Goal: Task Accomplishment & Management: Manage account settings

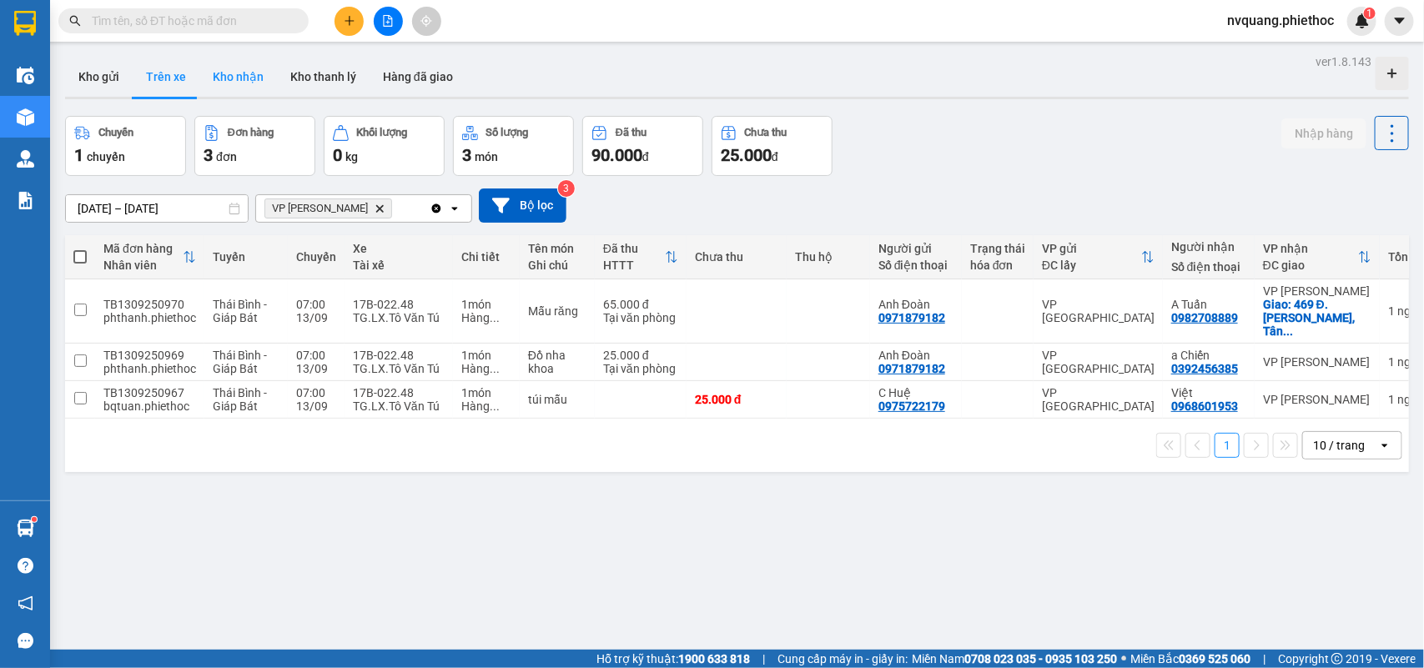
click at [235, 81] on button "Kho nhận" at bounding box center [238, 77] width 78 height 40
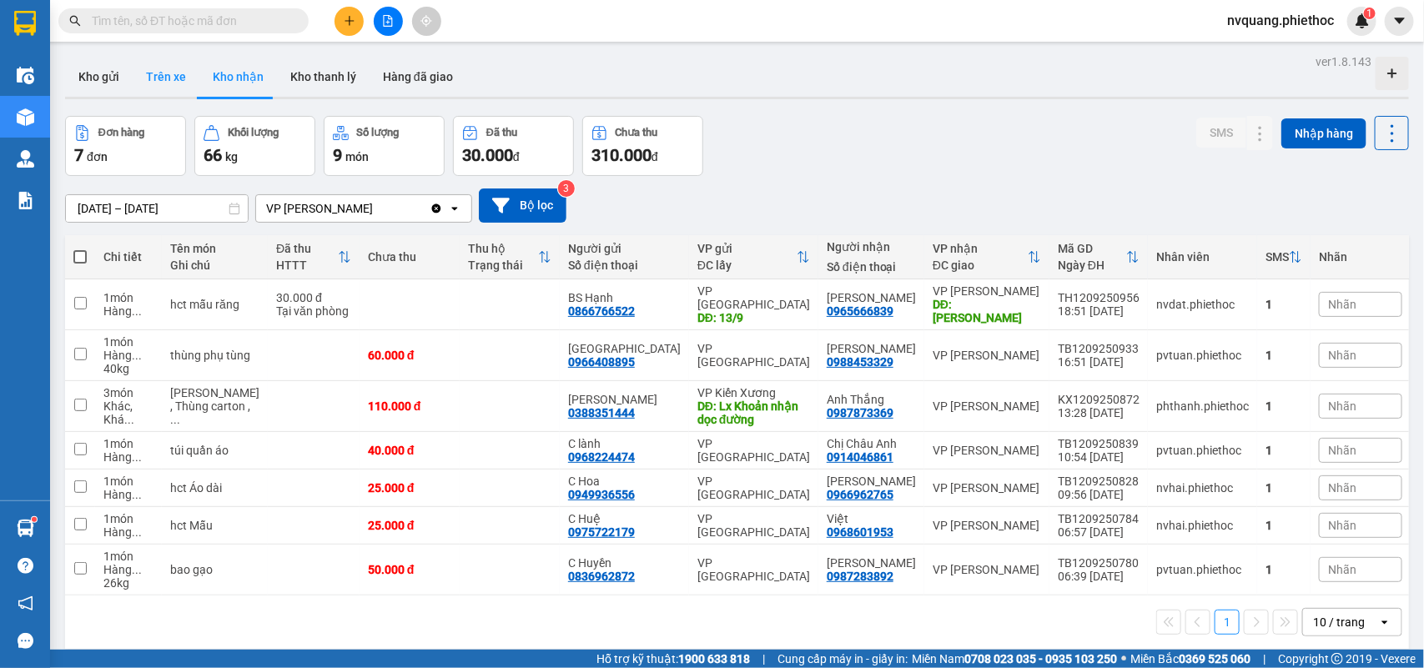
click at [160, 76] on button "Trên xe" at bounding box center [166, 77] width 67 height 40
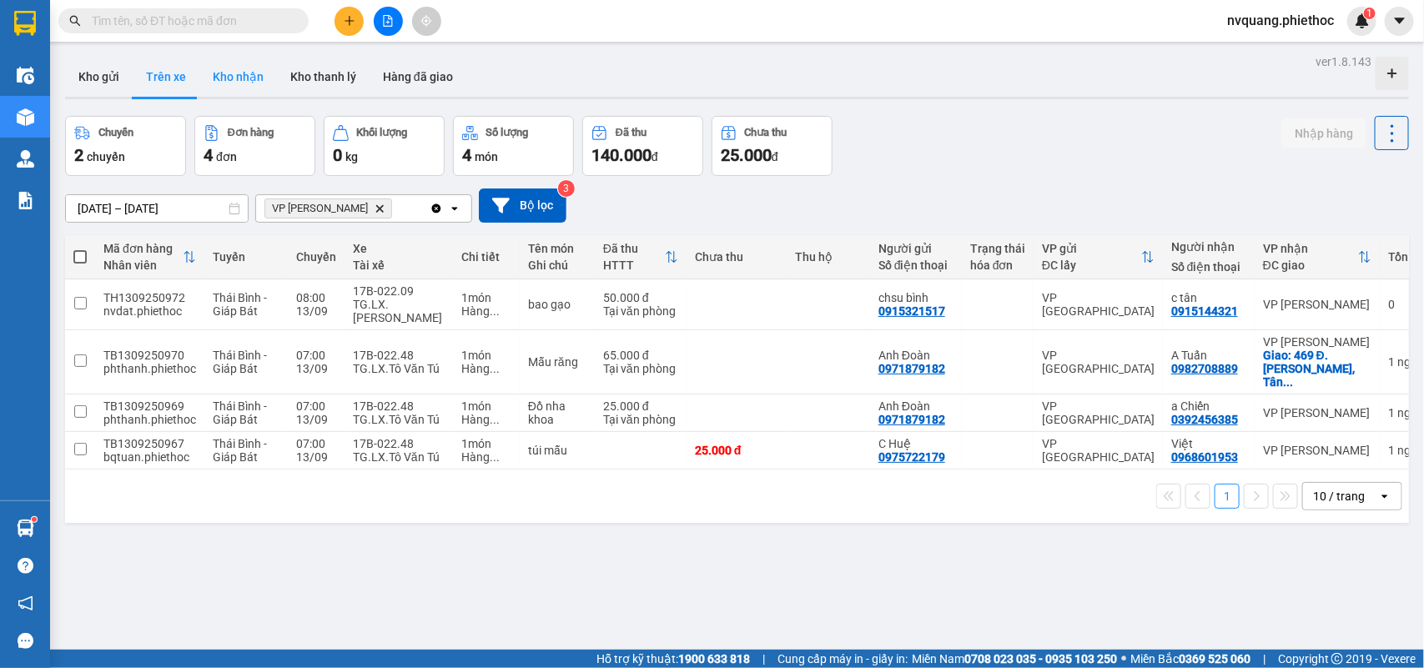
click at [226, 80] on button "Kho nhận" at bounding box center [238, 77] width 78 height 40
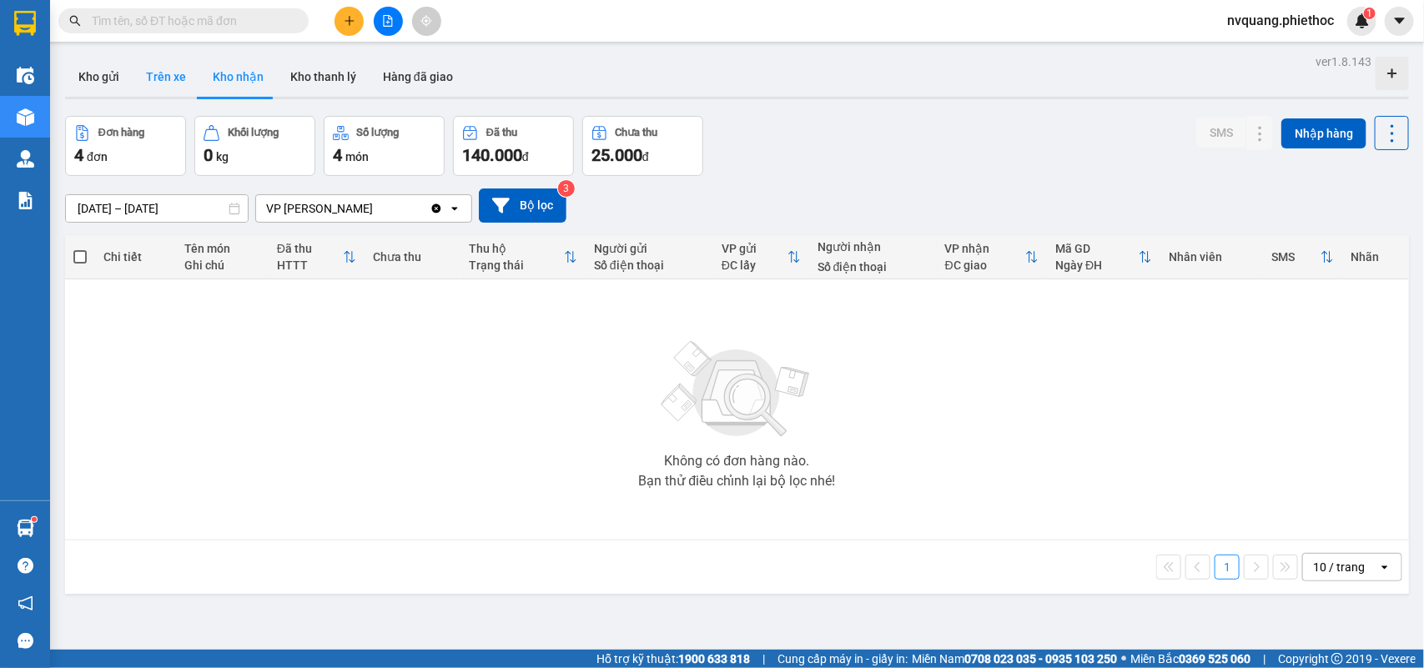
click at [150, 73] on button "Trên xe" at bounding box center [166, 77] width 67 height 40
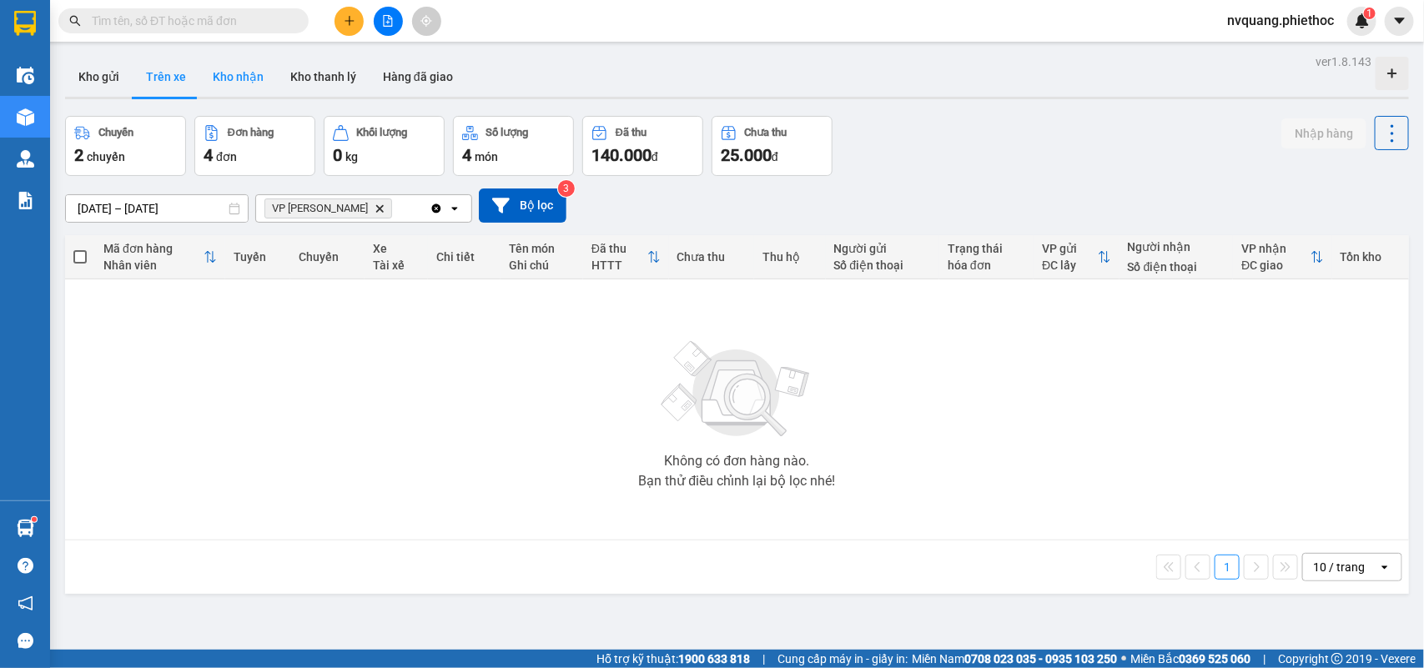
click at [257, 83] on button "Kho nhận" at bounding box center [238, 77] width 78 height 40
type input "[DATE] – [DATE]"
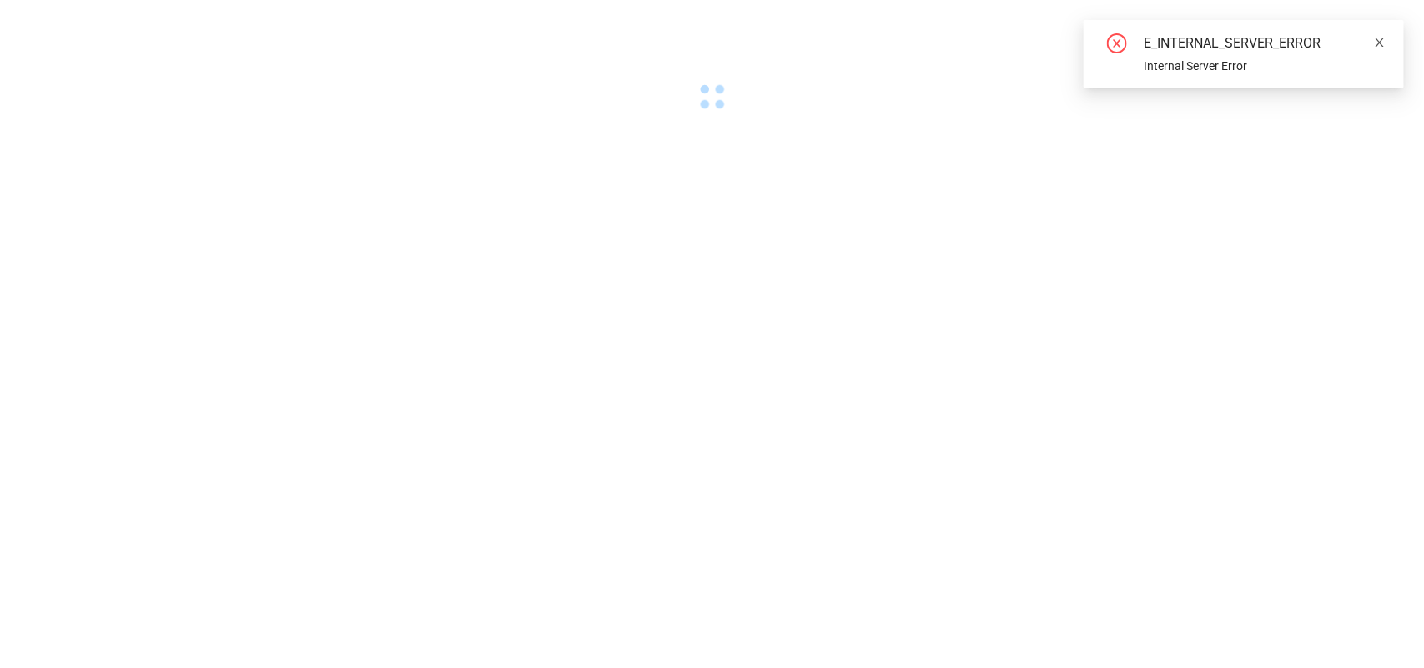
click at [1377, 43] on icon "close" at bounding box center [1380, 43] width 12 height 12
click at [1118, 46] on icon "close-circle" at bounding box center [1117, 43] width 20 height 20
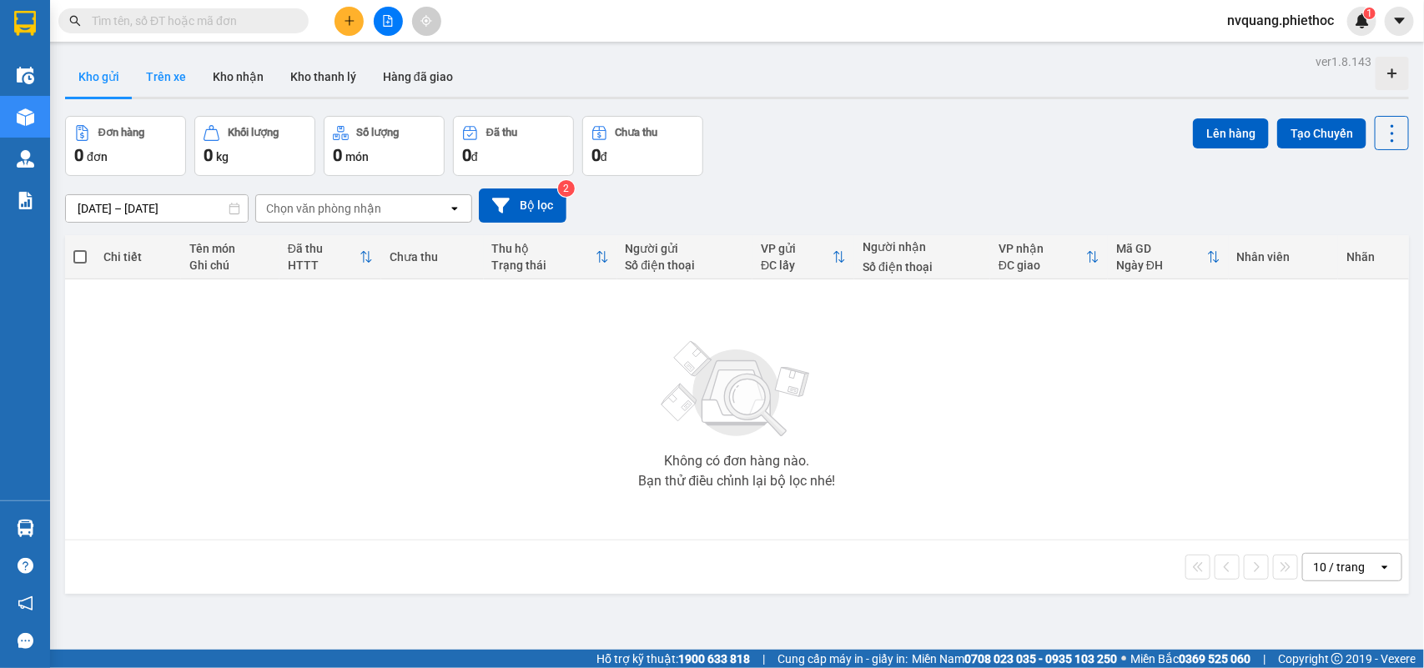
click at [165, 84] on button "Trên xe" at bounding box center [166, 77] width 67 height 40
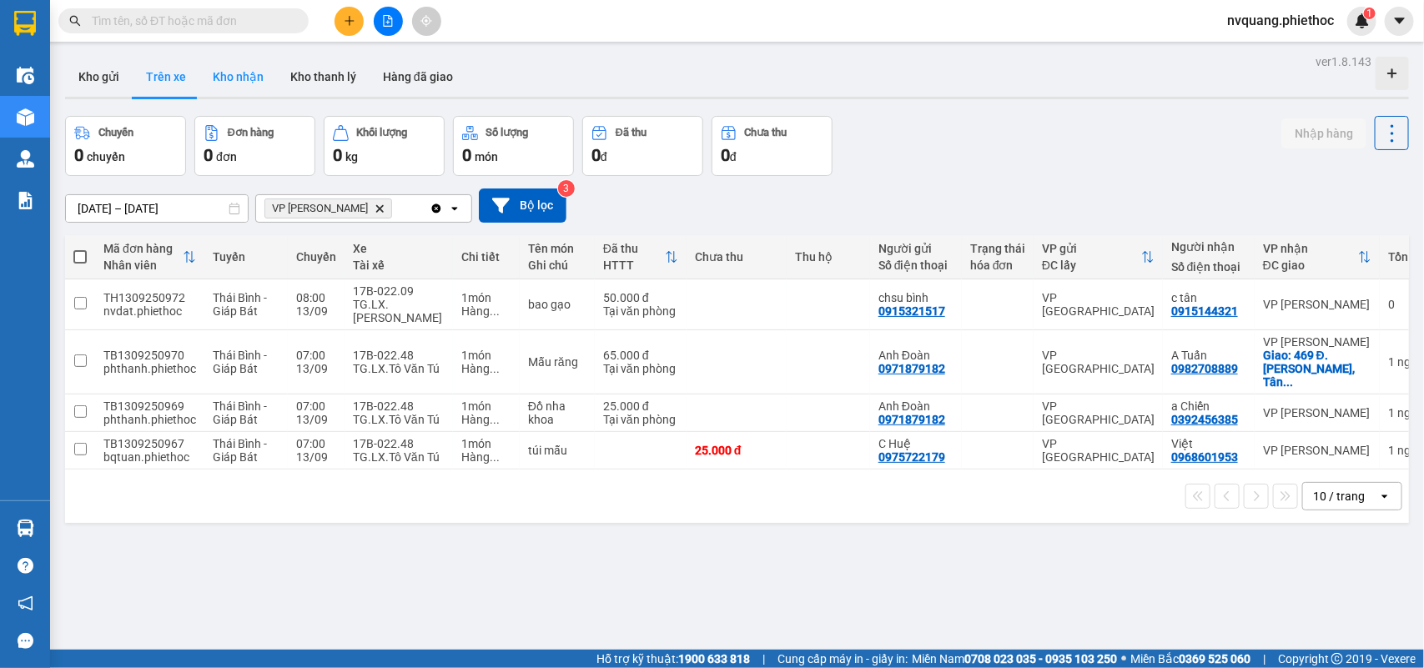
click at [249, 78] on button "Kho nhận" at bounding box center [238, 77] width 78 height 40
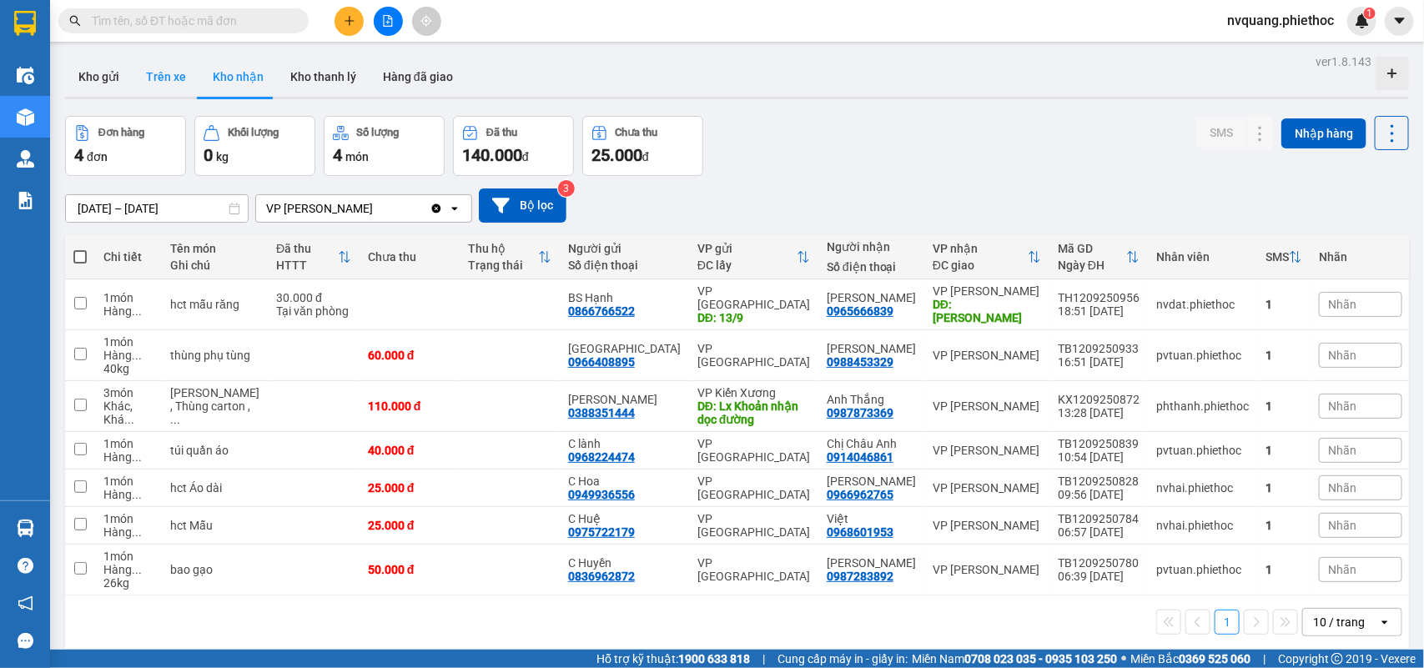
click at [178, 75] on button "Trên xe" at bounding box center [166, 77] width 67 height 40
type input "[DATE] – [DATE]"
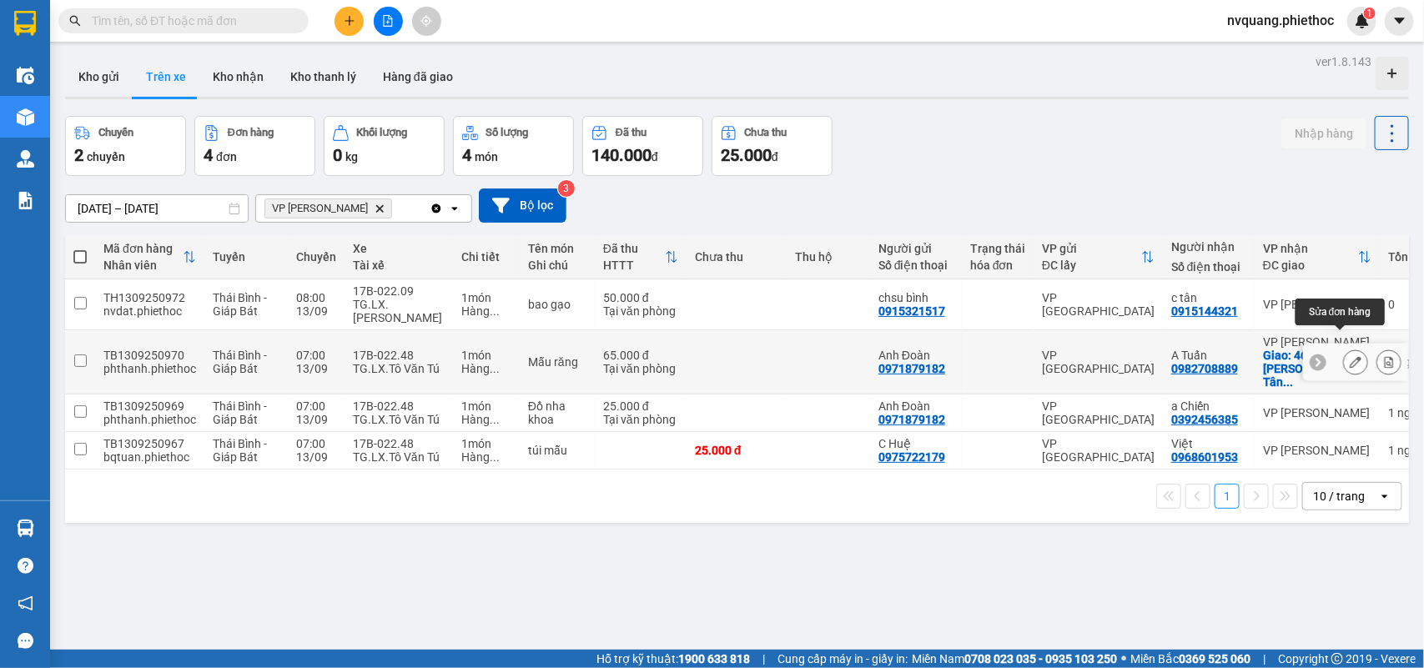
click at [1344, 348] on button at bounding box center [1355, 362] width 23 height 29
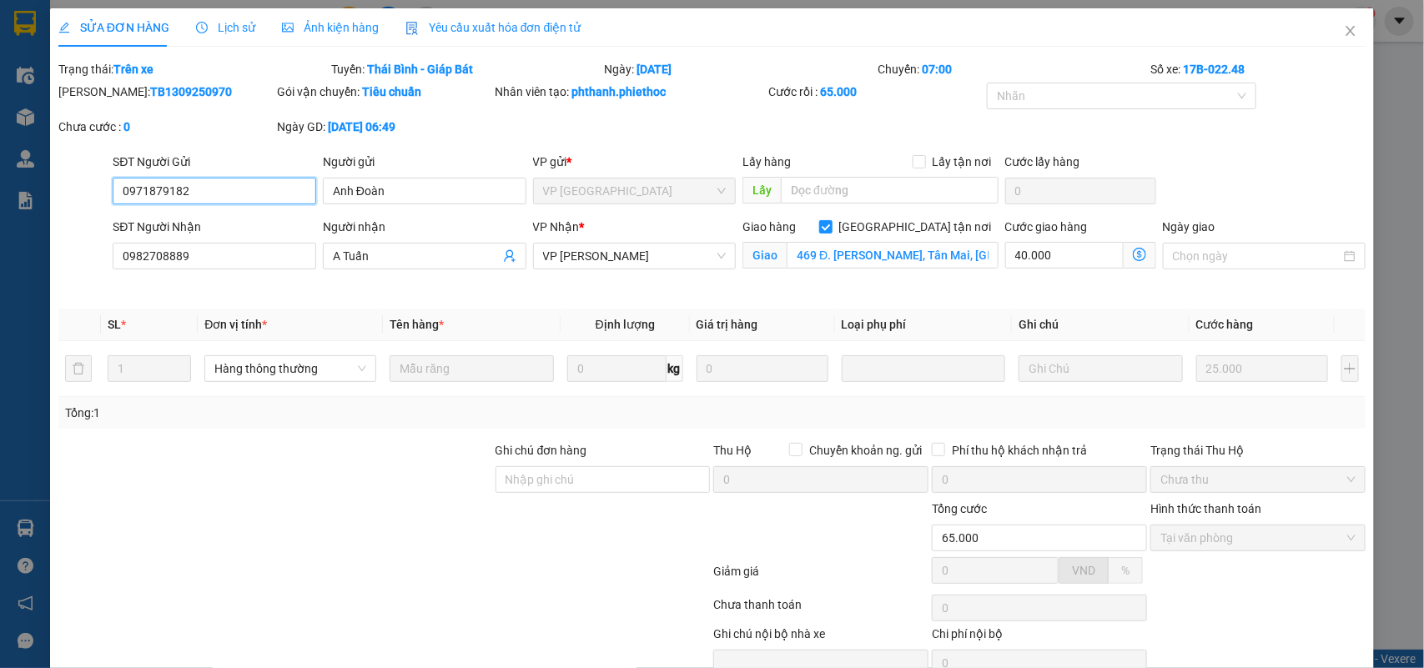
type input "0971879182"
type input "Anh Đoàn"
type input "0982708889"
type input "A Tuấn"
checkbox input "true"
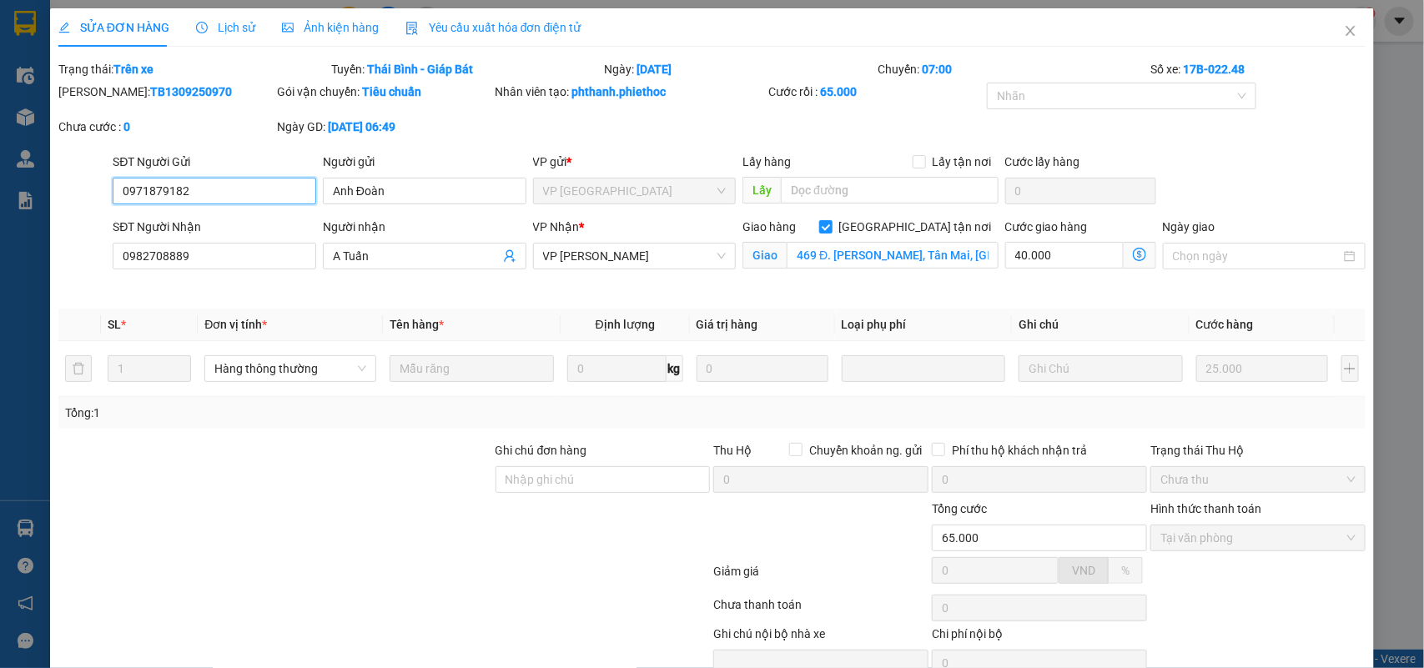
type input "469 Đ. Trương Định, Tân Mai, Hoàng Mai, Hà Nội 11700, Việt Nam"
type input "65.000"
click at [1347, 29] on icon "close" at bounding box center [1351, 31] width 9 height 10
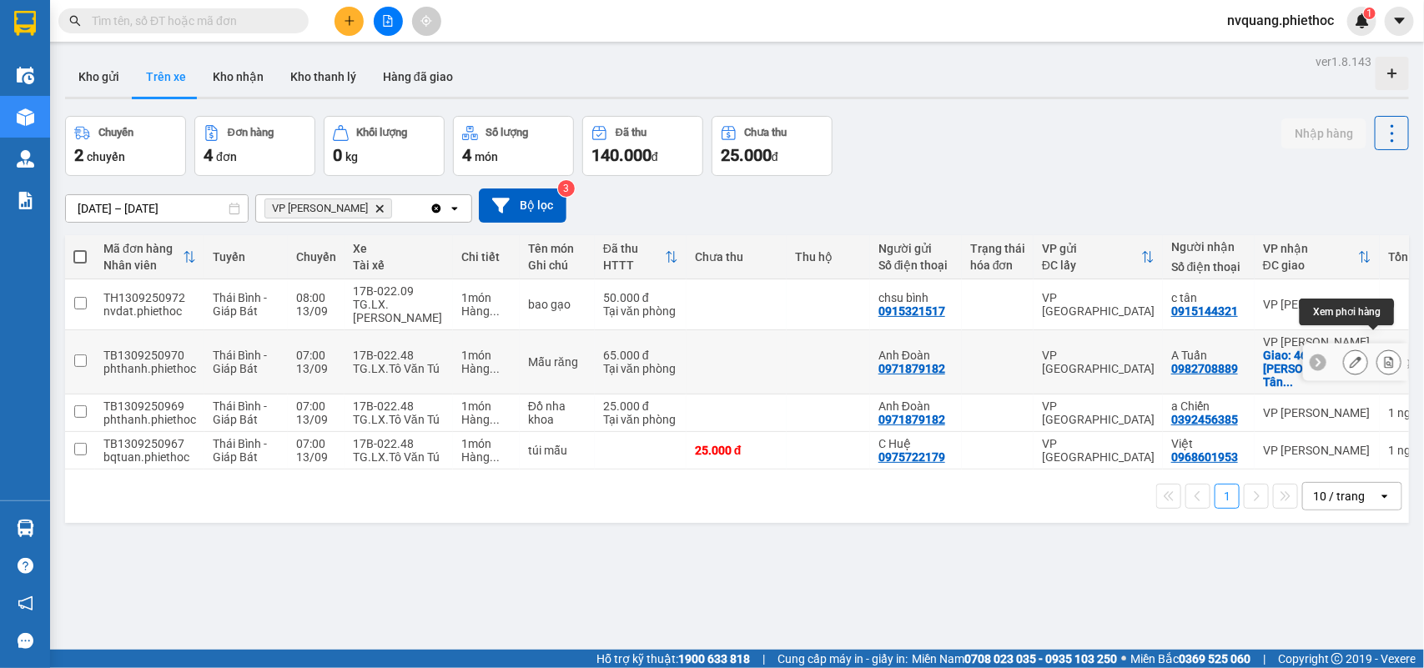
click at [1385, 356] on icon at bounding box center [1389, 362] width 9 height 12
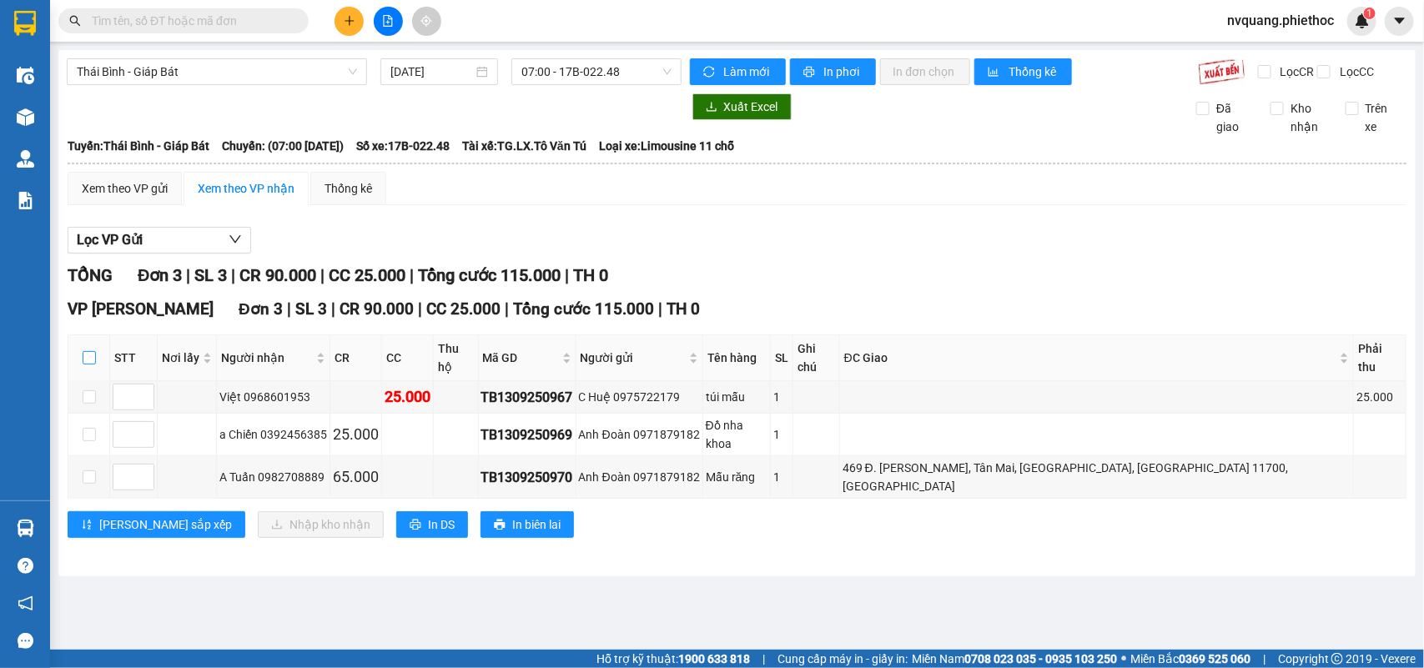
click at [85, 363] on input "checkbox" at bounding box center [89, 357] width 13 height 13
checkbox input "true"
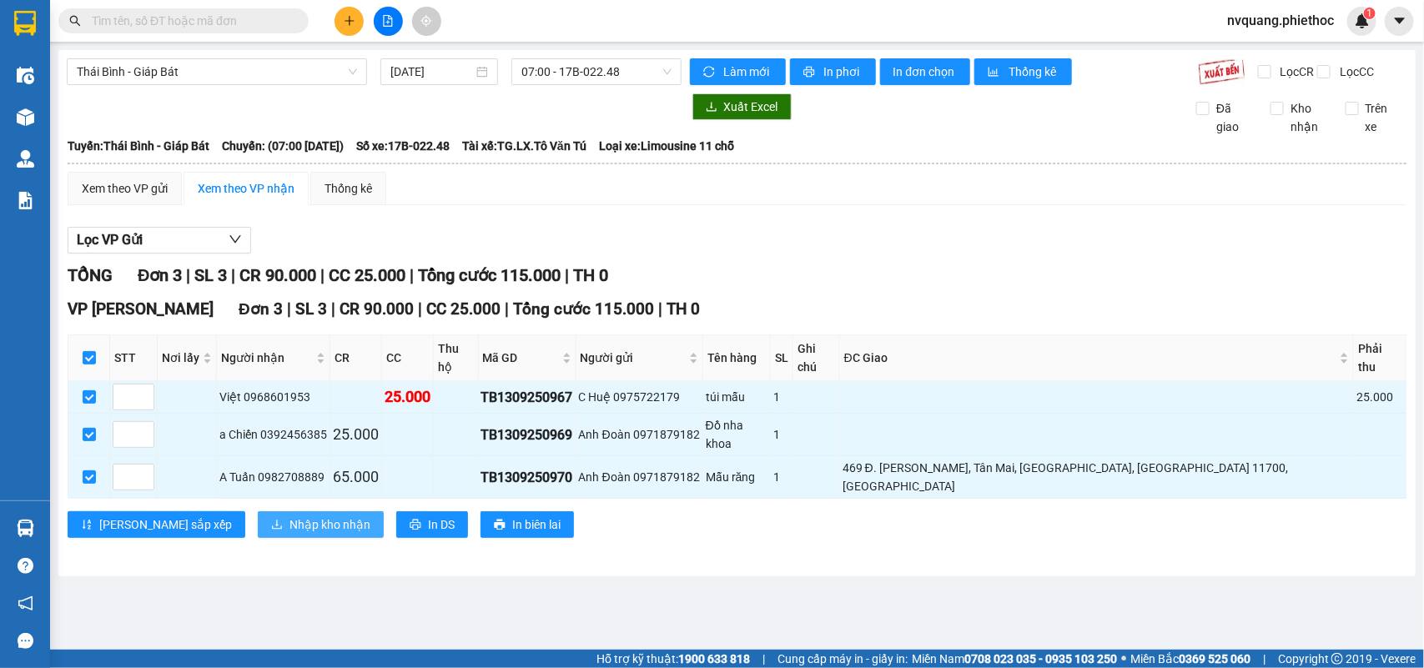
click at [290, 516] on span "Nhập kho nhận" at bounding box center [330, 525] width 81 height 18
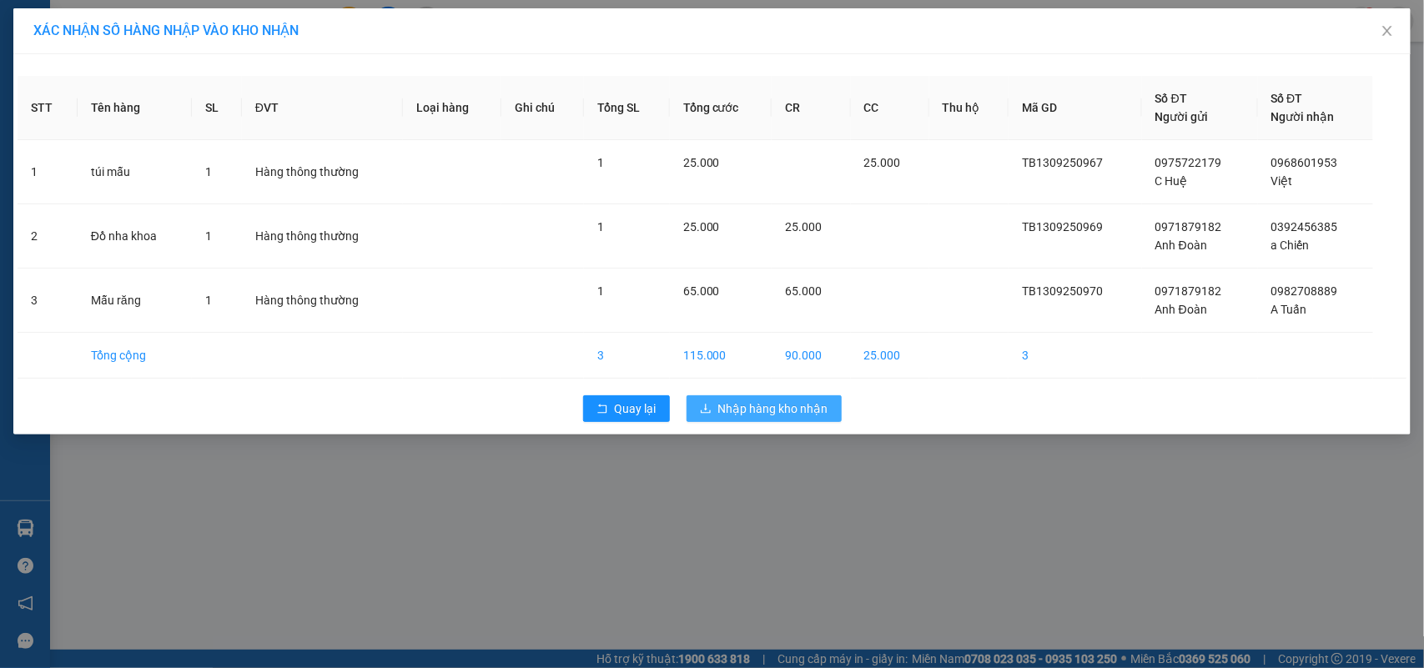
click at [702, 407] on icon "download" at bounding box center [706, 409] width 12 height 12
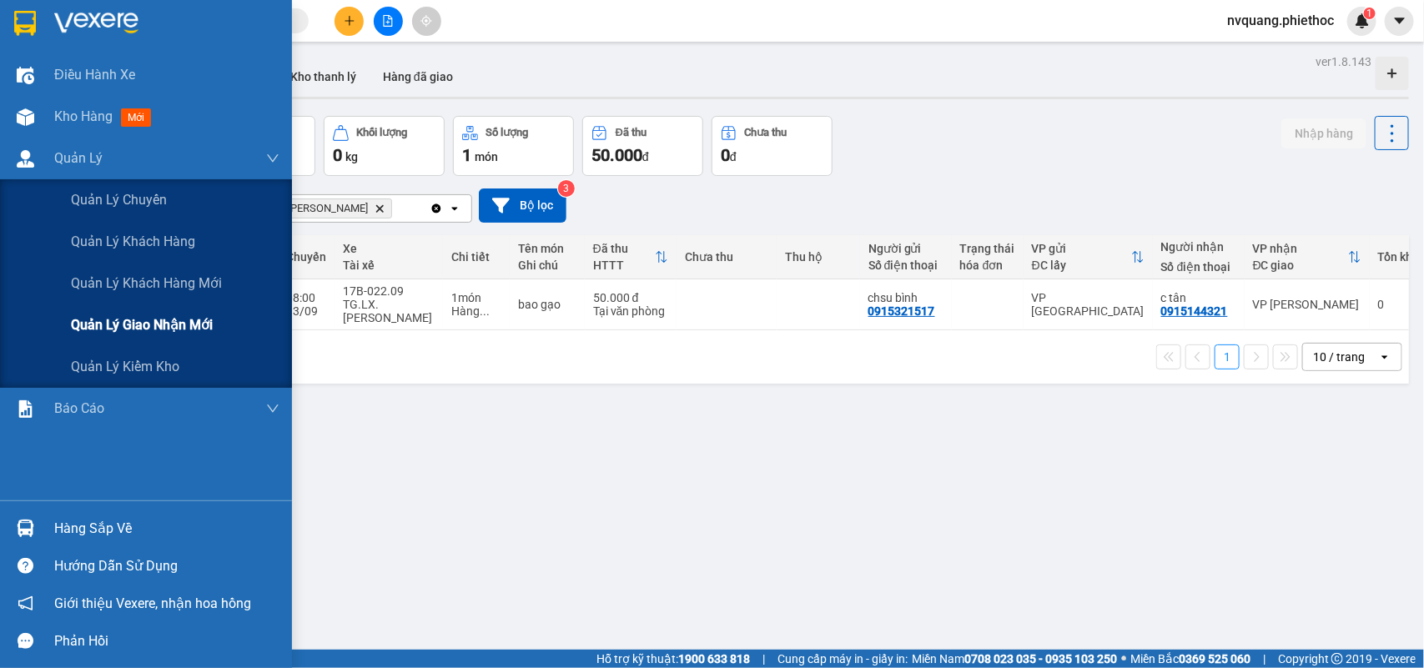
click at [110, 318] on span "Quản lý giao nhận mới" at bounding box center [142, 325] width 142 height 21
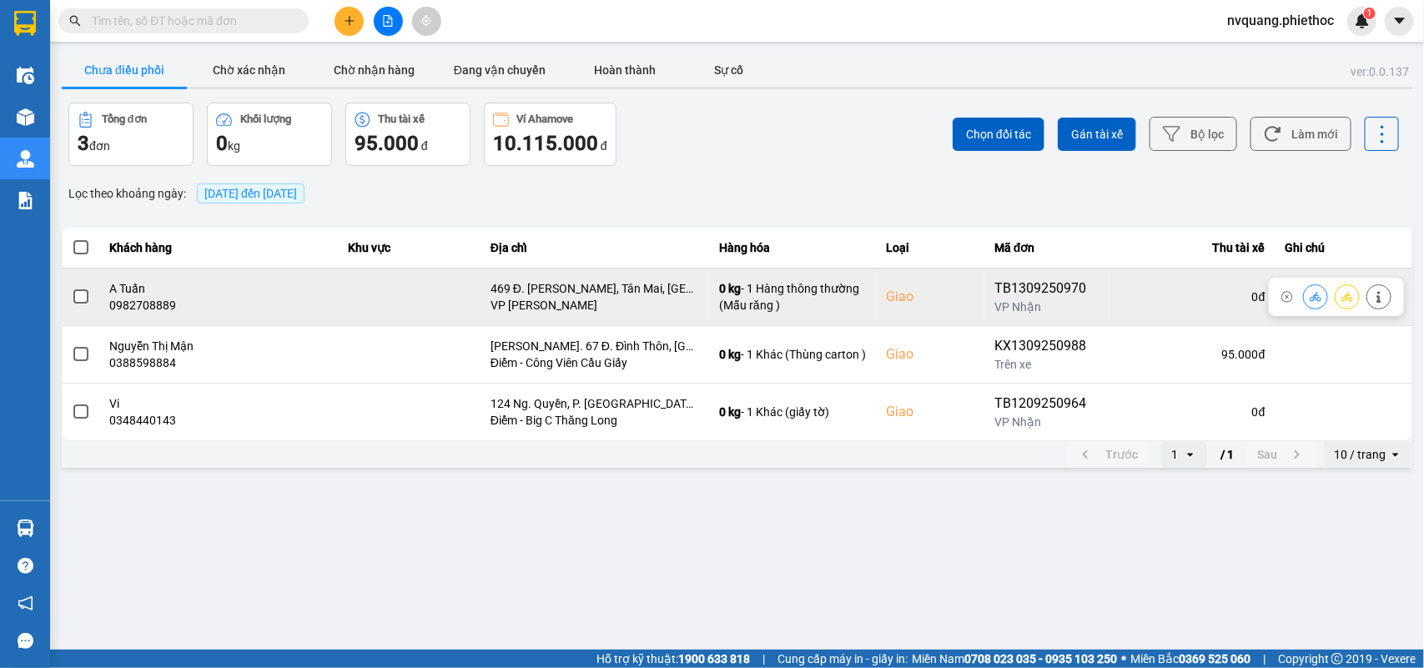
click at [83, 297] on span at bounding box center [80, 297] width 15 height 15
click at [72, 288] on input "checkbox" at bounding box center [72, 288] width 0 height 0
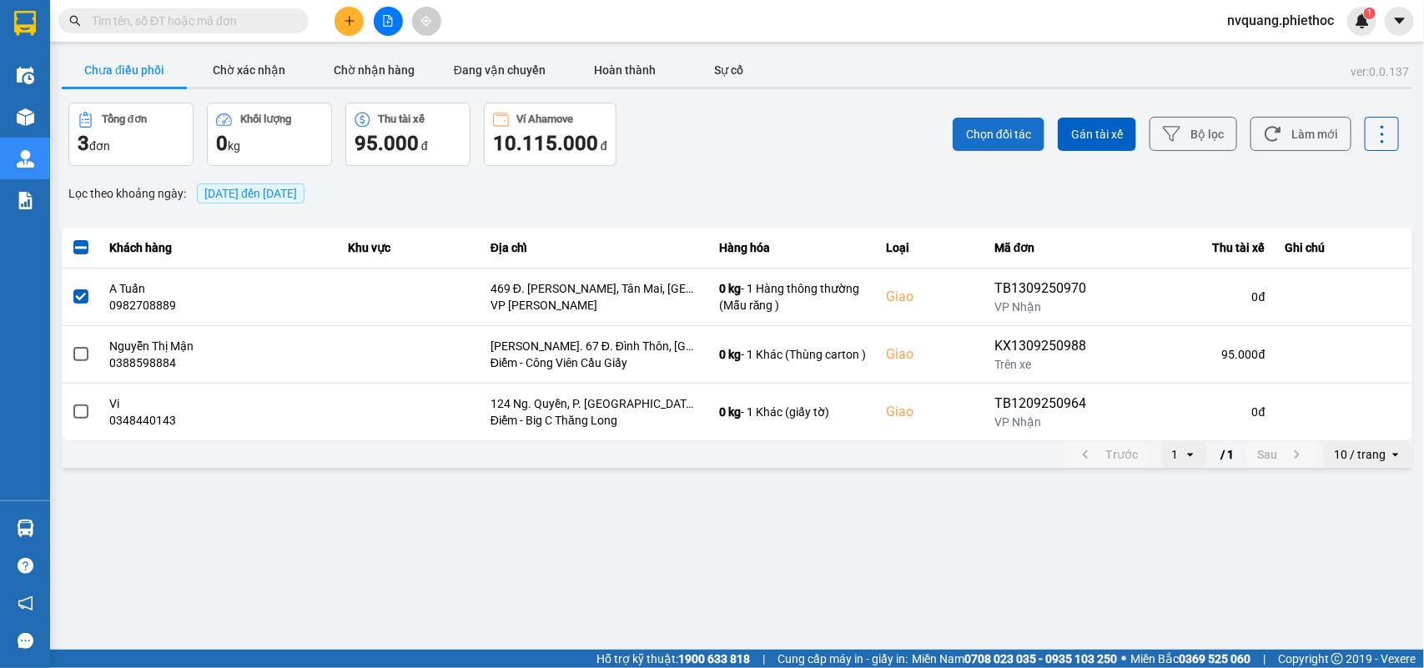
click at [997, 134] on span "Chọn đối tác" at bounding box center [998, 134] width 65 height 17
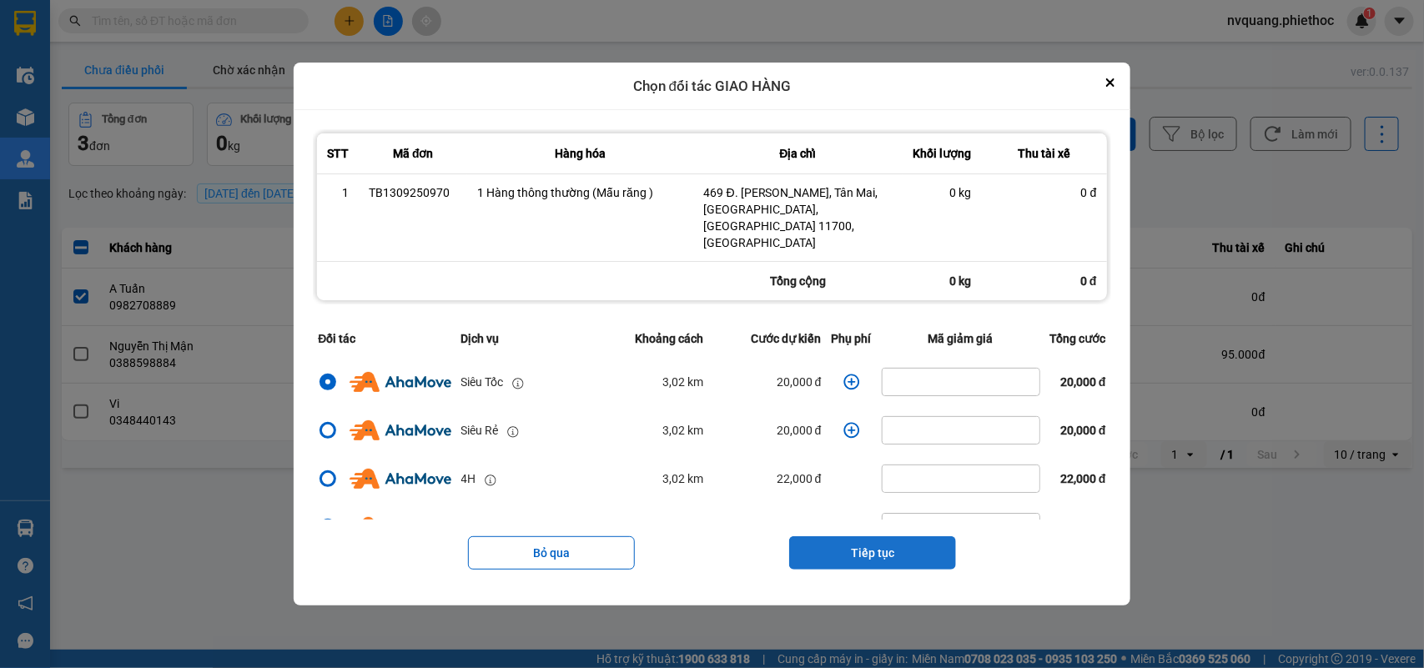
click at [835, 538] on button "Tiếp tục" at bounding box center [872, 552] width 167 height 33
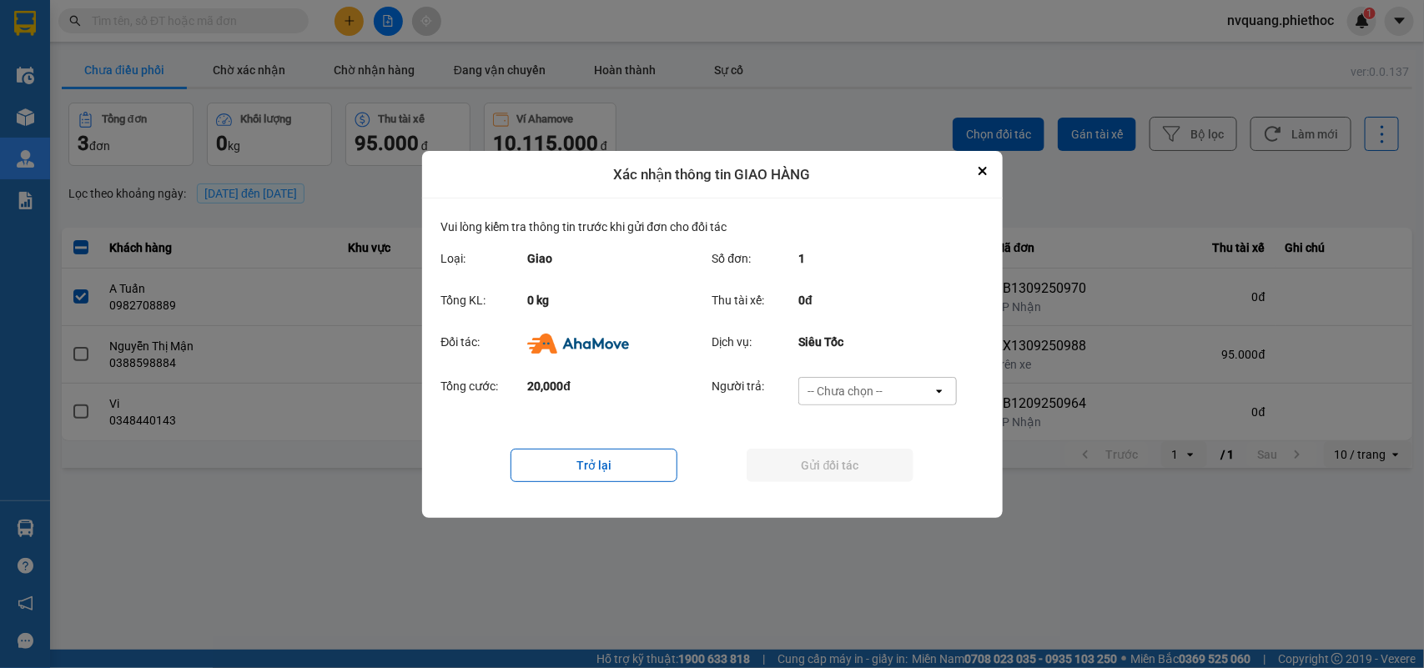
click at [854, 392] on div "-- Chưa chọn --" at bounding box center [845, 391] width 75 height 17
click at [840, 478] on span "Ví Ahamove" at bounding box center [846, 486] width 68 height 17
click at [840, 470] on button "Gửi đối tác" at bounding box center [830, 465] width 167 height 33
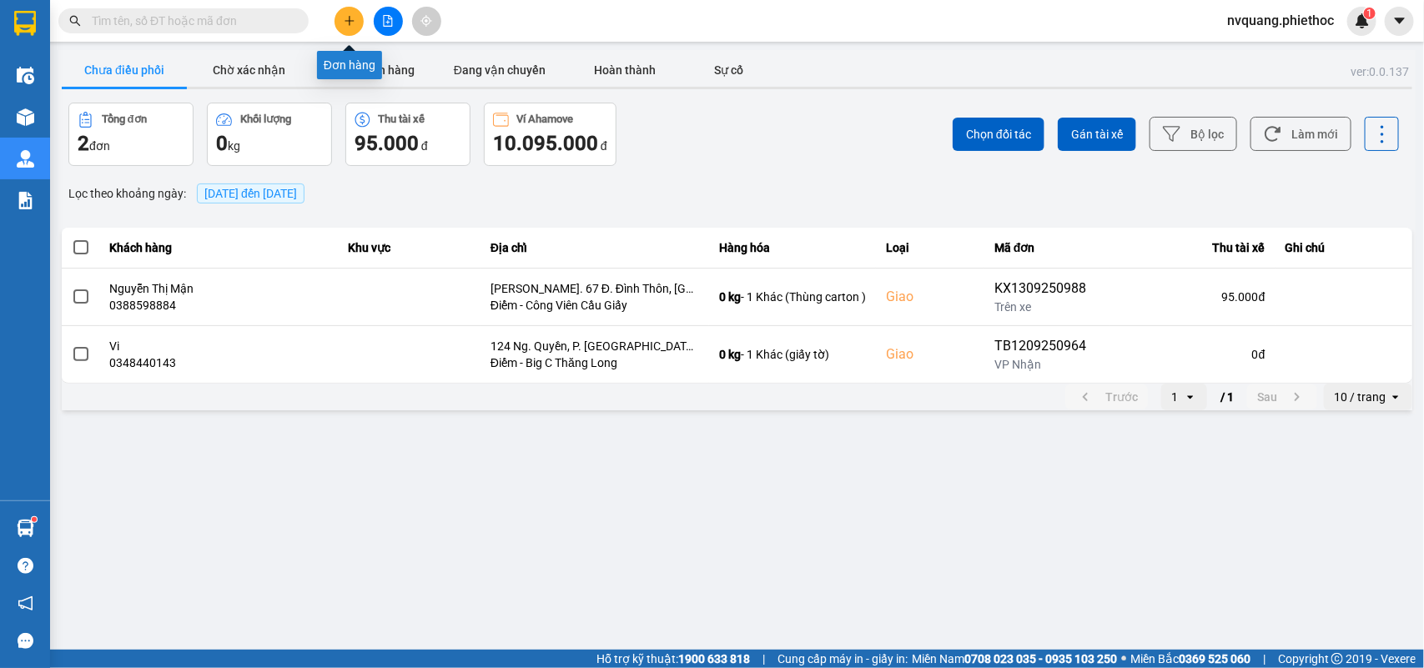
click at [350, 23] on icon "plus" at bounding box center [350, 21] width 12 height 12
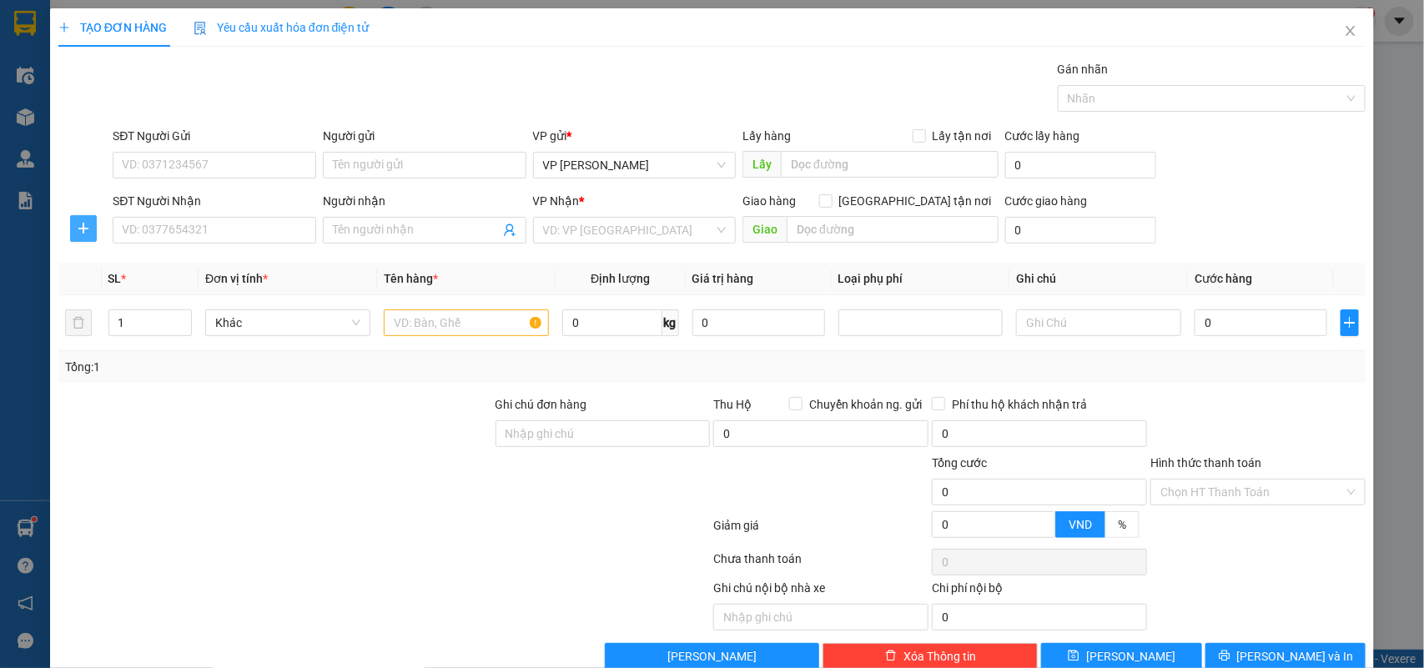
click at [86, 239] on button "button" at bounding box center [83, 228] width 27 height 27
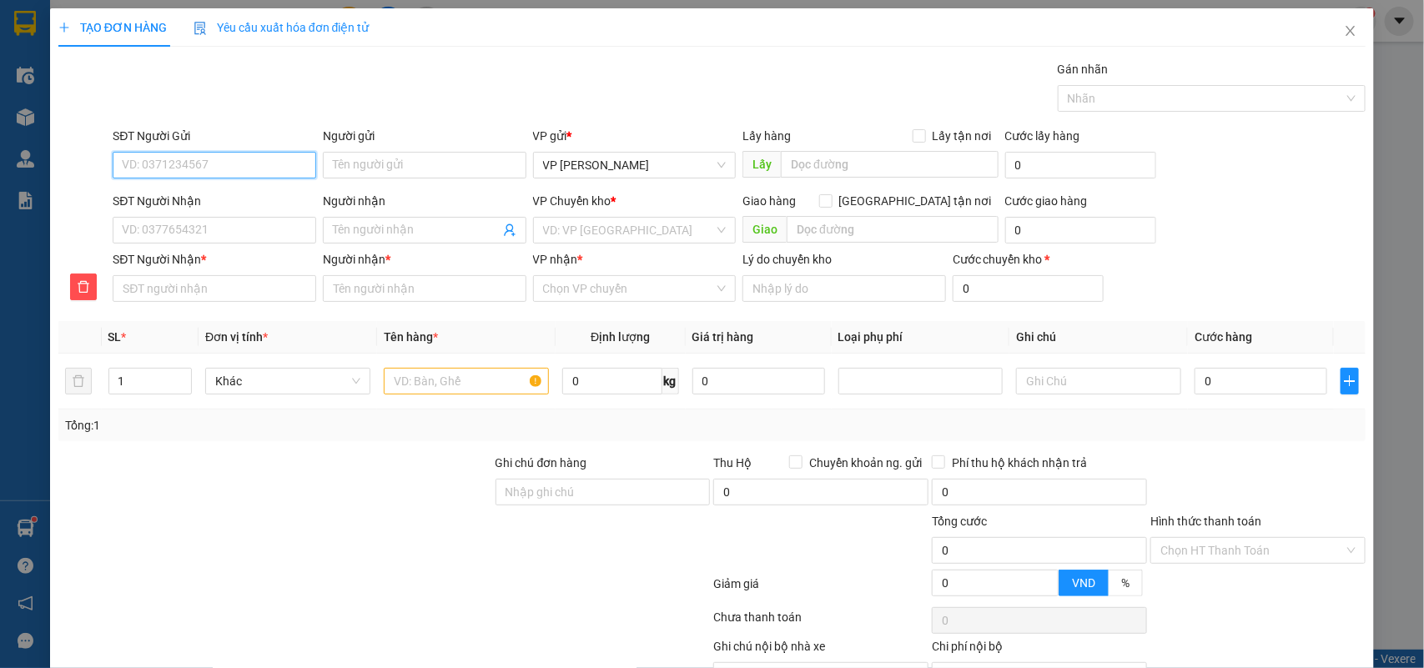
click at [149, 171] on input "SĐT Người Gửi" at bounding box center [215, 165] width 204 height 27
type input "0983074492"
click at [328, 171] on input "Người gửi" at bounding box center [425, 165] width 204 height 27
type input "A"
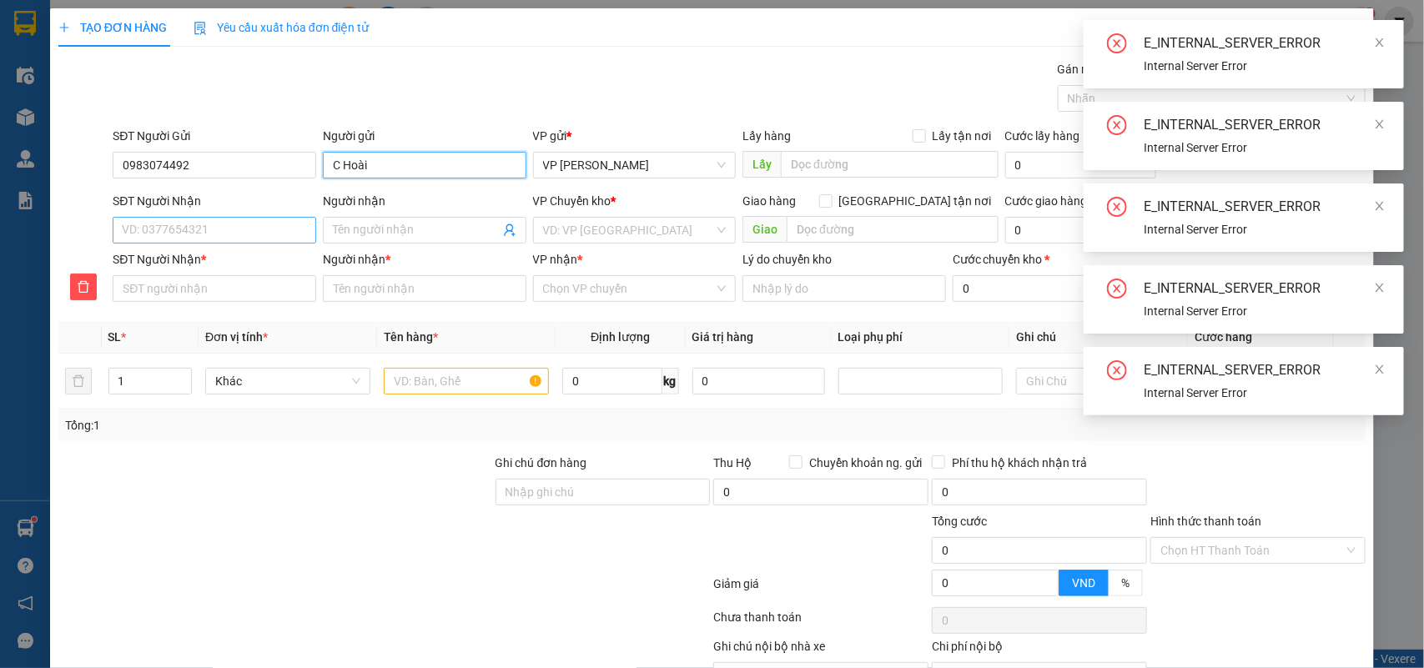
type input "C Hoài"
click at [168, 227] on input "SĐT Người Nhận" at bounding box center [215, 230] width 204 height 27
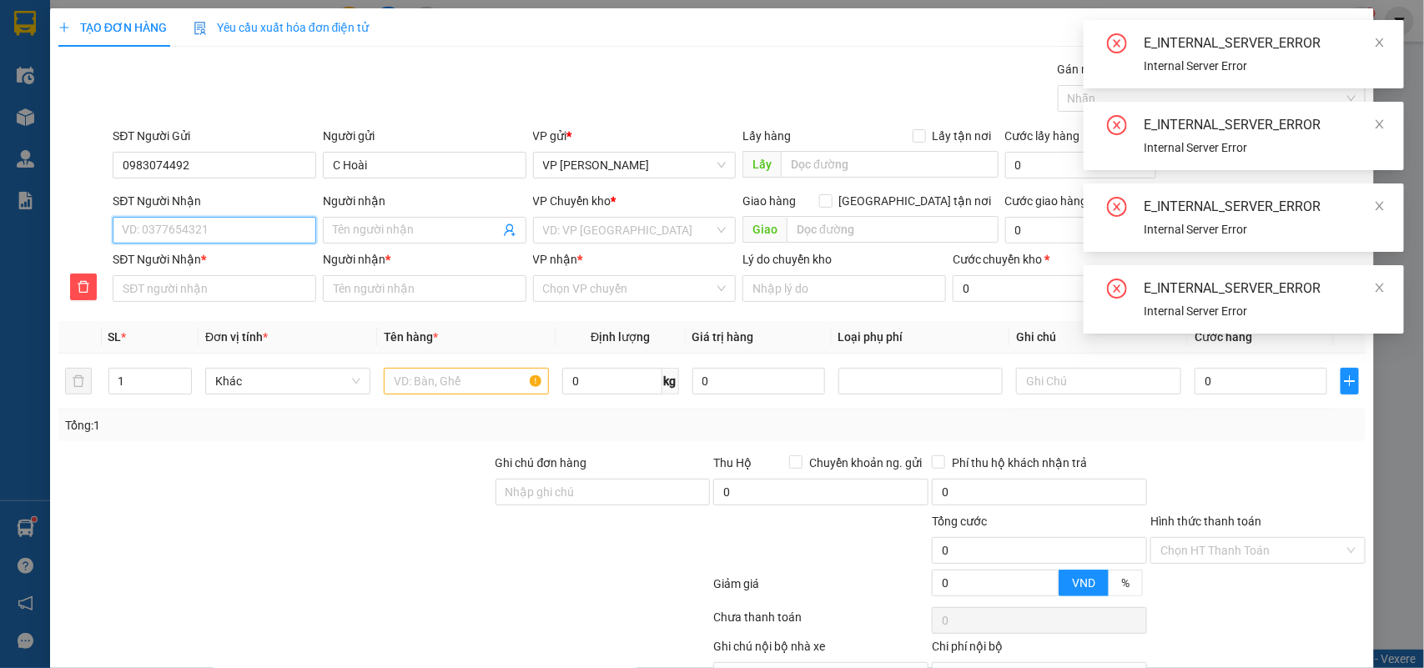
type input "0"
type input "09"
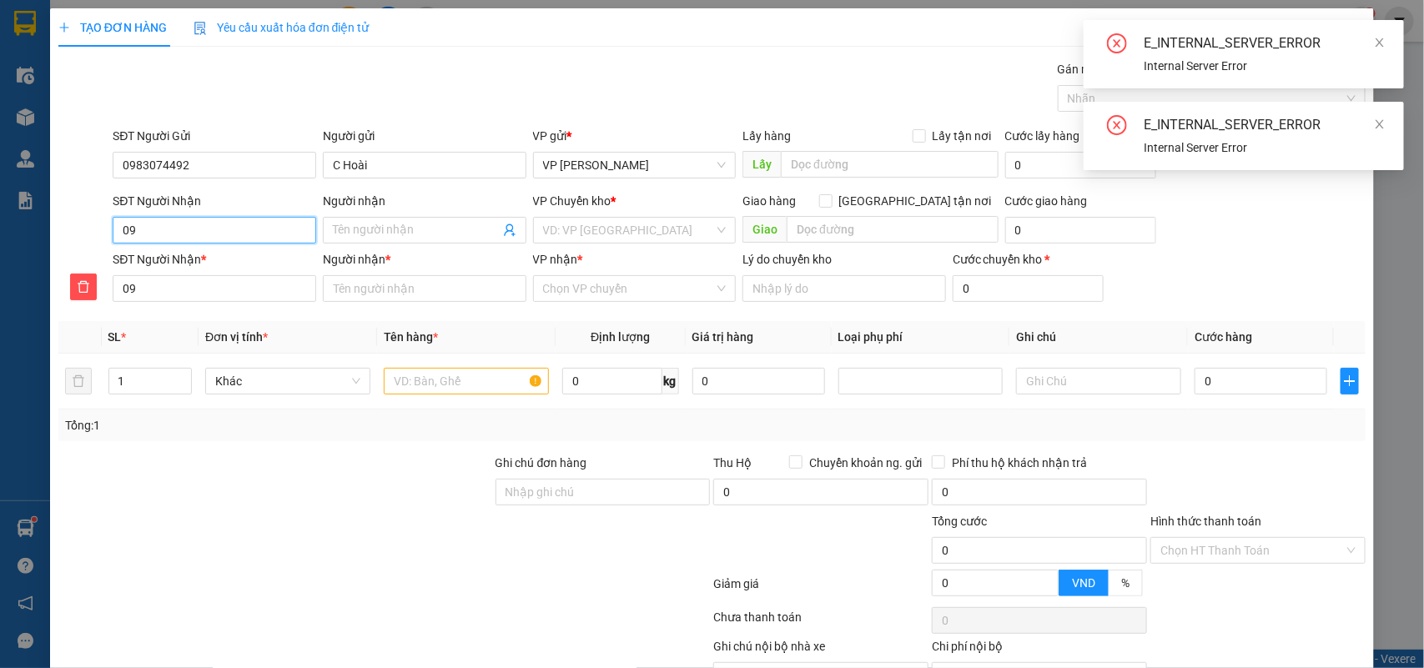
type input "098"
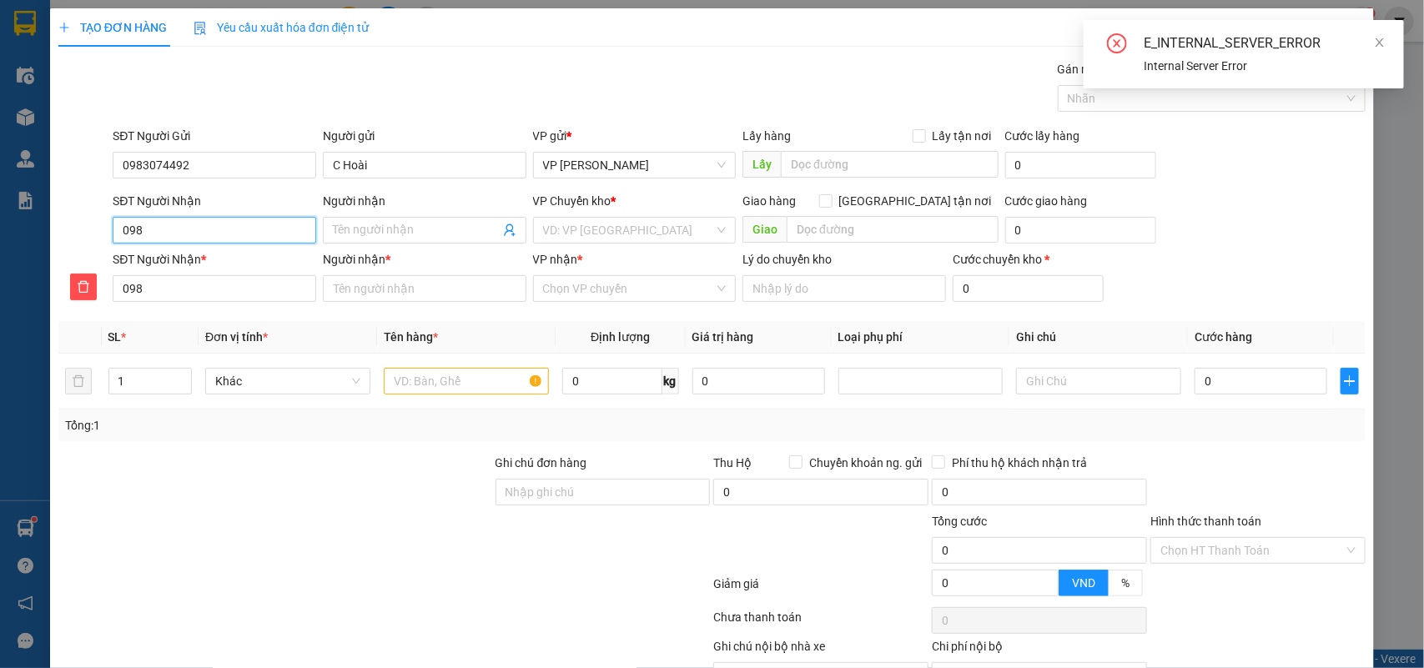
type input "0983"
type input "09831"
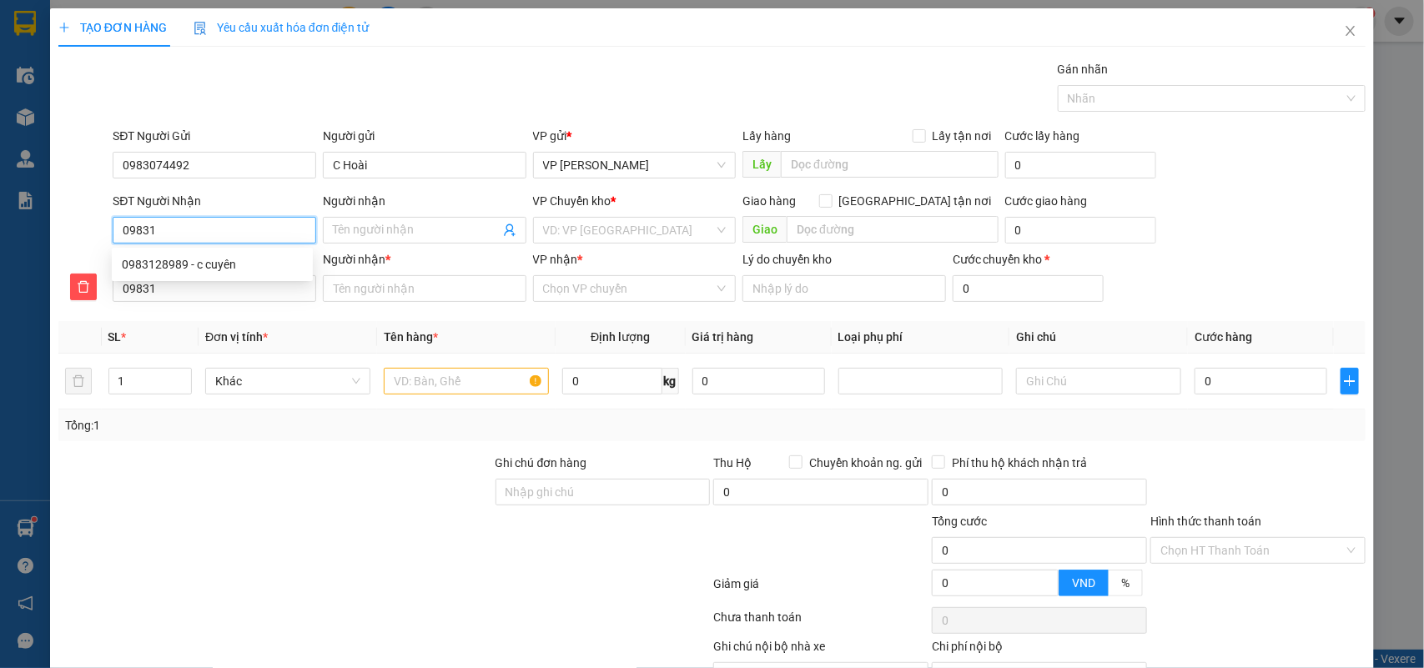
type input "098317"
type input "0983170"
type input "09831709"
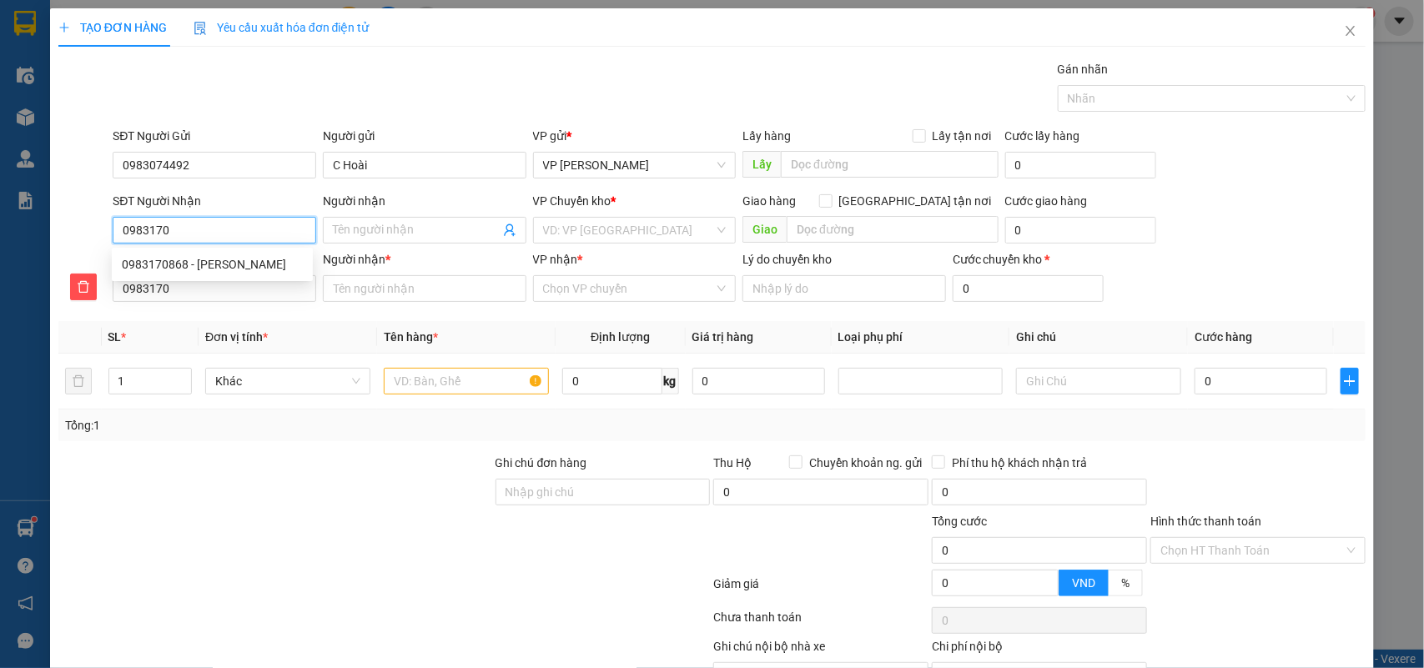
type input "09831709"
type input "098317096"
type input "0983170968"
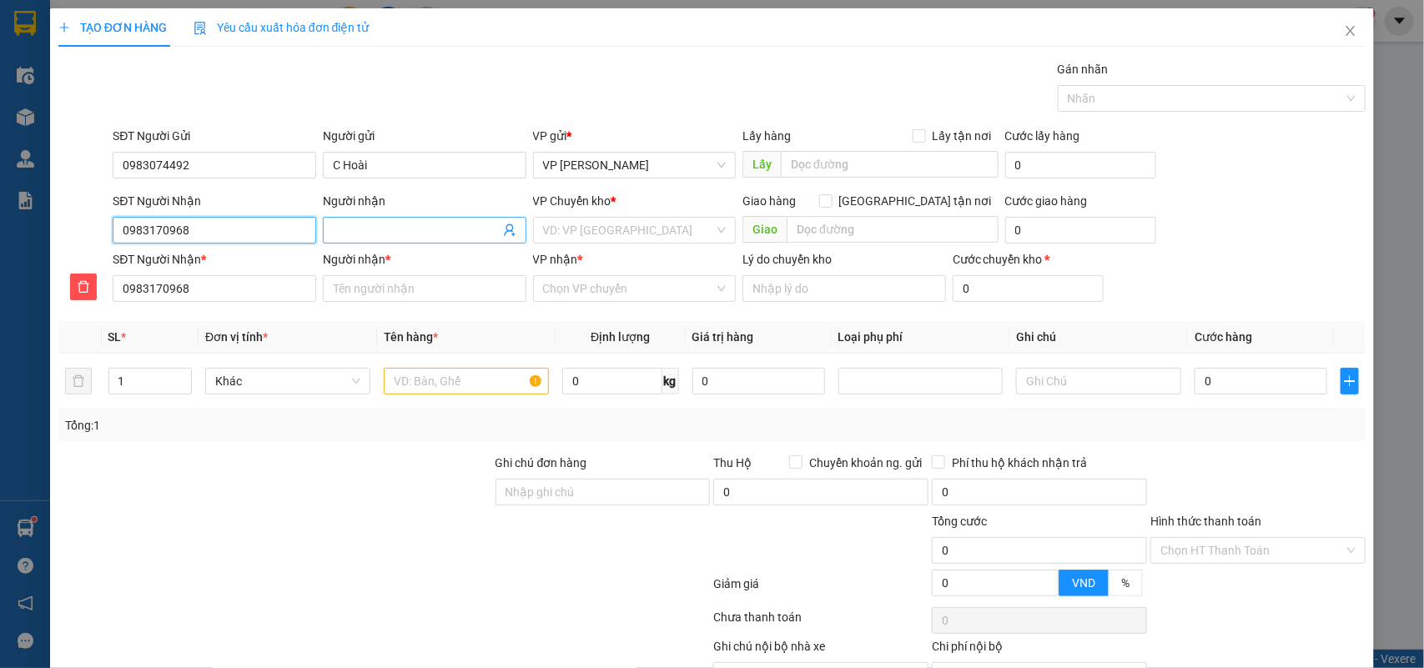
type input "0983170968"
click at [364, 236] on input "Người nhận" at bounding box center [416, 230] width 167 height 18
type input "c"
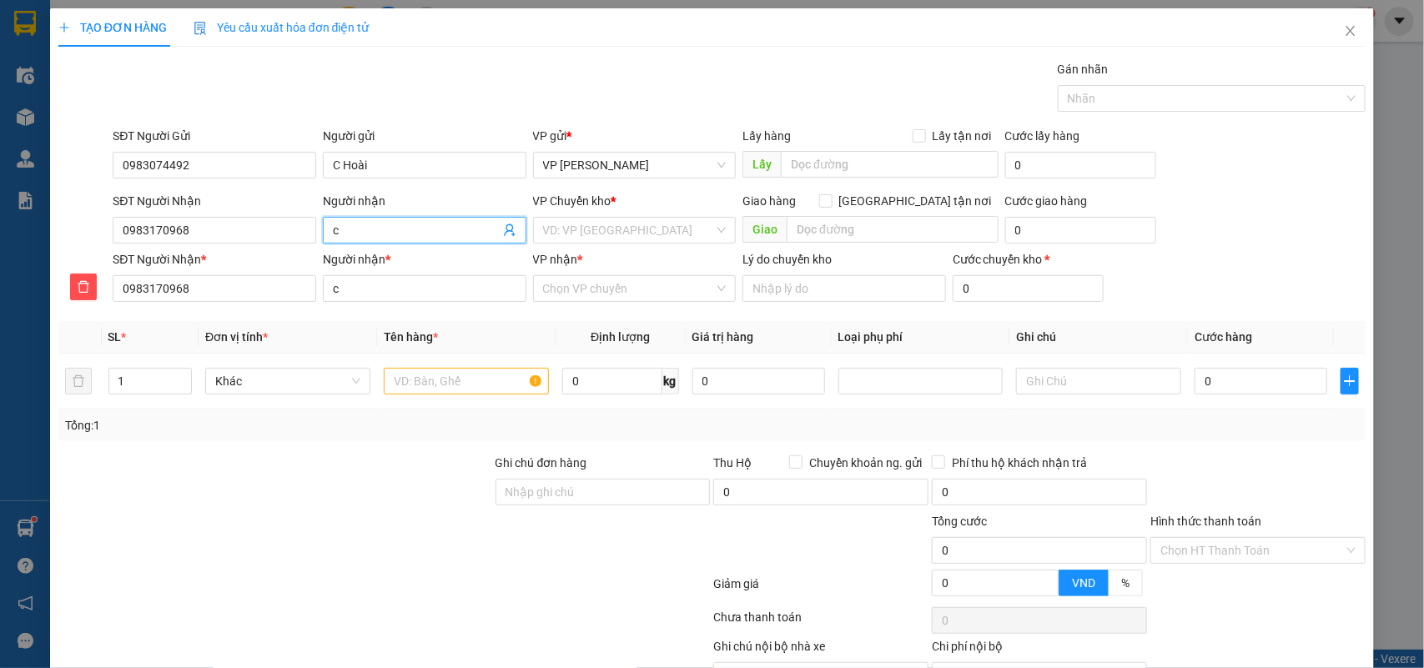
type input "c"
type input "c H"
type input "c Hn"
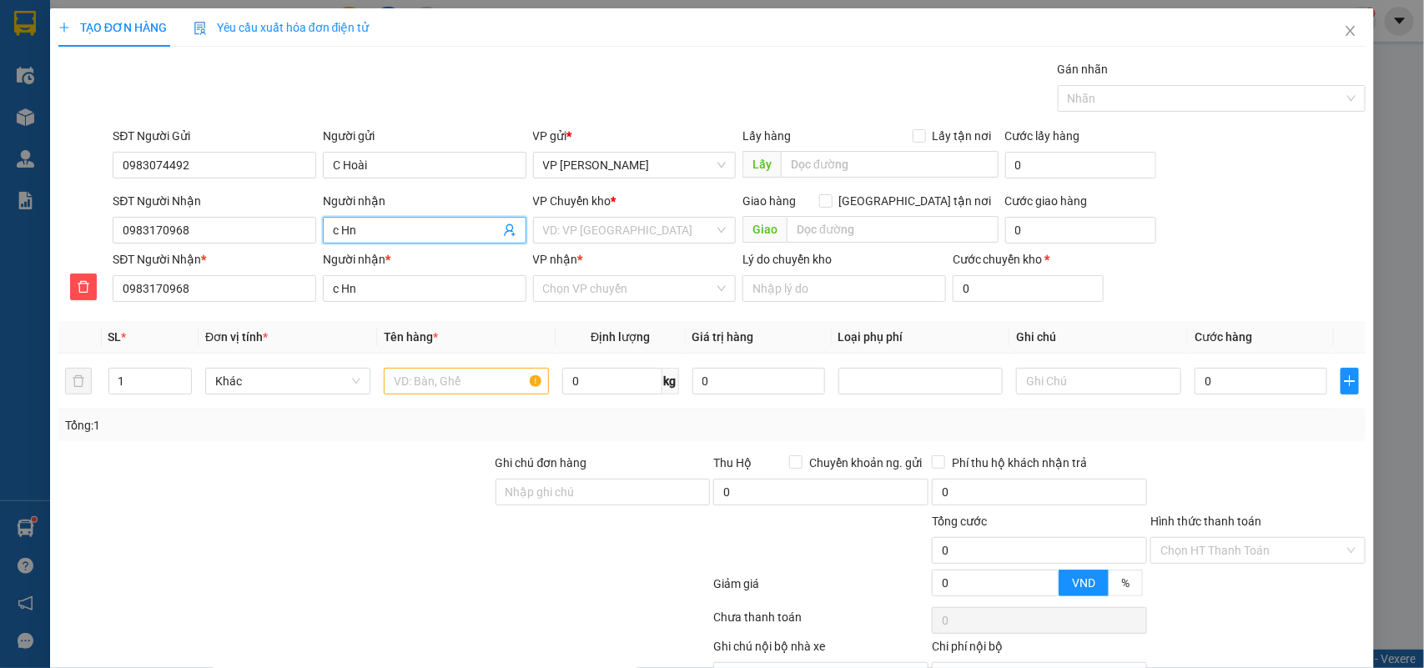
type input "c Hna"
type input "c Hnag"
type input "c Hnagw"
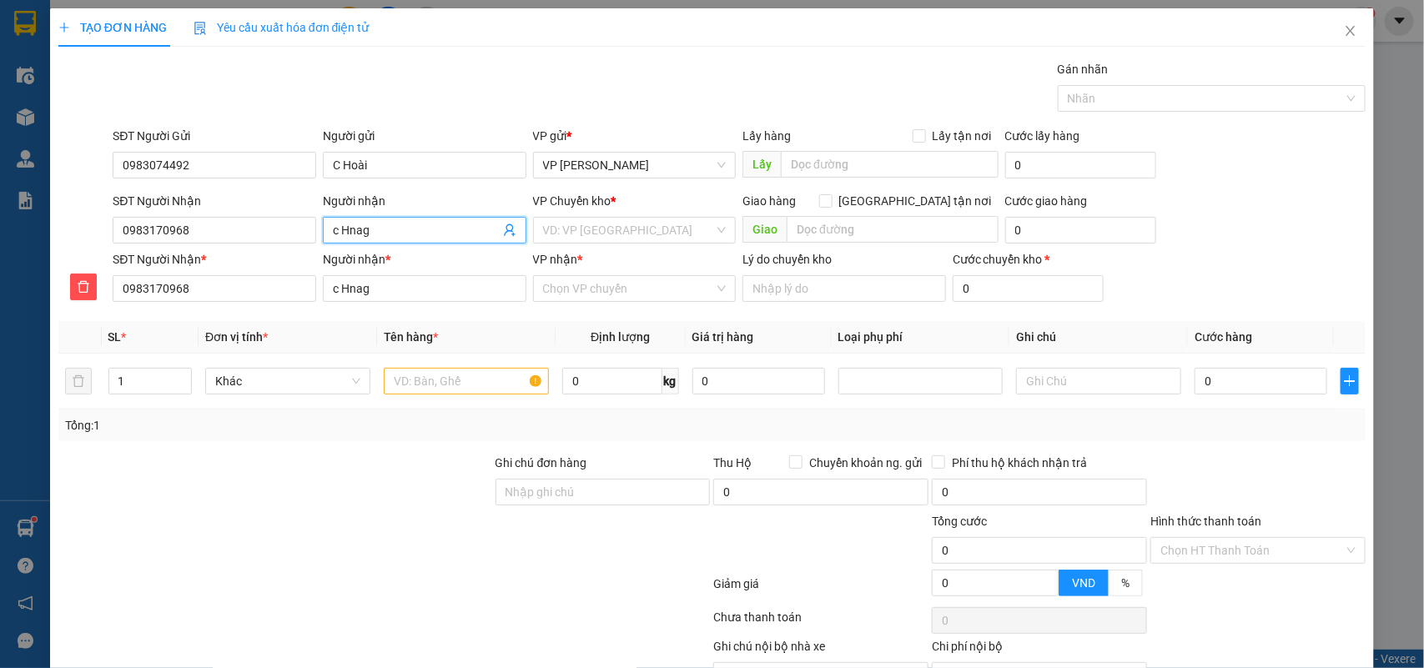
type input "c Hnagw"
type input "c Hnagwf"
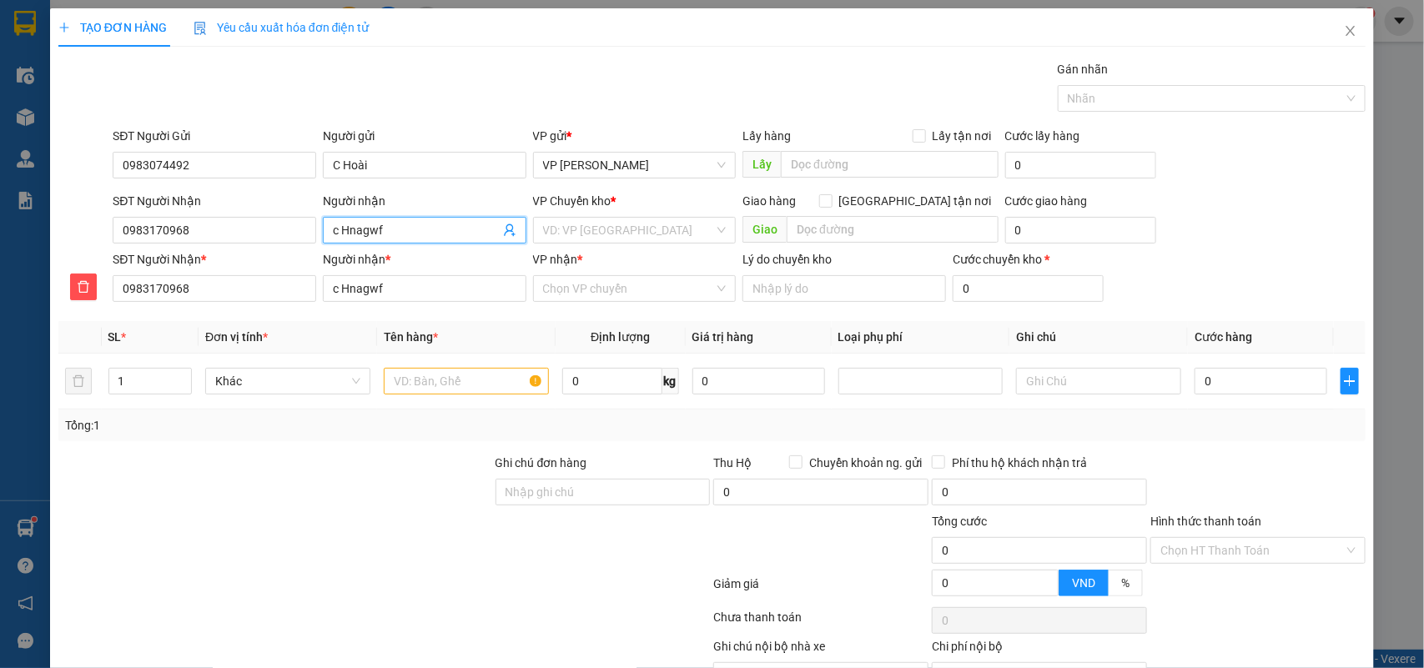
type input "c Hnagwf"
type input "c Hnagw"
type input "c Hnag"
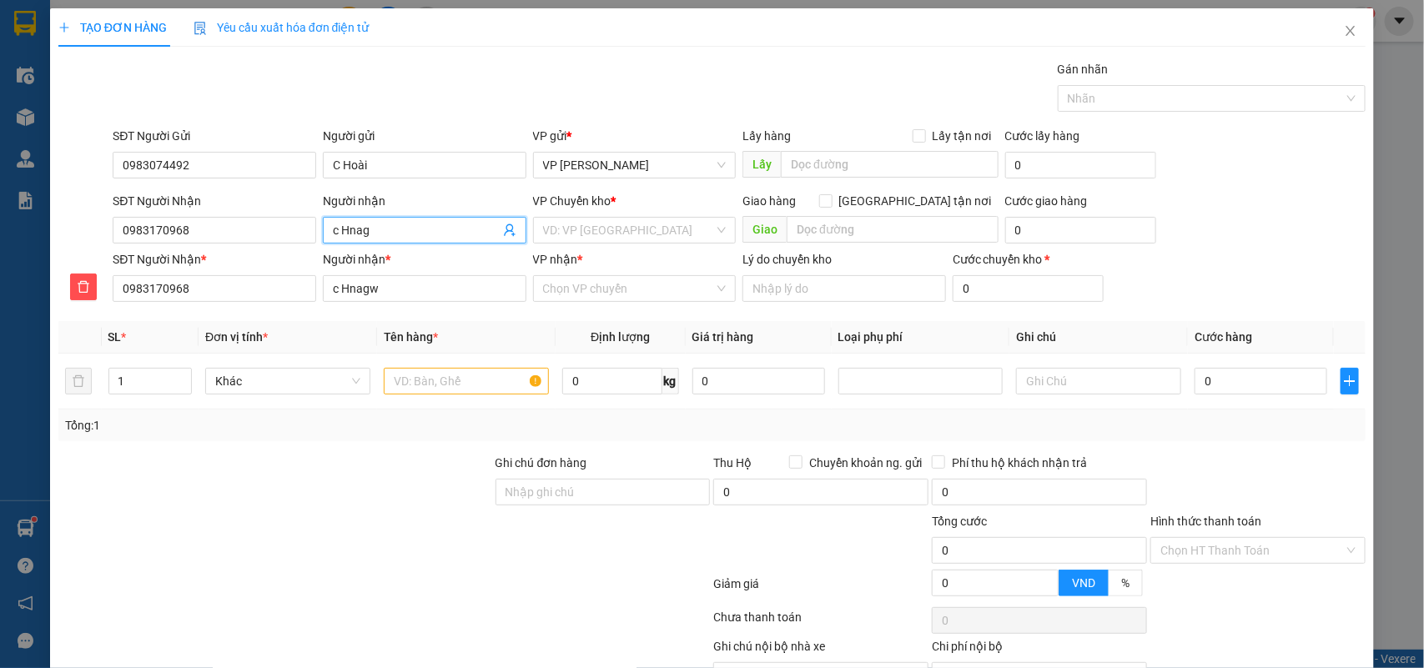
type input "c Hnag"
type input "c Hna"
type input "c Hn"
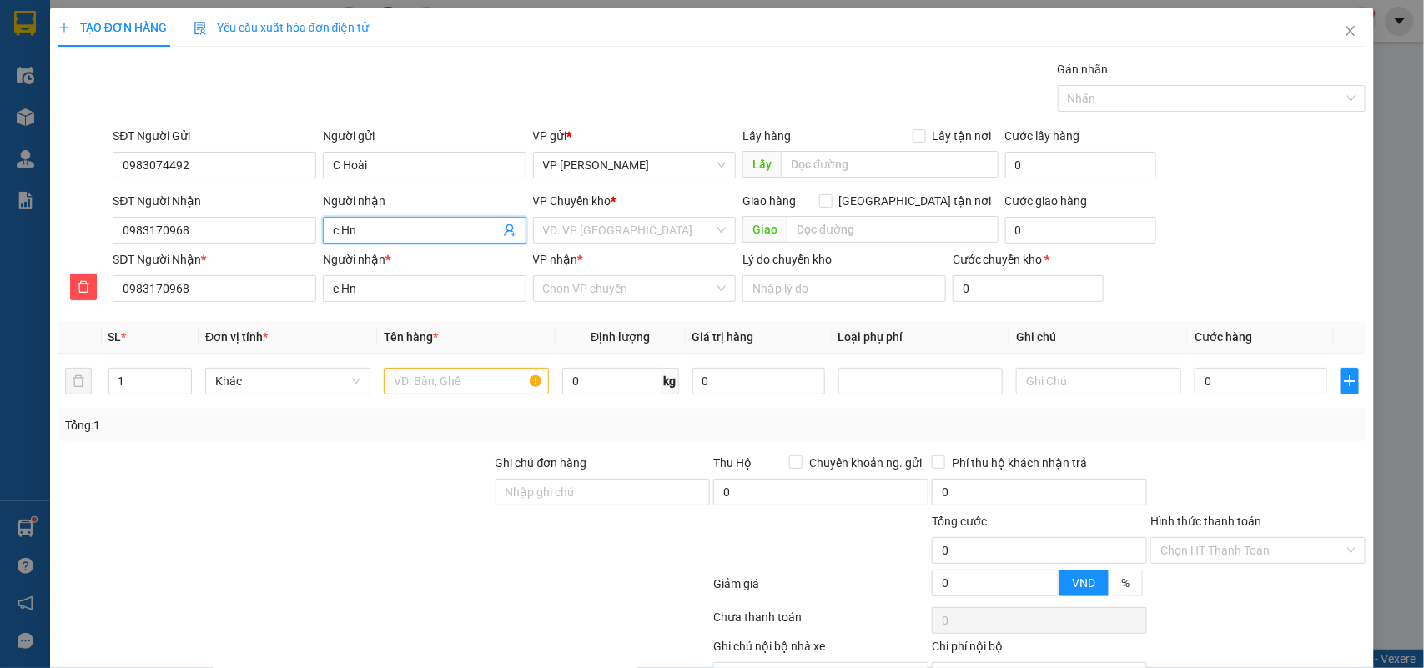
type input "c H"
type input "c Ha"
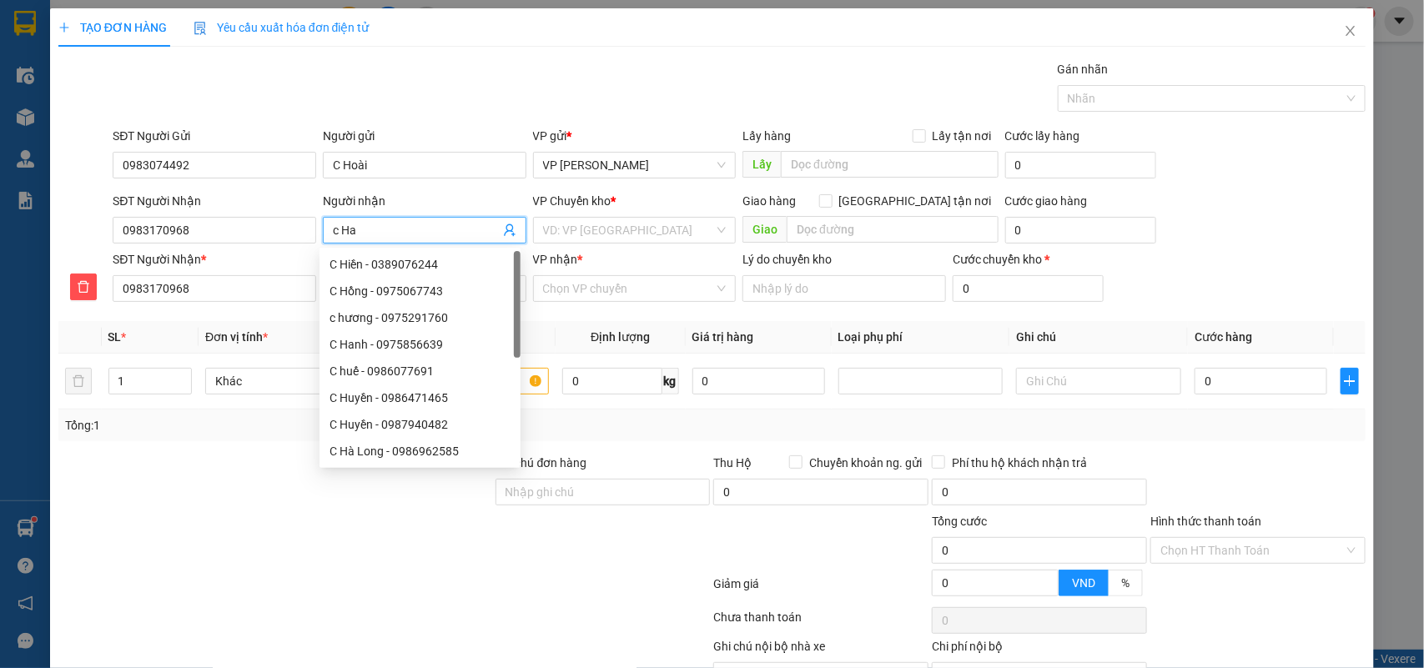
type input "c Han"
type input "c Hang"
type input "c Hăng"
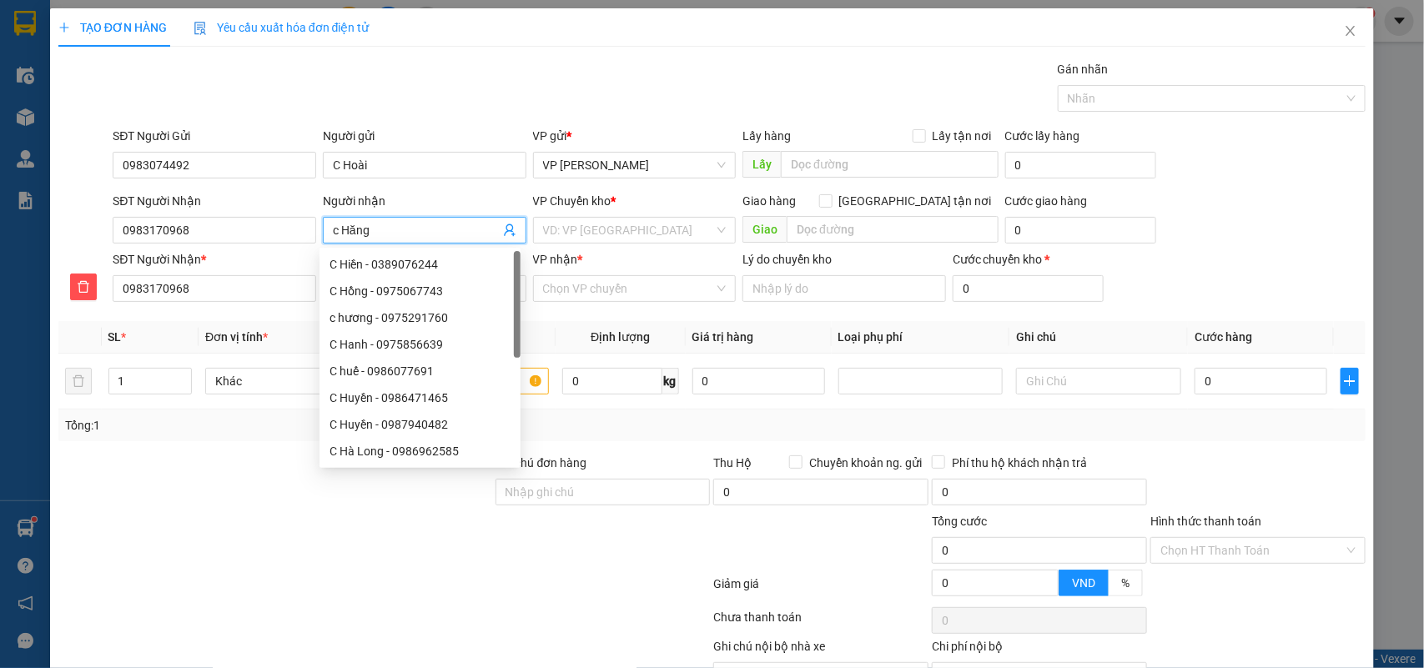
type input "c Hăng"
type input "c Hằng"
click at [614, 214] on div "VP Chuyển kho *" at bounding box center [635, 204] width 204 height 25
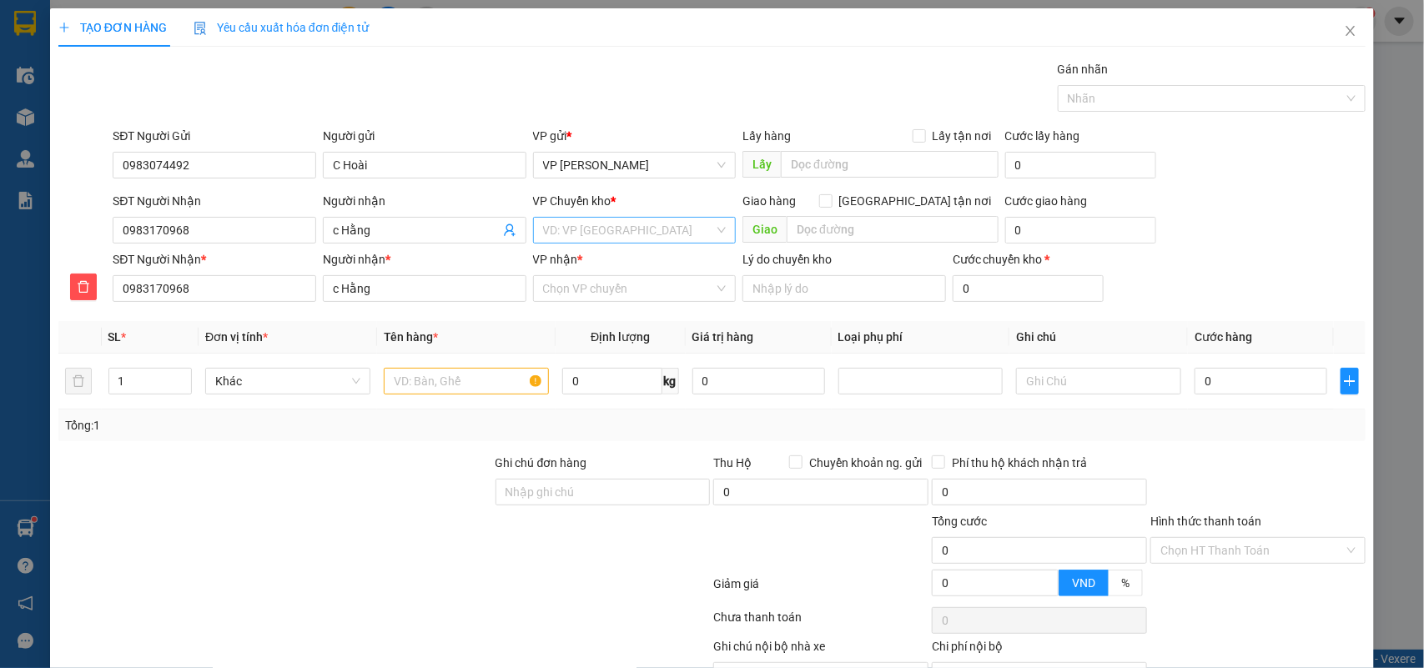
click at [609, 227] on input "search" at bounding box center [629, 230] width 172 height 25
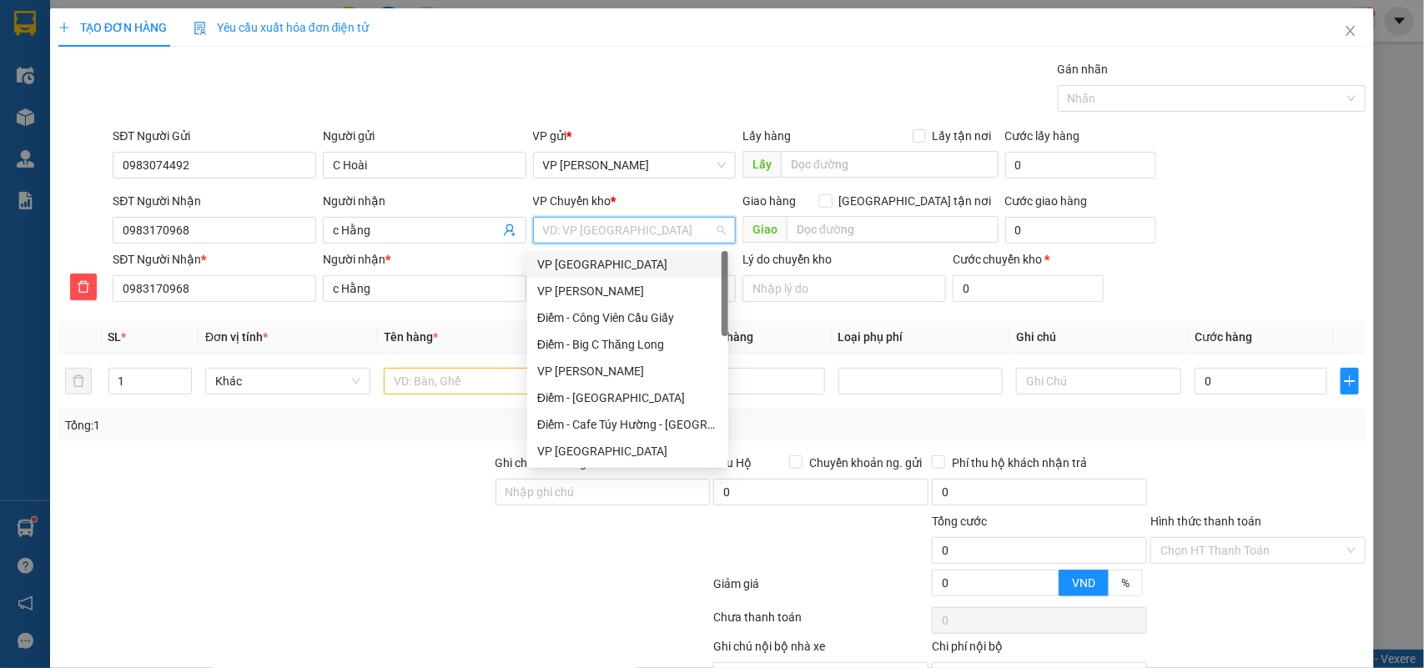
click at [567, 269] on div "VP [GEOGRAPHIC_DATA]" at bounding box center [627, 264] width 181 height 18
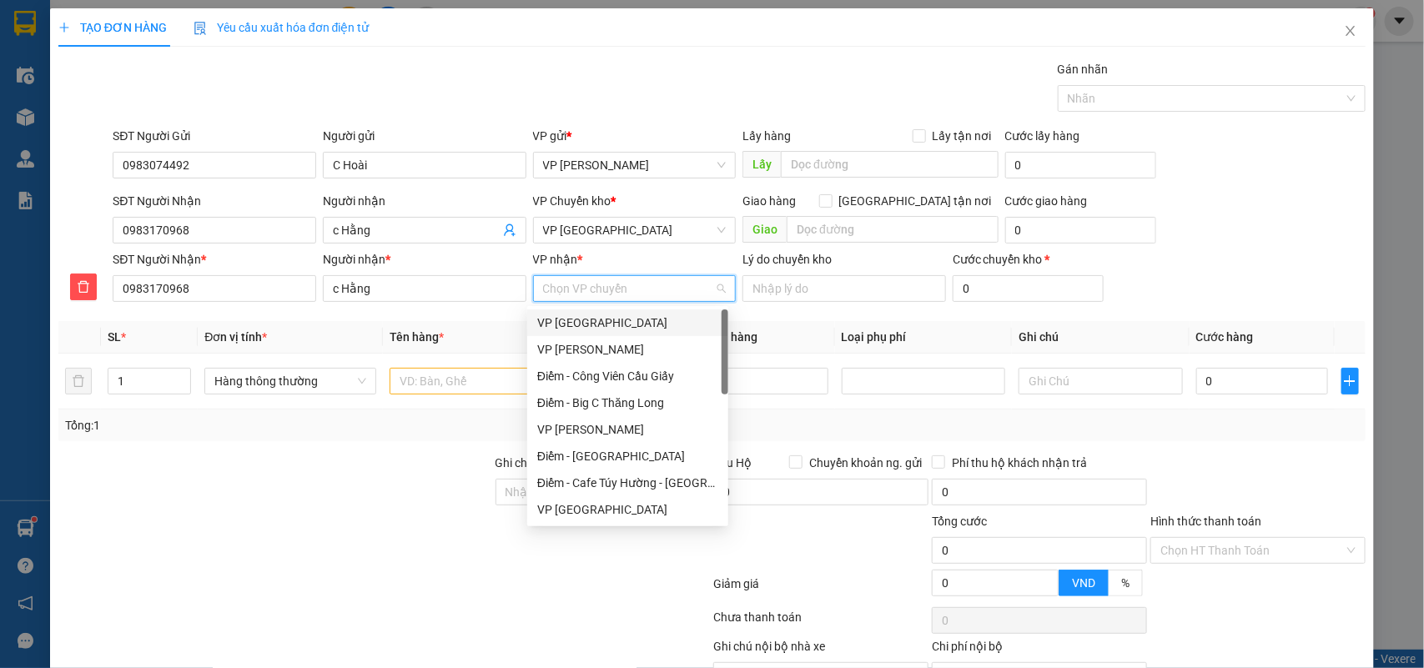
click at [588, 290] on input "VP nhận *" at bounding box center [629, 288] width 172 height 25
click at [616, 480] on div "Điểm - Cafe Túy Hường - Diêm Điền" at bounding box center [627, 483] width 181 height 18
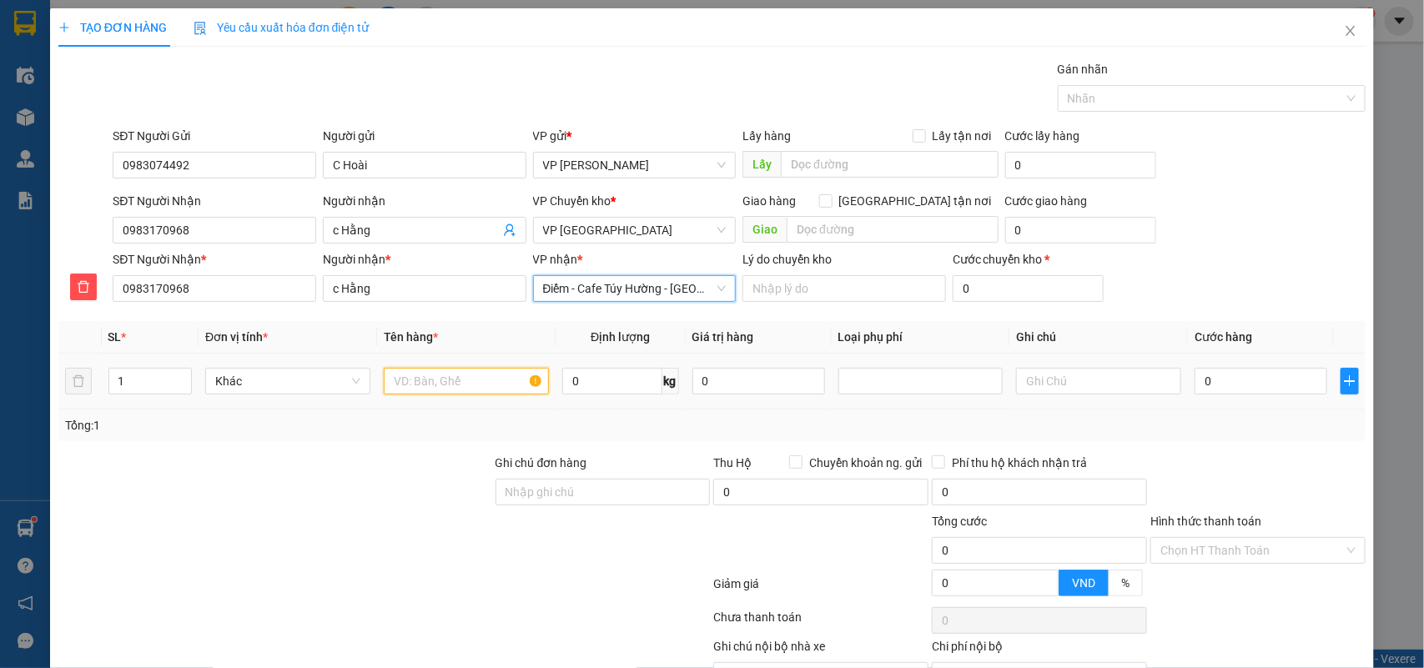
click at [451, 371] on input "text" at bounding box center [466, 381] width 165 height 27
type input "bọc quần áo"
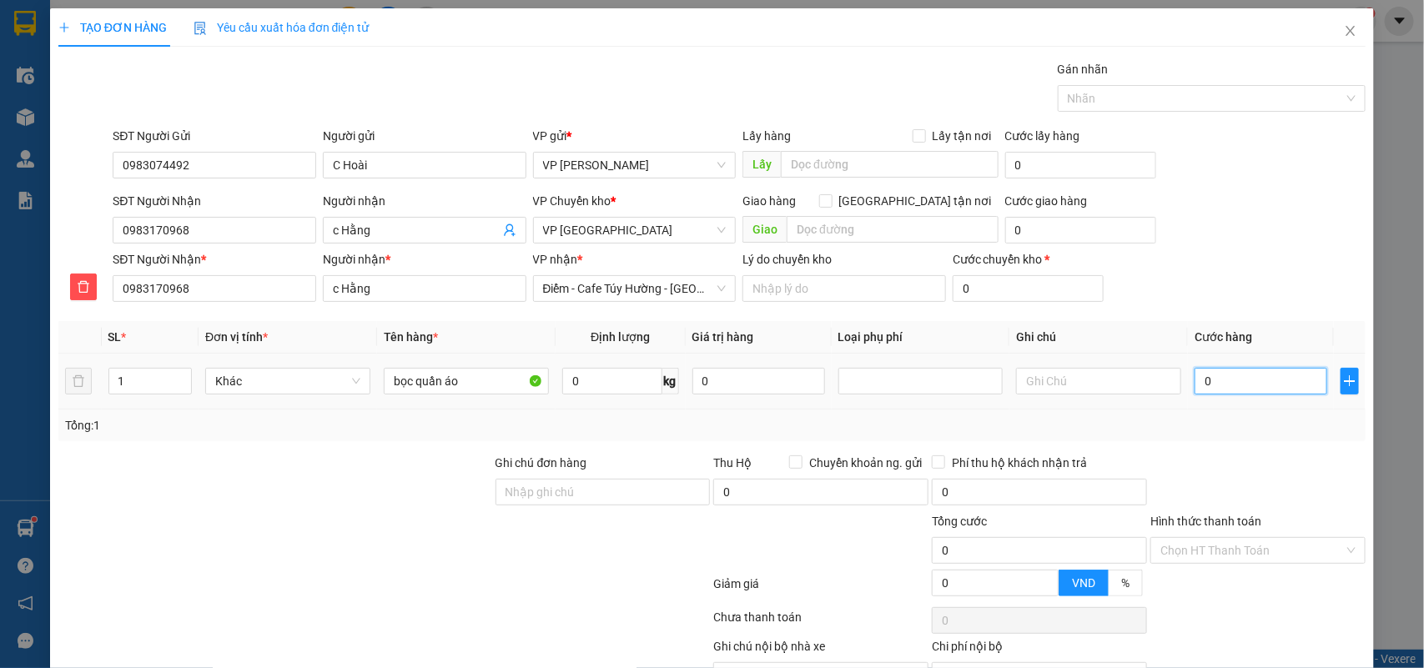
click at [1266, 376] on input "0" at bounding box center [1261, 381] width 133 height 27
type input "3"
type input "30"
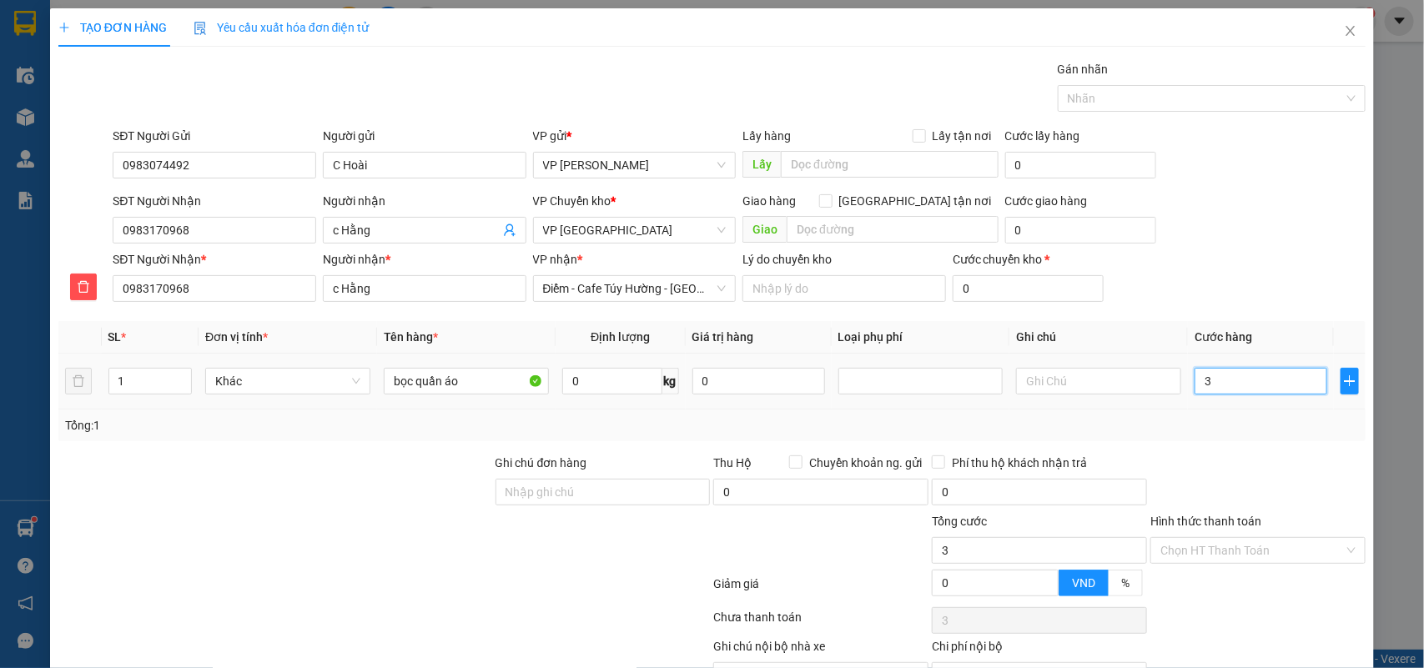
type input "30"
type input "30.000"
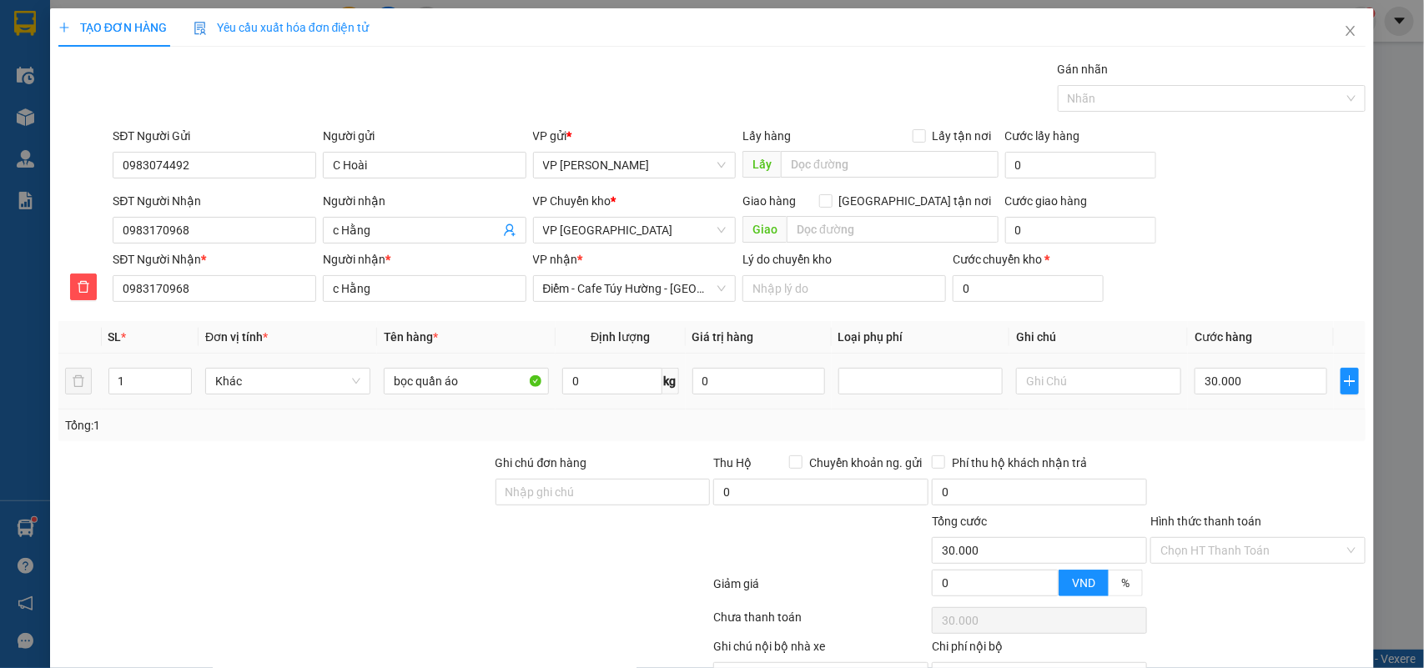
click at [1262, 407] on td "30.000" at bounding box center [1261, 382] width 146 height 56
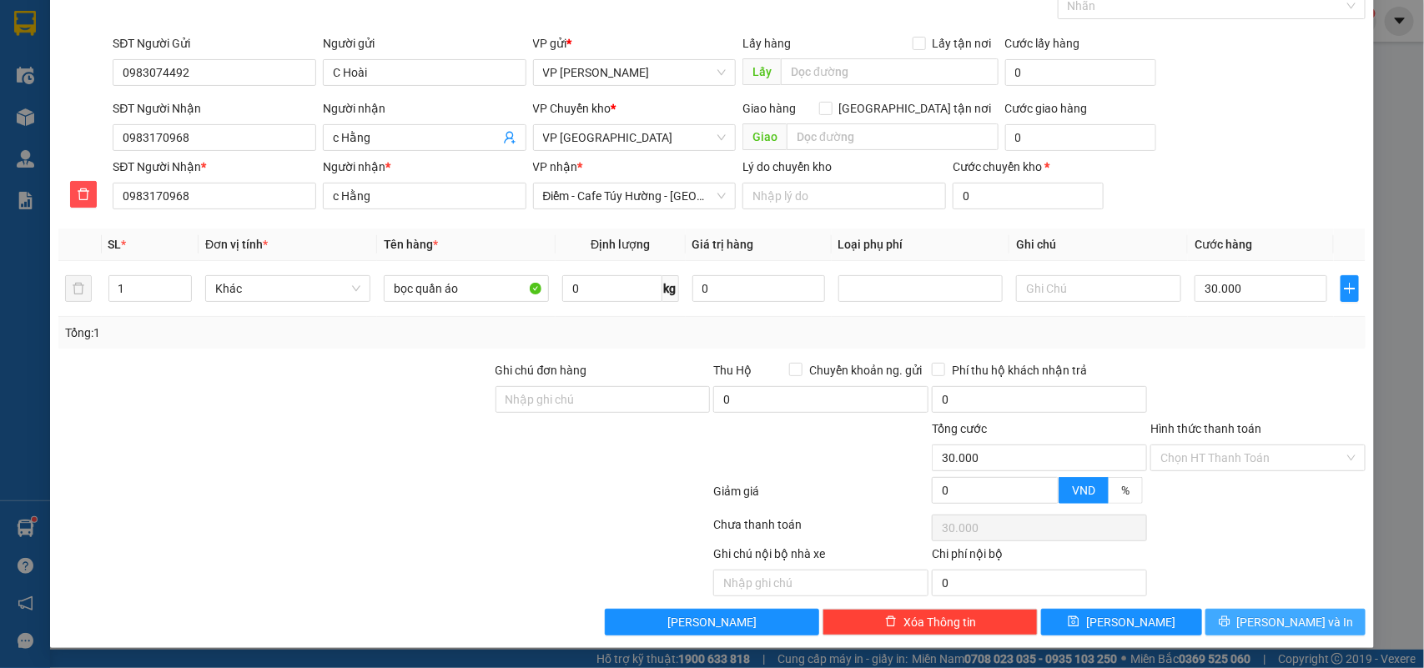
click at [1258, 620] on span "[PERSON_NAME] và In" at bounding box center [1295, 622] width 117 height 18
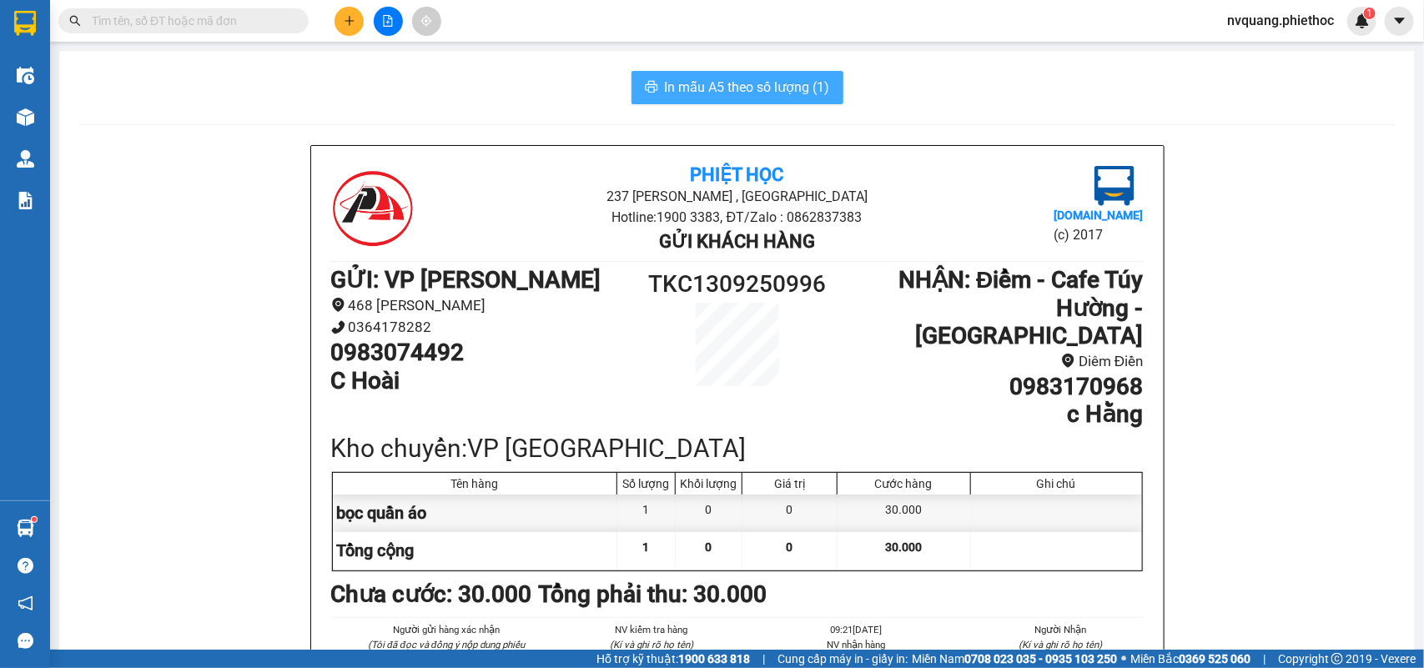
click at [755, 86] on span "In mẫu A5 theo số lượng (1)" at bounding box center [747, 87] width 165 height 21
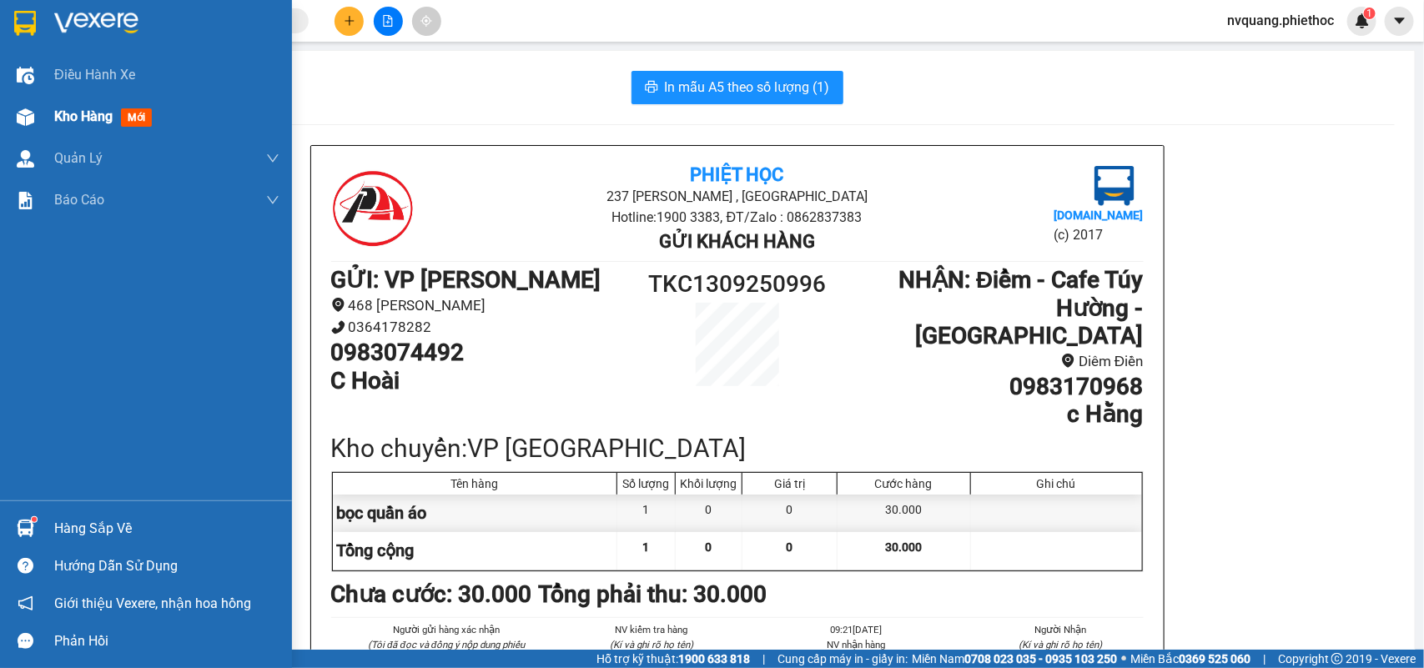
click at [64, 102] on div "Kho hàng mới" at bounding box center [166, 117] width 225 height 42
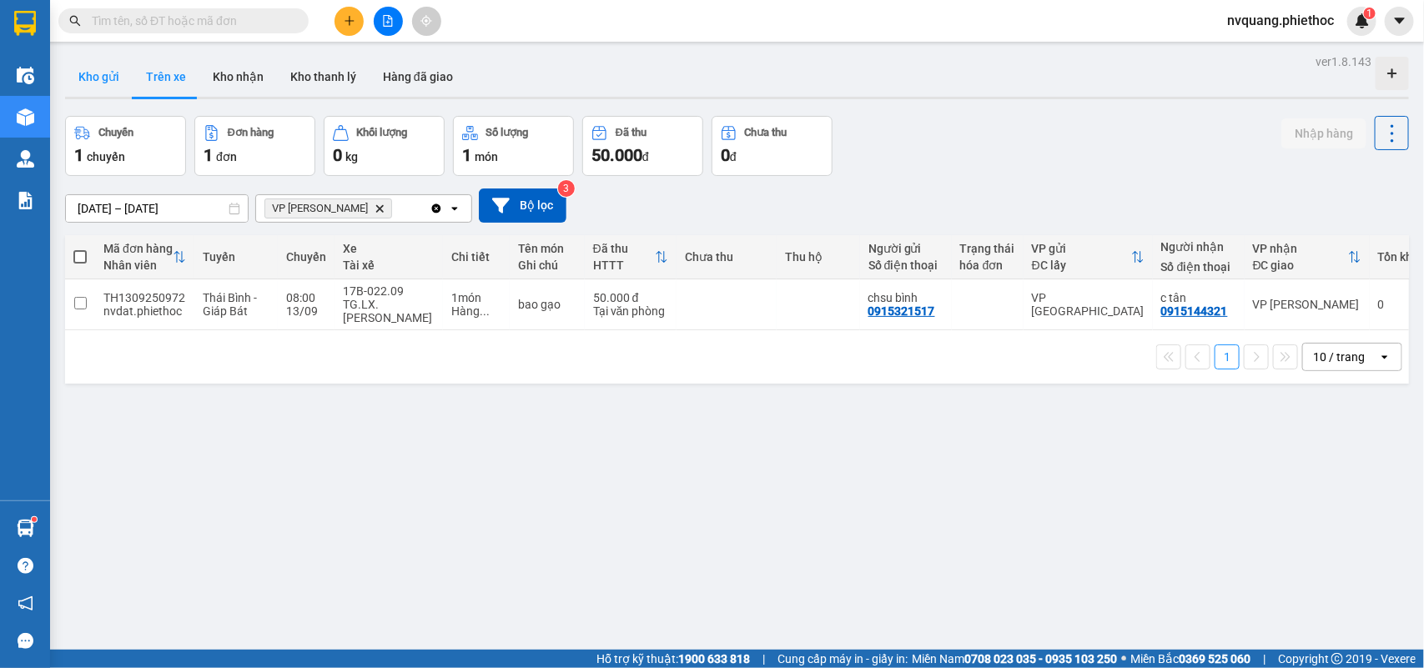
click at [90, 81] on button "Kho gửi" at bounding box center [99, 77] width 68 height 40
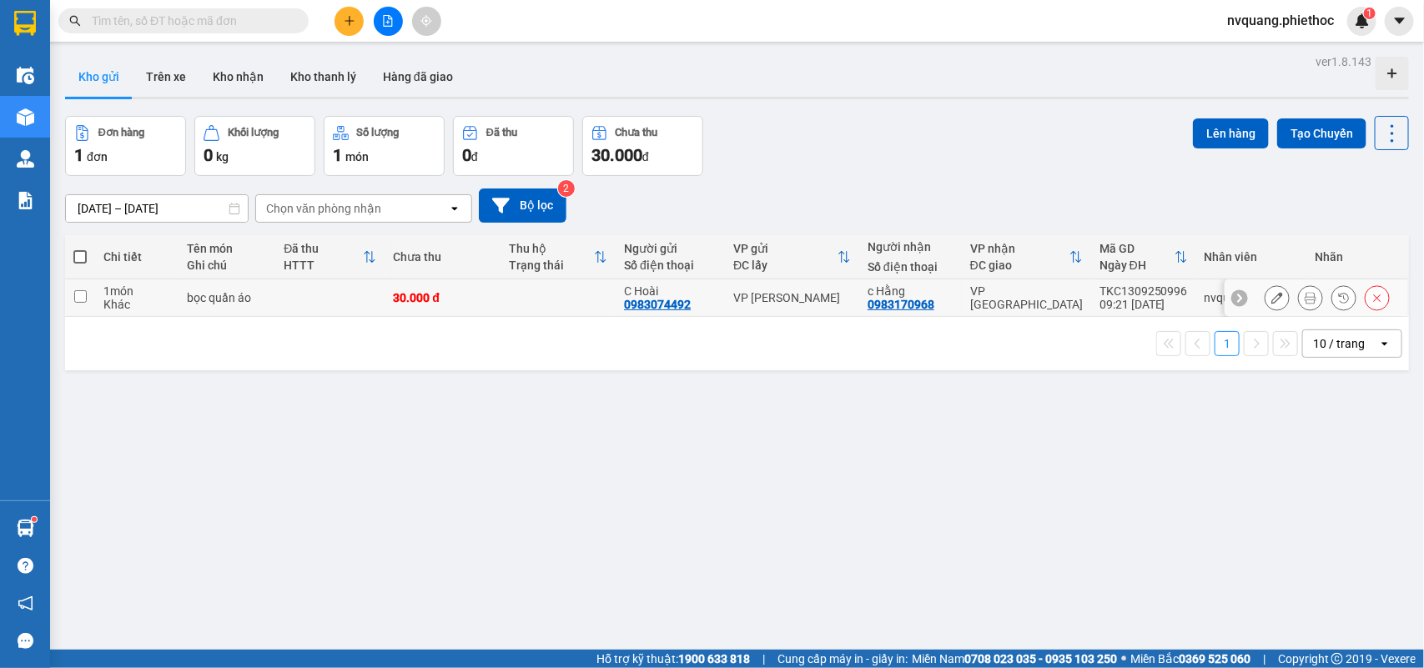
click at [331, 290] on td at bounding box center [329, 298] width 109 height 38
checkbox input "true"
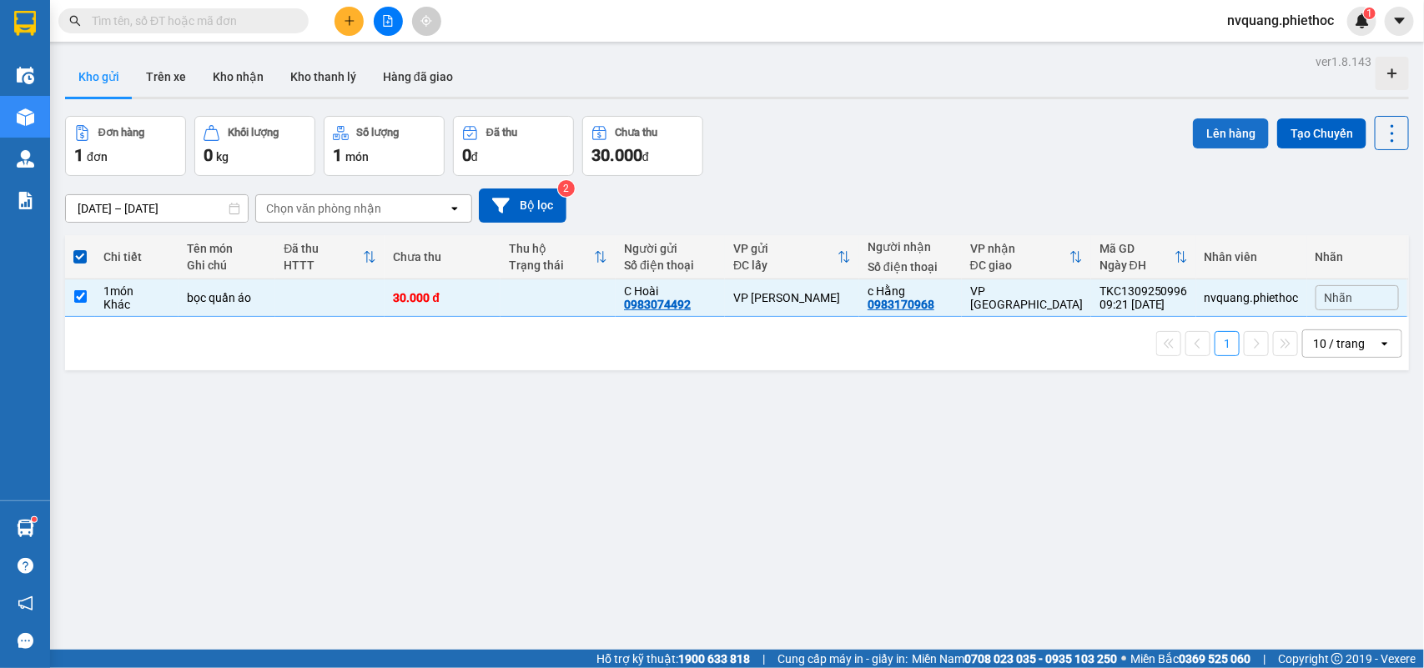
click at [1200, 129] on button "Lên hàng" at bounding box center [1231, 133] width 76 height 30
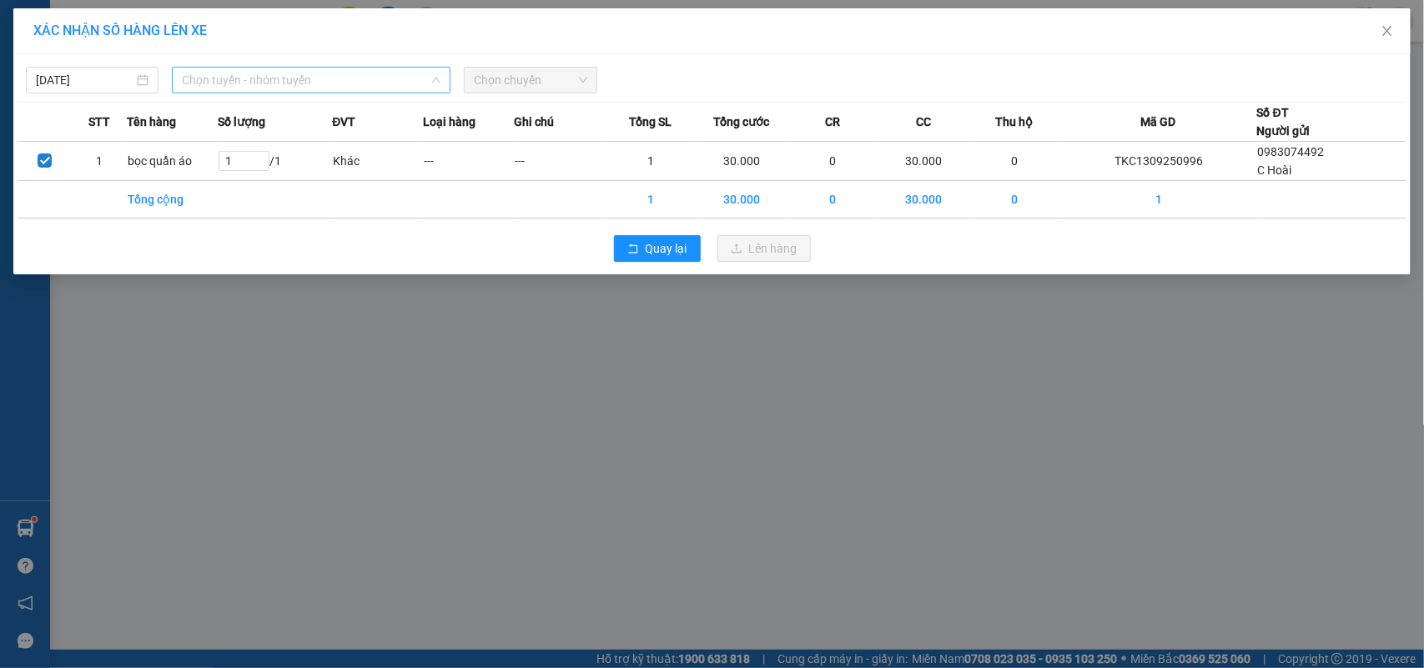
click at [219, 77] on span "Chọn tuyến - nhóm tuyến" at bounding box center [311, 80] width 259 height 25
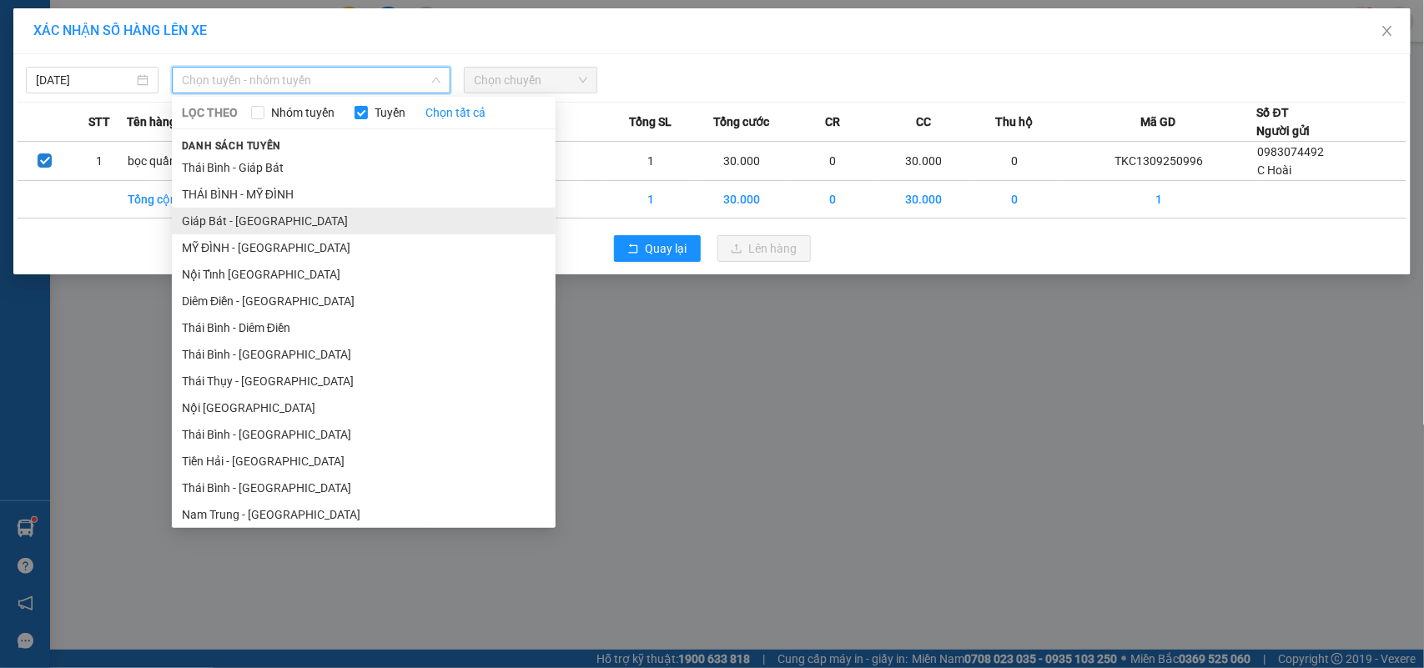
click at [234, 210] on li "Giáp Bát - [GEOGRAPHIC_DATA]" at bounding box center [364, 221] width 384 height 27
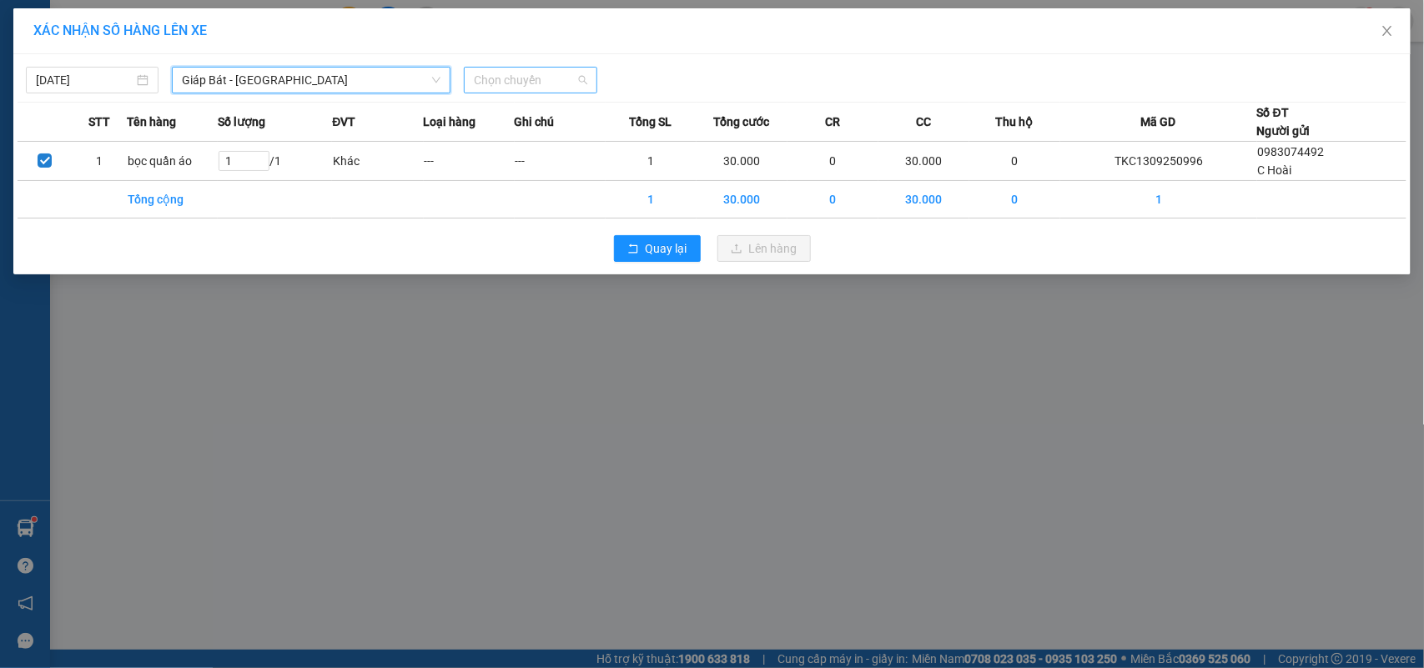
click at [490, 83] on span "Chọn chuyến" at bounding box center [530, 80] width 113 height 25
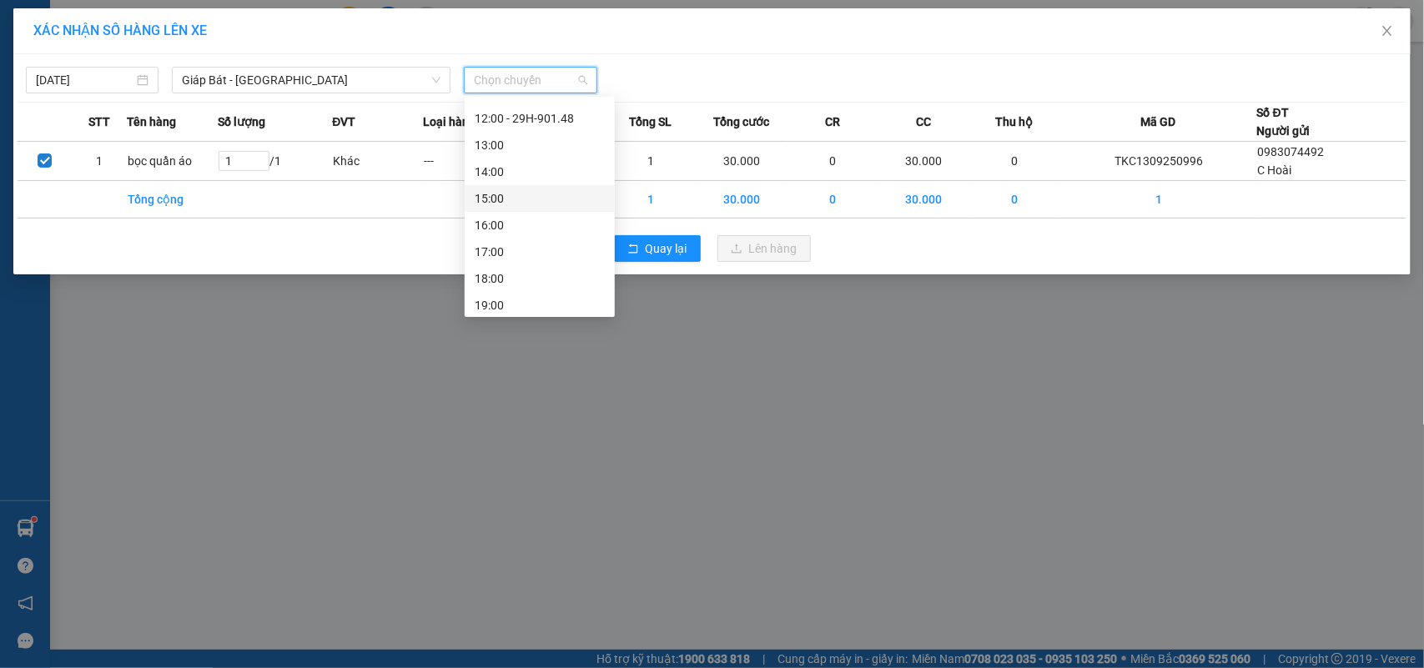
scroll to position [104, 0]
click at [540, 169] on div "10:00 - 17B-022.48" at bounding box center [540, 169] width 130 height 18
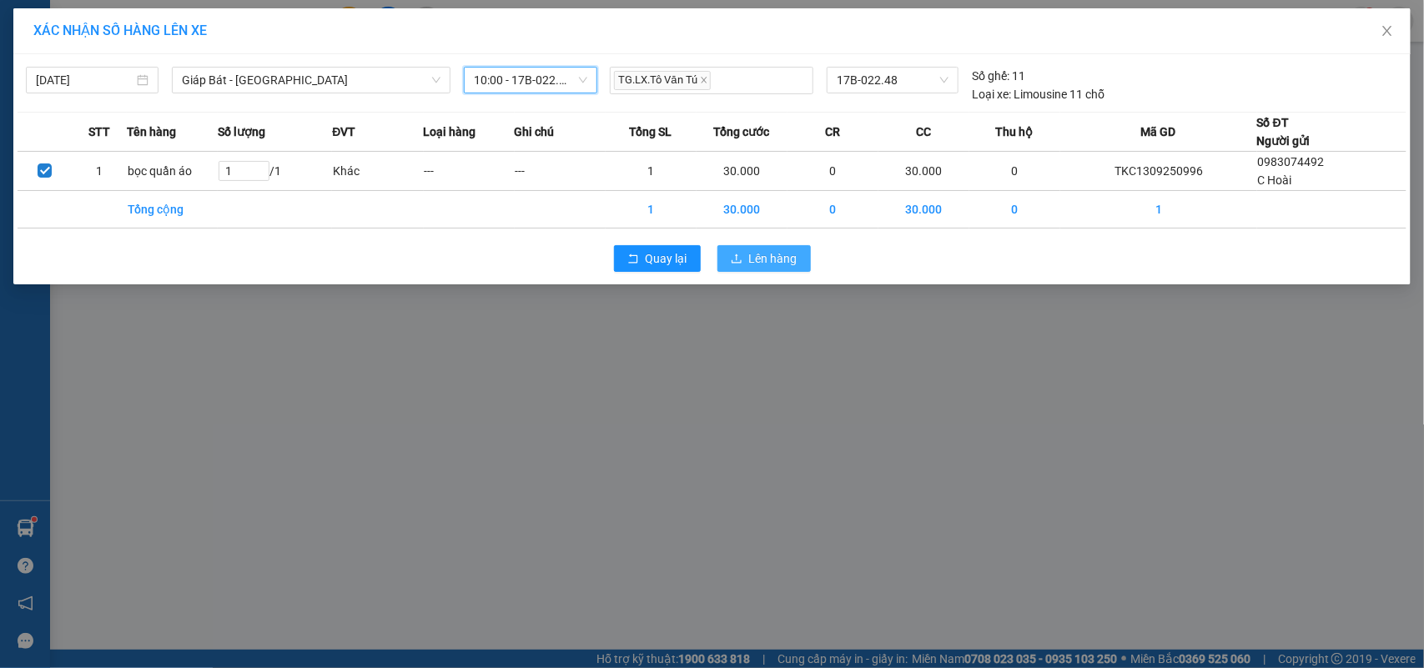
click at [739, 263] on icon "upload" at bounding box center [737, 259] width 12 height 12
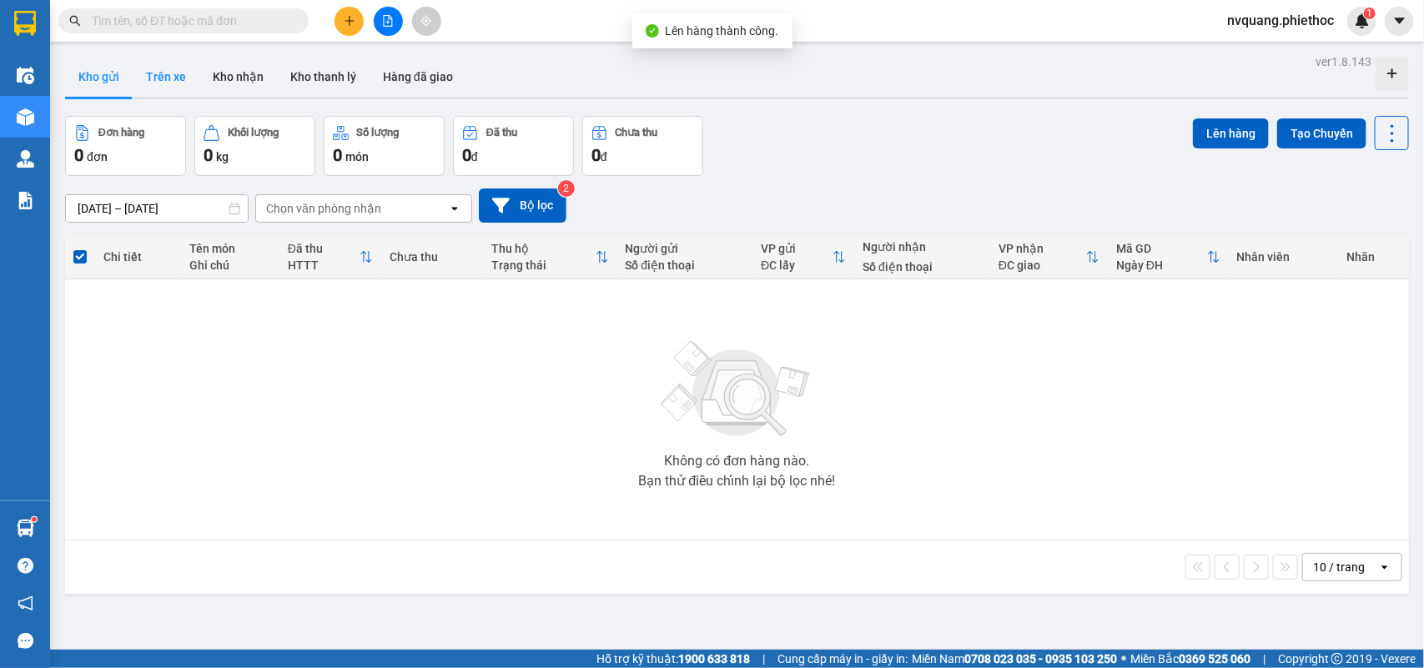
click at [172, 63] on button "Trên xe" at bounding box center [166, 77] width 67 height 40
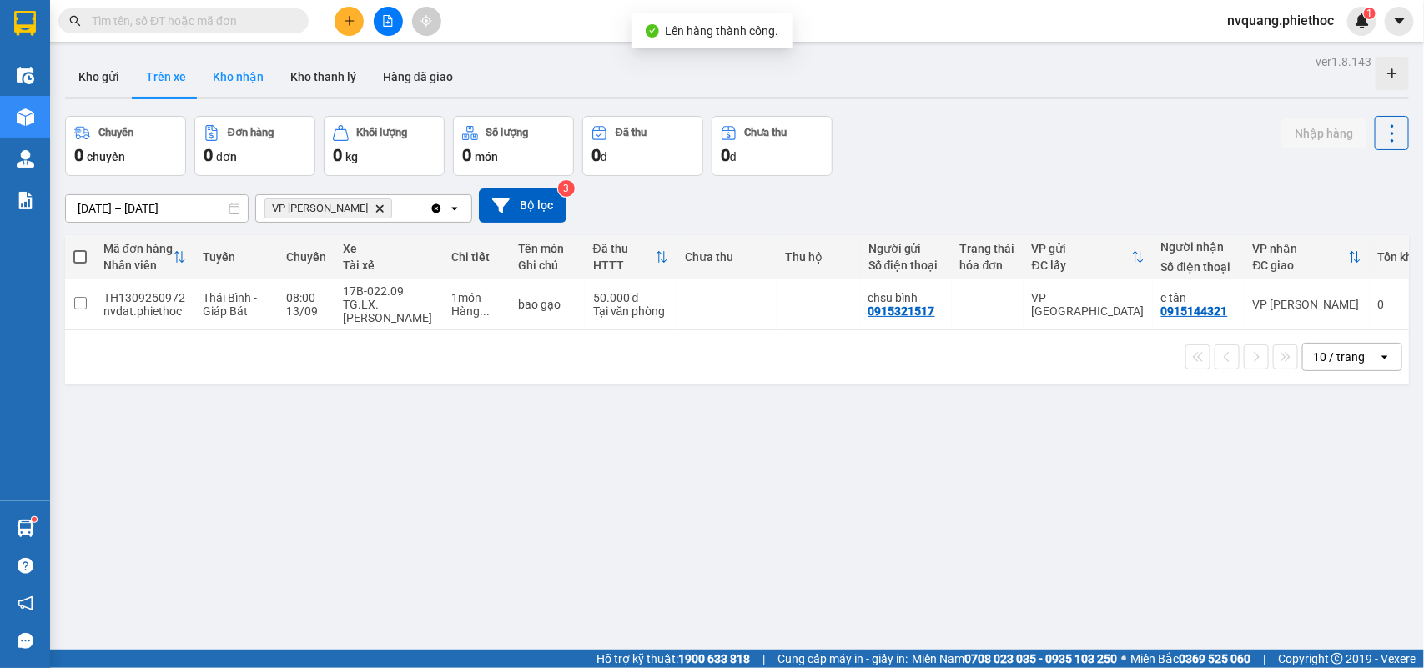
click at [239, 76] on button "Kho nhận" at bounding box center [238, 77] width 78 height 40
type input "[DATE] – [DATE]"
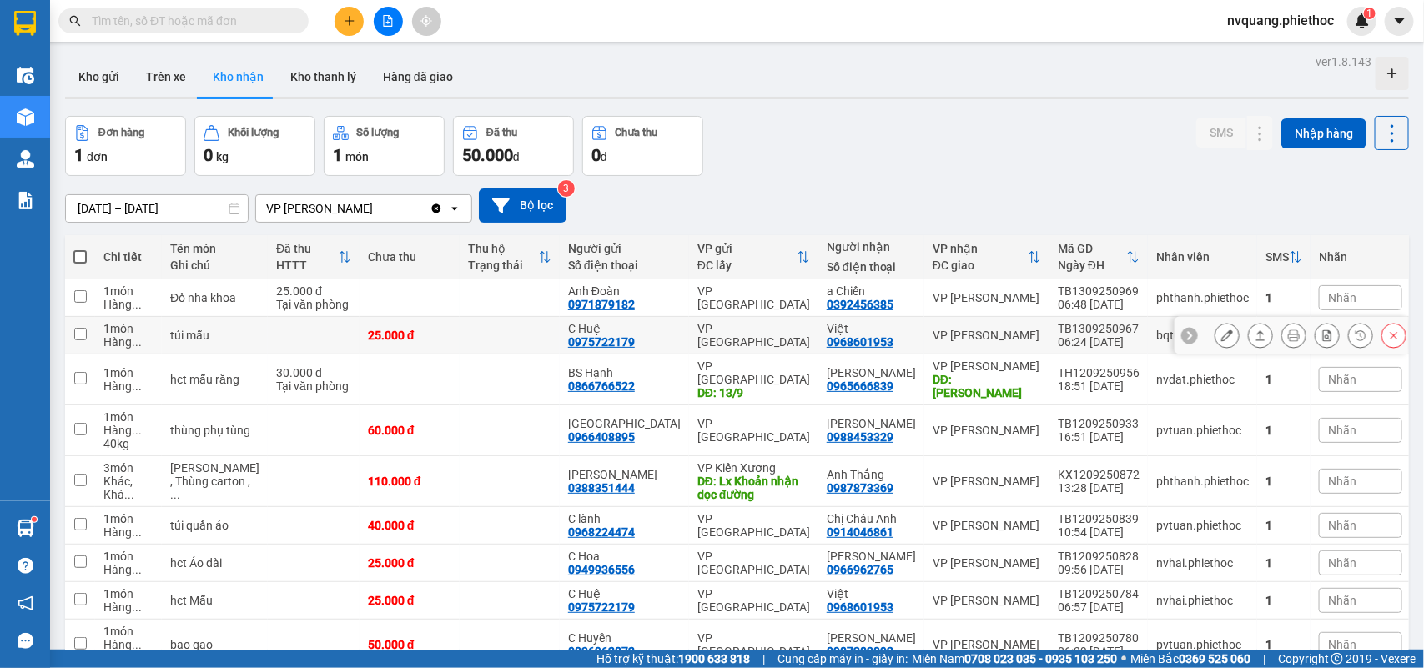
scroll to position [79, 0]
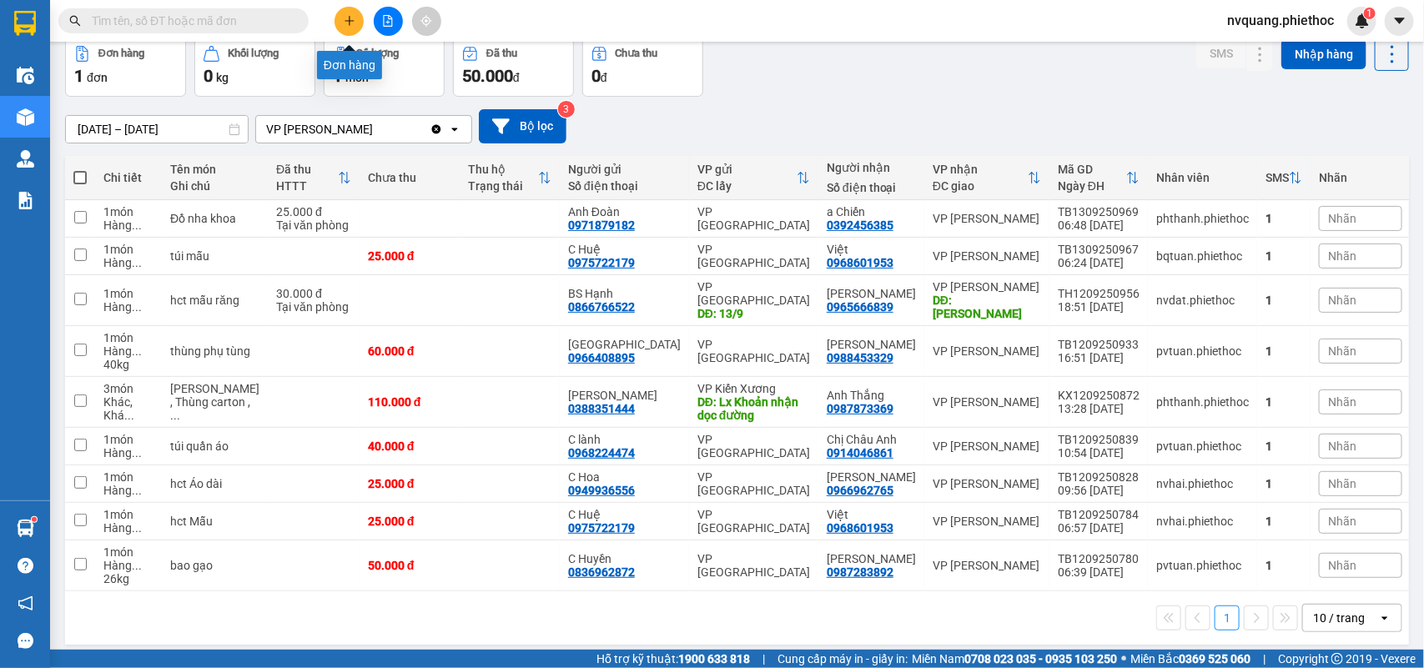
click at [355, 23] on button at bounding box center [349, 21] width 29 height 29
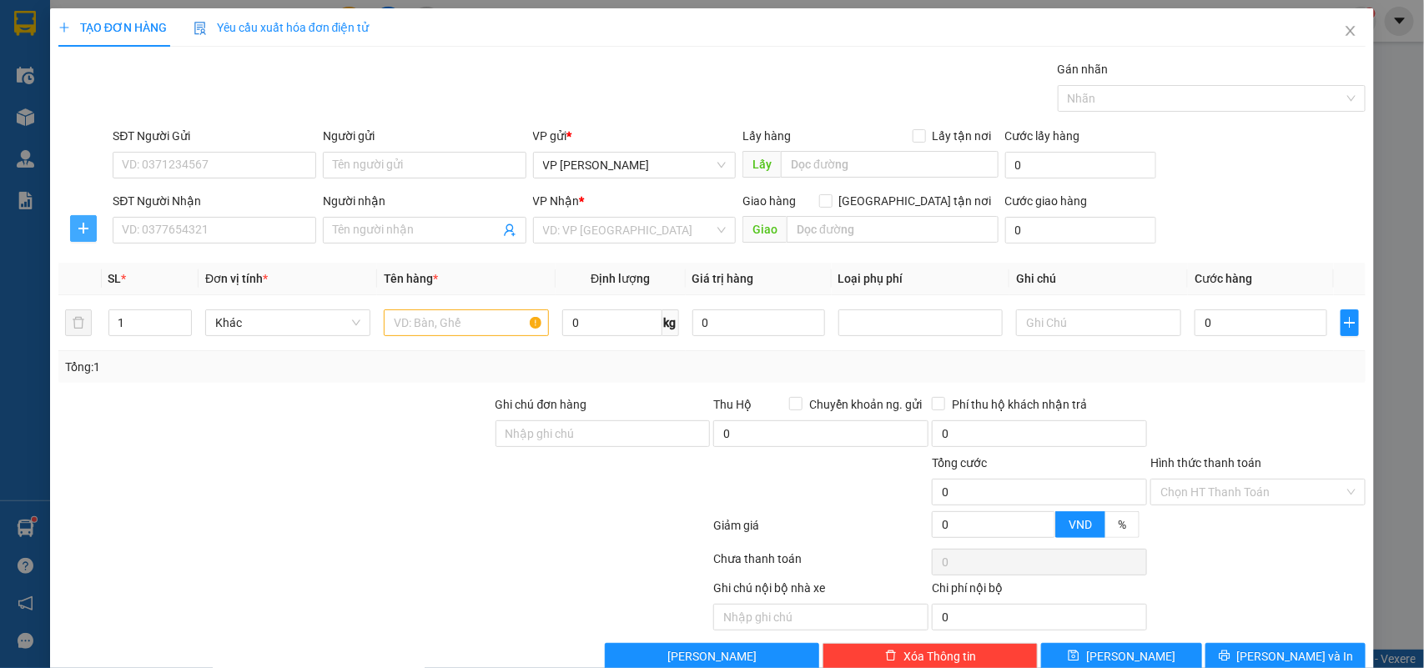
click at [83, 225] on icon "plus" at bounding box center [83, 229] width 1 height 11
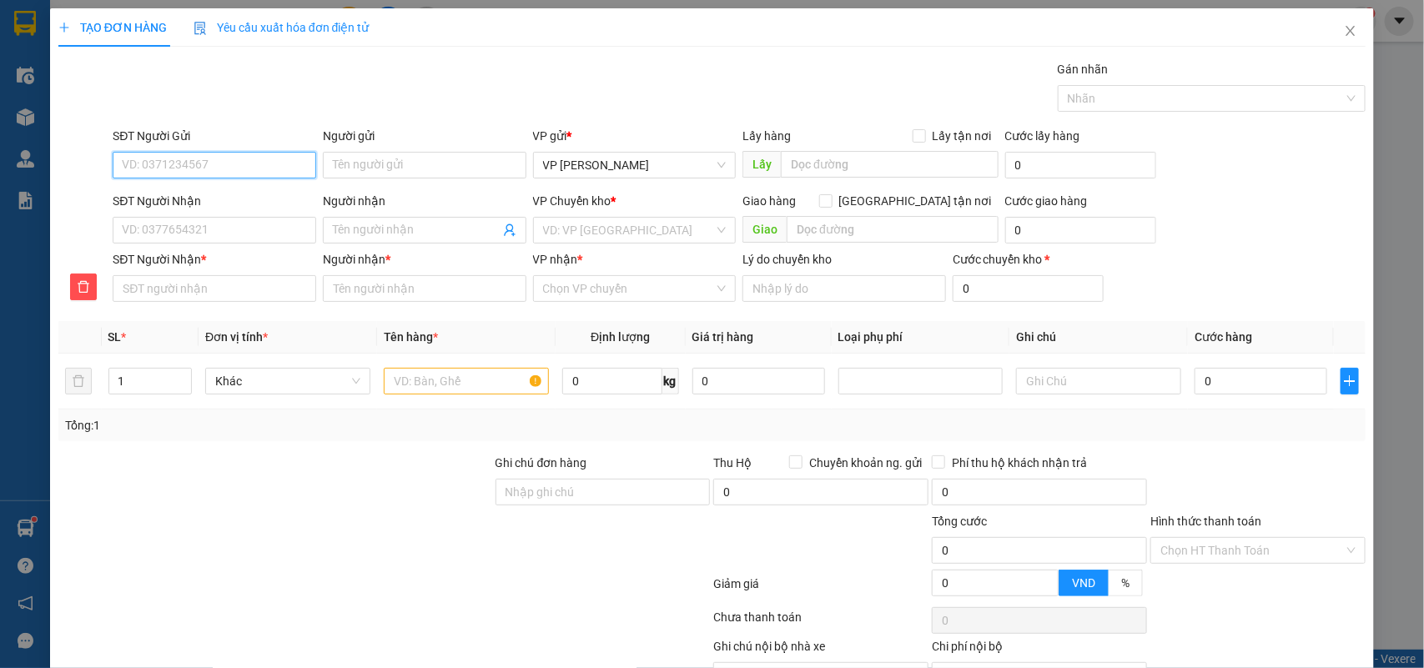
click at [180, 160] on input "SĐT Người Gửi" at bounding box center [215, 165] width 204 height 27
type input "0964378383"
click at [203, 199] on div "0964378383 - C Dung" at bounding box center [212, 199] width 181 height 18
type input "C Dung"
type input "a khải nhận dọc đường"
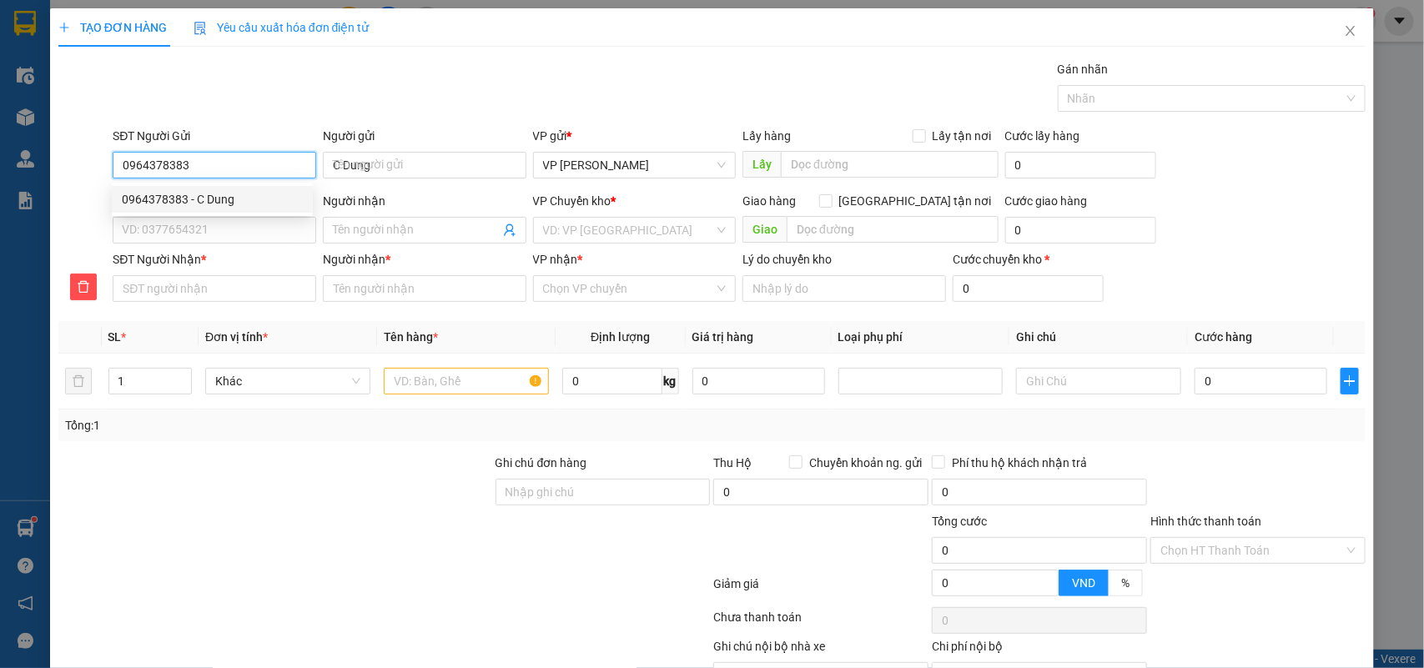
type input "5.000"
type input "0964378383"
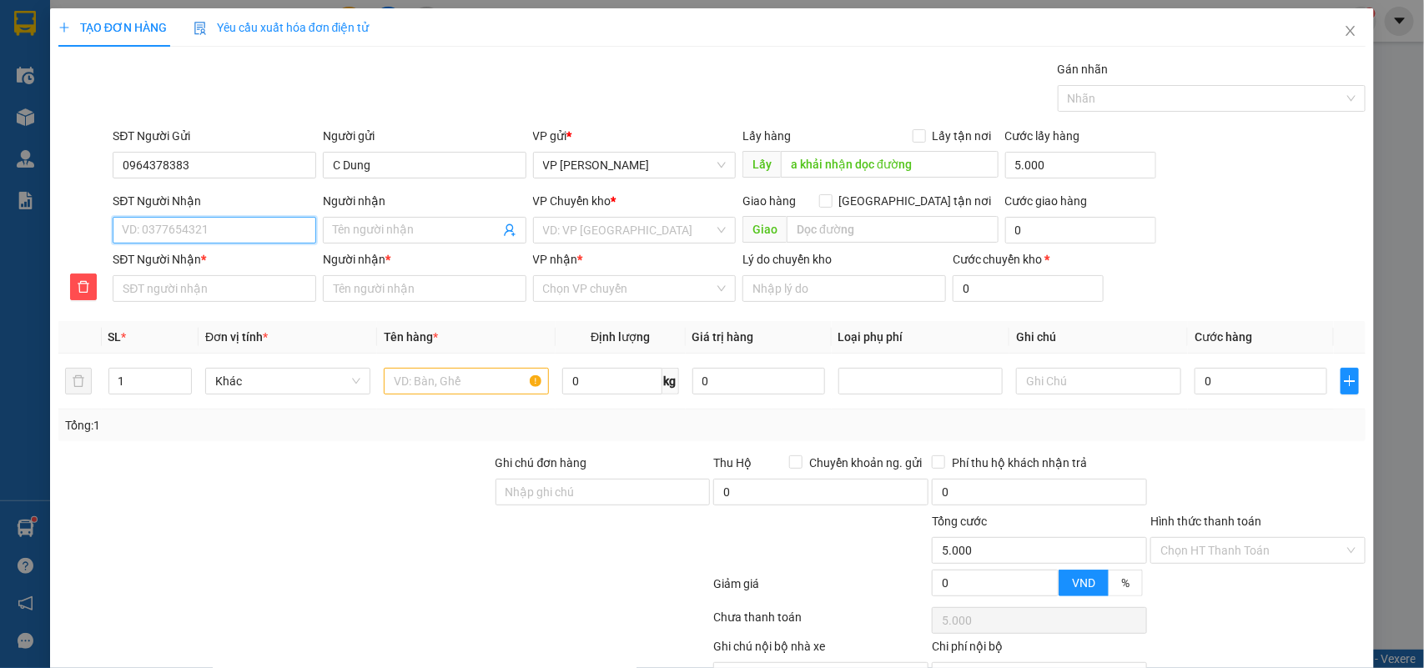
click at [194, 222] on input "SĐT Người Nhận" at bounding box center [215, 230] width 204 height 27
click at [188, 289] on div "0925692666 - a Thắng" at bounding box center [212, 291] width 181 height 18
type input "0925692666"
type input "a Thắng"
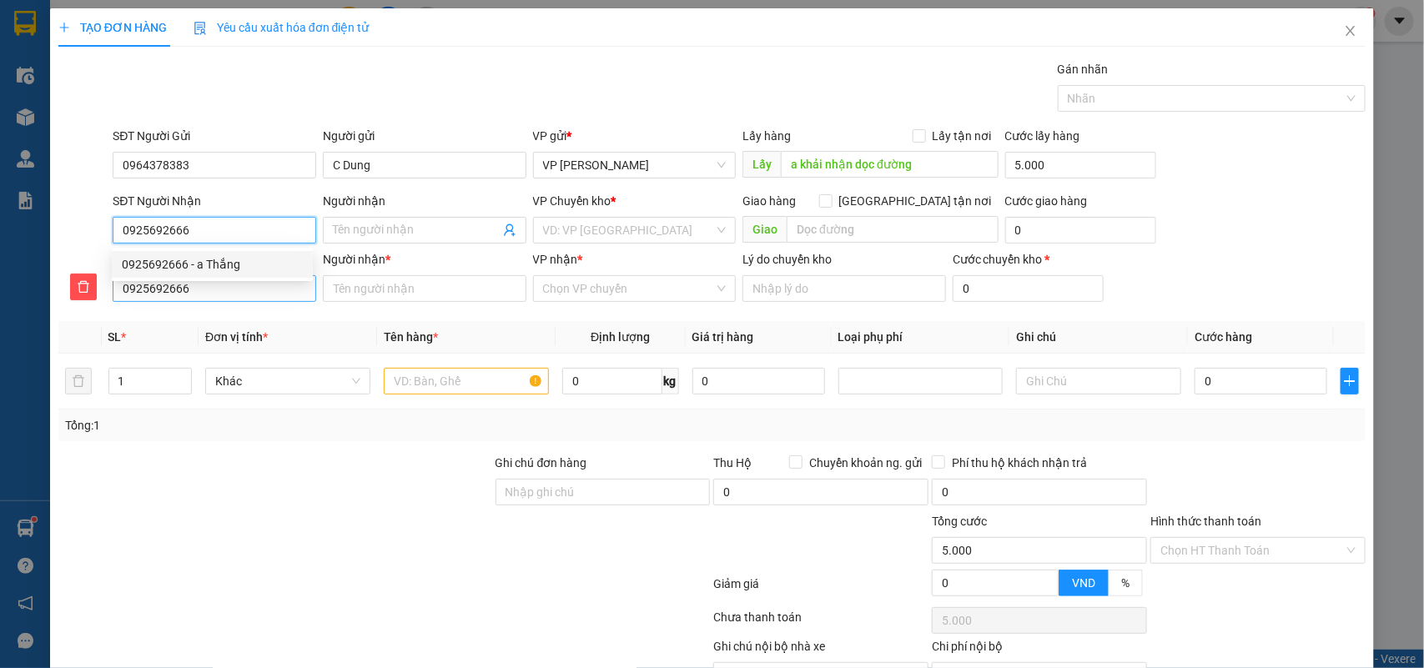
type input "cây xăng Việt Hà - tt Thanh Nê - Kiến Xương"
type input "5.000"
type input "10.000"
type input "a Thắng"
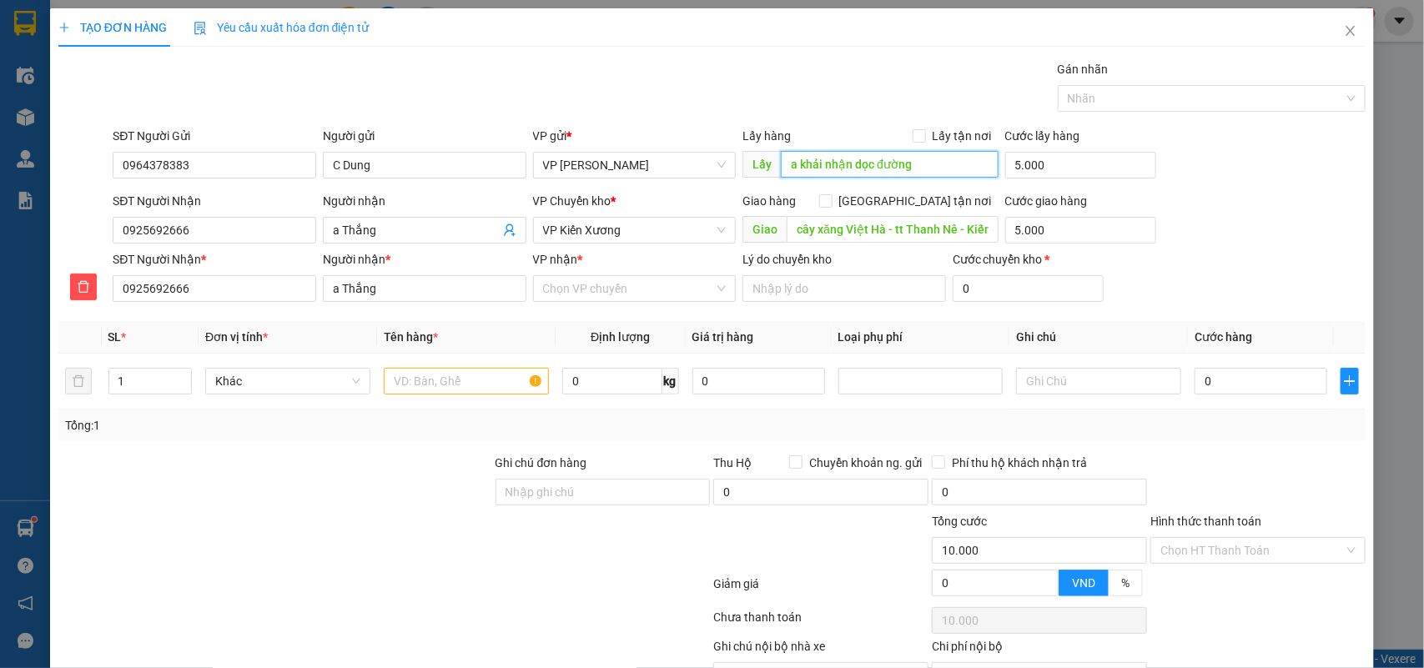
click at [927, 155] on input "a khải nhận dọc đường" at bounding box center [890, 164] width 218 height 27
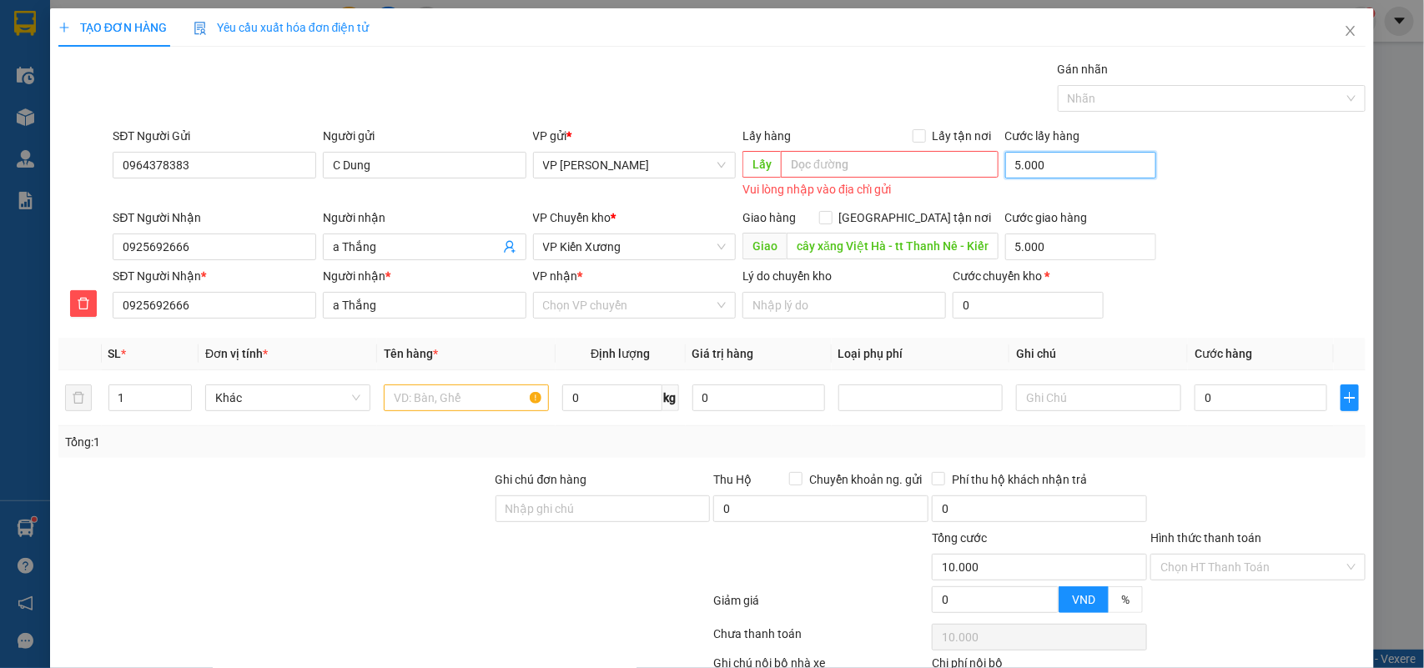
click at [1060, 169] on input "5.000" at bounding box center [1080, 165] width 151 height 27
type input "0"
type input "5.000"
click at [630, 243] on span "VP Kiến Xương" at bounding box center [635, 246] width 184 height 25
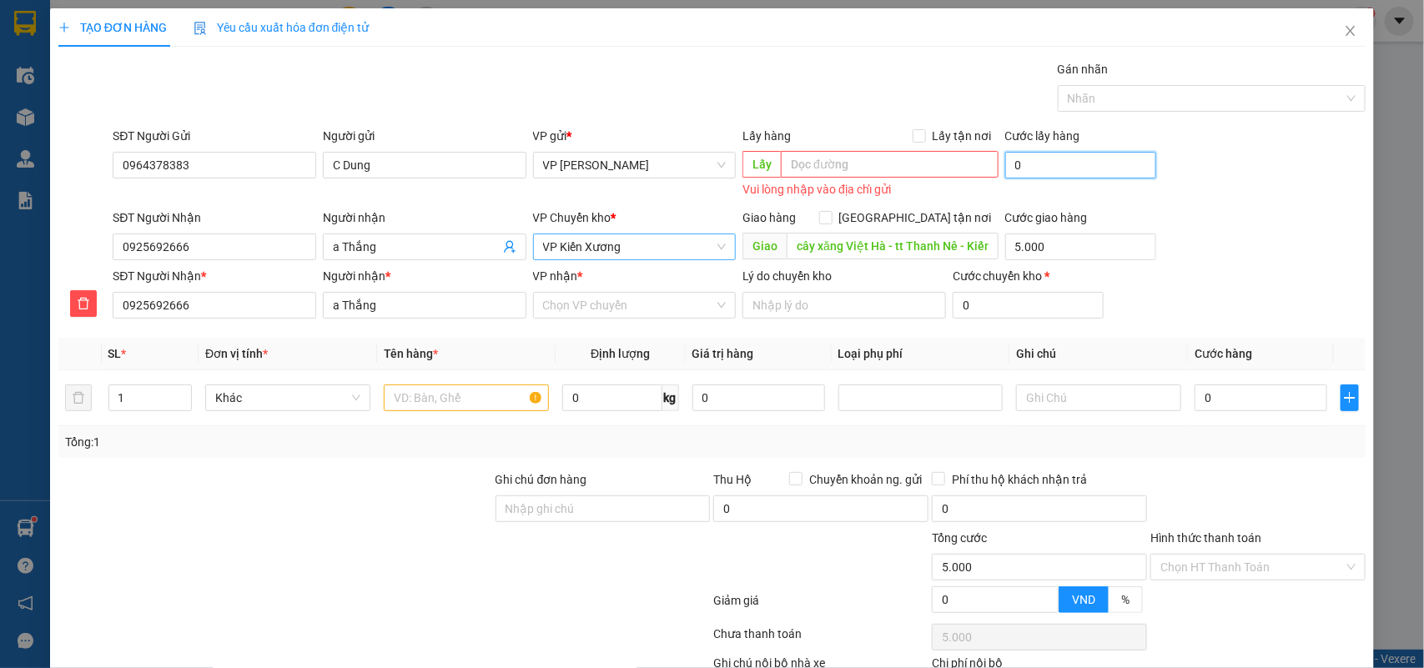
type input "0"
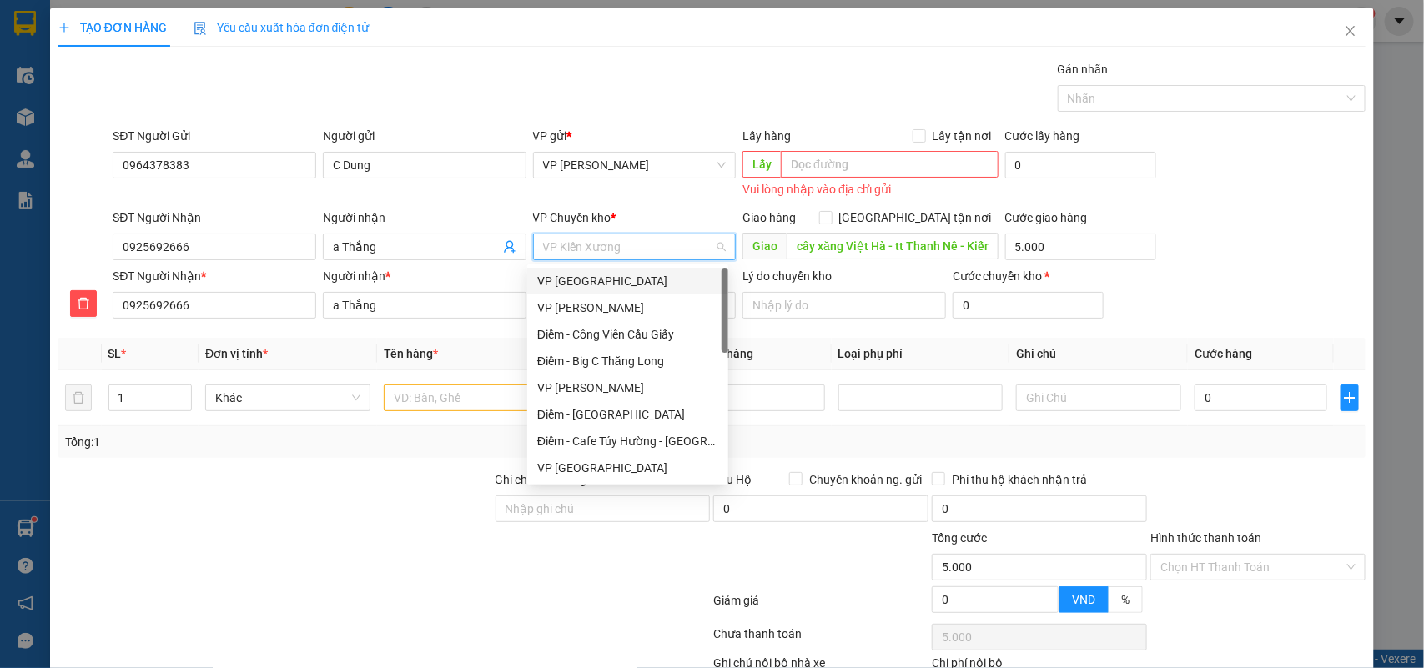
click at [578, 275] on div "VP [GEOGRAPHIC_DATA]" at bounding box center [627, 281] width 181 height 18
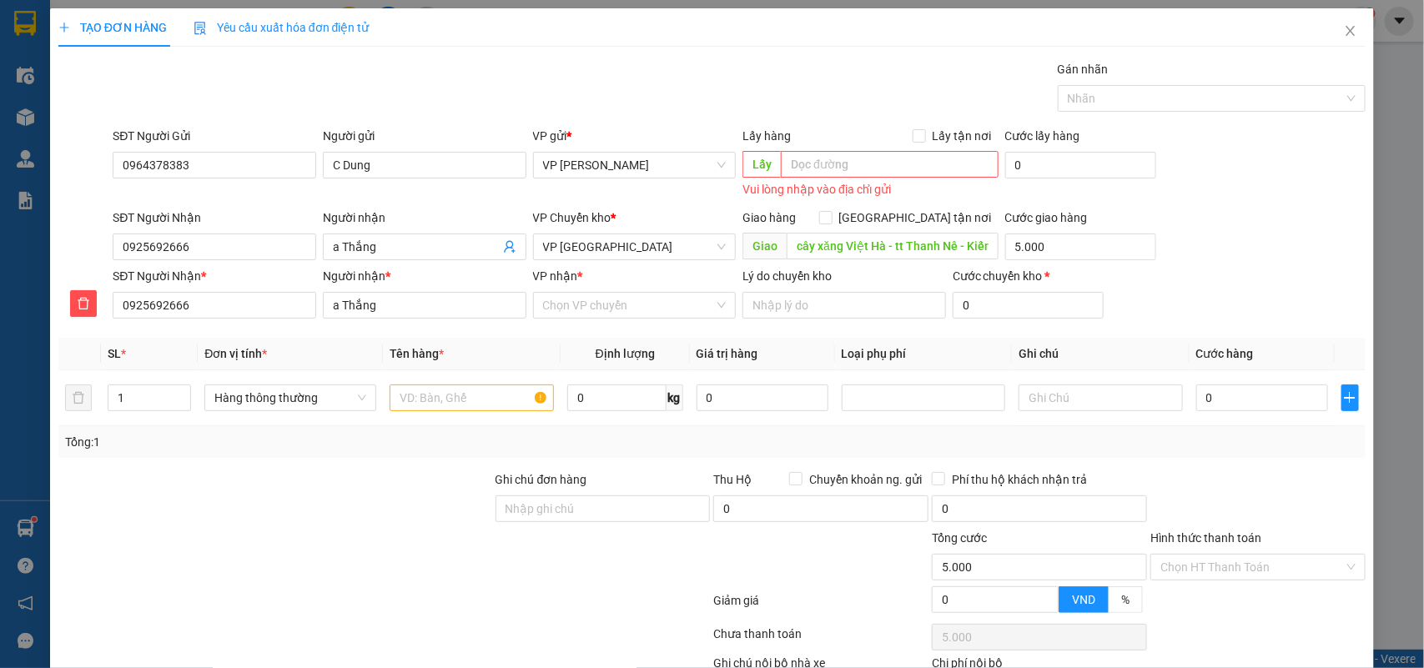
click at [572, 322] on div "VP nhận * Chọn VP chuyển" at bounding box center [635, 296] width 204 height 58
click at [572, 307] on input "VP nhận *" at bounding box center [629, 305] width 172 height 25
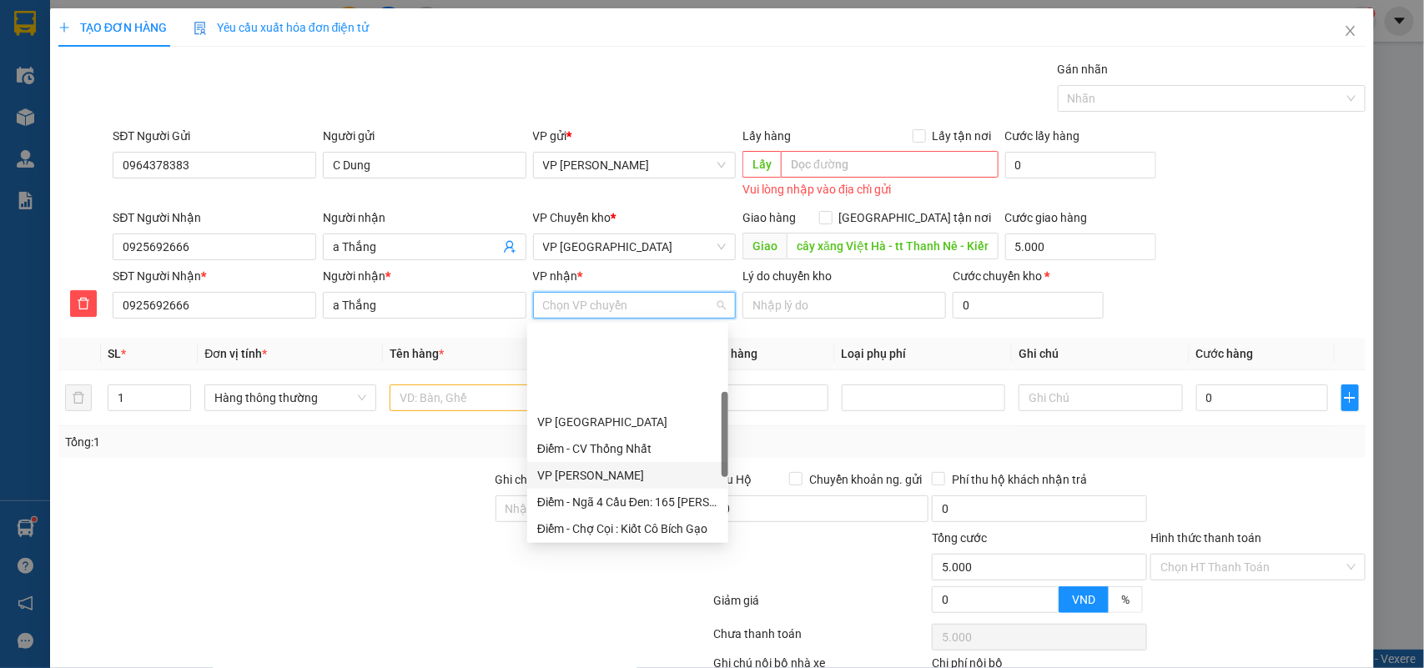
scroll to position [209, 0]
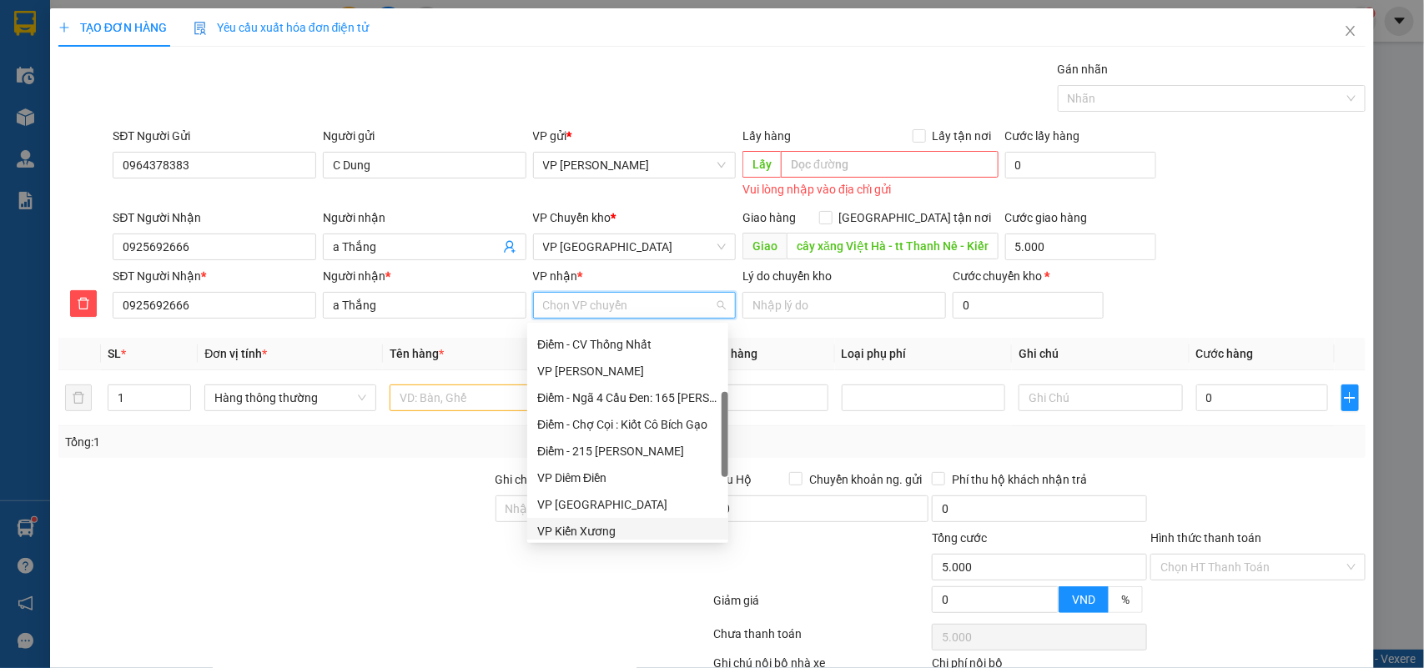
click at [573, 526] on div "VP Kiến Xương" at bounding box center [627, 531] width 181 height 18
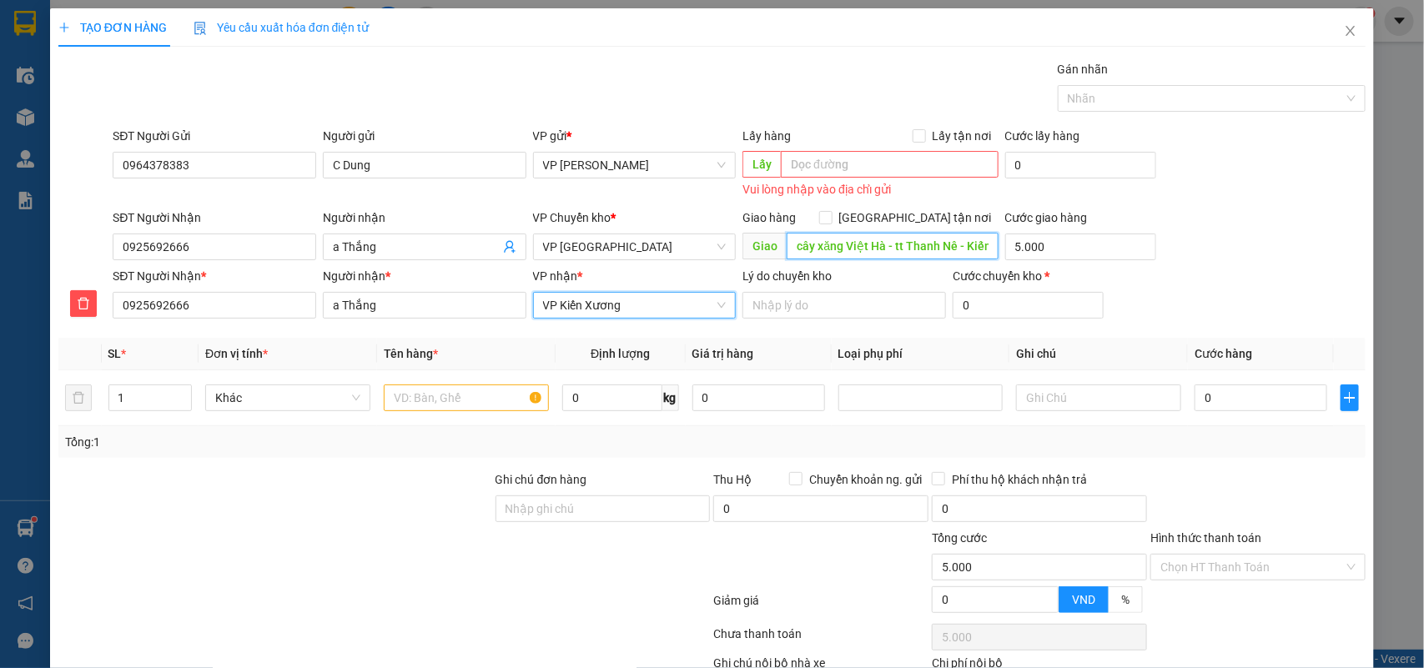
click at [881, 244] on input "cây xăng Việt Hà - tt Thanh Nê - Kiến Xương" at bounding box center [893, 246] width 212 height 27
click at [881, 242] on input "cây xăng Việt Hà - tt Thanh Nê - Kiến Xương" at bounding box center [893, 246] width 212 height 27
click at [883, 243] on input "cây xăng Việt Hà- tt Thanh Nê - Kiến Xương" at bounding box center [893, 246] width 212 height 27
type input "tt Thanh Nê - Kiến Xương"
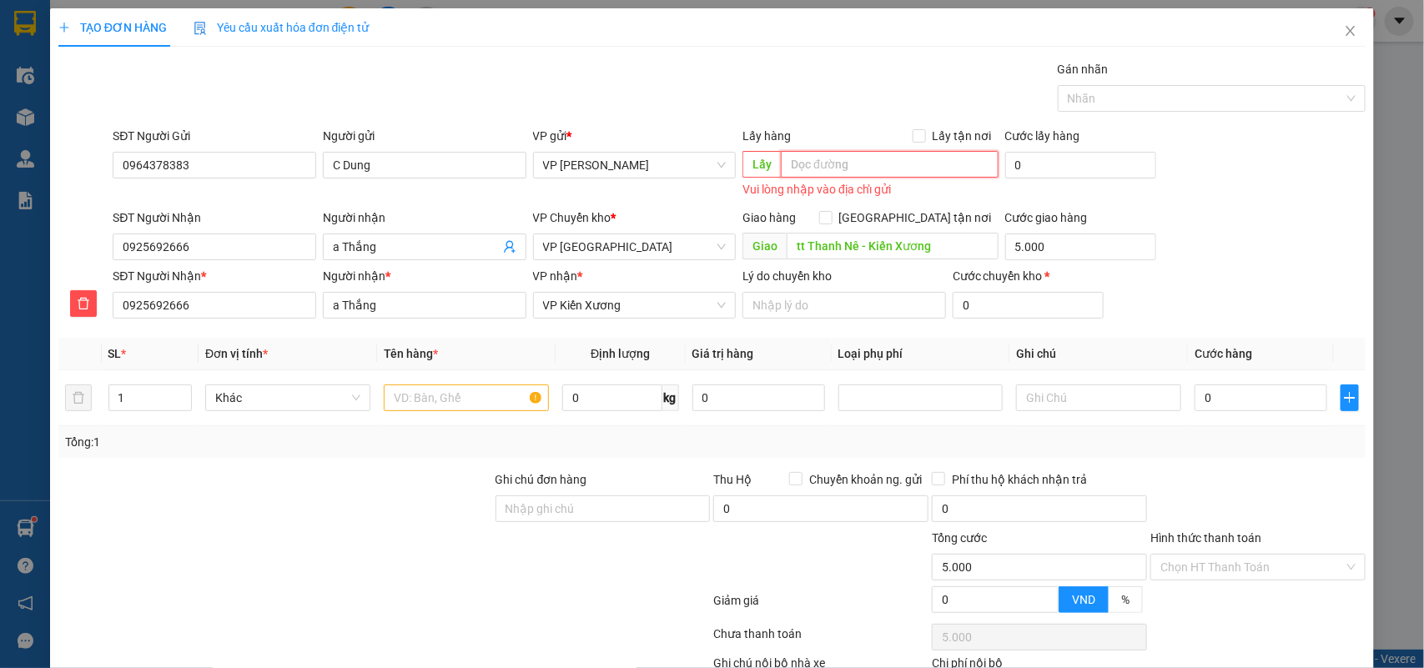
click at [810, 169] on input "text" at bounding box center [890, 164] width 218 height 27
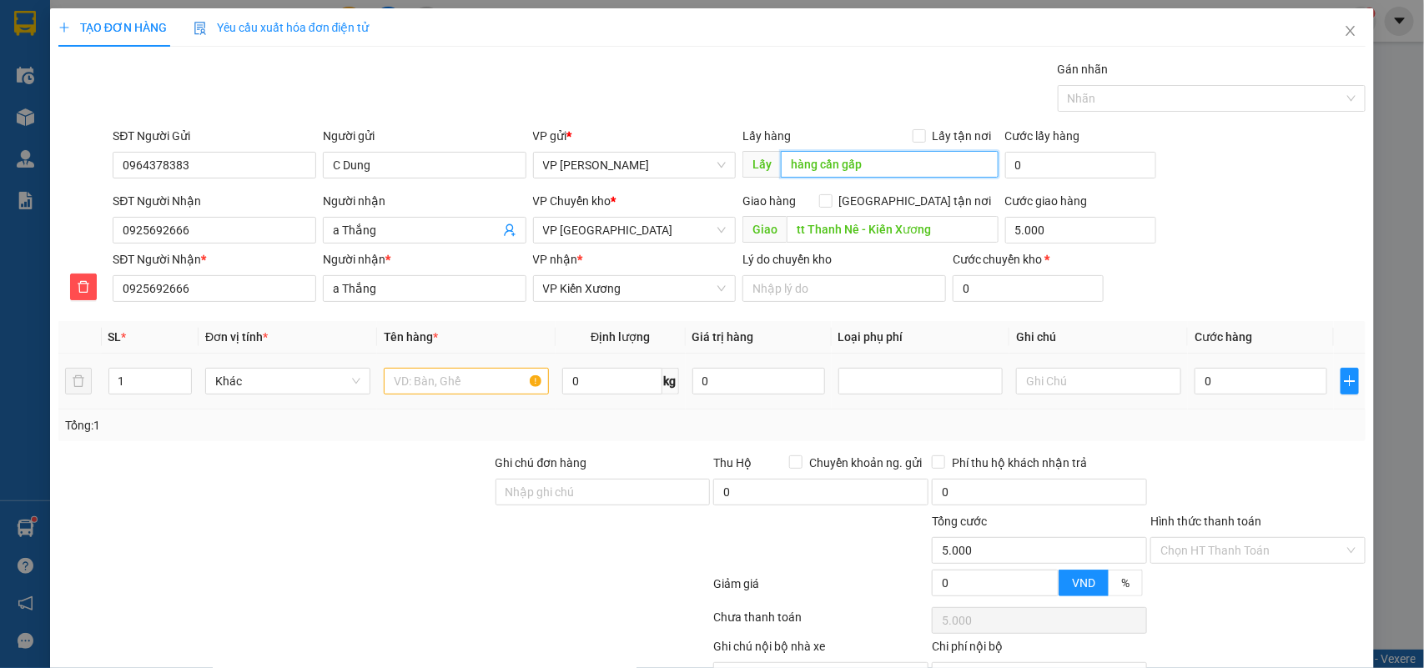
type input "hàng cần gấp"
click at [436, 384] on input "text" at bounding box center [466, 381] width 165 height 27
type input "túi hồng balo"
click at [1229, 393] on input "0" at bounding box center [1261, 381] width 133 height 27
type input "4"
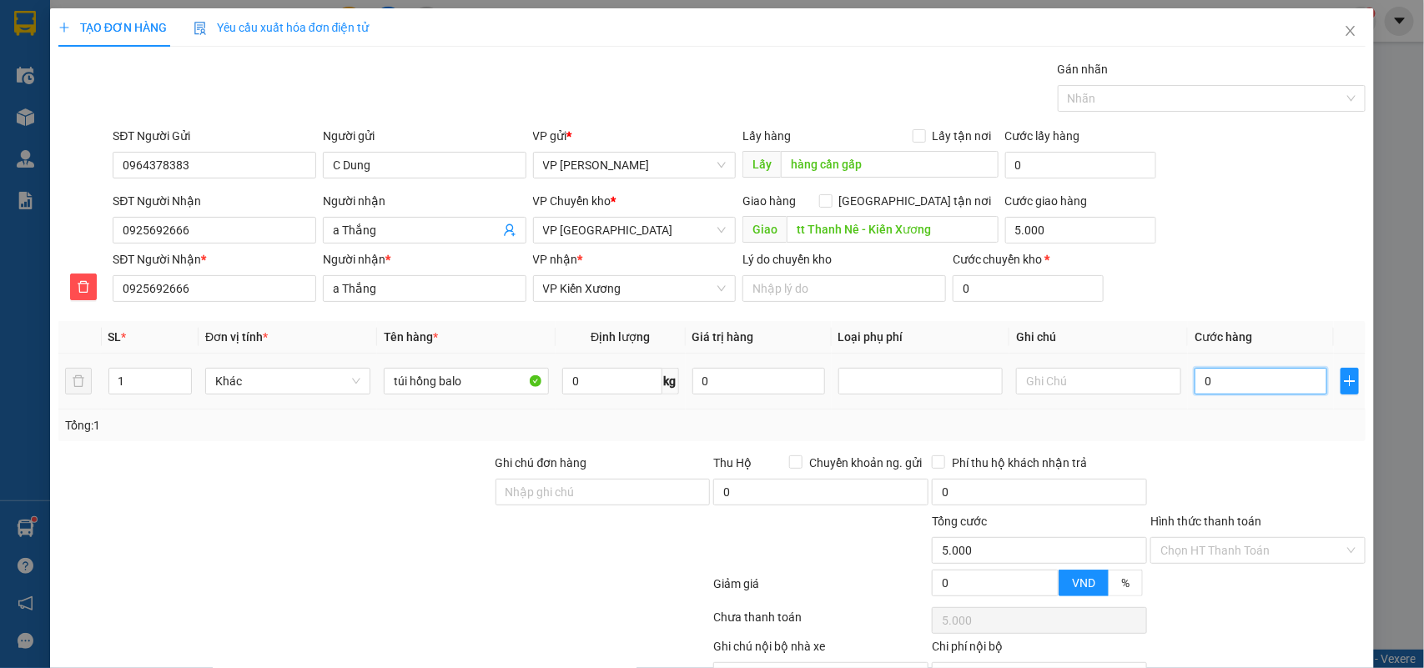
type input "5.004"
type input "40"
type input "5.040"
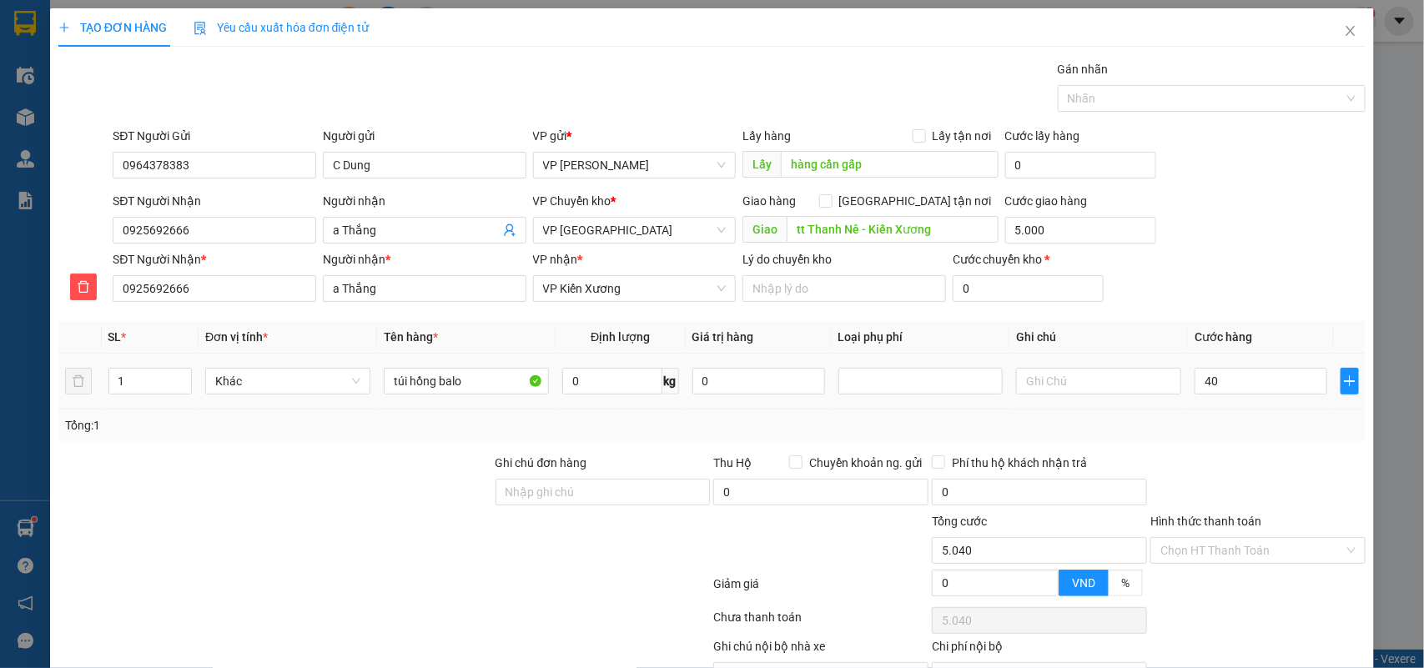
type input "40.000"
type input "45.000"
click at [1246, 410] on td "40.000" at bounding box center [1261, 382] width 146 height 56
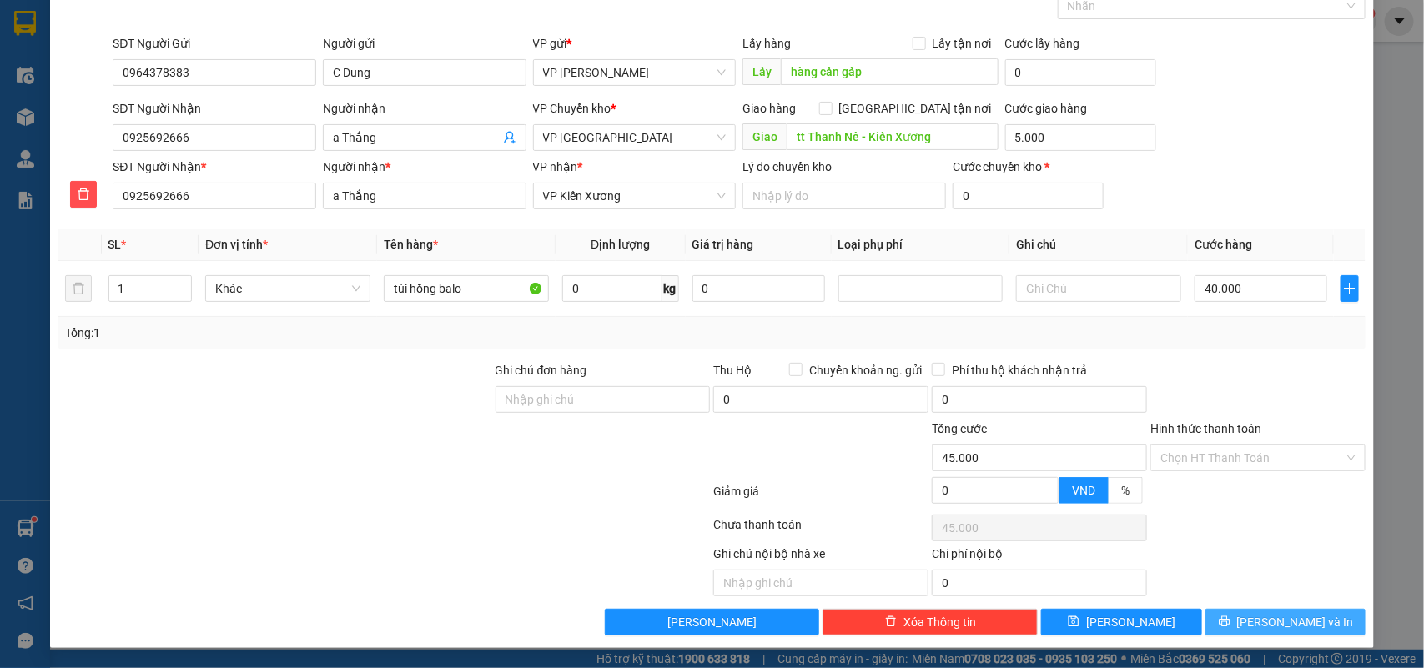
click at [1279, 617] on span "[PERSON_NAME] và In" at bounding box center [1295, 622] width 117 height 18
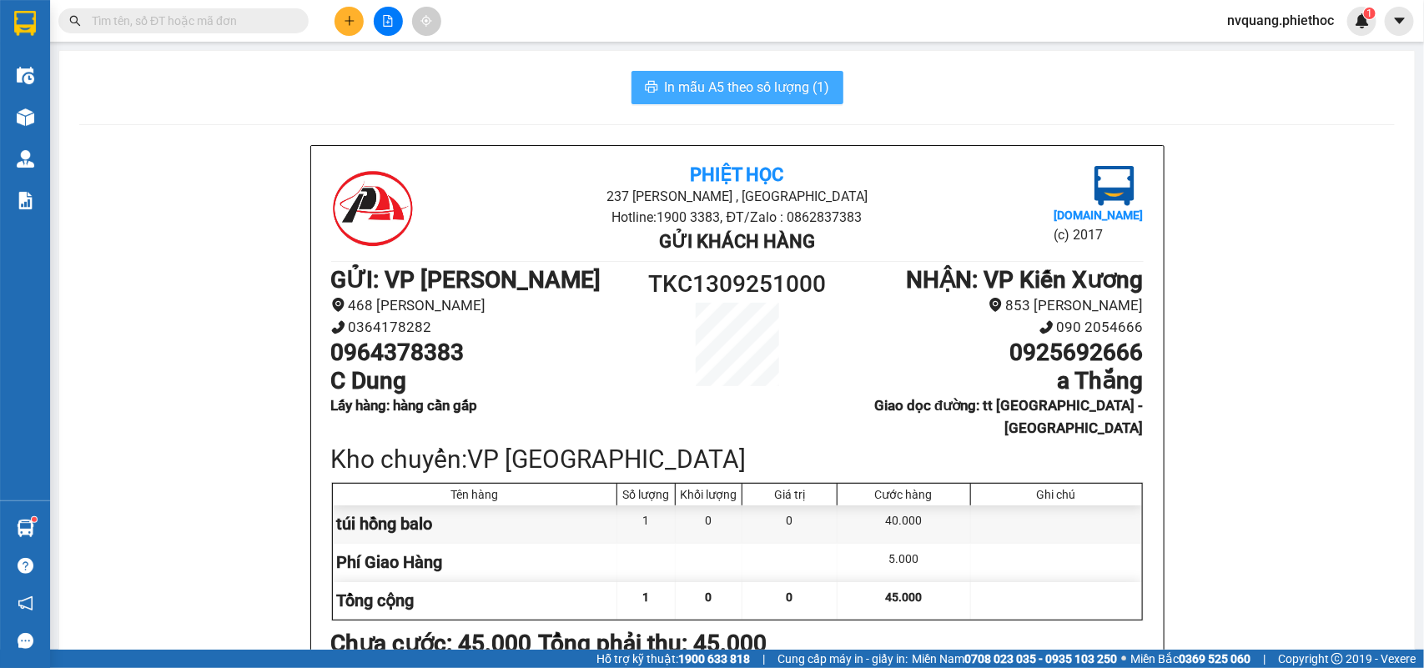
click at [734, 85] on span "In mẫu A5 theo số lượng (1)" at bounding box center [747, 87] width 165 height 21
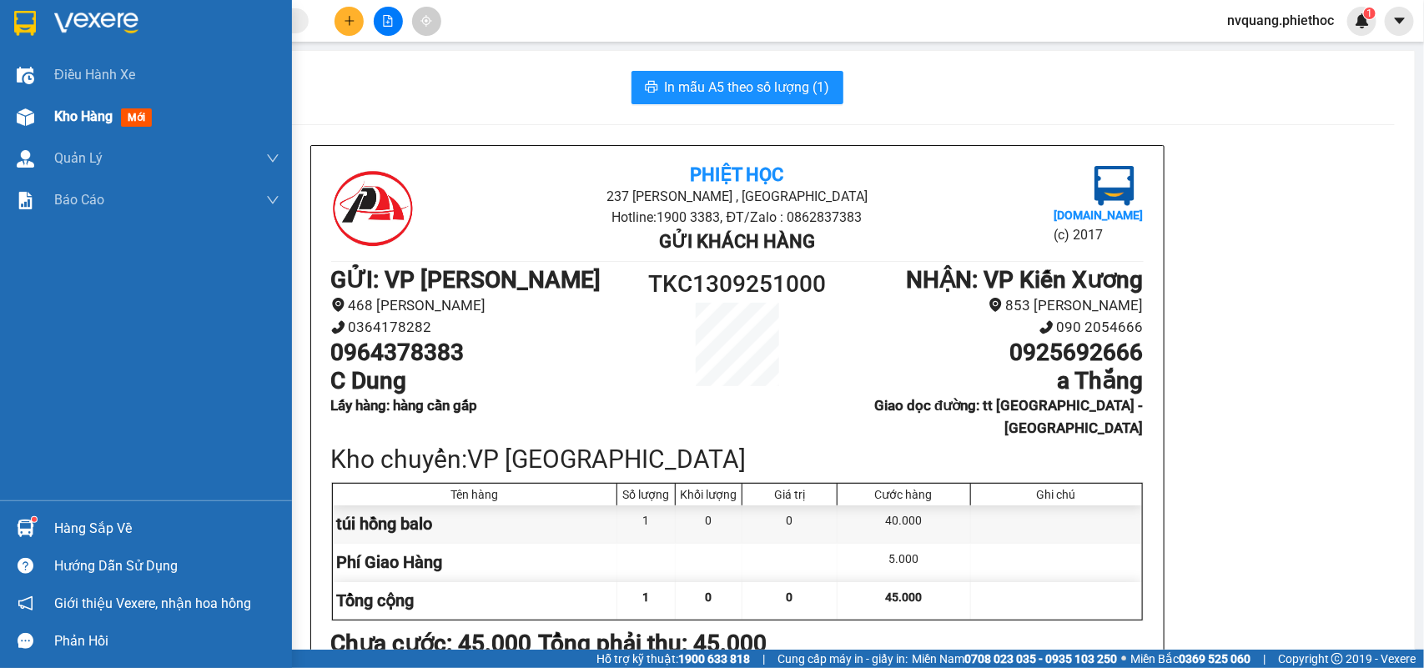
click at [33, 111] on img at bounding box center [26, 117] width 18 height 18
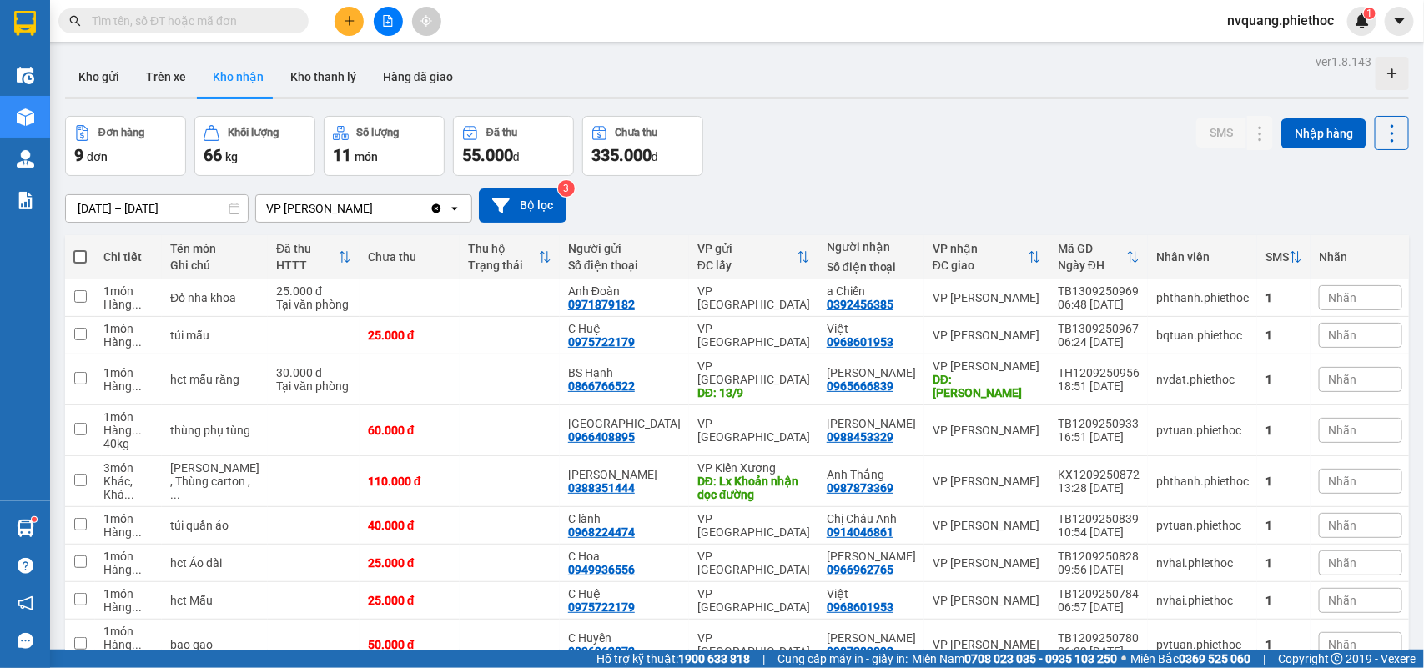
click at [565, 92] on div "Kho gửi Trên xe Kho nhận Kho thanh lý Hàng đã giao" at bounding box center [737, 79] width 1344 height 44
click at [720, 272] on div "ĐC lấy" at bounding box center [746, 265] width 99 height 13
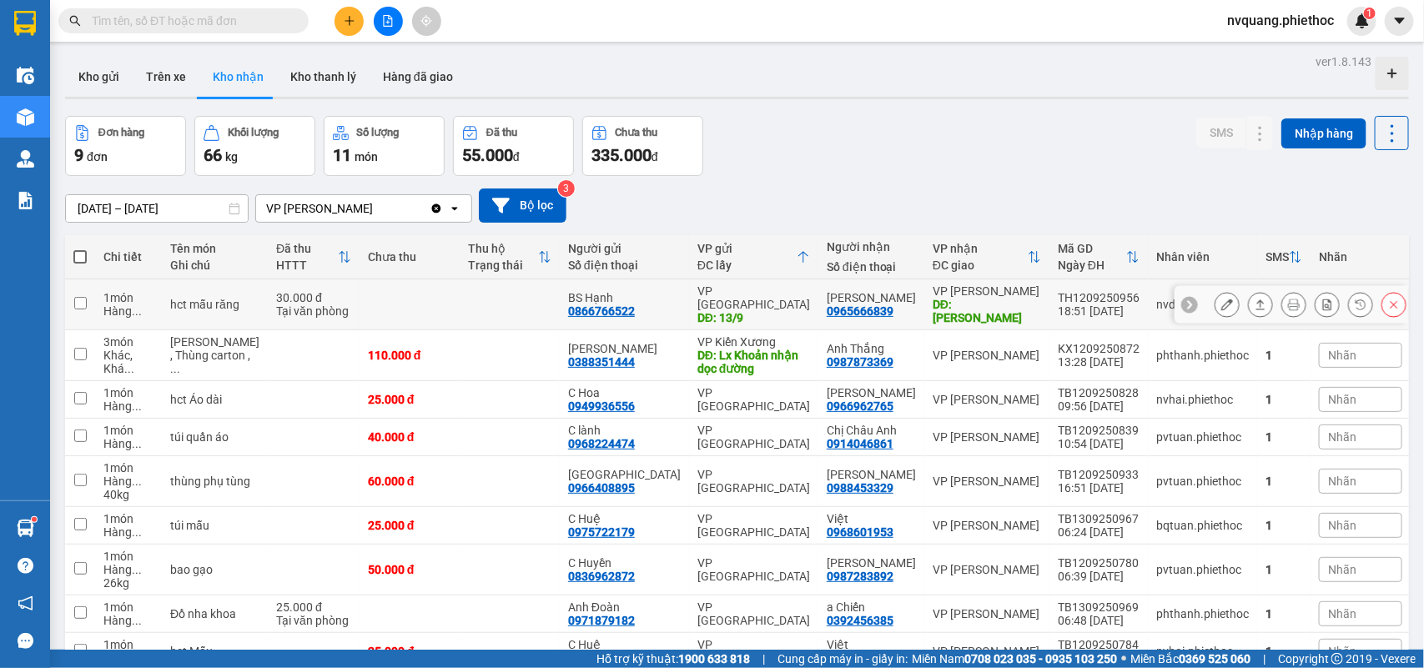
click at [743, 294] on div "VP [GEOGRAPHIC_DATA]" at bounding box center [753, 298] width 113 height 27
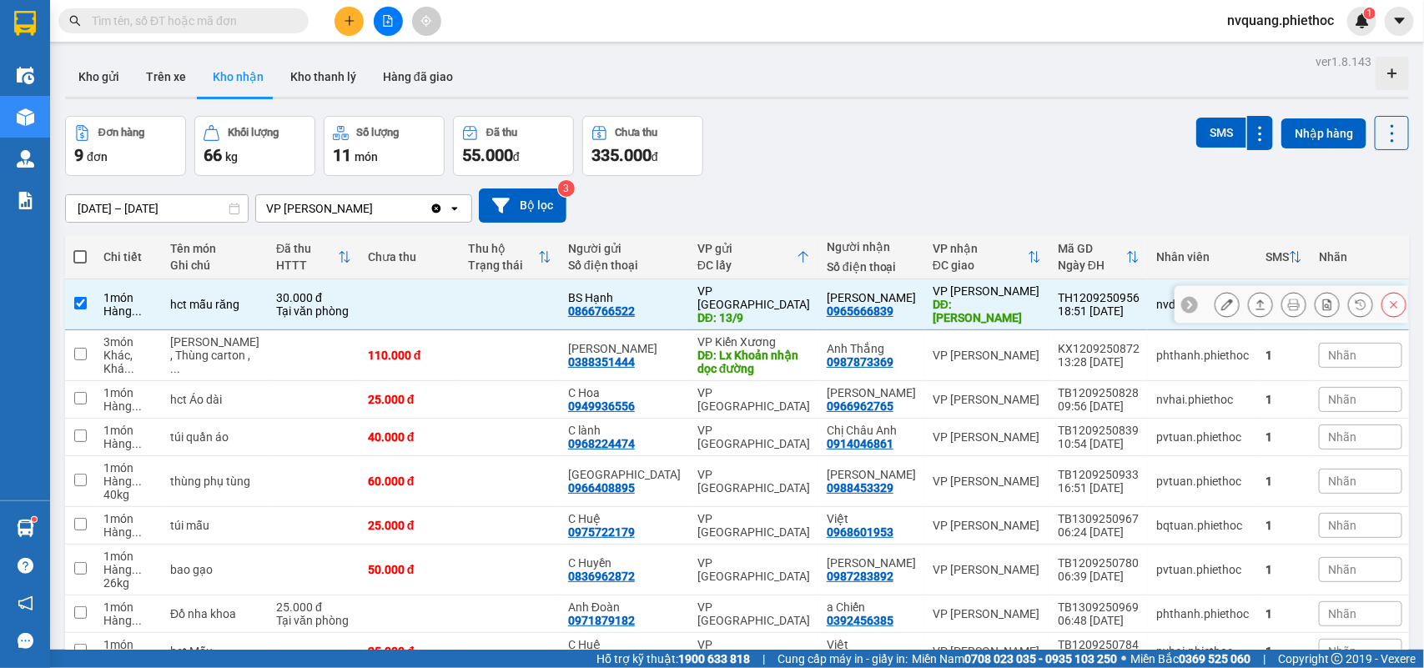
click at [748, 300] on div "VP Tiền Hải DĐ: 13/9" at bounding box center [753, 305] width 113 height 40
click at [752, 311] on div "DĐ: 13/9" at bounding box center [753, 317] width 113 height 13
drag, startPoint x: 759, startPoint y: 307, endPoint x: 772, endPoint y: 319, distance: 17.1
click at [761, 311] on div "DĐ: 13/9" at bounding box center [753, 317] width 113 height 13
checkbox input "false"
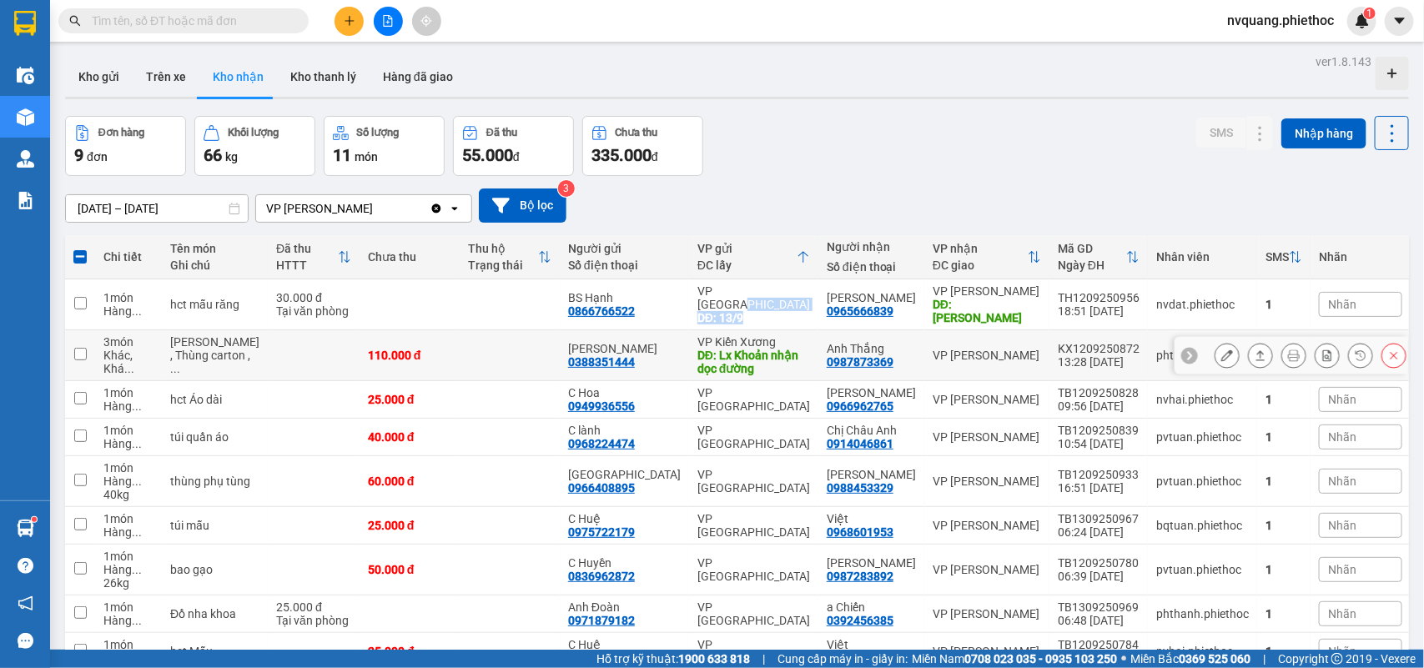
click at [777, 335] on div "VP Kiến Xương" at bounding box center [753, 341] width 113 height 13
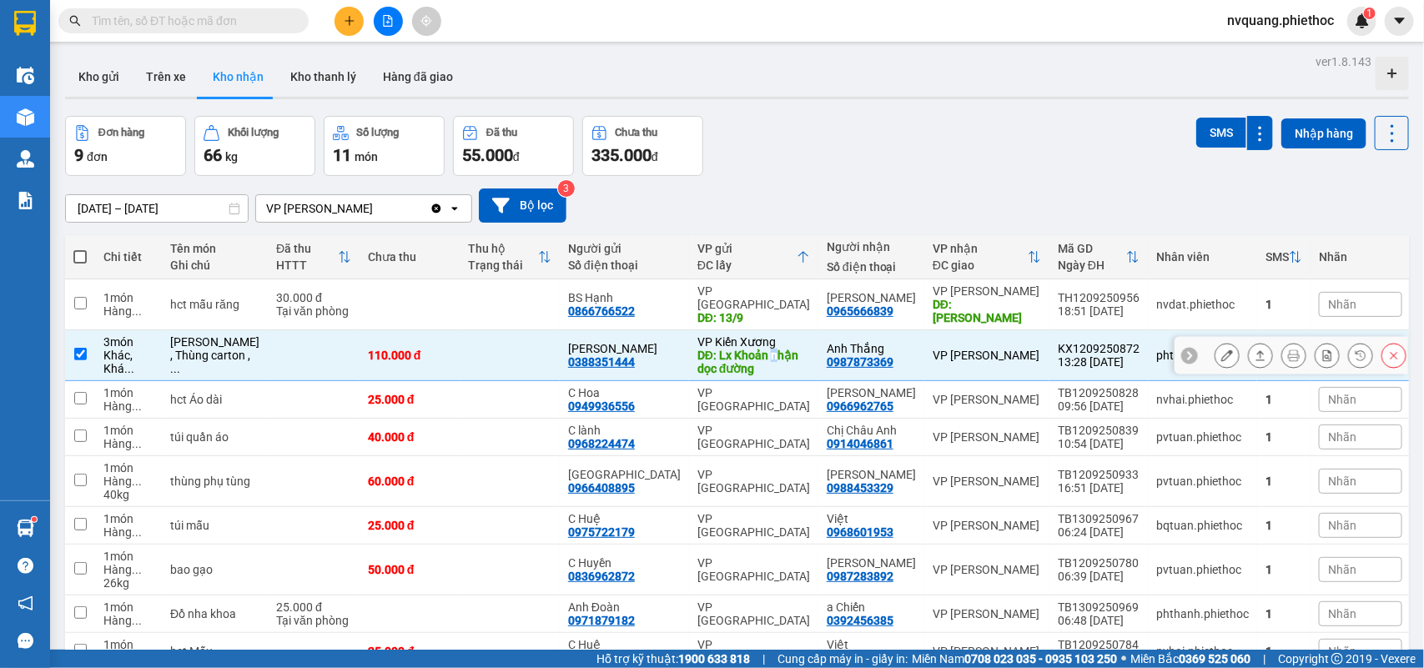
drag, startPoint x: 774, startPoint y: 340, endPoint x: 747, endPoint y: 356, distance: 32.2
click at [761, 349] on div "DĐ: Lx Khoản nhận dọc đường" at bounding box center [753, 362] width 113 height 27
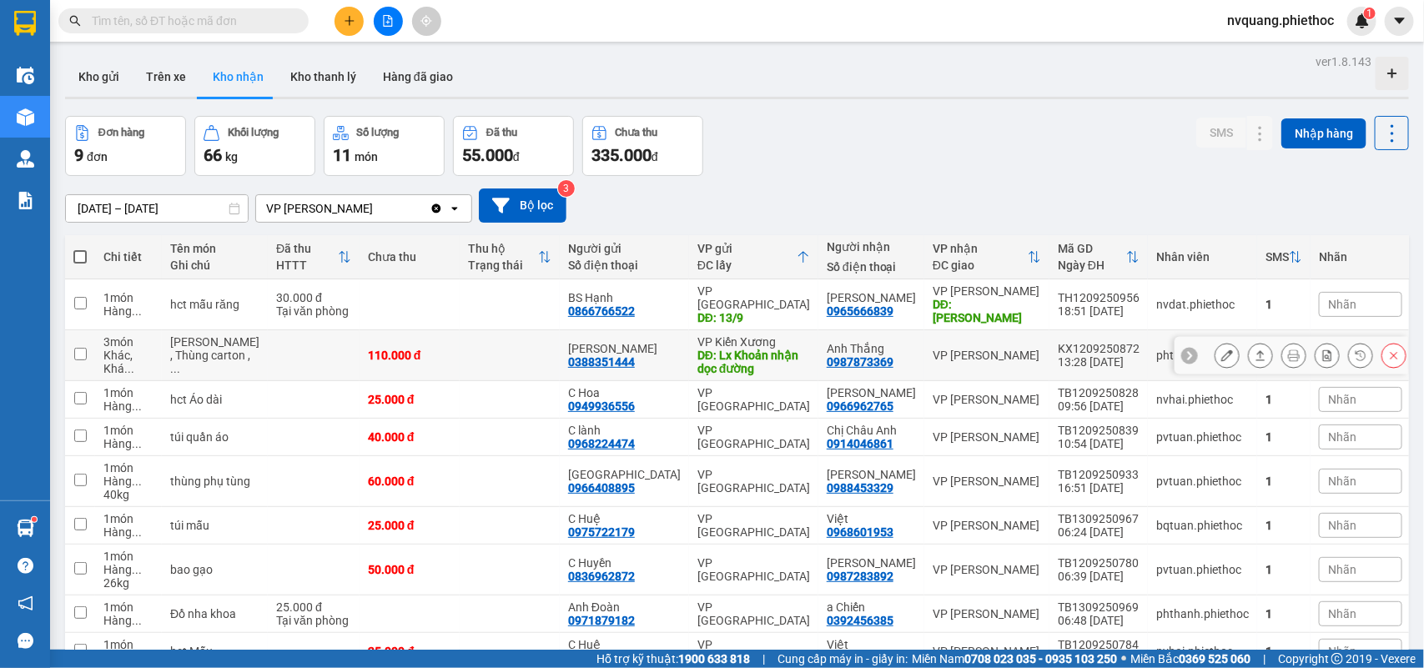
click at [737, 360] on div "DĐ: Lx Khoản nhận dọc đường" at bounding box center [753, 362] width 113 height 27
checkbox input "true"
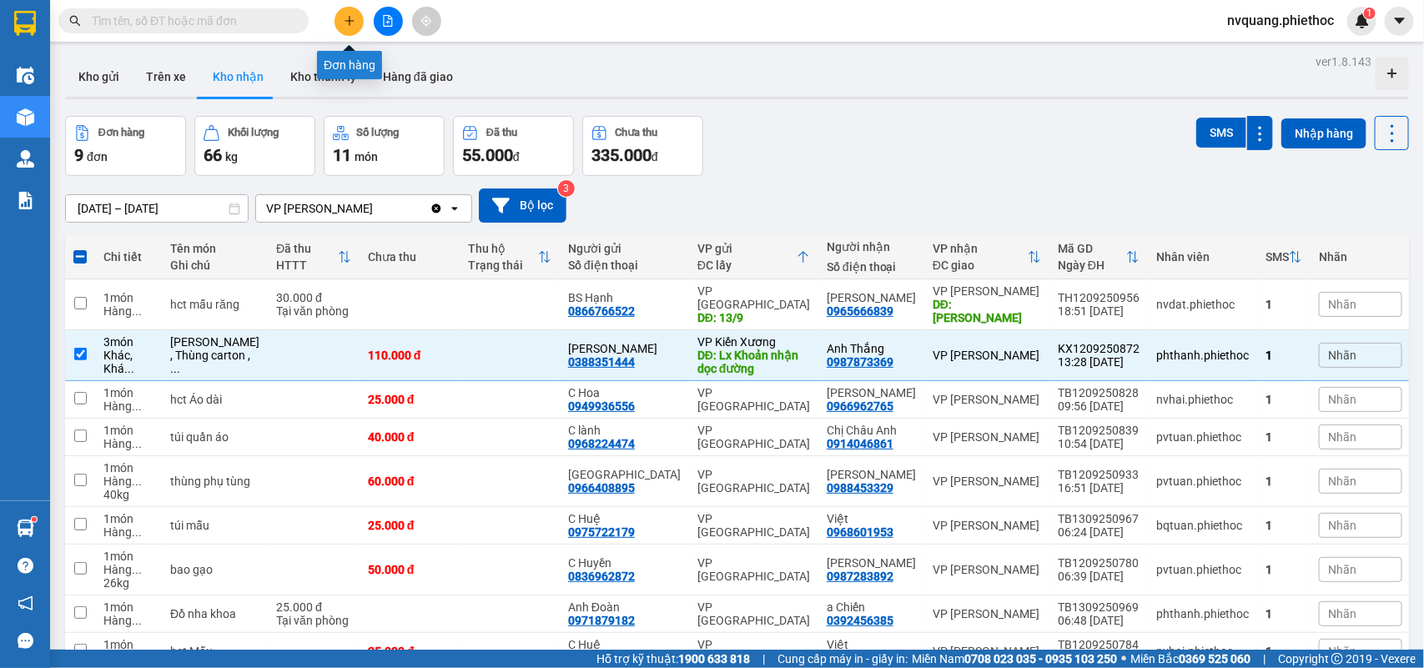
click at [346, 21] on icon "plus" at bounding box center [349, 20] width 9 height 1
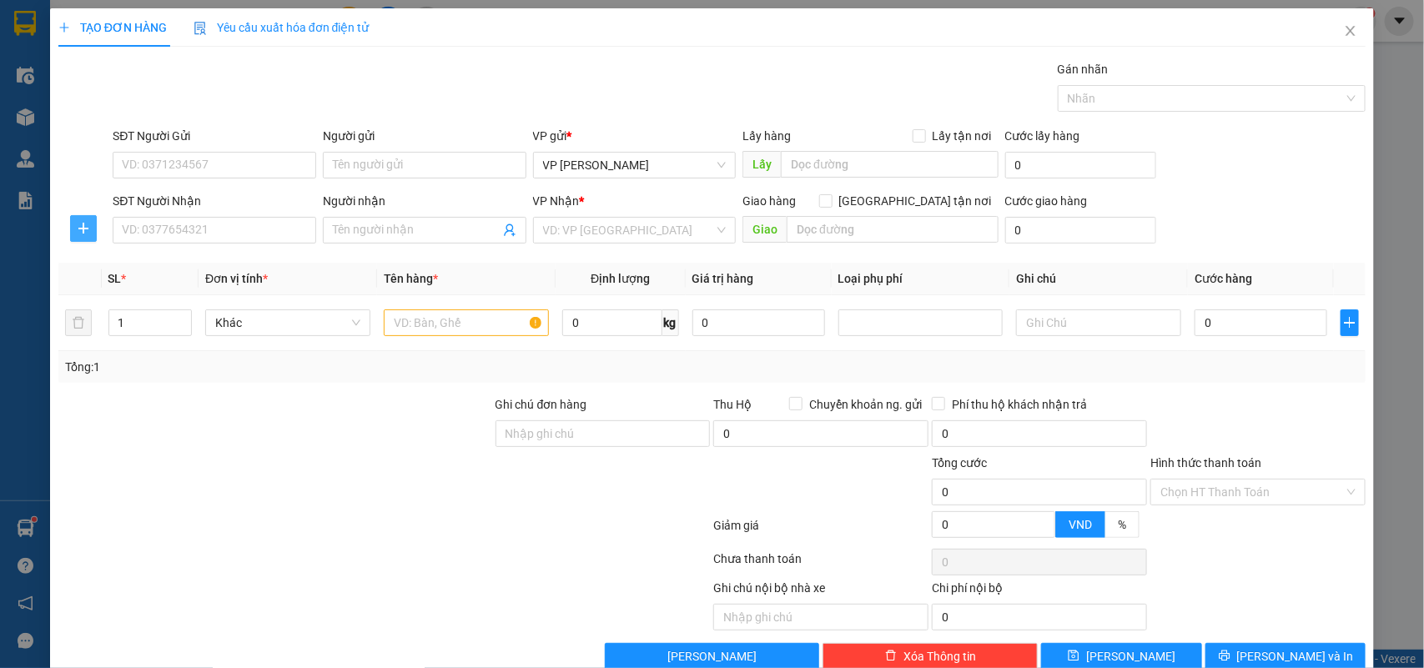
click at [77, 222] on icon "plus" at bounding box center [83, 228] width 13 height 13
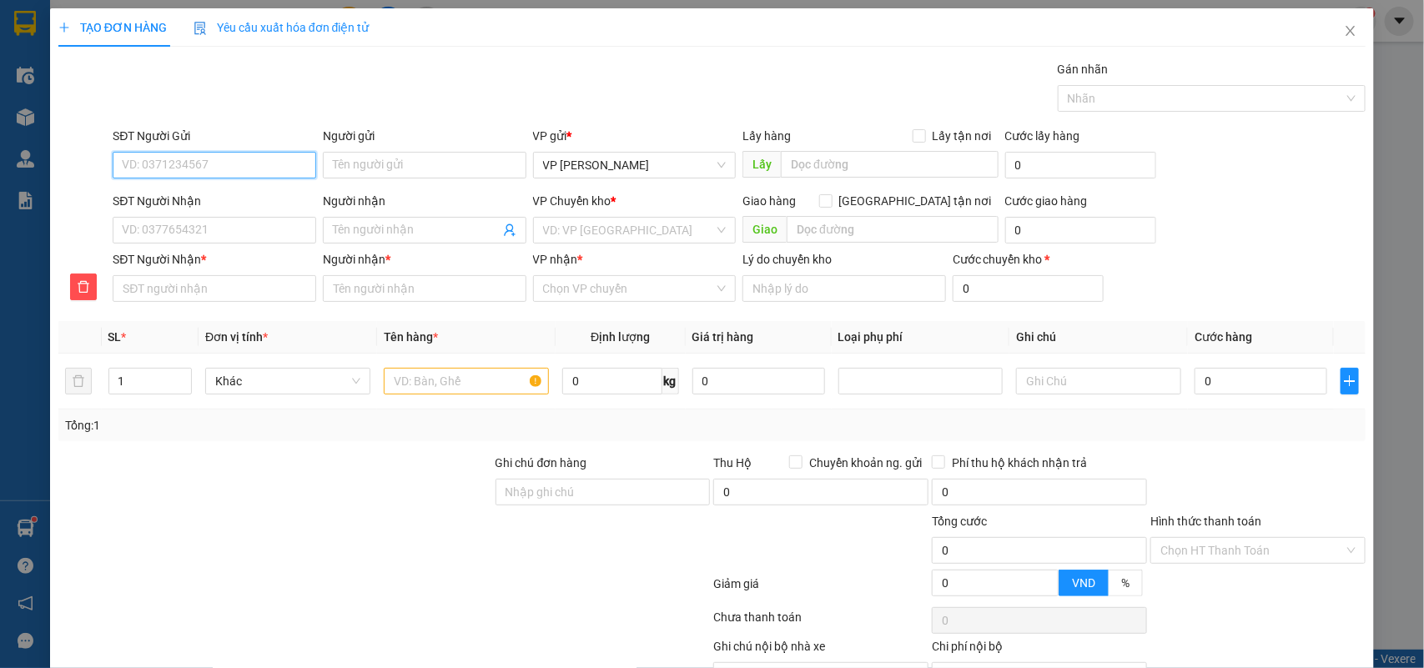
click at [140, 167] on input "SĐT Người Gửi" at bounding box center [215, 165] width 204 height 27
type input "0963463004"
click at [164, 196] on div "0963463004 - a Văn" at bounding box center [212, 199] width 181 height 18
type input "a Văn"
type input "0963463004"
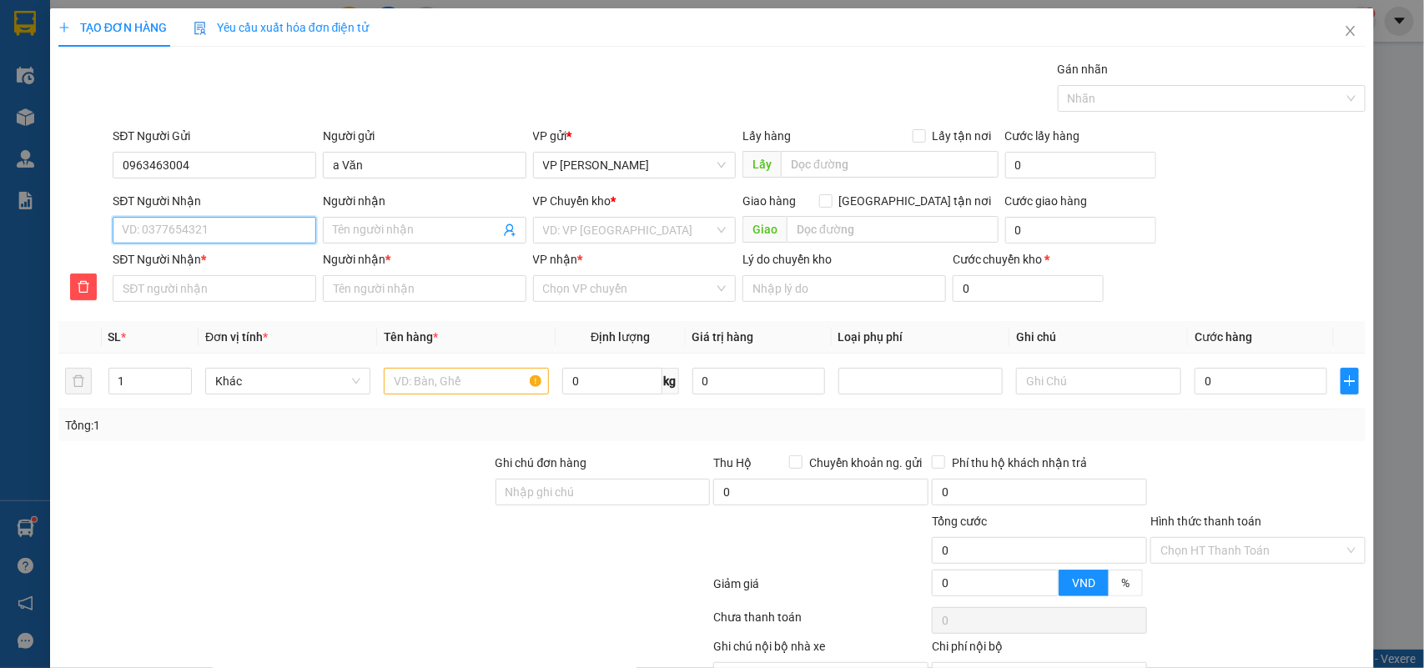
click at [156, 230] on input "SĐT Người Nhận" at bounding box center [215, 230] width 204 height 27
type input "0"
type input "08"
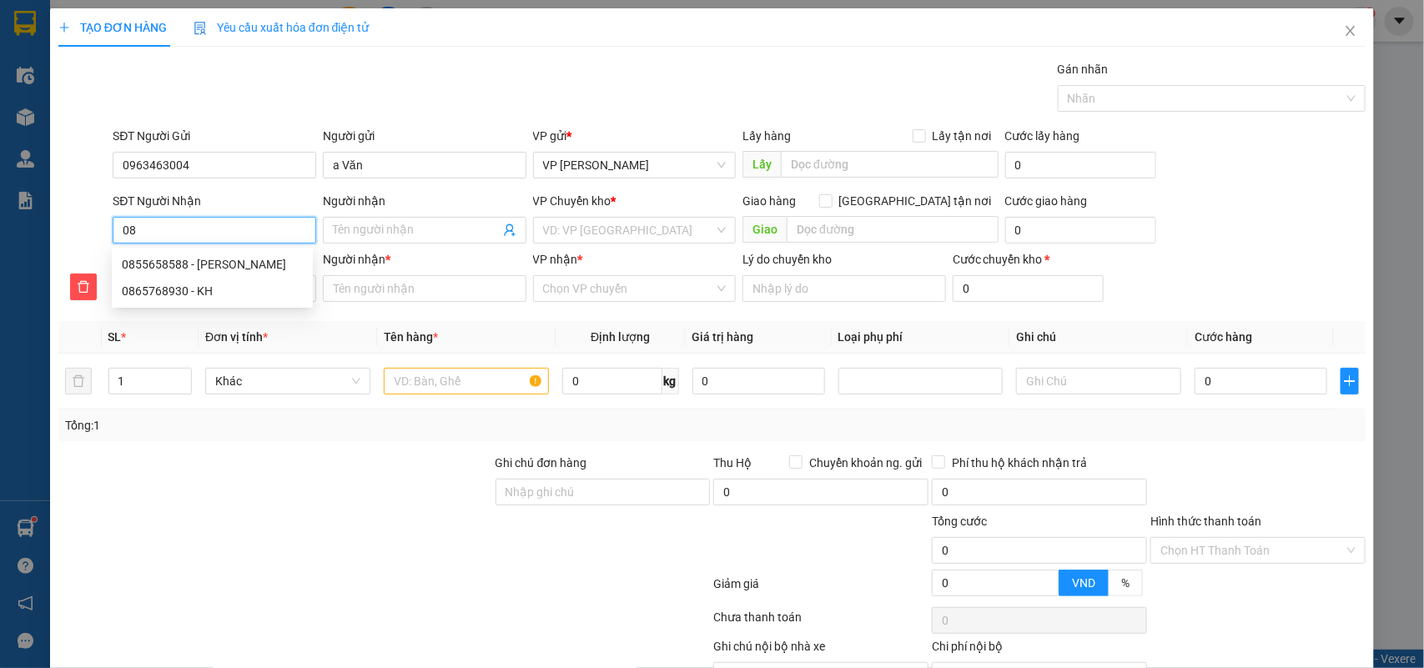
type input "086"
type input "0865"
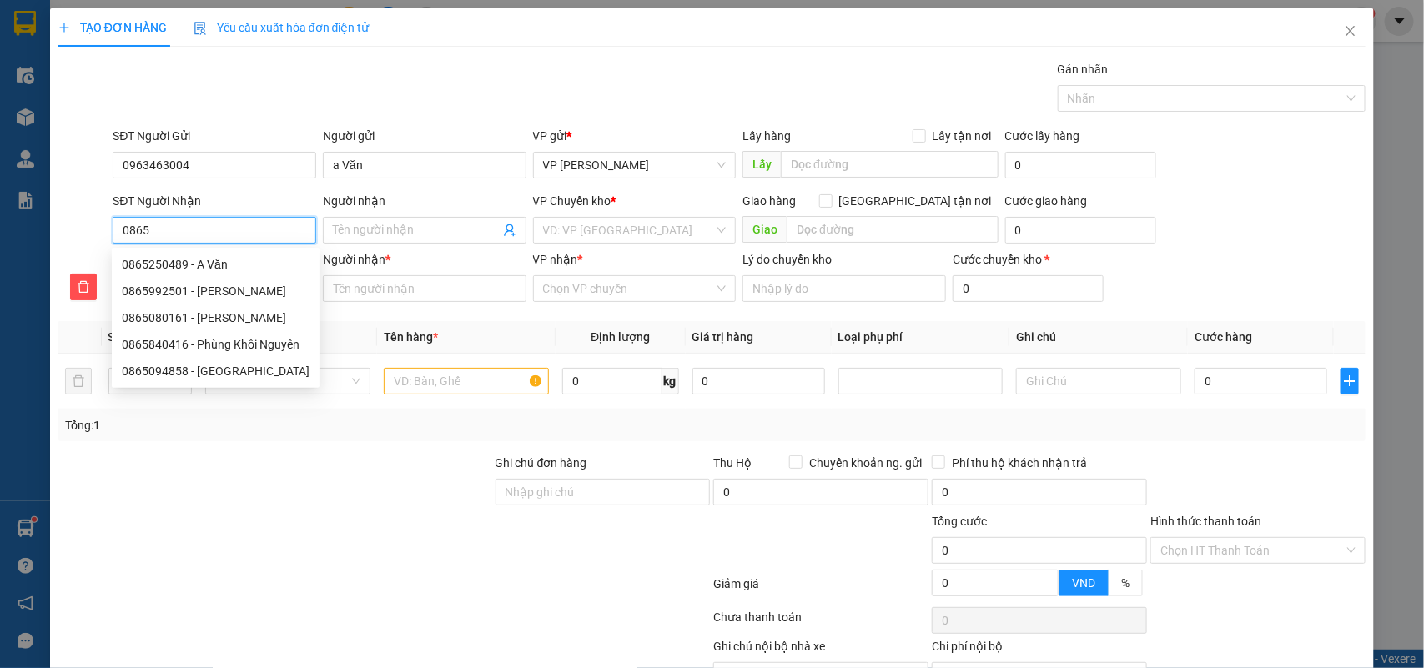
type input "08657"
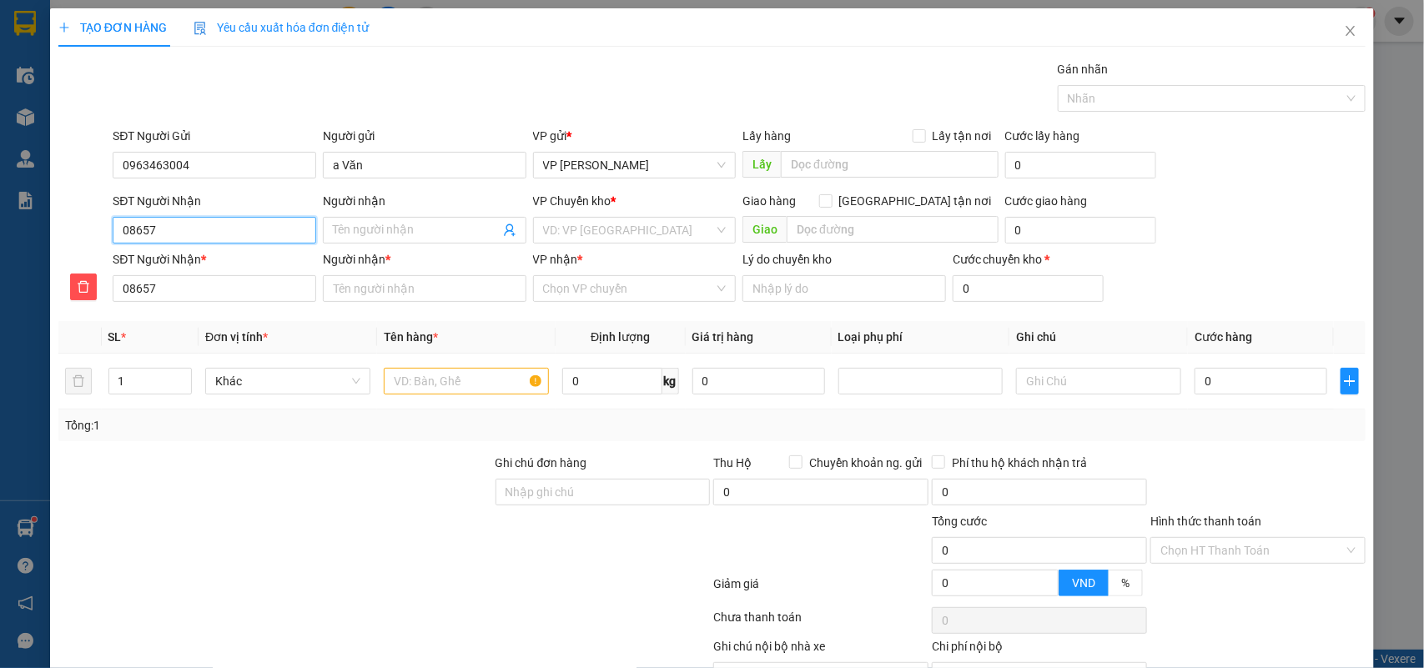
type input "086576"
type input "0865768"
type input "08657689"
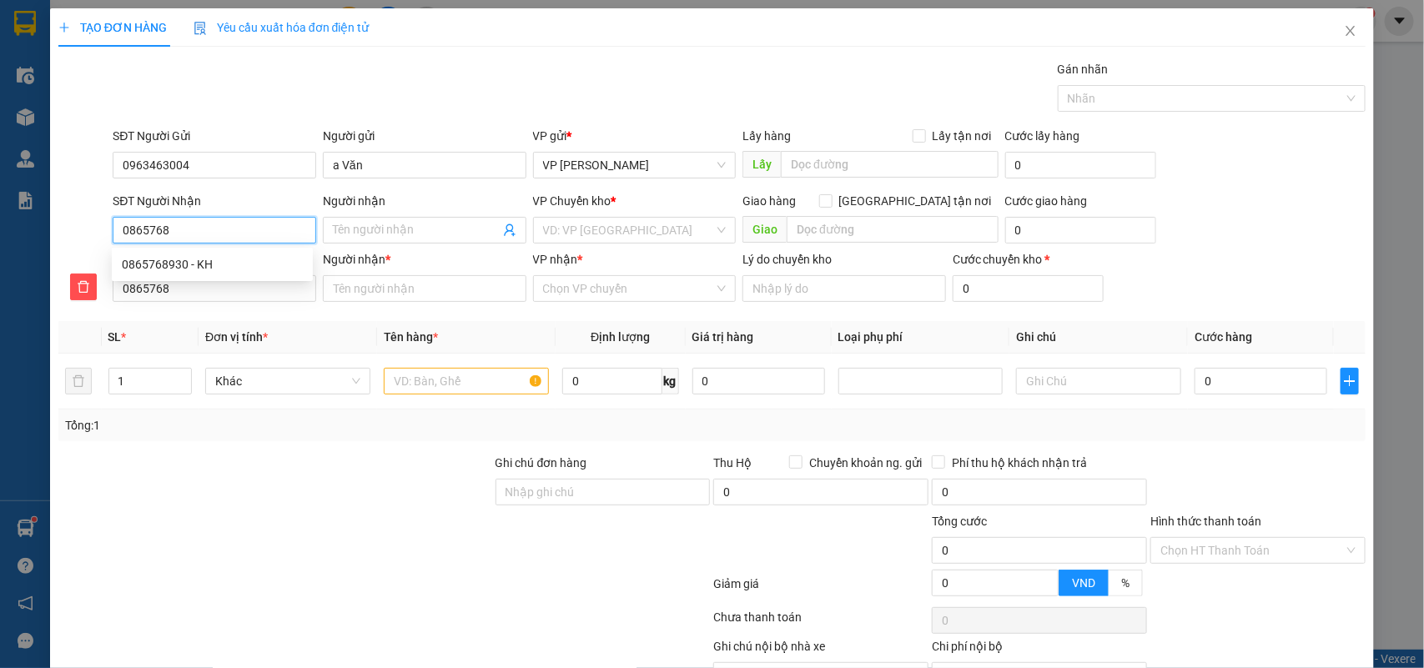
type input "08657689"
type input "086576893"
type input "0865768930"
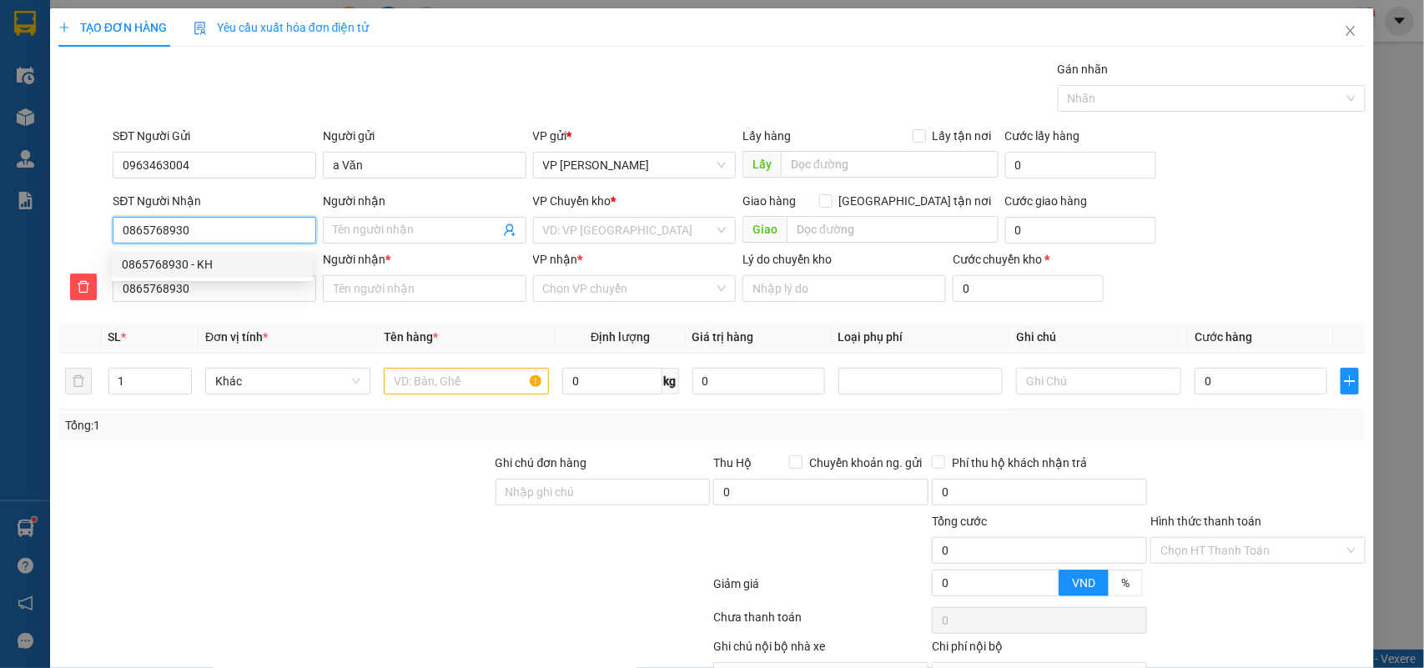
click at [176, 260] on div "0865768930 - KH" at bounding box center [212, 264] width 181 height 18
type input "KH"
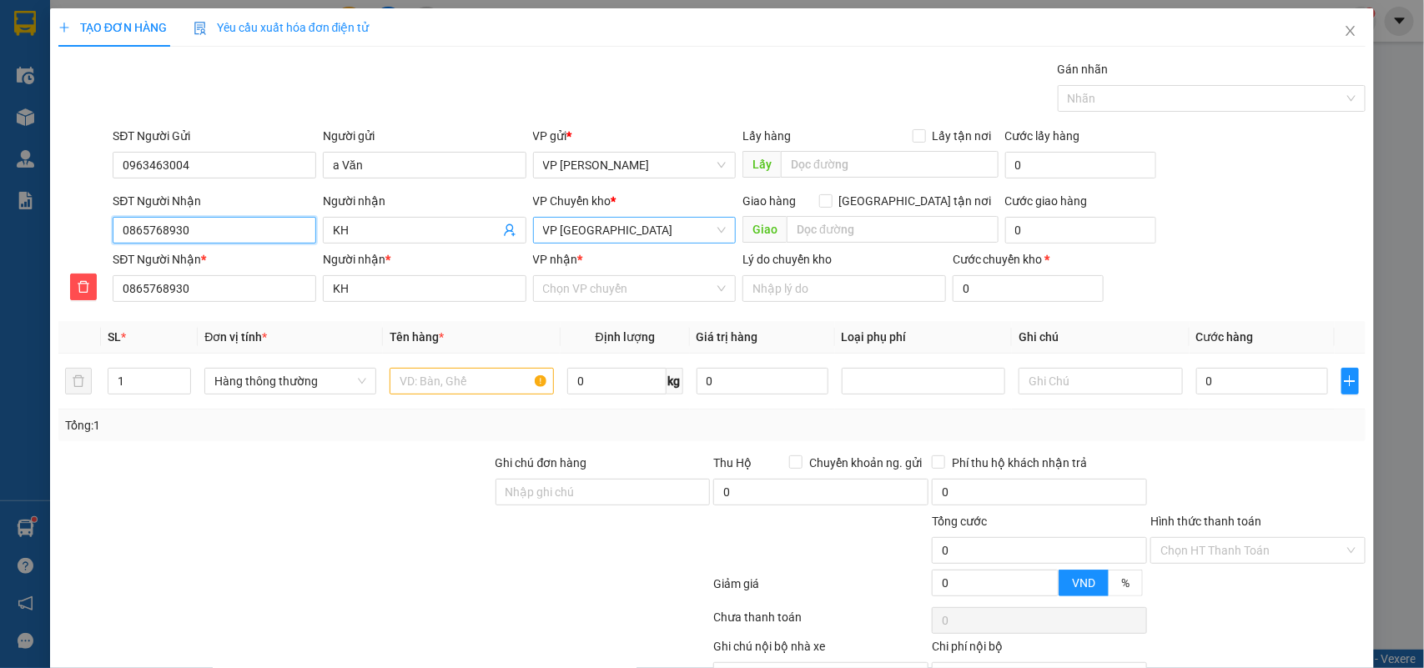
click at [632, 235] on span "VP [GEOGRAPHIC_DATA]" at bounding box center [635, 230] width 184 height 25
type input "0865768930"
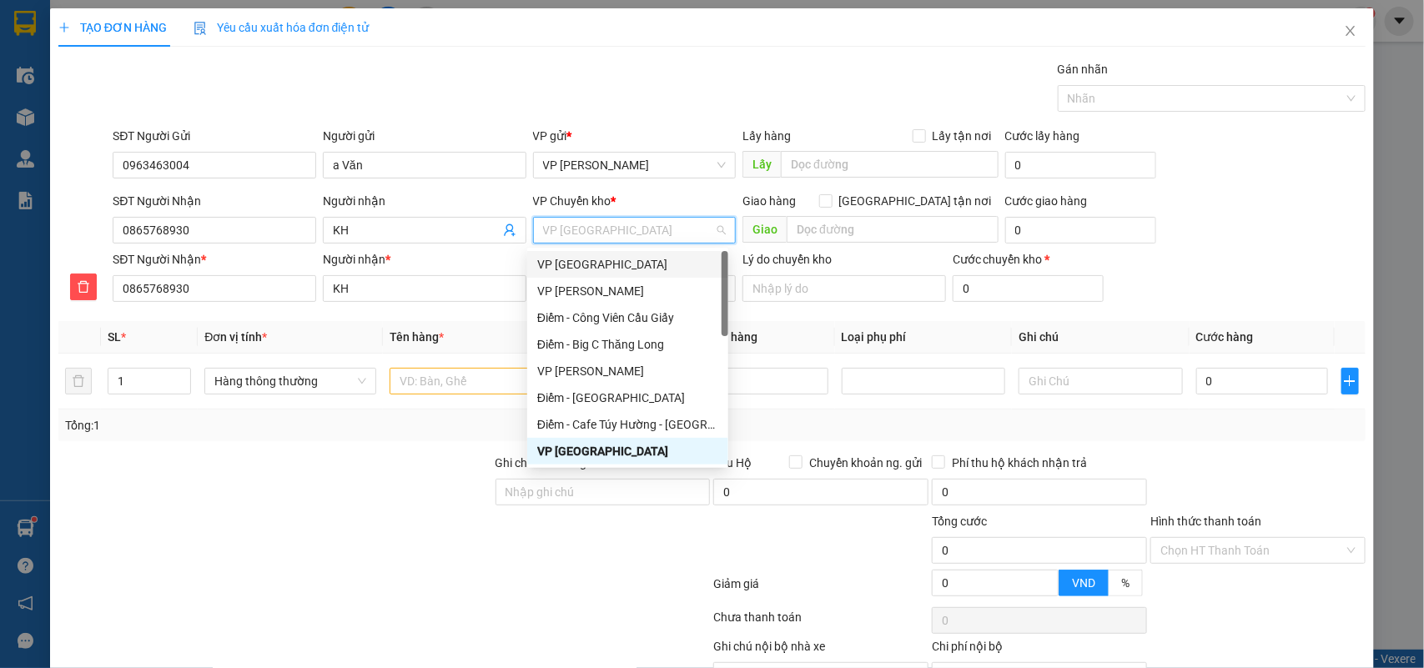
click at [597, 264] on div "VP [GEOGRAPHIC_DATA]" at bounding box center [627, 264] width 181 height 18
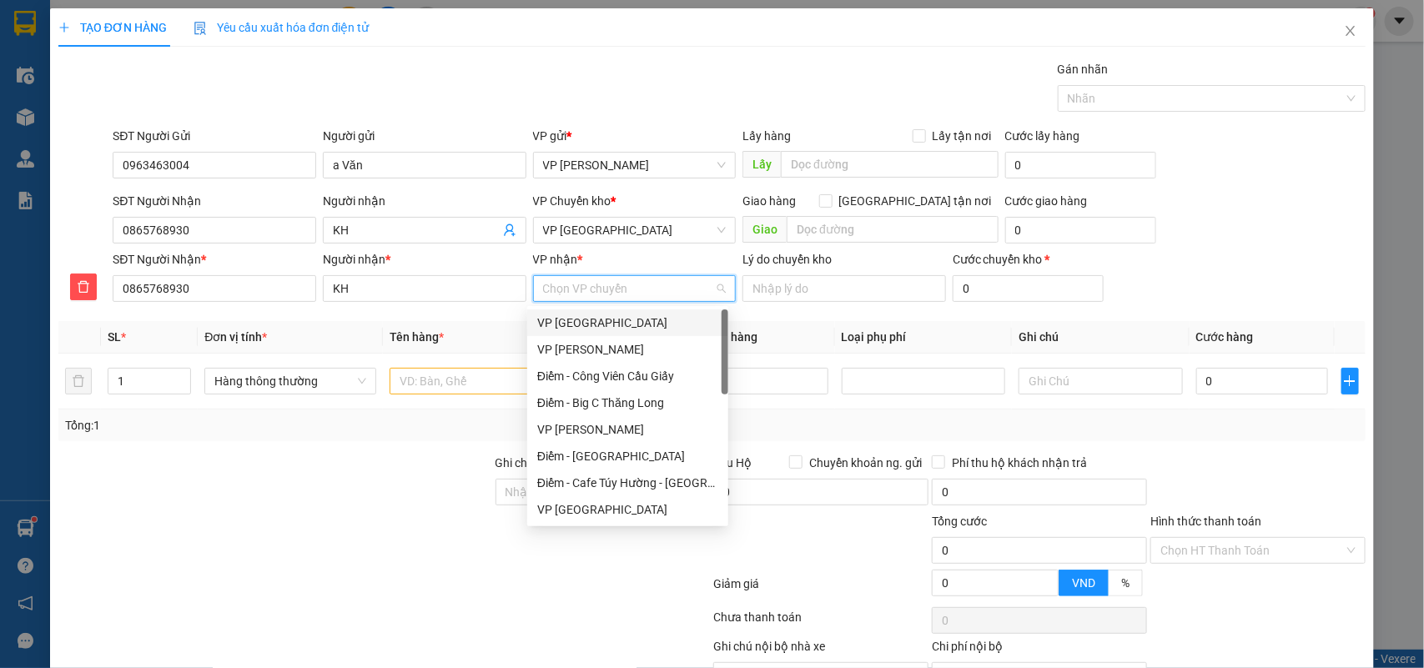
click at [609, 286] on input "VP nhận *" at bounding box center [629, 288] width 172 height 25
click at [578, 510] on div "VP [GEOGRAPHIC_DATA]" at bounding box center [627, 510] width 181 height 18
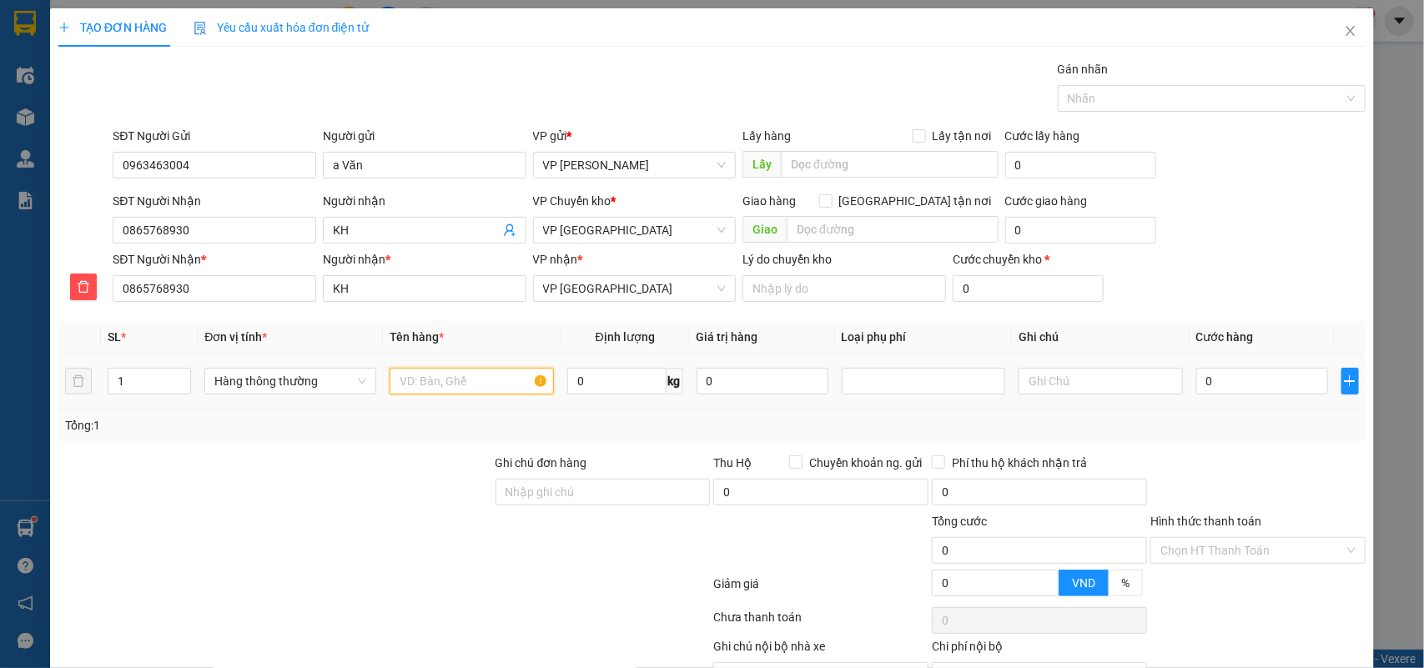
click at [424, 389] on input "text" at bounding box center [472, 381] width 164 height 27
type input "bọc đen biển số xe"
click at [1223, 378] on input "0" at bounding box center [1262, 381] width 132 height 27
type input "2"
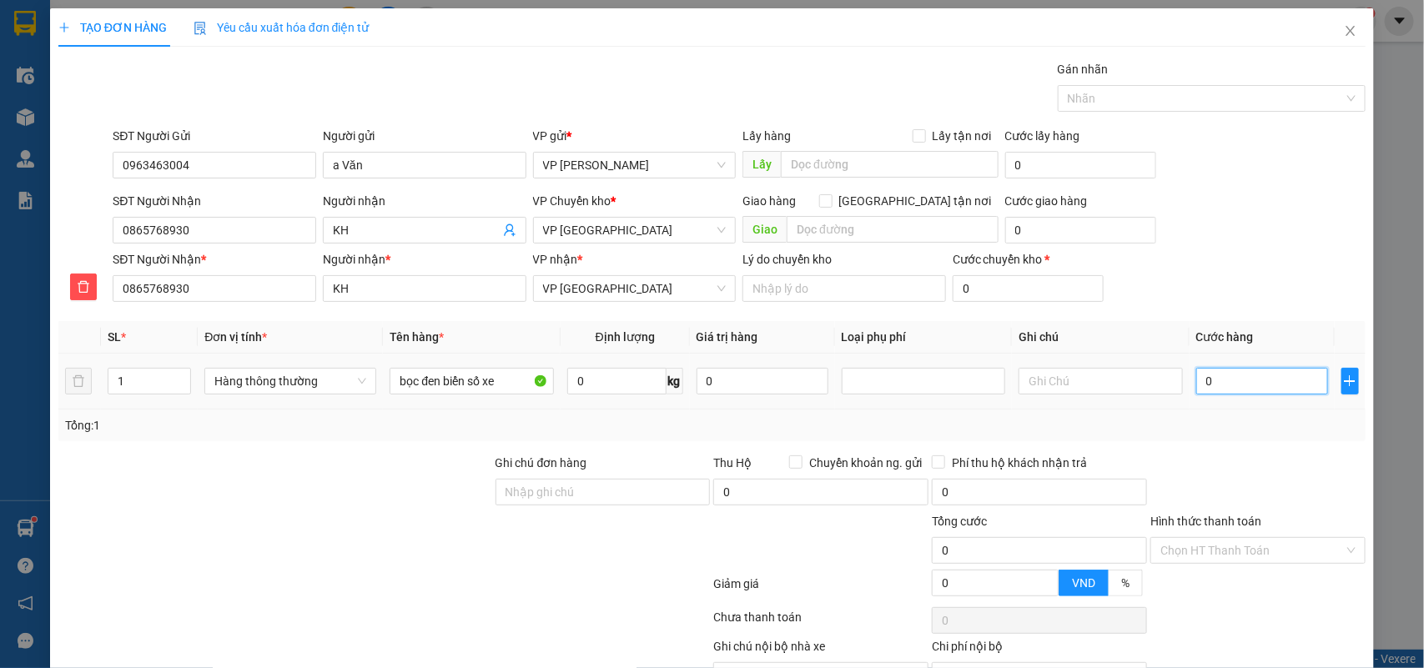
type input "2"
type input "25"
type input "25.000"
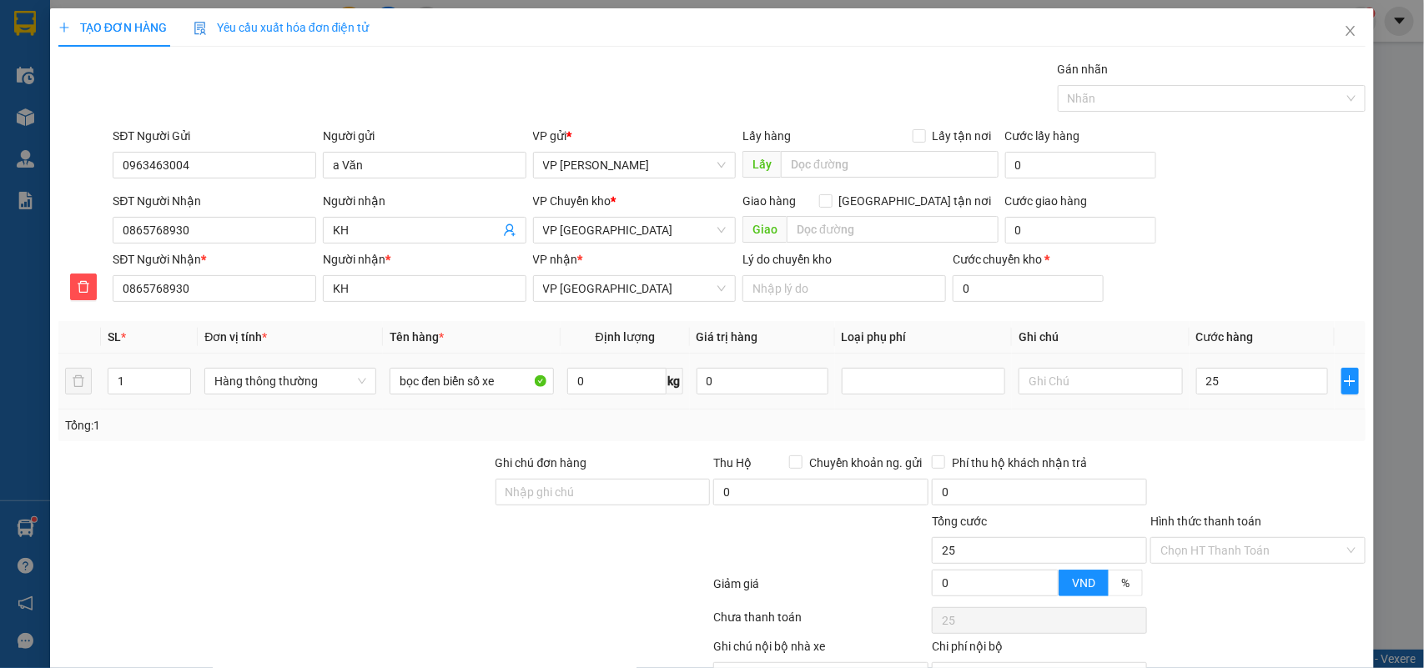
type input "25.000"
click at [1228, 419] on div "Tổng: 1" at bounding box center [712, 425] width 1295 height 18
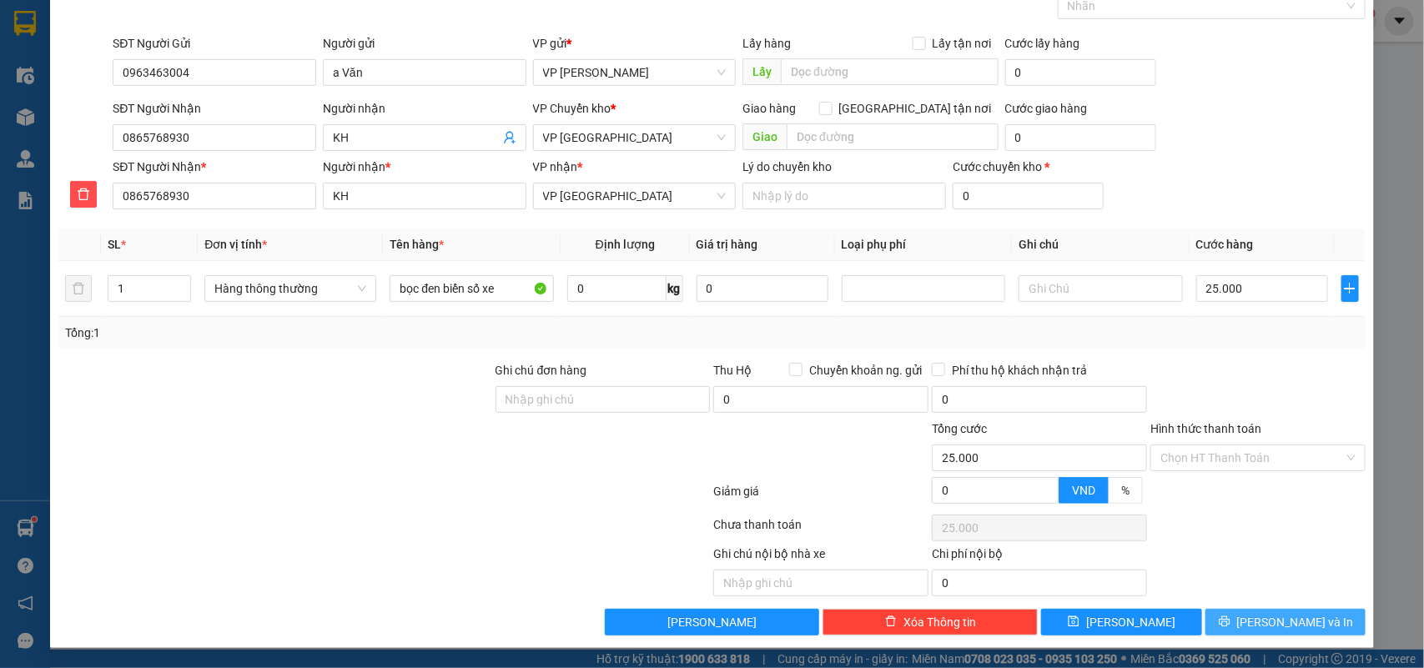
click at [1285, 616] on span "[PERSON_NAME] và In" at bounding box center [1295, 622] width 117 height 18
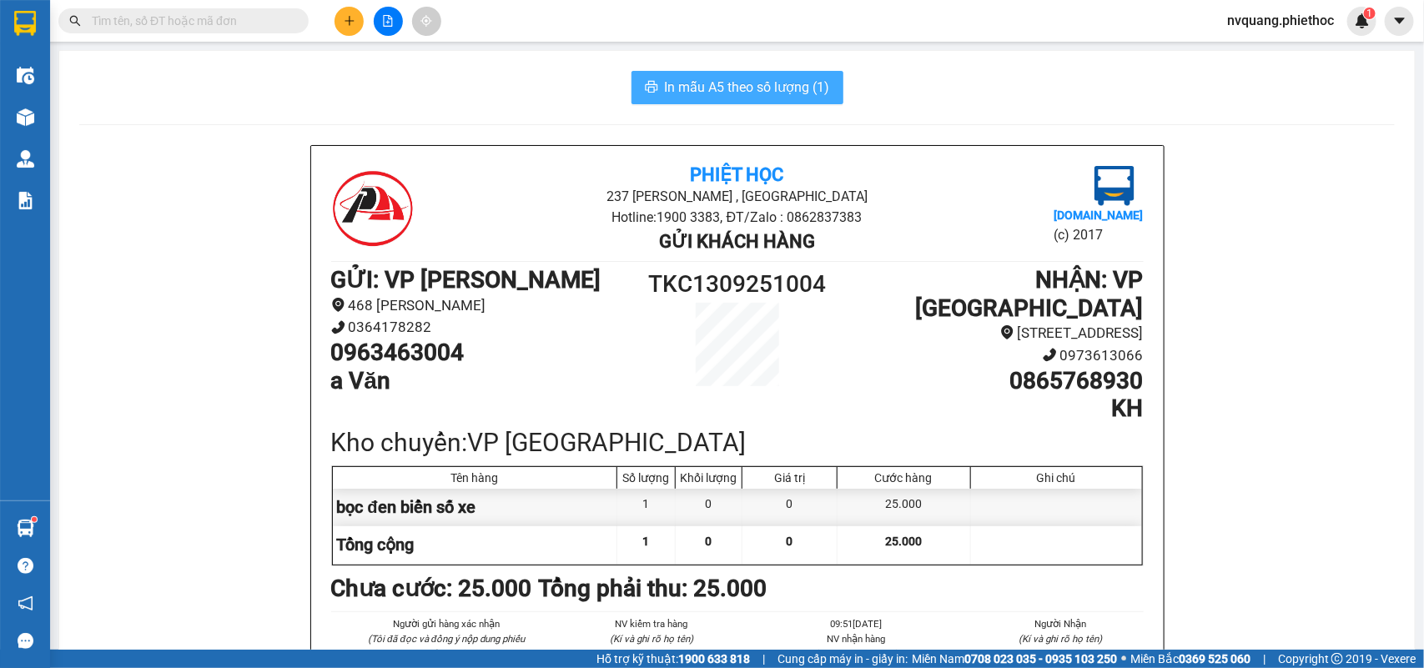
click at [716, 80] on span "In mẫu A5 theo số lượng (1)" at bounding box center [747, 87] width 165 height 21
click at [357, 23] on button at bounding box center [349, 21] width 29 height 29
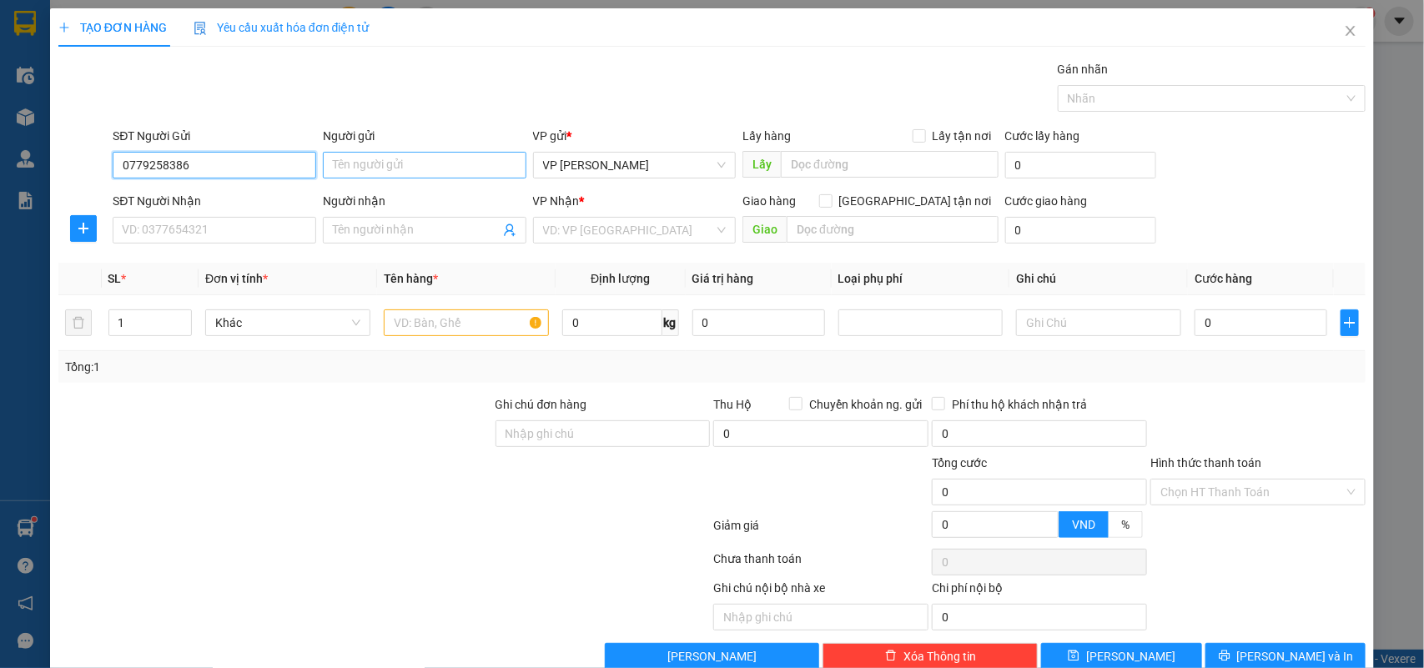
type input "0779258386"
click at [350, 167] on input "Người gửi" at bounding box center [425, 165] width 204 height 27
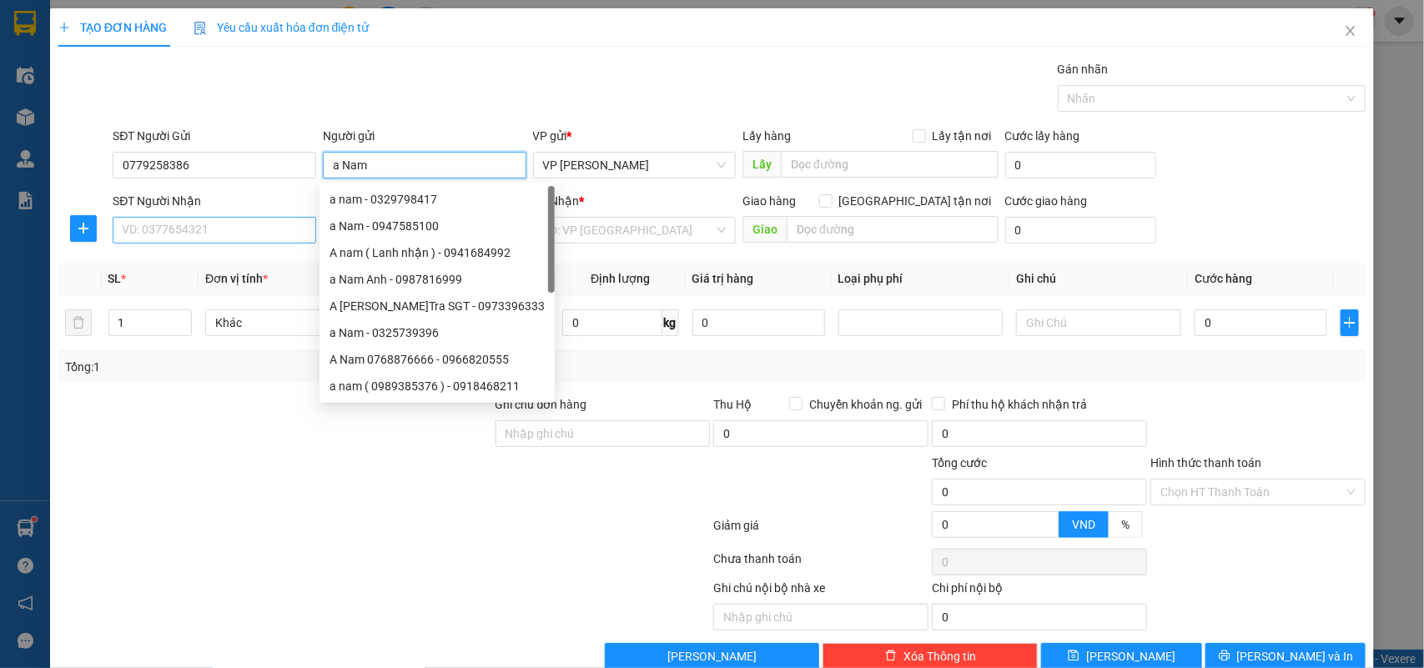
type input "a Nam"
click at [200, 239] on input "SĐT Người Nhận" at bounding box center [215, 230] width 204 height 27
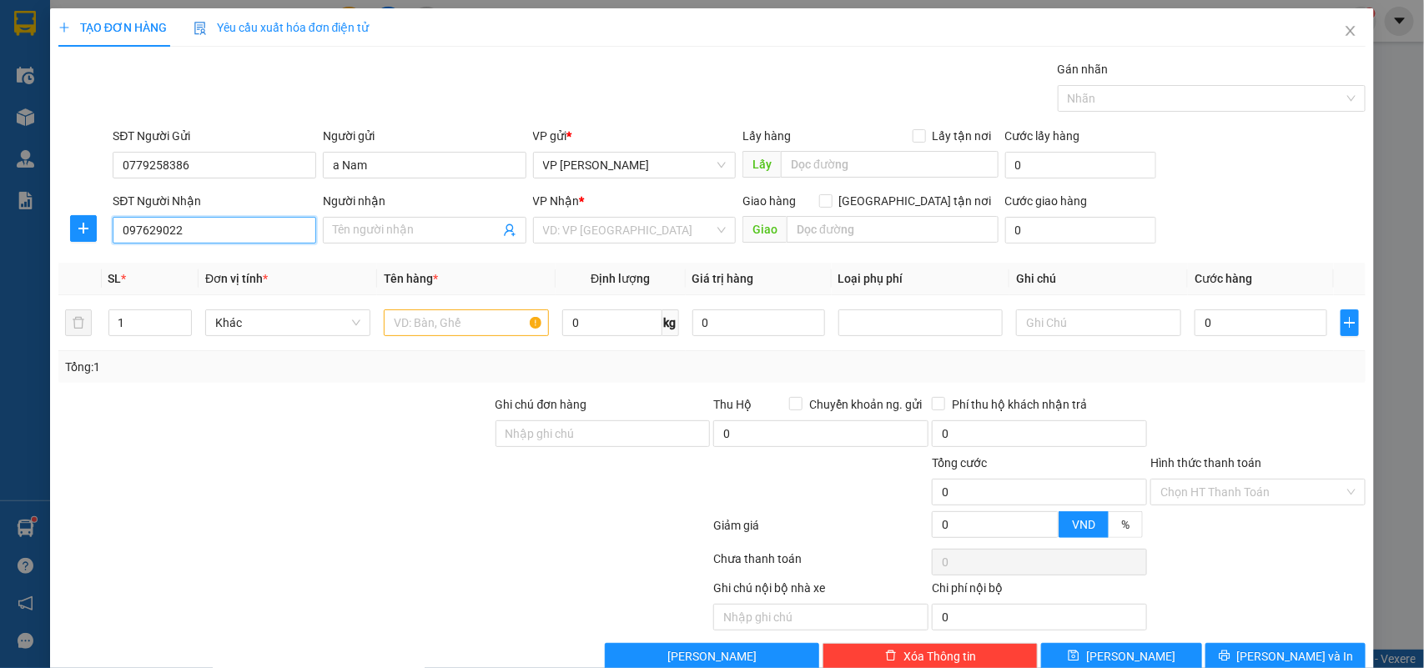
type input "0976290222"
click at [199, 263] on div "0976290222 - A. ĐIỆP" at bounding box center [212, 264] width 181 height 18
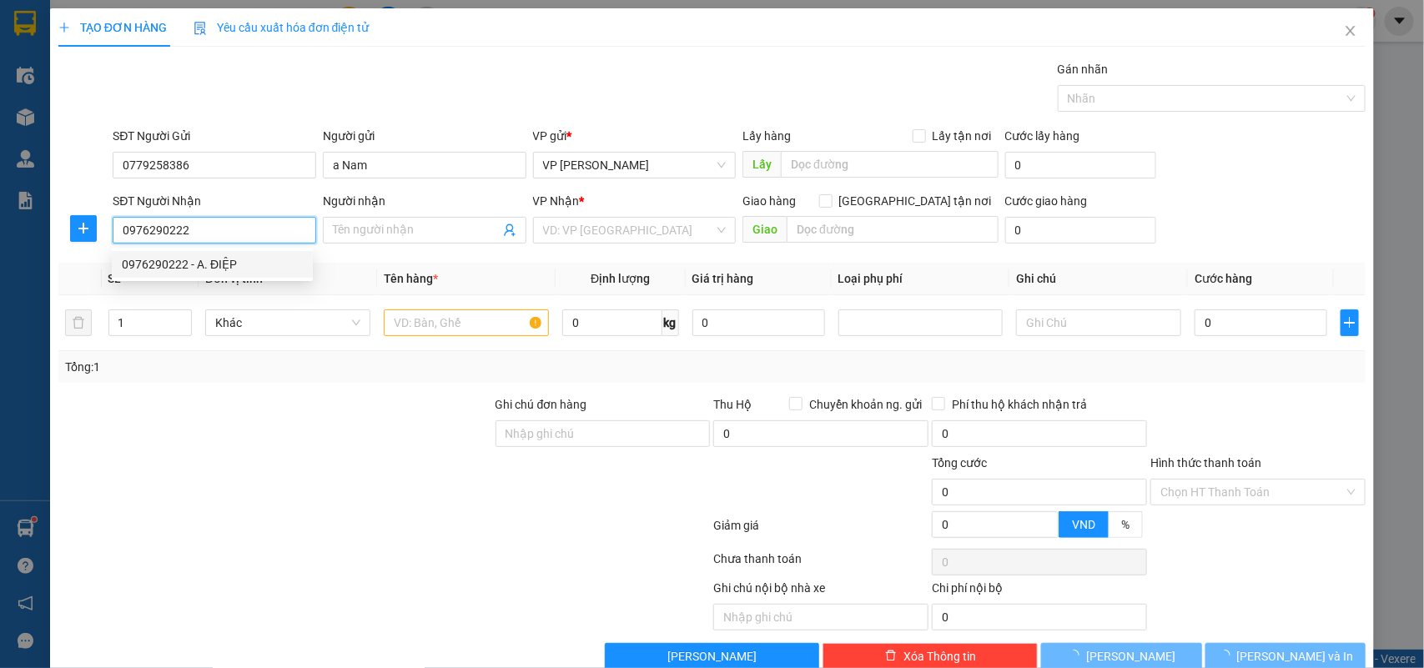
type input "A. ĐIỆP"
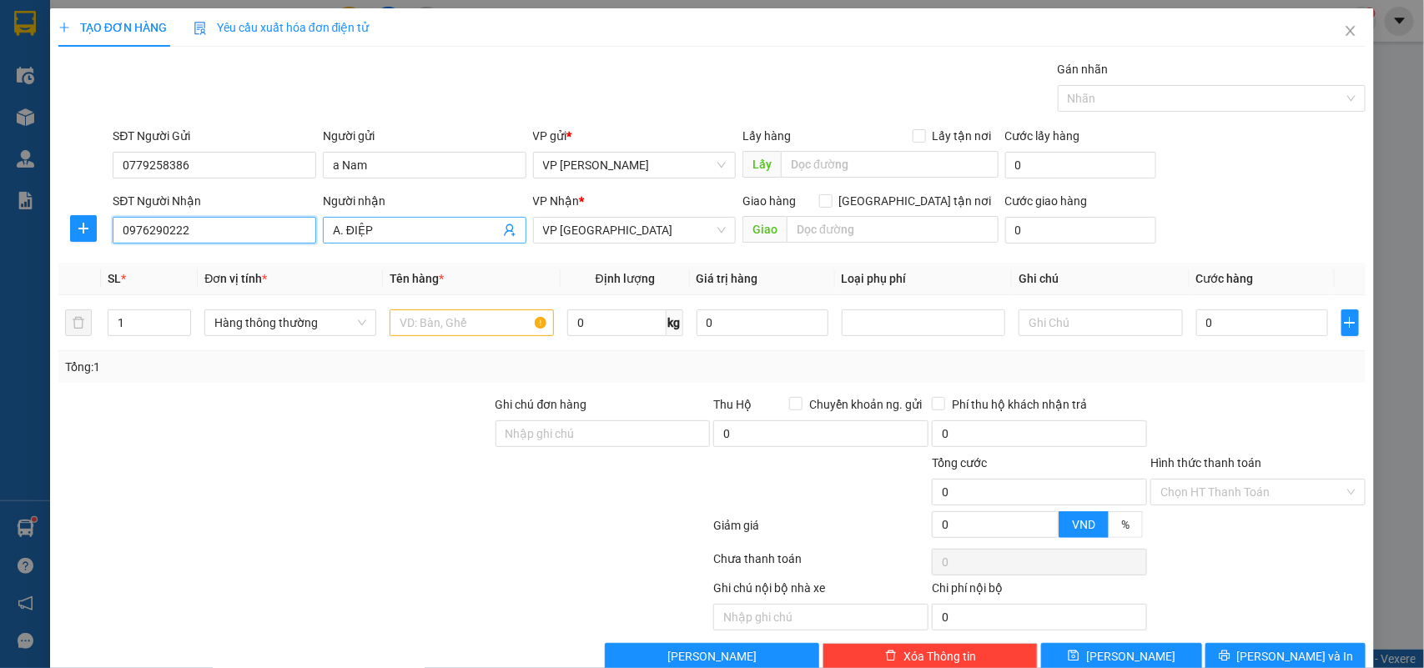
type input "0976290222"
click at [377, 226] on input "A. ĐIỆP" at bounding box center [416, 230] width 167 height 18
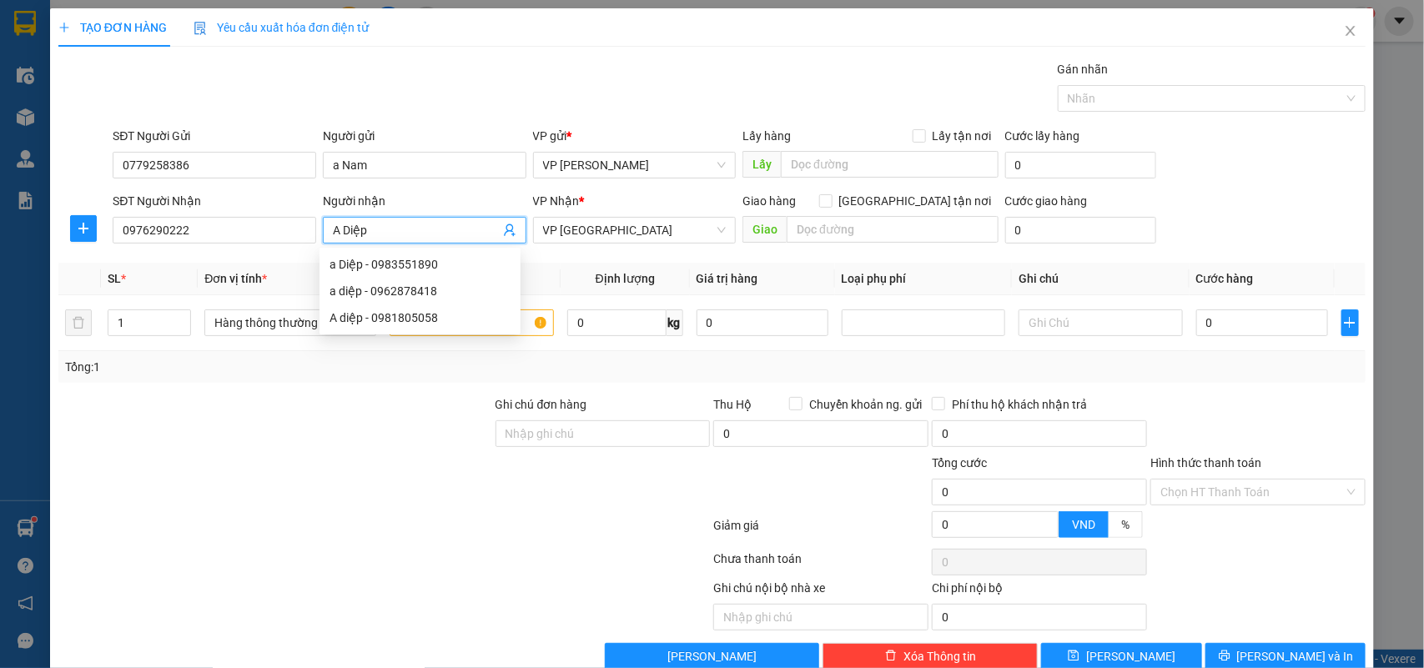
type input "A Diệp"
click at [453, 410] on div at bounding box center [275, 424] width 437 height 58
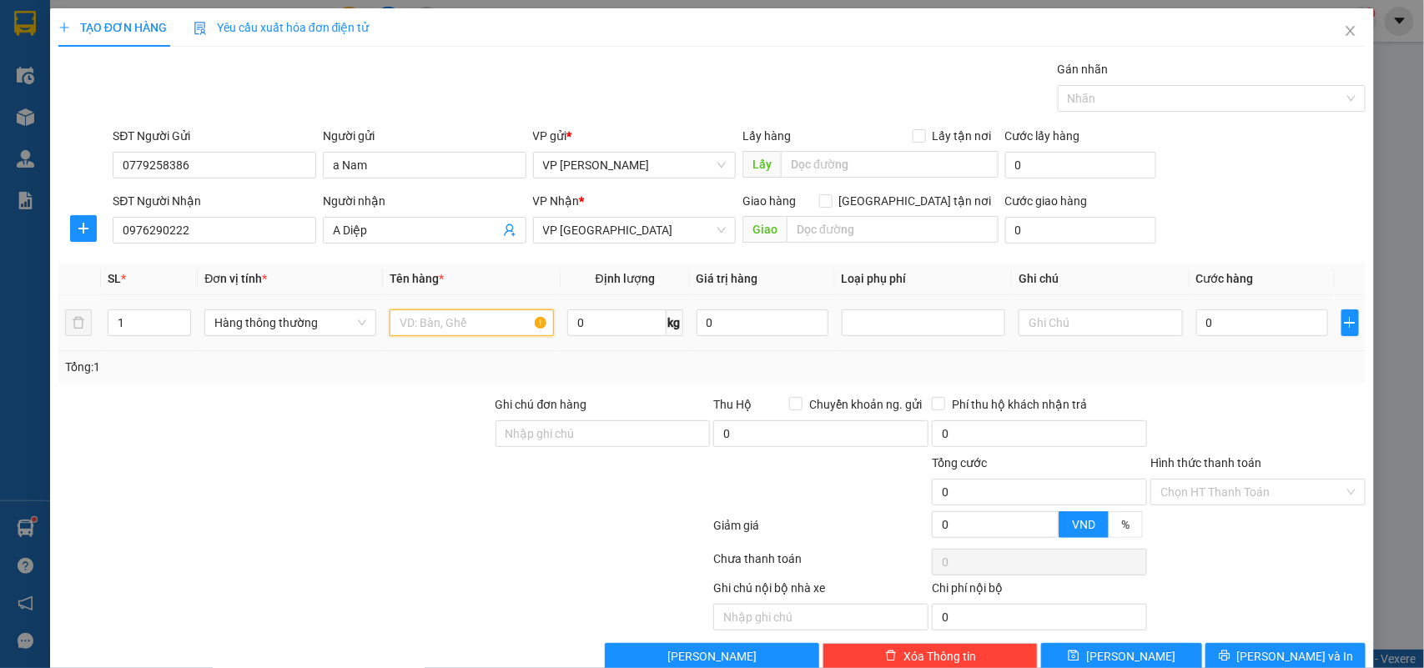
click at [465, 322] on input "text" at bounding box center [472, 323] width 164 height 27
type input "bọc đen phụ tùng"
click at [1197, 321] on input "0" at bounding box center [1262, 323] width 132 height 27
type input "1"
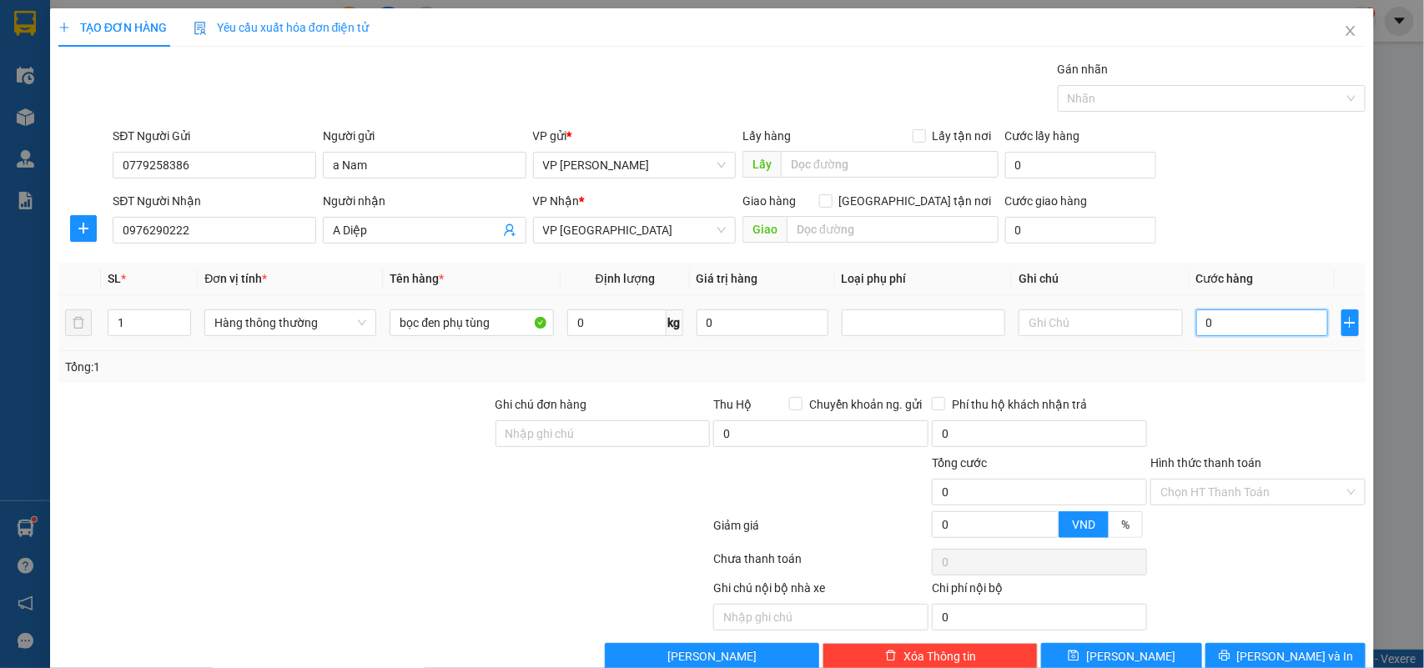
type input "1"
type input "0"
type input "02"
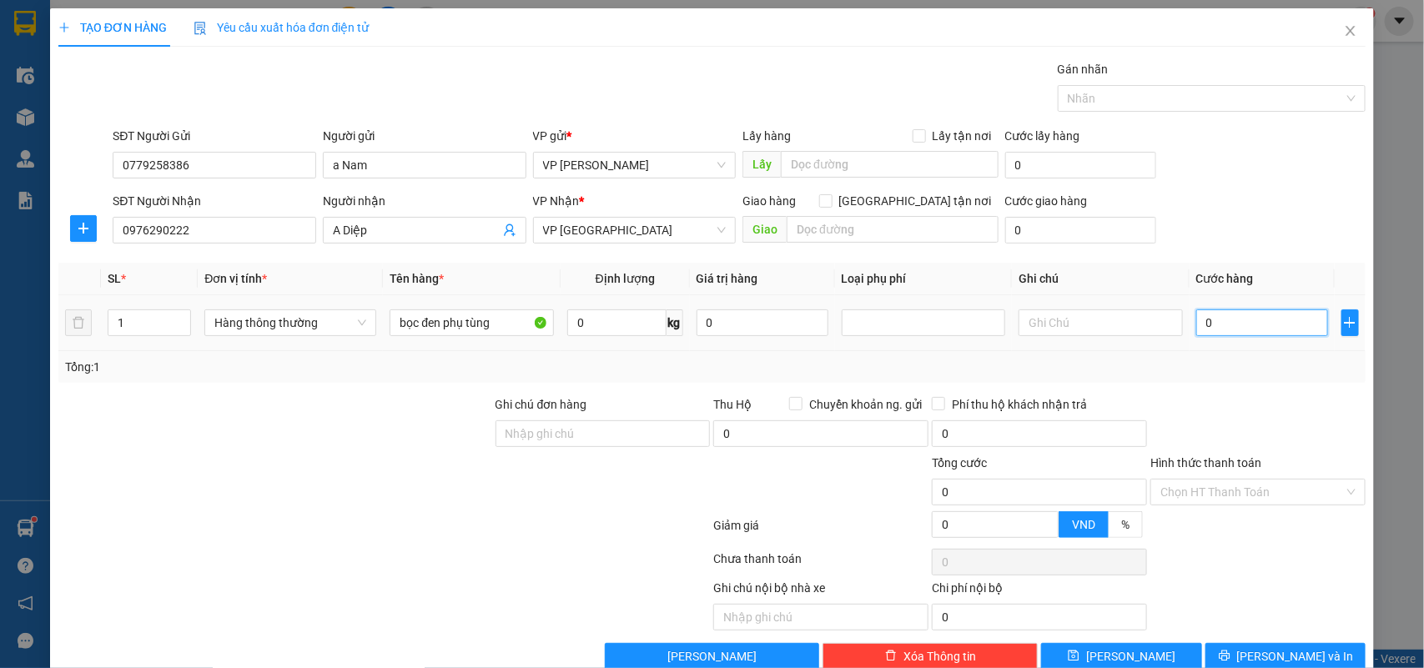
type input "2"
type input "025"
type input "25"
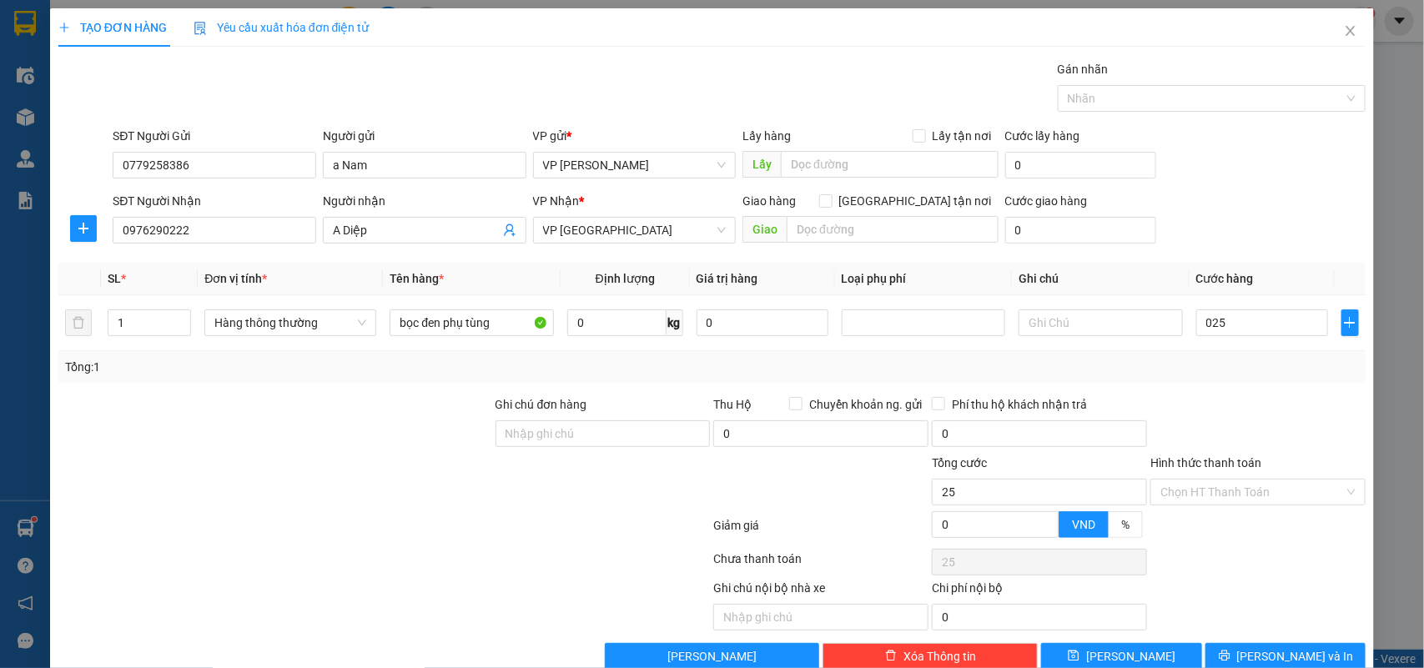
type input "25.000"
click at [1222, 368] on div "Tổng: 1" at bounding box center [712, 367] width 1295 height 18
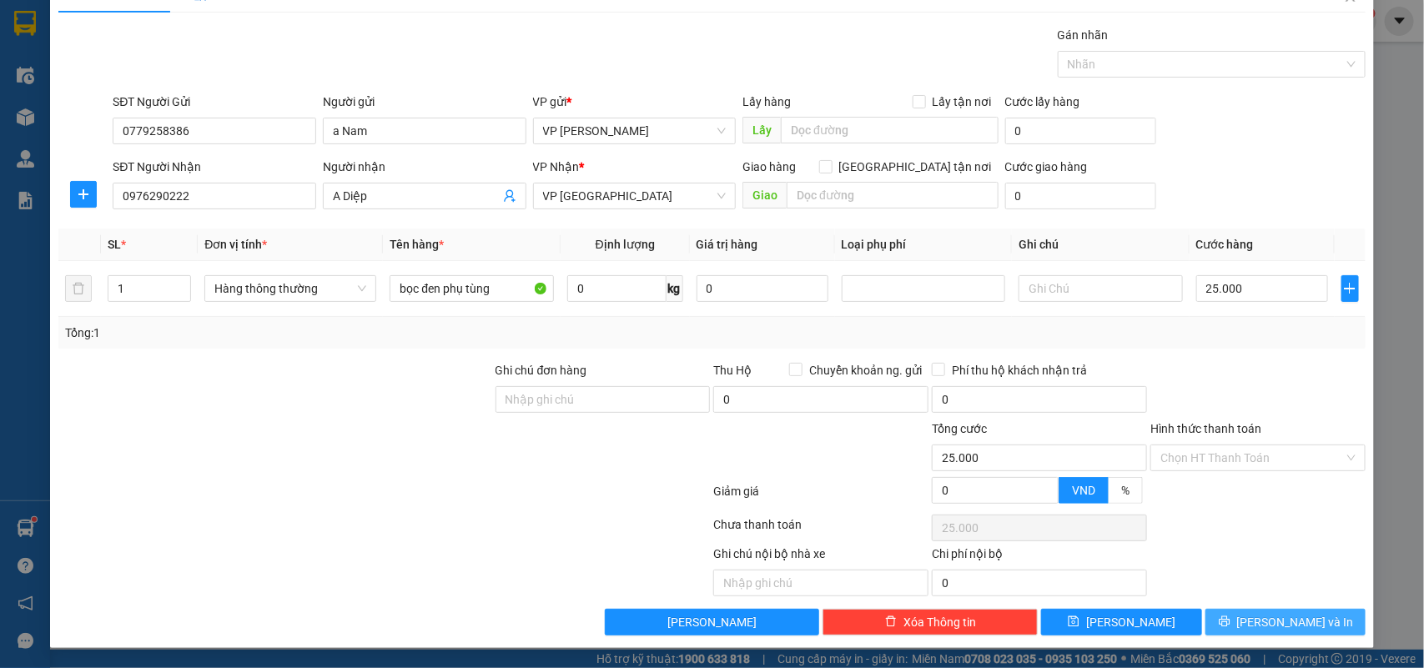
click at [1266, 613] on span "[PERSON_NAME] và In" at bounding box center [1295, 622] width 117 height 18
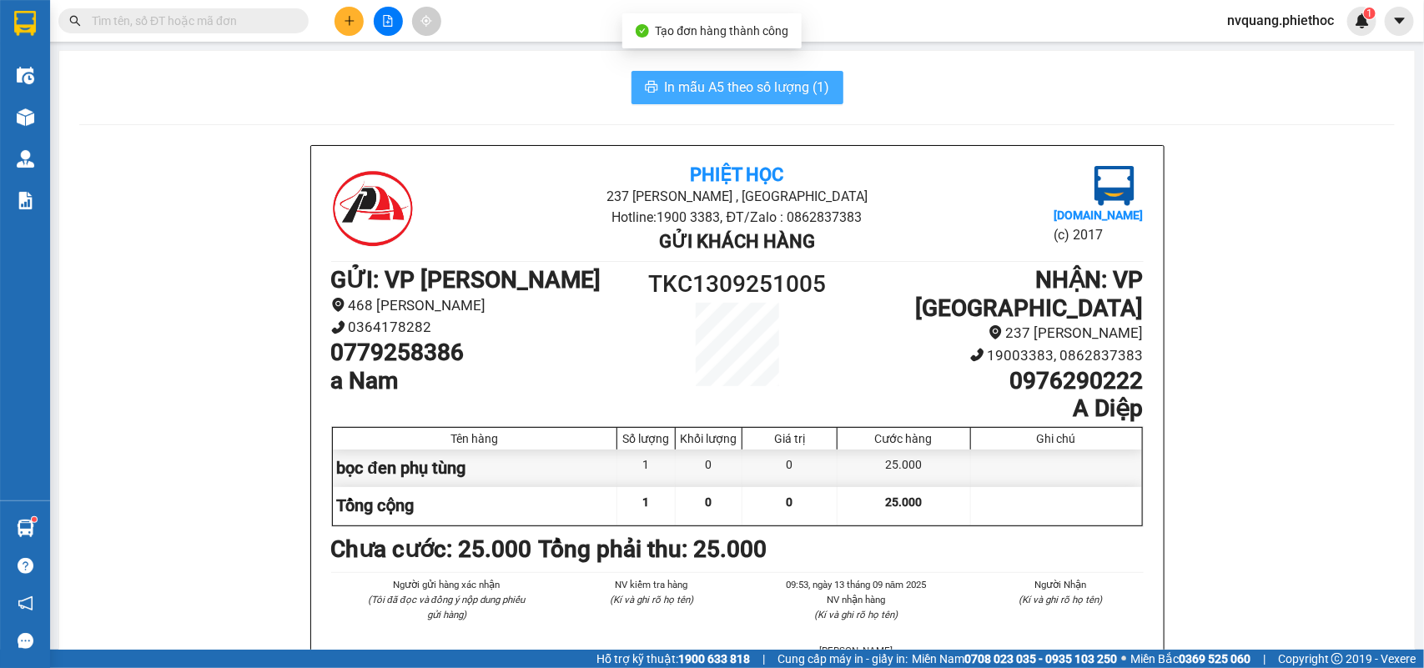
click at [720, 79] on span "In mẫu A5 theo số lượng (1)" at bounding box center [747, 87] width 165 height 21
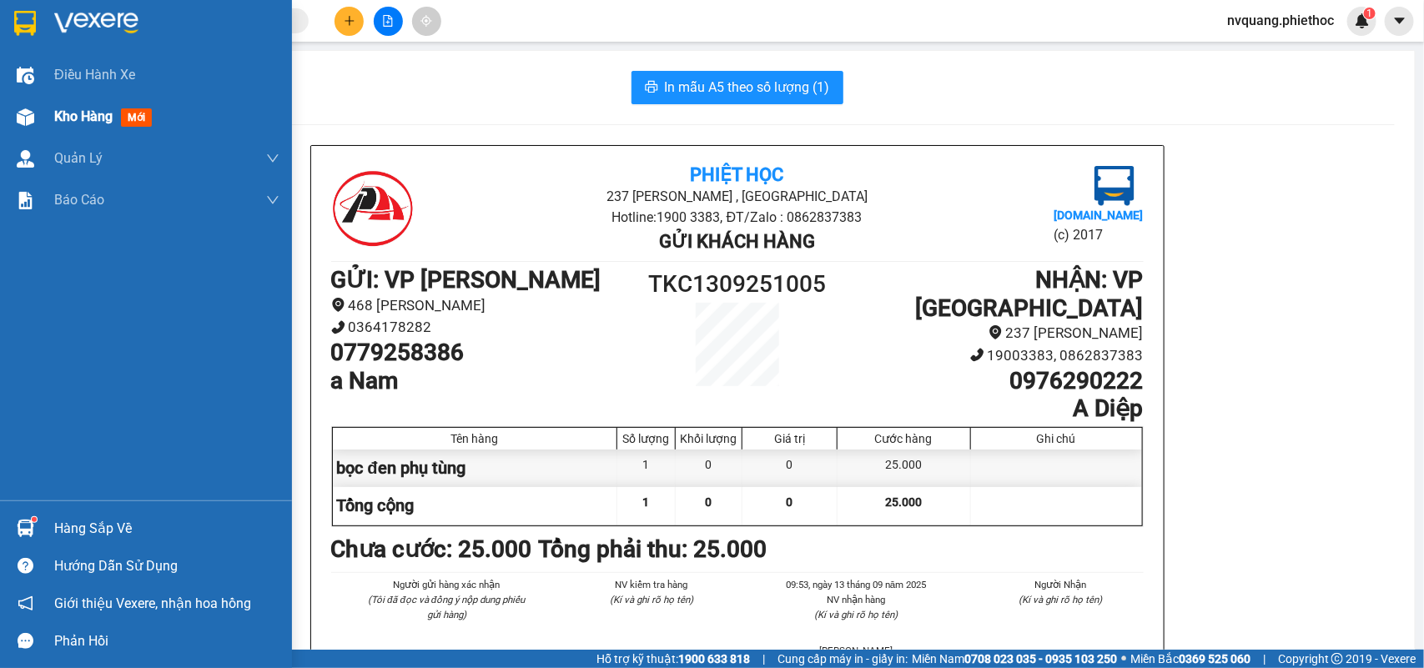
click at [52, 111] on div "Kho hàng mới" at bounding box center [146, 117] width 292 height 42
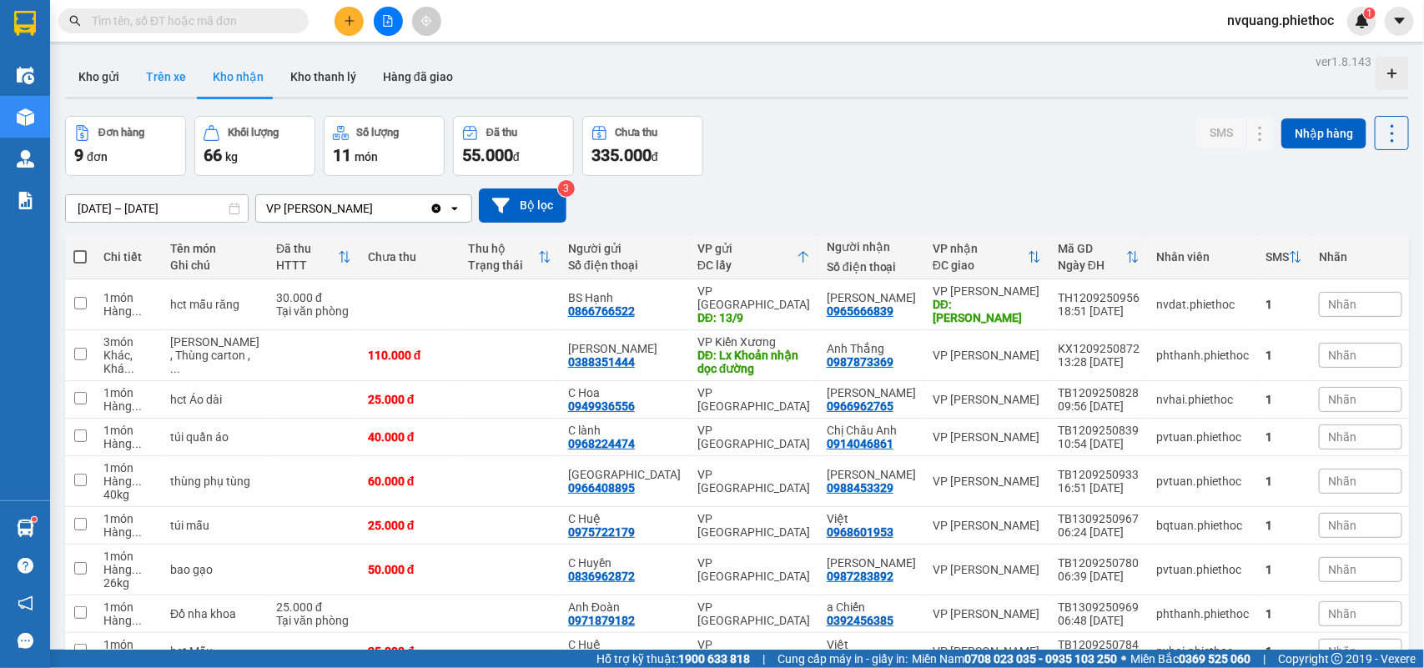
click at [184, 73] on button "Trên xe" at bounding box center [166, 77] width 67 height 40
type input "[DATE] – [DATE]"
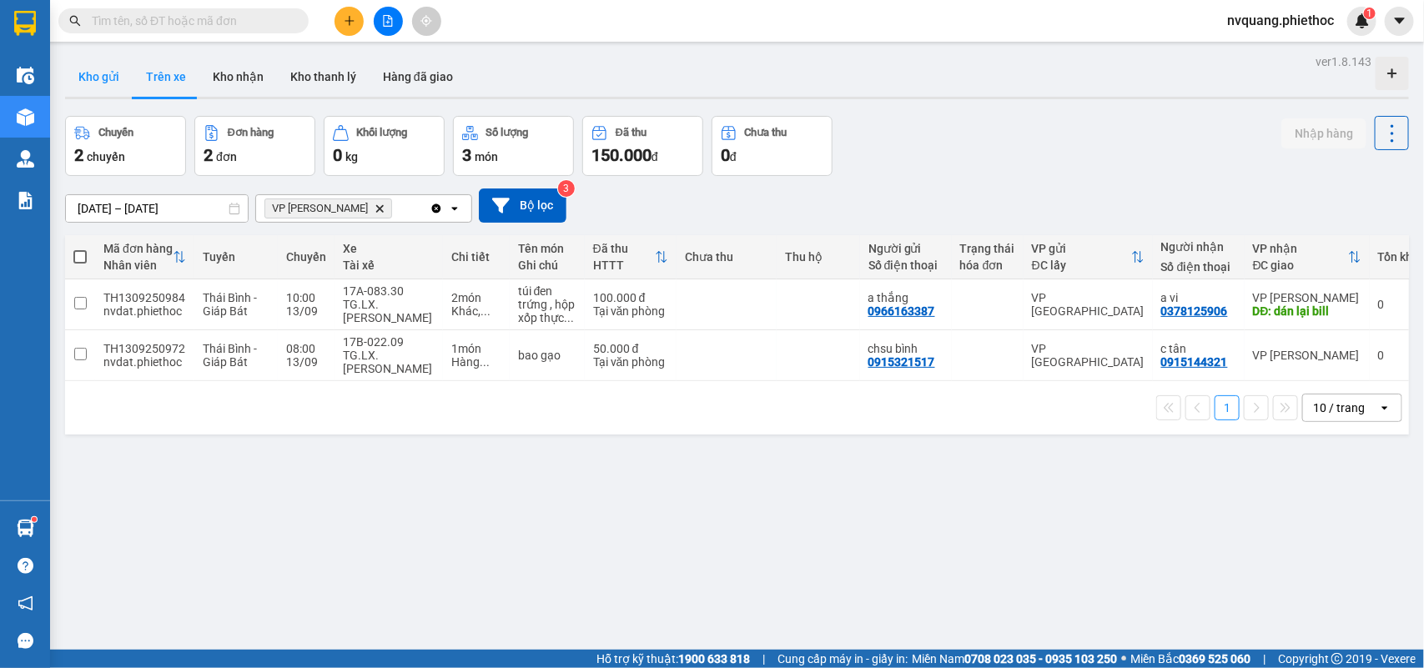
click at [115, 79] on button "Kho gửi" at bounding box center [99, 77] width 68 height 40
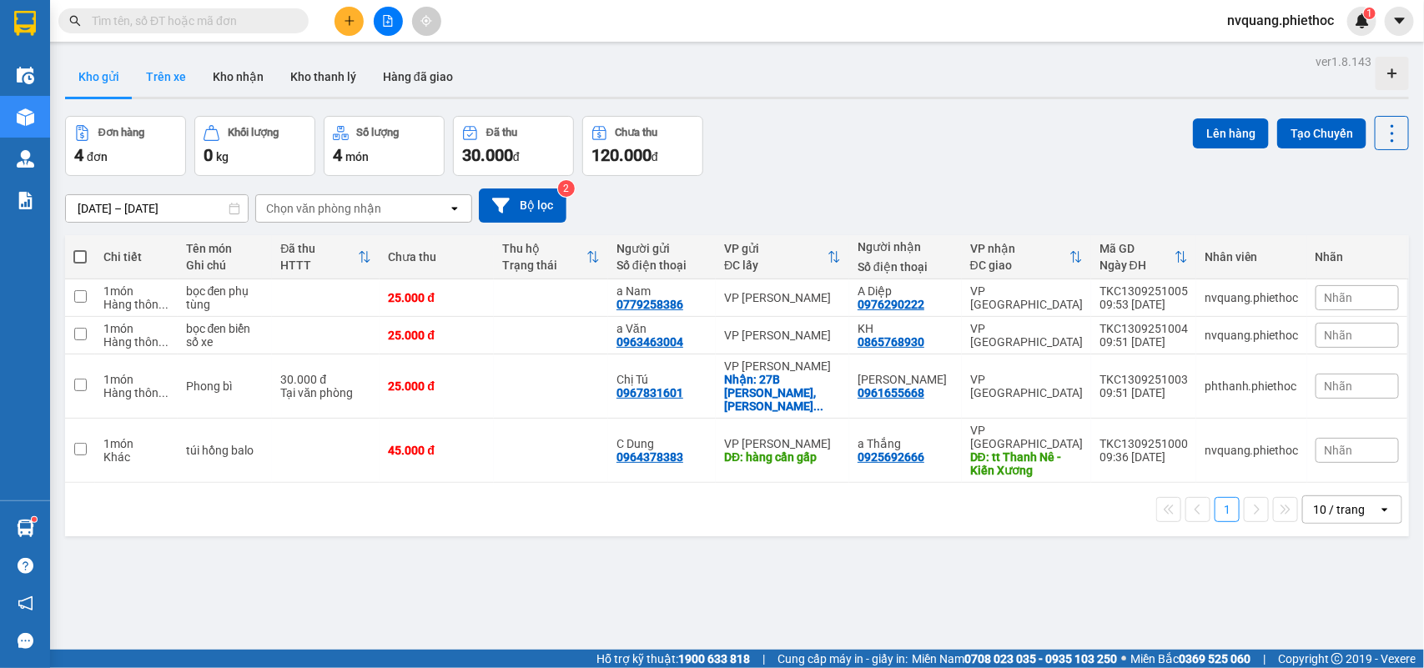
click at [176, 78] on button "Trên xe" at bounding box center [166, 77] width 67 height 40
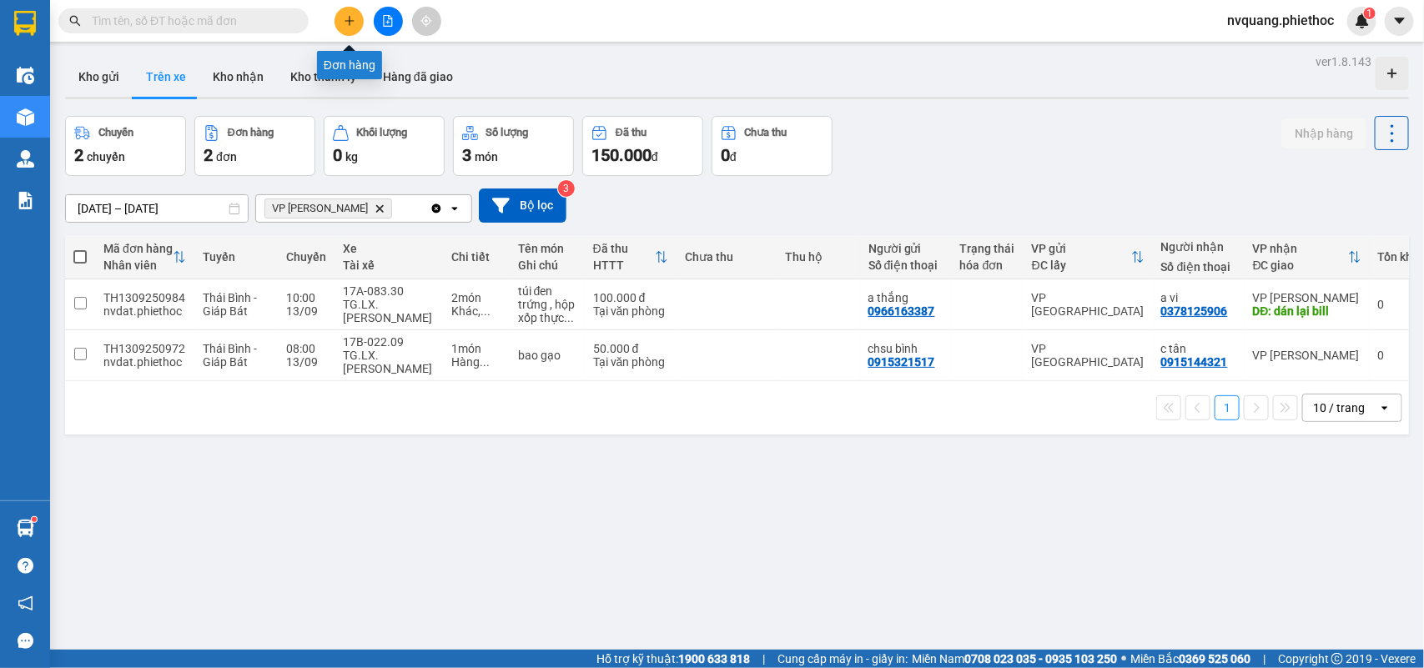
click at [345, 25] on icon "plus" at bounding box center [350, 21] width 12 height 12
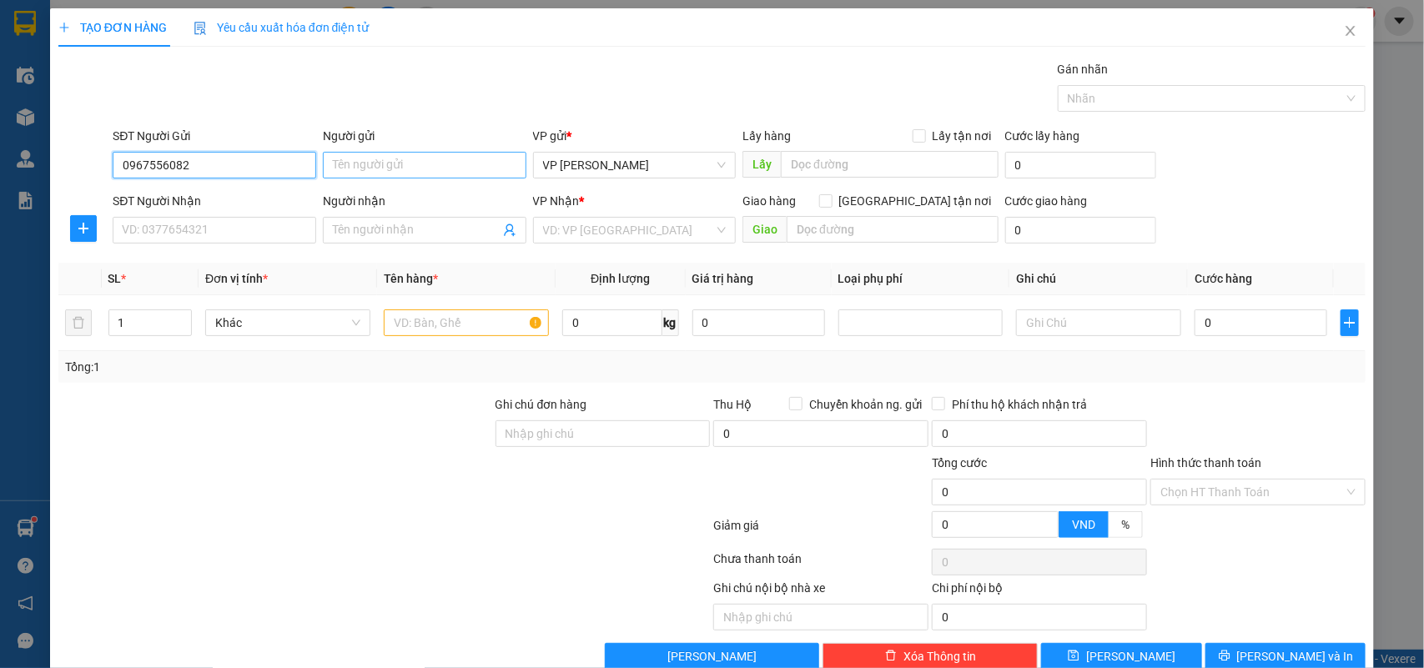
type input "0967556082"
click at [340, 174] on input "Người gửi" at bounding box center [425, 165] width 204 height 27
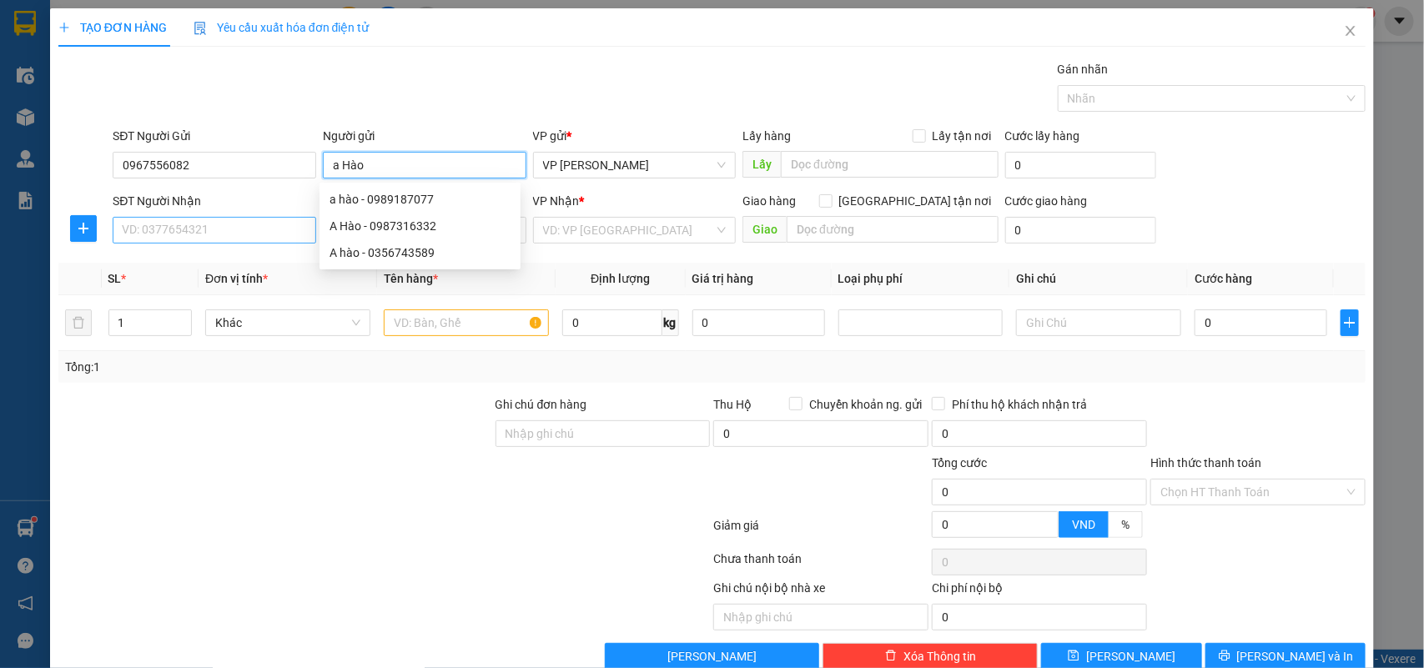
type input "a Hào"
click at [214, 235] on input "SĐT Người Nhận" at bounding box center [215, 230] width 204 height 27
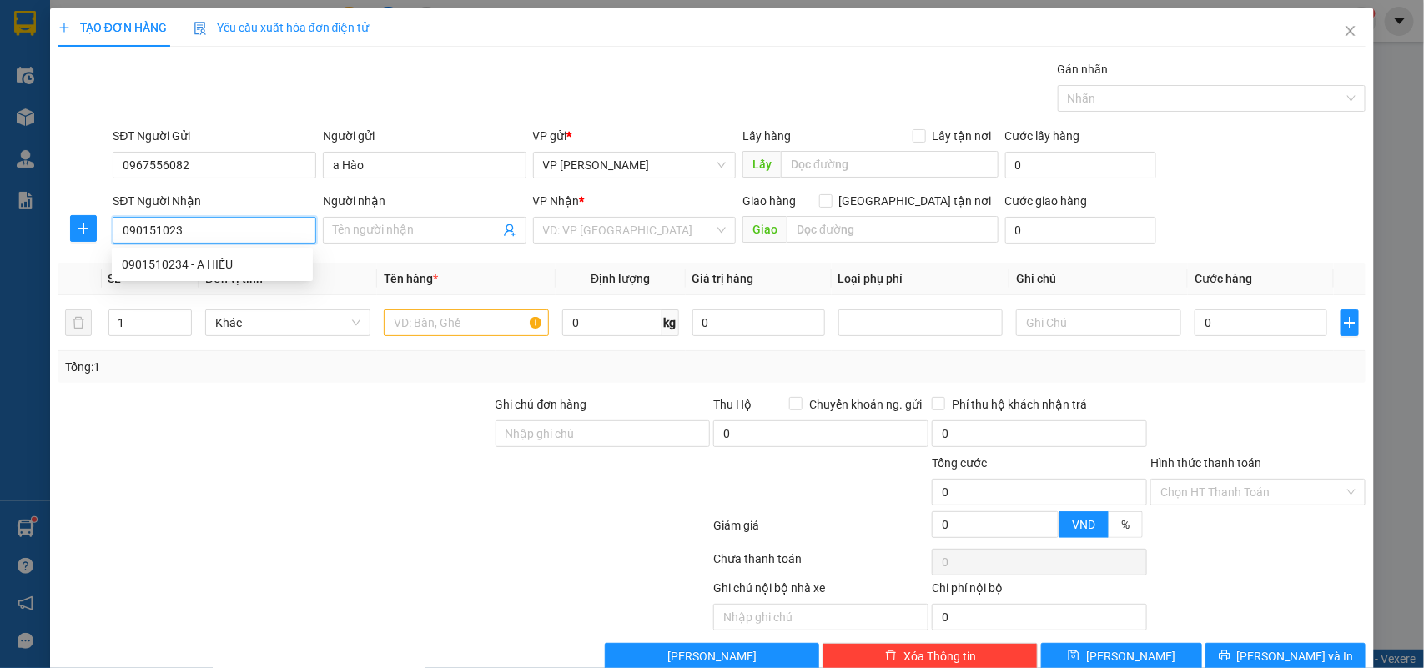
type input "0901510234"
click at [200, 259] on div "0901510234 - A HIẾU" at bounding box center [212, 264] width 181 height 18
type input "A HIẾU"
type input "."
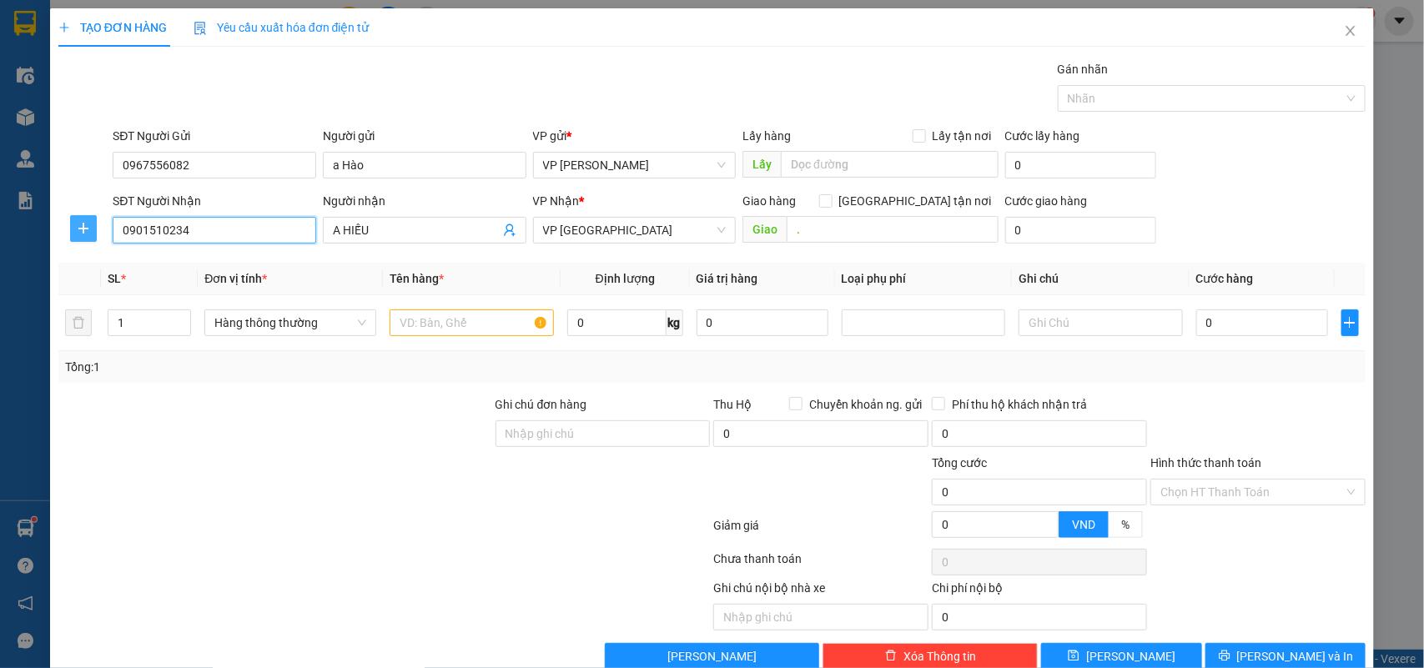
type input "0901510234"
click at [81, 225] on icon "plus" at bounding box center [83, 228] width 13 height 13
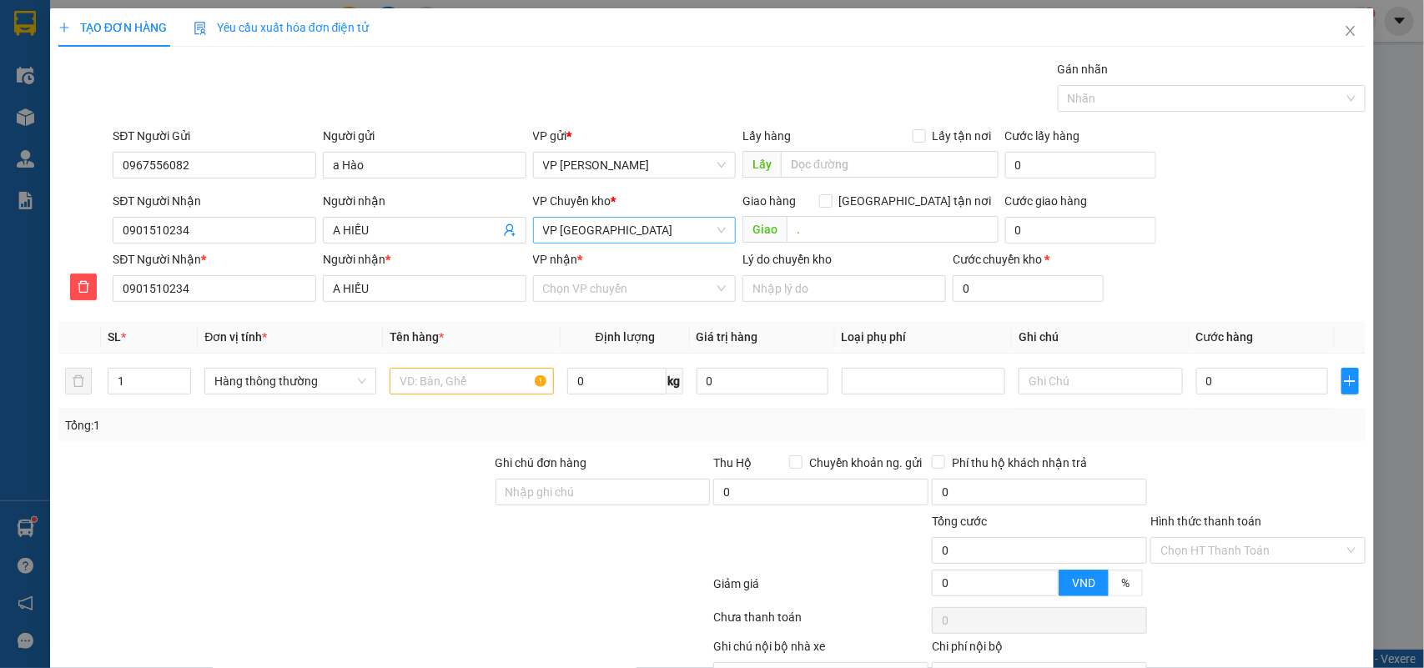
click at [639, 226] on span "VP [GEOGRAPHIC_DATA]" at bounding box center [635, 230] width 184 height 25
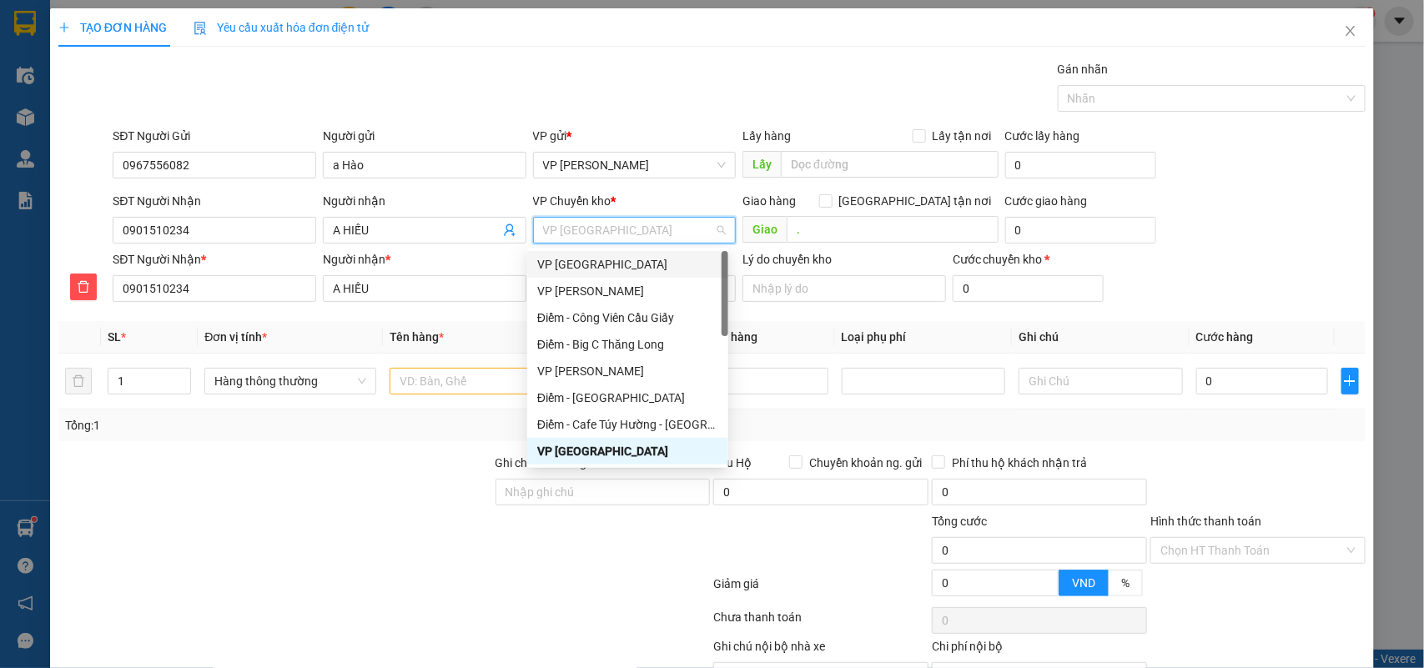
click at [614, 263] on div "VP [GEOGRAPHIC_DATA]" at bounding box center [627, 264] width 181 height 18
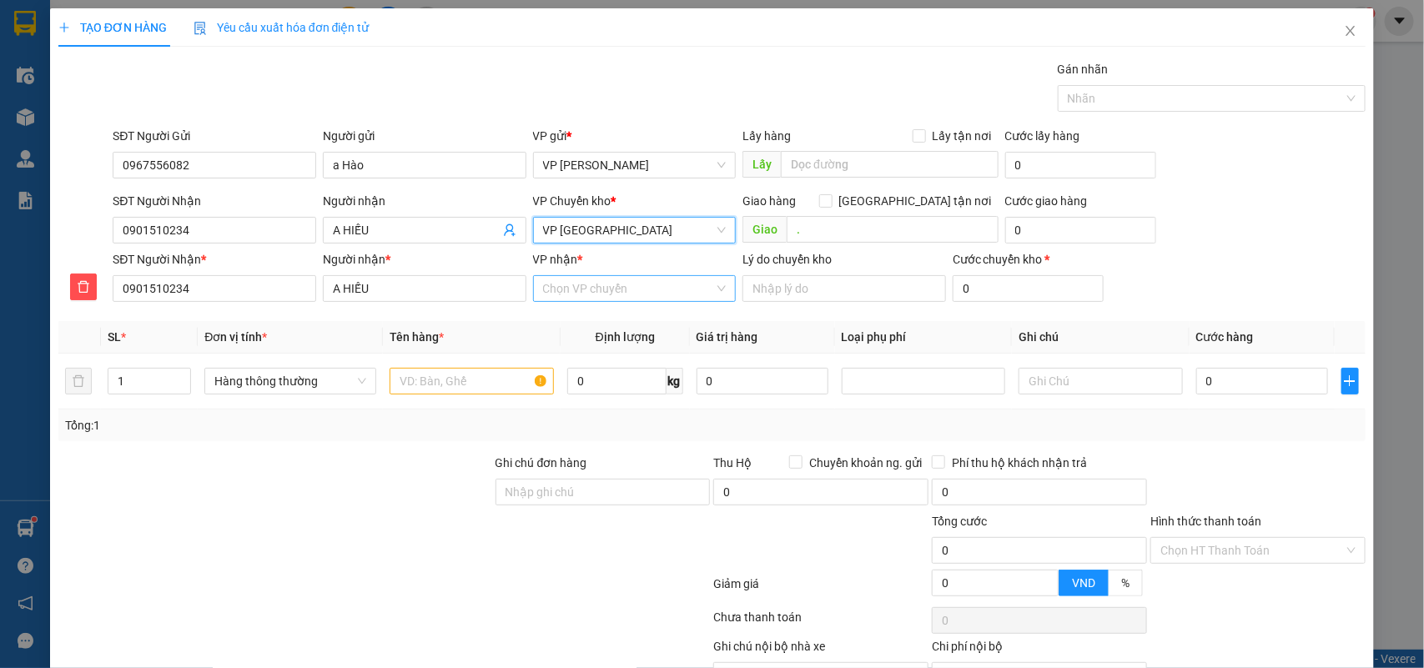
click at [616, 277] on input "VP nhận *" at bounding box center [629, 288] width 172 height 25
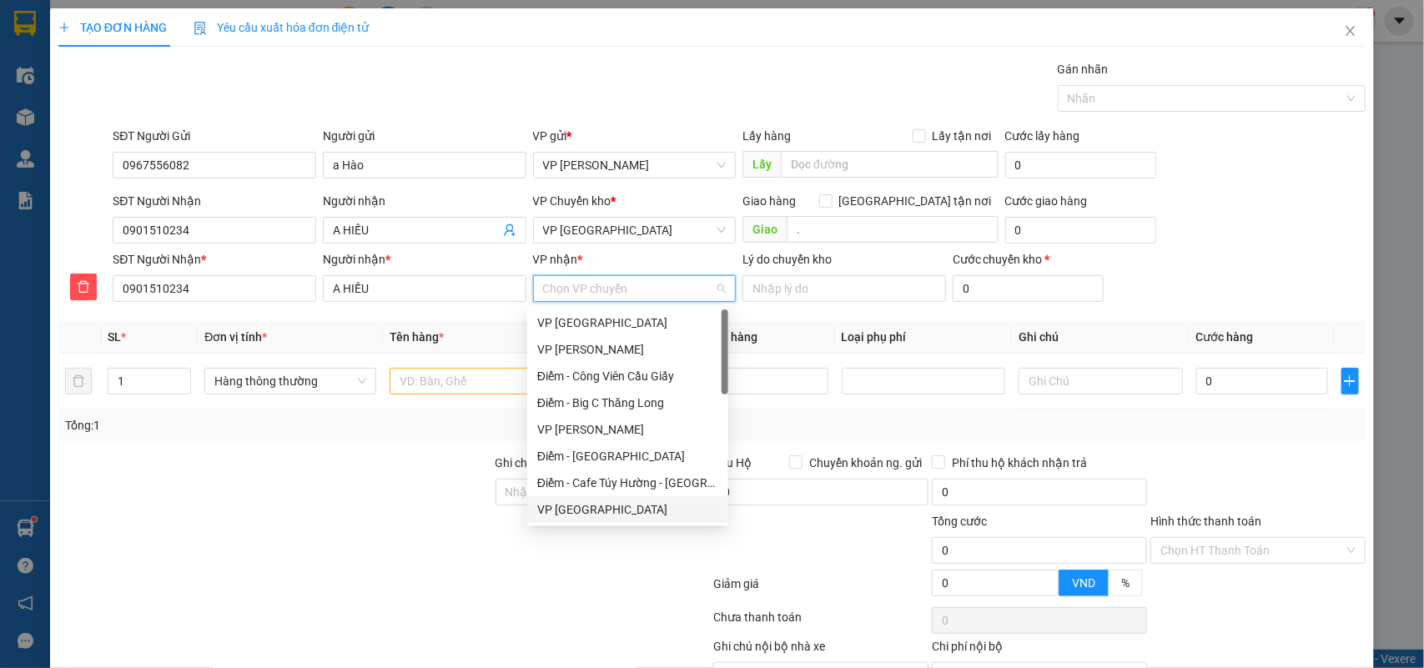
click at [577, 511] on div "VP [GEOGRAPHIC_DATA]" at bounding box center [627, 510] width 181 height 18
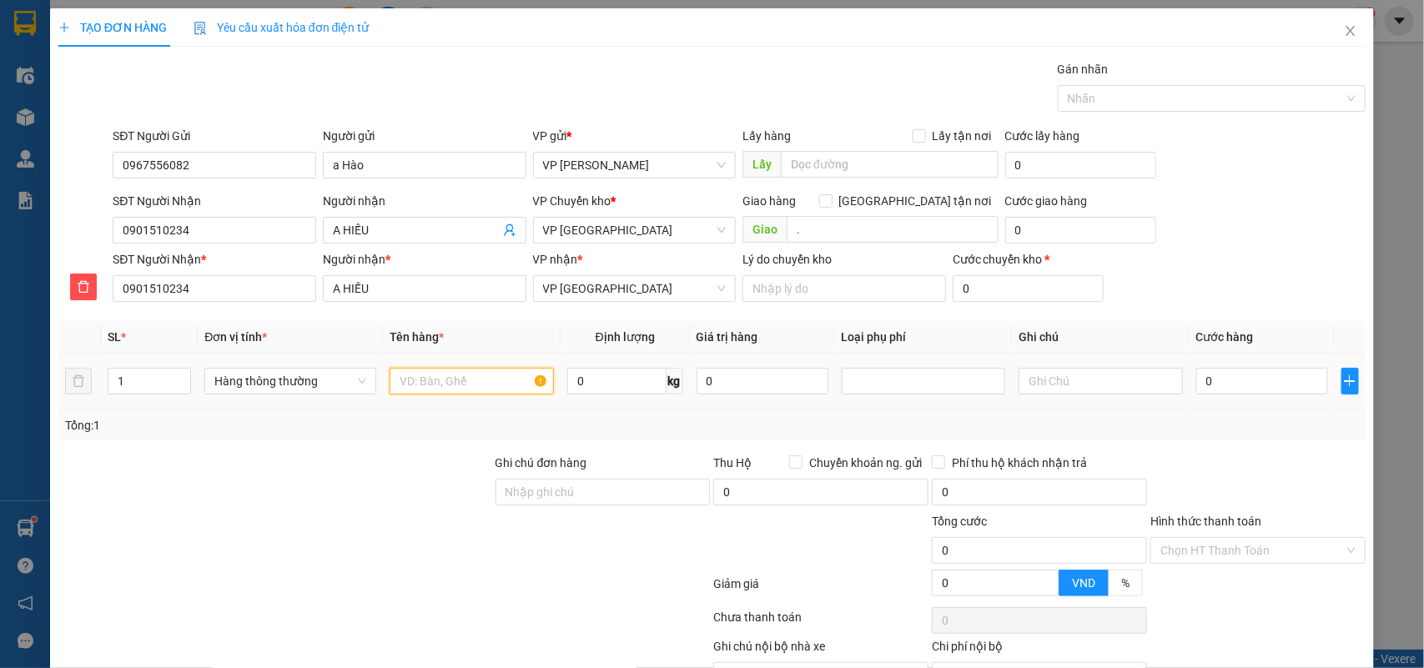
click at [402, 376] on input "text" at bounding box center [472, 381] width 164 height 27
type input "hộp ct đỏ phụ tùng ô tô"
click at [1262, 385] on input "0" at bounding box center [1262, 381] width 132 height 27
type input "4"
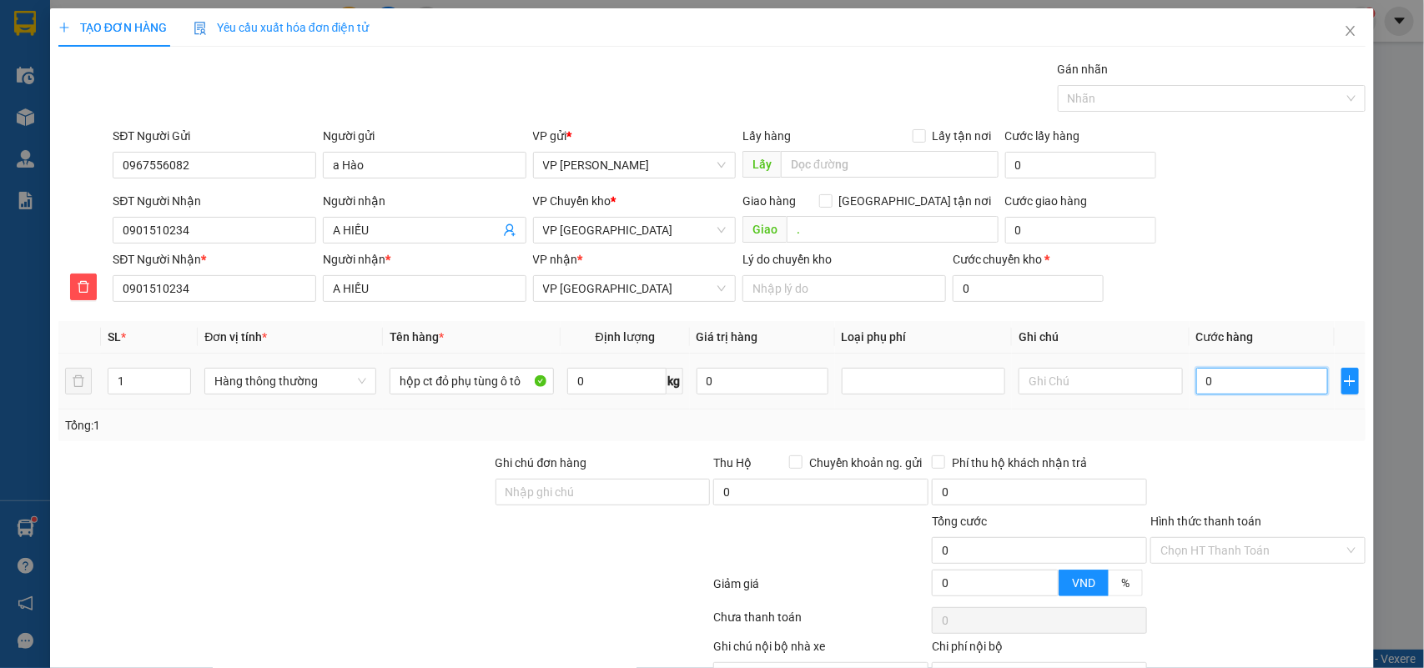
type input "4"
type input "40"
type input "40.000"
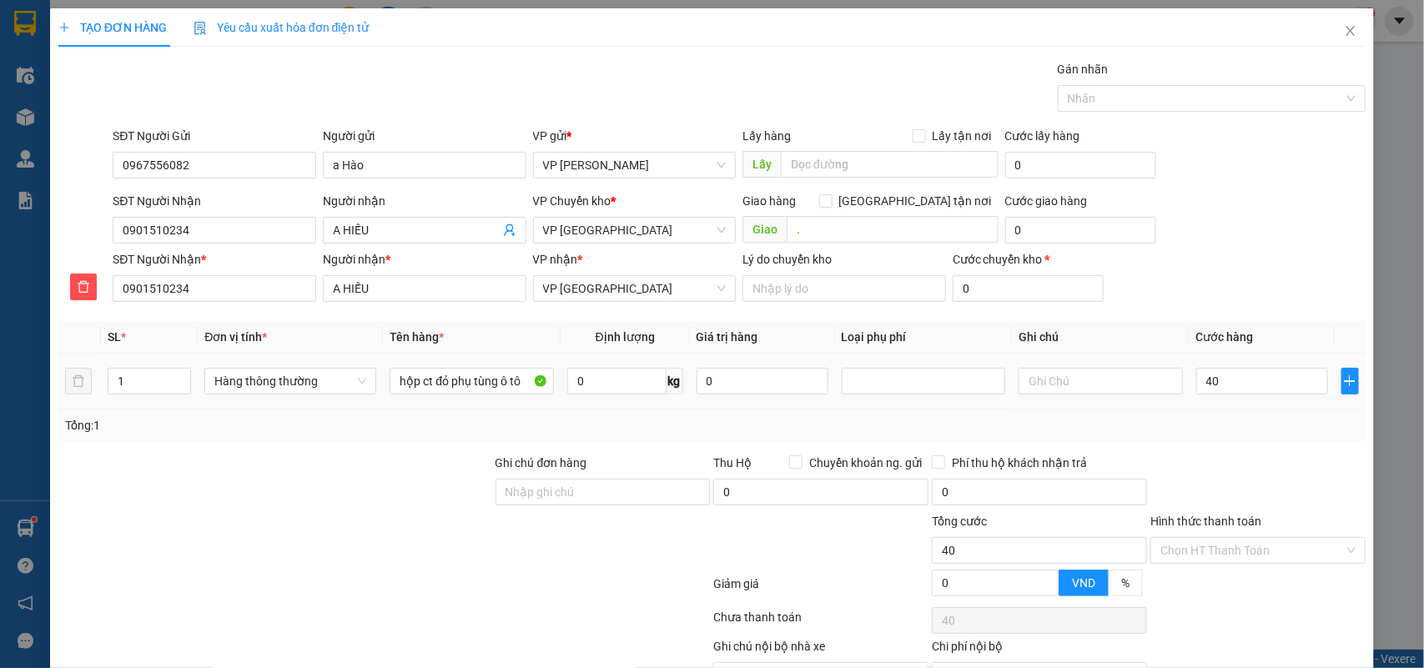
type input "40.000"
click at [1243, 434] on div "Tổng: 1" at bounding box center [712, 425] width 1295 height 18
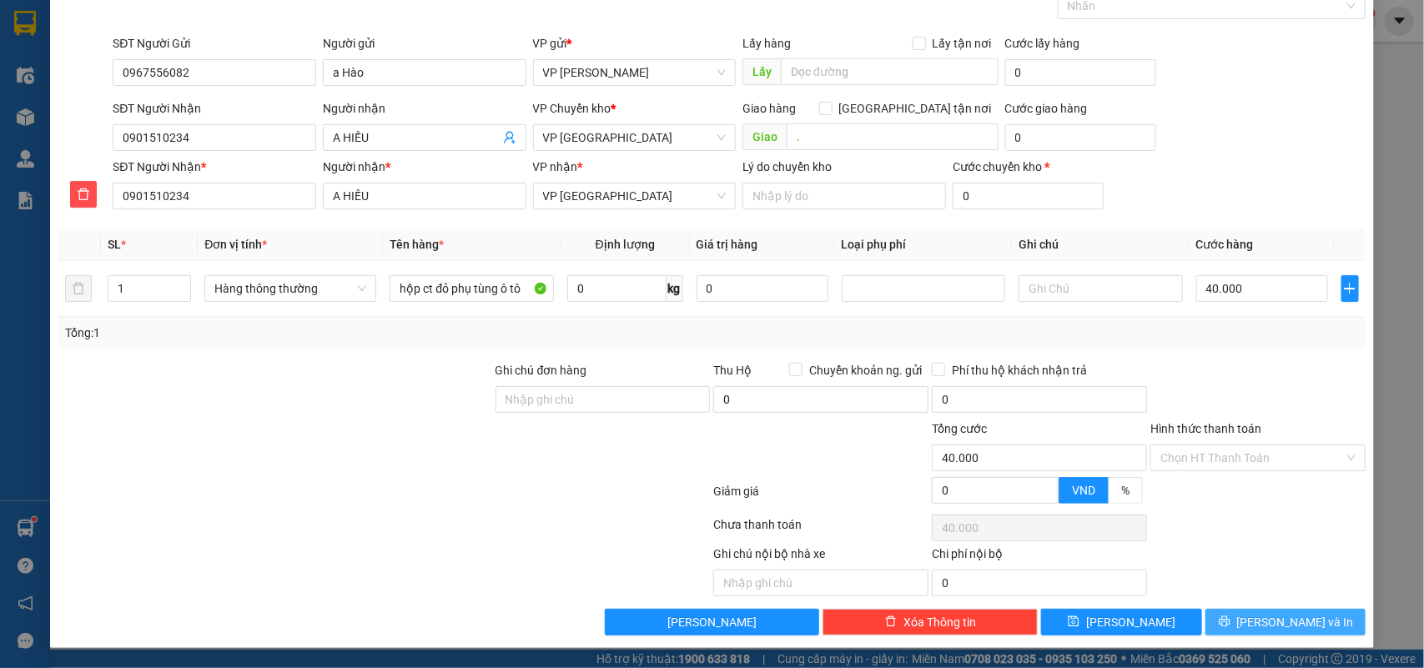
click at [1271, 615] on span "[PERSON_NAME] và In" at bounding box center [1295, 622] width 117 height 18
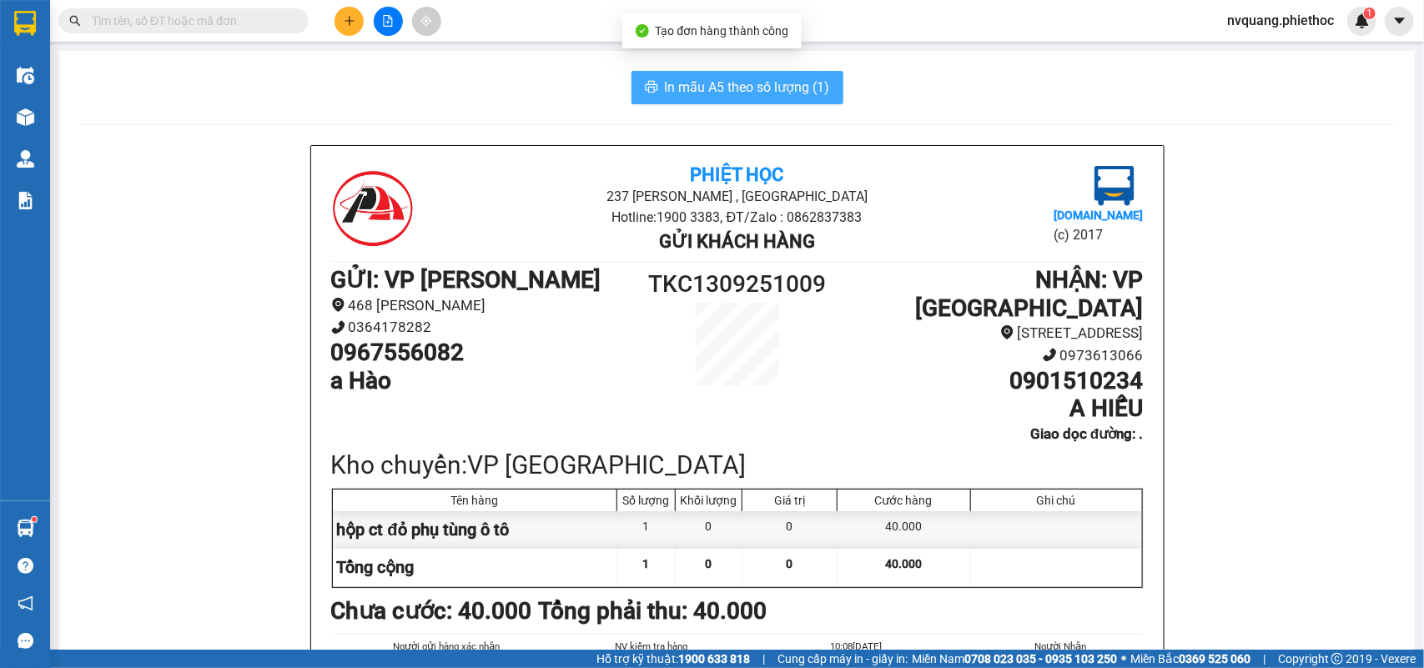
click at [695, 88] on span "In mẫu A5 theo số lượng (1)" at bounding box center [747, 87] width 165 height 21
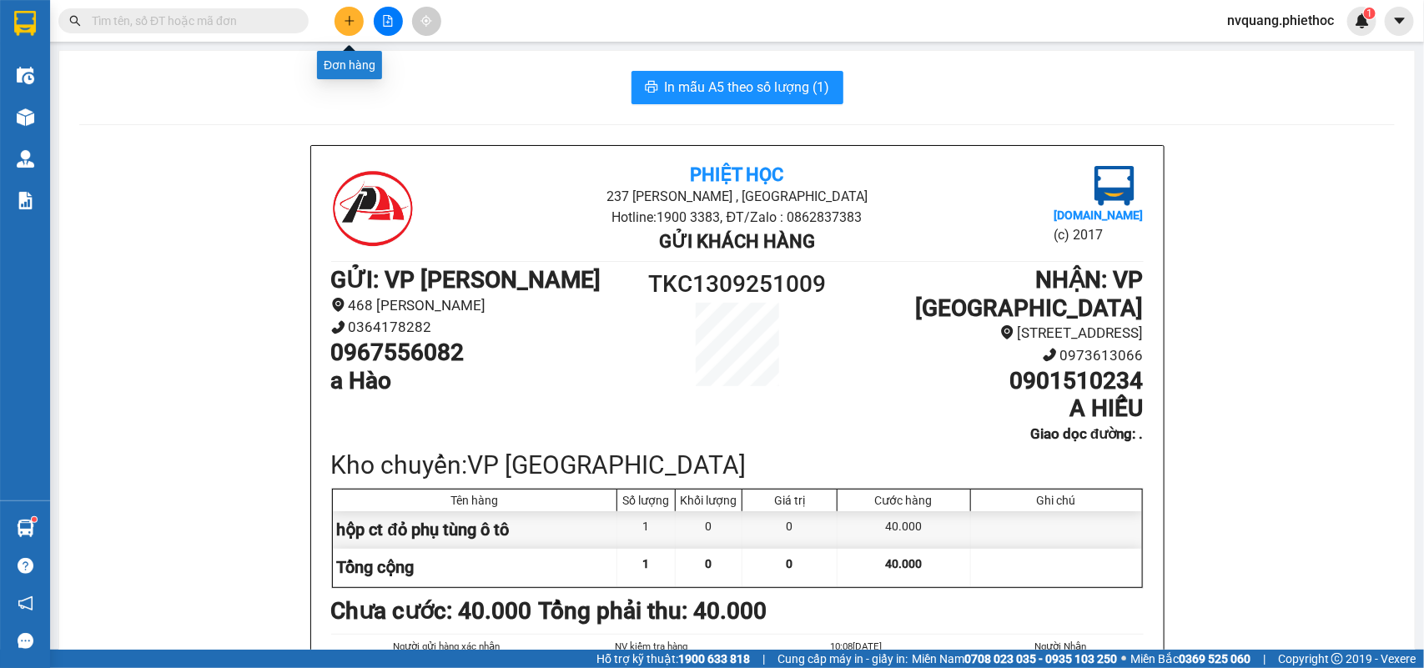
click at [352, 23] on icon "plus" at bounding box center [350, 21] width 12 height 12
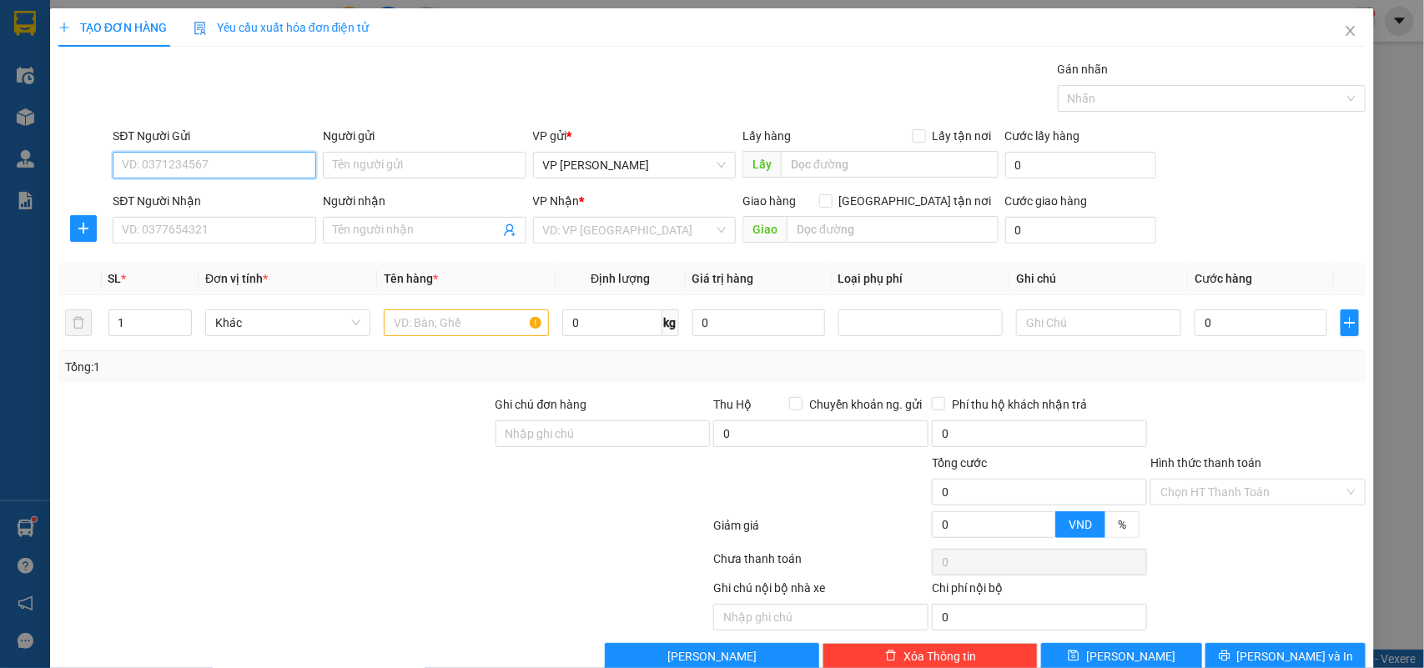
click at [149, 174] on input "SĐT Người Gửi" at bounding box center [215, 165] width 204 height 27
type input "0966871198"
click at [380, 163] on input "Người gửi" at bounding box center [425, 165] width 204 height 27
type input "GLOKA"
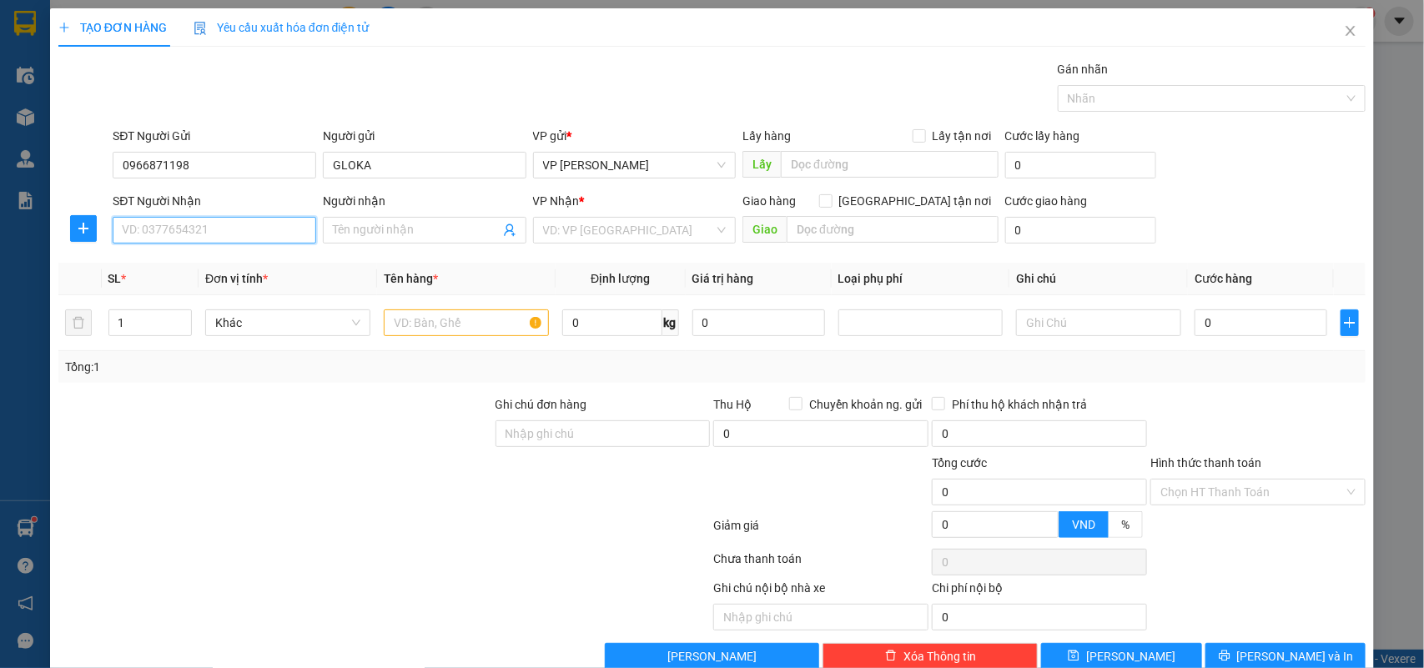
click at [182, 243] on input "SĐT Người Nhận" at bounding box center [215, 230] width 204 height 27
click at [238, 257] on div "0961655668 - Anh Phúc" at bounding box center [212, 264] width 181 height 18
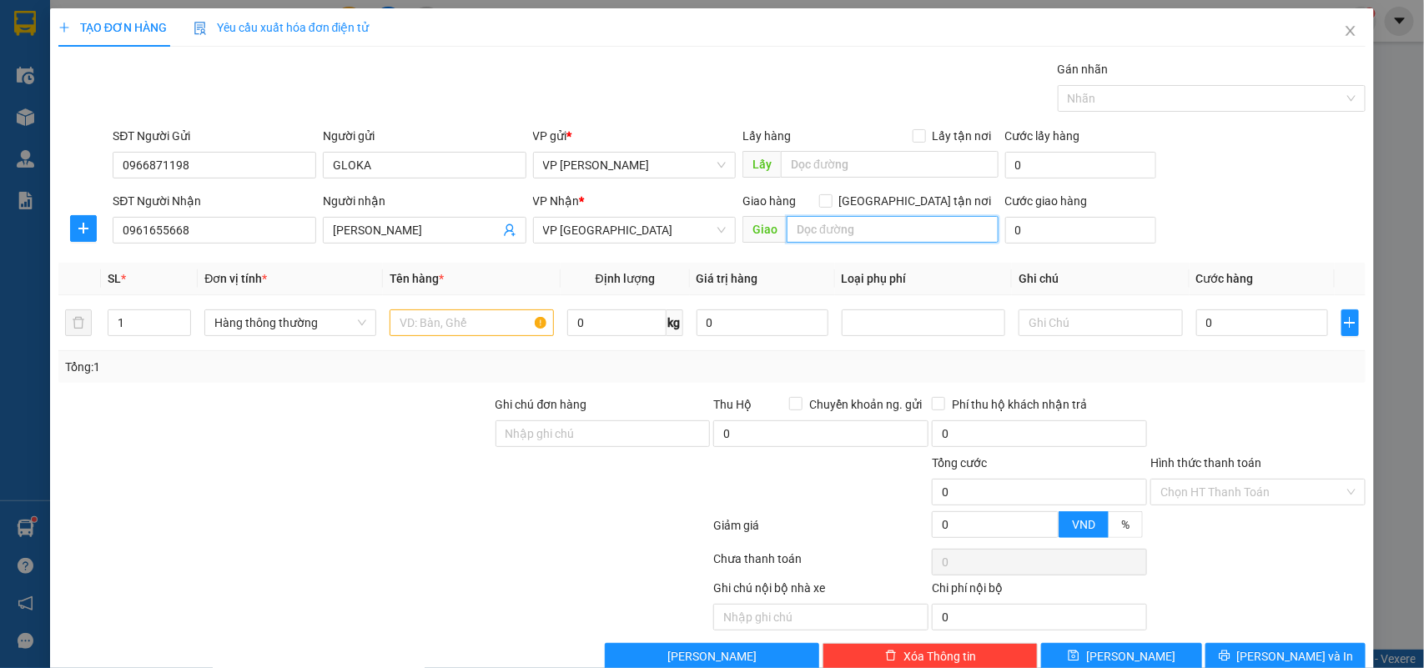
click at [833, 229] on input "text" at bounding box center [893, 229] width 212 height 27
click at [1055, 242] on input "0" at bounding box center [1080, 230] width 151 height 27
click at [831, 201] on input "[GEOGRAPHIC_DATA] tận nơi" at bounding box center [825, 200] width 12 height 12
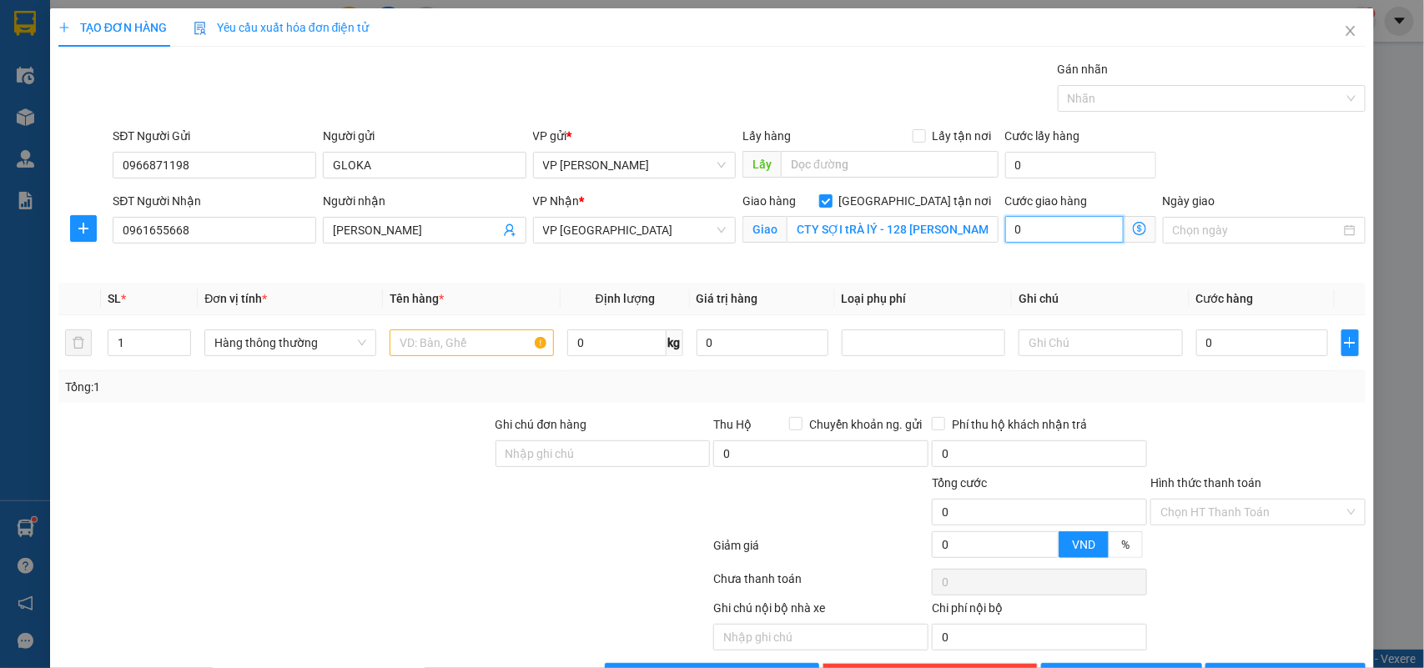
click at [1055, 229] on input "0" at bounding box center [1064, 229] width 118 height 27
click at [356, 461] on div at bounding box center [275, 444] width 437 height 58
click at [432, 352] on input "text" at bounding box center [472, 343] width 164 height 27
drag, startPoint x: 343, startPoint y: 555, endPoint x: 405, endPoint y: 542, distance: 63.8
click at [340, 556] on div at bounding box center [385, 548] width 656 height 33
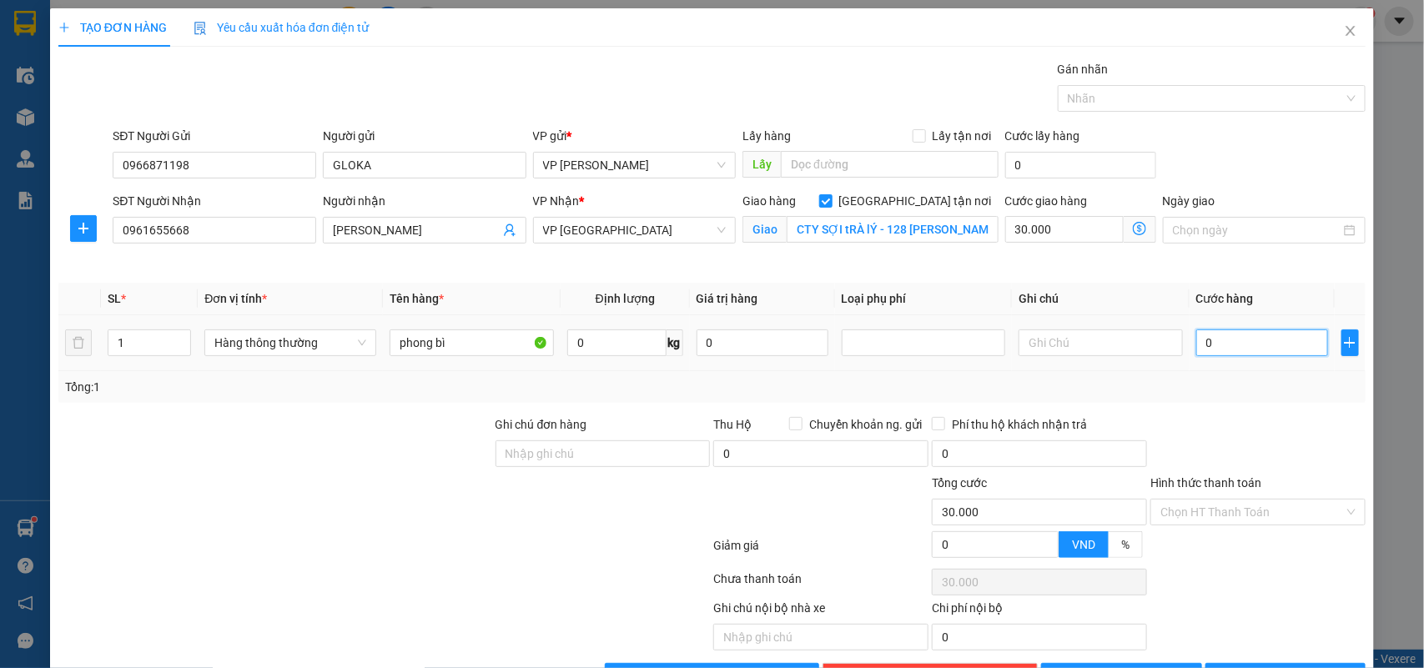
click at [1227, 340] on input "0" at bounding box center [1262, 343] width 132 height 27
click at [1232, 389] on div "Tổng: 1" at bounding box center [712, 387] width 1295 height 18
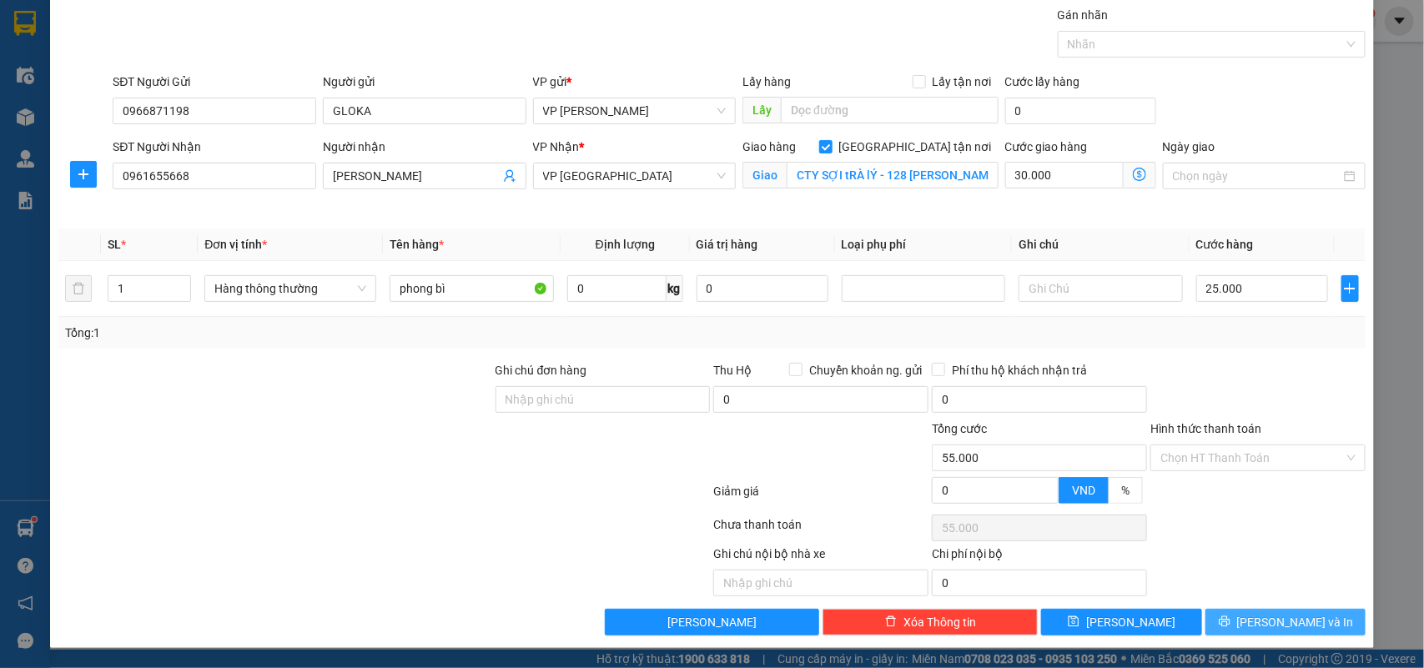
click at [1252, 619] on button "[PERSON_NAME] và In" at bounding box center [1286, 622] width 160 height 27
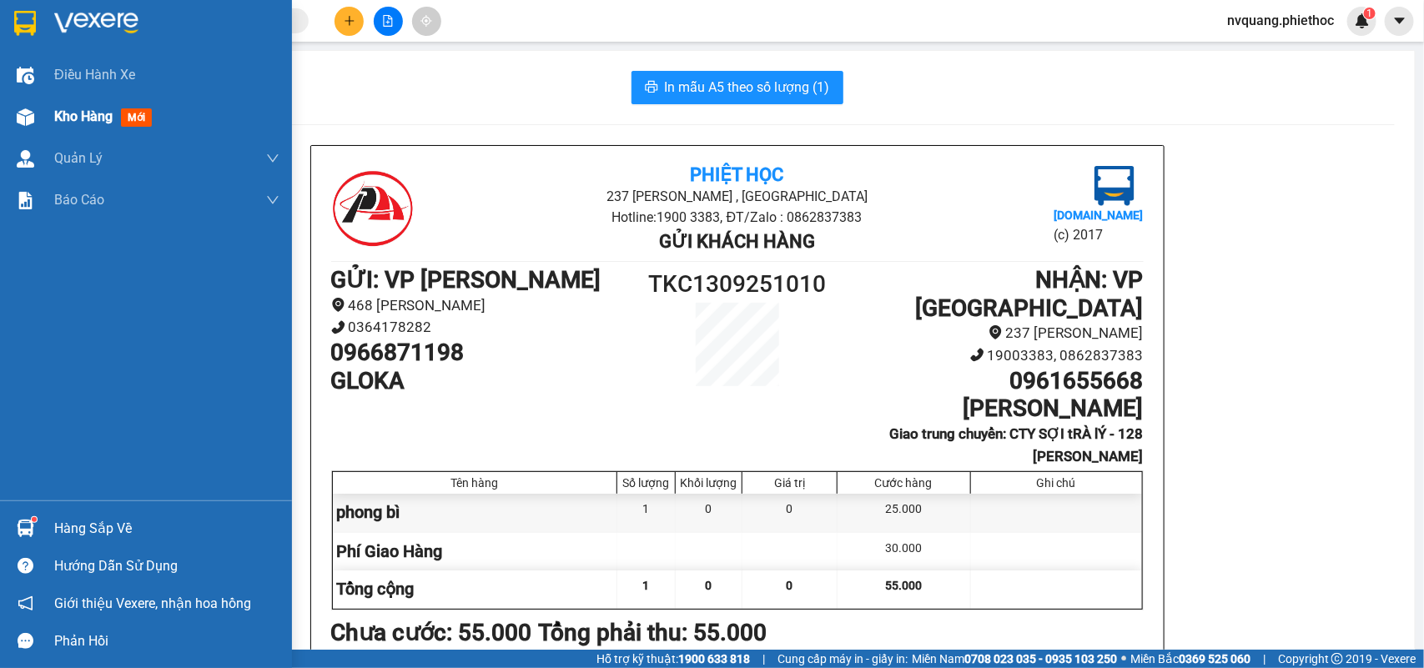
click at [81, 123] on span "Kho hàng" at bounding box center [83, 116] width 58 height 16
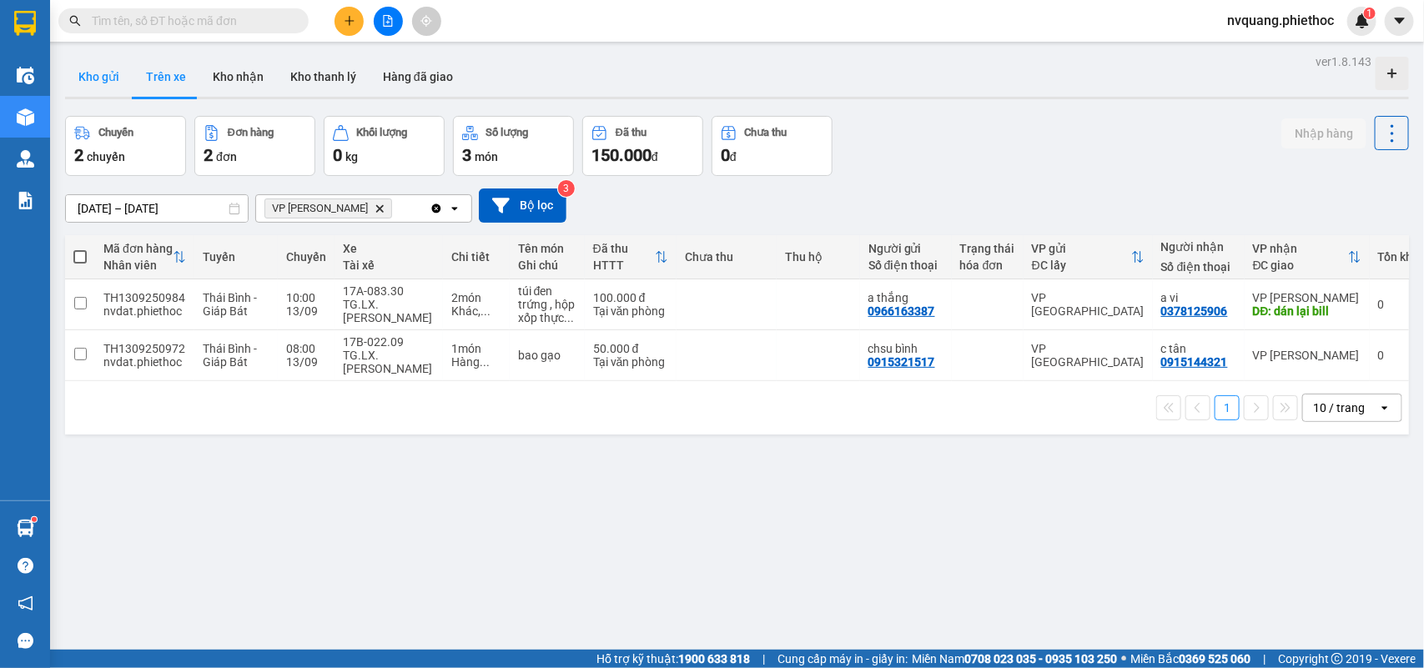
click at [102, 76] on button "Kho gửi" at bounding box center [99, 77] width 68 height 40
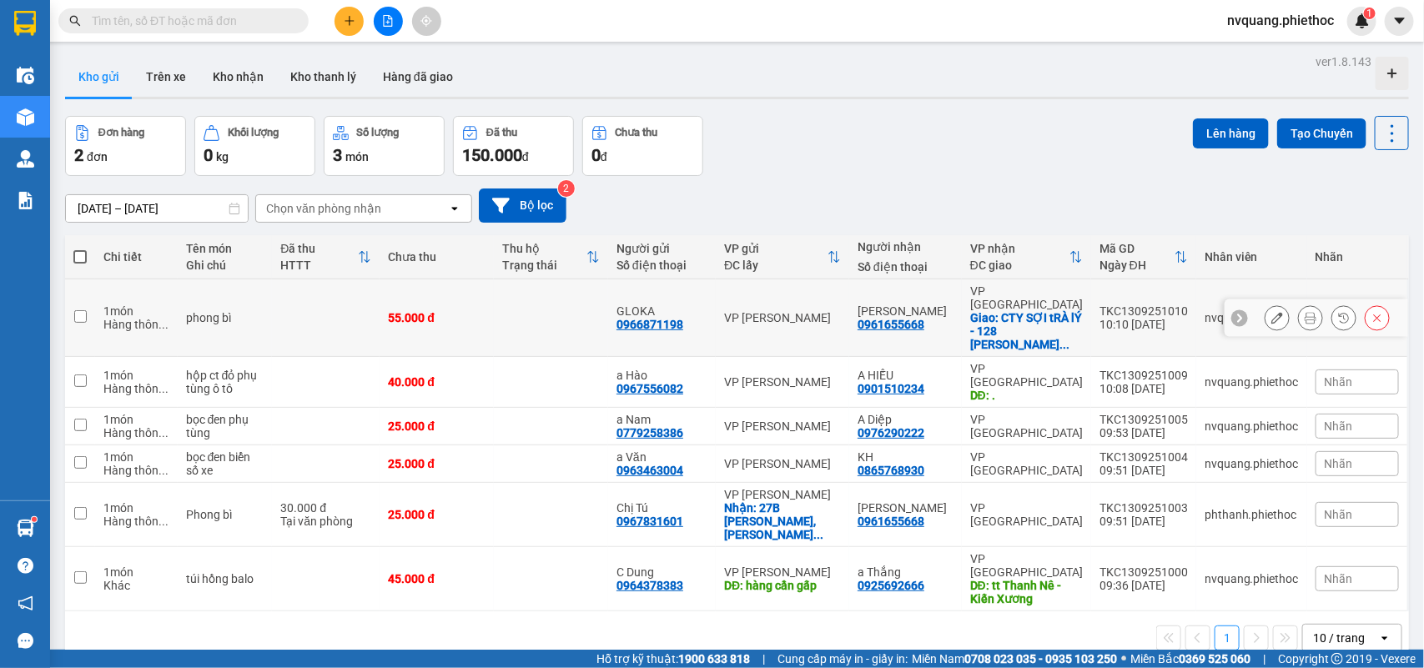
click at [1272, 312] on icon at bounding box center [1278, 318] width 12 height 12
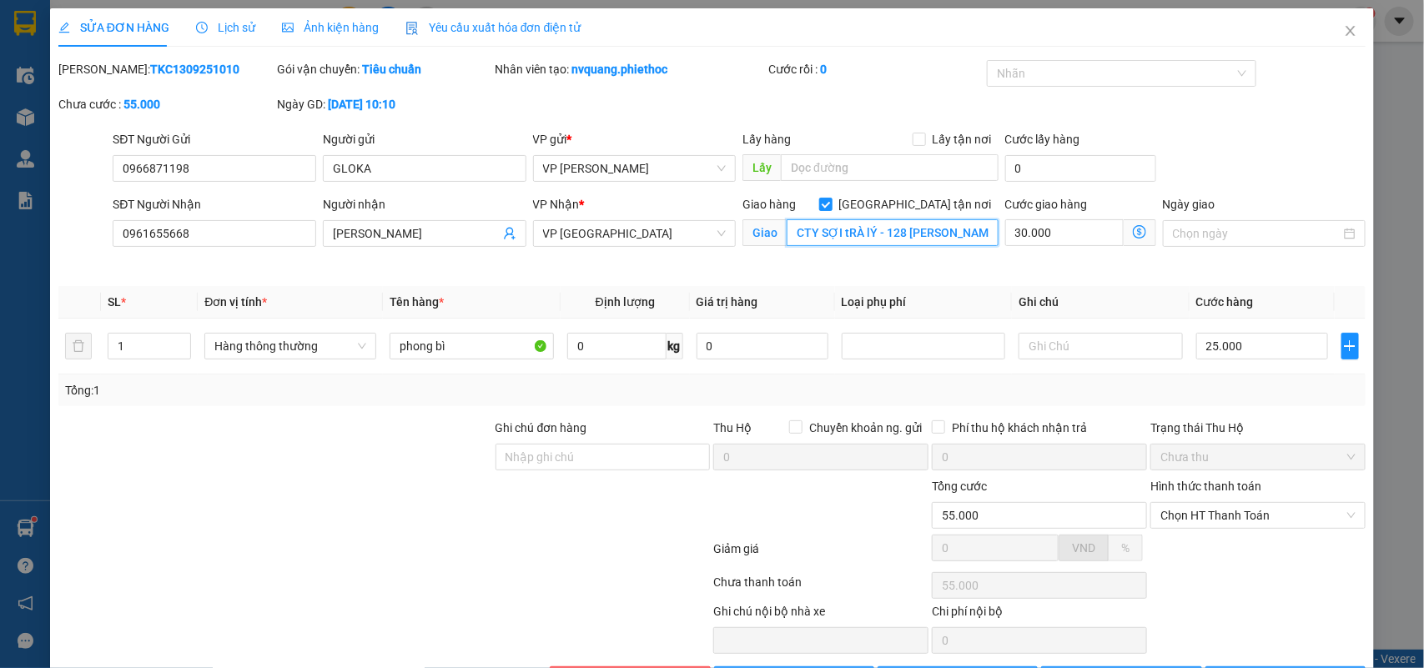
click at [864, 229] on input "CTY SỢI tRÀ lÝ - 128 Lê Quý Đôn" at bounding box center [893, 232] width 212 height 27
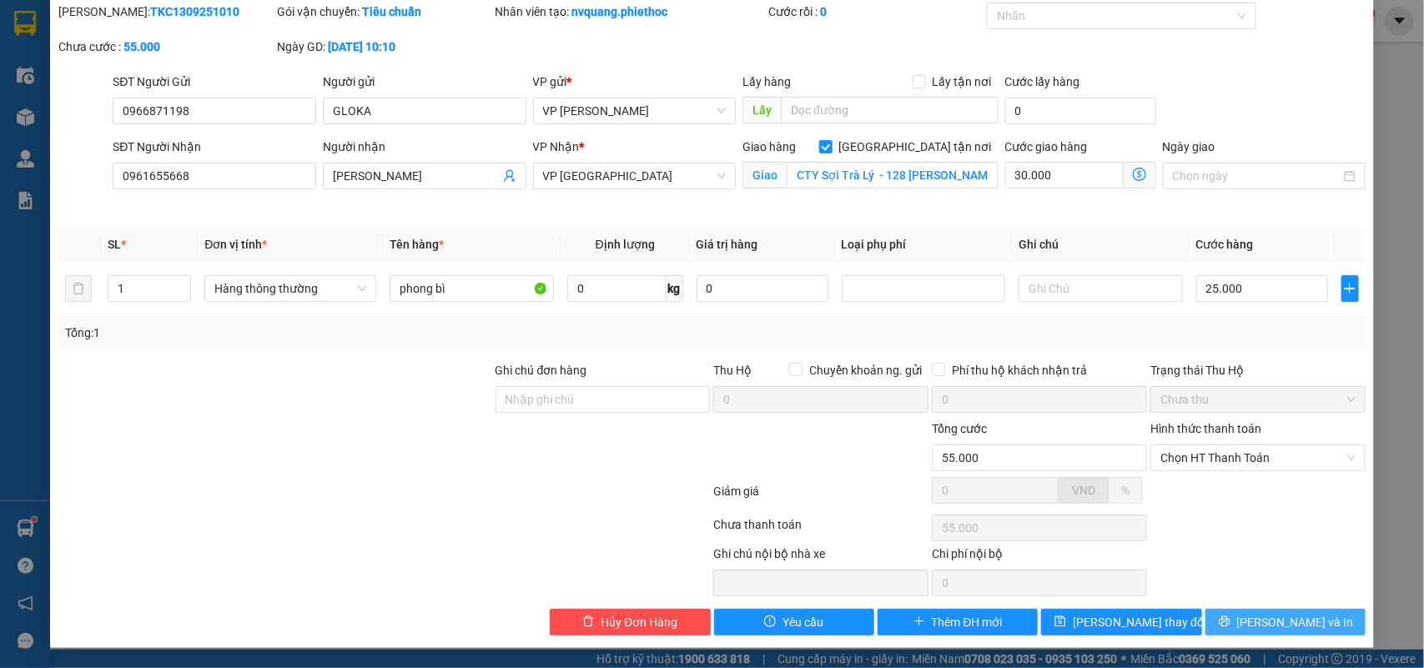
click at [1258, 626] on span "[PERSON_NAME] và In" at bounding box center [1295, 622] width 117 height 18
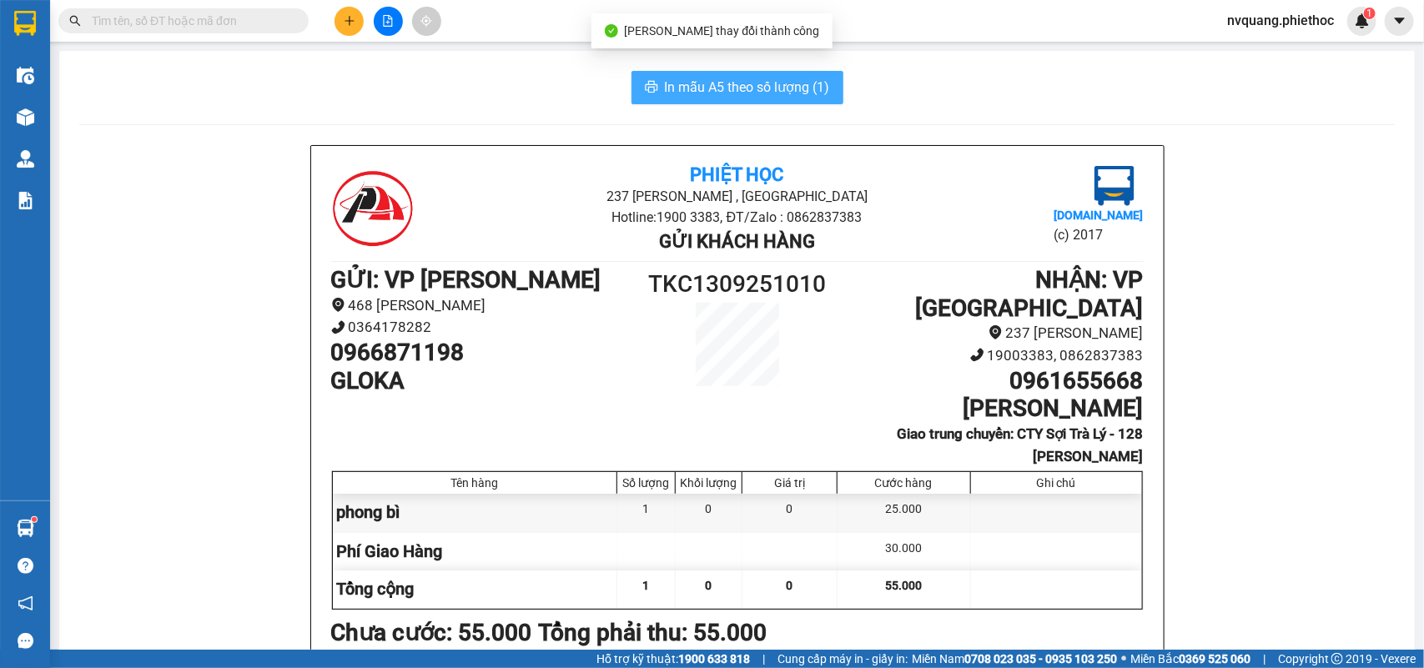
click at [702, 92] on span "In mẫu A5 theo số lượng (1)" at bounding box center [747, 87] width 165 height 21
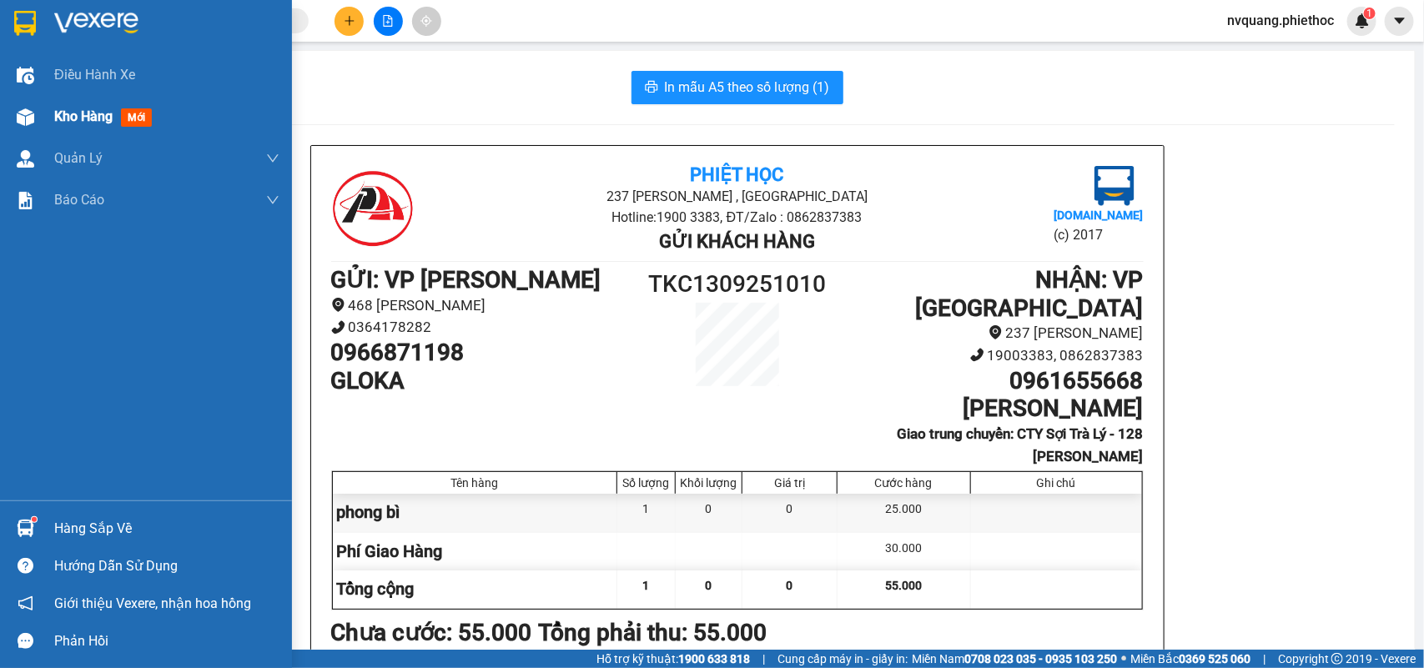
click at [96, 119] on span "Kho hàng" at bounding box center [83, 116] width 58 height 16
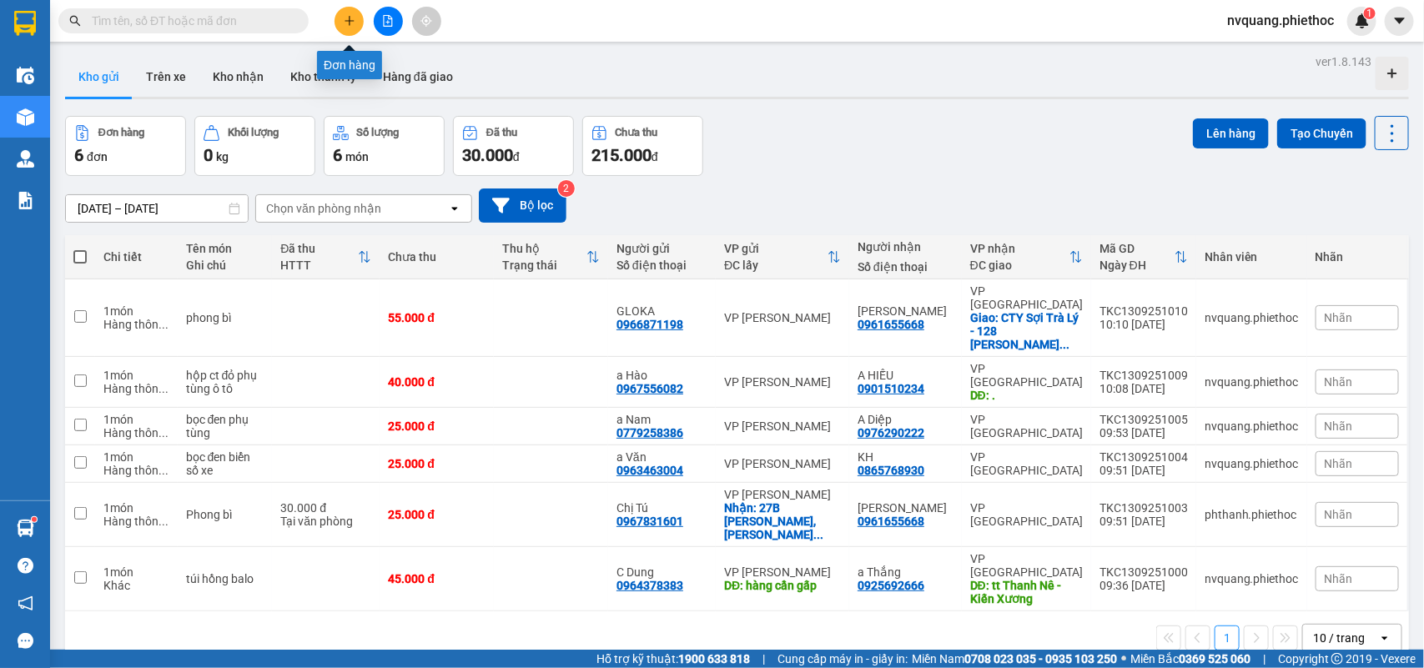
click at [344, 18] on icon "plus" at bounding box center [350, 21] width 12 height 12
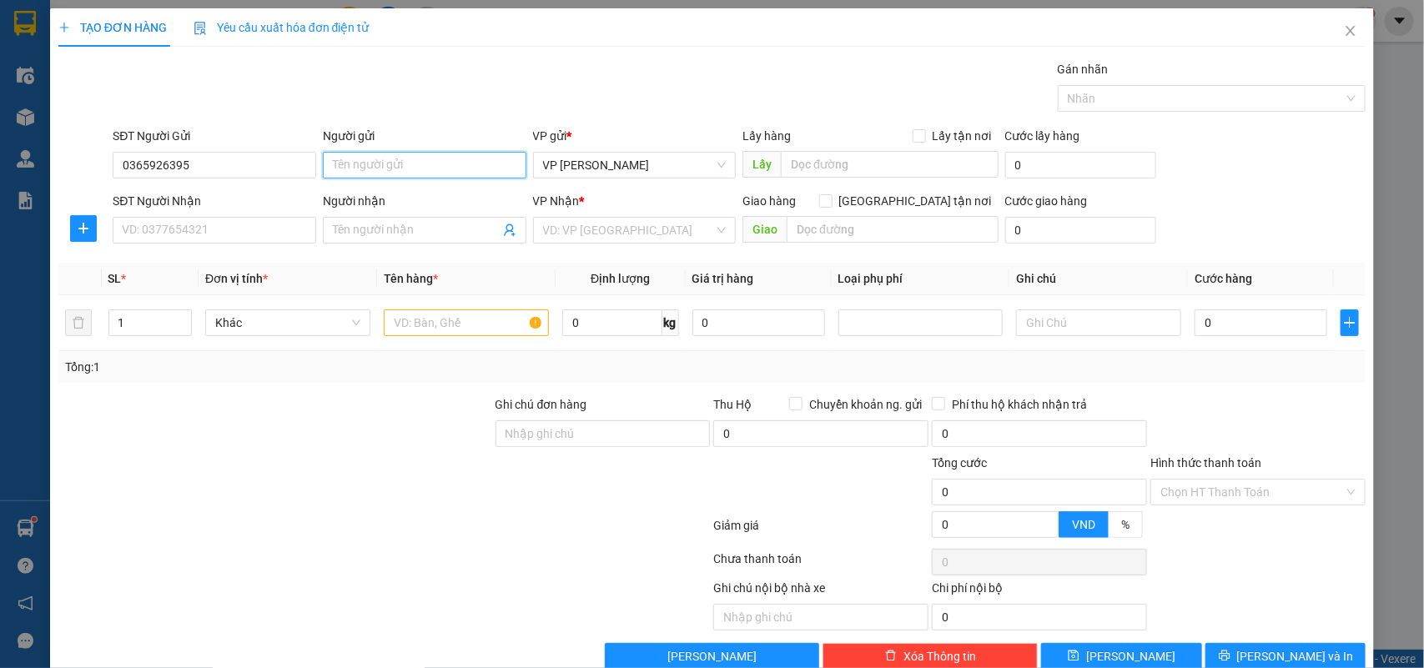
click at [376, 163] on input "Người gửi" at bounding box center [425, 165] width 204 height 27
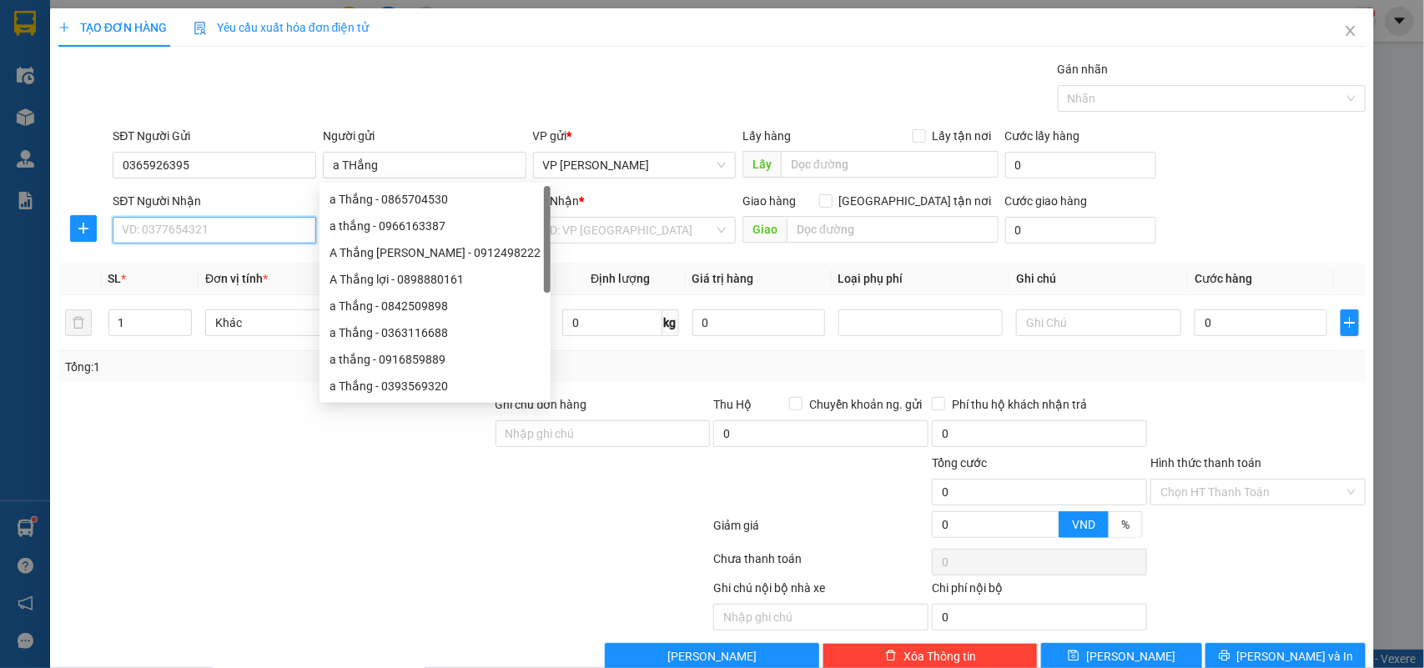
click at [194, 222] on input "SĐT Người Nhận" at bounding box center [215, 230] width 204 height 27
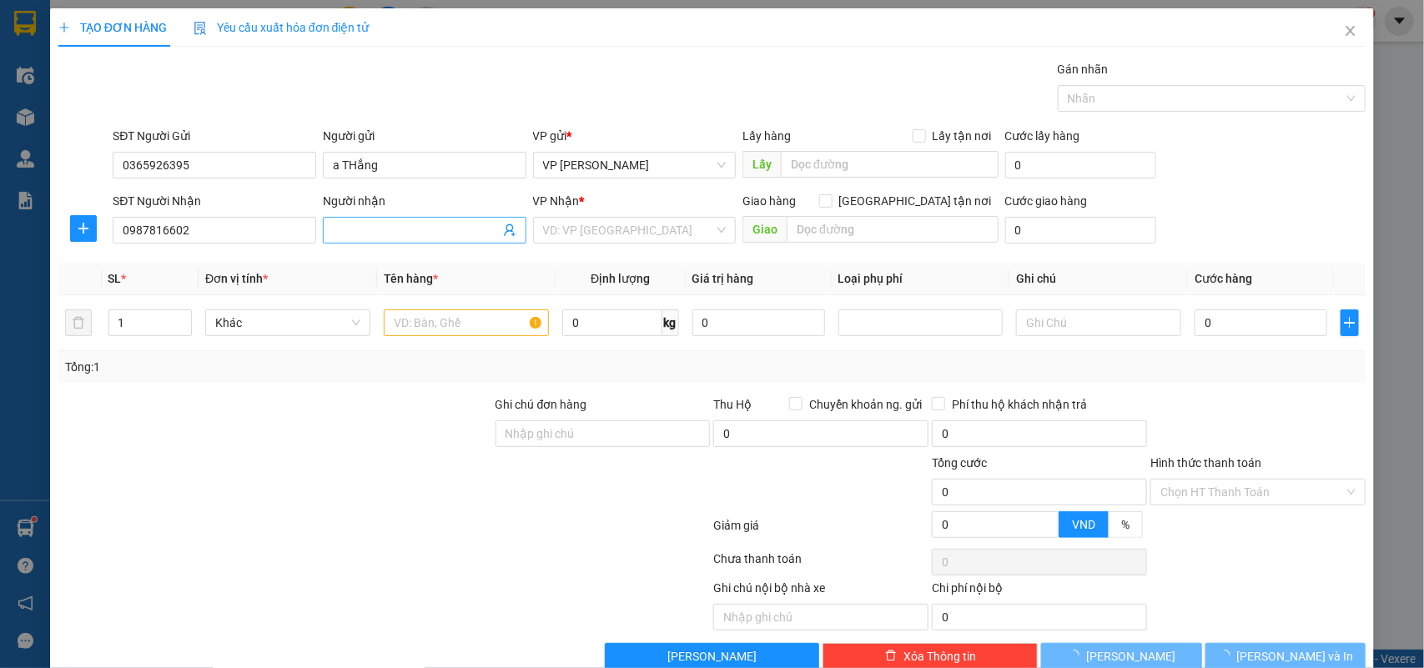
click at [384, 227] on input "Người nhận" at bounding box center [416, 230] width 167 height 18
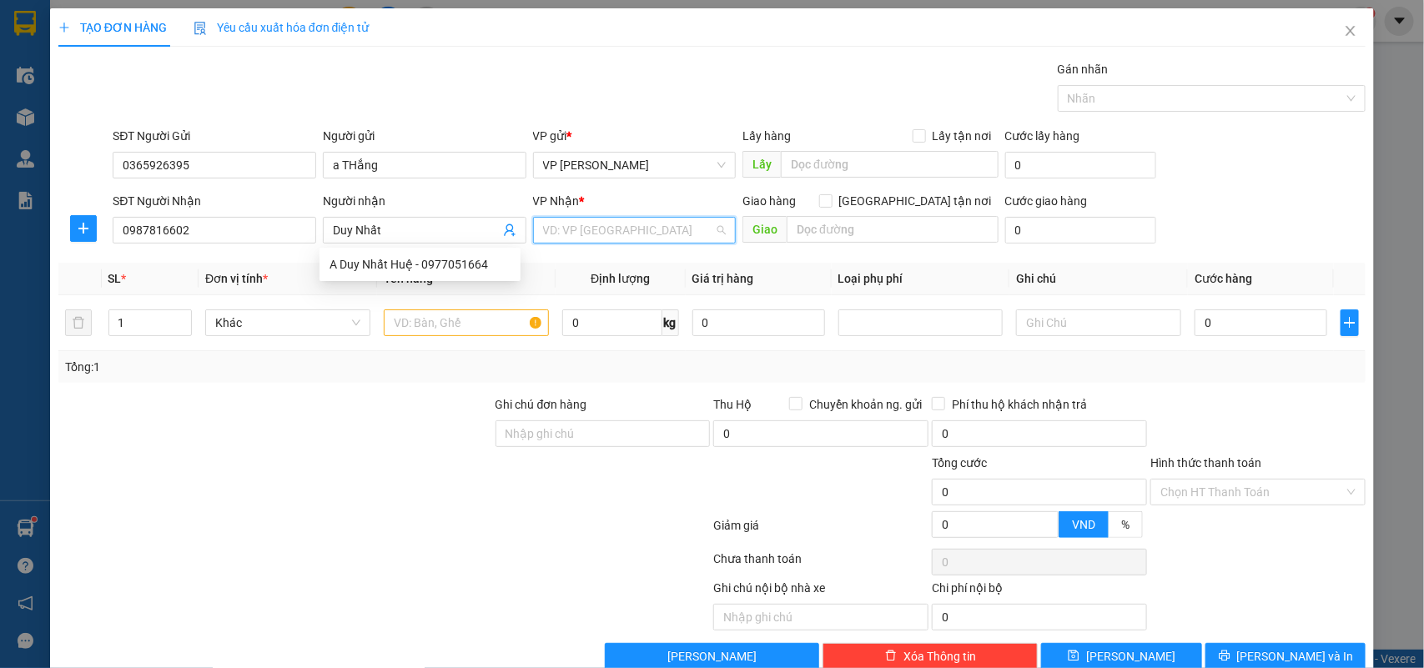
click at [573, 219] on input "search" at bounding box center [629, 230] width 172 height 25
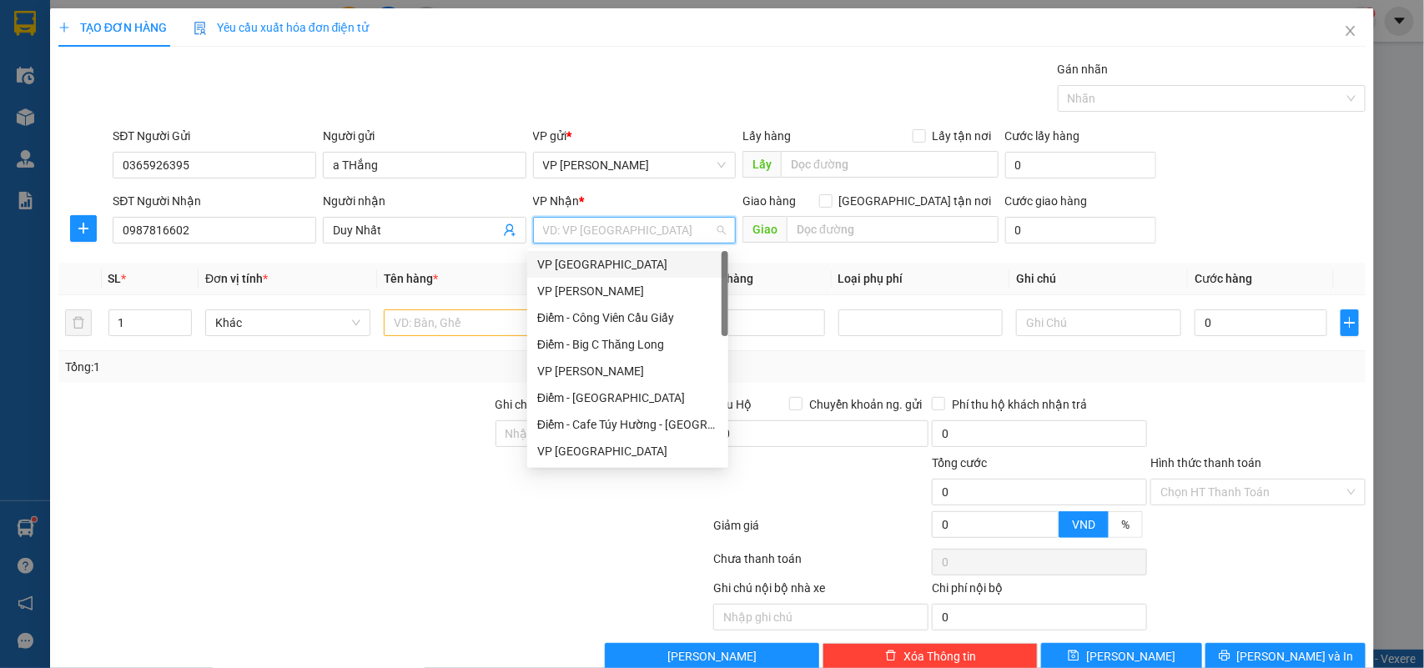
drag, startPoint x: 578, startPoint y: 264, endPoint x: 566, endPoint y: 265, distance: 12.5
click at [578, 265] on div "VP [GEOGRAPHIC_DATA]" at bounding box center [627, 264] width 181 height 18
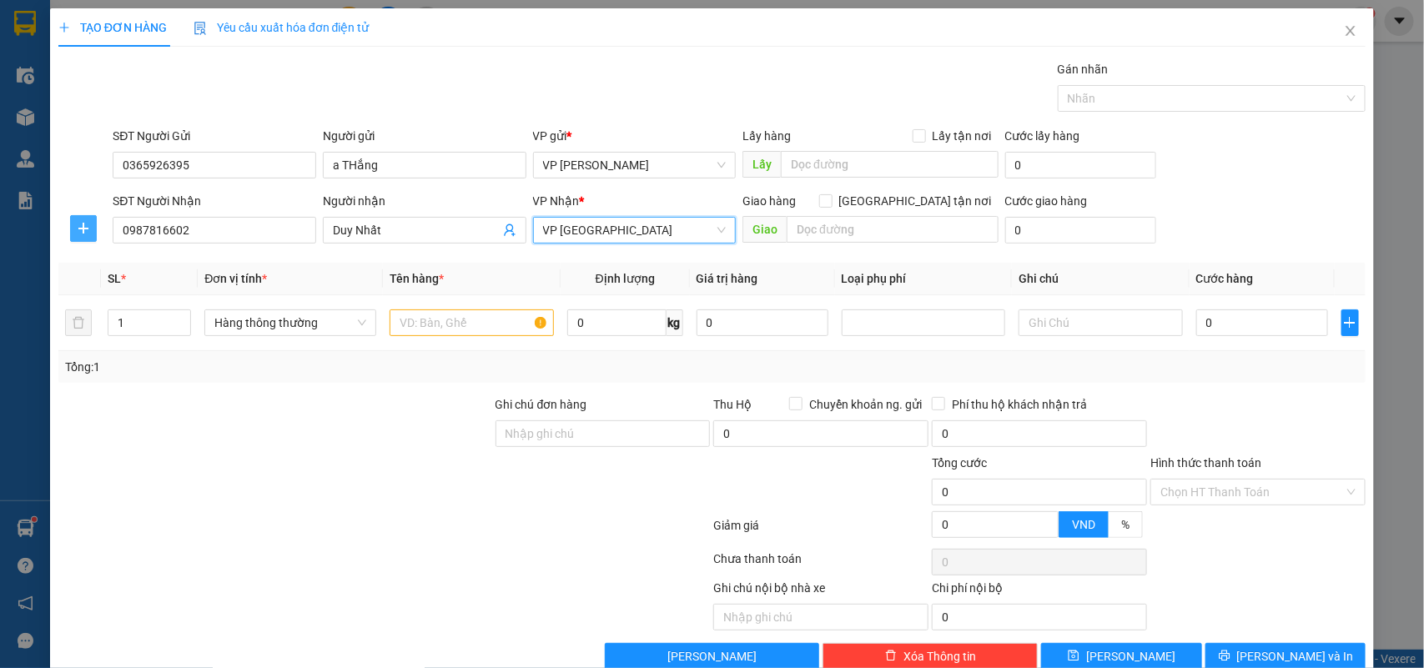
click at [88, 232] on icon "plus" at bounding box center [83, 228] width 13 height 13
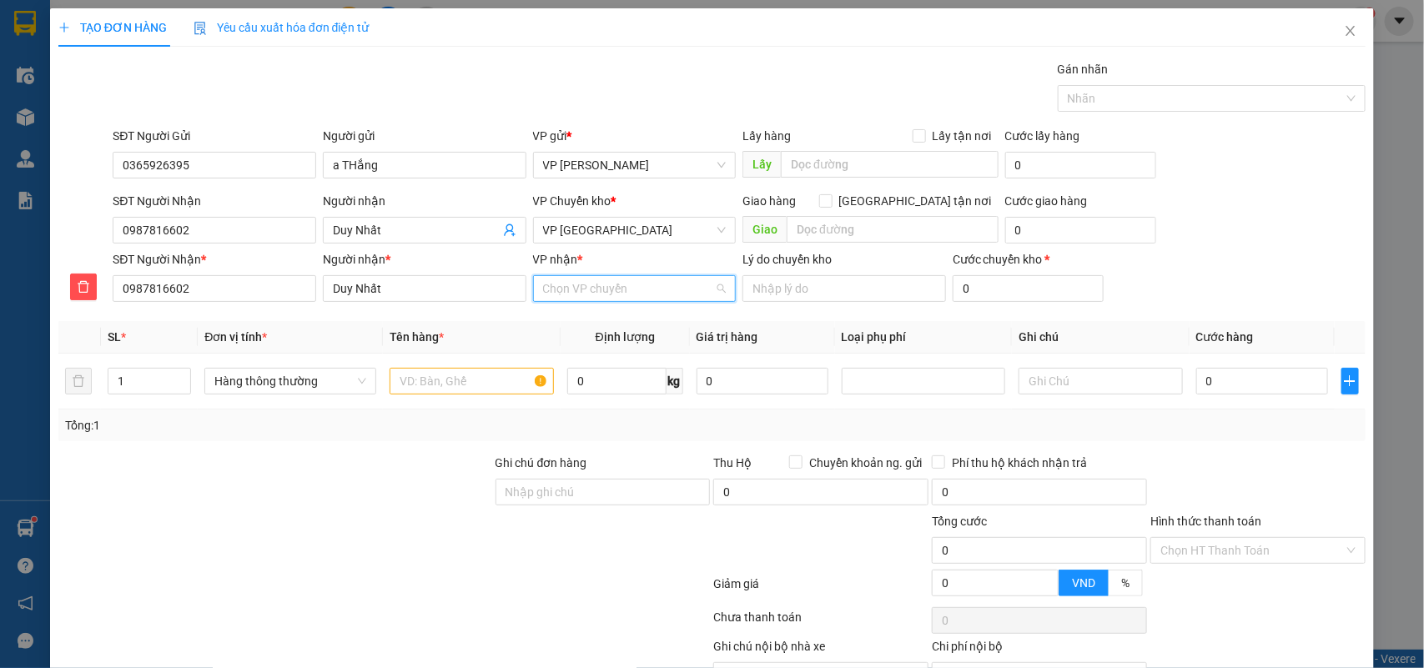
click at [565, 278] on input "VP nhận *" at bounding box center [629, 288] width 172 height 25
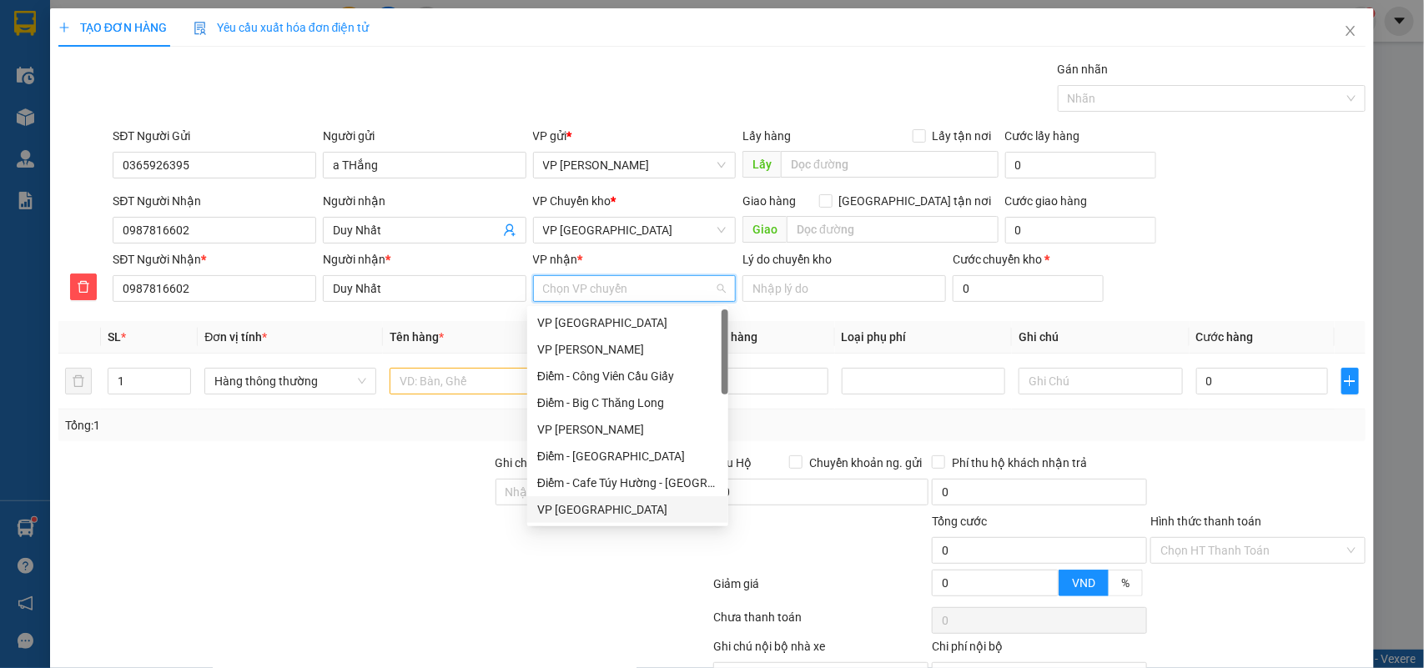
click at [582, 506] on div "VP [GEOGRAPHIC_DATA]" at bounding box center [627, 510] width 181 height 18
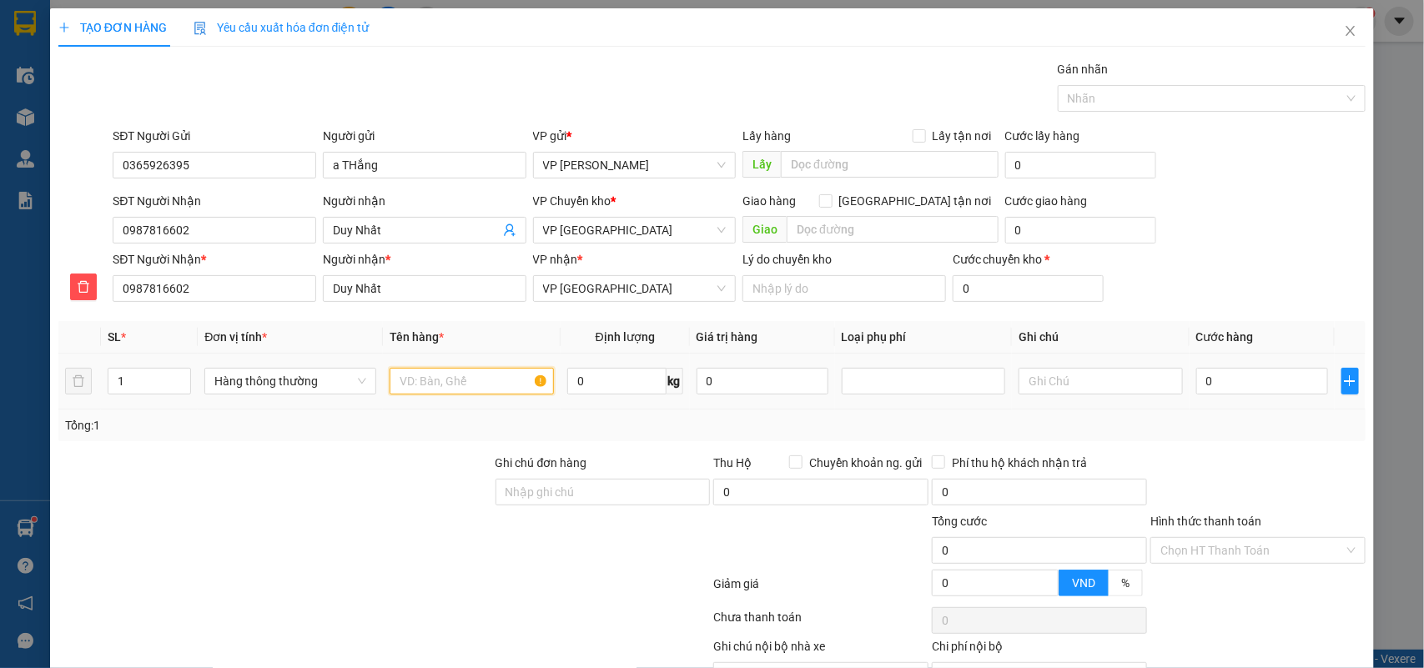
click at [431, 371] on input "text" at bounding box center [472, 381] width 164 height 27
click at [1224, 380] on input "0" at bounding box center [1262, 381] width 132 height 27
click at [1235, 426] on div "Tổng: 1" at bounding box center [712, 425] width 1295 height 18
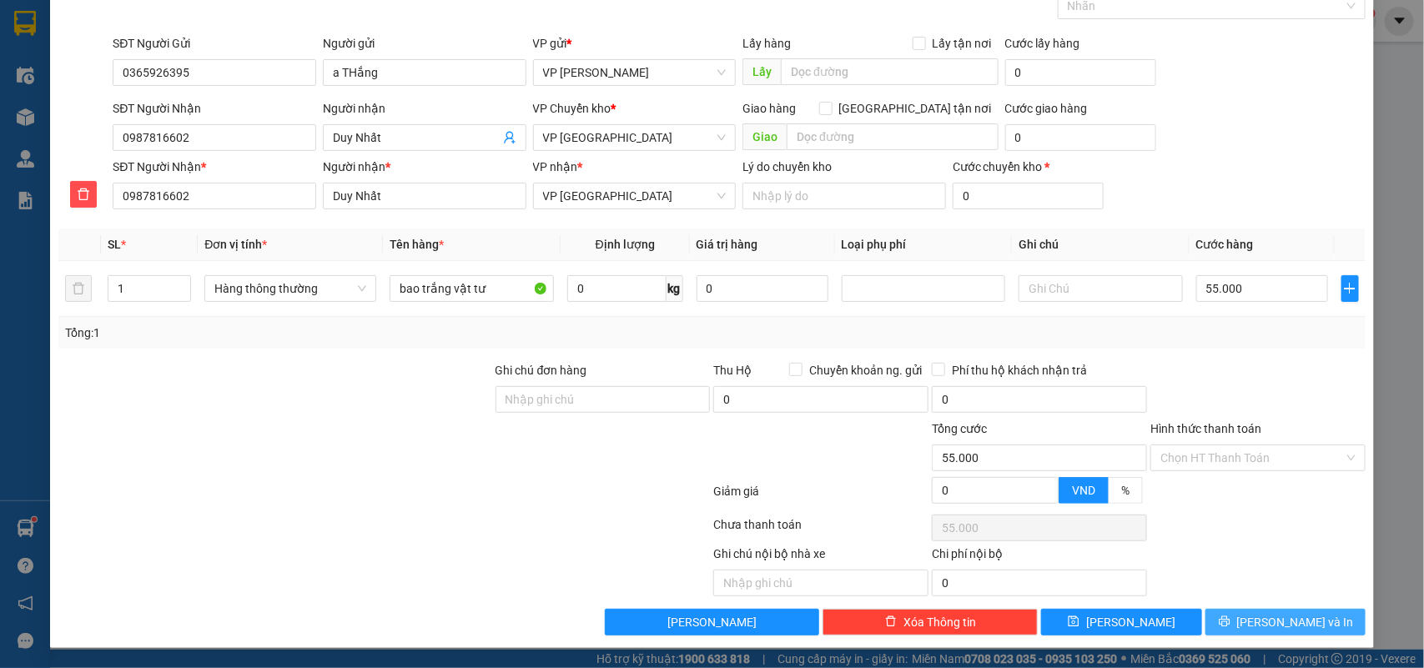
click at [1307, 617] on button "[PERSON_NAME] và In" at bounding box center [1286, 622] width 160 height 27
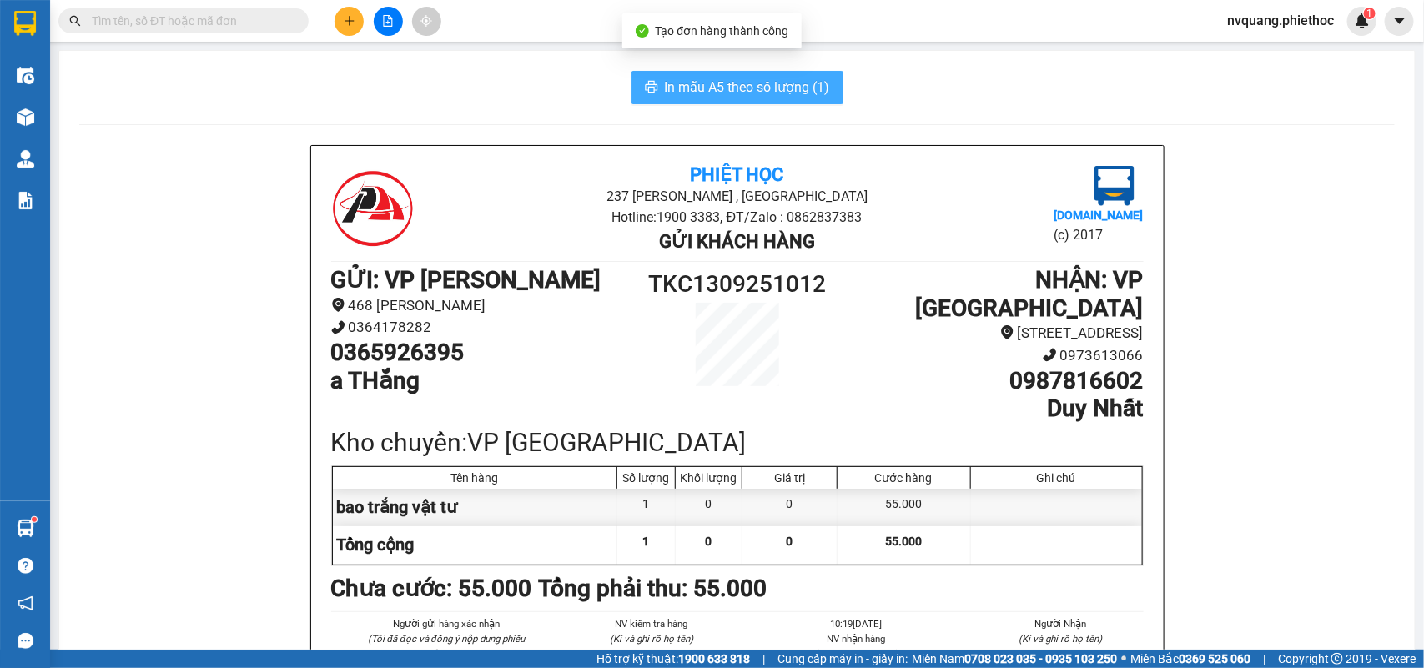
click at [732, 89] on span "In mẫu A5 theo số lượng (1)" at bounding box center [747, 87] width 165 height 21
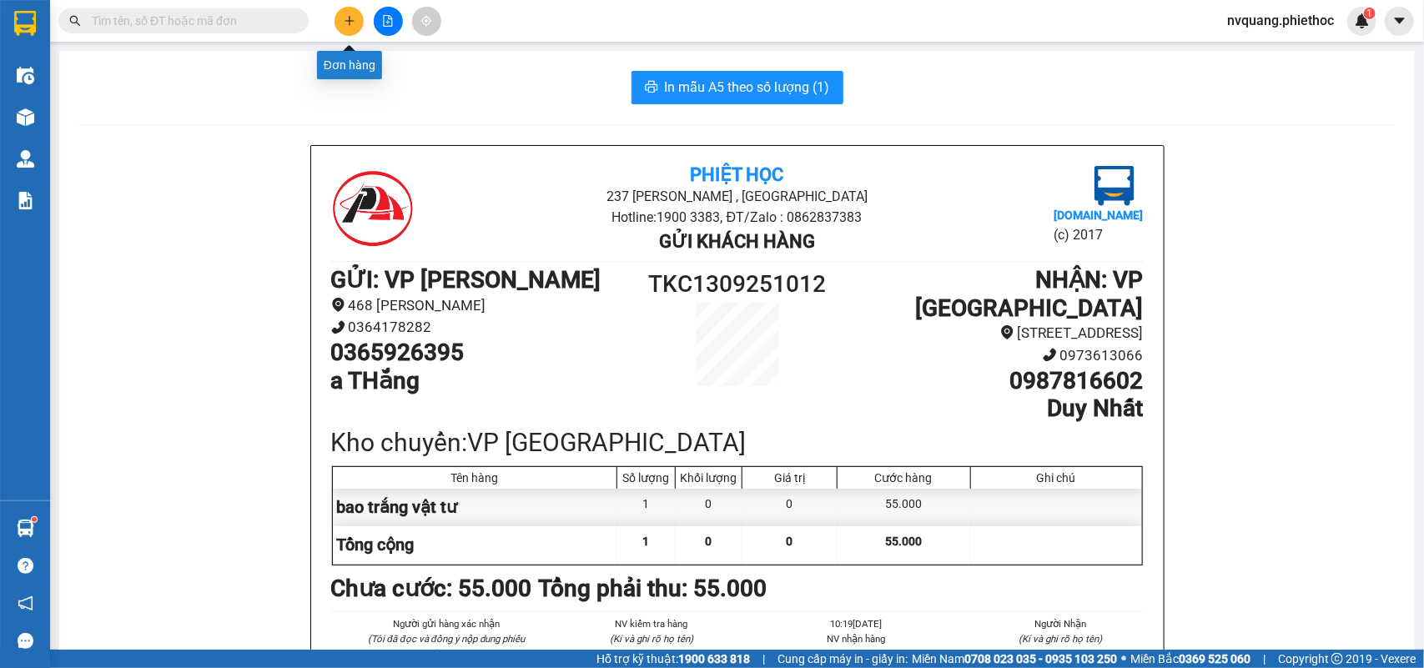
click at [348, 15] on icon "plus" at bounding box center [350, 21] width 12 height 12
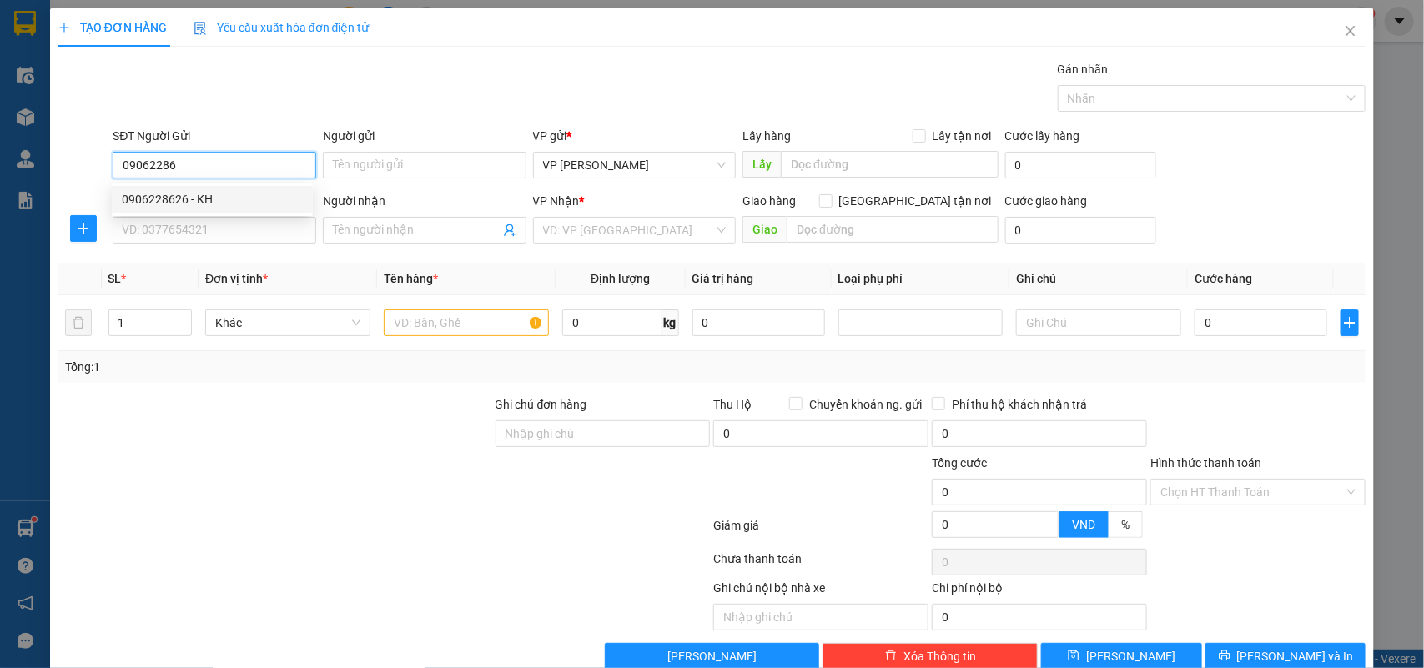
click at [176, 192] on div "0906228626 - KH" at bounding box center [212, 199] width 181 height 18
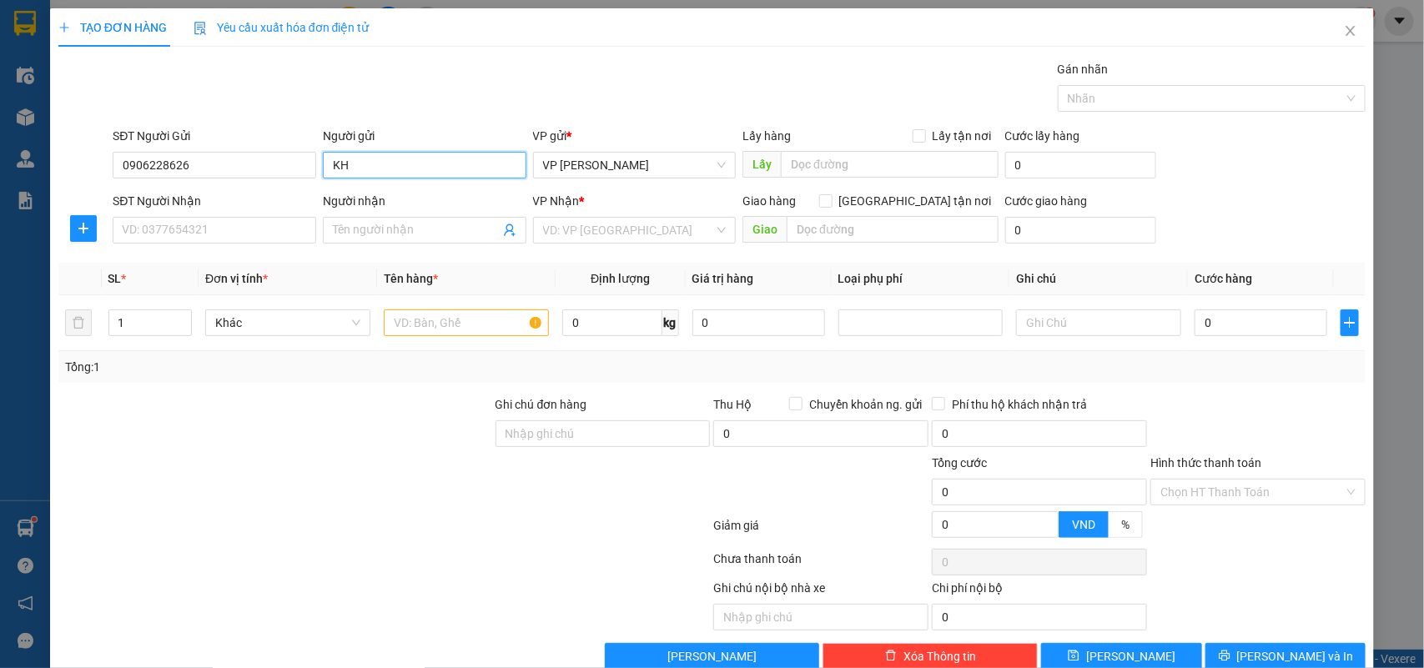
click at [388, 164] on input "KH" at bounding box center [425, 165] width 204 height 27
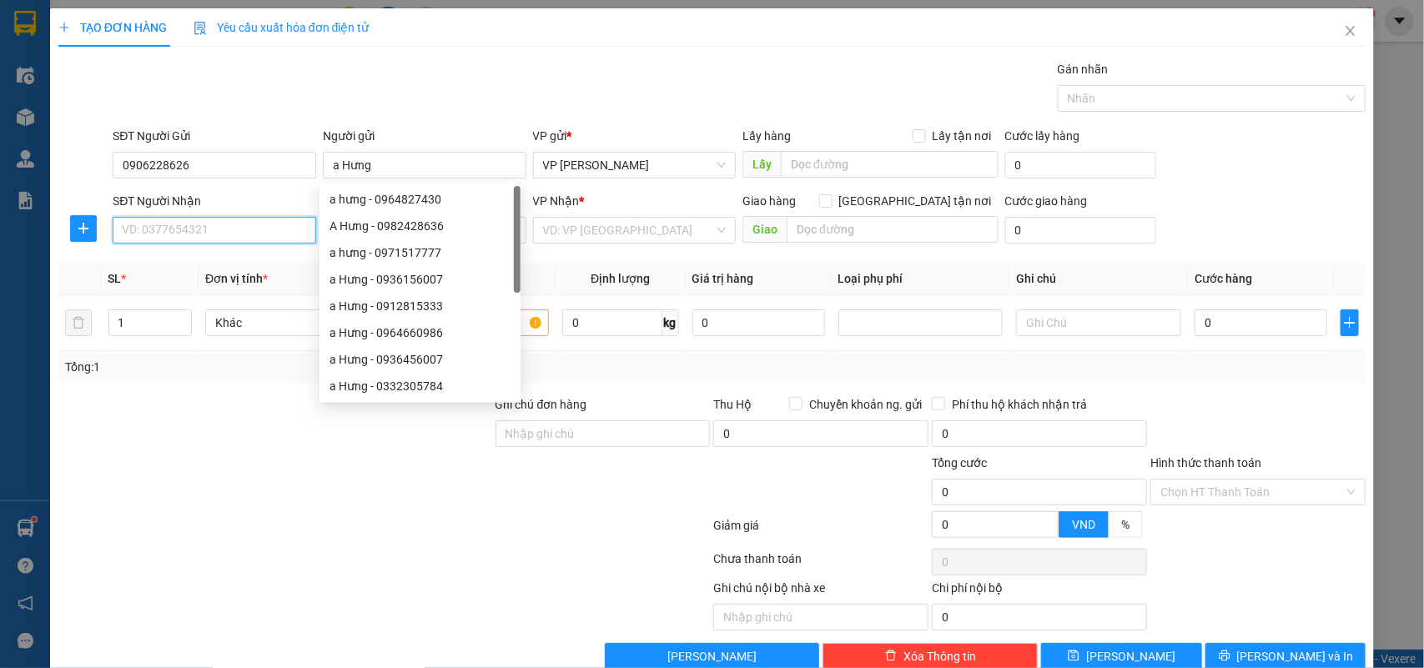
click at [174, 228] on input "SĐT Người Nhận" at bounding box center [215, 230] width 204 height 27
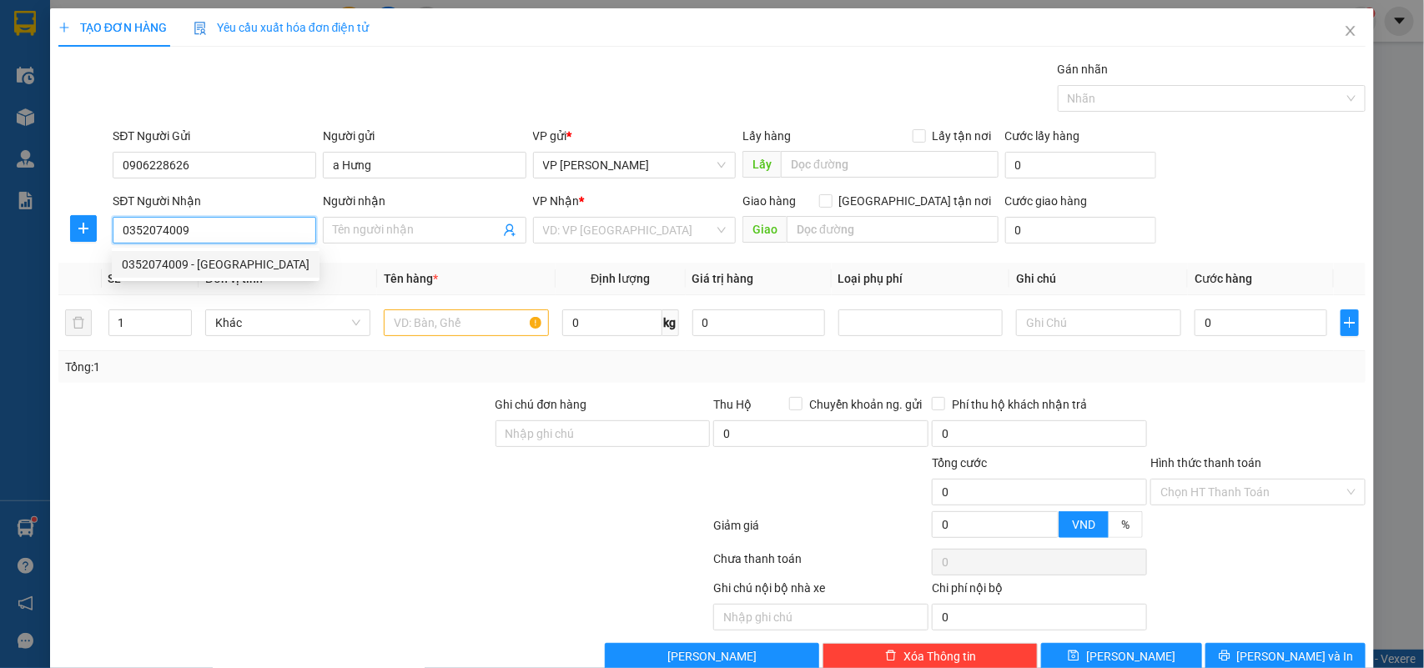
click at [219, 264] on div "0352074009 - Vũ Đình Đại" at bounding box center [216, 264] width 188 height 18
click at [567, 238] on span "VP Phạm Văn Đồng" at bounding box center [635, 230] width 184 height 25
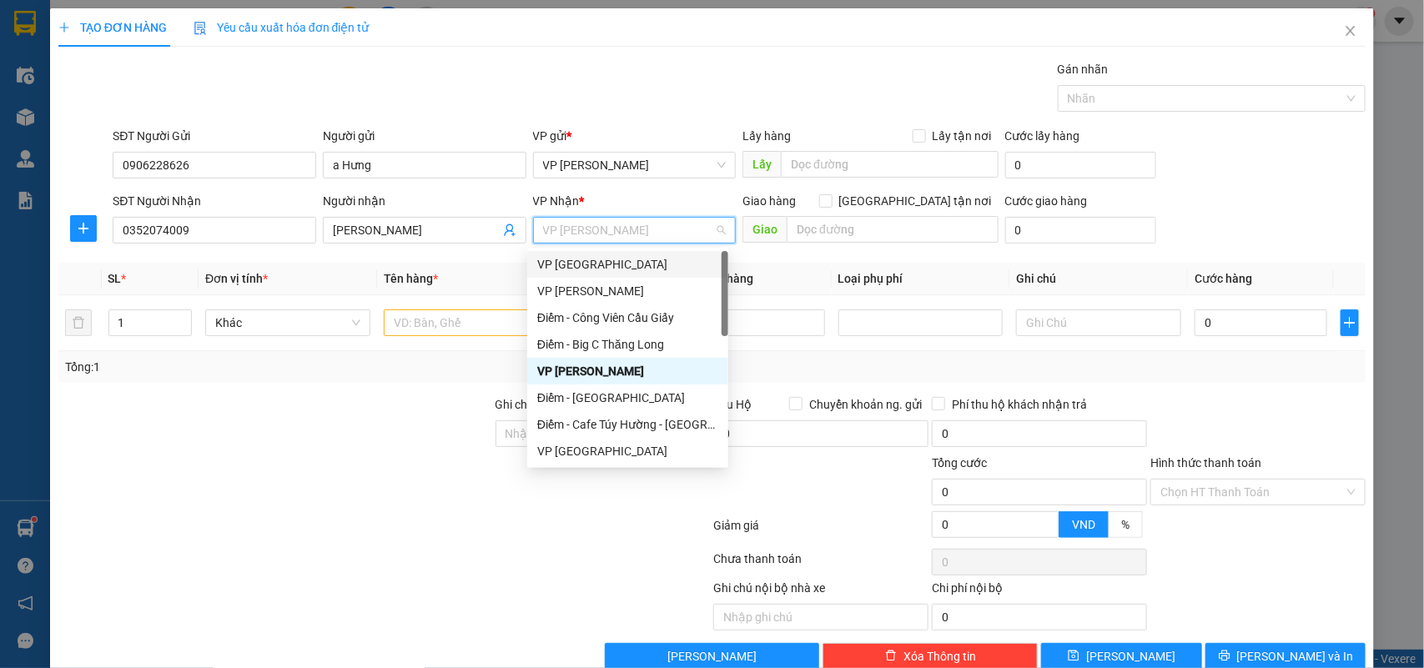
click at [589, 264] on div "VP [GEOGRAPHIC_DATA]" at bounding box center [627, 264] width 181 height 18
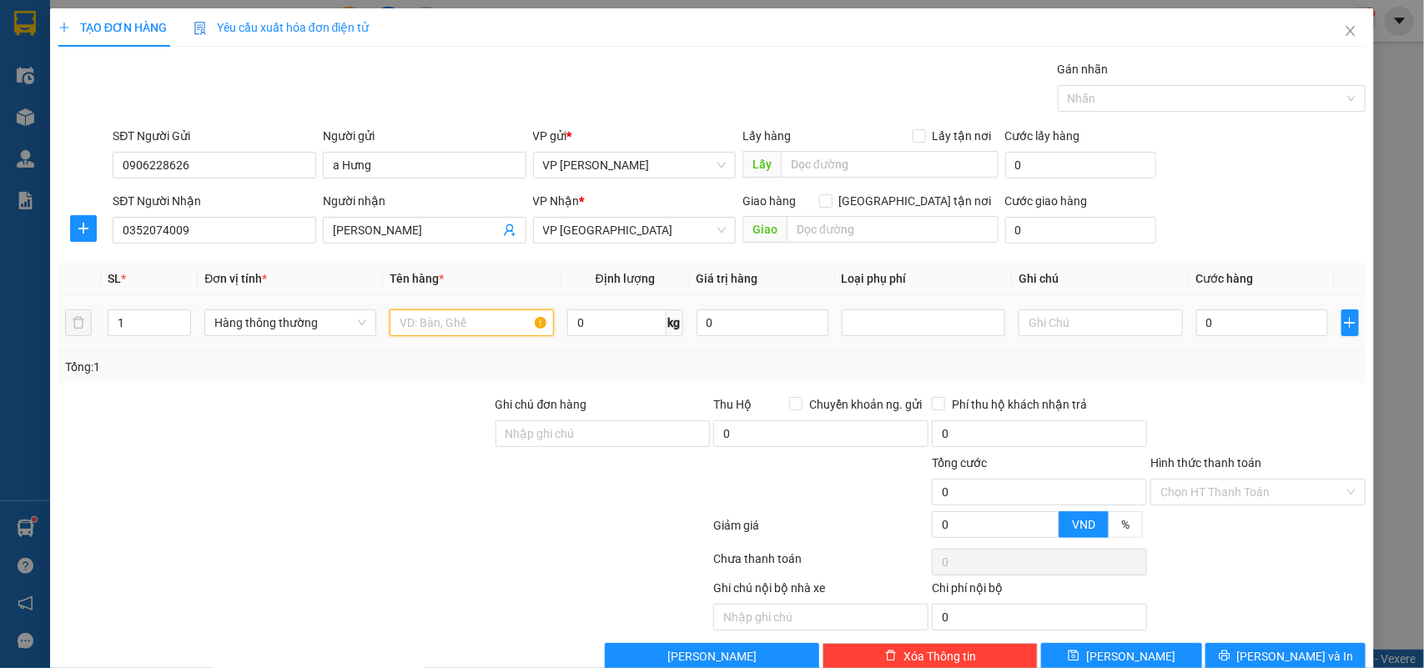
click at [455, 317] on input "text" at bounding box center [472, 323] width 164 height 27
click at [1219, 324] on input "0" at bounding box center [1262, 323] width 132 height 27
click at [1215, 368] on div "Tổng: 1" at bounding box center [712, 367] width 1295 height 18
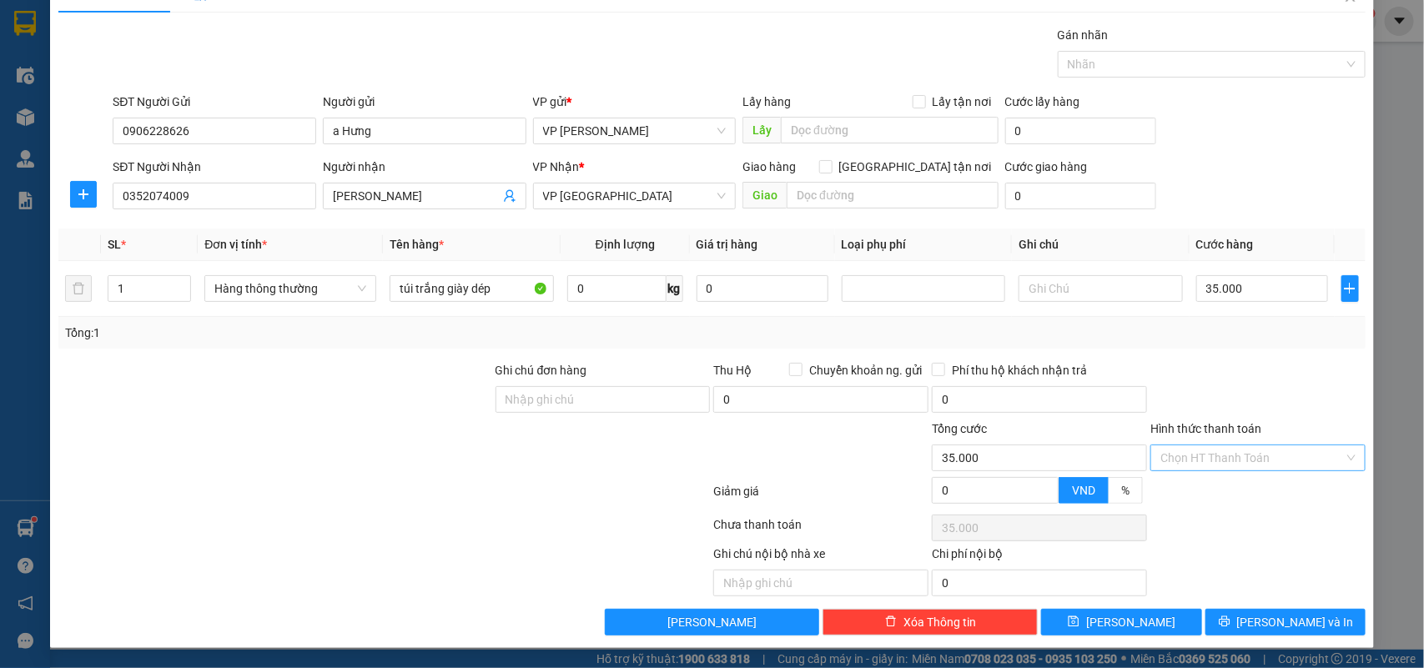
click at [1204, 451] on input "Hình thức thanh toán" at bounding box center [1253, 458] width 184 height 25
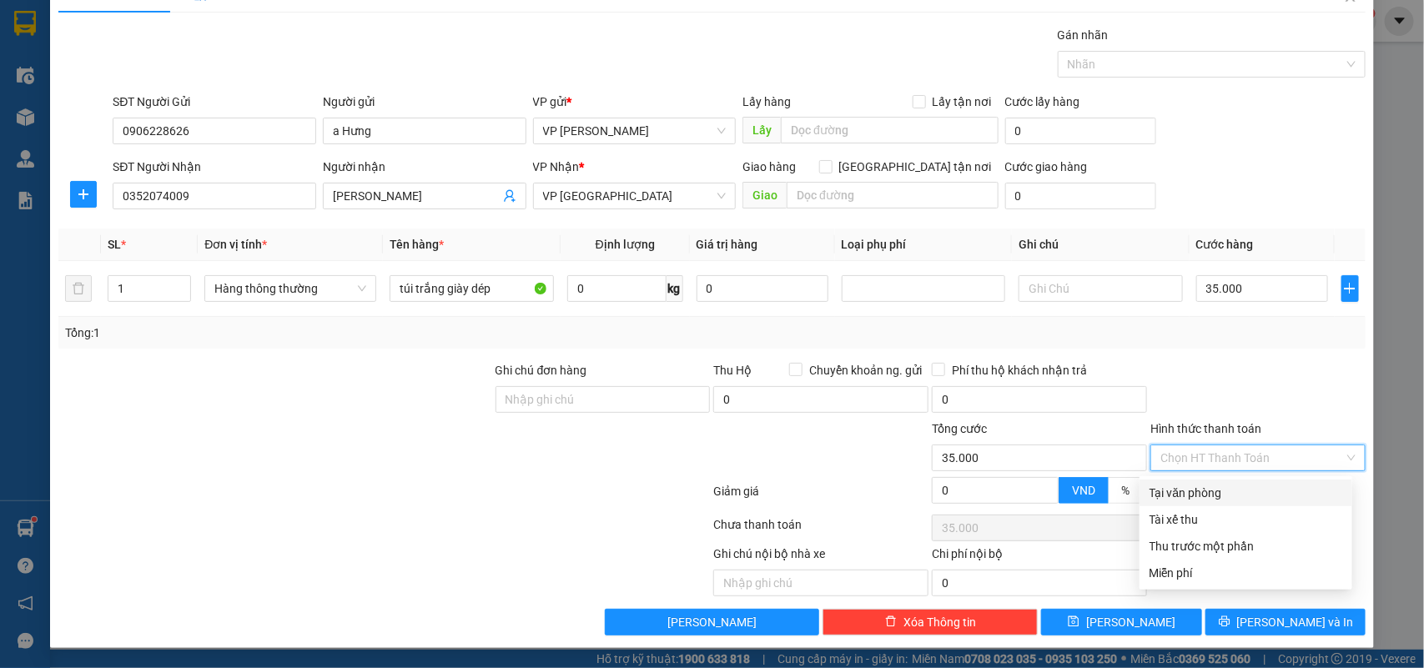
click at [1206, 494] on div "Tại văn phòng" at bounding box center [1246, 493] width 193 height 18
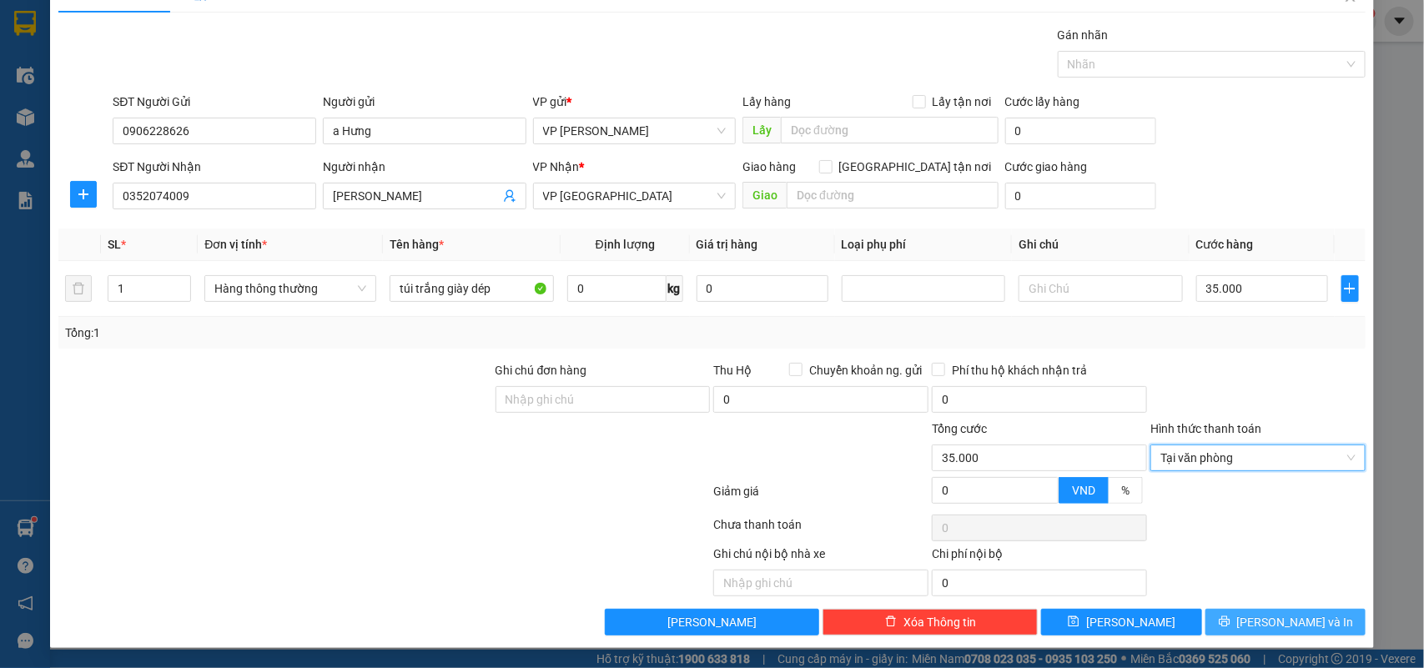
click at [1277, 618] on span "[PERSON_NAME] và In" at bounding box center [1295, 622] width 117 height 18
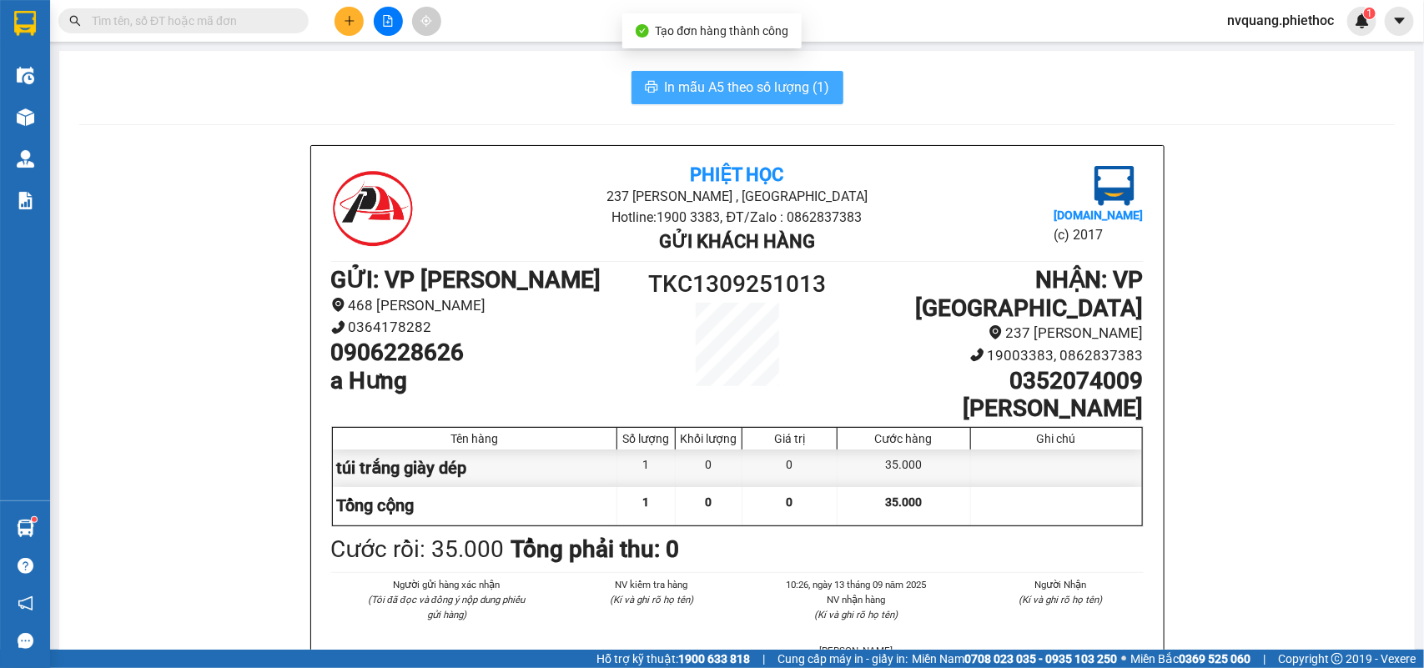
click at [723, 89] on span "In mẫu A5 theo số lượng (1)" at bounding box center [747, 87] width 165 height 21
click at [722, 93] on span "In mẫu A5 theo số lượng (1)" at bounding box center [747, 87] width 165 height 21
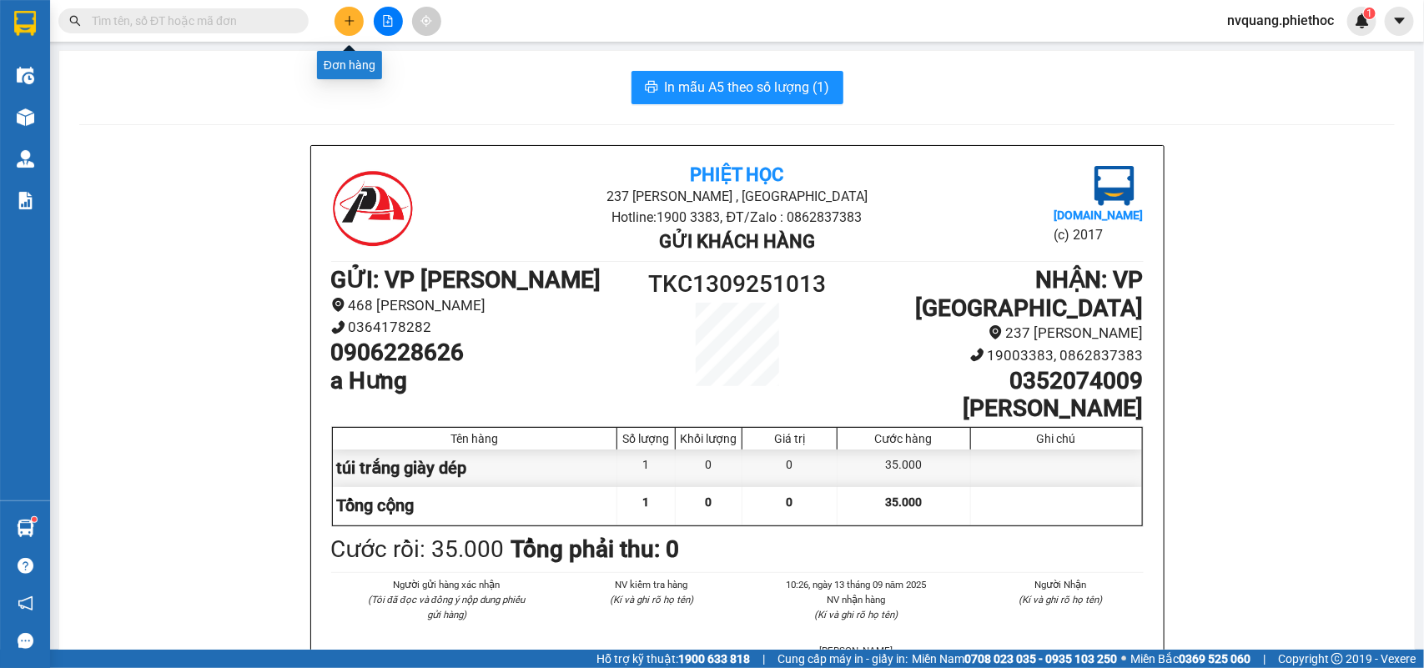
click at [346, 27] on button at bounding box center [349, 21] width 29 height 29
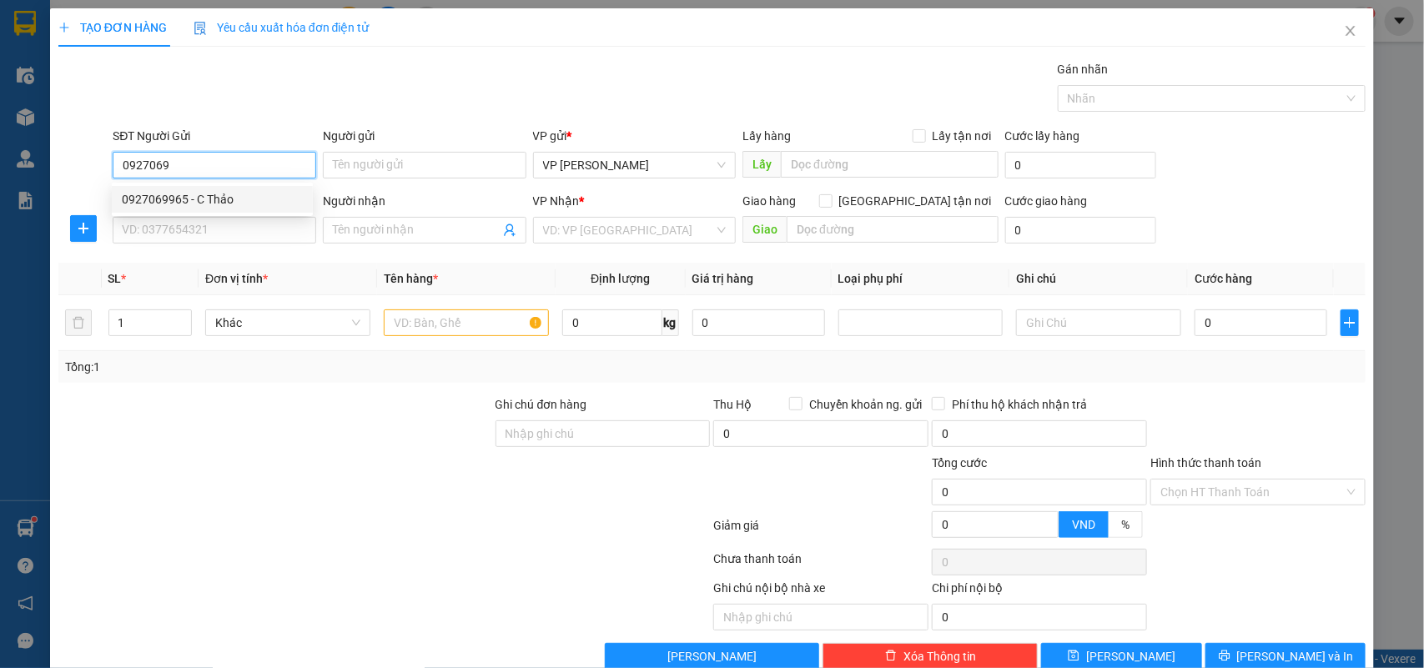
click at [213, 190] on div "0927069965 - C Thảo" at bounding box center [212, 199] width 181 height 18
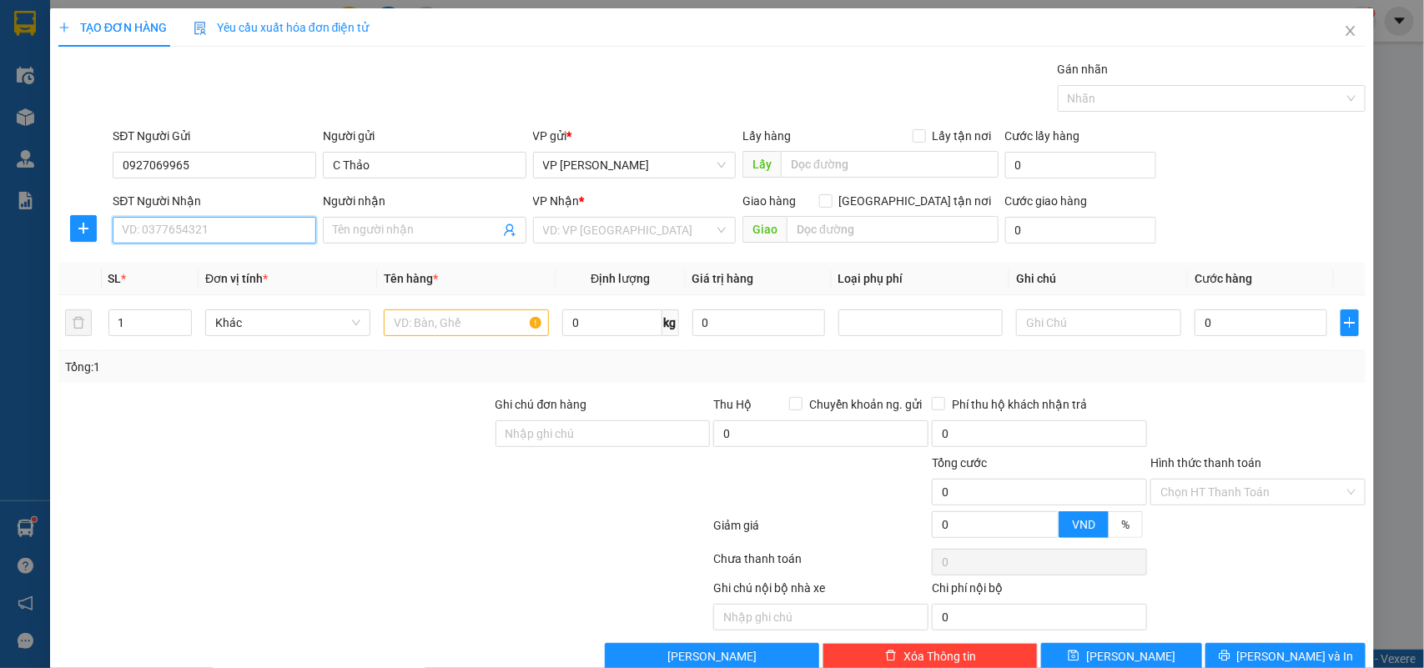
click at [180, 231] on input "SĐT Người Nhận" at bounding box center [215, 230] width 204 height 27
click at [184, 261] on div "0927069965 - C Thảo" at bounding box center [212, 264] width 181 height 18
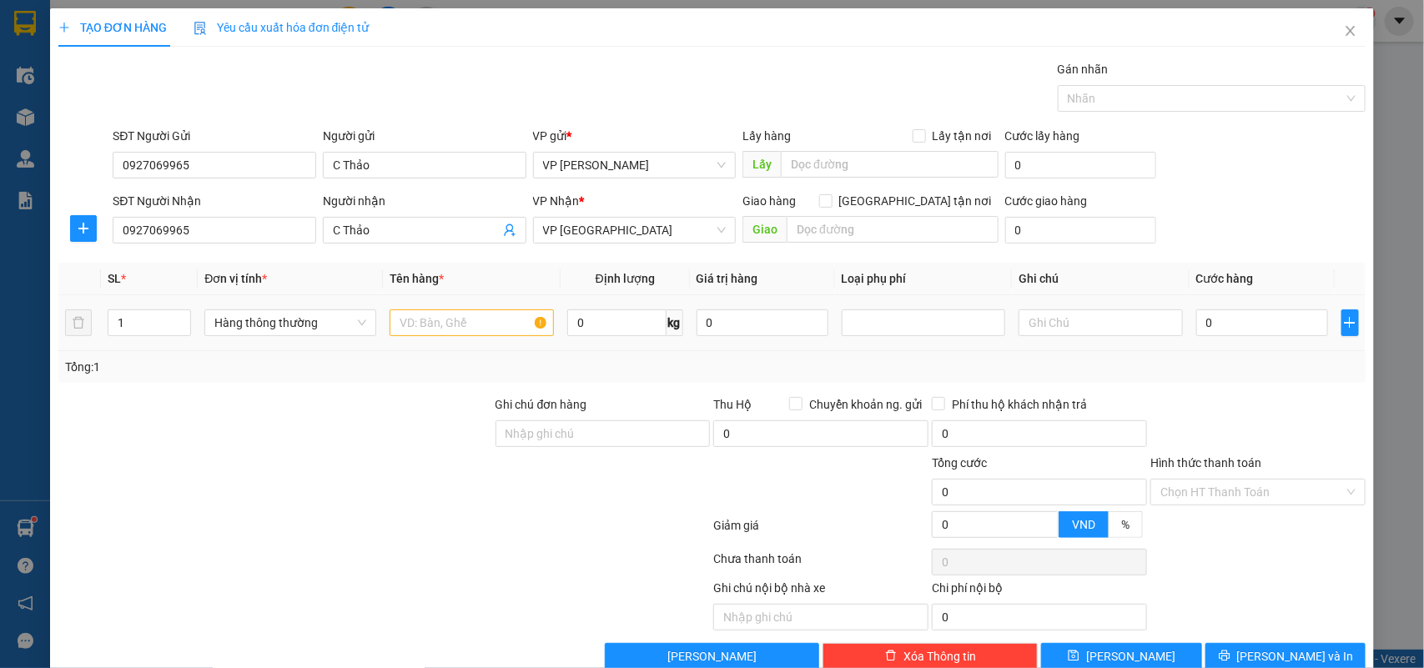
click at [472, 307] on div at bounding box center [472, 322] width 164 height 33
click at [470, 314] on input "text" at bounding box center [472, 323] width 164 height 27
click at [1248, 334] on input "0" at bounding box center [1262, 323] width 132 height 27
click at [1236, 370] on div "Tổng: 1" at bounding box center [712, 367] width 1295 height 18
click at [1243, 643] on button "[PERSON_NAME] và In" at bounding box center [1286, 656] width 160 height 27
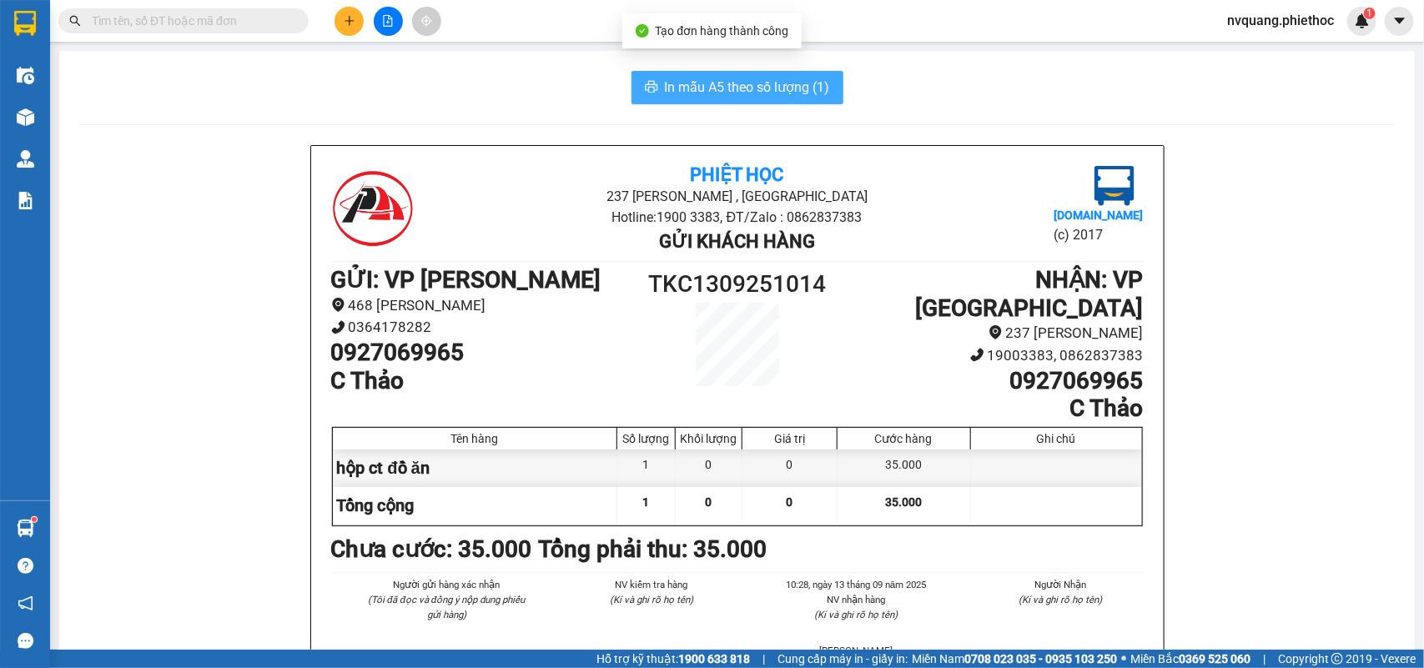
click at [732, 82] on span "In mẫu A5 theo số lượng (1)" at bounding box center [747, 87] width 165 height 21
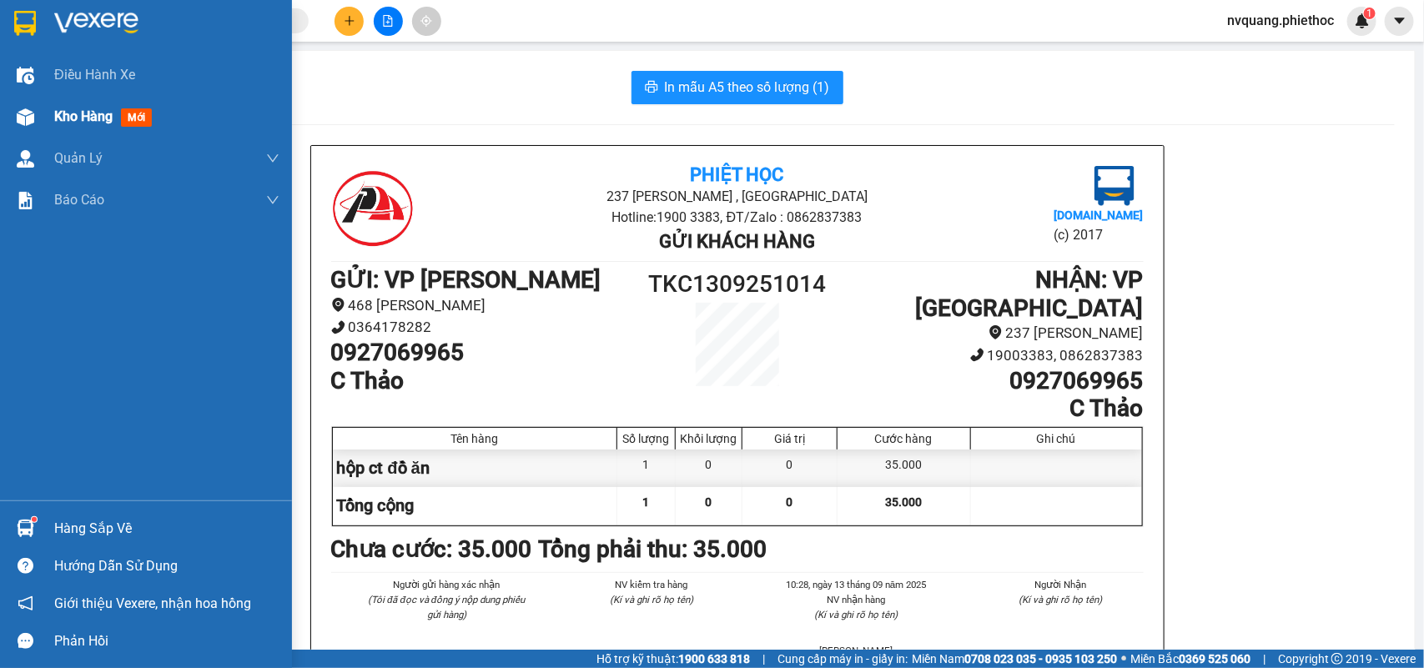
click at [79, 113] on span "Kho hàng" at bounding box center [83, 116] width 58 height 16
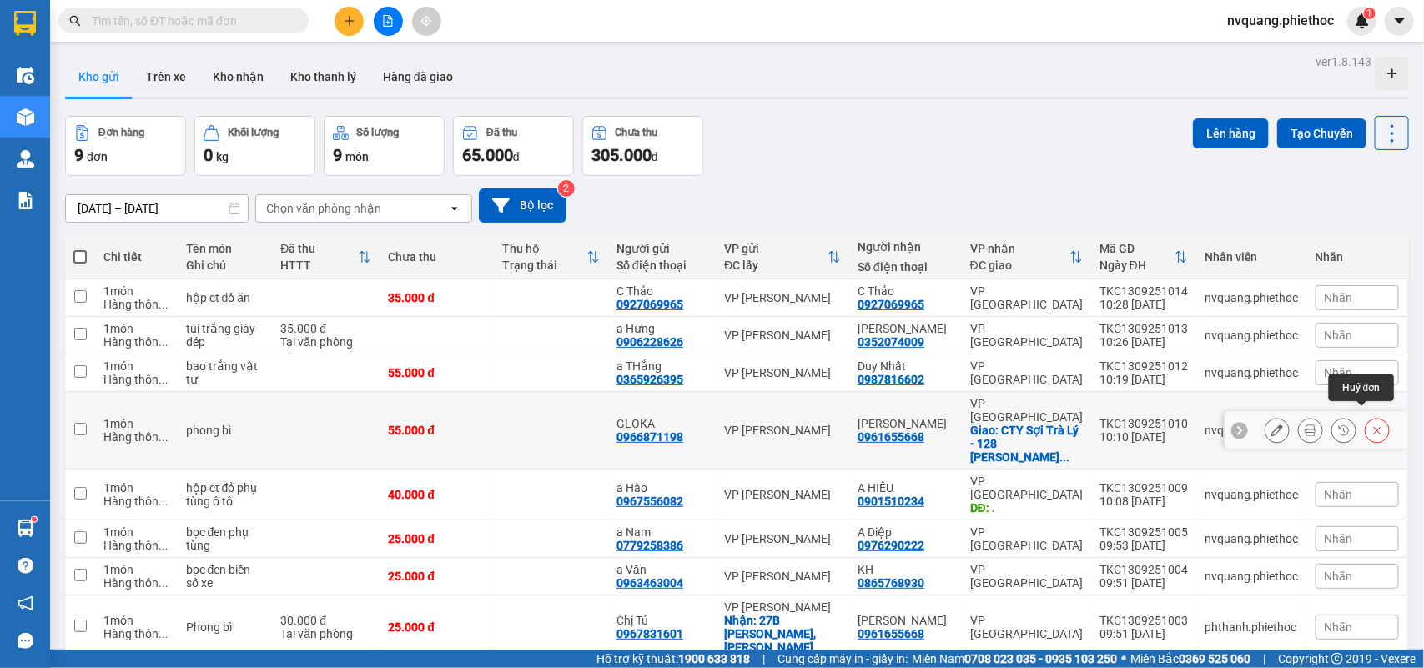
click at [1372, 425] on icon at bounding box center [1378, 431] width 12 height 12
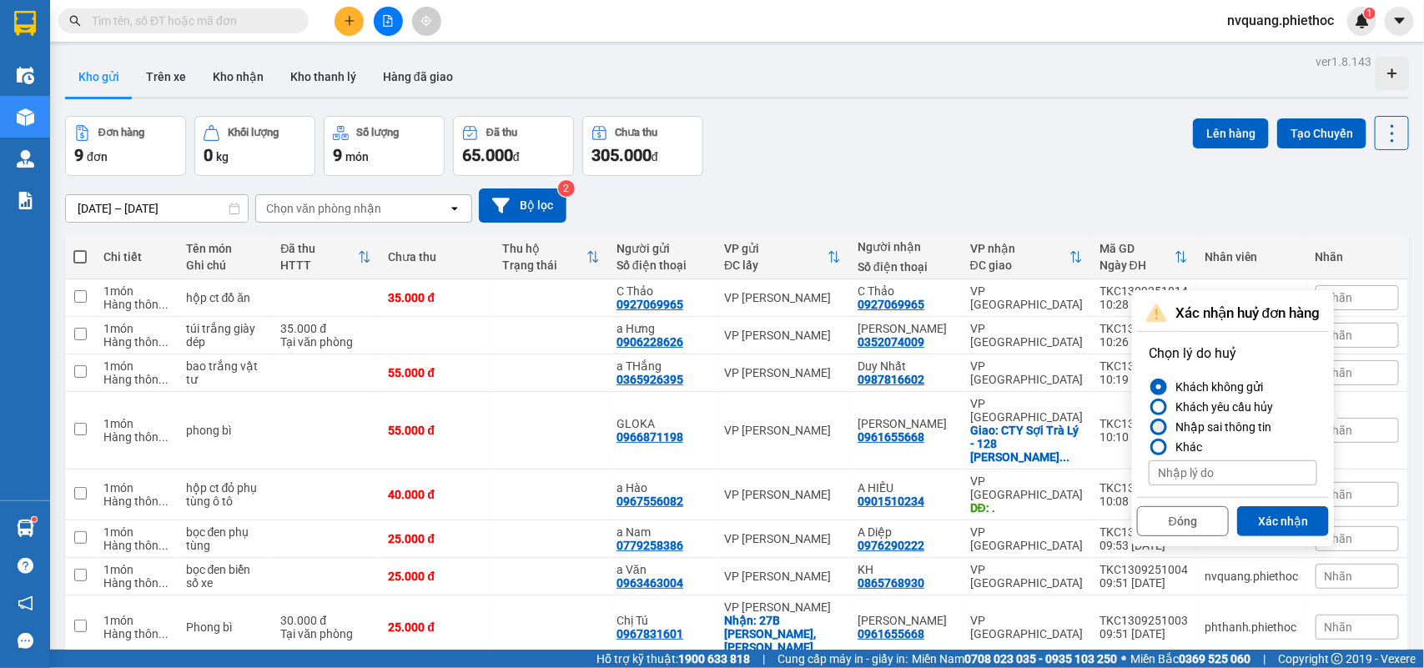
click at [1161, 421] on div at bounding box center [1159, 427] width 12 height 12
click at [1149, 427] on input "Nhập sai thông tin" at bounding box center [1149, 427] width 0 height 0
click at [1274, 506] on button "Xác nhận" at bounding box center [1283, 521] width 92 height 30
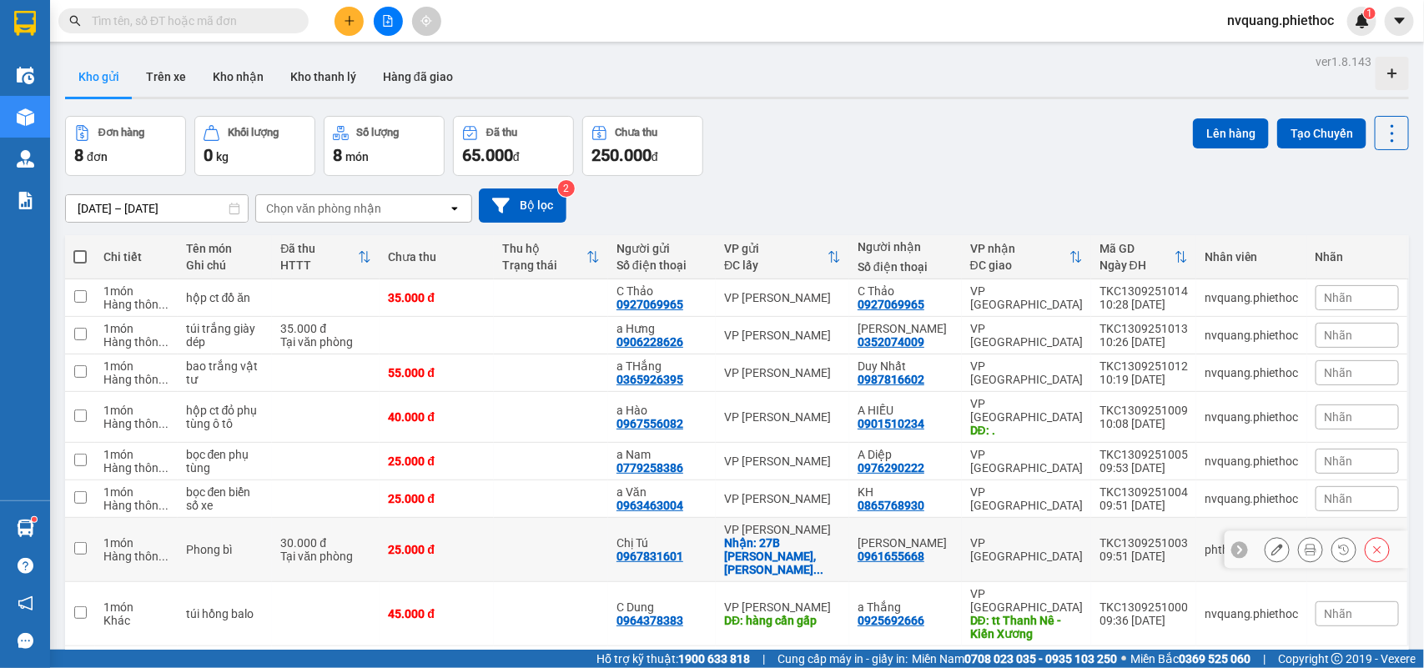
click at [1272, 544] on icon at bounding box center [1278, 550] width 12 height 12
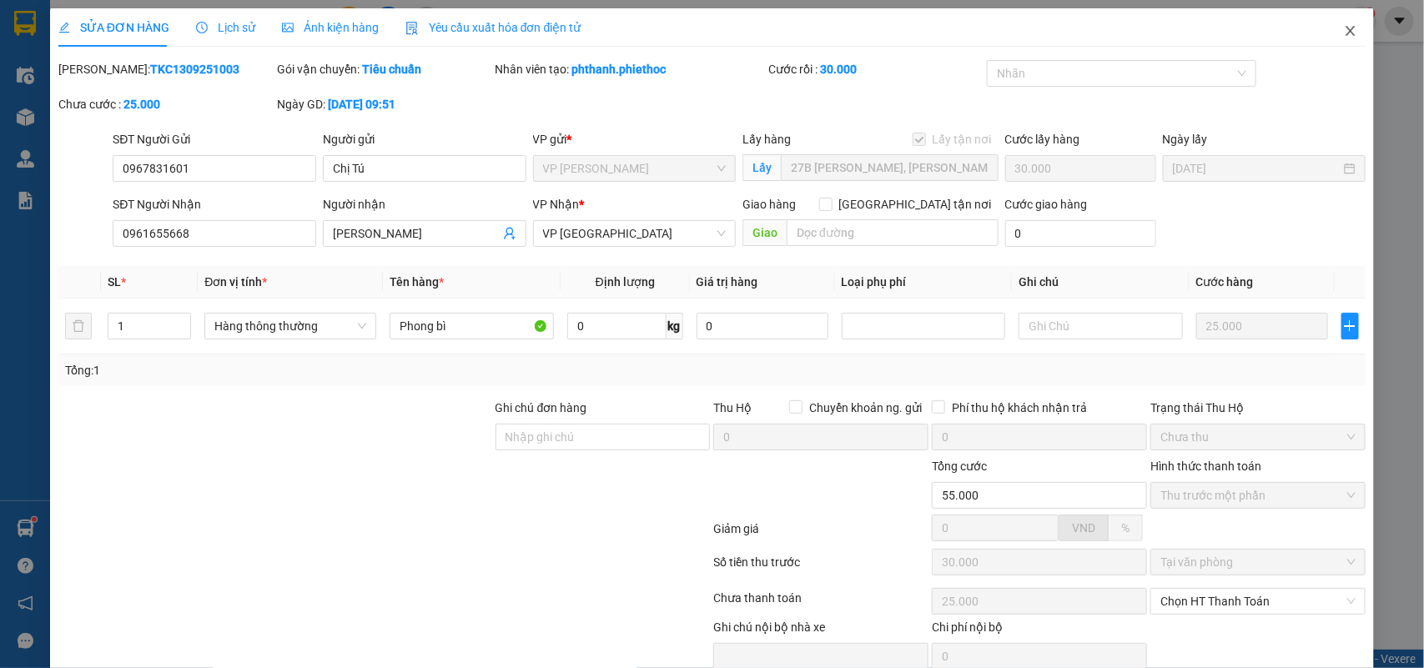
click at [1347, 30] on icon "close" at bounding box center [1351, 31] width 9 height 10
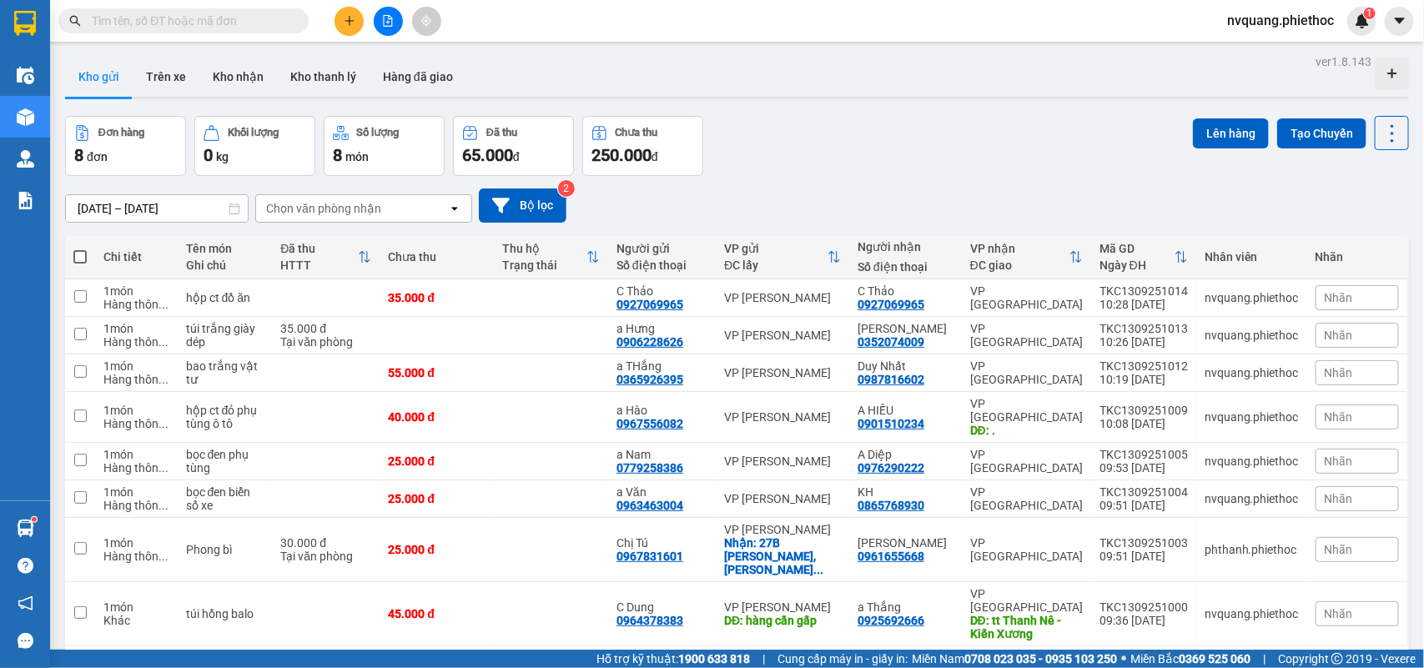
click at [181, 17] on input "text" at bounding box center [190, 21] width 197 height 18
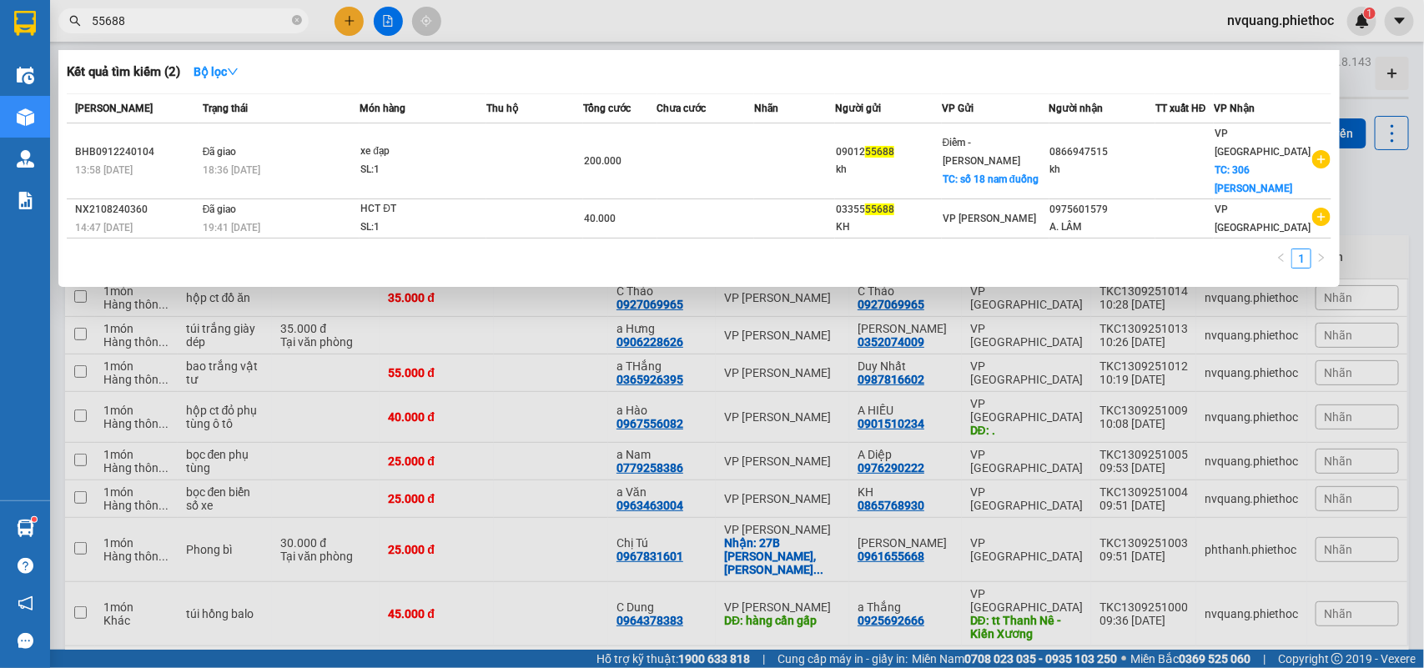
click at [155, 12] on input "55688" at bounding box center [190, 21] width 197 height 18
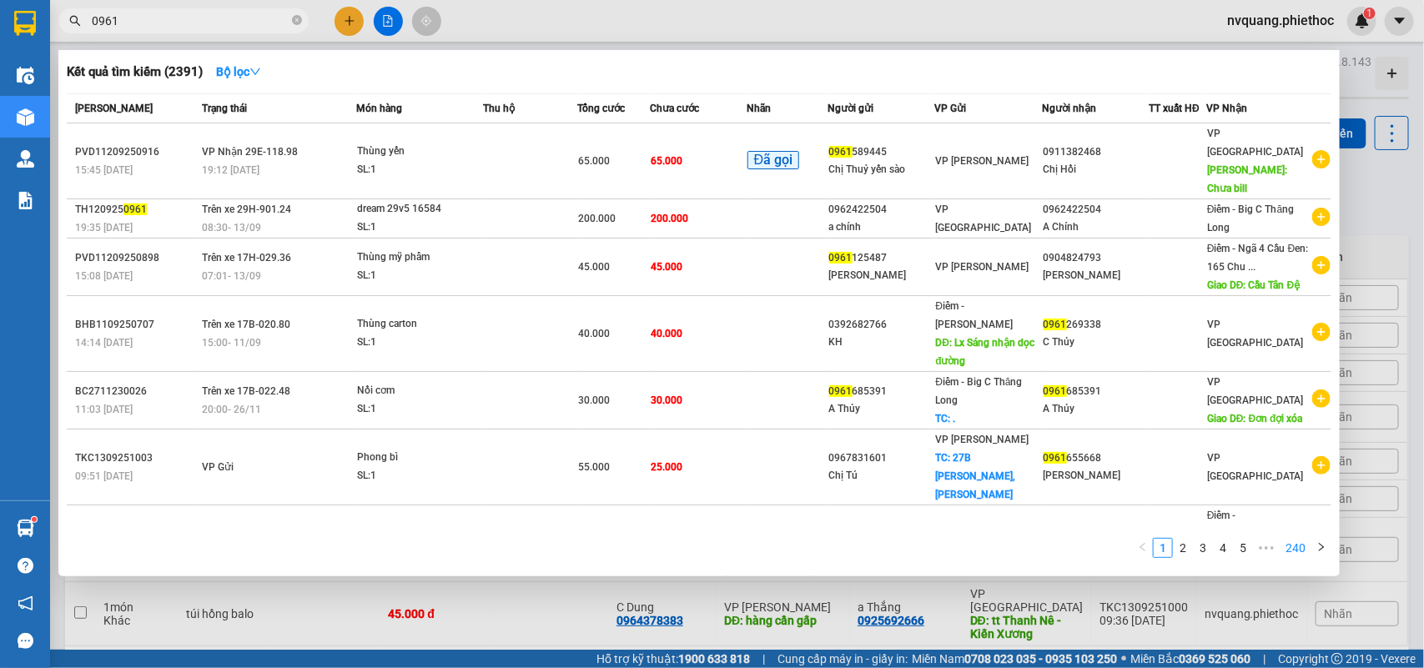
click at [1299, 546] on link "240" at bounding box center [1296, 548] width 30 height 18
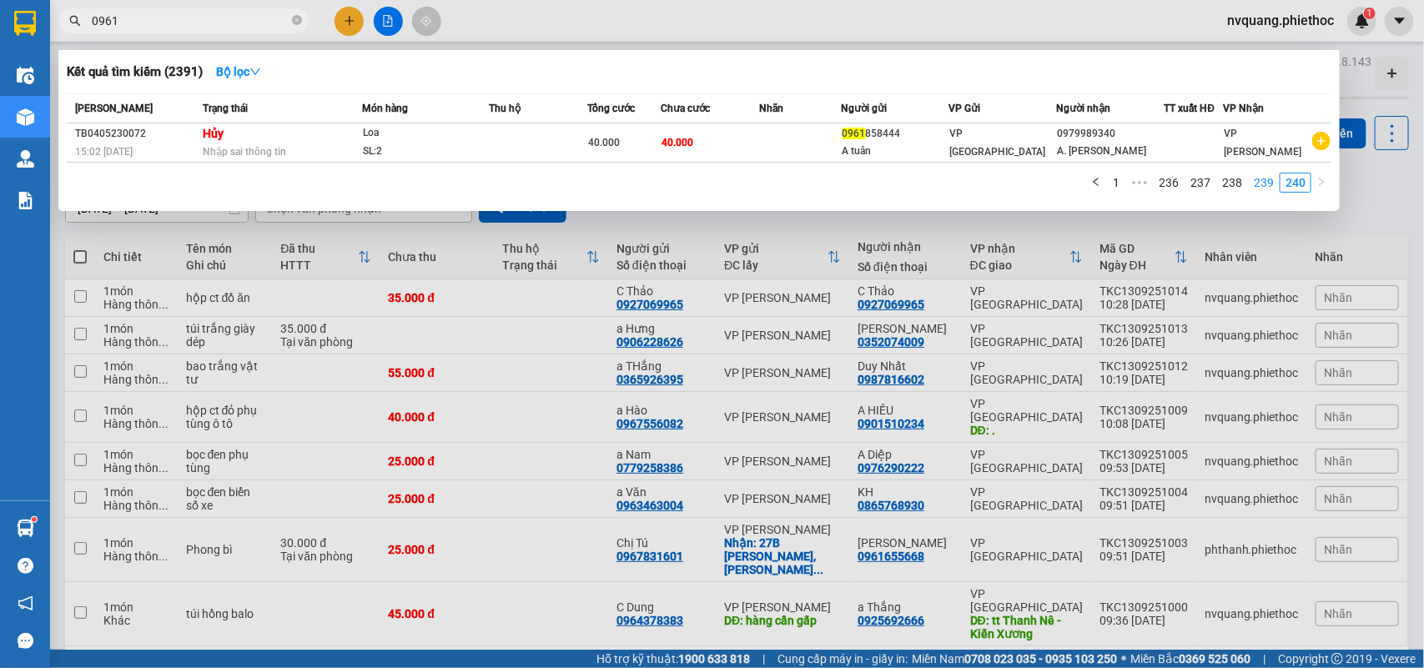
click at [1256, 173] on li "239" at bounding box center [1264, 183] width 32 height 20
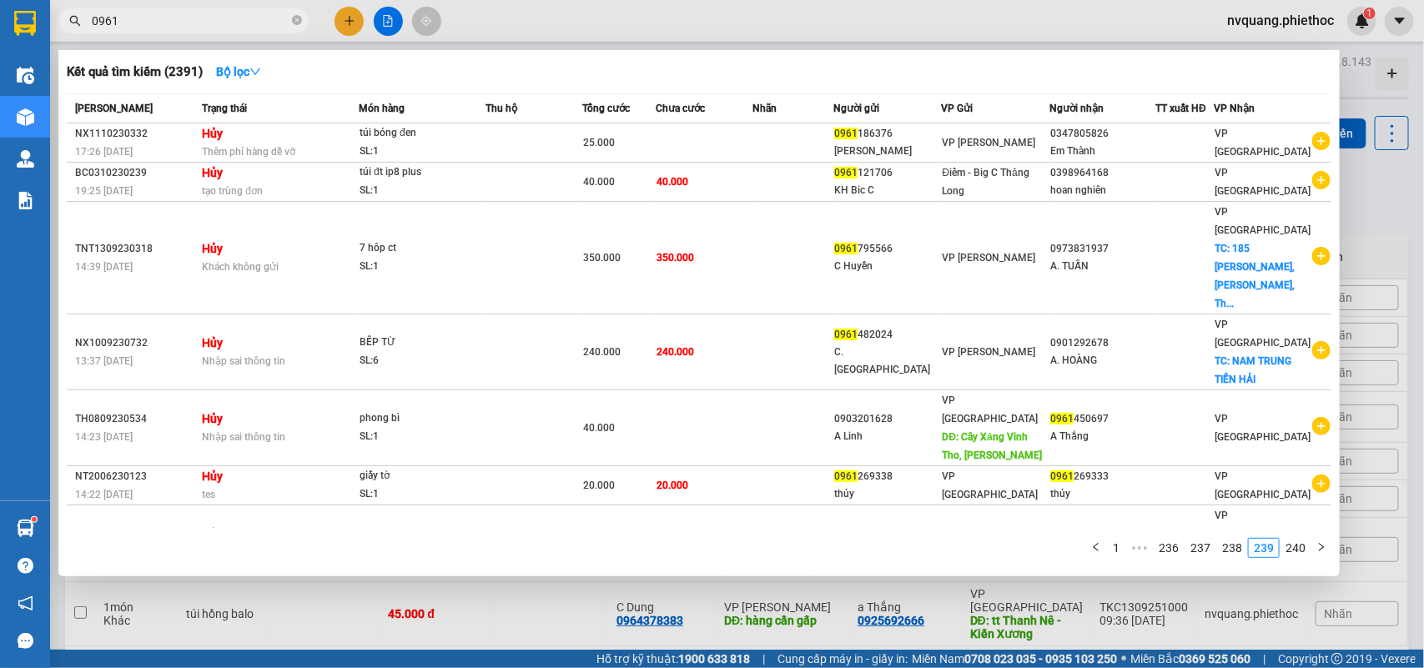
click at [200, 23] on input "0961" at bounding box center [190, 21] width 197 height 18
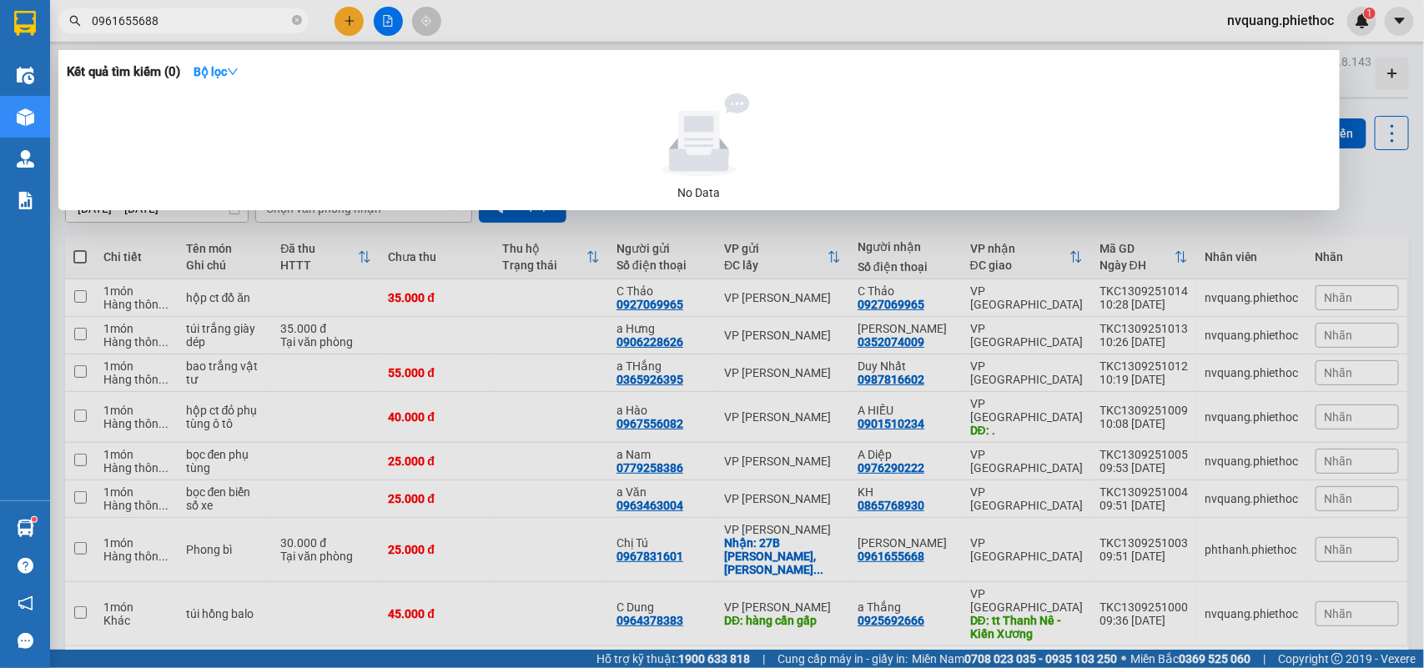
click at [580, 272] on div at bounding box center [712, 334] width 1424 height 668
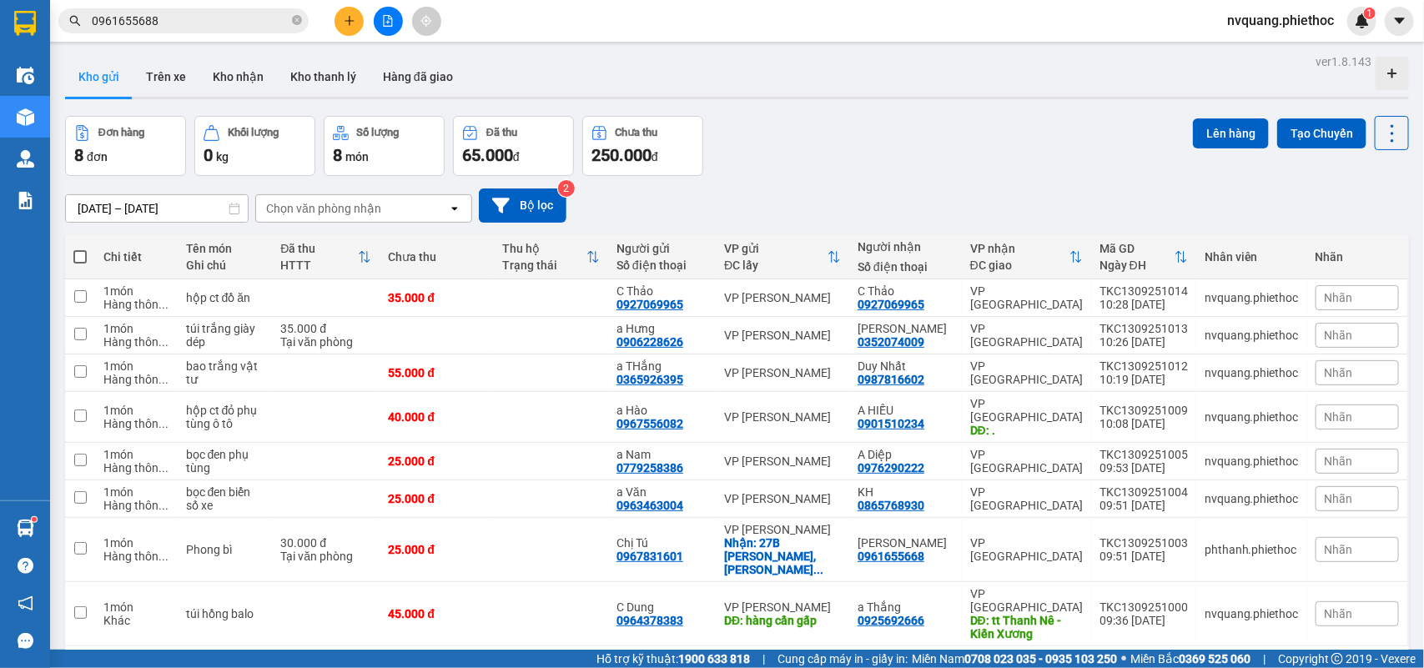
click at [82, 257] on span at bounding box center [79, 256] width 13 height 13
click at [80, 249] on input "checkbox" at bounding box center [80, 249] width 0 height 0
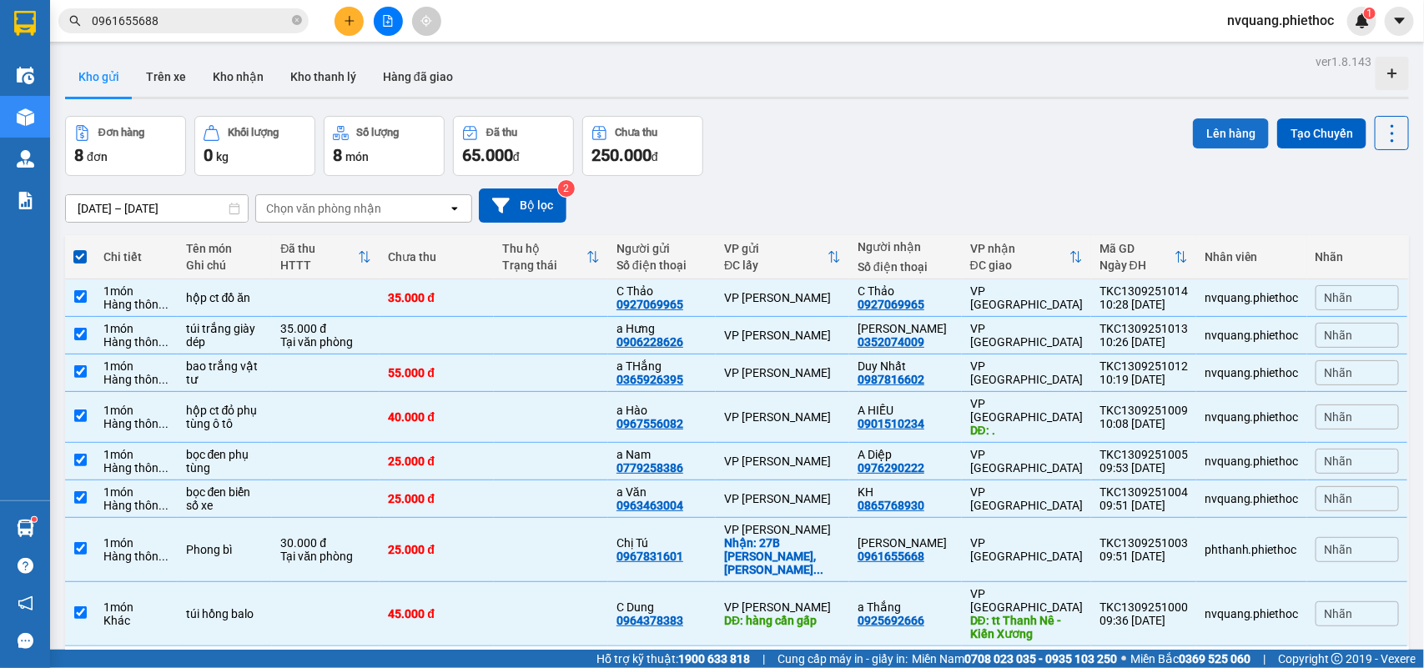
click at [1200, 118] on button "Lên hàng" at bounding box center [1231, 133] width 76 height 30
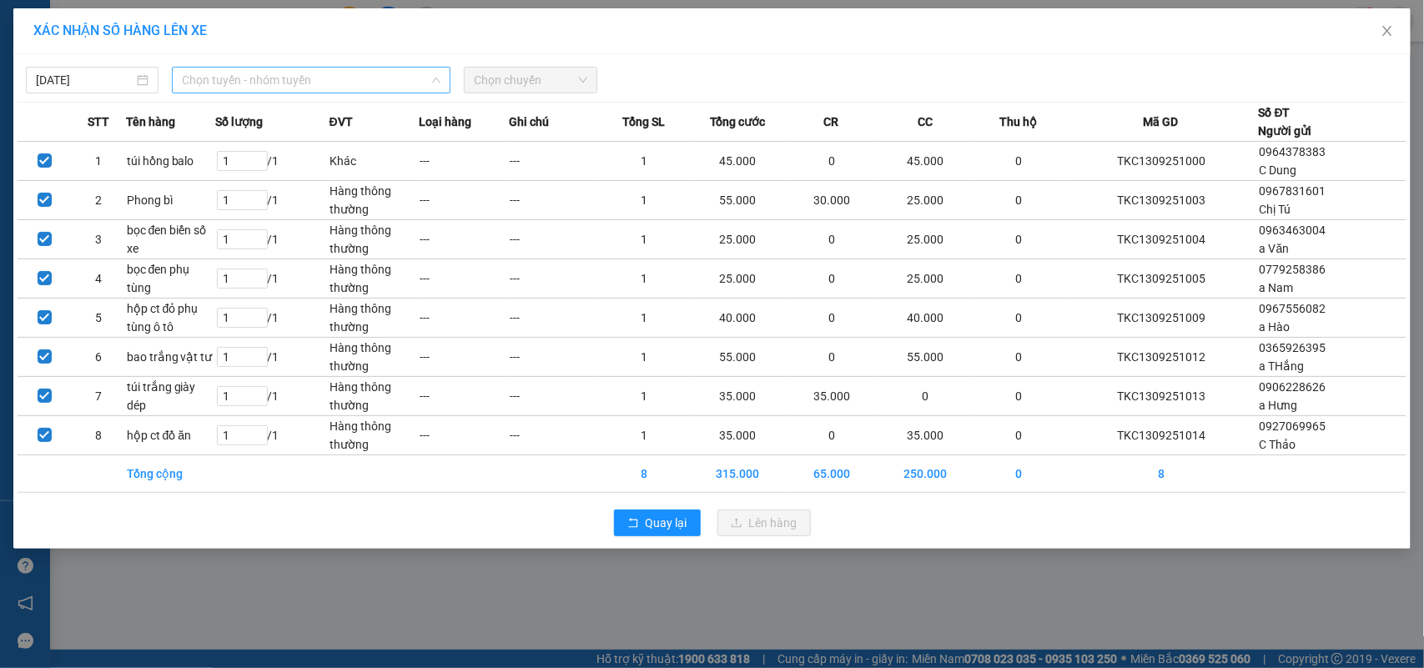
click at [243, 84] on span "Chọn tuyến - nhóm tuyến" at bounding box center [311, 80] width 259 height 25
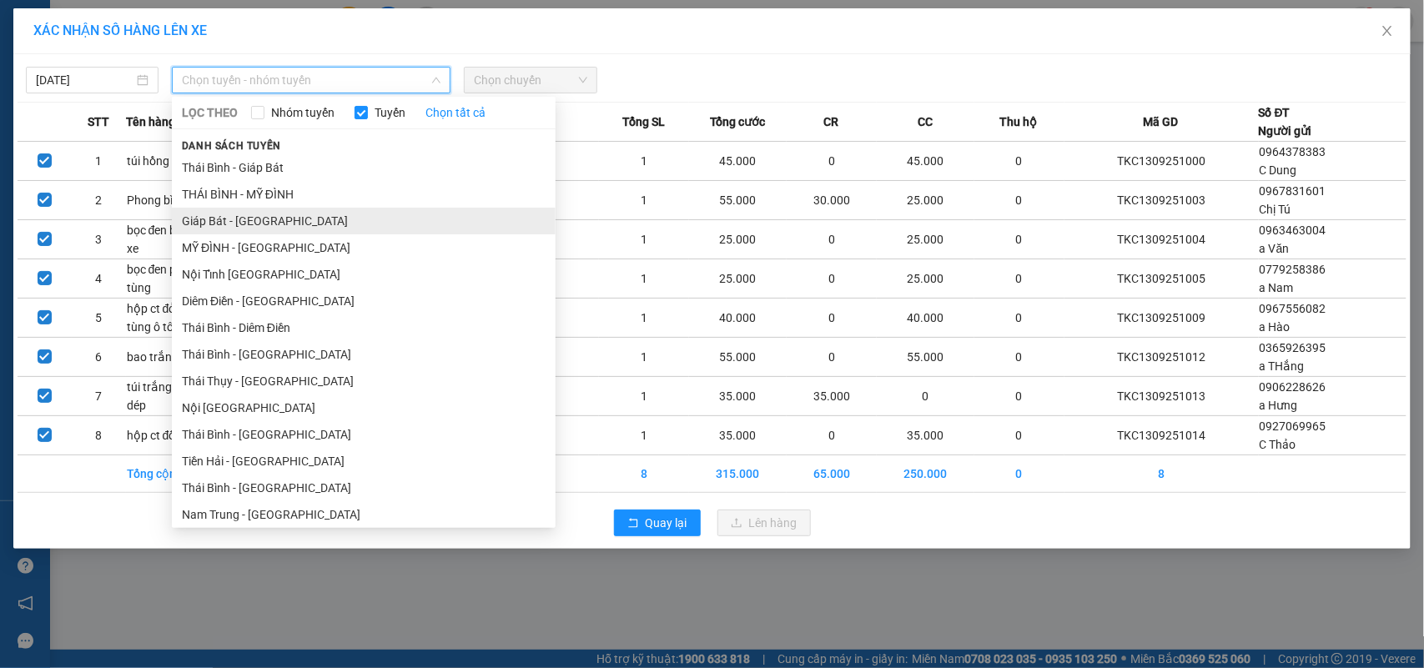
click at [224, 213] on li "Giáp Bát - [GEOGRAPHIC_DATA]" at bounding box center [364, 221] width 384 height 27
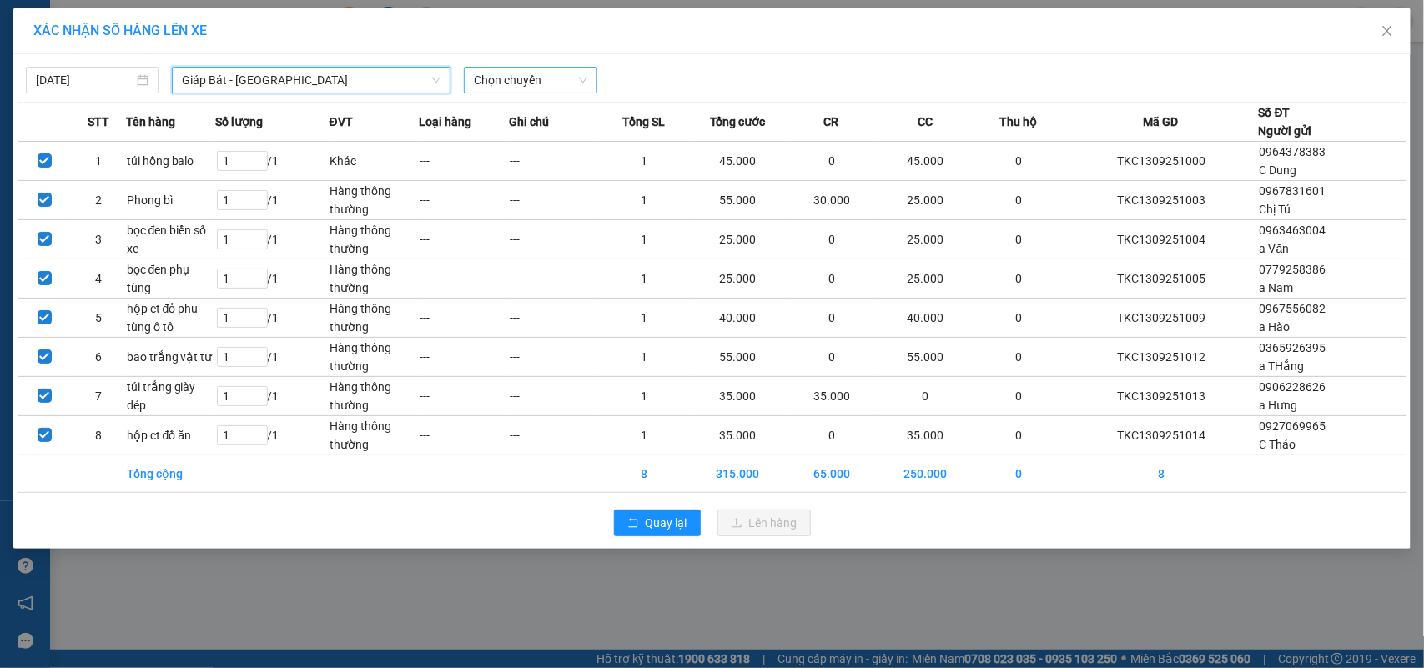
click at [543, 78] on span "Chọn chuyến" at bounding box center [530, 80] width 113 height 25
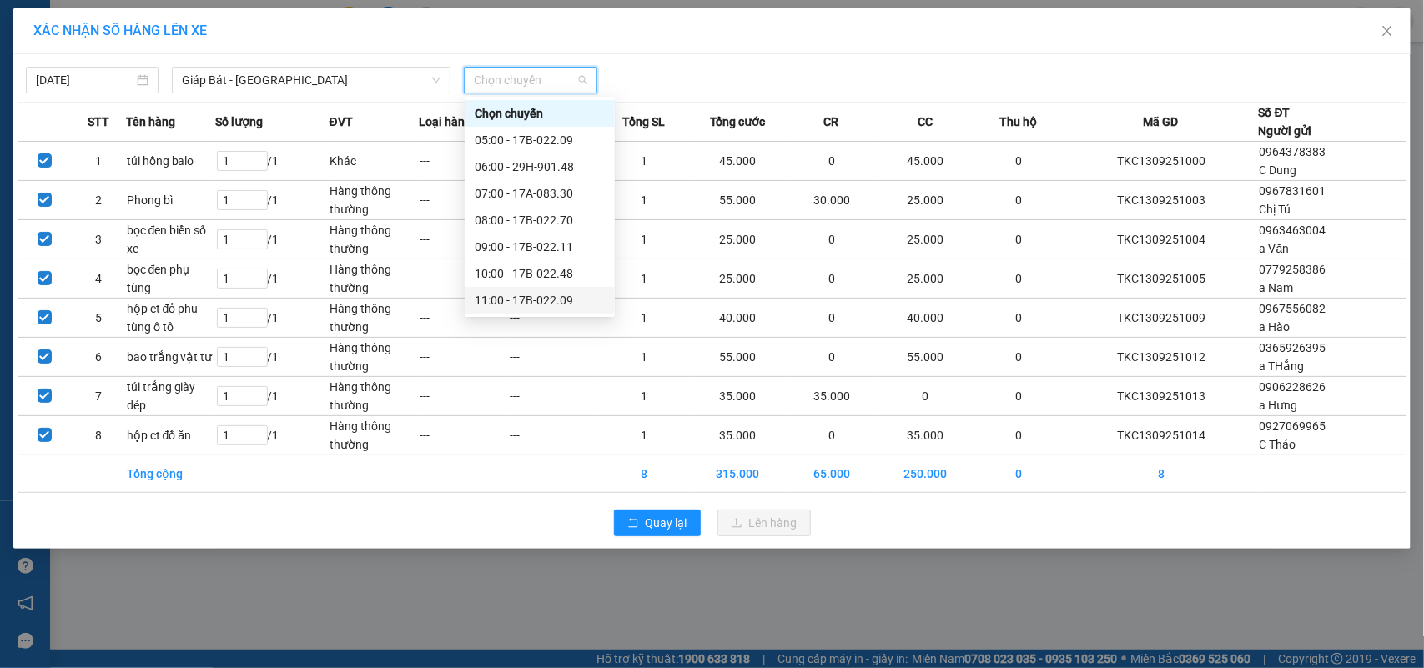
click at [539, 291] on div "11:00 - 17B-022.09" at bounding box center [540, 300] width 130 height 18
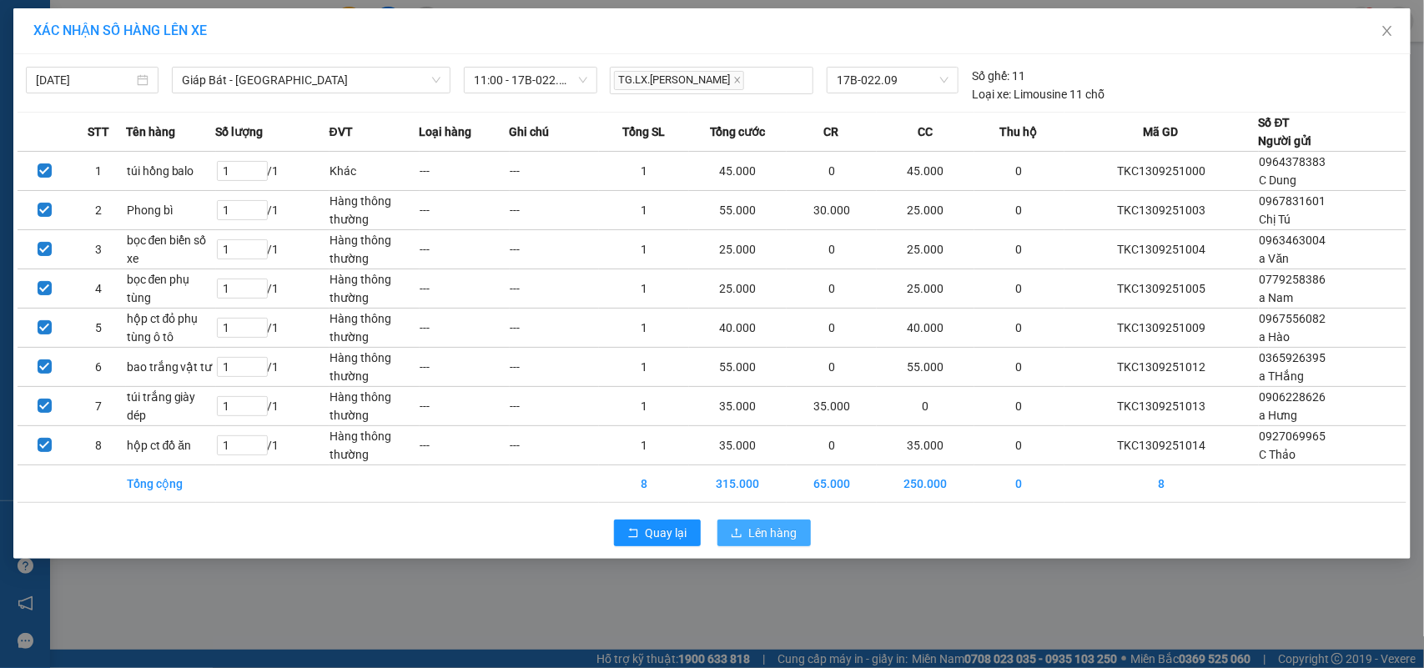
click at [751, 522] on button "Lên hàng" at bounding box center [764, 533] width 93 height 27
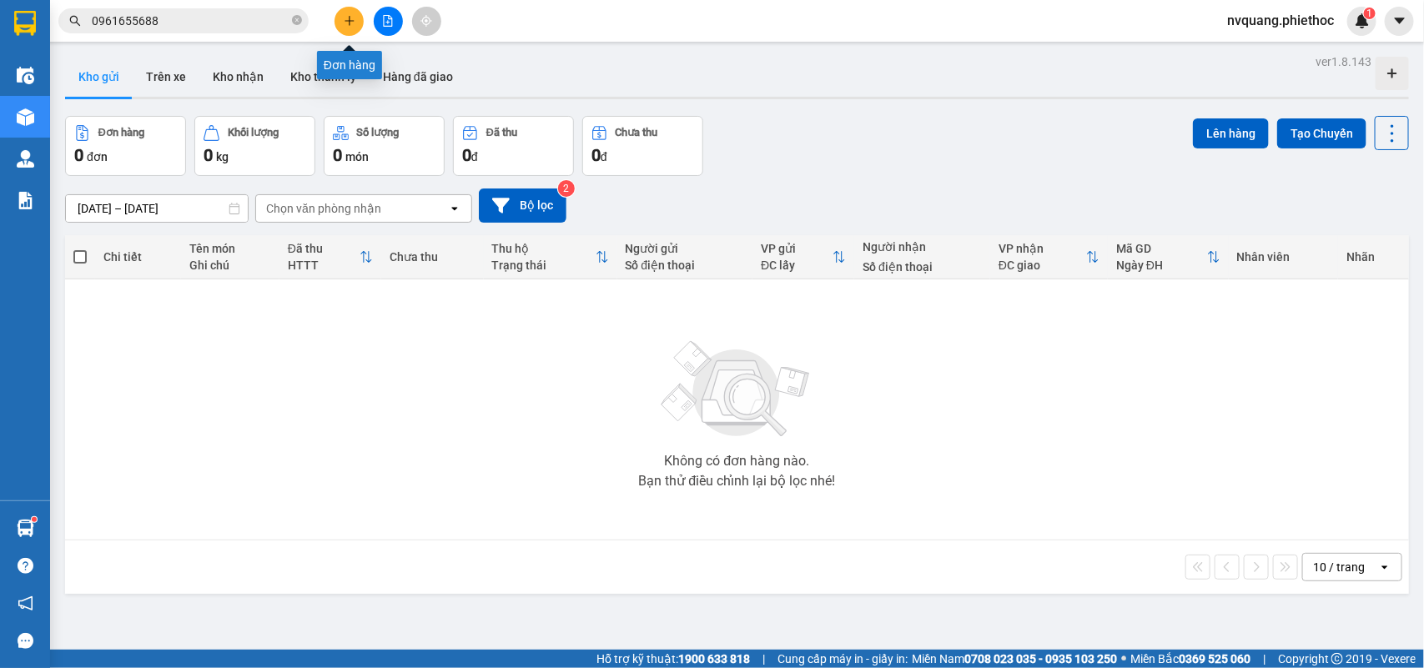
click at [345, 21] on icon "plus" at bounding box center [349, 20] width 9 height 1
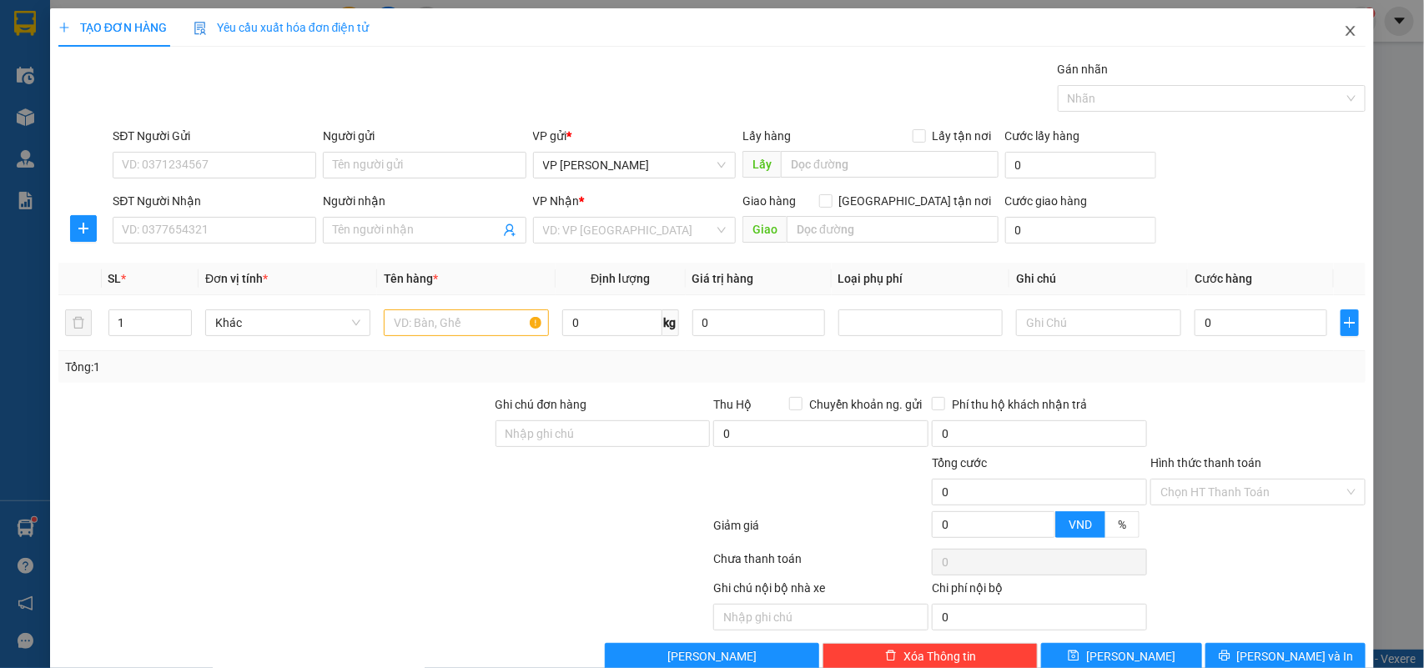
click at [1344, 28] on icon "close" at bounding box center [1350, 30] width 13 height 13
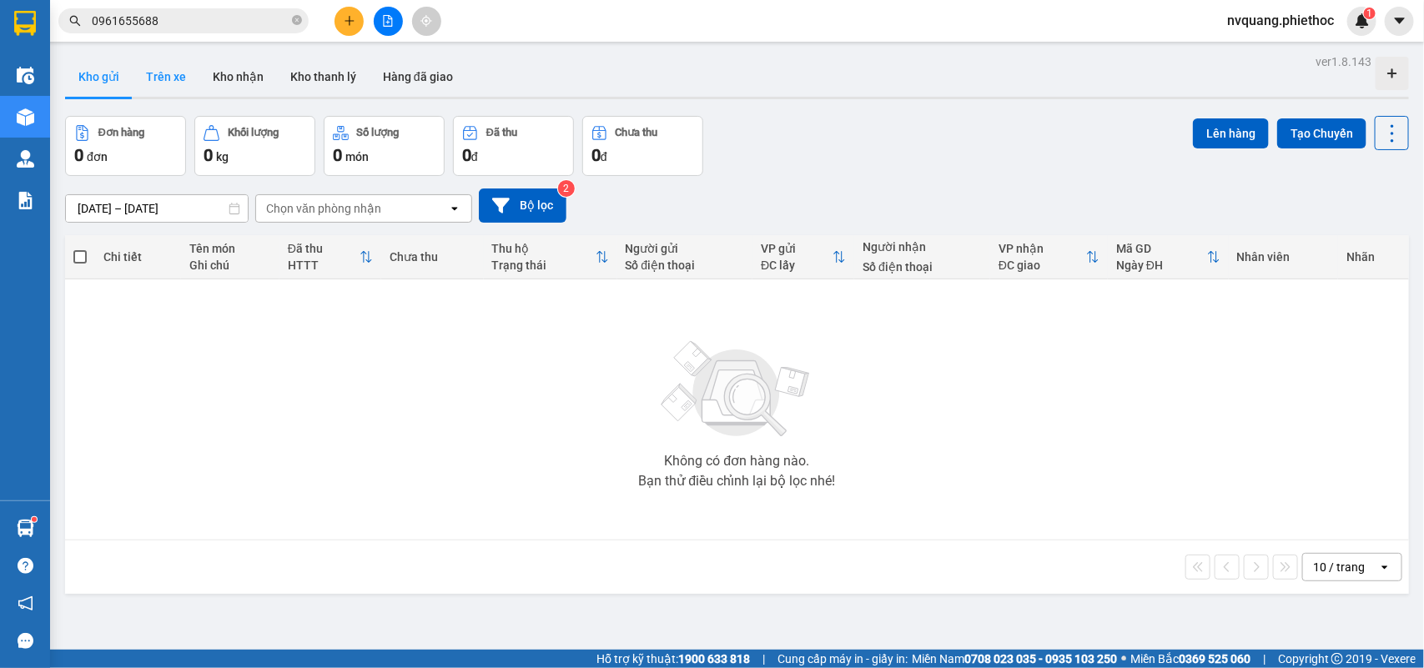
click at [174, 78] on button "Trên xe" at bounding box center [166, 77] width 67 height 40
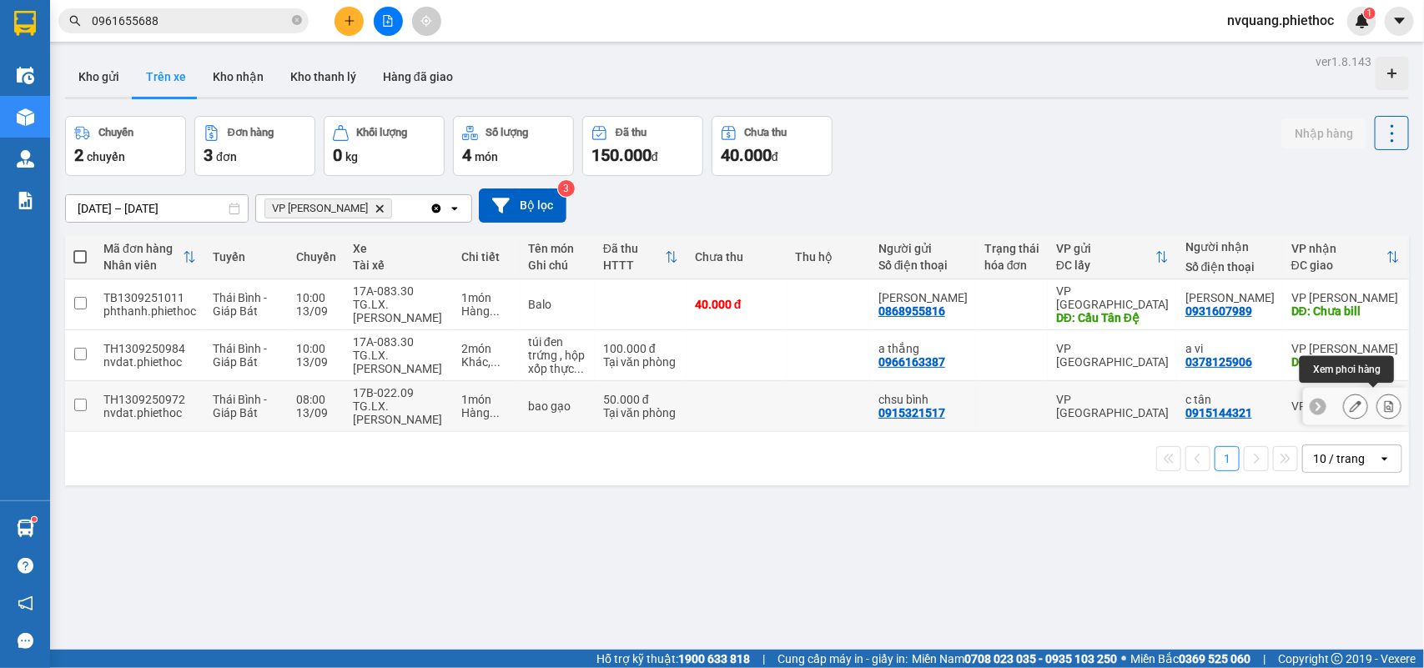
click at [1385, 401] on icon at bounding box center [1389, 406] width 9 height 12
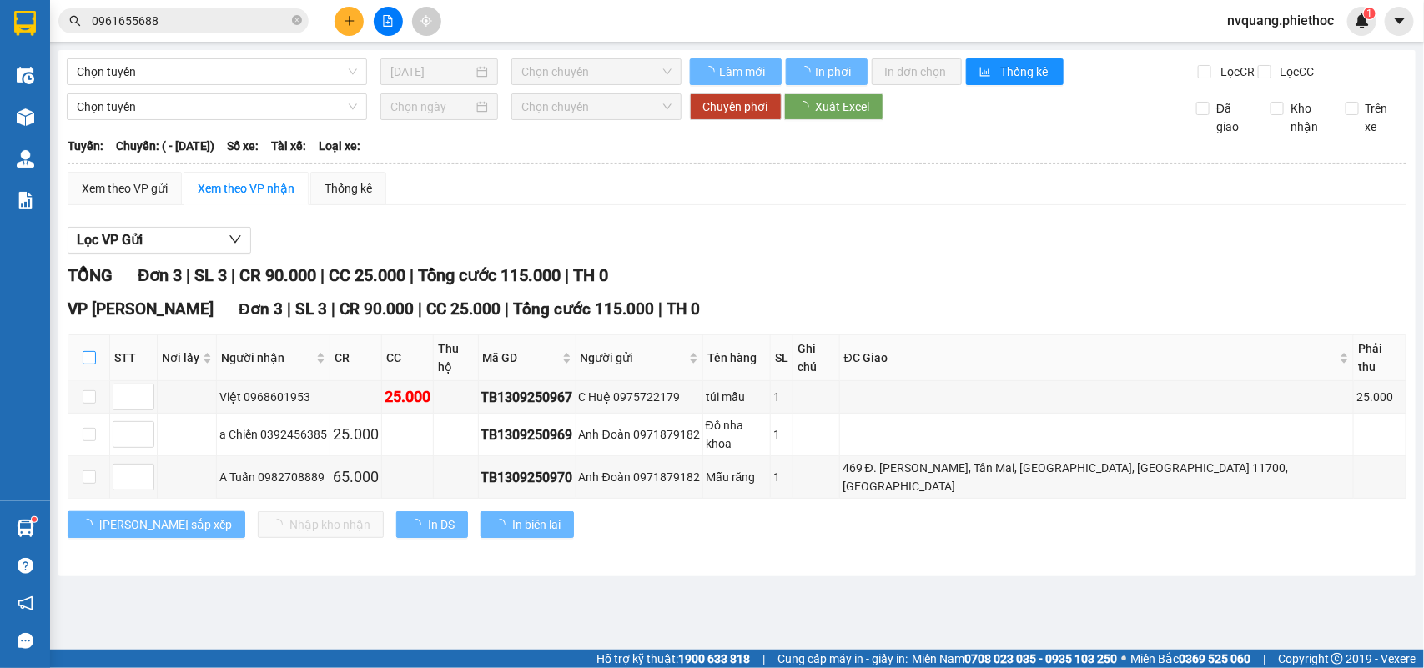
click at [86, 364] on input "checkbox" at bounding box center [89, 357] width 13 height 13
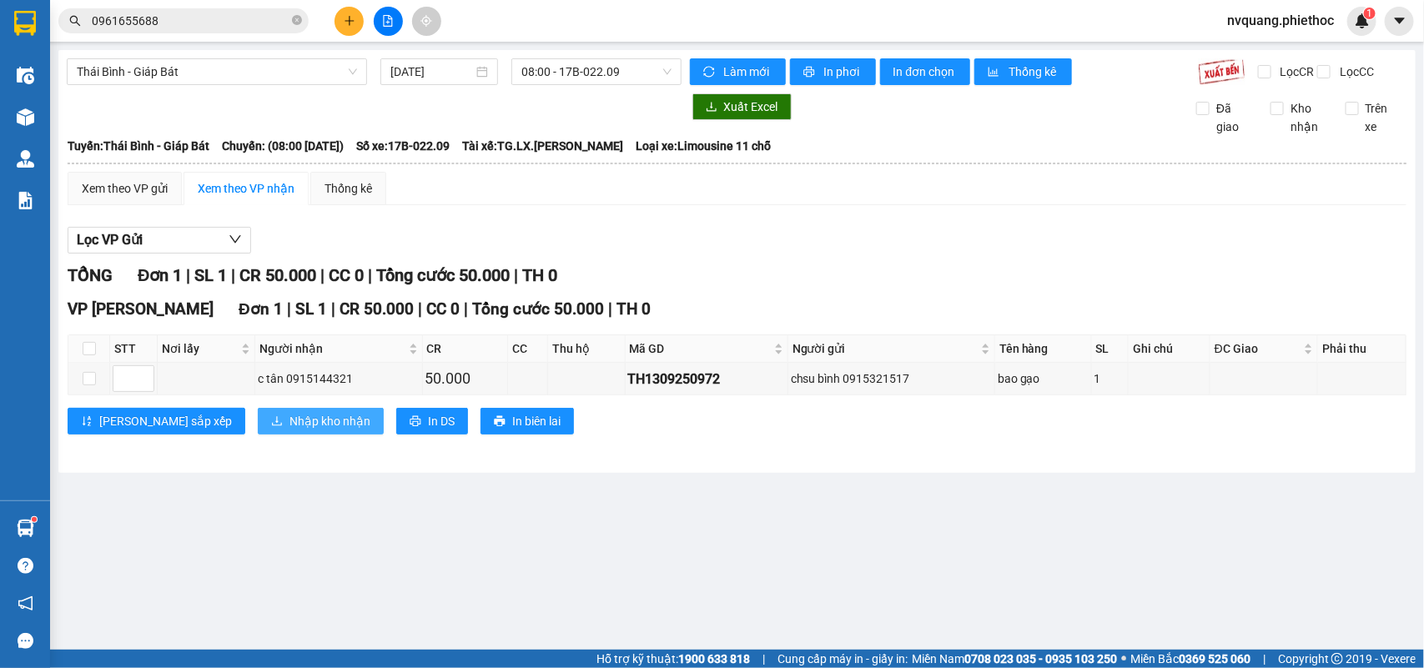
click at [290, 431] on span "Nhập kho nhận" at bounding box center [330, 421] width 81 height 18
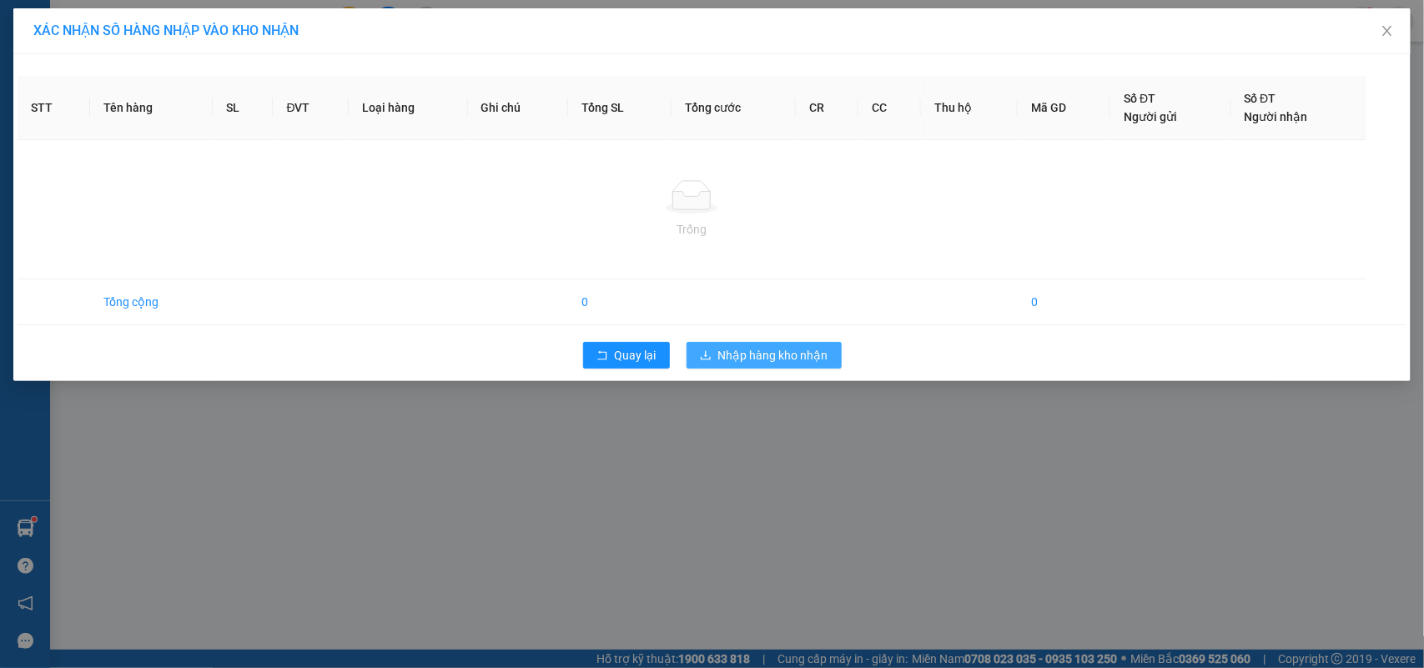
click at [700, 355] on icon "download" at bounding box center [706, 356] width 12 height 12
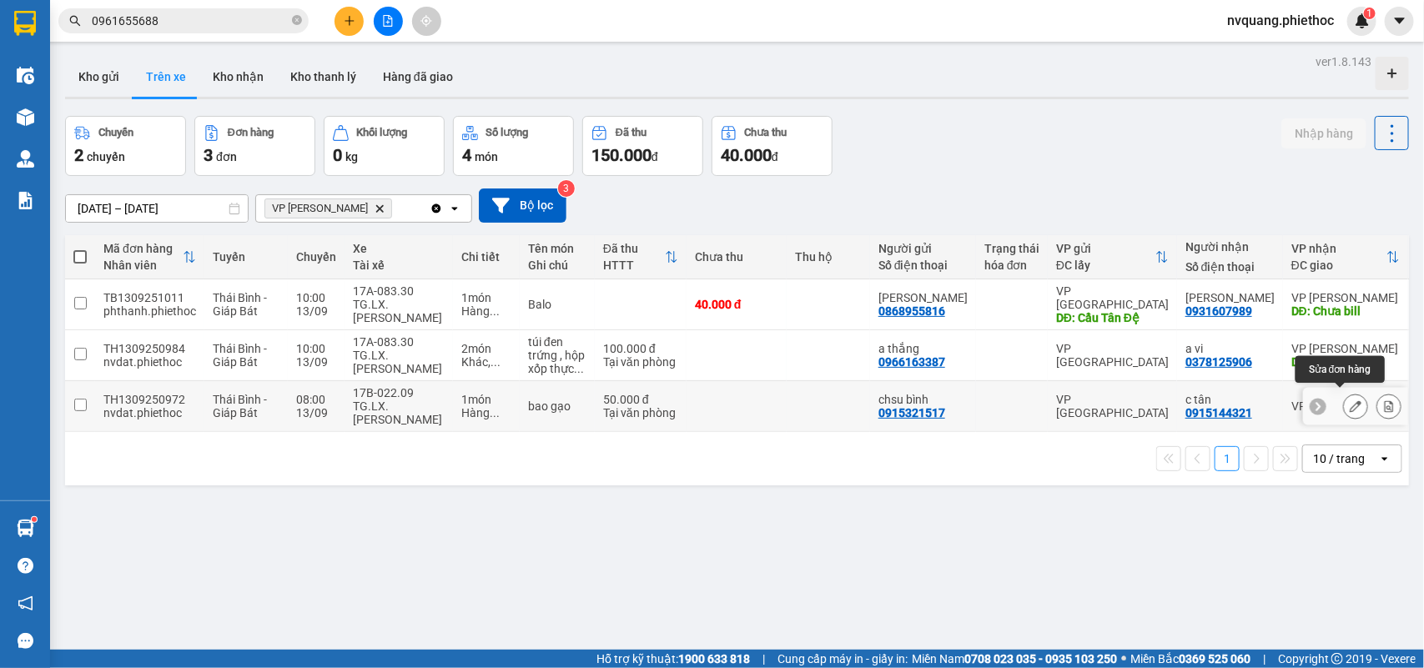
click at [1350, 400] on icon at bounding box center [1356, 406] width 12 height 12
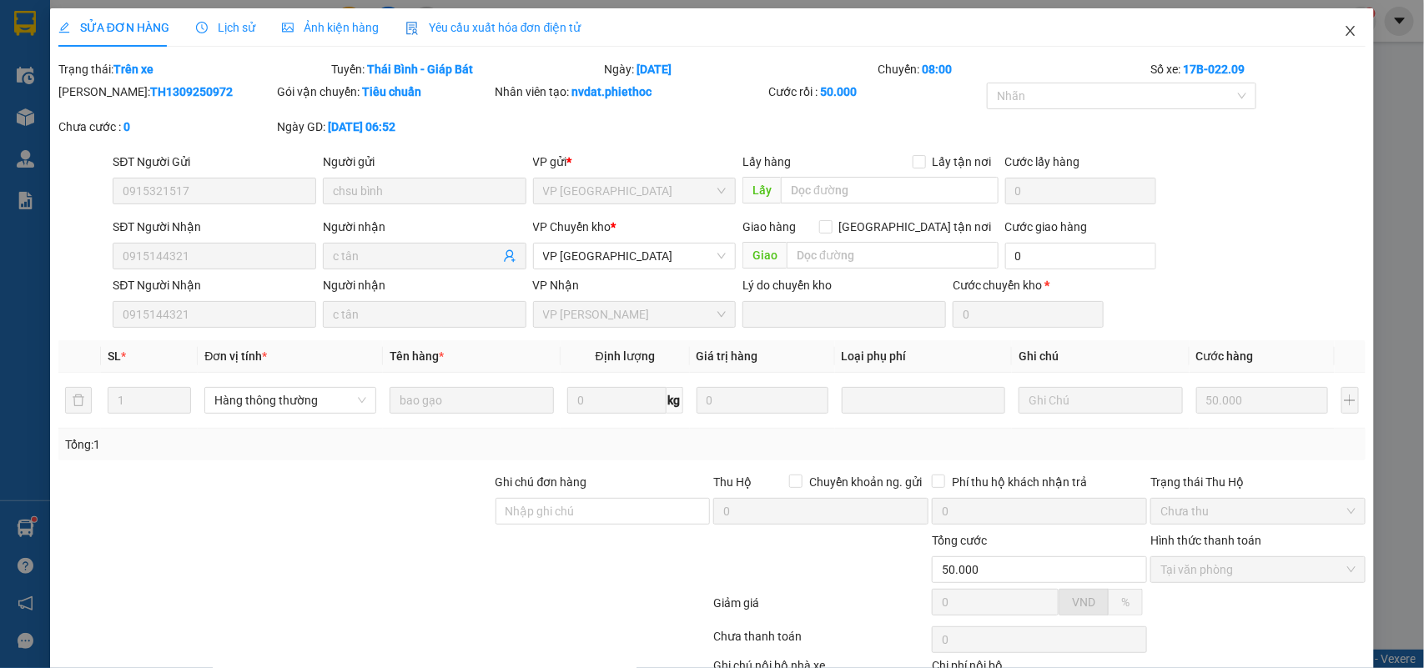
click at [1344, 27] on icon "close" at bounding box center [1350, 30] width 13 height 13
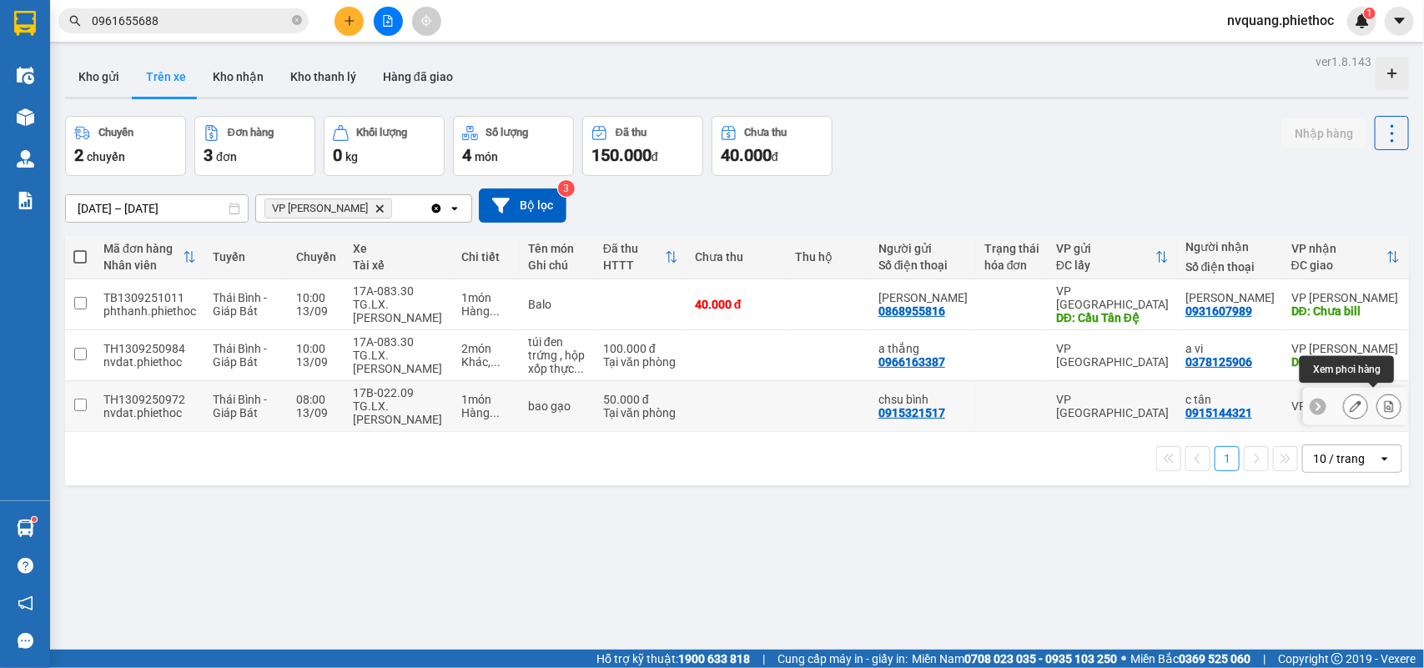
click at [1385, 400] on icon at bounding box center [1389, 406] width 9 height 12
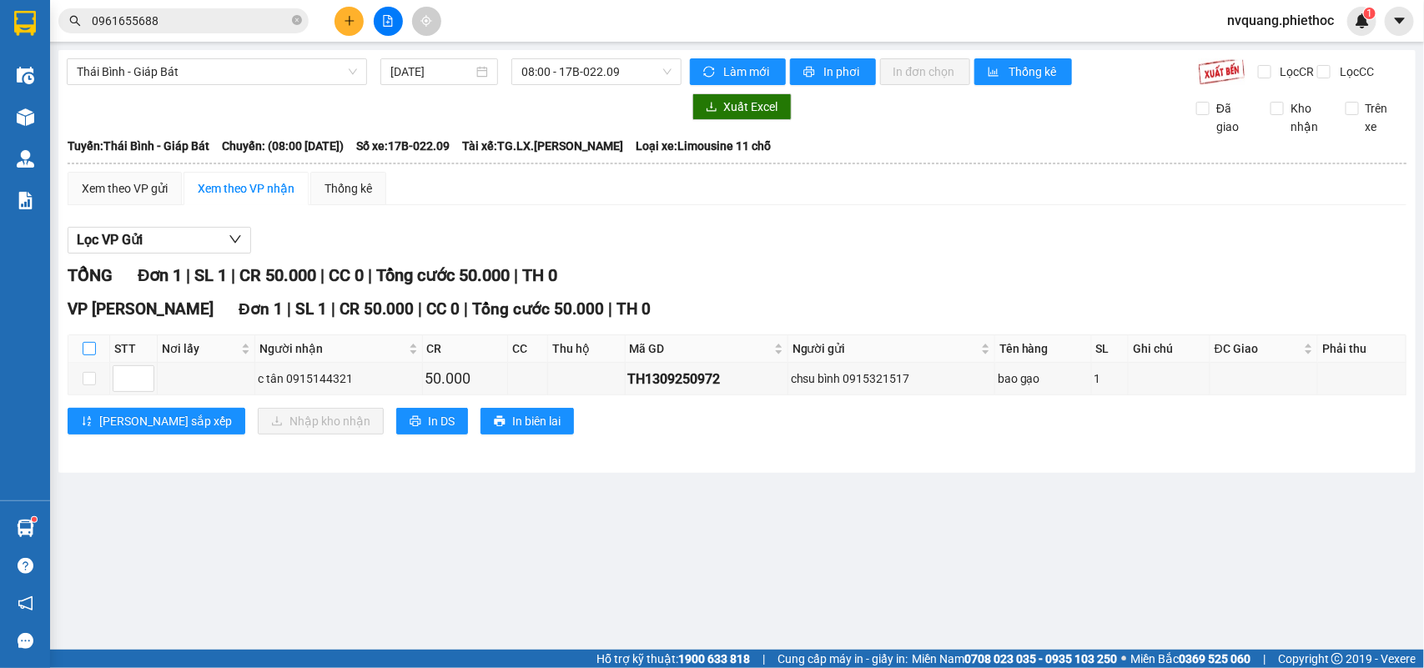
click at [85, 355] on input "checkbox" at bounding box center [89, 348] width 13 height 13
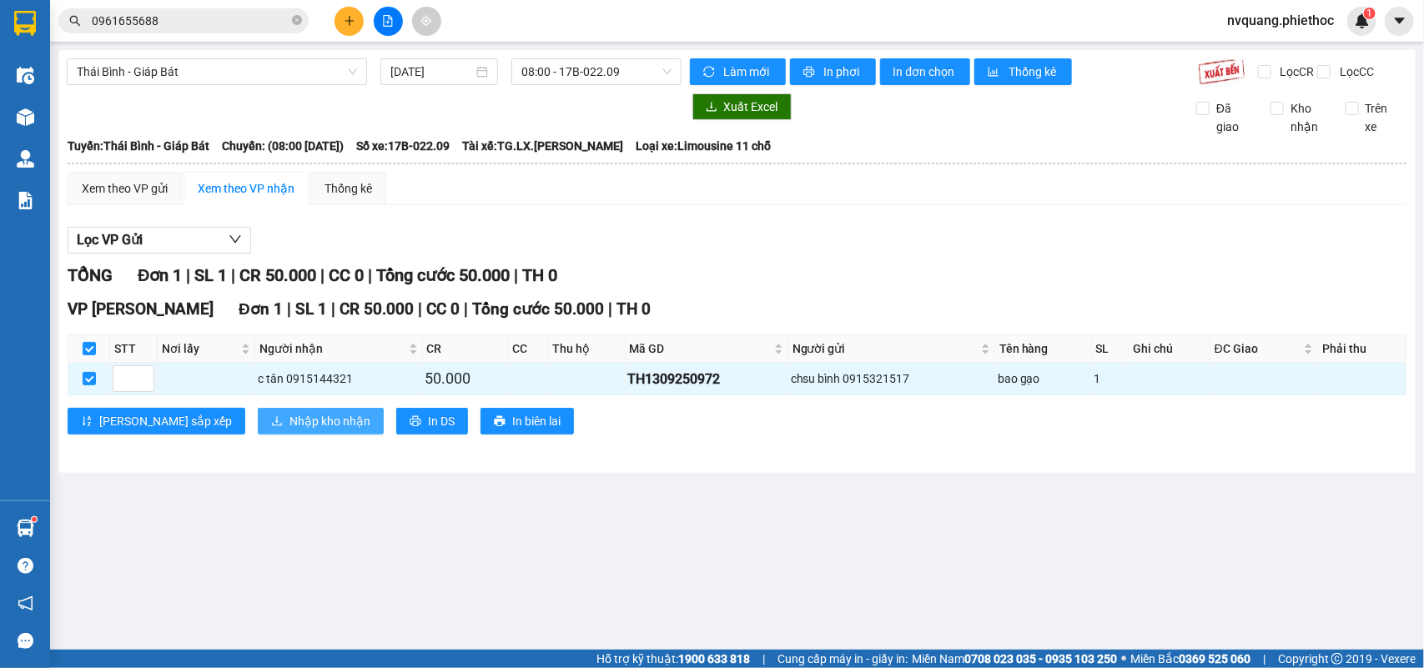
click at [290, 431] on span "Nhập kho nhận" at bounding box center [330, 421] width 81 height 18
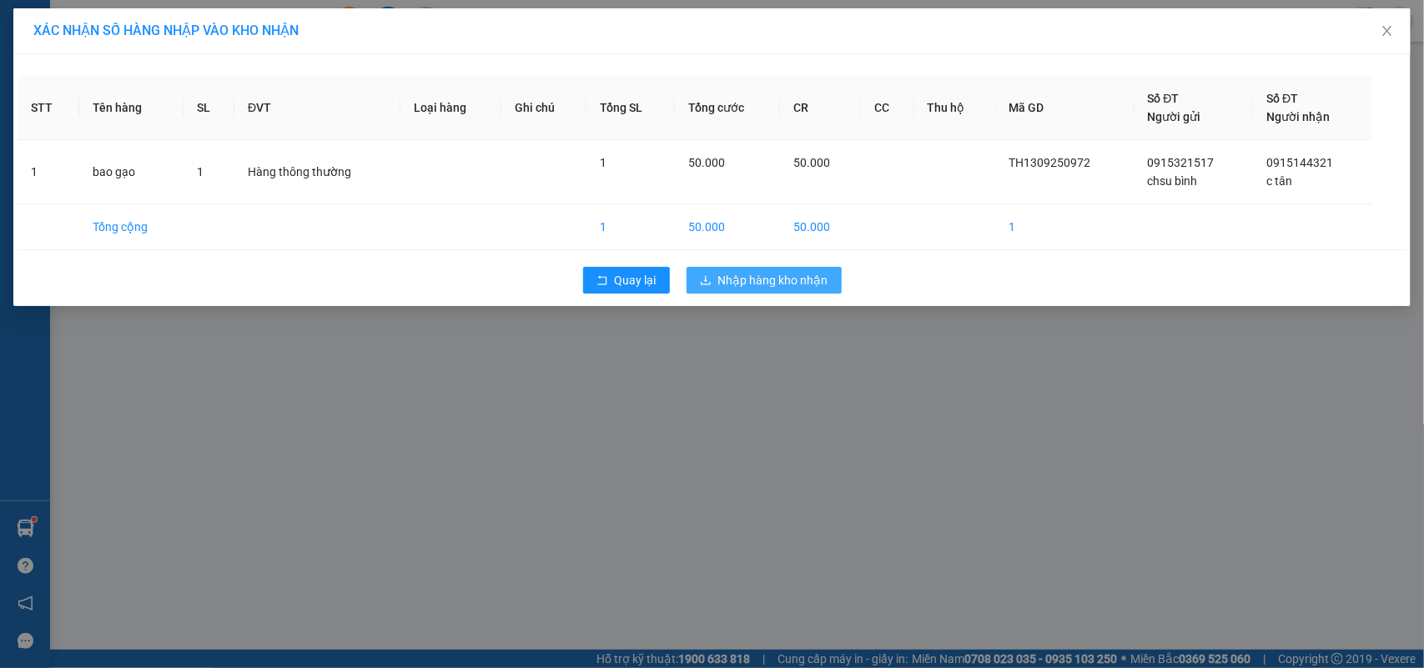
click at [764, 275] on span "Nhập hàng kho nhận" at bounding box center [773, 280] width 110 height 18
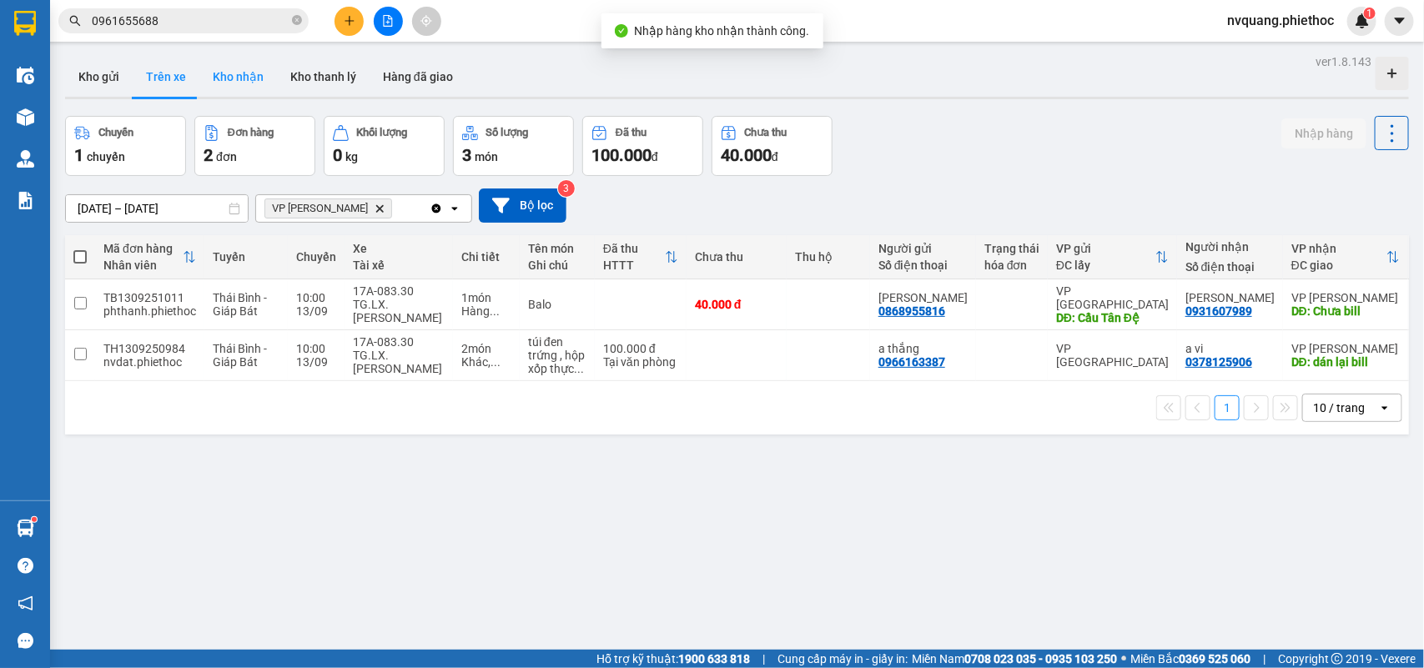
click at [225, 63] on button "Kho nhận" at bounding box center [238, 77] width 78 height 40
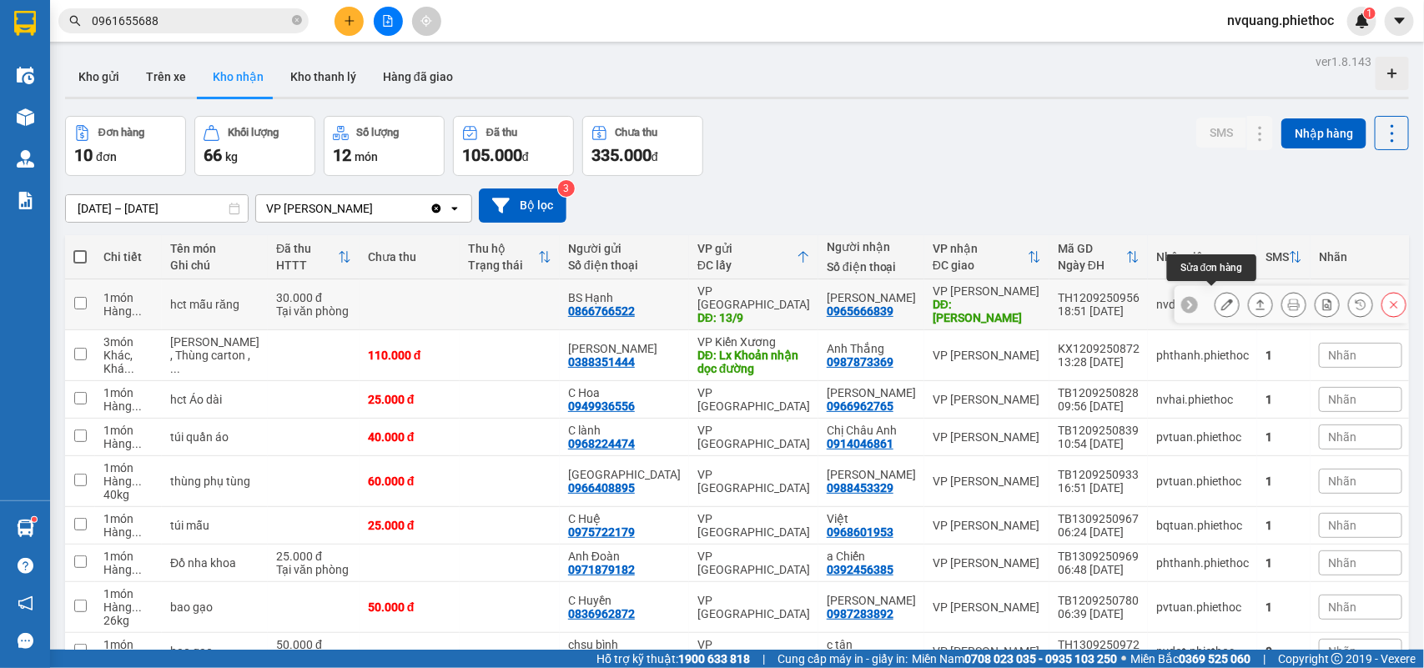
click at [1221, 301] on icon at bounding box center [1227, 305] width 12 height 12
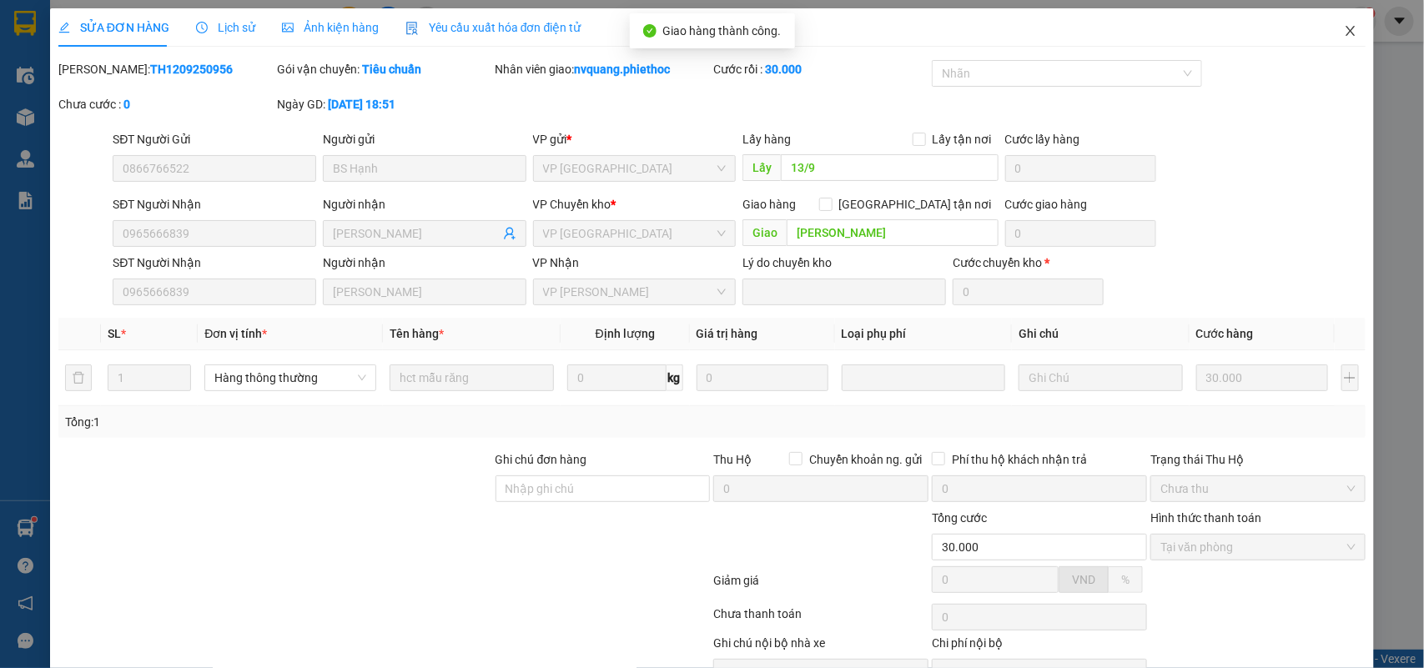
click at [1344, 33] on icon "close" at bounding box center [1350, 30] width 13 height 13
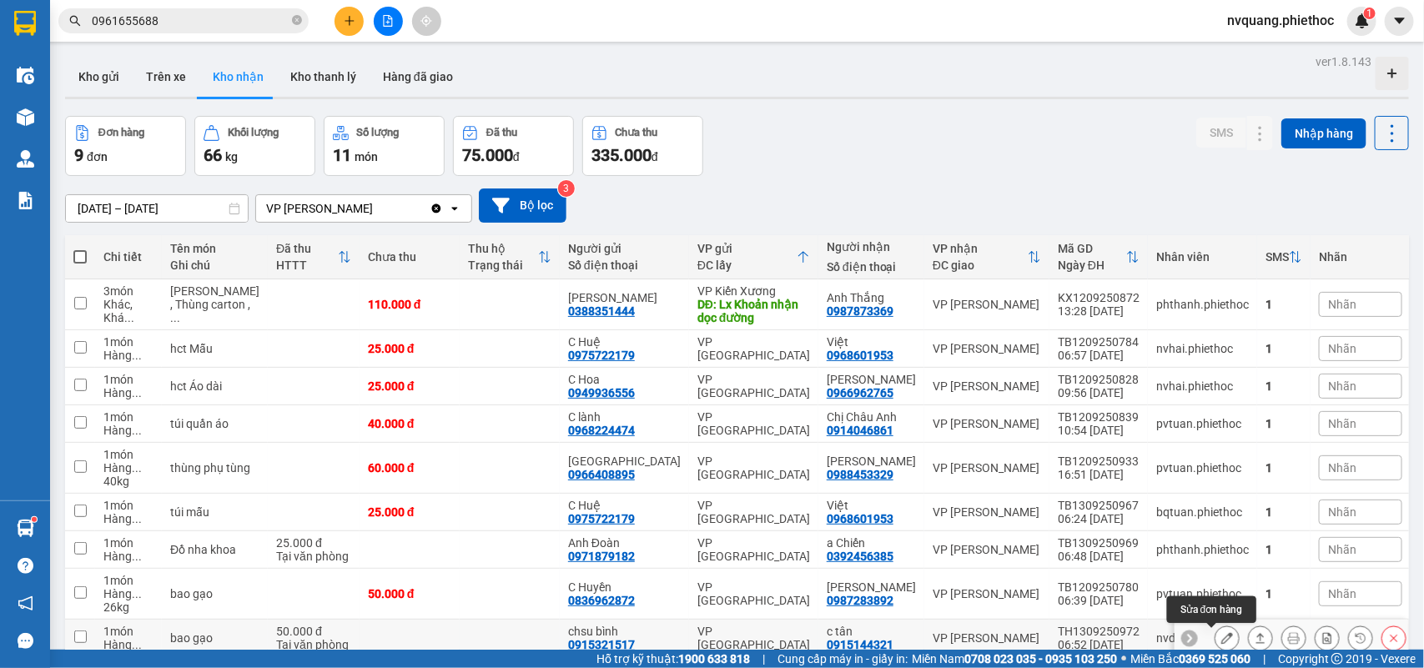
click at [1221, 632] on icon at bounding box center [1227, 638] width 12 height 12
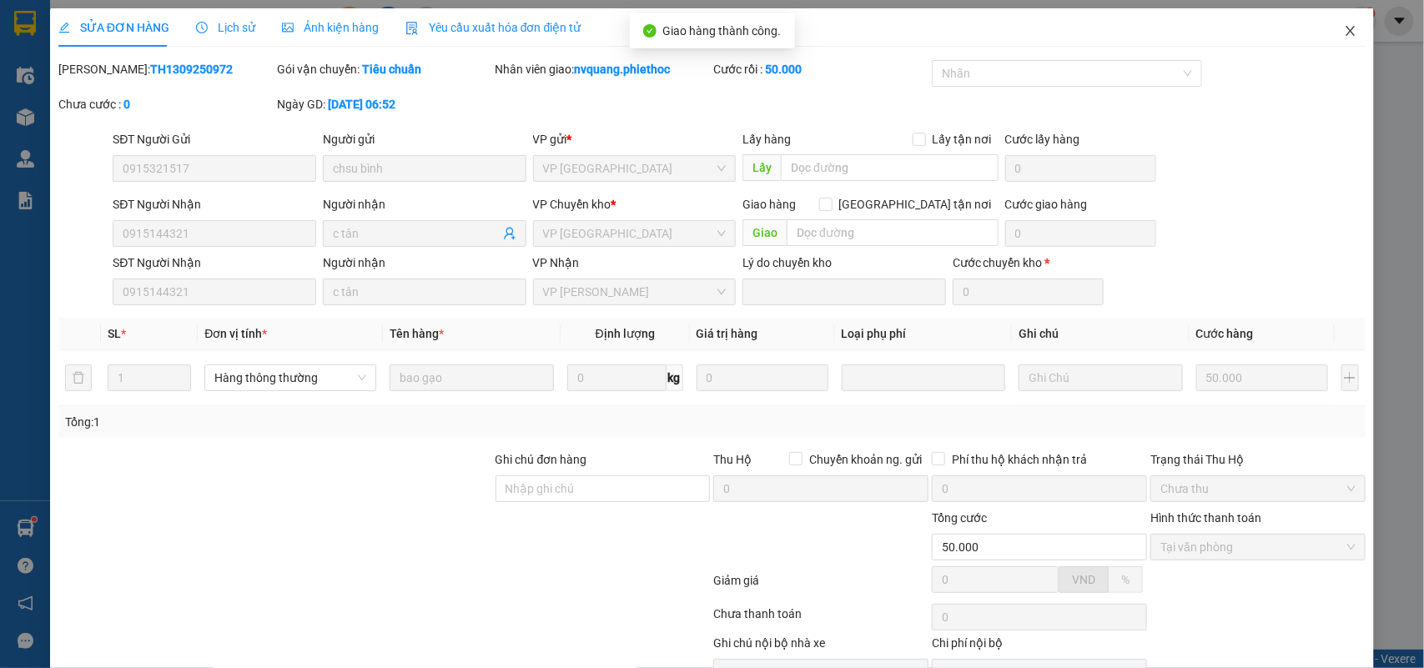
click at [1344, 28] on icon "close" at bounding box center [1350, 30] width 13 height 13
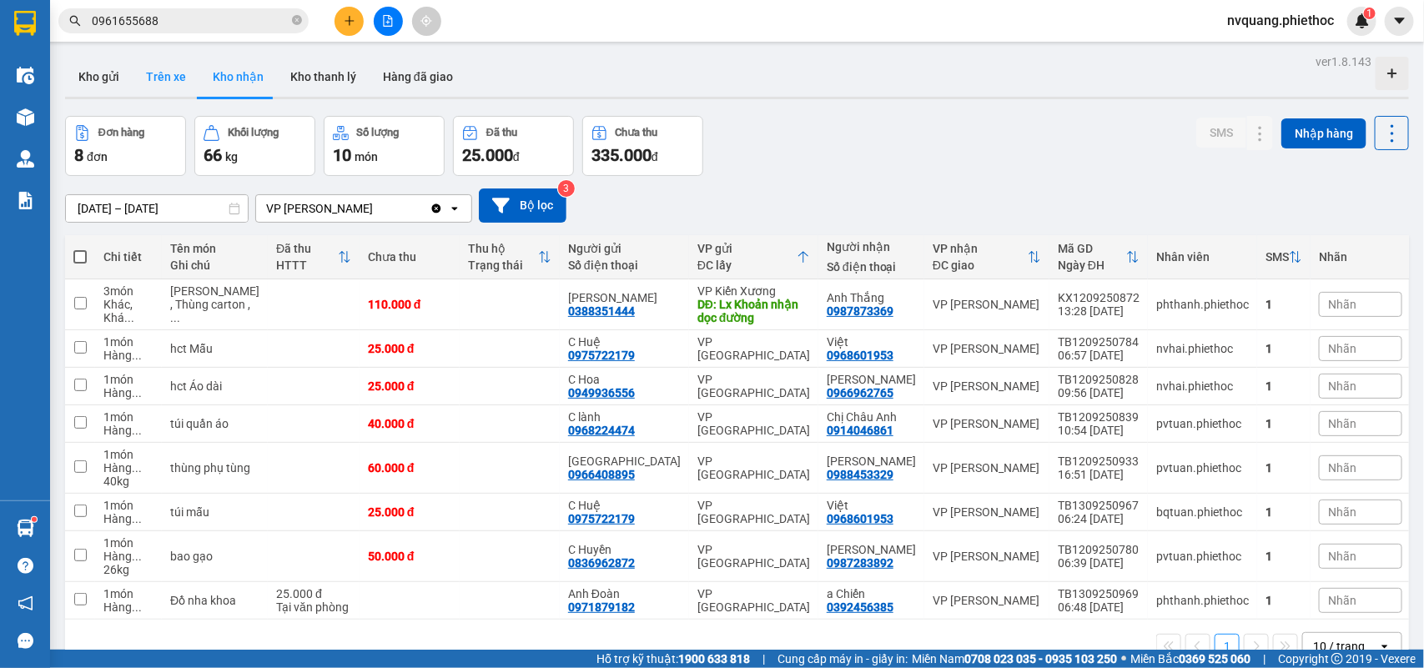
click at [176, 78] on button "Trên xe" at bounding box center [166, 77] width 67 height 40
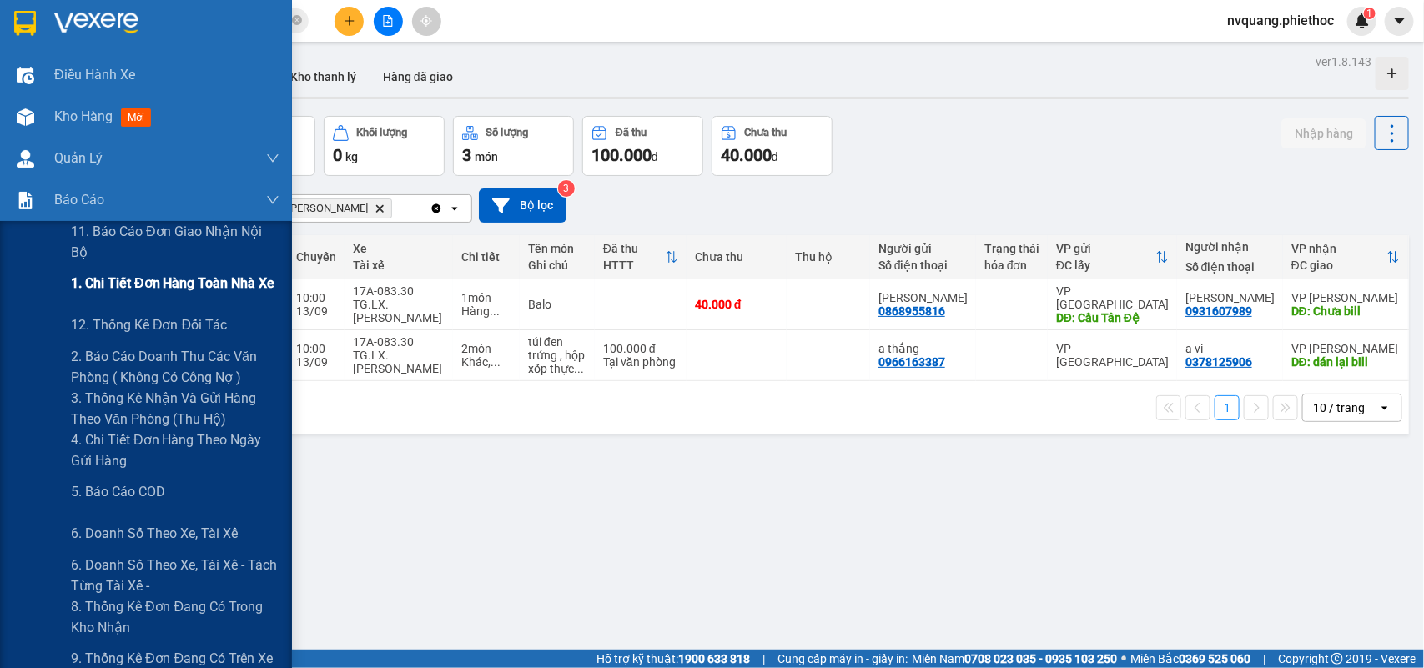
click at [140, 285] on span "1. Chi tiết đơn hàng toàn nhà xe" at bounding box center [173, 283] width 204 height 21
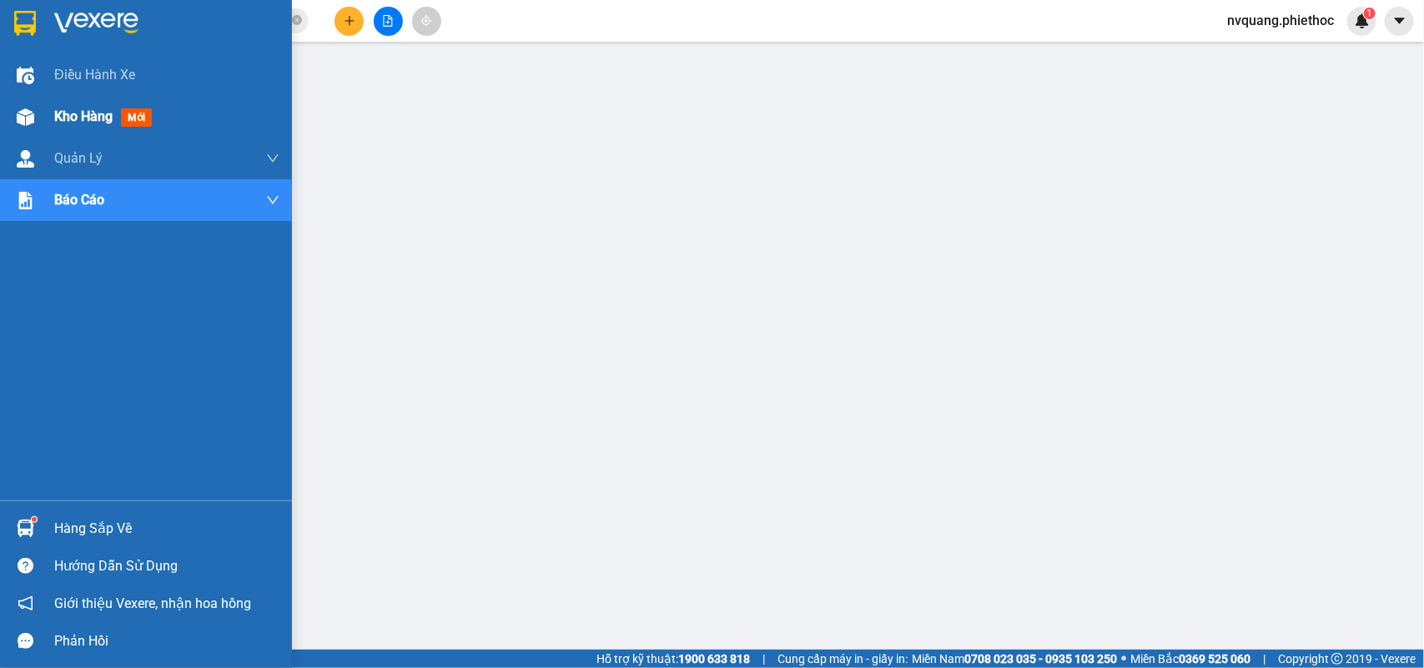
click at [56, 117] on span "Kho hàng" at bounding box center [83, 116] width 58 height 16
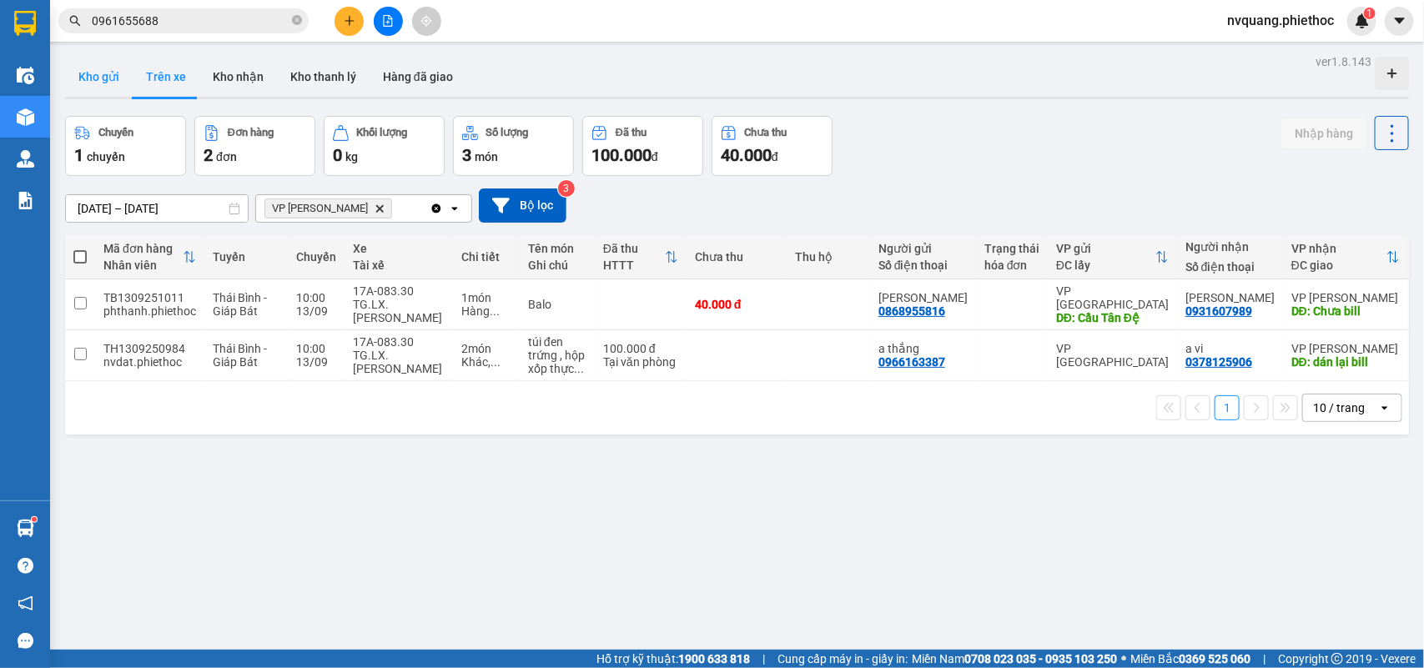
click at [101, 84] on button "Kho gửi" at bounding box center [99, 77] width 68 height 40
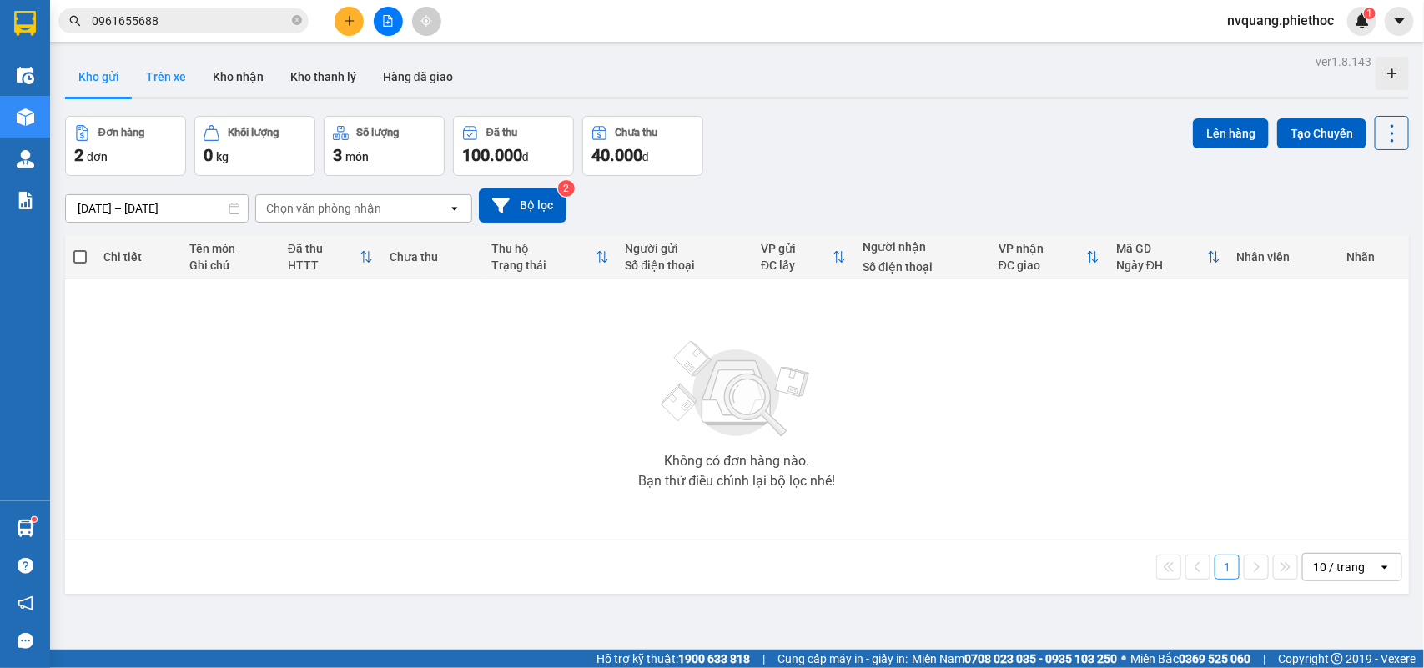
click at [177, 78] on button "Trên xe" at bounding box center [166, 77] width 67 height 40
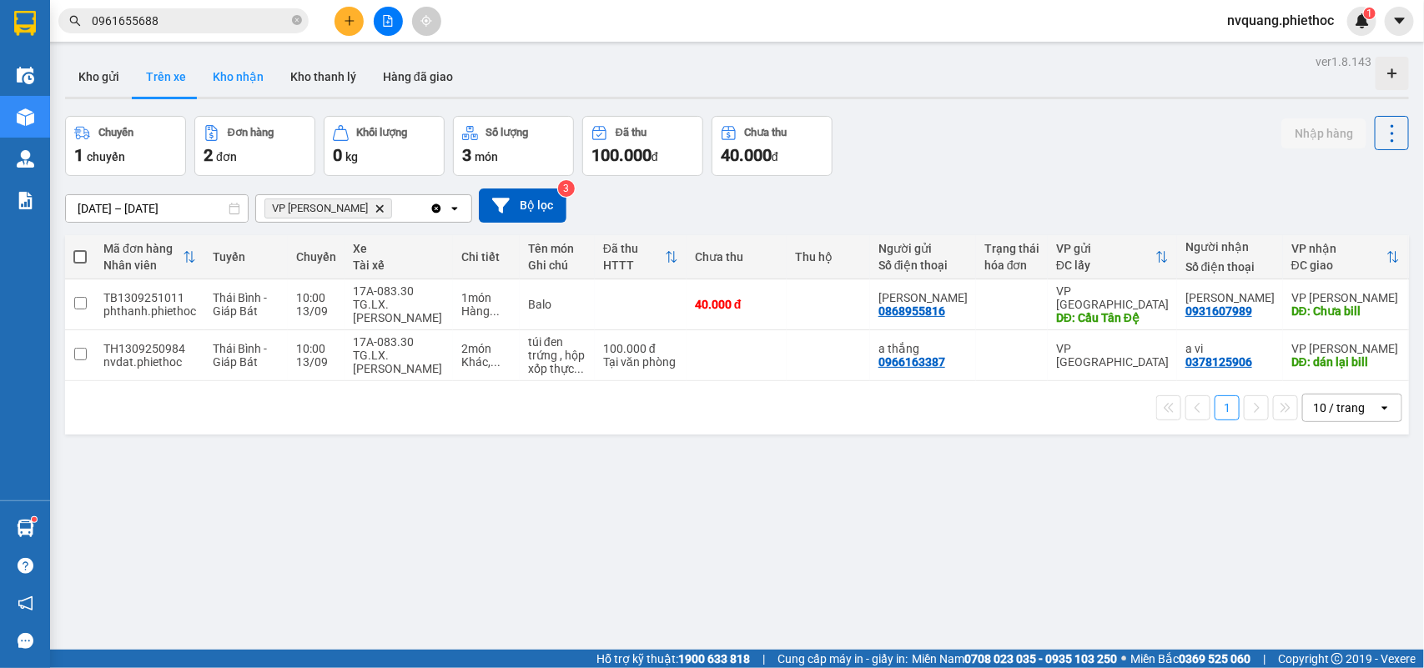
click at [236, 77] on button "Kho nhận" at bounding box center [238, 77] width 78 height 40
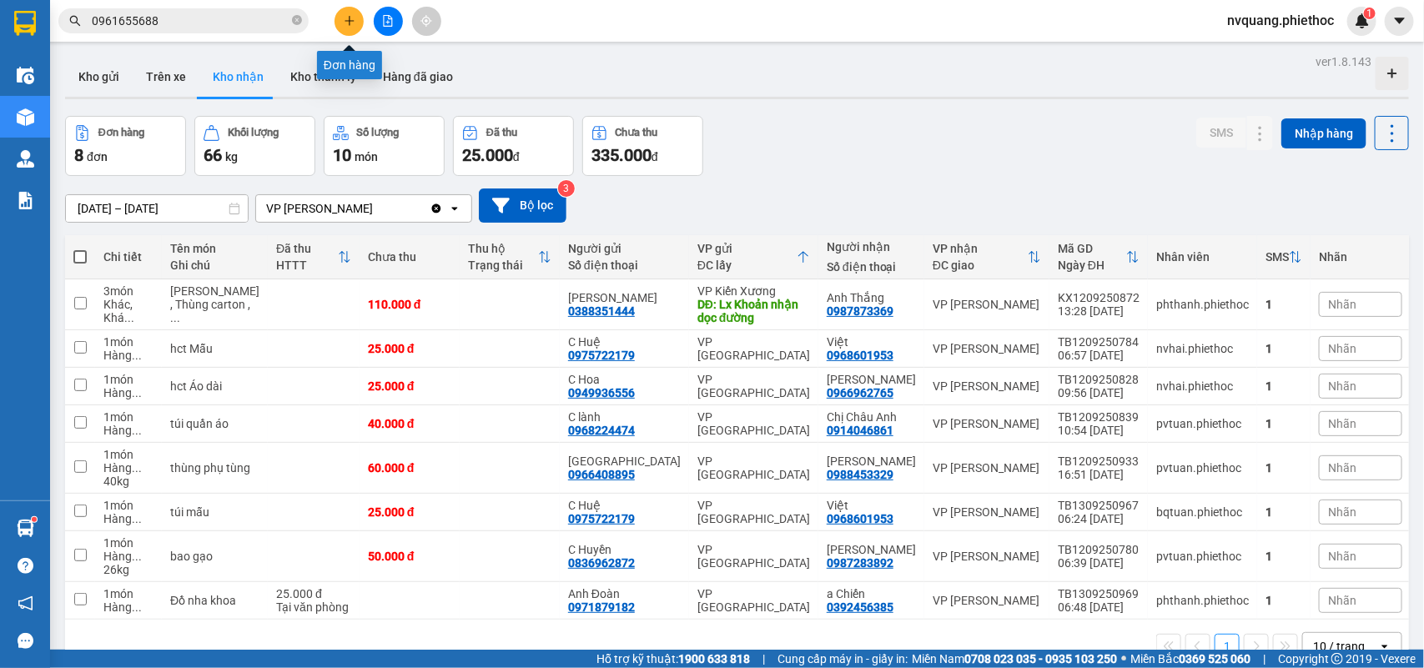
click at [346, 22] on icon "plus" at bounding box center [350, 21] width 12 height 12
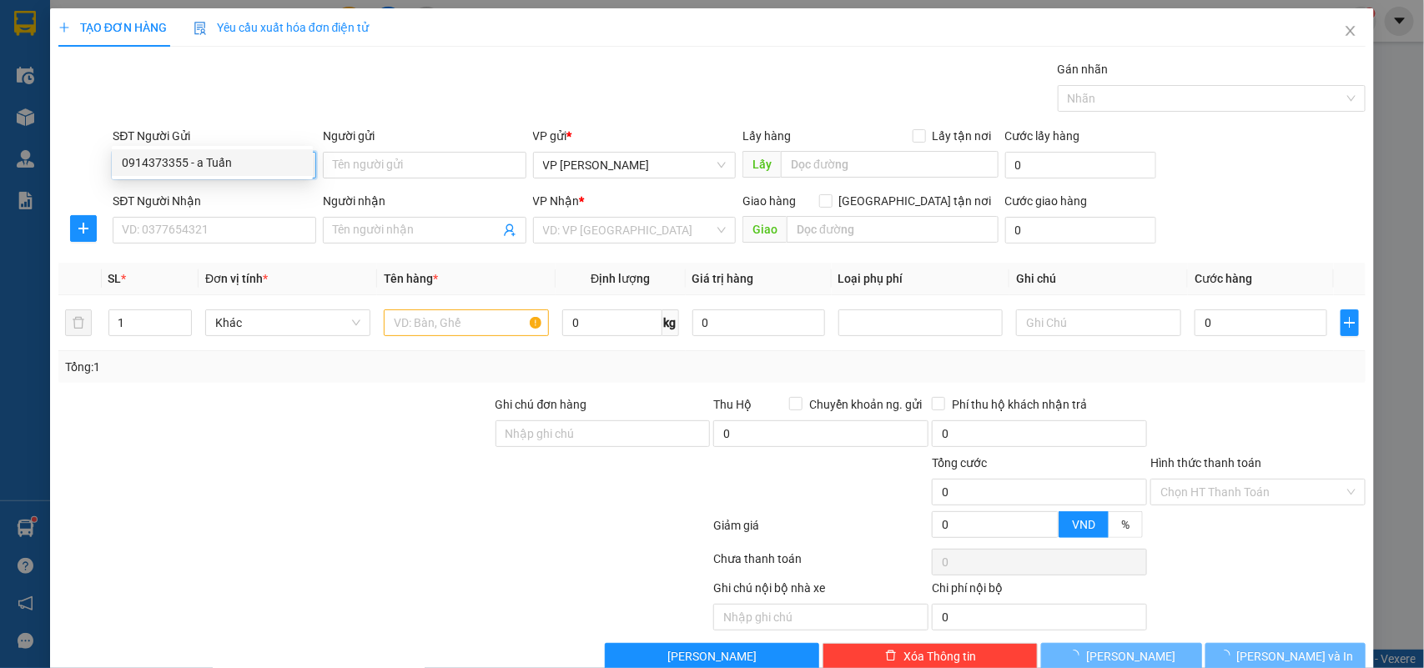
click at [157, 160] on div "0914373355 - a Tuấn" at bounding box center [212, 163] width 181 height 18
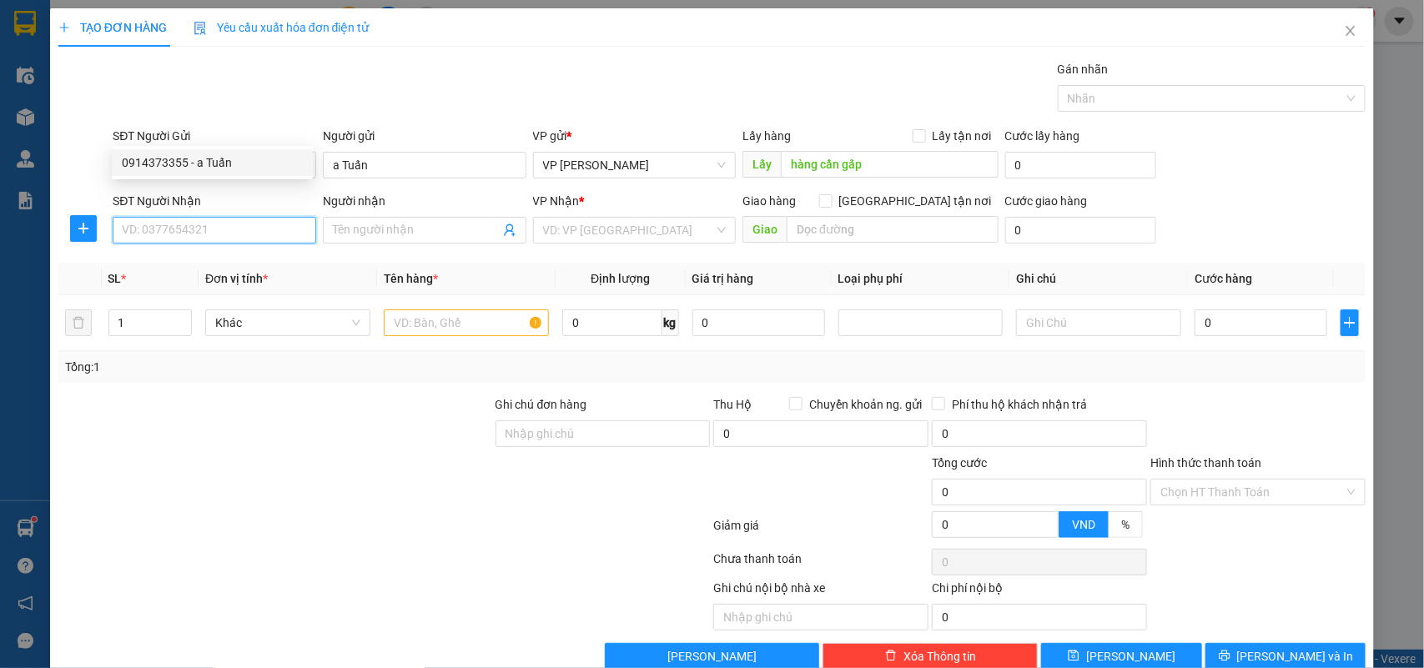
click at [196, 217] on input "SĐT Người Nhận" at bounding box center [215, 230] width 204 height 27
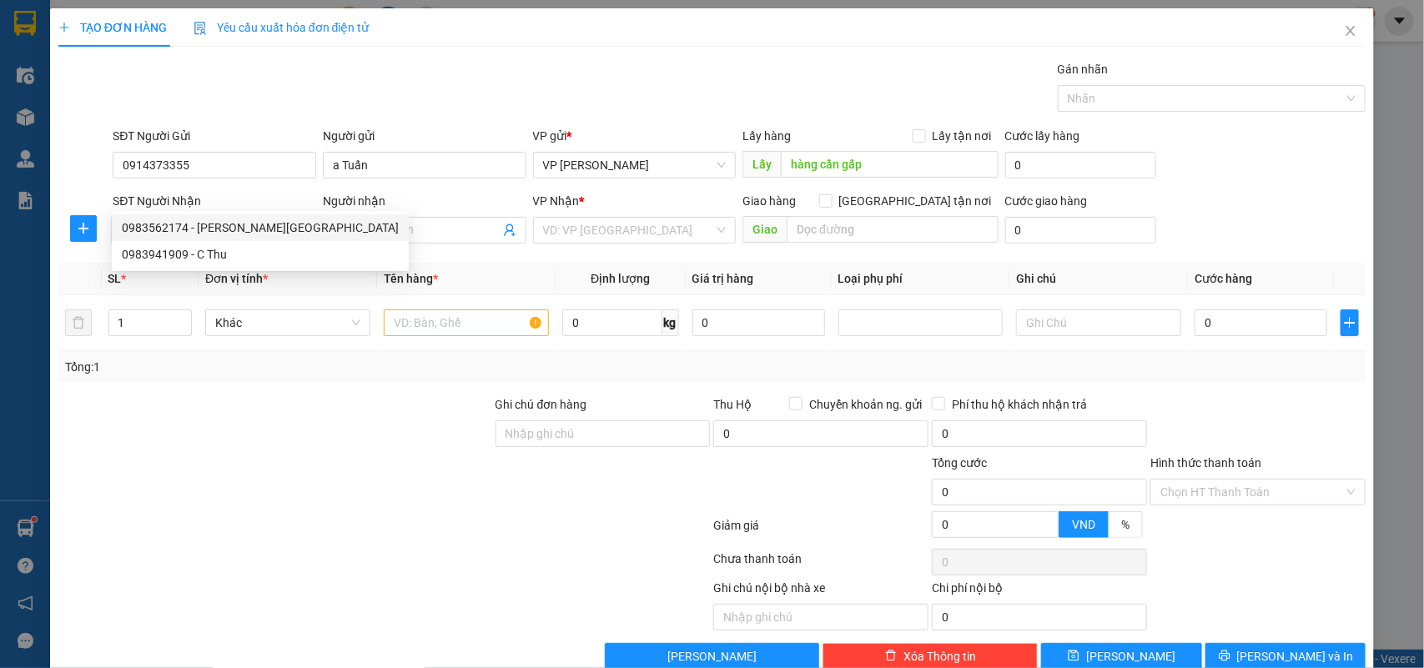
click at [204, 230] on div "0983562174 - c Vân Anh" at bounding box center [260, 228] width 277 height 18
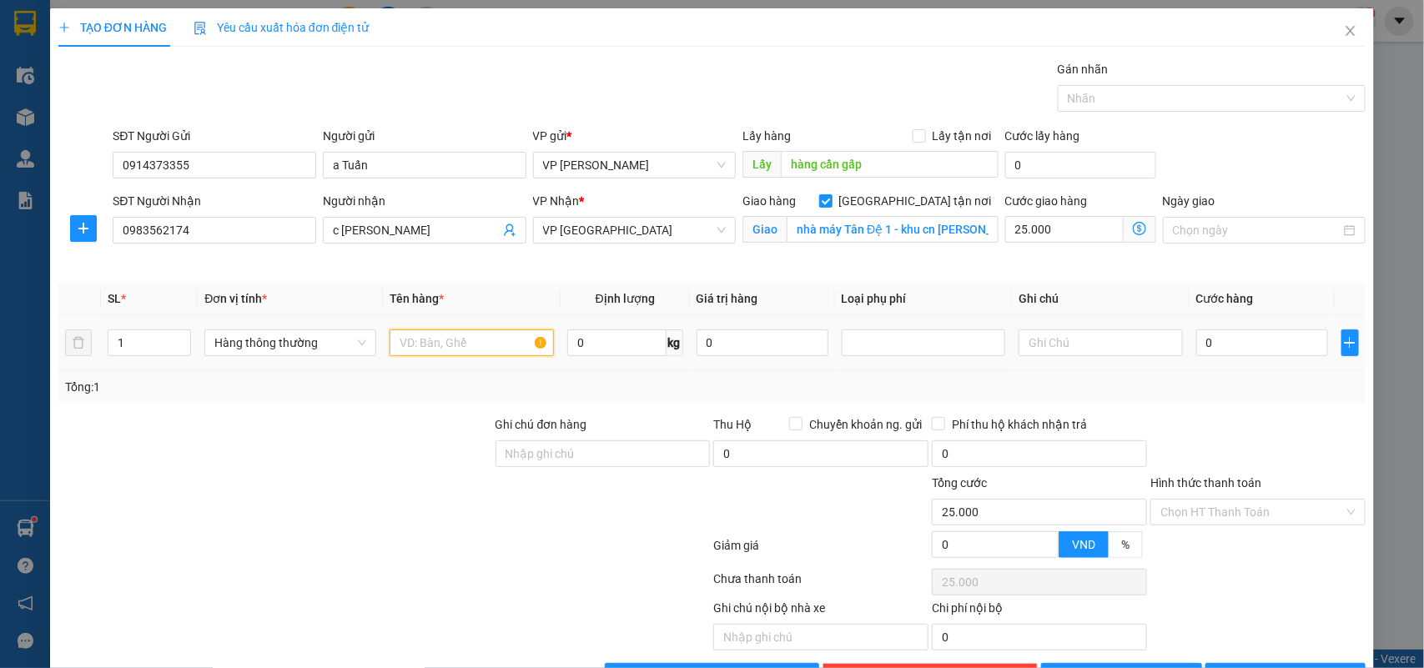
click at [459, 330] on input "text" at bounding box center [472, 343] width 164 height 27
click at [1231, 330] on input "0" at bounding box center [1262, 343] width 132 height 27
click at [1236, 371] on div "Tổng: 1" at bounding box center [712, 387] width 1308 height 32
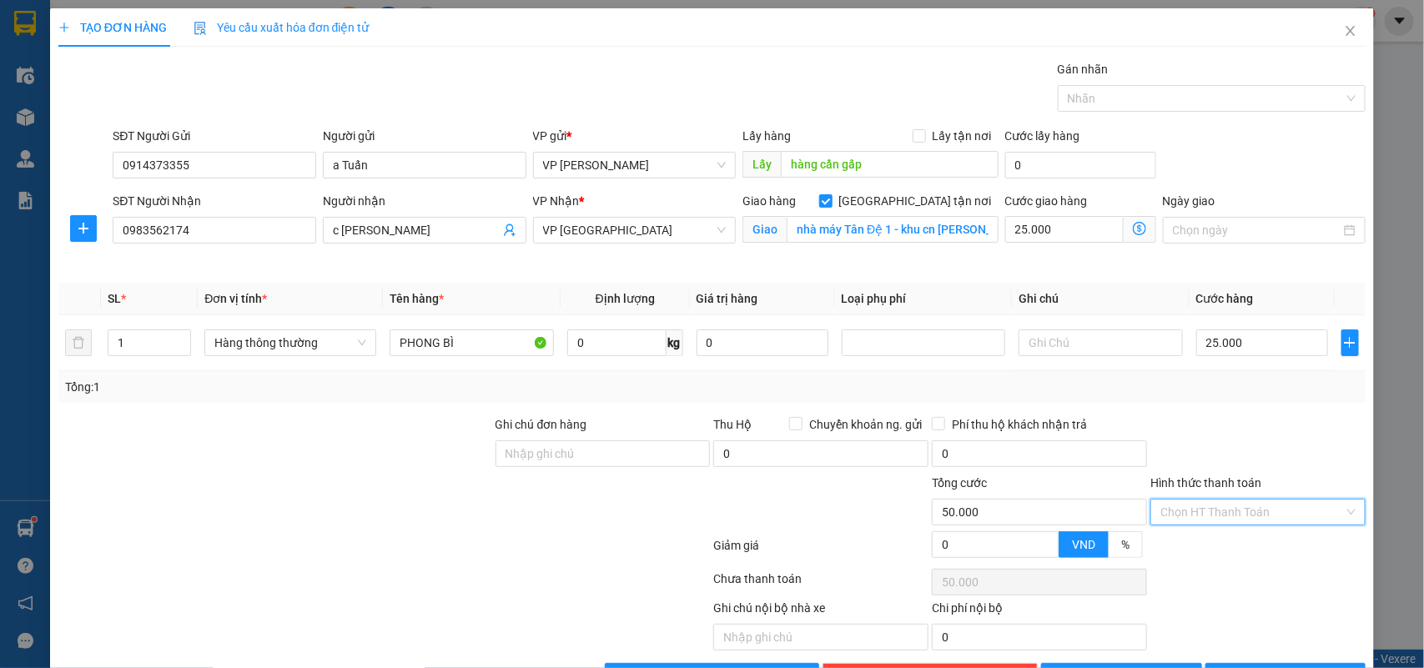
click at [1223, 500] on input "Hình thức thanh toán" at bounding box center [1253, 512] width 184 height 25
click at [1206, 537] on div "Tại văn phòng" at bounding box center [1246, 546] width 193 height 18
click at [1230, 667] on icon "printer" at bounding box center [1224, 676] width 11 height 11
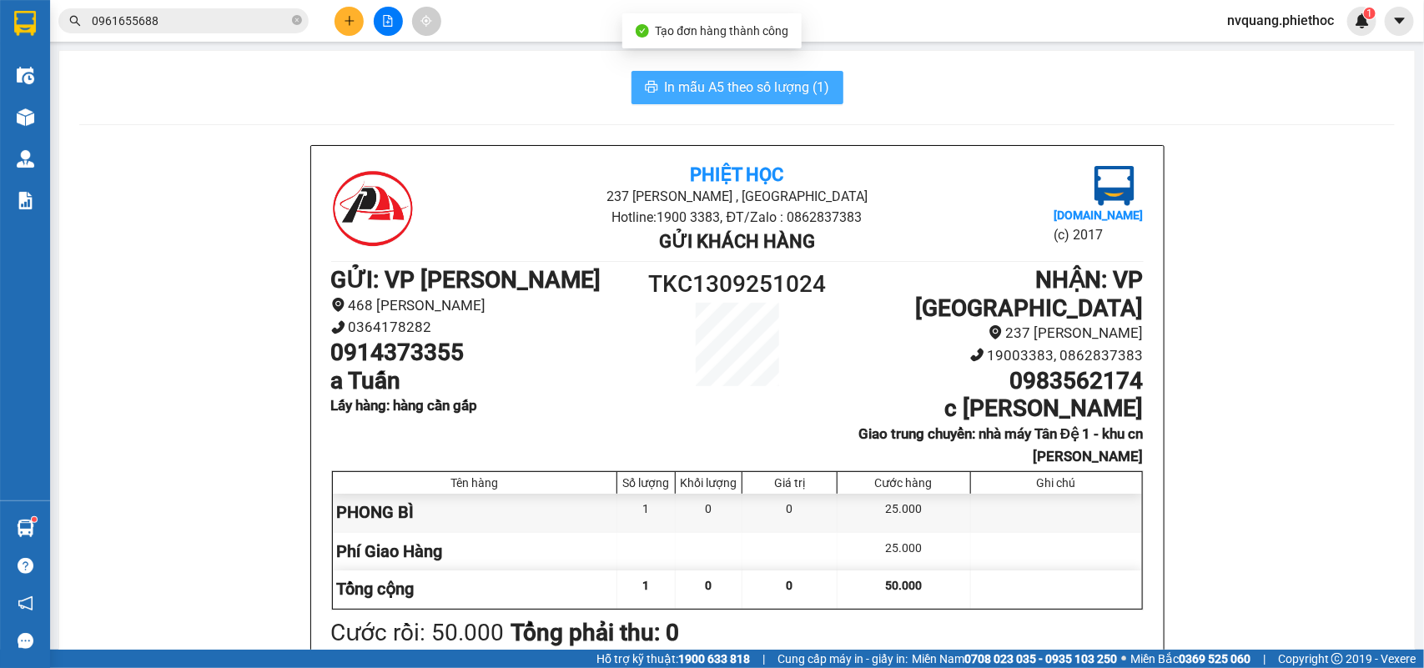
click at [698, 89] on span "In mẫu A5 theo số lượng (1)" at bounding box center [747, 87] width 165 height 21
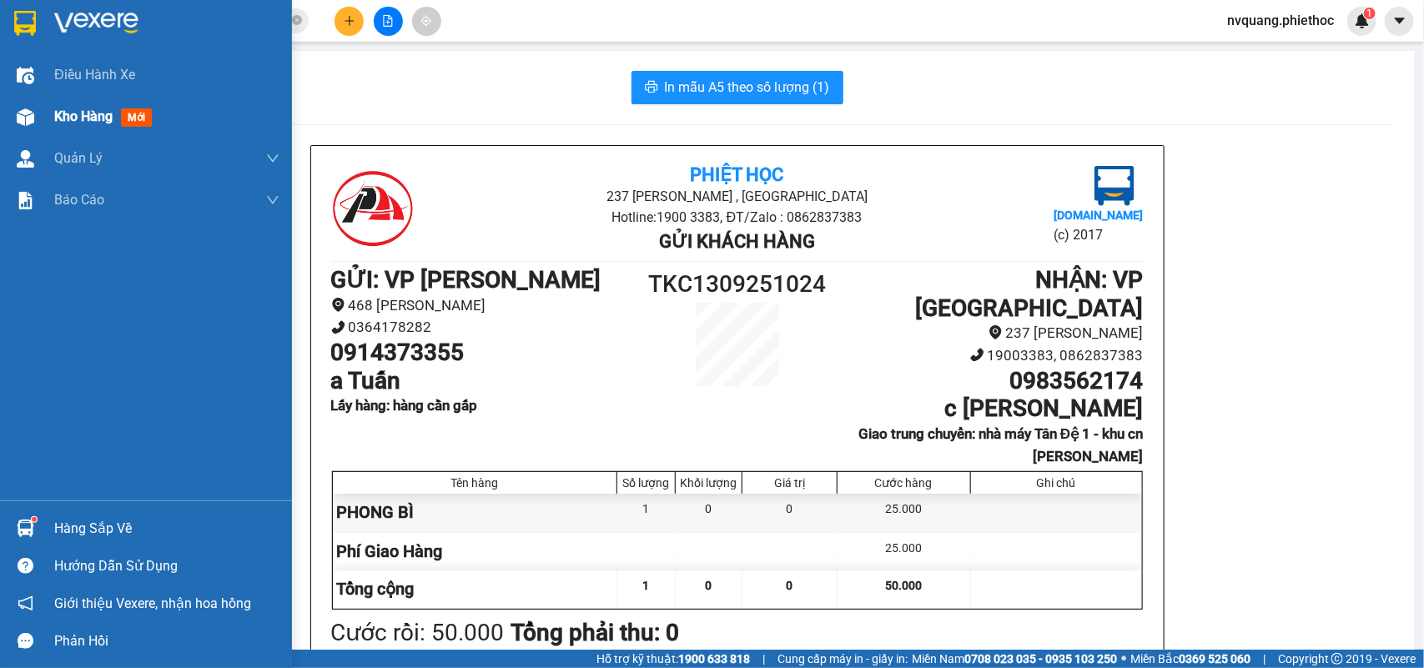
click at [79, 114] on span "Kho hàng" at bounding box center [83, 116] width 58 height 16
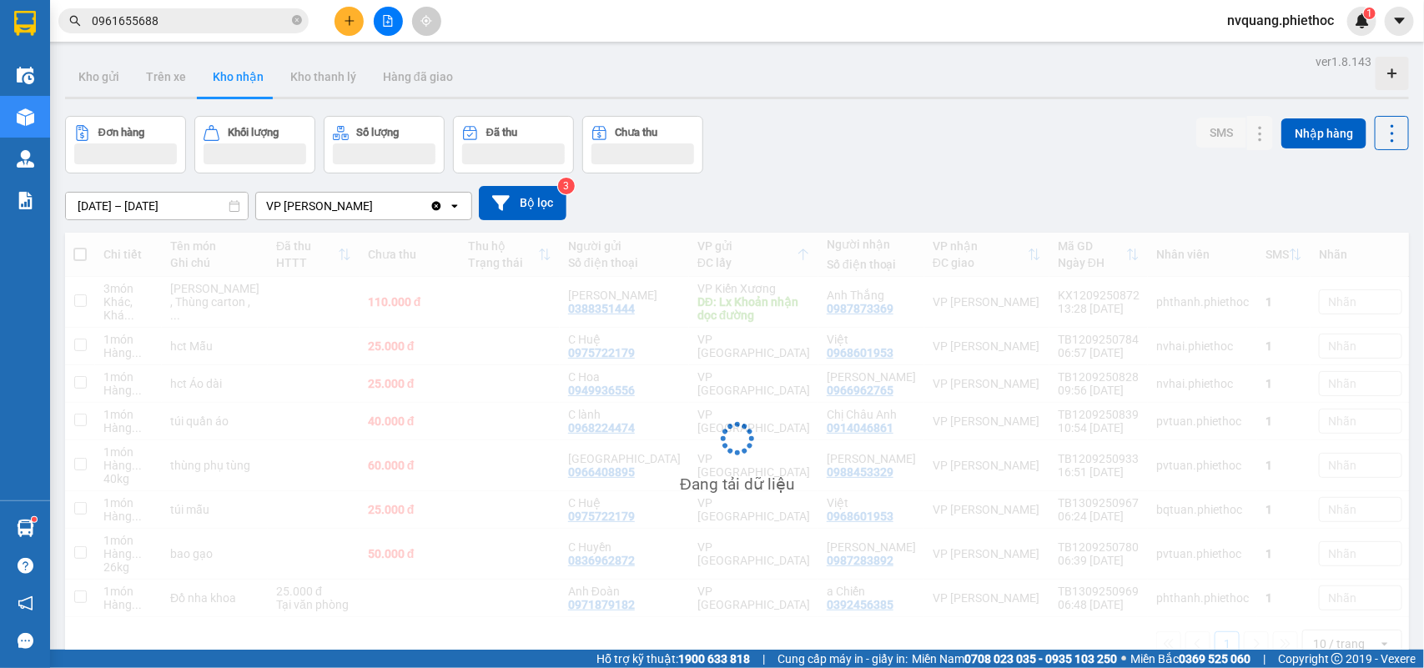
click at [355, 26] on icon "plus" at bounding box center [350, 21] width 12 height 12
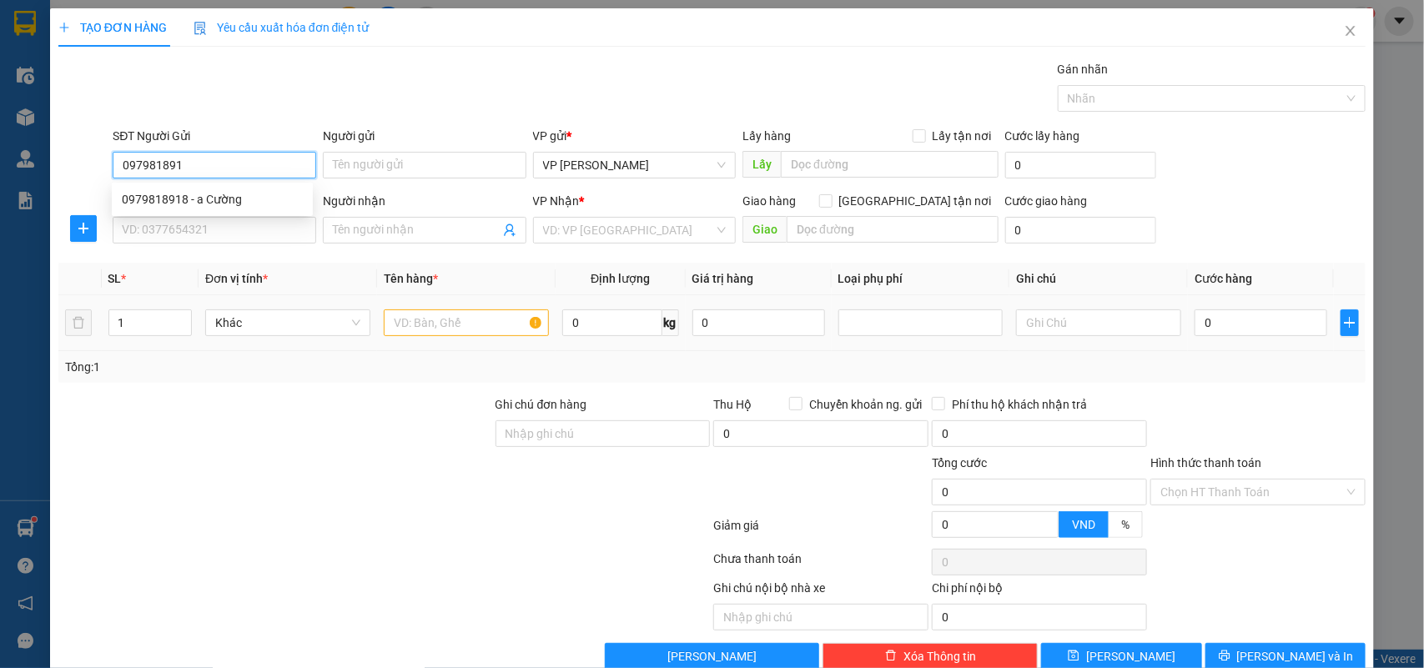
type input "0979818918"
click at [227, 194] on div "0979818918 - a Cường" at bounding box center [212, 199] width 181 height 18
type input "a Cường"
type input "0979818918"
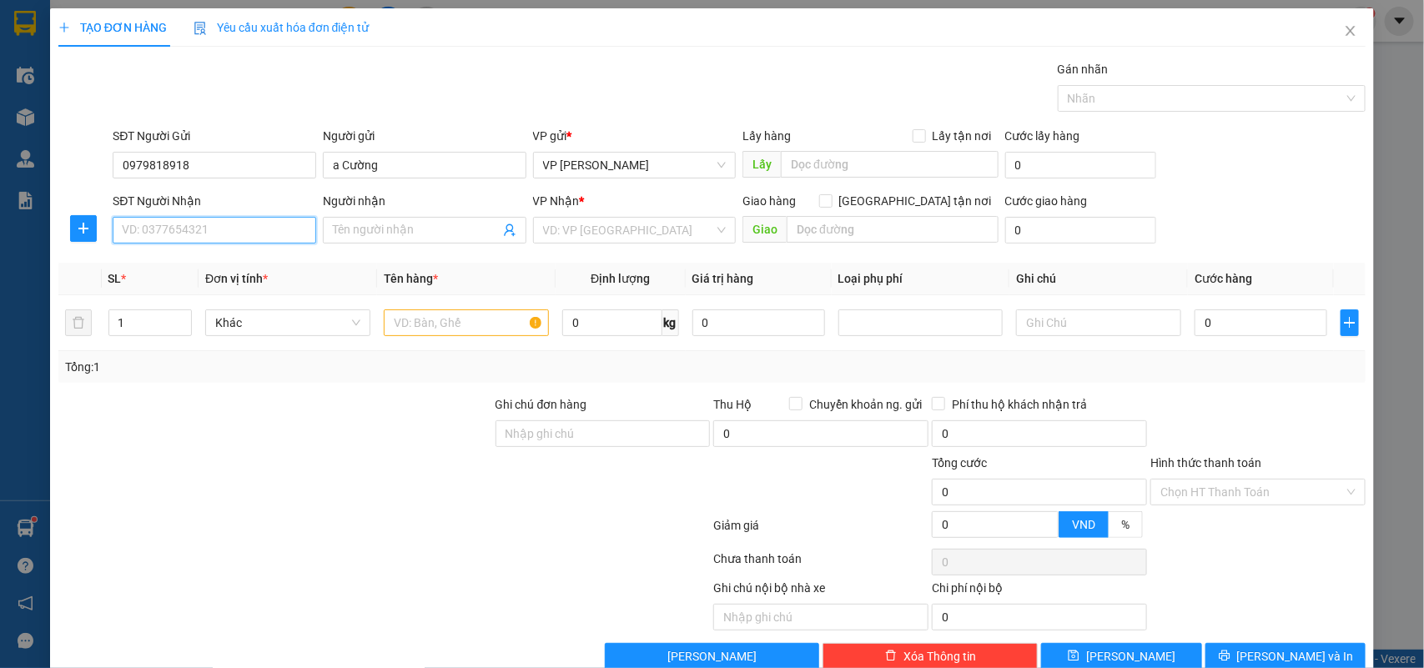
click at [188, 226] on input "SĐT Người Nhận" at bounding box center [215, 230] width 204 height 27
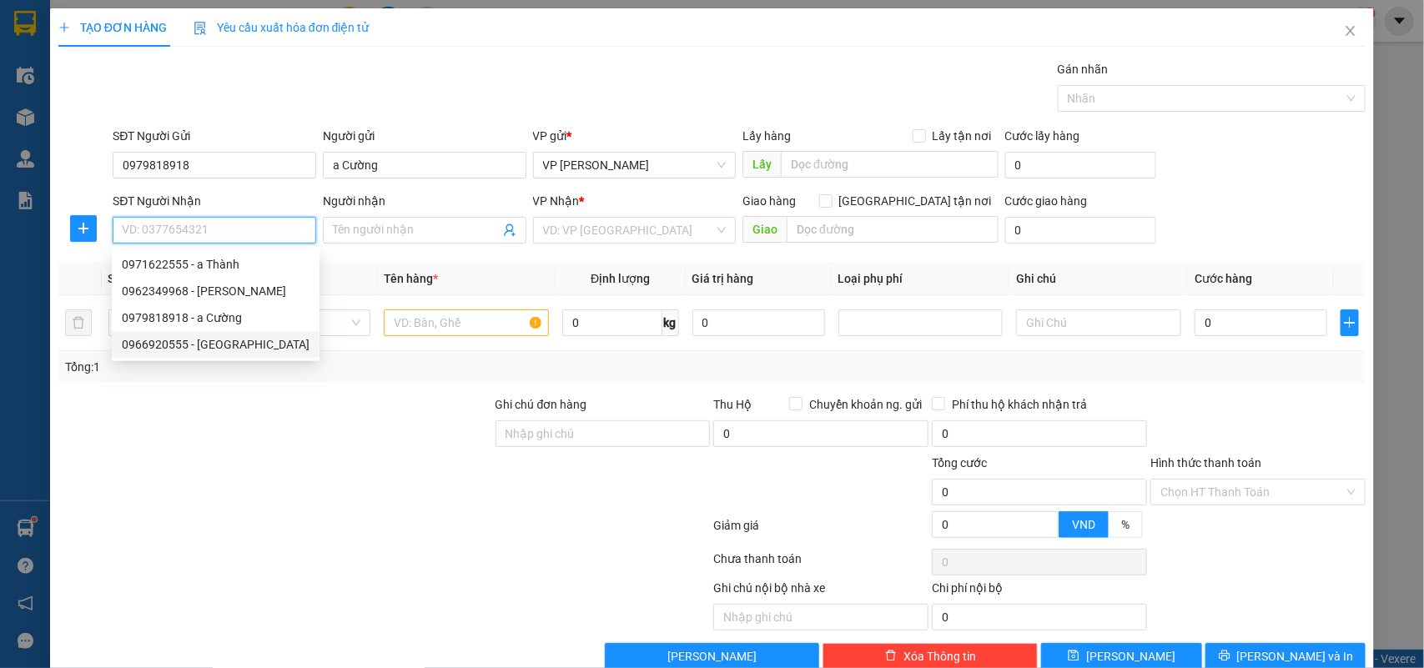
click at [201, 336] on div "0966920555 - Anh Nam" at bounding box center [216, 344] width 188 height 18
type input "0966920555"
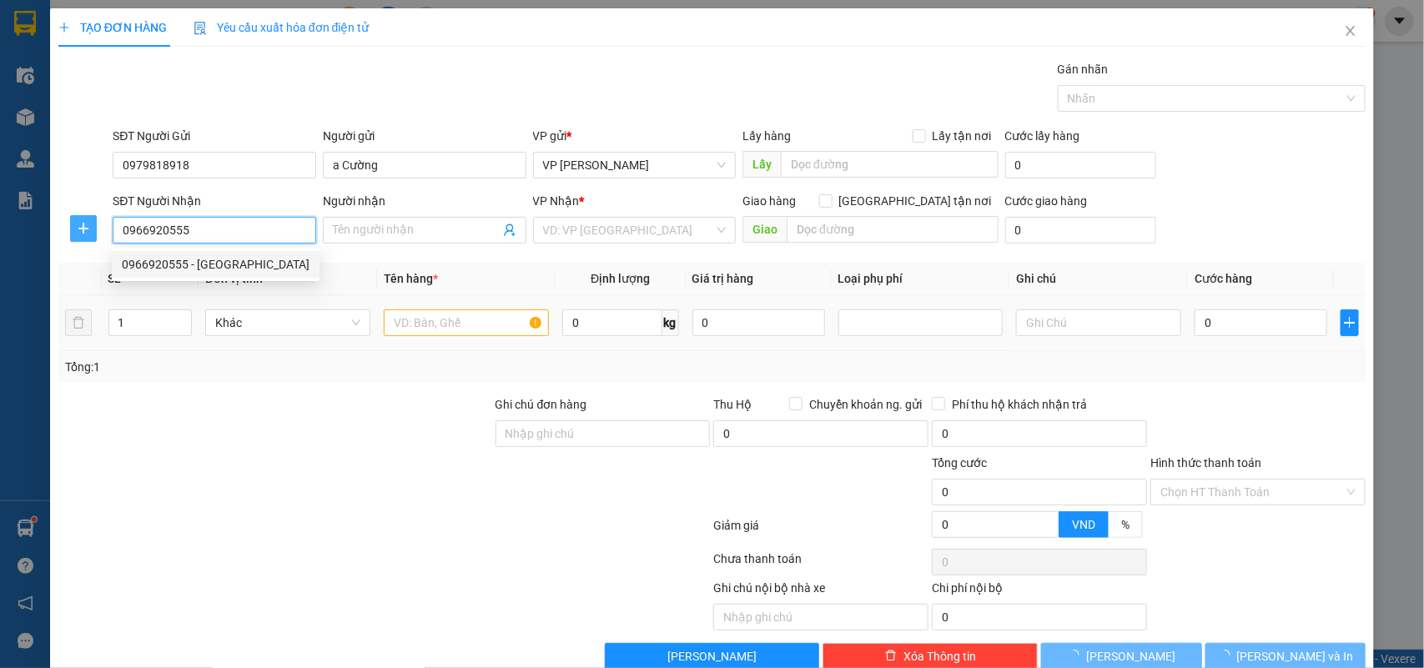
type input "Anh Nam"
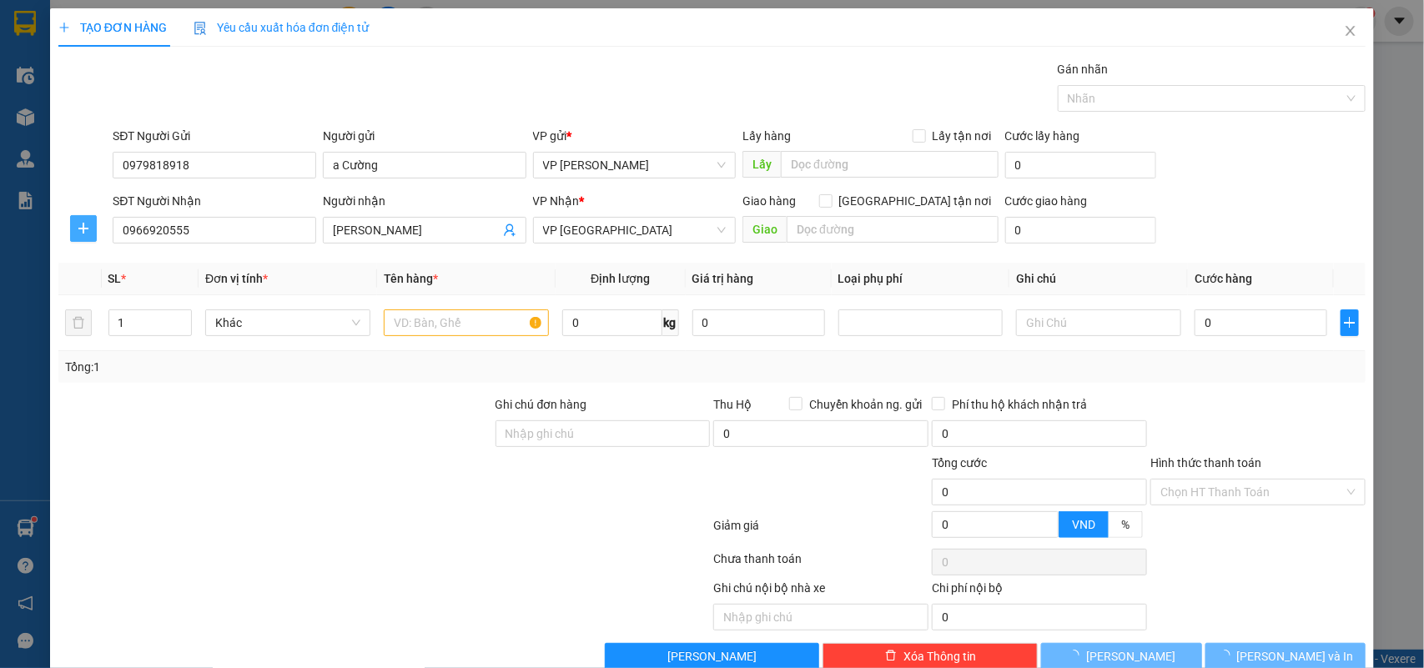
click at [84, 235] on icon "plus" at bounding box center [83, 228] width 13 height 13
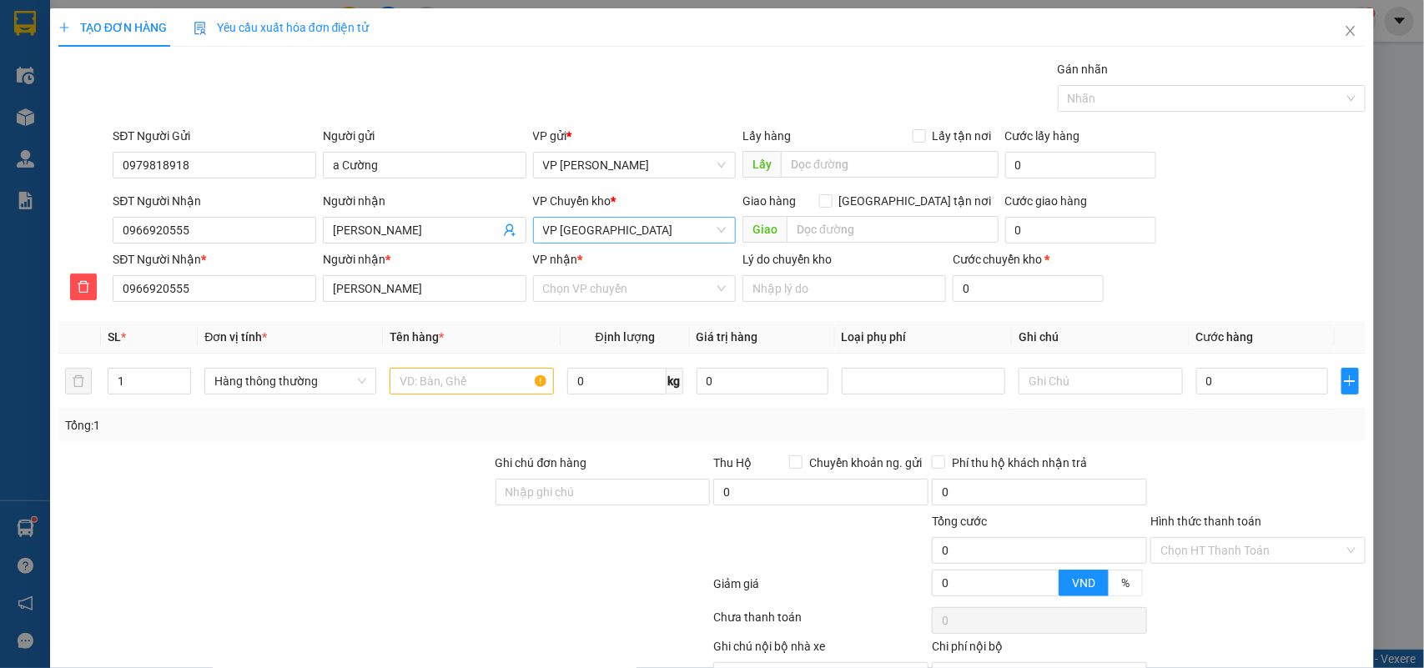
click at [556, 239] on span "VP [GEOGRAPHIC_DATA]" at bounding box center [635, 230] width 184 height 25
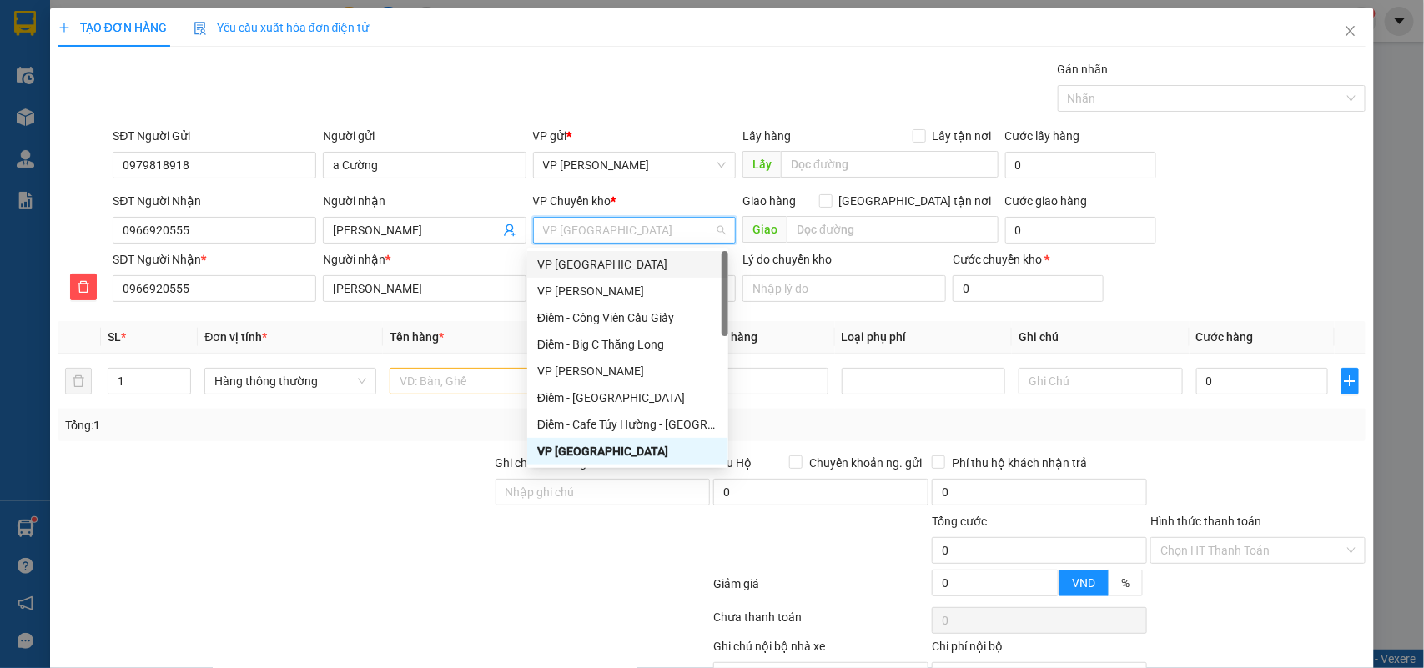
click at [563, 267] on div "VP [GEOGRAPHIC_DATA]" at bounding box center [627, 264] width 181 height 18
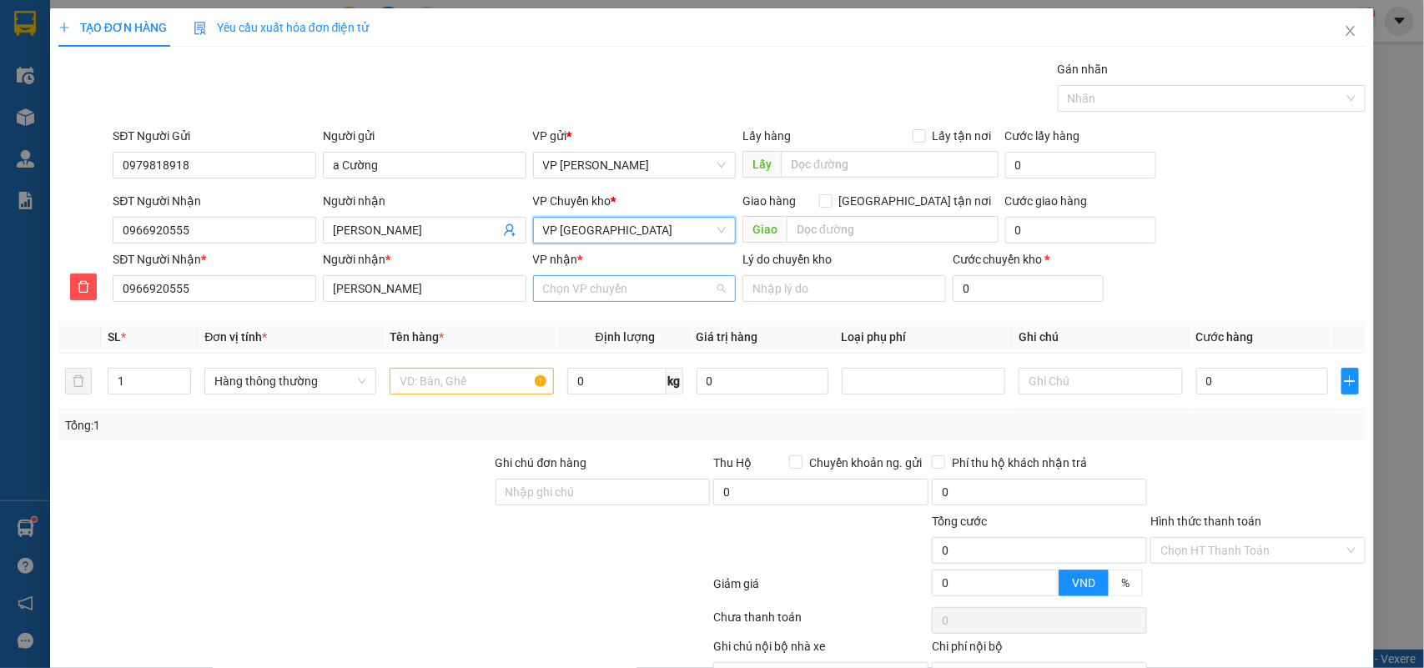
click at [586, 289] on input "VP nhận *" at bounding box center [629, 288] width 172 height 25
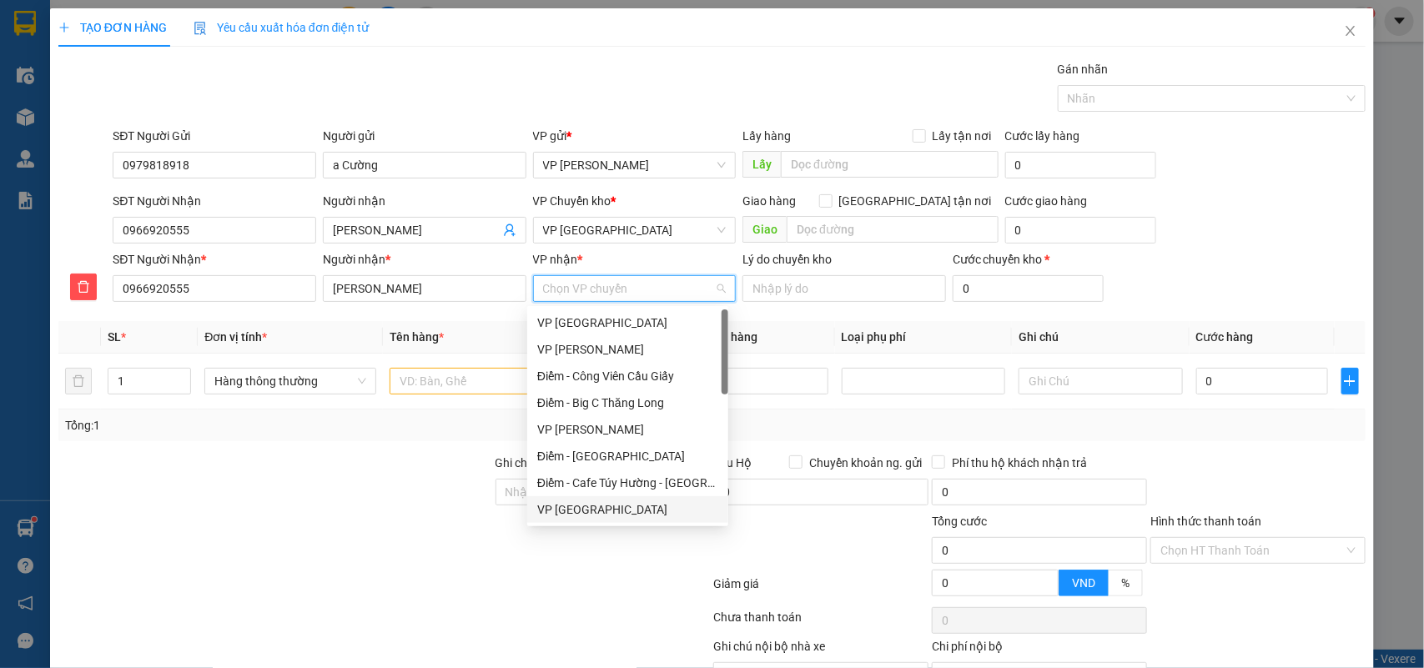
click at [570, 517] on div "VP [GEOGRAPHIC_DATA]" at bounding box center [627, 510] width 181 height 18
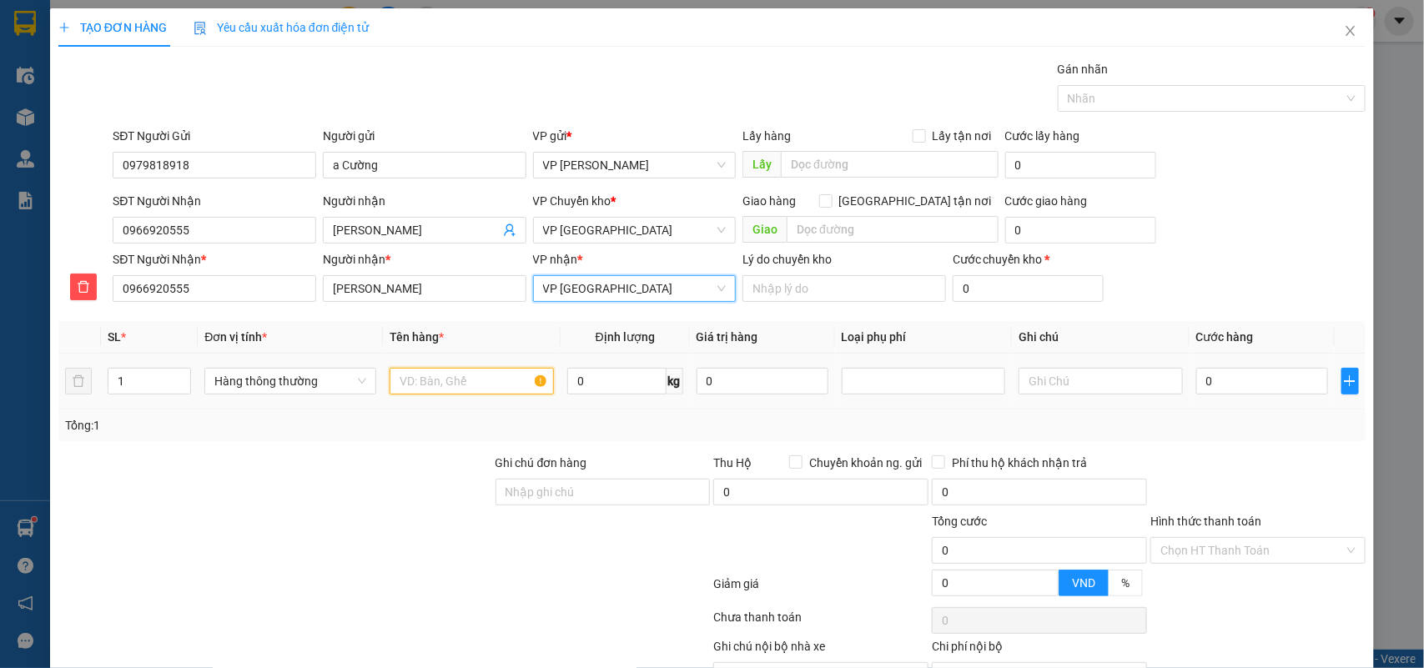
click at [473, 390] on input "text" at bounding box center [472, 381] width 164 height 27
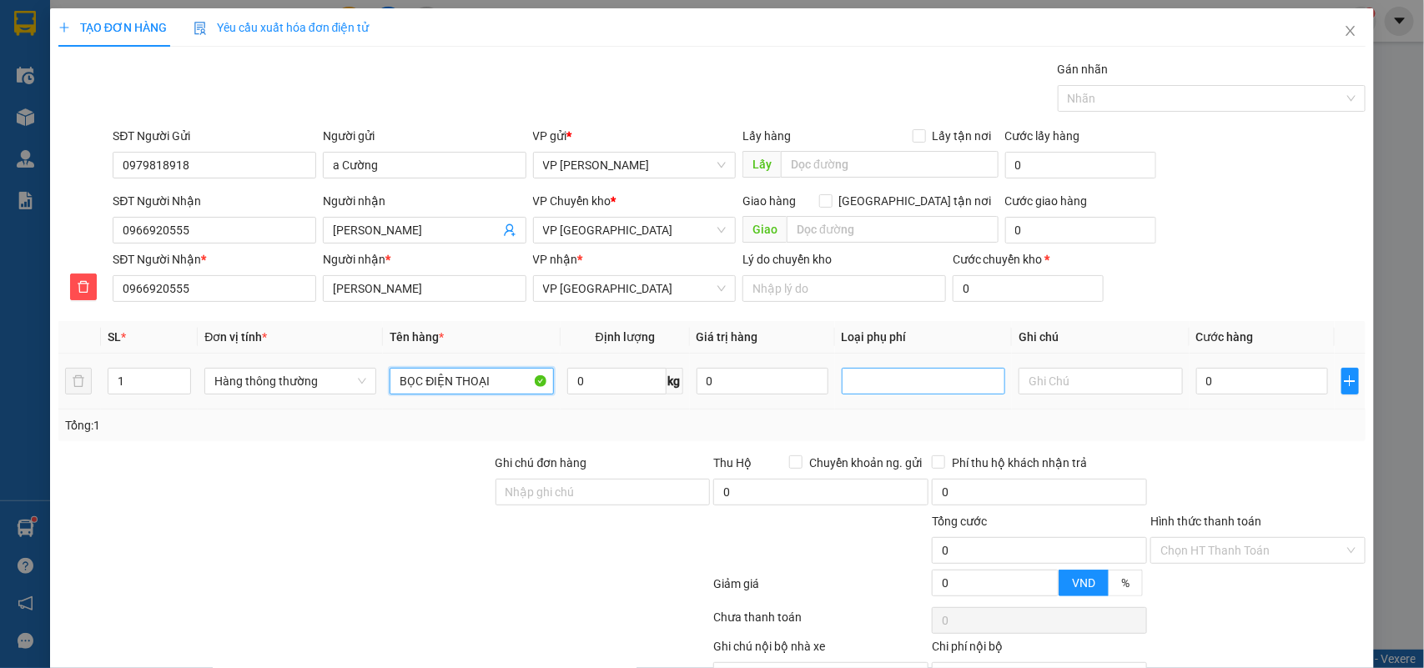
click at [944, 385] on div at bounding box center [924, 381] width 156 height 20
type input "BỌC ĐIỆN THOẠI"
drag, startPoint x: 865, startPoint y: 436, endPoint x: 959, endPoint y: 426, distance: 94.8
click at [865, 438] on div "Hàng dễ vỡ" at bounding box center [914, 442] width 142 height 18
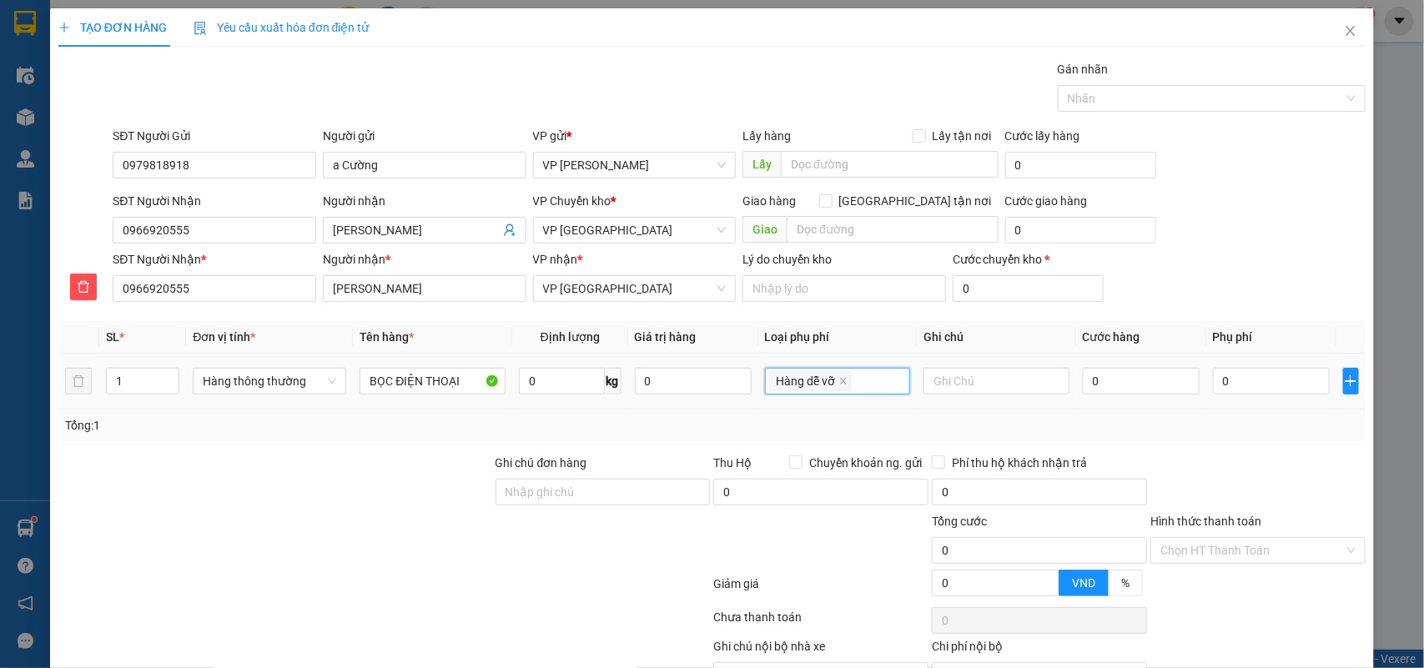
type input "10.000"
click at [1108, 396] on div "0" at bounding box center [1141, 381] width 117 height 33
click at [1108, 394] on input "0" at bounding box center [1141, 381] width 117 height 27
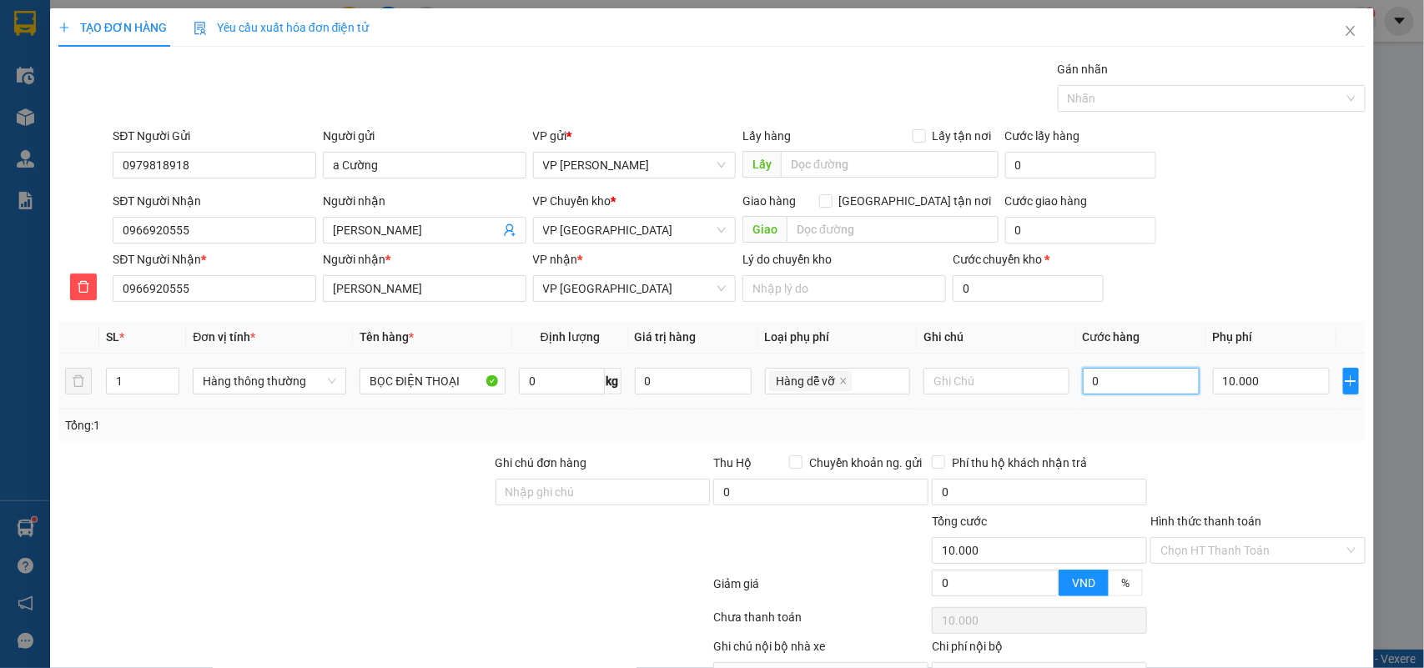
type input "5"
type input "10.005"
type input "0"
type input "10.000"
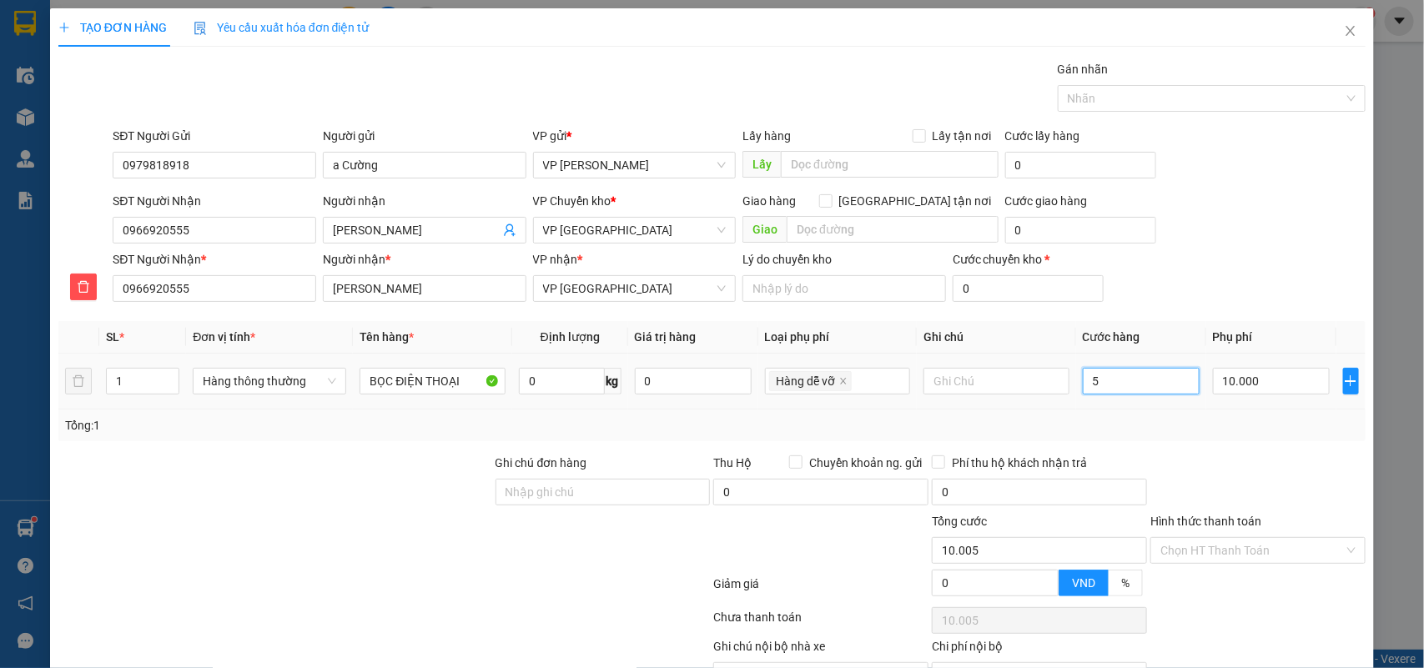
type input "10.000"
type input "04"
type input "10.004"
type input "040"
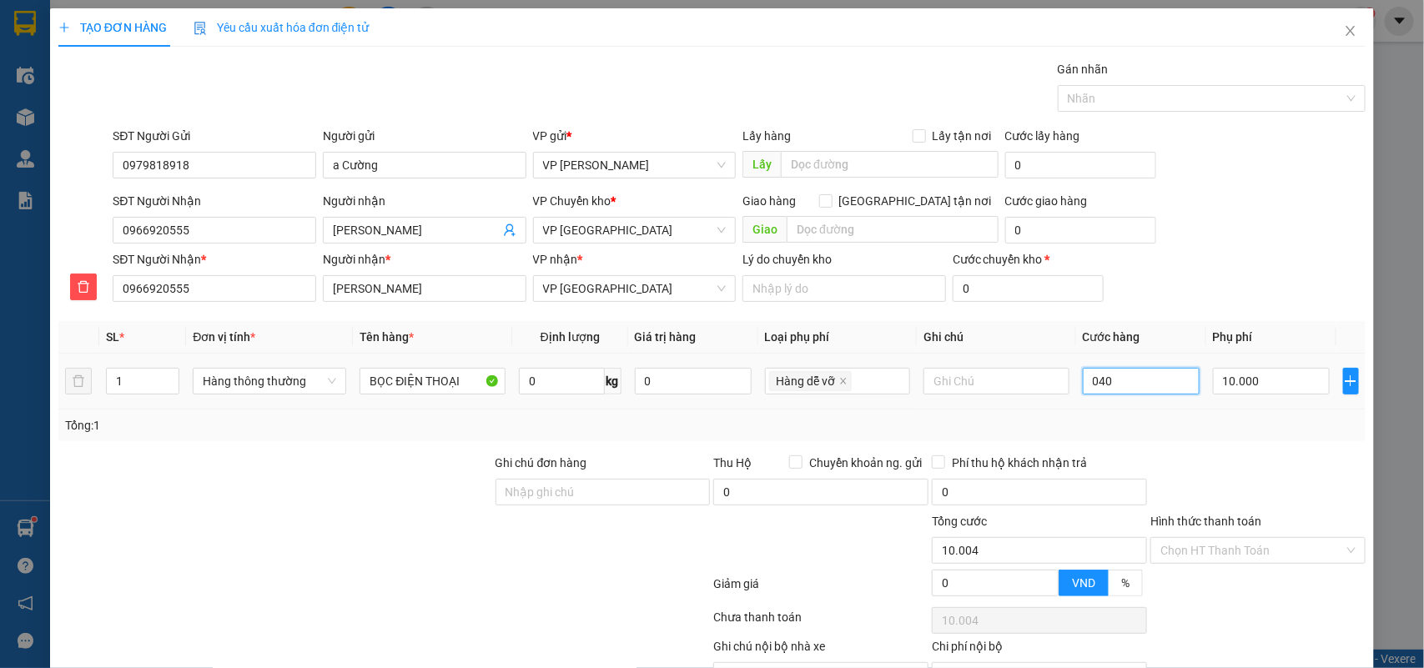
type input "10.040"
click at [1114, 392] on input "040" at bounding box center [1141, 381] width 117 height 27
click at [1115, 398] on div "040" at bounding box center [1141, 381] width 117 height 33
type input "40.000"
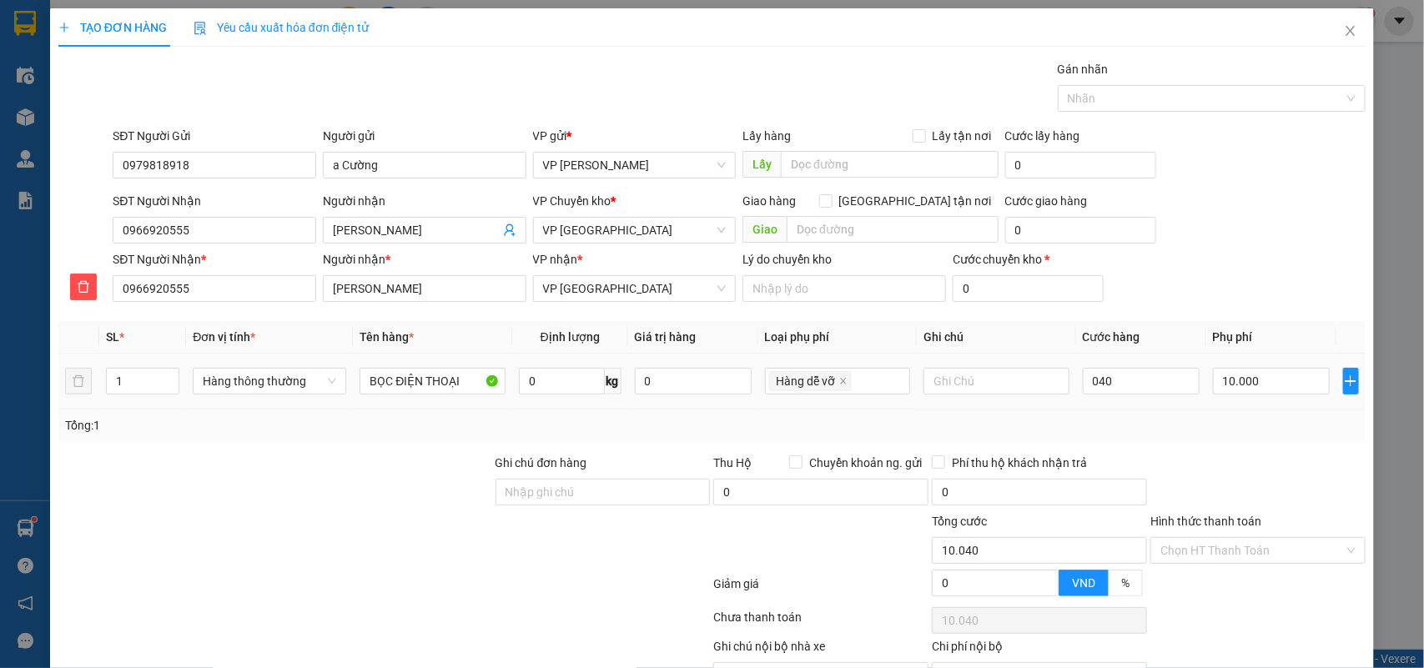
type input "50.000"
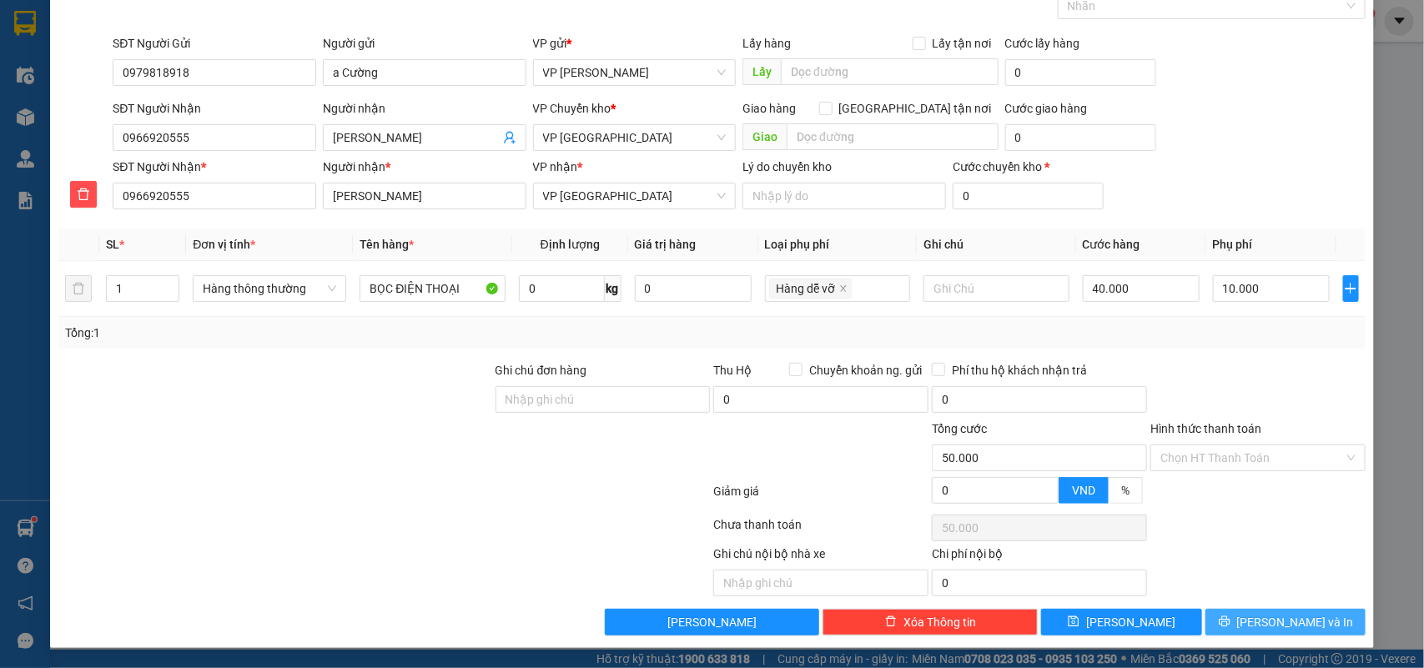
click at [1261, 609] on button "[PERSON_NAME] và In" at bounding box center [1286, 622] width 160 height 27
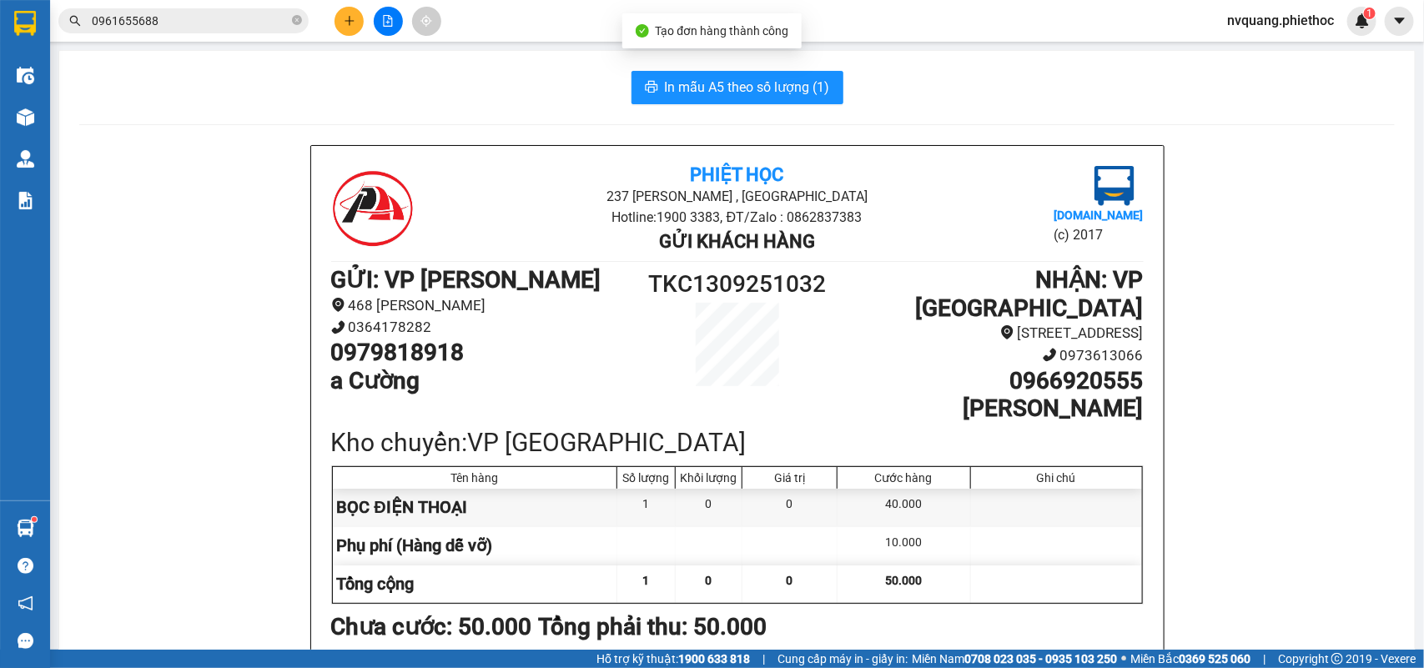
click at [689, 88] on span "In mẫu A5 theo số lượng (1)" at bounding box center [747, 87] width 165 height 21
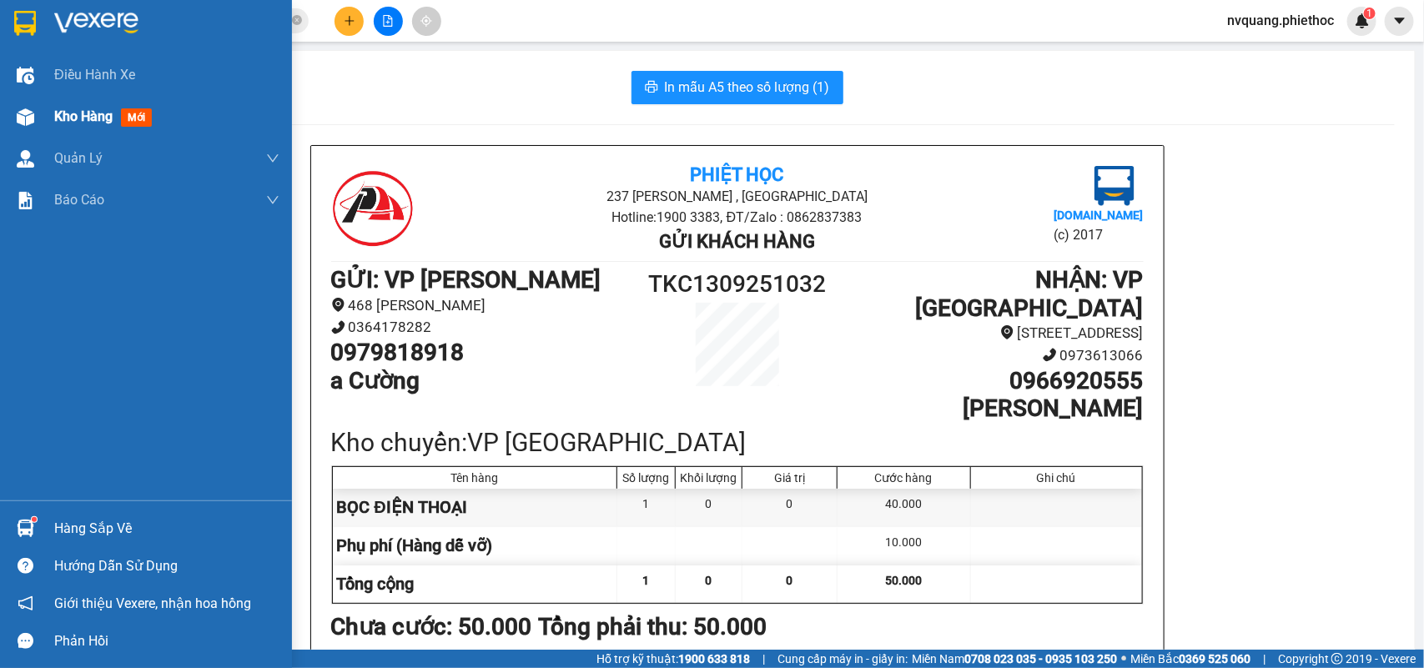
click at [33, 113] on img at bounding box center [26, 117] width 18 height 18
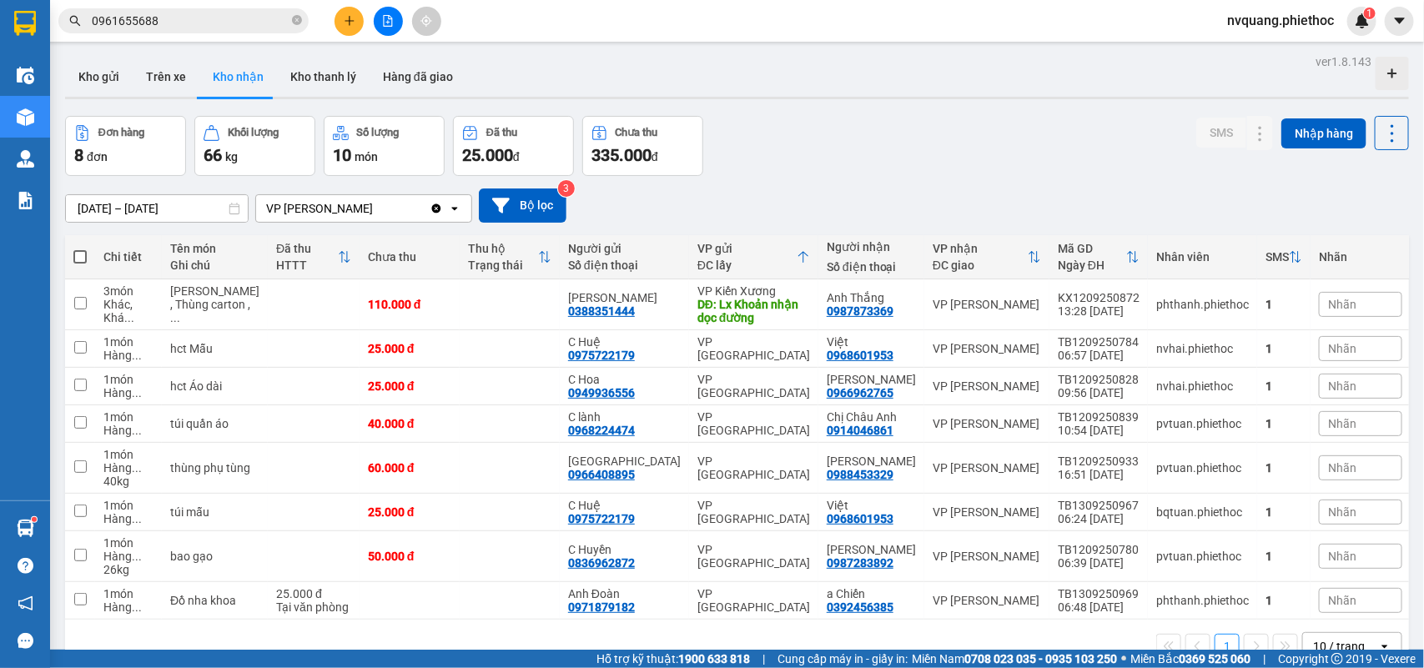
drag, startPoint x: 824, startPoint y: 188, endPoint x: 818, endPoint y: 213, distance: 25.7
click at [822, 189] on div "11/09/2025 – 13/09/2025 Press the down arrow key to interact with the calendar …" at bounding box center [737, 206] width 1344 height 34
drag, startPoint x: 818, startPoint y: 213, endPoint x: 823, endPoint y: 234, distance: 22.3
click at [823, 234] on div "11/09/2025 – 13/09/2025 Press the down arrow key to interact with the calendar …" at bounding box center [737, 205] width 1344 height 59
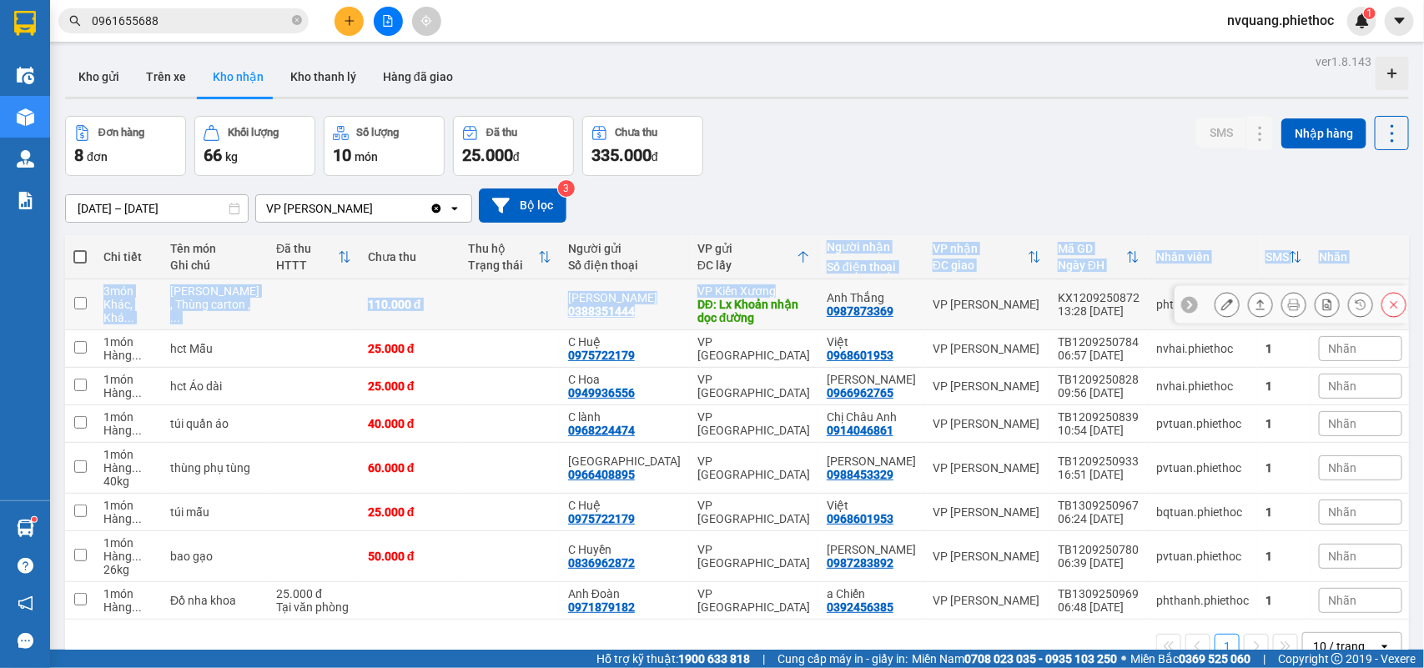
drag, startPoint x: 801, startPoint y: 282, endPoint x: 799, endPoint y: 292, distance: 10.1
click at [799, 292] on table "Chi tiết Tên món Ghi chú Đã thu HTTT Chưa thu Thu hộ Trạng thái Người gửi Số đi…" at bounding box center [738, 427] width 1347 height 385
click at [180, 73] on button "Trên xe" at bounding box center [166, 77] width 67 height 40
type input "[DATE] – [DATE]"
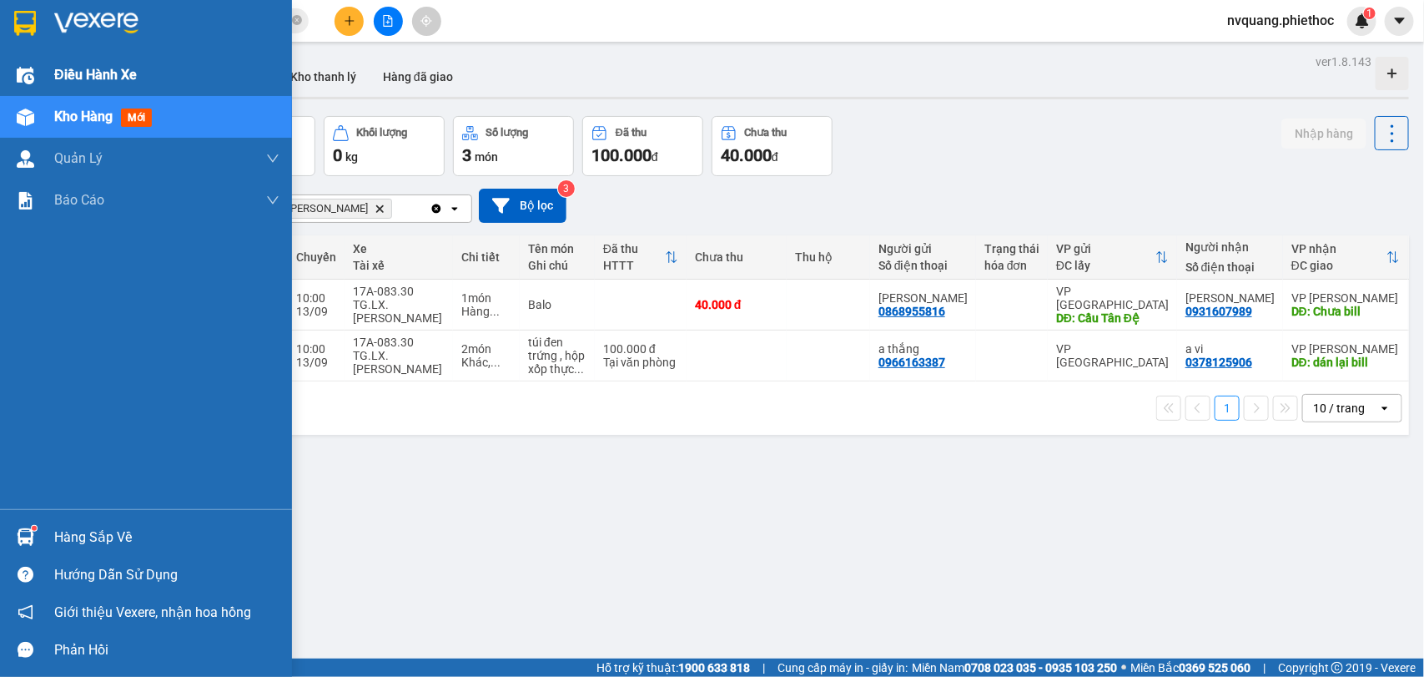
click at [15, 75] on div at bounding box center [25, 75] width 29 height 29
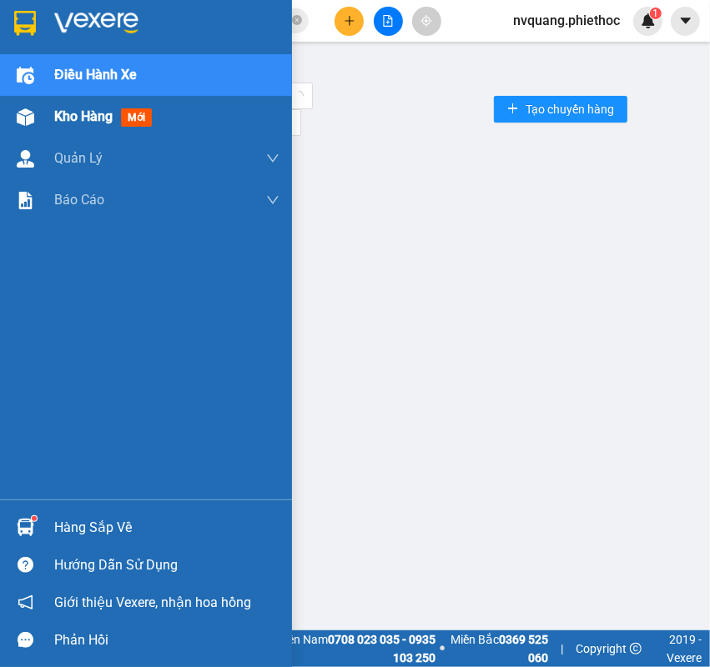
drag, startPoint x: 154, startPoint y: 113, endPoint x: 173, endPoint y: 126, distance: 22.7
click at [155, 113] on div "Kho hàng mới" at bounding box center [106, 116] width 104 height 21
click at [173, 126] on div "Kho hàng mới" at bounding box center [166, 117] width 225 height 42
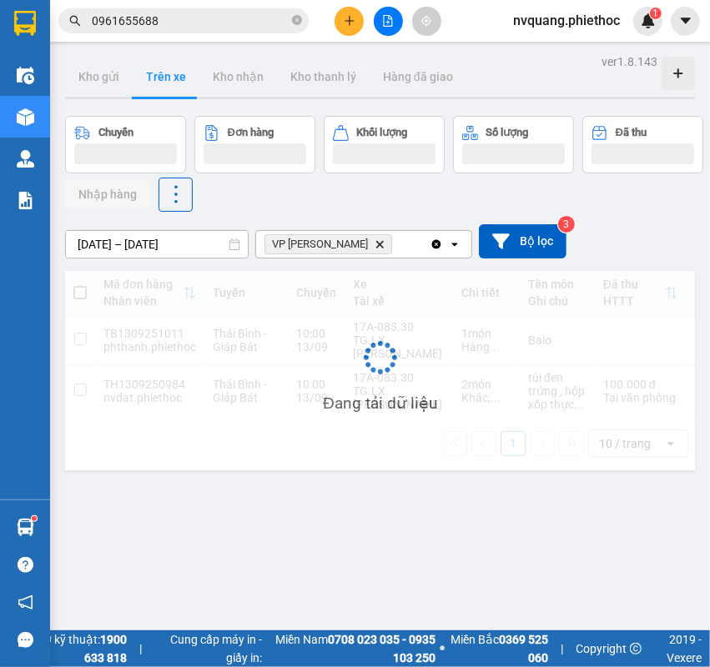
click at [336, 153] on div at bounding box center [384, 154] width 103 height 21
click at [340, 146] on div at bounding box center [384, 154] width 103 height 21
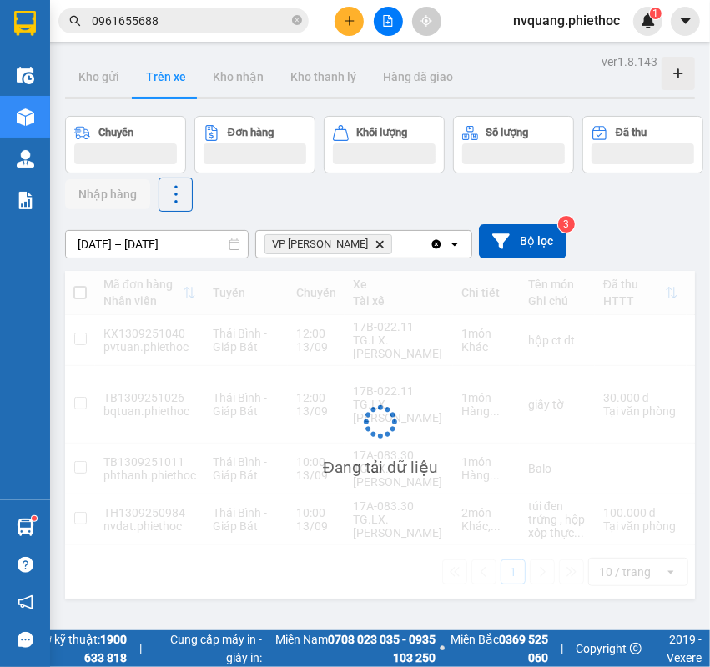
click at [340, 146] on div at bounding box center [384, 154] width 103 height 21
click at [342, 146] on div at bounding box center [384, 154] width 103 height 21
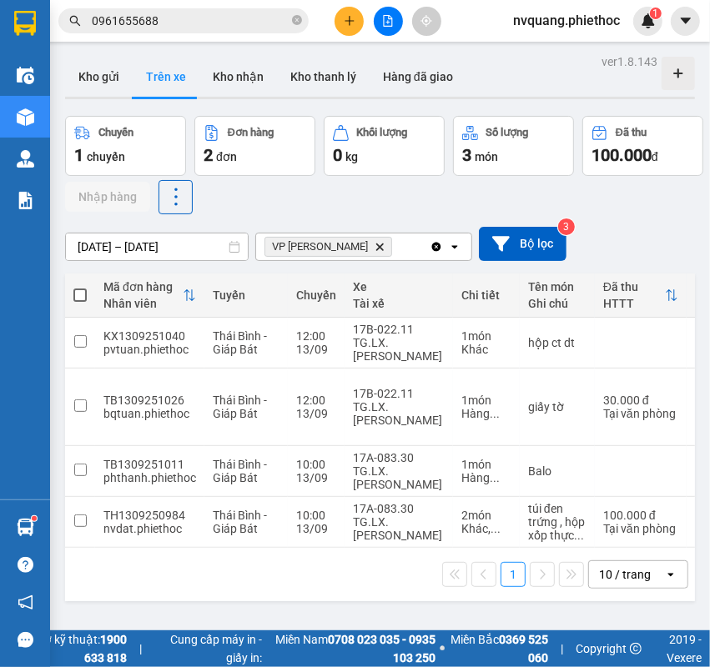
click at [347, 148] on div "0 kg" at bounding box center [384, 155] width 103 height 23
drag, startPoint x: 359, startPoint y: 150, endPoint x: 367, endPoint y: 153, distance: 8.7
click at [361, 152] on div "0 kg" at bounding box center [384, 155] width 103 height 23
drag, startPoint x: 367, startPoint y: 153, endPoint x: 384, endPoint y: 160, distance: 18.3
click at [371, 156] on div "0 kg" at bounding box center [384, 155] width 103 height 23
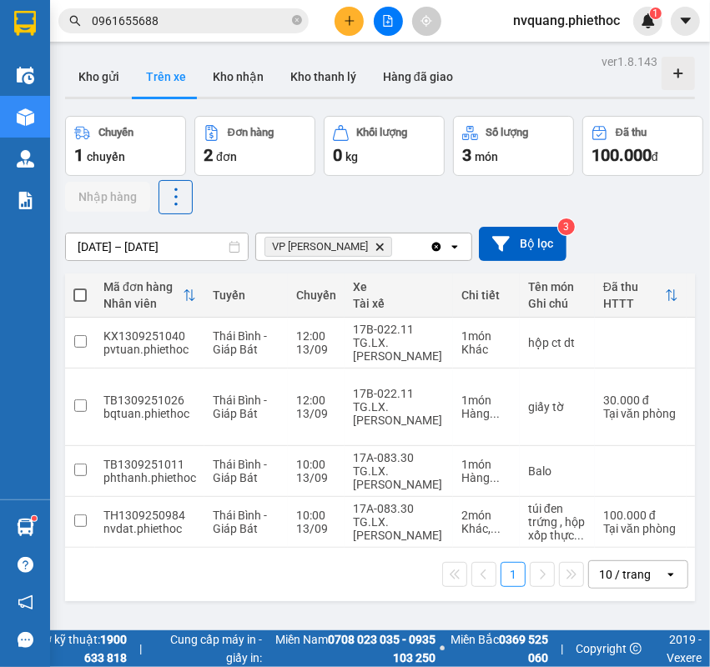
drag, startPoint x: 381, startPoint y: 164, endPoint x: 374, endPoint y: 169, distance: 8.6
click at [374, 169] on button "Khối lượng 0 kg" at bounding box center [384, 146] width 121 height 60
click at [376, 176] on div "Chuyến 1 chuyến Đơn hàng 2 đơn Khối lượng 0 kg Số lượng 3 món Đã thu 100.000 đ …" at bounding box center [380, 165] width 630 height 98
click at [388, 169] on button "Khối lượng 0 kg" at bounding box center [384, 146] width 121 height 60
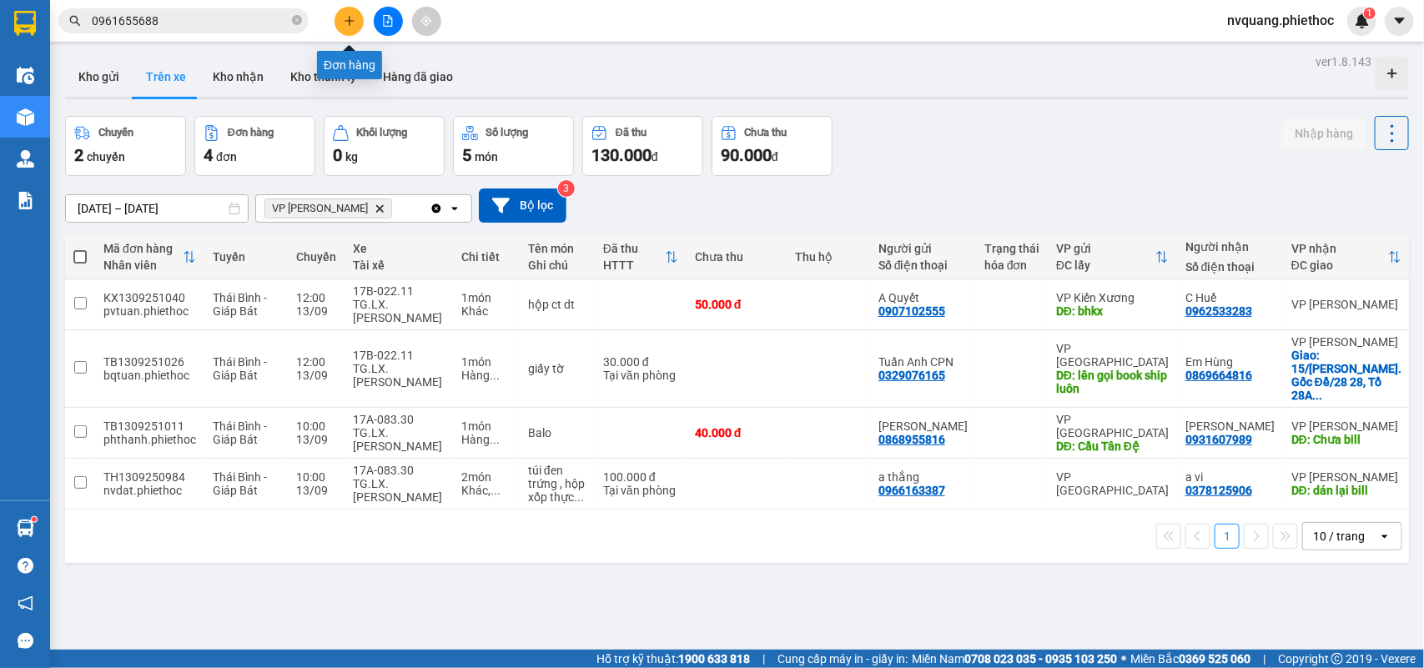
click at [357, 13] on button at bounding box center [349, 21] width 29 height 29
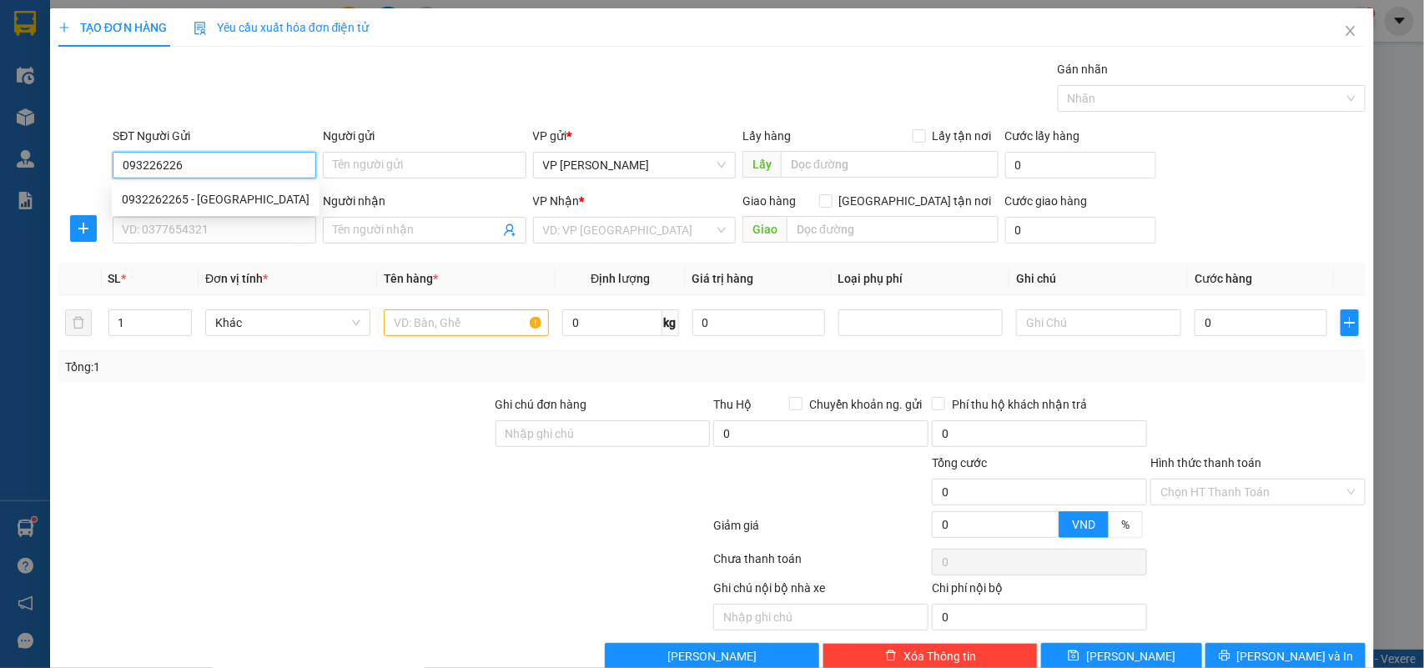
type input "0932262265"
click at [157, 190] on div "0932262265 - Xuân Hiệp" at bounding box center [216, 199] width 188 height 18
type input "[PERSON_NAME]"
type input "hàng cần gấp"
type input "0932262265"
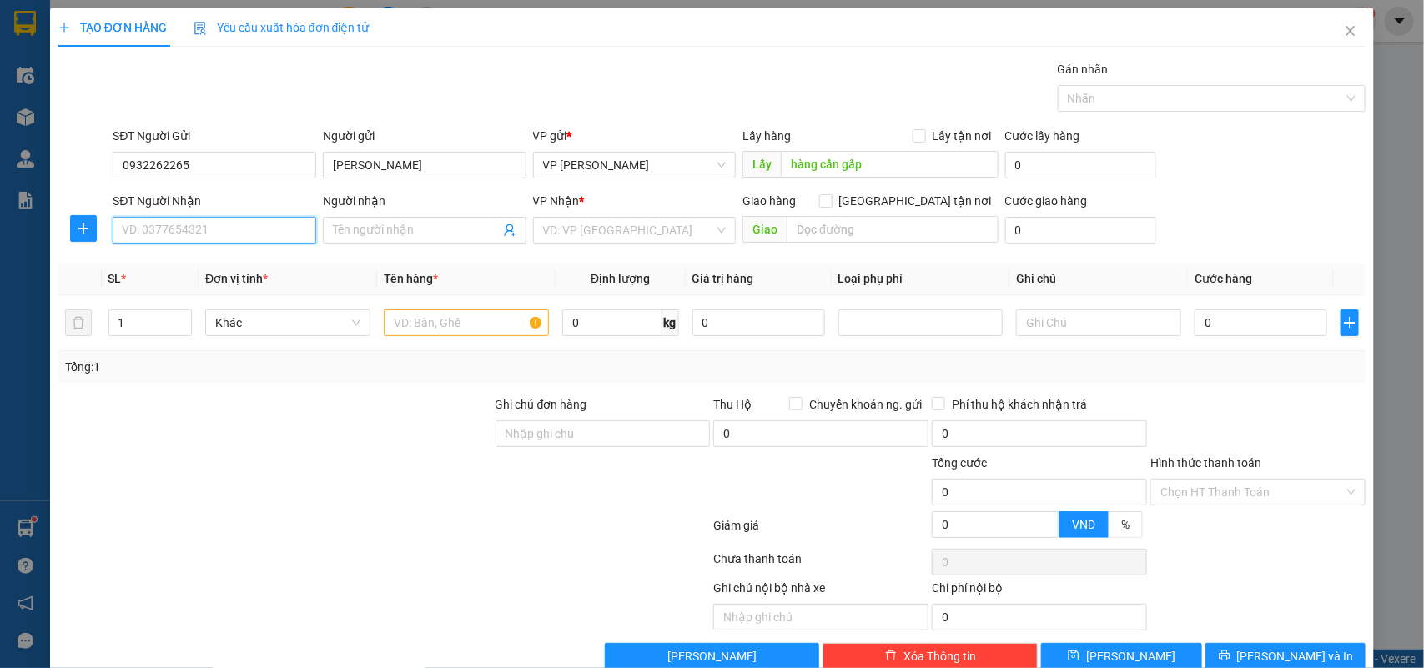
click at [159, 219] on input "SĐT Người Nhận" at bounding box center [215, 230] width 204 height 27
click at [169, 259] on div "0943599339 - Anh Uý" at bounding box center [216, 264] width 188 height 18
type input "0943599339"
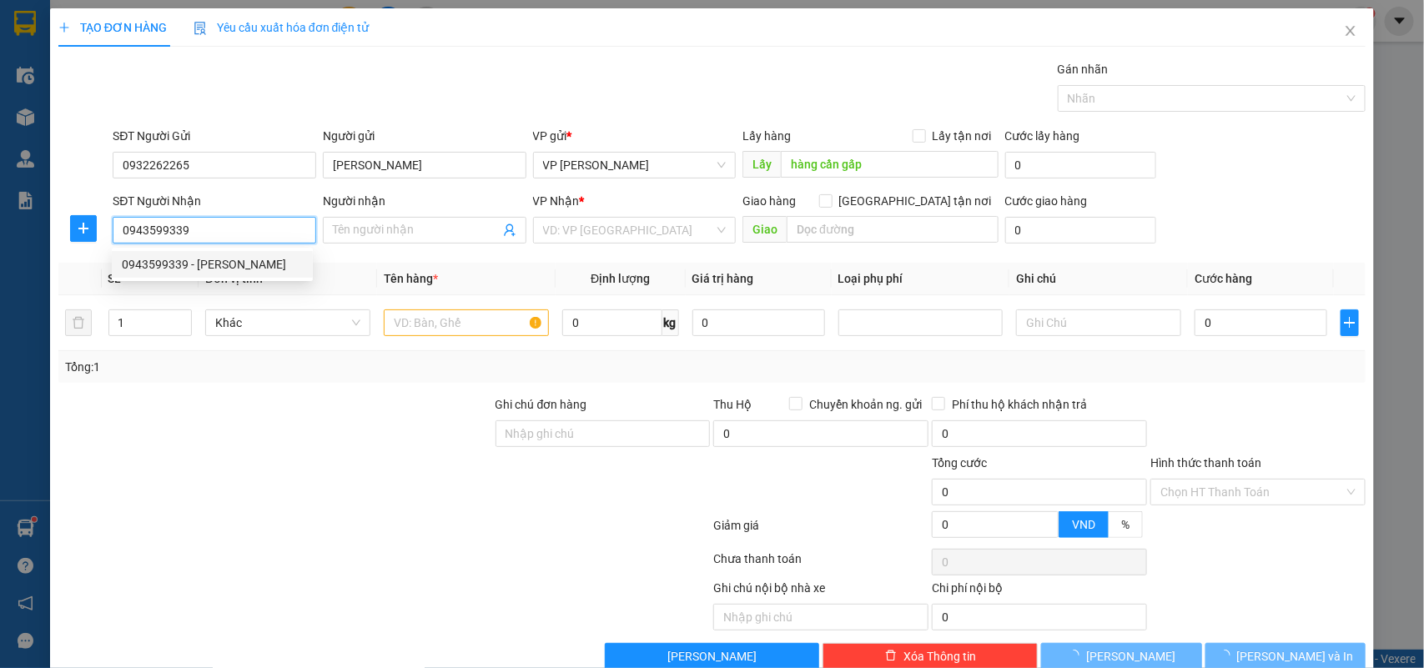
type input "[PERSON_NAME]"
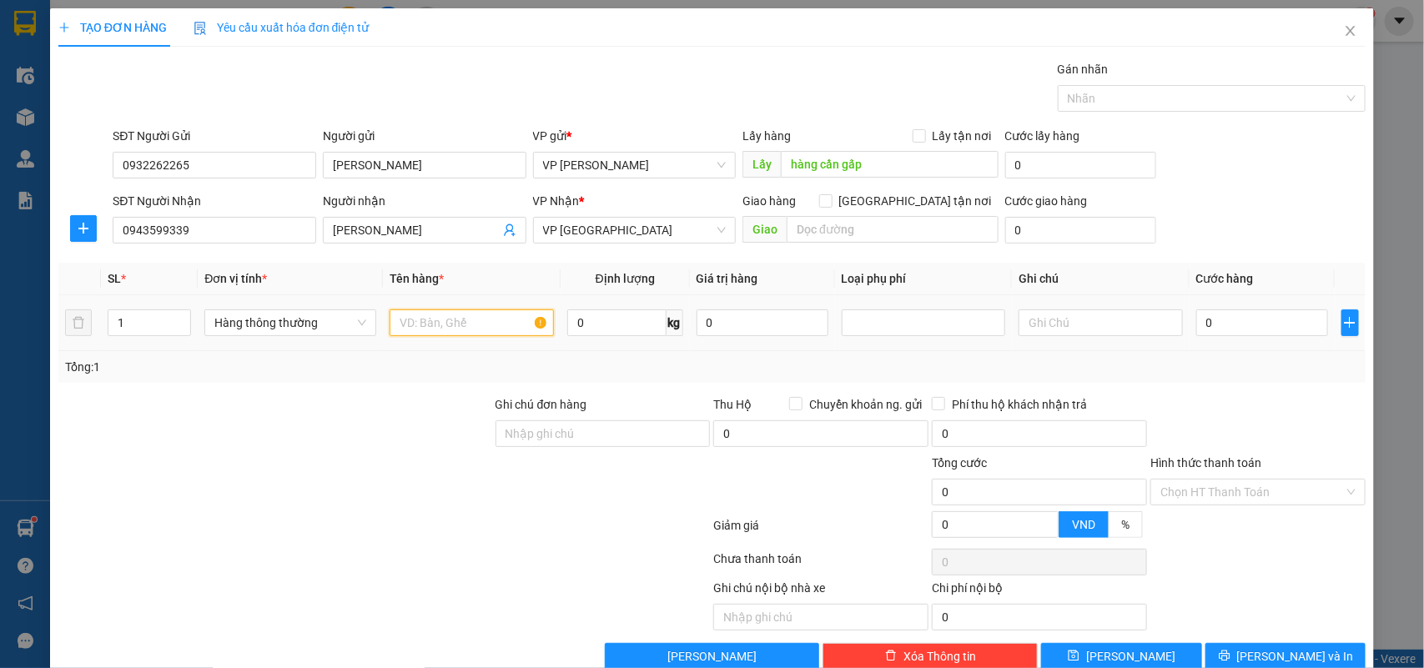
click at [400, 310] on input "text" at bounding box center [472, 323] width 164 height 27
type input "BỌC CT PHỤ TÙNG Ô TÔ"
click at [1233, 325] on input "0" at bounding box center [1262, 323] width 132 height 27
type input "3"
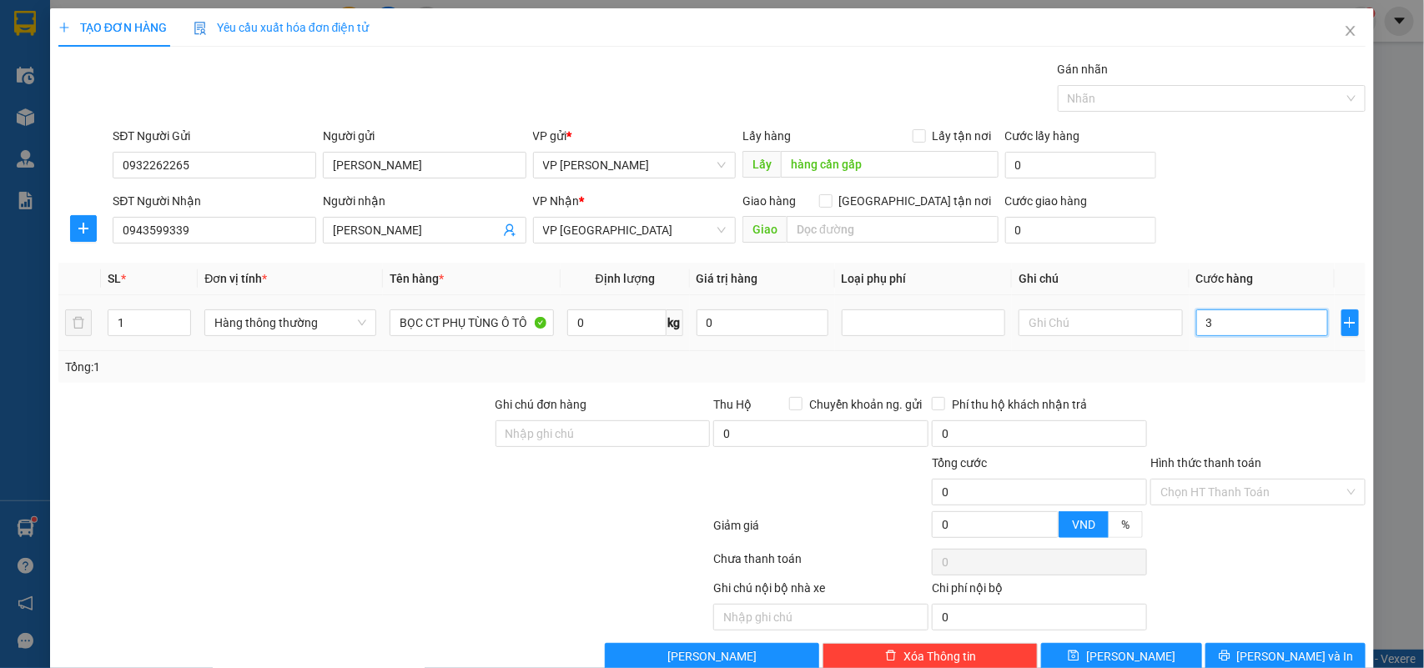
type input "3"
type input "35"
type input "35.000"
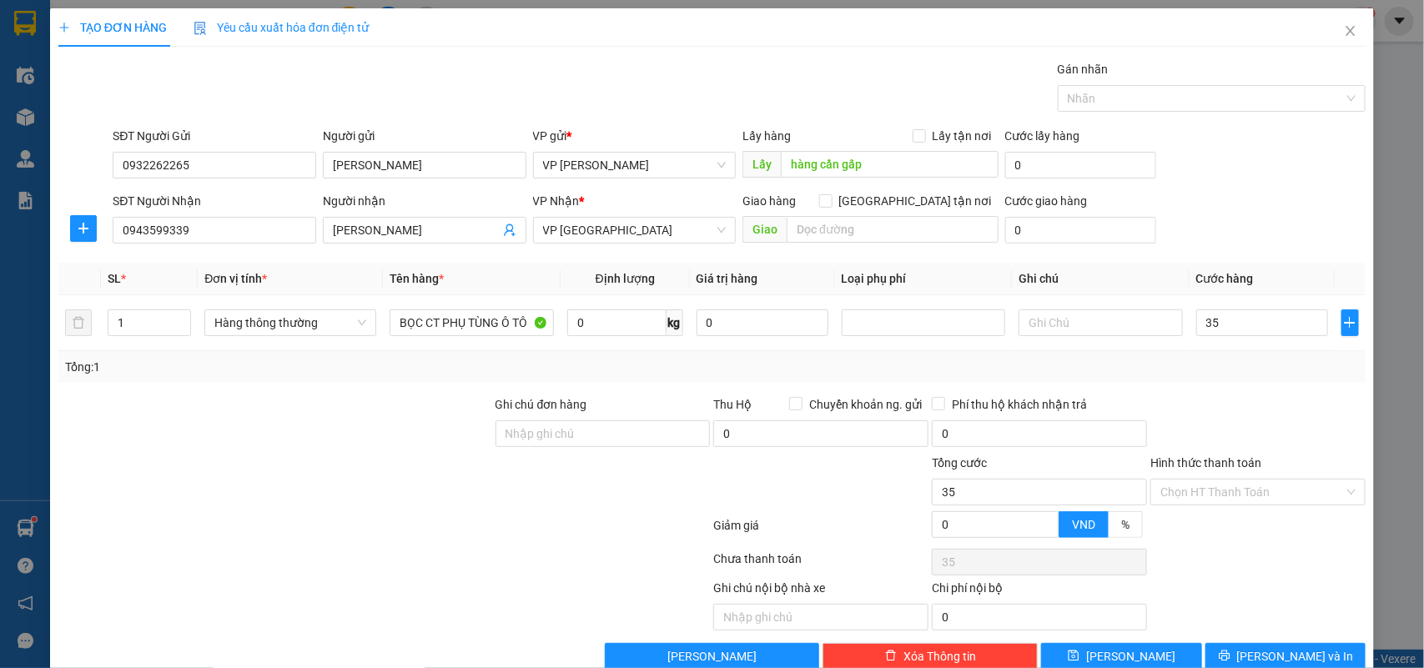
type input "35.000"
click at [1240, 392] on div "Transit Pickup Surcharge Ids Transit Deliver Surcharge Ids Transit Deliver Surc…" at bounding box center [712, 365] width 1308 height 610
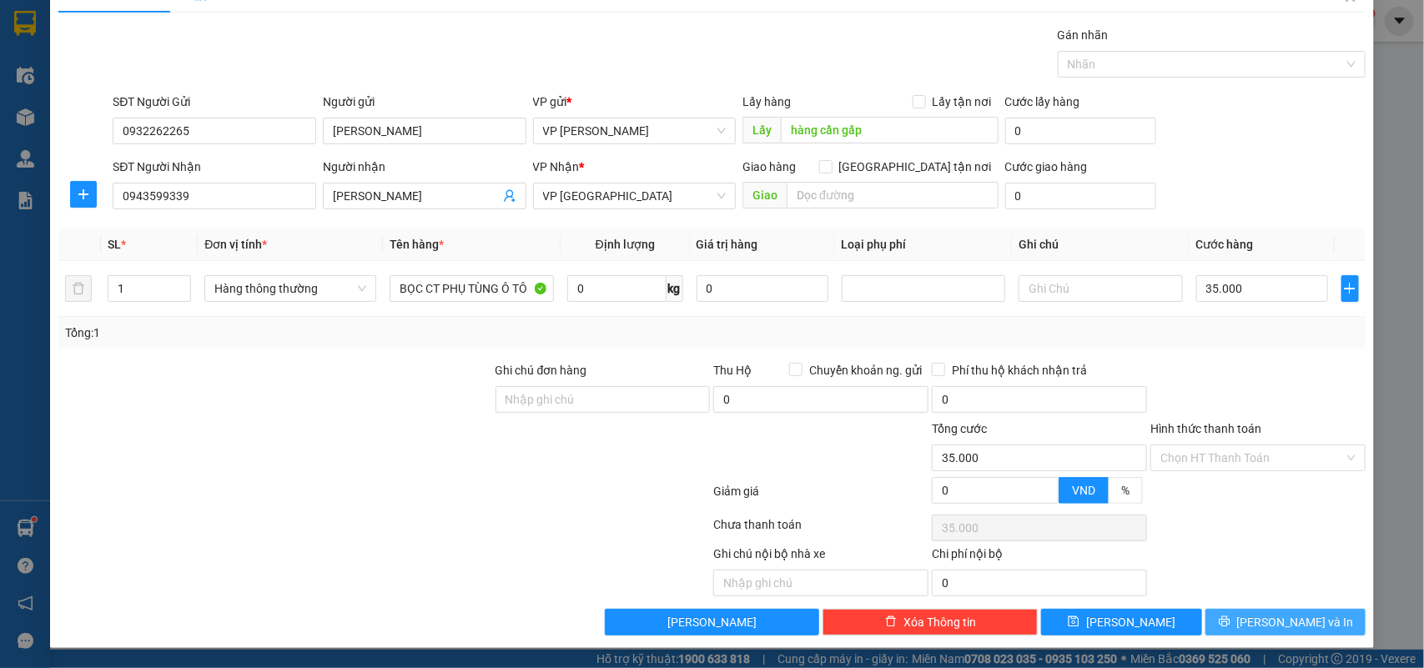
click at [1260, 627] on span "[PERSON_NAME] và In" at bounding box center [1295, 622] width 117 height 18
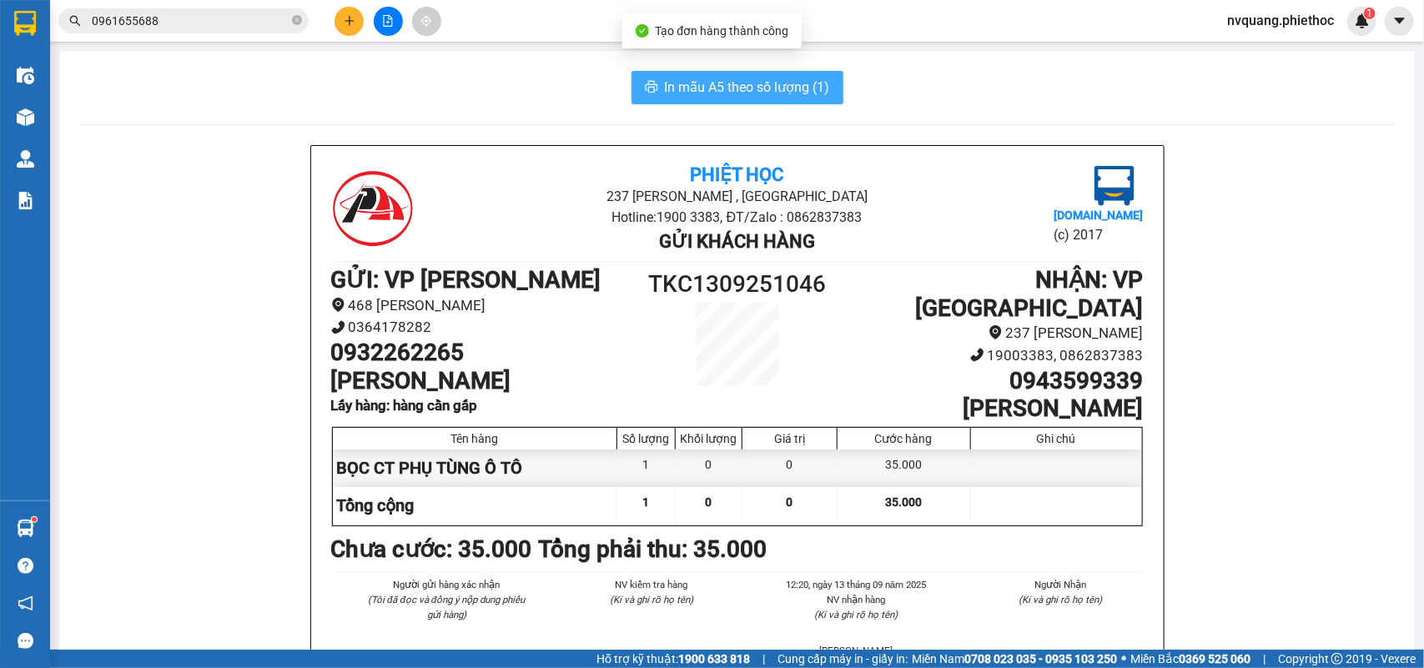
click at [711, 92] on span "In mẫu A5 theo số lượng (1)" at bounding box center [747, 87] width 165 height 21
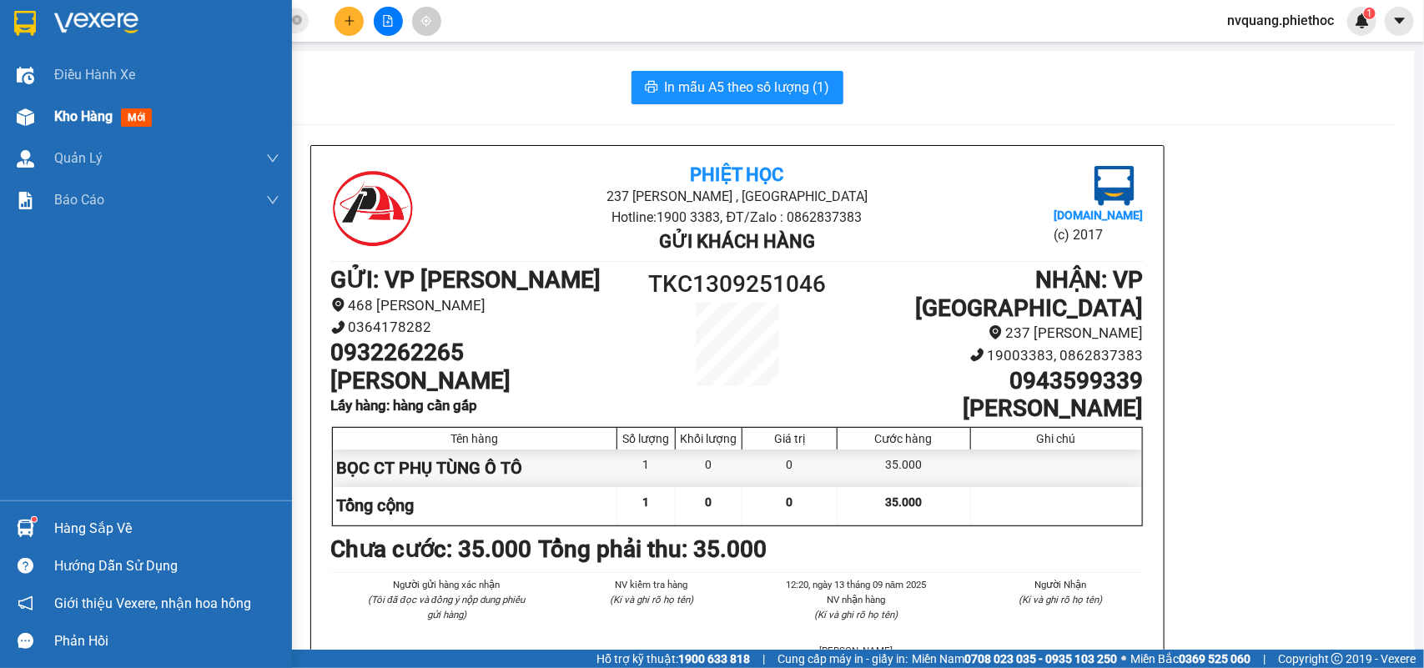
click at [68, 119] on span "Kho hàng" at bounding box center [83, 116] width 58 height 16
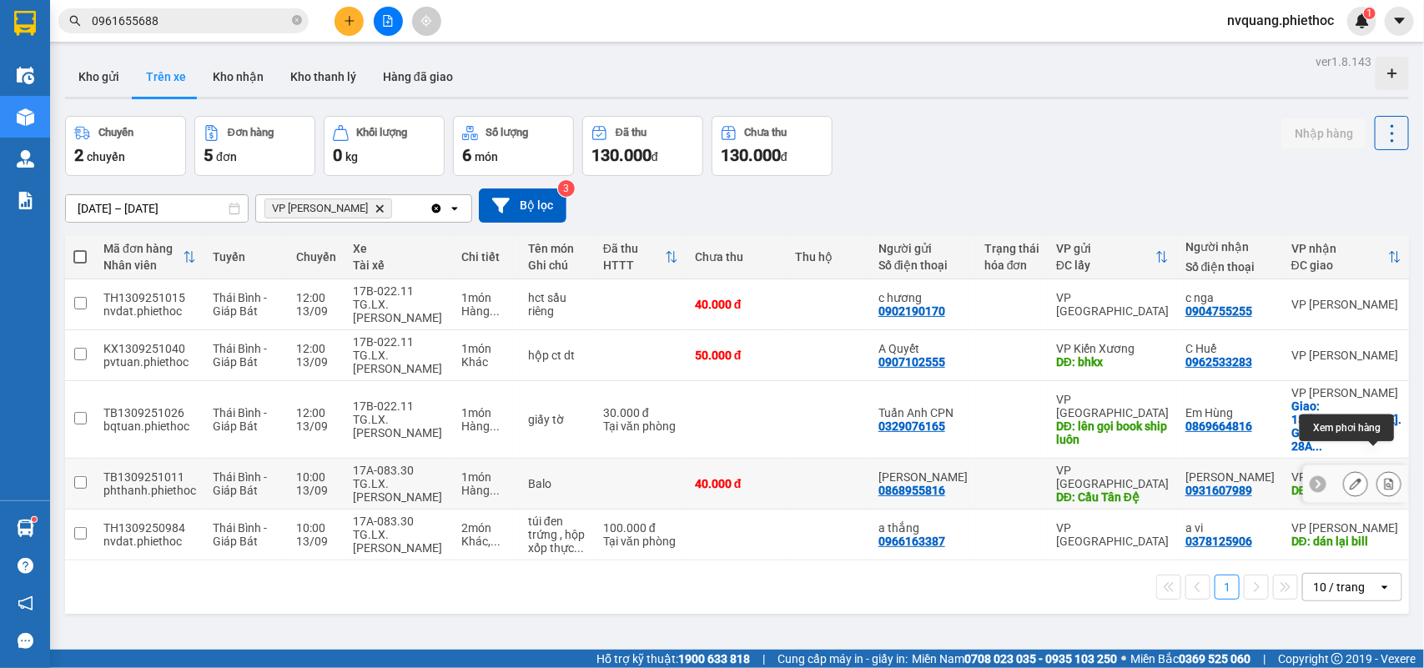
click at [1385, 478] on icon at bounding box center [1389, 484] width 9 height 12
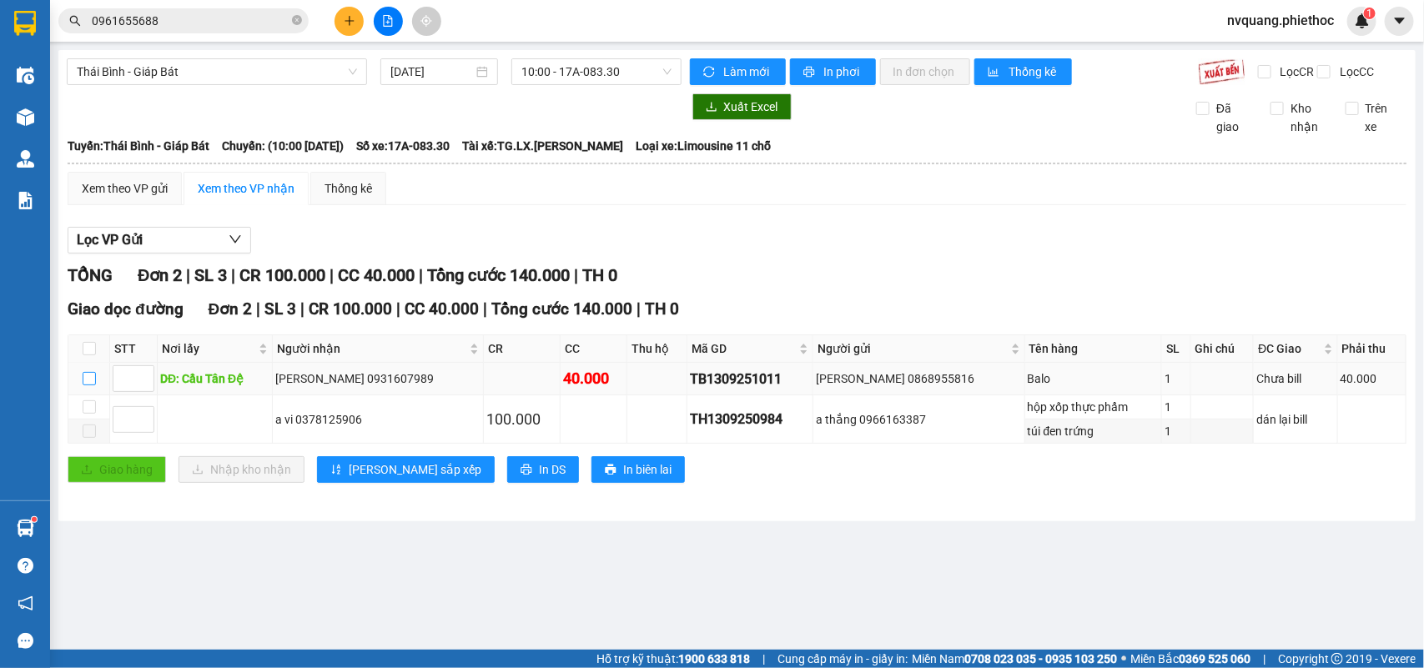
click at [88, 385] on input "checkbox" at bounding box center [89, 378] width 13 height 13
checkbox input "true"
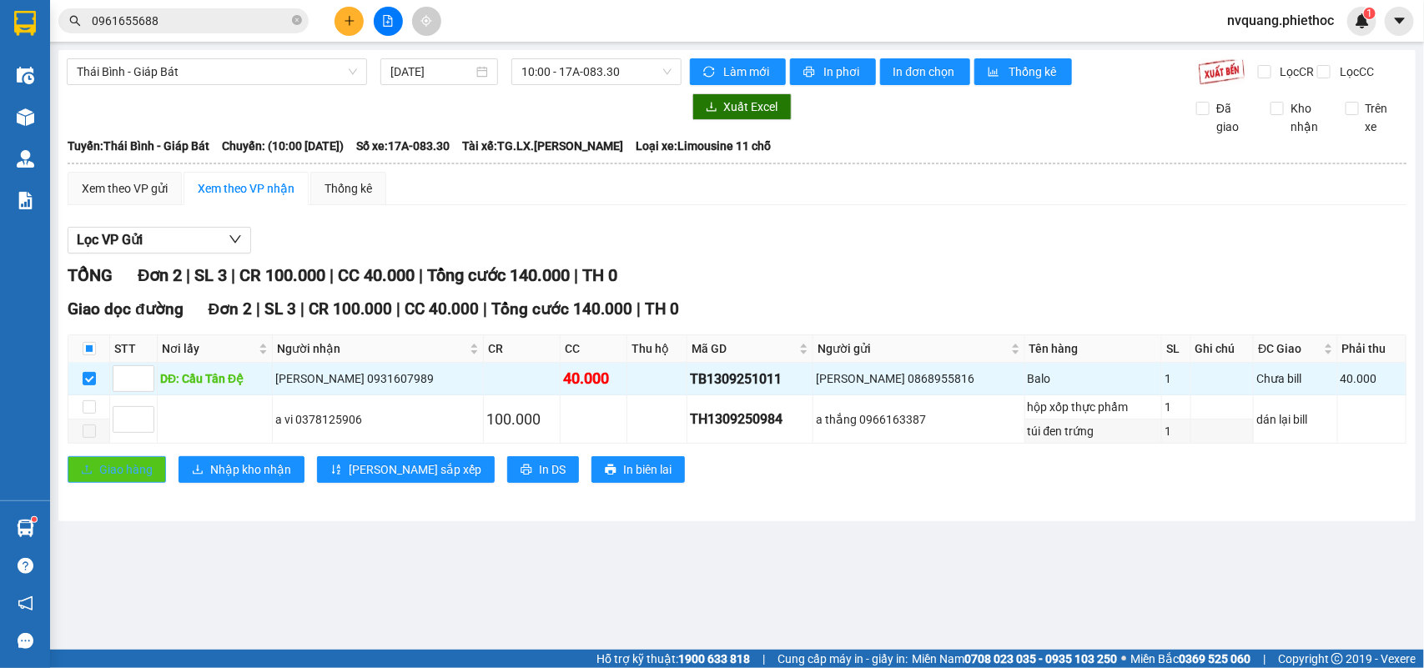
click at [108, 479] on span "Giao hàng" at bounding box center [125, 470] width 53 height 18
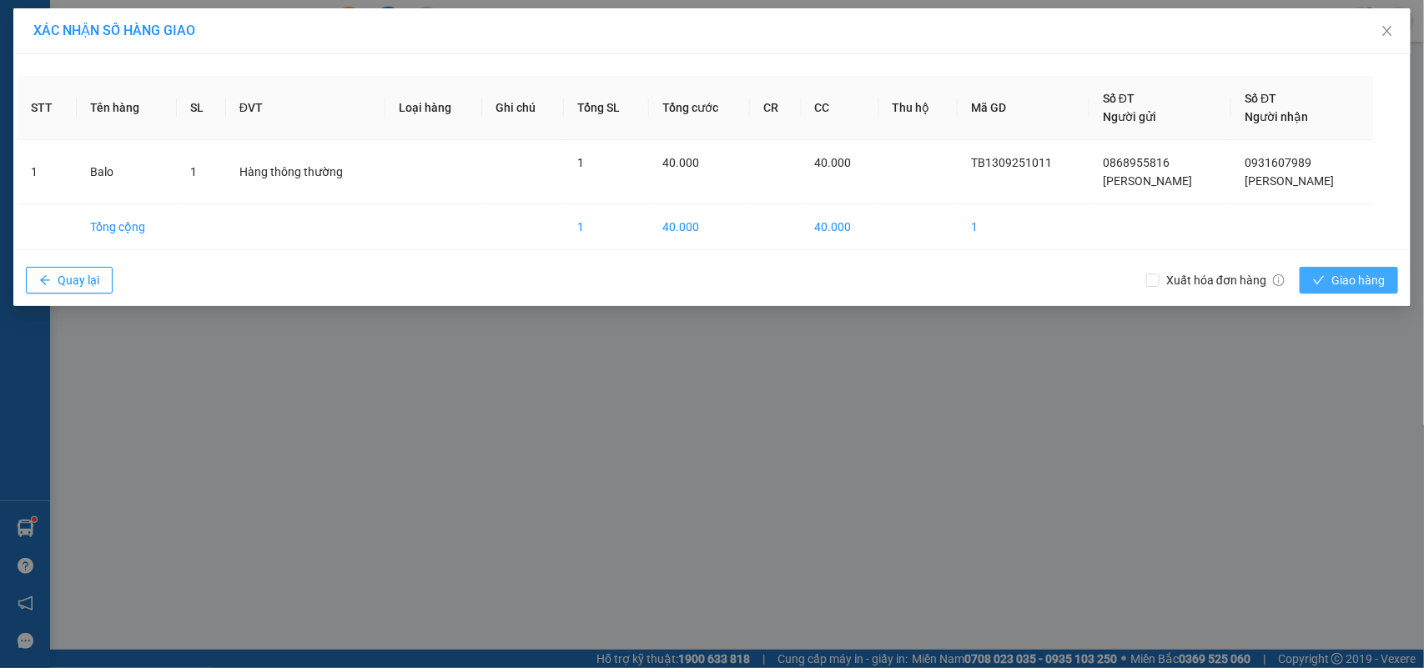
click at [1322, 274] on button "Giao hàng" at bounding box center [1349, 280] width 98 height 27
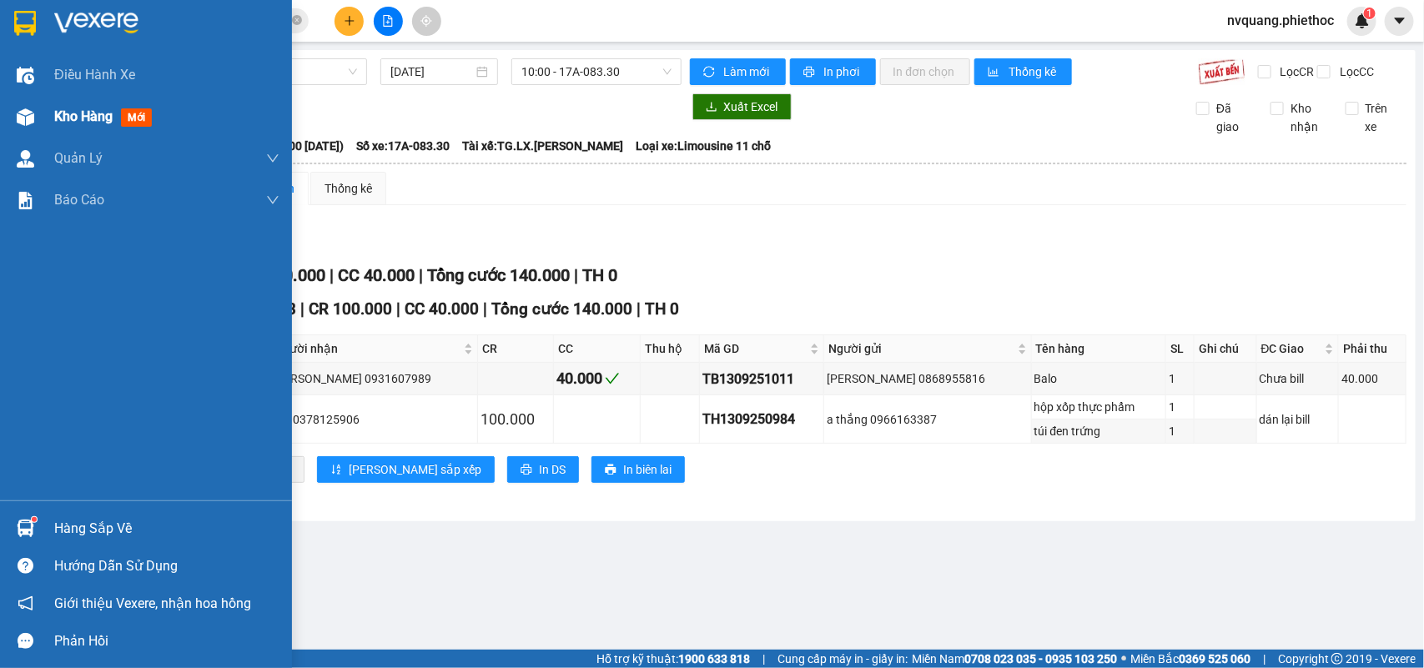
click at [68, 111] on span "Kho hàng" at bounding box center [83, 116] width 58 height 16
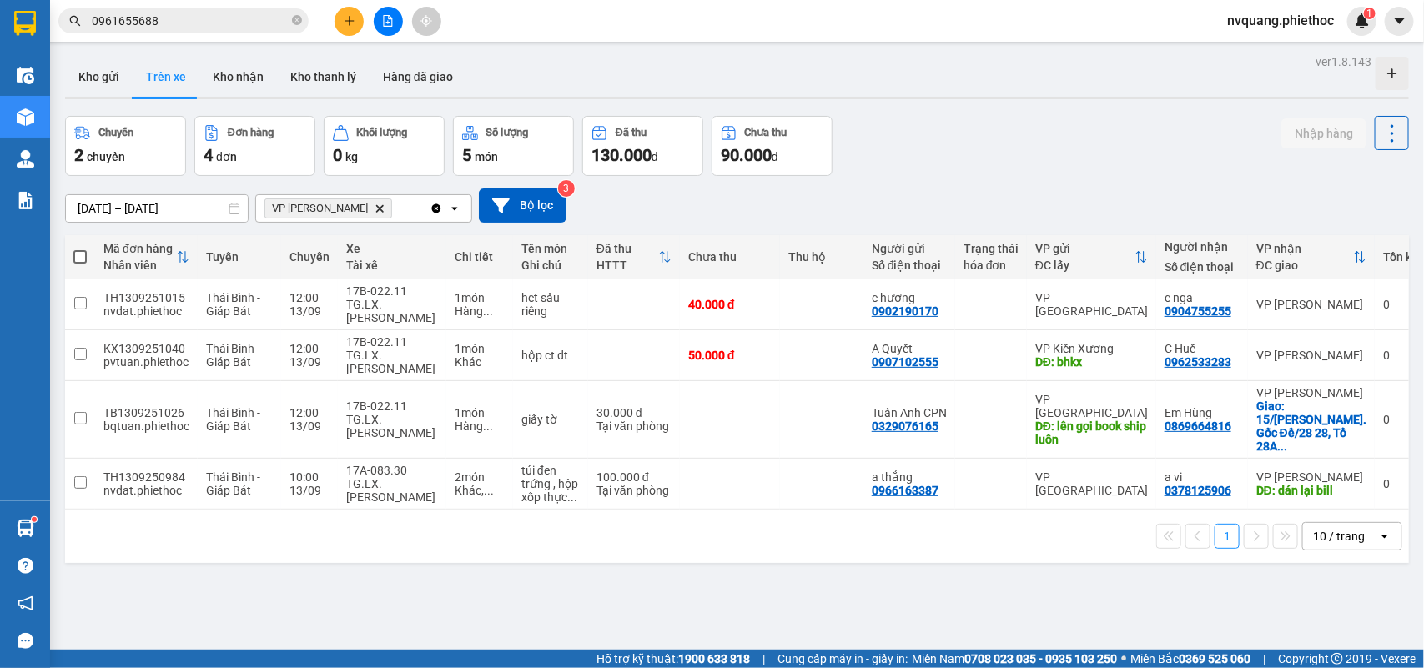
click at [351, 13] on button at bounding box center [349, 21] width 29 height 29
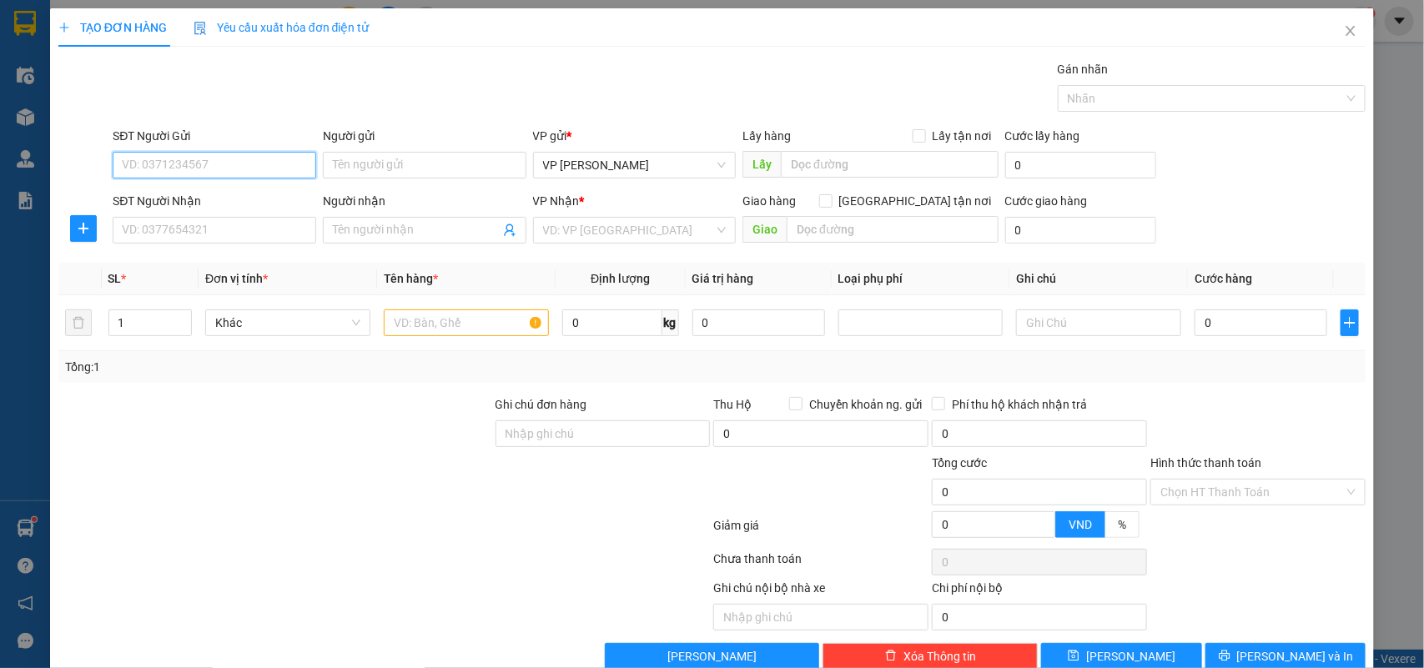
click at [136, 159] on input "SĐT Người Gửi" at bounding box center [215, 165] width 204 height 27
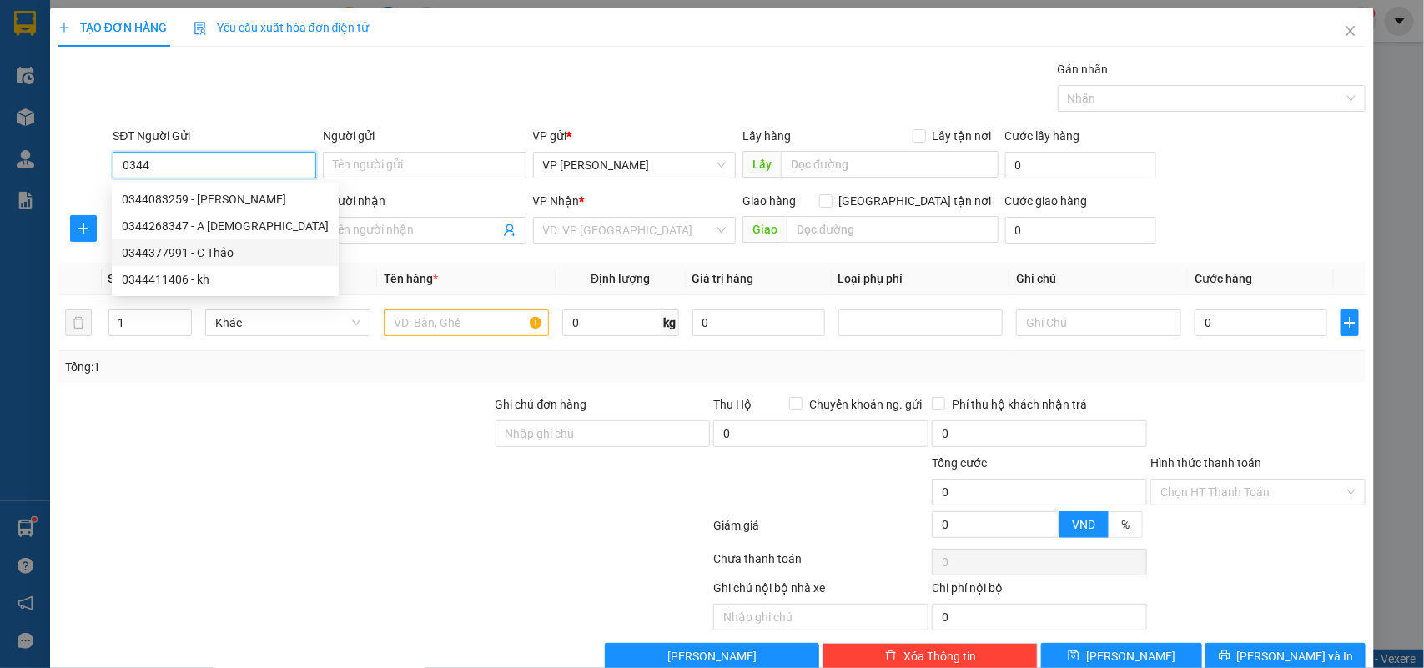
click at [168, 249] on div "0344377991 - C Thảo" at bounding box center [225, 253] width 207 height 18
type input "0344377991"
type input "C Thảo"
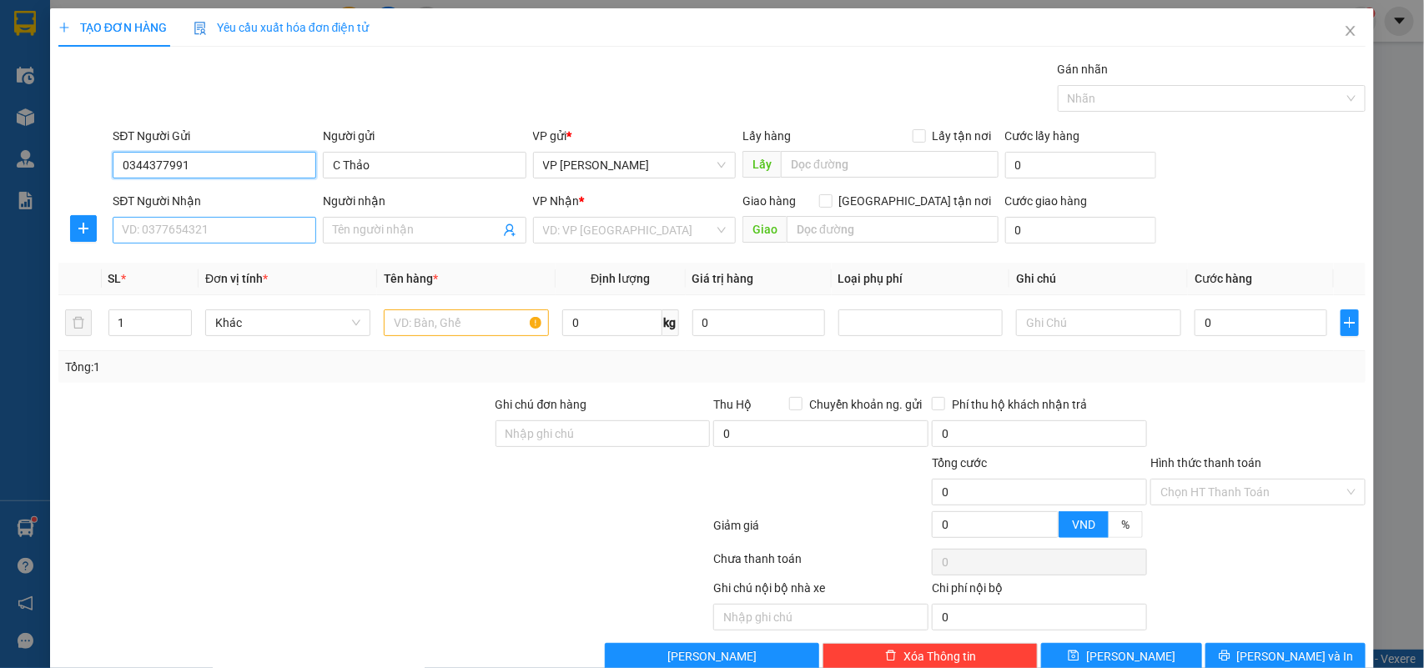
type input "0344377991"
click at [171, 231] on input "SĐT Người Nhận" at bounding box center [215, 230] width 204 height 27
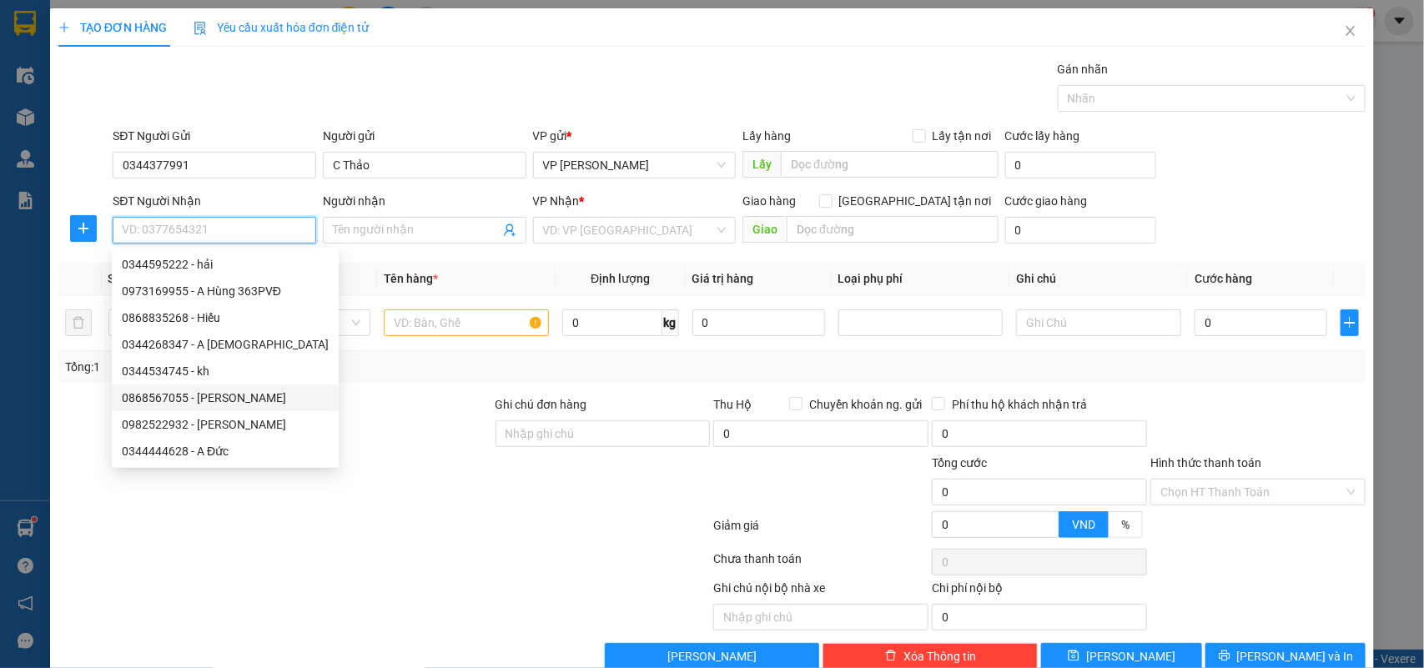
click at [213, 396] on div "0868567055 - Lê Huyền" at bounding box center [225, 398] width 207 height 18
type input "0868567055"
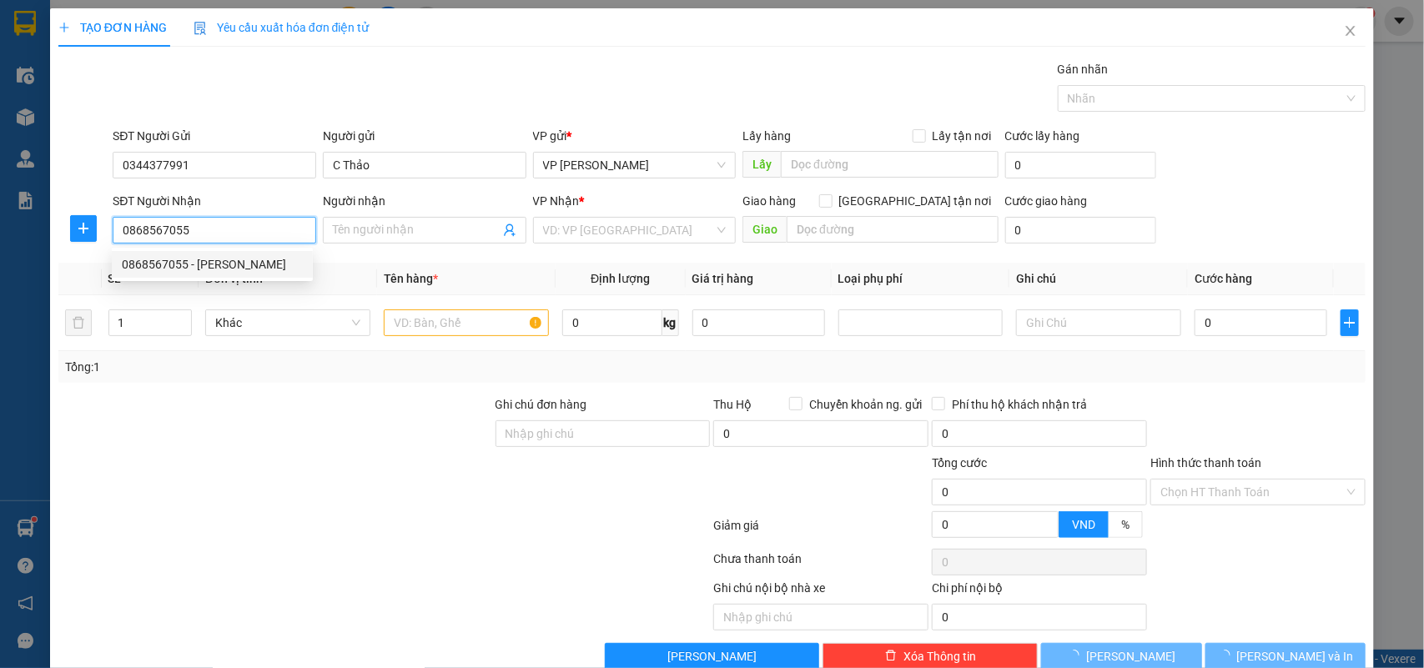
type input "Lê Huyền"
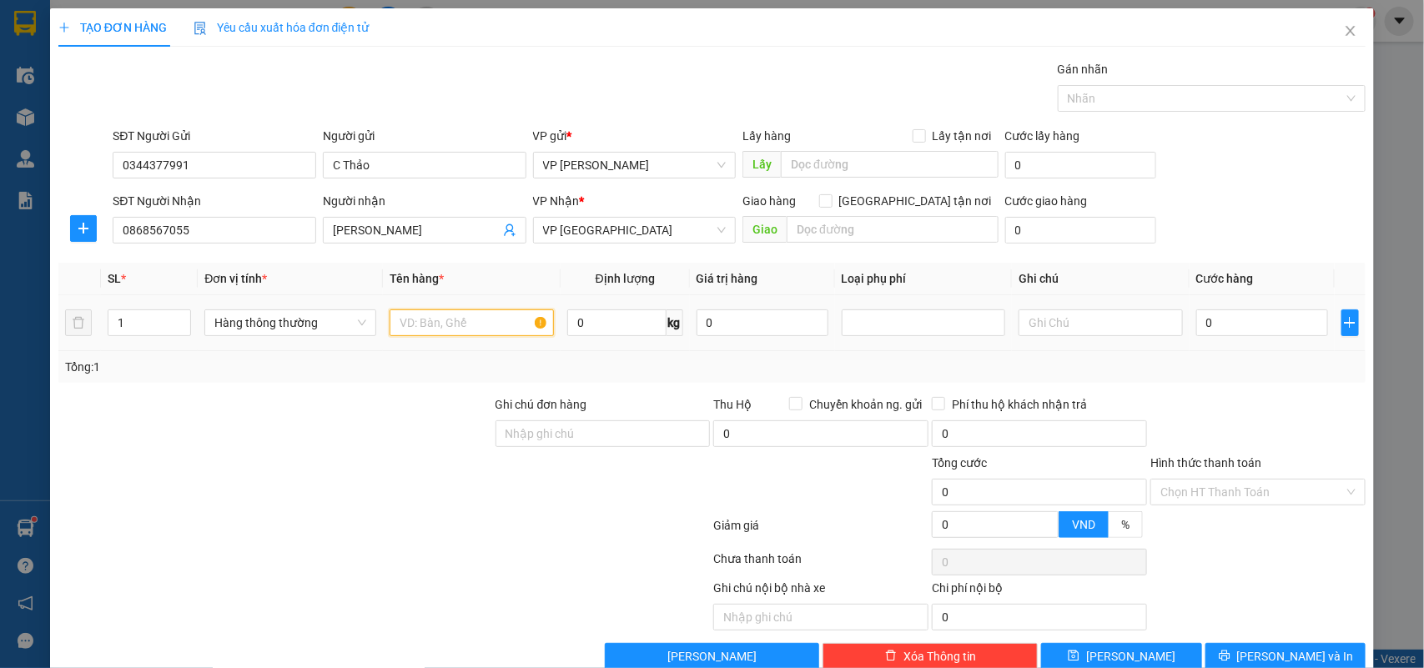
click at [419, 324] on input "text" at bounding box center [472, 323] width 164 height 27
type input "T"
type input "túi đồ ăn"
click at [1202, 317] on input "0" at bounding box center [1262, 323] width 132 height 27
type input "2"
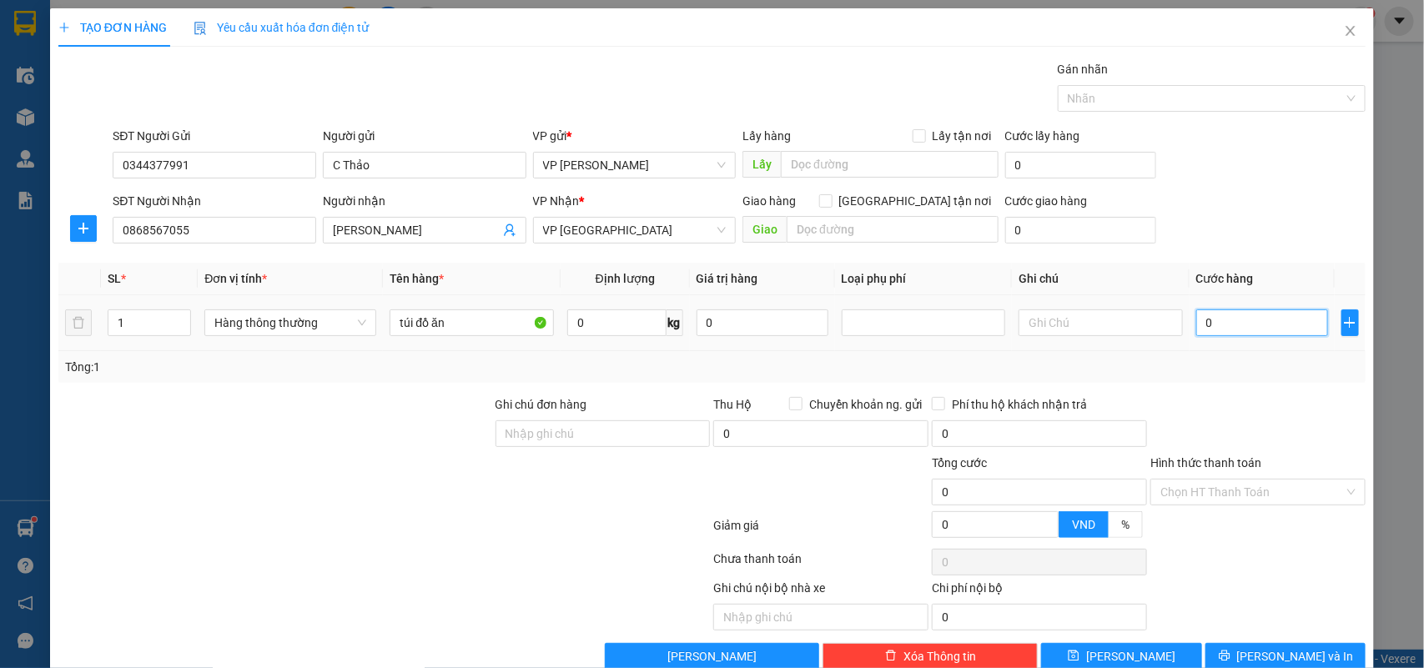
type input "2"
type input "25"
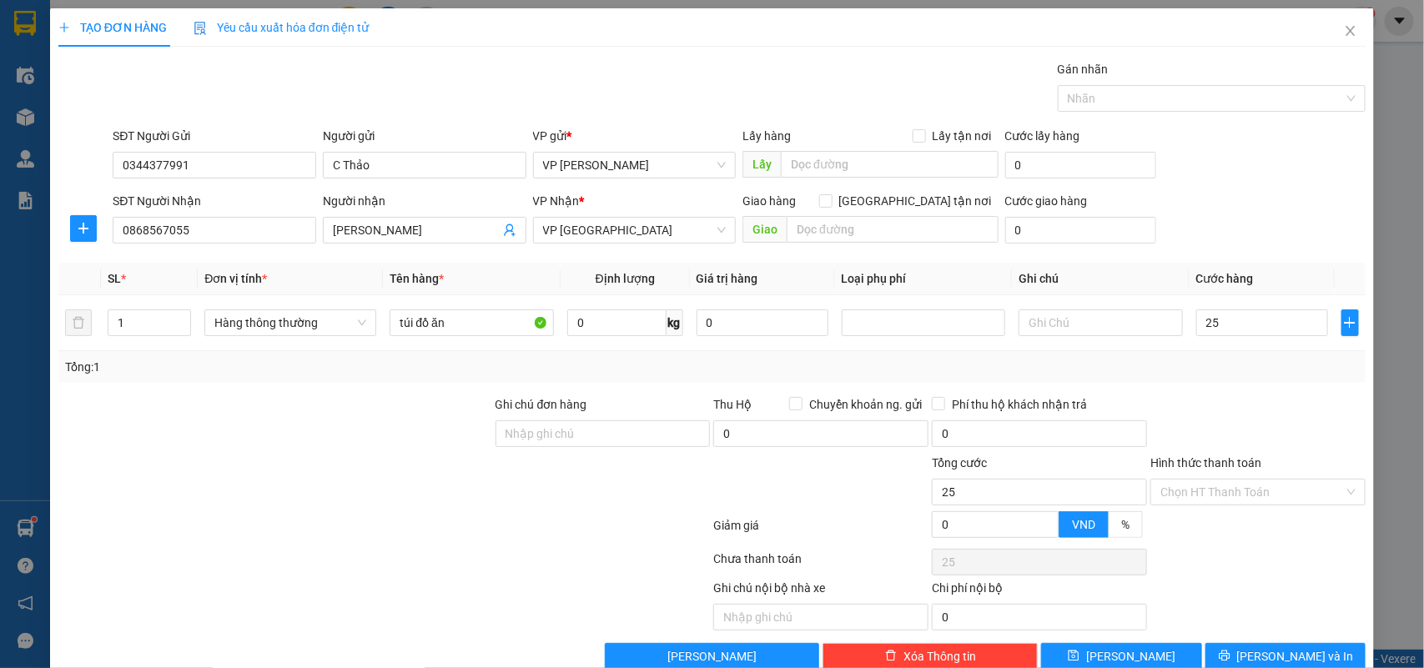
type input "25.000"
click at [1229, 376] on div "Tổng: 1" at bounding box center [712, 367] width 1295 height 18
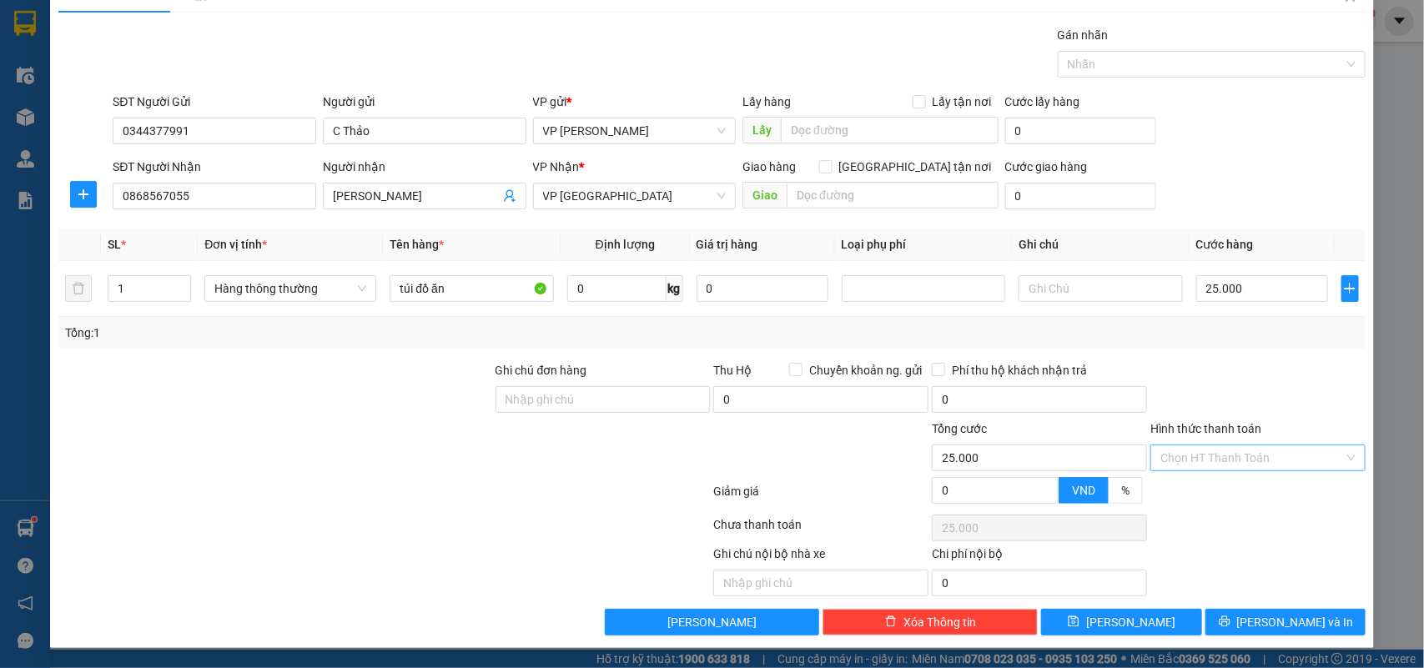
click at [1214, 457] on input "Hình thức thanh toán" at bounding box center [1253, 458] width 184 height 25
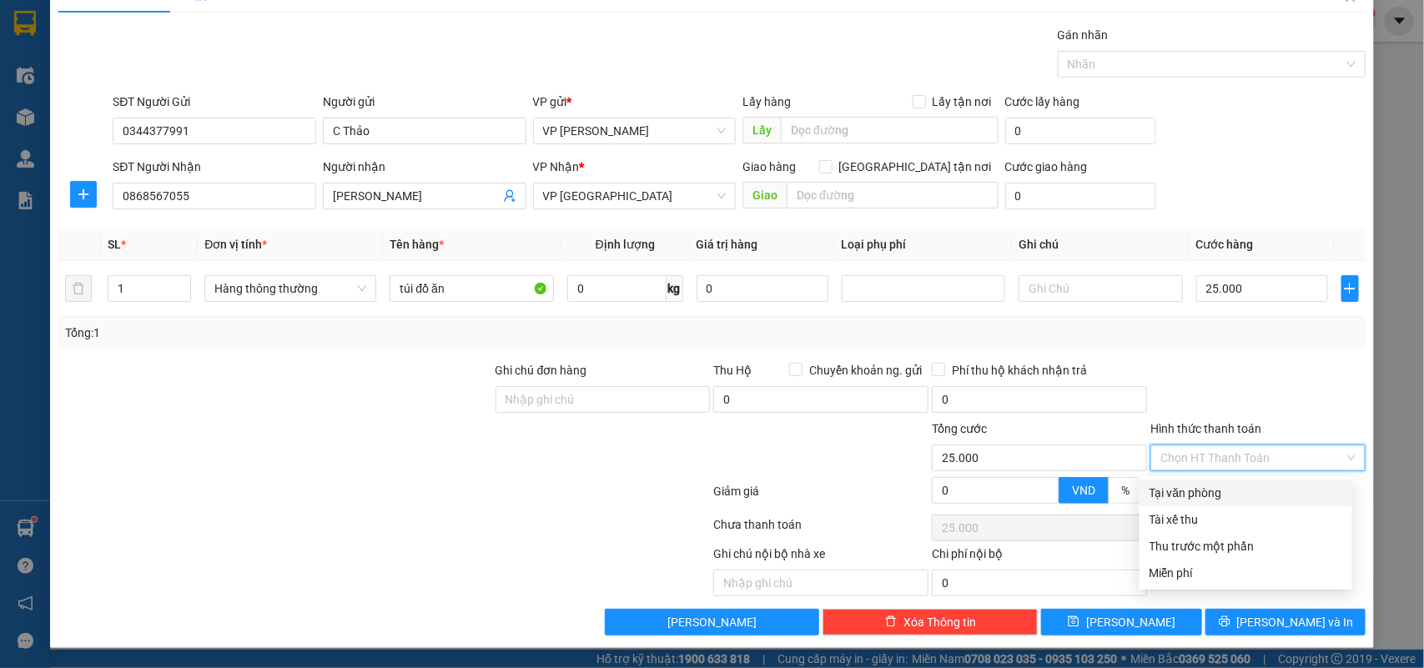
click at [1204, 488] on div "Tại văn phòng" at bounding box center [1246, 493] width 193 height 18
type input "0"
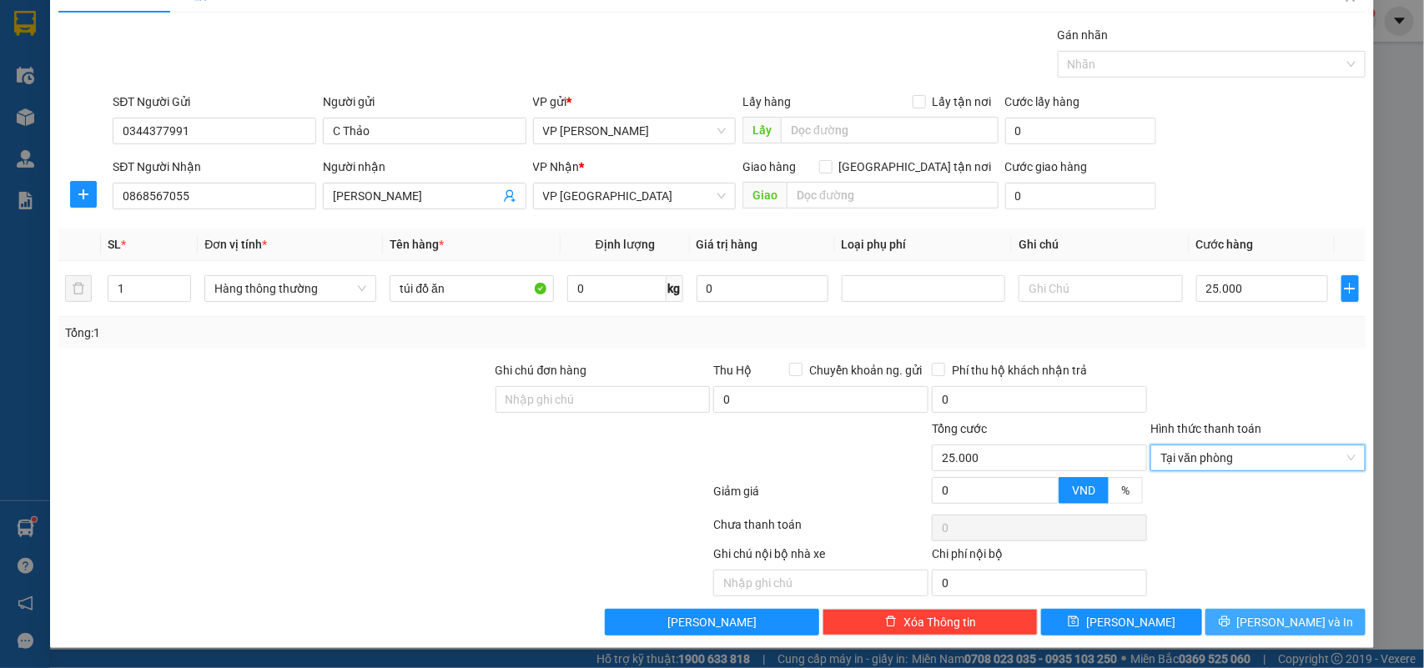
click at [1266, 618] on span "[PERSON_NAME] và In" at bounding box center [1295, 622] width 117 height 18
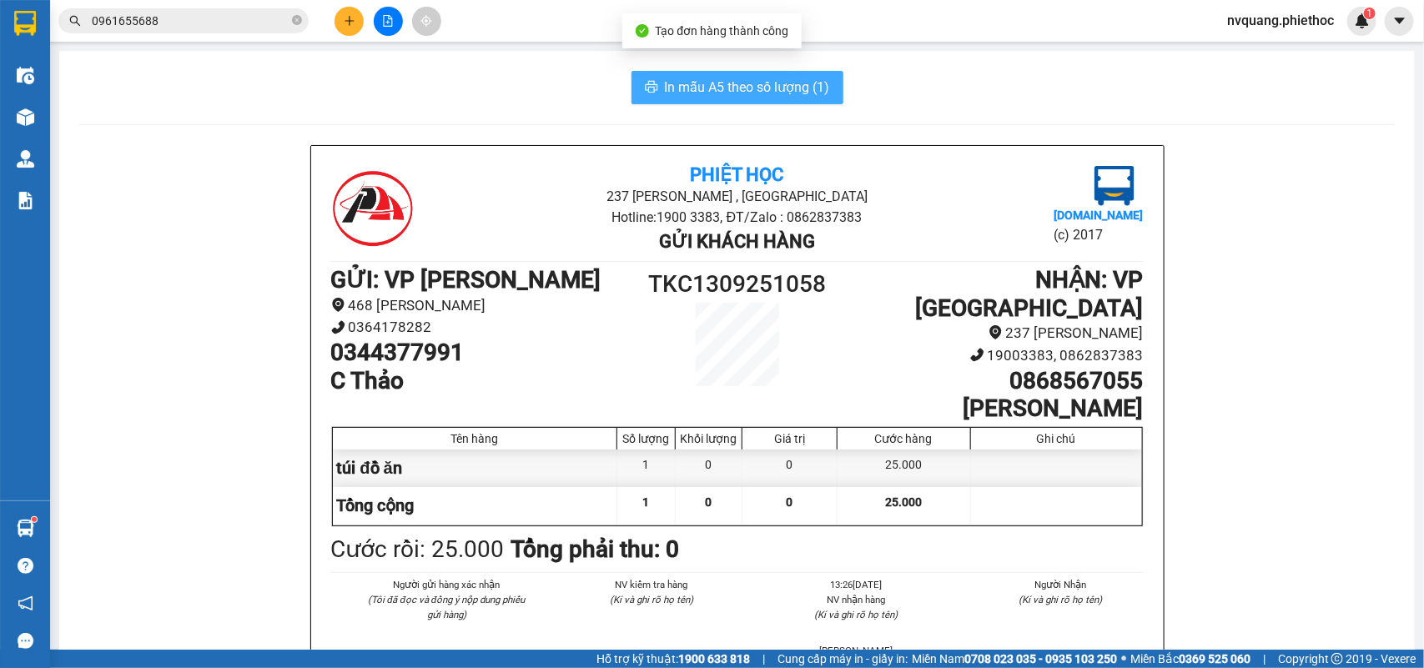
click at [702, 80] on span "In mẫu A5 theo số lượng (1)" at bounding box center [747, 87] width 165 height 21
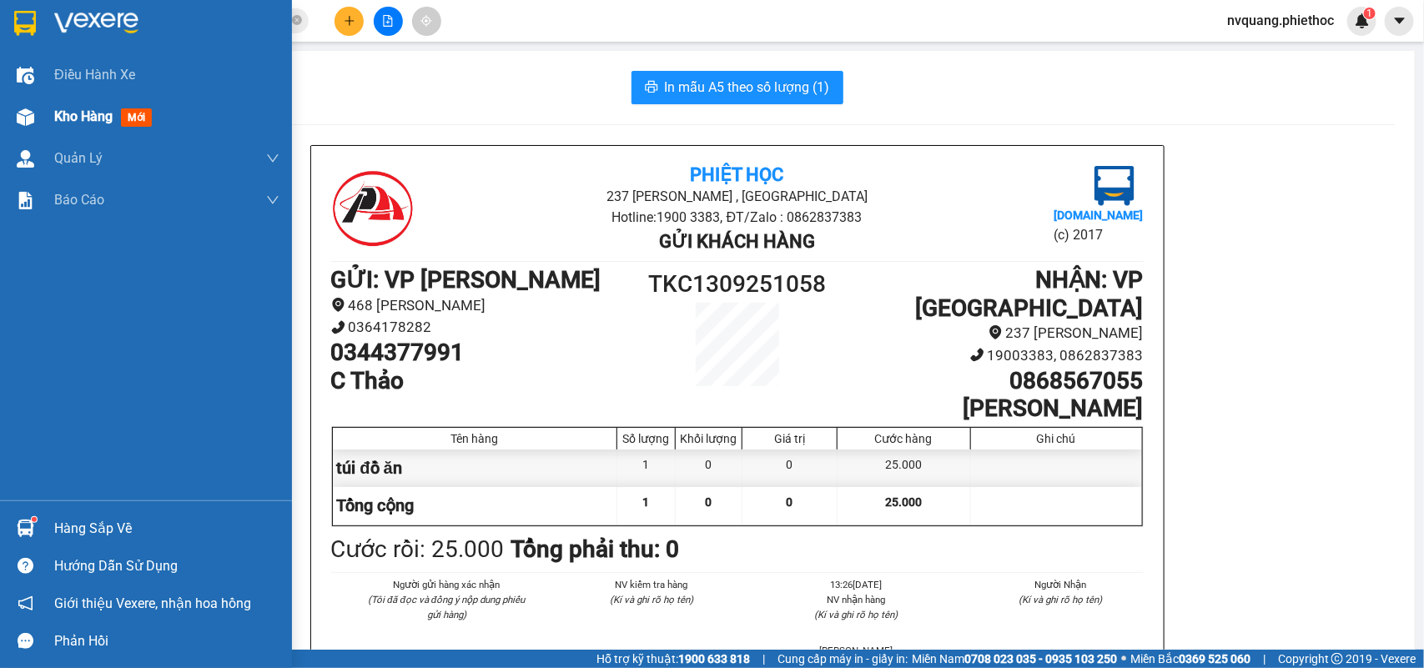
click at [40, 117] on div "Kho hàng mới" at bounding box center [146, 117] width 292 height 42
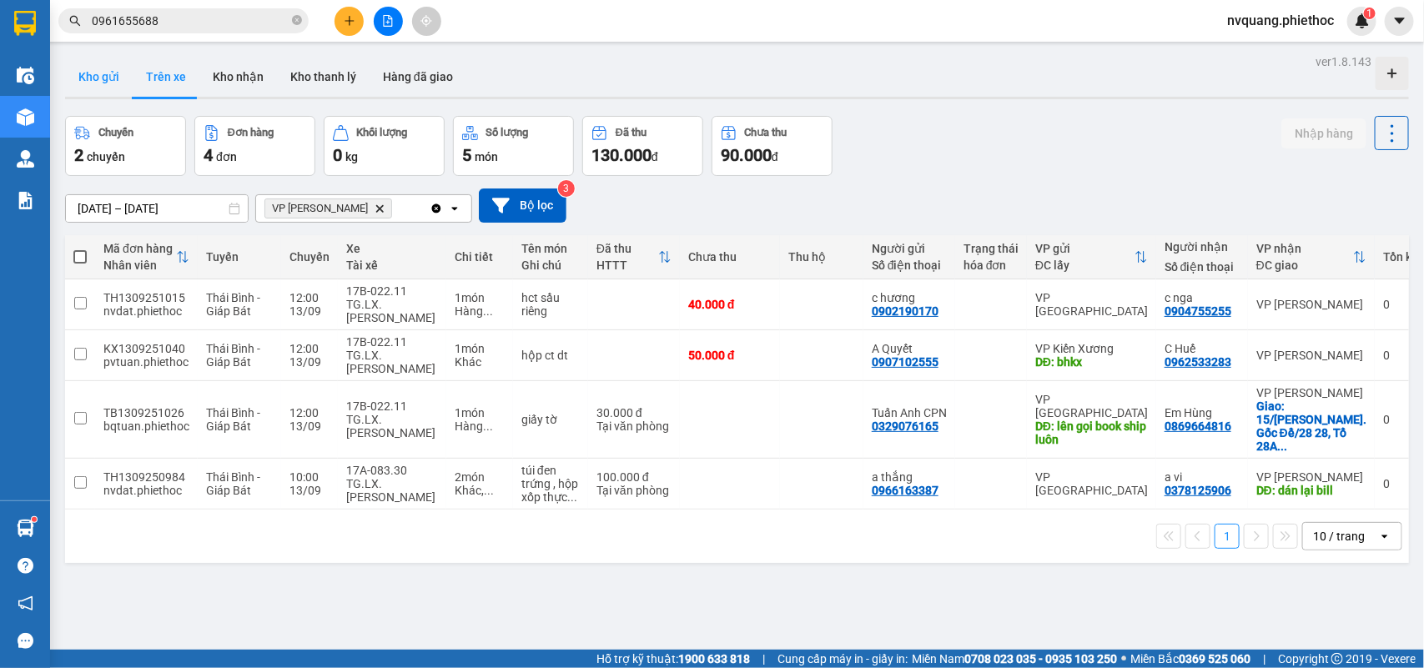
click at [84, 77] on button "Kho gửi" at bounding box center [99, 77] width 68 height 40
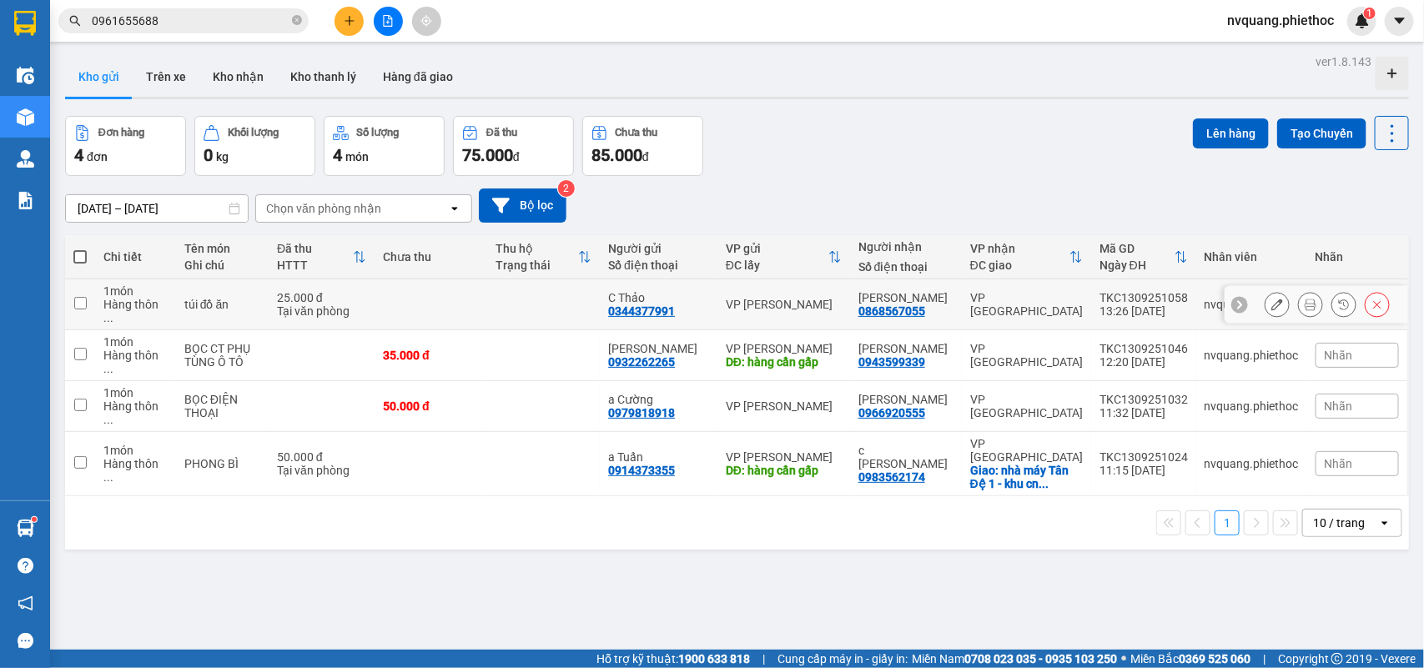
click at [452, 305] on td at bounding box center [431, 304] width 113 height 51
checkbox input "true"
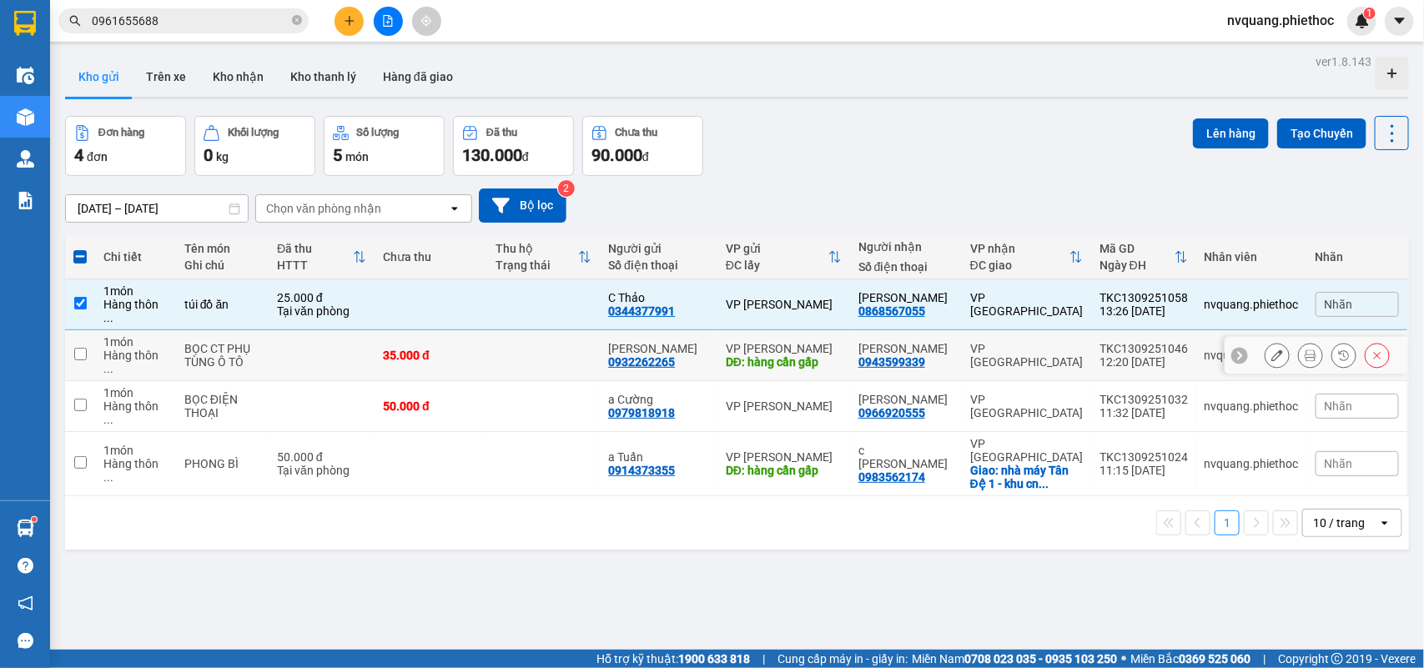
click at [530, 335] on td at bounding box center [543, 355] width 113 height 51
checkbox input "true"
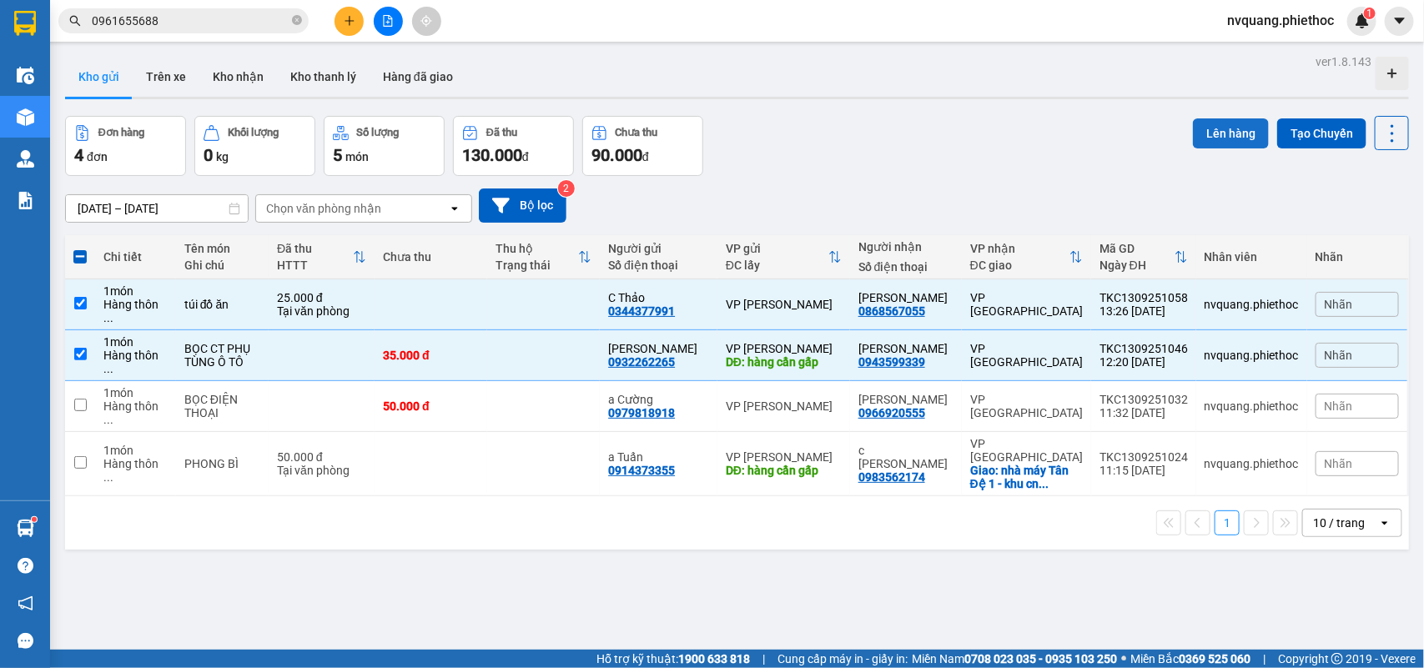
click at [1218, 134] on button "Lên hàng" at bounding box center [1231, 133] width 76 height 30
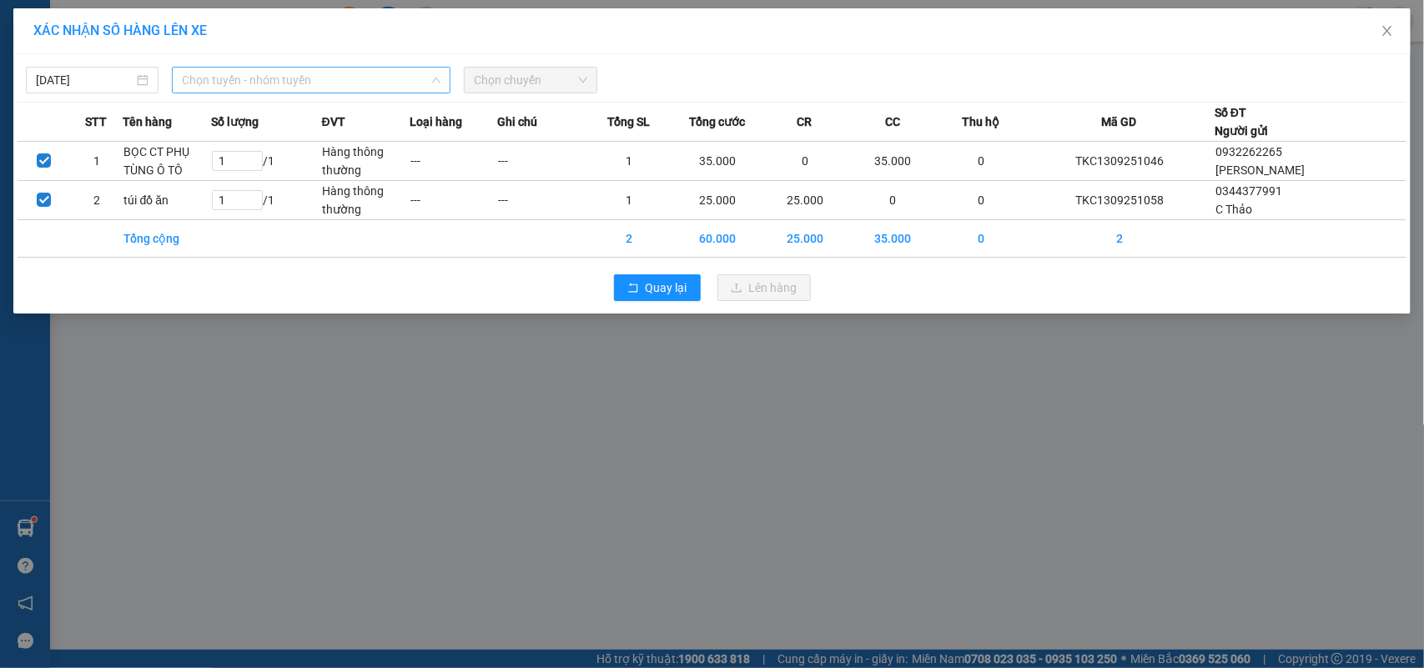
click at [367, 79] on span "Chọn tuyến - nhóm tuyến" at bounding box center [311, 80] width 259 height 25
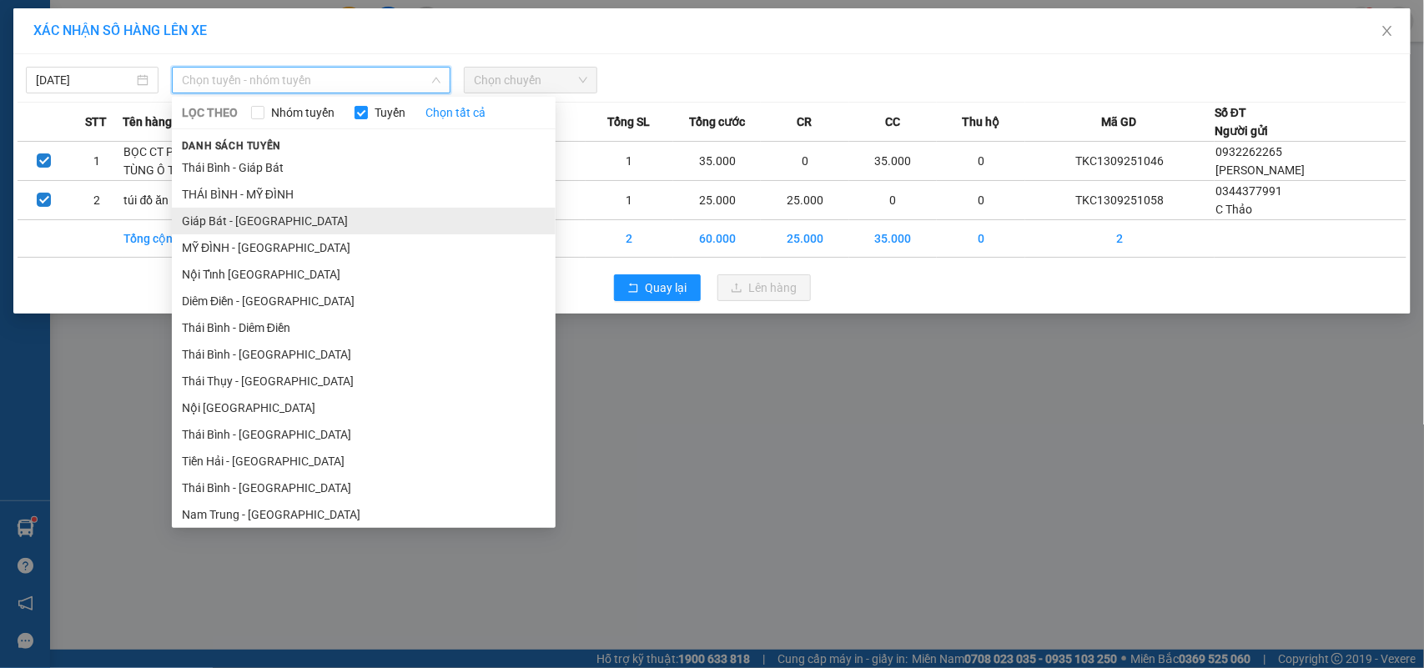
click at [217, 218] on li "Giáp Bát - [GEOGRAPHIC_DATA]" at bounding box center [364, 221] width 384 height 27
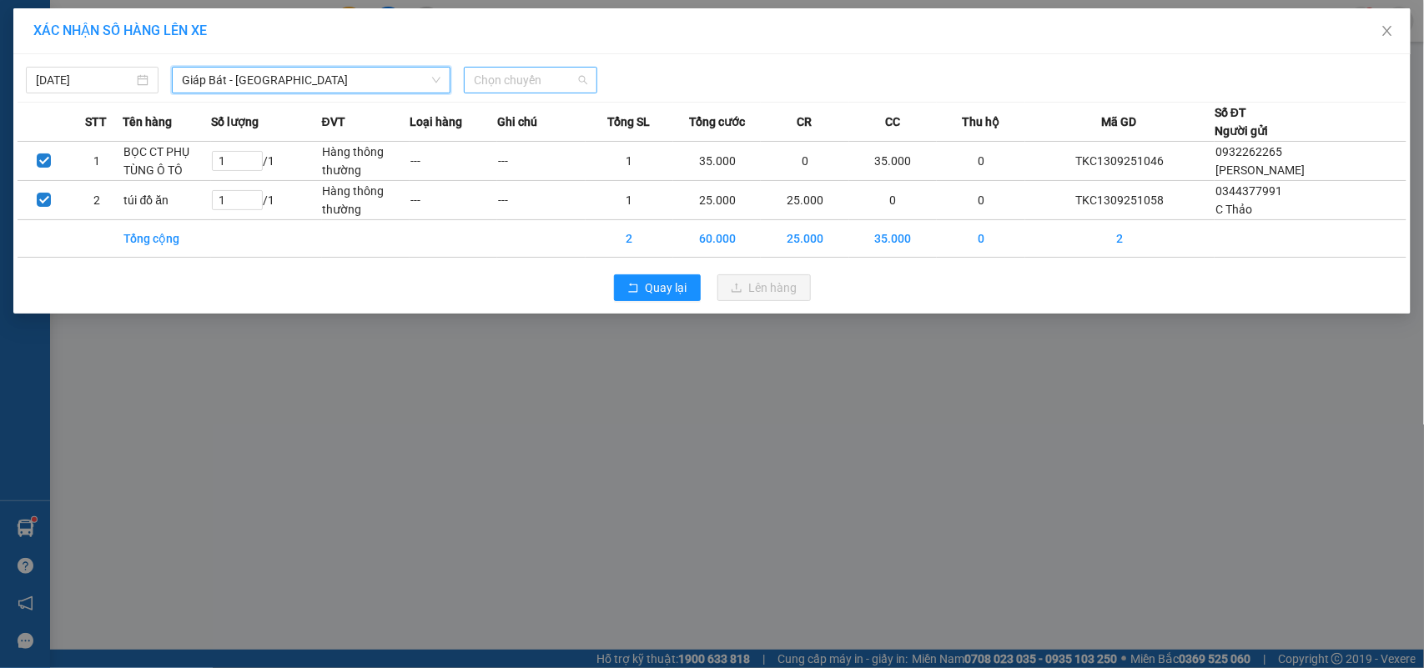
click at [486, 78] on span "Chọn chuyến" at bounding box center [530, 80] width 113 height 25
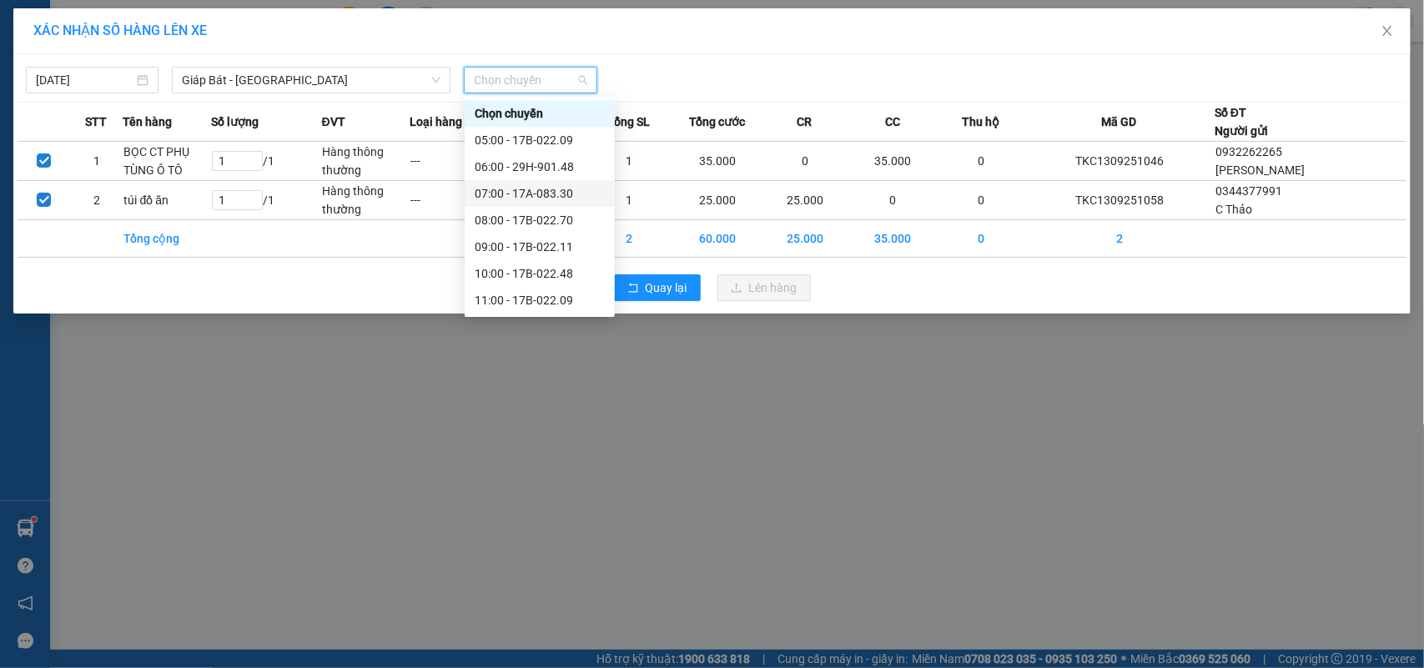
scroll to position [209, 0]
click at [546, 176] on div "14:00 - 17B-022.70" at bounding box center [540, 172] width 130 height 18
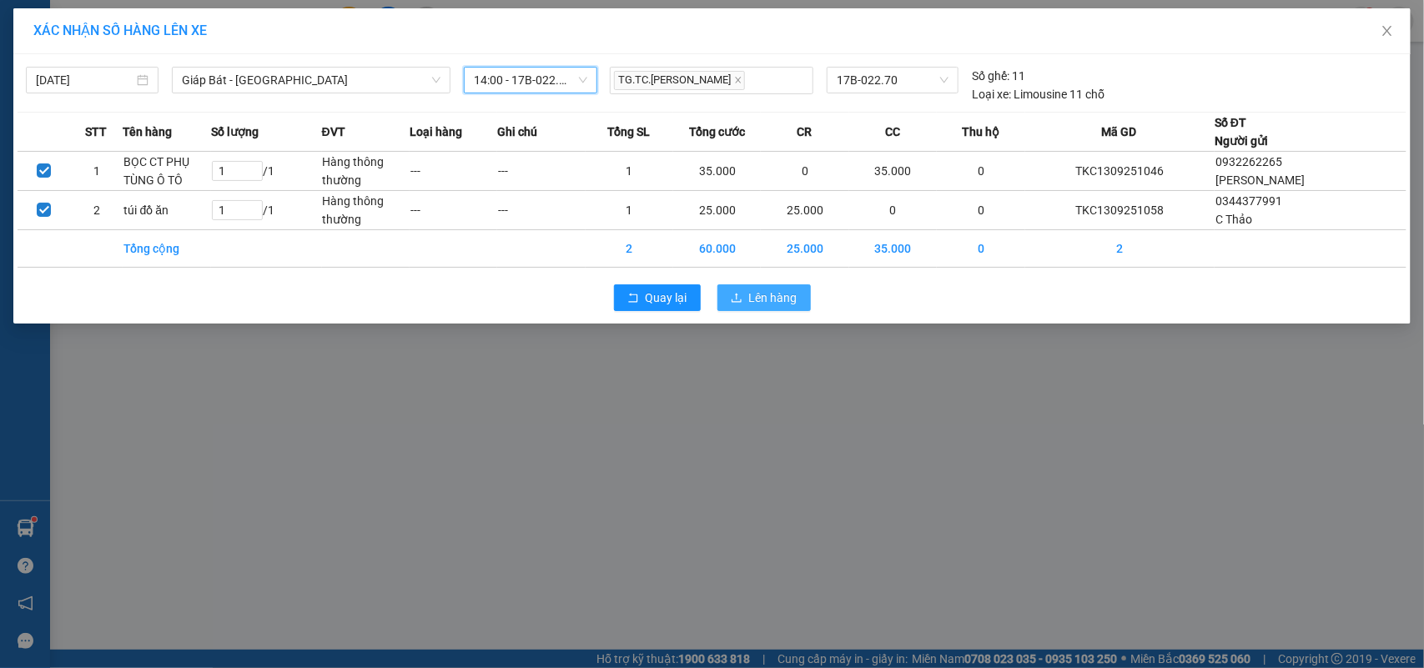
click at [739, 299] on icon "upload" at bounding box center [737, 298] width 12 height 12
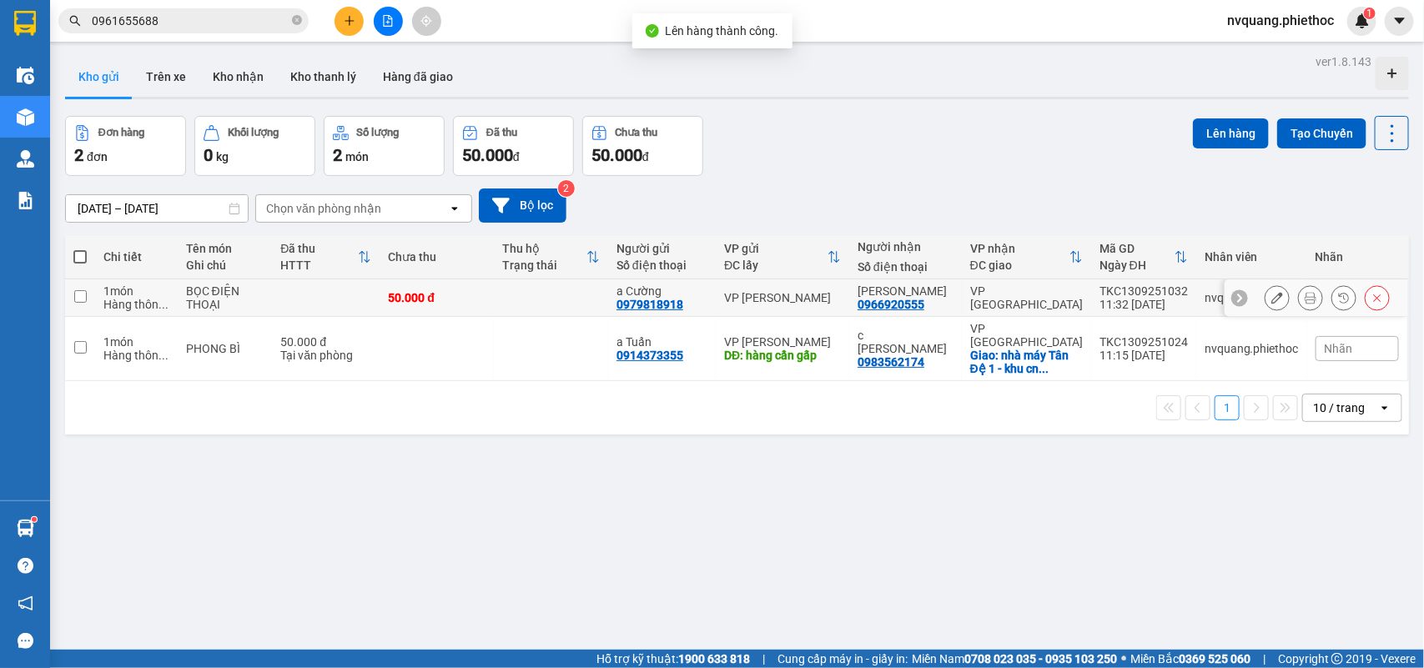
click at [386, 293] on td "50.000 đ" at bounding box center [437, 298] width 114 height 38
checkbox input "true"
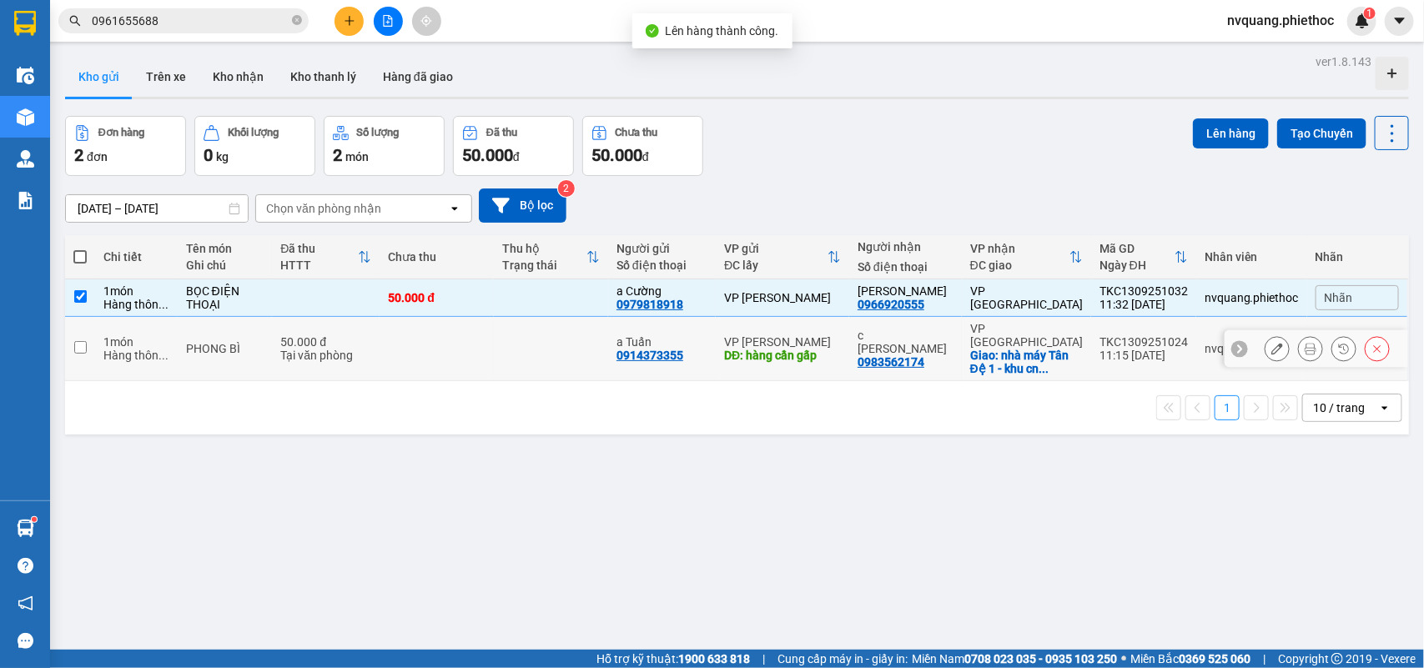
click at [389, 342] on td at bounding box center [437, 349] width 114 height 64
checkbox input "true"
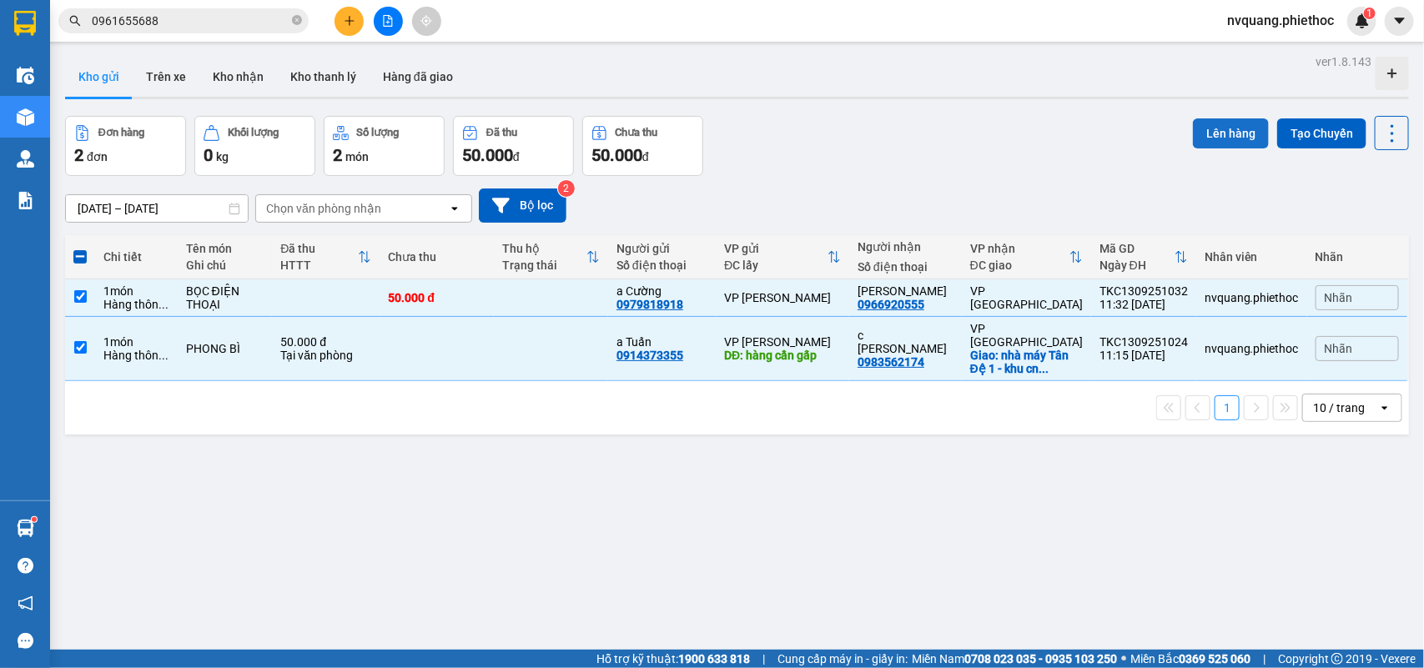
click at [1222, 136] on button "Lên hàng" at bounding box center [1231, 133] width 76 height 30
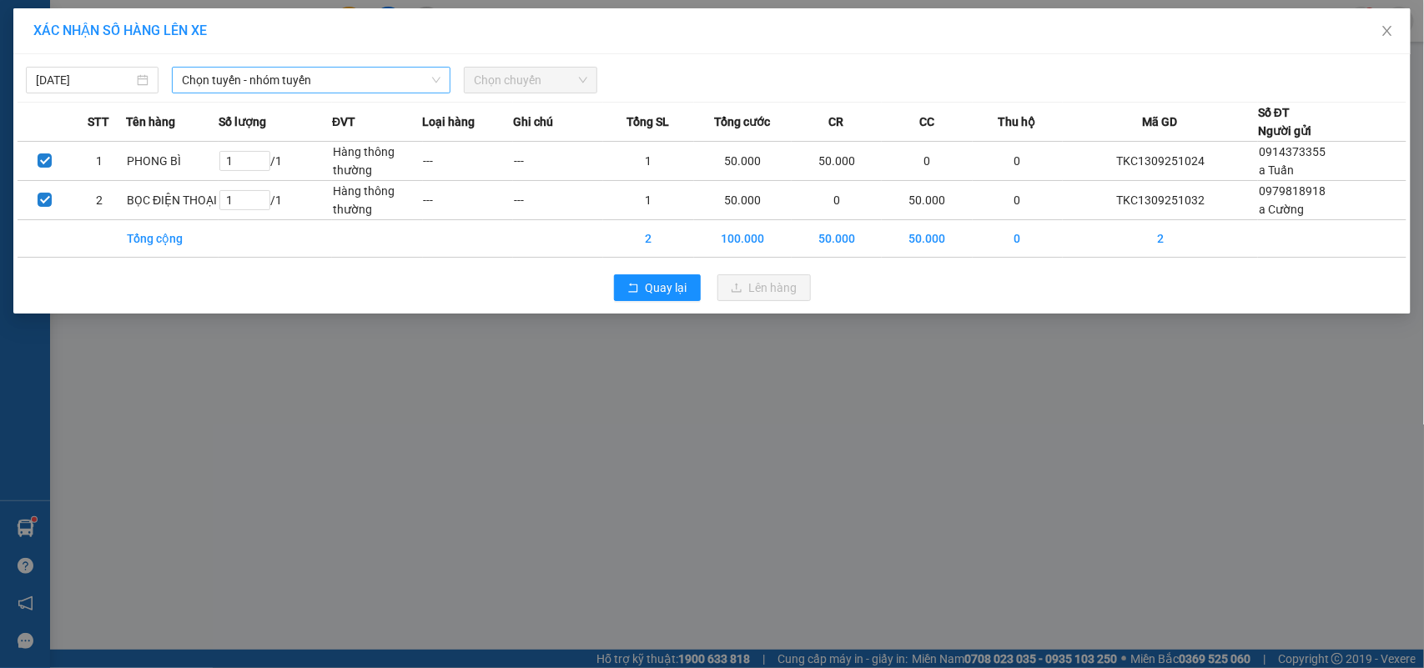
click at [236, 88] on span "Chọn tuyến - nhóm tuyến" at bounding box center [311, 80] width 259 height 25
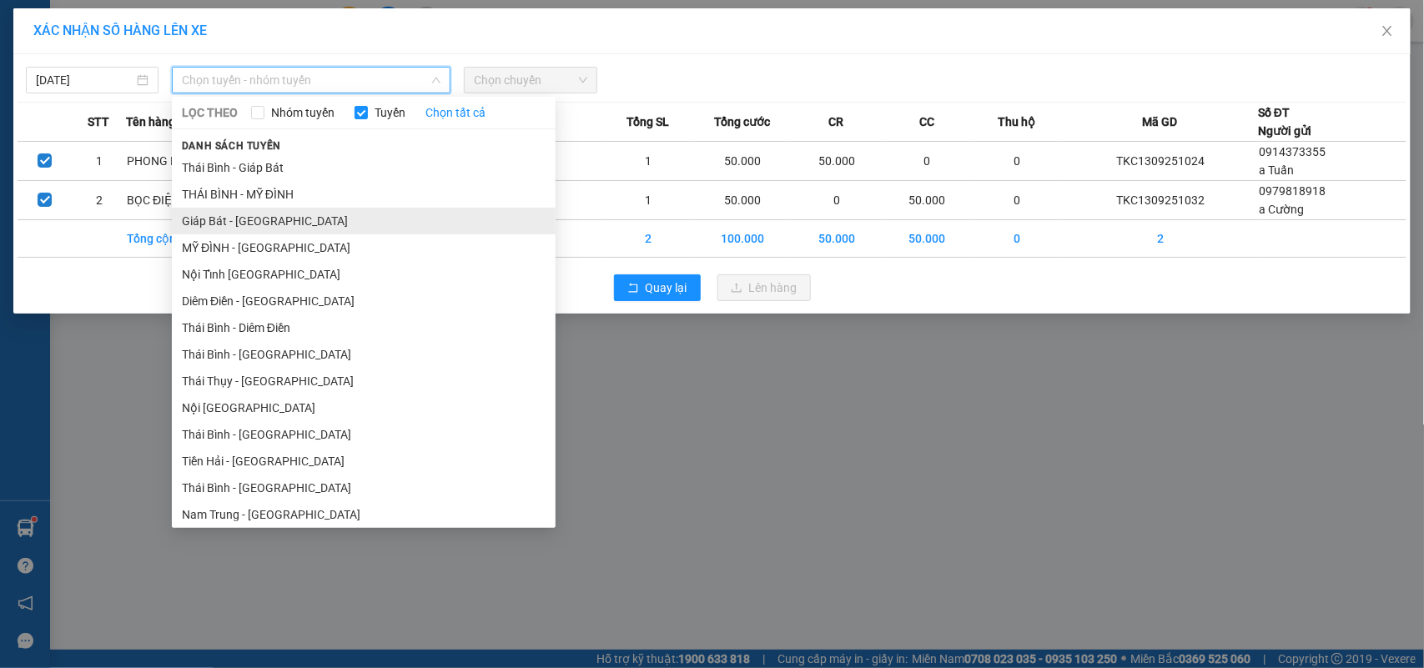
click at [243, 222] on li "Giáp Bát - [GEOGRAPHIC_DATA]" at bounding box center [364, 221] width 384 height 27
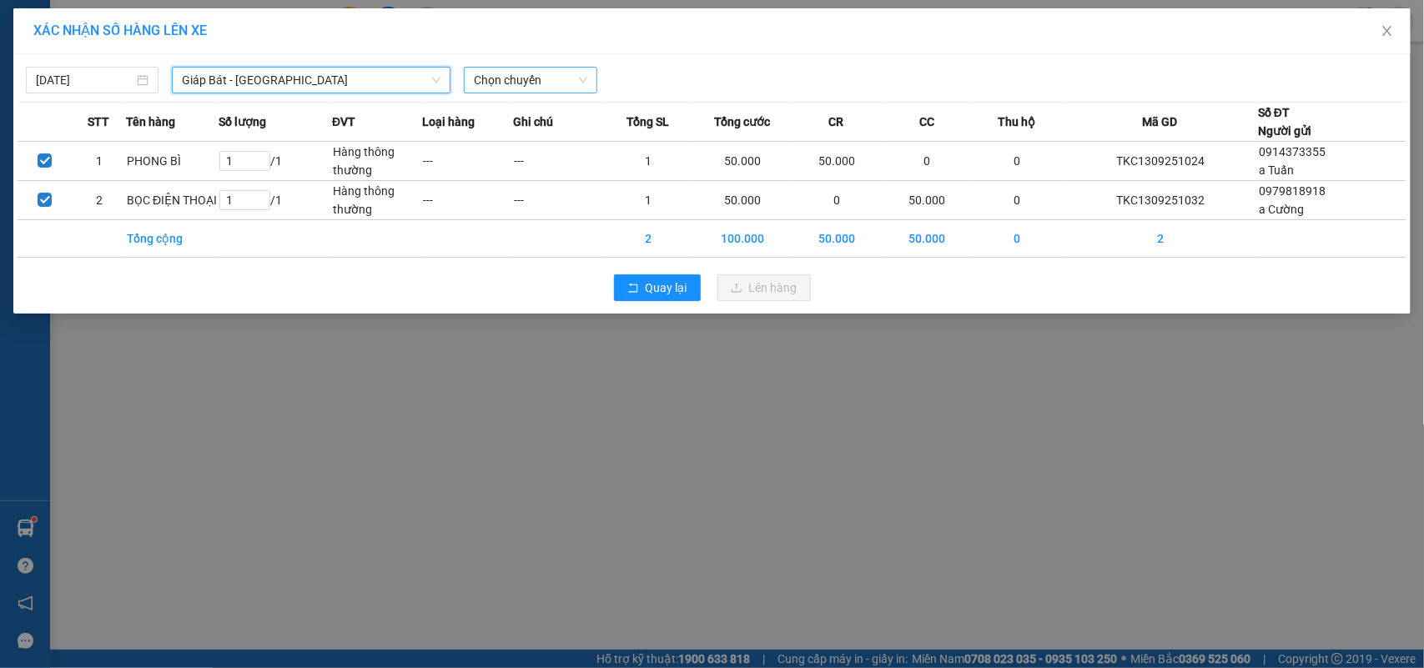
click at [536, 81] on span "Chọn chuyến" at bounding box center [530, 80] width 113 height 25
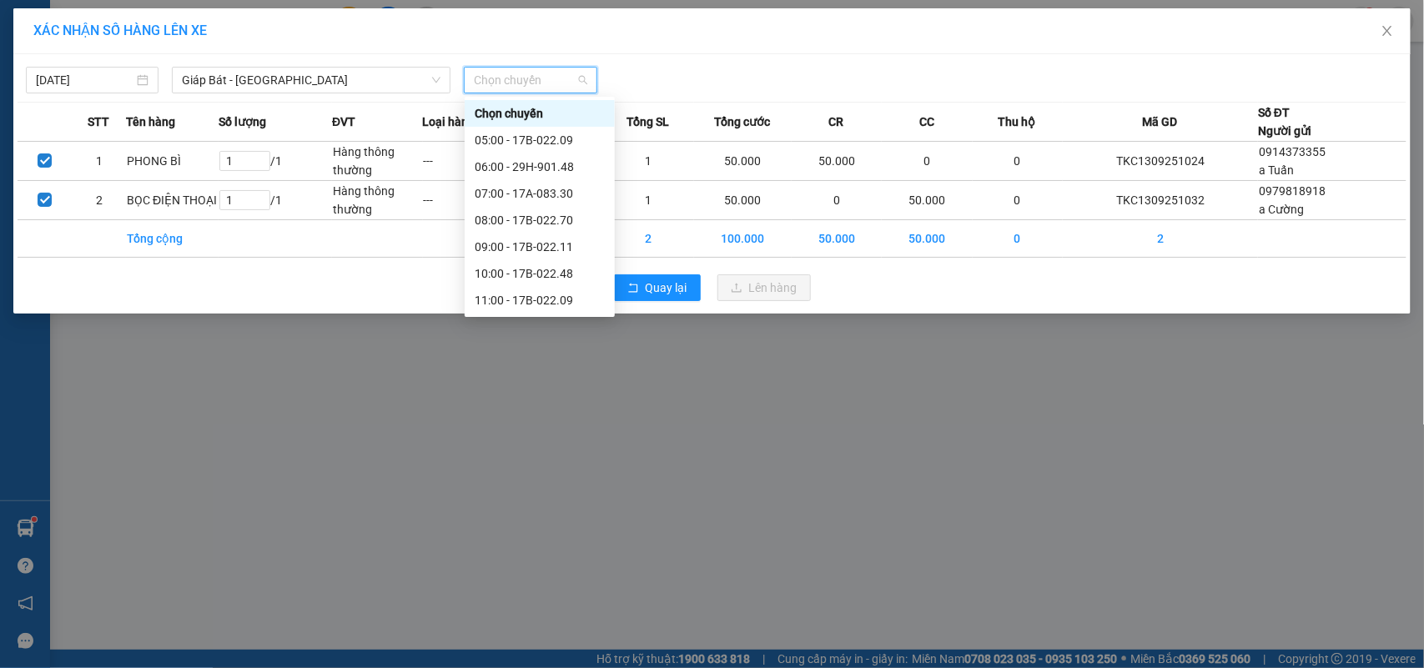
scroll to position [209, 0]
click at [540, 121] on div "12:00 - 29H-901.48" at bounding box center [540, 118] width 130 height 18
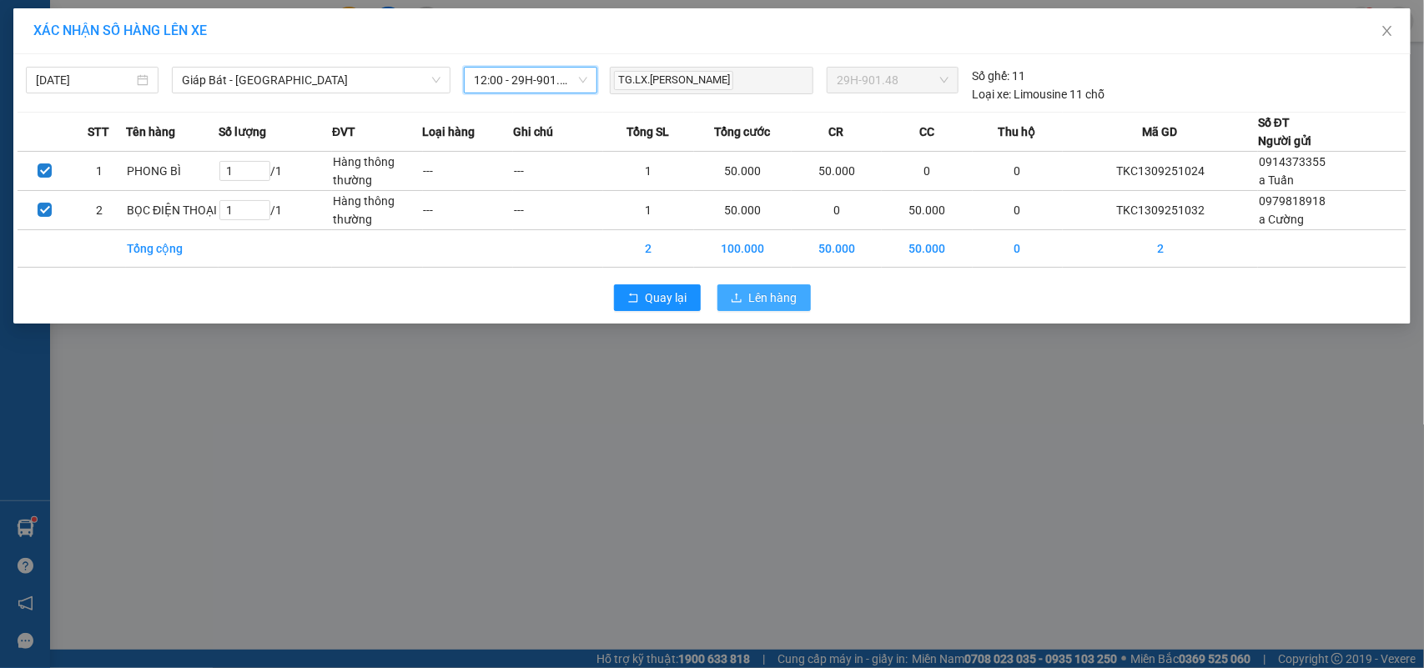
click at [732, 310] on button "Lên hàng" at bounding box center [764, 298] width 93 height 27
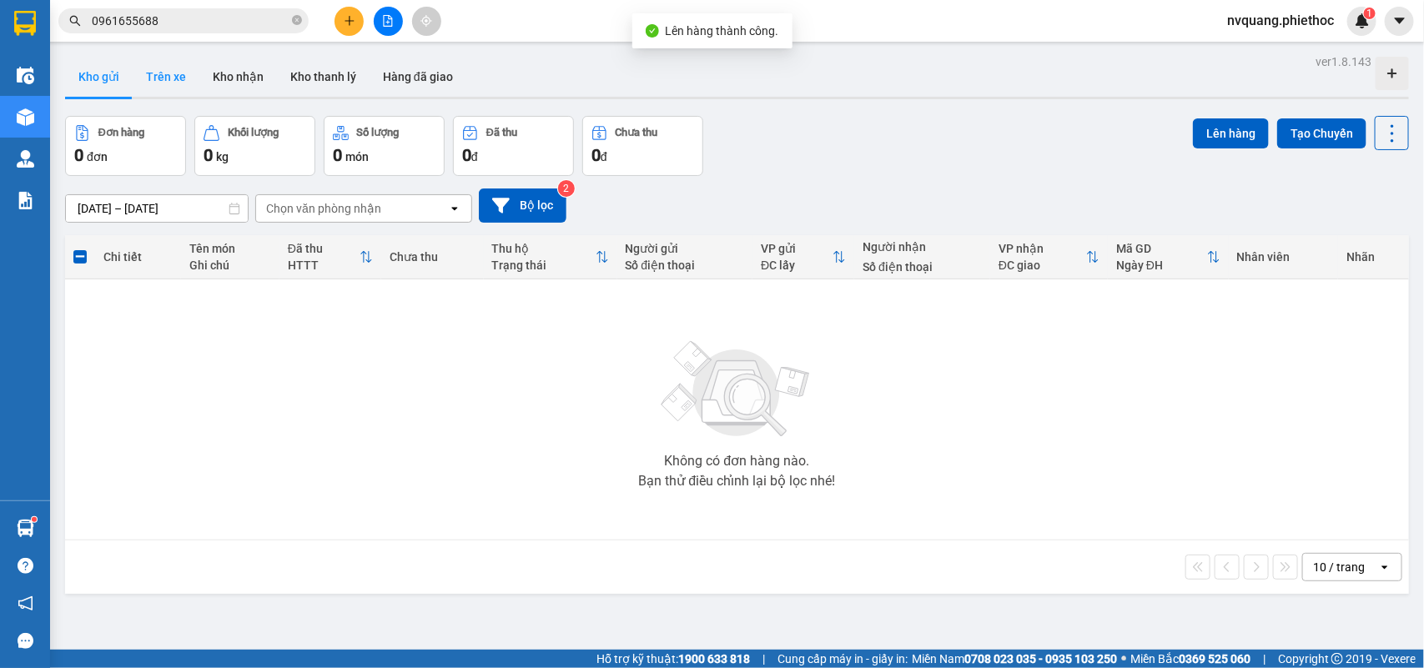
click at [150, 65] on button "Trên xe" at bounding box center [166, 77] width 67 height 40
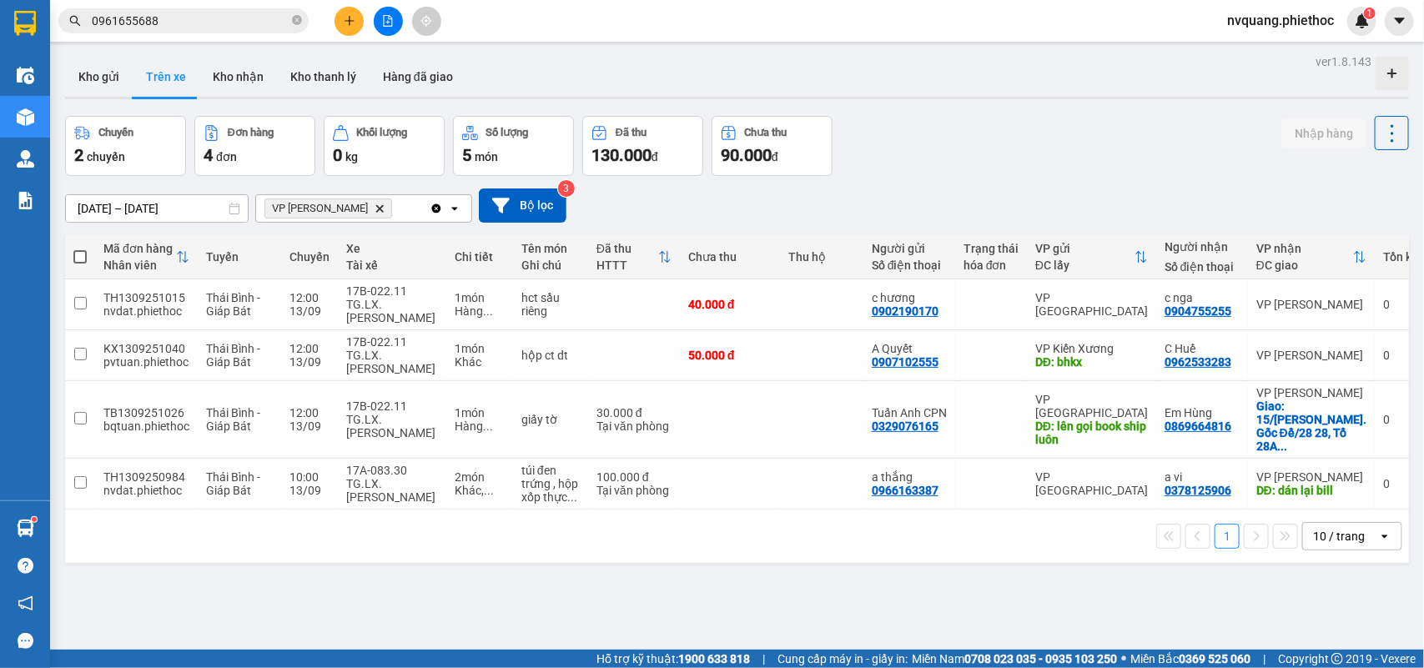
click at [370, 18] on div at bounding box center [387, 21] width 125 height 29
click at [345, 18] on icon "plus" at bounding box center [350, 21] width 12 height 12
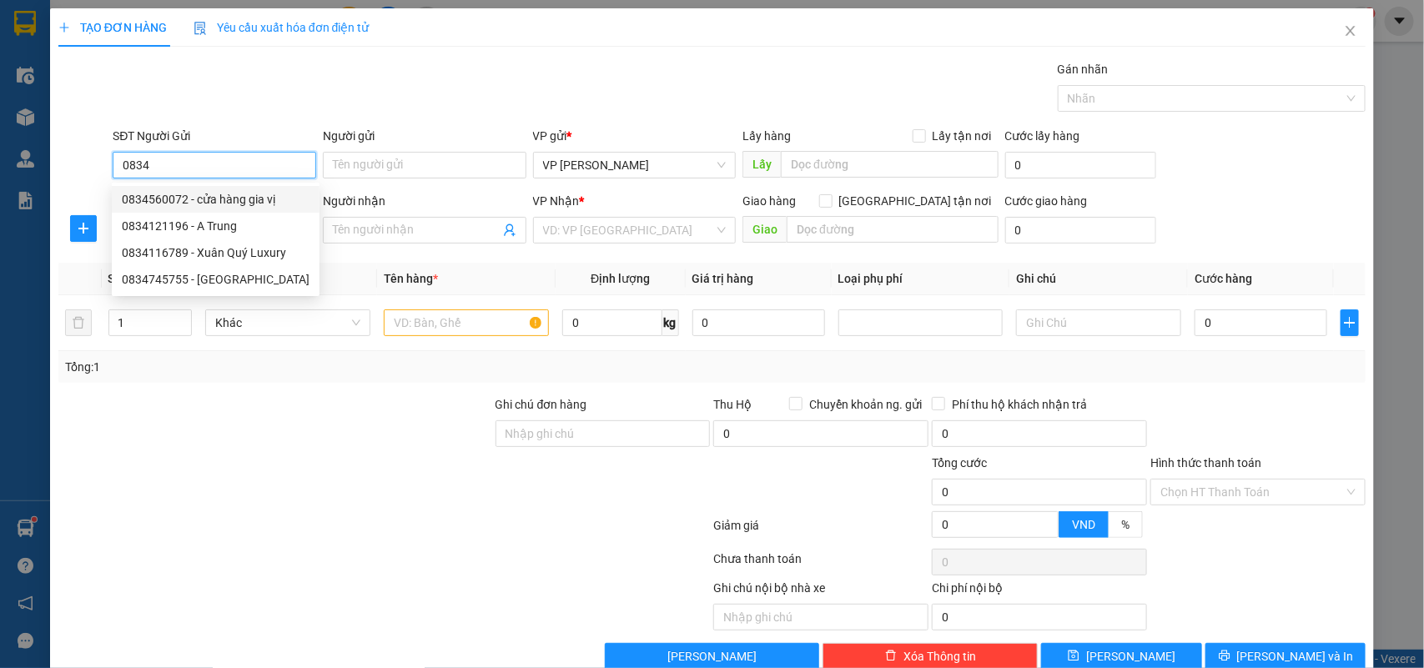
click at [140, 190] on div "0834560072 - cửa hàng gia vị" at bounding box center [216, 199] width 188 height 18
type input "0834560072"
type input "cửa hàng gia vị"
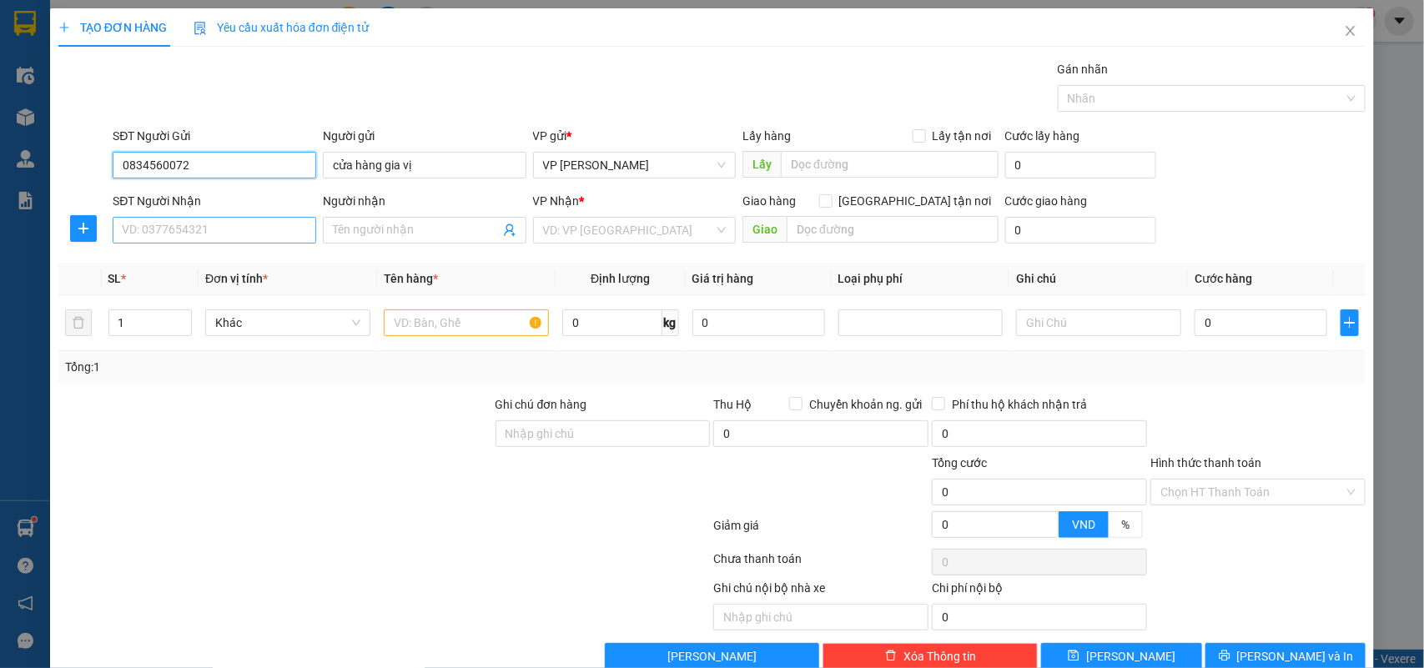
type input "0834560072"
click at [185, 222] on input "SĐT Người Nhận" at bounding box center [215, 230] width 204 height 27
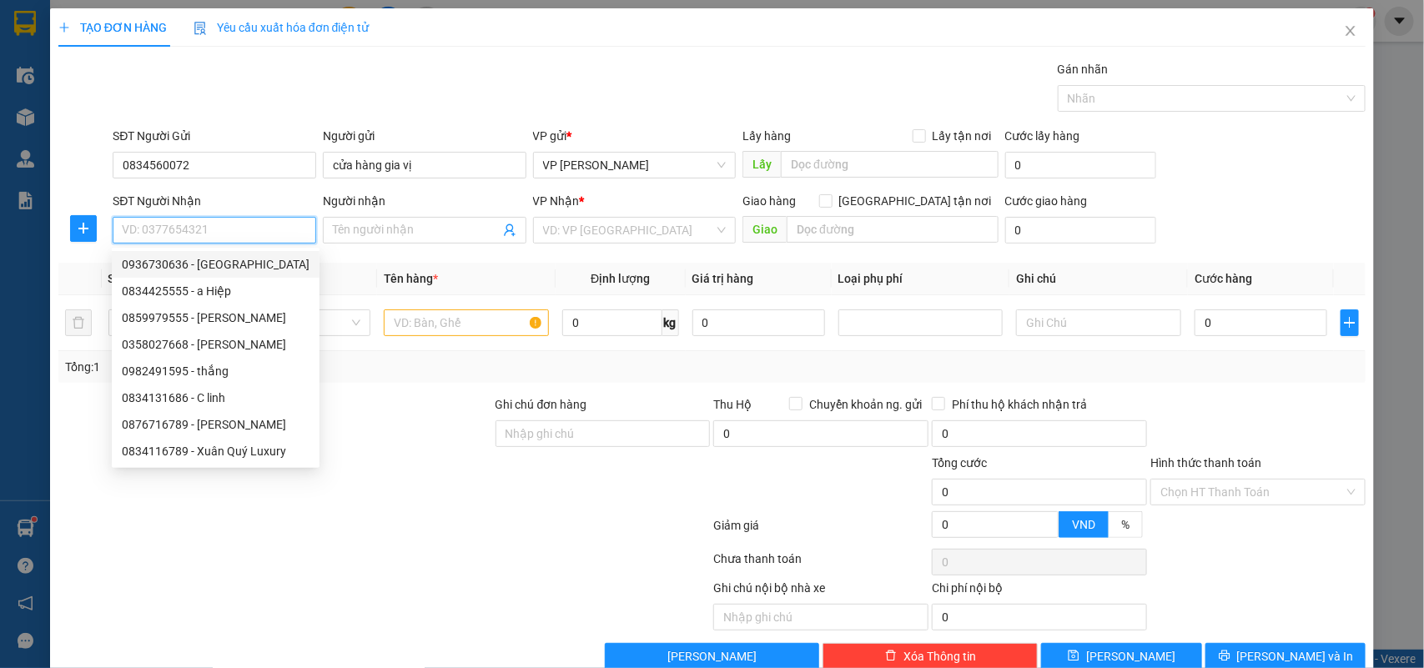
click at [213, 267] on div "0936730636 - White Place" at bounding box center [216, 264] width 188 height 18
type input "0936730636"
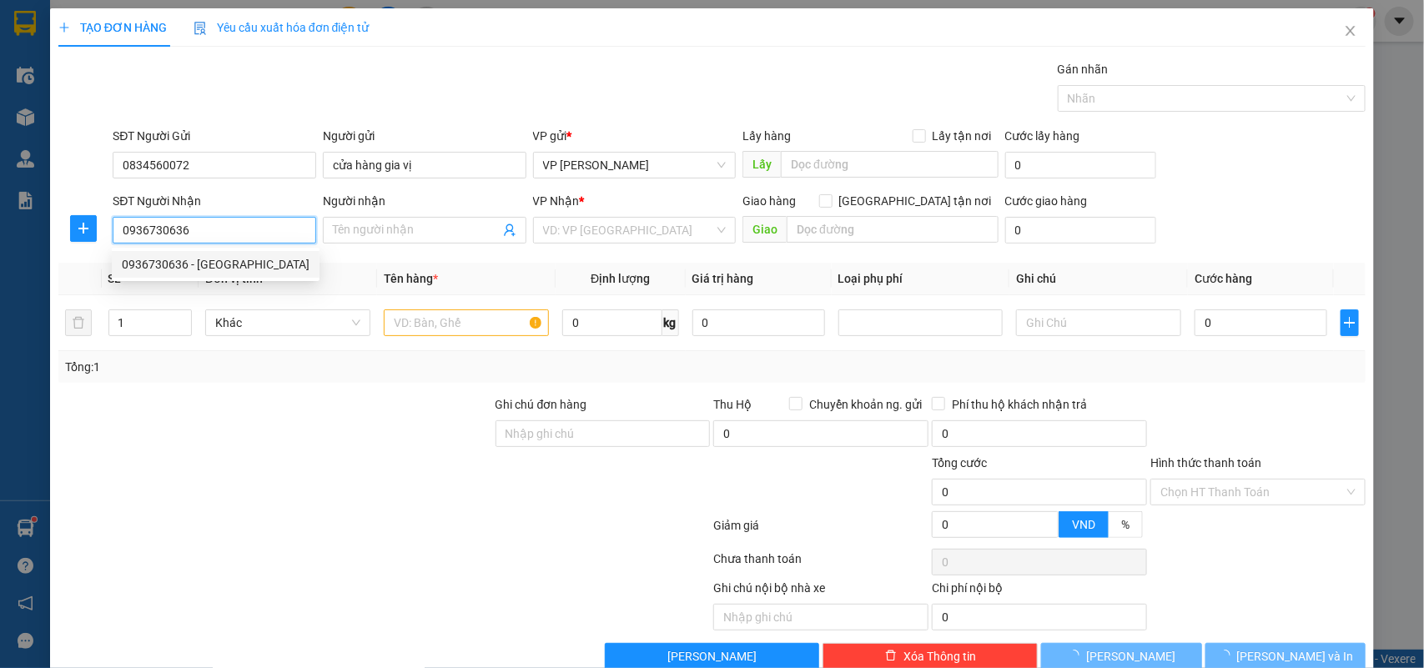
type input "White Place"
checkbox input "true"
type input "White Palace - 254B Trần Thái Tông"
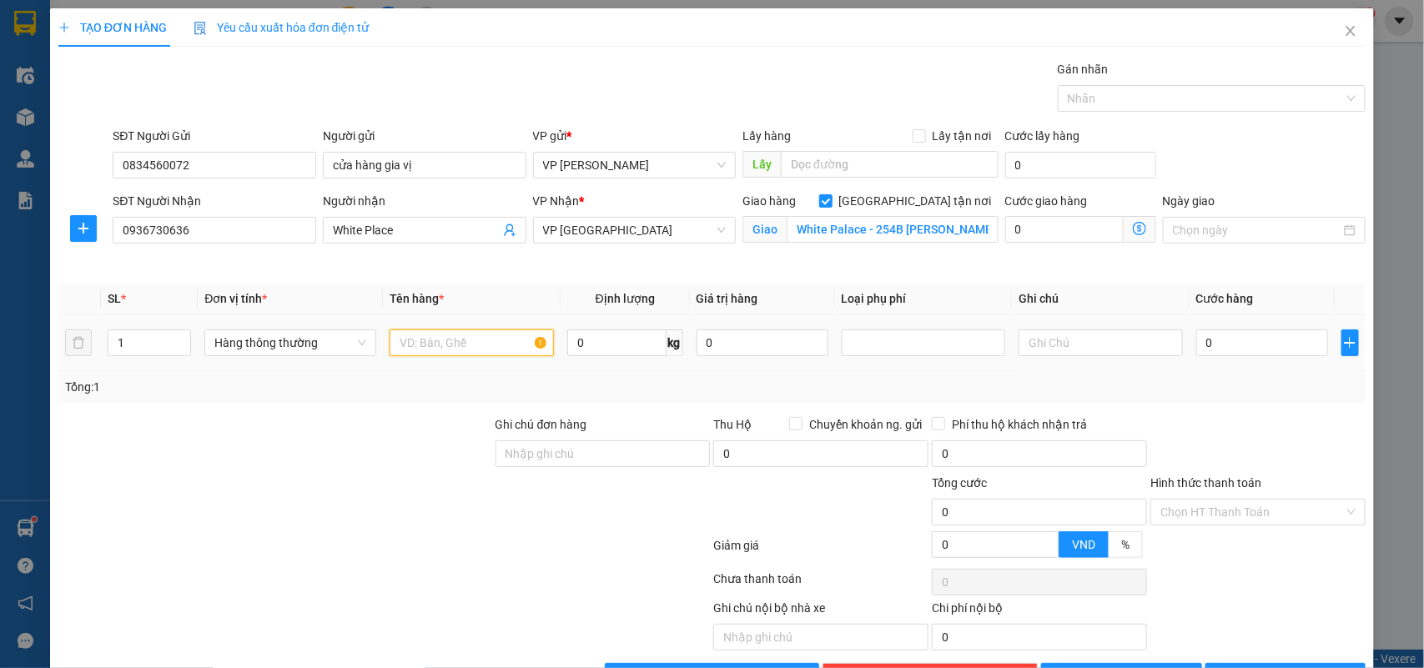
click at [451, 348] on input "text" at bounding box center [472, 343] width 164 height 27
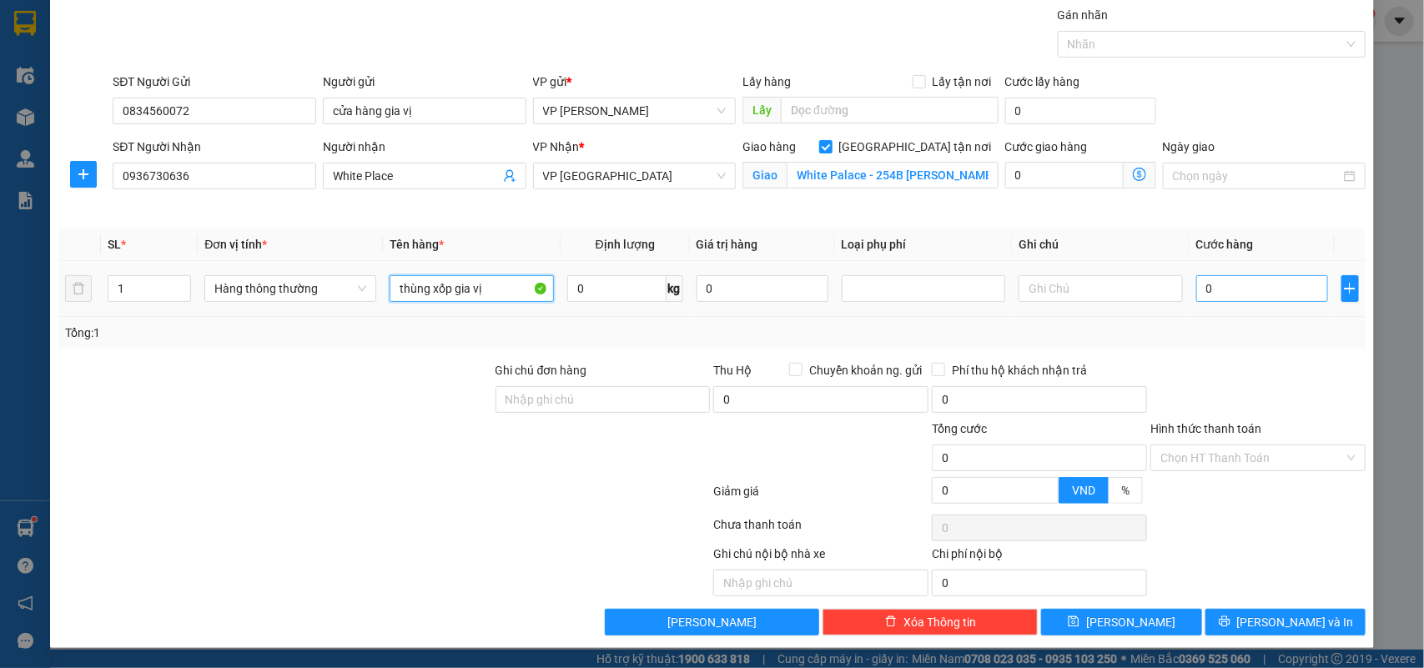
type input "thùng xốp gia vị"
click at [1229, 282] on input "0" at bounding box center [1262, 288] width 132 height 27
type input "3"
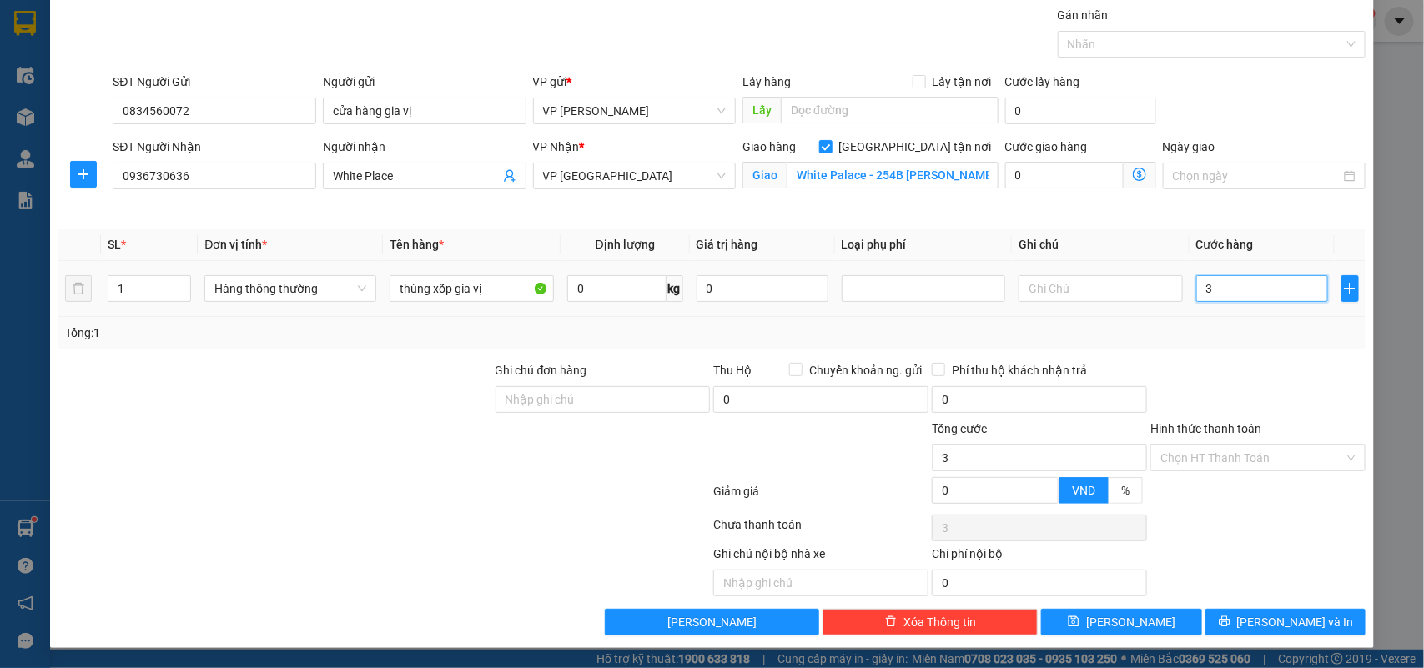
type input "30"
type input "30.000"
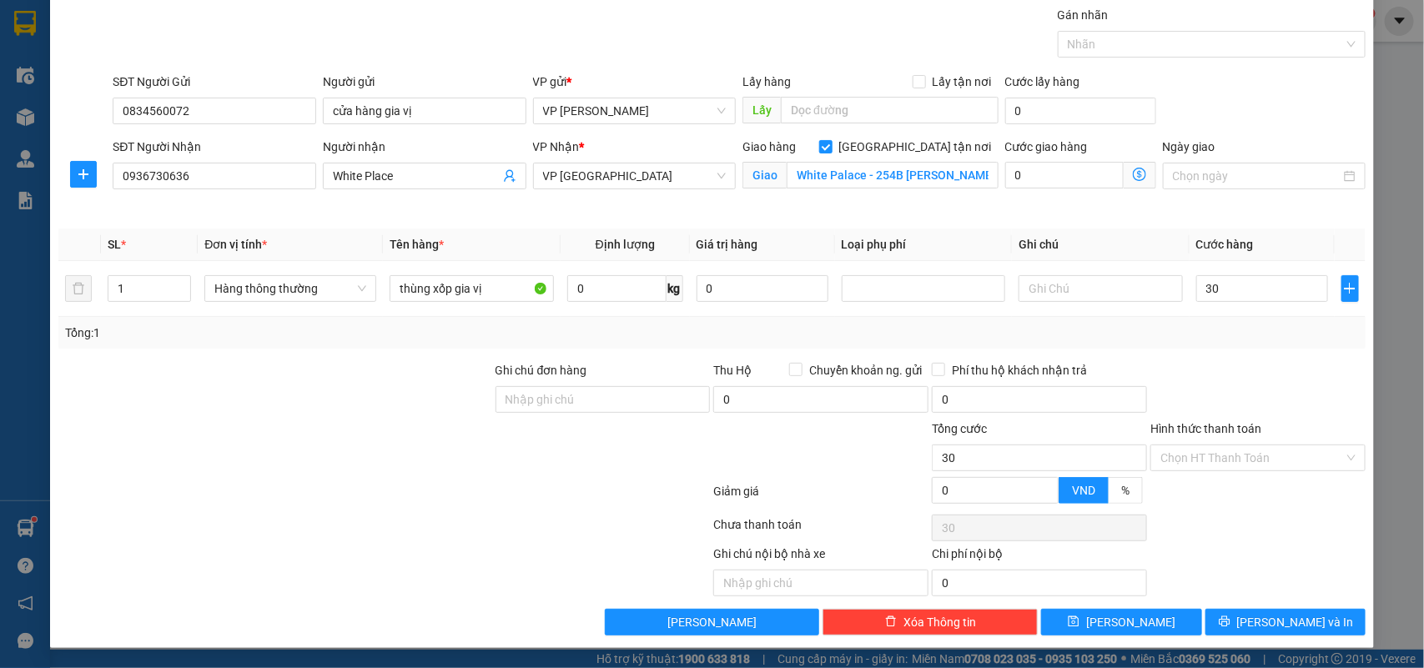
type input "30.000"
click at [1231, 335] on div "Tổng: 1" at bounding box center [712, 333] width 1295 height 18
click at [1230, 618] on icon "printer" at bounding box center [1224, 622] width 11 height 11
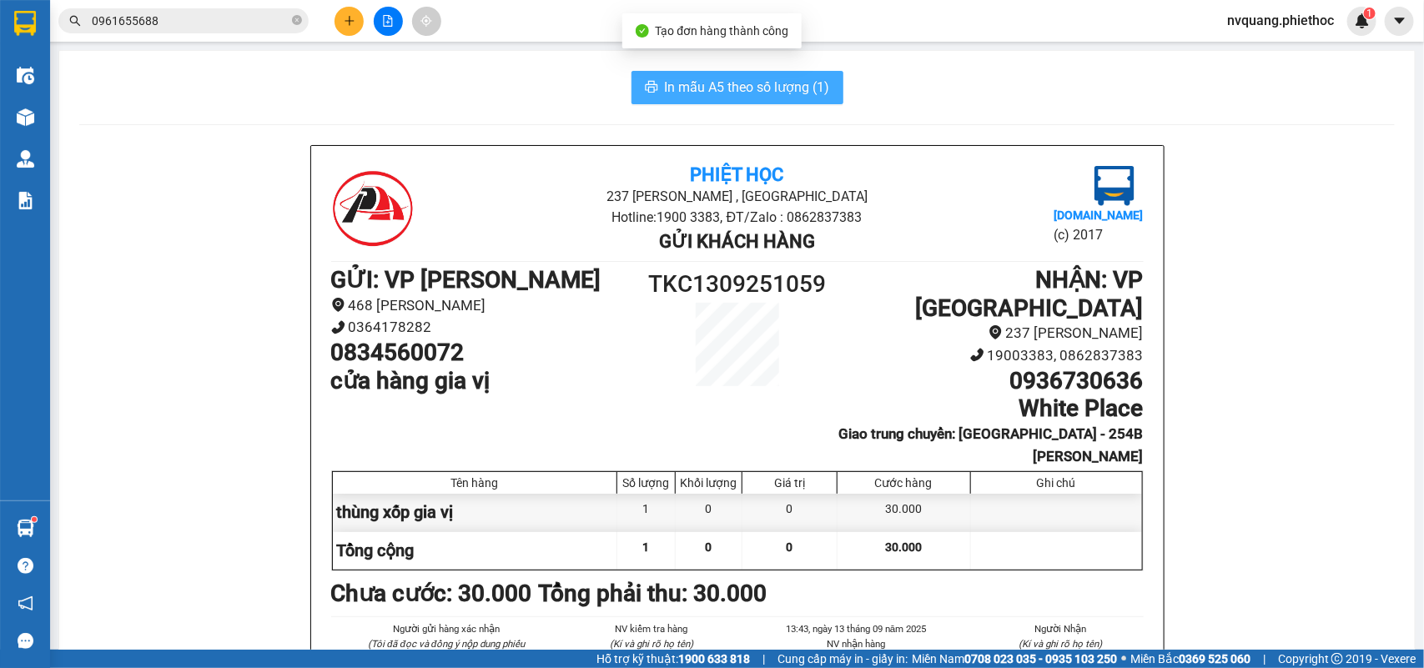
click at [733, 98] on span "In mẫu A5 theo số lượng (1)" at bounding box center [747, 87] width 165 height 21
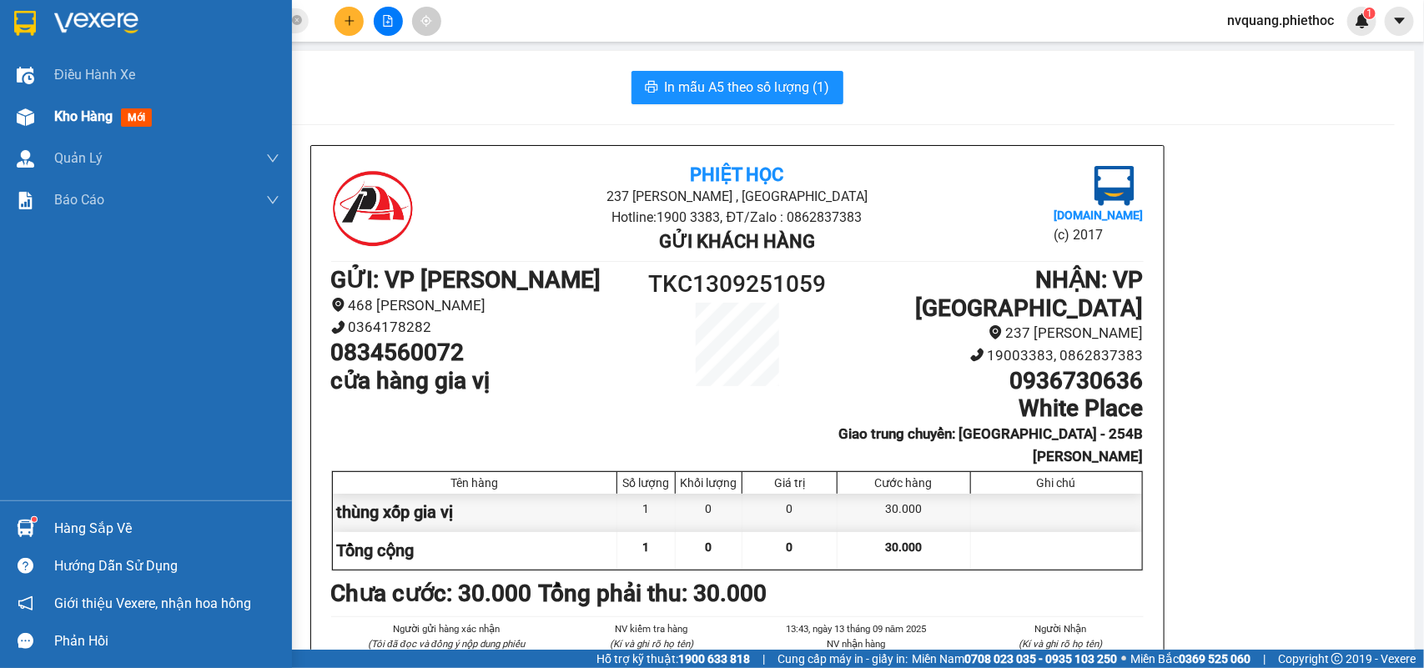
click at [85, 108] on span "Kho hàng" at bounding box center [83, 116] width 58 height 16
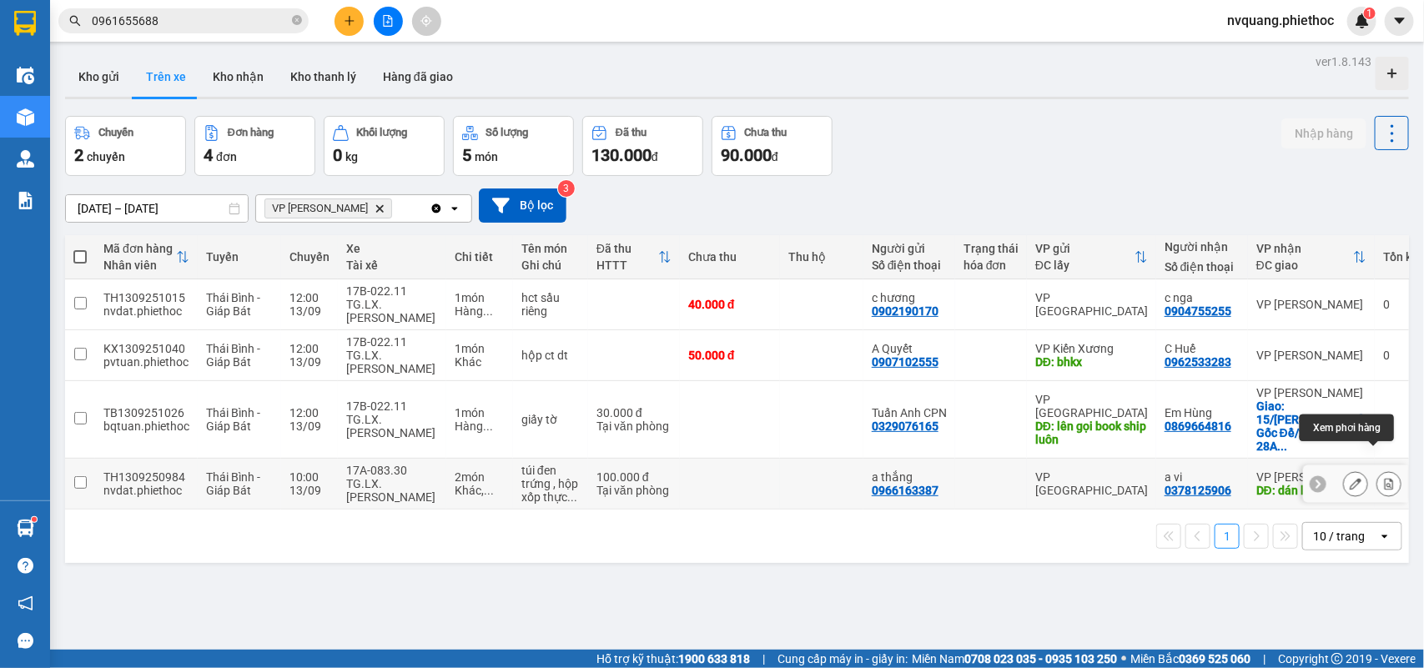
click at [1383, 478] on icon at bounding box center [1389, 484] width 12 height 12
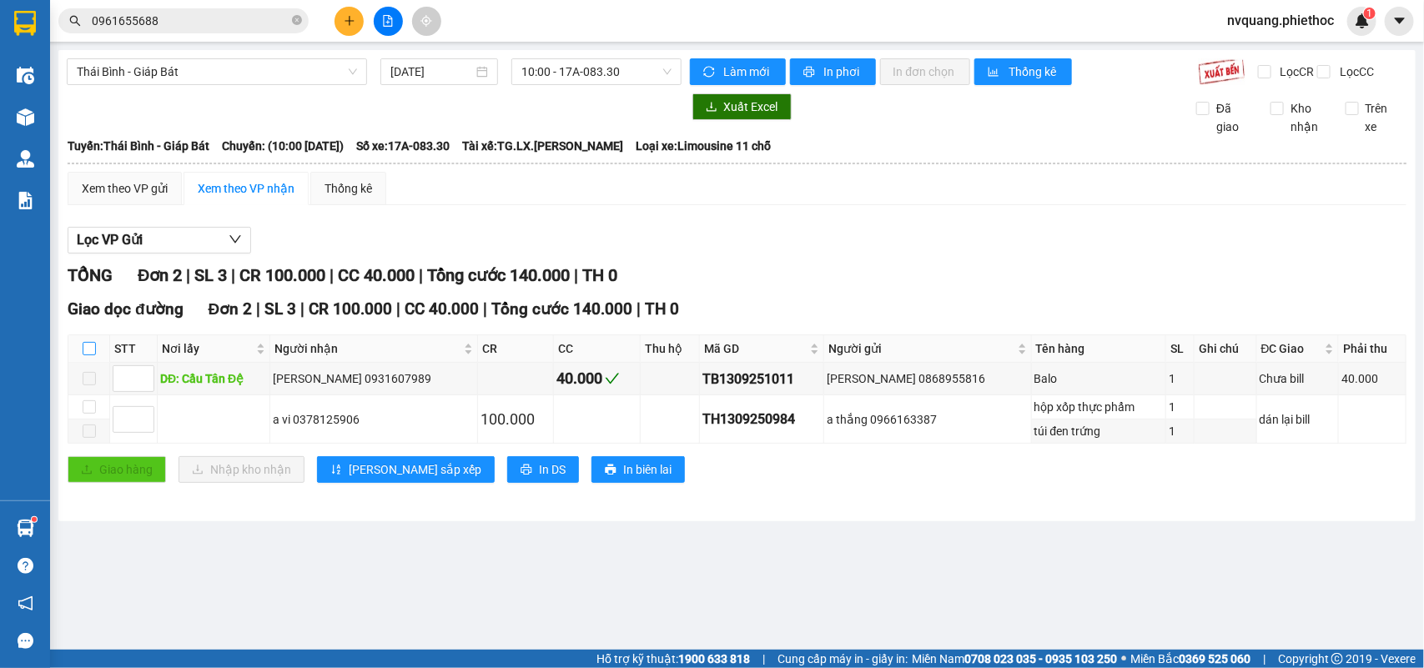
click at [88, 355] on input "checkbox" at bounding box center [89, 348] width 13 height 13
checkbox input "true"
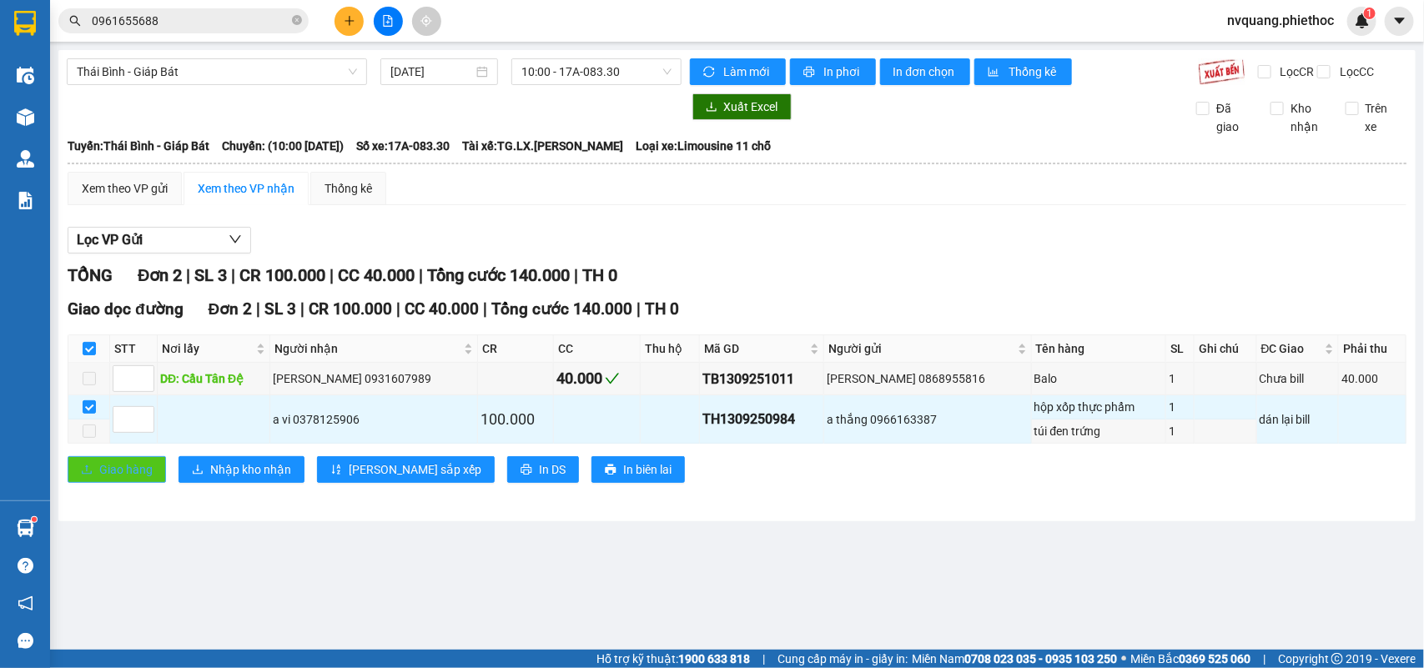
click at [99, 479] on span "Giao hàng" at bounding box center [125, 470] width 53 height 18
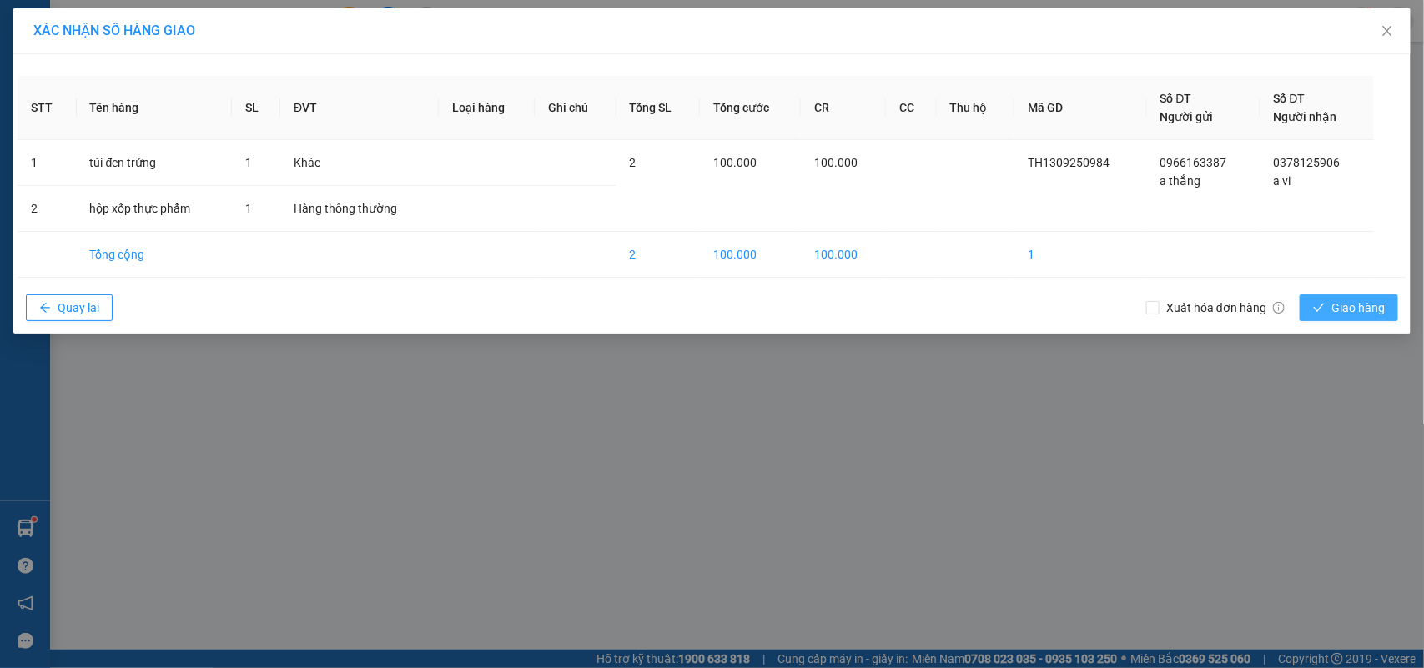
click at [1319, 314] on icon "check" at bounding box center [1319, 308] width 12 height 12
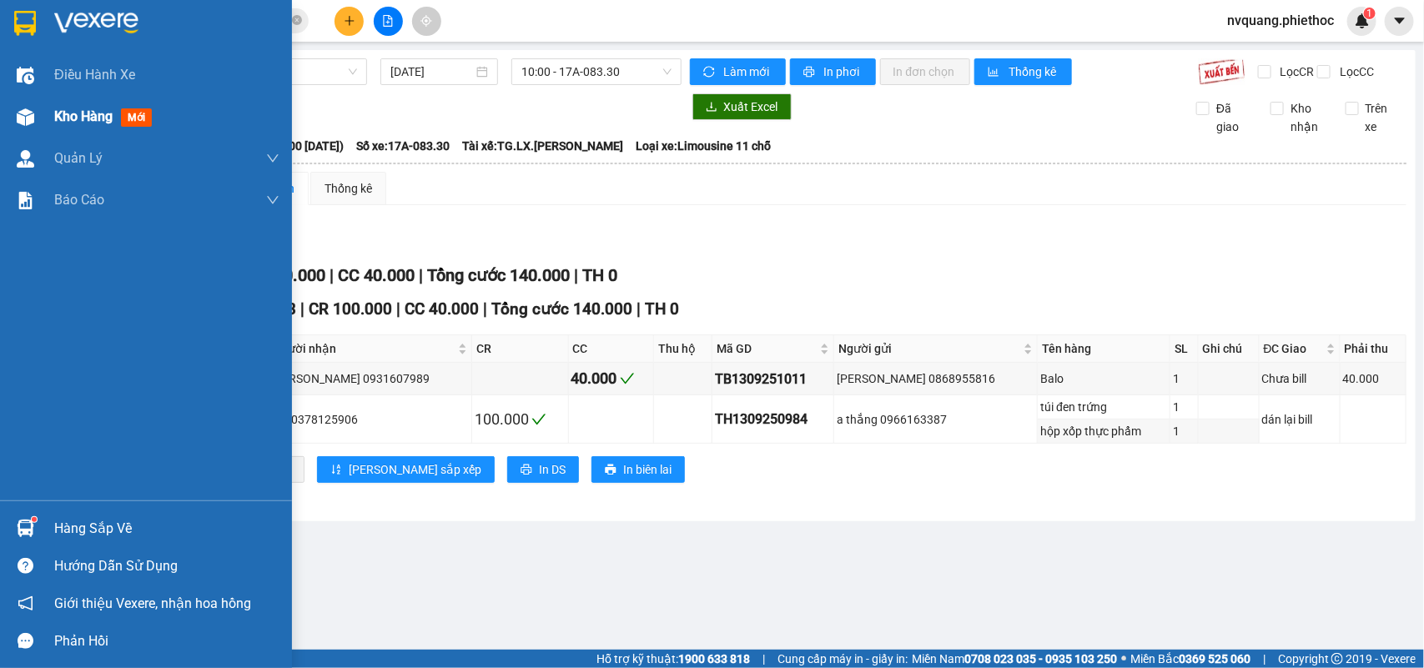
click at [43, 107] on div "Kho hàng mới" at bounding box center [146, 117] width 292 height 42
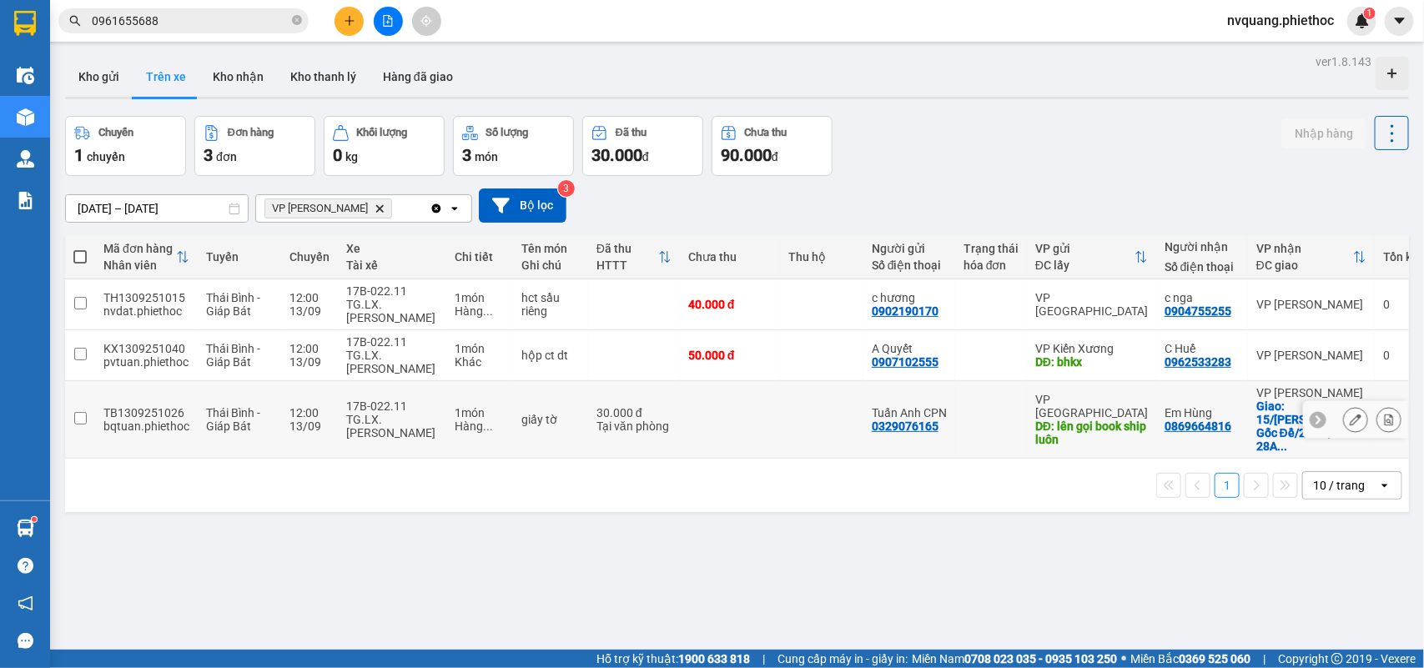
click at [1383, 414] on icon at bounding box center [1389, 420] width 12 height 12
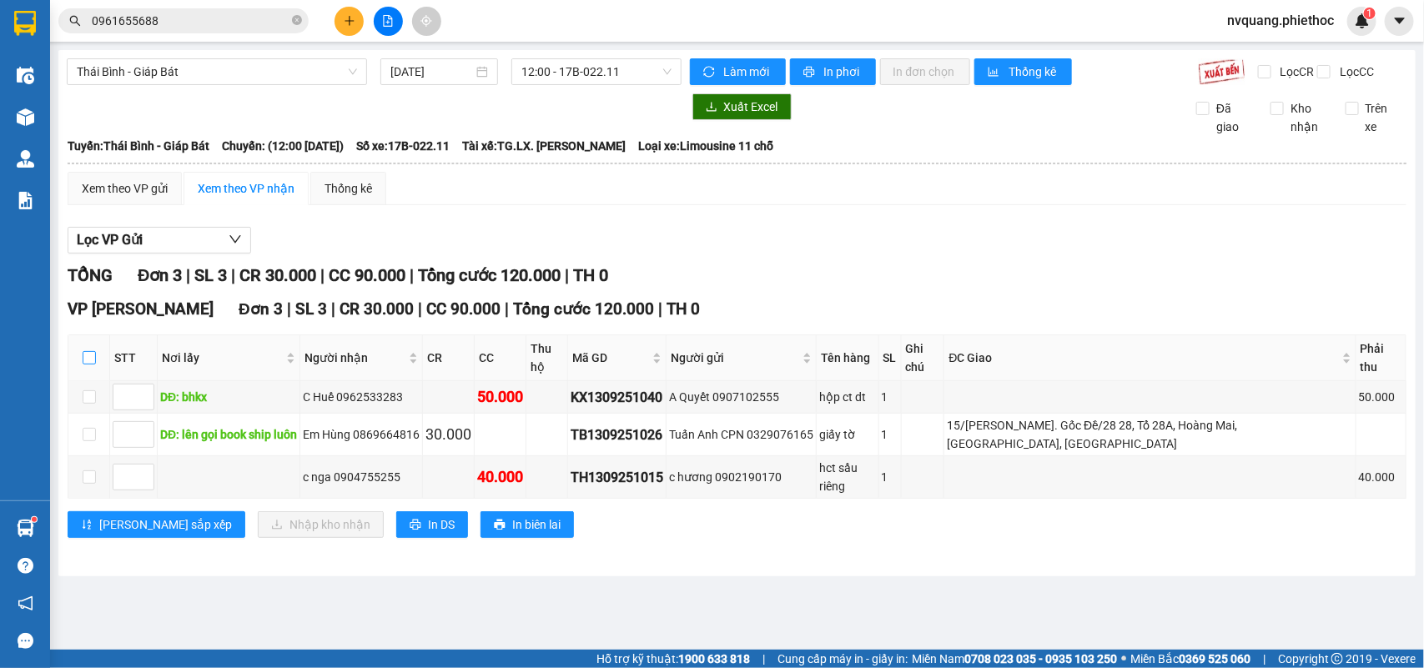
click at [93, 360] on input "checkbox" at bounding box center [89, 357] width 13 height 13
checkbox input "true"
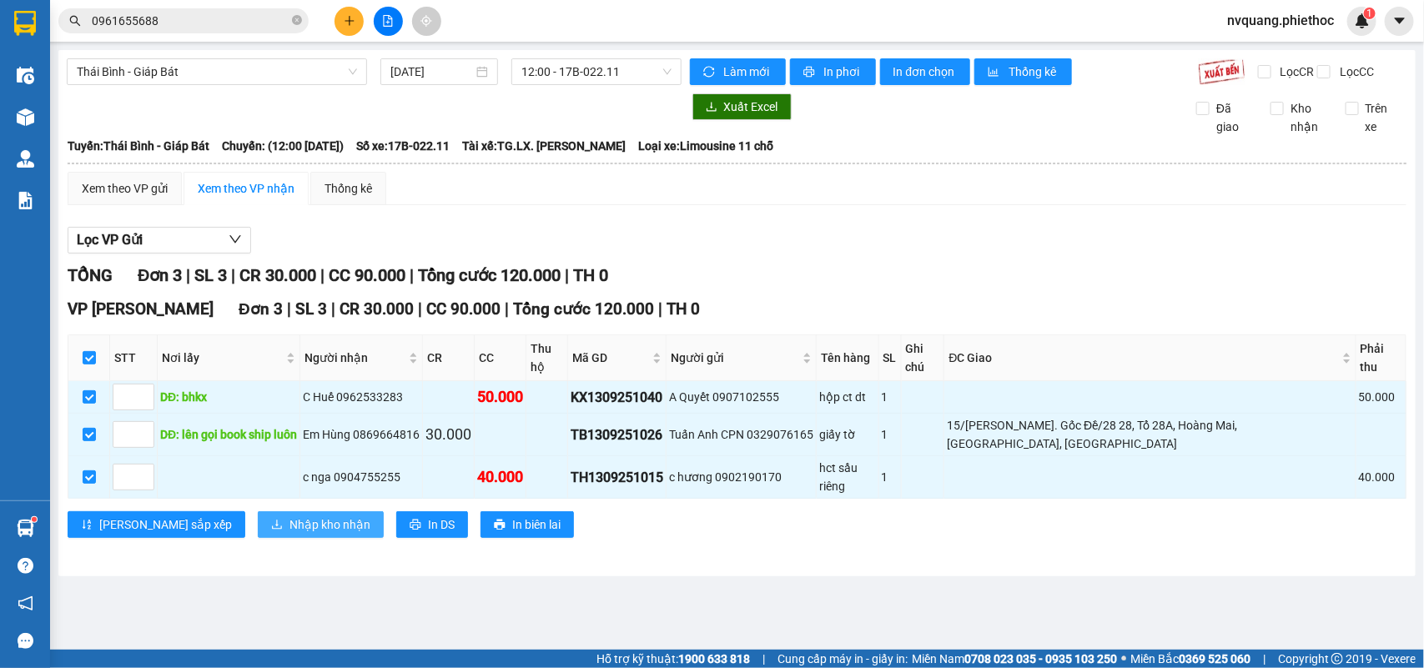
click at [290, 516] on span "Nhập kho nhận" at bounding box center [330, 525] width 81 height 18
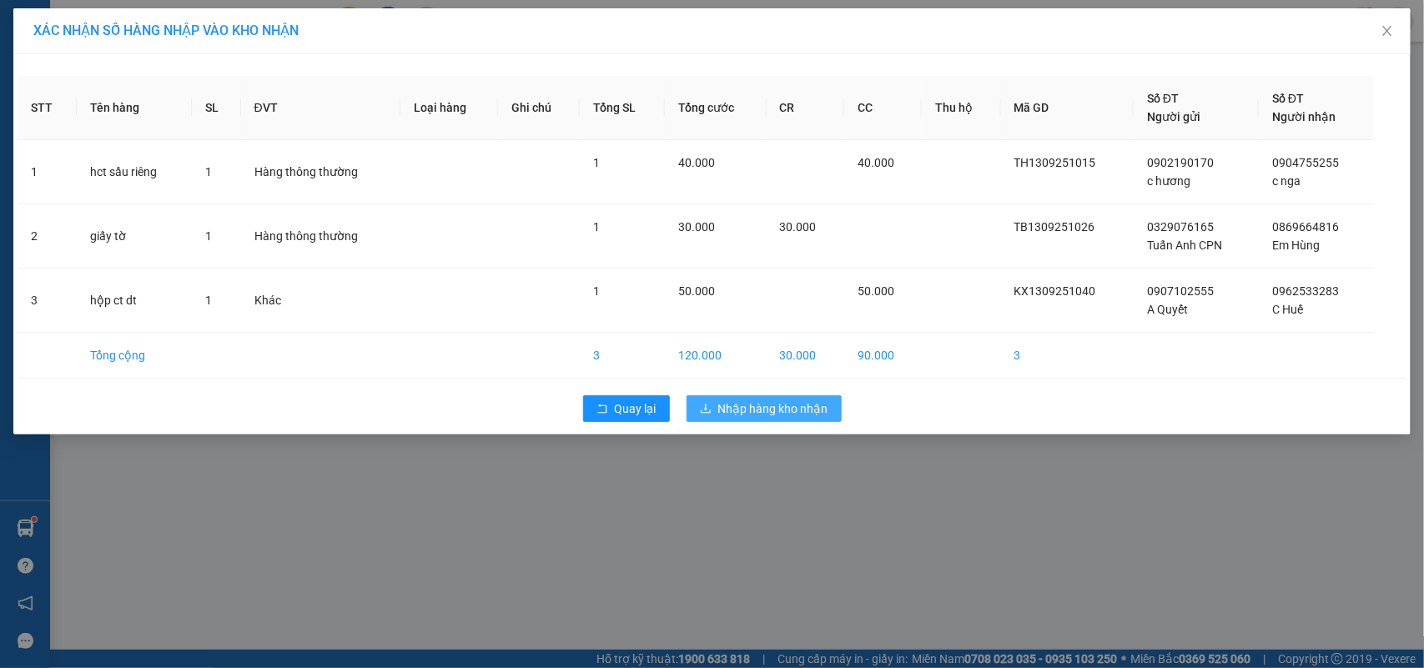
click at [697, 418] on button "Nhập hàng kho nhận" at bounding box center [764, 408] width 155 height 27
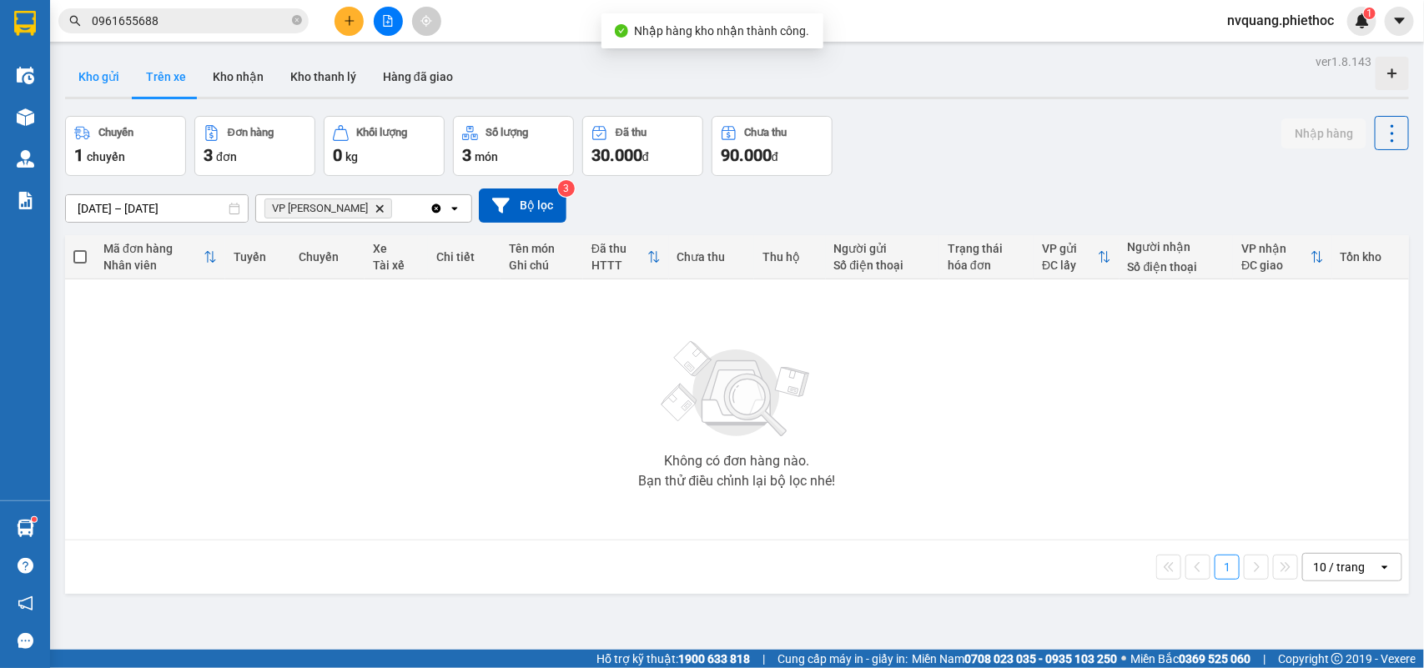
click at [81, 65] on button "Kho gửi" at bounding box center [99, 77] width 68 height 40
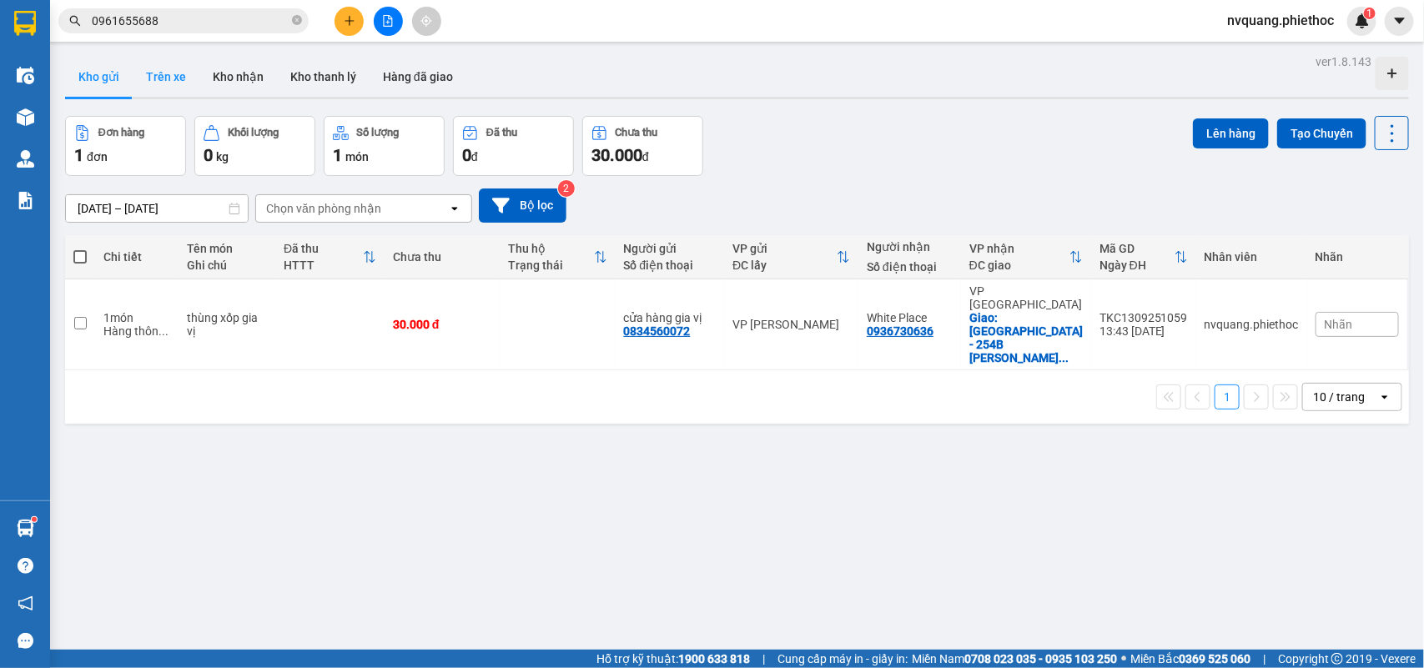
click at [188, 77] on button "Trên xe" at bounding box center [166, 77] width 67 height 40
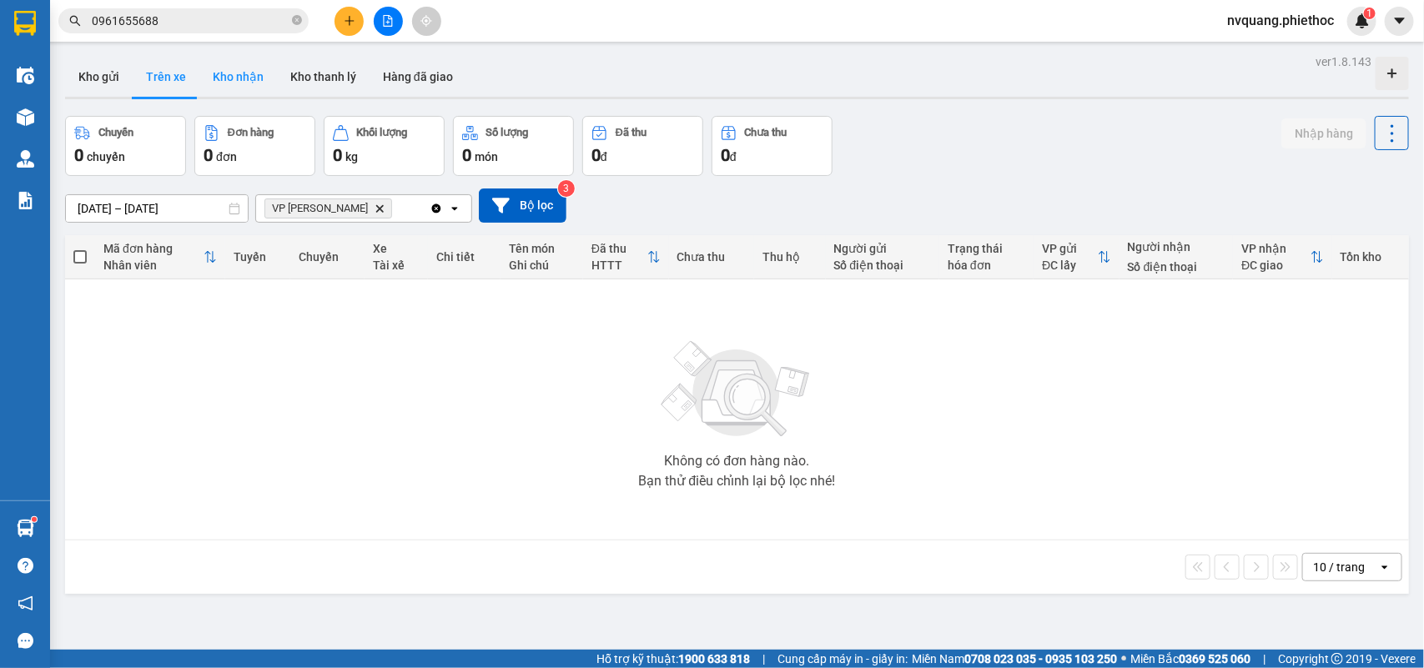
click at [234, 81] on button "Kho nhận" at bounding box center [238, 77] width 78 height 40
type input "[DATE] – [DATE]"
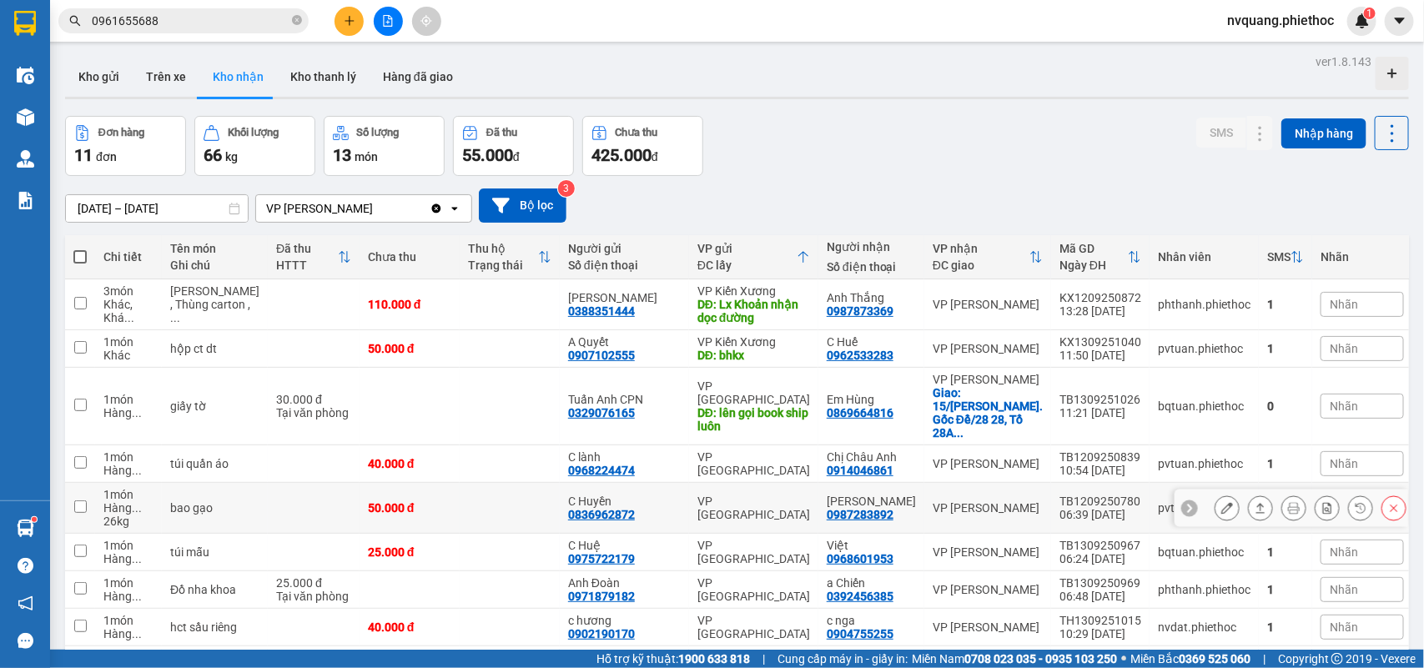
scroll to position [130, 0]
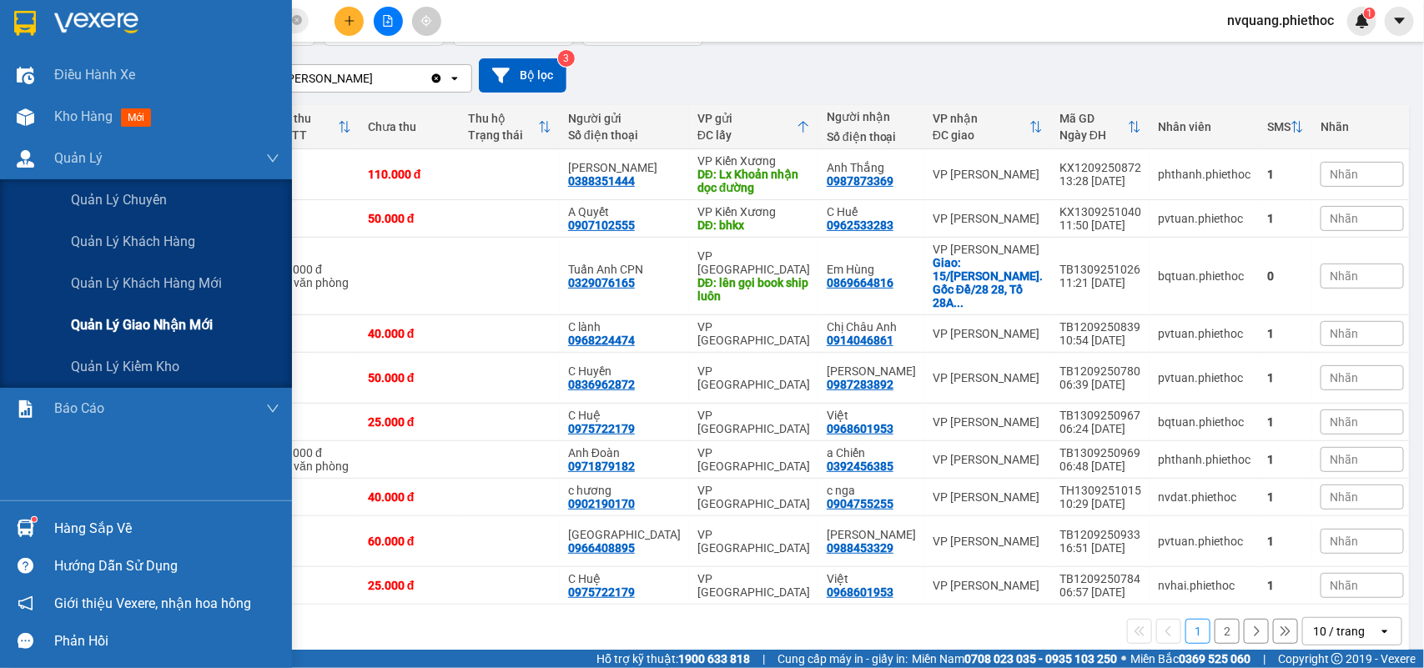
click at [131, 321] on span "Quản lý giao nhận mới" at bounding box center [142, 325] width 142 height 21
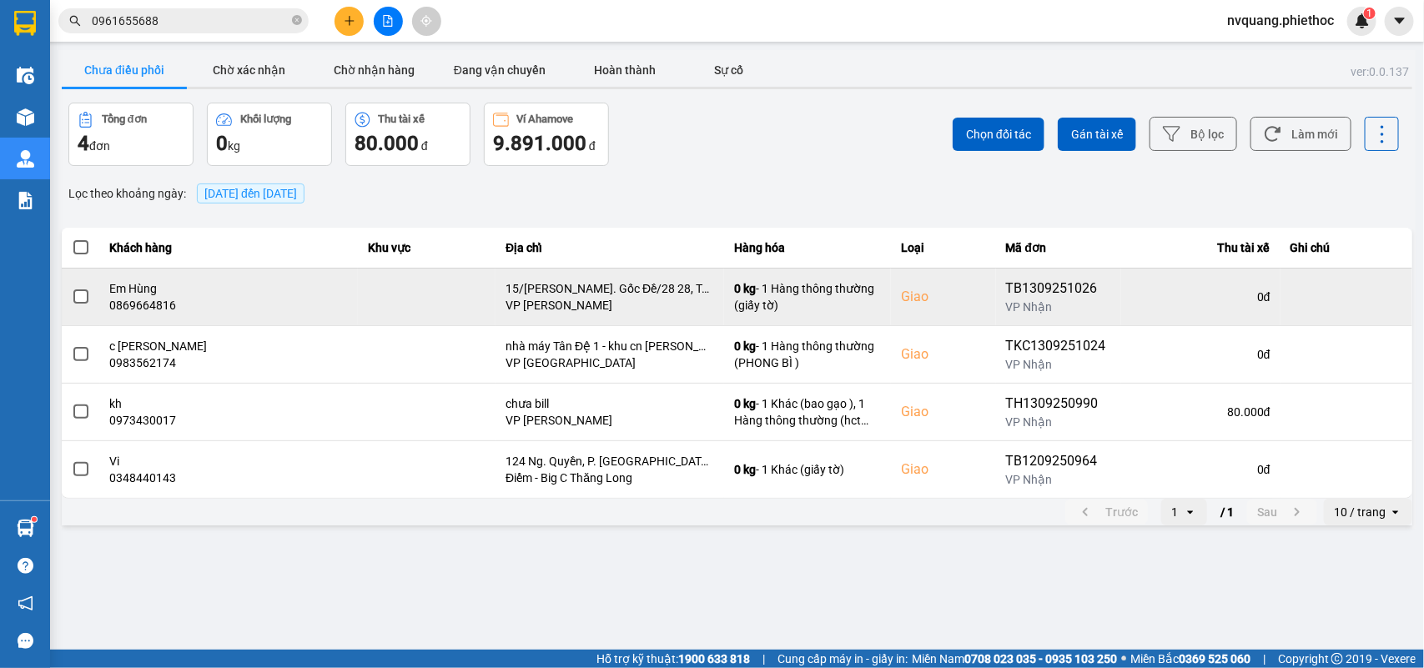
click at [82, 299] on span at bounding box center [80, 297] width 15 height 15
click at [72, 288] on input "checkbox" at bounding box center [72, 288] width 0 height 0
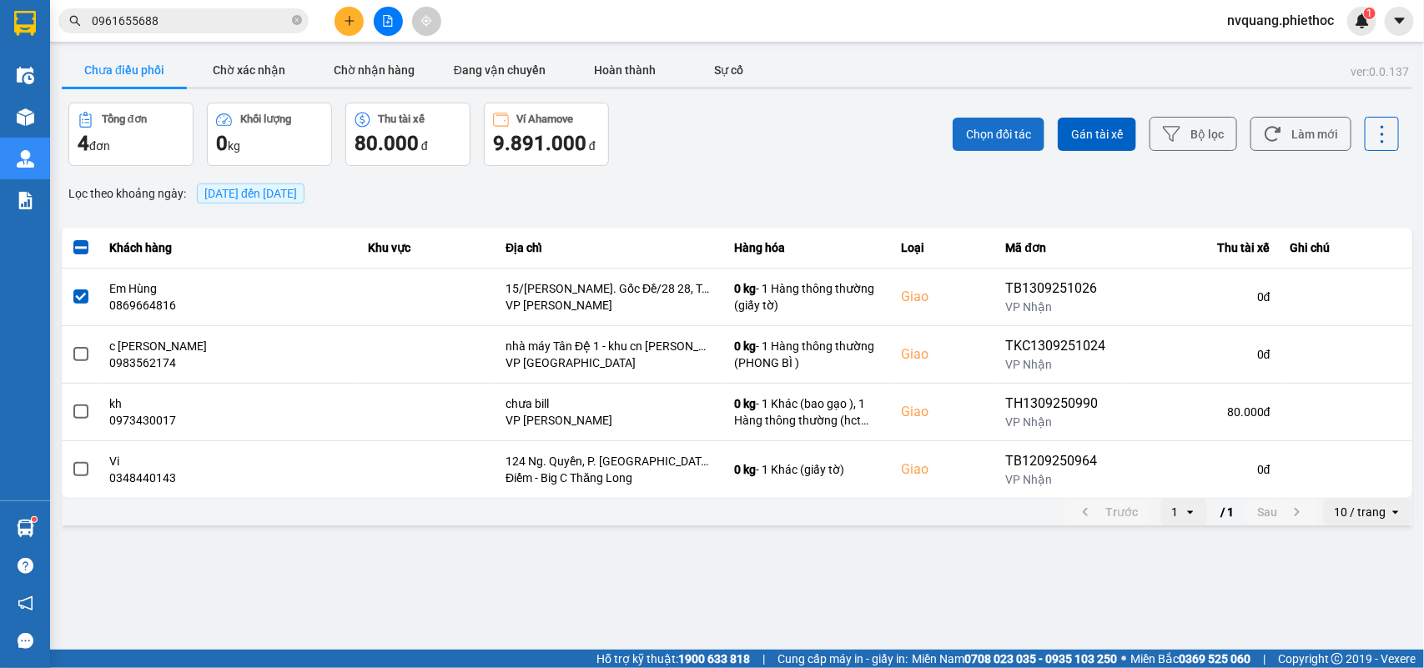
click at [976, 135] on span "Chọn đối tác" at bounding box center [998, 134] width 65 height 17
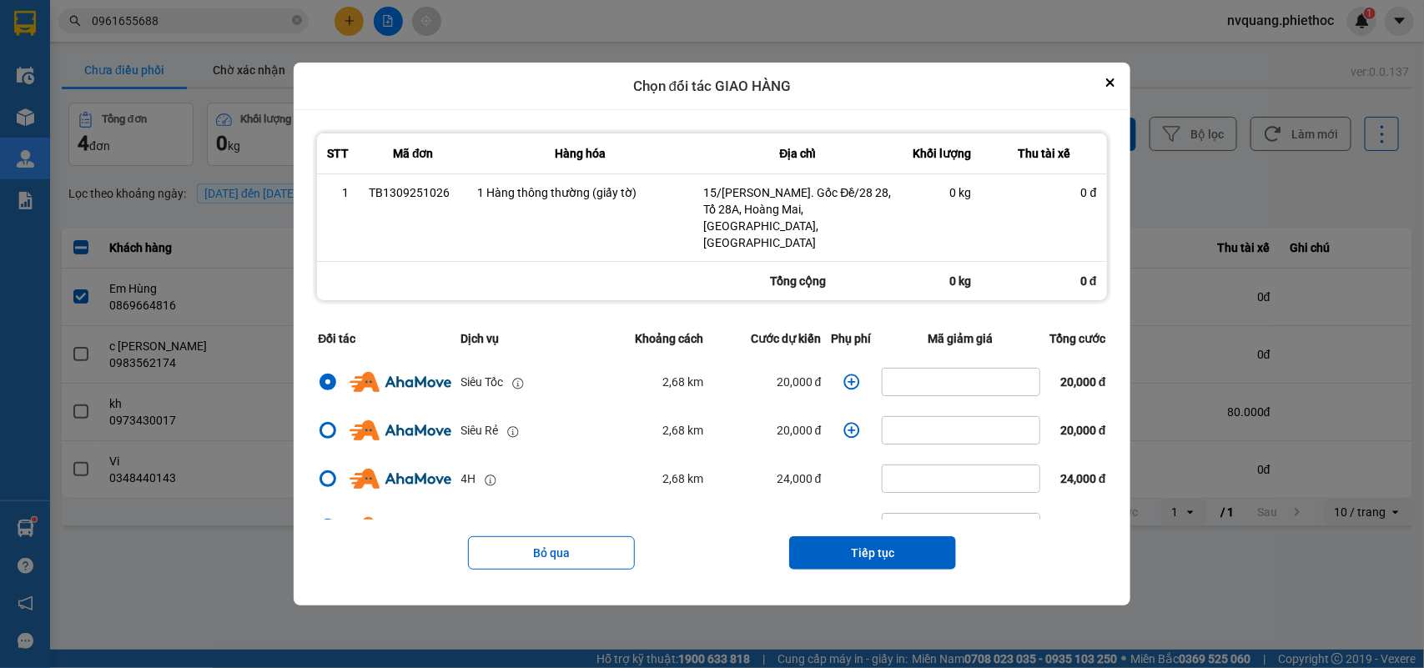
click at [861, 541] on button "Tiếp tục" at bounding box center [872, 552] width 167 height 33
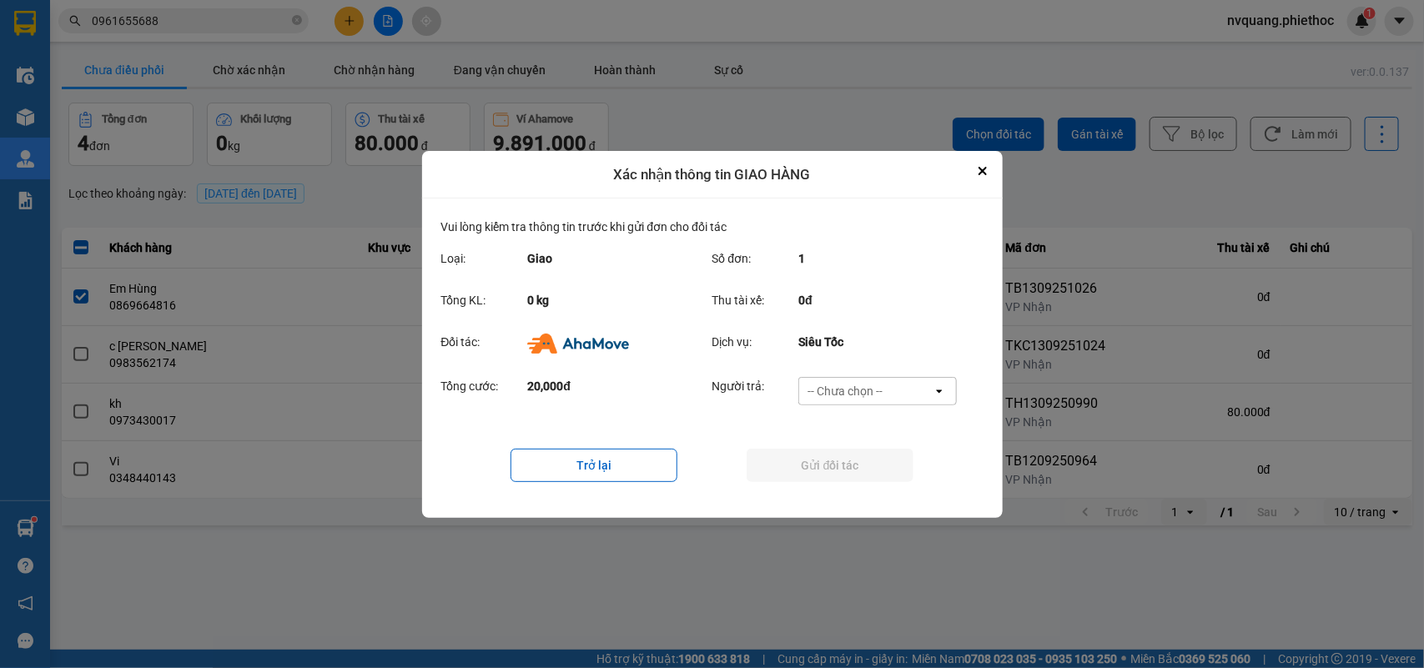
click at [839, 403] on div "-- Chưa chọn --" at bounding box center [865, 391] width 133 height 27
click at [843, 486] on span "Ví Ahamove" at bounding box center [846, 486] width 68 height 17
click at [840, 474] on button "Gửi đối tác" at bounding box center [830, 465] width 167 height 33
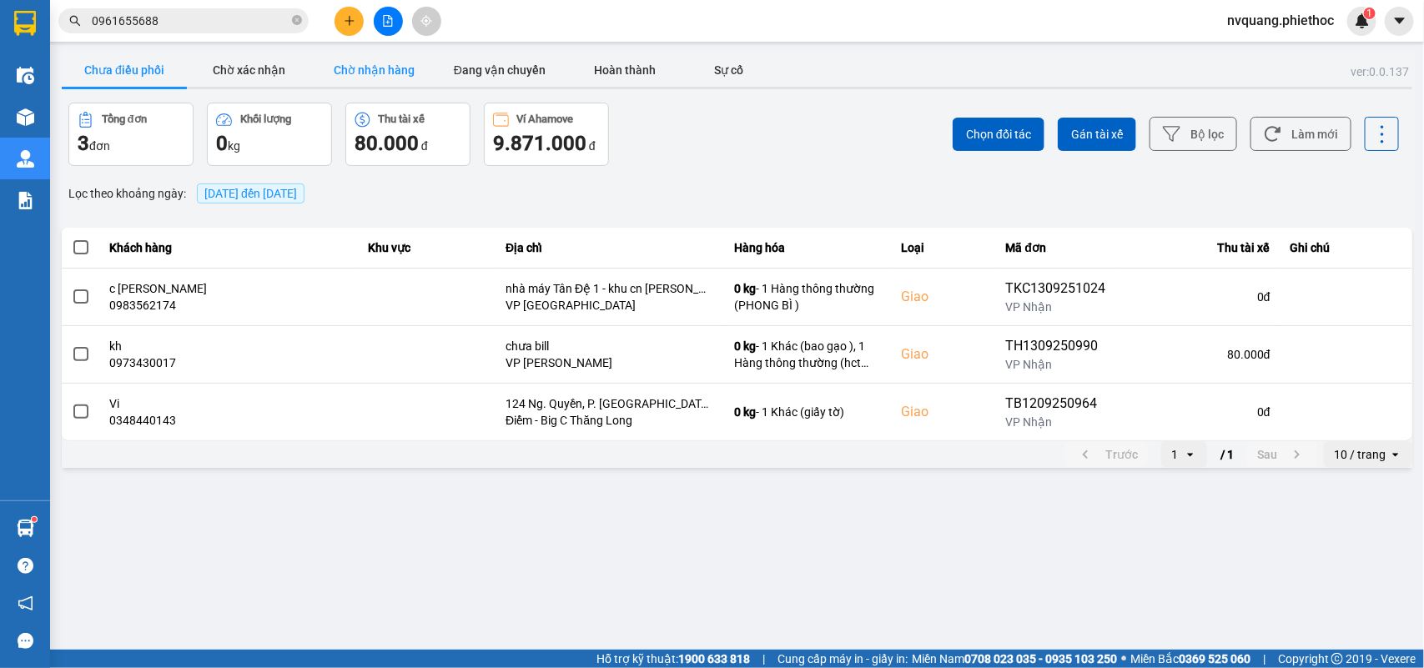
click at [380, 64] on button "Chờ nhận hàng" at bounding box center [374, 69] width 125 height 33
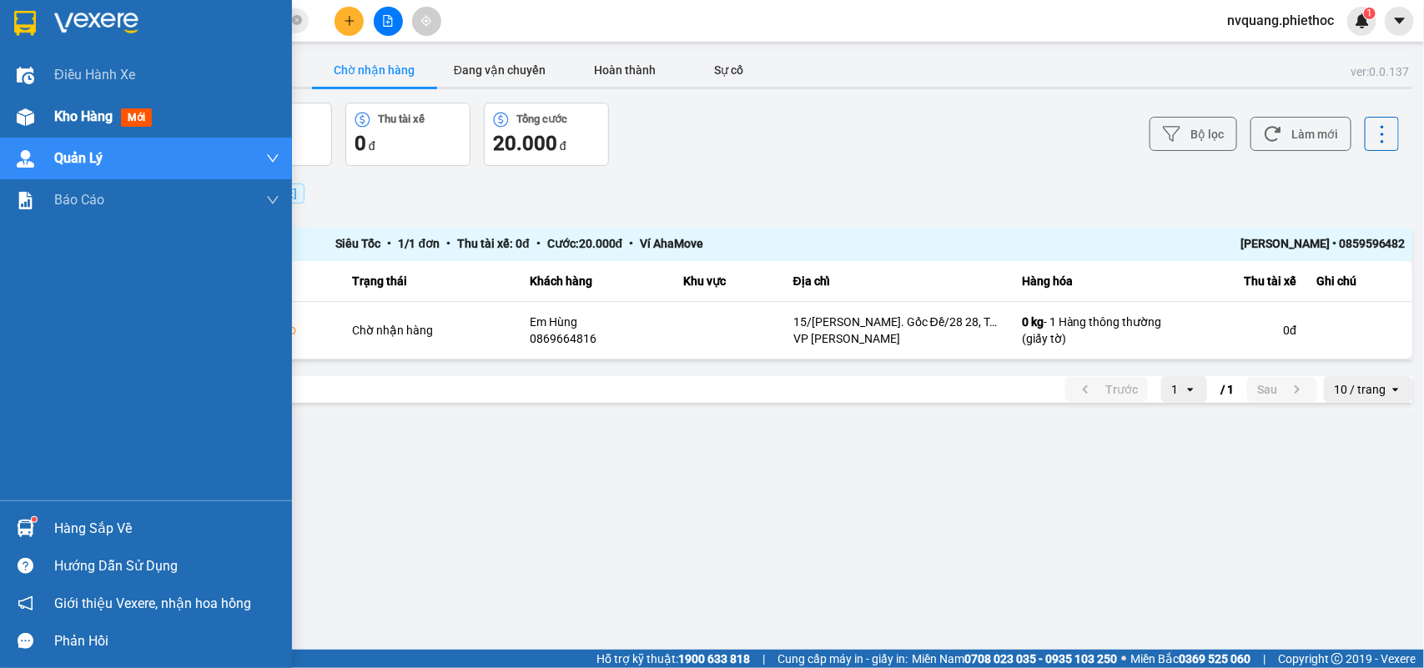
click at [64, 113] on span "Kho hàng" at bounding box center [83, 116] width 58 height 16
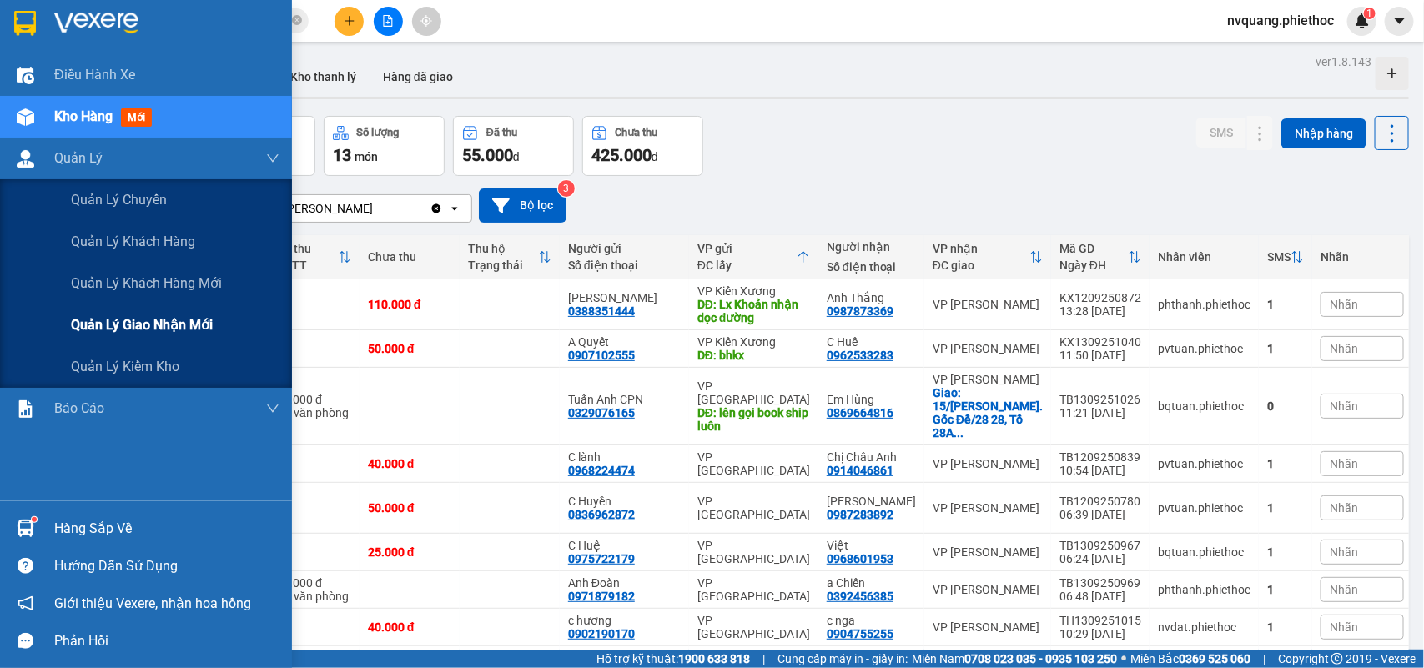
click at [142, 306] on div "Quản lý giao nhận mới" at bounding box center [175, 326] width 209 height 42
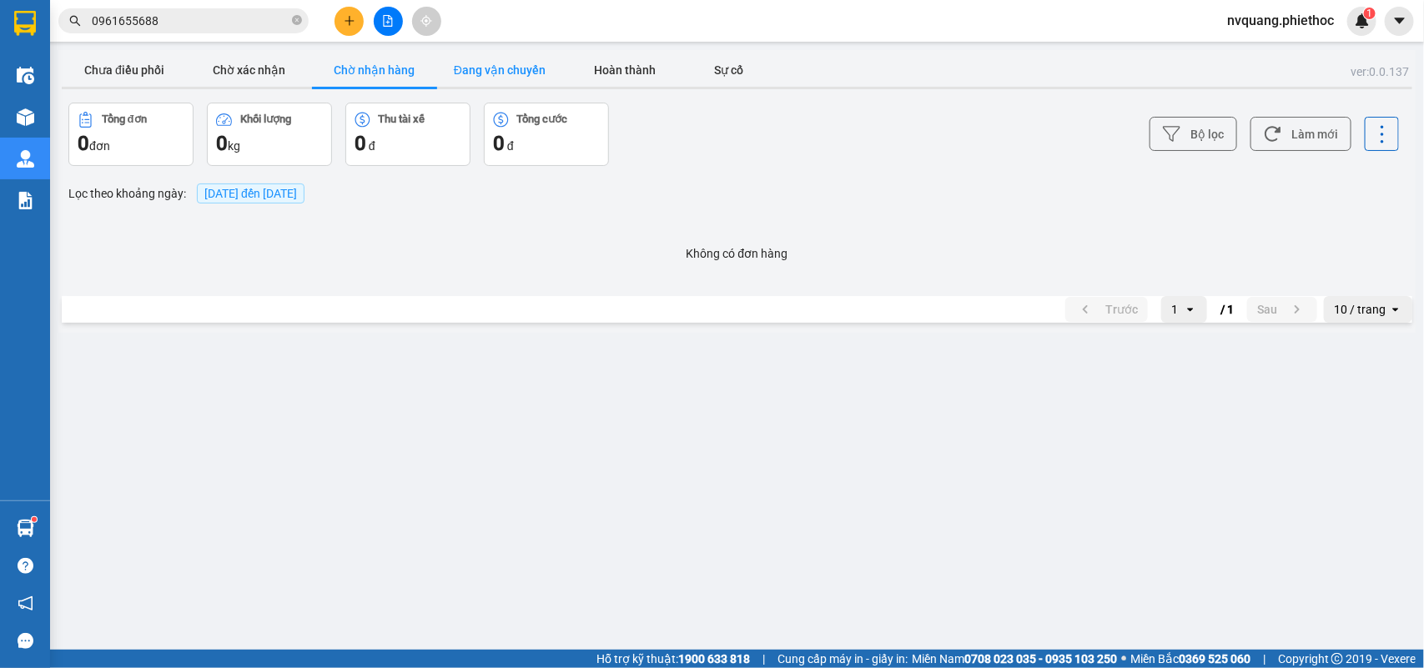
click at [501, 80] on button "Đang vận chuyển" at bounding box center [499, 69] width 125 height 33
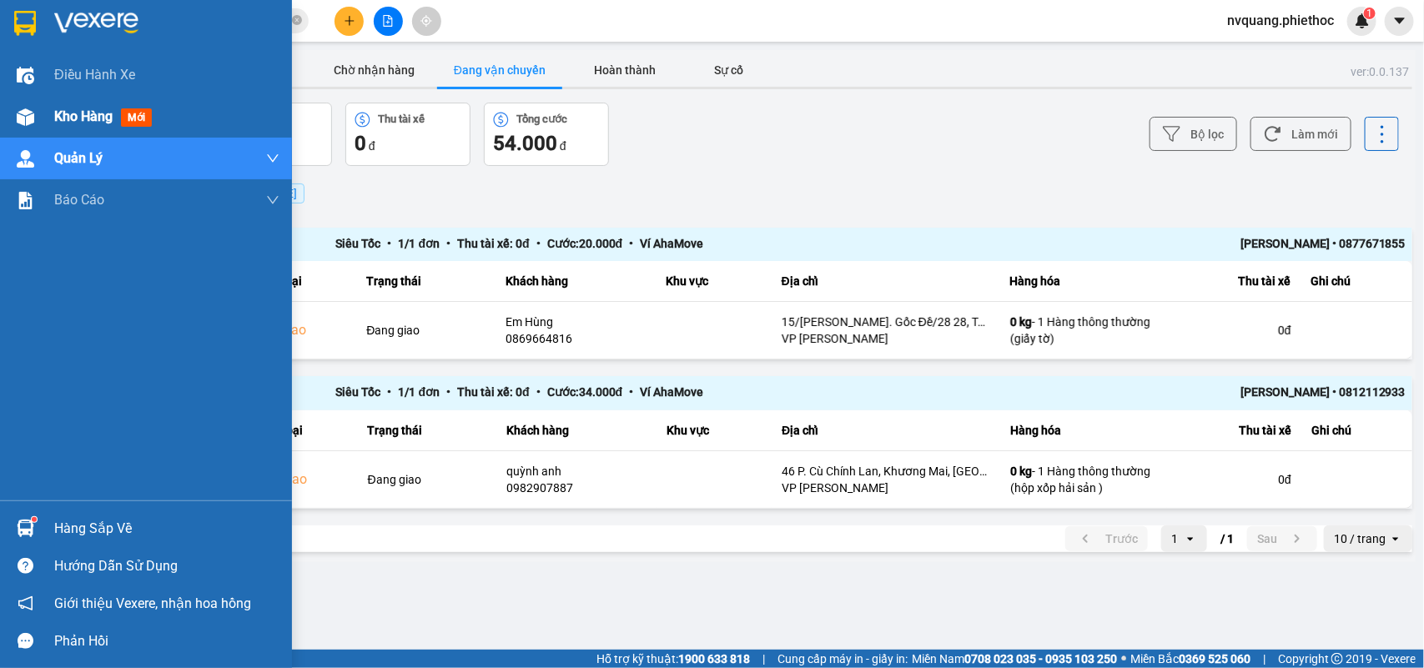
click at [84, 113] on span "Kho hàng" at bounding box center [83, 116] width 58 height 16
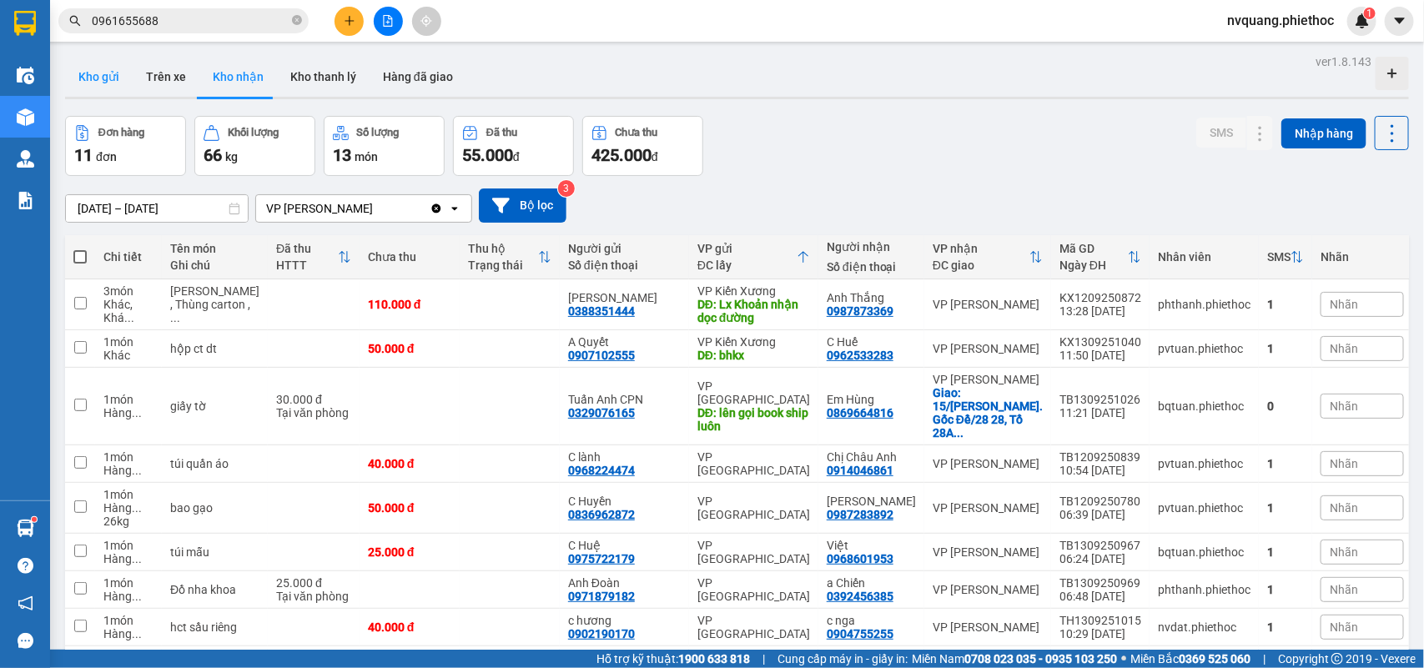
click at [88, 73] on button "Kho gửi" at bounding box center [99, 77] width 68 height 40
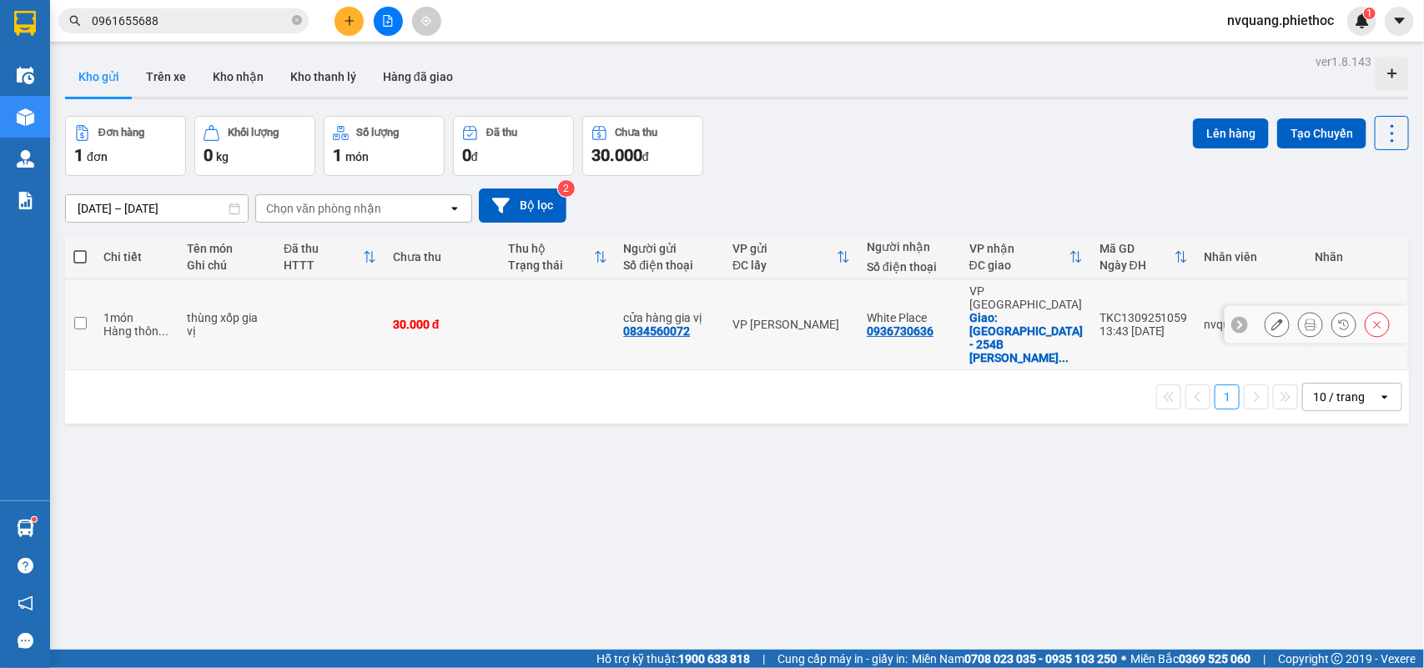
click at [470, 313] on td "30.000 đ" at bounding box center [442, 324] width 115 height 91
checkbox input "true"
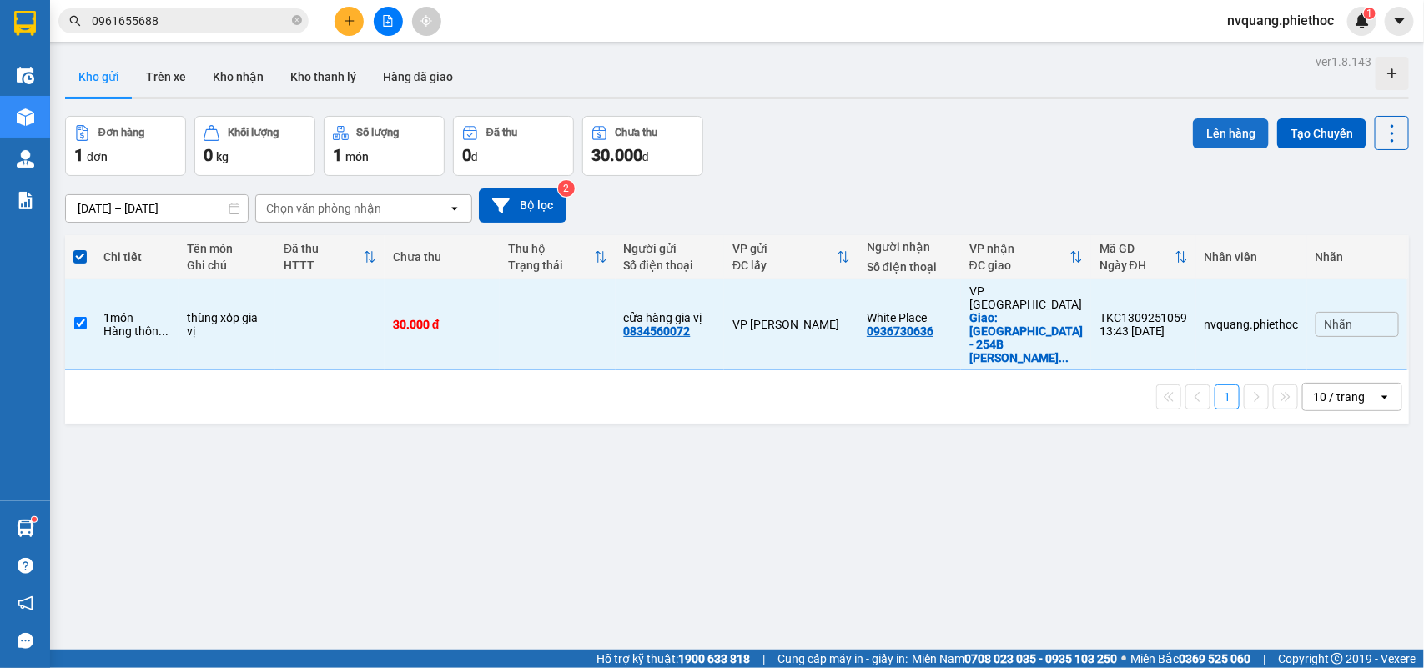
click at [1220, 126] on button "Lên hàng" at bounding box center [1231, 133] width 76 height 30
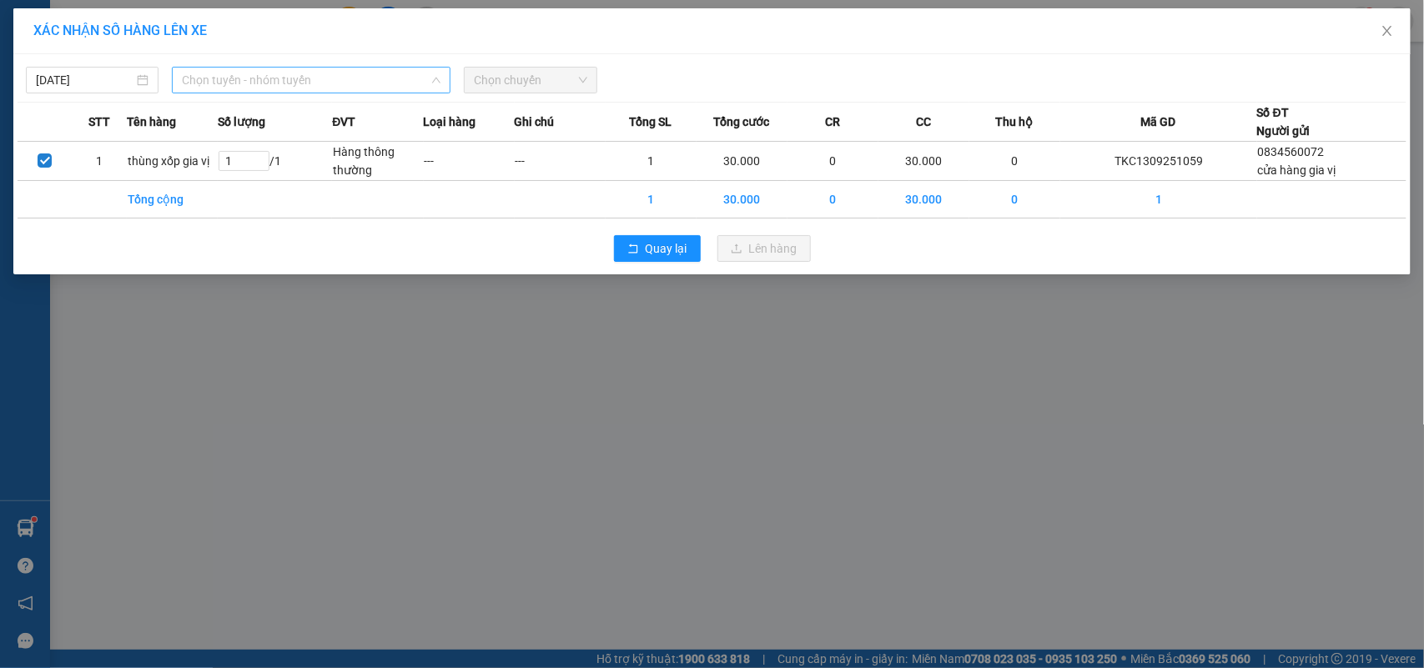
click at [252, 86] on span "Chọn tuyến - nhóm tuyến" at bounding box center [311, 80] width 259 height 25
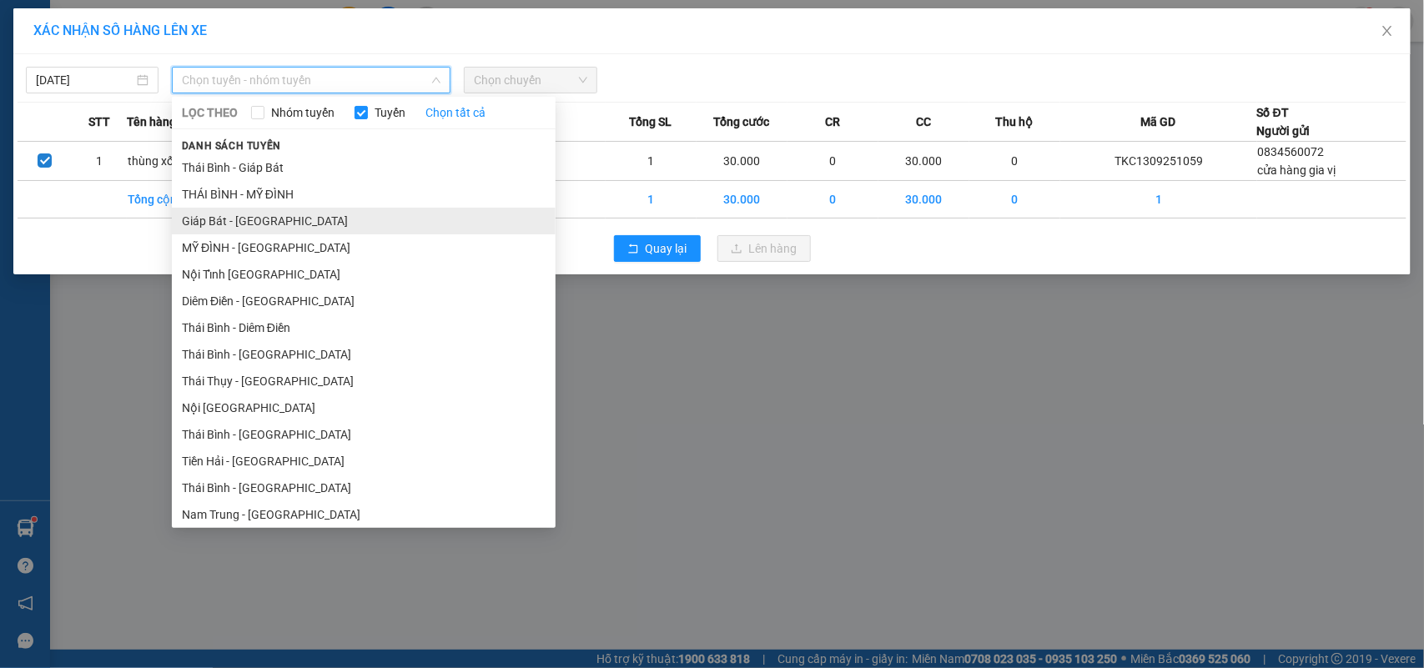
click at [254, 215] on li "Giáp Bát - [GEOGRAPHIC_DATA]" at bounding box center [364, 221] width 384 height 27
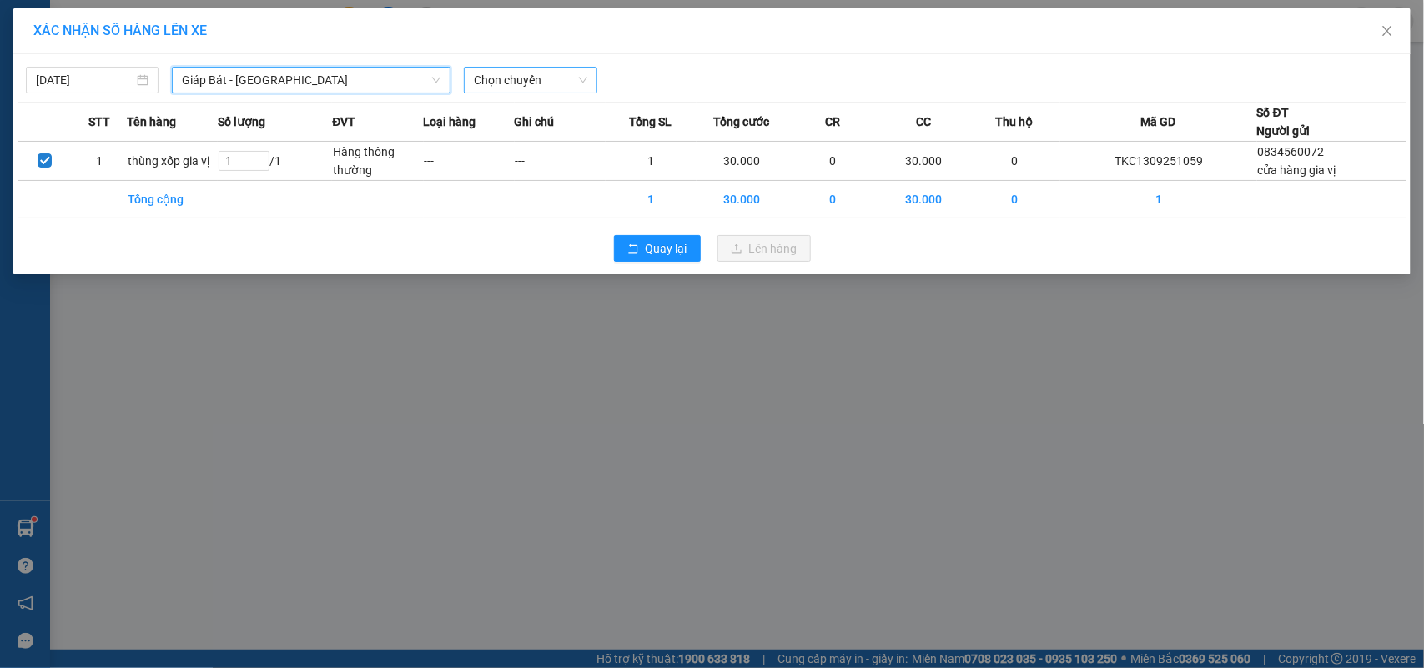
click at [489, 83] on span "Chọn chuyến" at bounding box center [530, 80] width 113 height 25
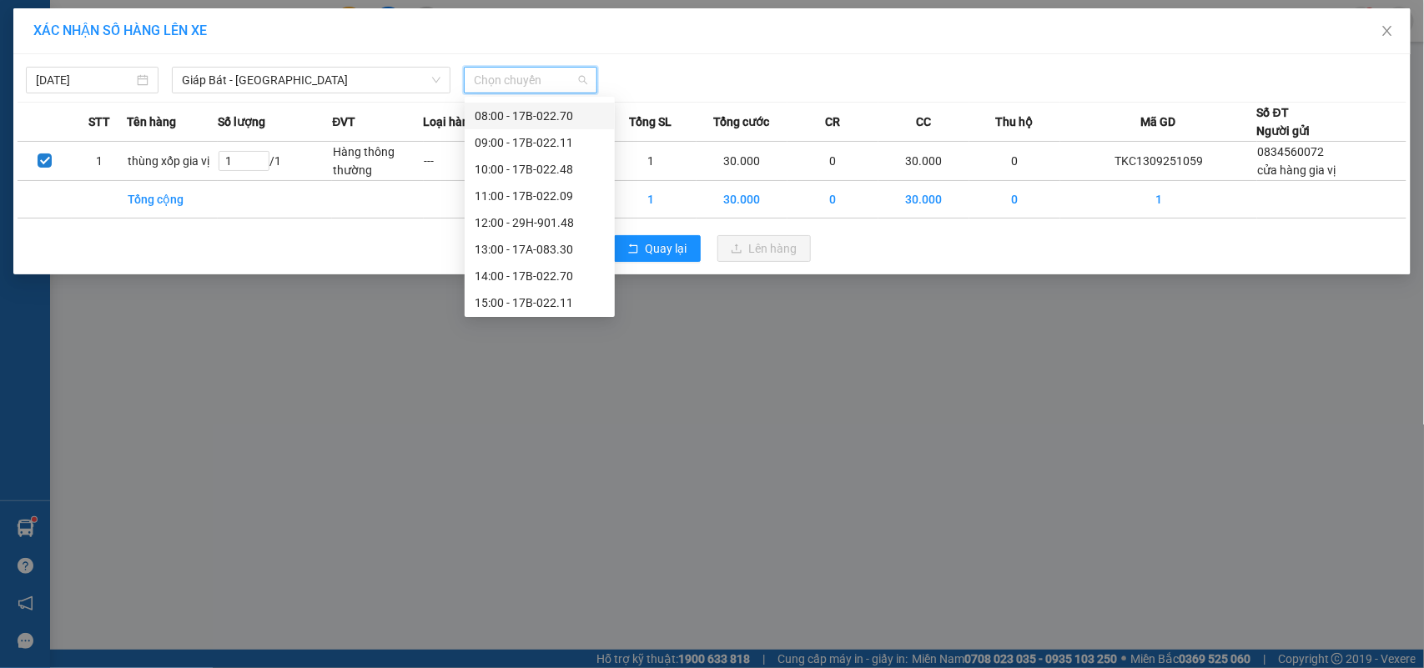
scroll to position [209, 0]
click at [540, 189] on div "15:00 - 17B-022.11" at bounding box center [540, 198] width 130 height 18
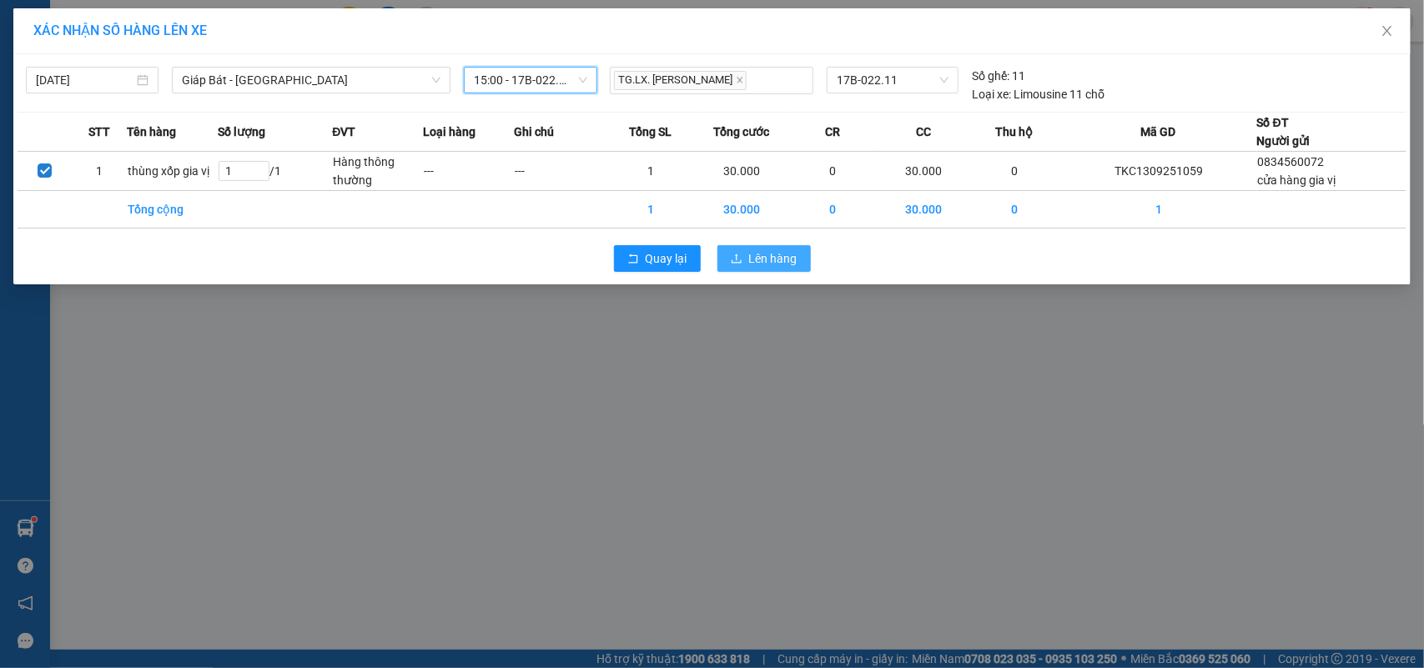
click at [782, 256] on span "Lên hàng" at bounding box center [773, 258] width 48 height 18
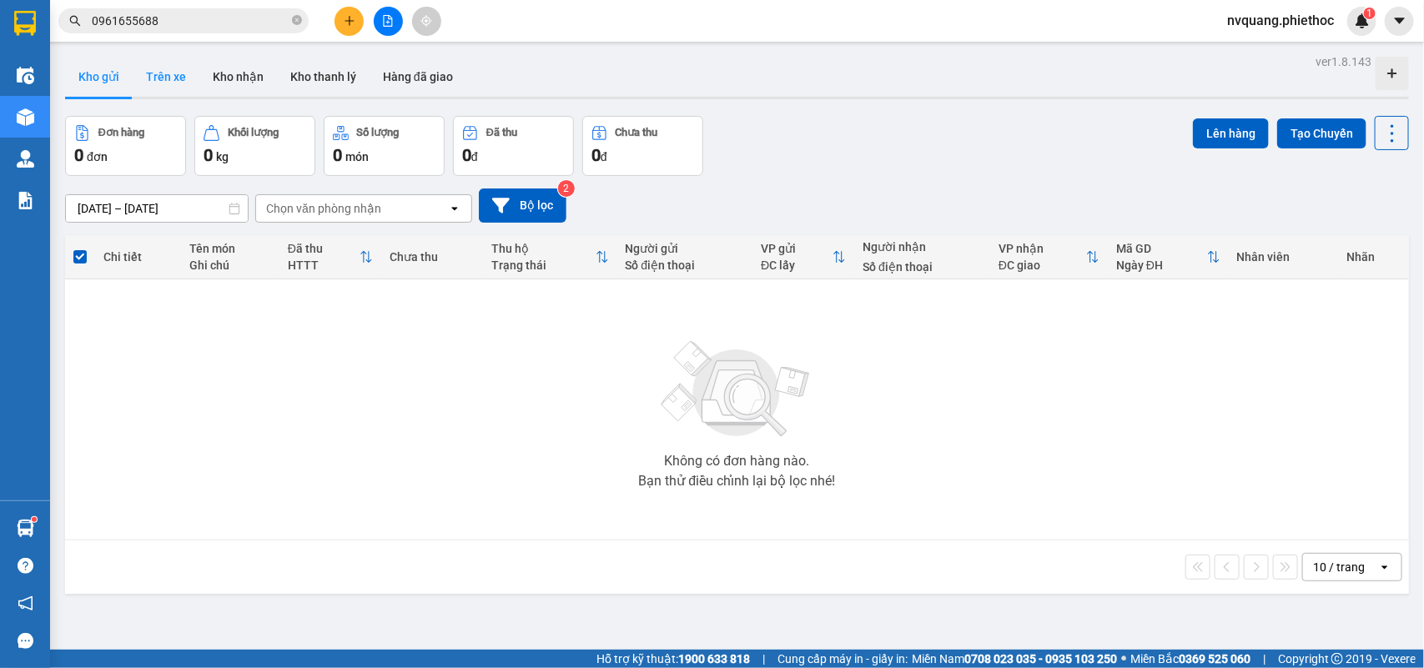
click at [185, 78] on button "Trên xe" at bounding box center [166, 77] width 67 height 40
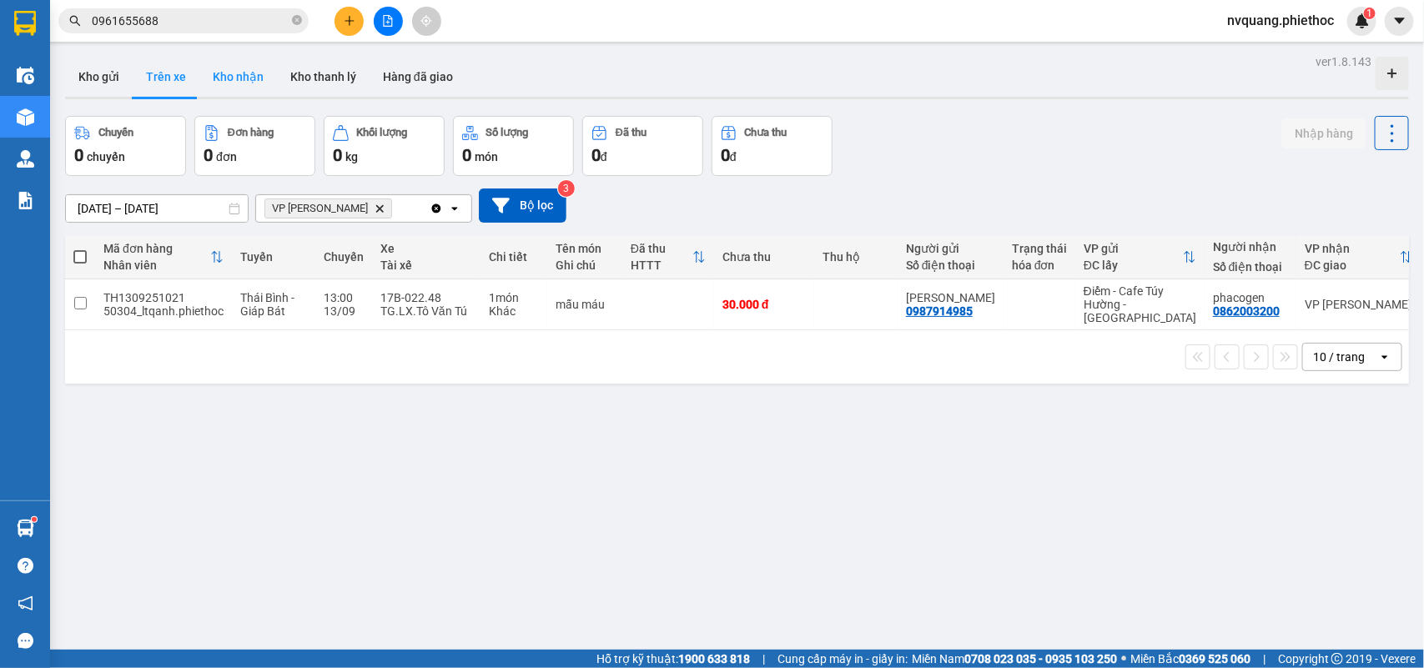
click at [249, 81] on button "Kho nhận" at bounding box center [238, 77] width 78 height 40
type input "[DATE] – [DATE]"
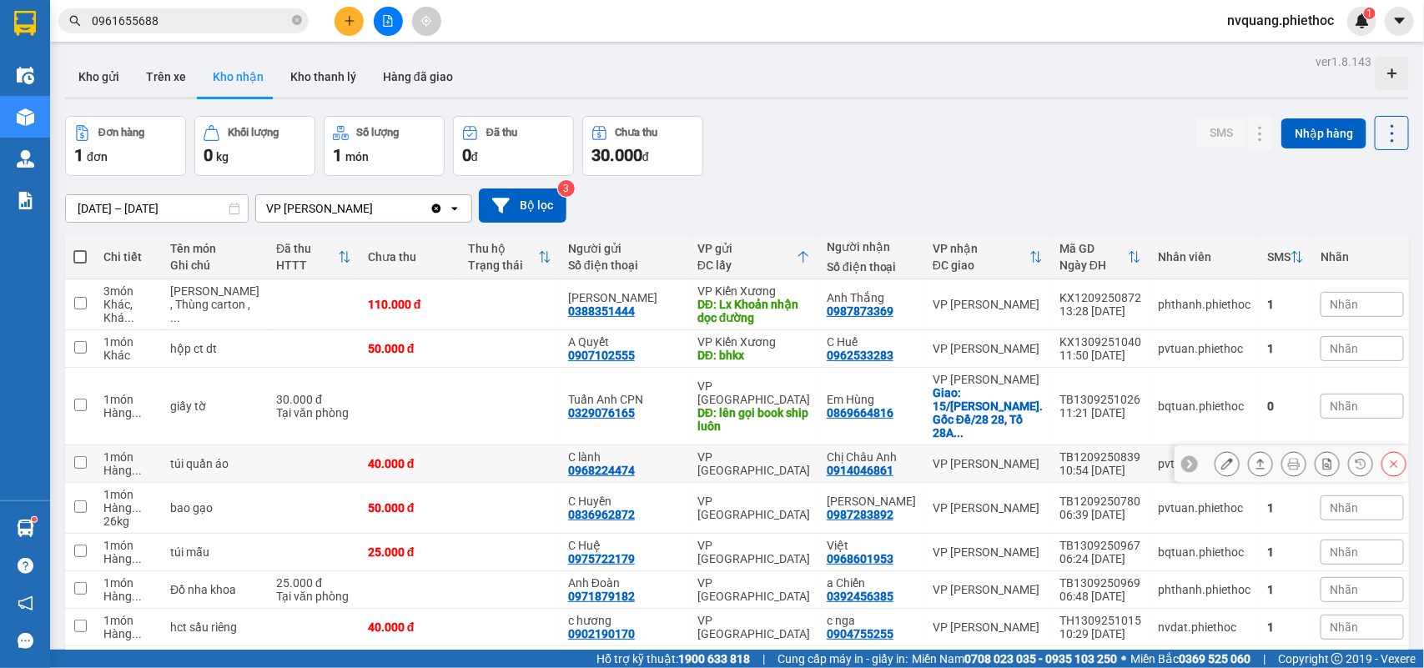
scroll to position [130, 0]
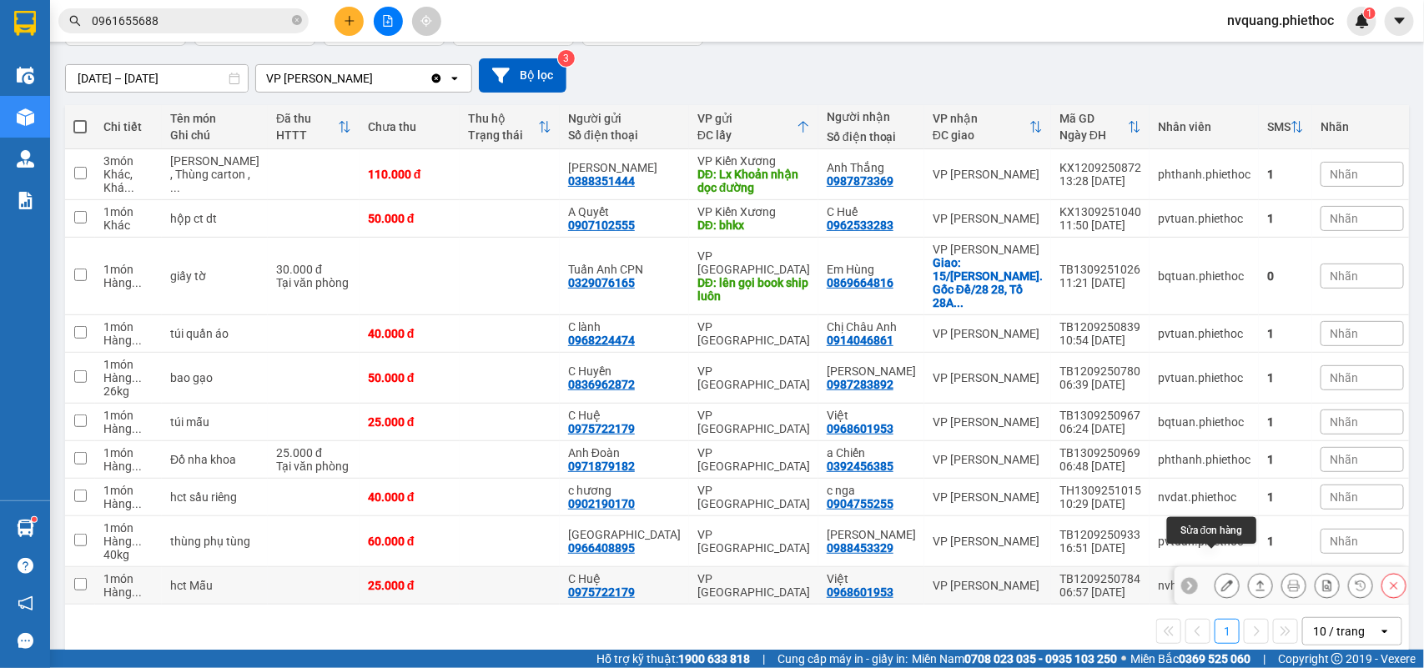
click at [1221, 580] on icon at bounding box center [1227, 586] width 12 height 12
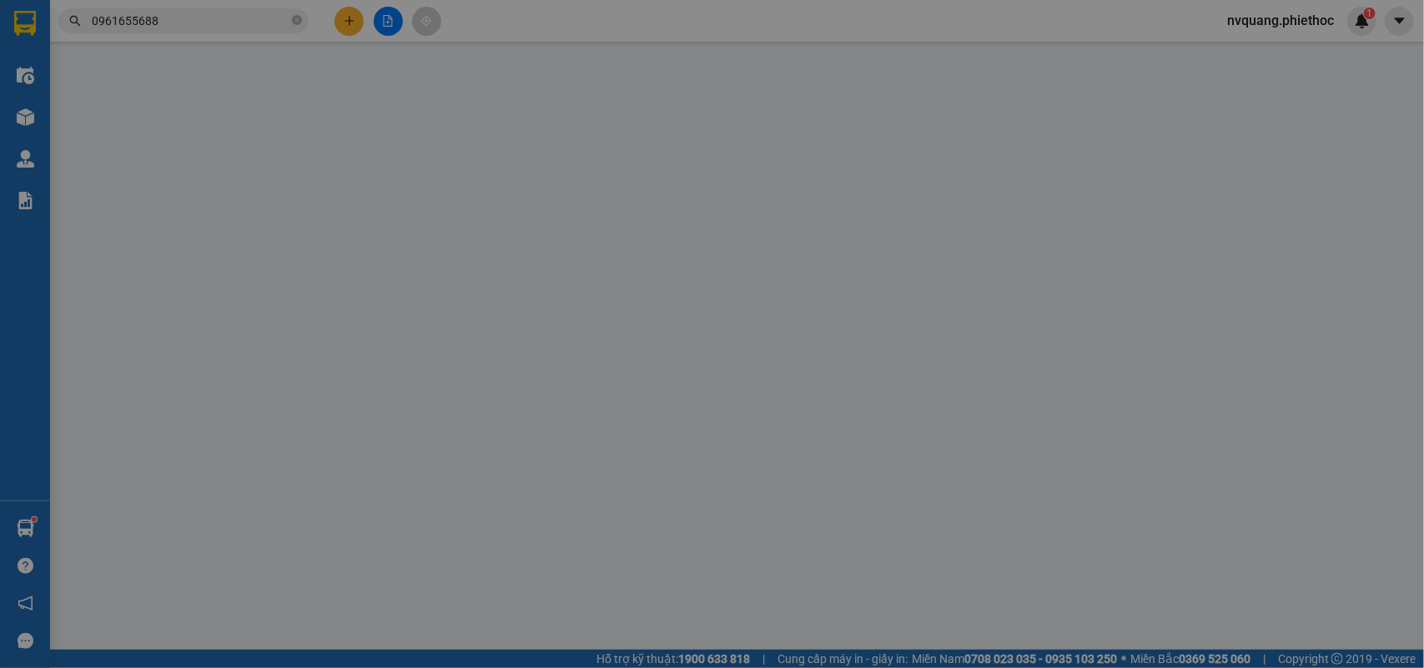
type input "0975722179"
type input "C Huệ"
type input "0968601953"
type input "Việt"
type input "25.000"
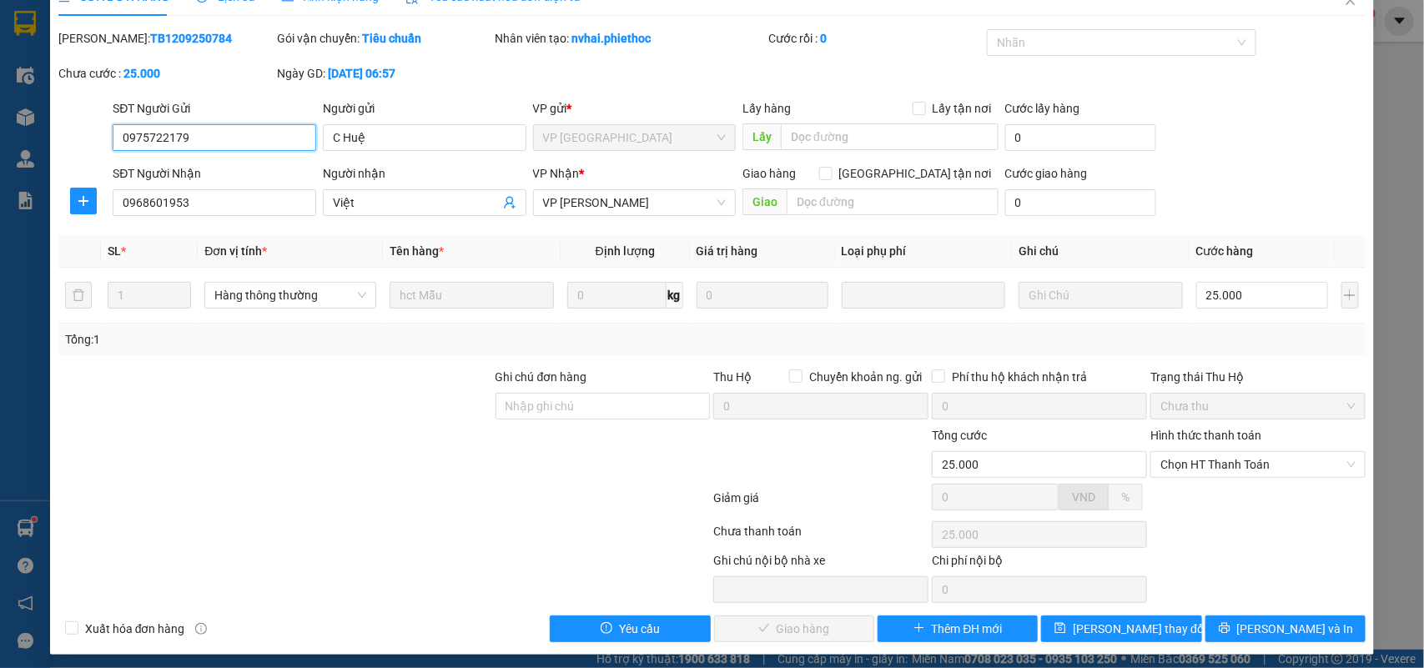
scroll to position [39, 0]
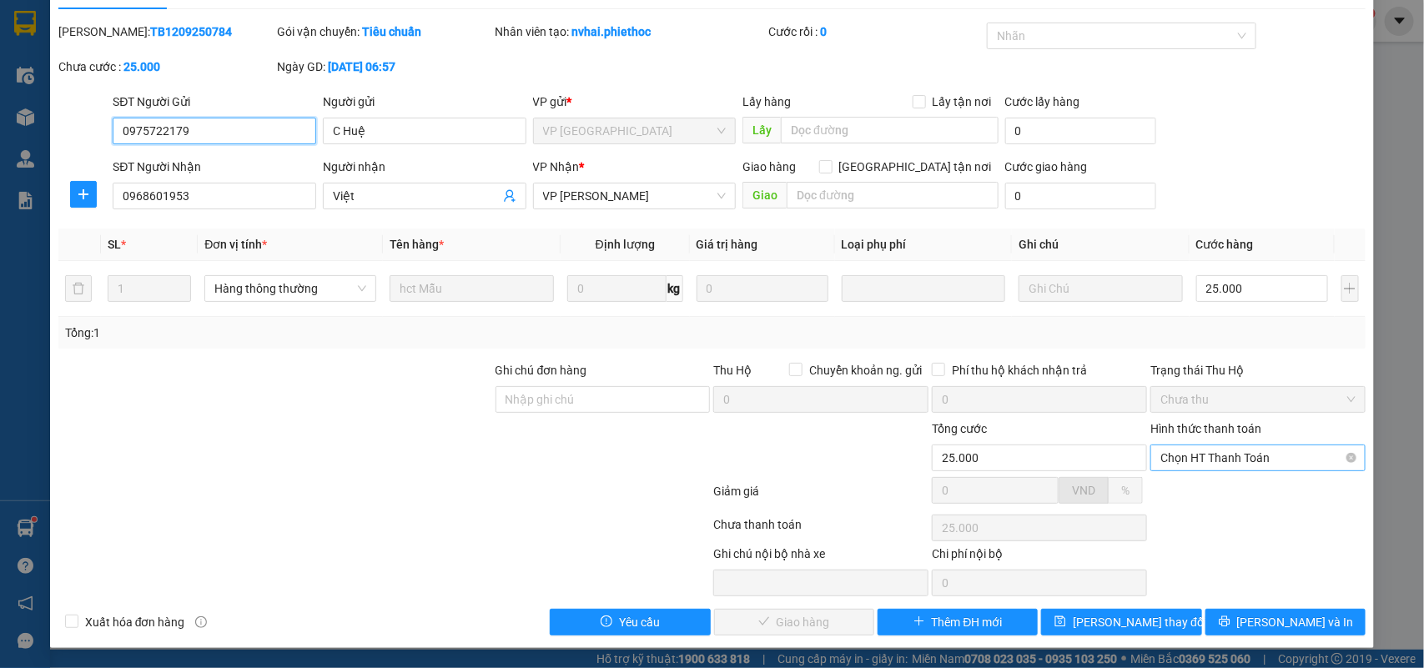
click at [1182, 461] on span "Chọn HT Thanh Toán" at bounding box center [1258, 458] width 195 height 25
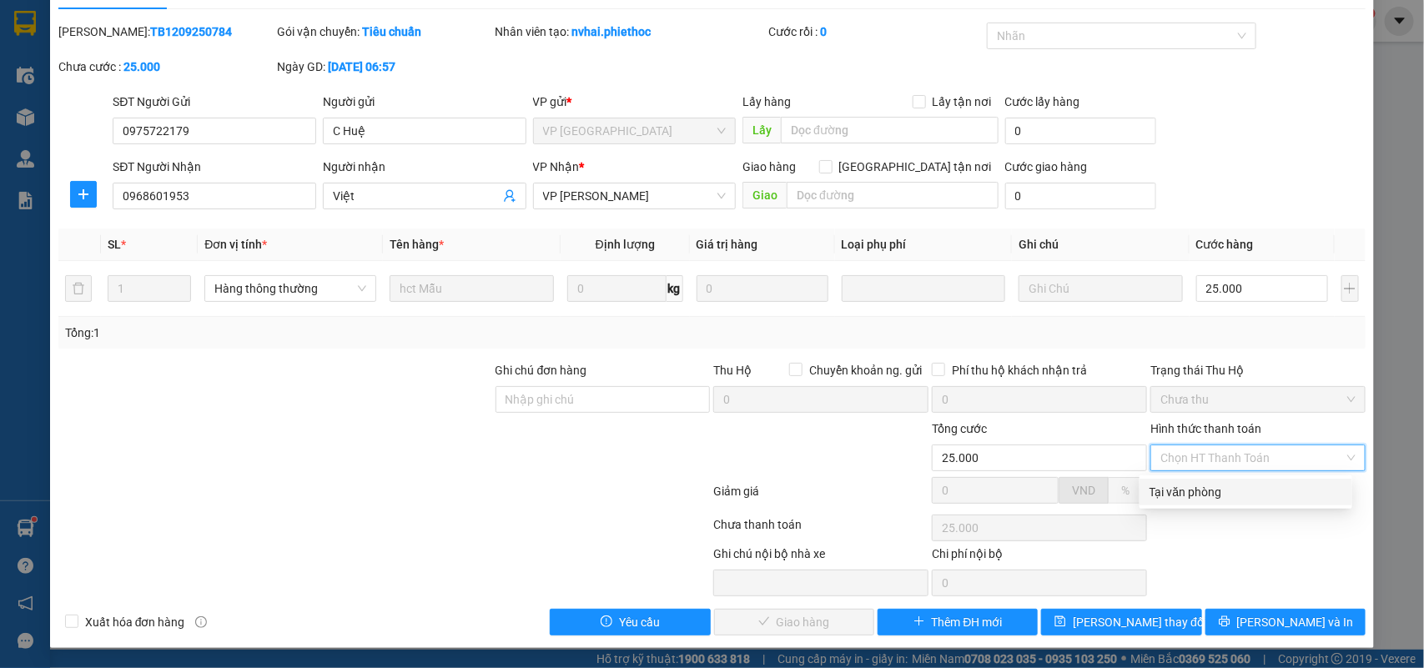
click at [1186, 493] on div "Tại văn phòng" at bounding box center [1246, 492] width 193 height 18
type input "0"
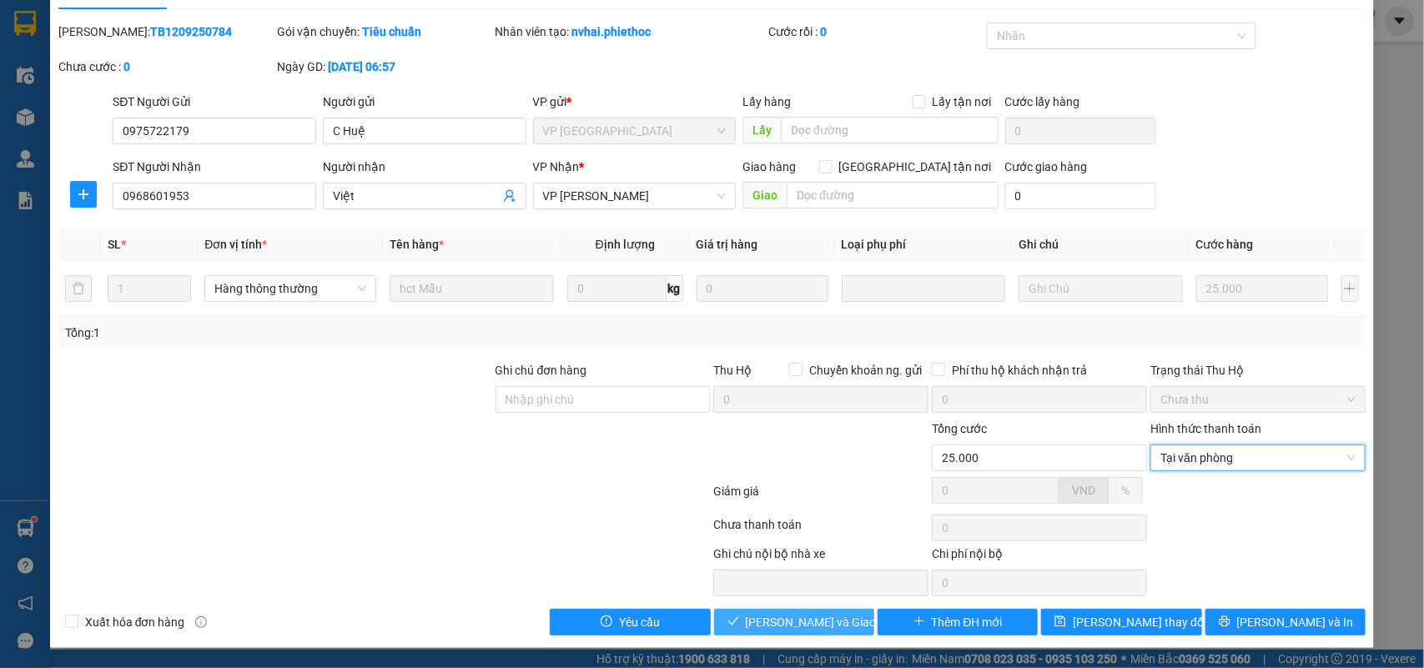
click at [788, 623] on span "[PERSON_NAME] và Giao hàng" at bounding box center [826, 622] width 160 height 18
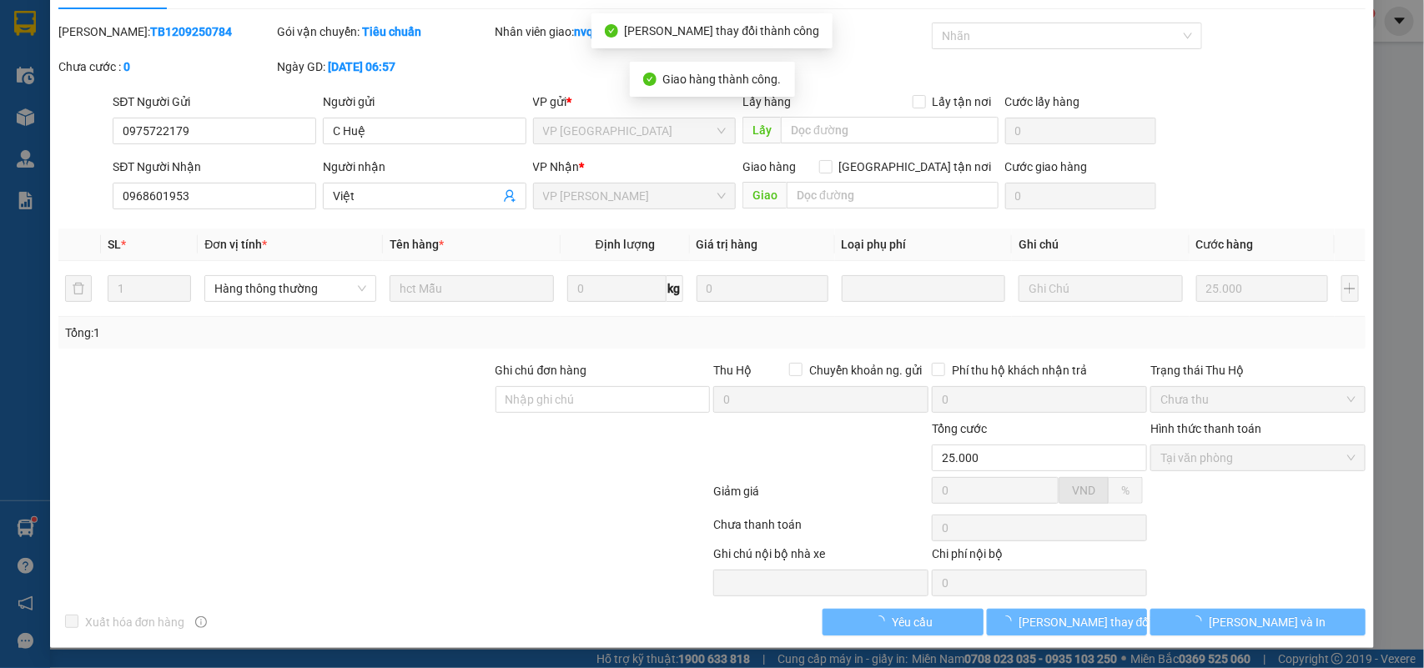
scroll to position [0, 0]
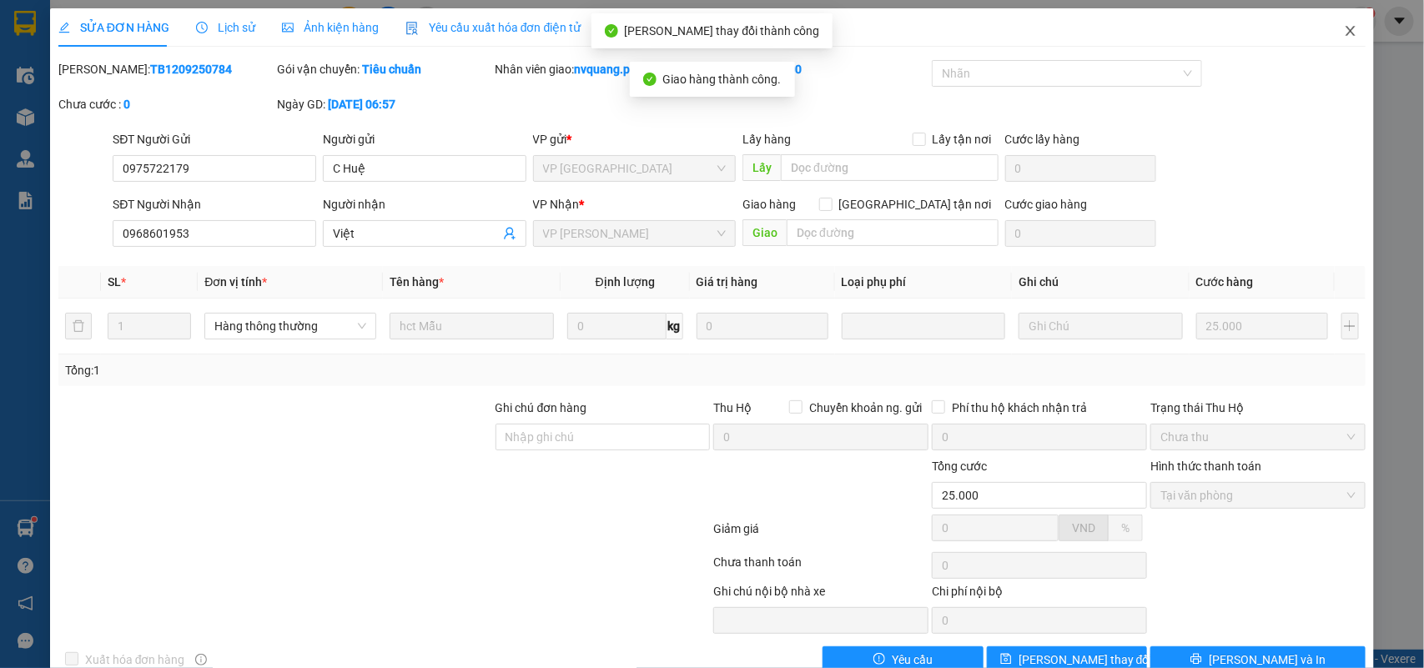
click at [1344, 28] on icon "close" at bounding box center [1350, 30] width 13 height 13
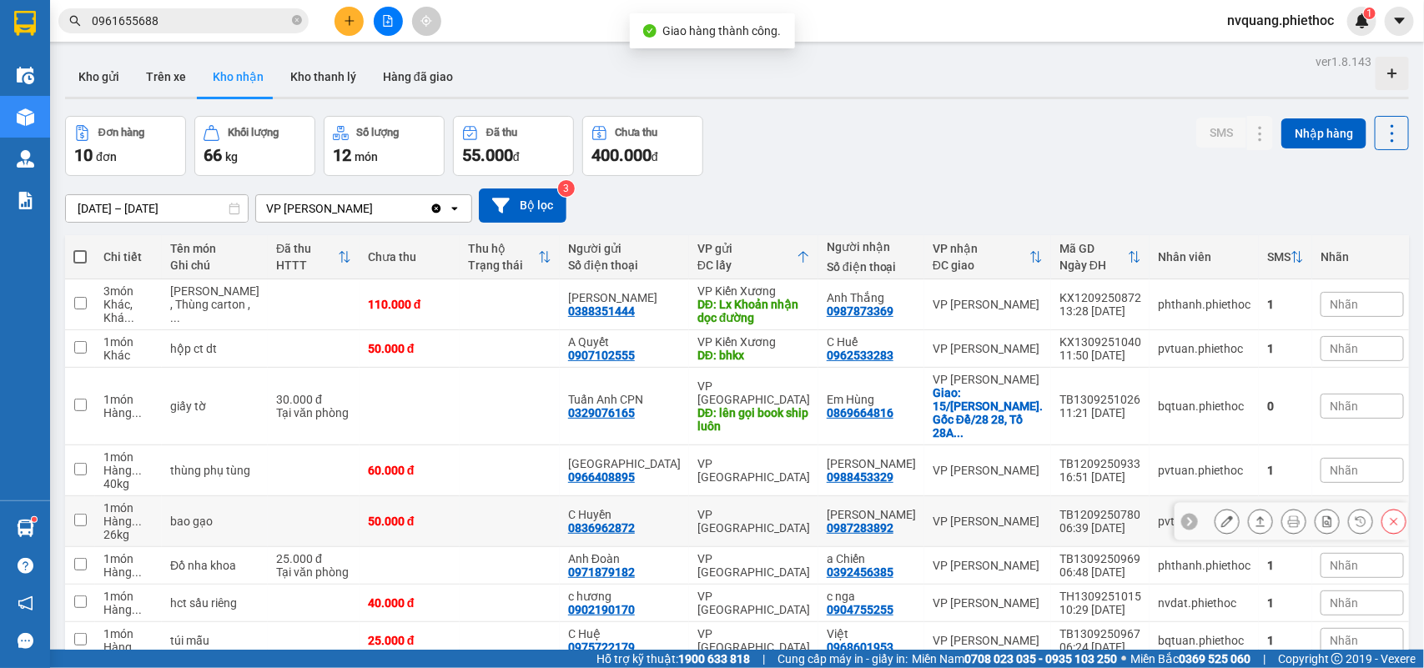
scroll to position [130, 0]
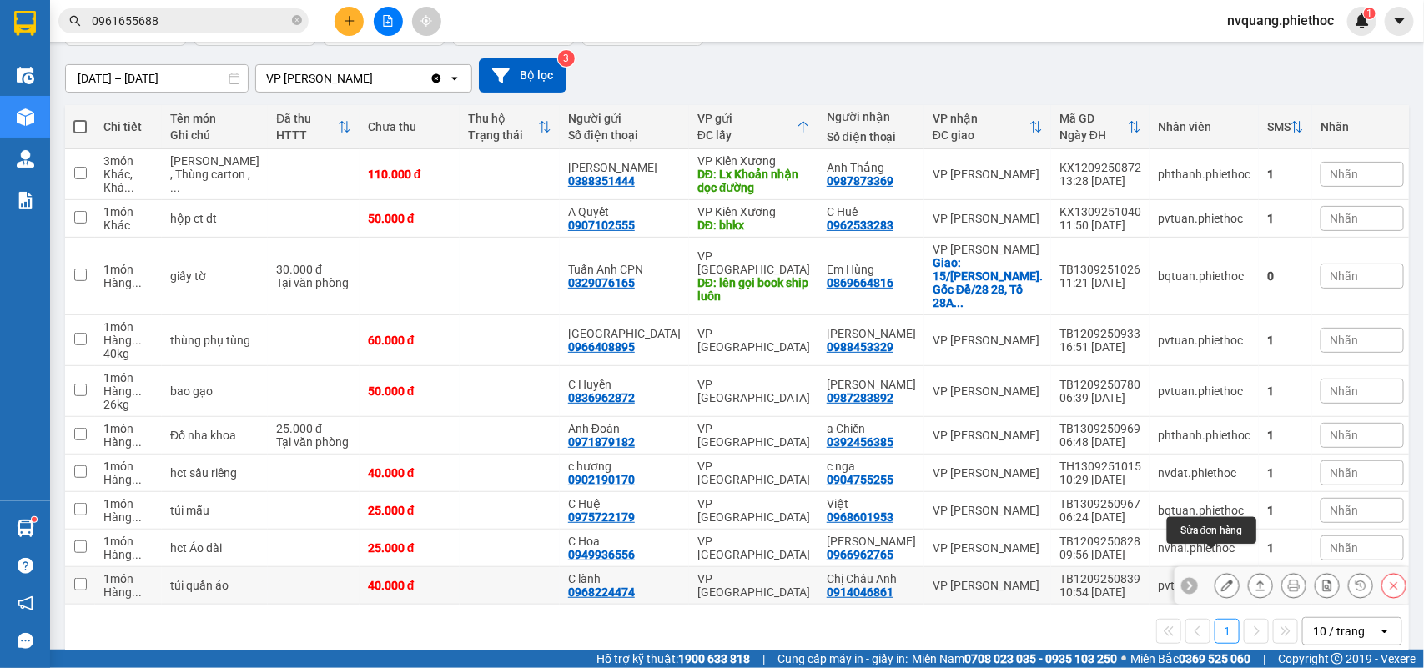
click at [1221, 580] on icon at bounding box center [1227, 586] width 12 height 12
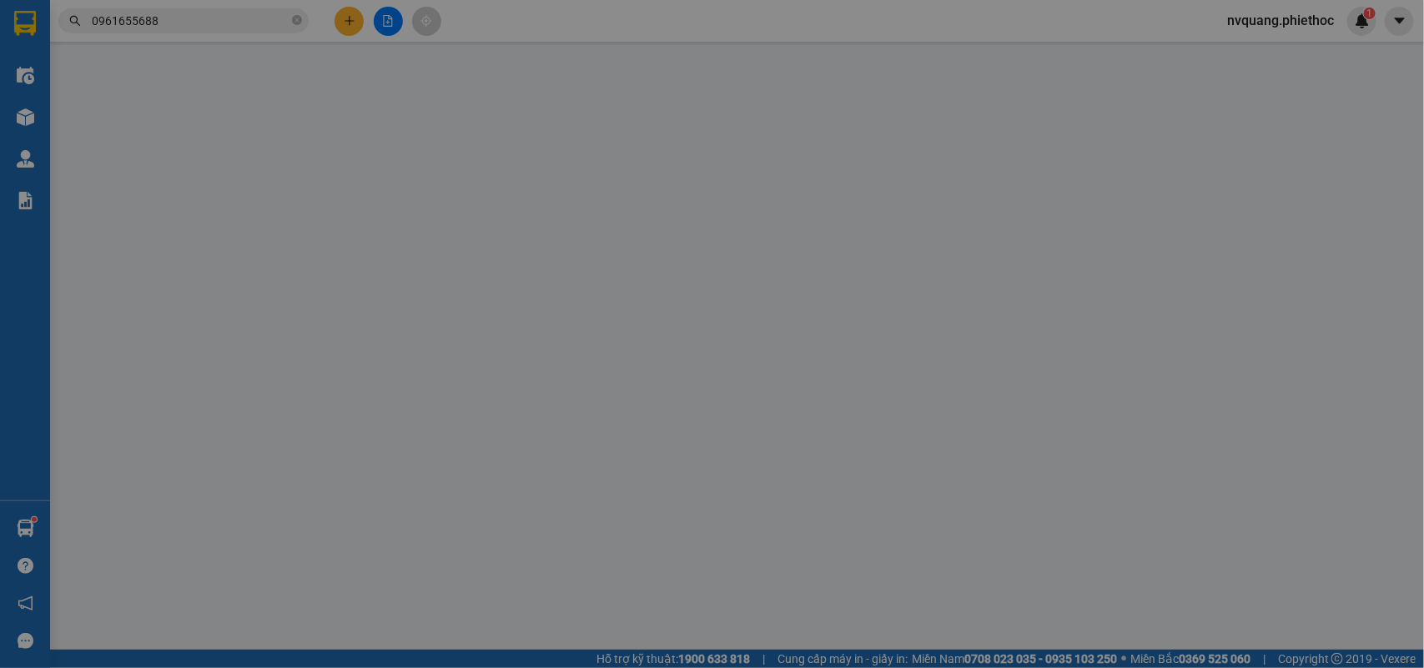
type input "0968224474"
type input "C lành"
type input "0914046861"
type input "Chị Châu Anh"
type input "40.000"
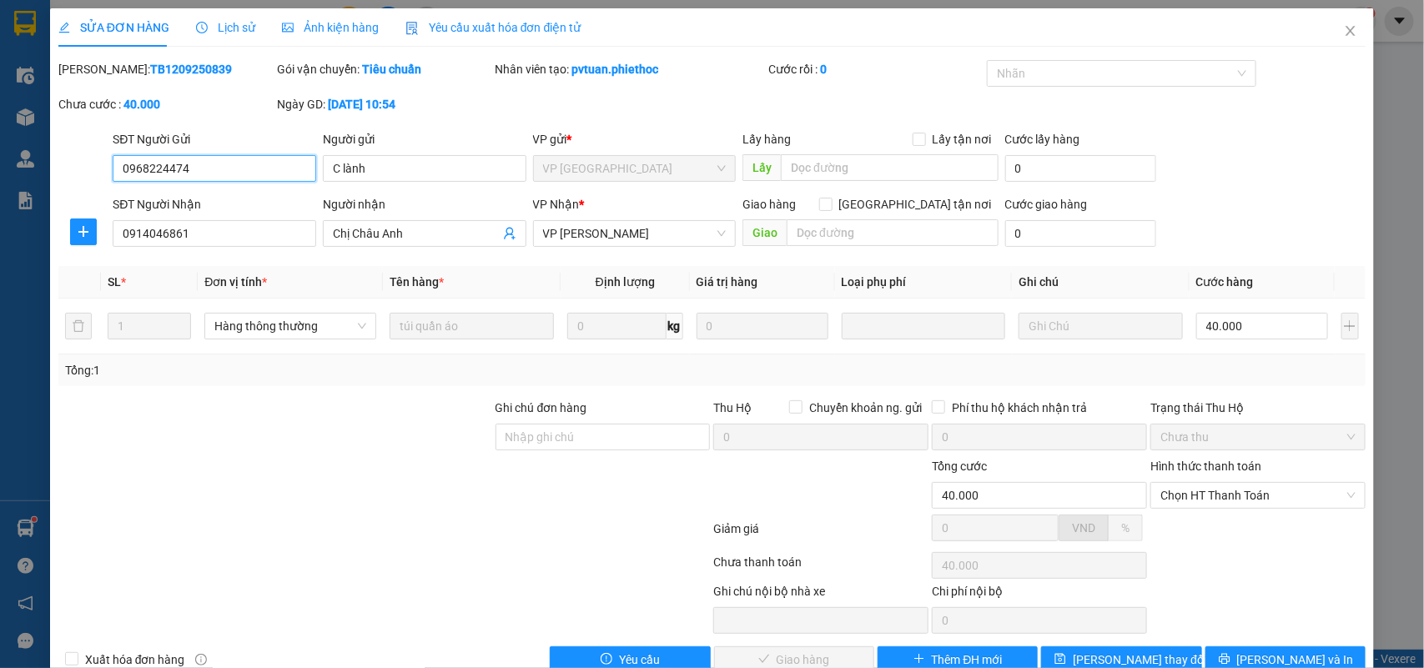
scroll to position [39, 0]
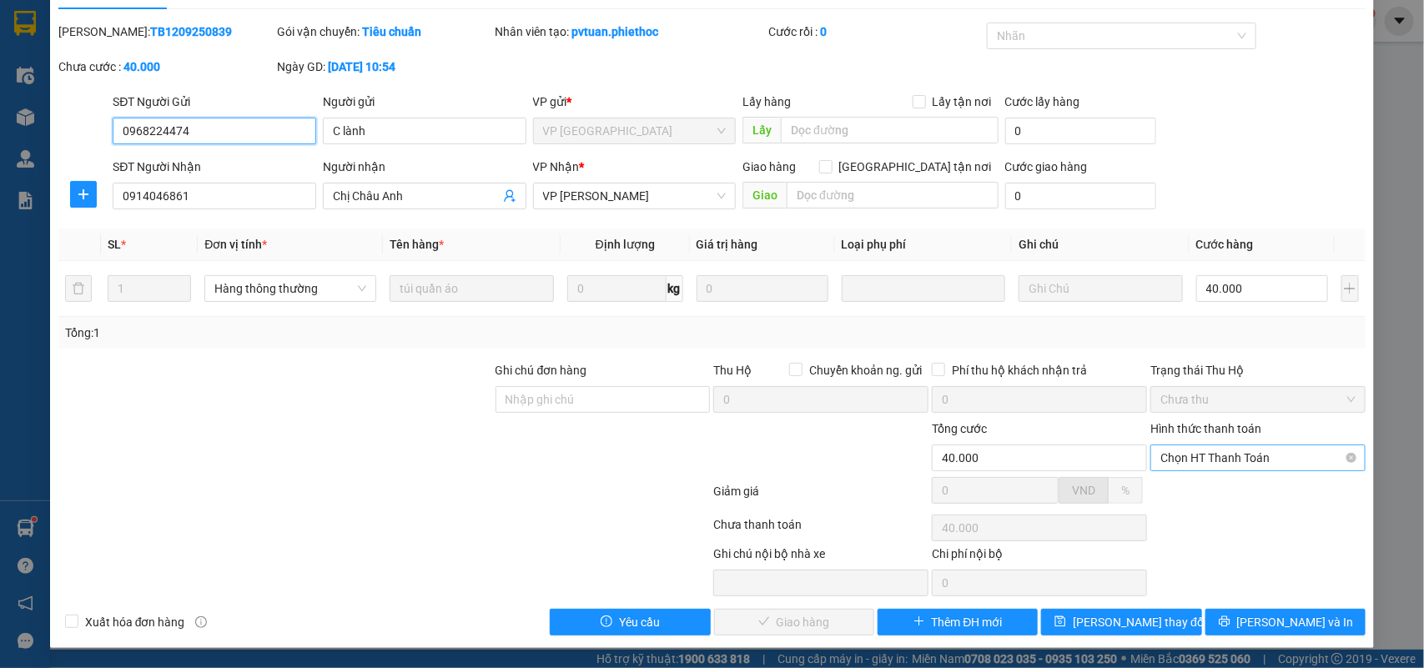
click at [1206, 449] on span "Chọn HT Thanh Toán" at bounding box center [1258, 458] width 195 height 25
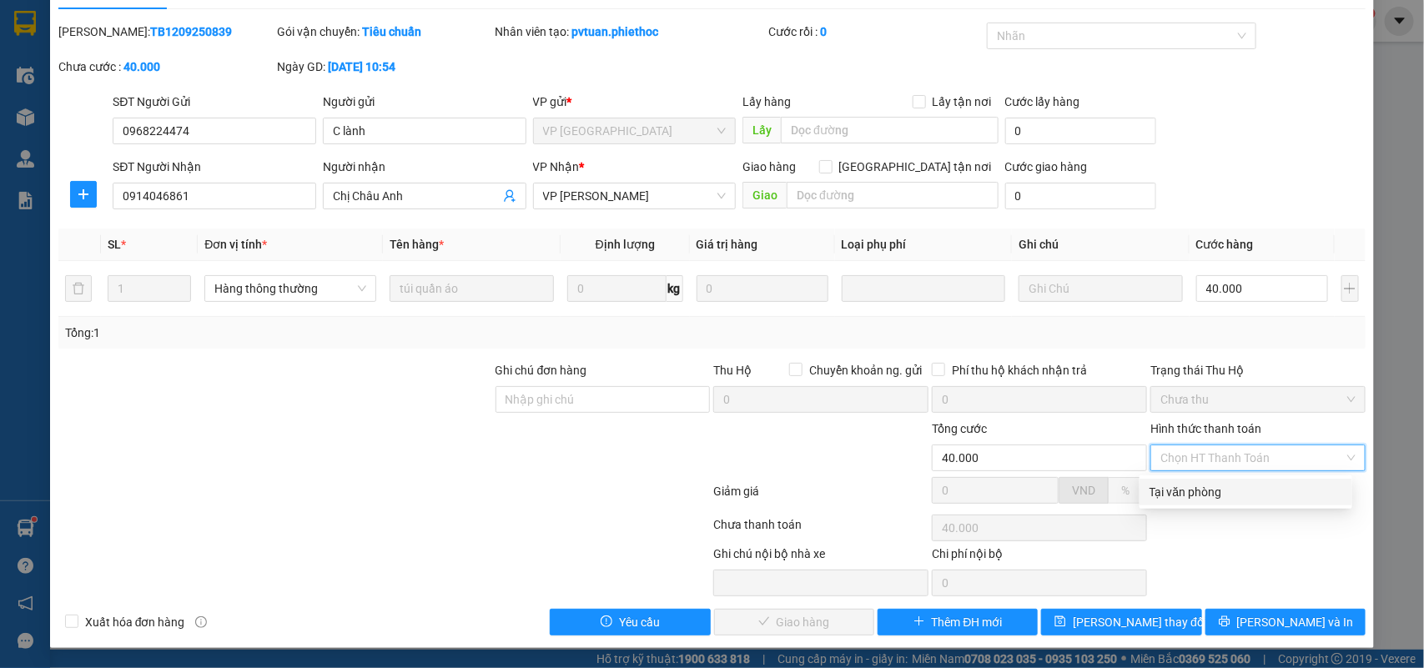
click at [1189, 494] on div "Tại văn phòng" at bounding box center [1246, 492] width 193 height 18
type input "0"
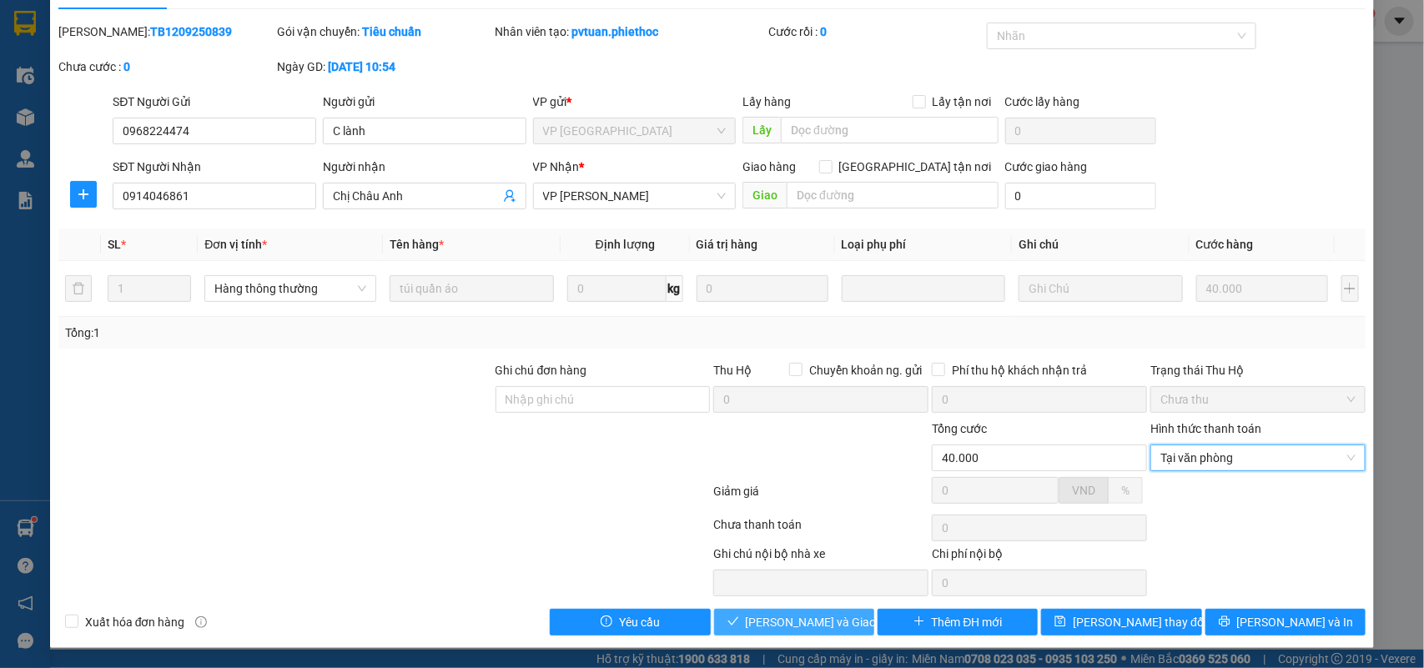
click at [824, 626] on span "[PERSON_NAME] và Giao hàng" at bounding box center [826, 622] width 160 height 18
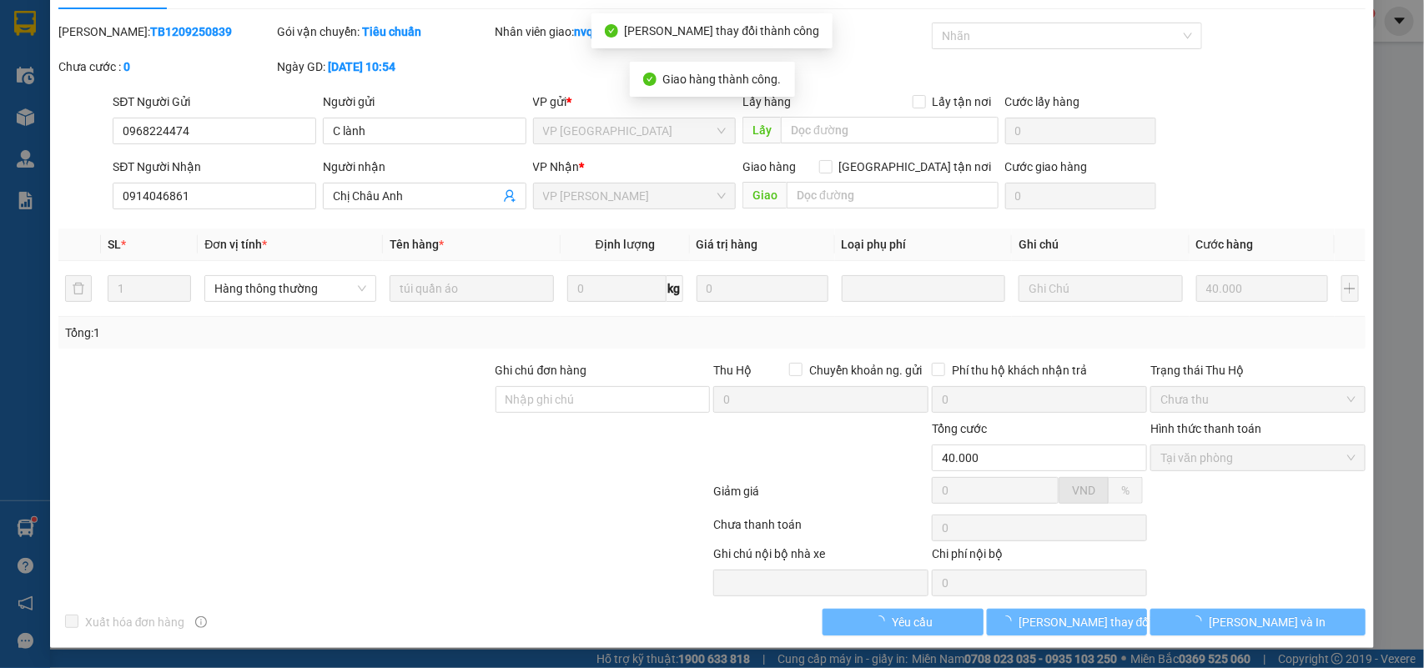
scroll to position [0, 0]
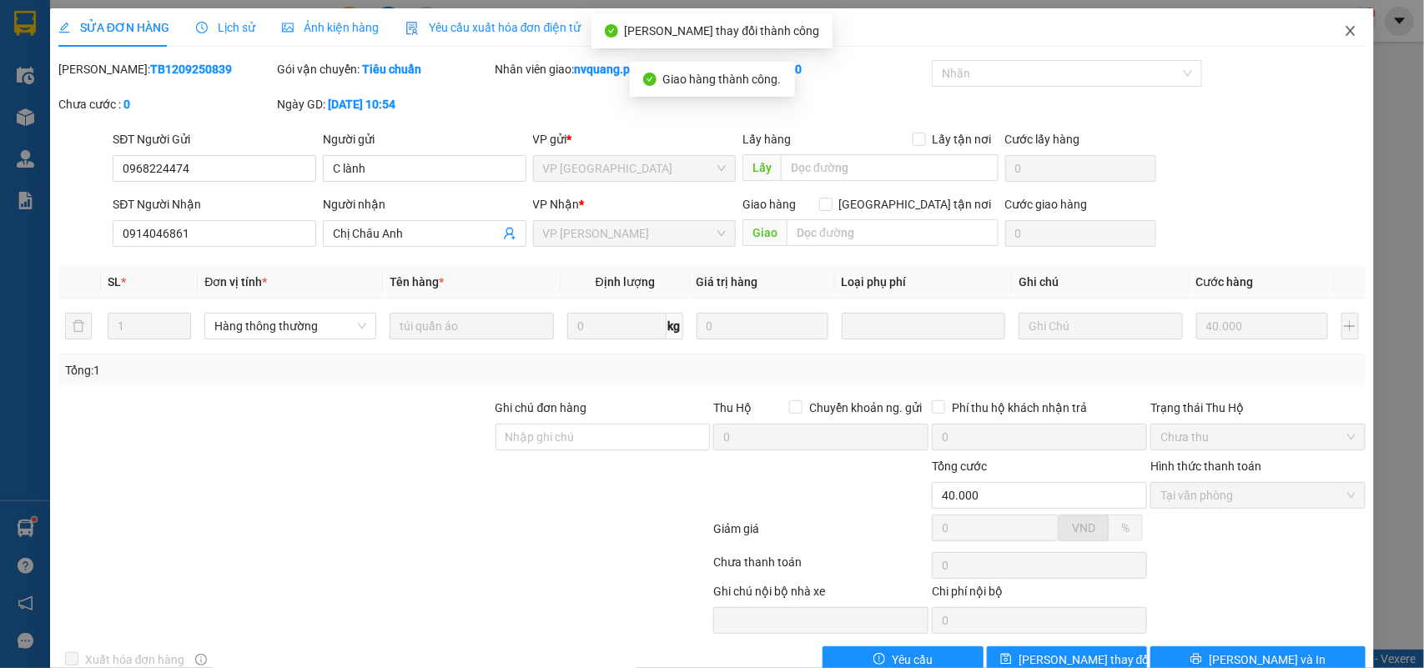
click at [1344, 28] on icon "close" at bounding box center [1350, 30] width 13 height 13
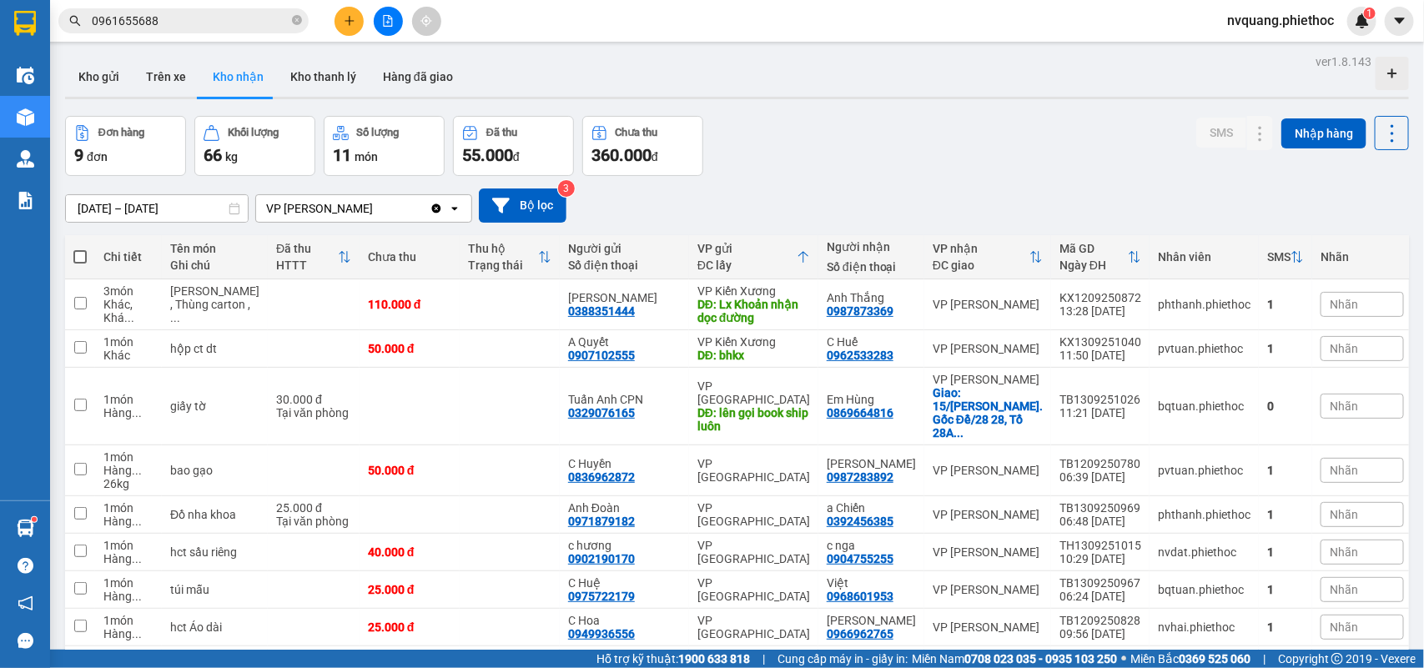
drag, startPoint x: 869, startPoint y: 285, endPoint x: 943, endPoint y: 150, distance: 153.5
click at [943, 150] on div "Đơn hàng 9 đơn Khối lượng 66 kg Số lượng 11 món Đã thu 55.000 đ Chưa thu 360.00…" at bounding box center [737, 146] width 1344 height 60
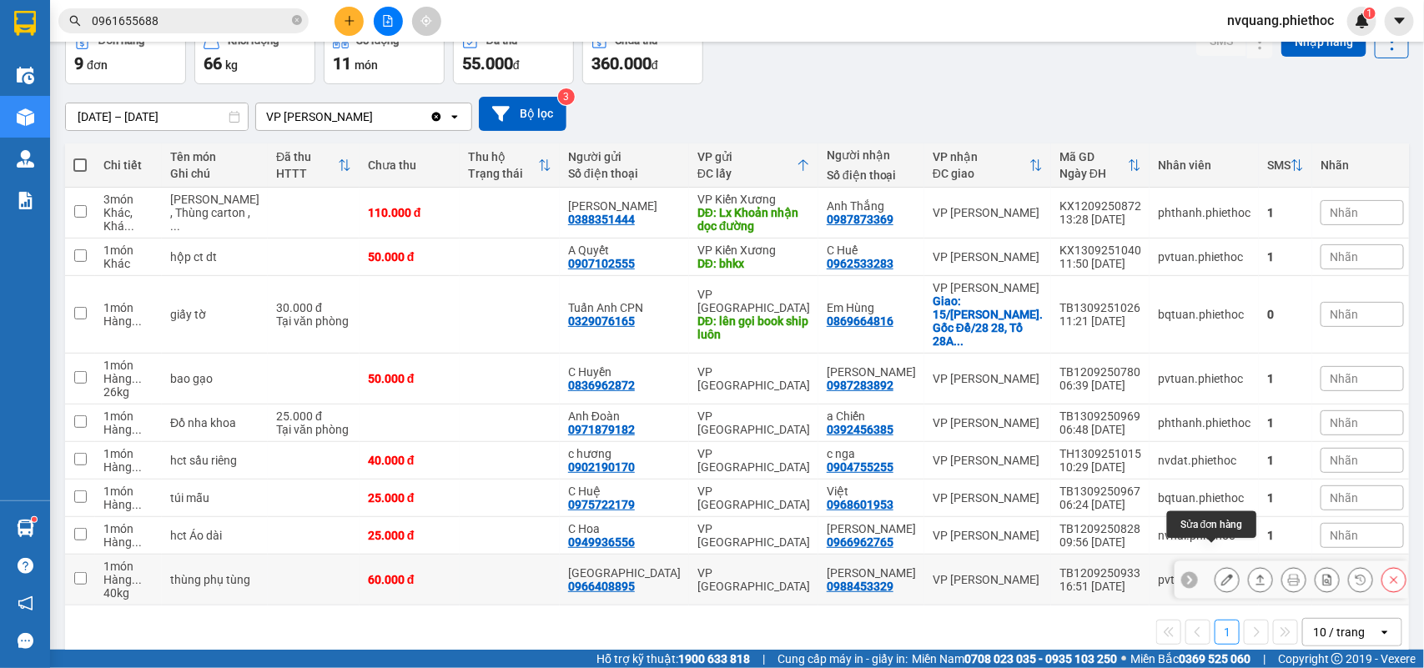
click at [1221, 574] on icon at bounding box center [1227, 580] width 12 height 12
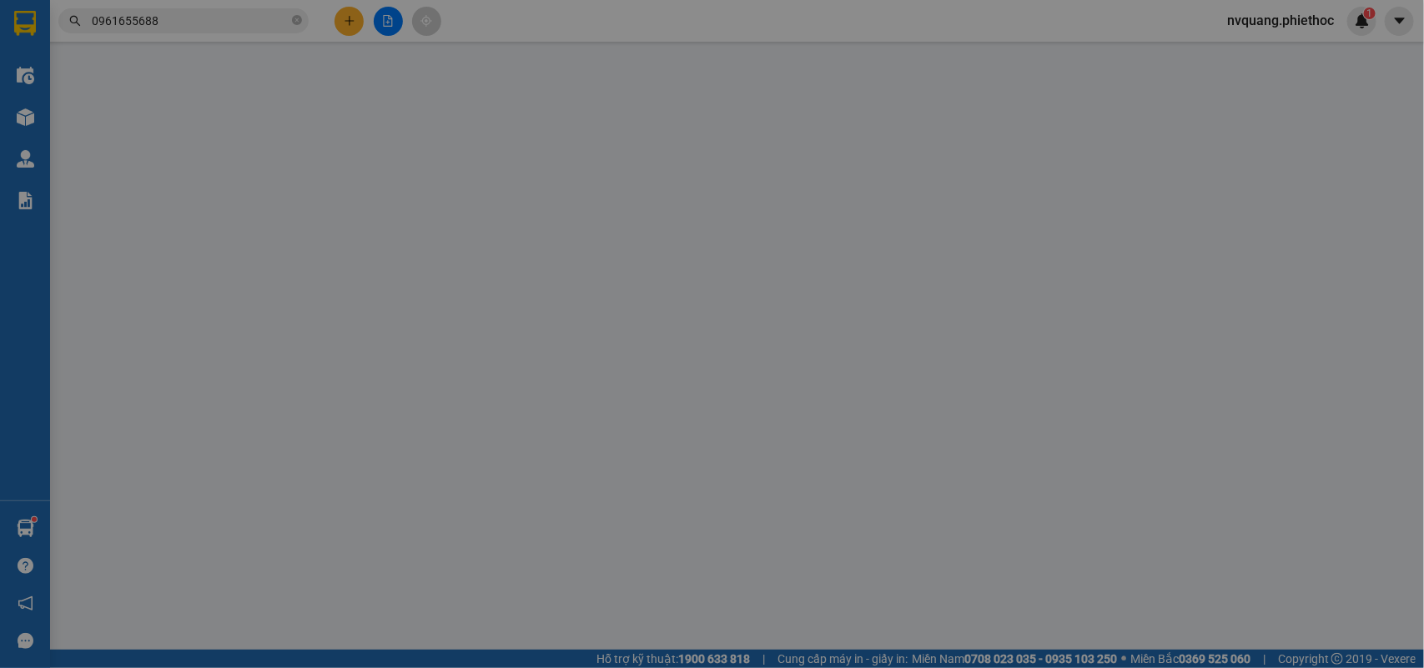
type input "0966408895"
type input "Anh Giang"
type input "0988453329"
type input "Anh Hào"
type input "60.000"
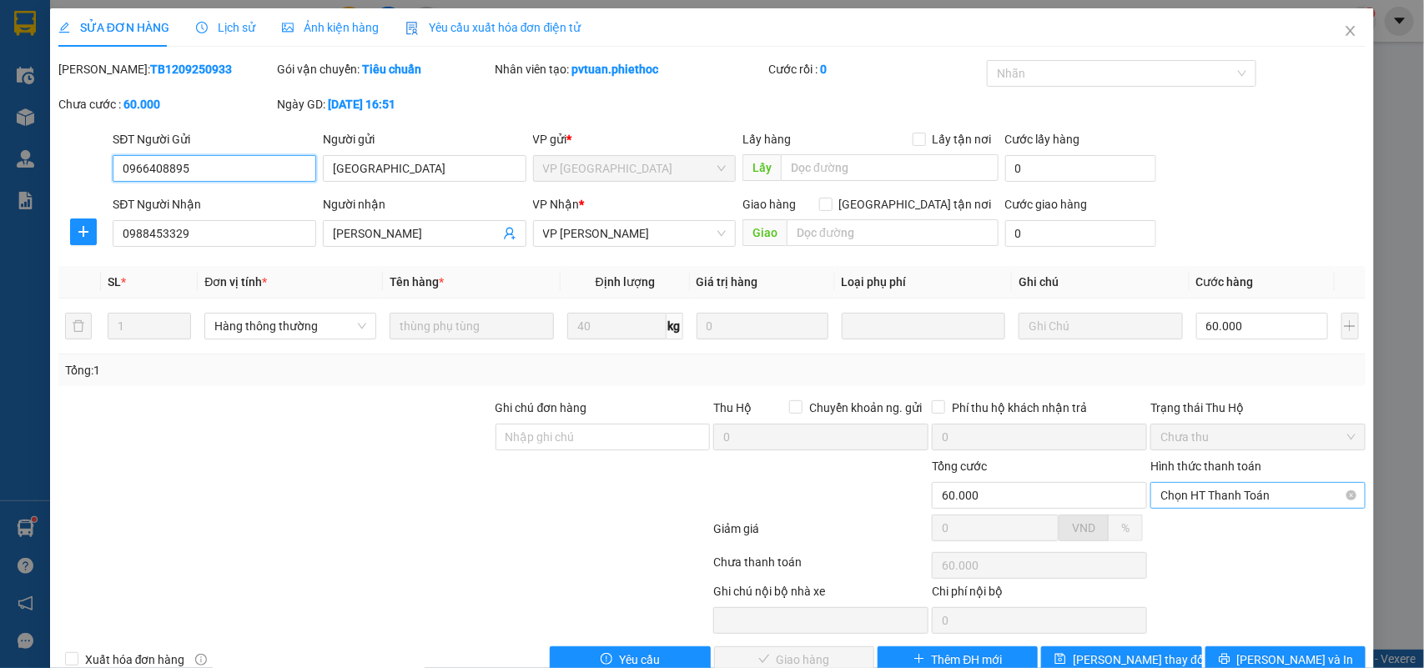
click at [1211, 499] on span "Chọn HT Thanh Toán" at bounding box center [1258, 495] width 195 height 25
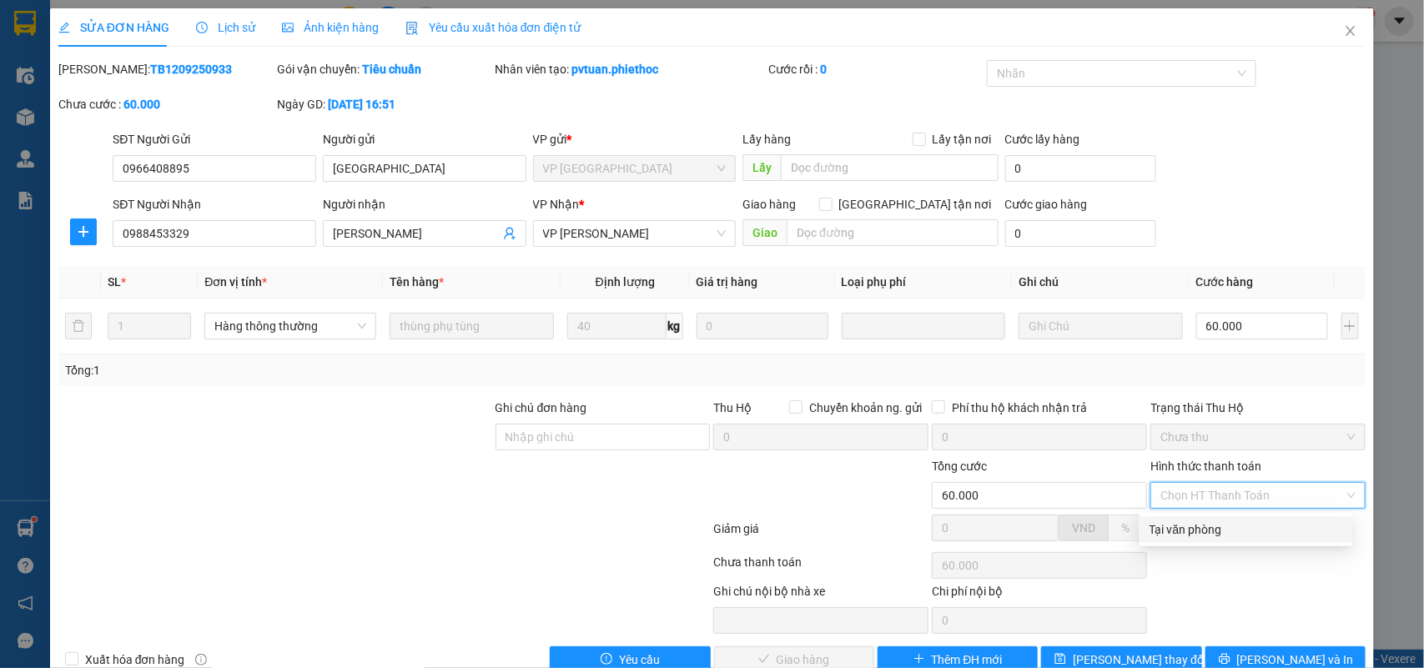
click at [1190, 522] on div "Tại văn phòng" at bounding box center [1246, 530] width 193 height 18
type input "0"
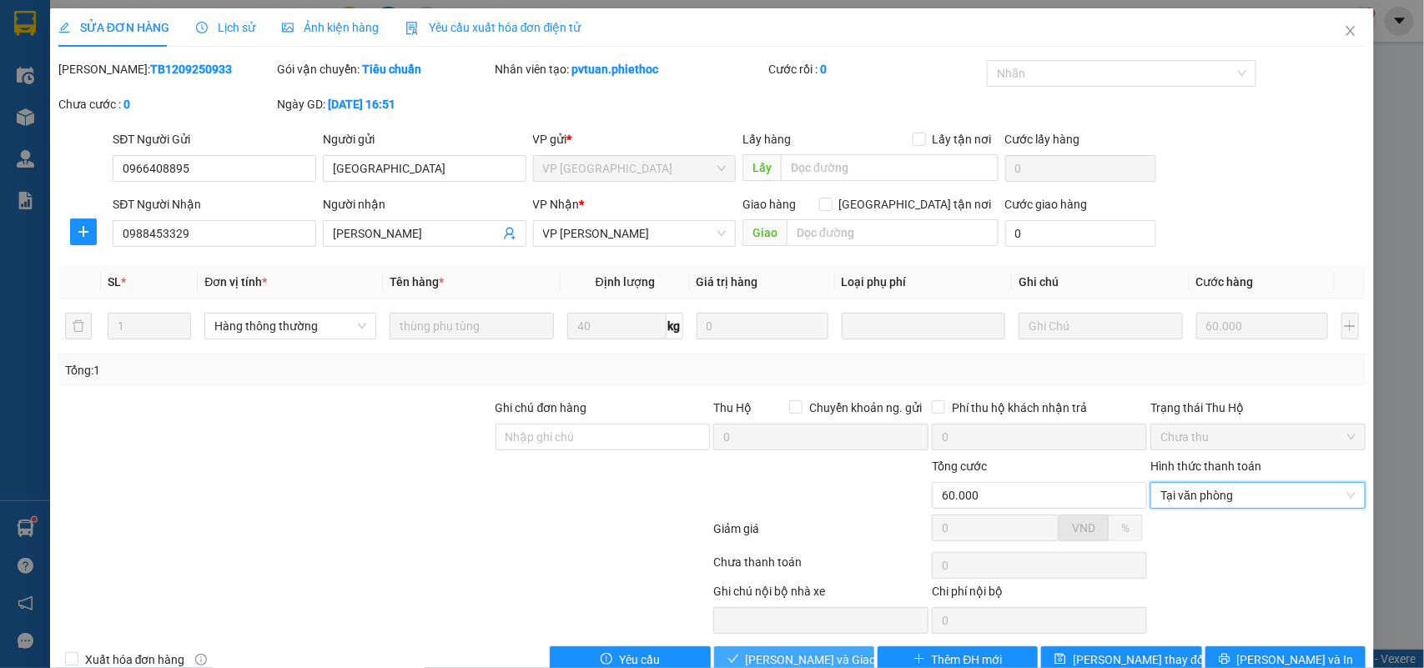
click at [823, 661] on span "[PERSON_NAME] và Giao hàng" at bounding box center [826, 660] width 160 height 18
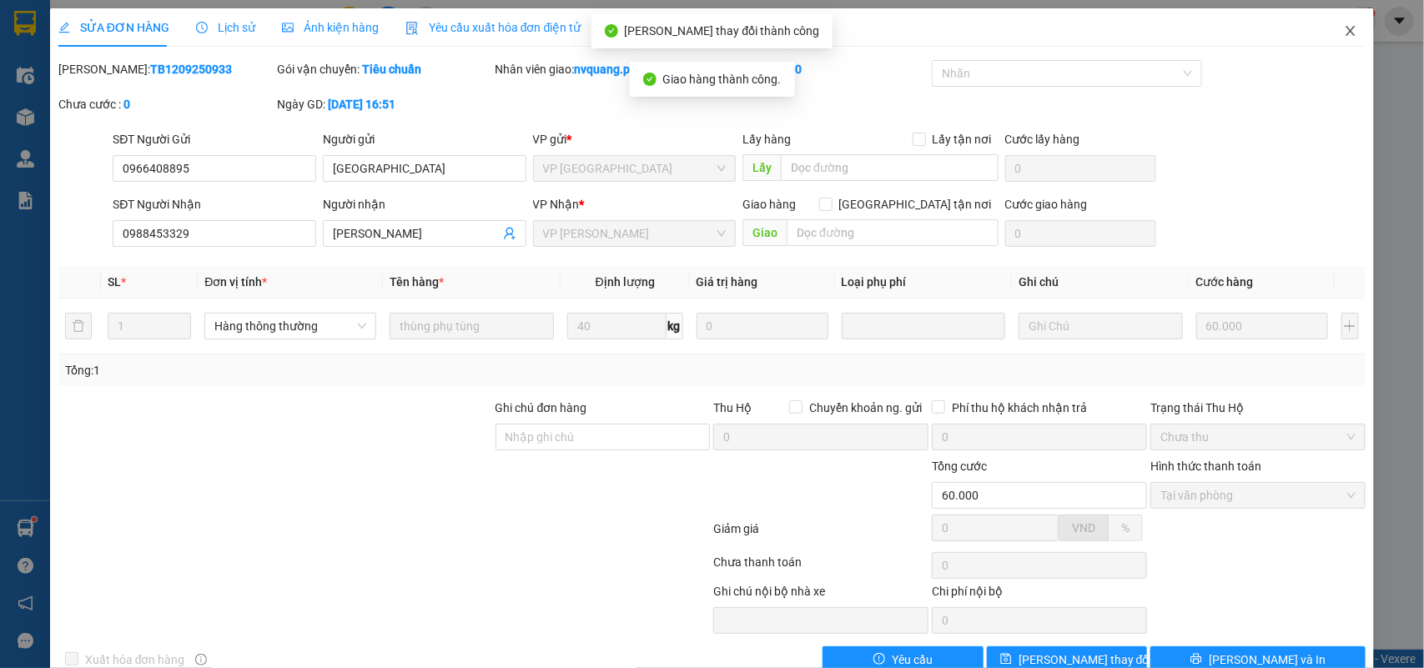
click at [1344, 31] on icon "close" at bounding box center [1350, 30] width 13 height 13
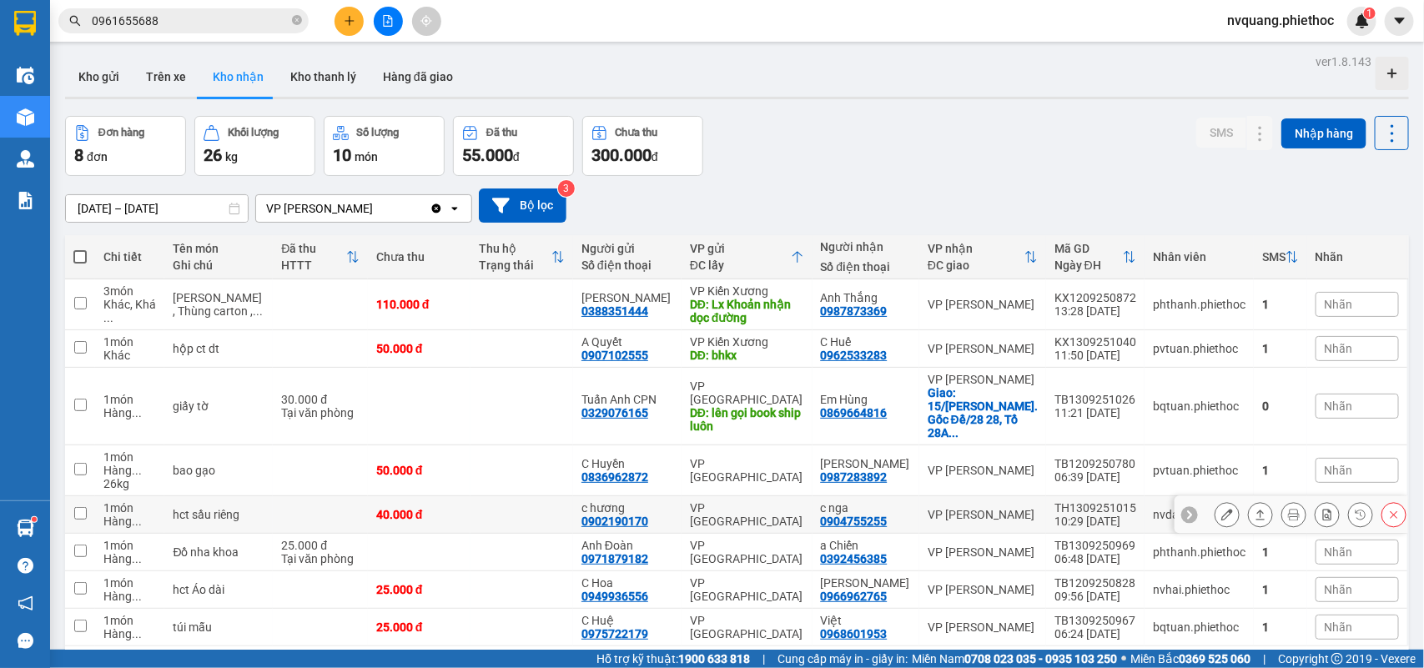
scroll to position [77, 0]
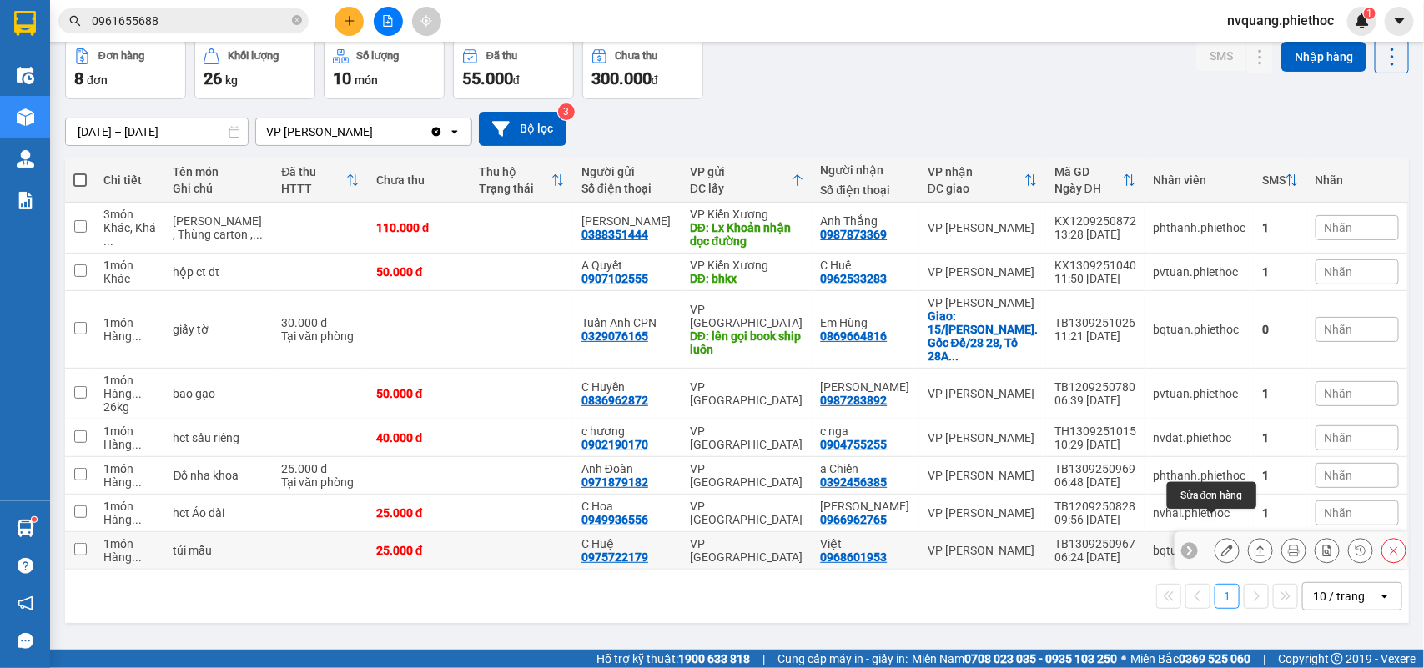
click at [1216, 536] on button at bounding box center [1227, 550] width 23 height 29
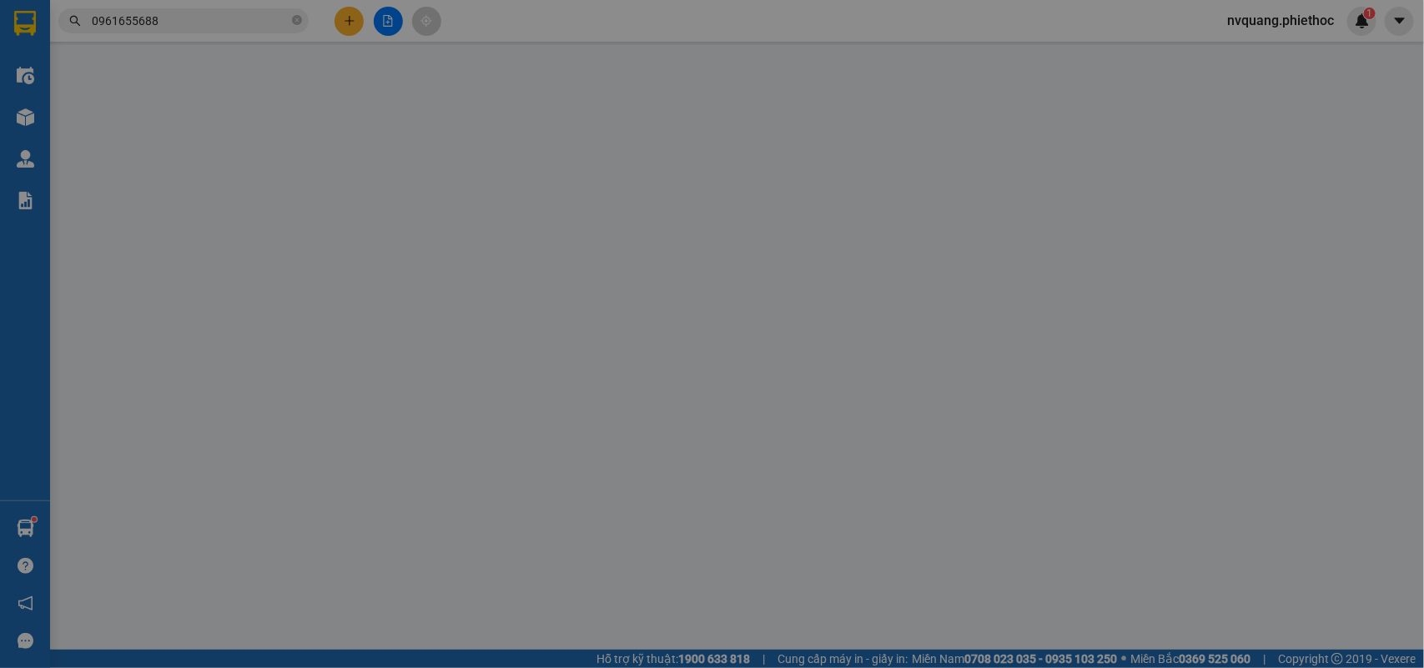
type input "0975722179"
type input "C Huệ"
type input "0968601953"
type input "Việt"
type input "25.000"
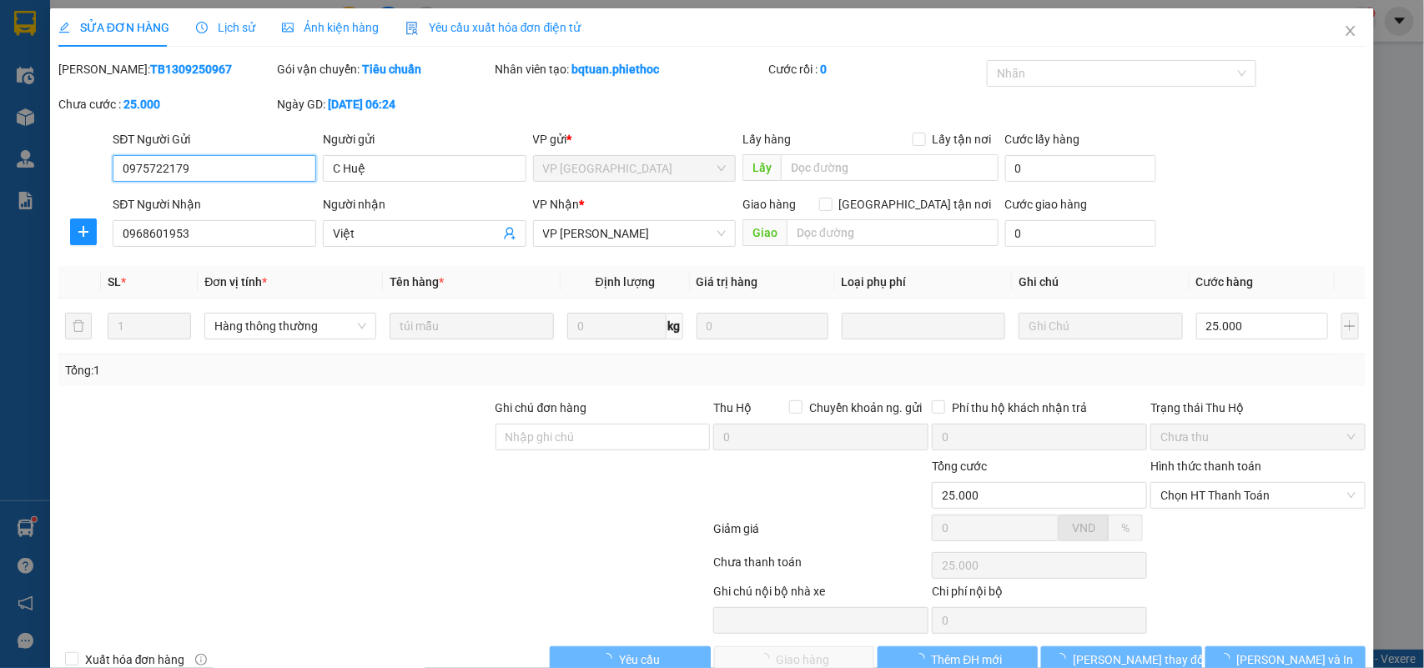
scroll to position [39, 0]
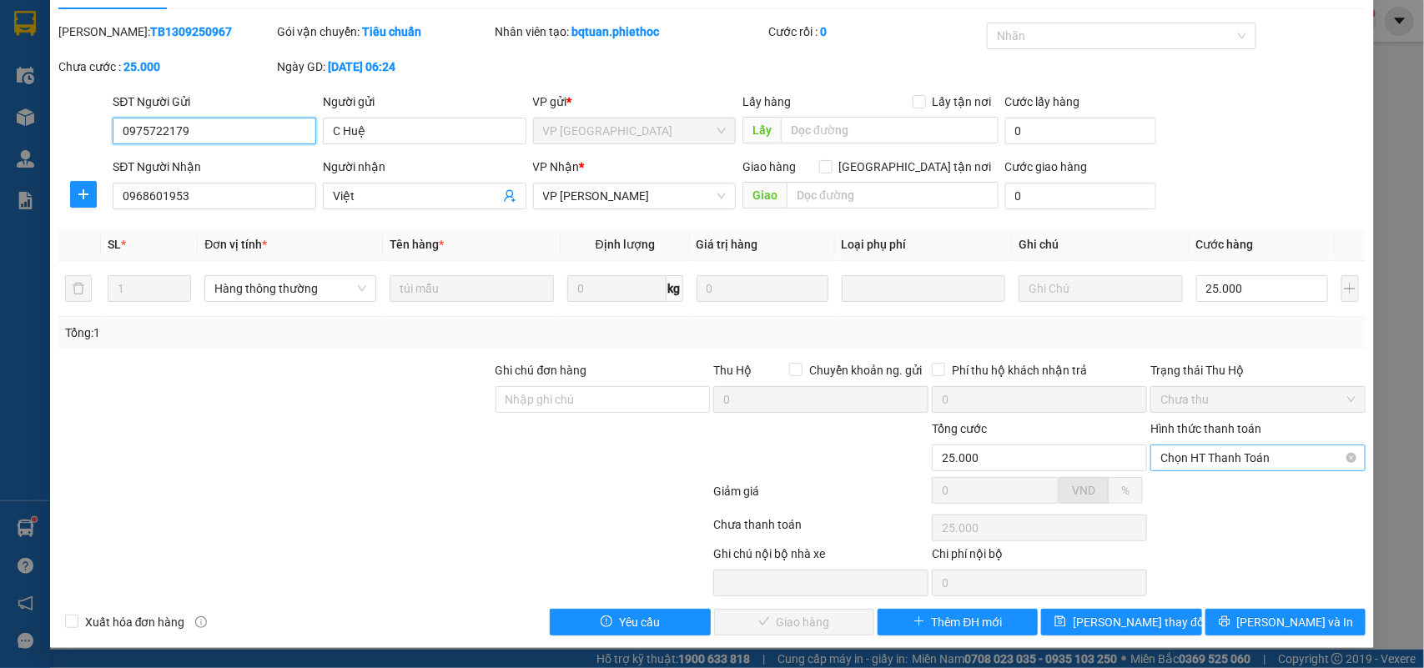
click at [1223, 460] on span "Chọn HT Thanh Toán" at bounding box center [1258, 458] width 195 height 25
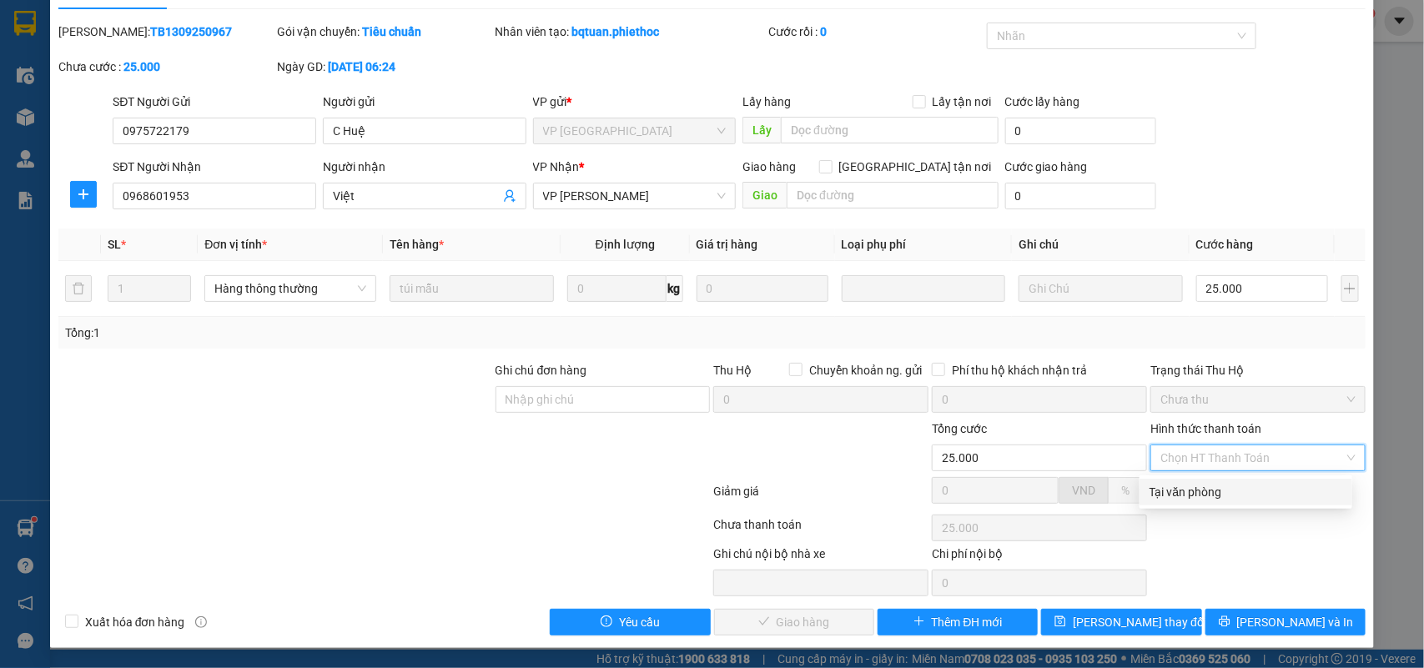
click at [1201, 483] on div "Tại văn phòng" at bounding box center [1246, 492] width 193 height 18
type input "0"
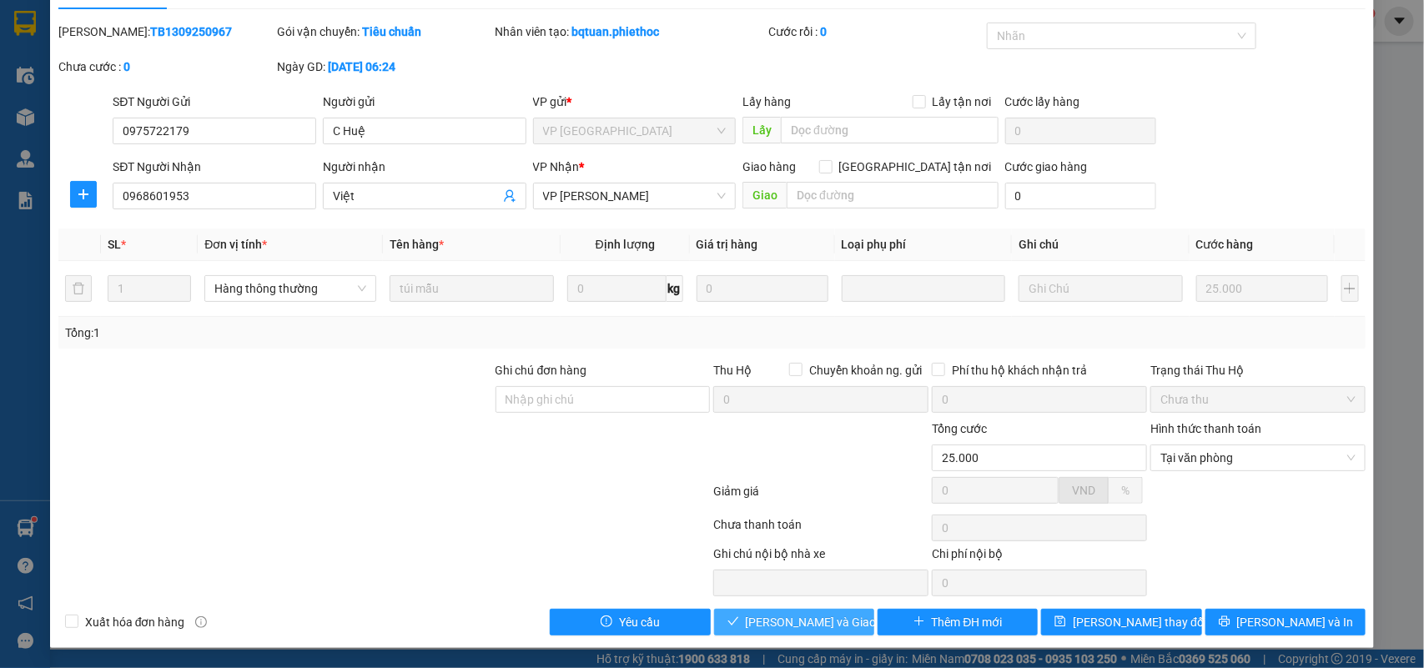
click at [837, 617] on span "[PERSON_NAME] và Giao hàng" at bounding box center [826, 622] width 160 height 18
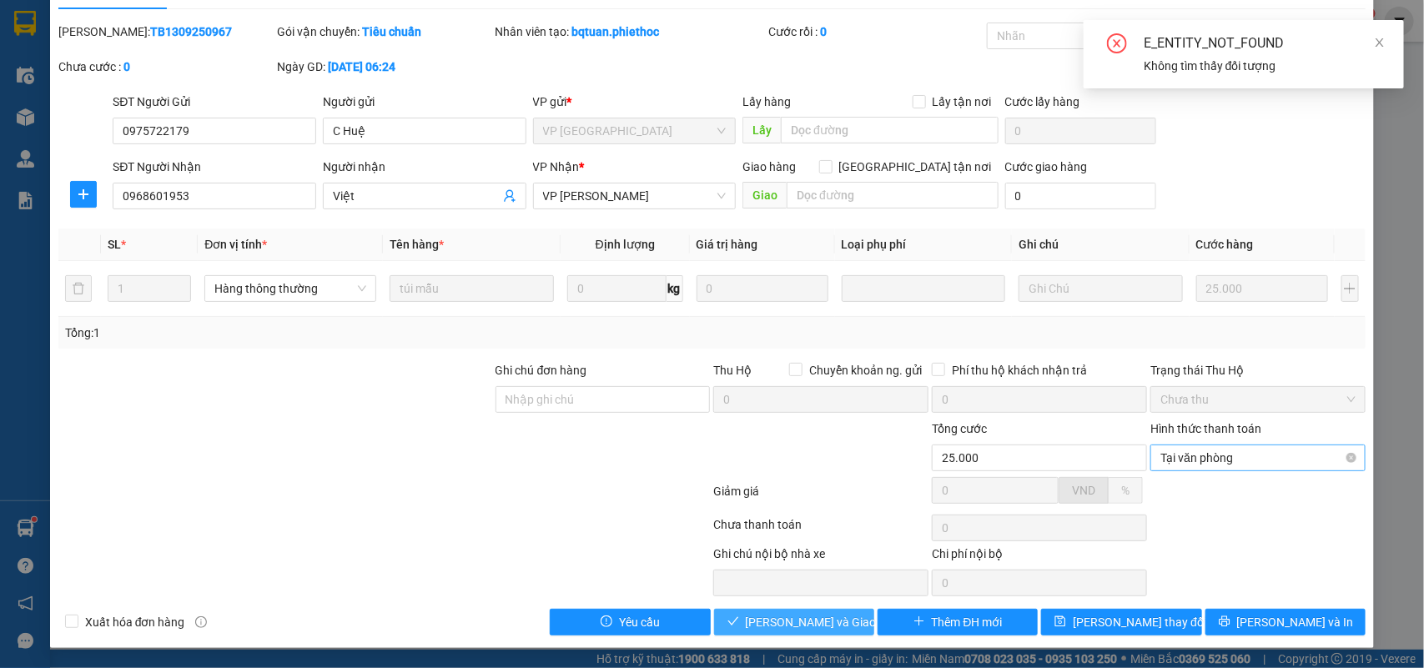
click at [1241, 461] on span "Tại văn phòng" at bounding box center [1258, 458] width 195 height 25
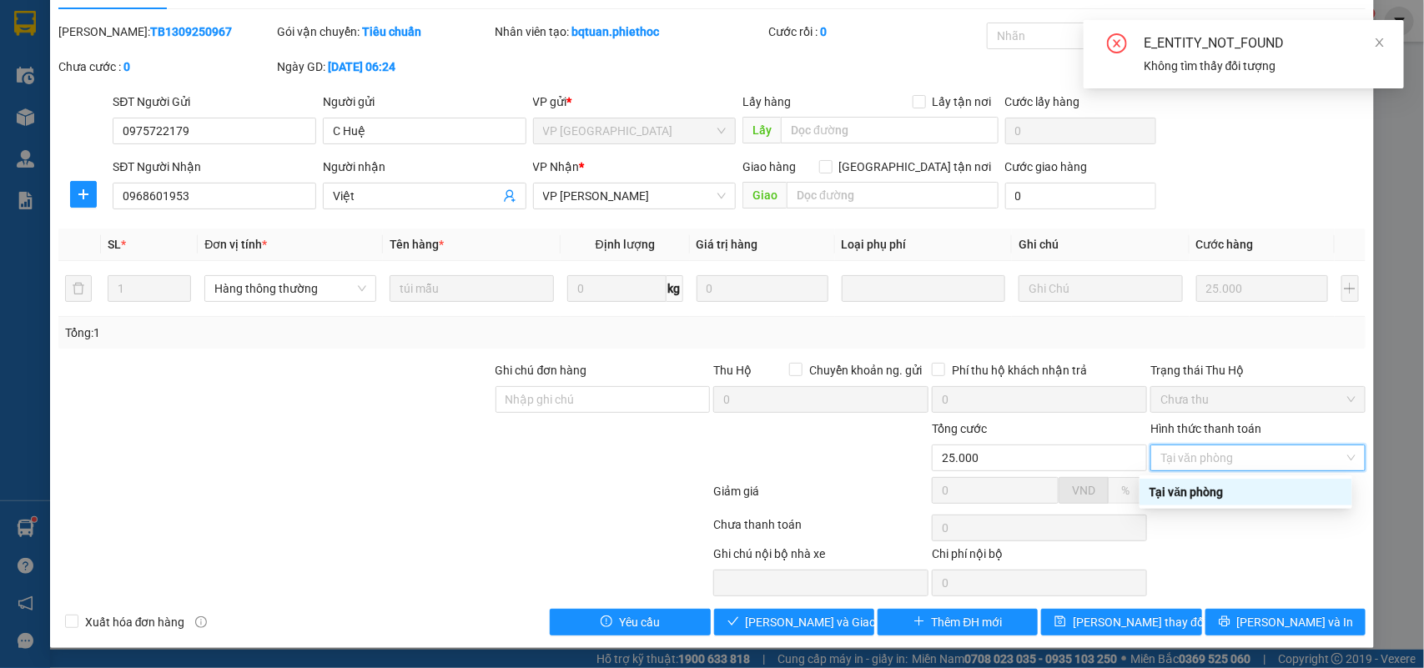
click at [1189, 524] on div at bounding box center [1258, 527] width 219 height 33
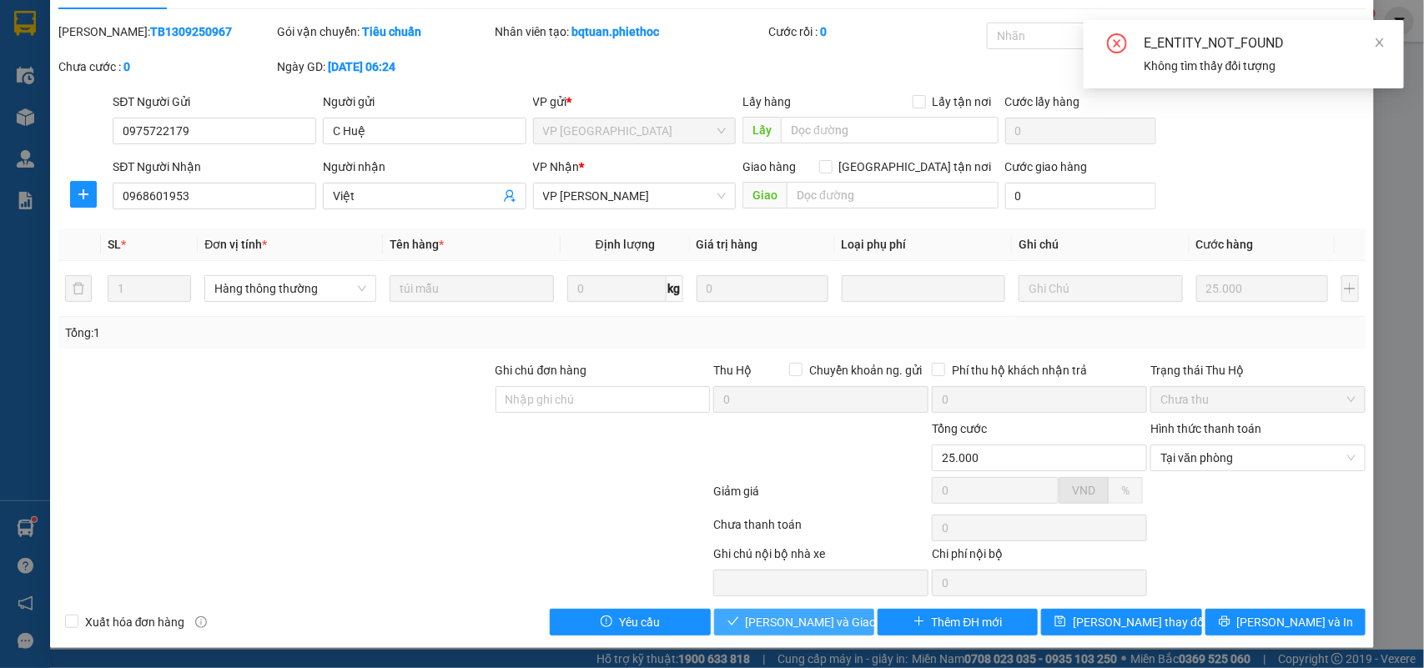
click at [811, 614] on span "[PERSON_NAME] và Giao hàng" at bounding box center [826, 622] width 160 height 18
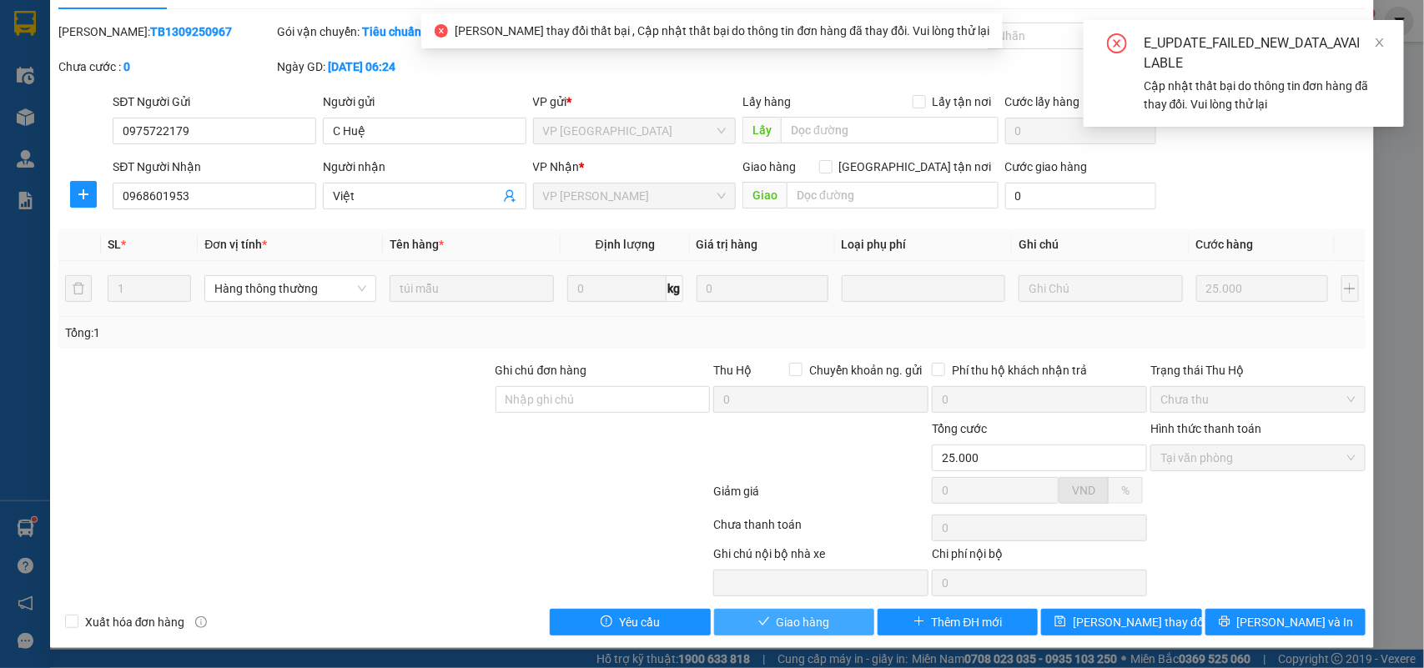
scroll to position [0, 0]
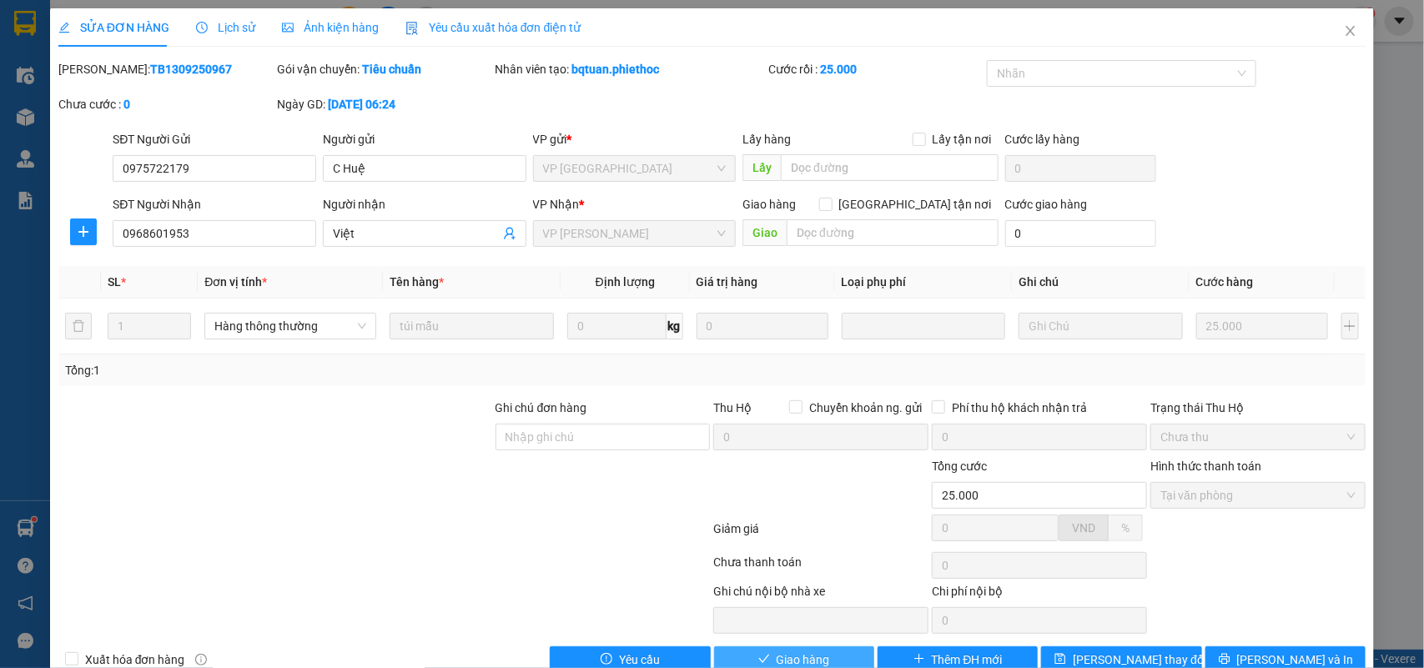
click at [793, 656] on span "Giao hàng" at bounding box center [803, 660] width 53 height 18
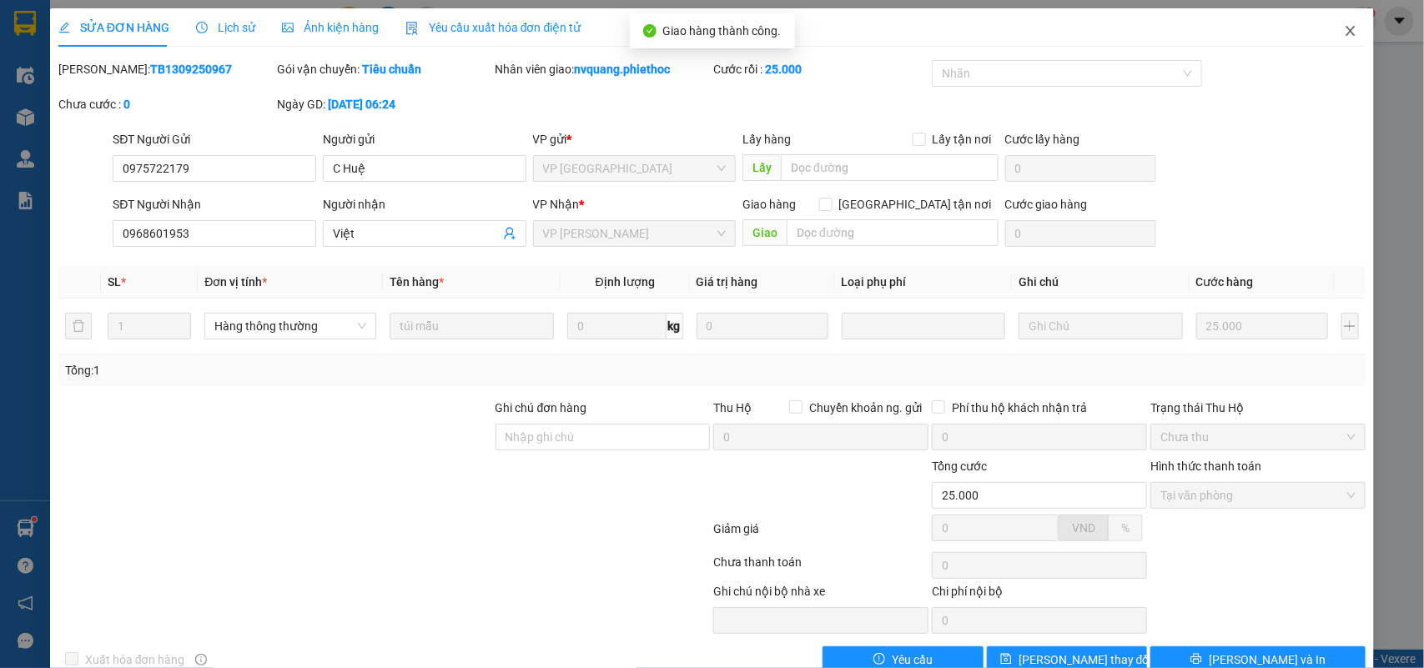
click at [1344, 25] on icon "close" at bounding box center [1350, 30] width 13 height 13
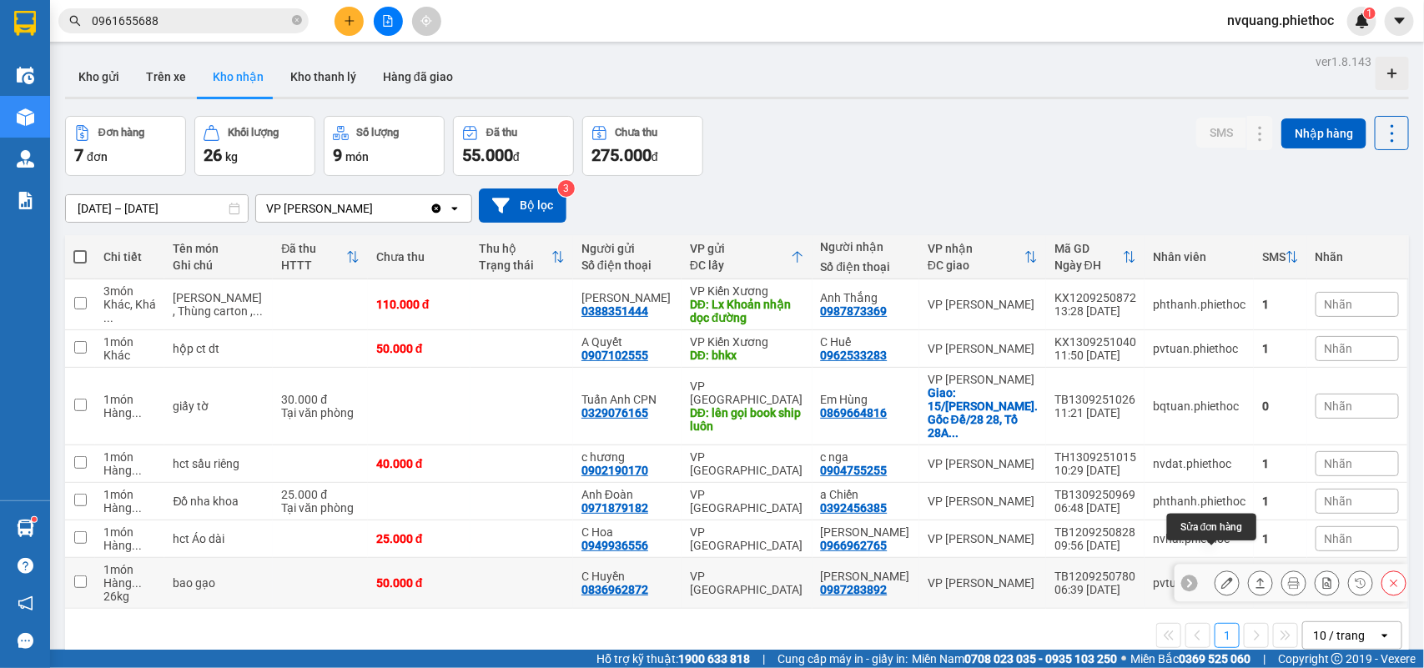
click at [1221, 577] on icon at bounding box center [1227, 583] width 12 height 12
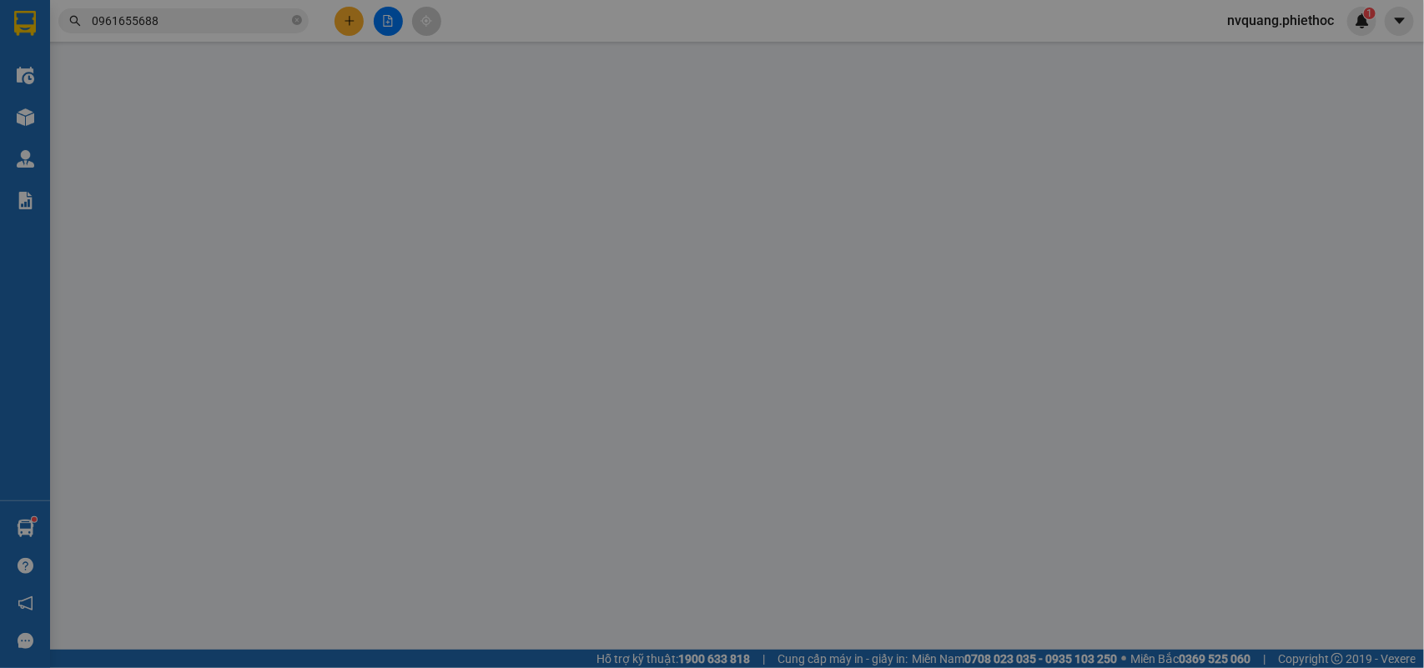
type input "0836962872"
type input "C Huyền"
type input "0987283892"
type input "Dương Chiến"
type input "50.000"
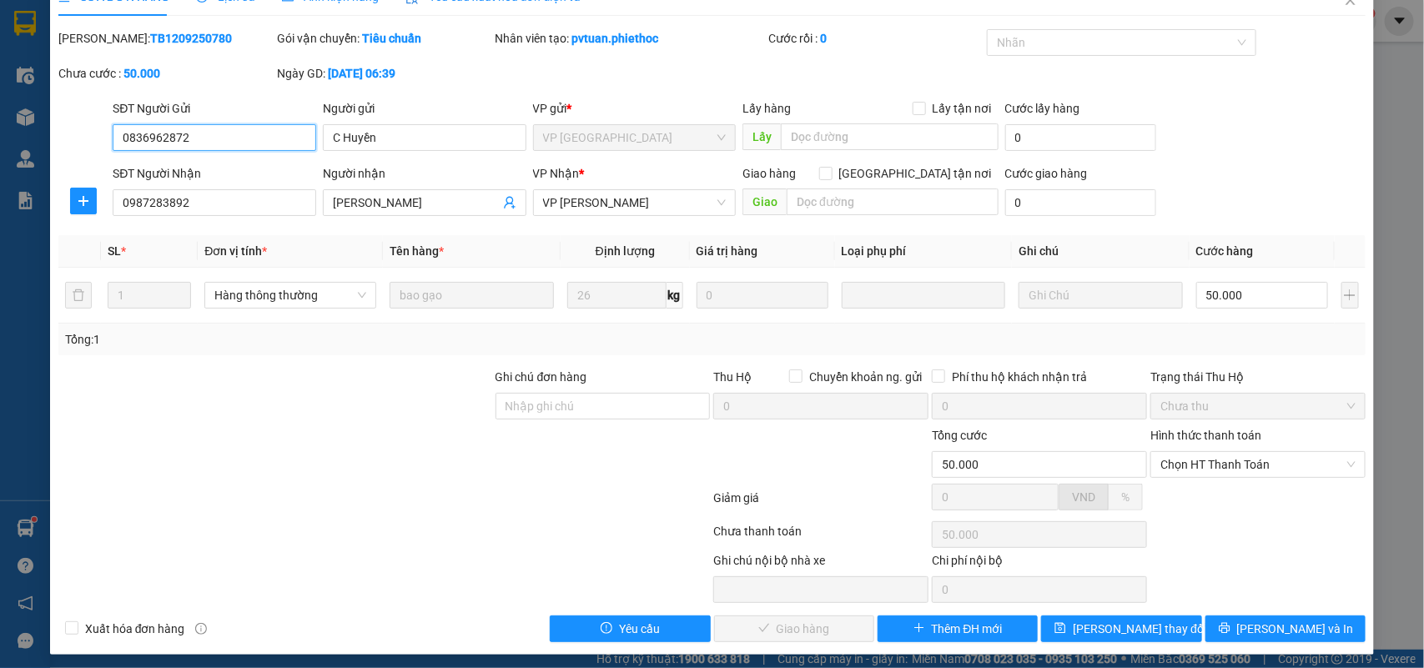
scroll to position [39, 0]
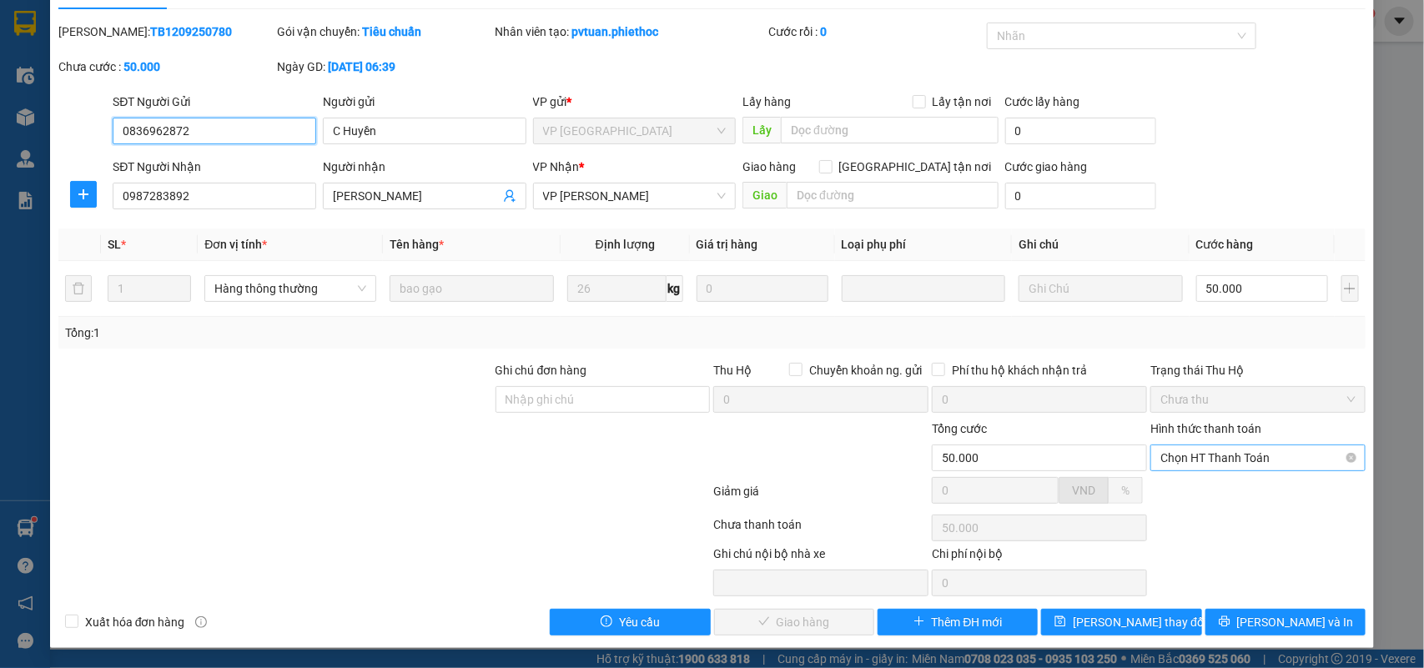
click at [1164, 465] on span "Chọn HT Thanh Toán" at bounding box center [1258, 458] width 195 height 25
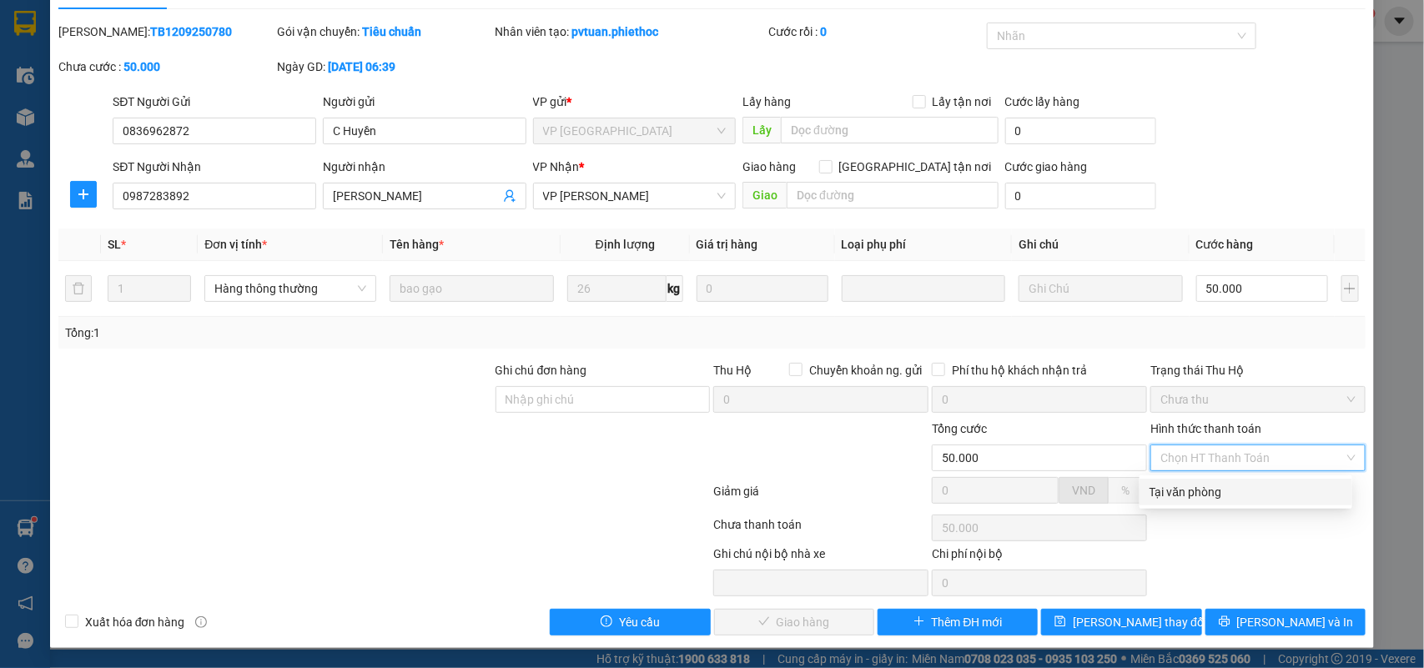
click at [1156, 499] on div "Tại văn phòng" at bounding box center [1246, 492] width 193 height 18
type input "0"
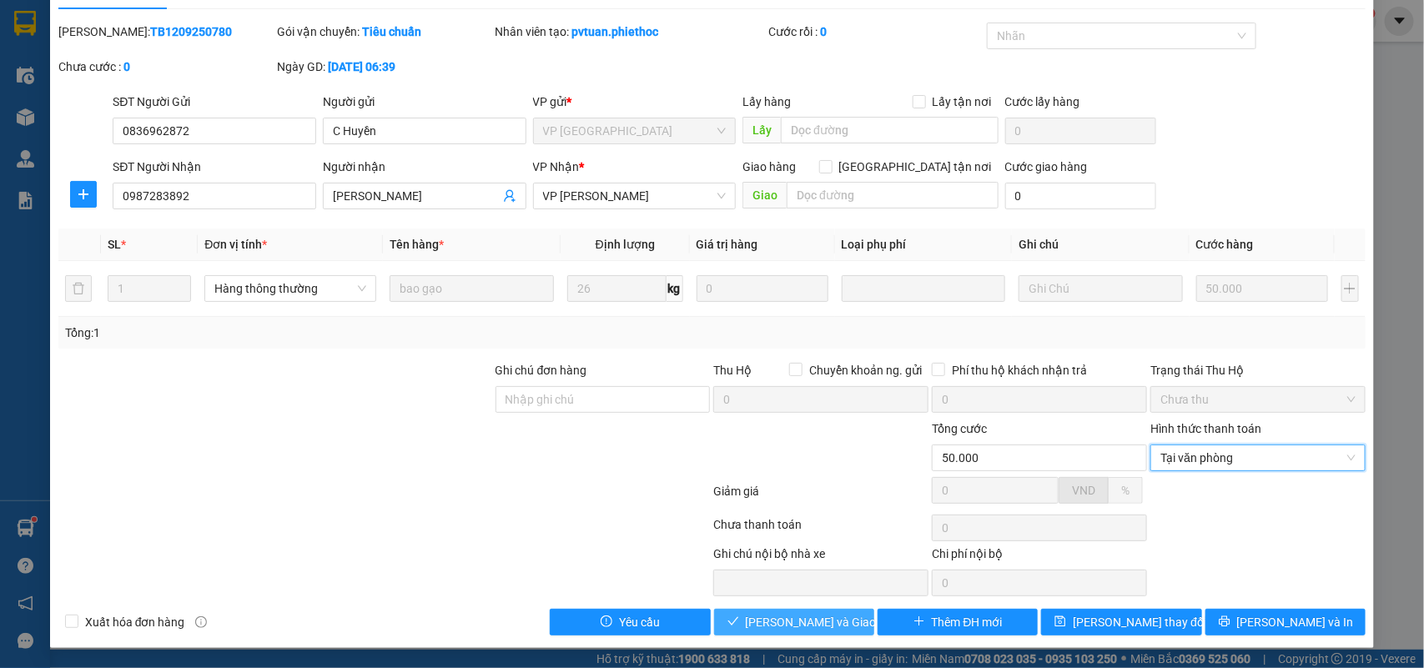
click at [833, 616] on span "[PERSON_NAME] và Giao hàng" at bounding box center [826, 622] width 160 height 18
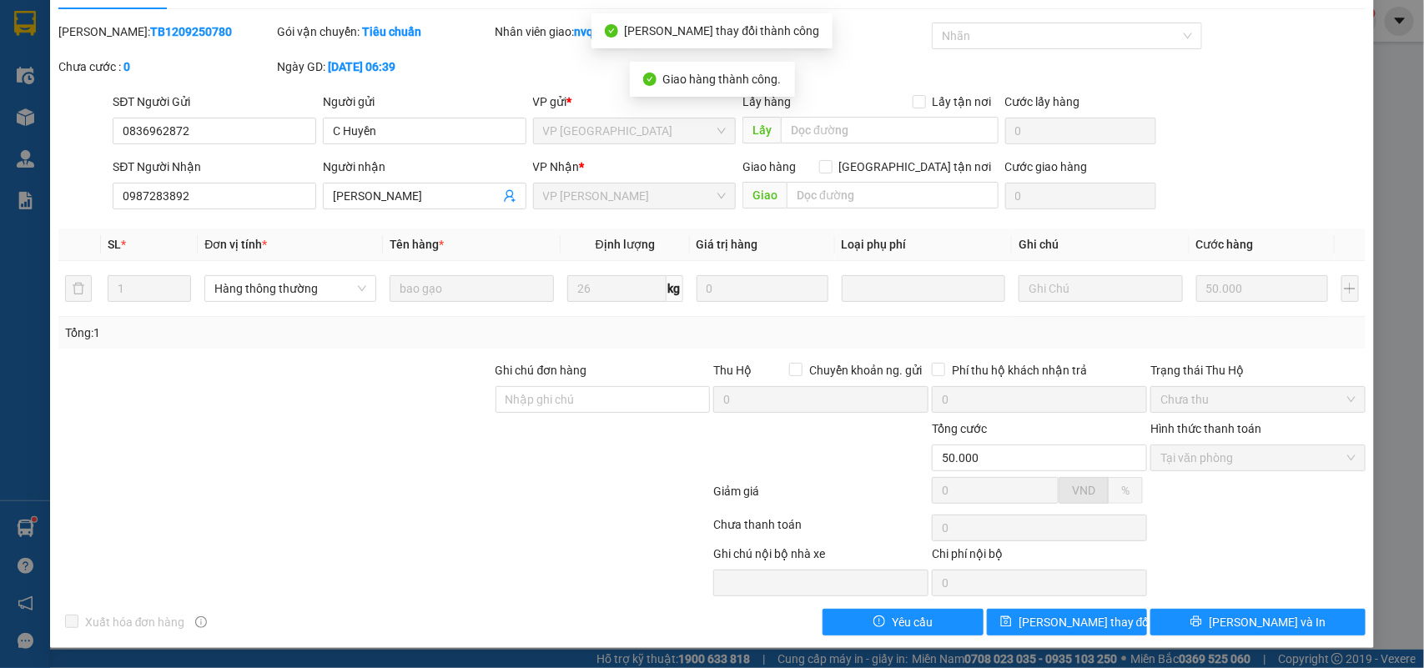
scroll to position [0, 0]
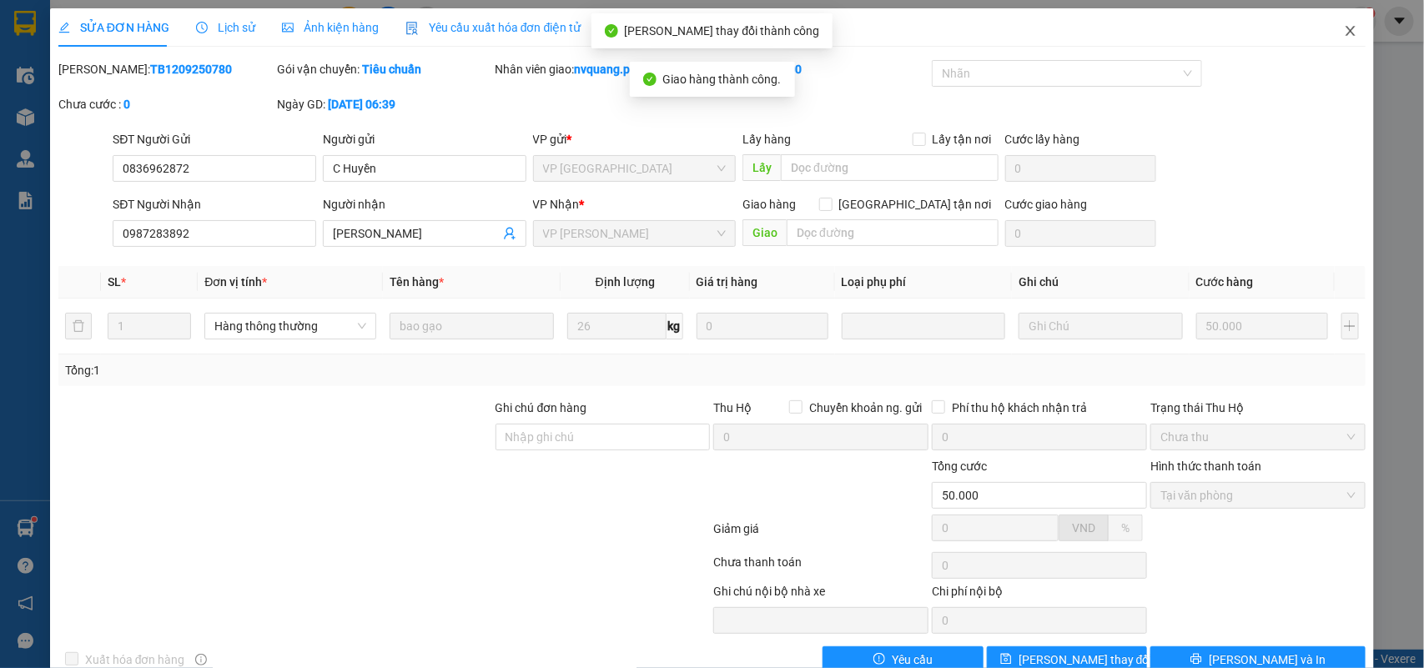
click at [1347, 31] on icon "close" at bounding box center [1351, 31] width 9 height 10
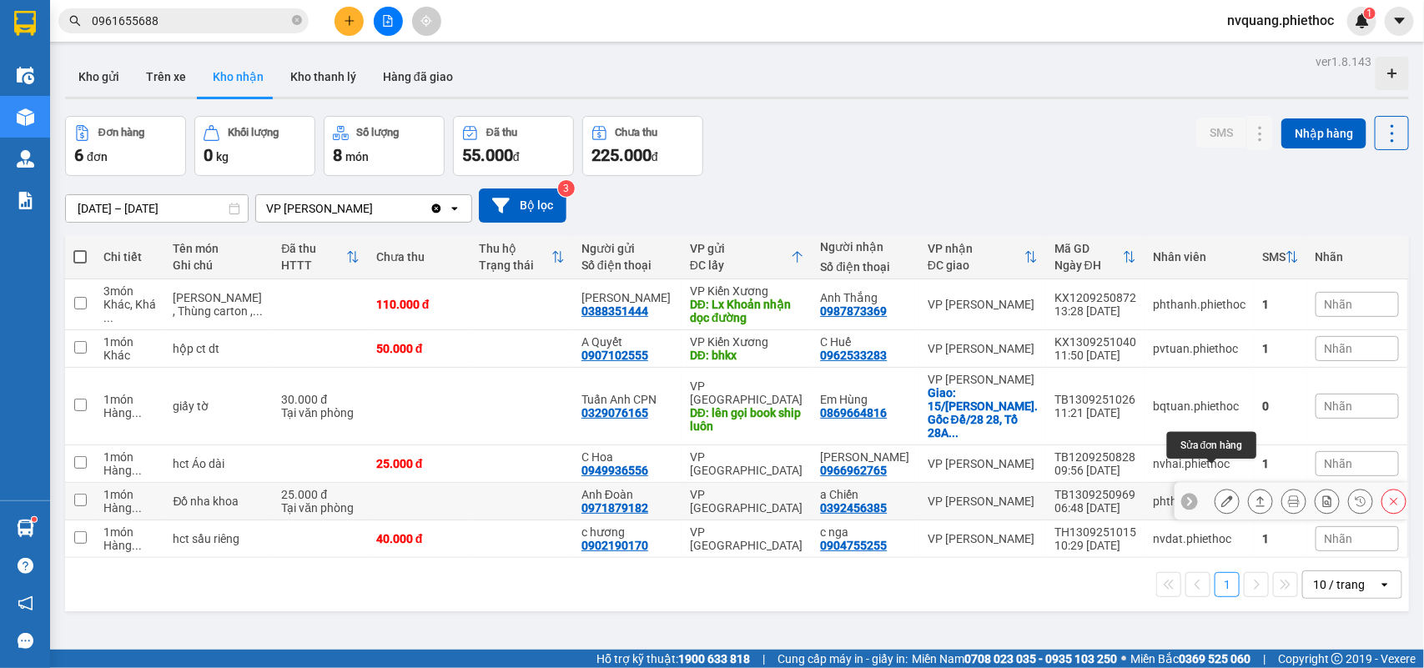
click at [1221, 496] on icon at bounding box center [1227, 502] width 12 height 12
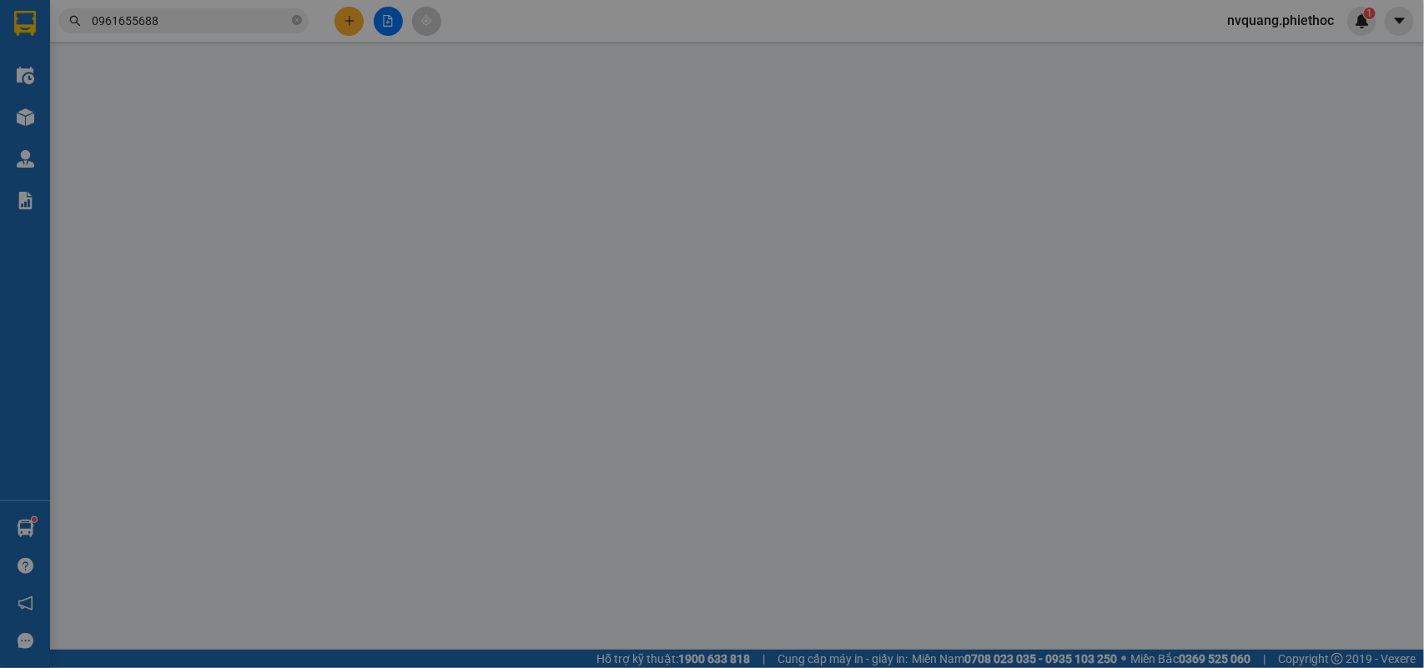
type input "0971879182"
type input "Anh Đoàn"
type input "0392456385"
type input "a Chiến"
type input "25.000"
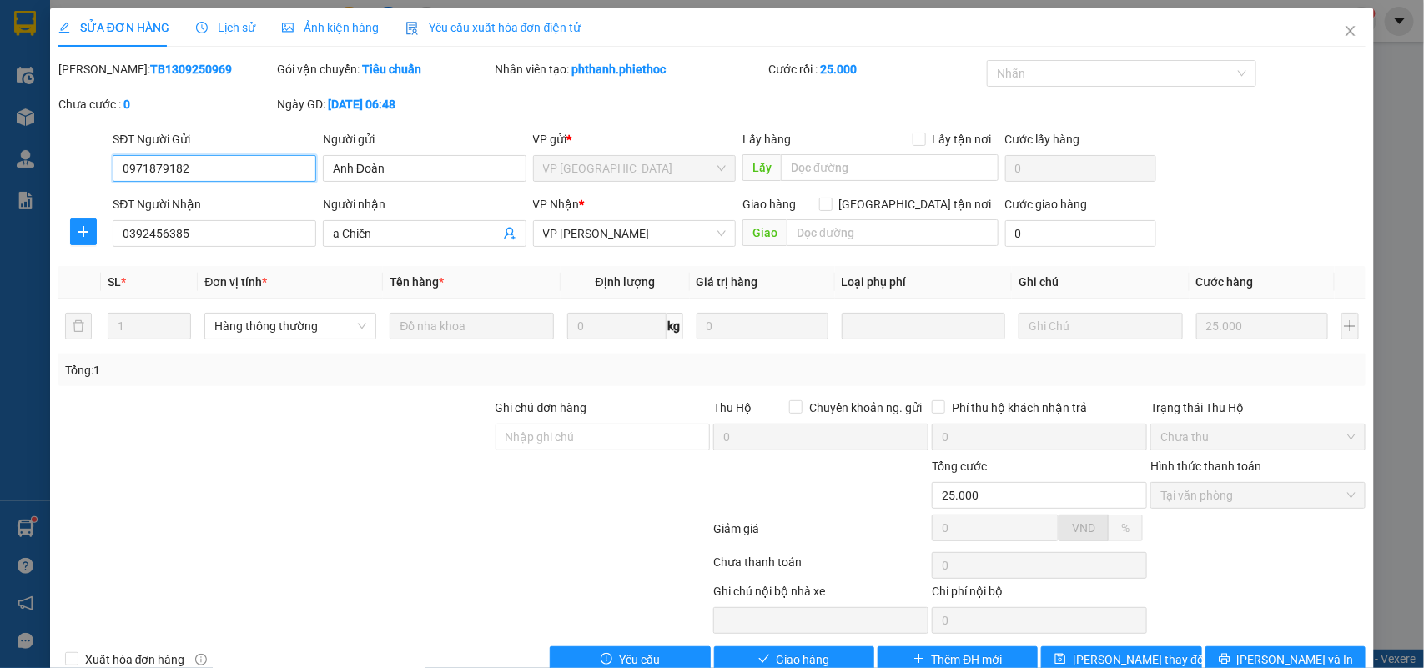
scroll to position [39, 0]
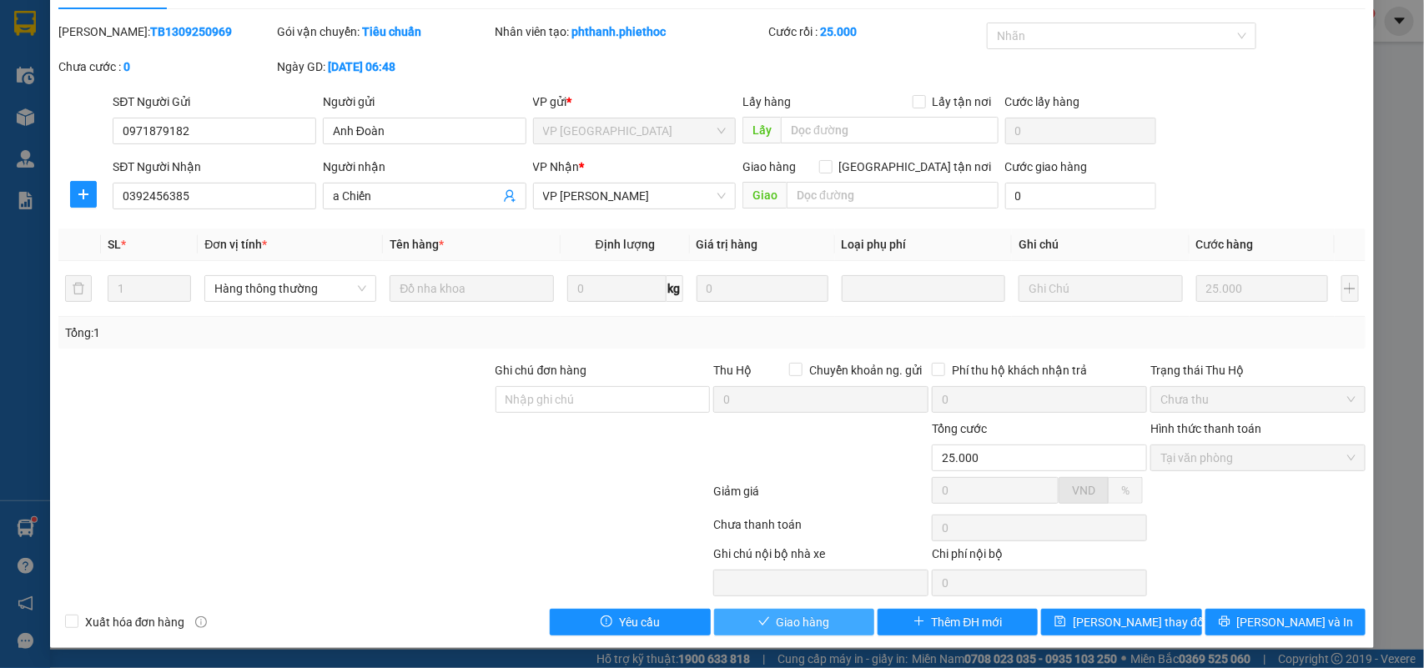
click at [789, 615] on span "Giao hàng" at bounding box center [803, 622] width 53 height 18
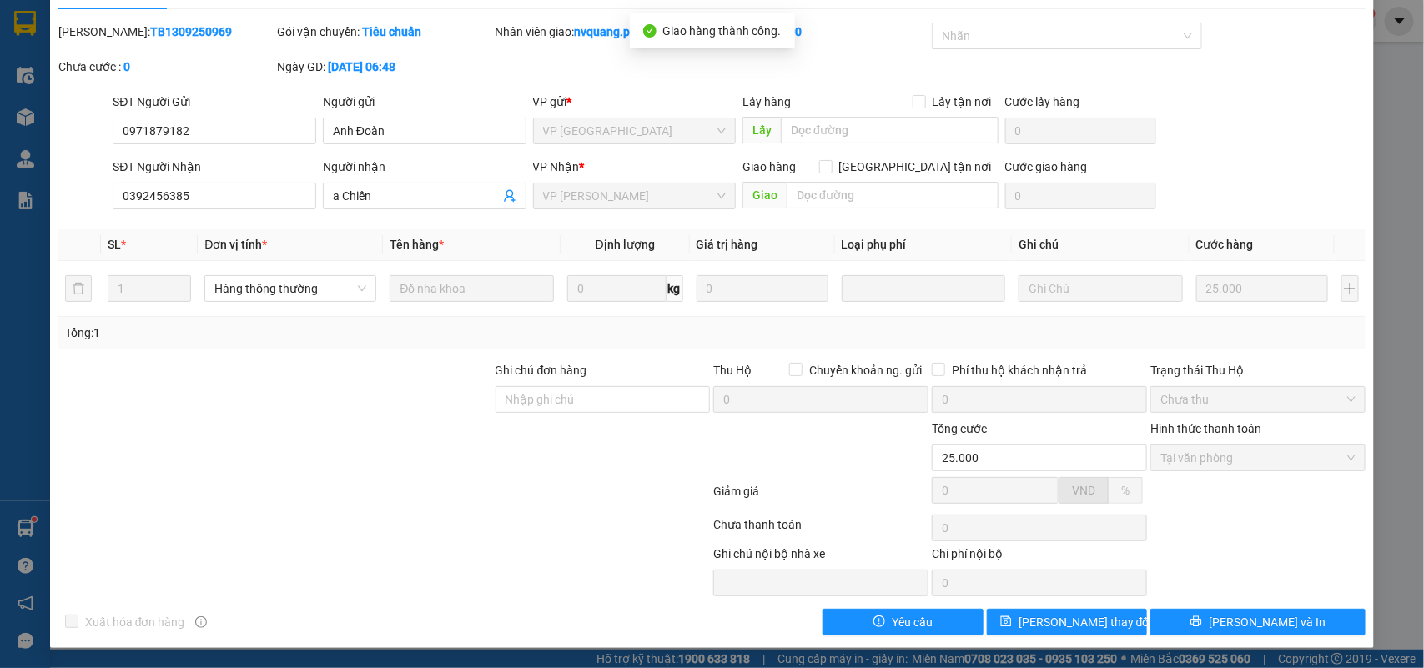
scroll to position [0, 0]
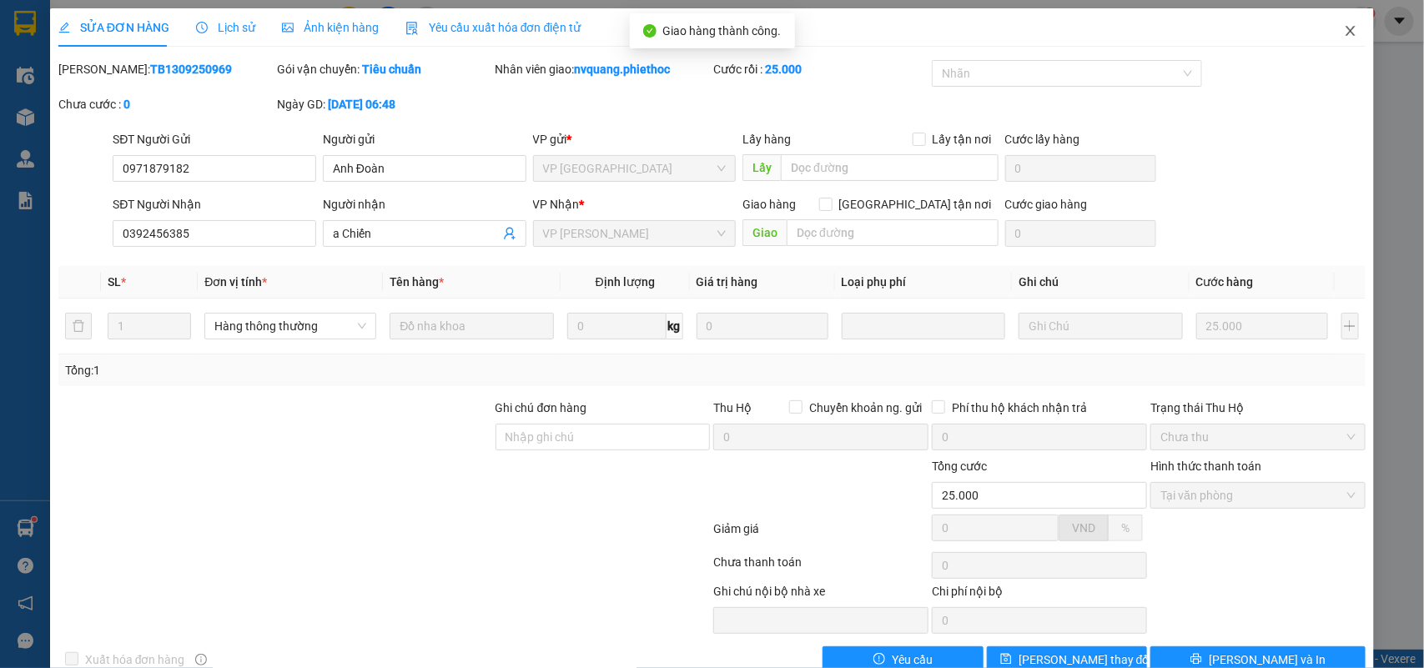
click at [1344, 30] on icon "close" at bounding box center [1350, 30] width 13 height 13
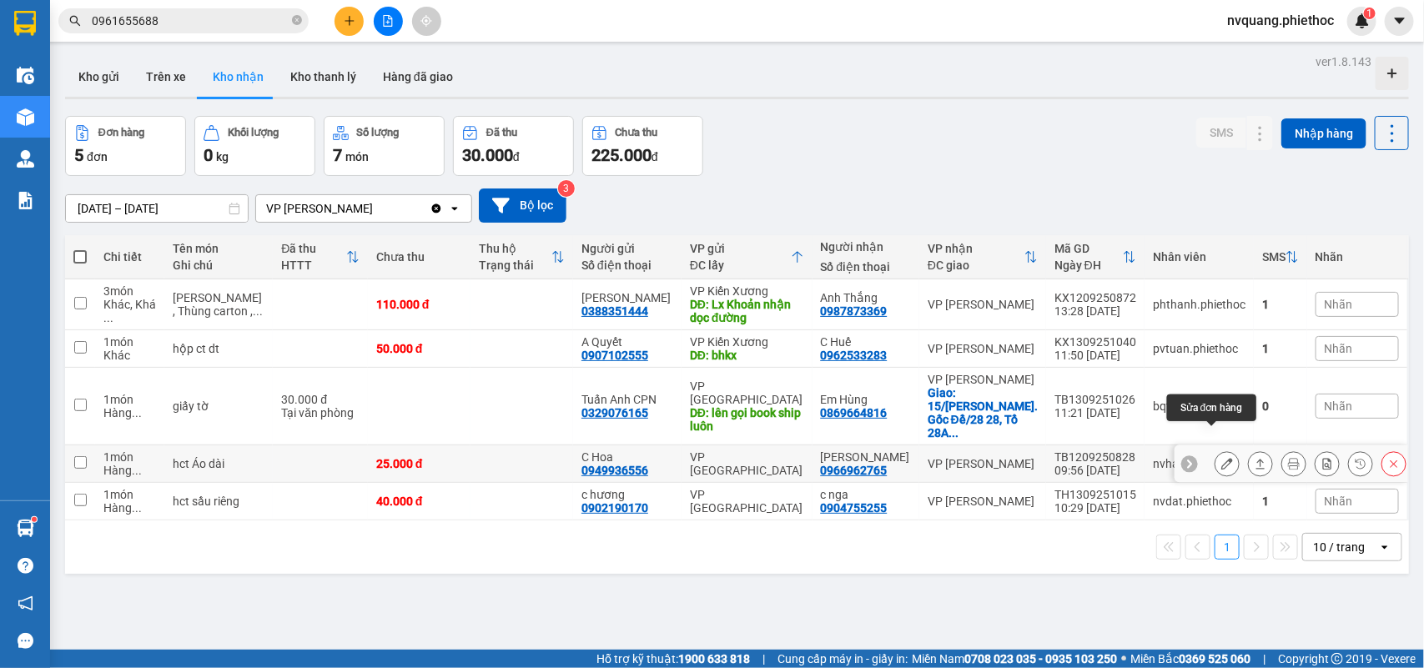
click at [1216, 450] on button at bounding box center [1227, 464] width 23 height 29
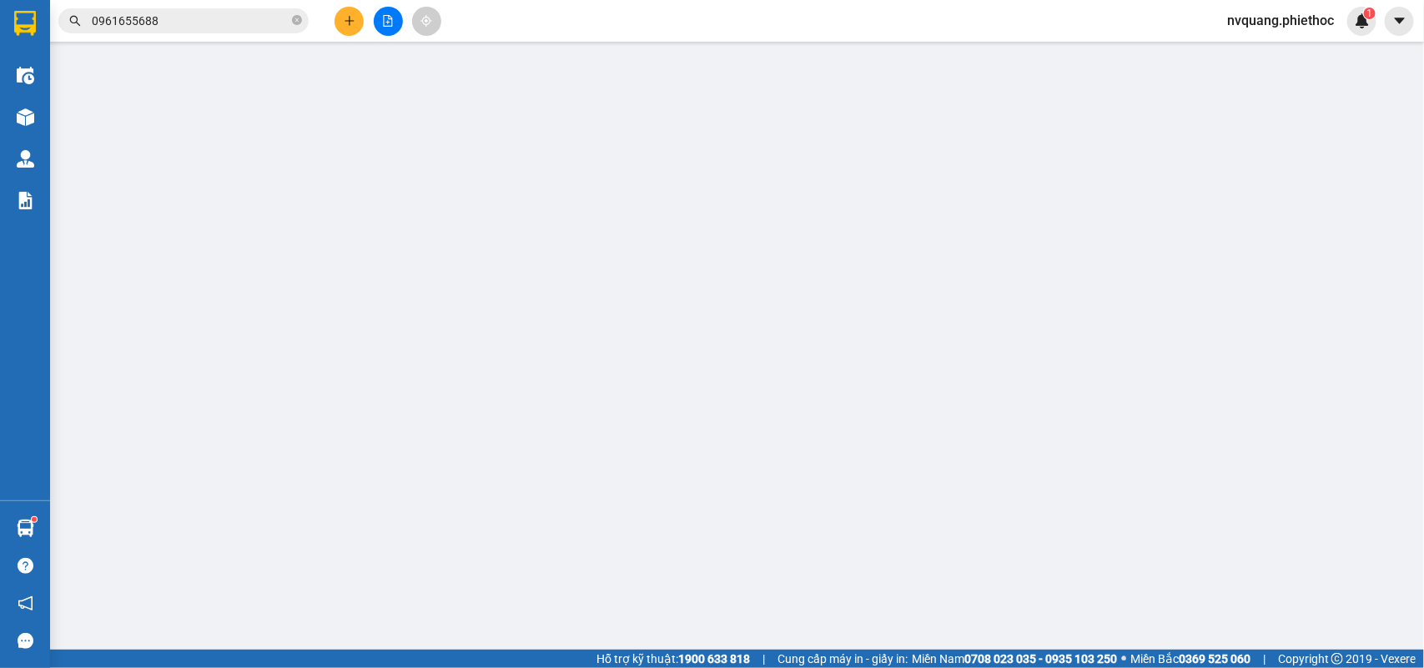
type input "0949936556"
type input "C Hoa"
type input "0966962765"
type input "C Ngọc Anh"
type input "25.000"
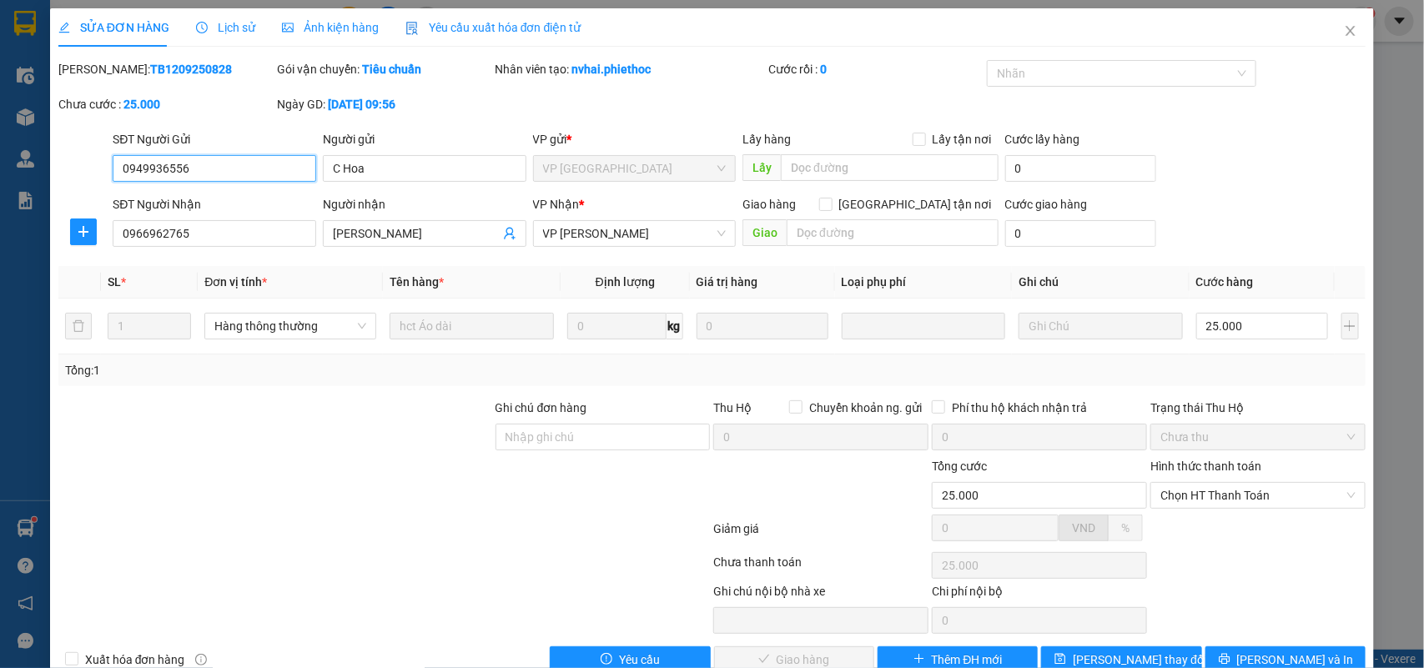
scroll to position [39, 0]
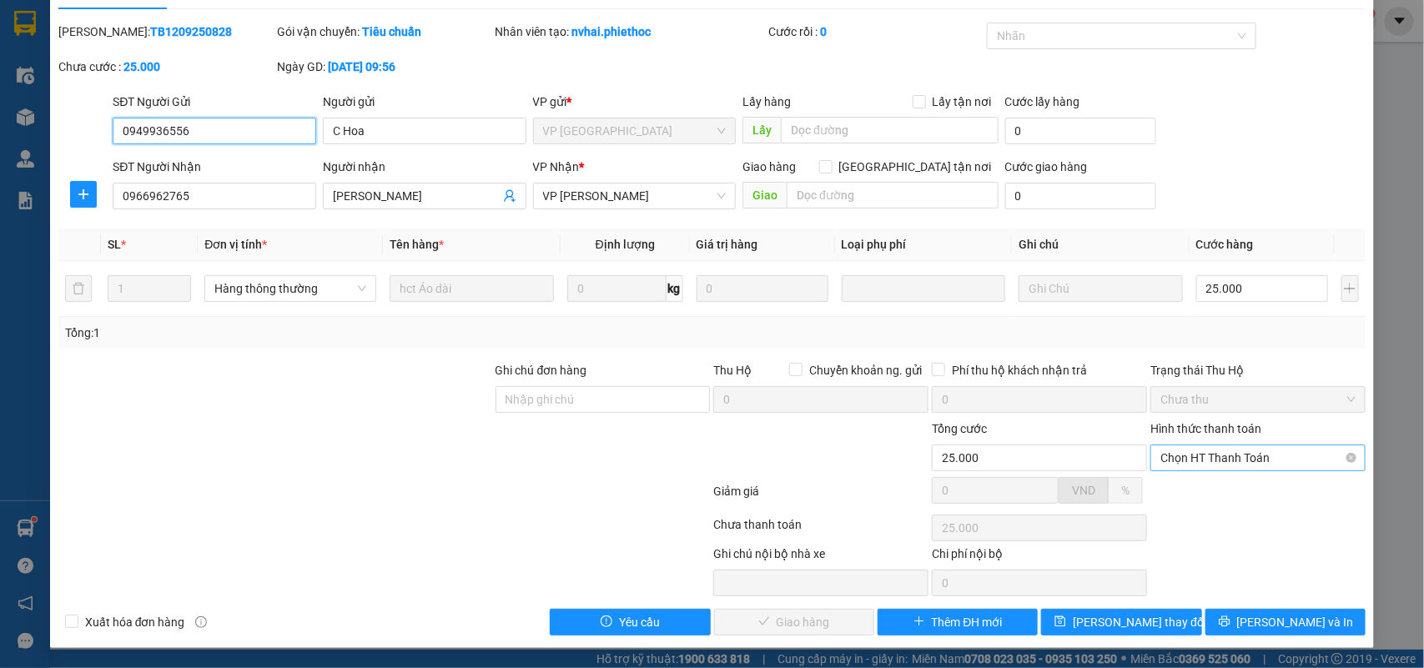
click at [1182, 448] on span "Chọn HT Thanh Toán" at bounding box center [1258, 458] width 195 height 25
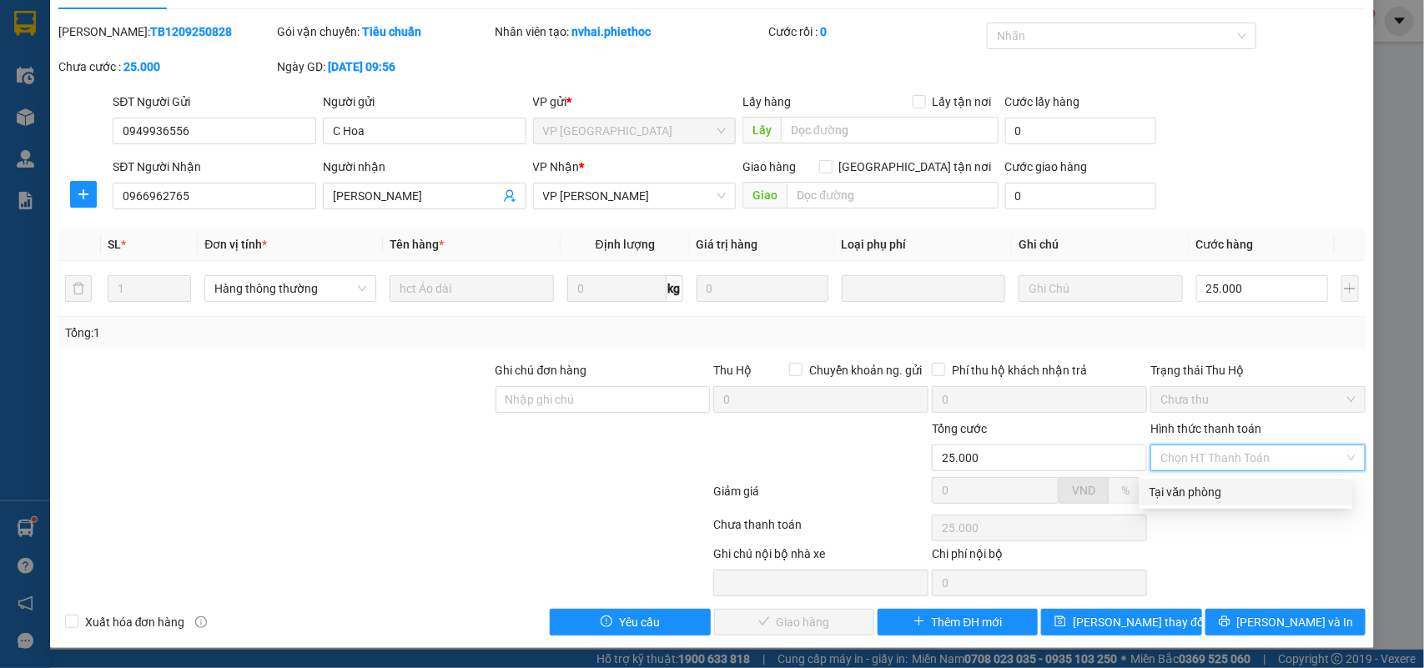
click at [1161, 491] on div "Tại văn phòng" at bounding box center [1246, 492] width 193 height 18
type input "0"
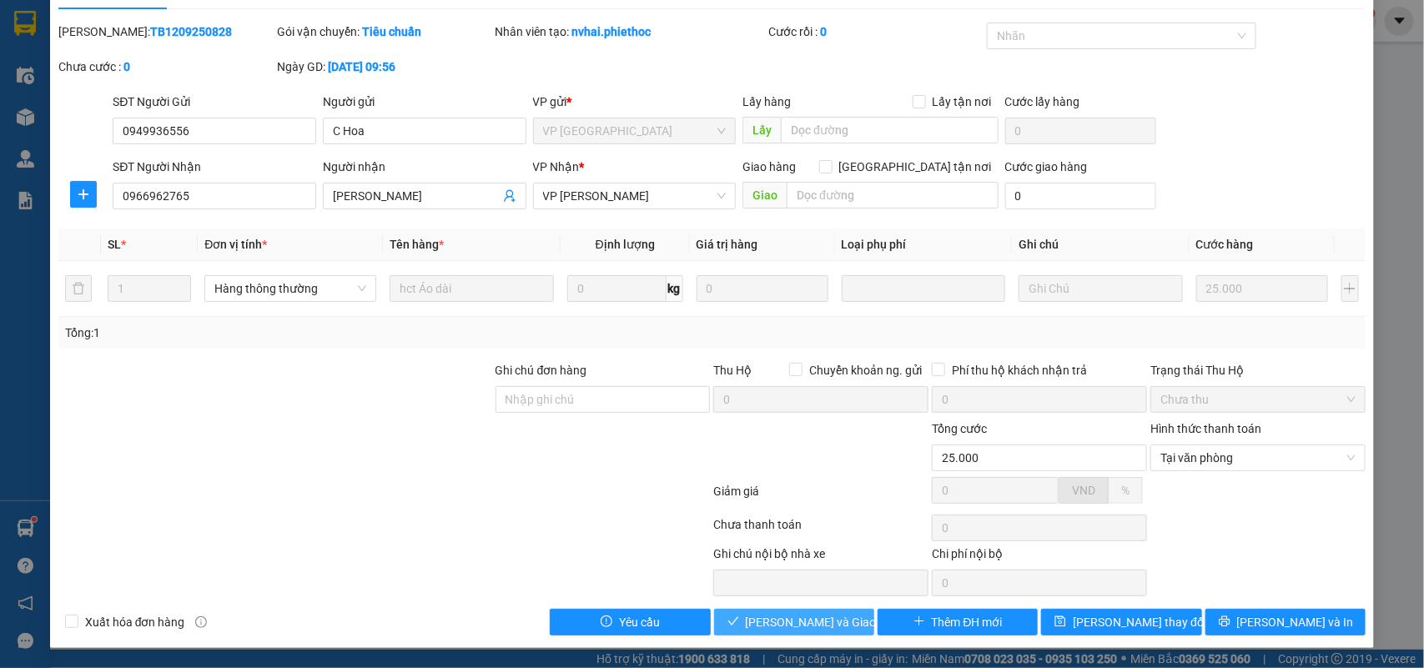
click at [798, 627] on span "[PERSON_NAME] và Giao hàng" at bounding box center [826, 622] width 160 height 18
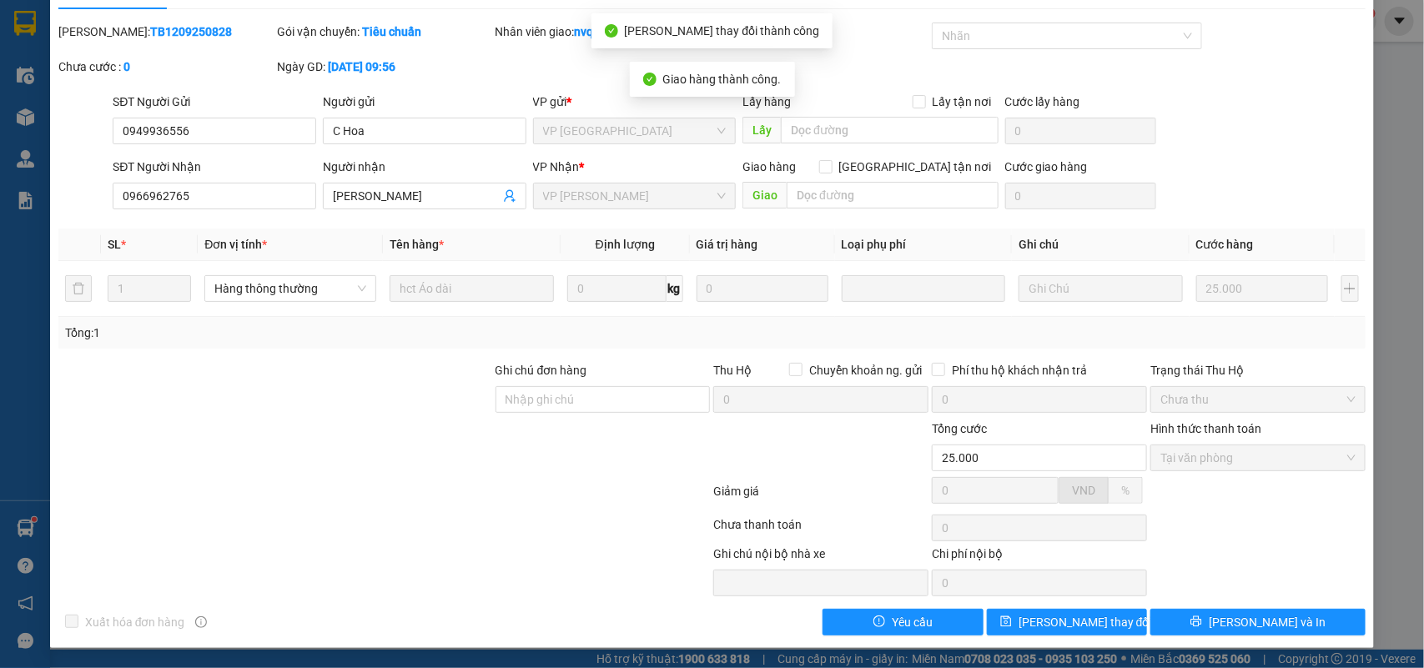
scroll to position [0, 0]
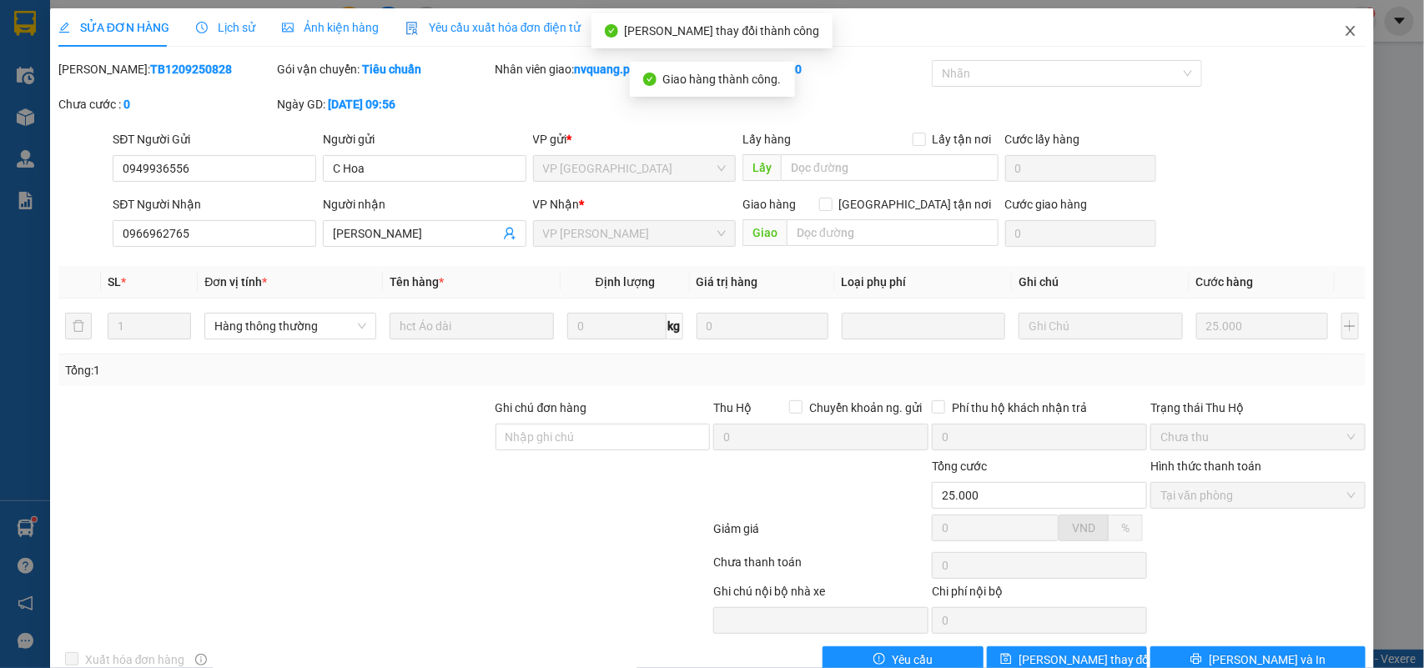
click at [1347, 34] on icon "close" at bounding box center [1351, 31] width 9 height 10
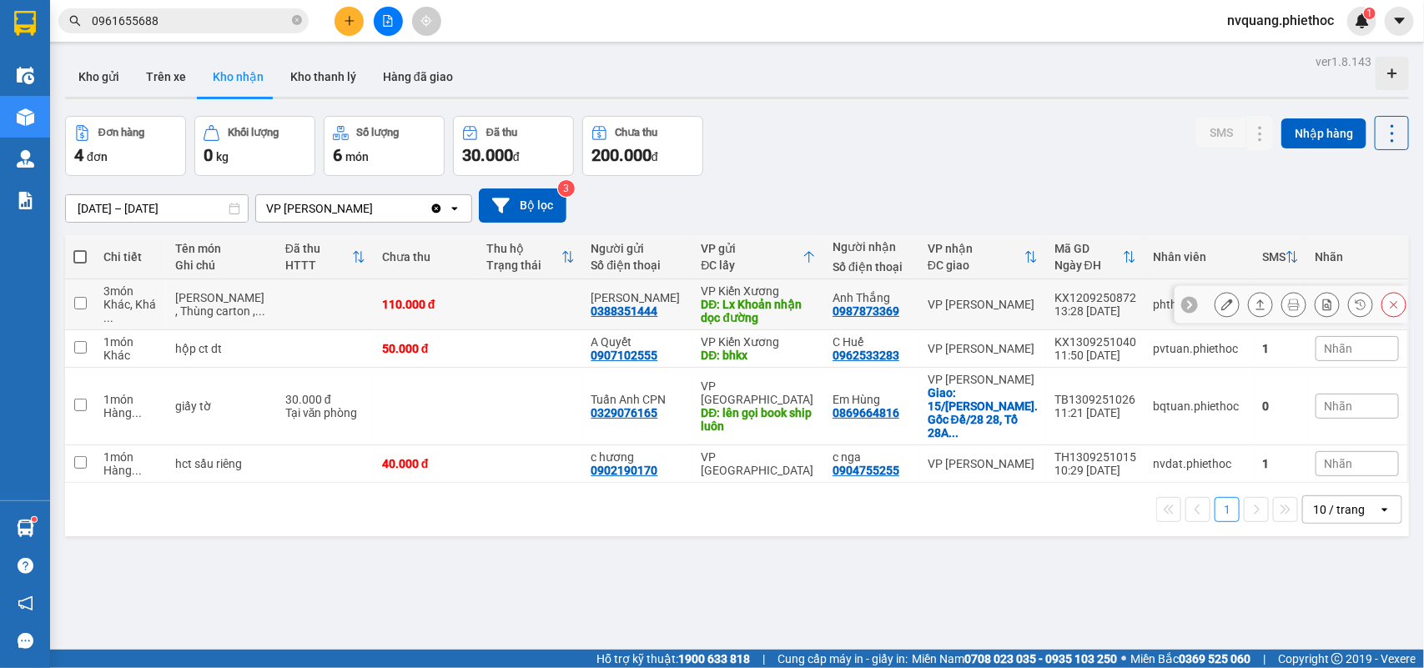
click at [1216, 311] on button at bounding box center [1227, 304] width 23 height 29
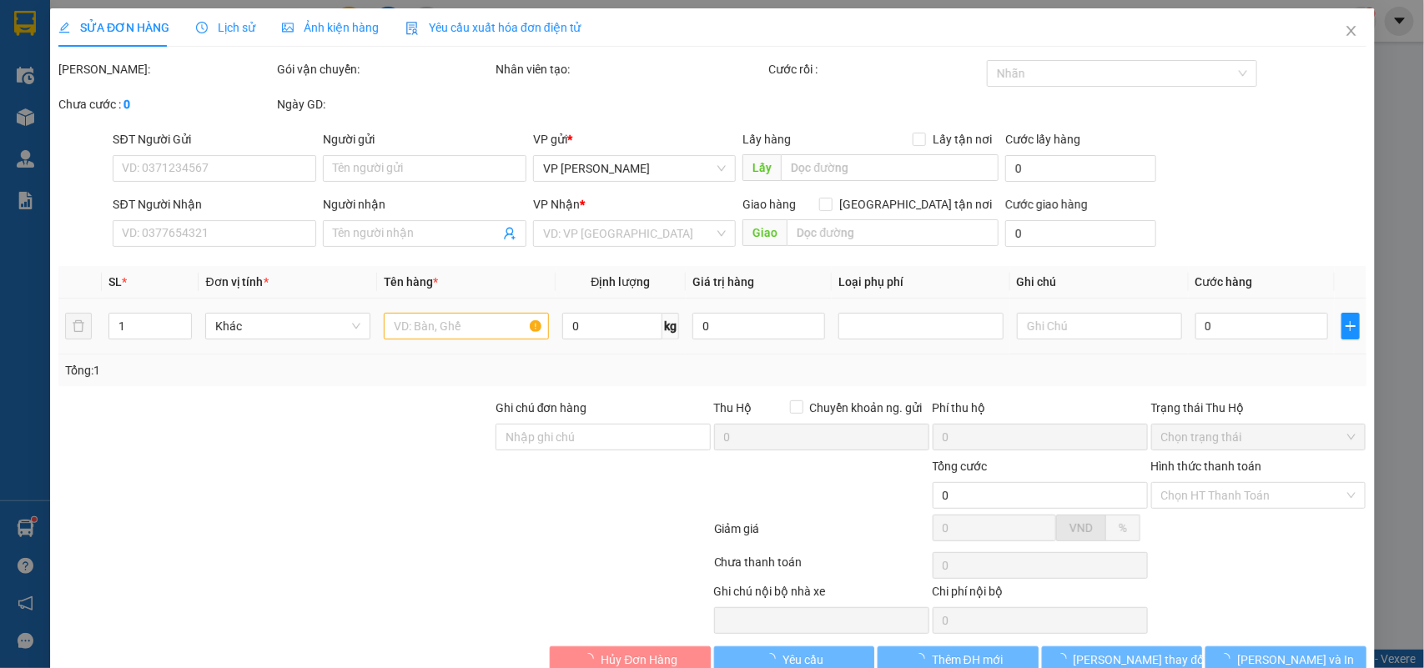
type input "0388351444"
type input "Anh Hùng"
type input "Lx Khoản nhận dọc đường"
type input "5.000"
type input "0987873369"
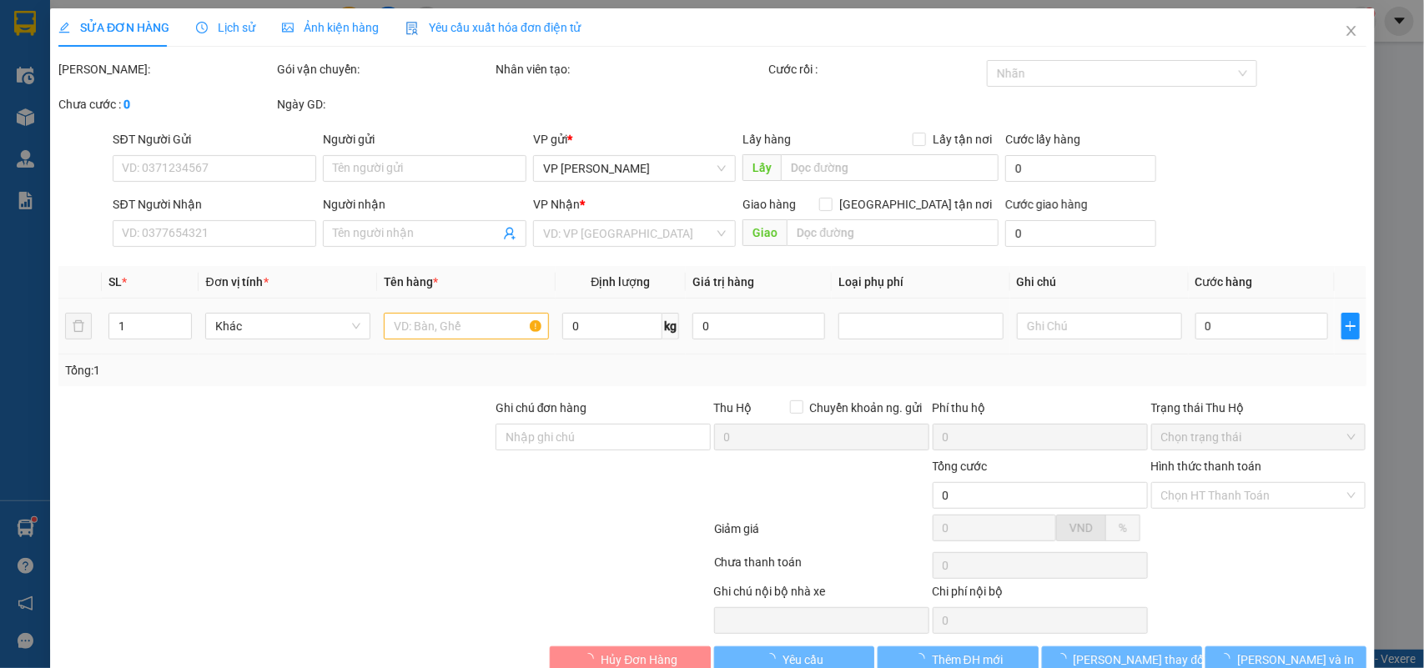
type input "Anh Thắng"
type input "110.000"
type input "15.000"
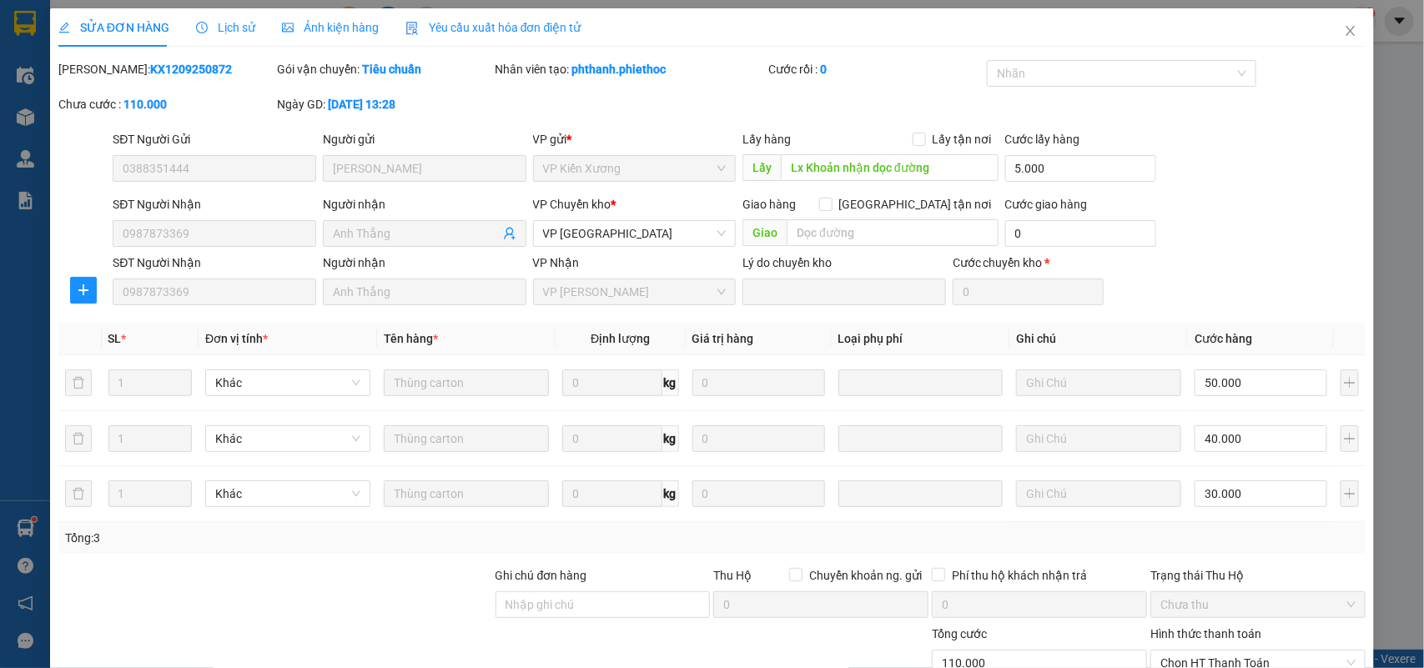
scroll to position [207, 0]
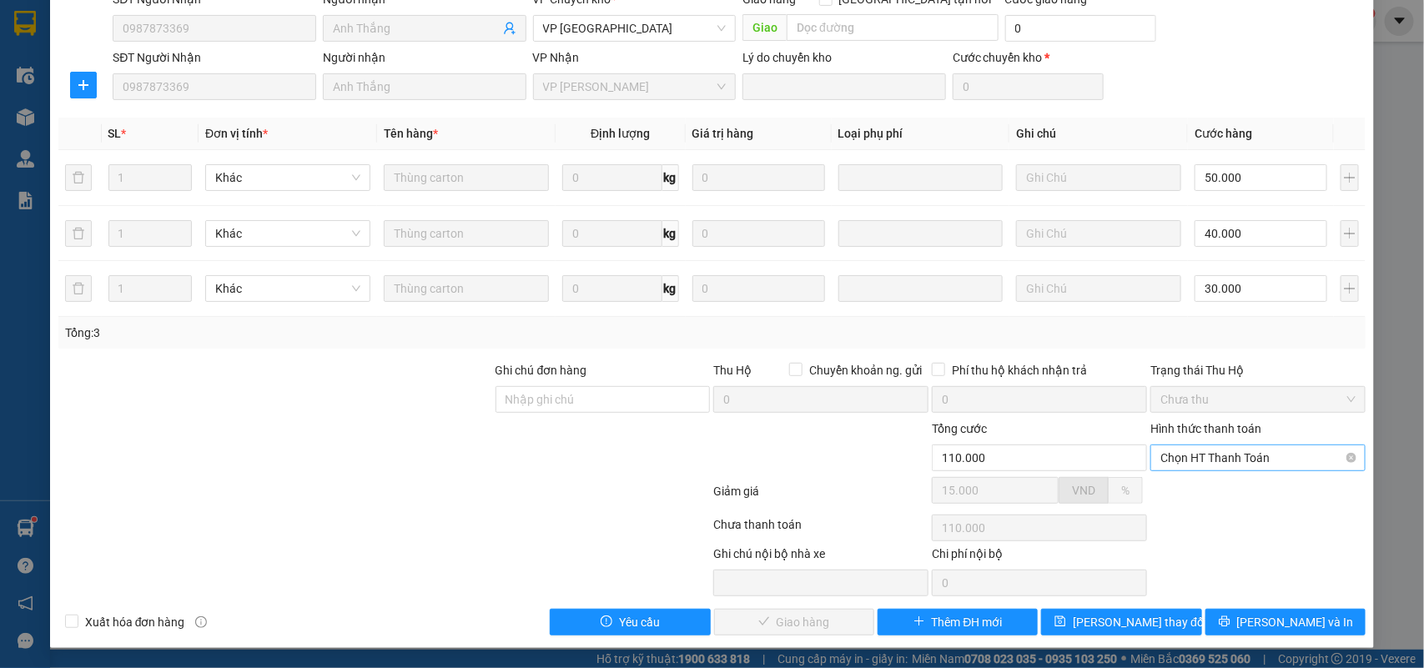
click at [1245, 453] on span "Chọn HT Thanh Toán" at bounding box center [1258, 458] width 195 height 25
click at [1207, 490] on div "Tại văn phòng" at bounding box center [1246, 493] width 193 height 18
type input "0"
click at [814, 619] on span "[PERSON_NAME] và Giao hàng" at bounding box center [826, 622] width 160 height 18
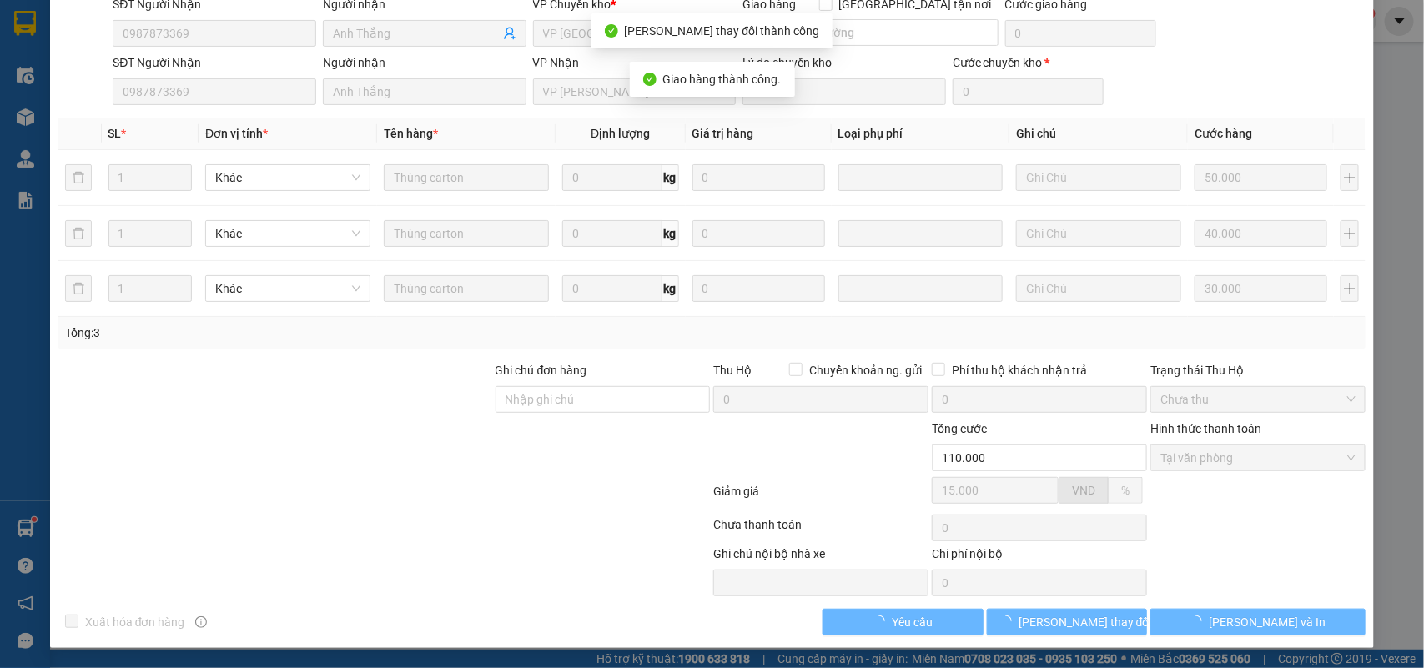
scroll to position [0, 0]
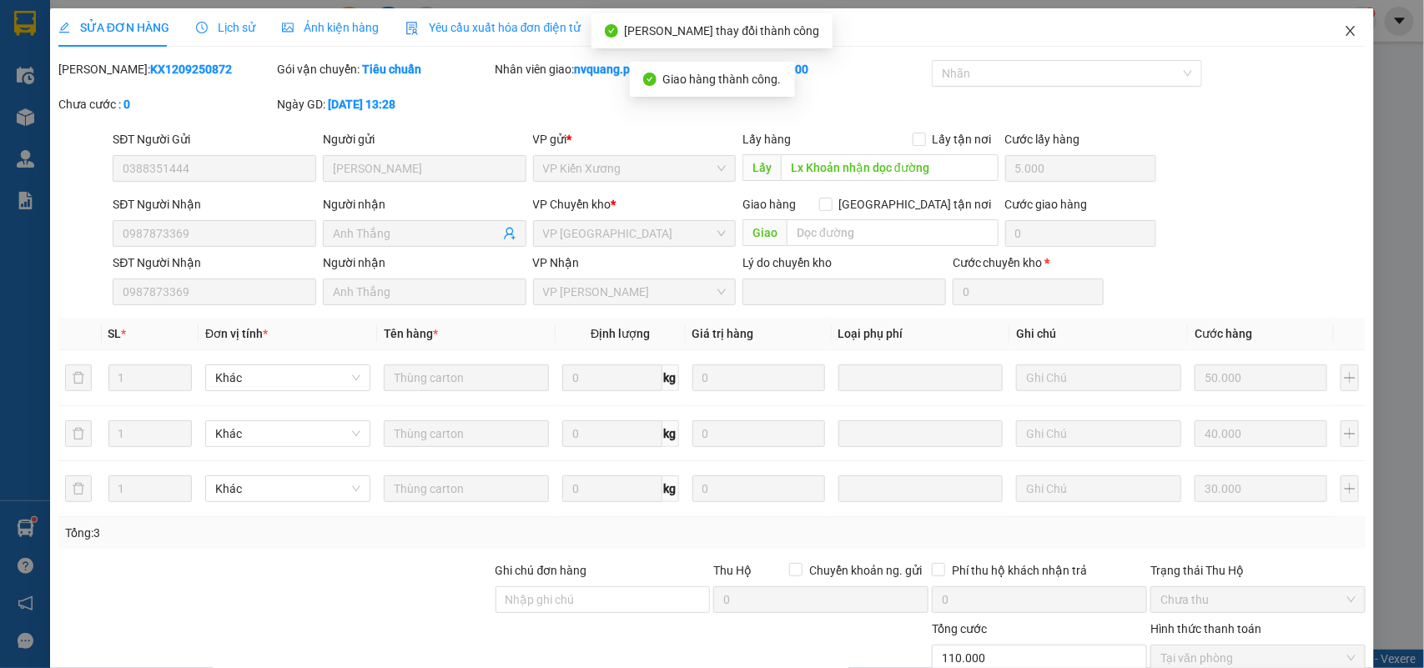
click at [1344, 30] on icon "close" at bounding box center [1350, 30] width 13 height 13
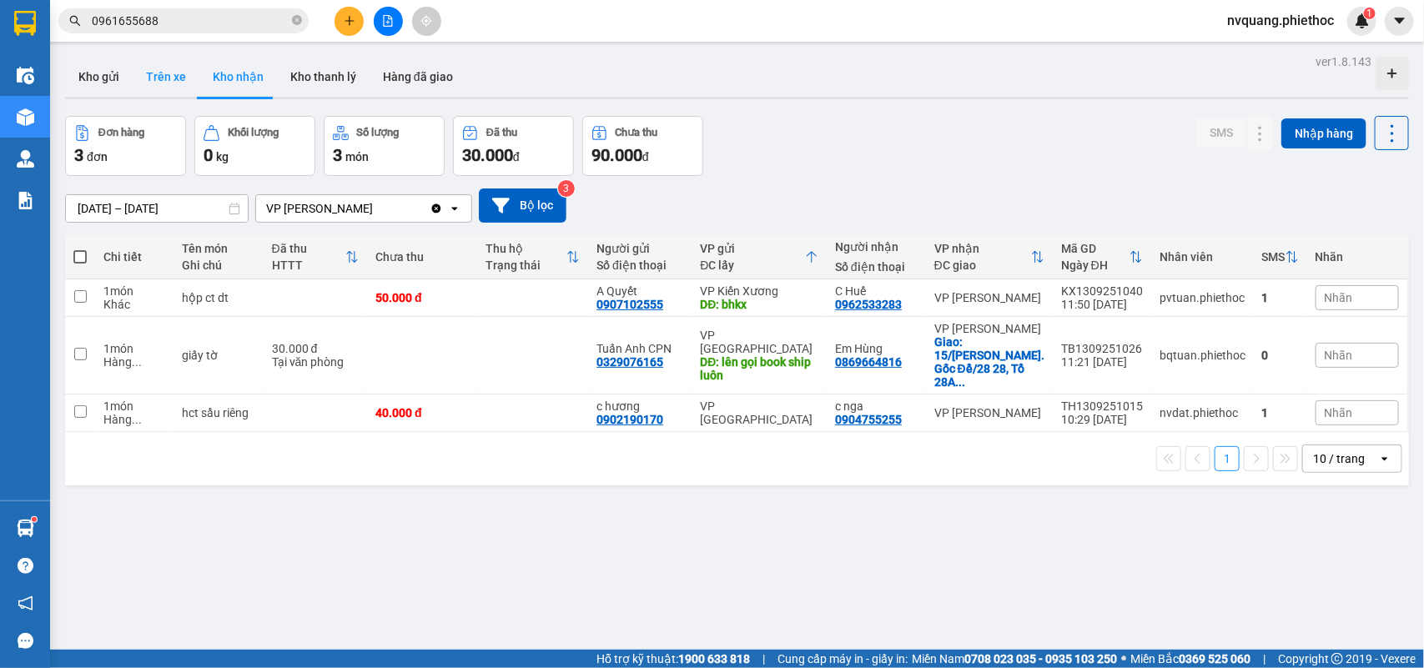
click at [192, 72] on button "Trên xe" at bounding box center [166, 77] width 67 height 40
type input "[DATE] – [DATE]"
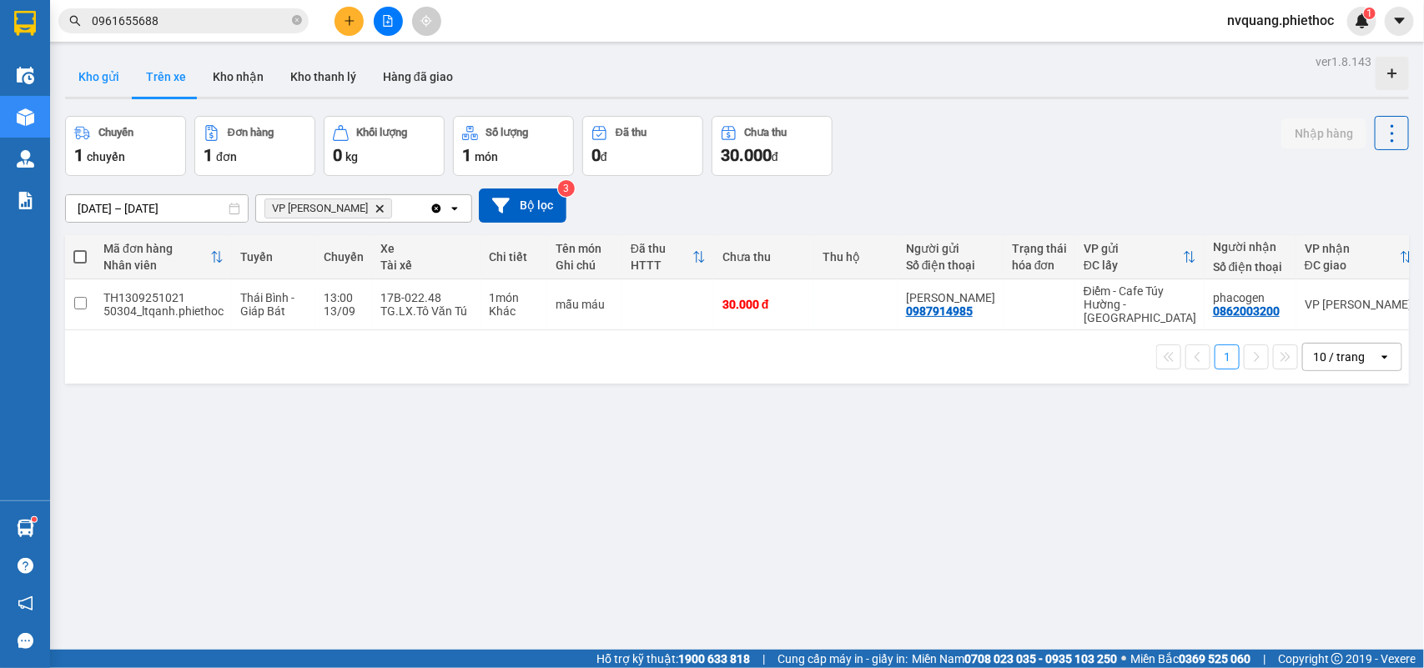
click at [96, 76] on button "Kho gửi" at bounding box center [99, 77] width 68 height 40
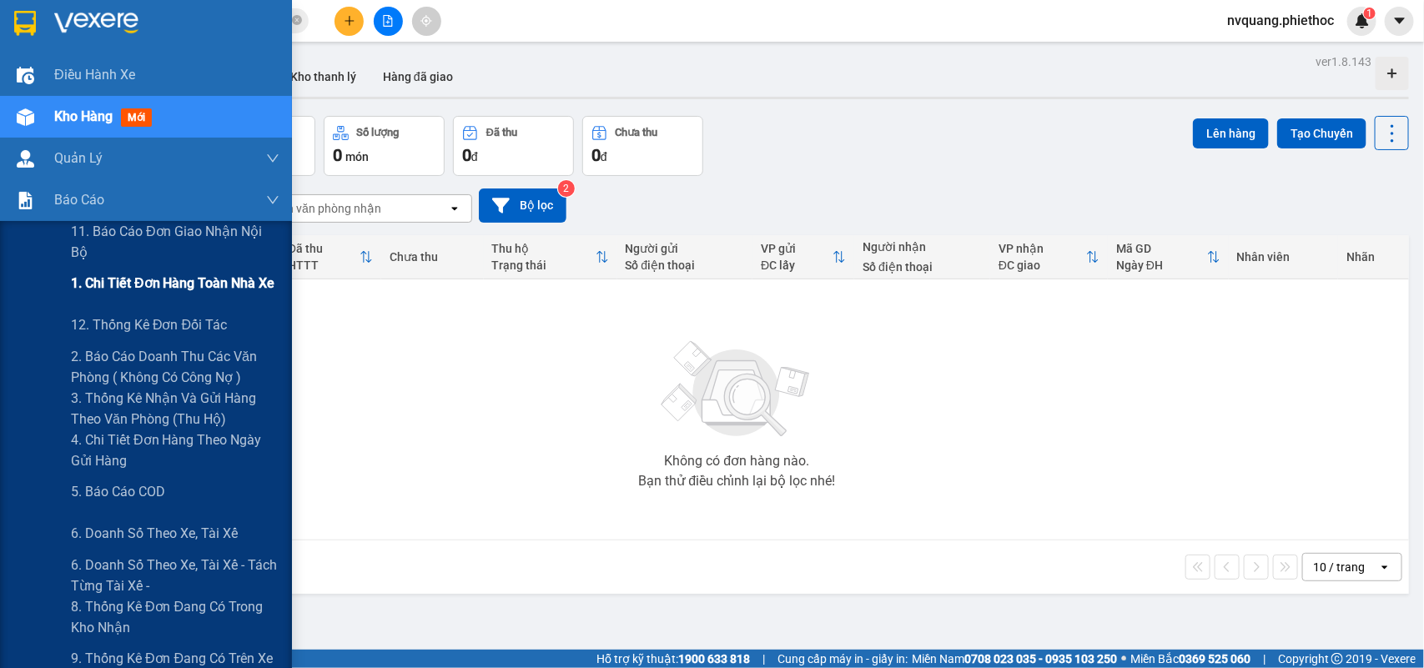
click at [169, 282] on span "1. Chi tiết đơn hàng toàn nhà xe" at bounding box center [173, 283] width 204 height 21
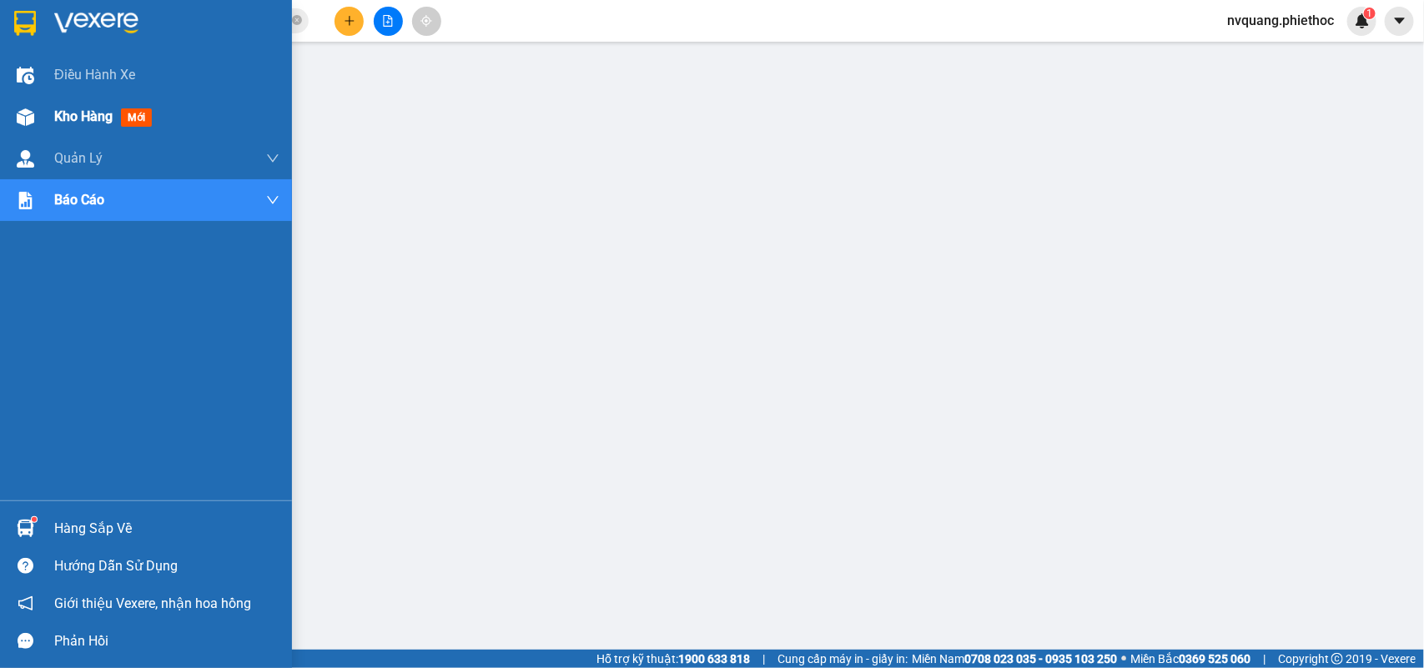
click at [63, 108] on span "Kho hàng" at bounding box center [83, 116] width 58 height 16
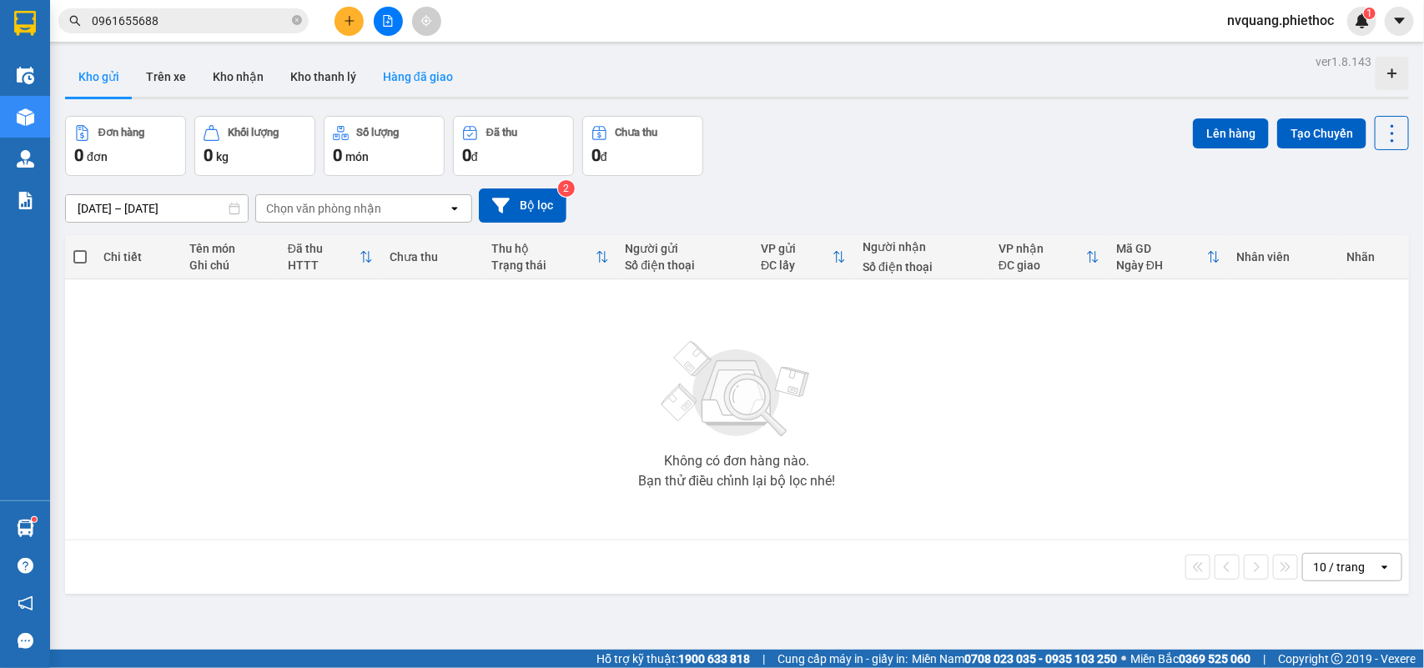
click at [415, 78] on button "Hàng đã giao" at bounding box center [418, 77] width 97 height 40
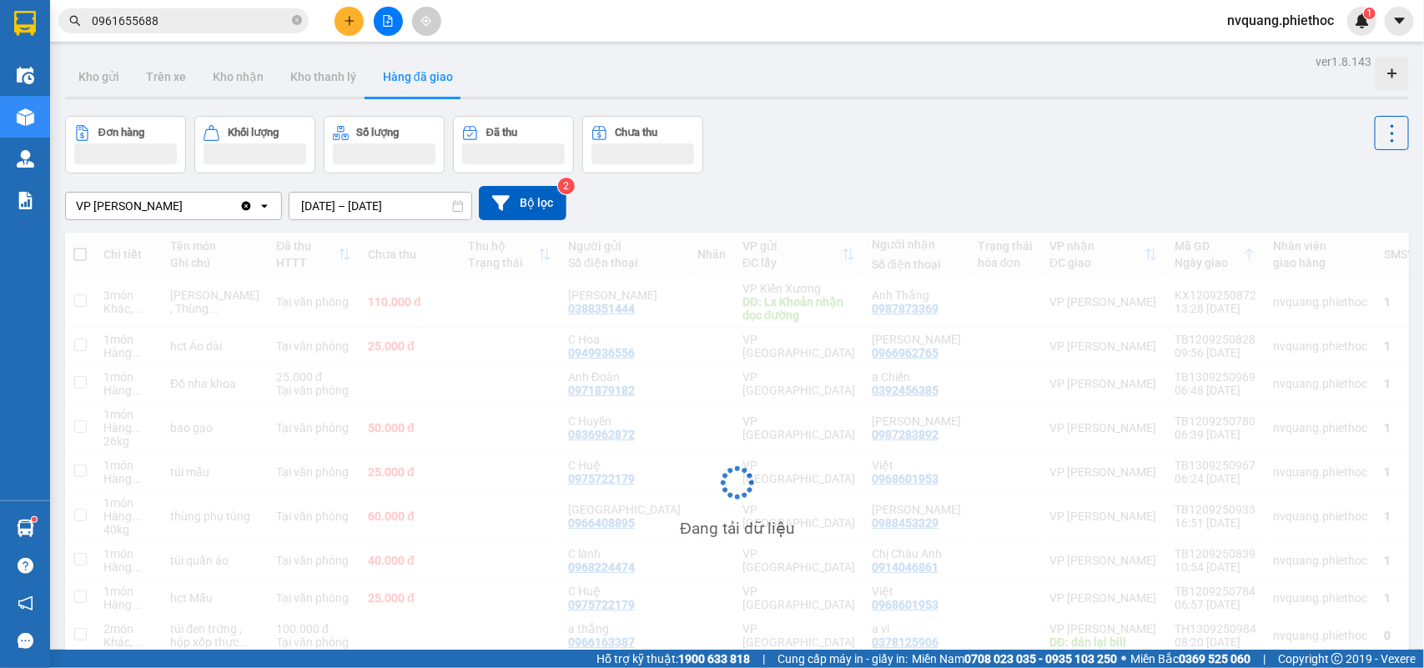
click at [322, 207] on input "[DATE] – [DATE]" at bounding box center [381, 206] width 182 height 27
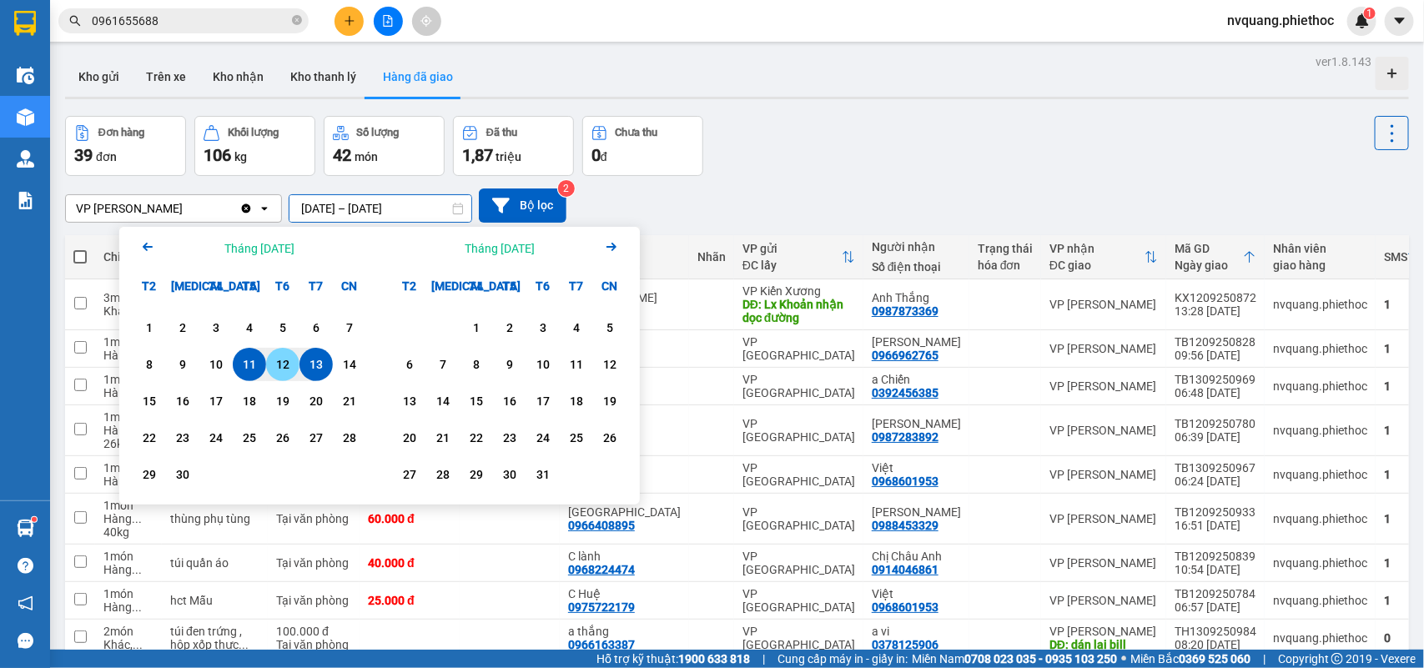
click at [297, 365] on div "12" at bounding box center [282, 364] width 33 height 33
click at [311, 365] on div "13" at bounding box center [316, 365] width 23 height 20
type input "12/09/2025 – 13/09/2025"
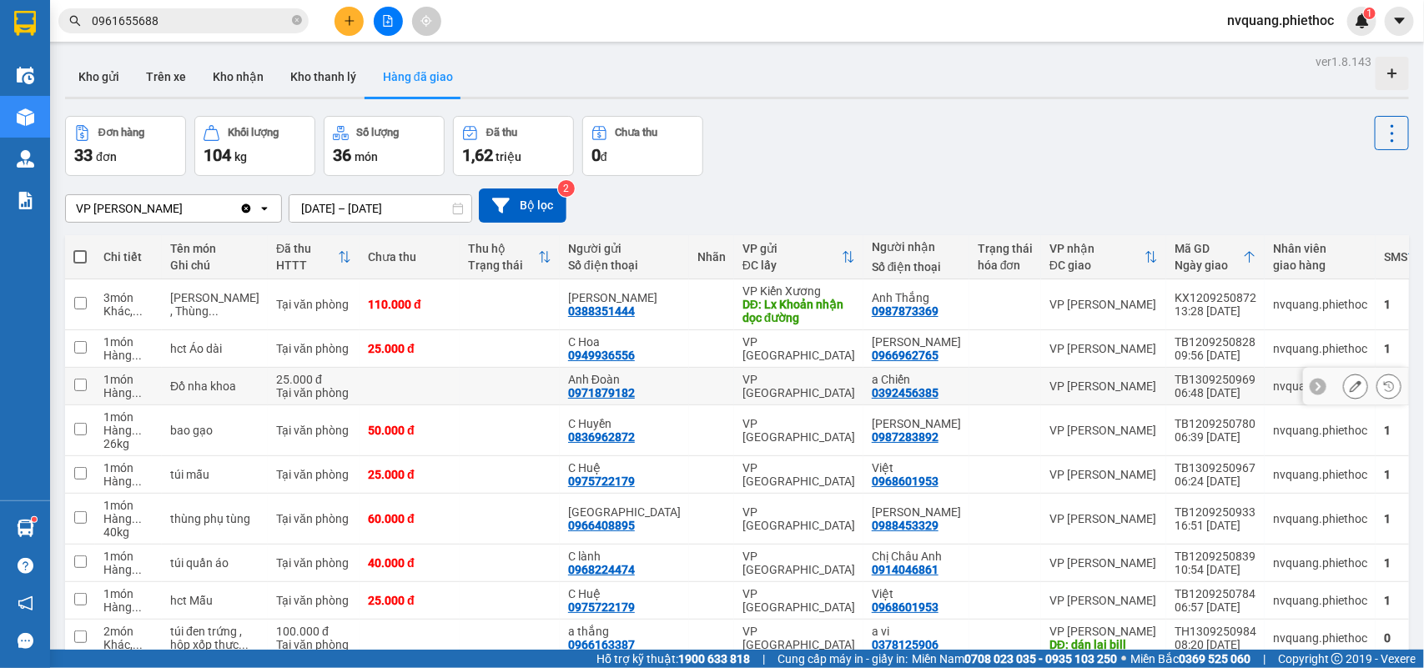
scroll to position [136, 0]
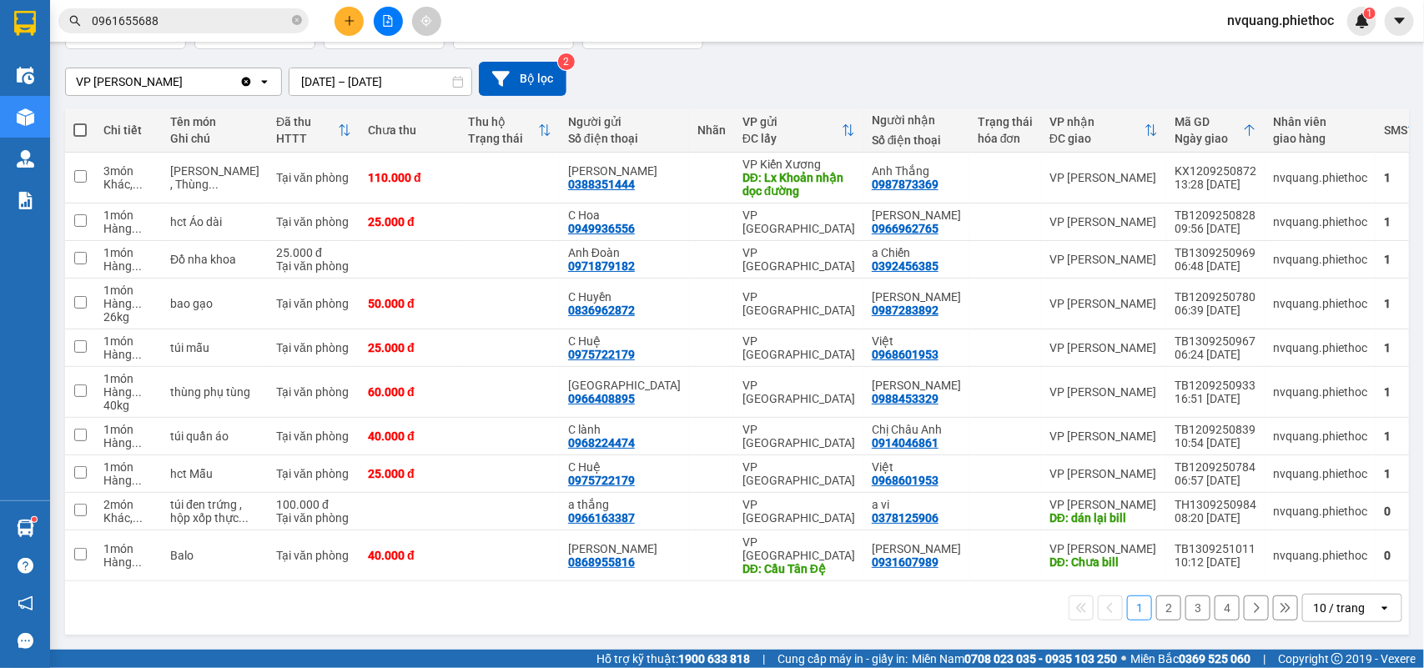
click at [1160, 597] on button "2" at bounding box center [1168, 608] width 25 height 25
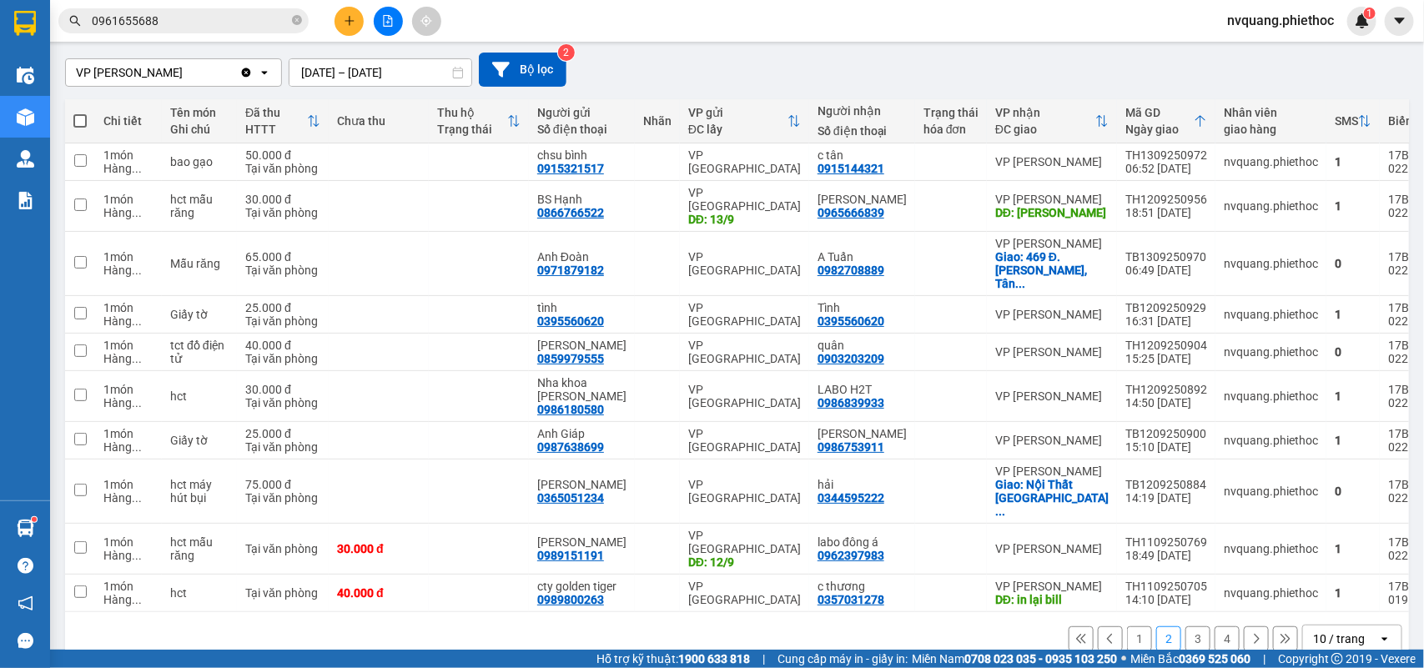
click at [1186, 627] on button "3" at bounding box center [1198, 639] width 25 height 25
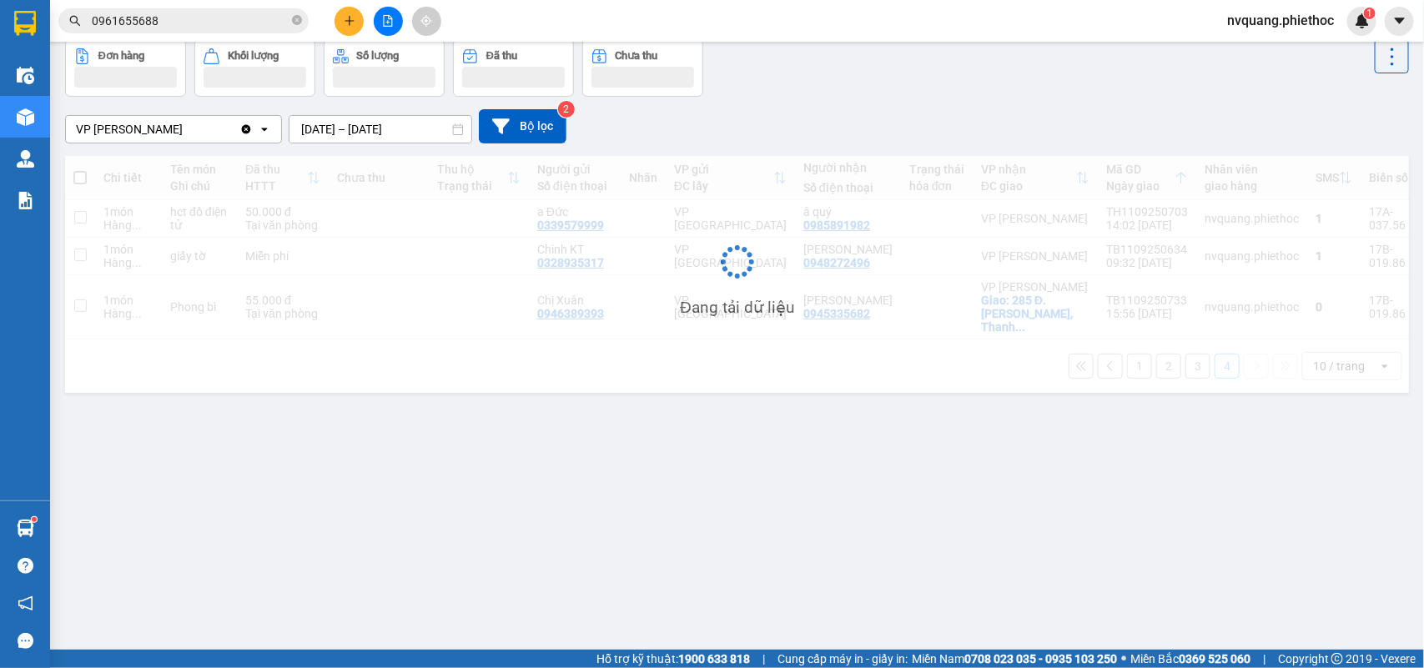
scroll to position [77, 0]
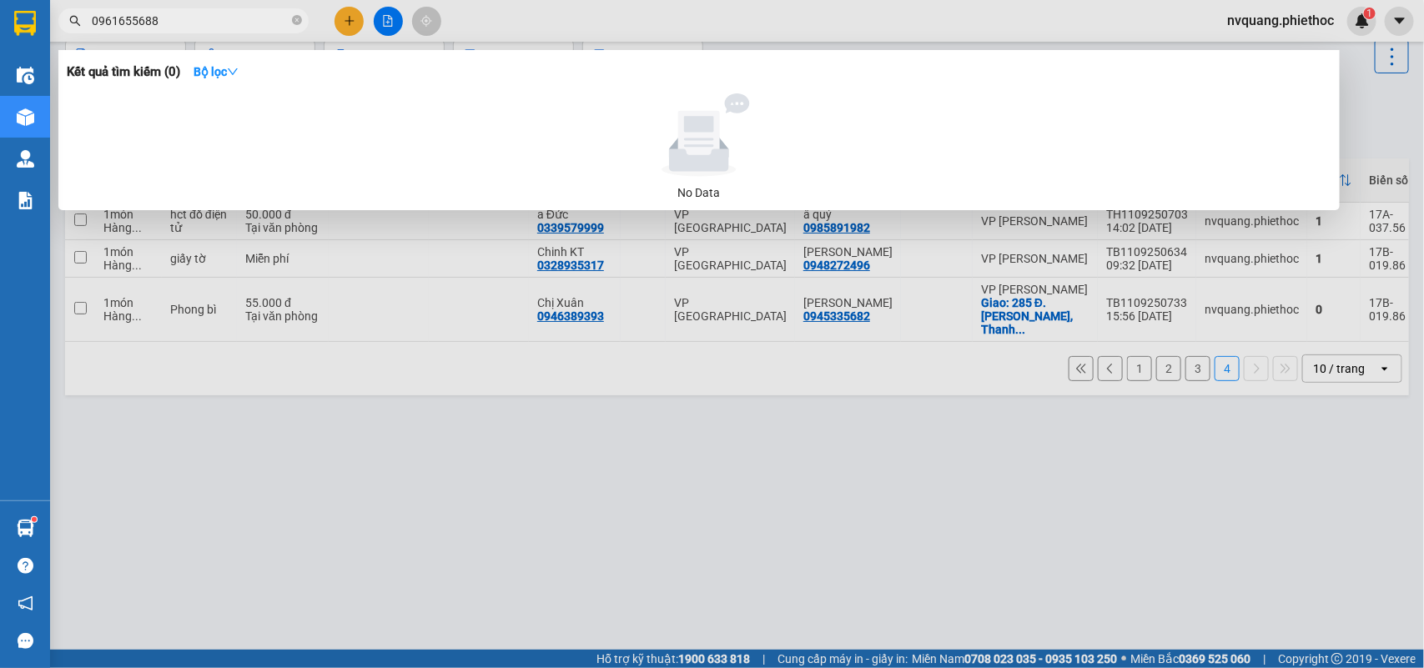
drag, startPoint x: 182, startPoint y: 18, endPoint x: 0, endPoint y: 27, distance: 182.1
click at [0, 27] on section "Kết quả tìm kiếm ( 0 ) Bộ lọc No Data 0961655688 nvquang.phiethoc 1 Điều hành x…" at bounding box center [712, 334] width 1424 height 668
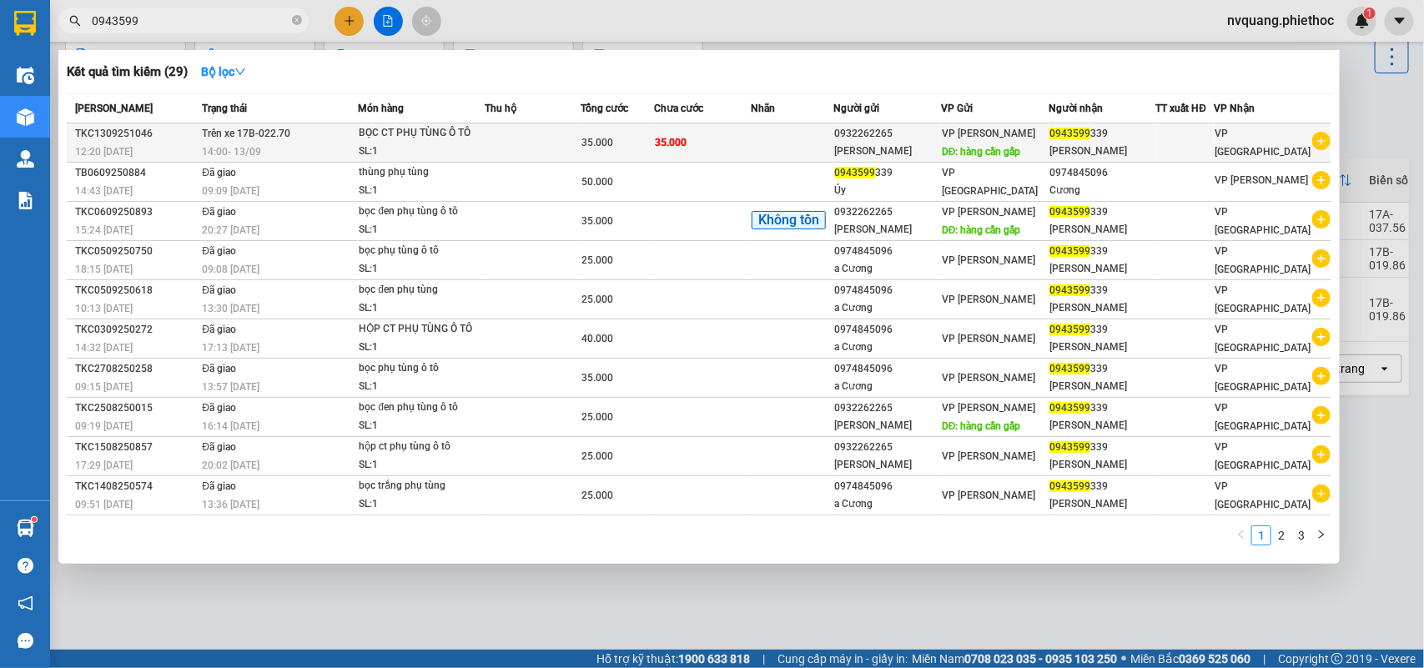
type input "0943599"
click at [505, 131] on td at bounding box center [533, 142] width 96 height 39
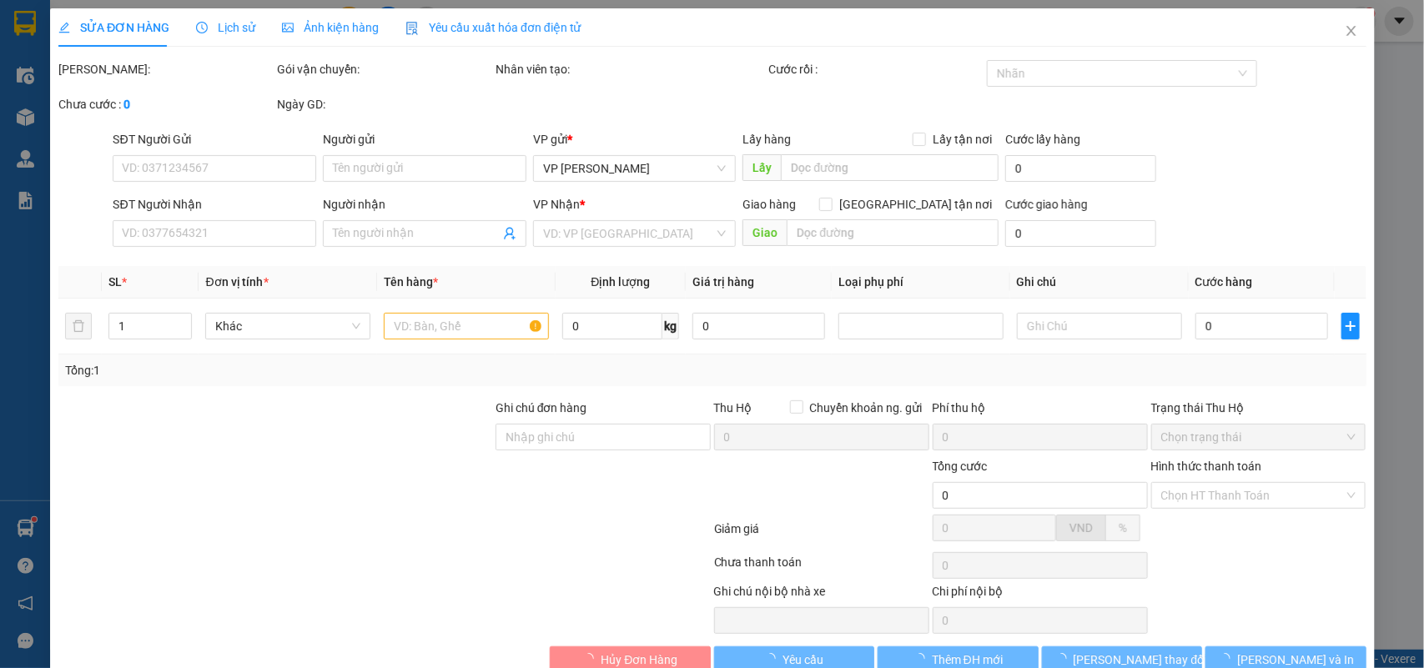
click at [227, 18] on div "Lịch sử" at bounding box center [225, 27] width 59 height 18
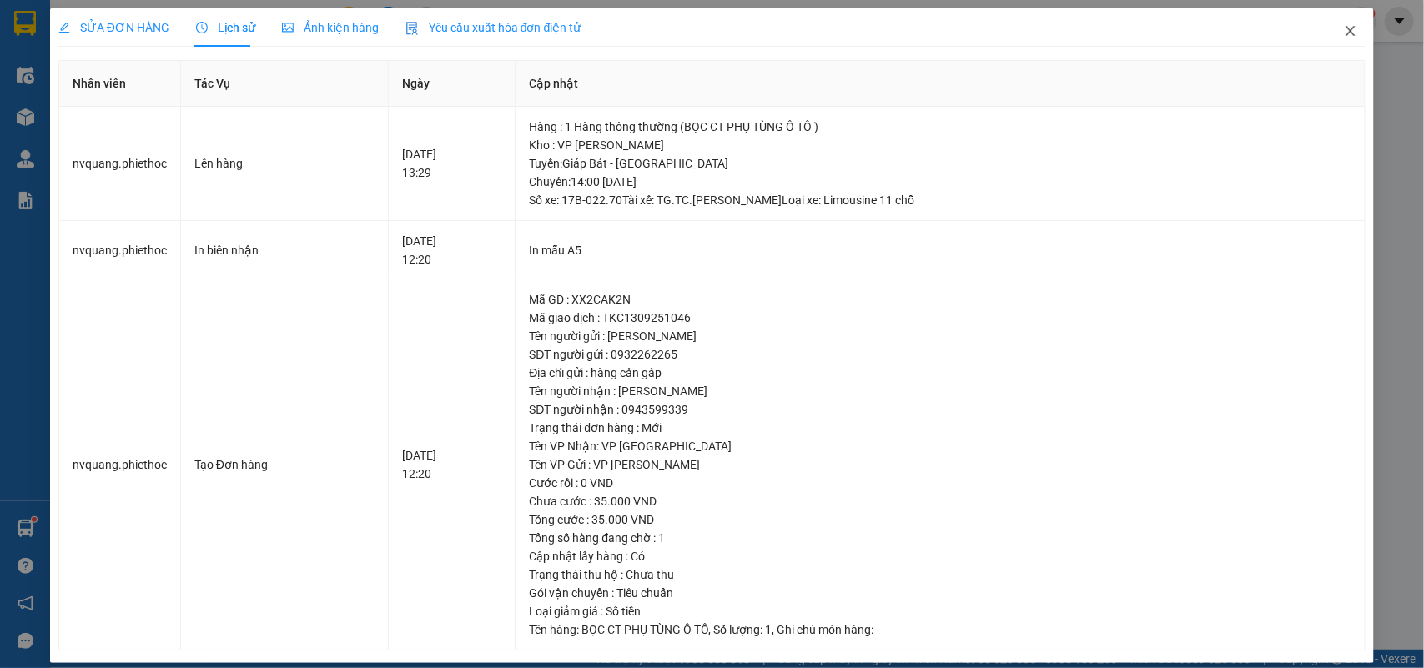
click at [1344, 33] on icon "close" at bounding box center [1350, 30] width 13 height 13
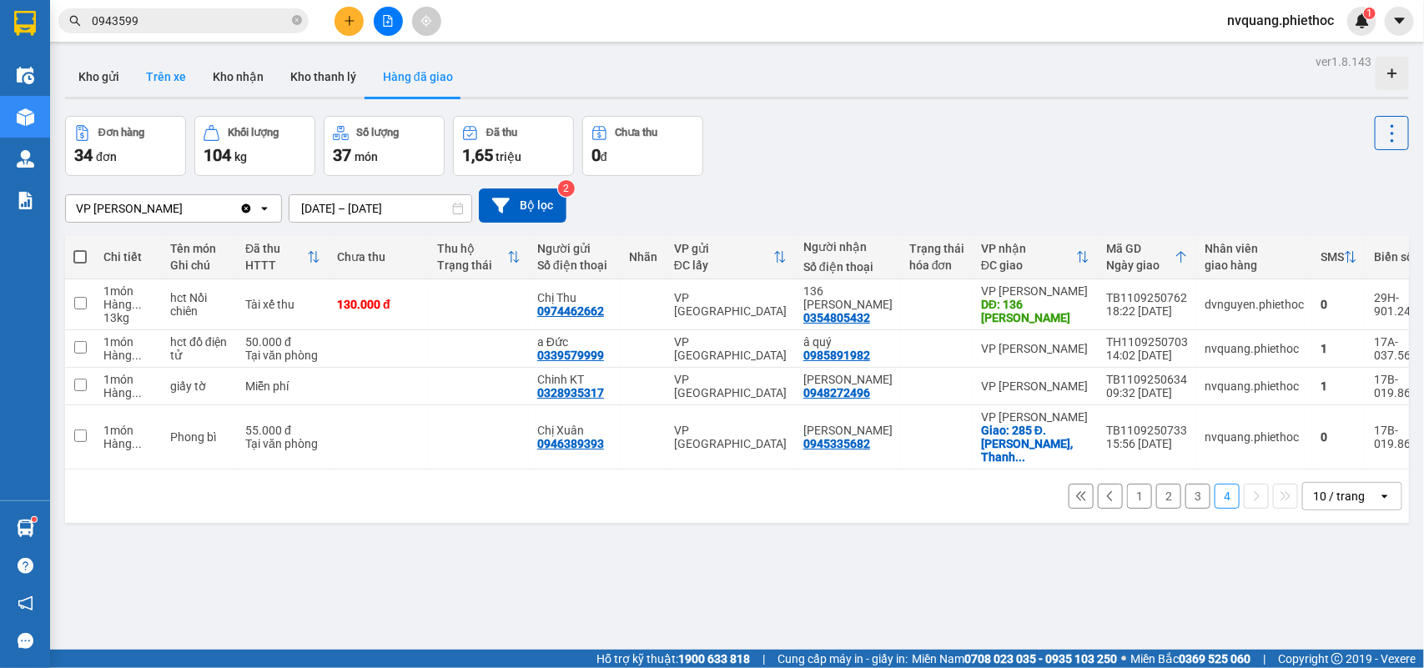
click at [172, 68] on button "Trên xe" at bounding box center [166, 77] width 67 height 40
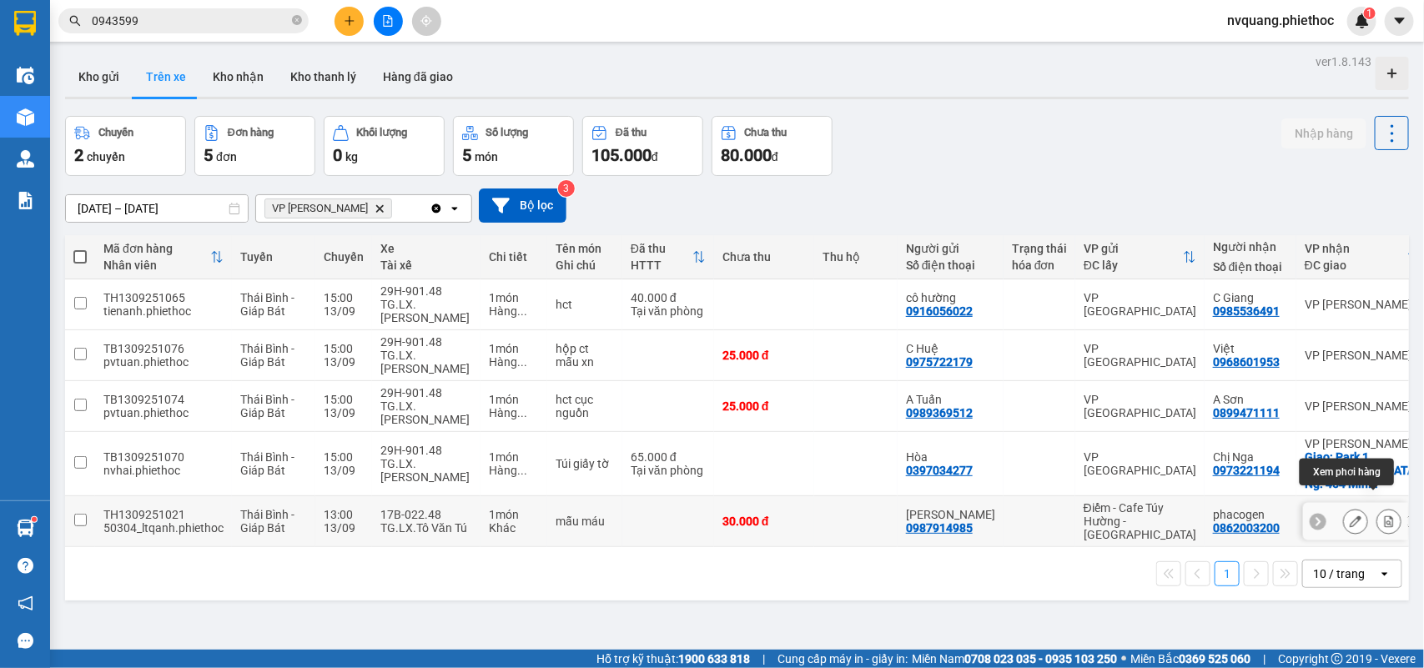
click at [1383, 516] on icon at bounding box center [1389, 522] width 12 height 12
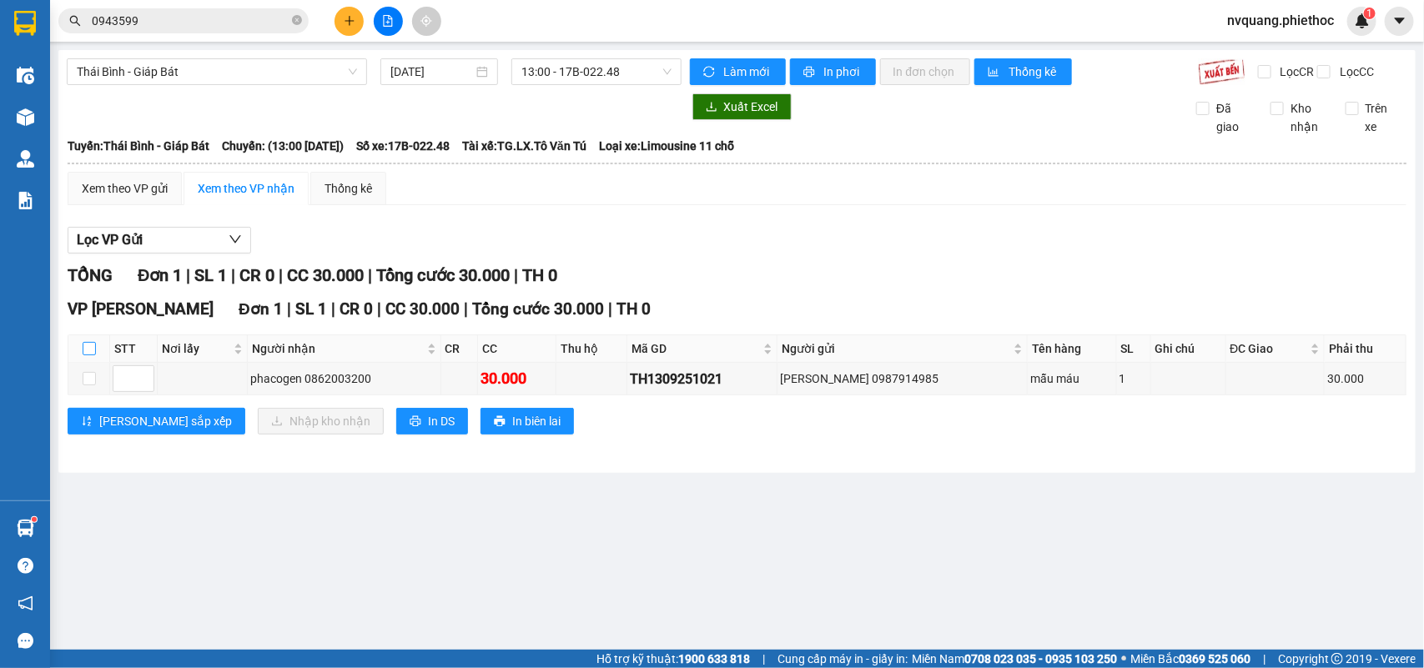
click at [92, 355] on label at bounding box center [89, 349] width 13 height 18
click at [92, 355] on input "checkbox" at bounding box center [89, 348] width 13 height 13
checkbox input "true"
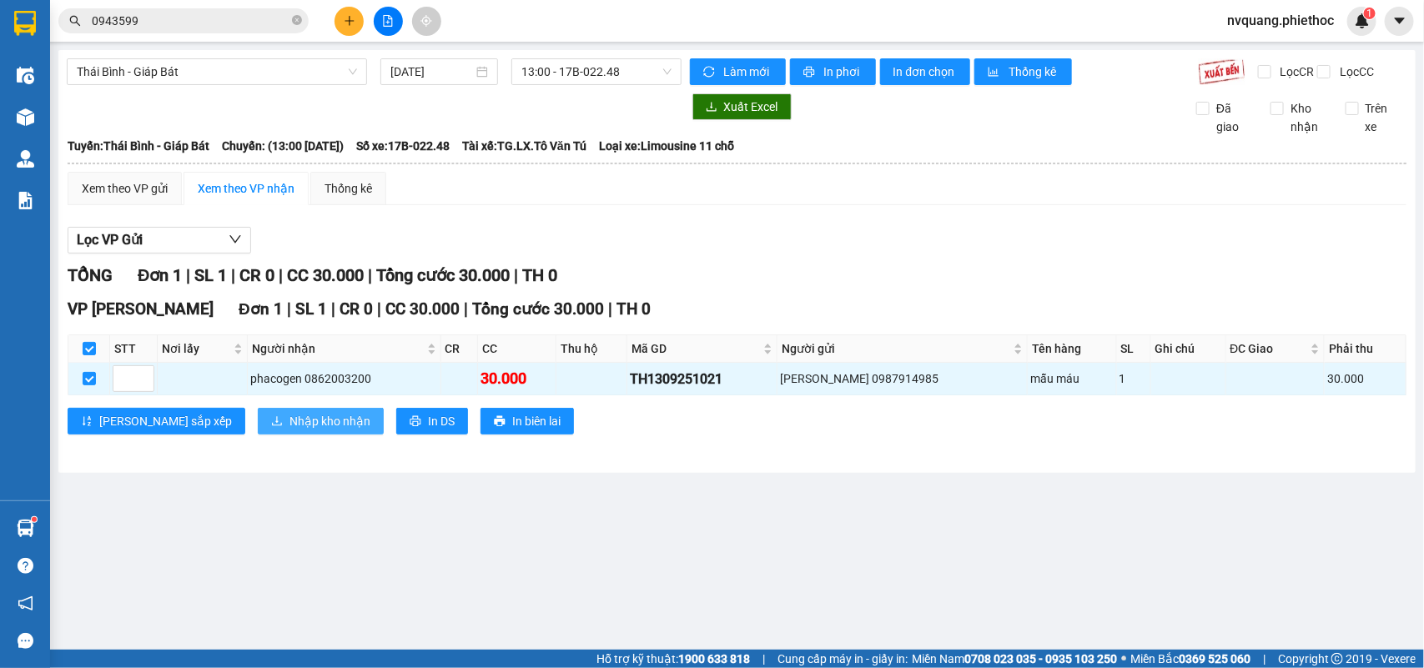
click at [258, 423] on button "Nhập kho nhận" at bounding box center [321, 421] width 126 height 27
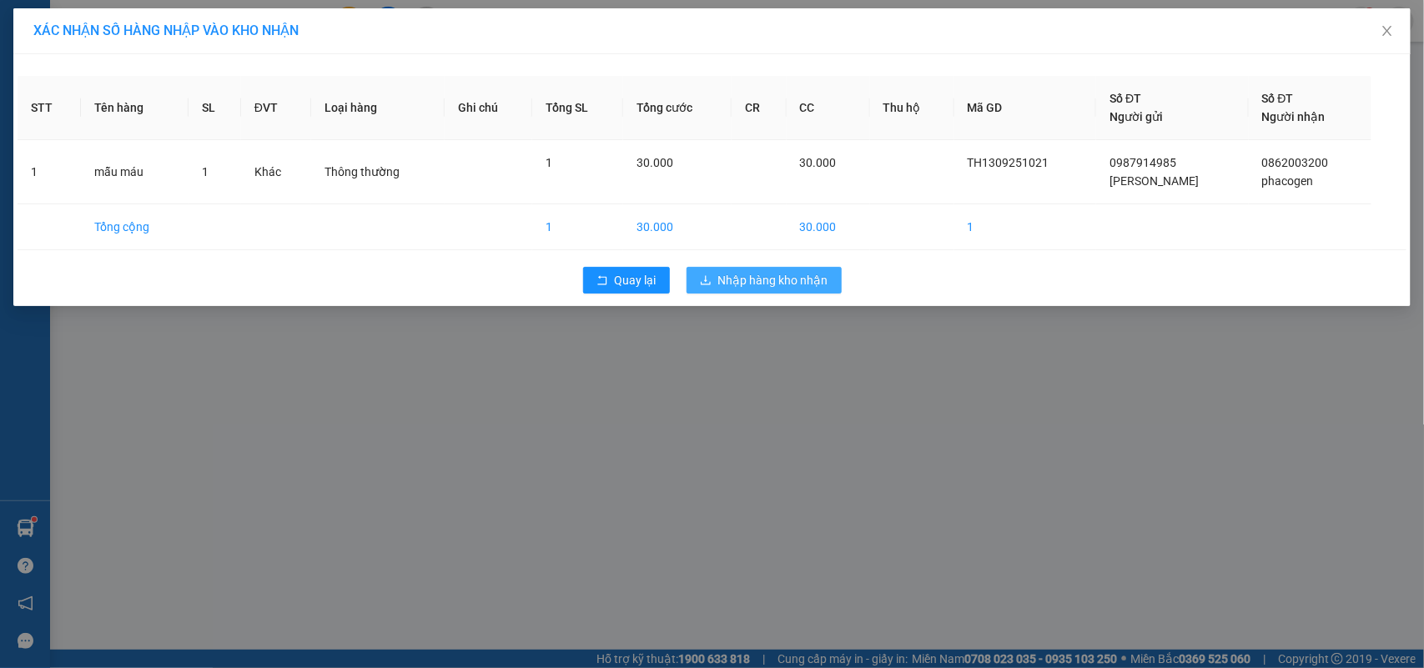
click at [718, 269] on button "Nhập hàng kho nhận" at bounding box center [764, 280] width 155 height 27
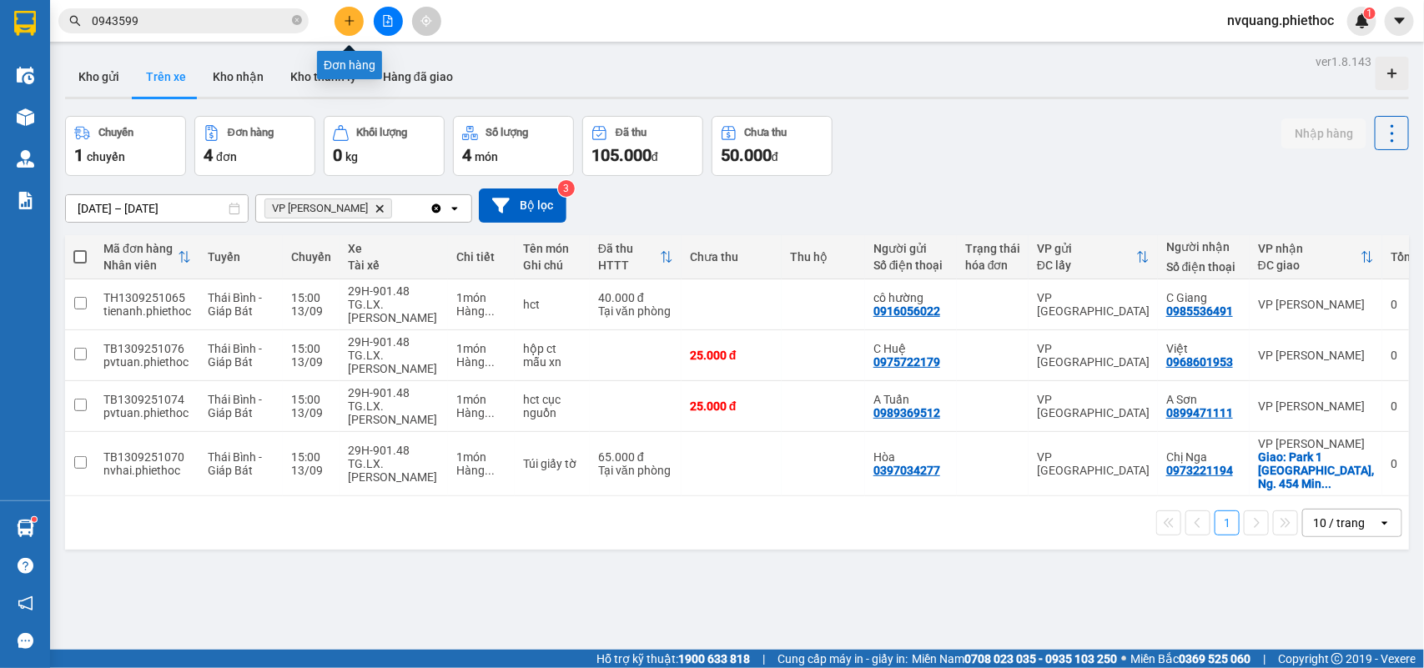
click at [348, 30] on button at bounding box center [349, 21] width 29 height 29
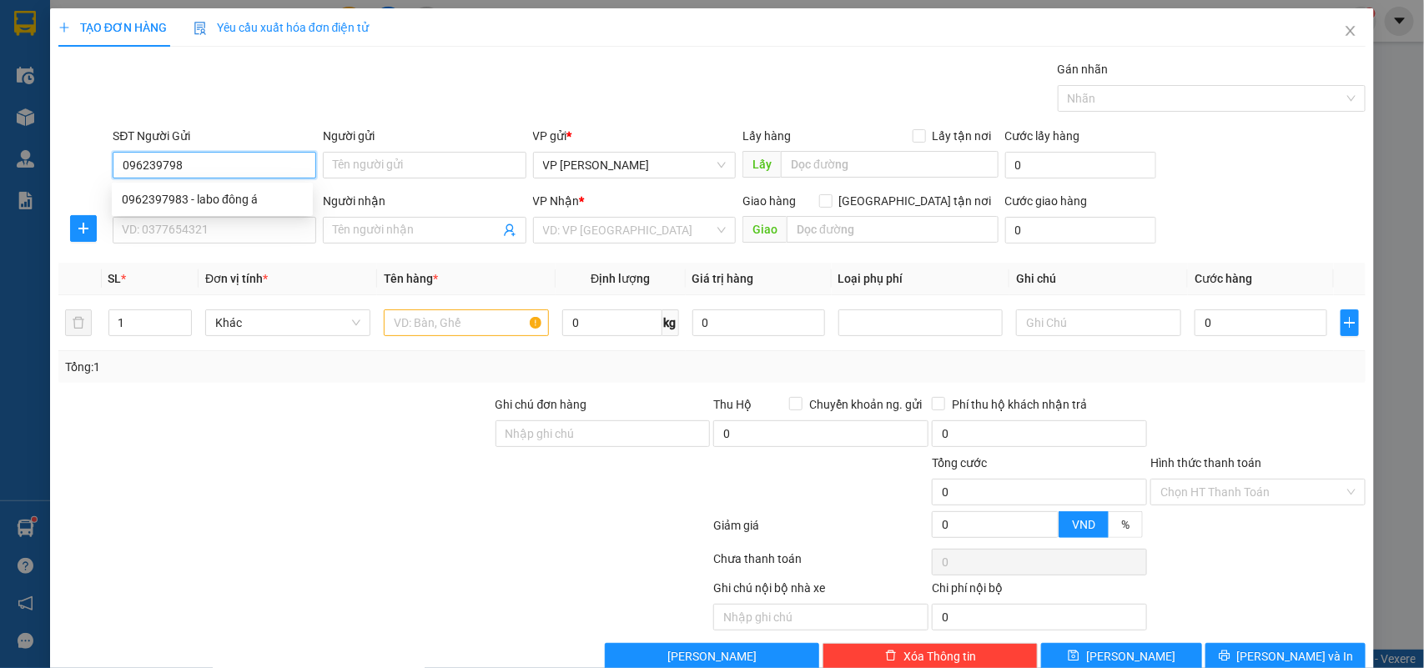
type input "0962397983"
click at [169, 193] on div "0962397983 - labo đông á" at bounding box center [212, 199] width 181 height 18
type input "labo đông á"
type input "0962397983"
click at [203, 246] on div "SĐT Người Nhận VD: 0377654321" at bounding box center [215, 221] width 204 height 58
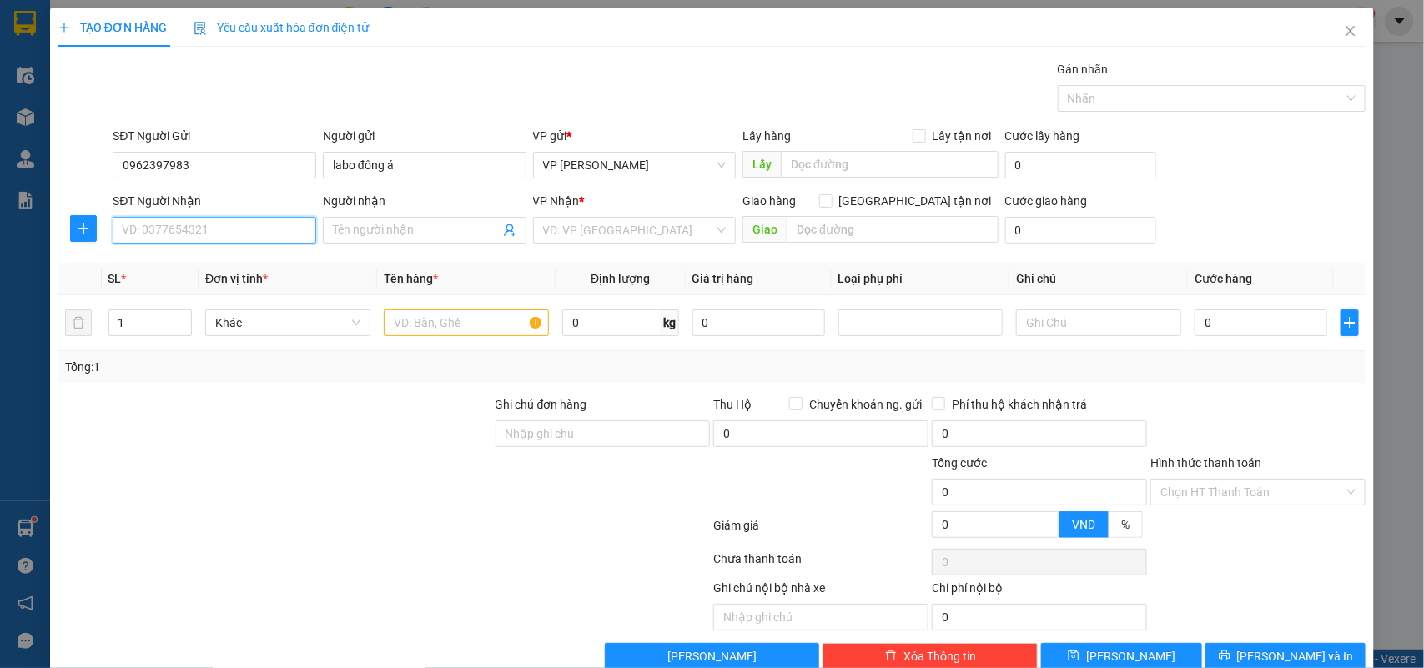
click at [194, 227] on input "SĐT Người Nhận" at bounding box center [215, 230] width 204 height 27
click at [159, 282] on div "0989151191 - Anh Hùng" at bounding box center [212, 291] width 181 height 18
type input "0989151191"
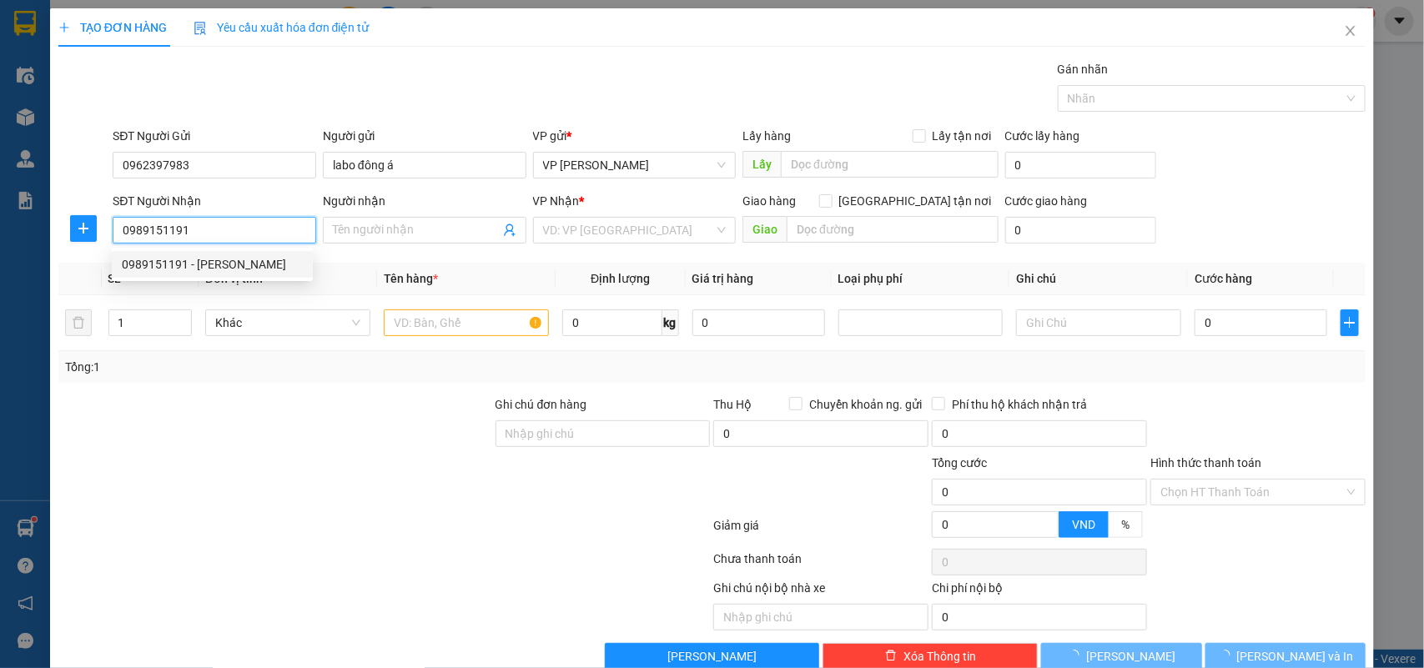
type input "Anh Hùng"
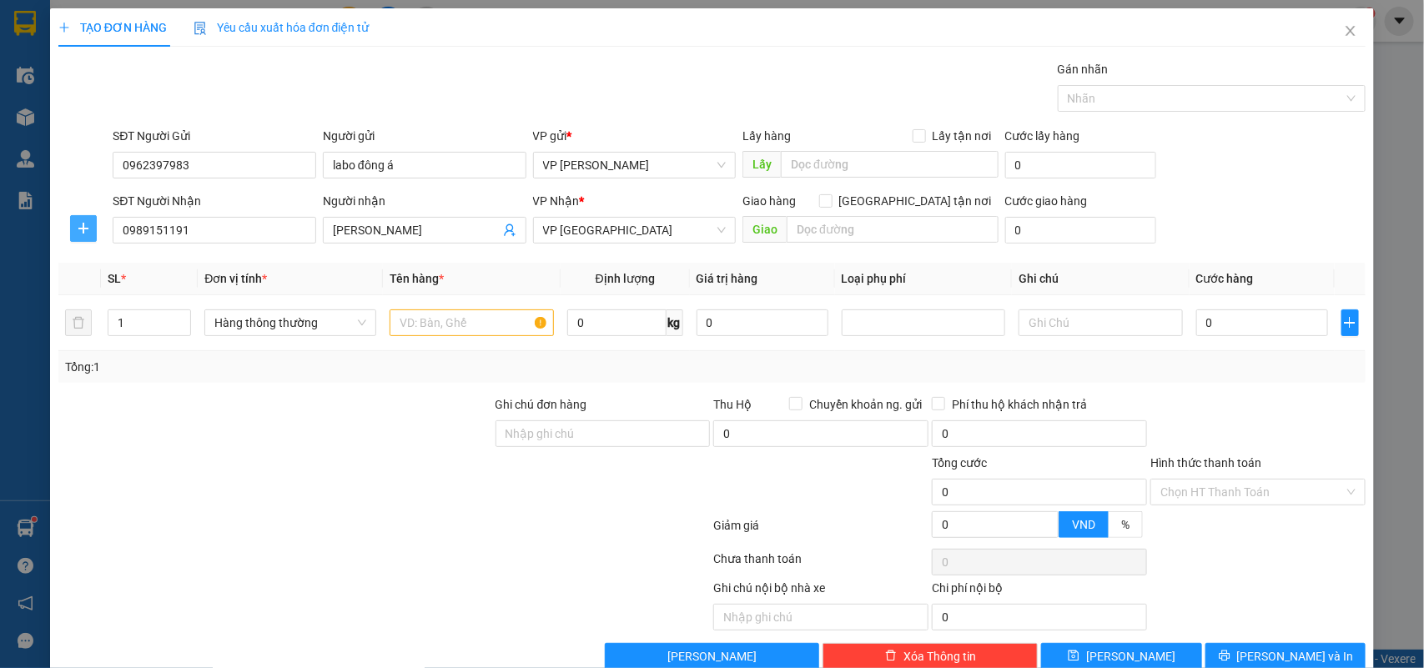
click at [82, 229] on icon "plus" at bounding box center [83, 228] width 10 height 1
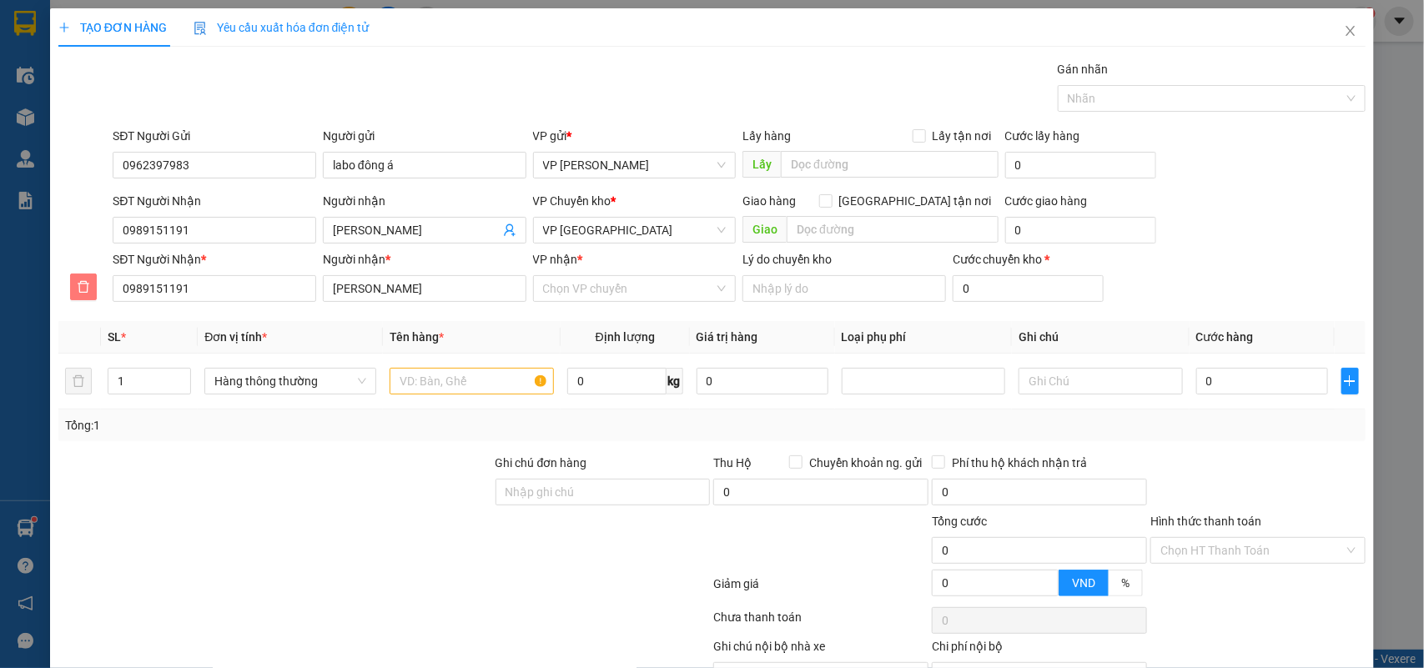
click at [90, 285] on span "delete" at bounding box center [83, 286] width 25 height 13
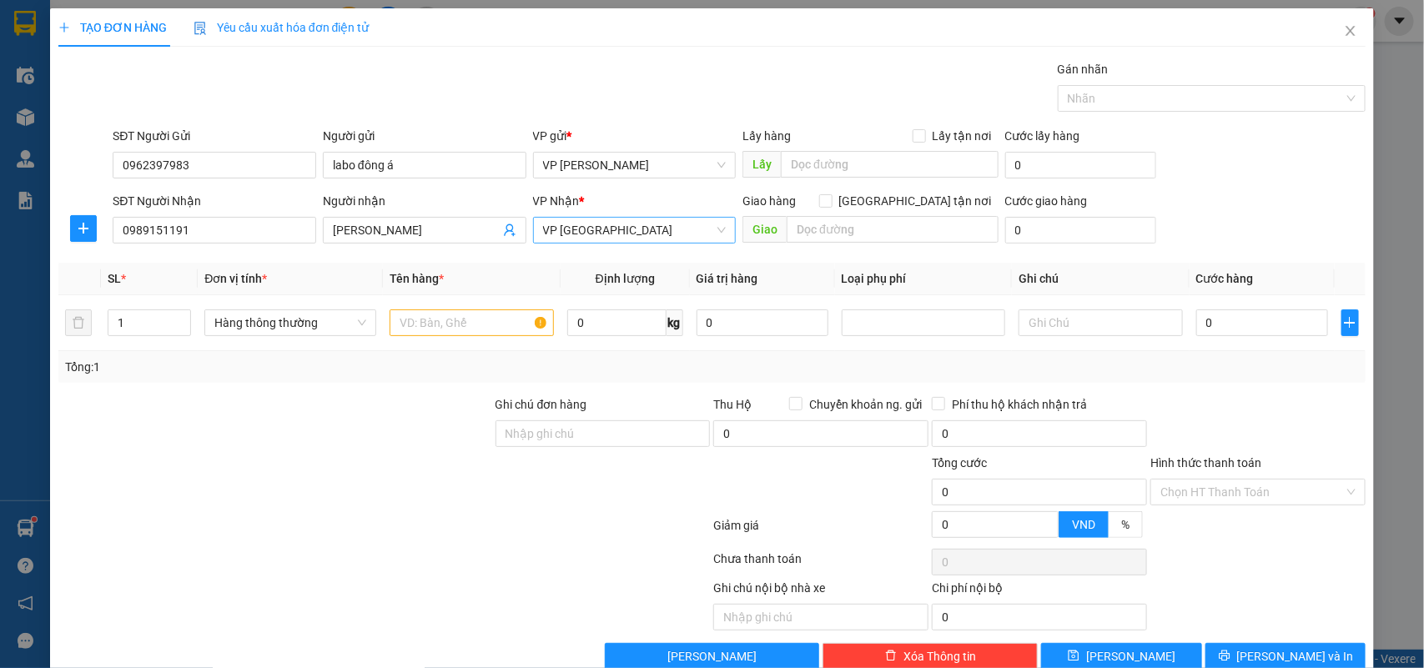
click at [565, 234] on span "VP [GEOGRAPHIC_DATA]" at bounding box center [635, 230] width 184 height 25
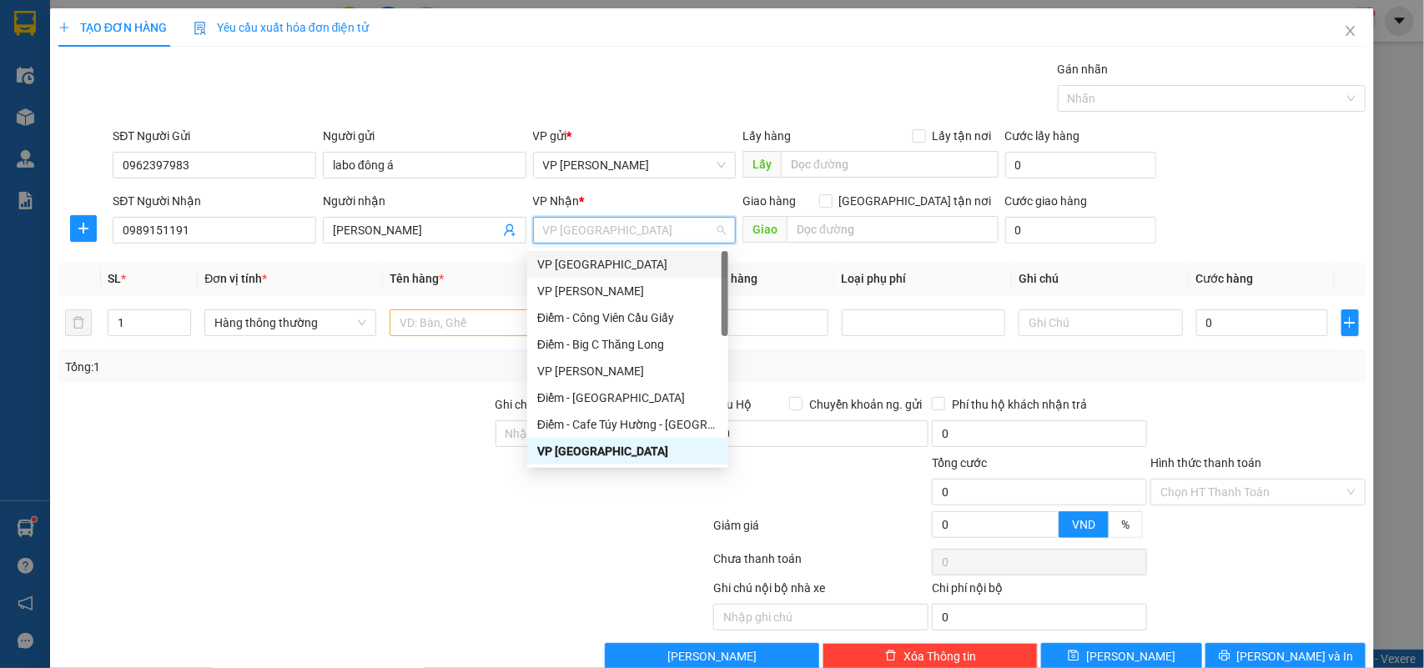
click at [577, 264] on div "VP [GEOGRAPHIC_DATA]" at bounding box center [627, 264] width 181 height 18
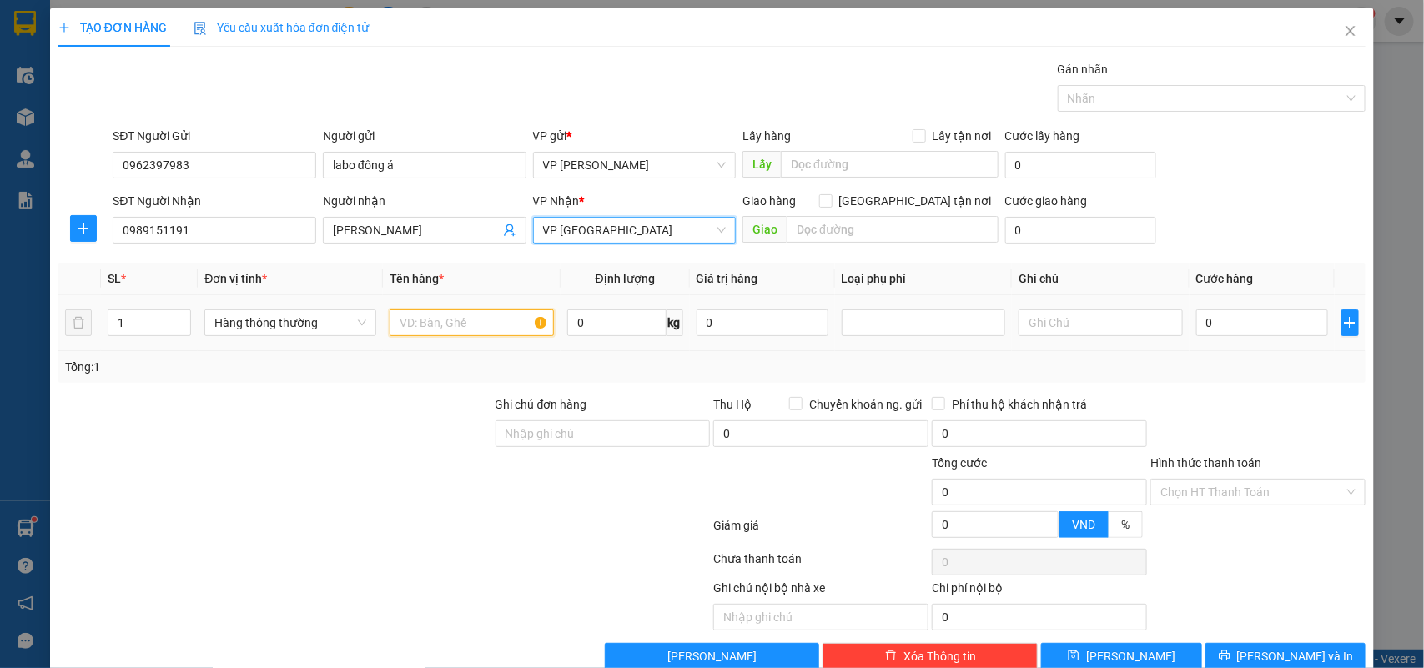
click at [431, 328] on input "text" at bounding box center [472, 323] width 164 height 27
type input "HỘP CT NHA KHOA"
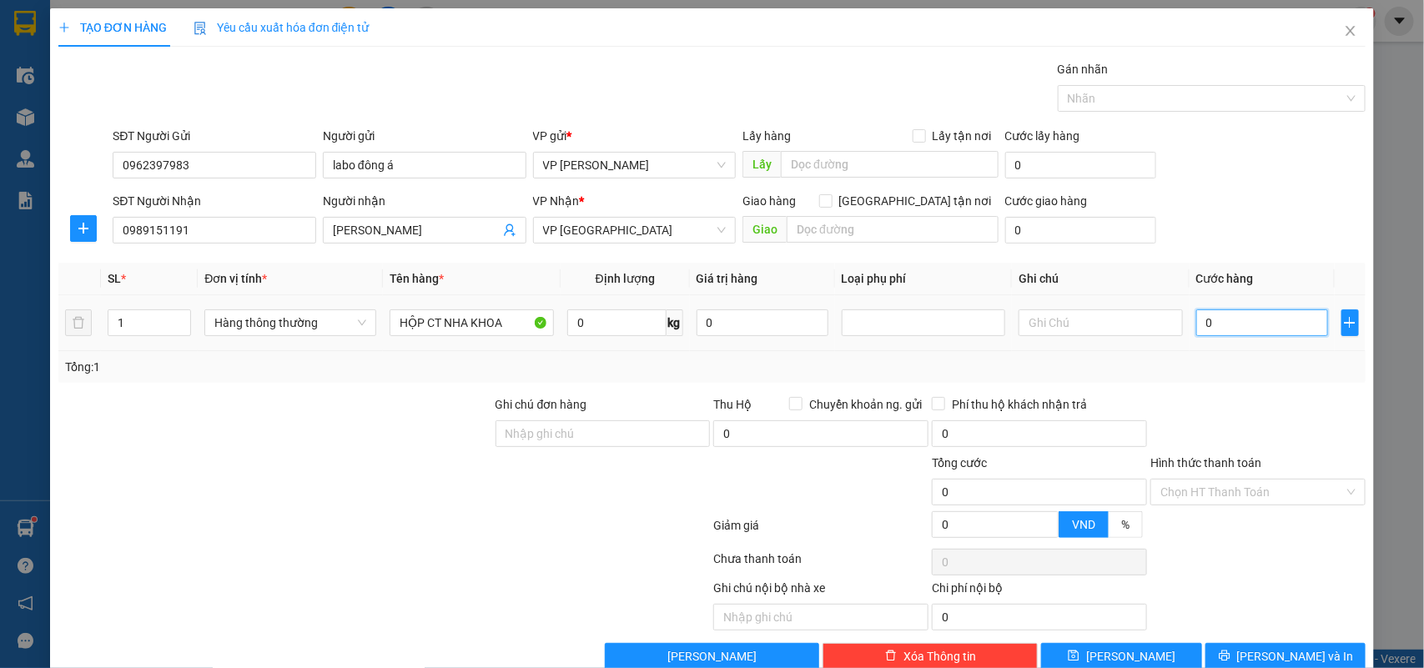
click at [1211, 318] on input "0" at bounding box center [1262, 323] width 132 height 27
type input "2"
type input "25"
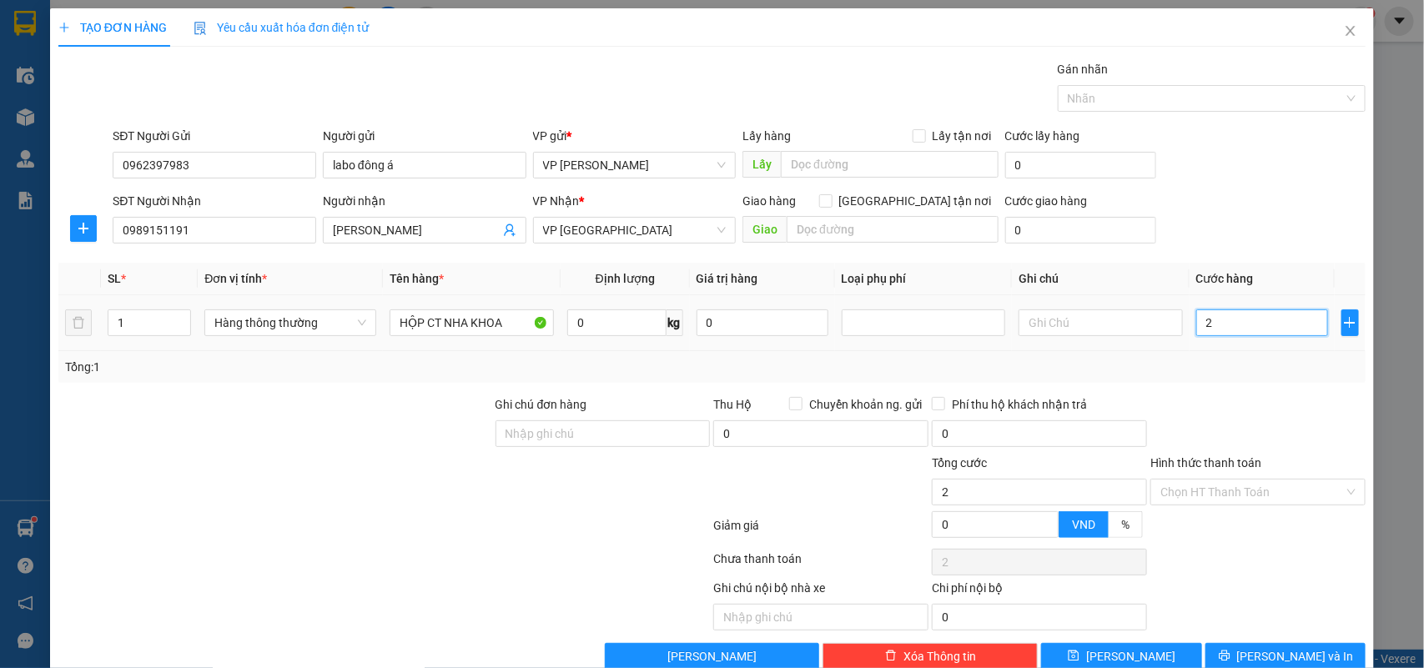
type input "25"
type input "25.000"
click at [1229, 349] on td "25.000" at bounding box center [1262, 323] width 145 height 56
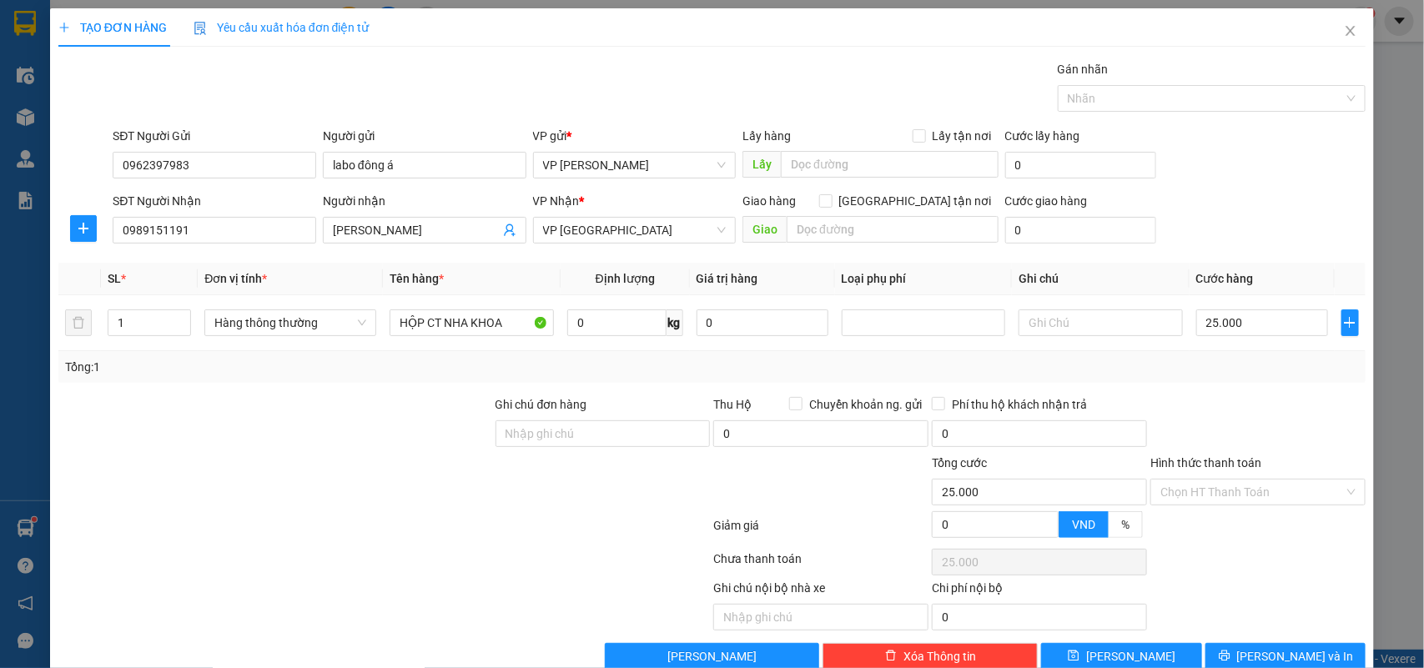
scroll to position [36, 0]
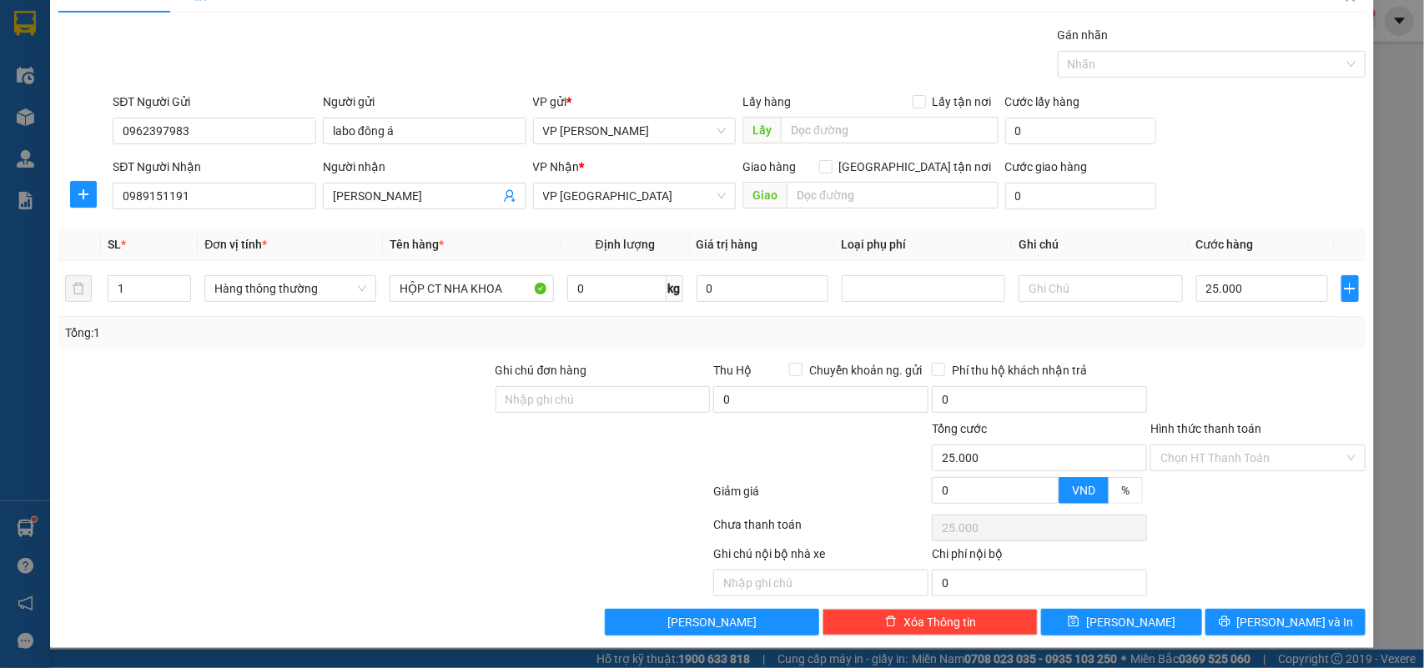
click at [1224, 439] on div "Hình thức thanh toán" at bounding box center [1258, 432] width 215 height 25
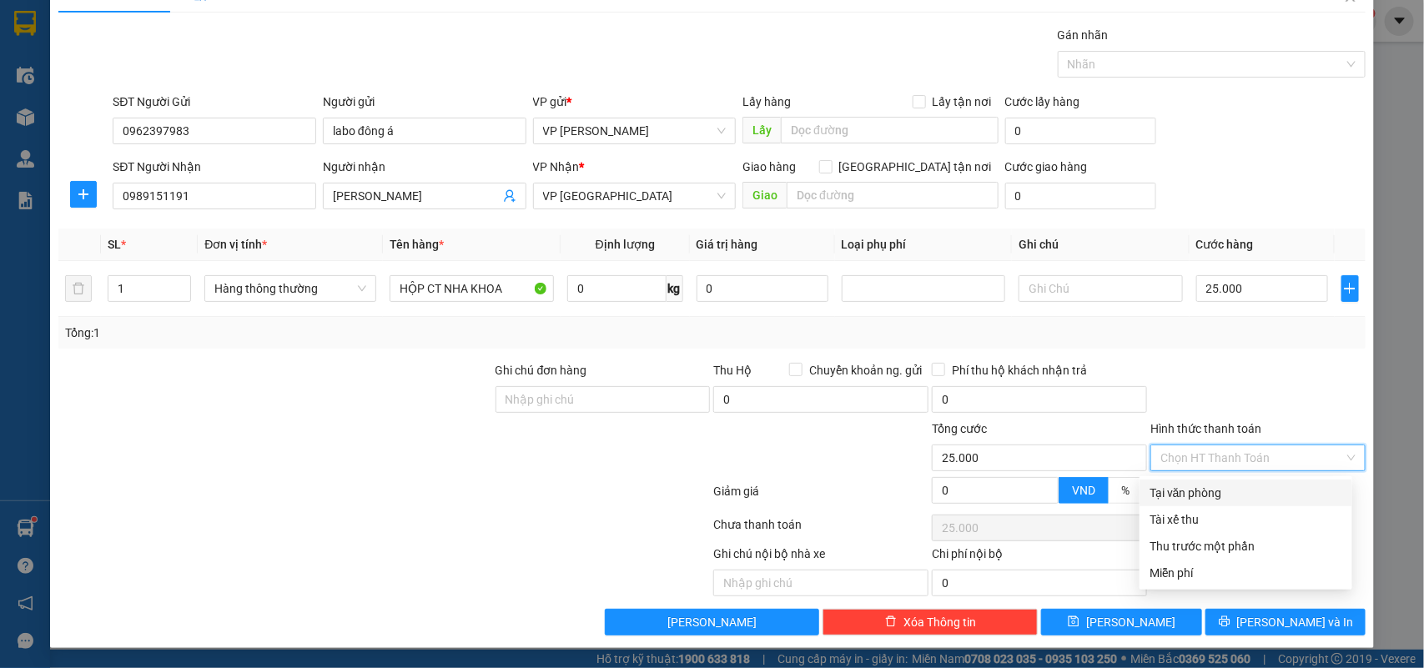
click at [1222, 461] on input "Hình thức thanh toán" at bounding box center [1253, 458] width 184 height 25
click at [1194, 488] on div "Tại văn phòng" at bounding box center [1246, 493] width 193 height 18
type input "0"
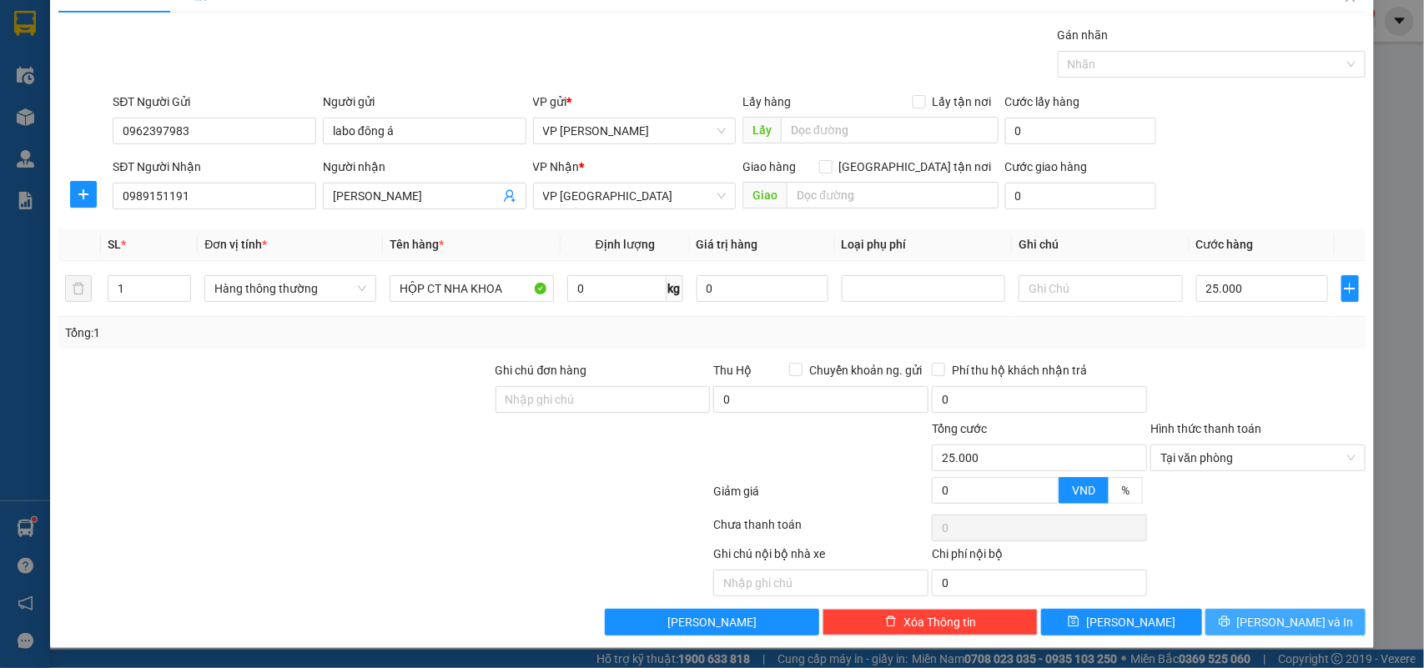
click at [1222, 610] on button "[PERSON_NAME] và In" at bounding box center [1286, 622] width 160 height 27
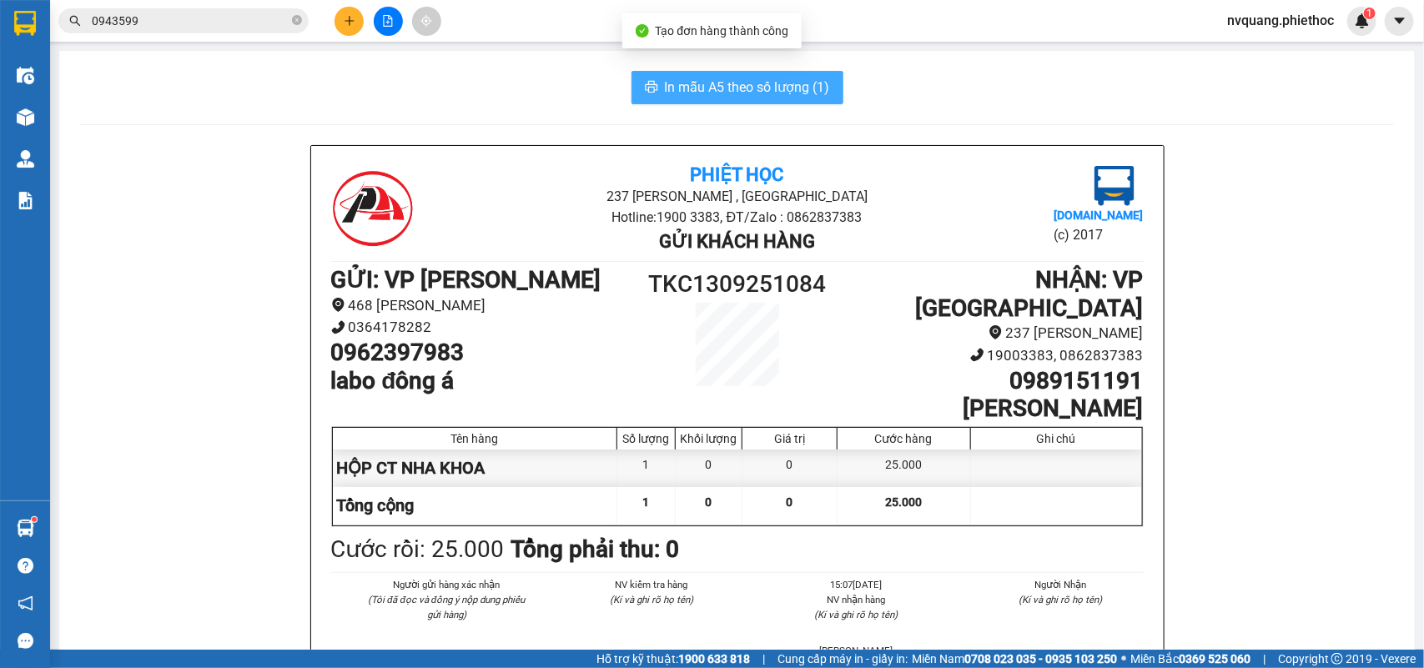
click at [735, 88] on span "In mẫu A5 theo số lượng (1)" at bounding box center [747, 87] width 165 height 21
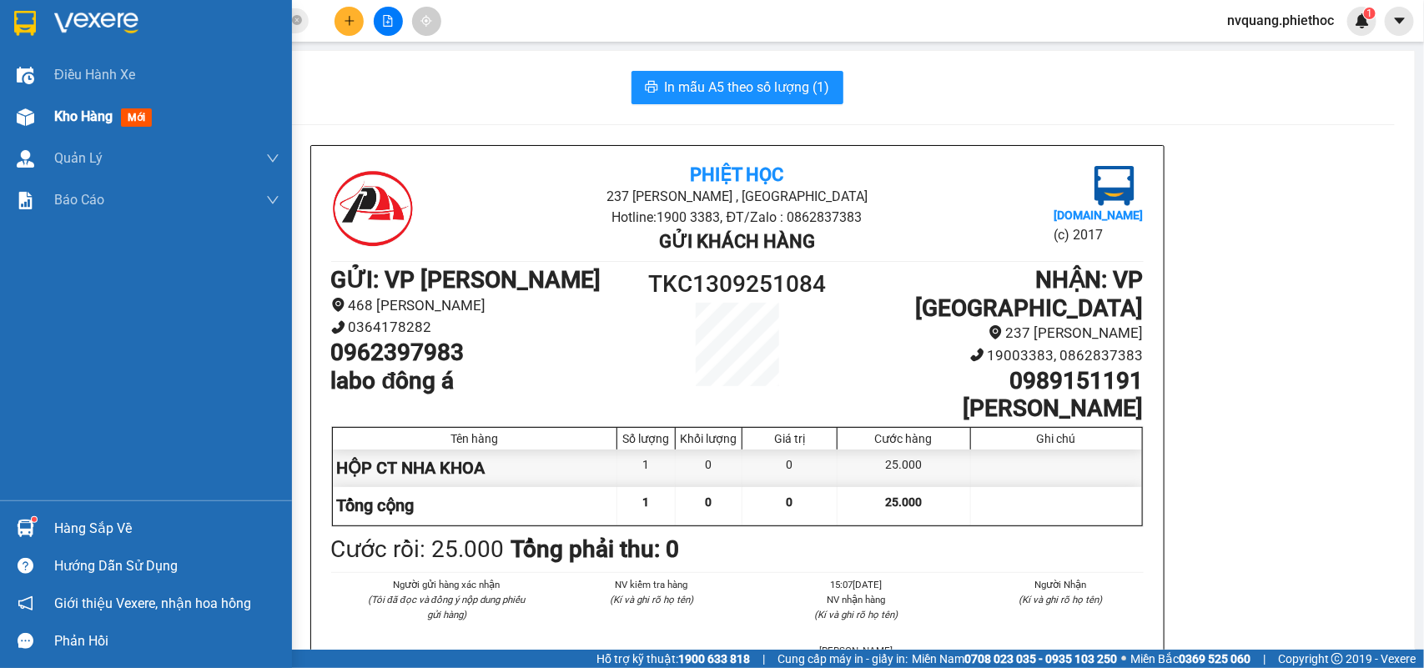
click at [92, 123] on span "Kho hàng" at bounding box center [83, 116] width 58 height 16
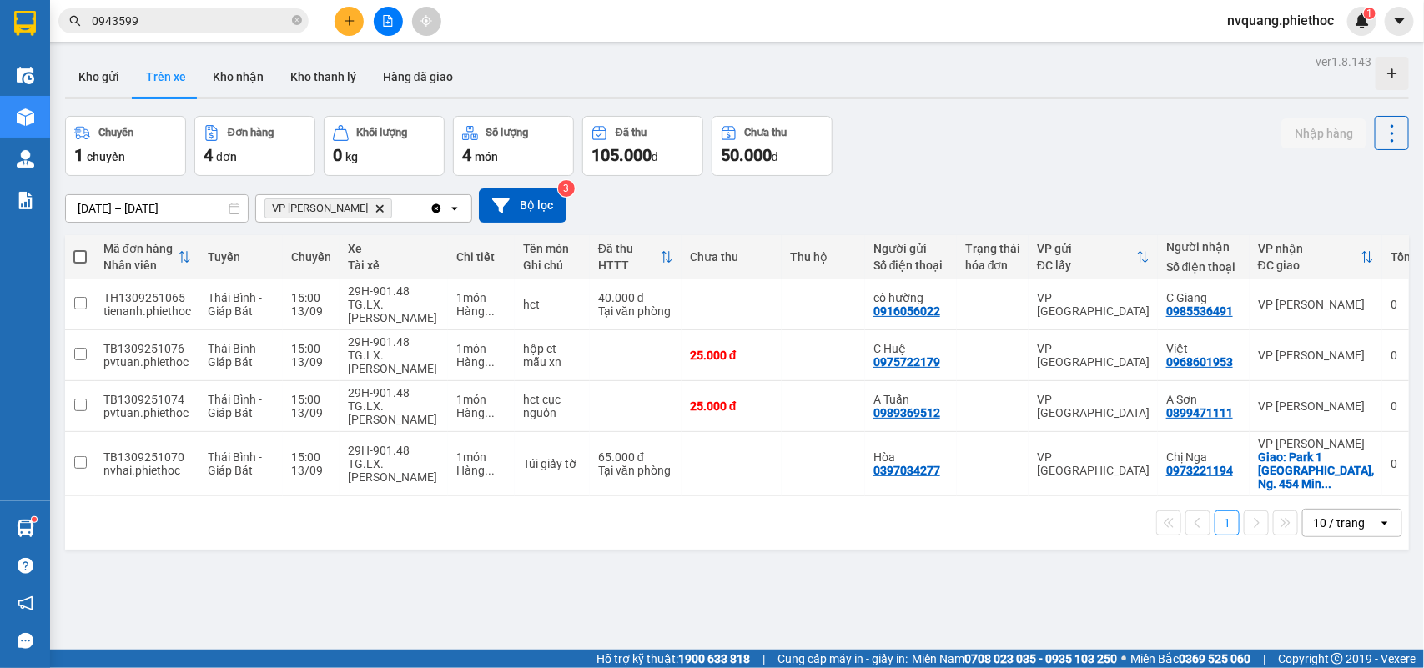
click at [363, 10] on div at bounding box center [387, 21] width 125 height 29
click at [349, 15] on icon "plus" at bounding box center [350, 21] width 12 height 12
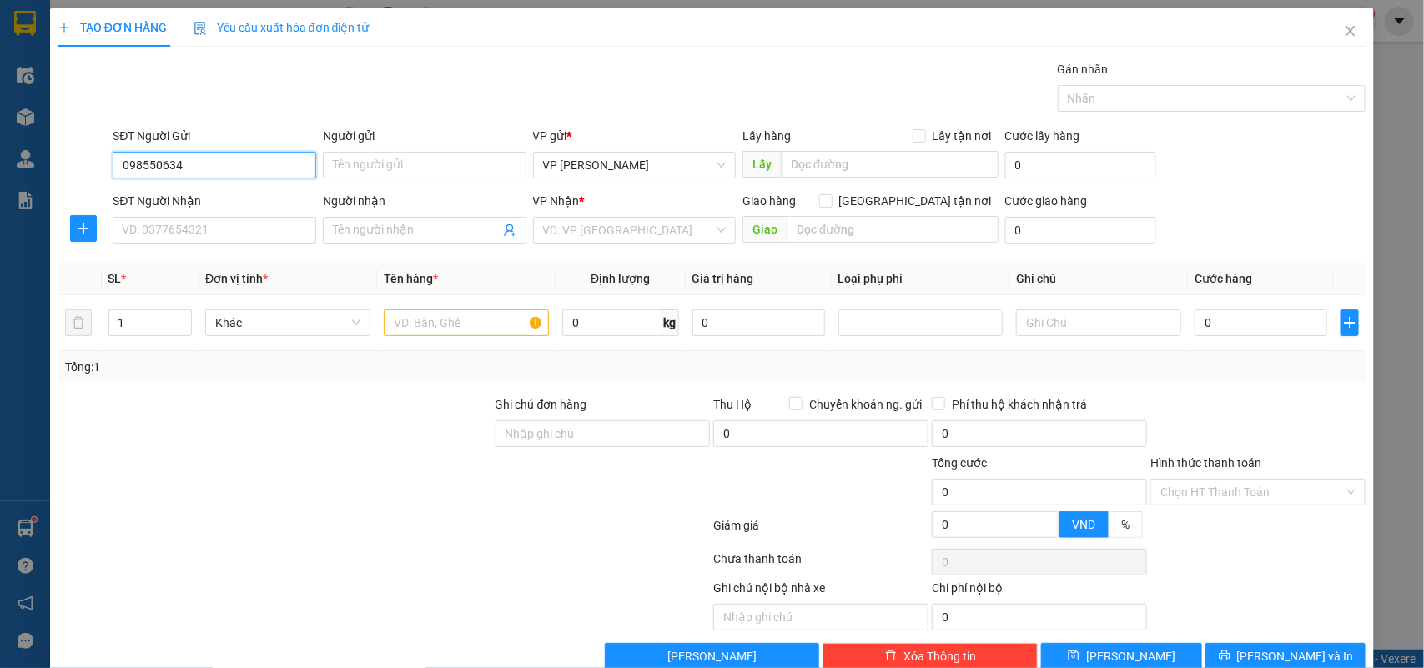
type input "0985506345"
click at [206, 194] on div "0985506345 - a Khánh" at bounding box center [212, 199] width 181 height 18
type input "a Khánh"
type input "0985506345"
click at [229, 247] on div "SĐT Người Nhận VD: 0377654321" at bounding box center [215, 221] width 204 height 58
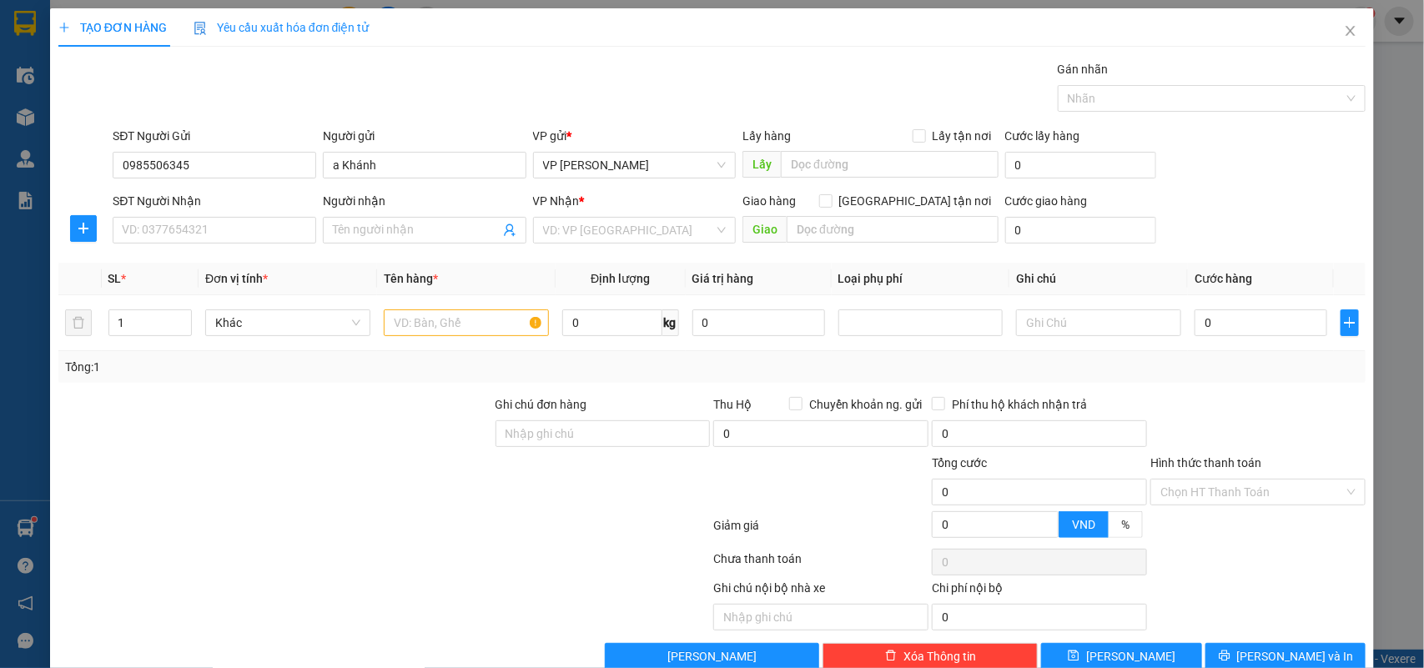
click at [219, 215] on div "SĐT Người Nhận" at bounding box center [215, 204] width 204 height 25
drag, startPoint x: 219, startPoint y: 215, endPoint x: 228, endPoint y: 224, distance: 12.4
click at [221, 219] on div "SĐT Người Nhận VD: 0377654321" at bounding box center [215, 221] width 204 height 58
click at [231, 226] on input "SĐT Người Nhận" at bounding box center [215, 230] width 204 height 27
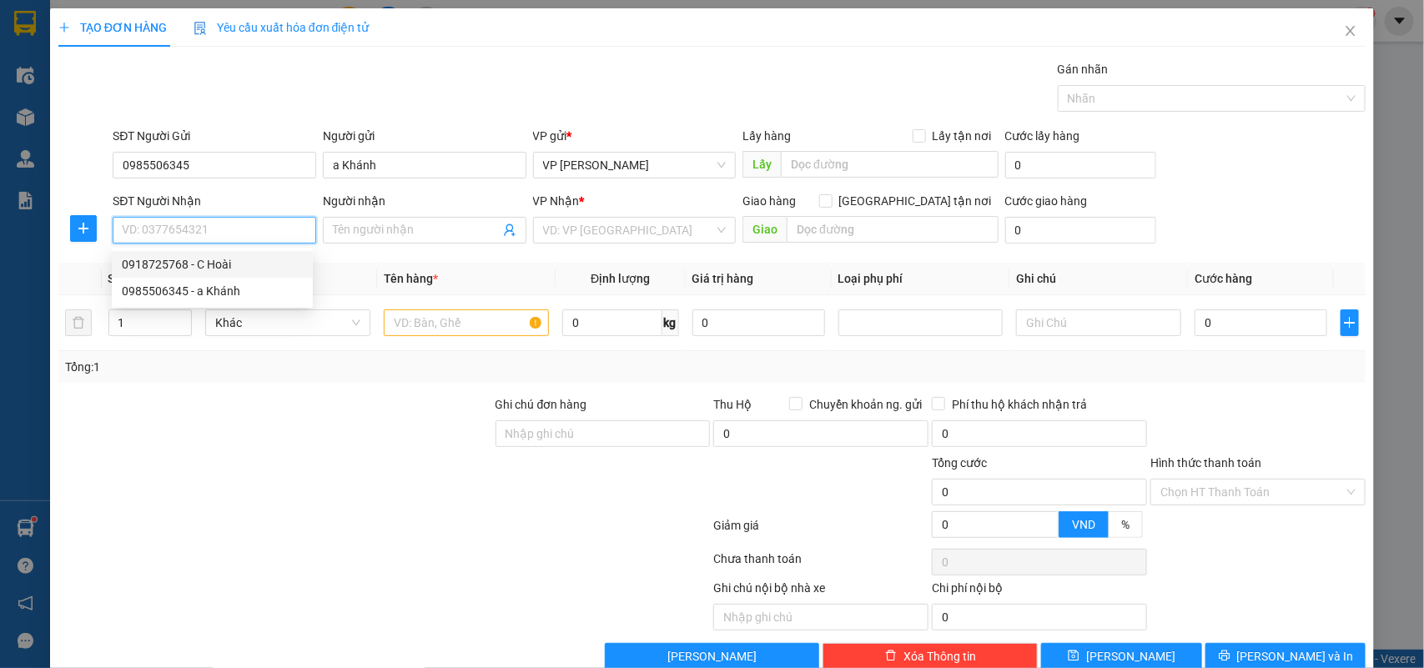
click at [209, 260] on div "0918725768 - C Hoài" at bounding box center [212, 264] width 181 height 18
type input "0918725768"
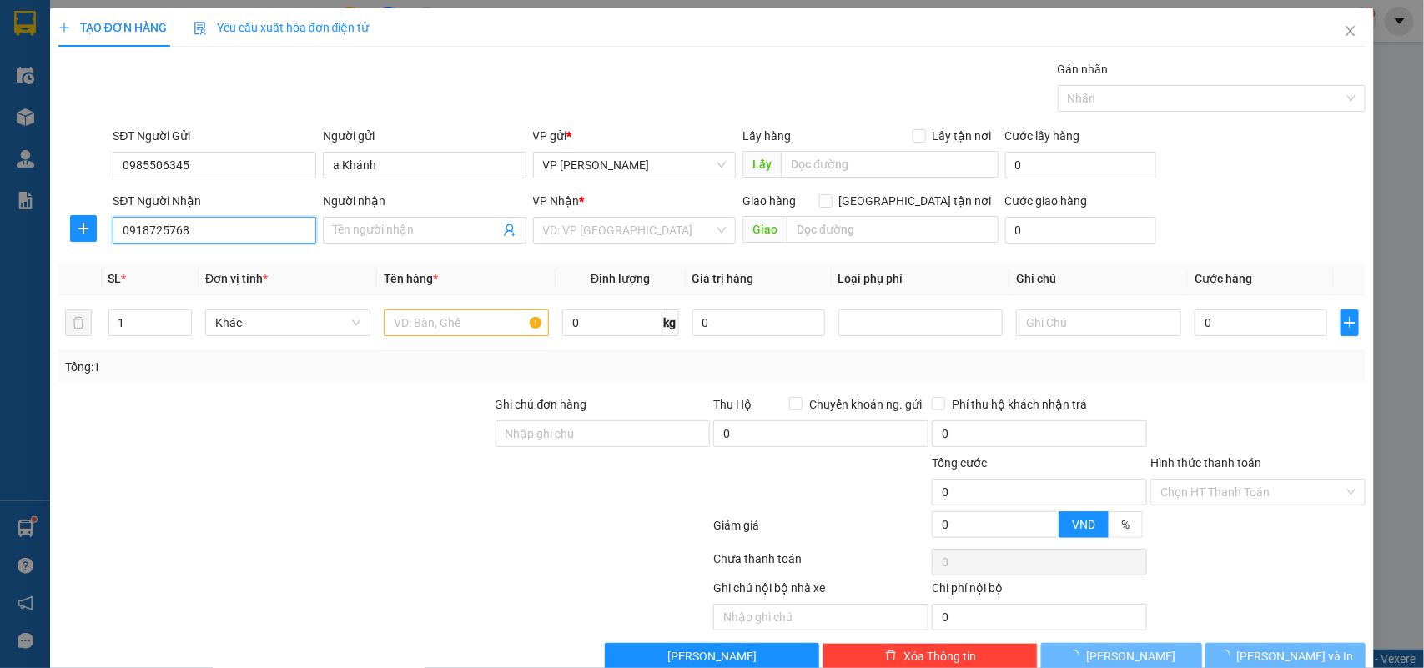
type input "C Hoài"
type input "23/8"
click at [75, 223] on span "plus" at bounding box center [83, 228] width 25 height 13
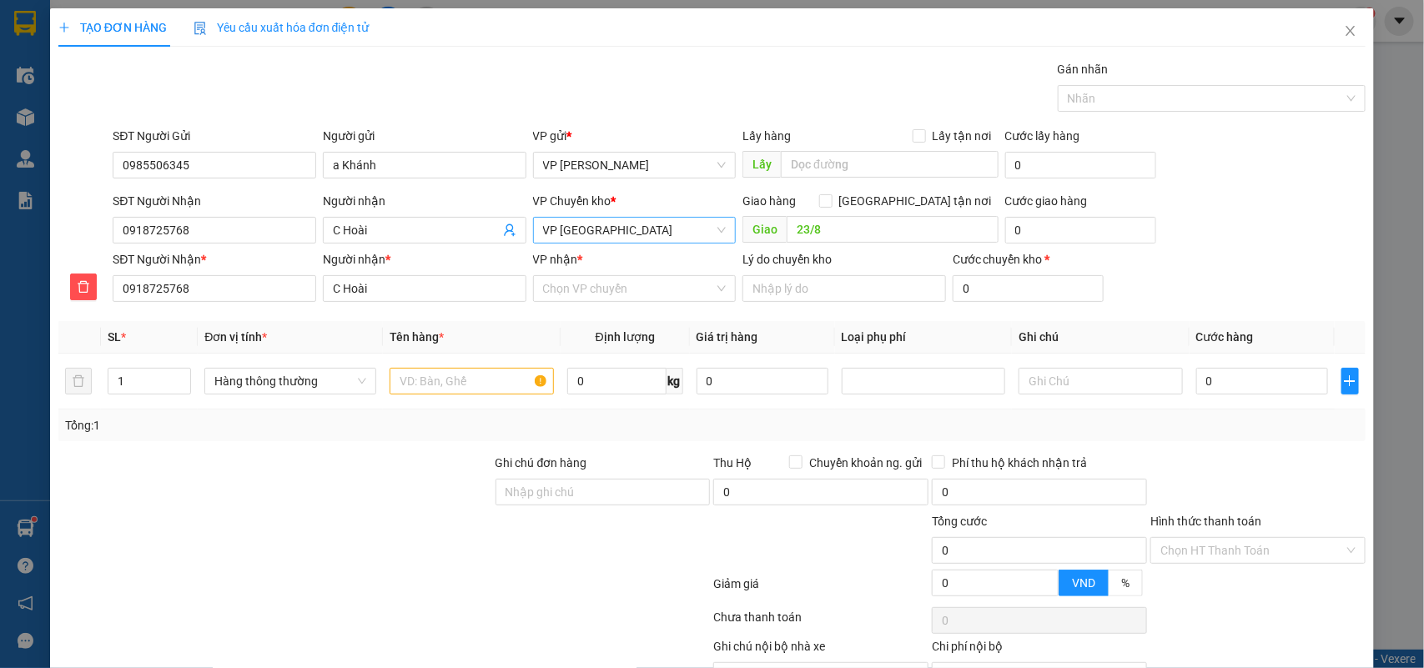
click at [582, 235] on span "VP [GEOGRAPHIC_DATA]" at bounding box center [635, 230] width 184 height 25
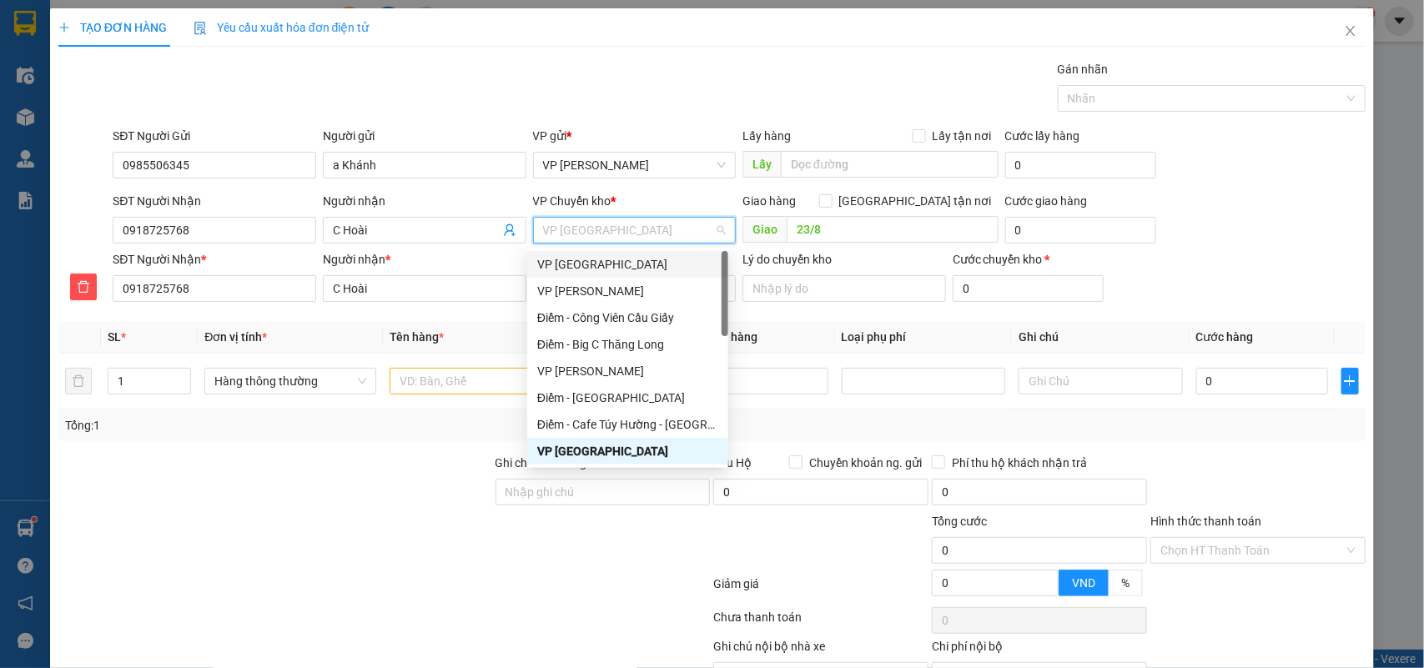
click at [593, 264] on div "VP [GEOGRAPHIC_DATA]" at bounding box center [627, 264] width 181 height 18
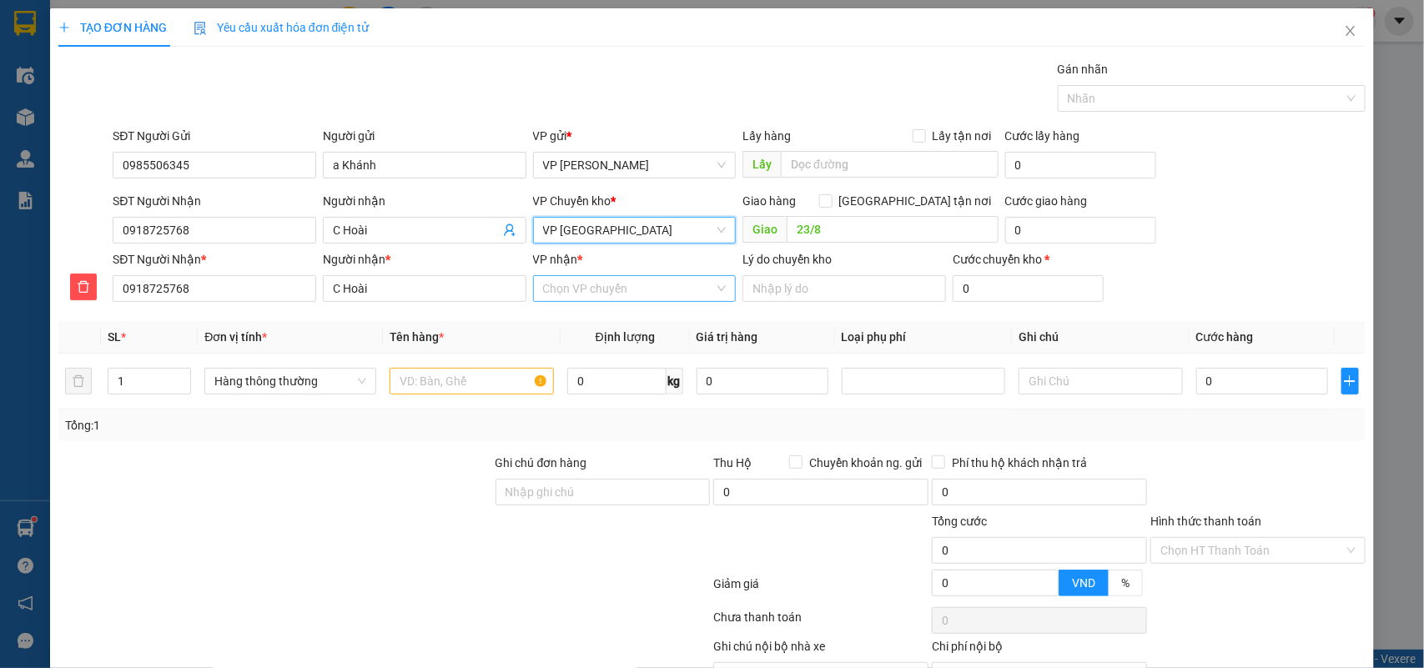
click at [609, 288] on input "VP nhận *" at bounding box center [629, 288] width 172 height 25
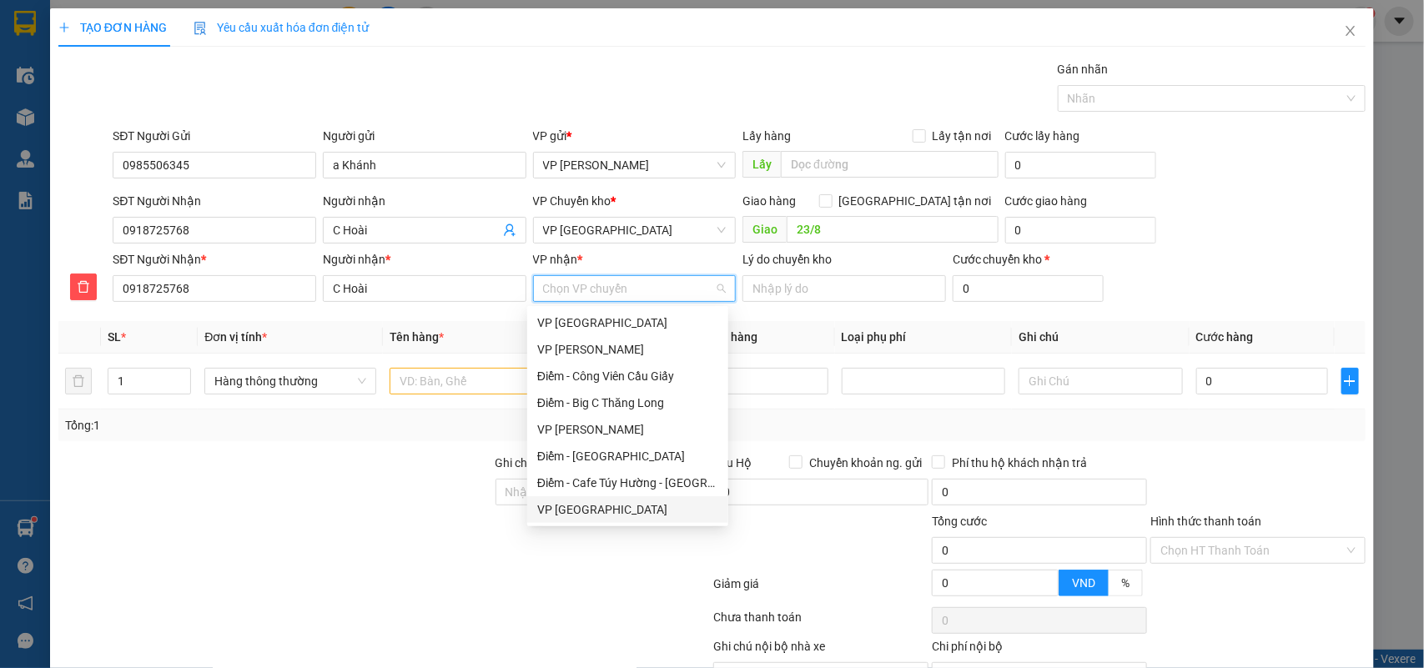
click at [580, 501] on div "VP [GEOGRAPHIC_DATA]" at bounding box center [627, 510] width 181 height 18
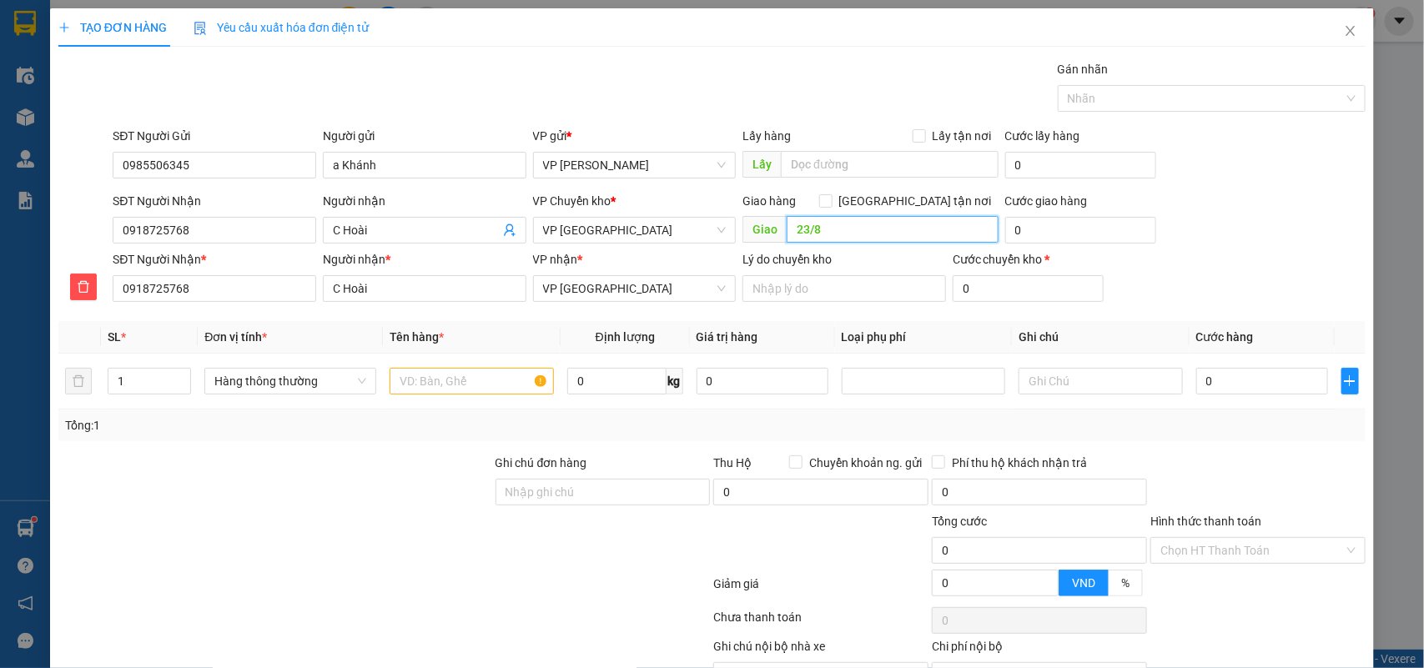
click at [848, 225] on input "23/8" at bounding box center [893, 229] width 212 height 27
click at [432, 390] on input "text" at bounding box center [472, 381] width 164 height 27
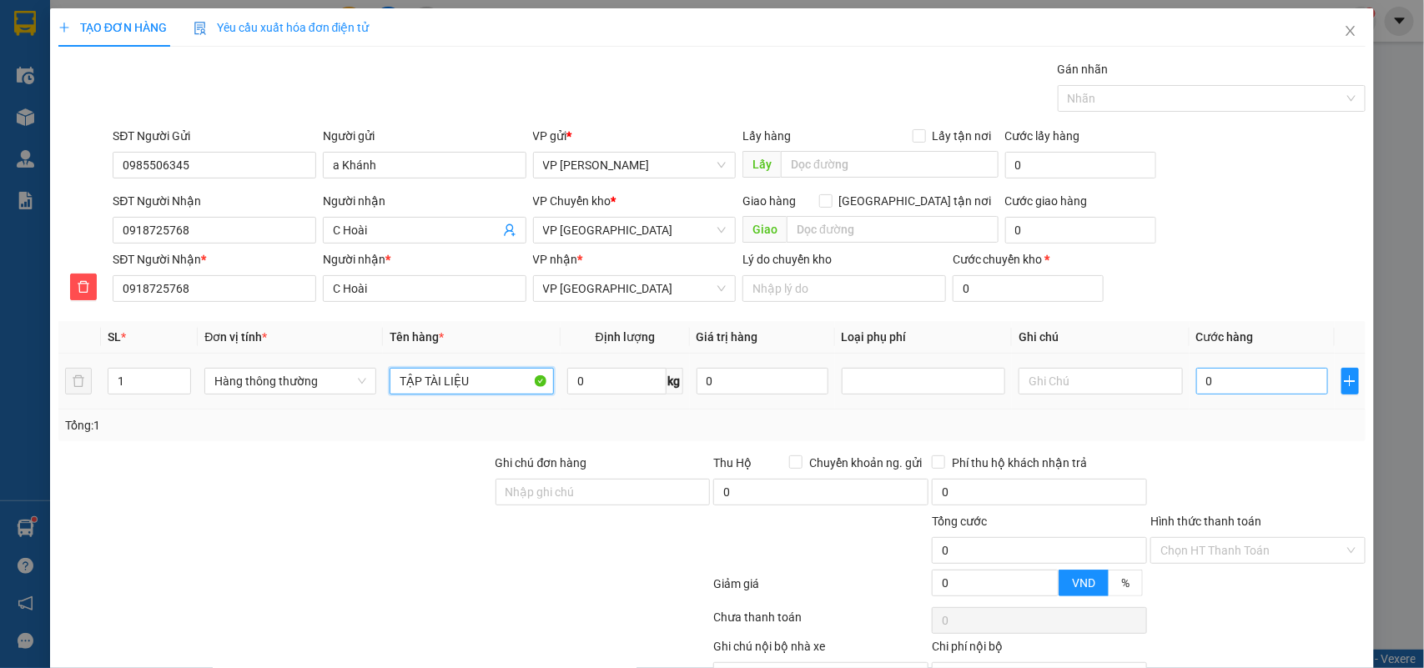
type input "TẬP TÀI LIỆU"
click at [1227, 390] on input "0" at bounding box center [1262, 381] width 132 height 27
type input "3"
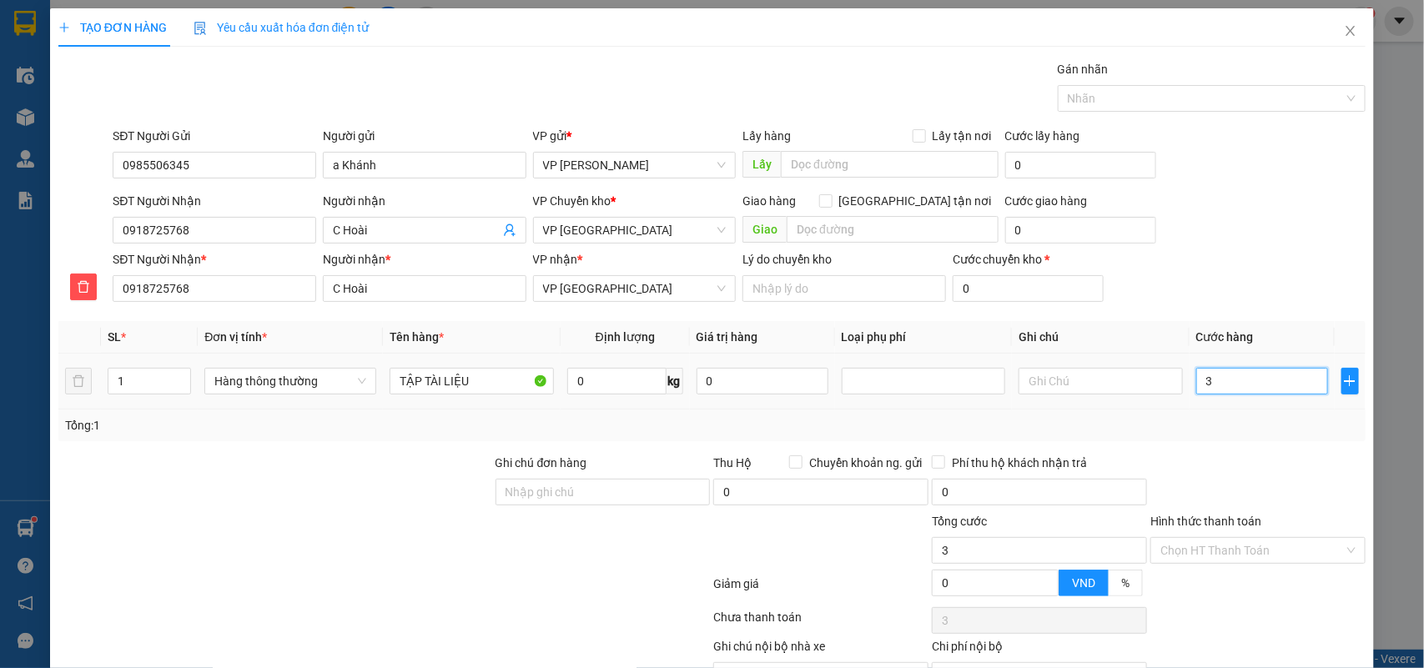
type input "30"
type input "30.000"
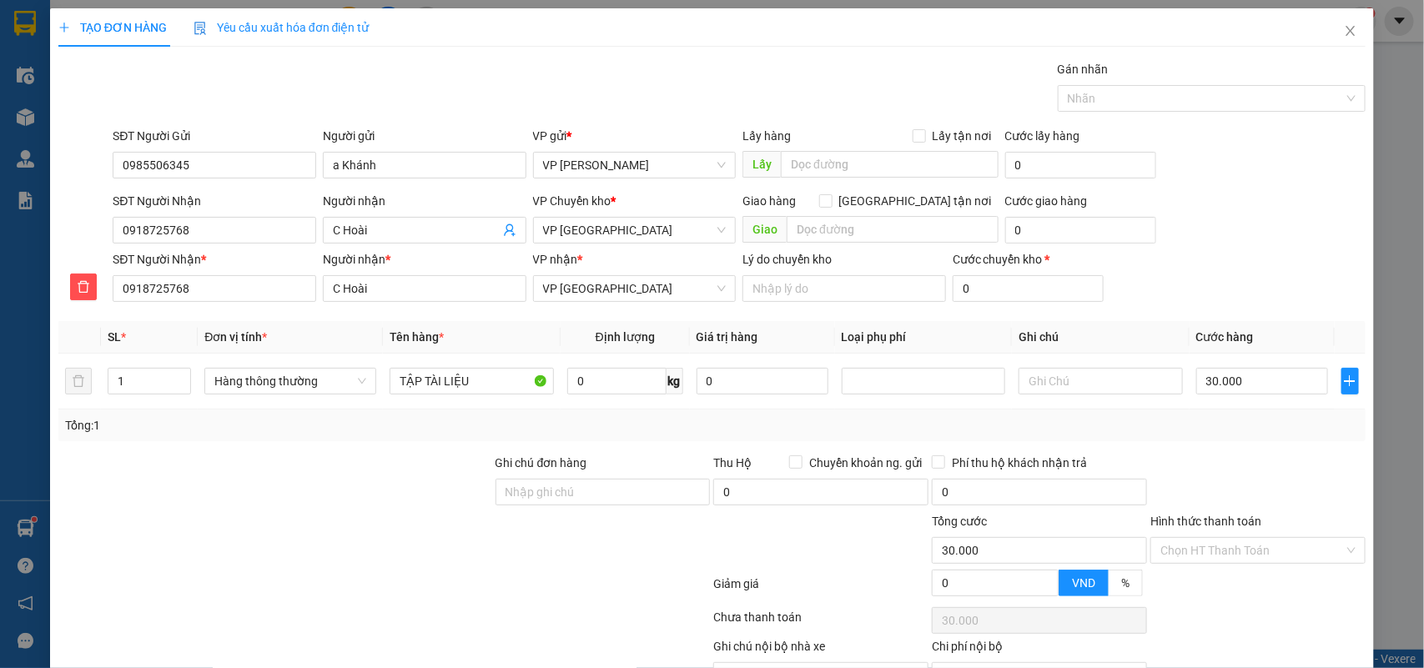
click at [1236, 413] on div "Tổng: 1" at bounding box center [712, 426] width 1308 height 32
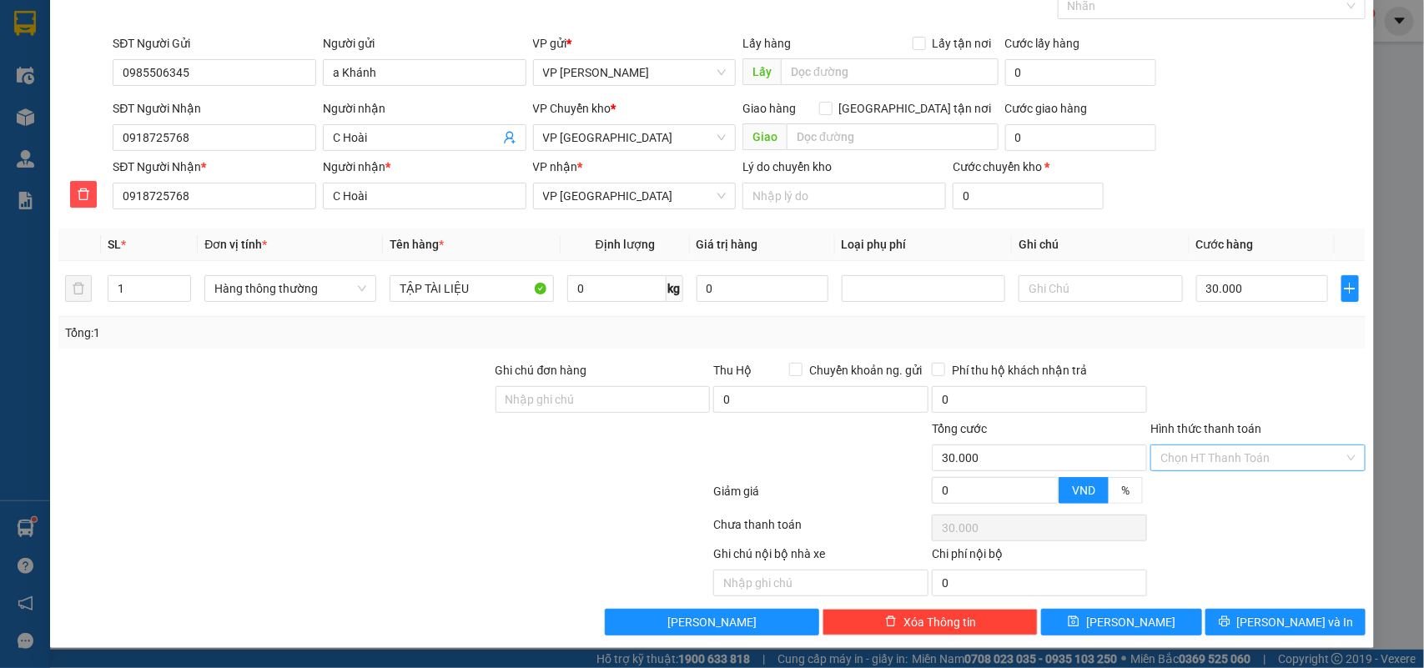
click at [1236, 453] on input "Hình thức thanh toán" at bounding box center [1253, 458] width 184 height 25
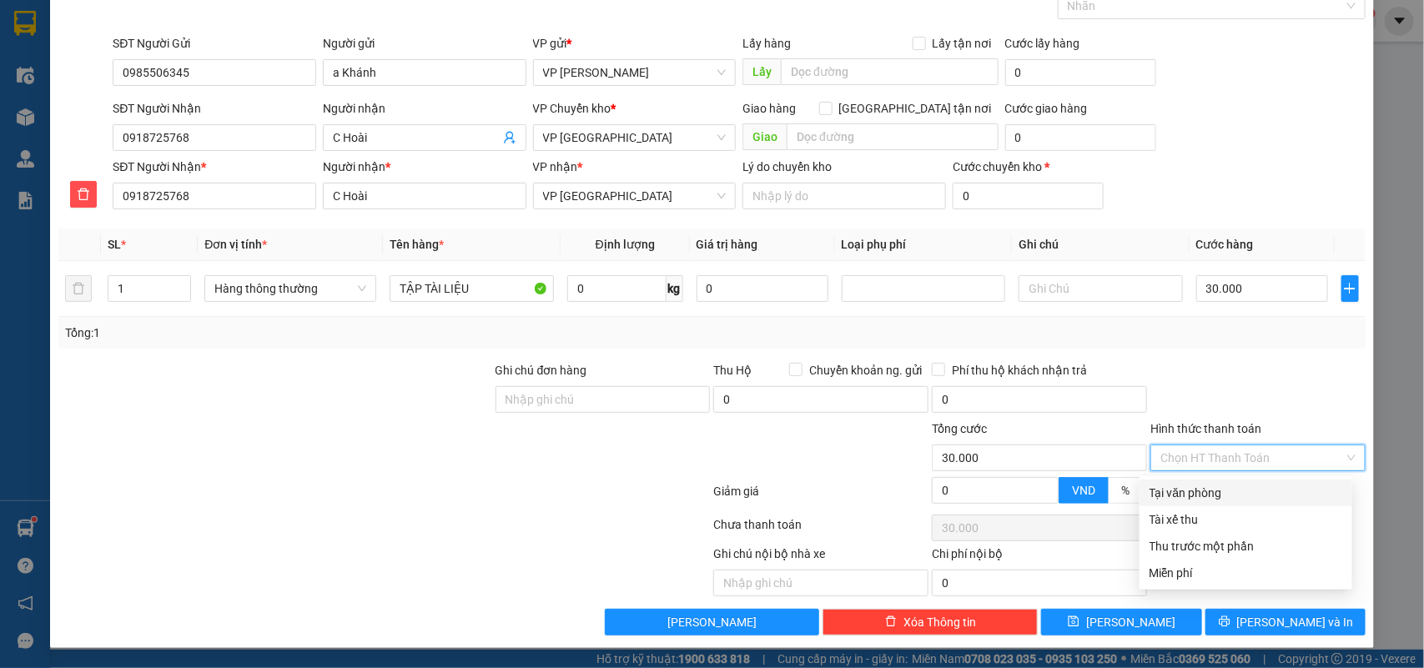
click at [1203, 484] on div "Tại văn phòng" at bounding box center [1246, 493] width 193 height 18
type input "0"
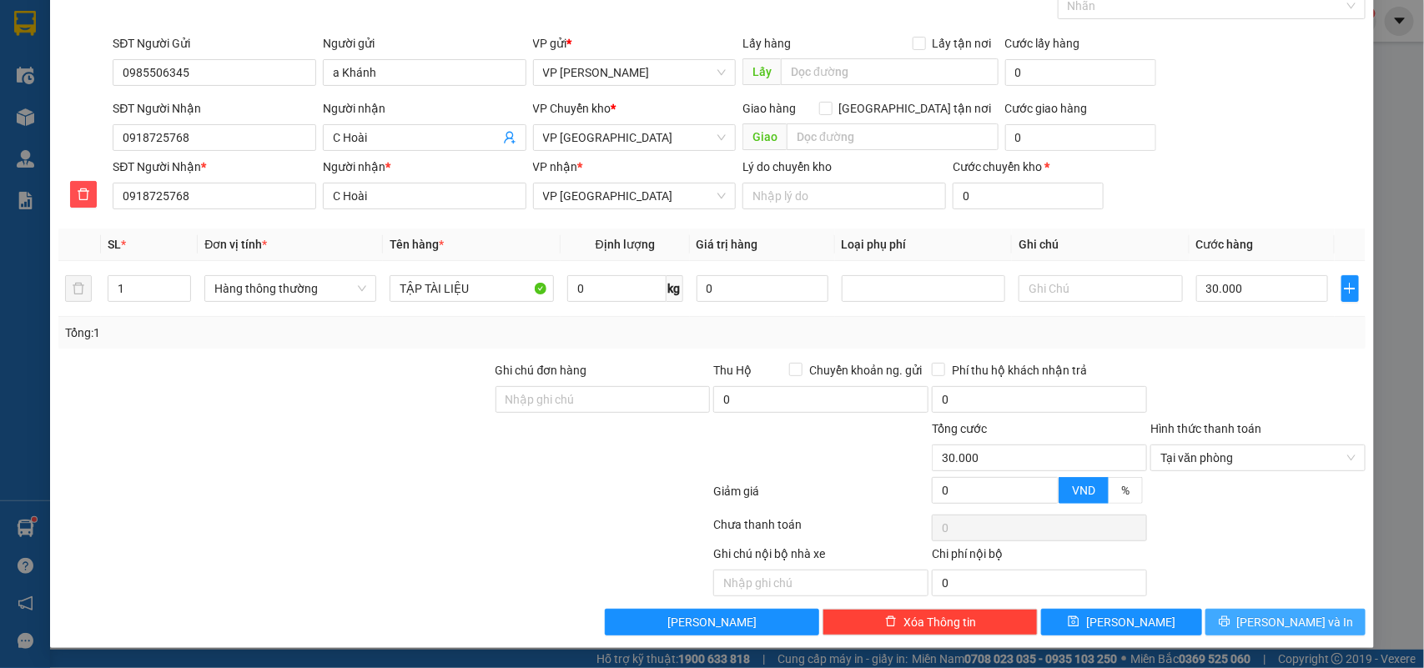
click at [1261, 624] on span "[PERSON_NAME] và In" at bounding box center [1295, 622] width 117 height 18
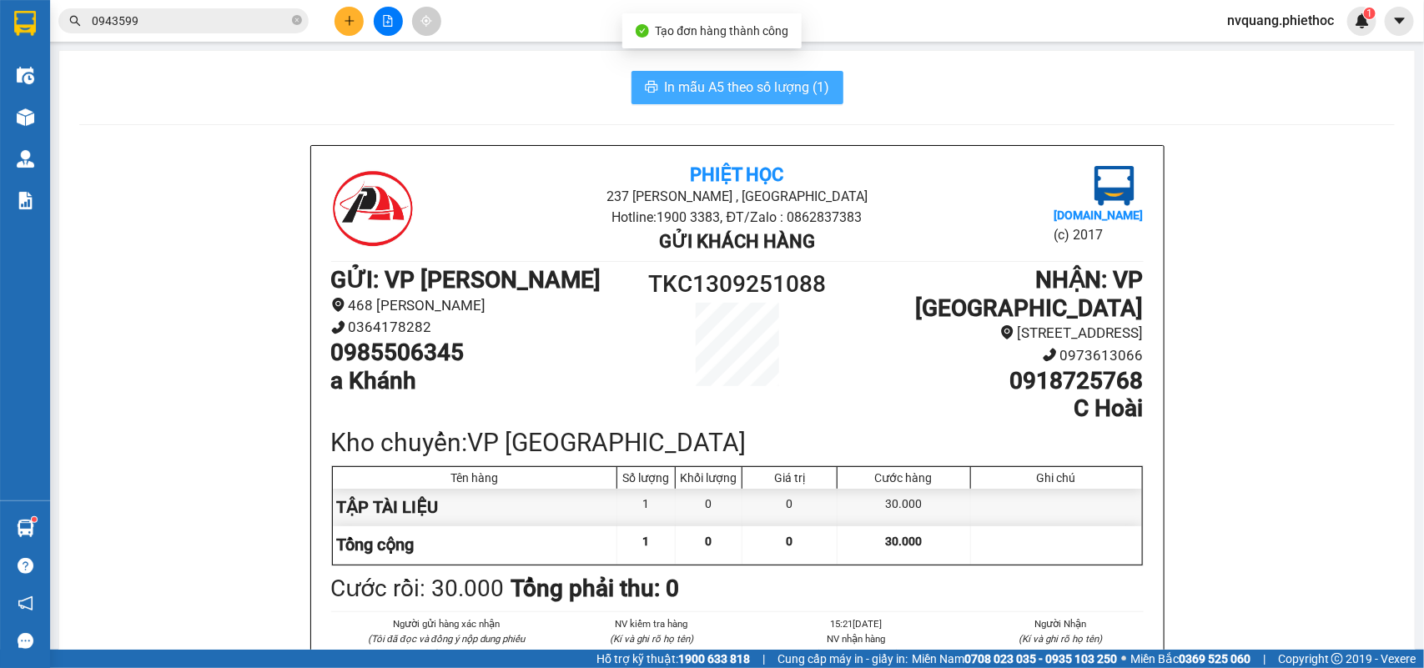
click at [730, 92] on span "In mẫu A5 theo số lượng (1)" at bounding box center [747, 87] width 165 height 21
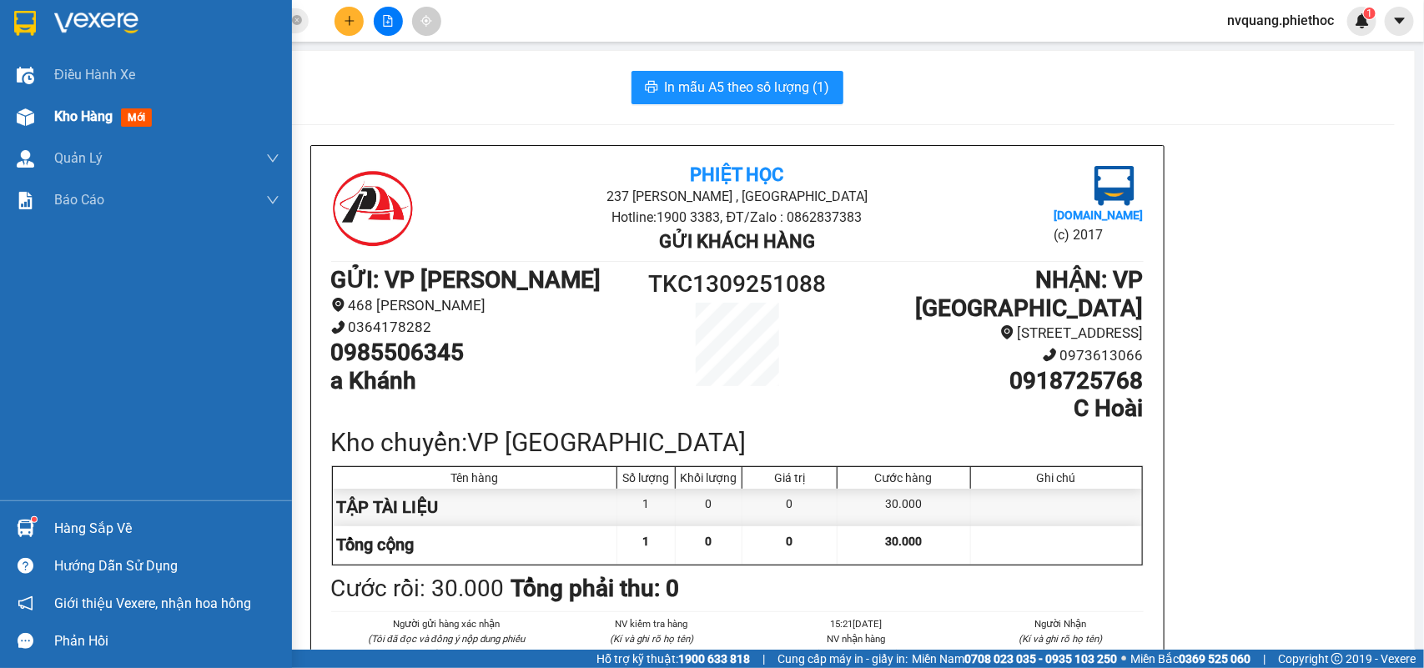
click at [60, 114] on span "Kho hàng" at bounding box center [83, 116] width 58 height 16
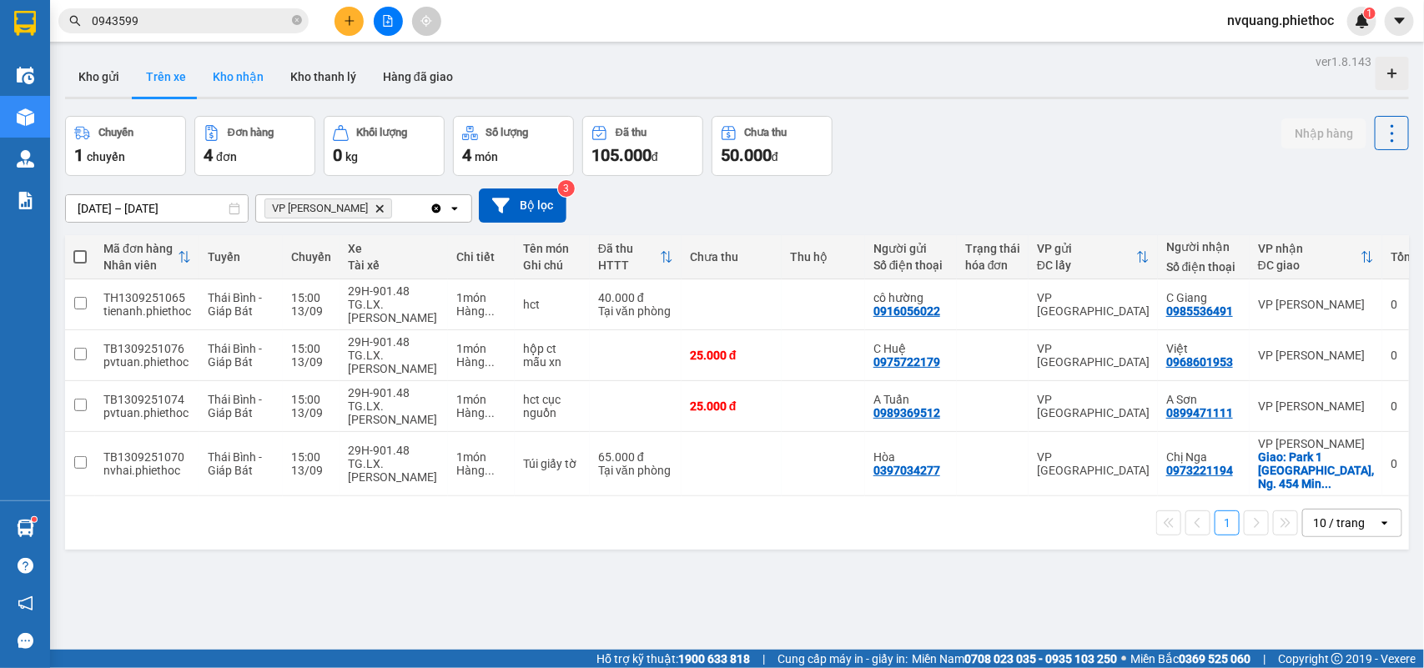
click at [223, 86] on button "Kho nhận" at bounding box center [238, 77] width 78 height 40
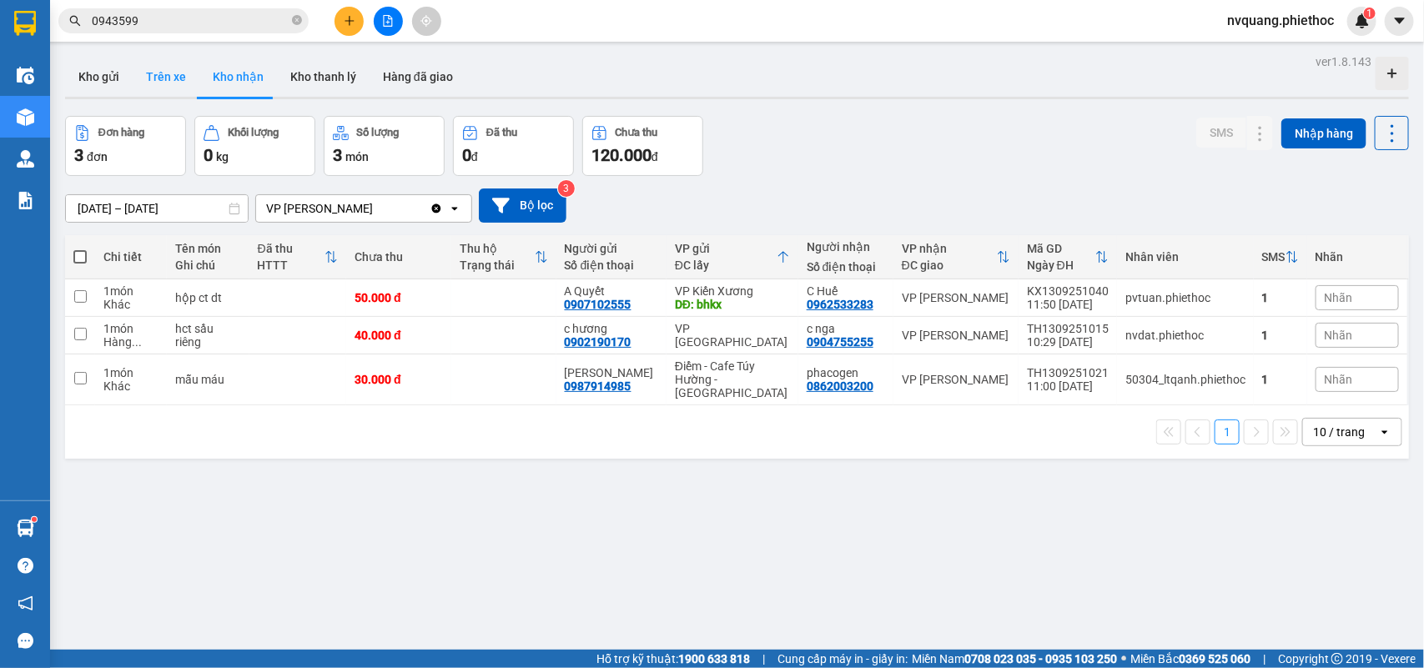
click at [189, 83] on button "Trên xe" at bounding box center [166, 77] width 67 height 40
type input "[DATE] – [DATE]"
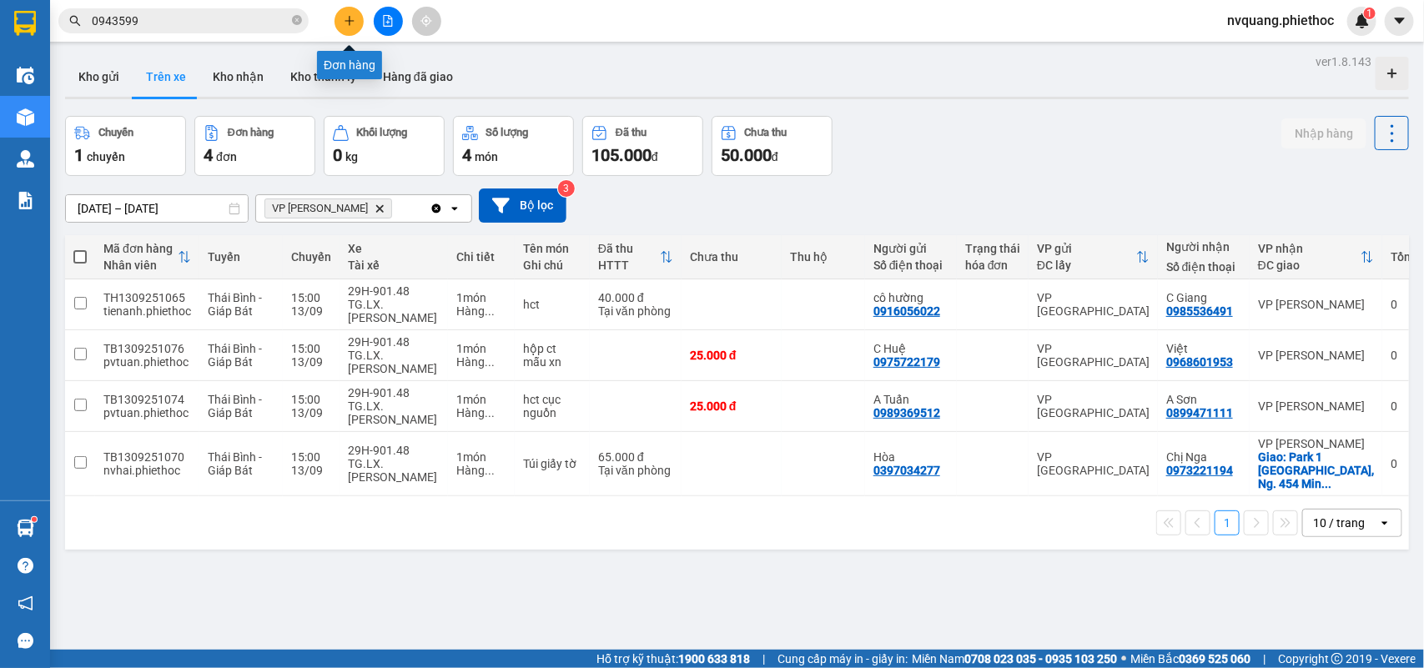
click at [356, 14] on button at bounding box center [349, 21] width 29 height 29
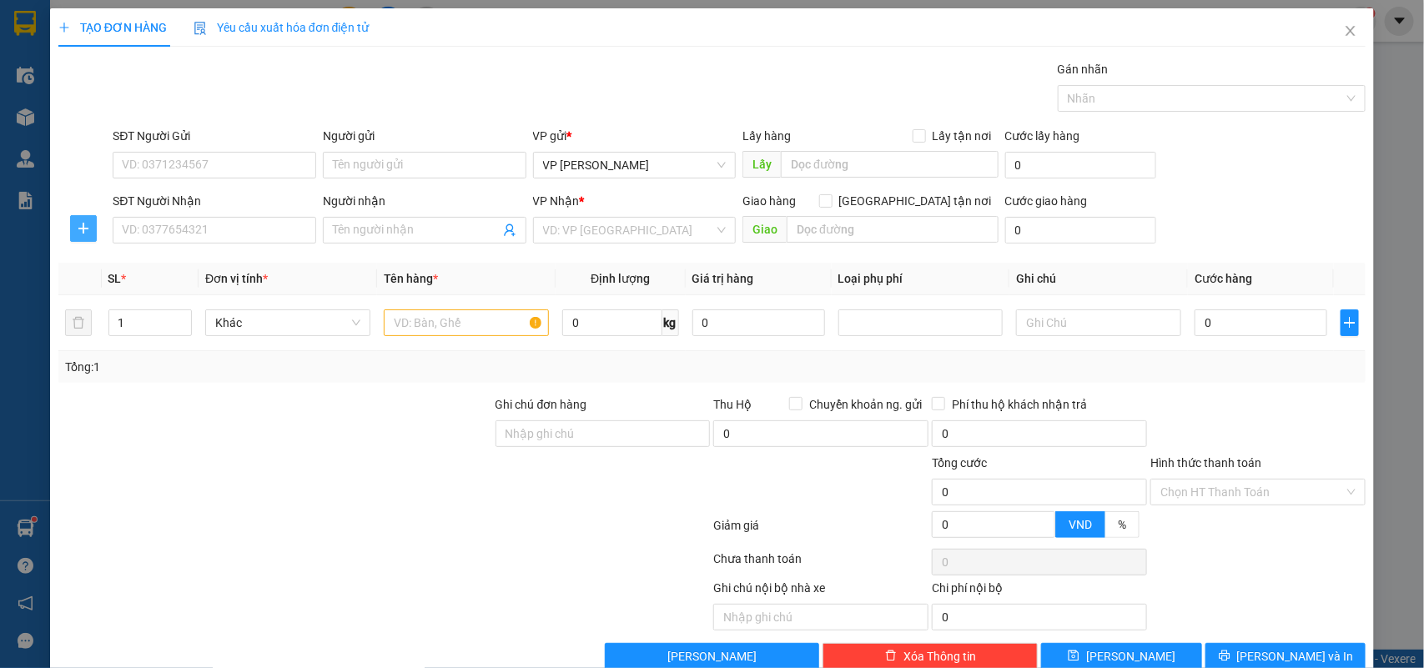
click at [89, 227] on span "plus" at bounding box center [83, 228] width 25 height 13
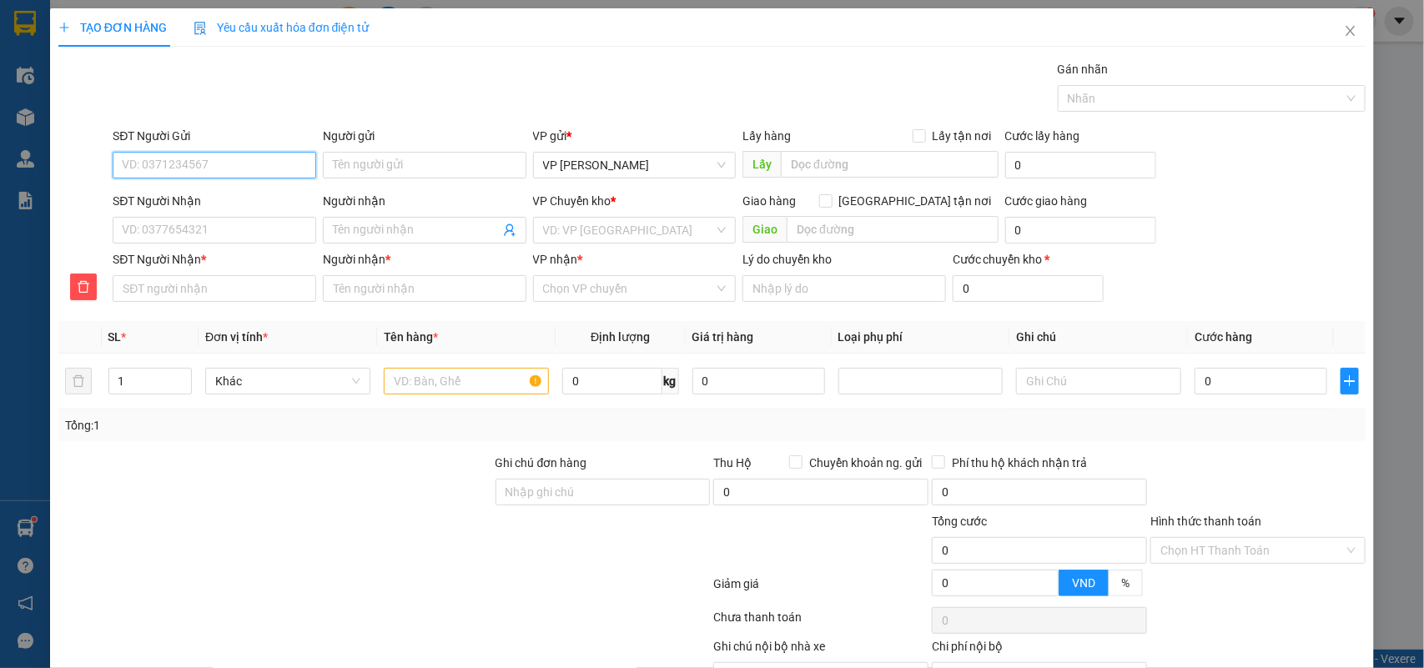
click at [135, 165] on input "SĐT Người Gửi" at bounding box center [215, 165] width 204 height 27
click at [159, 194] on div "0825886555 - A Thắng" at bounding box center [212, 199] width 181 height 18
type input "0825886555"
type input "A Thắng"
type input "12/9"
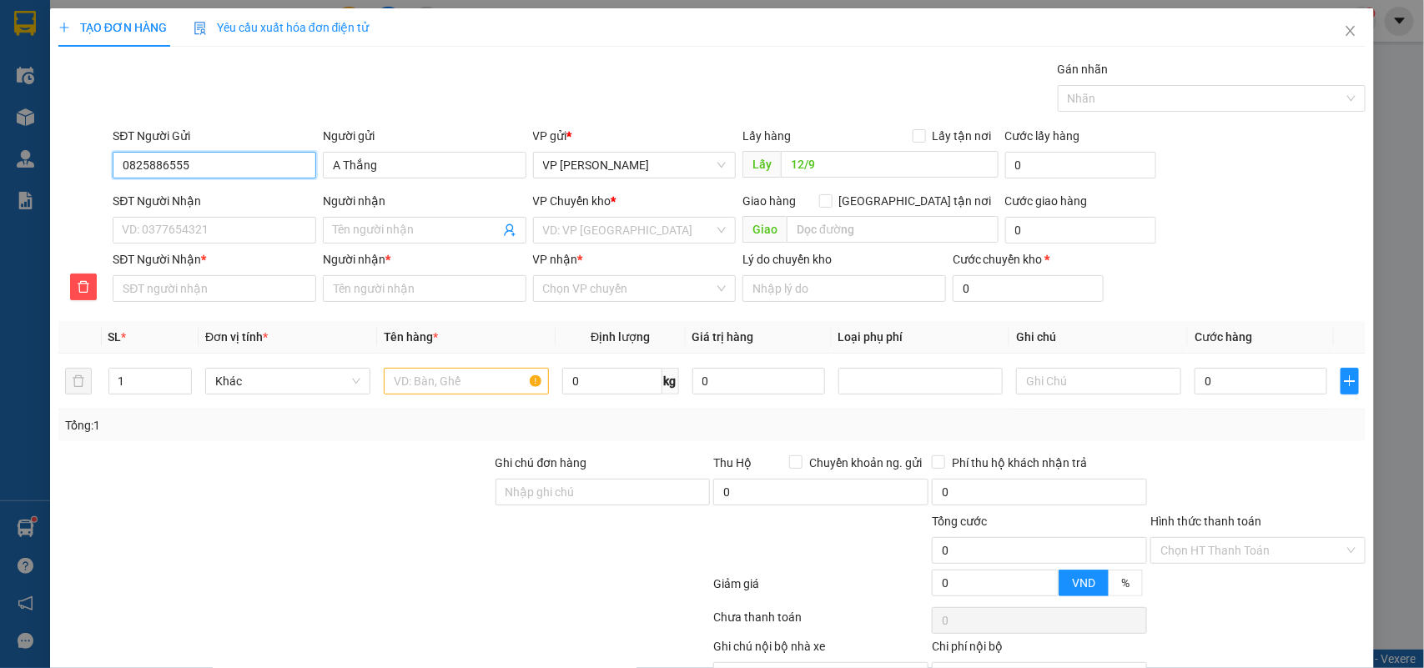
type input "0825886555"
click at [182, 209] on div "SĐT Người Nhận" at bounding box center [215, 201] width 204 height 18
click at [182, 217] on input "SĐT Người Nhận" at bounding box center [215, 230] width 204 height 27
click at [184, 223] on input "SĐT Người Nhận" at bounding box center [215, 230] width 204 height 27
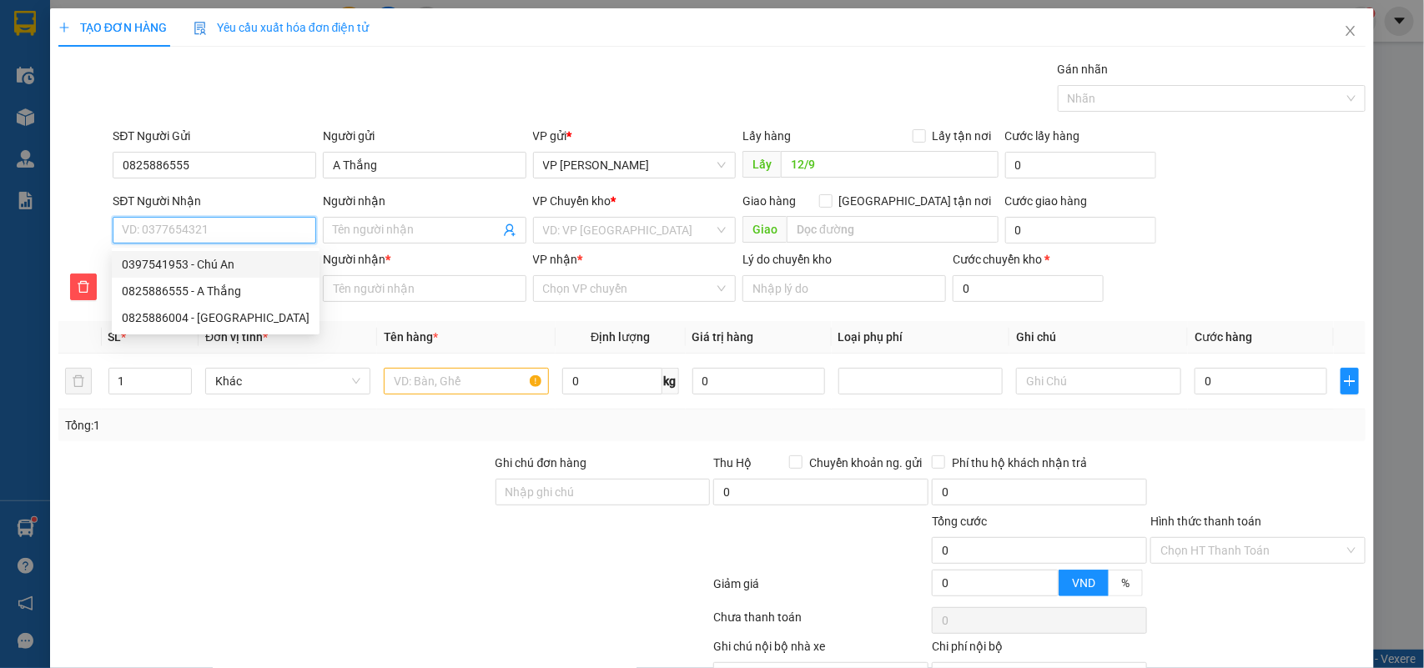
click at [209, 259] on div "0397541953 - Chú An" at bounding box center [216, 264] width 188 height 18
type input "0397541953"
type input "Chú An"
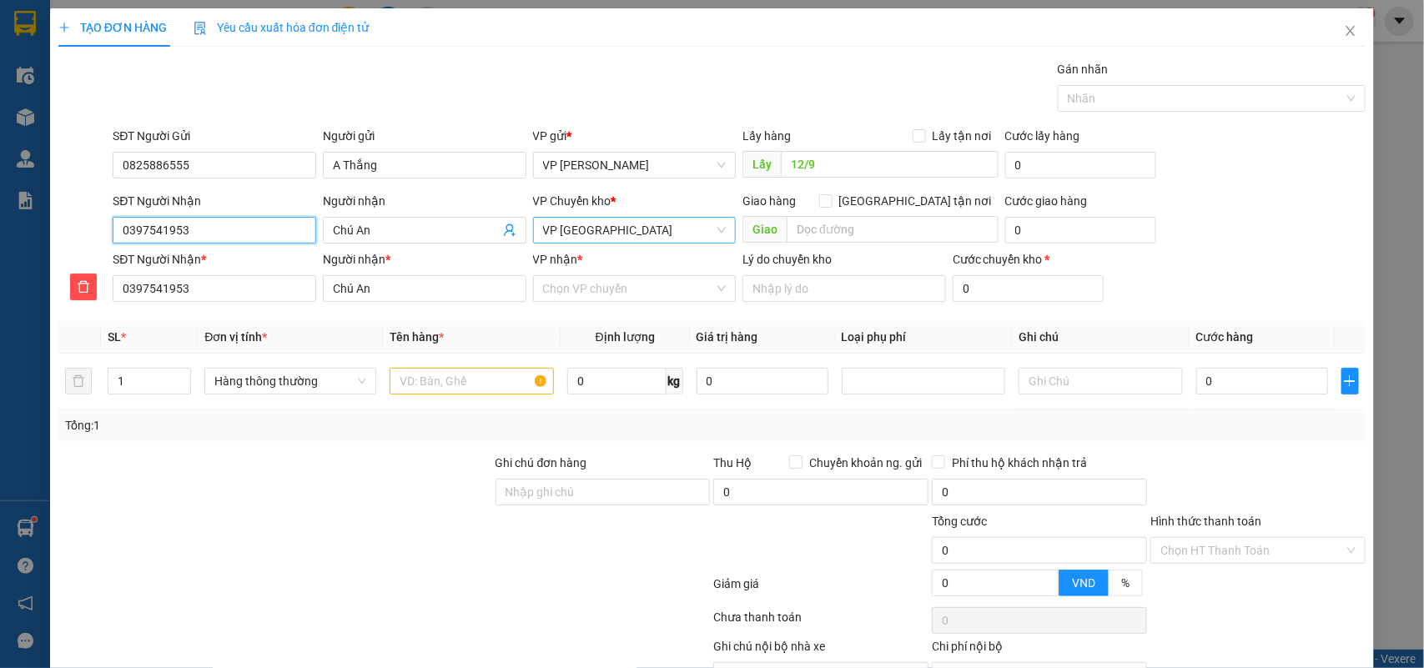
click at [581, 226] on span "VP [GEOGRAPHIC_DATA]" at bounding box center [635, 230] width 184 height 25
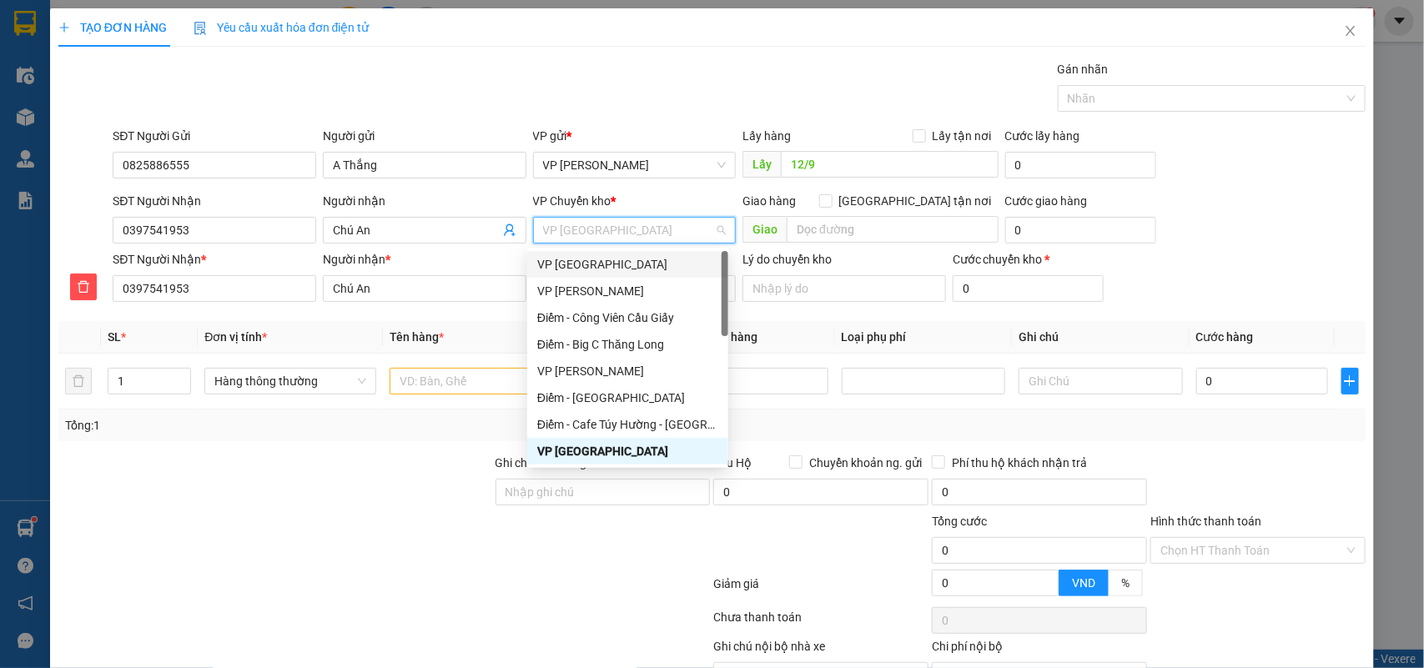
click at [581, 264] on div "VP [GEOGRAPHIC_DATA]" at bounding box center [627, 264] width 181 height 18
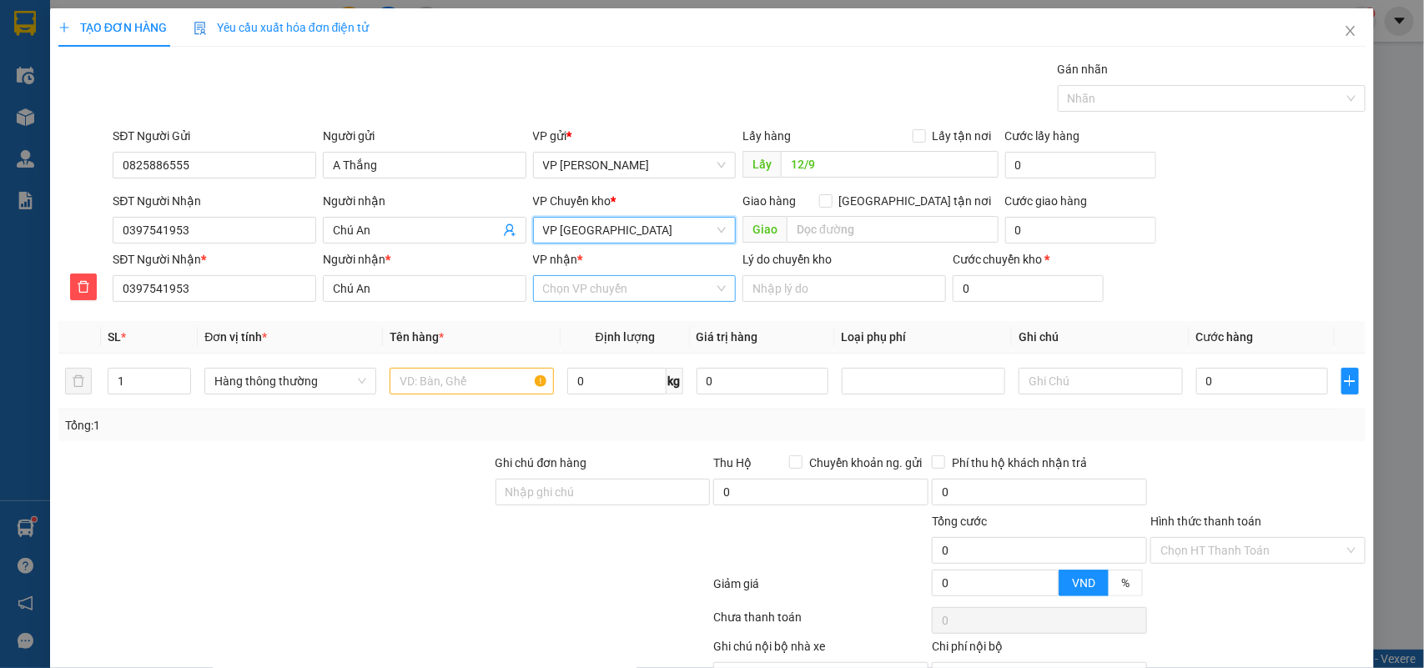
click at [586, 289] on input "VP nhận *" at bounding box center [629, 288] width 172 height 25
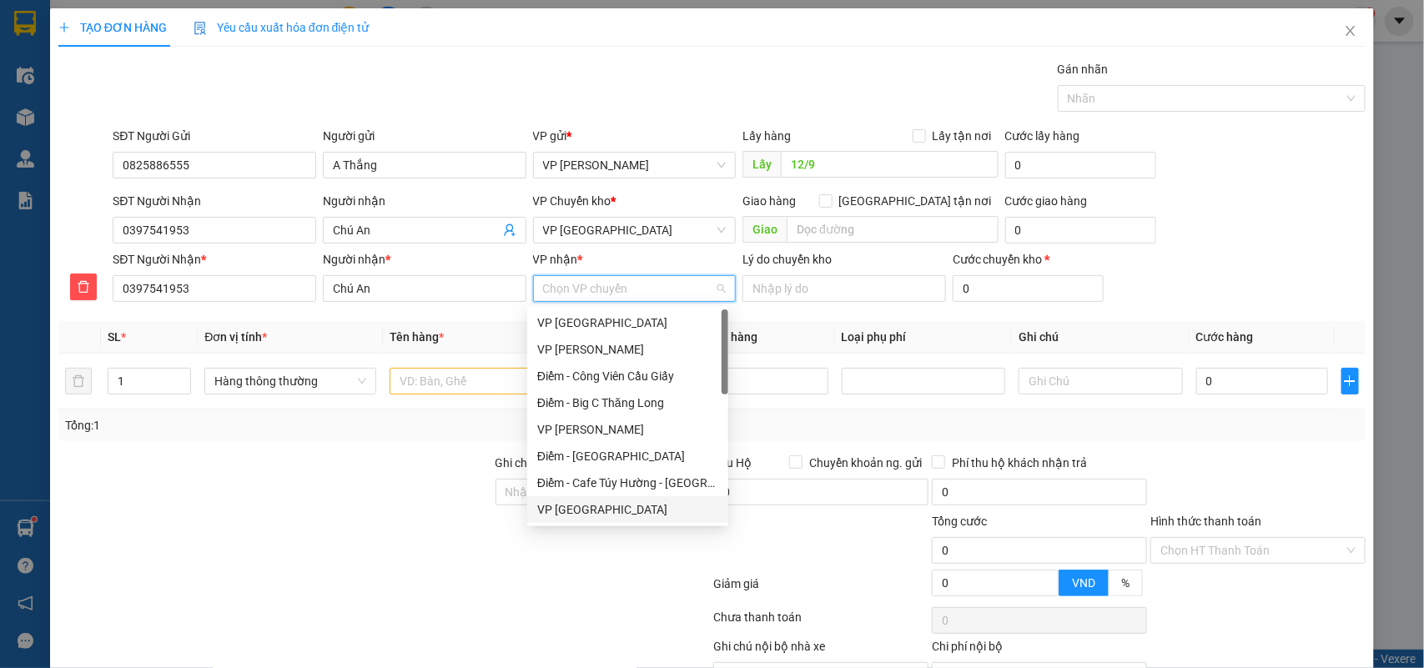
click at [564, 505] on div "VP [GEOGRAPHIC_DATA]" at bounding box center [627, 510] width 181 height 18
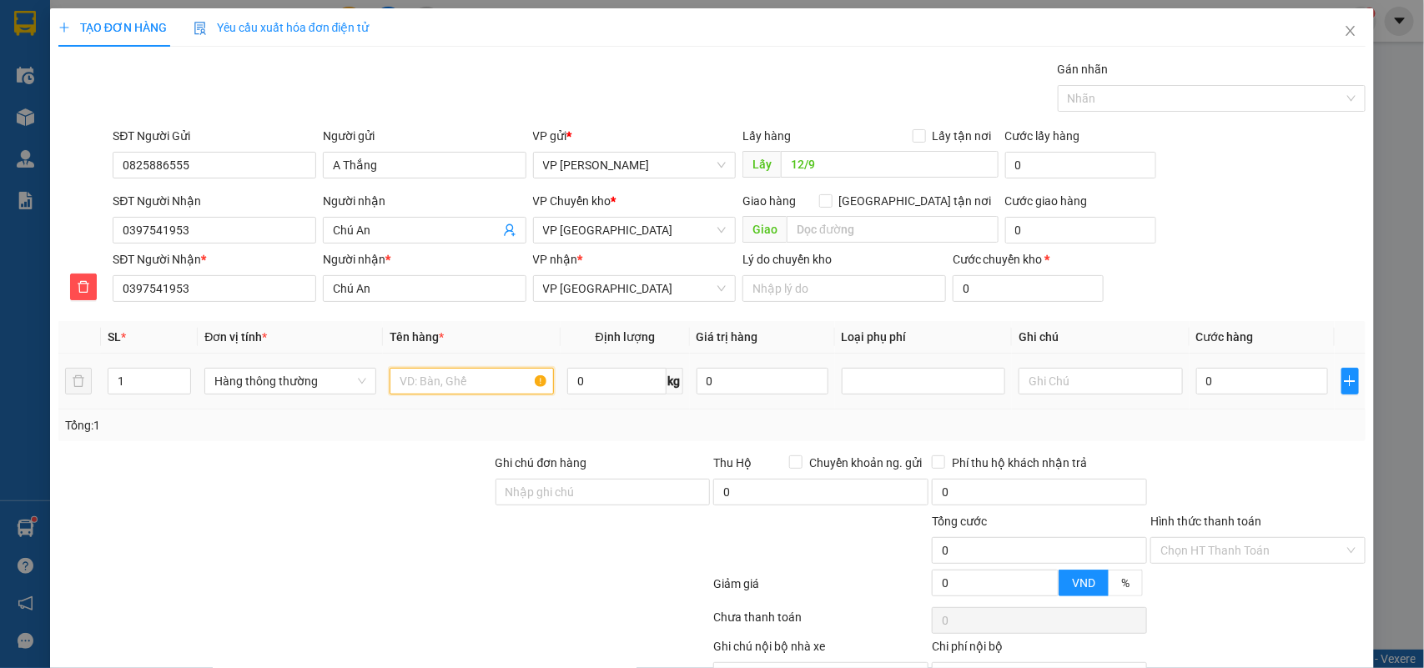
click at [420, 389] on input "text" at bounding box center [472, 381] width 164 height 27
drag, startPoint x: 159, startPoint y: 372, endPoint x: 13, endPoint y: 406, distance: 150.0
click at [14, 406] on div "TẠO ĐƠN HÀNG Yêu cầu xuất hóa đơn điện tử Transit Pickup Surcharge Ids Transit …" at bounding box center [712, 334] width 1424 height 668
type input "2"
click at [434, 392] on input "text" at bounding box center [472, 381] width 164 height 27
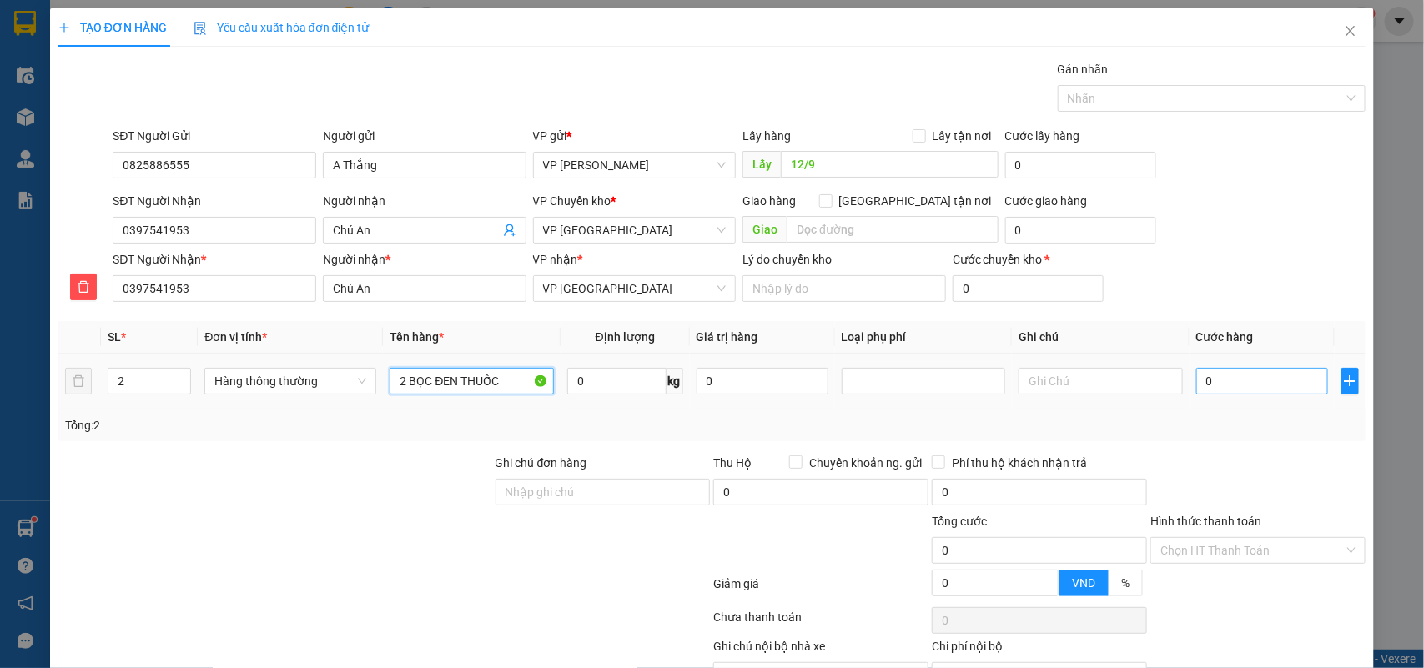
type input "2 BỌC ĐEN THUỐC"
click at [1211, 380] on input "0" at bounding box center [1262, 381] width 132 height 27
type input "7"
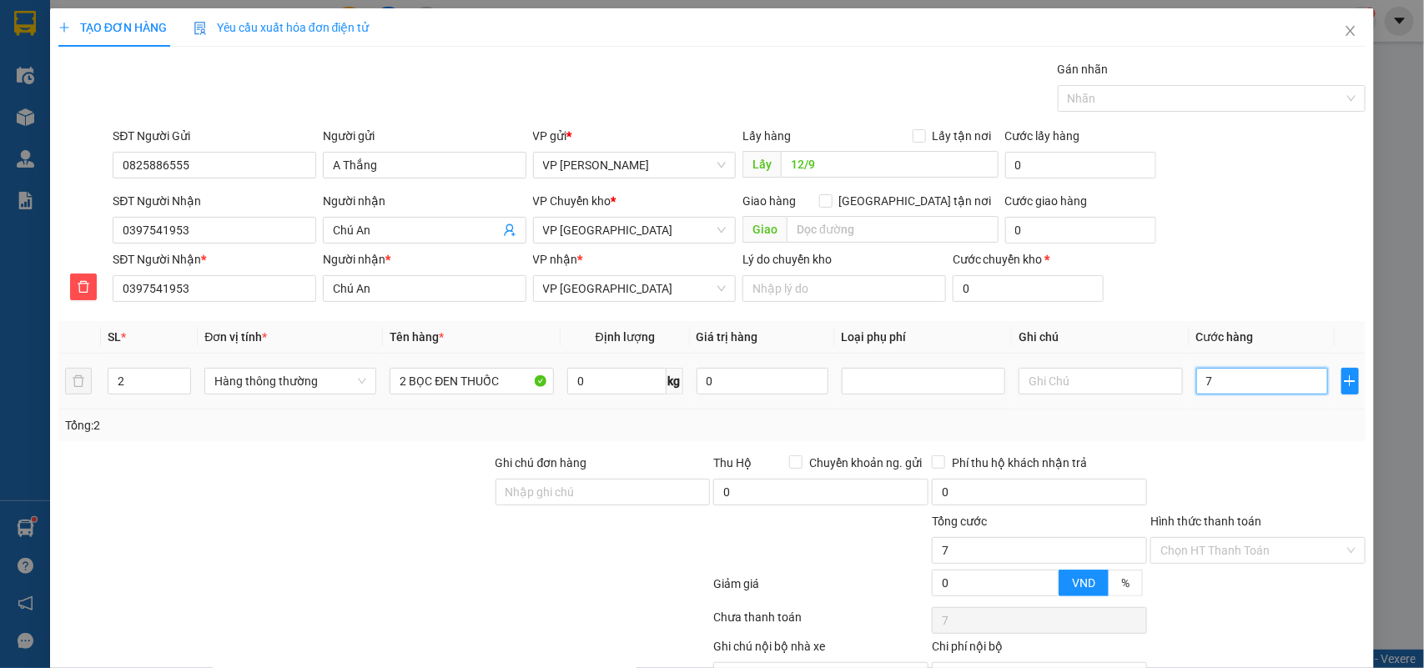
type input "0"
type input "06"
type input "6"
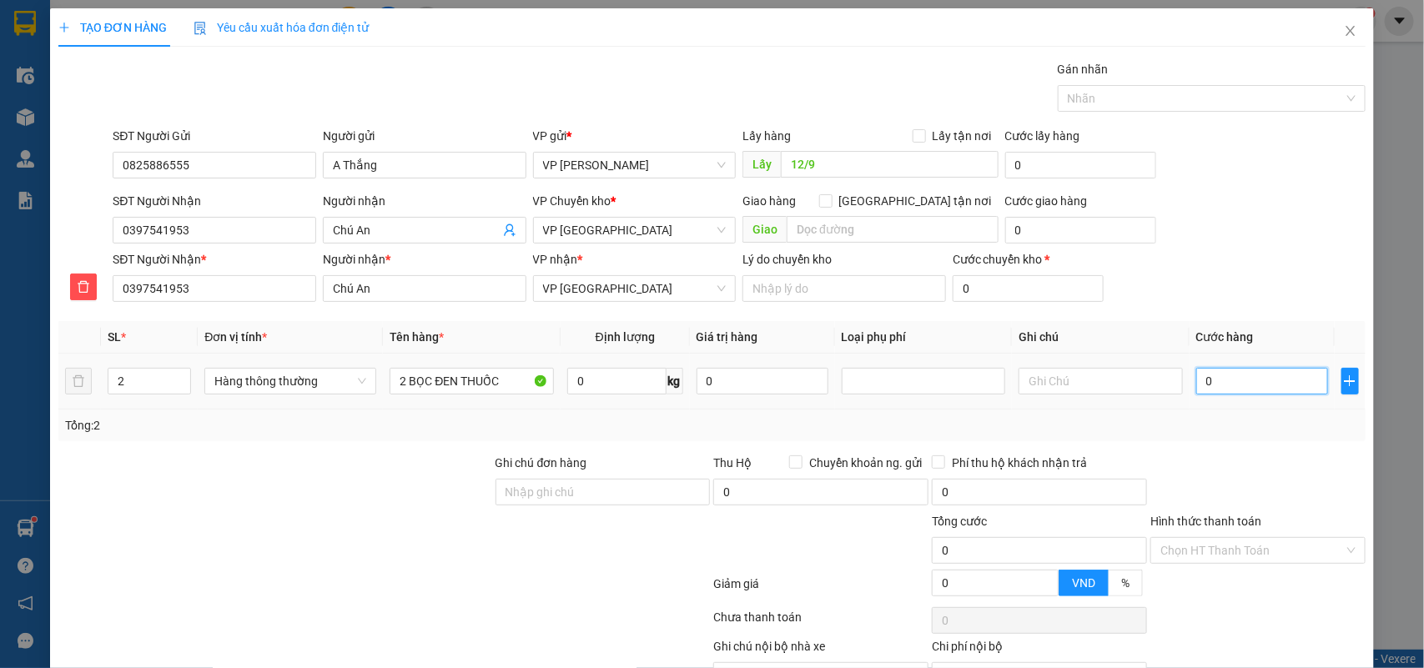
type input "6"
type input "060"
type input "60"
type input "60.000"
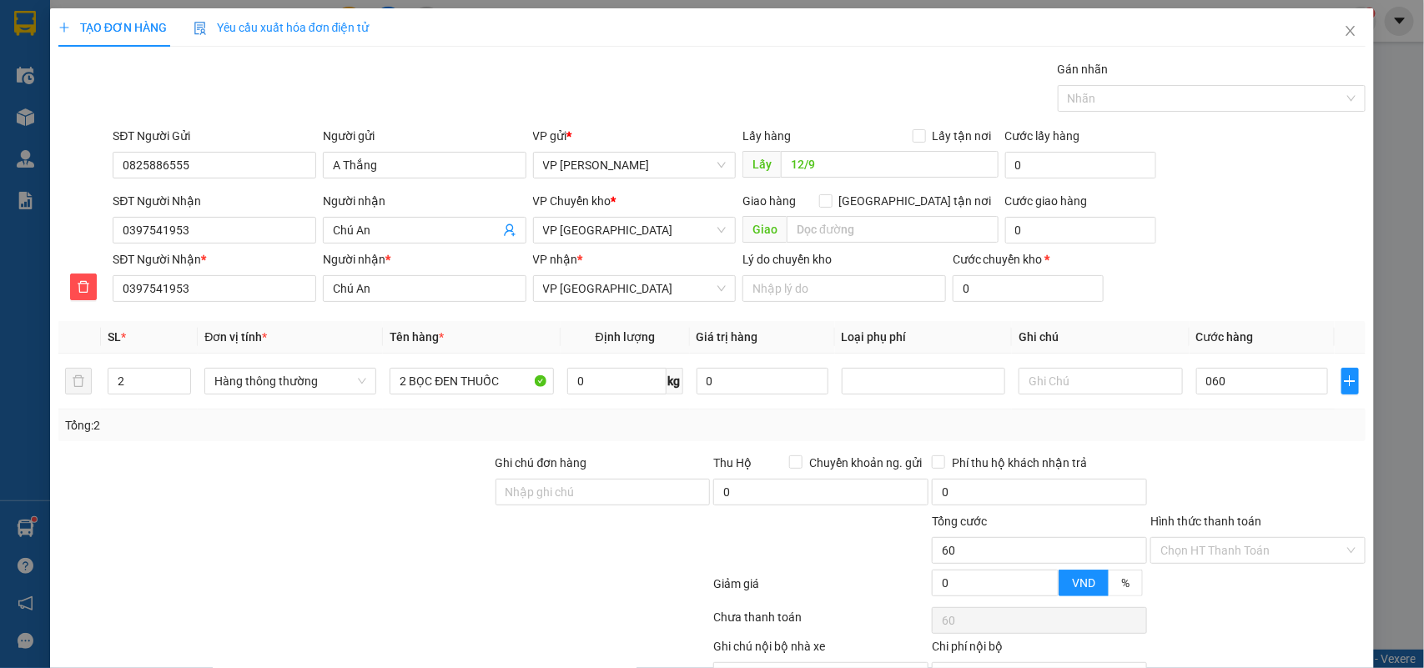
type input "60.000"
click at [1215, 417] on div "Tổng: 2" at bounding box center [712, 425] width 1295 height 18
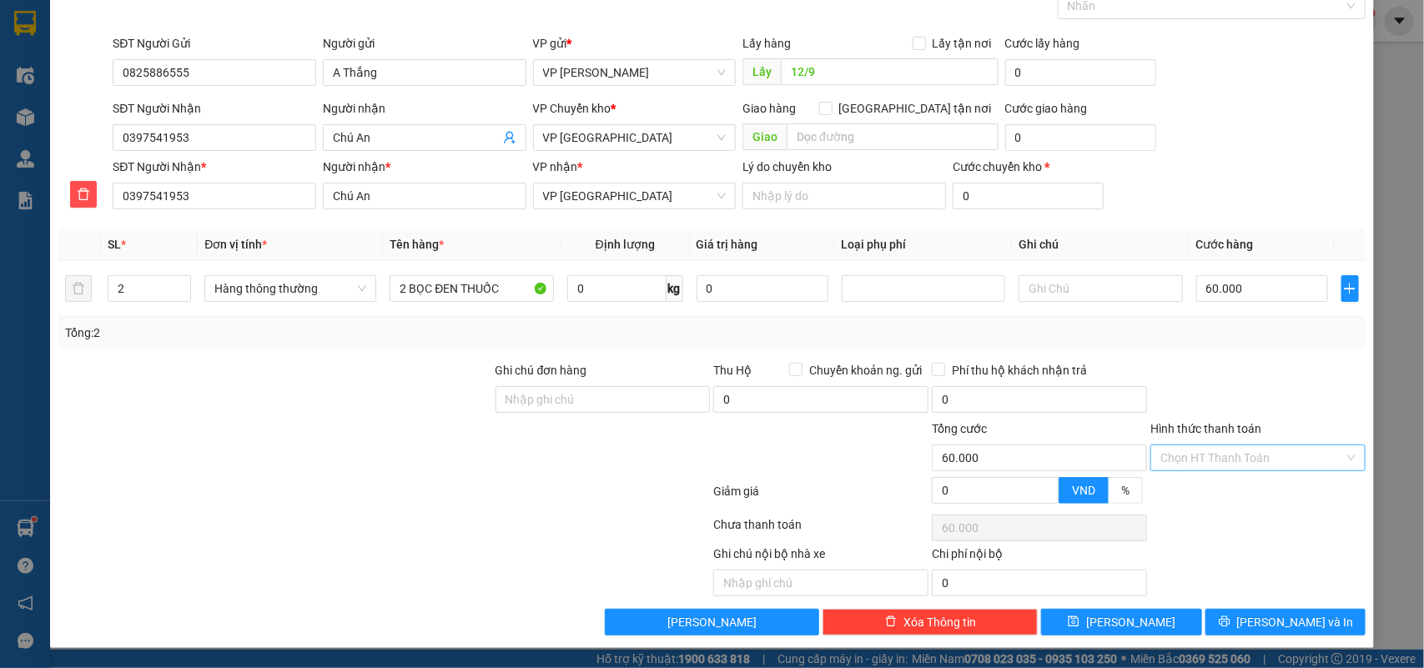
click at [1247, 459] on input "Hình thức thanh toán" at bounding box center [1253, 458] width 184 height 25
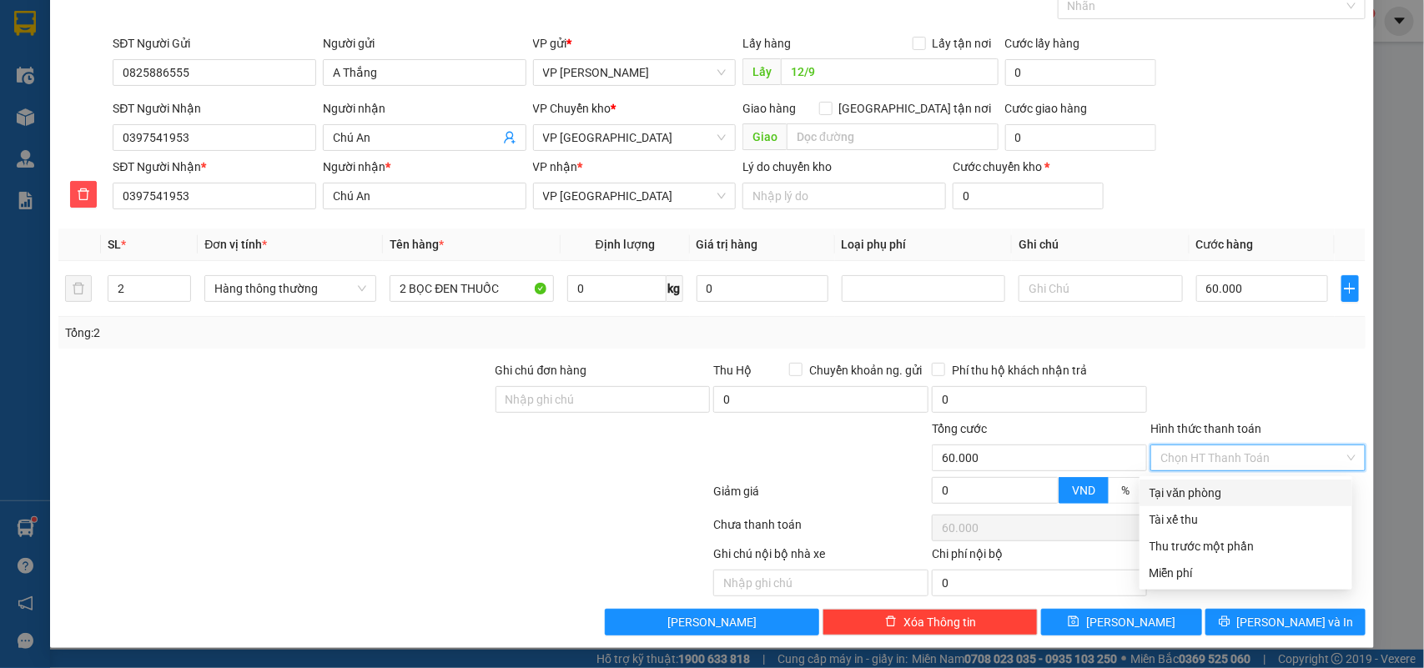
click at [1187, 484] on div "Tại văn phòng" at bounding box center [1246, 493] width 193 height 18
type input "0"
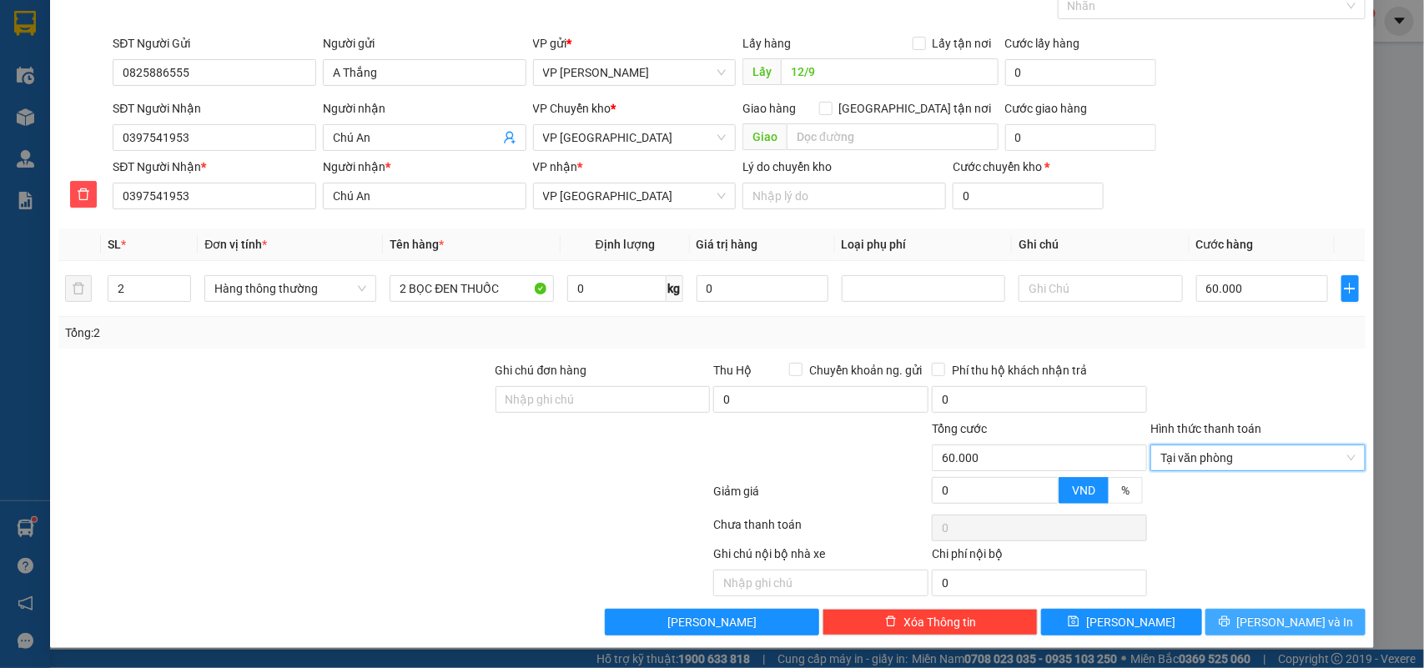
click at [1231, 624] on icon "printer" at bounding box center [1225, 622] width 12 height 12
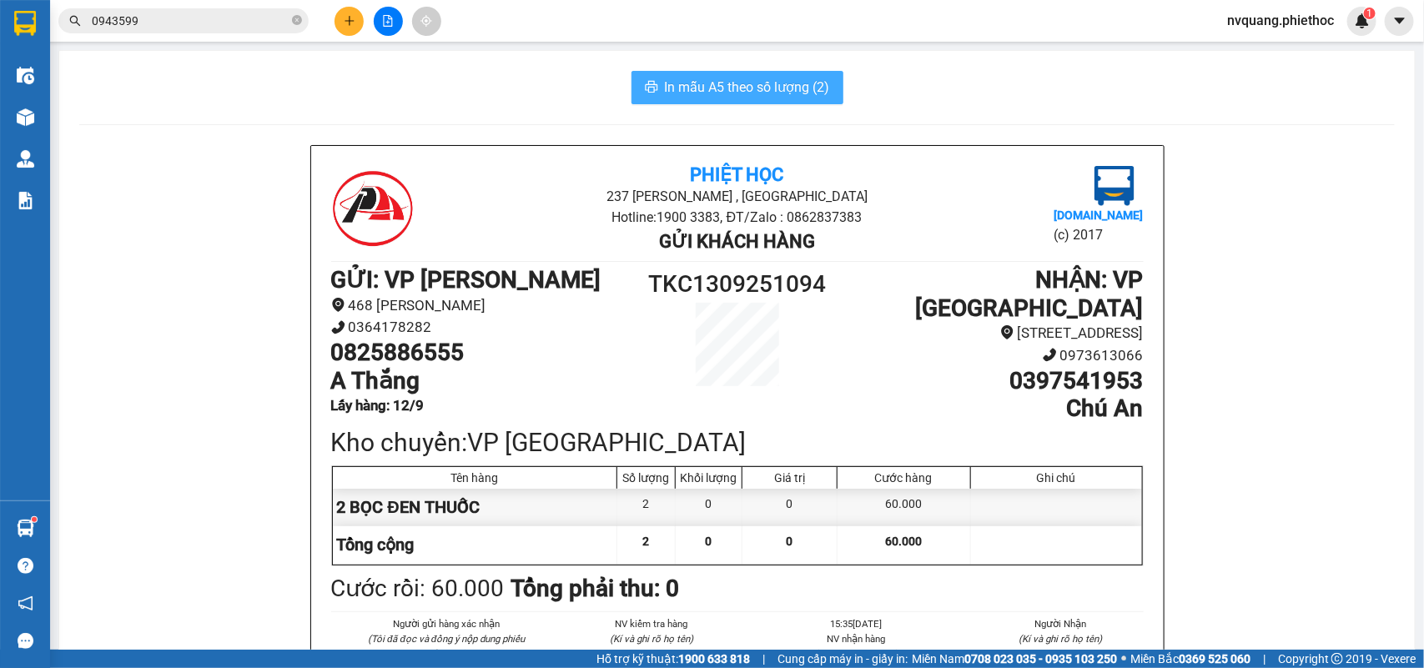
click at [713, 86] on span "In mẫu A5 theo số lượng (2)" at bounding box center [747, 87] width 165 height 21
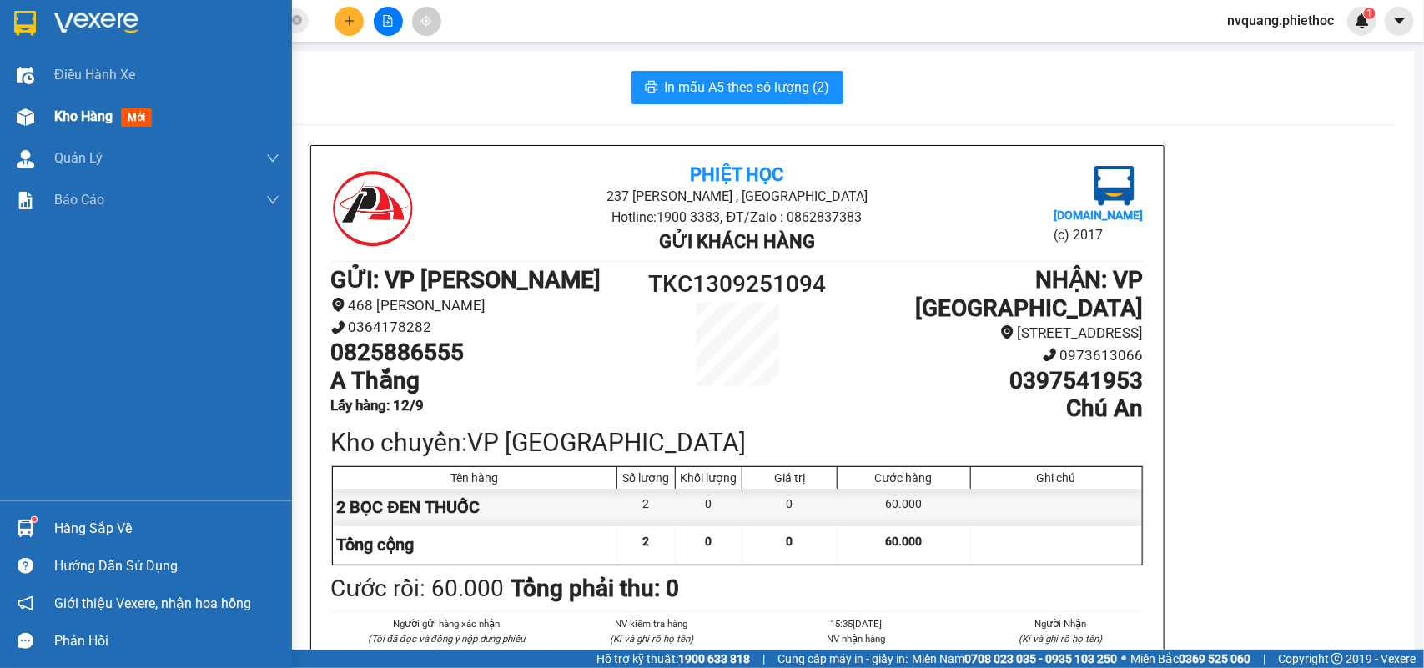
click at [56, 125] on div "Kho hàng mới" at bounding box center [106, 116] width 104 height 21
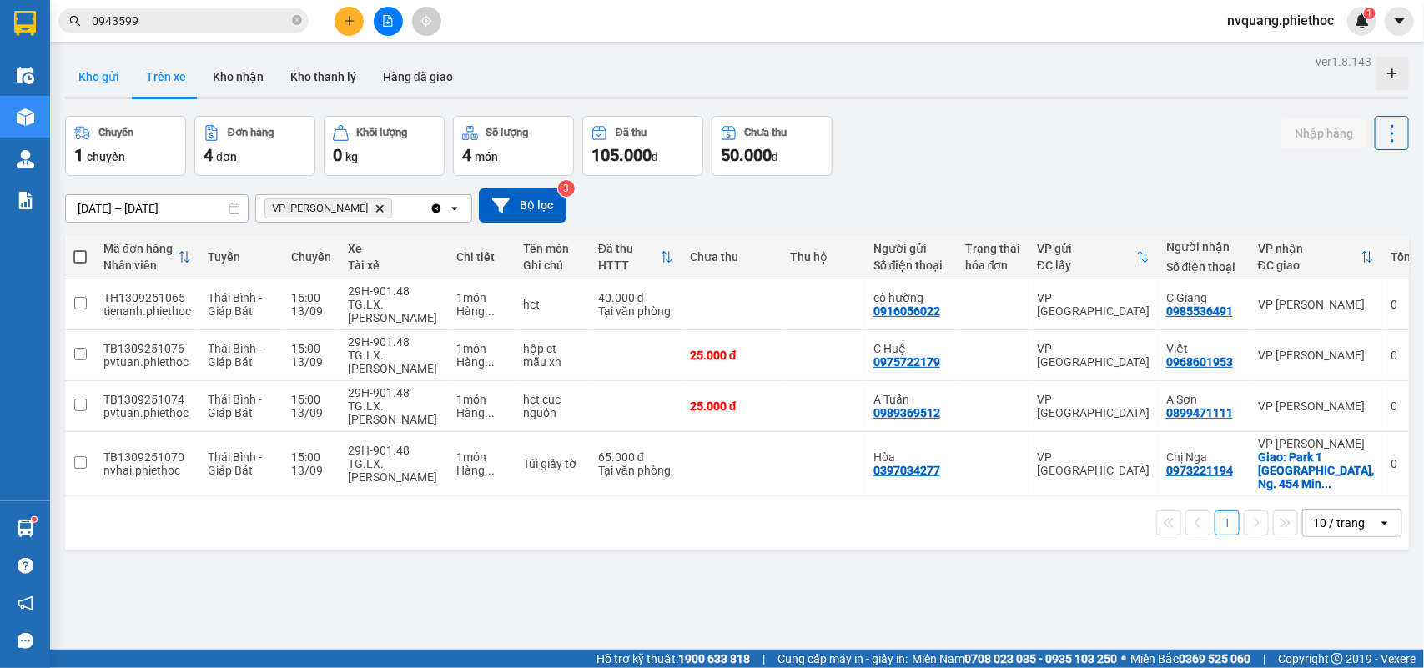
click at [108, 71] on button "Kho gửi" at bounding box center [99, 77] width 68 height 40
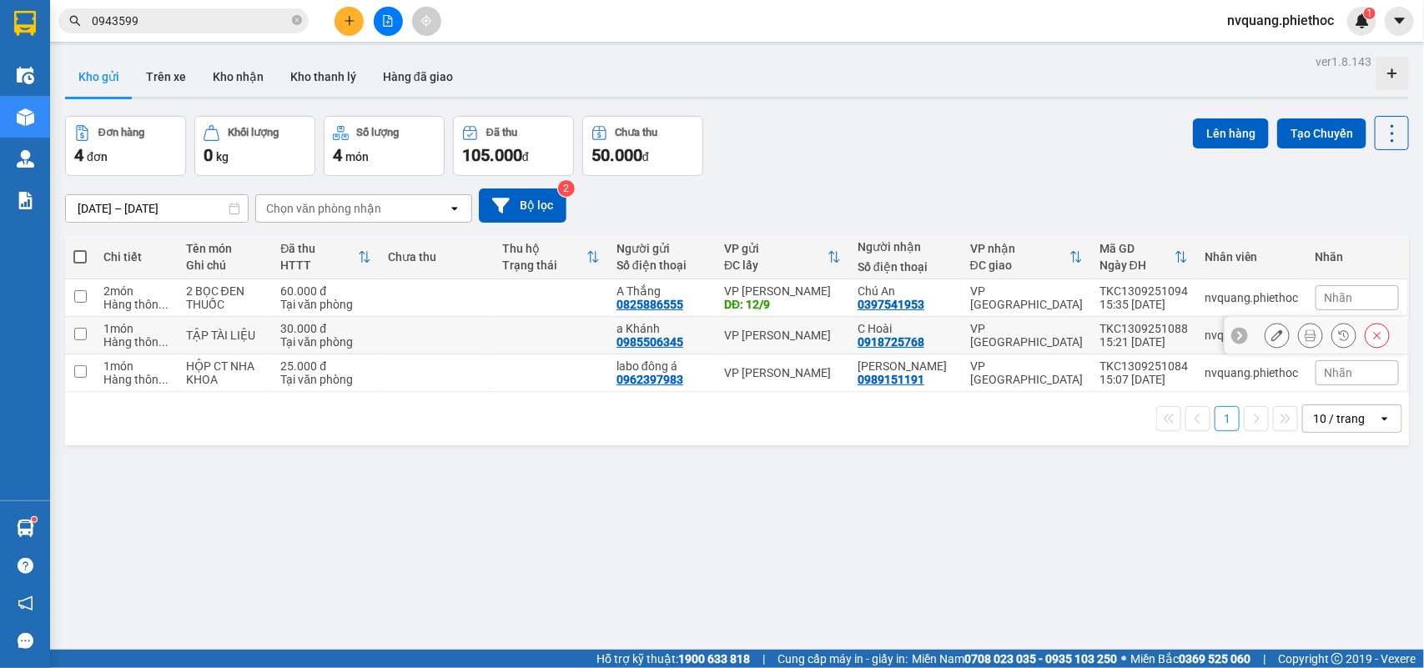
click at [490, 348] on td at bounding box center [437, 336] width 114 height 38
checkbox input "true"
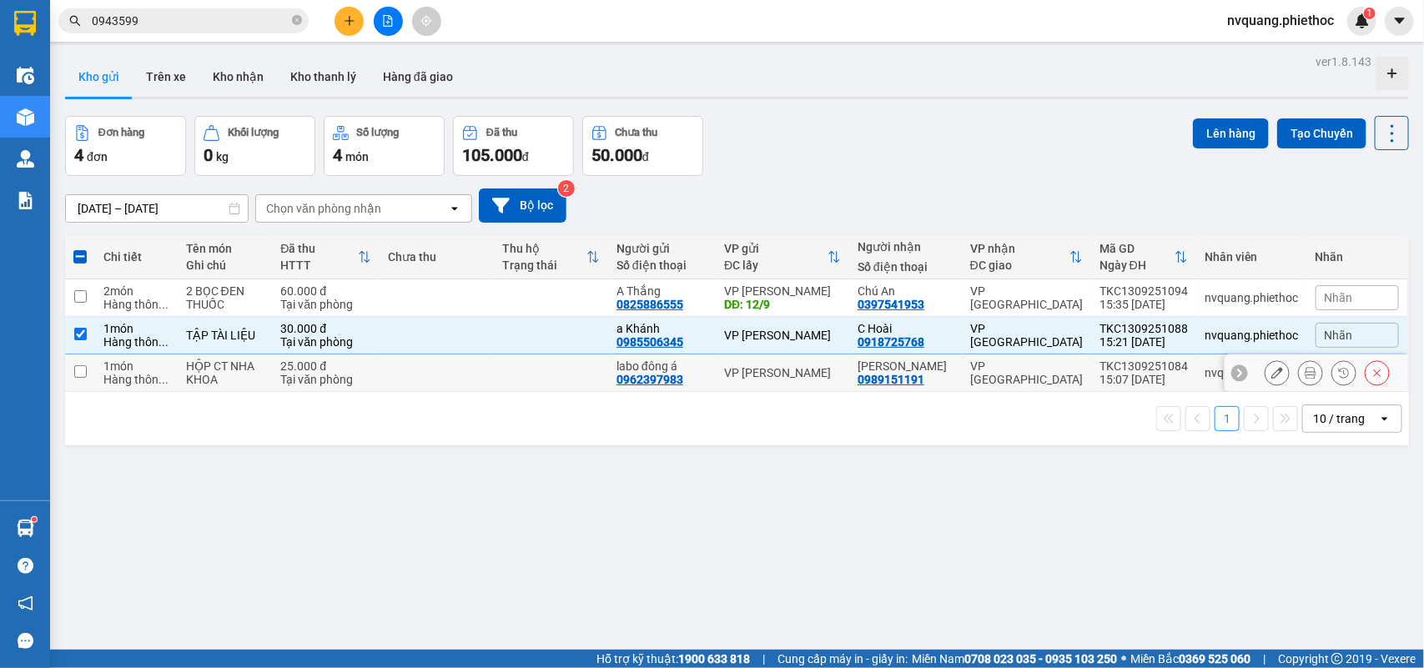
click at [478, 364] on td at bounding box center [437, 374] width 114 height 38
checkbox input "true"
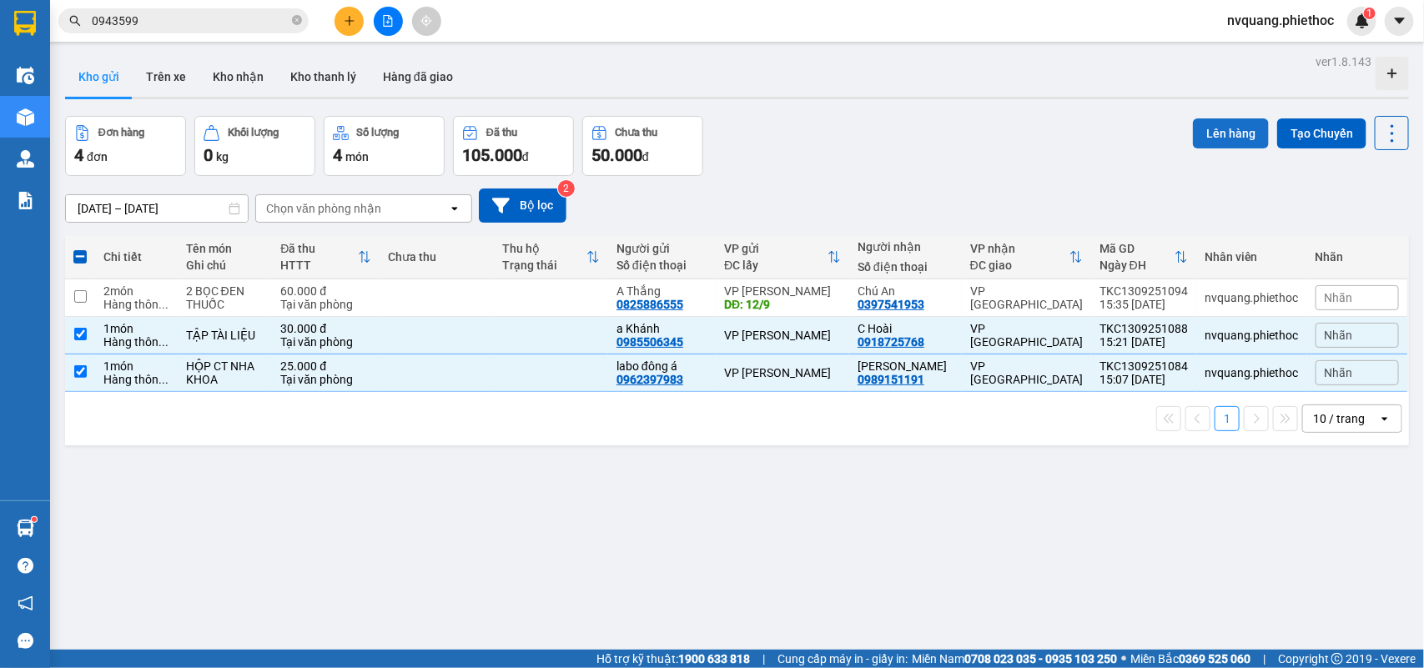
click at [1200, 140] on button "Lên hàng" at bounding box center [1231, 133] width 76 height 30
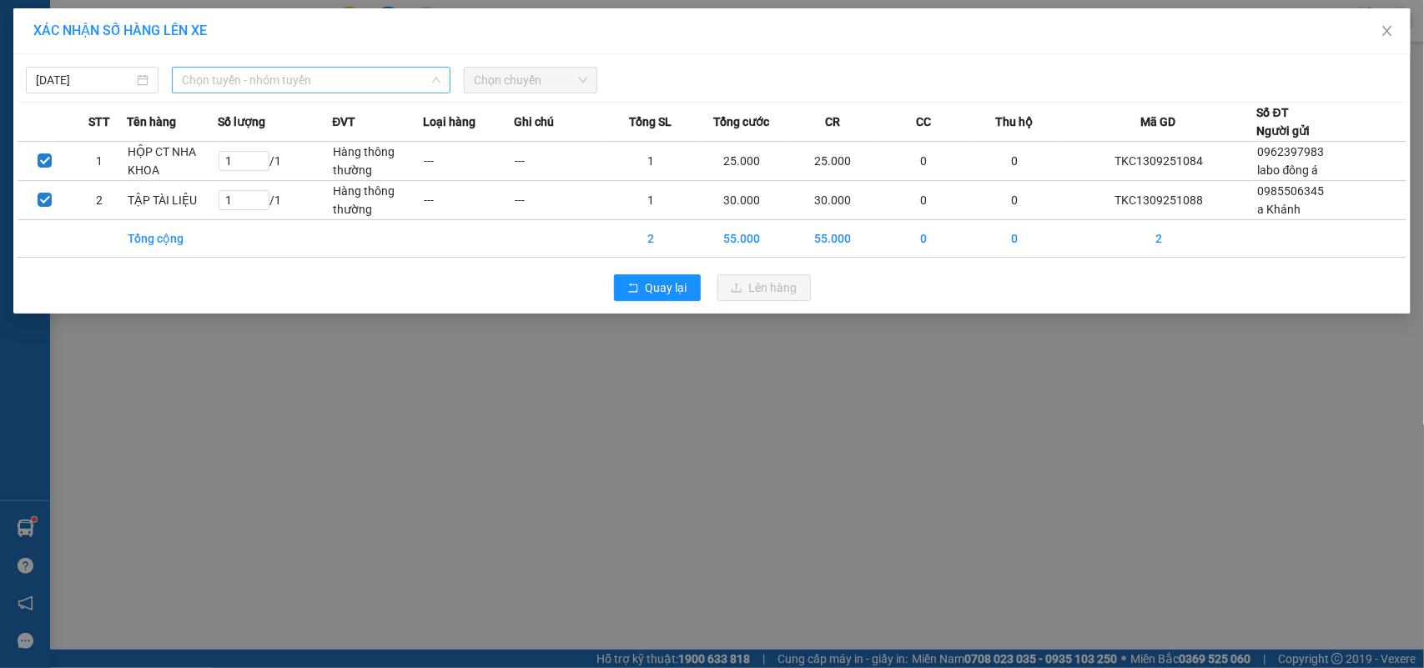
click at [204, 80] on span "Chọn tuyến - nhóm tuyến" at bounding box center [311, 80] width 259 height 25
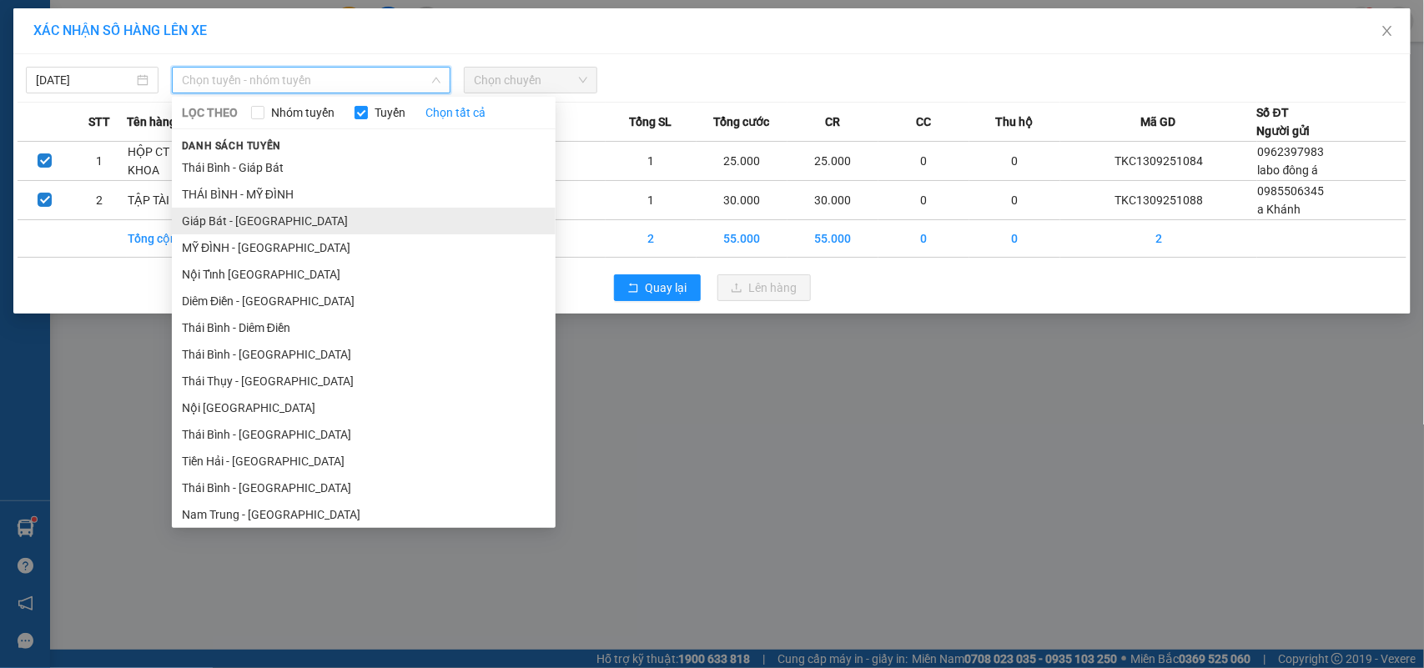
click at [226, 221] on li "Giáp Bát - [GEOGRAPHIC_DATA]" at bounding box center [364, 221] width 384 height 27
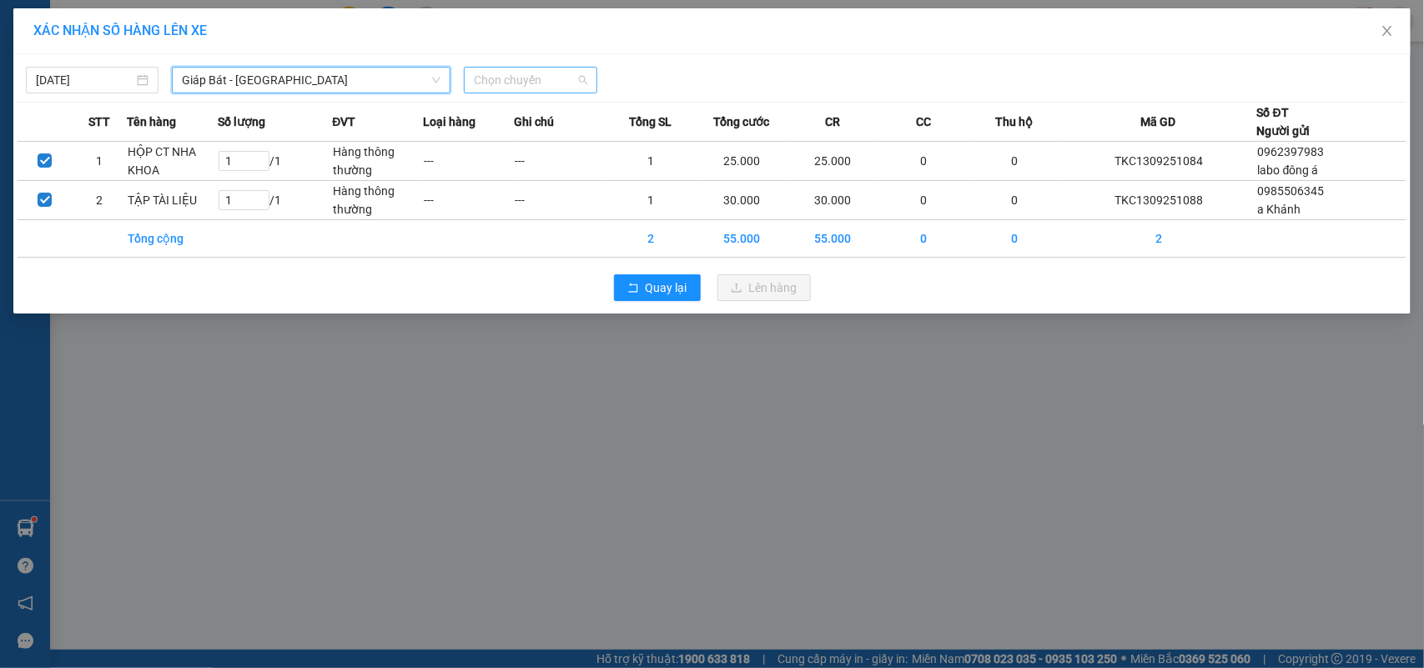
click at [491, 82] on span "Chọn chuyến" at bounding box center [530, 80] width 113 height 25
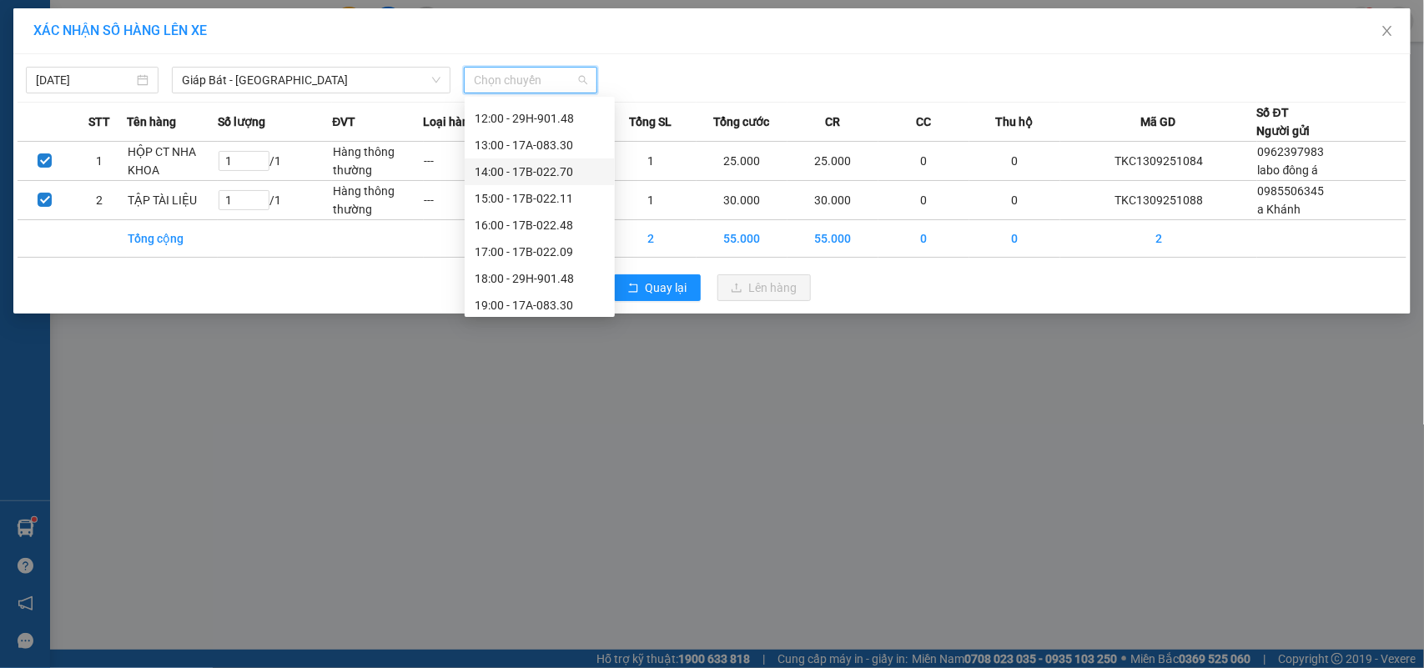
scroll to position [239, 0]
click at [551, 196] on div "16:00 - 17B-022.48" at bounding box center [540, 194] width 130 height 18
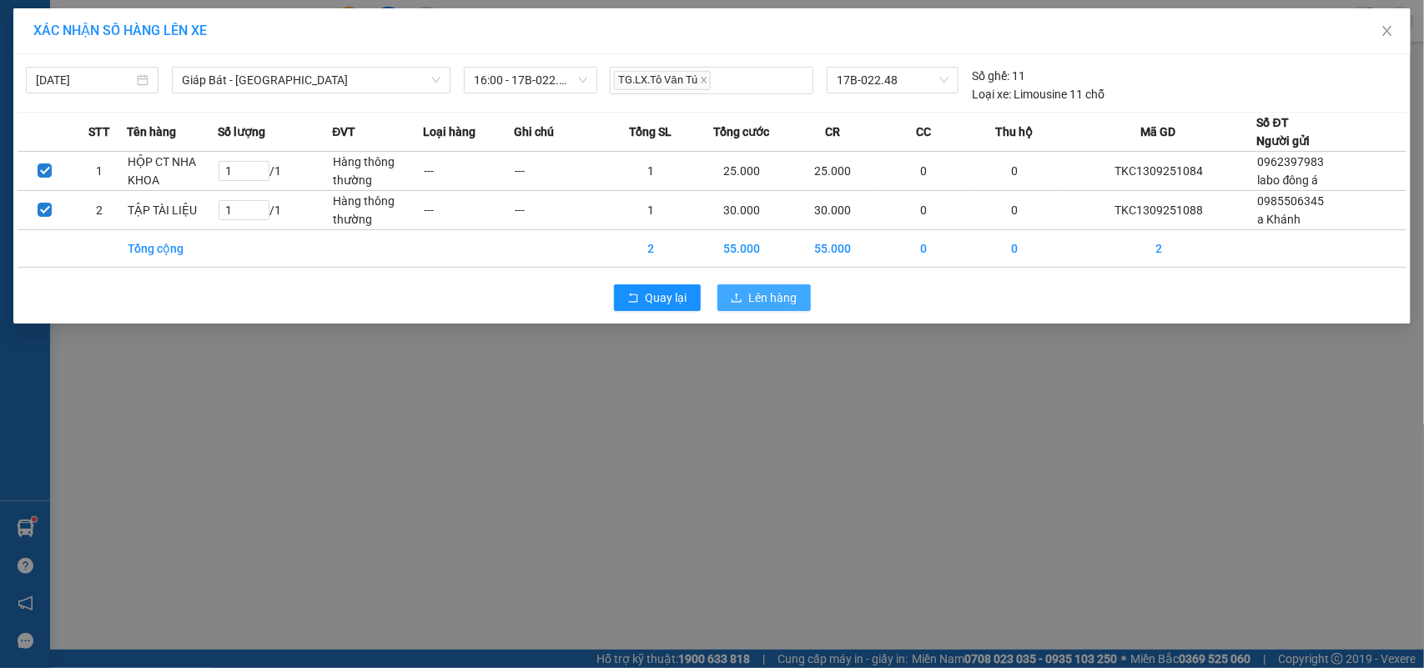
click at [737, 299] on icon "upload" at bounding box center [737, 297] width 10 height 9
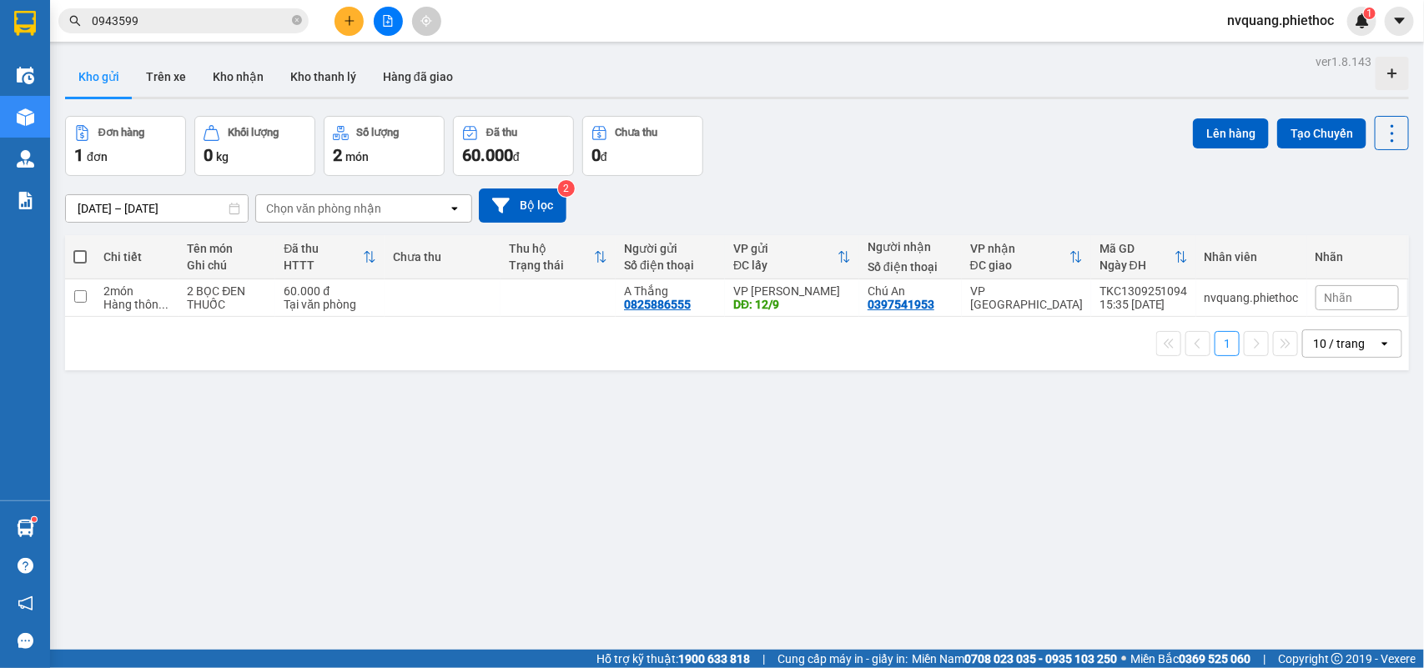
click at [342, 22] on button at bounding box center [349, 21] width 29 height 29
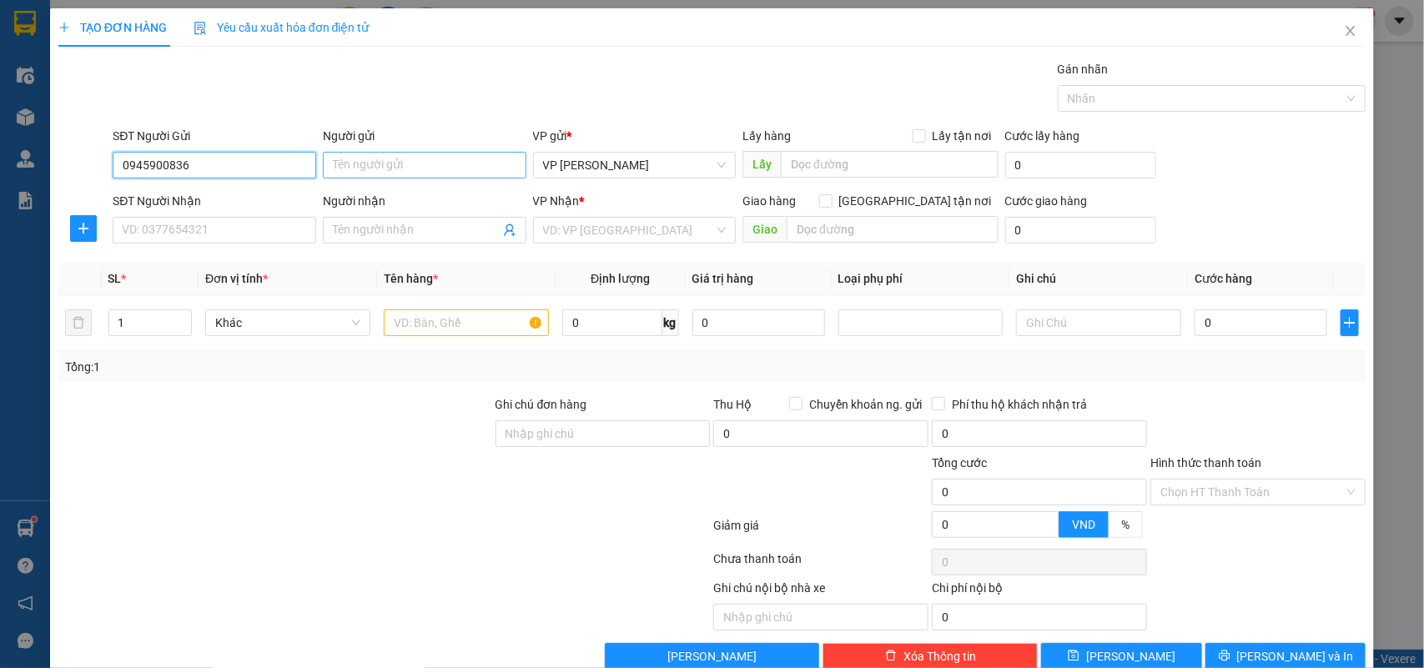
type input "0945900836"
click at [324, 155] on input "Người gửi" at bounding box center [425, 165] width 204 height 27
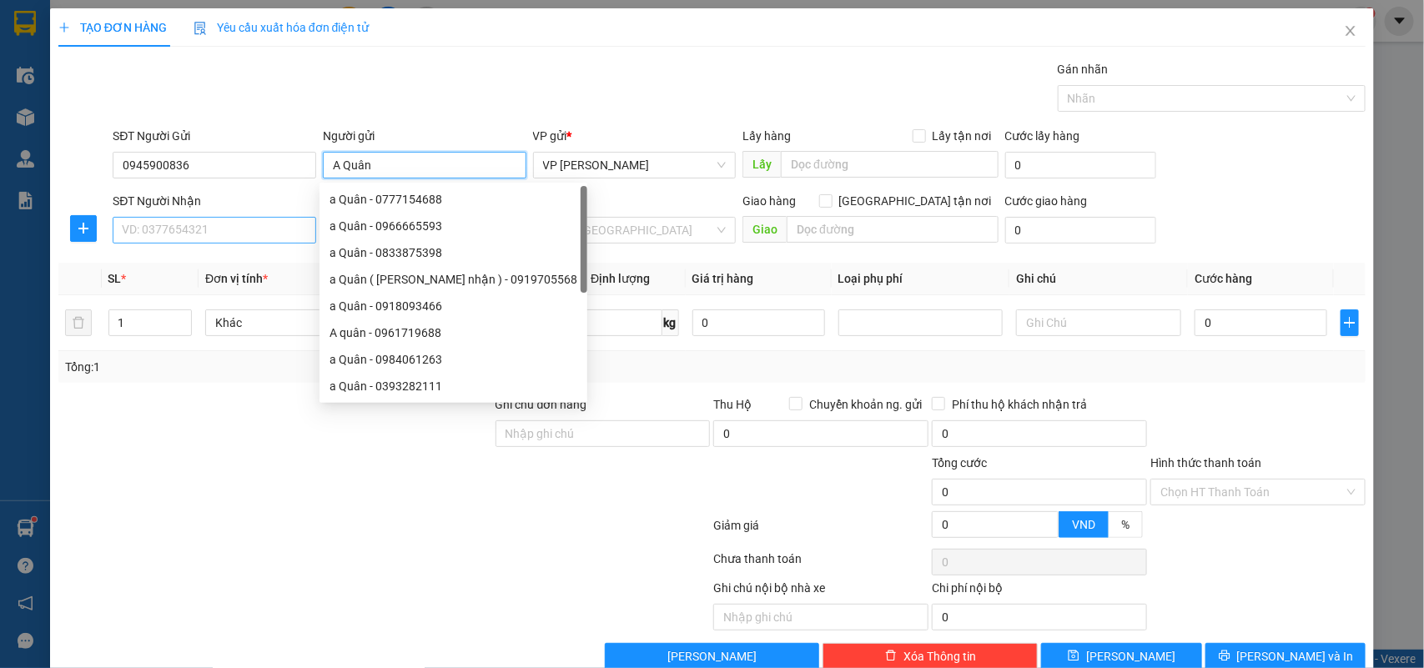
type input "A Quân"
click at [174, 242] on input "SĐT Người Nhận" at bounding box center [215, 230] width 204 height 27
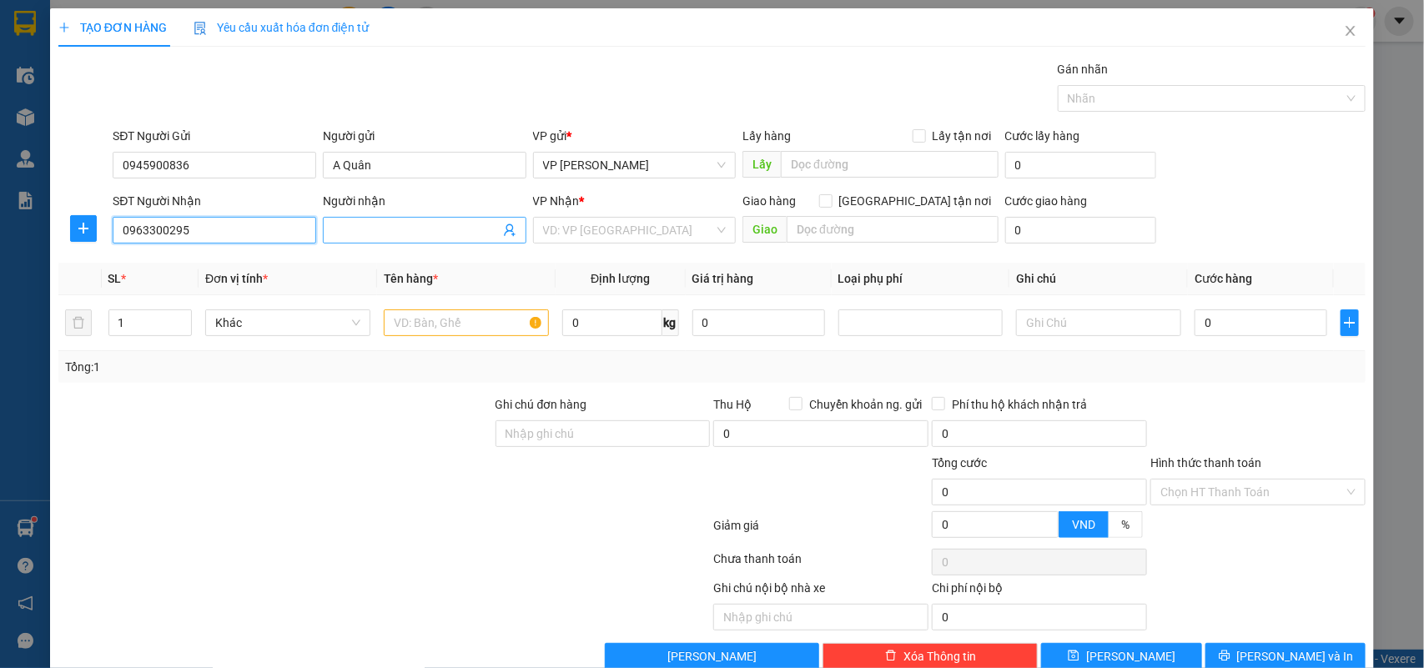
type input "0963300295"
click at [384, 228] on input "Người nhận" at bounding box center [416, 230] width 167 height 18
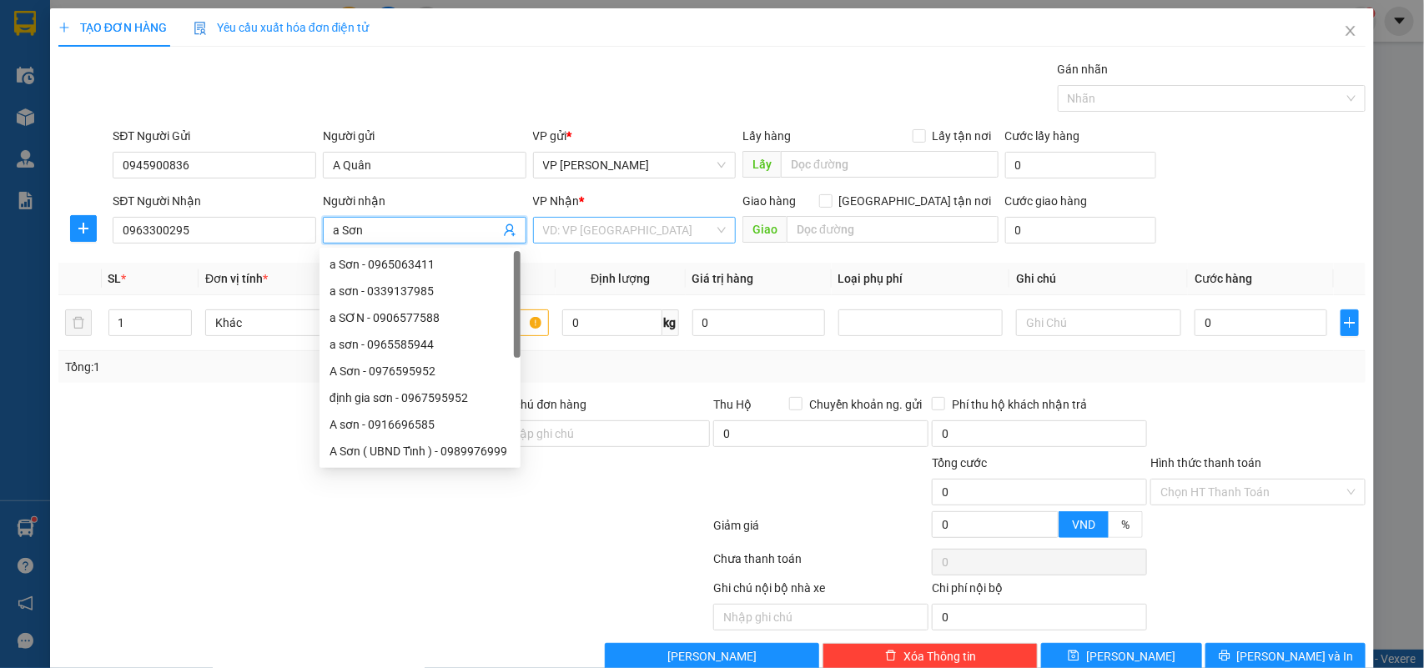
type input "a Sơn"
click at [599, 234] on input "search" at bounding box center [629, 230] width 172 height 25
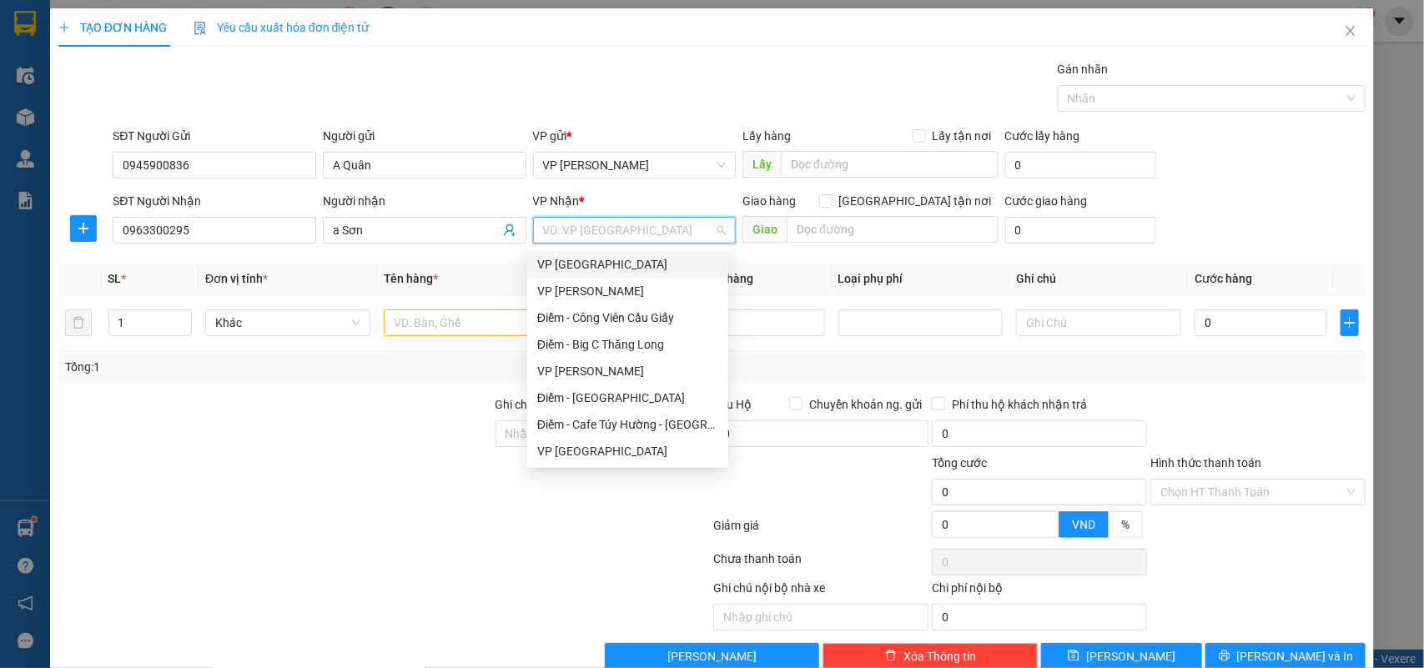
click at [581, 259] on div "VP [GEOGRAPHIC_DATA]" at bounding box center [627, 264] width 181 height 18
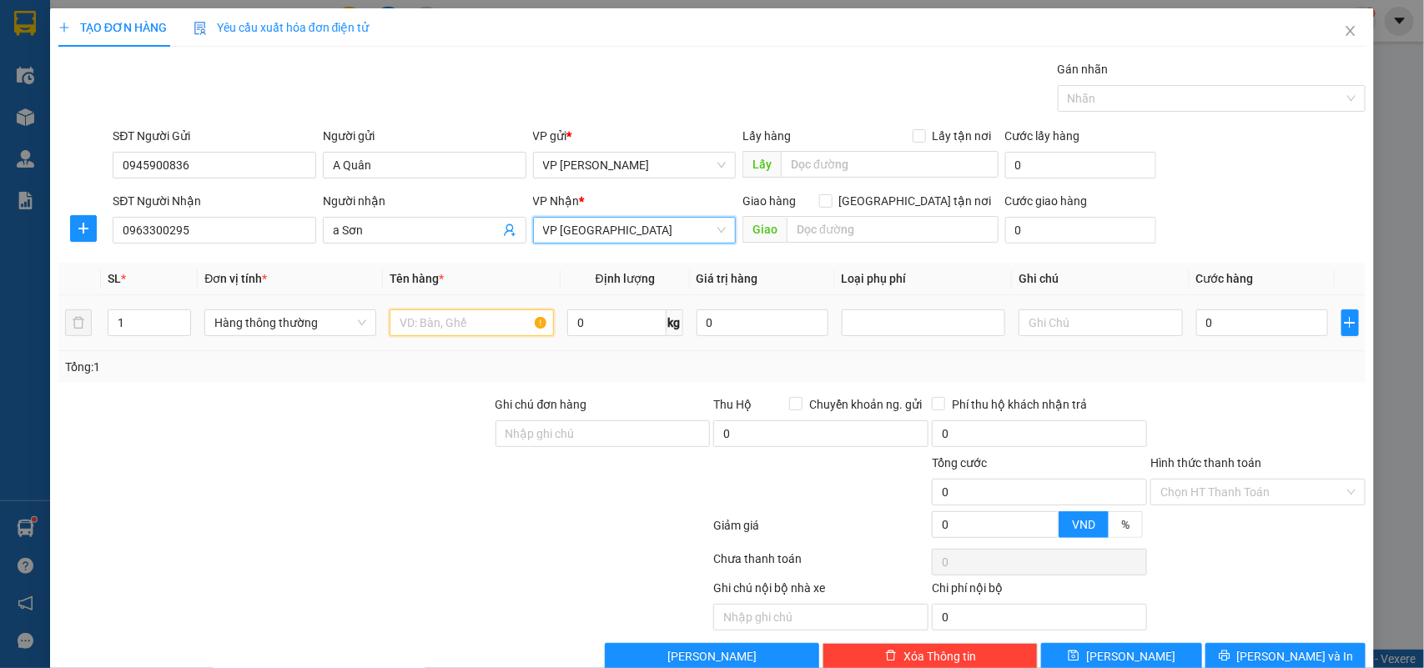
click at [428, 309] on div at bounding box center [472, 322] width 164 height 33
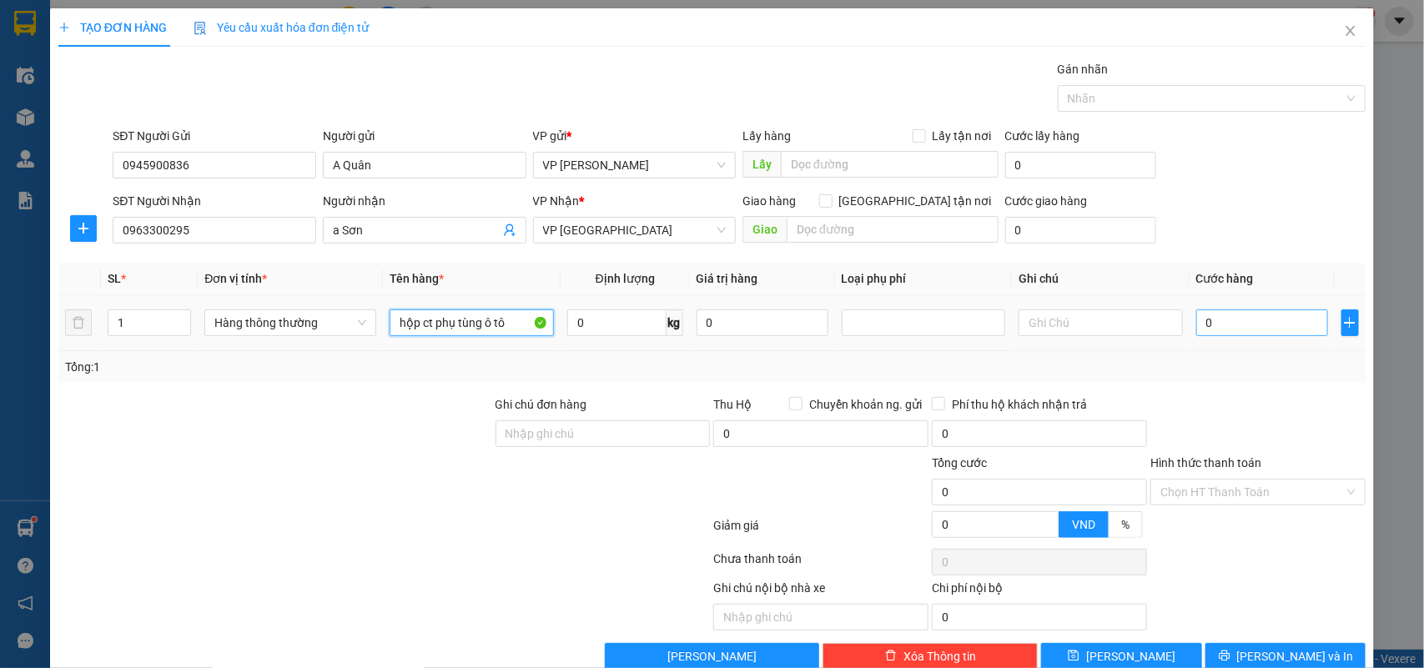
type input "hộp ct phụ tùng ô tô"
click at [1214, 332] on input "0" at bounding box center [1262, 323] width 132 height 27
type input "3"
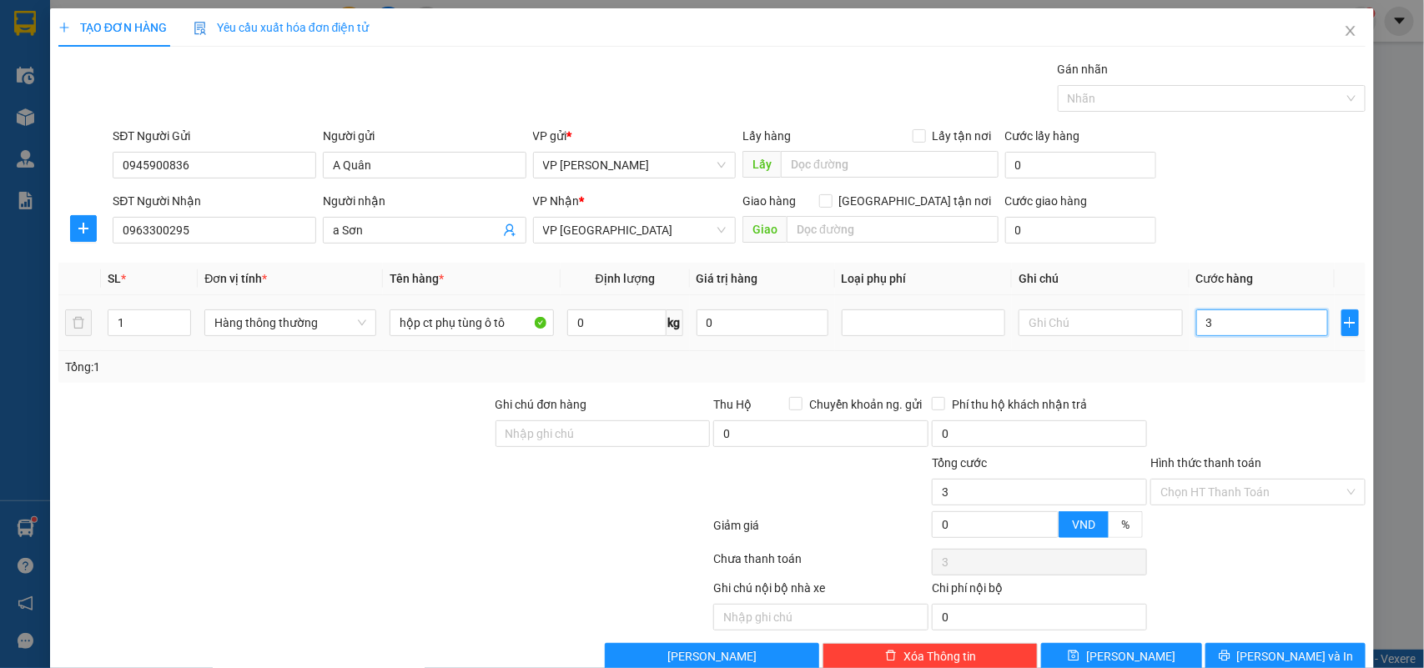
type input "35"
click at [1211, 397] on div at bounding box center [1258, 424] width 219 height 58
type input "35.000"
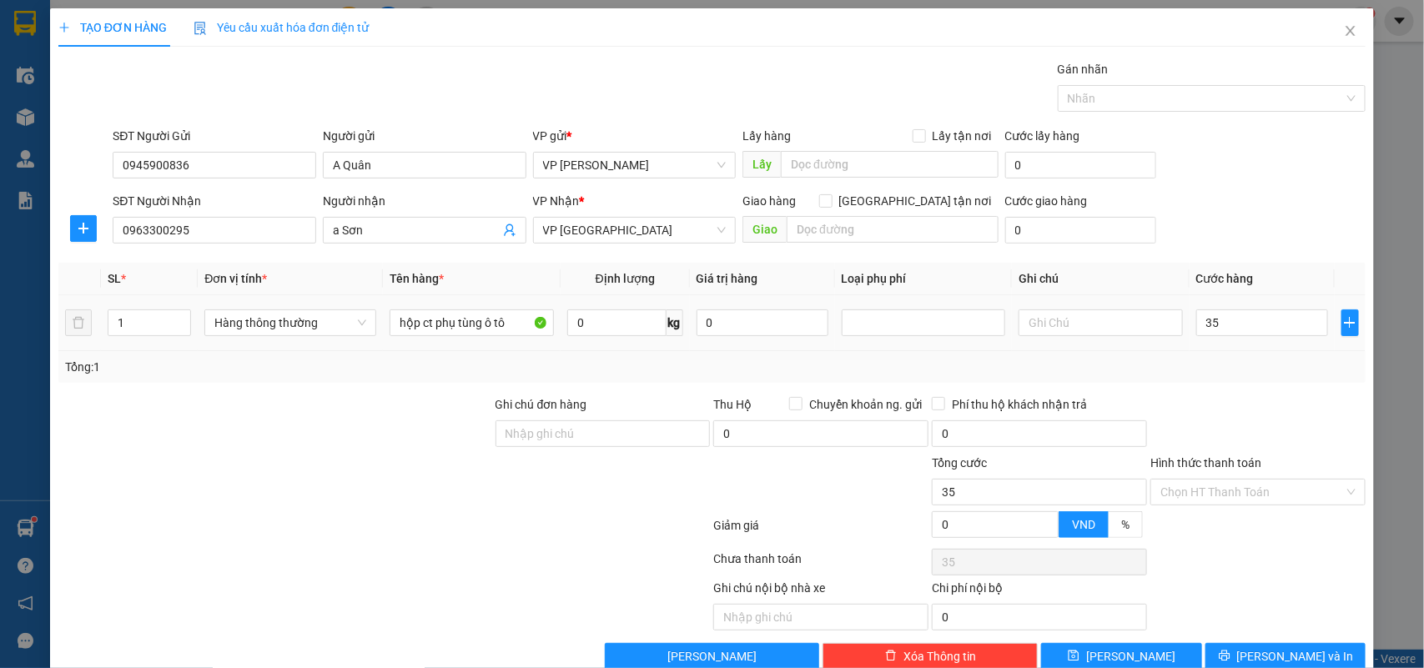
type input "35.000"
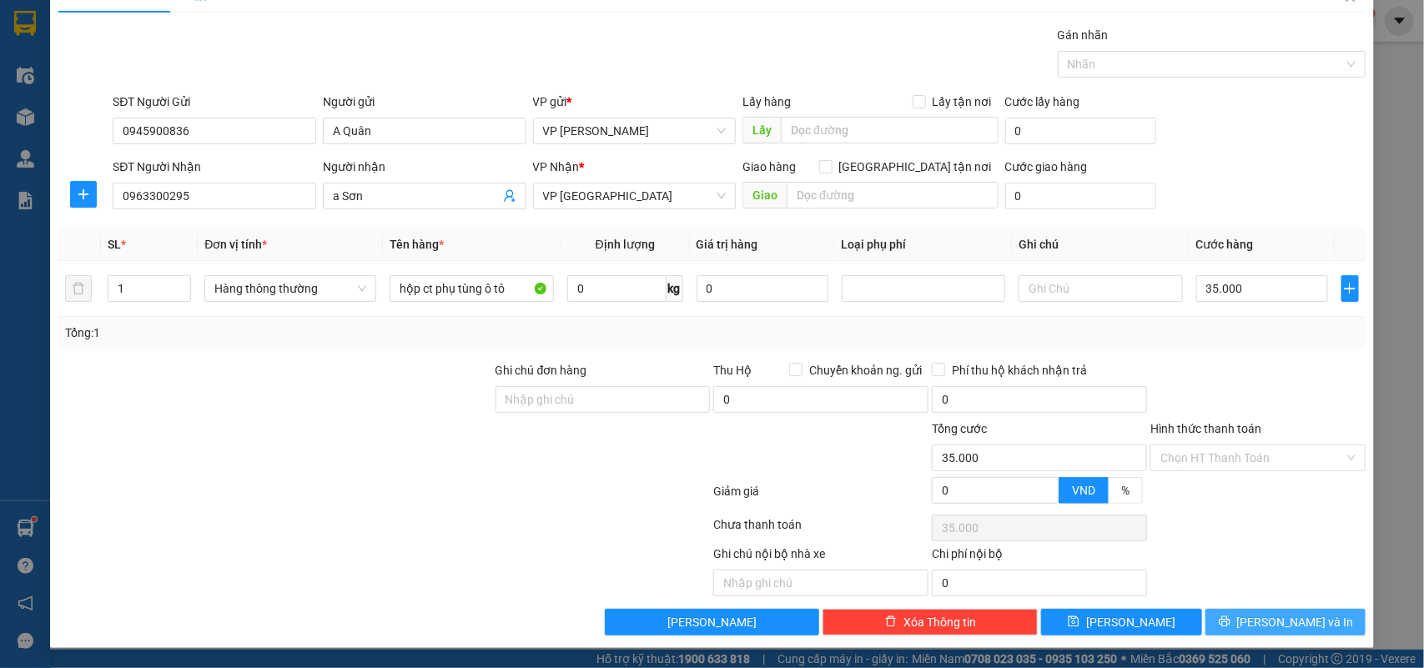
click at [1256, 613] on button "[PERSON_NAME] và In" at bounding box center [1286, 622] width 160 height 27
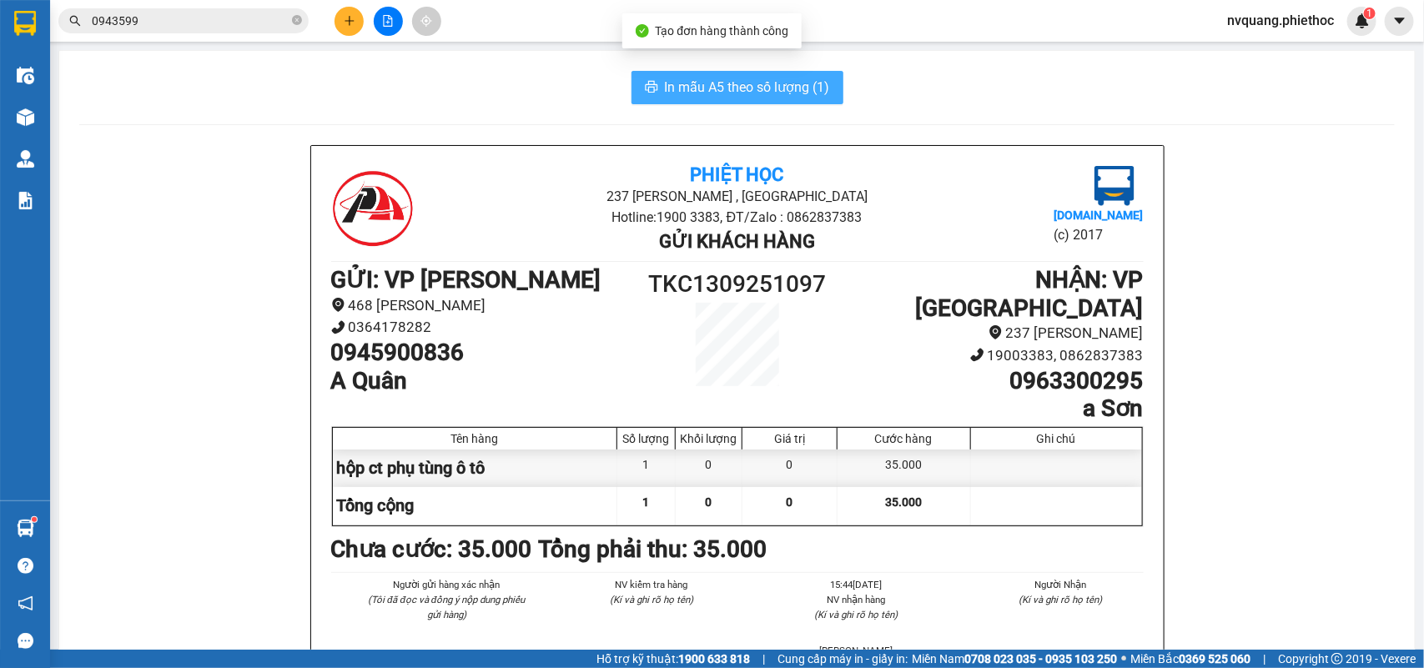
click at [784, 90] on span "In mẫu A5 theo số lượng (1)" at bounding box center [747, 87] width 165 height 21
click at [719, 93] on span "In mẫu A5 theo số lượng (1)" at bounding box center [747, 87] width 165 height 21
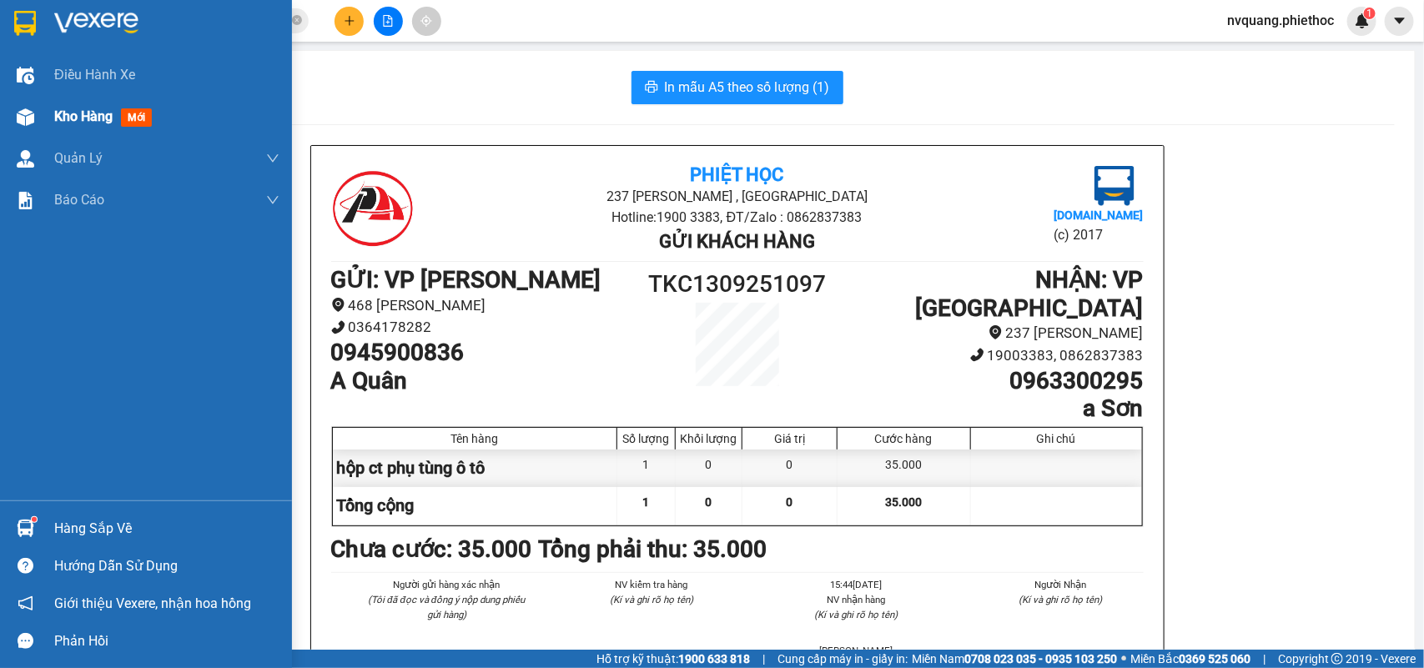
click at [54, 111] on span "Kho hàng" at bounding box center [83, 116] width 58 height 16
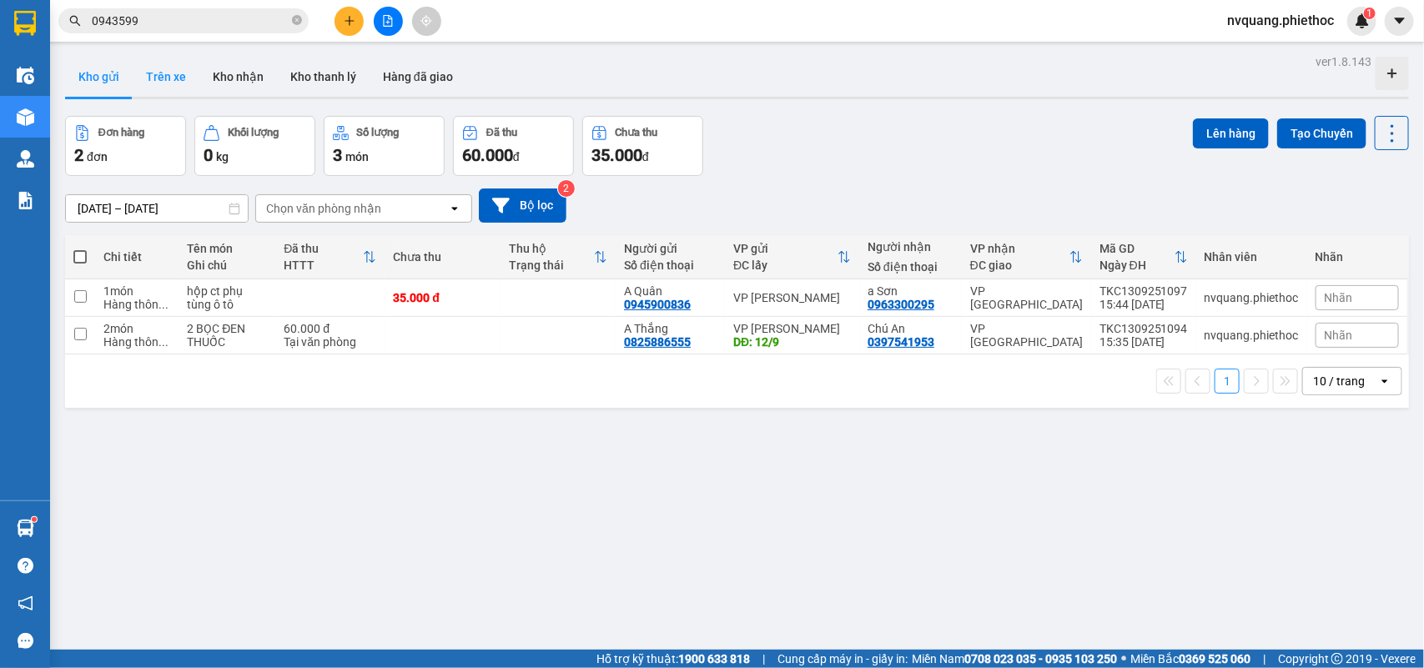
click at [148, 75] on button "Trên xe" at bounding box center [166, 77] width 67 height 40
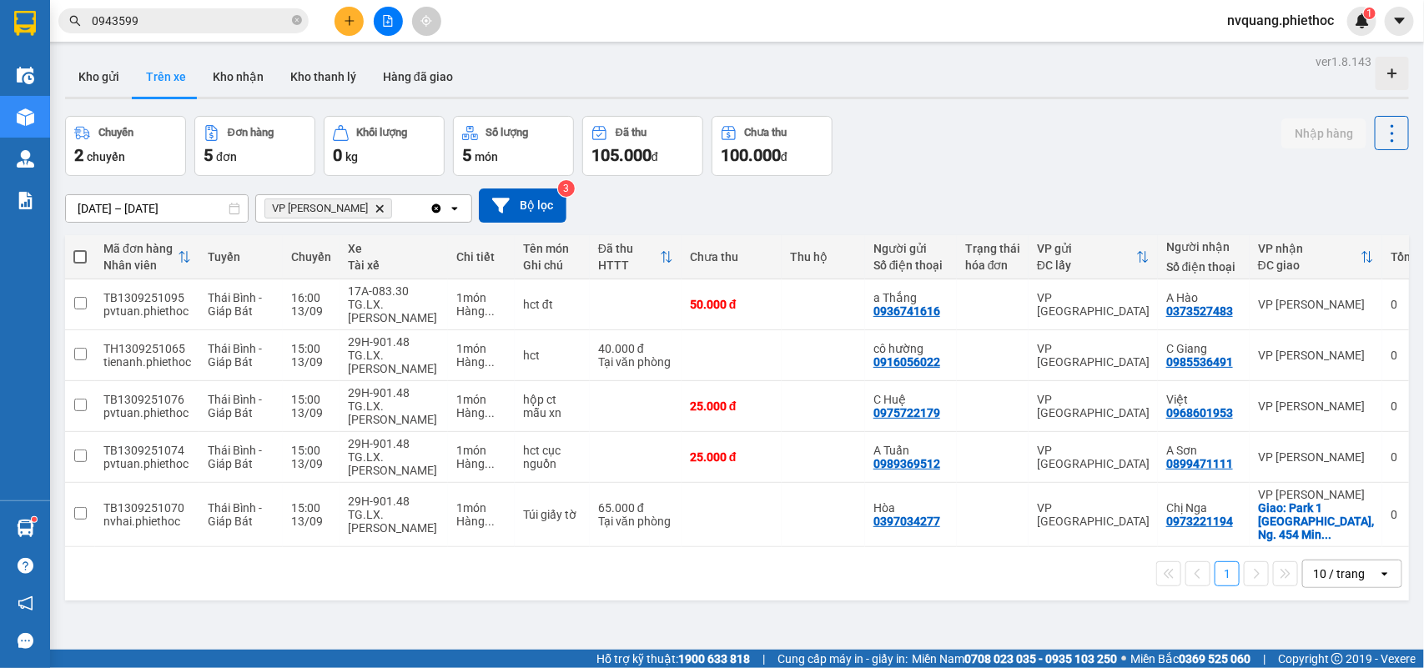
click at [376, 207] on icon "VP Trần Khát Chân, close by backspace" at bounding box center [380, 208] width 8 height 8
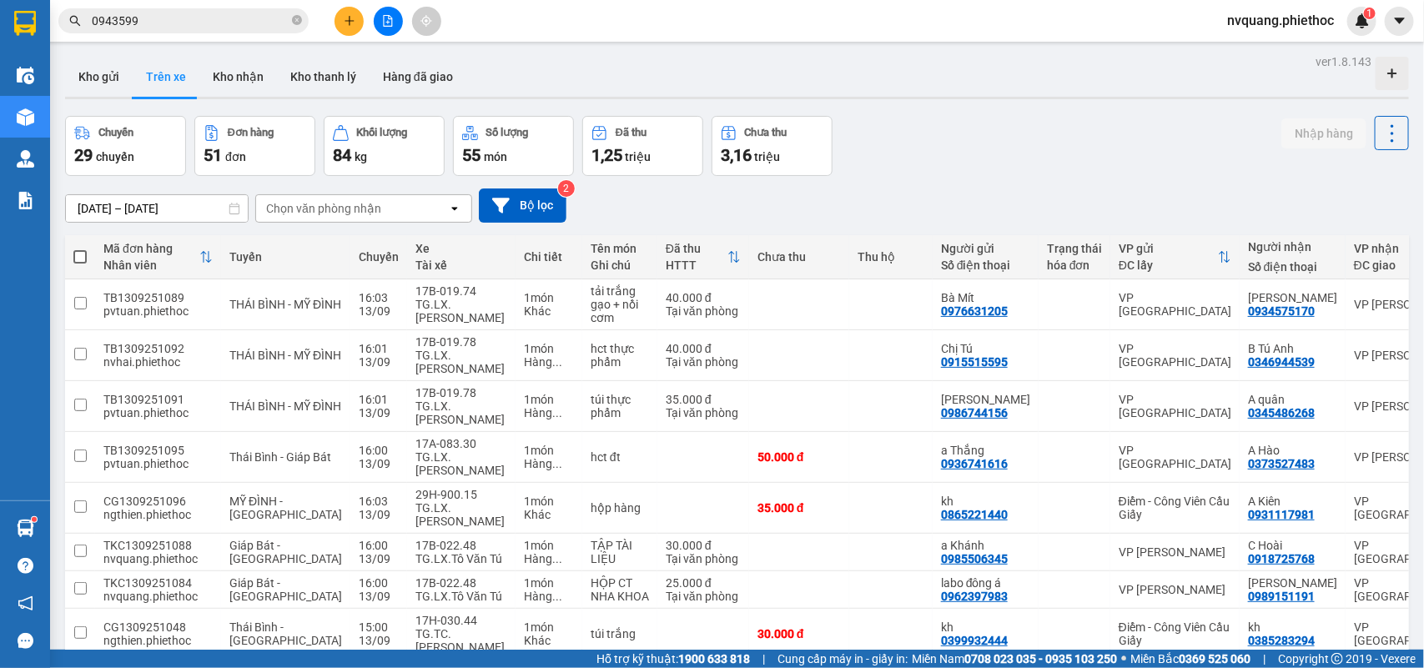
click at [324, 204] on div "Chọn văn phòng nhận" at bounding box center [323, 208] width 115 height 17
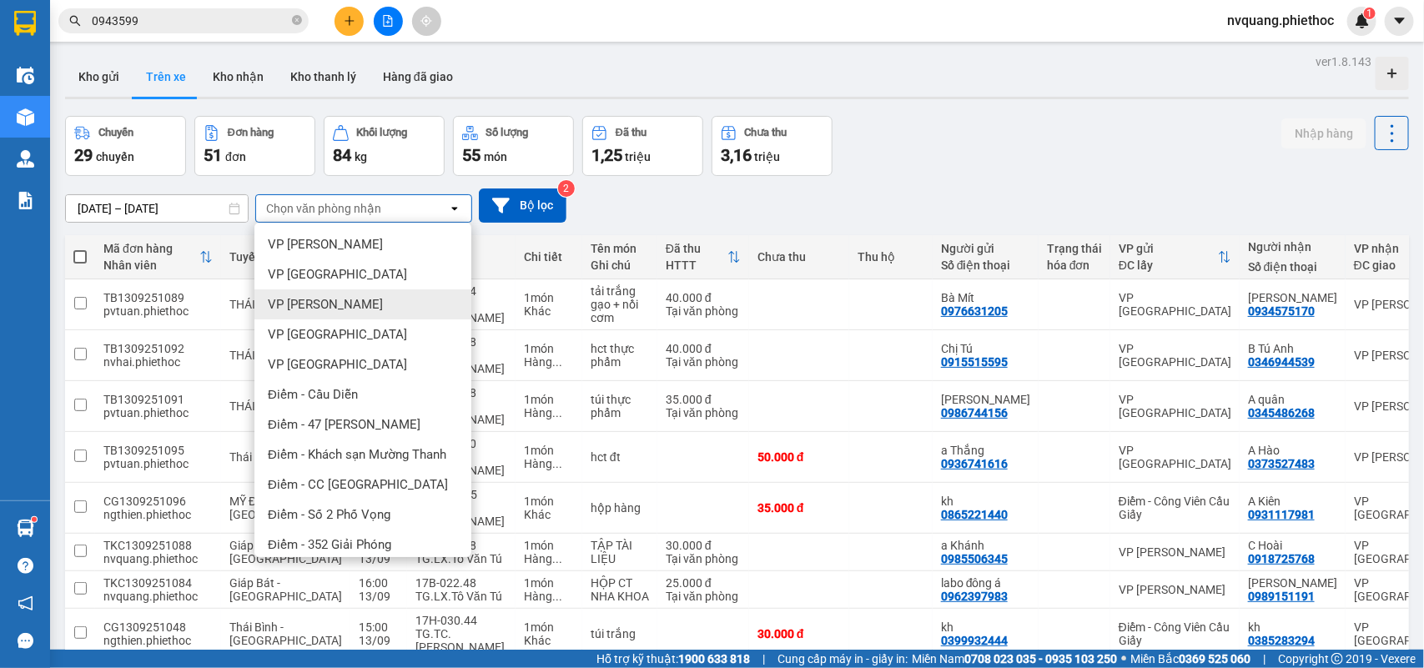
click at [347, 297] on span "VP [PERSON_NAME]" at bounding box center [325, 304] width 115 height 17
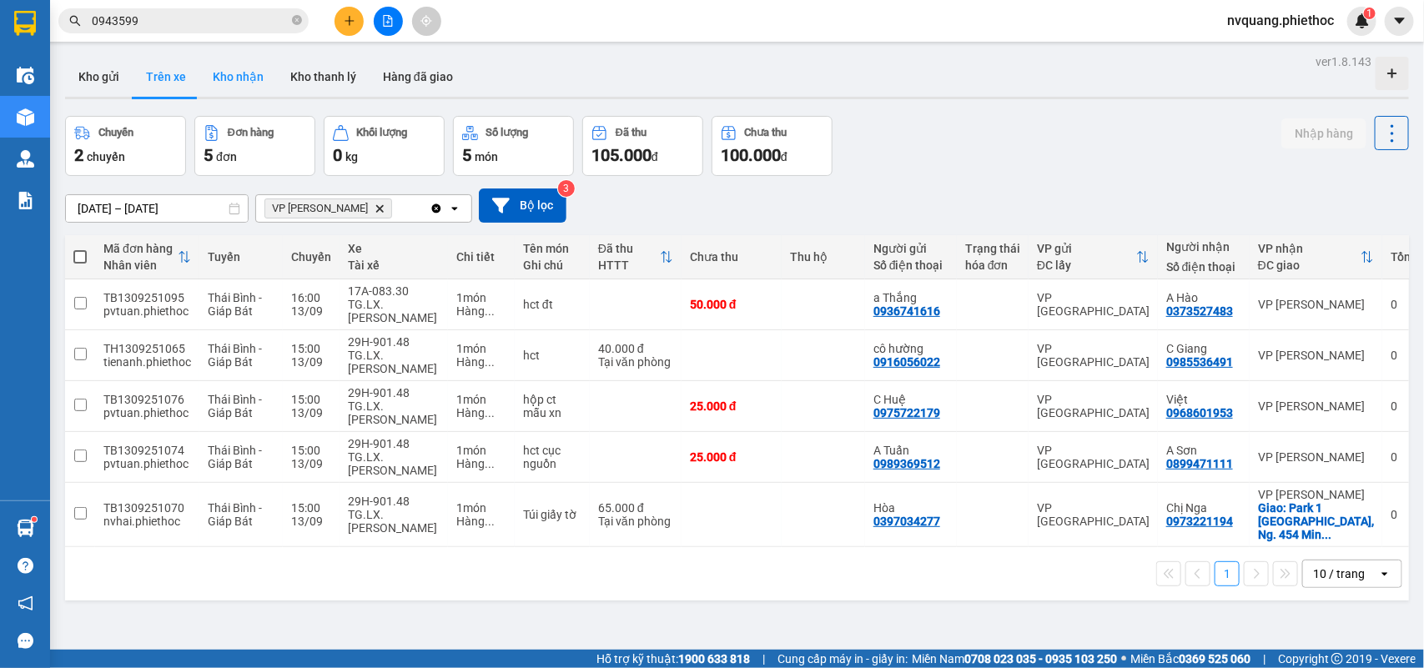
click at [207, 79] on button "Kho nhận" at bounding box center [238, 77] width 78 height 40
type input "[DATE] – [DATE]"
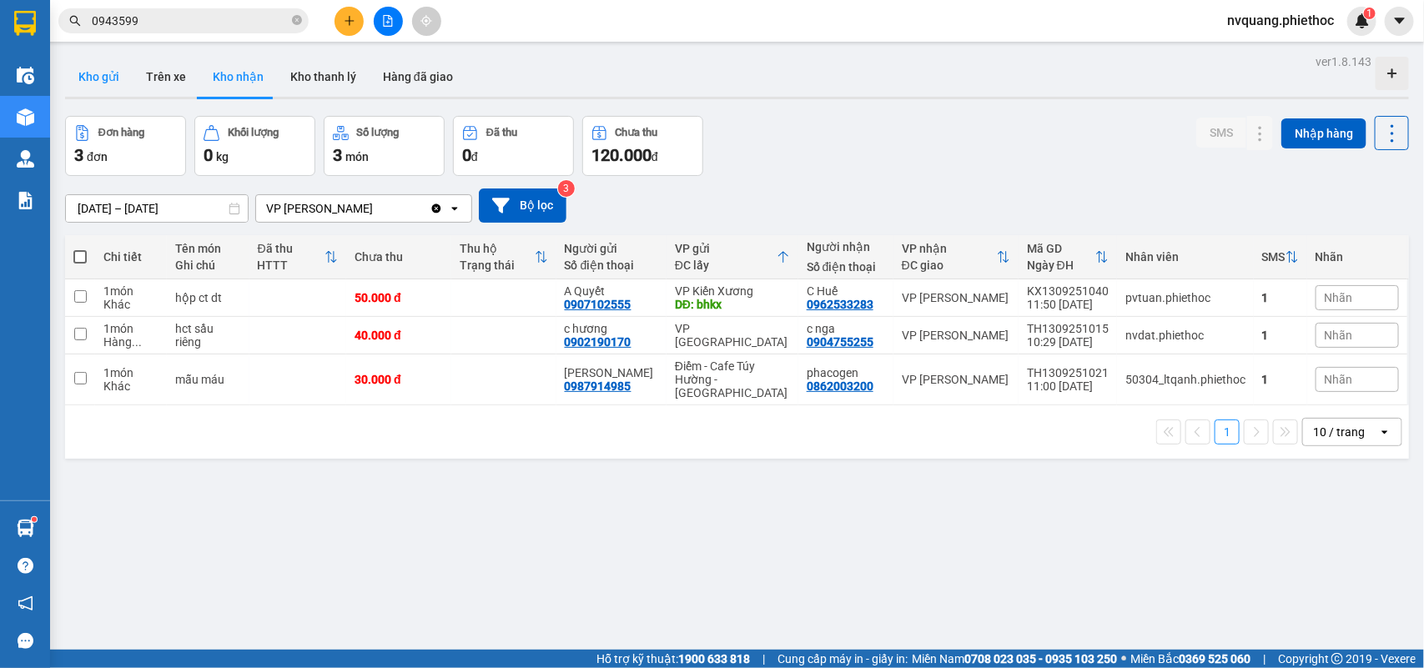
click at [114, 75] on button "Kho gửi" at bounding box center [99, 77] width 68 height 40
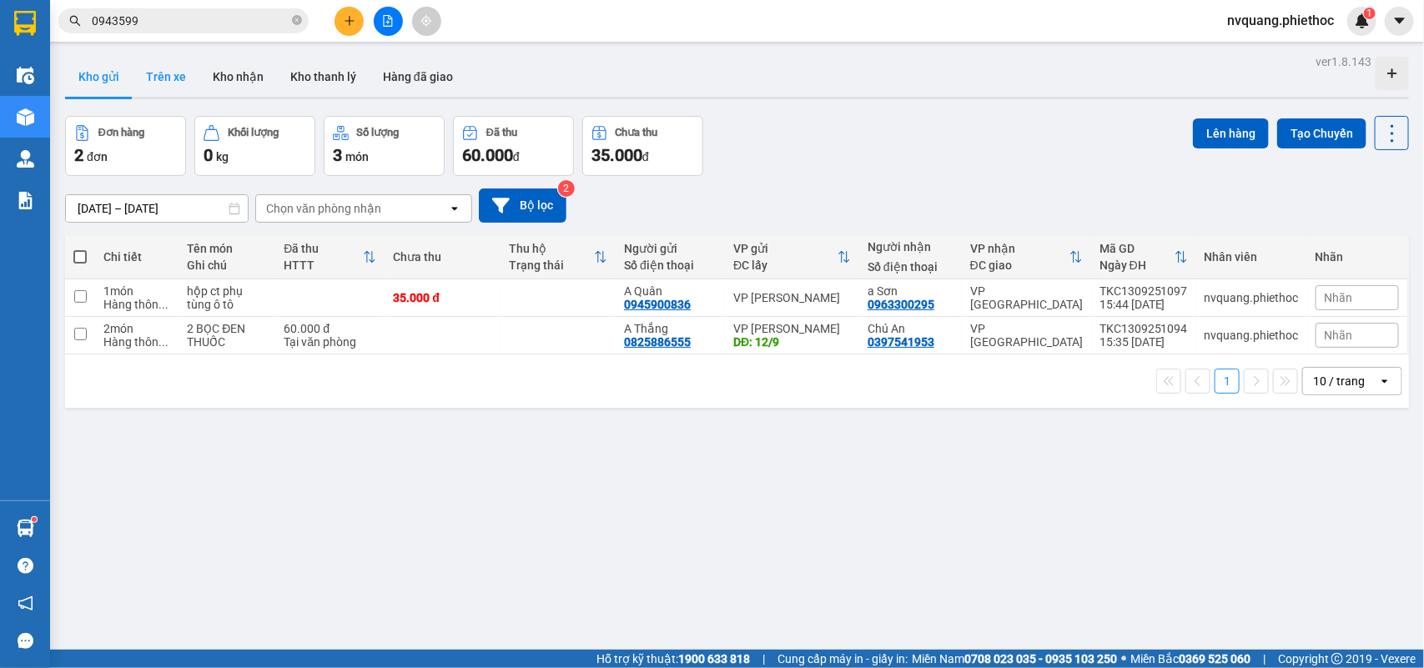
click at [184, 80] on button "Trên xe" at bounding box center [166, 77] width 67 height 40
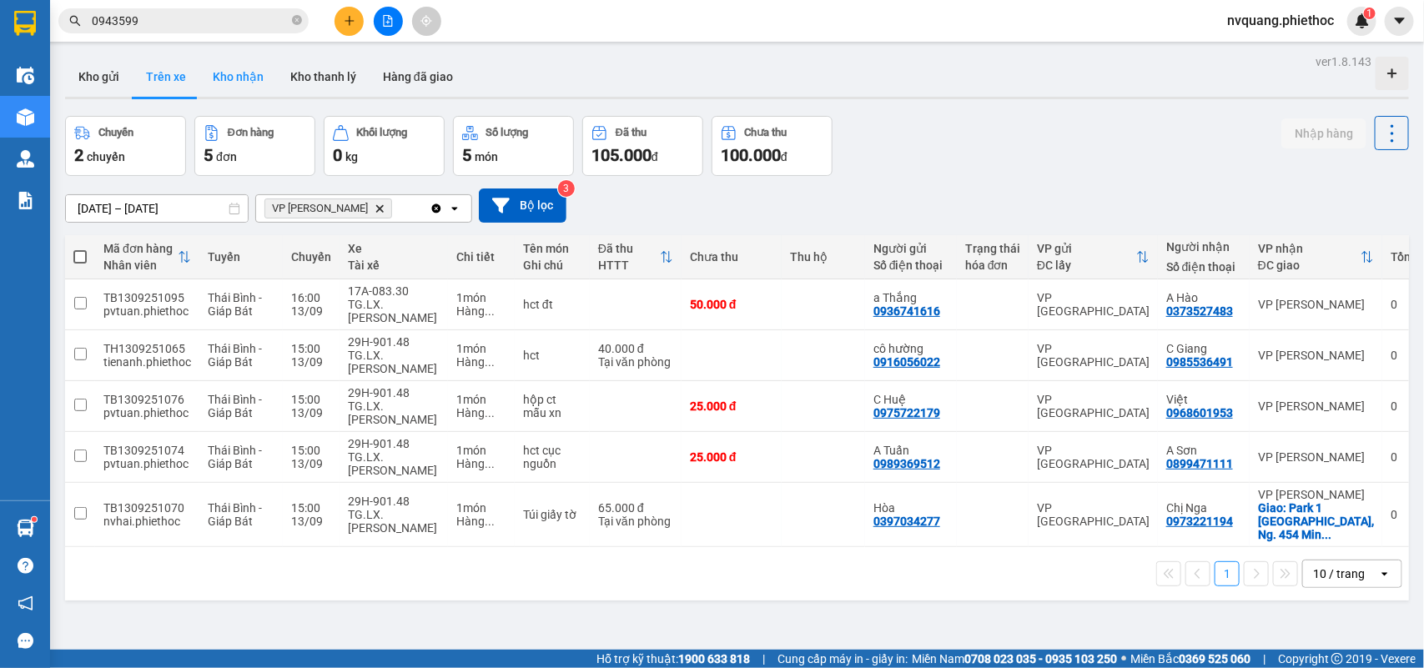
click at [250, 68] on button "Kho nhận" at bounding box center [238, 77] width 78 height 40
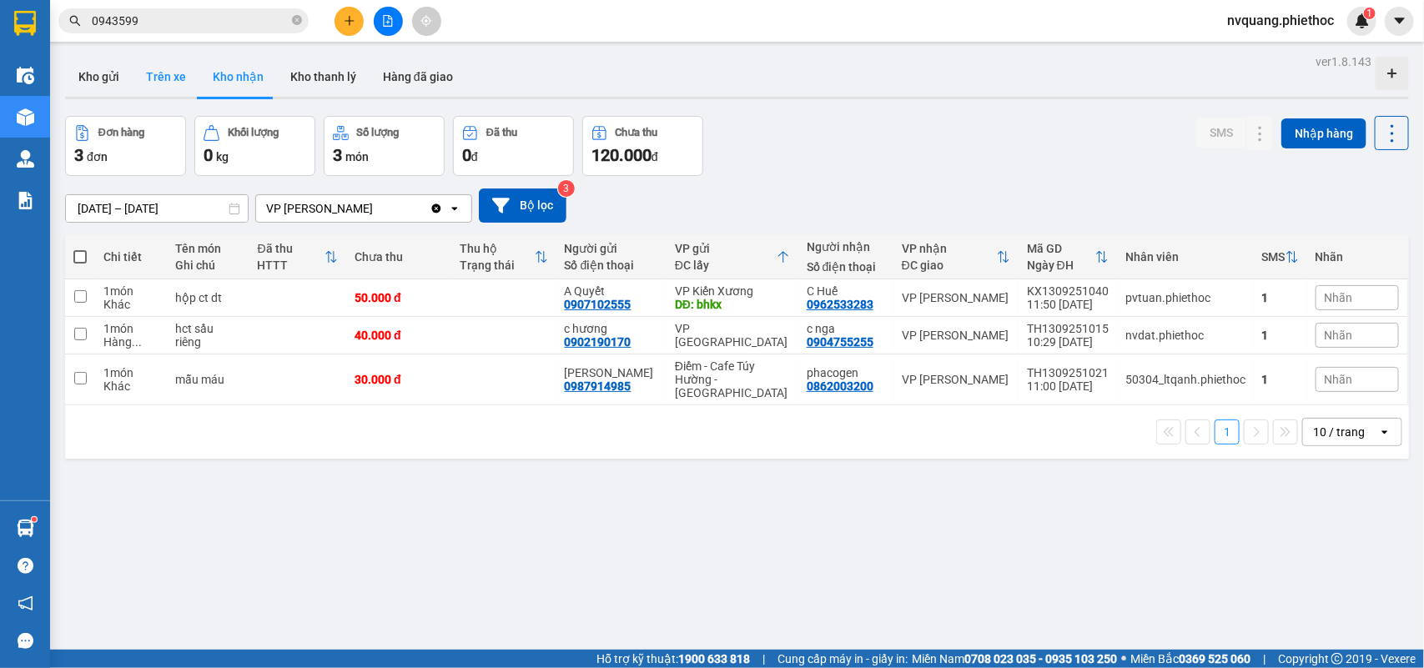
click at [168, 80] on button "Trên xe" at bounding box center [166, 77] width 67 height 40
type input "[DATE] – [DATE]"
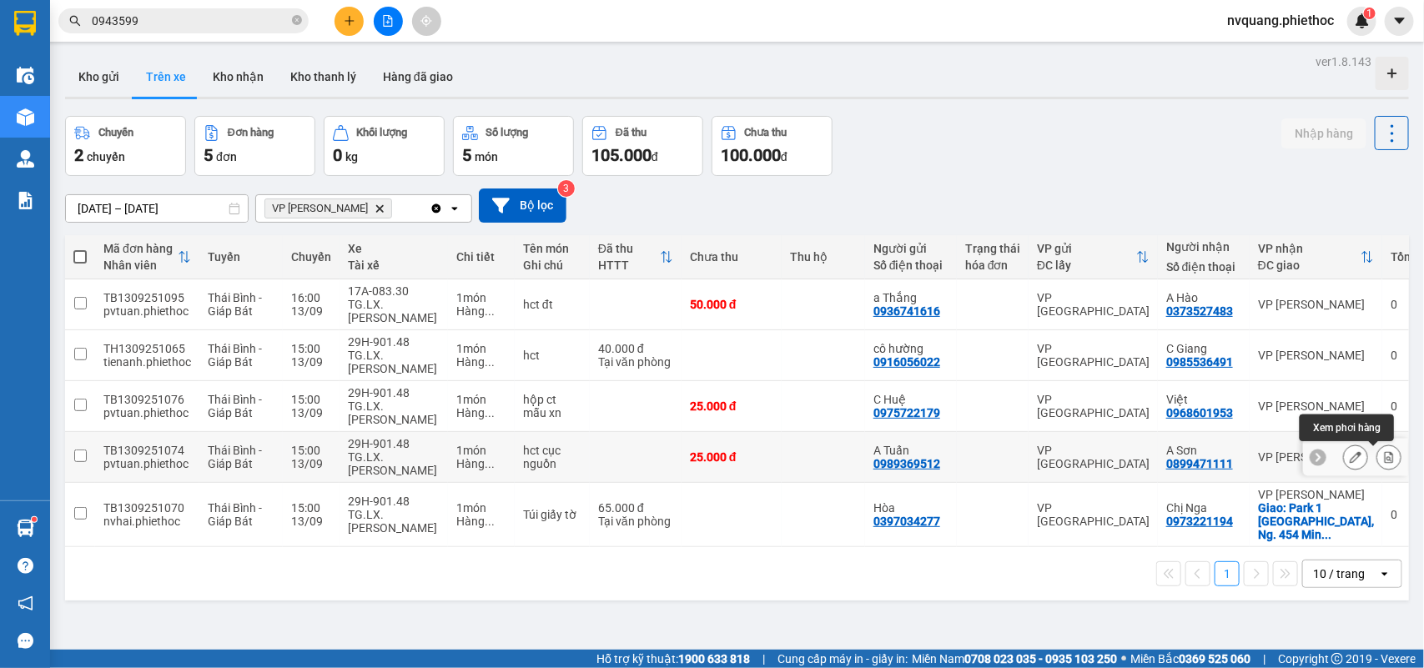
click at [1385, 460] on icon at bounding box center [1389, 457] width 9 height 12
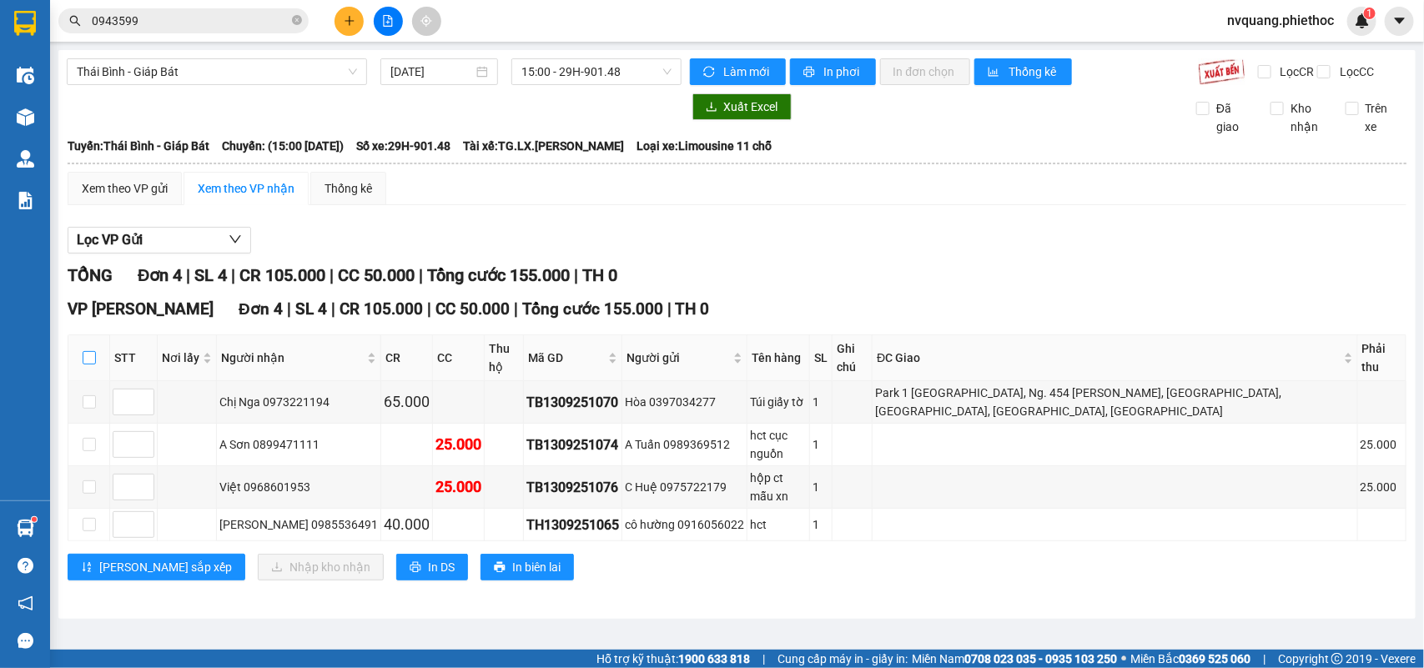
click at [90, 365] on input "checkbox" at bounding box center [89, 357] width 13 height 13
checkbox input "true"
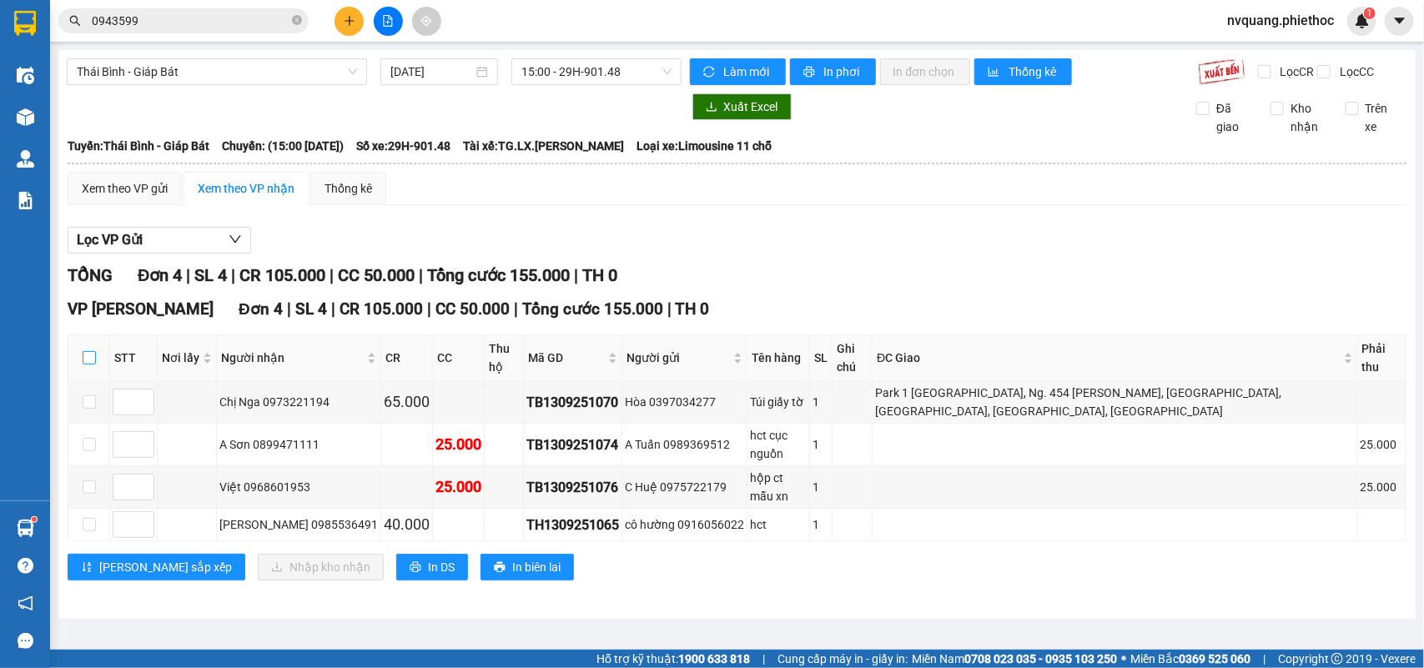
checkbox input "true"
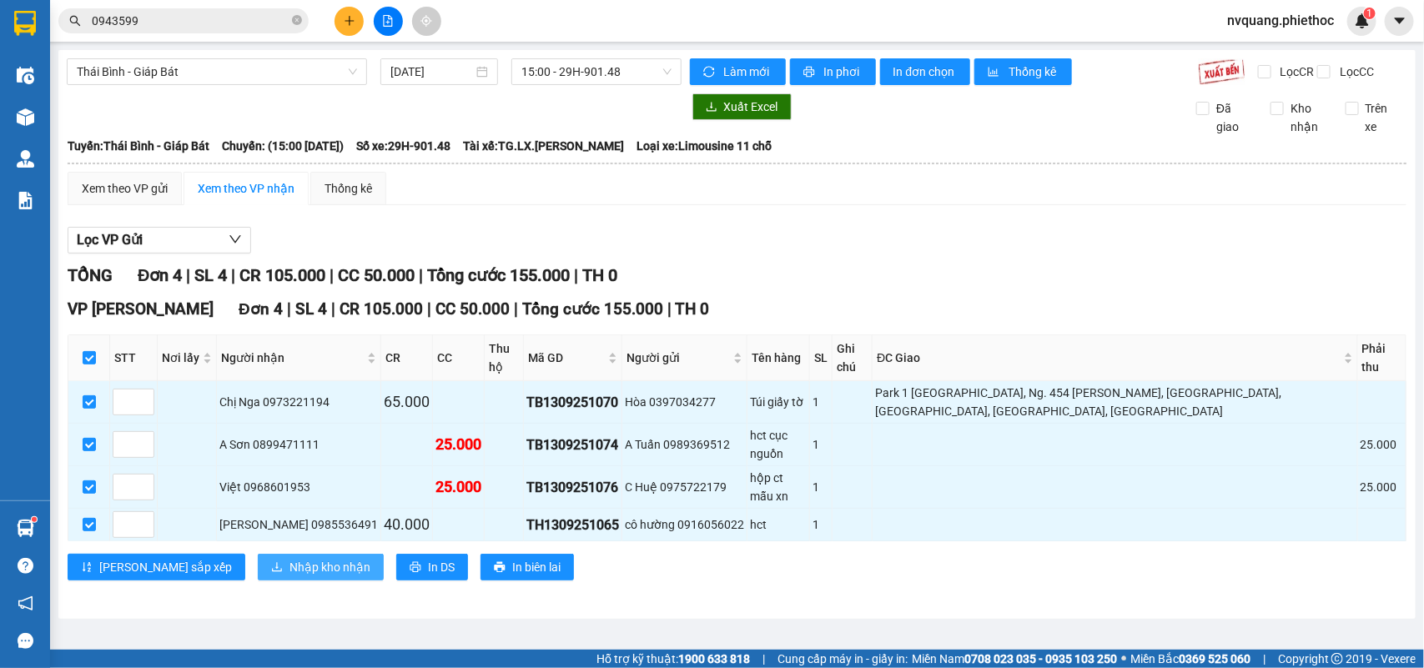
click at [258, 554] on button "Nhập kho nhận" at bounding box center [321, 567] width 126 height 27
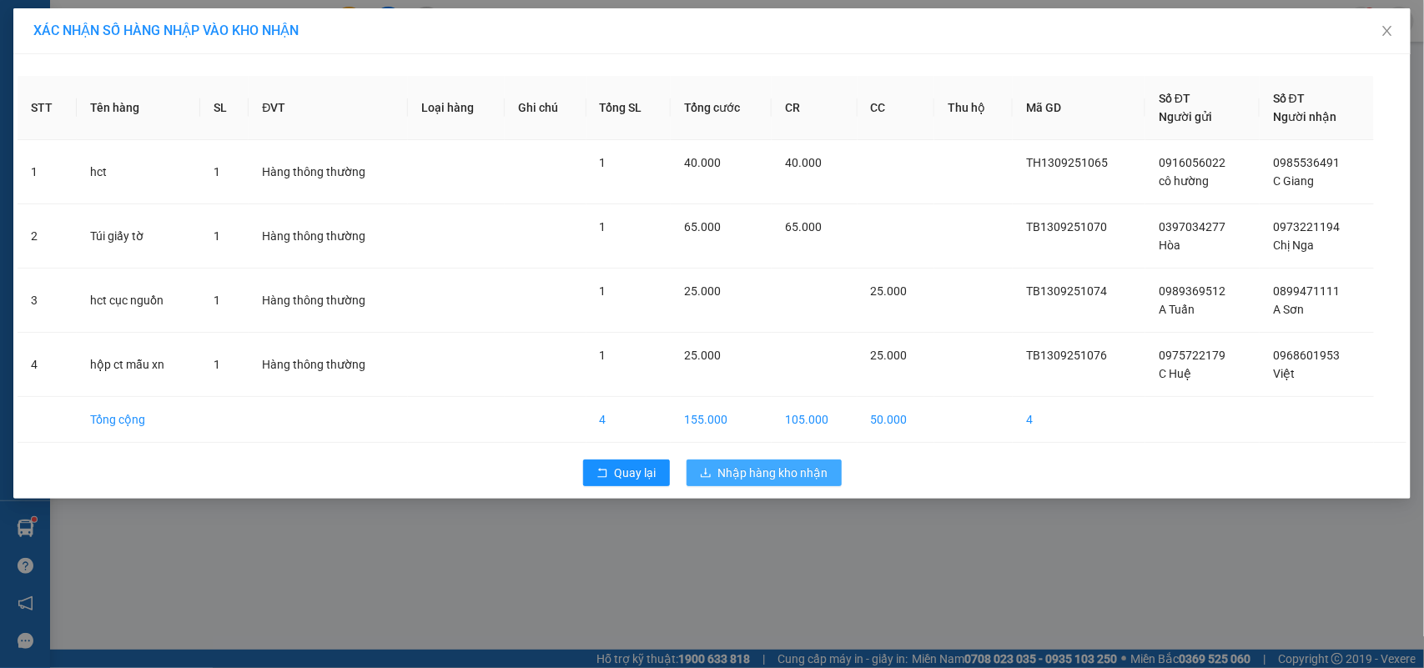
click at [720, 466] on span "Nhập hàng kho nhận" at bounding box center [773, 473] width 110 height 18
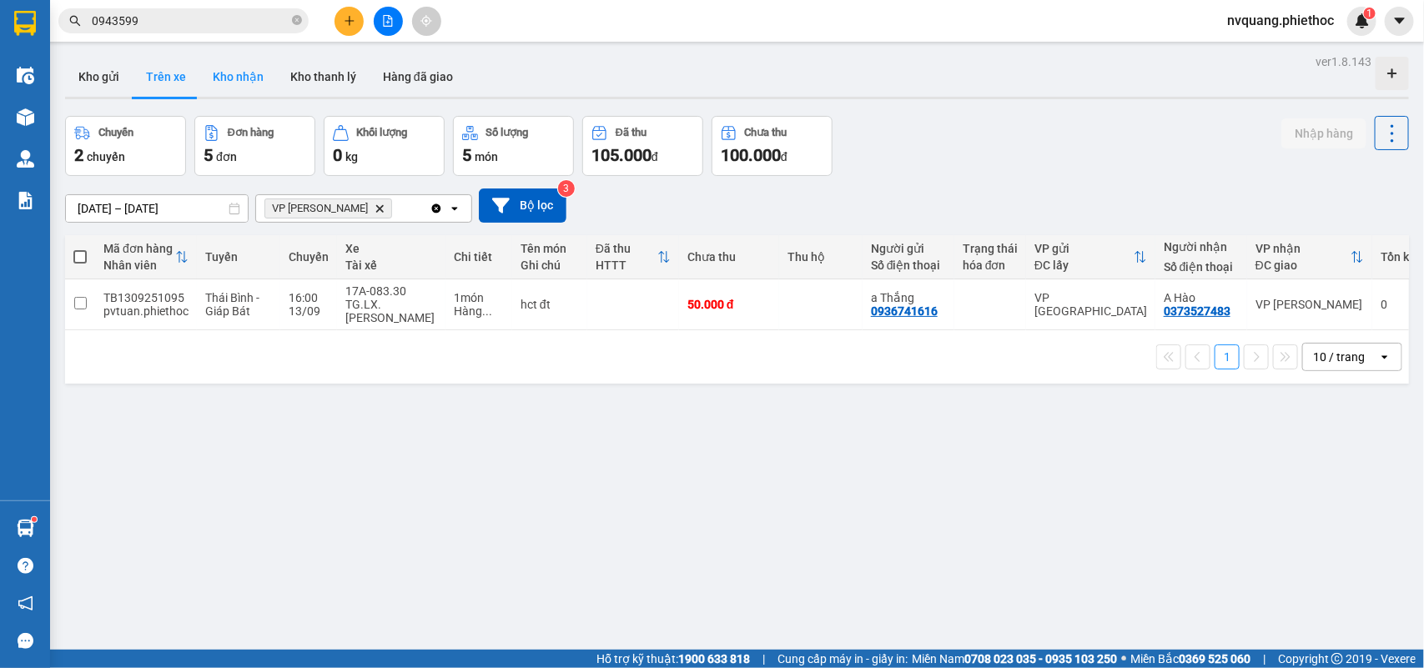
click at [239, 86] on button "Kho nhận" at bounding box center [238, 77] width 78 height 40
type input "[DATE] – [DATE]"
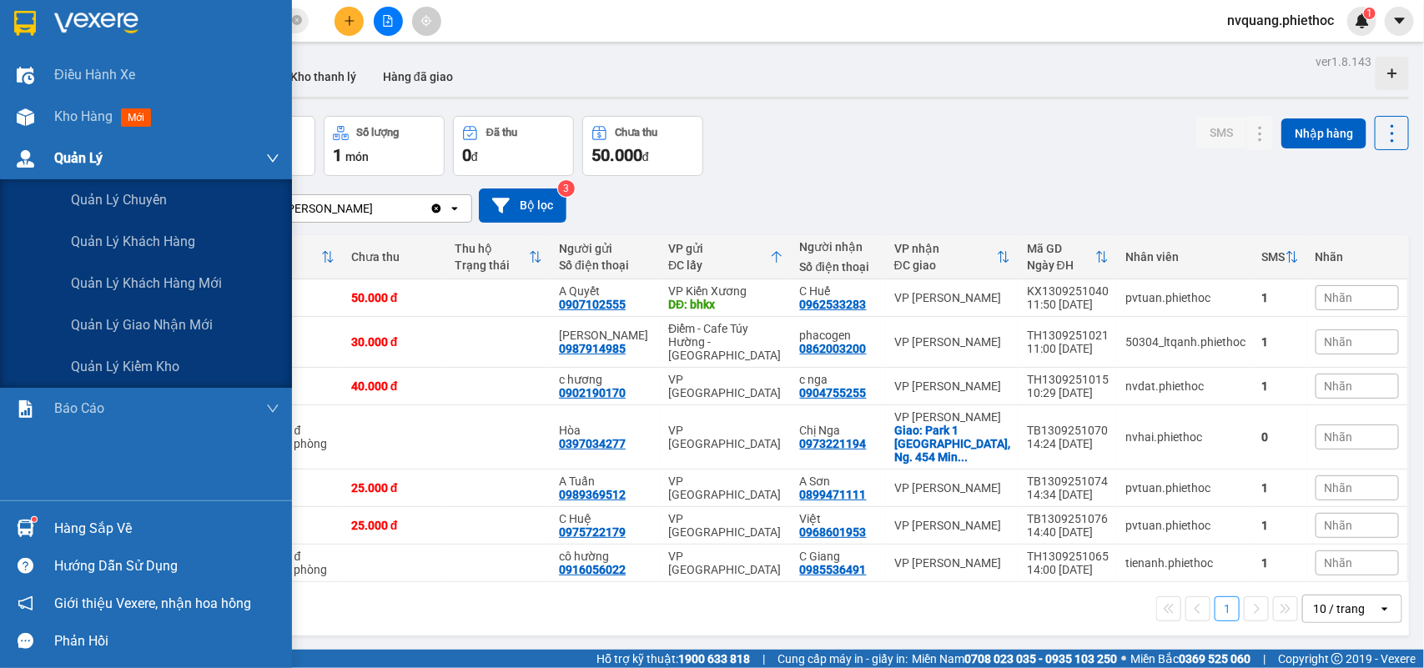
click at [23, 157] on img at bounding box center [26, 159] width 18 height 18
click at [0, 286] on div "Quản lý khách hàng mới" at bounding box center [146, 284] width 292 height 42
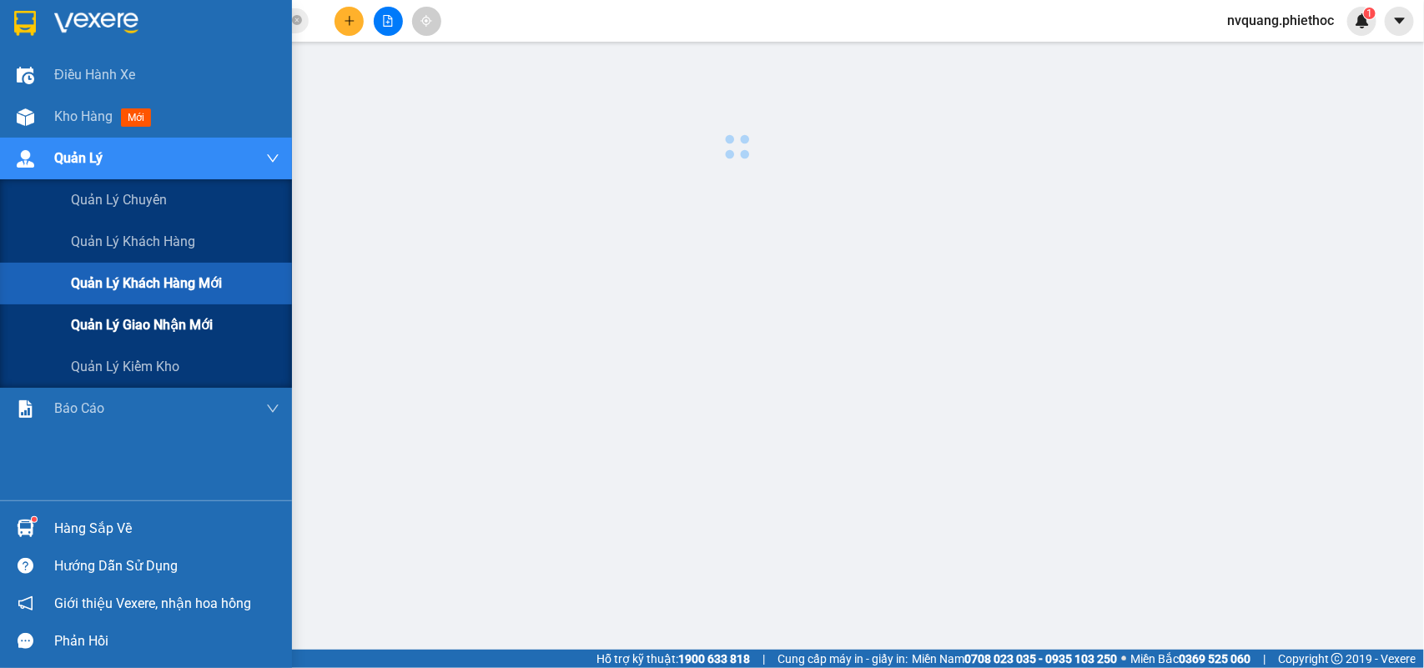
click at [160, 326] on span "Quản lý giao nhận mới" at bounding box center [142, 325] width 142 height 21
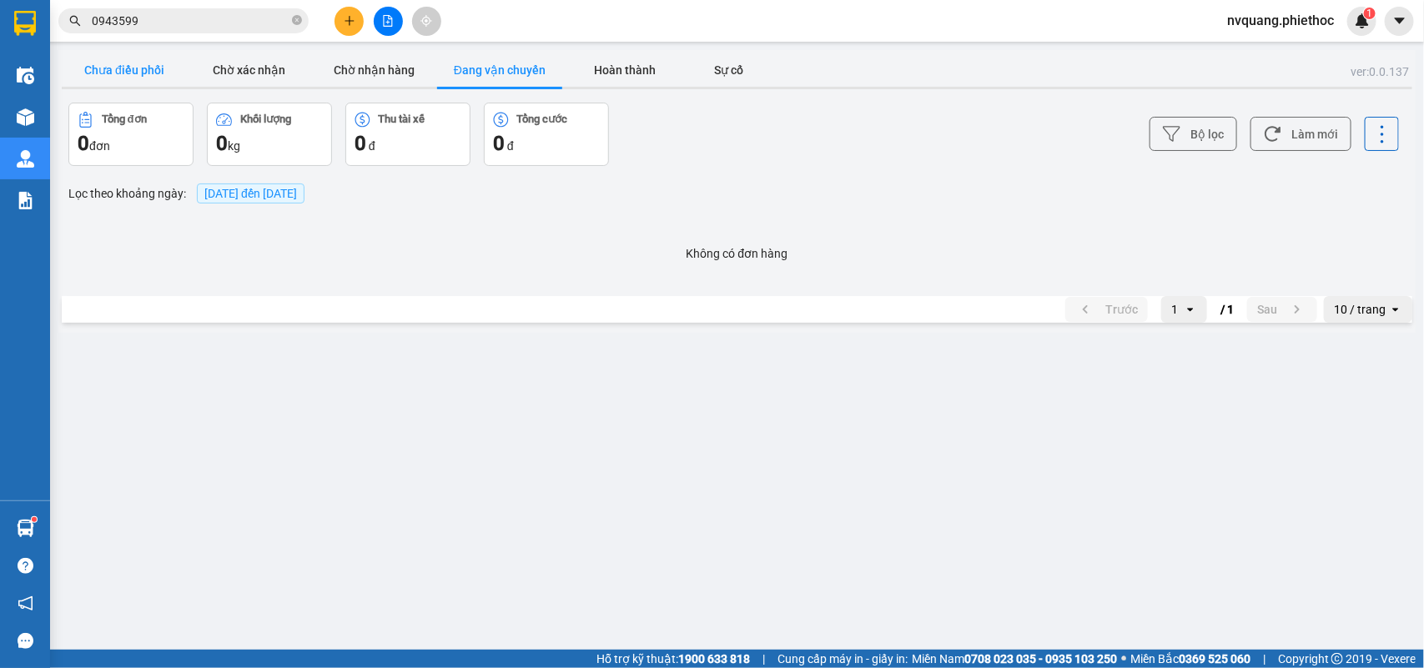
click at [125, 55] on button "Chưa điều phối" at bounding box center [124, 69] width 125 height 33
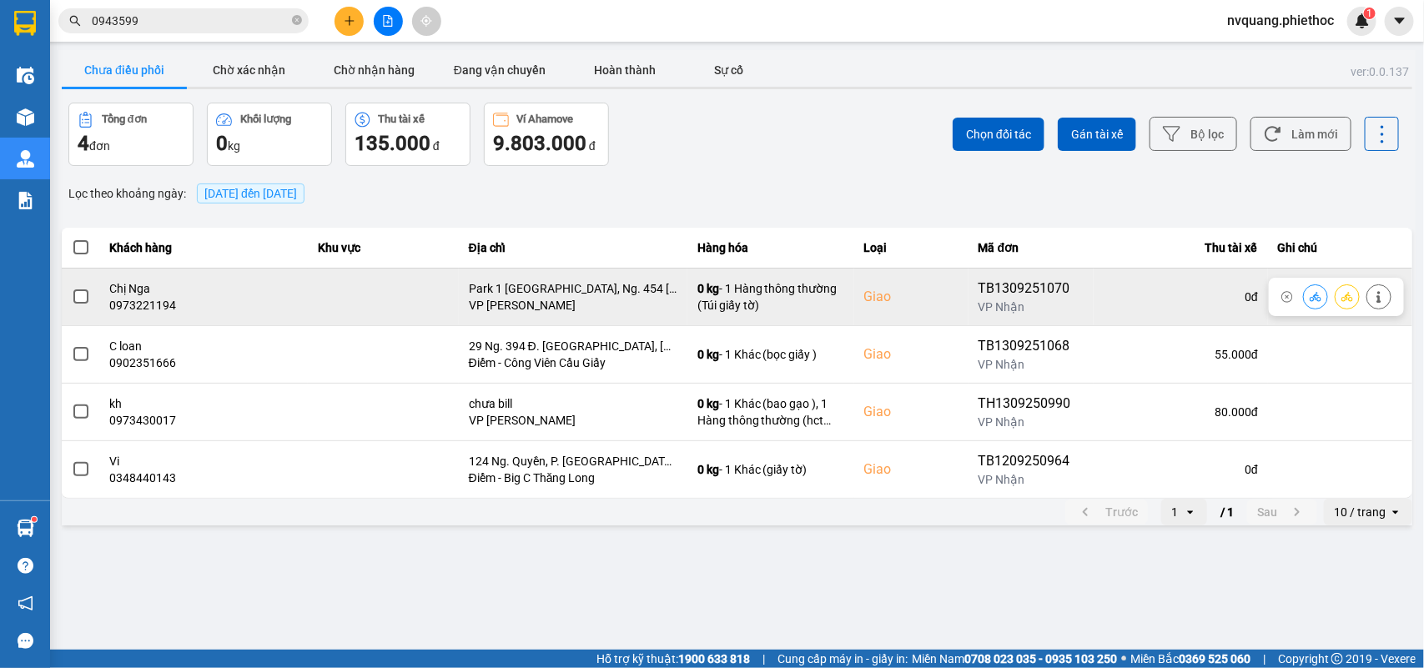
click at [75, 293] on span at bounding box center [80, 297] width 15 height 15
click at [72, 288] on input "checkbox" at bounding box center [72, 288] width 0 height 0
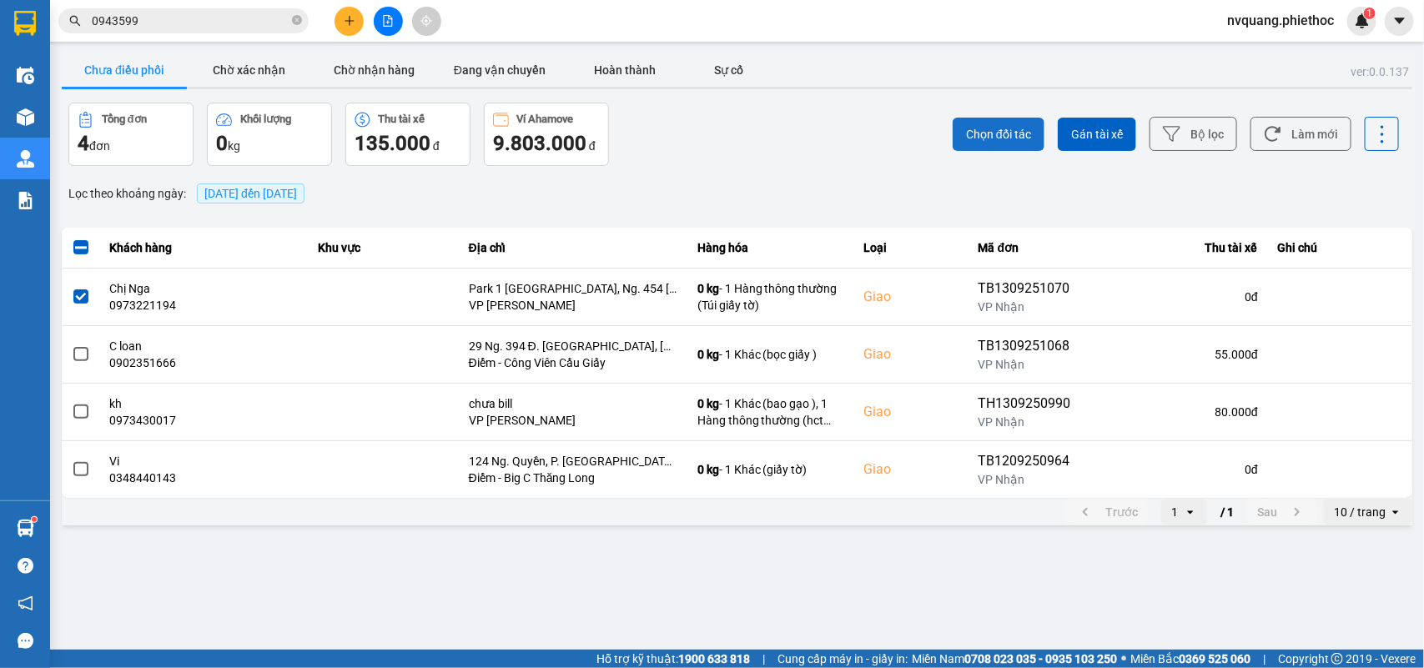
click at [965, 123] on button "Chọn đối tác" at bounding box center [999, 134] width 92 height 33
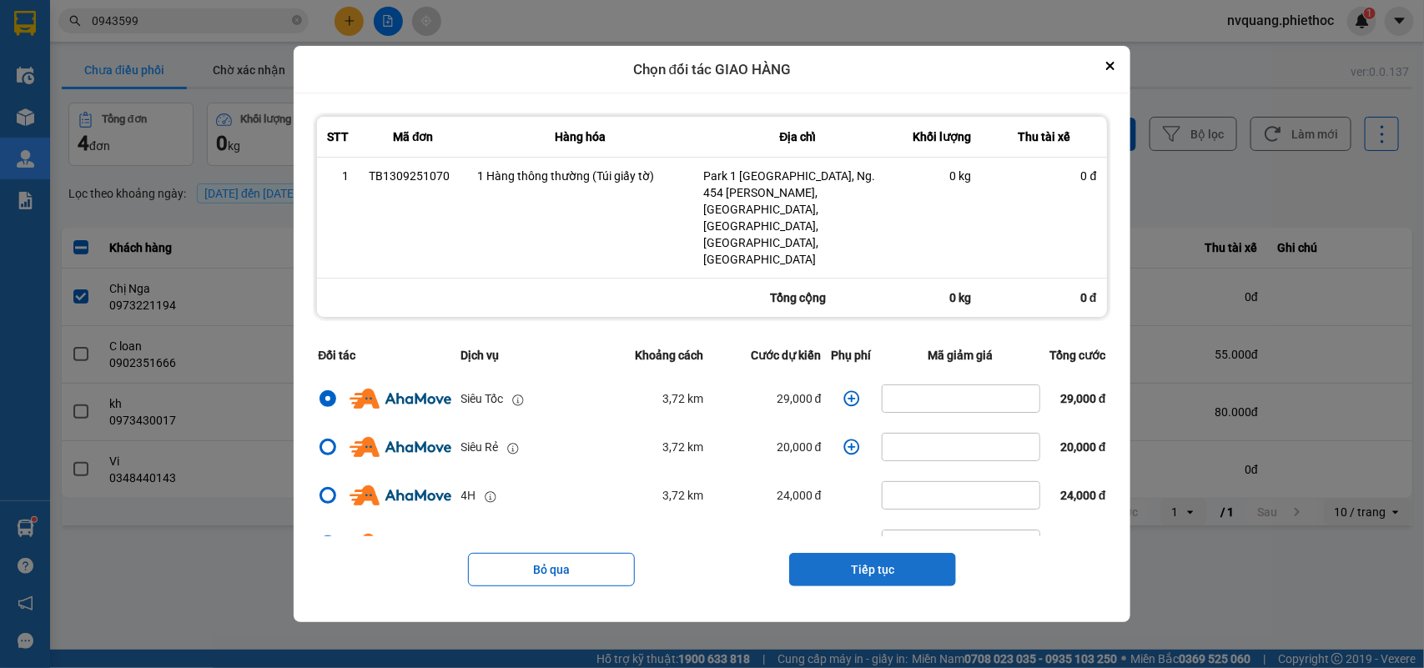
click at [822, 553] on button "Tiếp tục" at bounding box center [872, 569] width 167 height 33
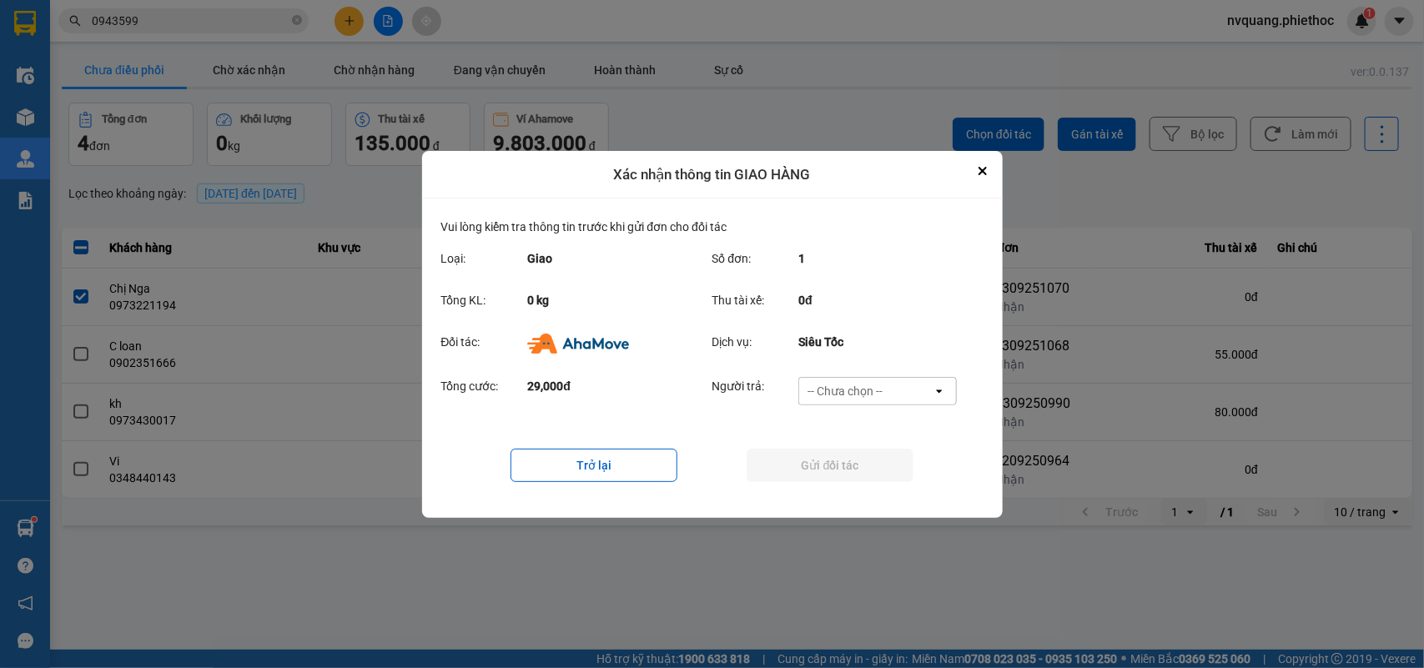
click at [824, 392] on div "-- Chưa chọn --" at bounding box center [845, 391] width 75 height 17
click at [843, 481] on span "Ví Ahamove" at bounding box center [846, 486] width 68 height 17
click at [843, 455] on button "Gửi đối tác" at bounding box center [830, 465] width 167 height 33
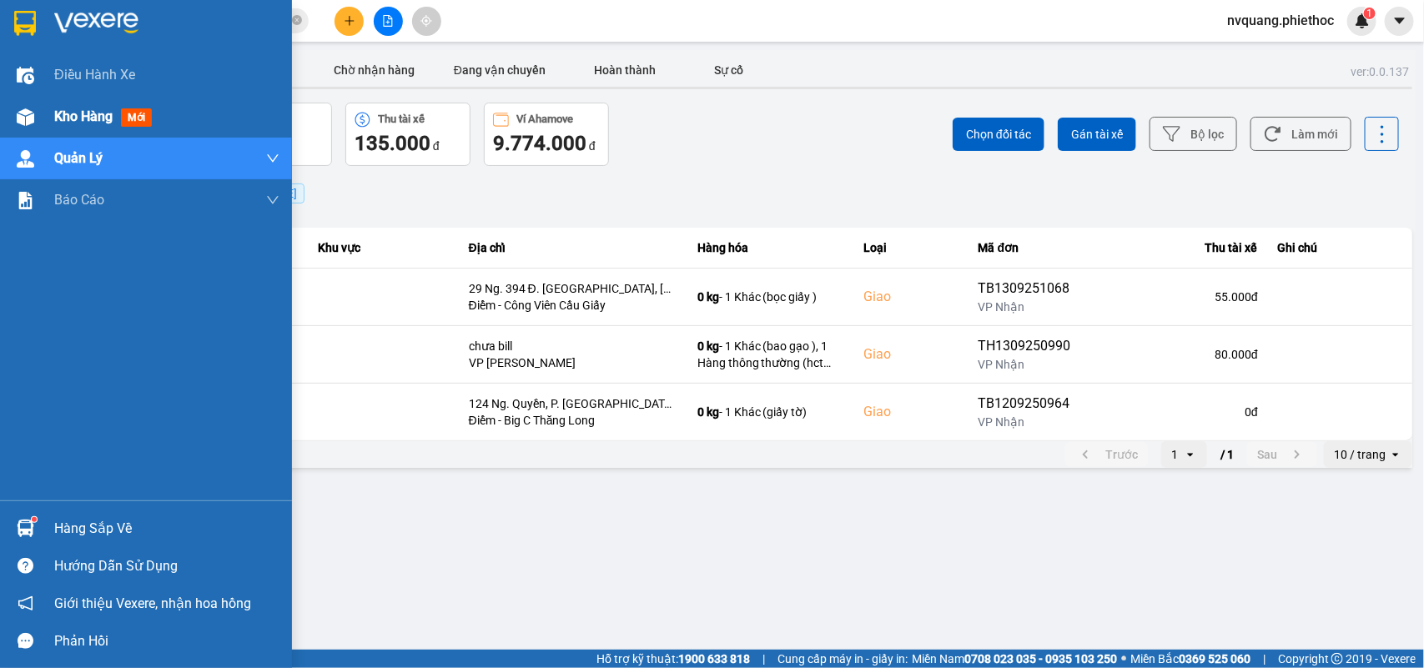
click at [68, 111] on span "Kho hàng" at bounding box center [83, 116] width 58 height 16
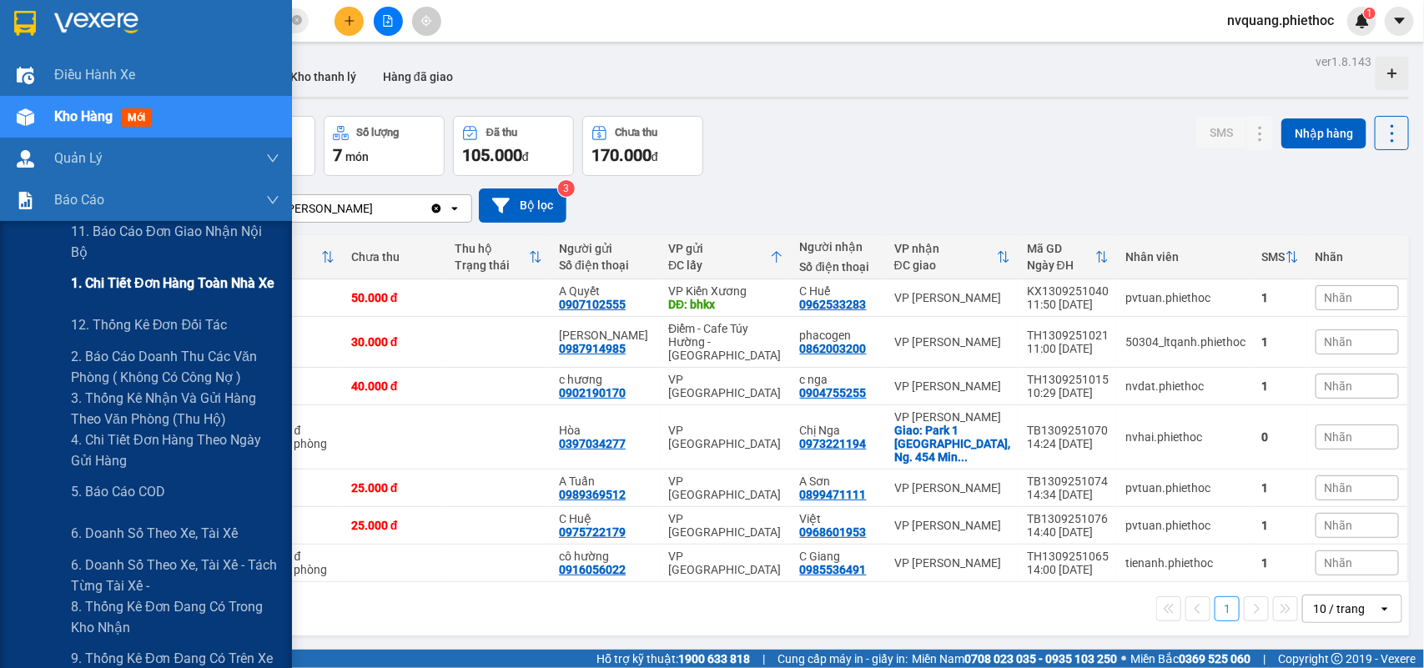
click at [159, 290] on span "1. Chi tiết đơn hàng toàn nhà xe" at bounding box center [173, 283] width 204 height 21
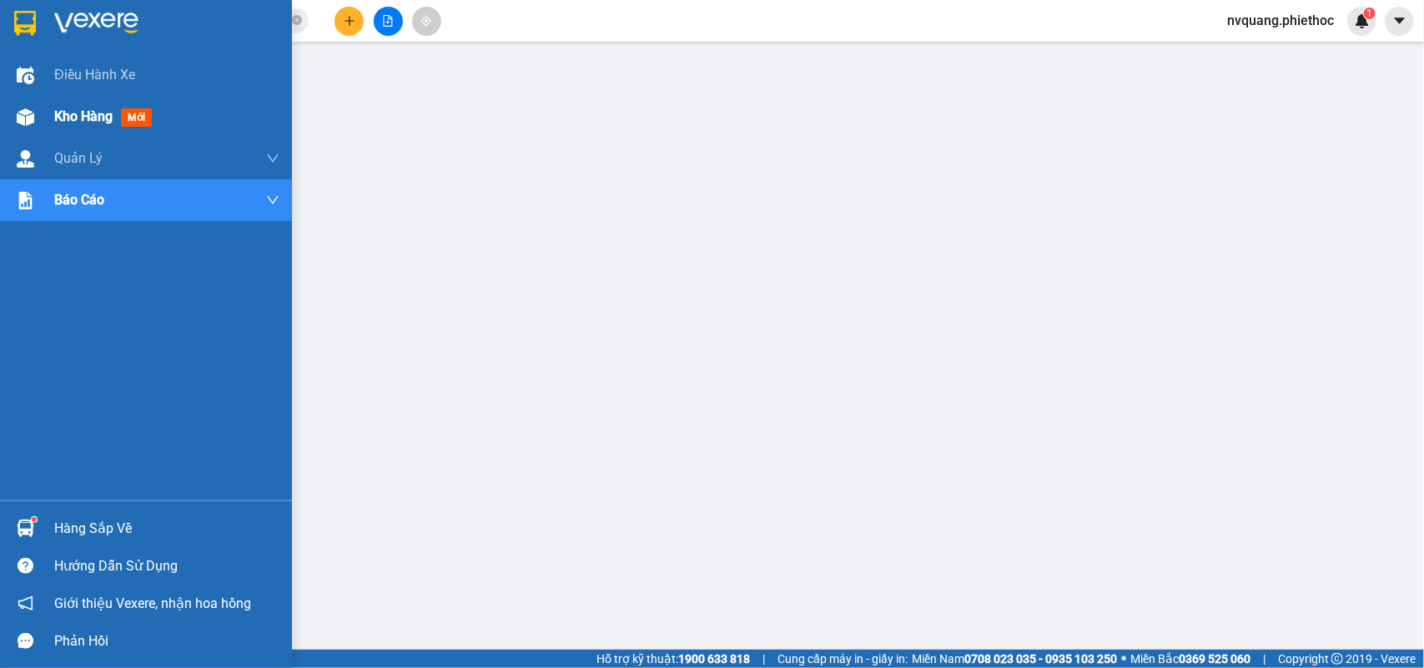
click at [61, 121] on span "Kho hàng" at bounding box center [83, 116] width 58 height 16
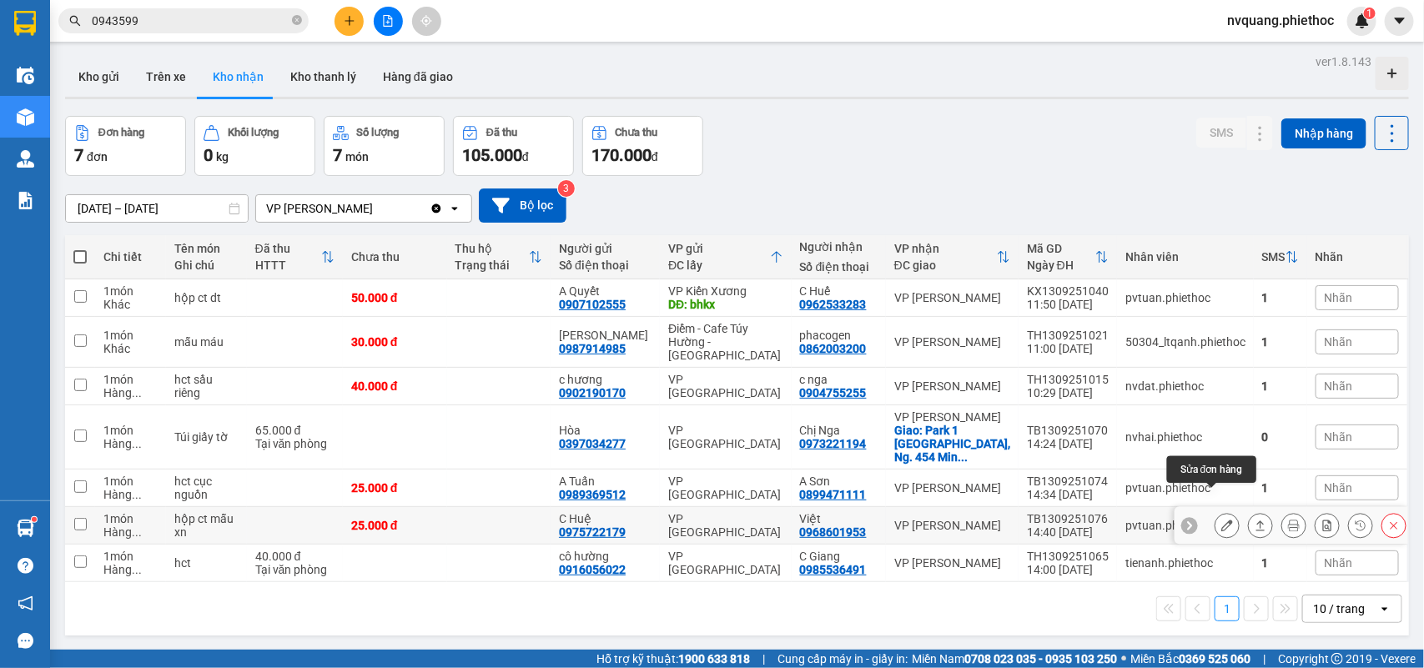
click at [1216, 511] on button at bounding box center [1227, 525] width 23 height 29
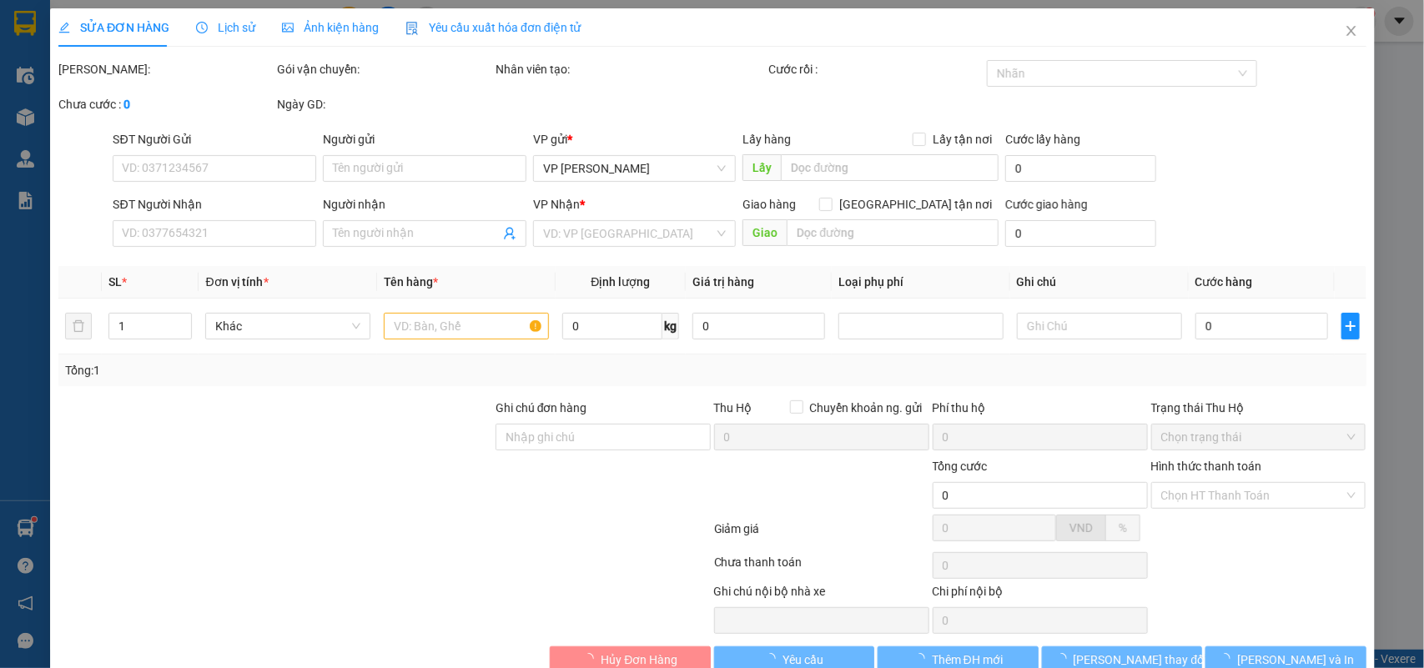
type input "0975722179"
type input "C Huệ"
type input "0968601953"
type input "Việt"
type input "25.000"
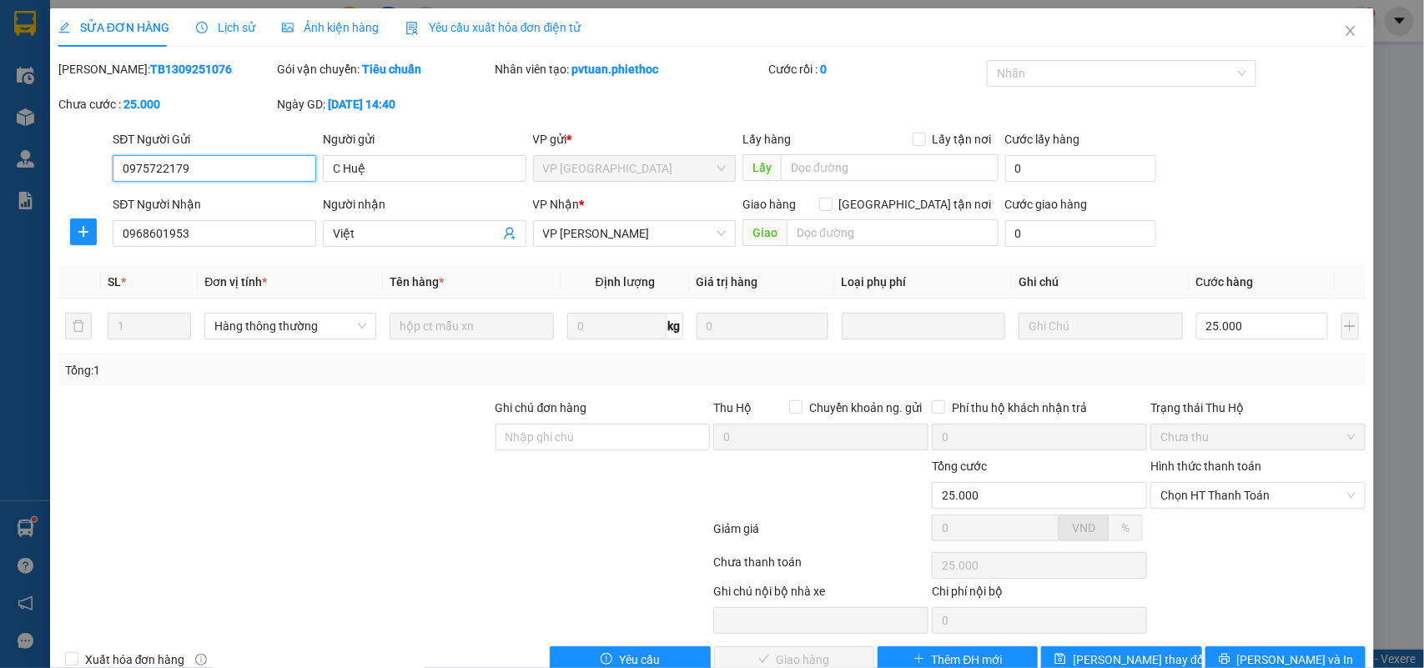
scroll to position [39, 0]
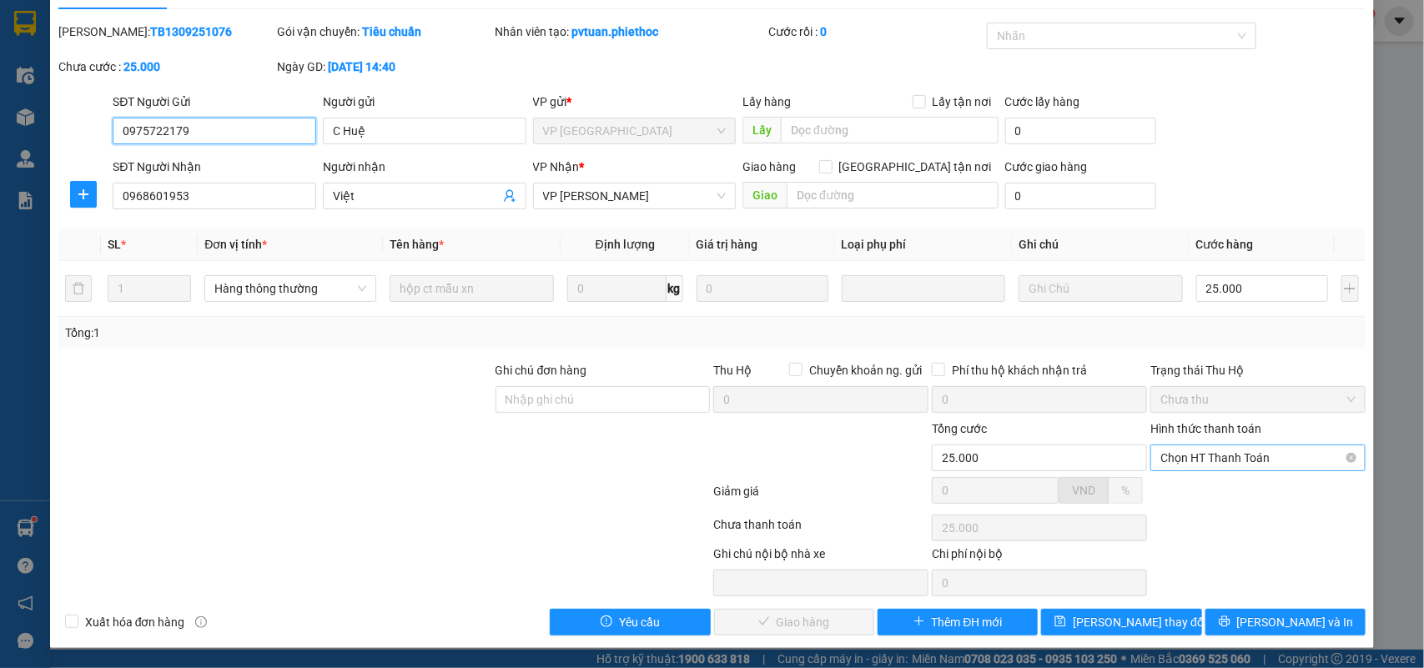
click at [1206, 459] on span "Chọn HT Thanh Toán" at bounding box center [1258, 458] width 195 height 25
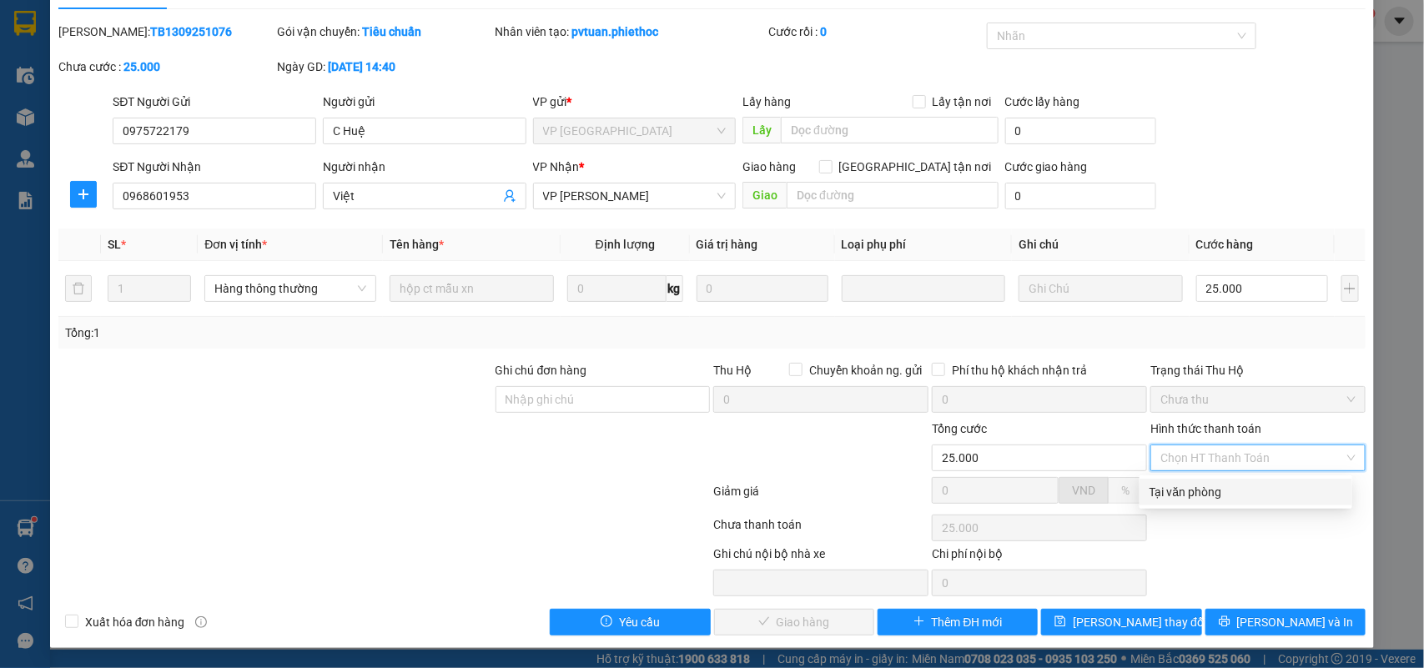
click at [1161, 494] on div "Tại văn phòng" at bounding box center [1246, 492] width 193 height 18
type input "0"
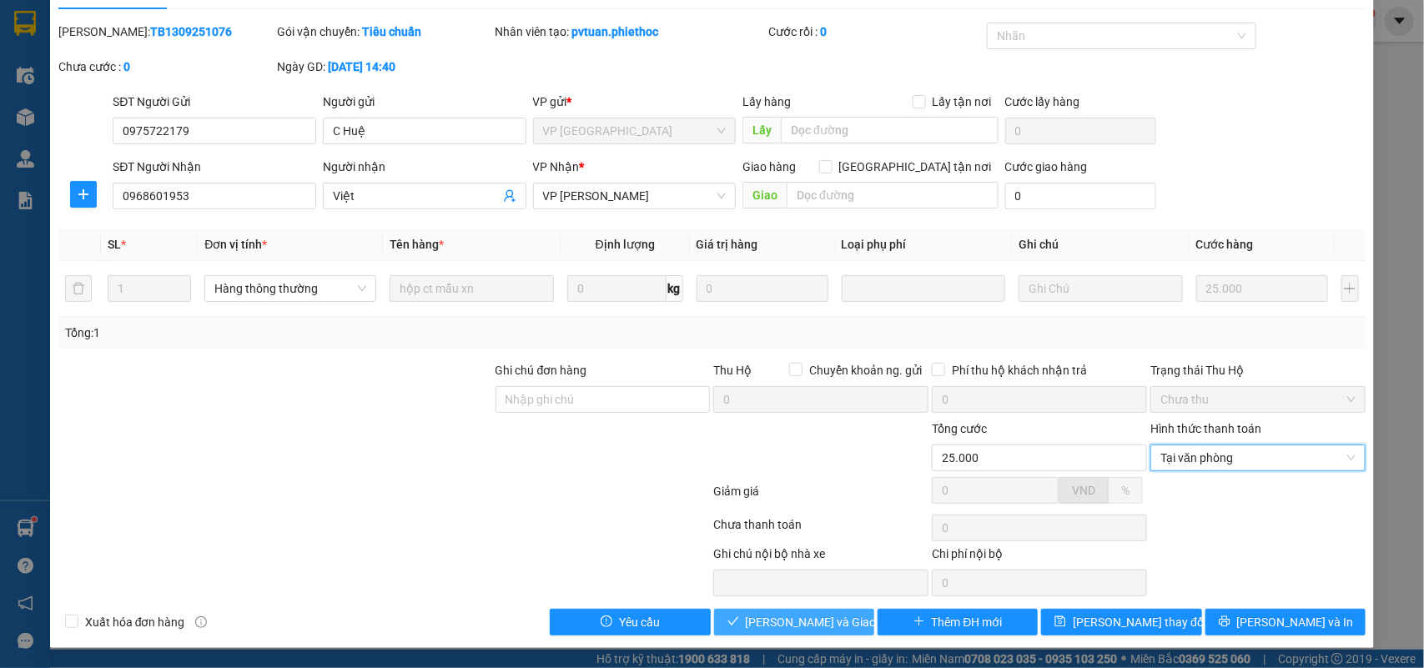
click at [748, 614] on button "[PERSON_NAME] và Giao hàng" at bounding box center [794, 622] width 160 height 27
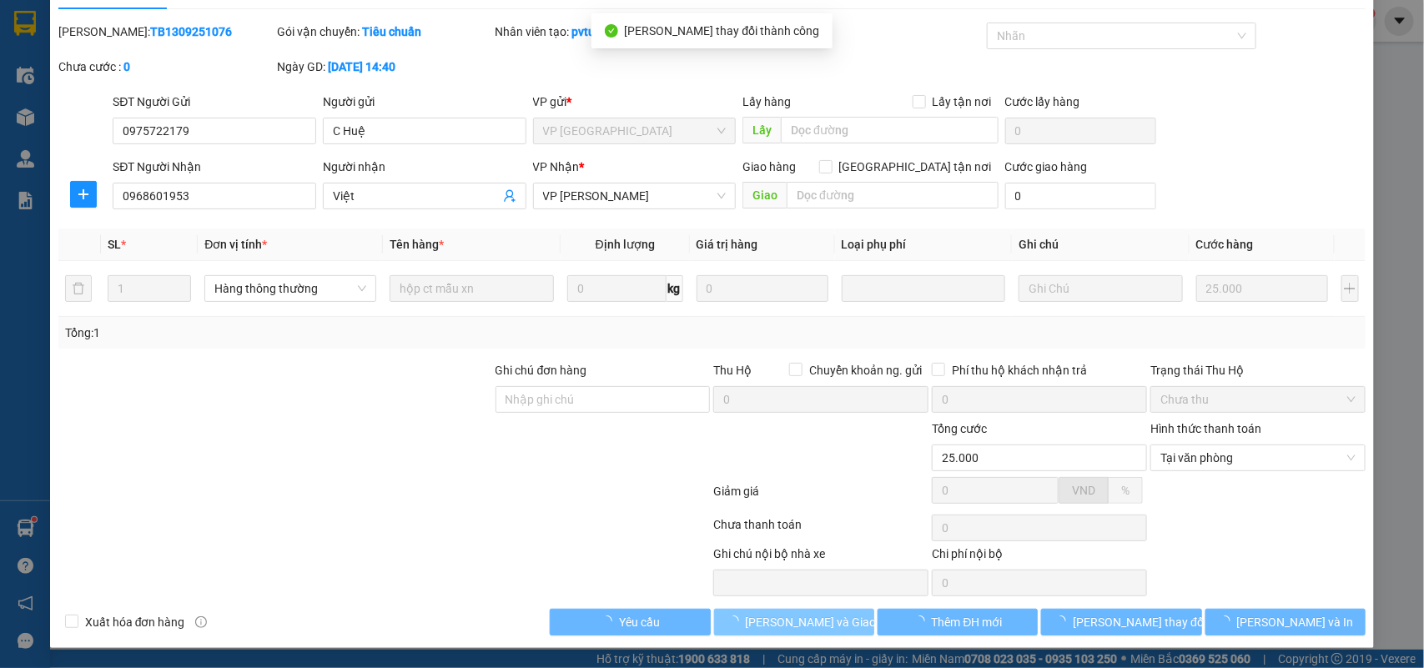
scroll to position [0, 0]
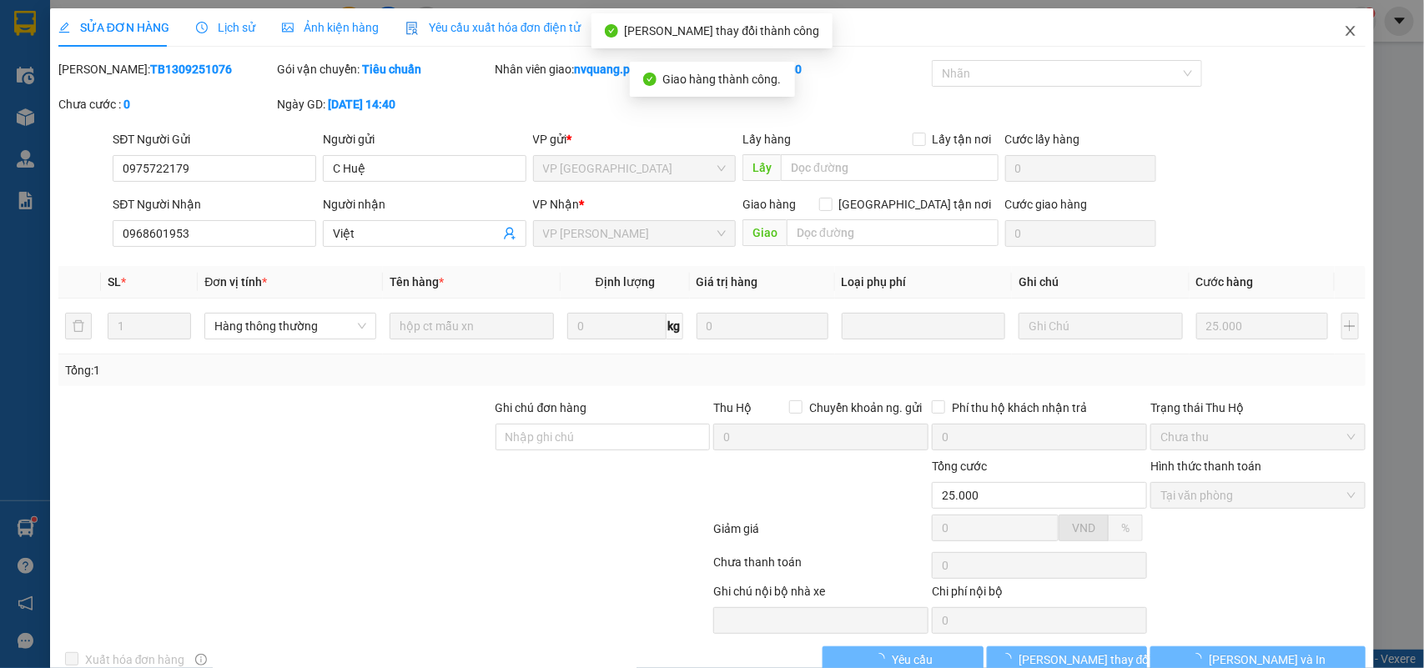
click at [1347, 29] on icon "close" at bounding box center [1351, 31] width 9 height 10
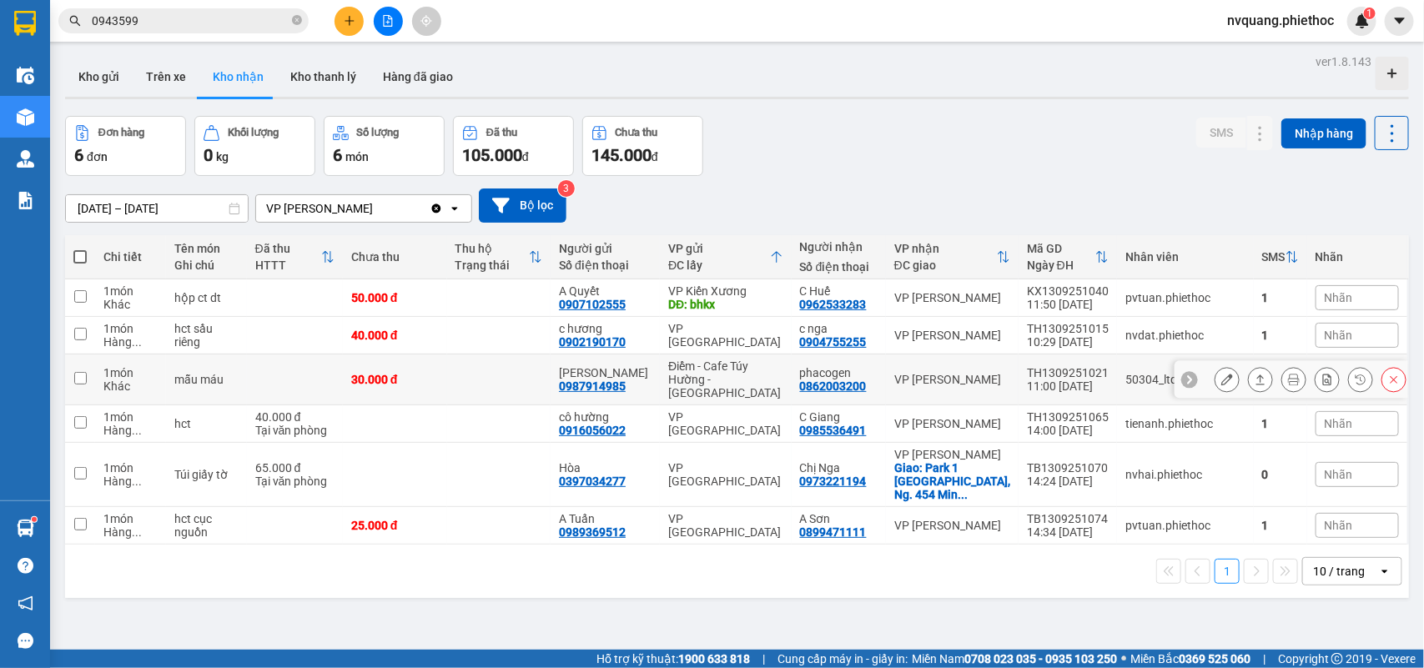
click at [1221, 374] on icon at bounding box center [1227, 380] width 12 height 12
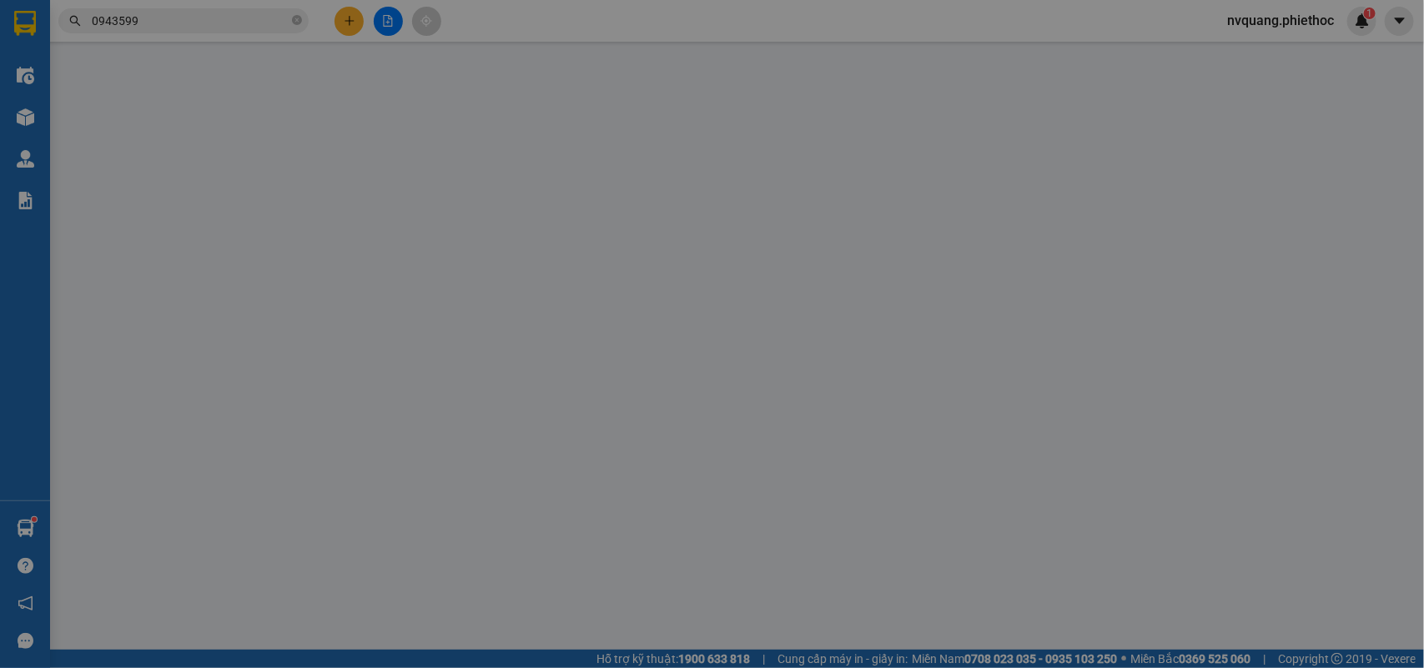
type input "0987914985"
type input "Anh Khánh"
type input "0862003200"
type input "phacogen"
type input "30.000"
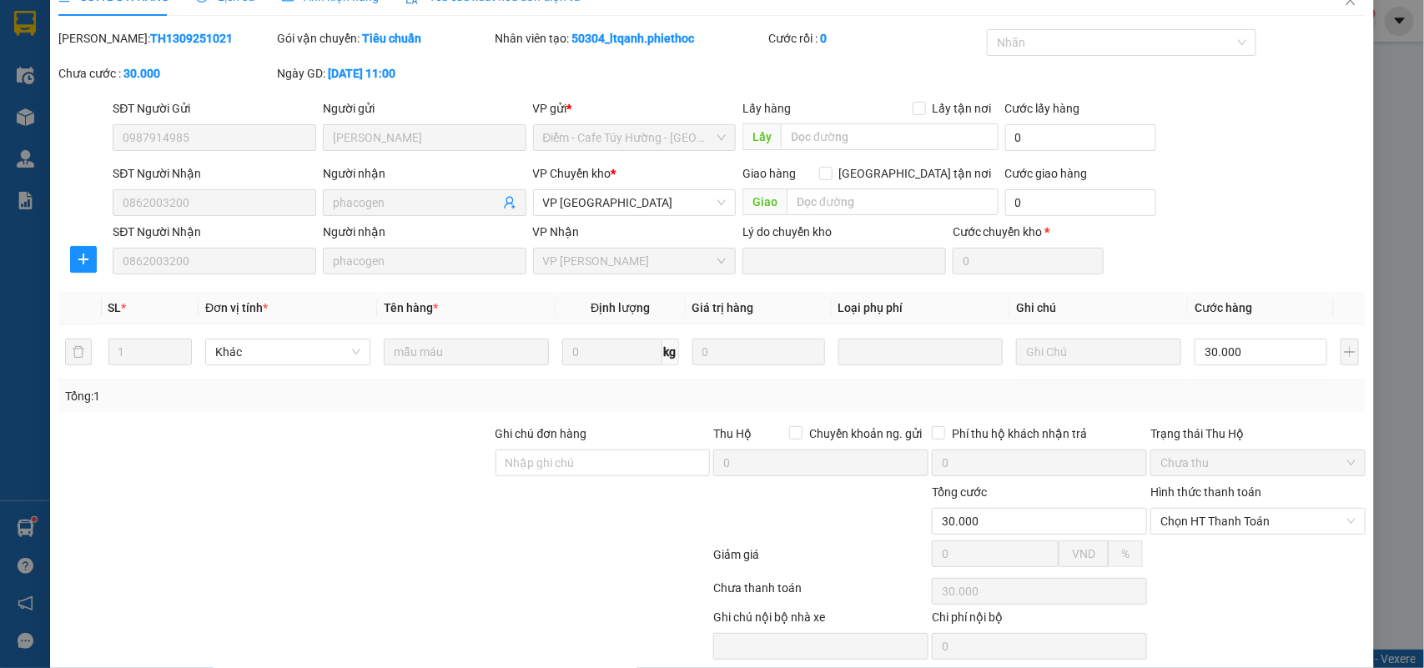
scroll to position [96, 0]
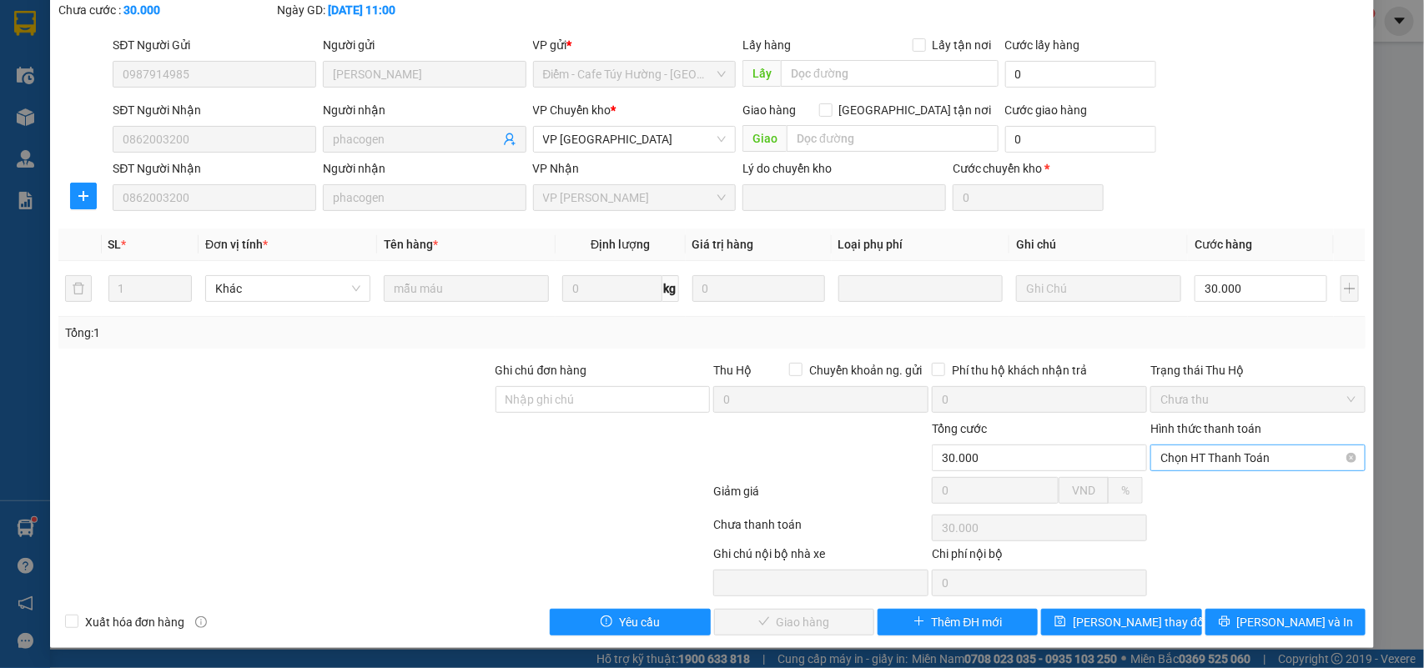
click at [1161, 461] on span "Chọn HT Thanh Toán" at bounding box center [1258, 458] width 195 height 25
click at [1157, 484] on div "Tại văn phòng" at bounding box center [1246, 492] width 193 height 18
type input "0"
click at [761, 626] on span "[PERSON_NAME] và Giao hàng" at bounding box center [826, 622] width 160 height 18
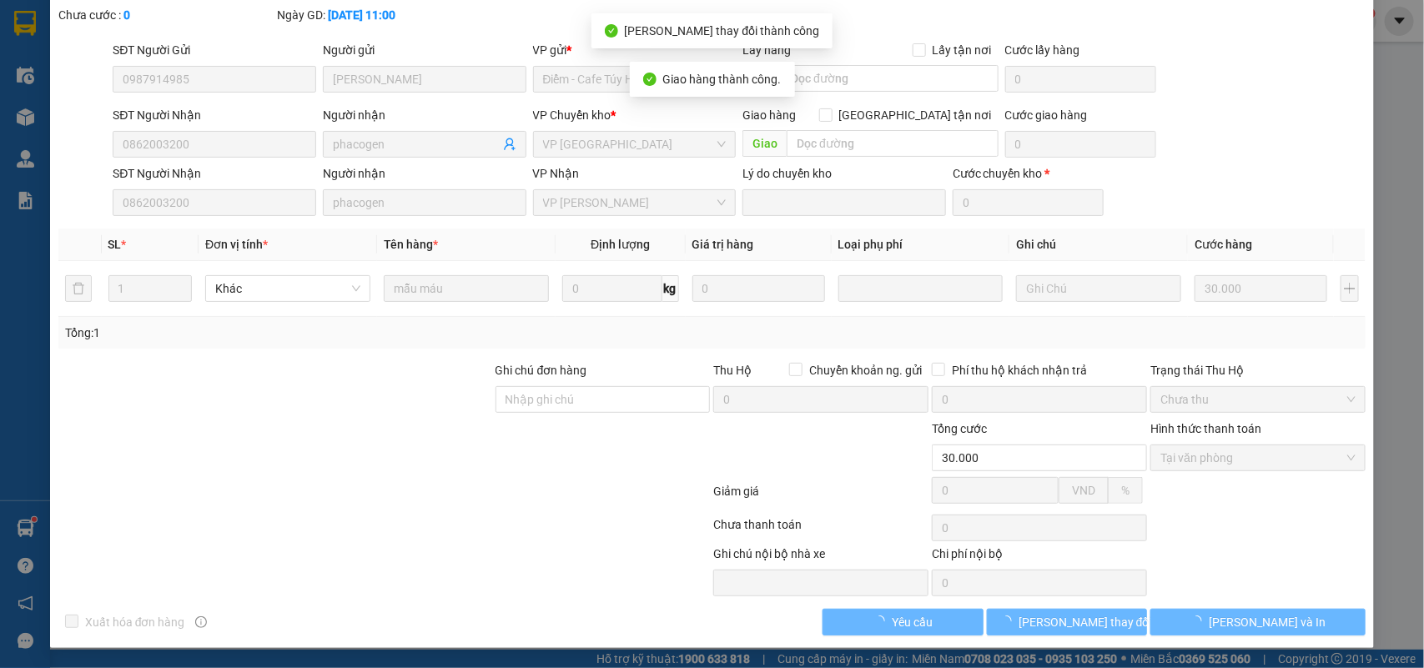
scroll to position [0, 0]
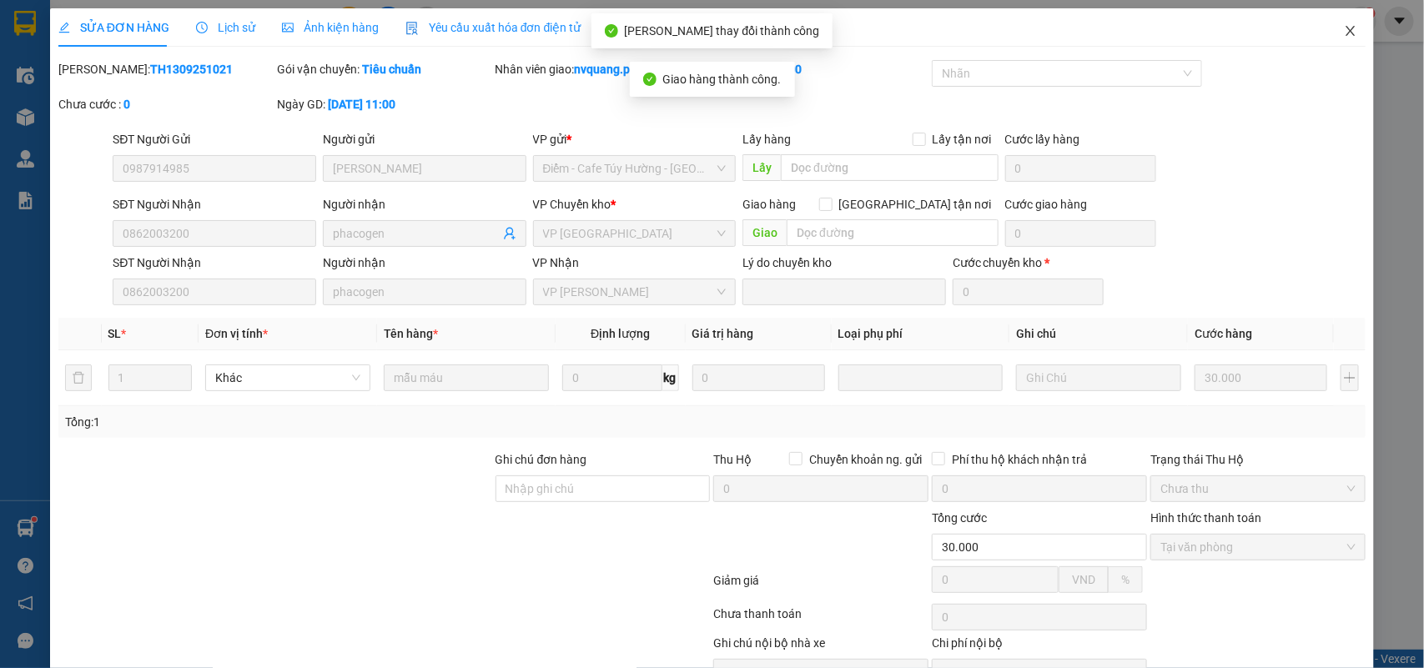
click at [1344, 25] on icon "close" at bounding box center [1350, 30] width 13 height 13
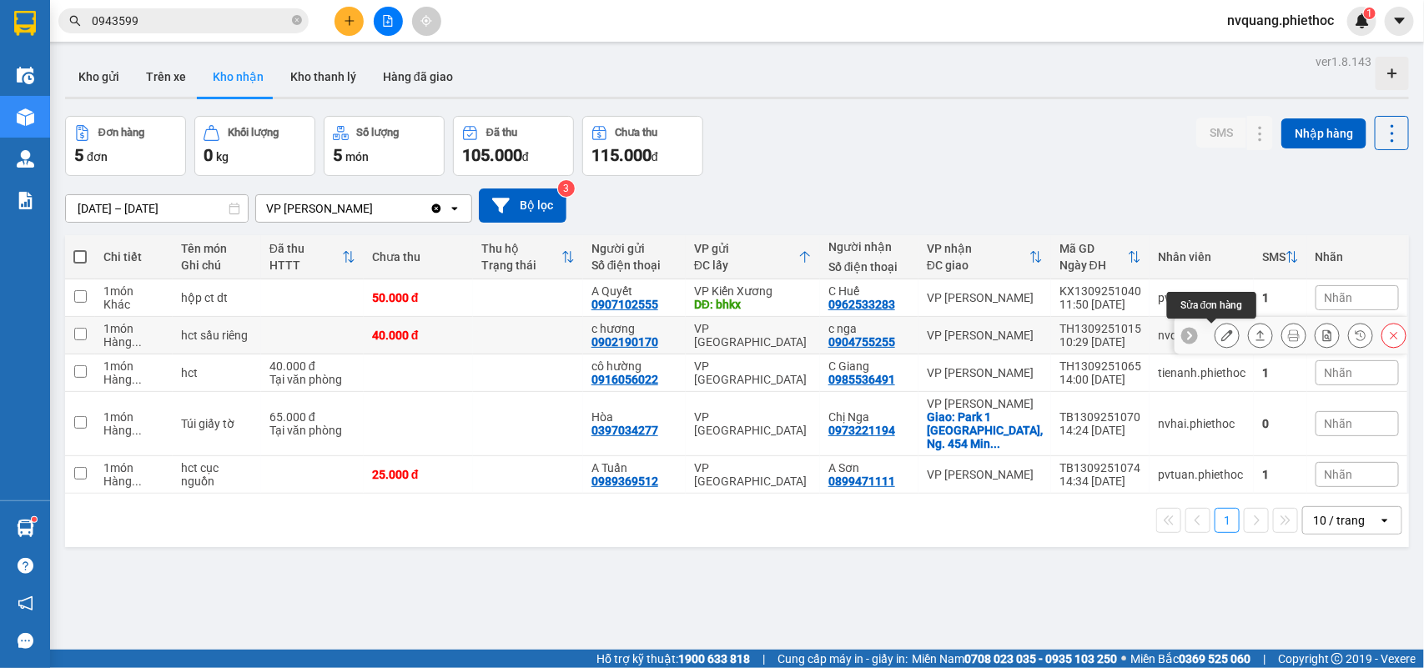
click at [1216, 330] on button at bounding box center [1227, 335] width 23 height 29
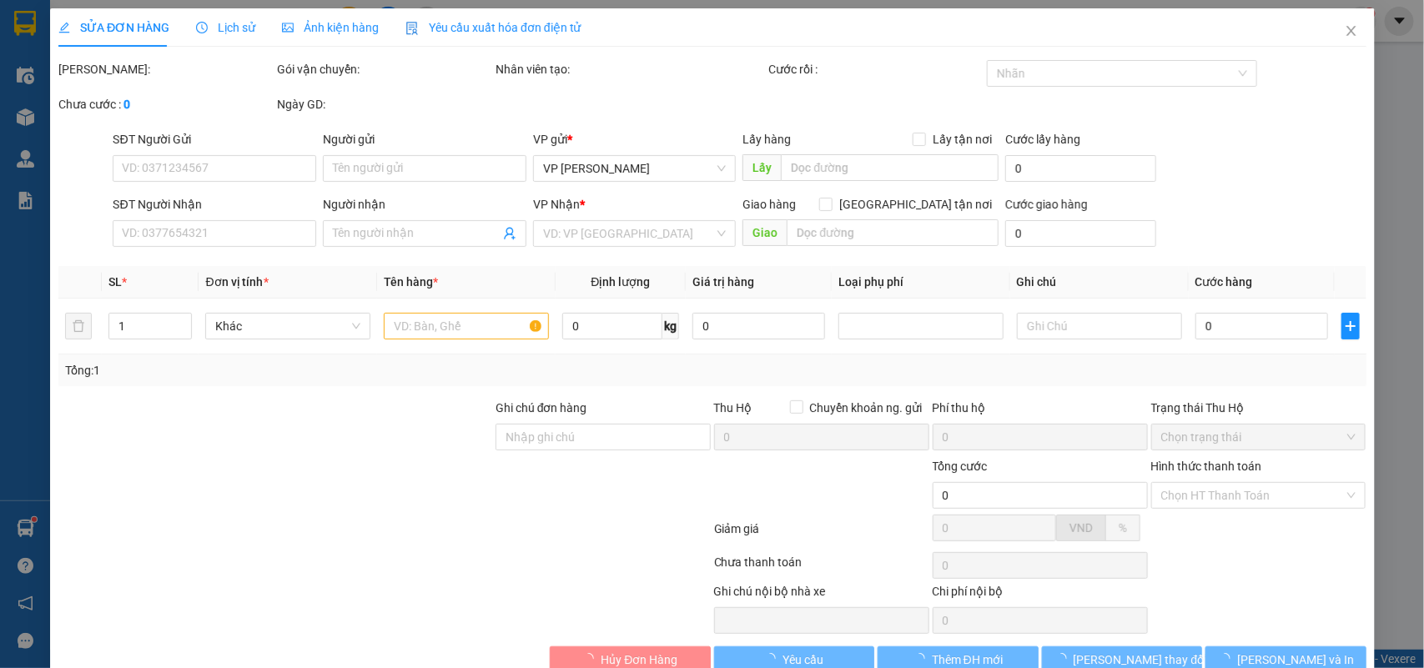
type input "0902190170"
type input "c hương"
type input "0904755255"
type input "c nga"
type input "40.000"
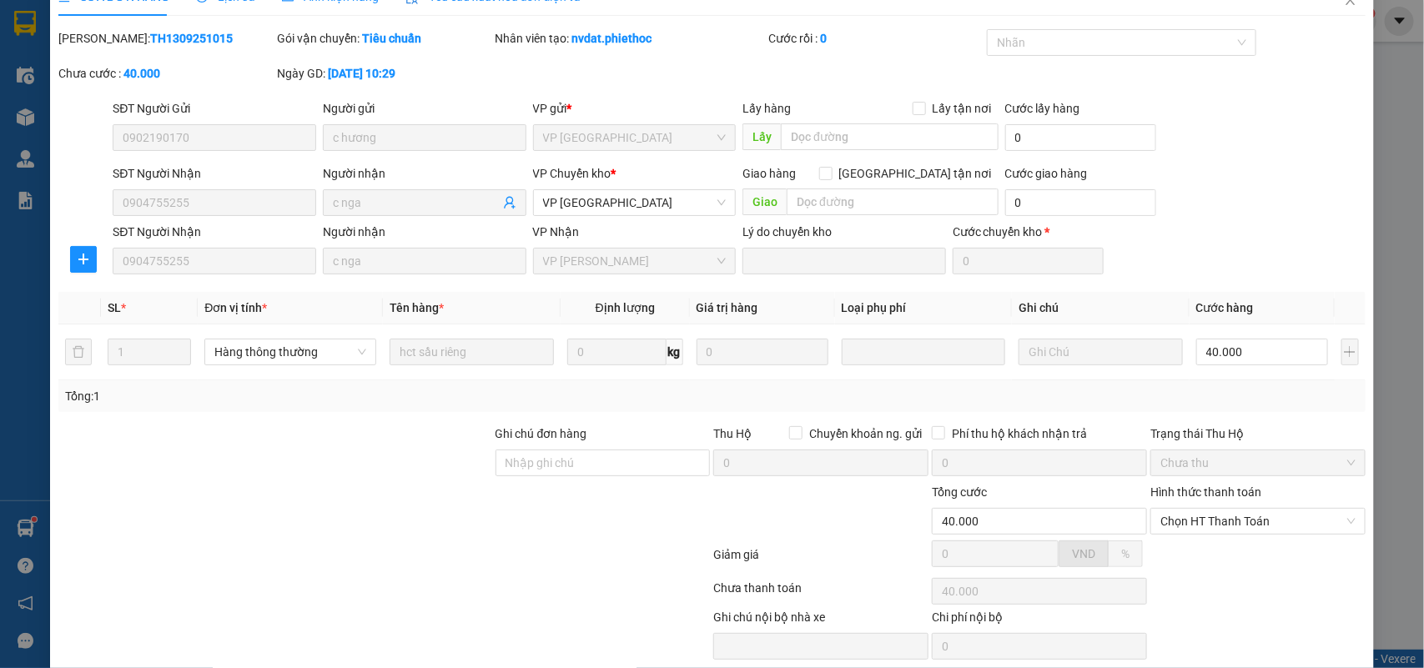
scroll to position [96, 0]
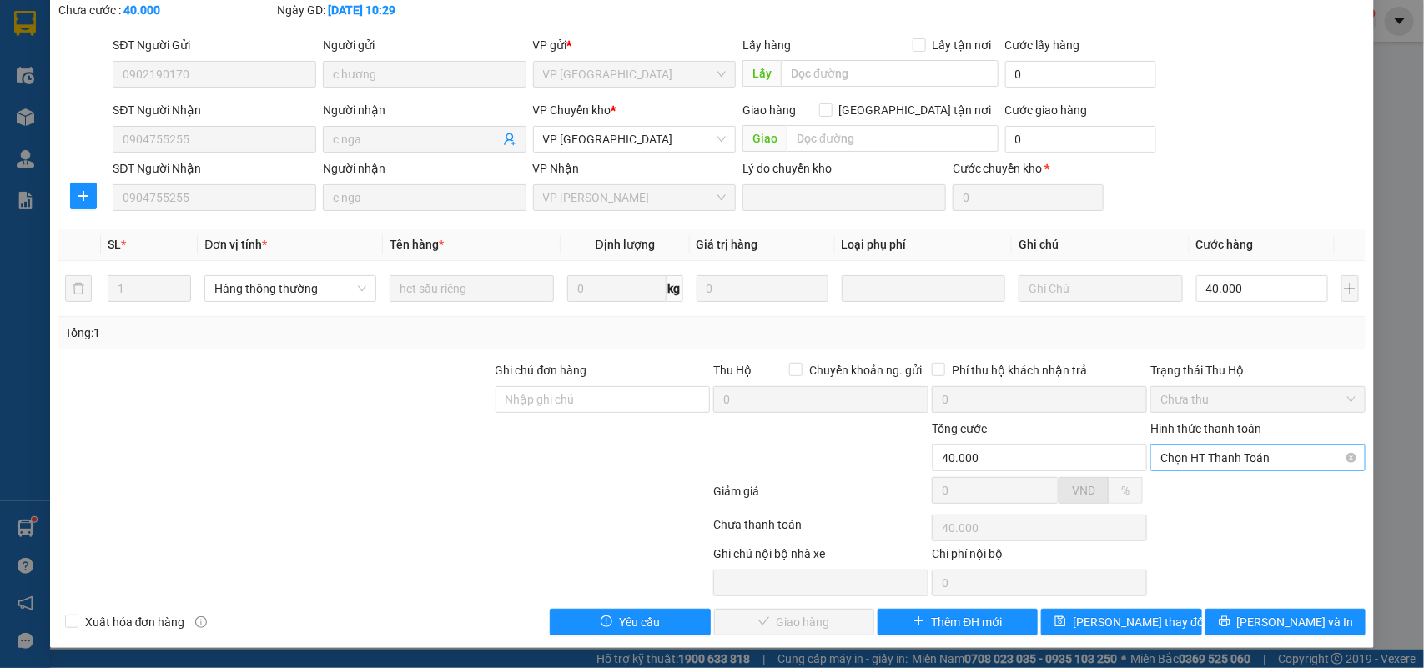
click at [1175, 456] on span "Chọn HT Thanh Toán" at bounding box center [1258, 458] width 195 height 25
click at [1173, 471] on div "Hình thức thanh toán Chọn HT Thanh Toán" at bounding box center [1258, 449] width 215 height 58
drag, startPoint x: 1173, startPoint y: 452, endPoint x: 1173, endPoint y: 480, distance: 27.5
click at [1173, 451] on span "Chọn HT Thanh Toán" at bounding box center [1258, 458] width 195 height 25
click at [1173, 486] on div "Tại văn phòng" at bounding box center [1246, 492] width 193 height 18
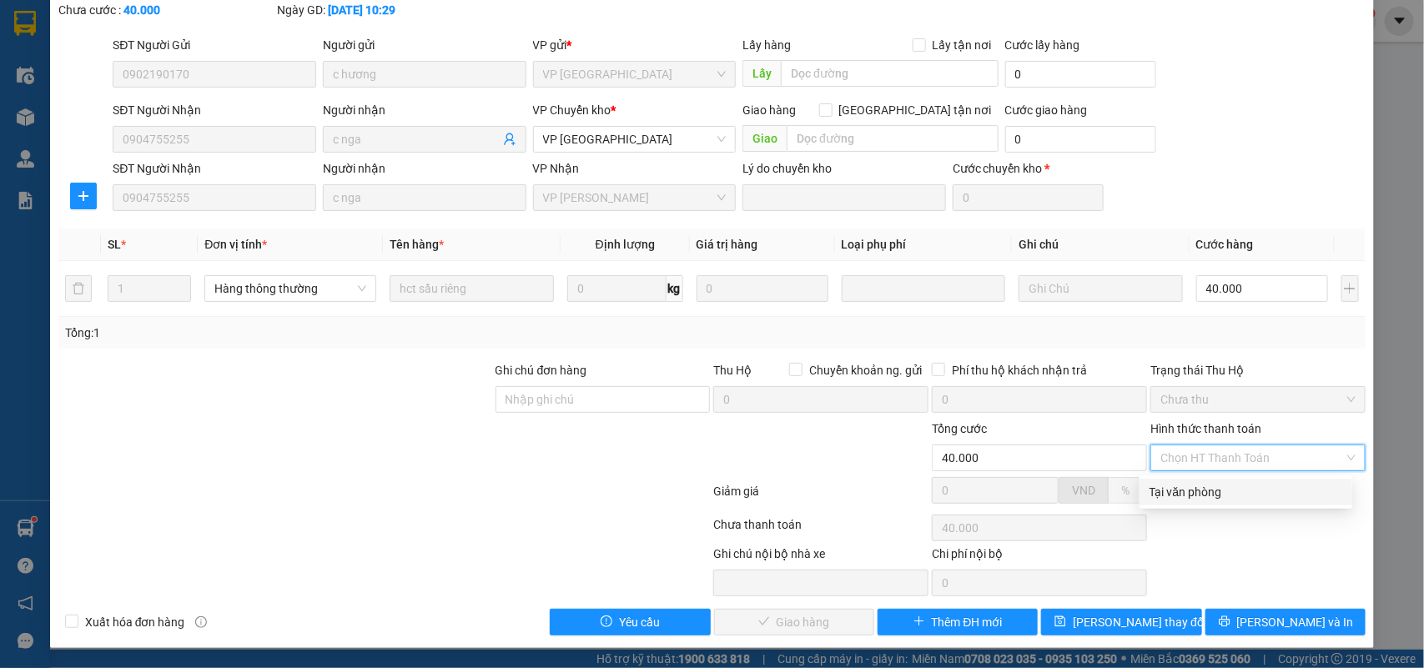
type input "0"
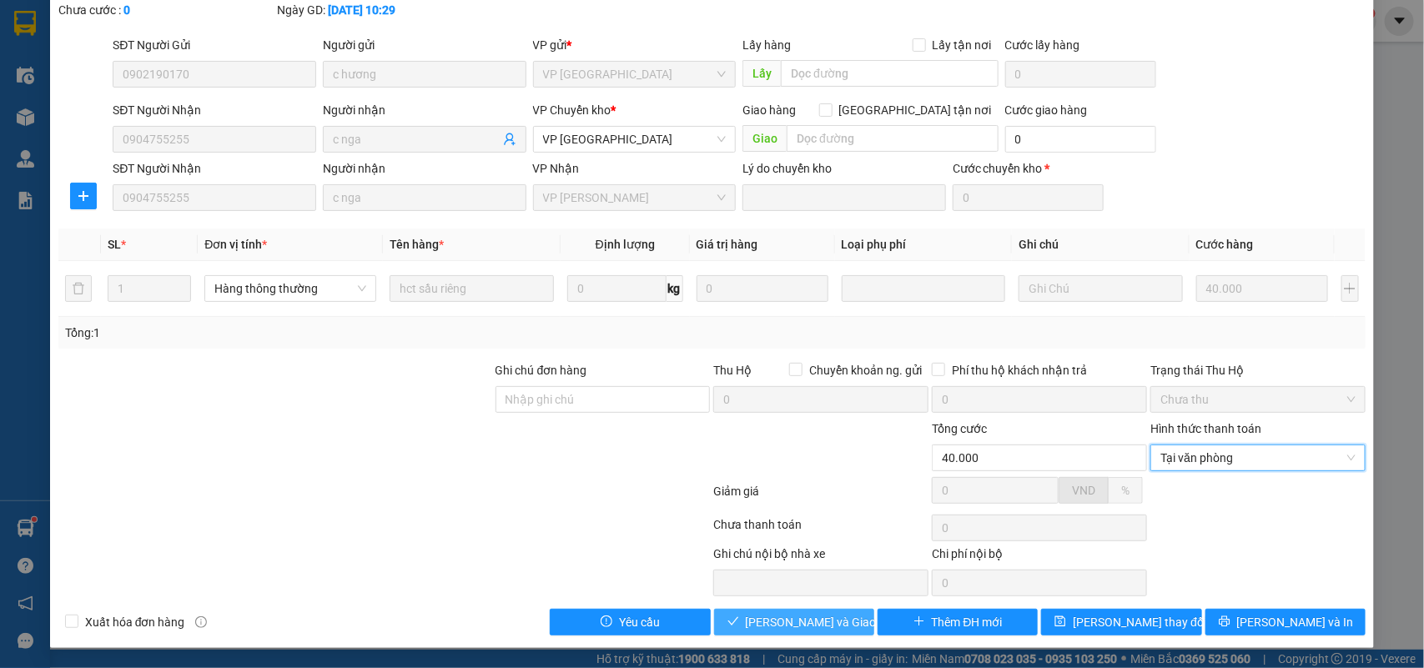
click at [807, 614] on span "[PERSON_NAME] và Giao hàng" at bounding box center [826, 622] width 160 height 18
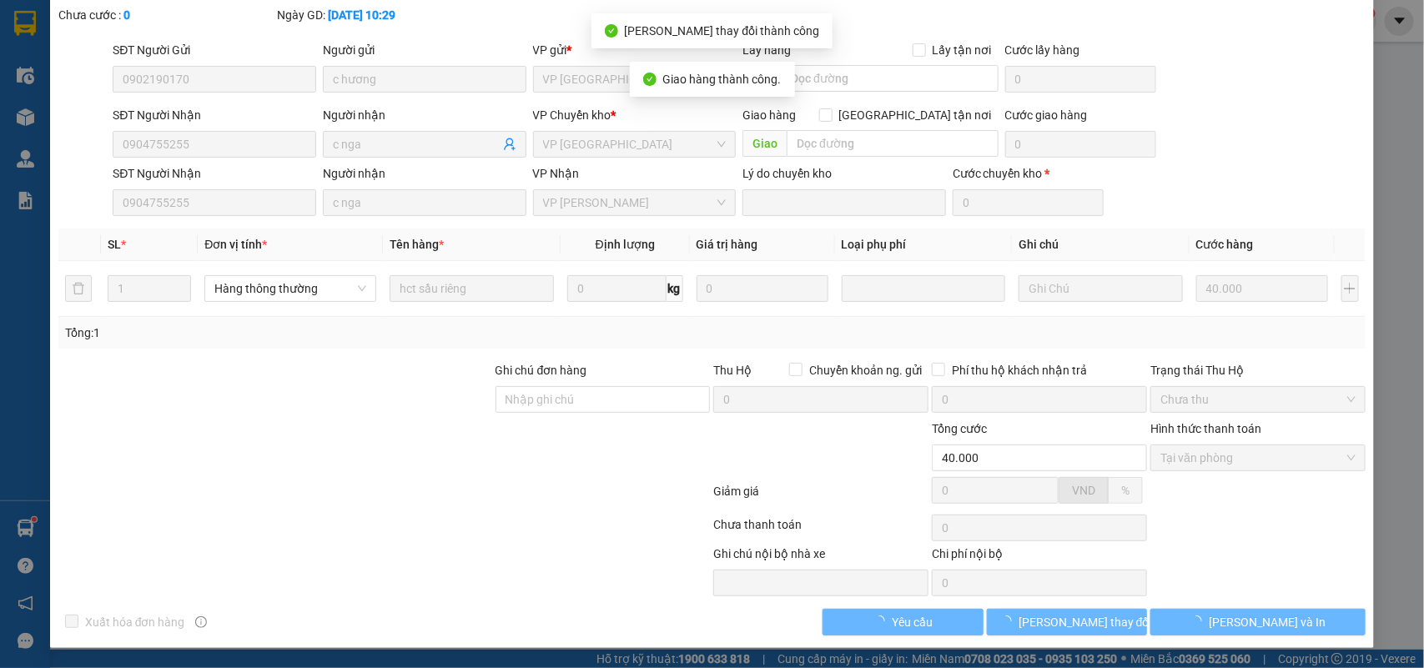
scroll to position [0, 0]
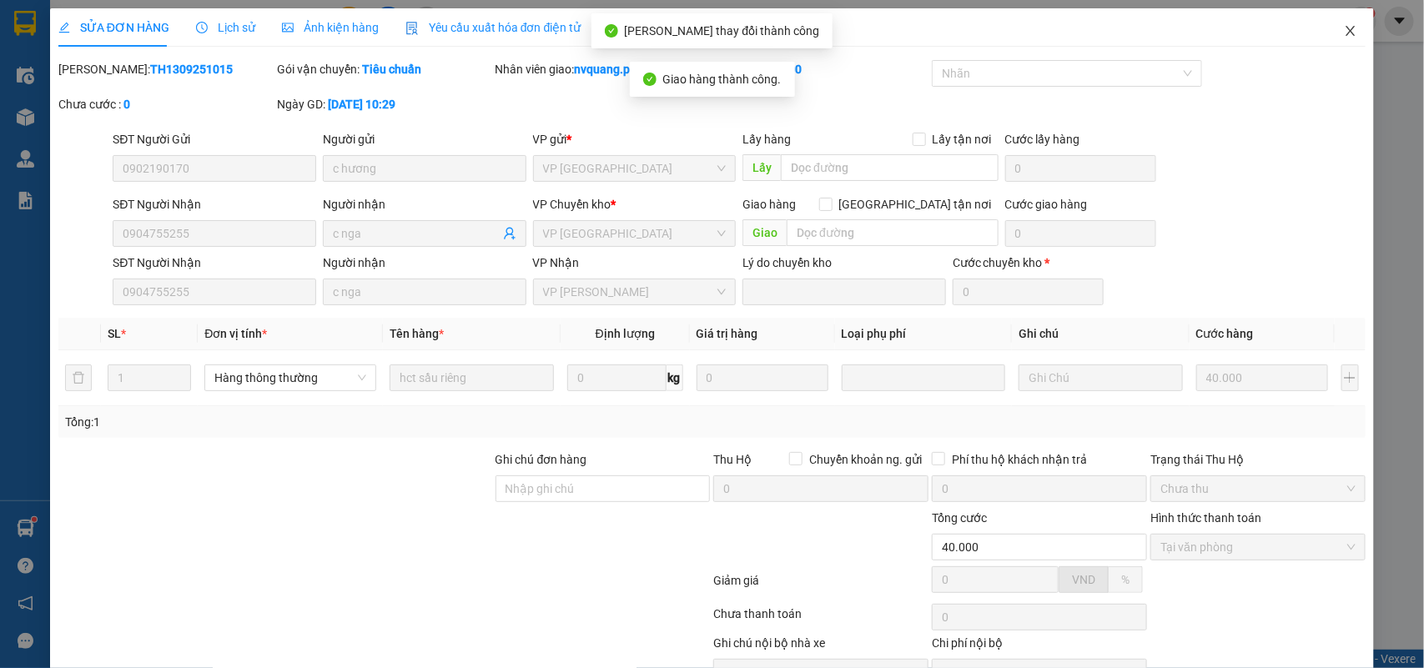
click at [1344, 28] on icon "close" at bounding box center [1350, 30] width 13 height 13
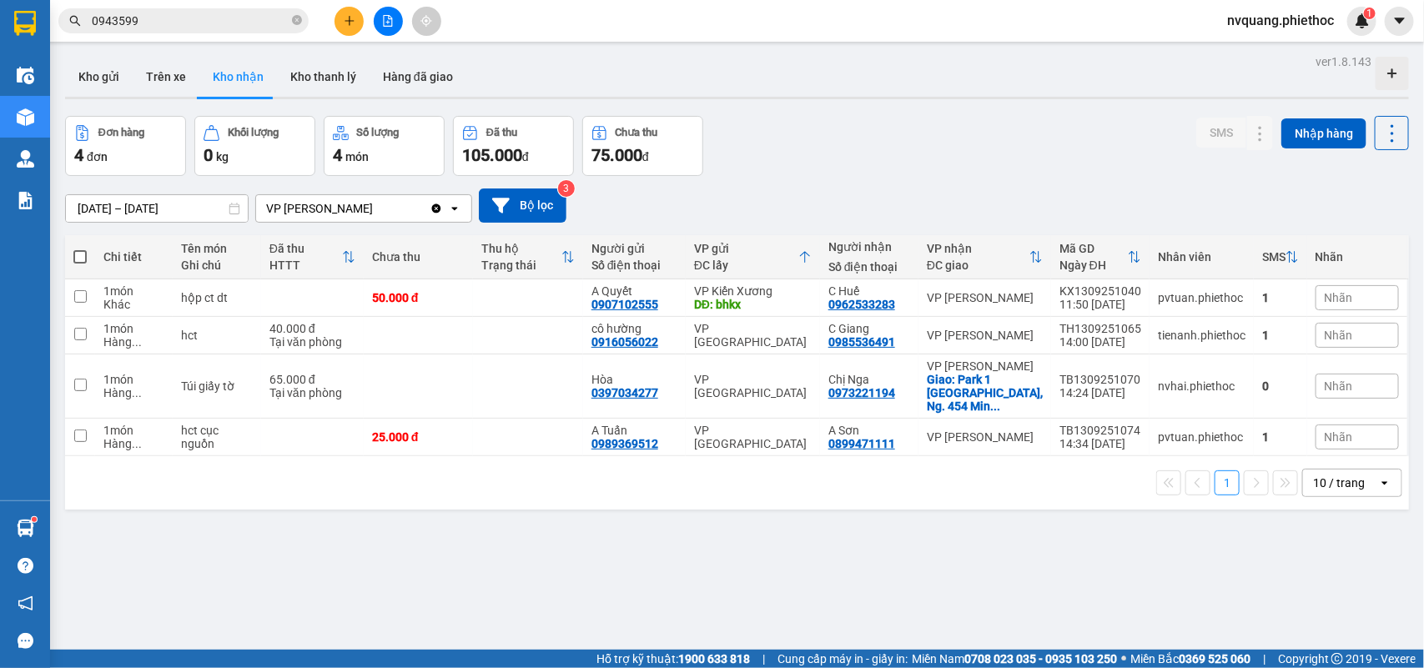
scroll to position [77, 0]
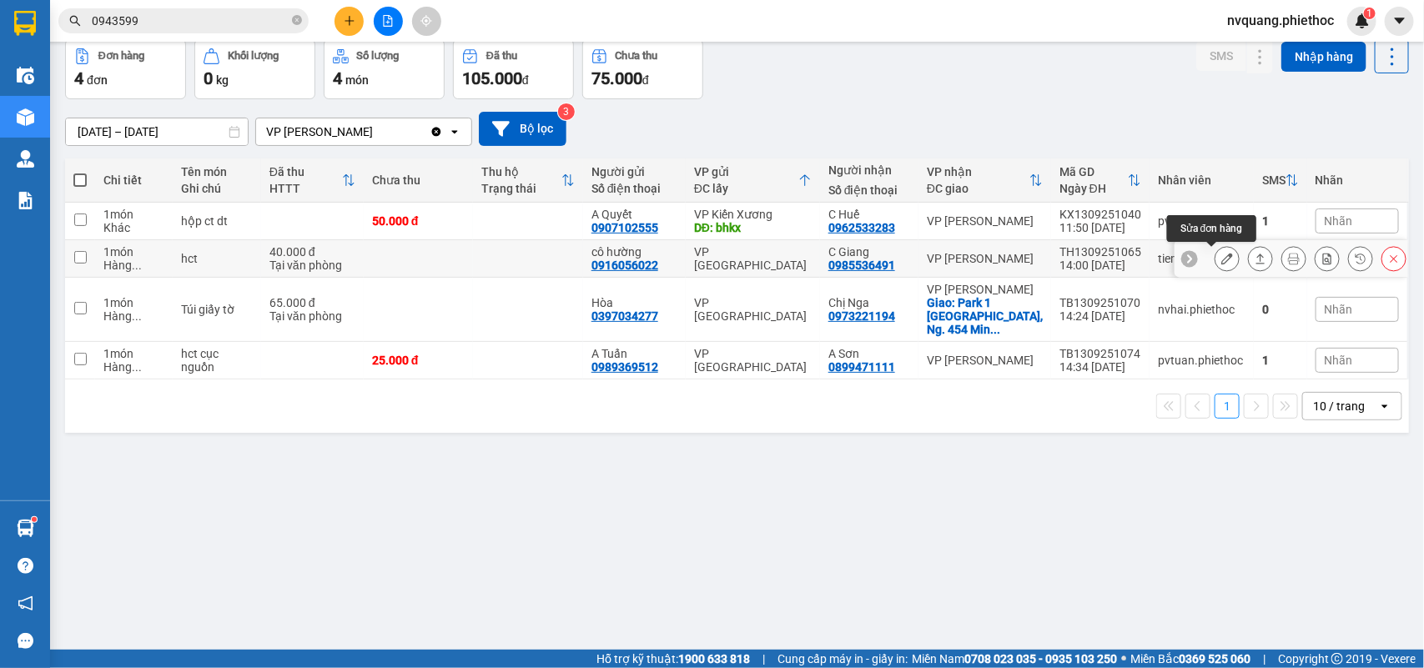
click at [1221, 261] on icon at bounding box center [1227, 259] width 12 height 12
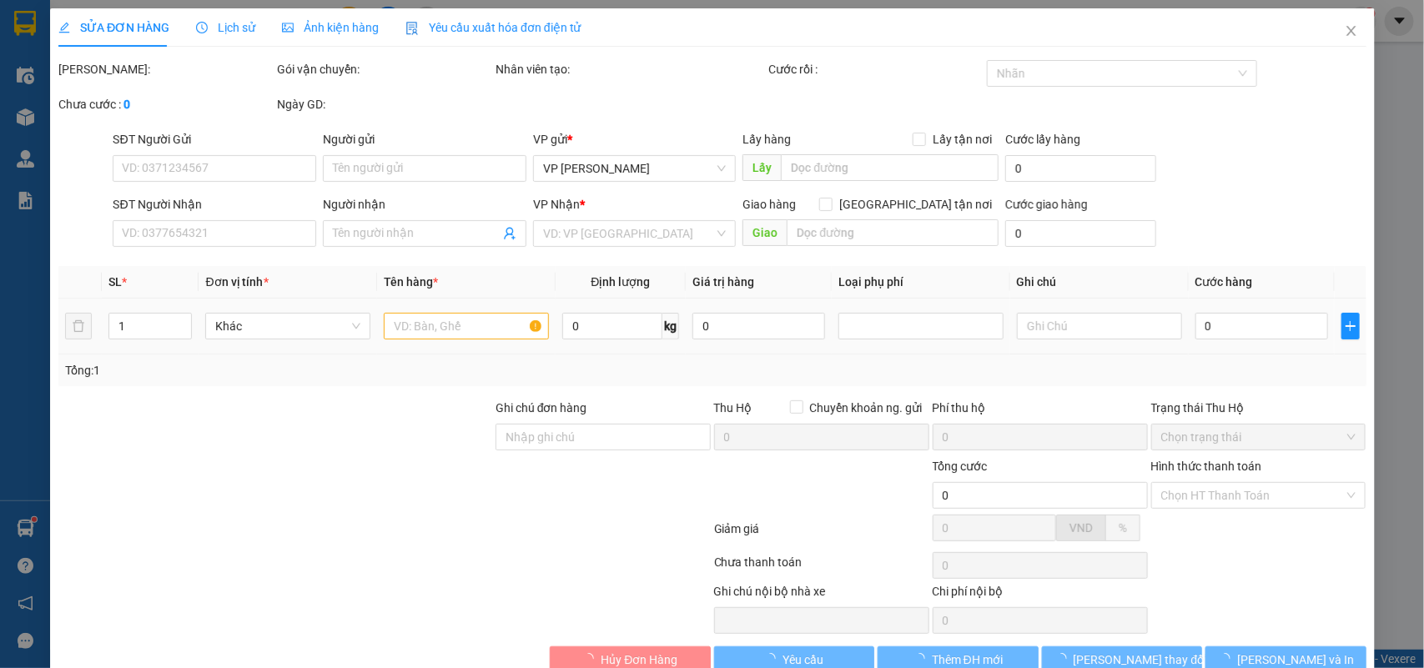
type input "0916056022"
type input "cô hường"
type input "0985536491"
type input "C Giang"
type input "40.000"
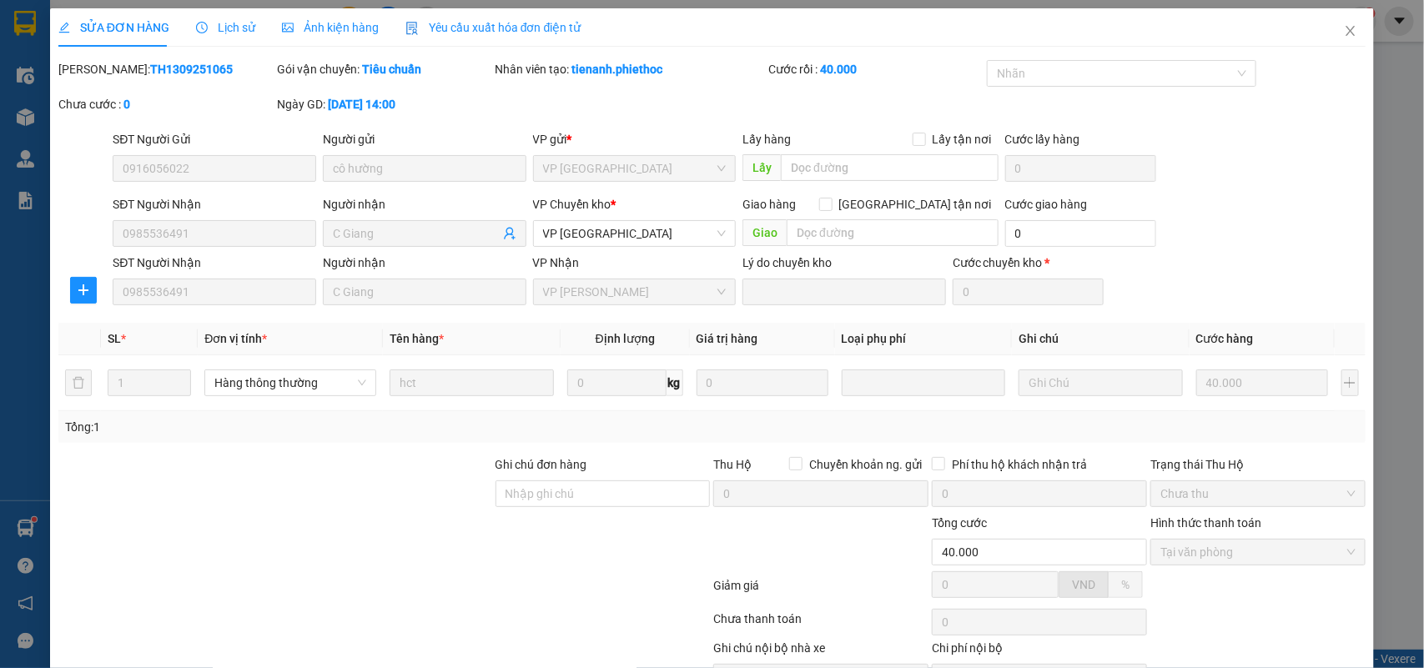
scroll to position [96, 0]
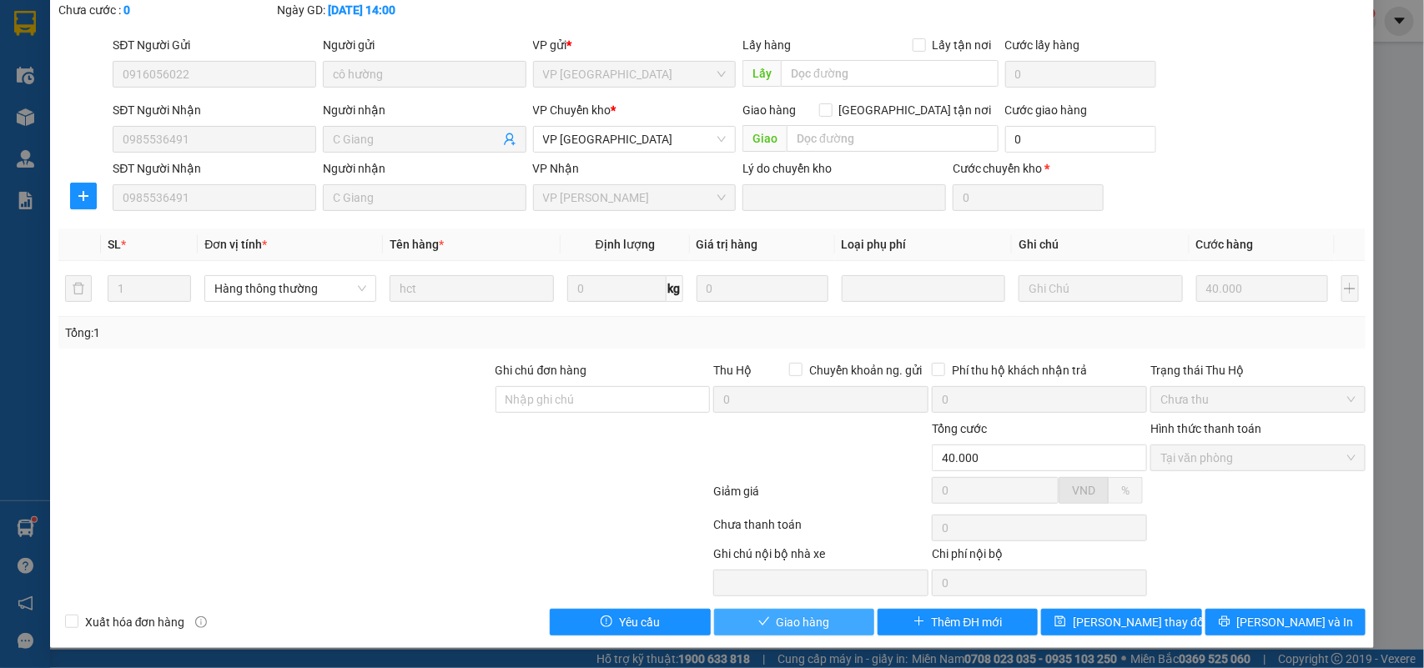
click at [778, 626] on span "Giao hàng" at bounding box center [803, 622] width 53 height 18
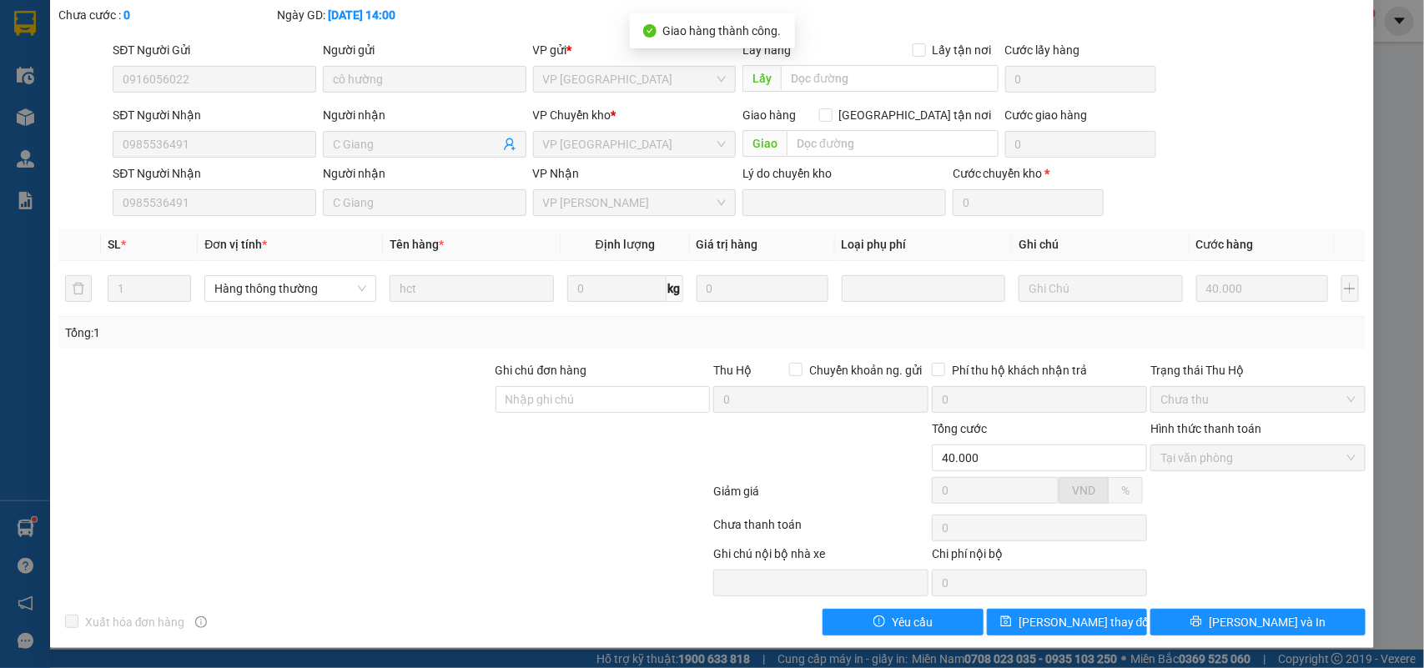
scroll to position [0, 0]
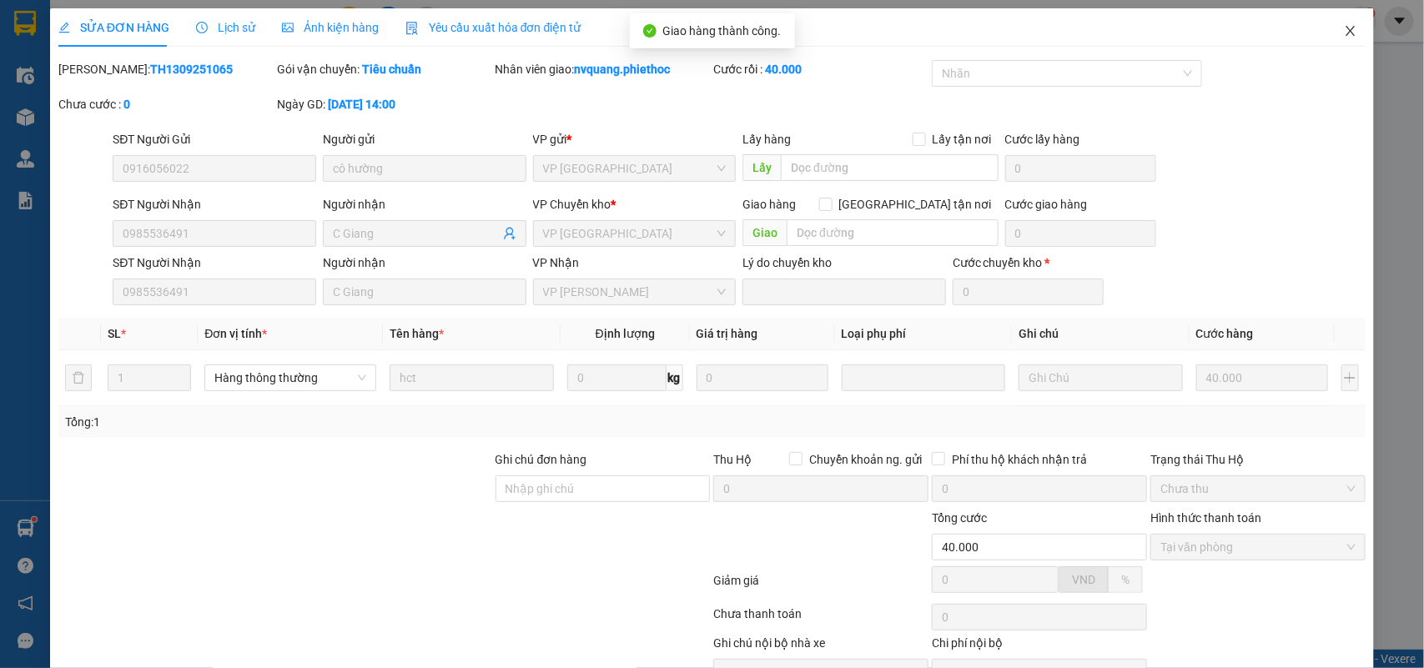
click at [1344, 38] on icon "close" at bounding box center [1350, 30] width 13 height 13
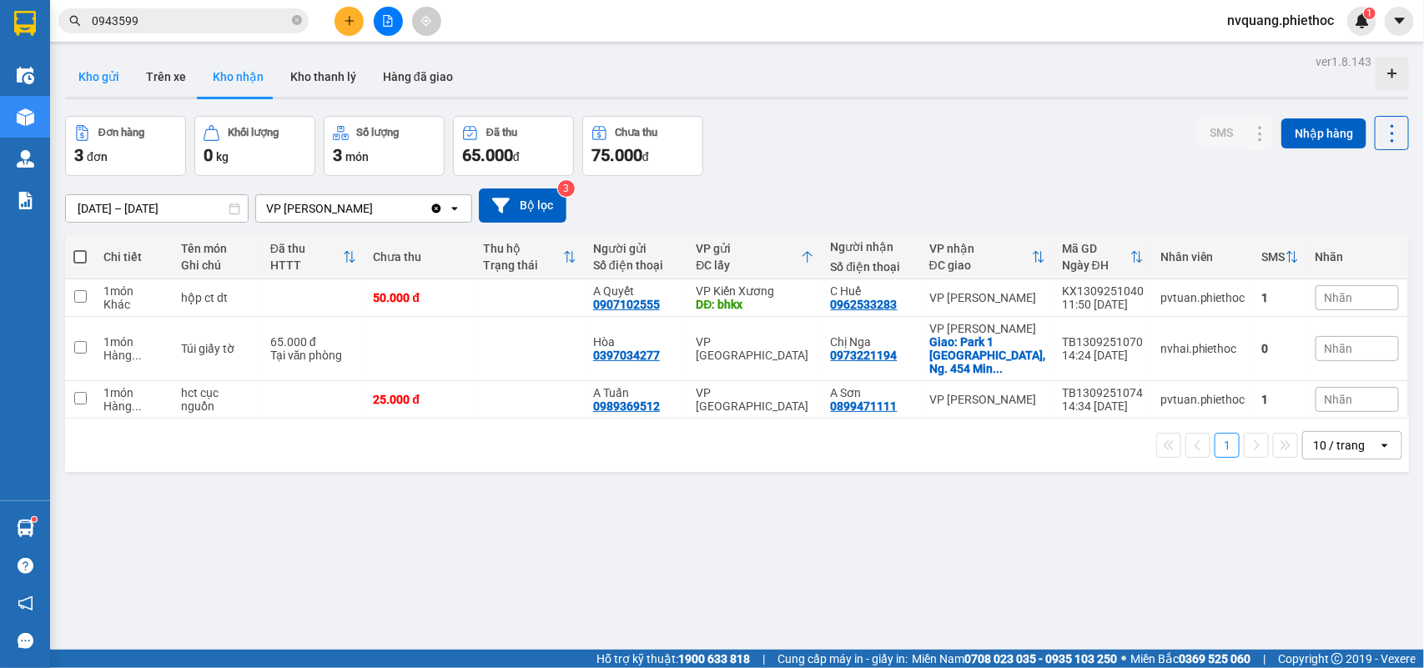
click at [118, 80] on button "Kho gửi" at bounding box center [99, 77] width 68 height 40
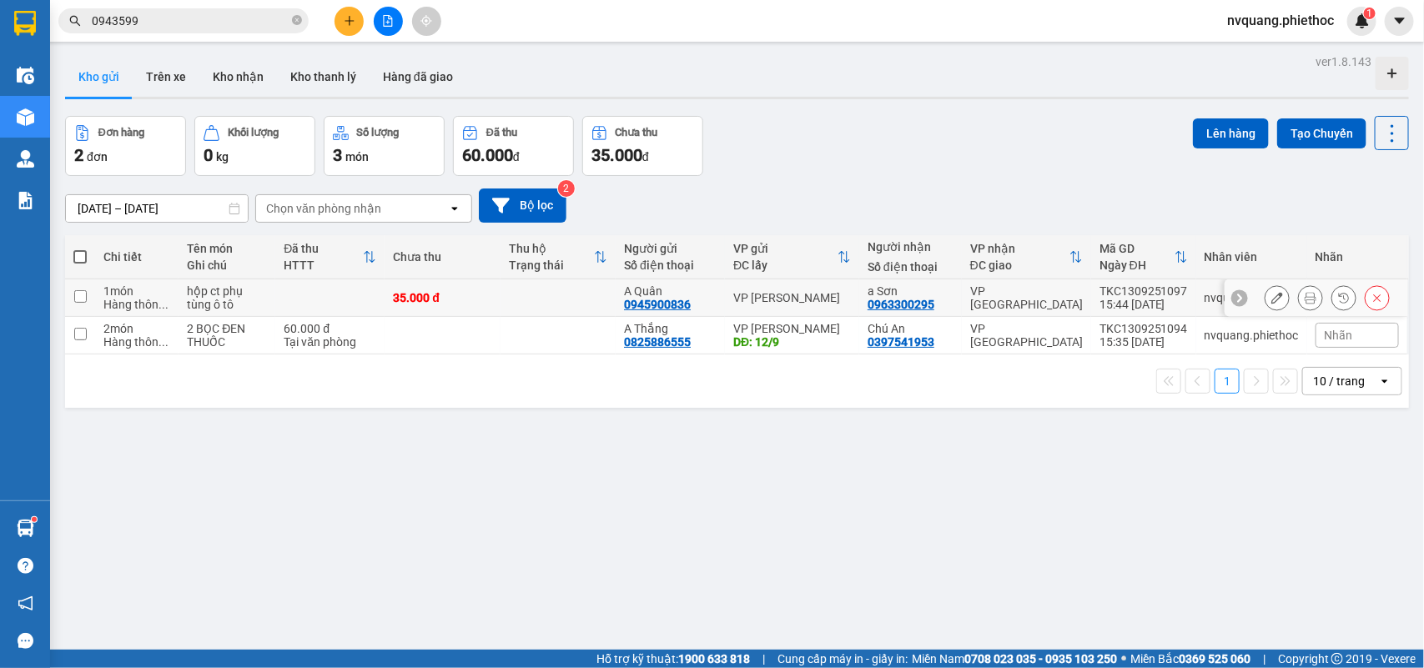
click at [491, 301] on td "35.000 đ" at bounding box center [442, 298] width 115 height 38
checkbox input "true"
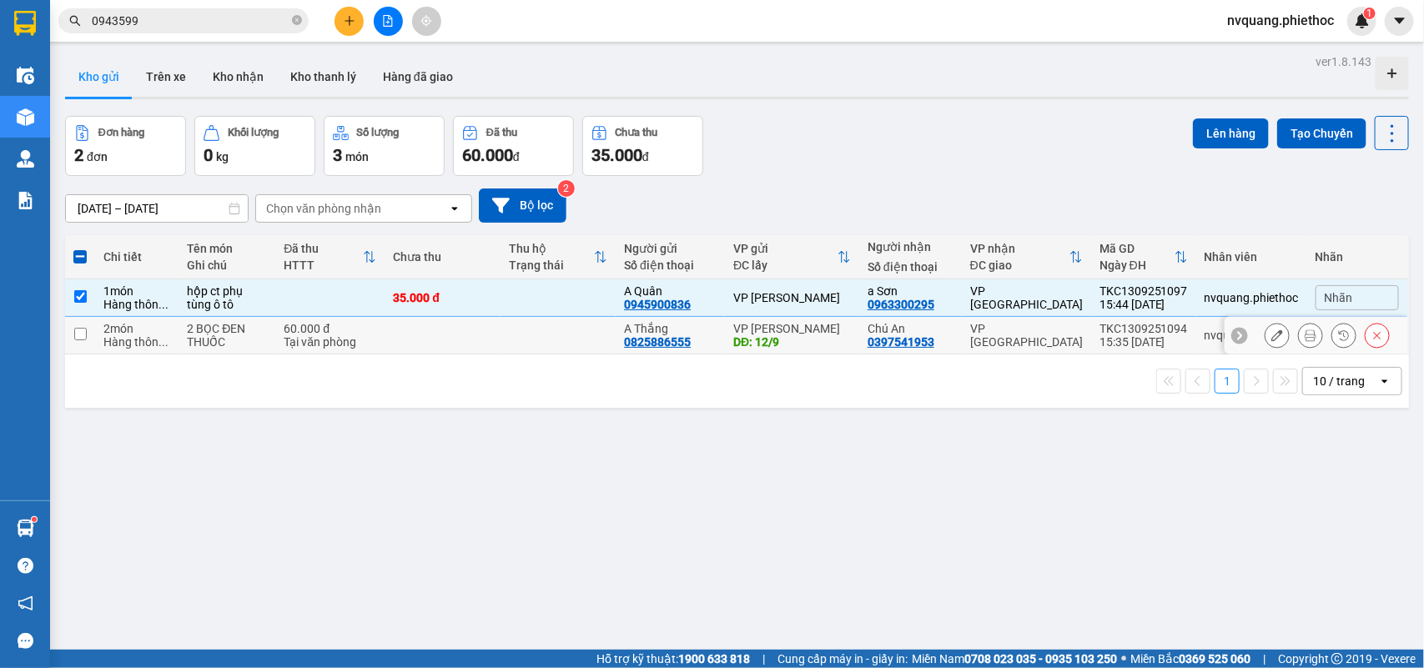
click at [489, 330] on td at bounding box center [442, 336] width 115 height 38
checkbox input "true"
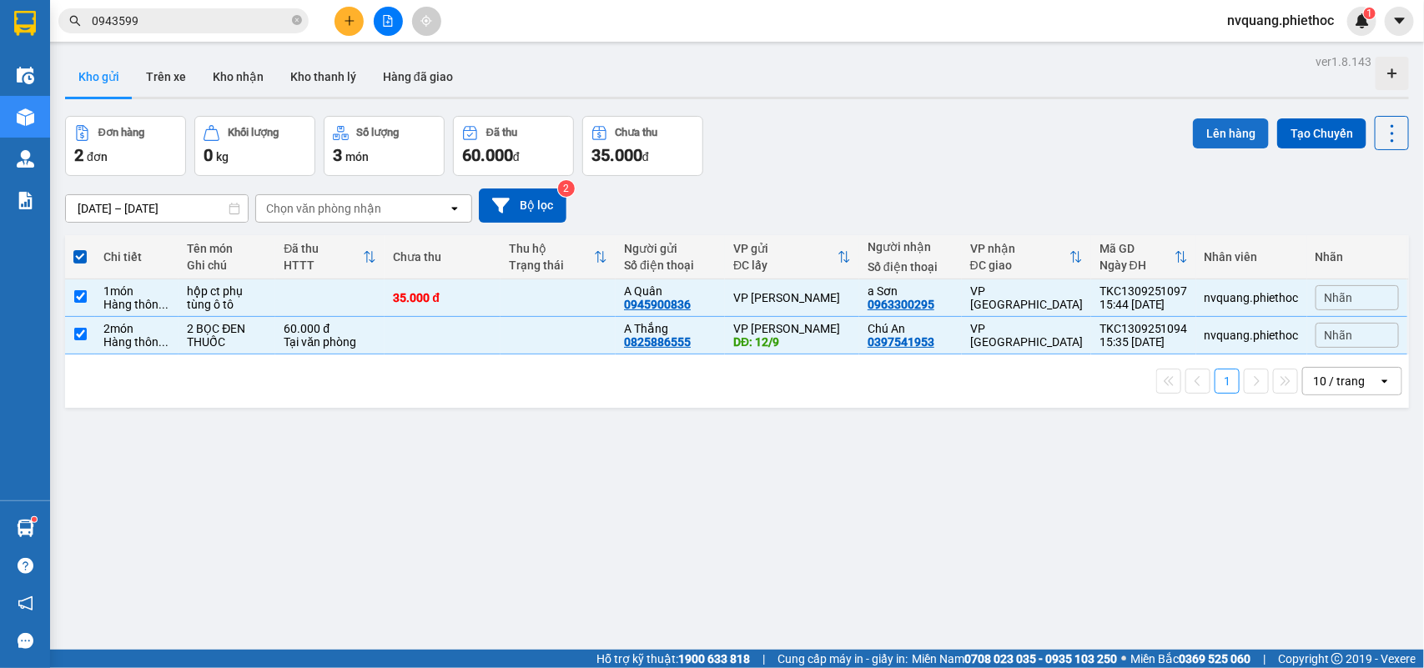
click at [1193, 127] on button "Lên hàng" at bounding box center [1231, 133] width 76 height 30
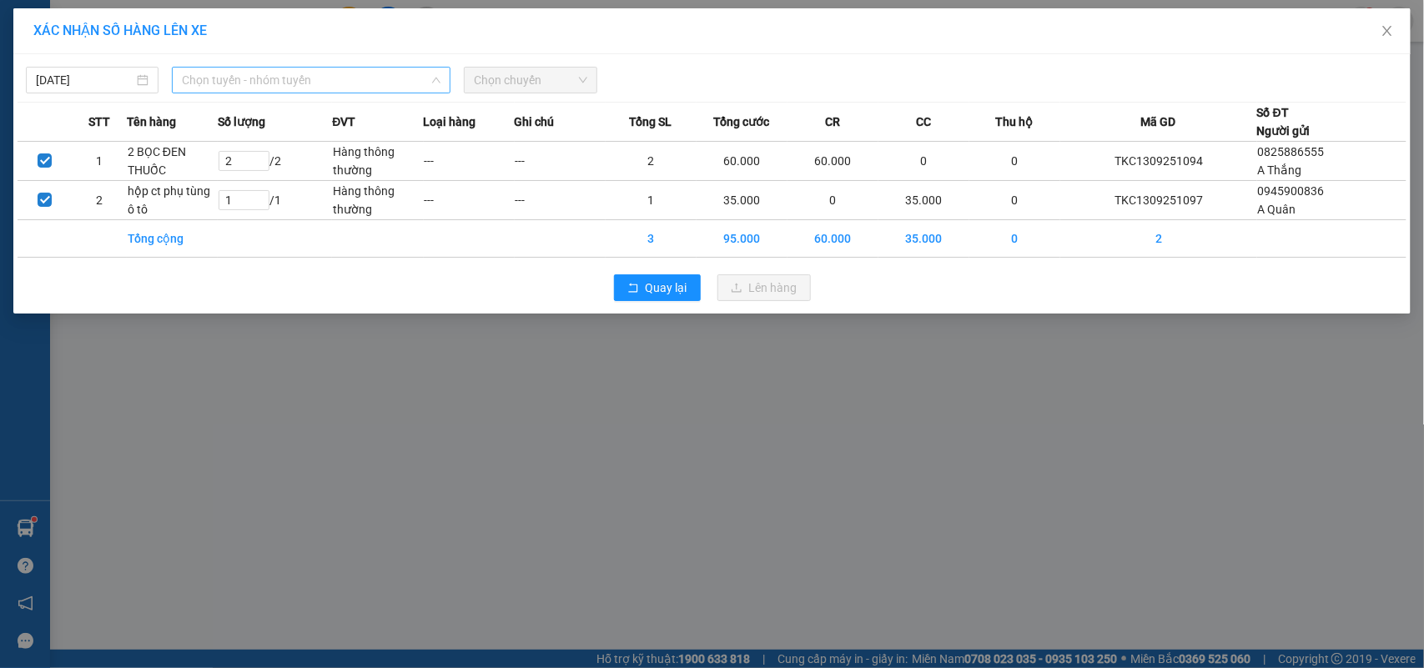
click at [300, 88] on span "Chọn tuyến - nhóm tuyến" at bounding box center [311, 80] width 259 height 25
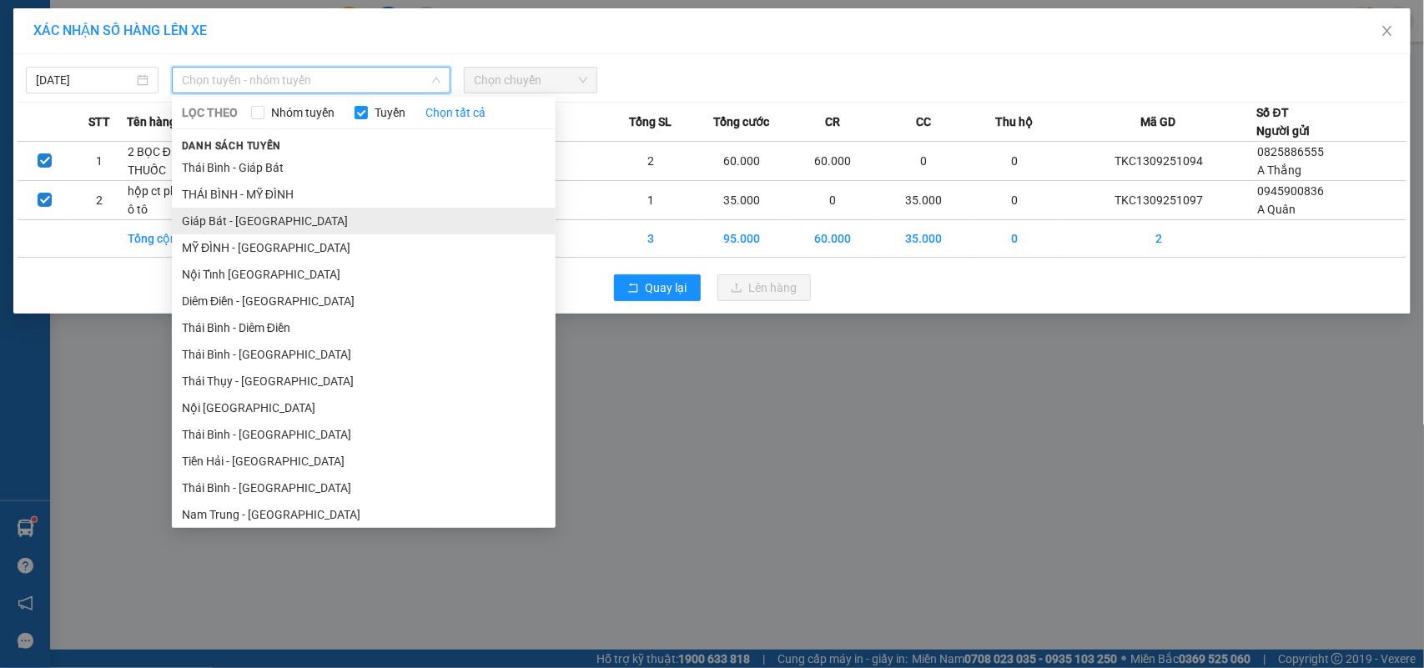
click at [243, 211] on li "Giáp Bát - [GEOGRAPHIC_DATA]" at bounding box center [364, 221] width 384 height 27
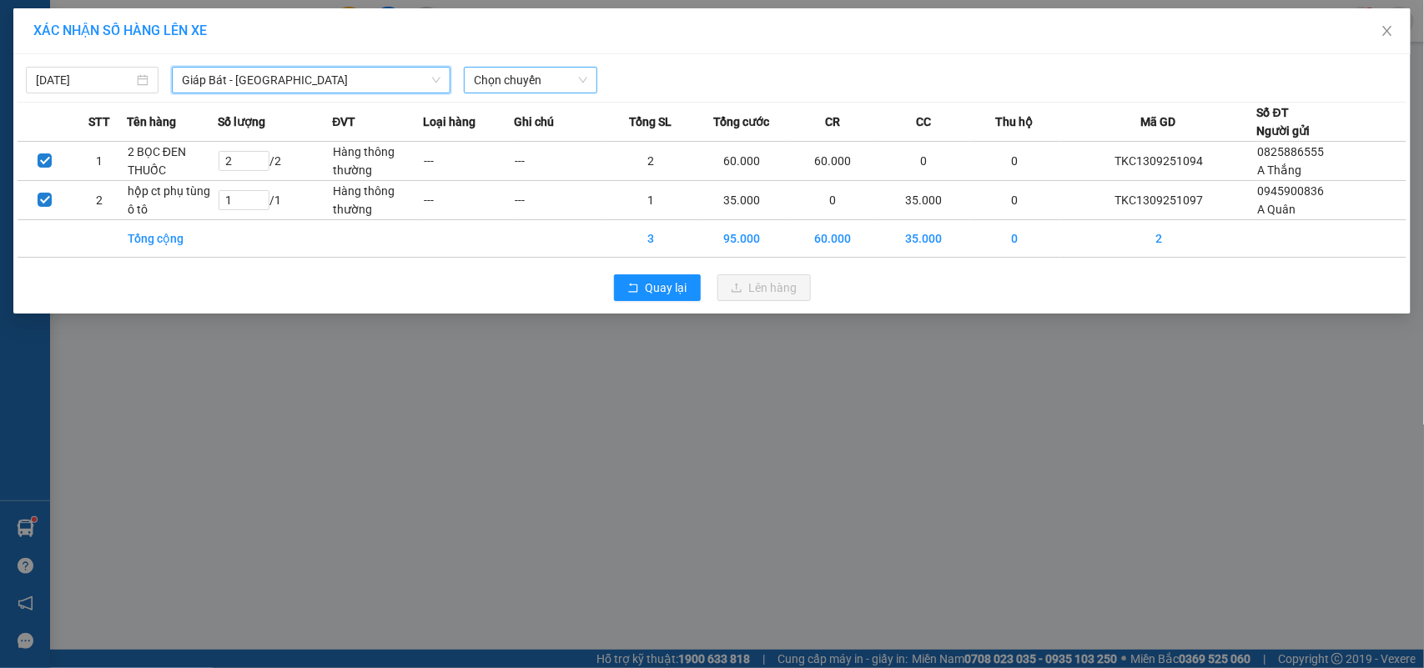
click at [523, 80] on span "Chọn chuyến" at bounding box center [530, 80] width 113 height 25
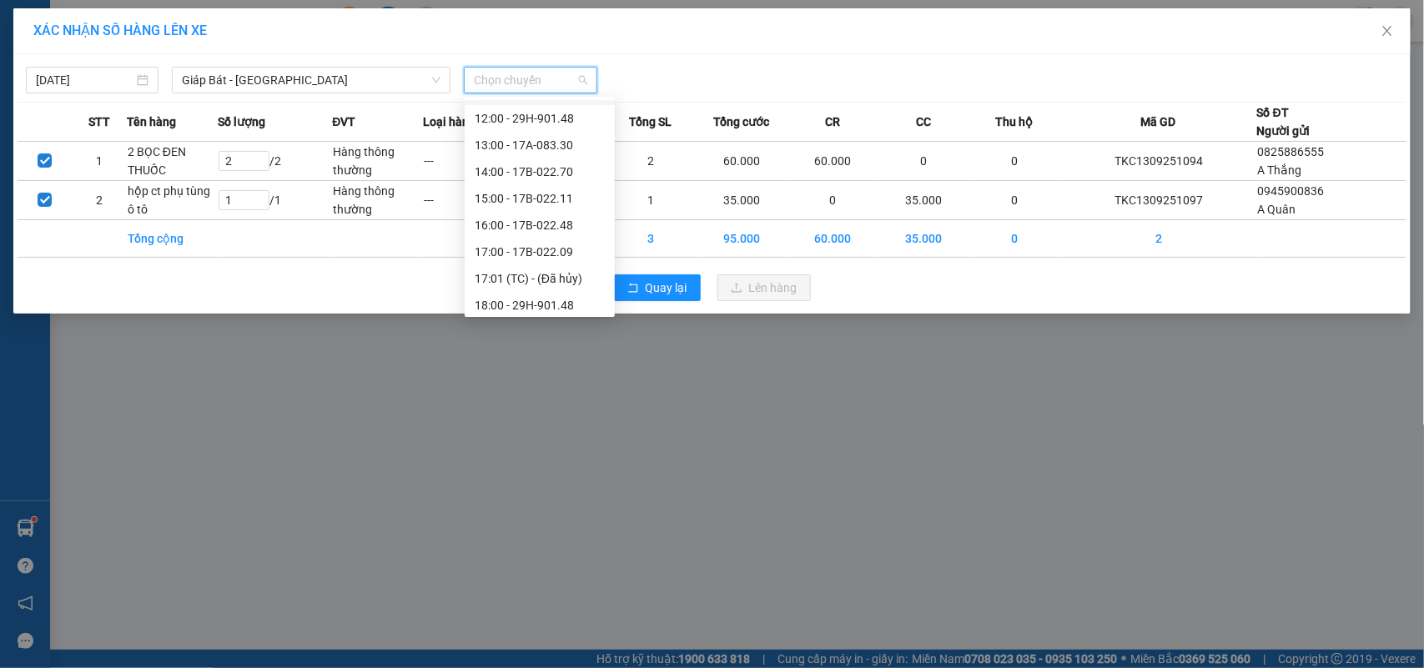
scroll to position [267, 0]
click at [532, 194] on div "17:00 - 17B-022.09" at bounding box center [540, 193] width 130 height 18
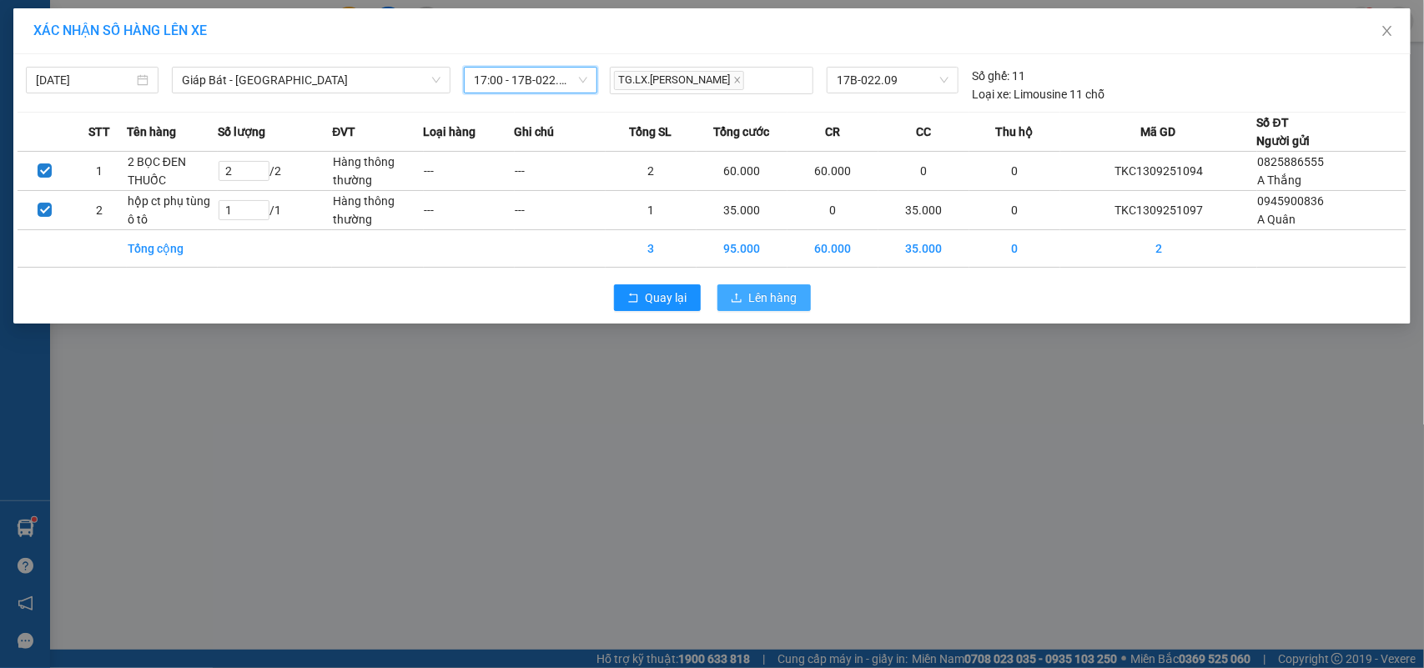
click at [776, 302] on span "Lên hàng" at bounding box center [773, 298] width 48 height 18
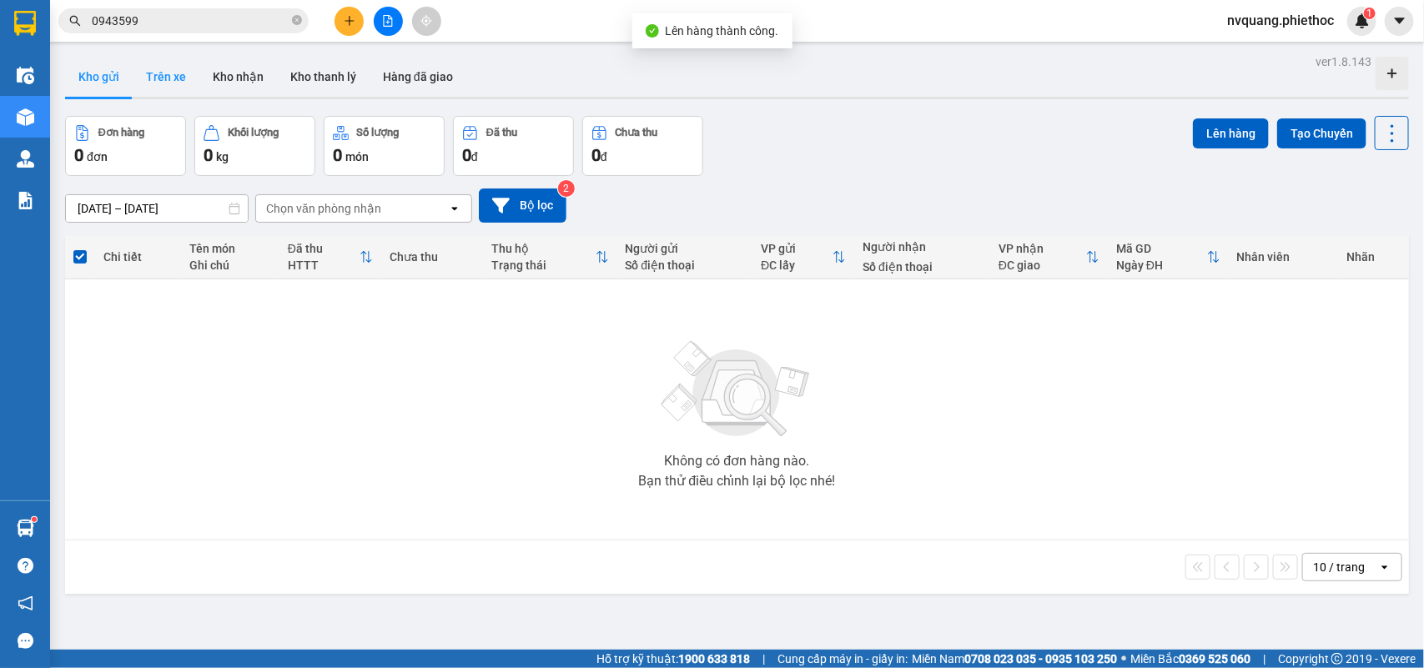
click at [159, 75] on button "Trên xe" at bounding box center [166, 77] width 67 height 40
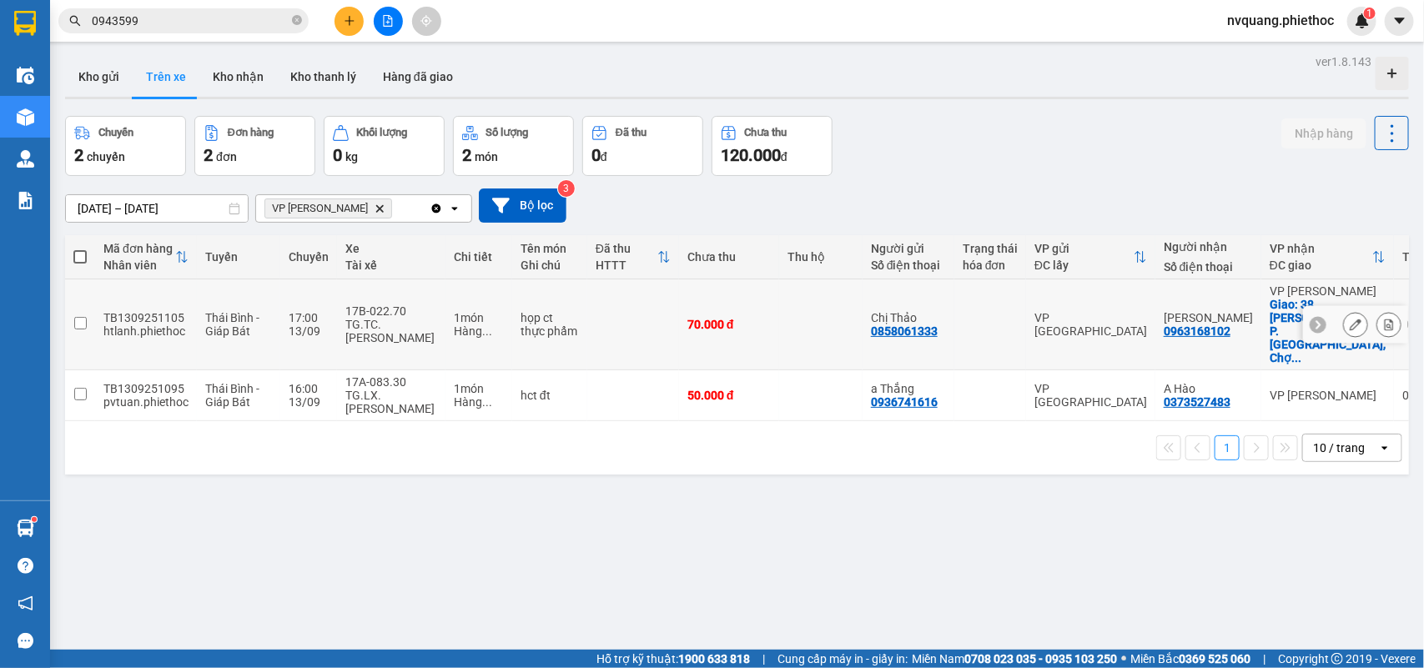
click at [1350, 319] on icon at bounding box center [1356, 325] width 12 height 12
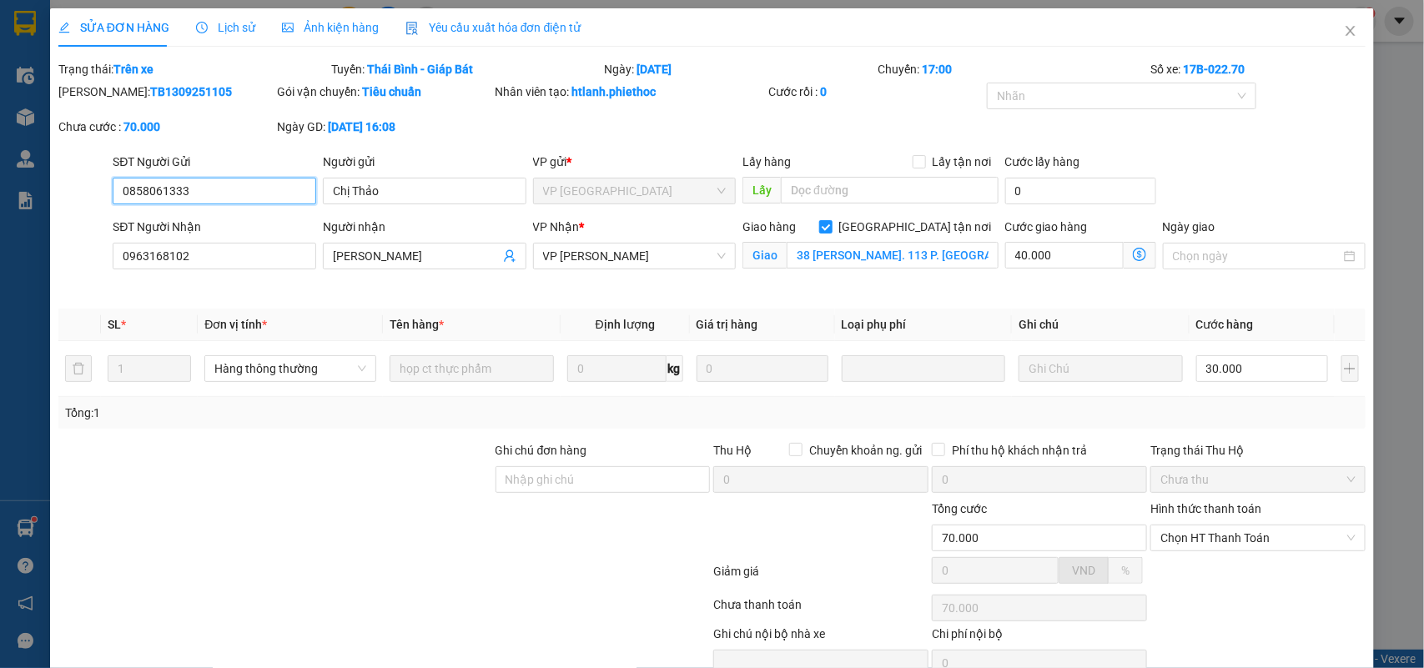
type input "0858061333"
type input "Chị Thảo"
type input "0963168102"
type input "[PERSON_NAME]"
checkbox input "true"
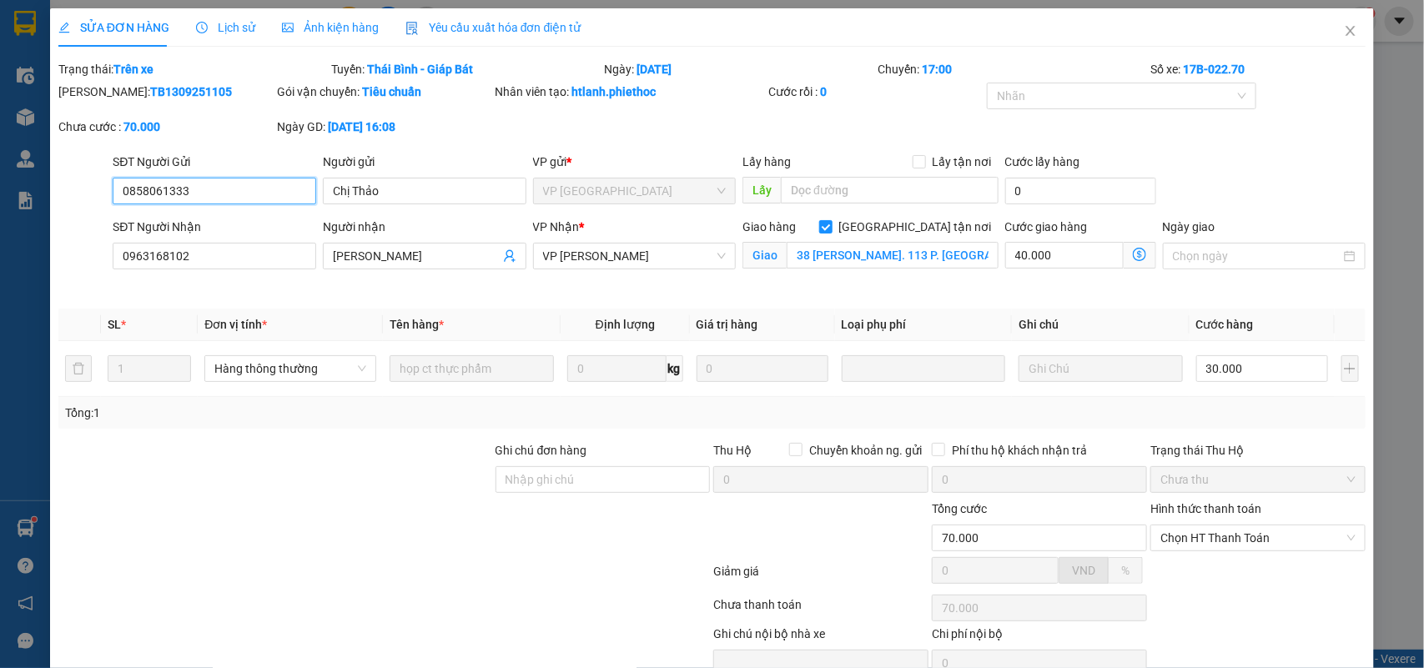
type input "38 [PERSON_NAME]. 113 P. [GEOGRAPHIC_DATA], [GEOGRAPHIC_DATA], [GEOGRAPHIC_DATA…"
type input "70.000"
click at [1344, 26] on icon "close" at bounding box center [1350, 30] width 13 height 13
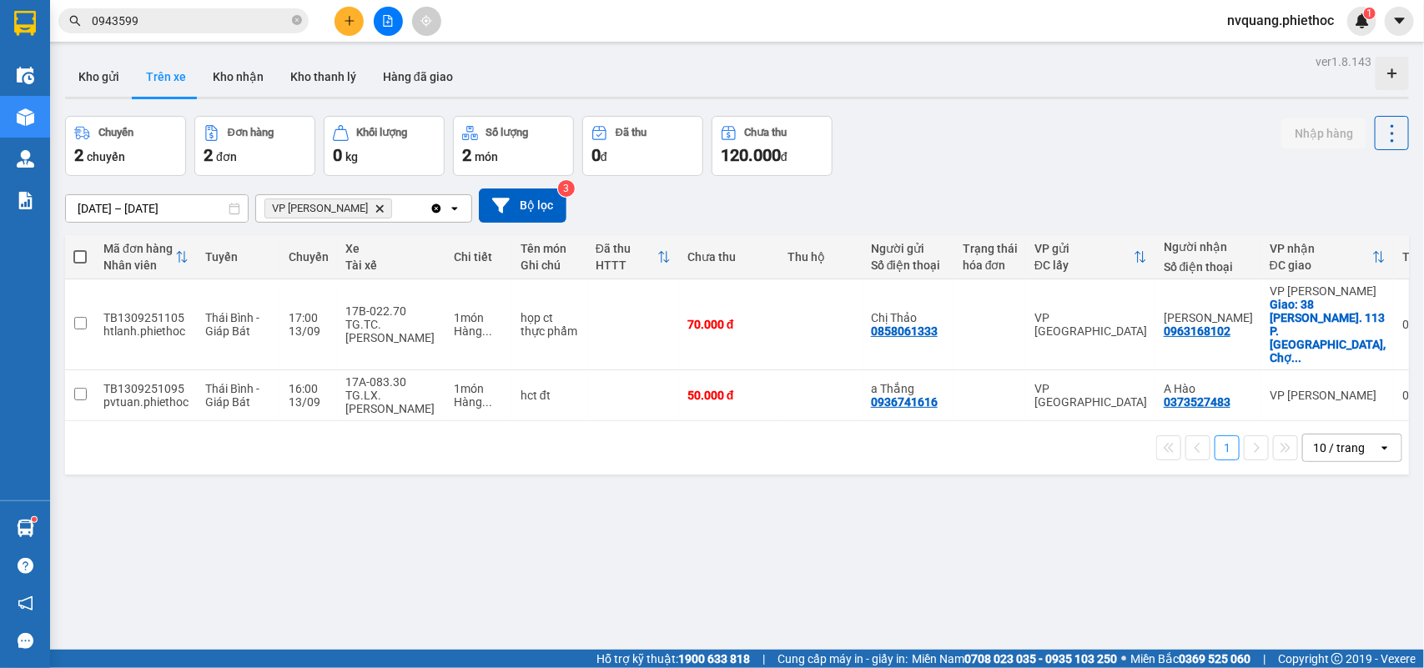
click at [226, 51] on div "ver 1.8.143 Kho gửi Trên xe Kho nhận Kho thanh lý Hàng đã giao Chuyến 2 chuyến …" at bounding box center [736, 384] width 1357 height 668
click at [227, 75] on button "Kho nhận" at bounding box center [238, 77] width 78 height 40
type input "[DATE] – [DATE]"
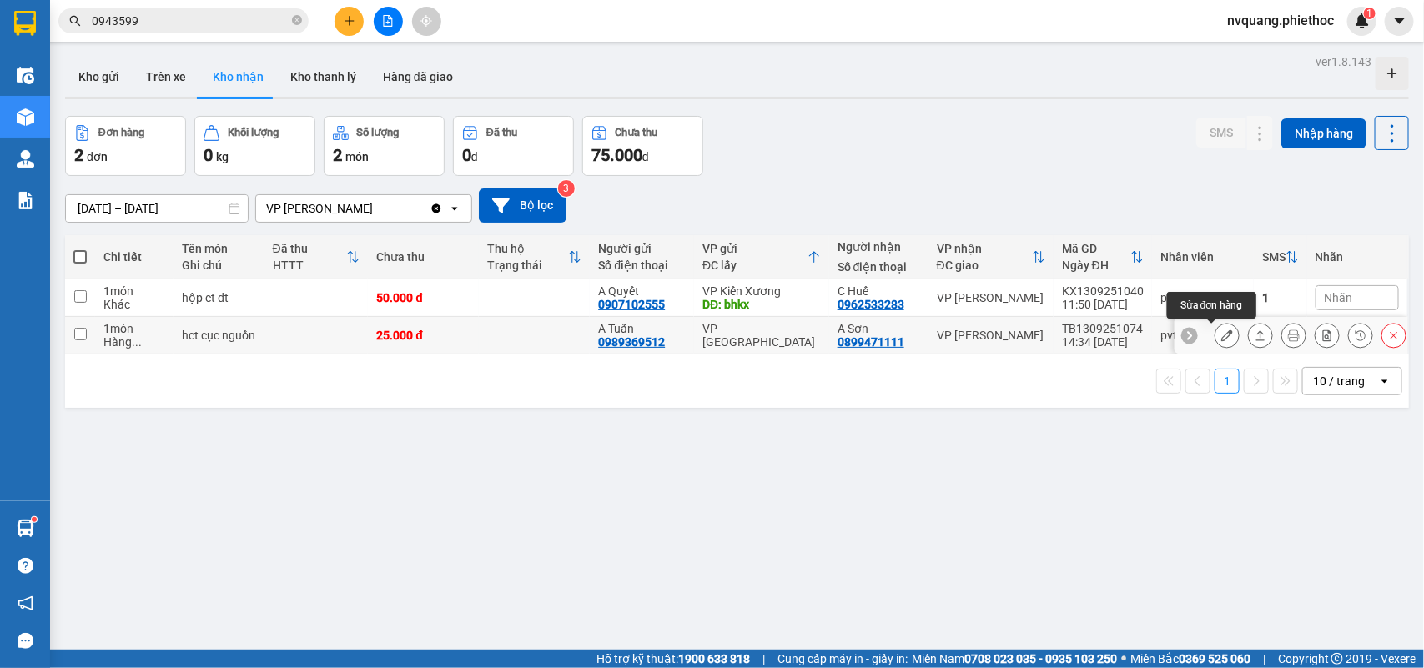
click at [1216, 339] on button at bounding box center [1227, 335] width 23 height 29
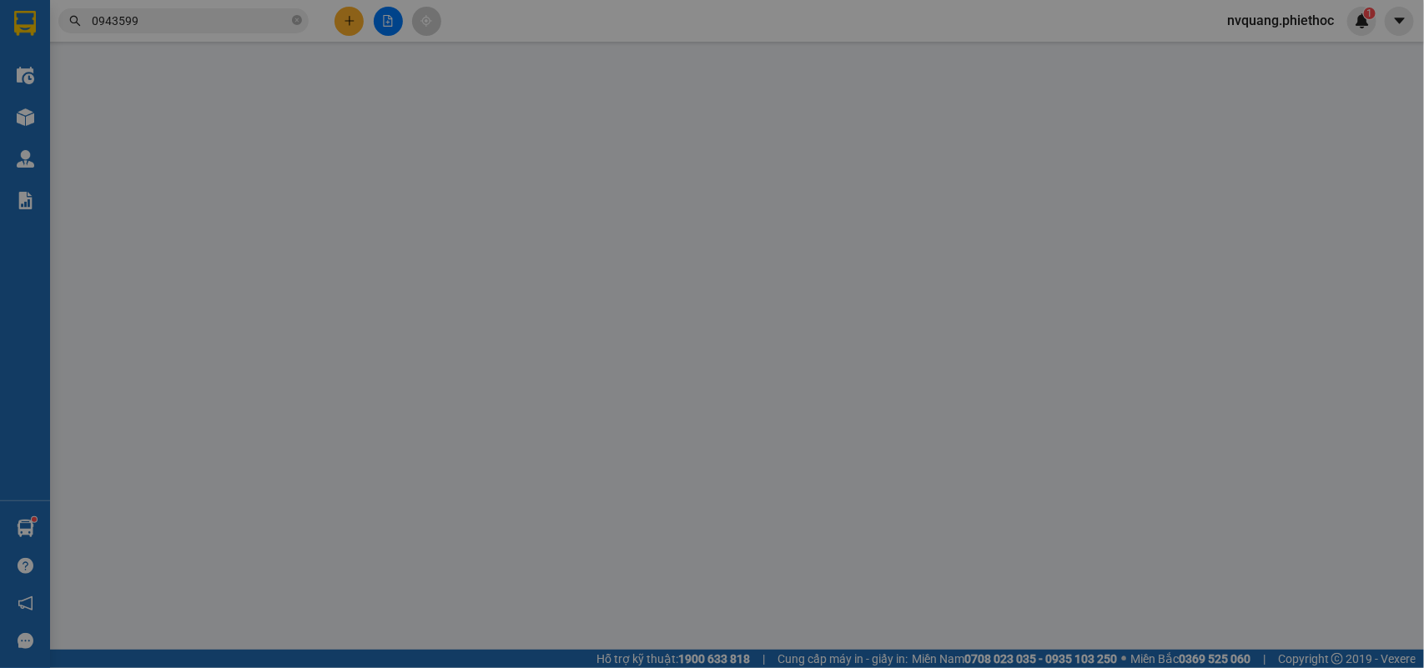
type input "0989369512"
type input "A Tuấn"
type input "0899471111"
type input "A Sơn"
type input "25.000"
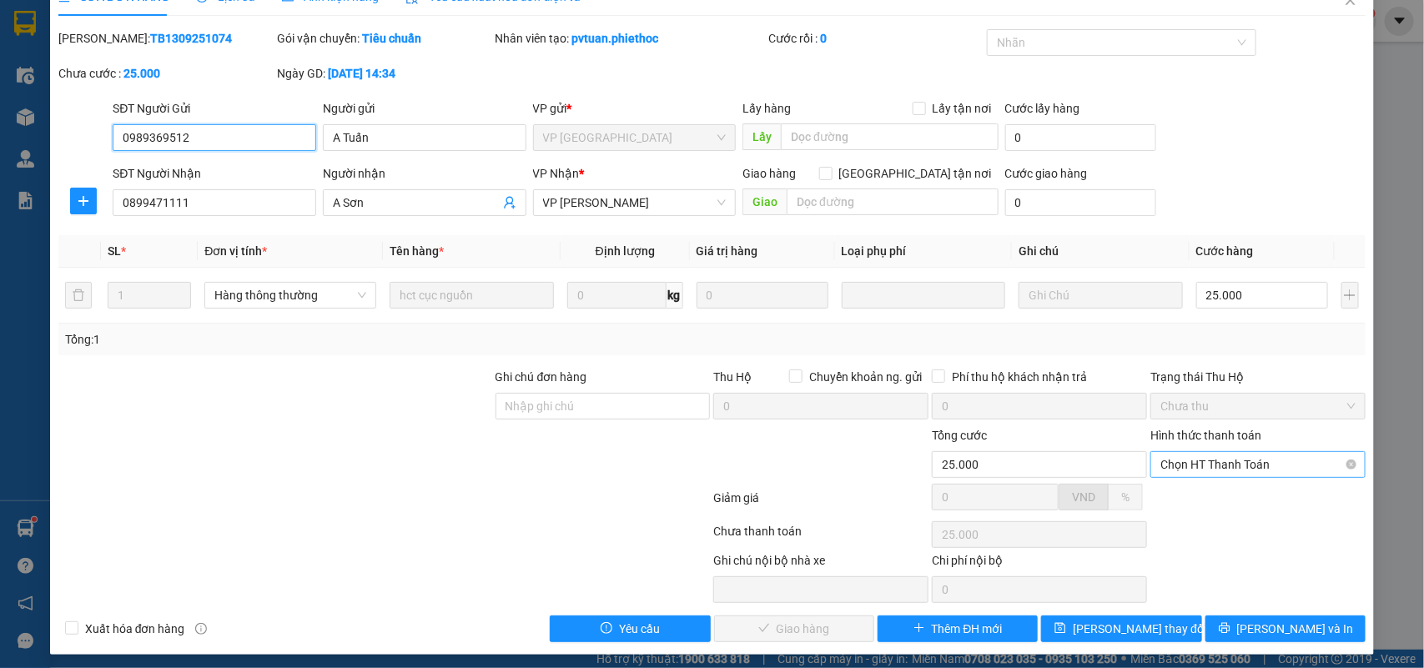
scroll to position [39, 0]
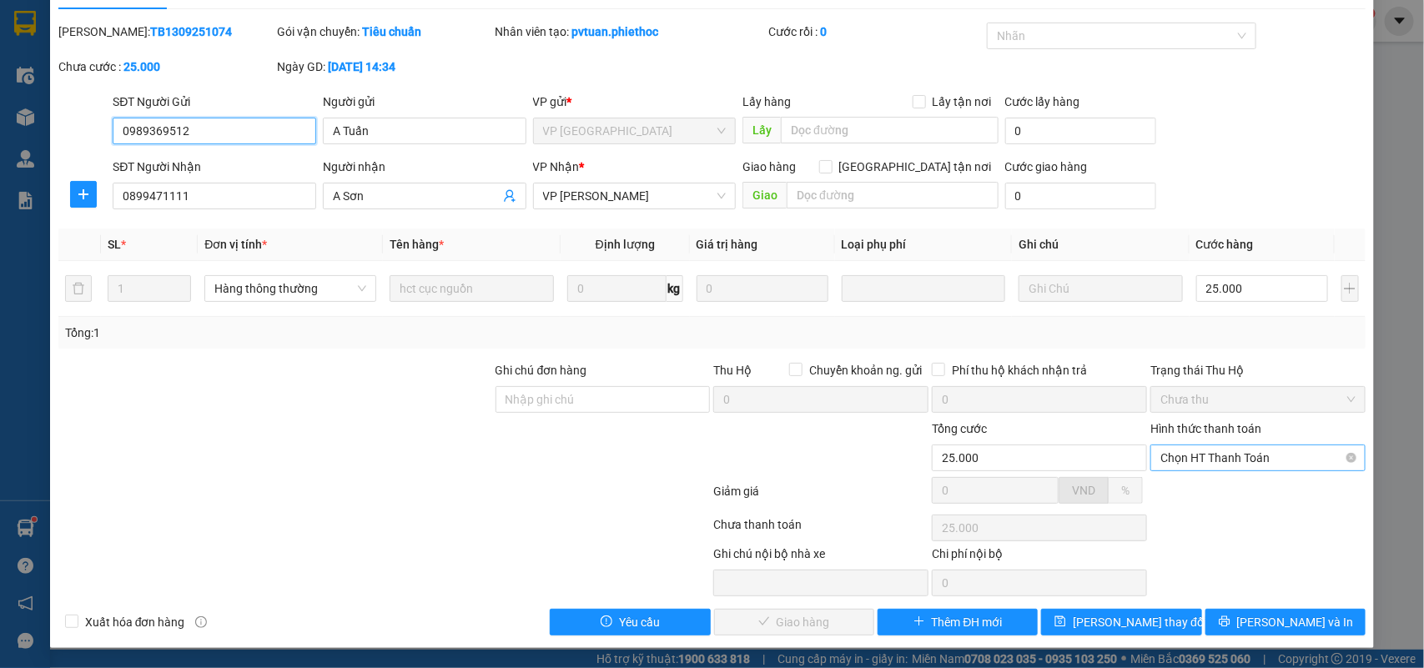
click at [1187, 453] on span "Chọn HT Thanh Toán" at bounding box center [1258, 458] width 195 height 25
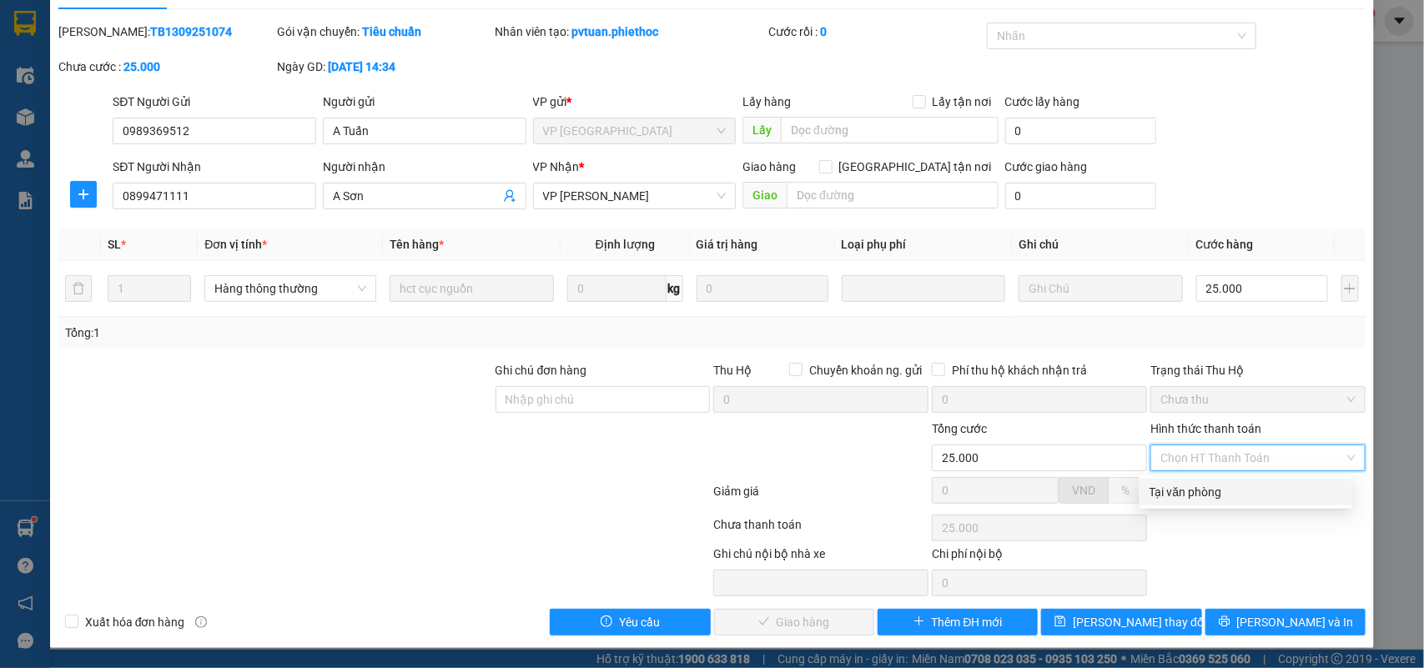
click at [1177, 483] on div "Tại văn phòng" at bounding box center [1246, 492] width 193 height 18
type input "0"
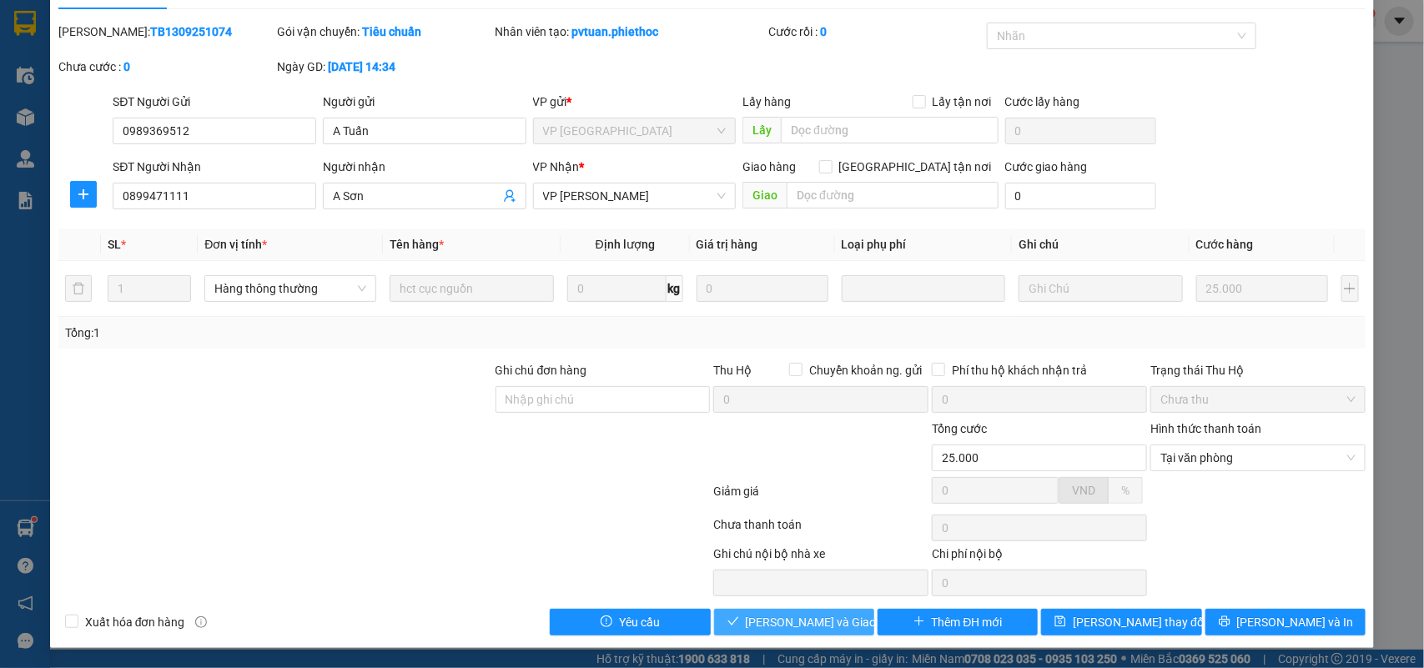
click at [782, 619] on span "[PERSON_NAME] và Giao hàng" at bounding box center [826, 622] width 160 height 18
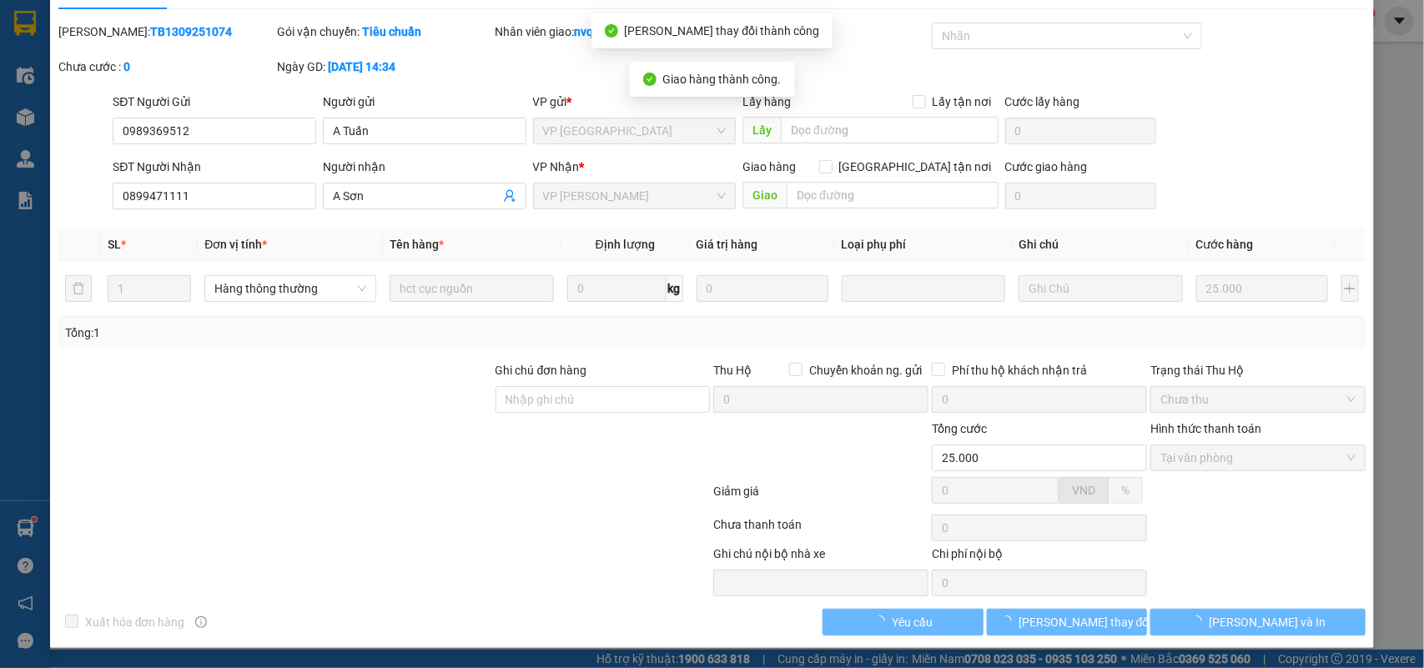
scroll to position [0, 0]
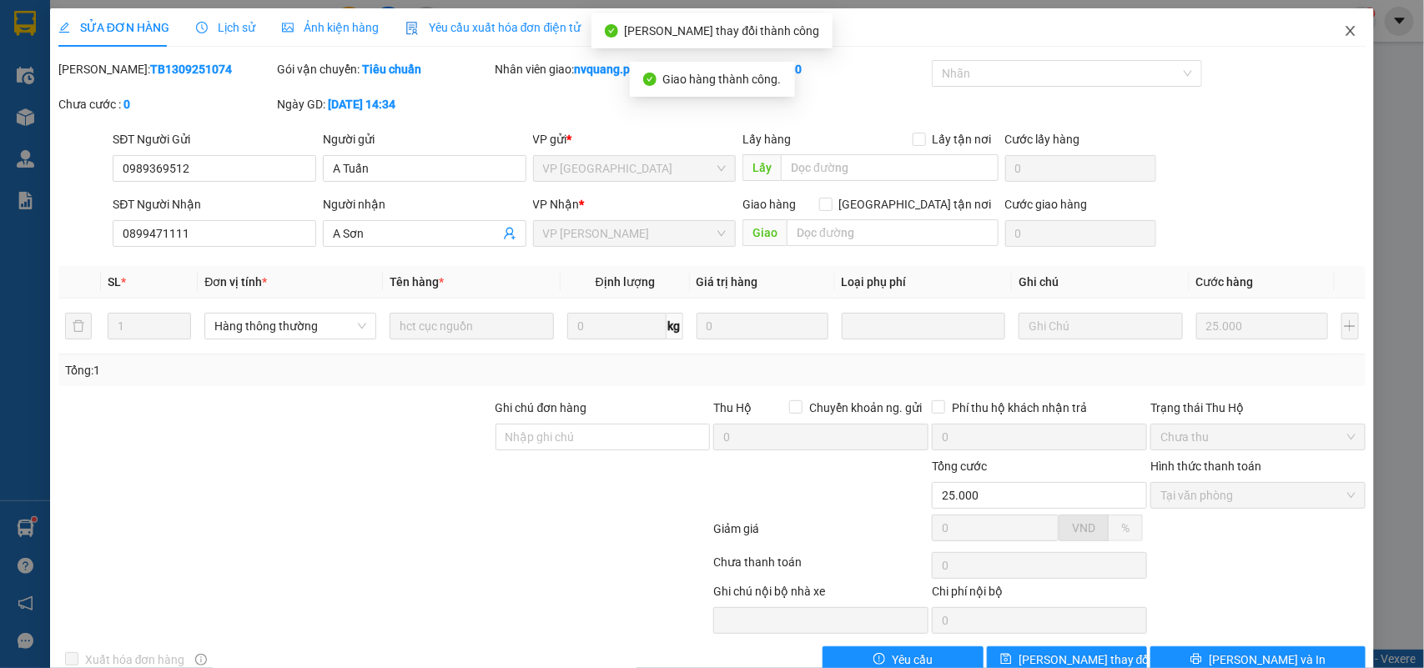
click at [1344, 29] on icon "close" at bounding box center [1350, 30] width 13 height 13
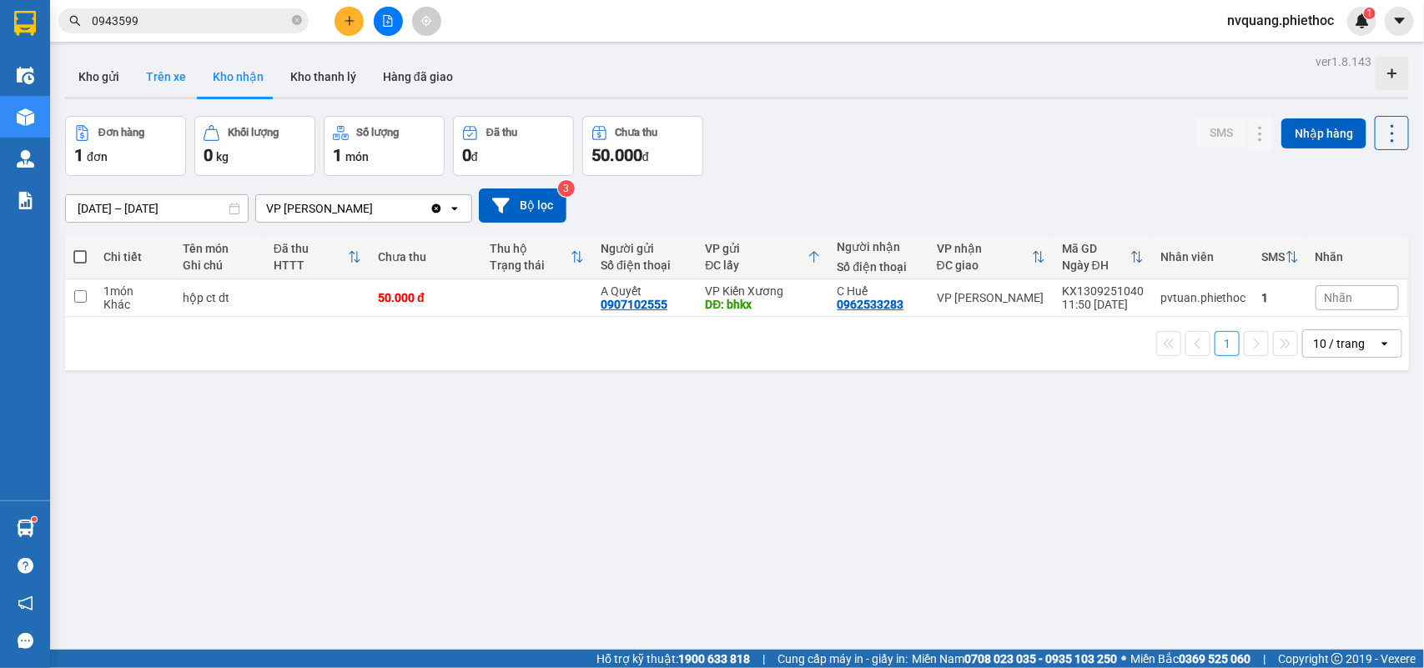
click at [188, 73] on button "Trên xe" at bounding box center [166, 77] width 67 height 40
type input "[DATE] – [DATE]"
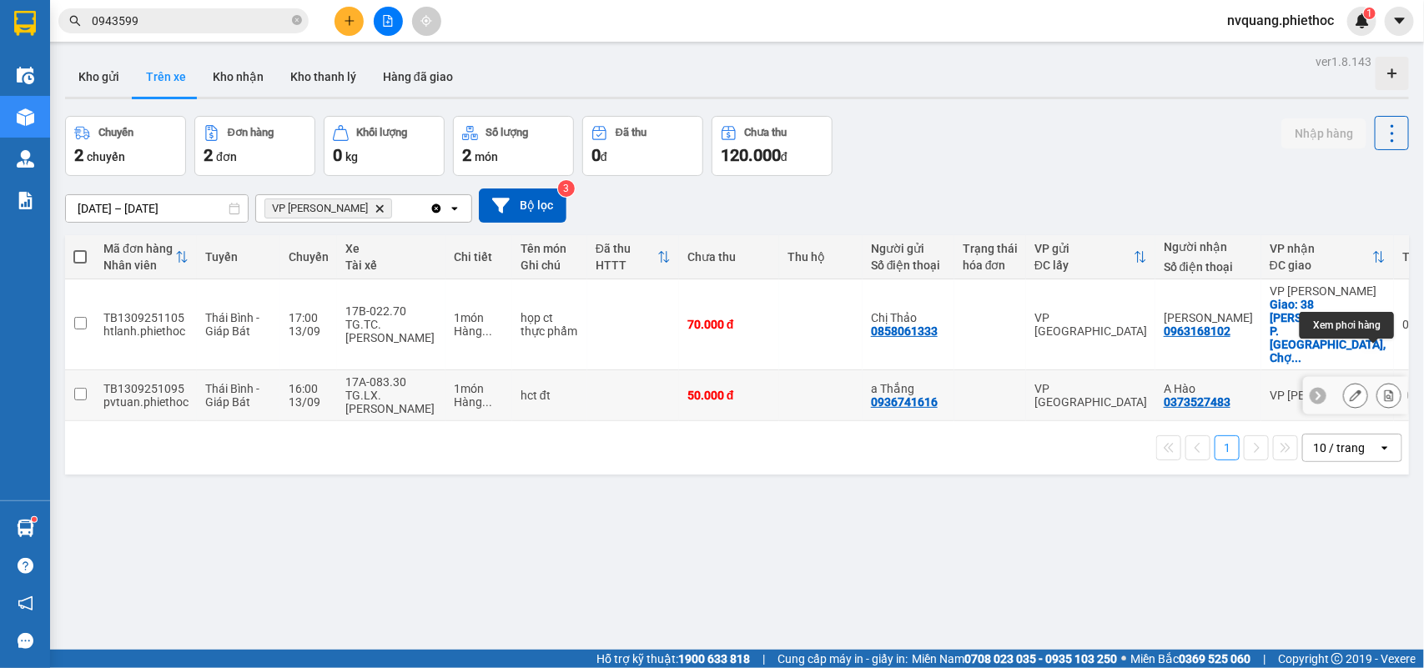
click at [1383, 390] on icon at bounding box center [1389, 396] width 12 height 12
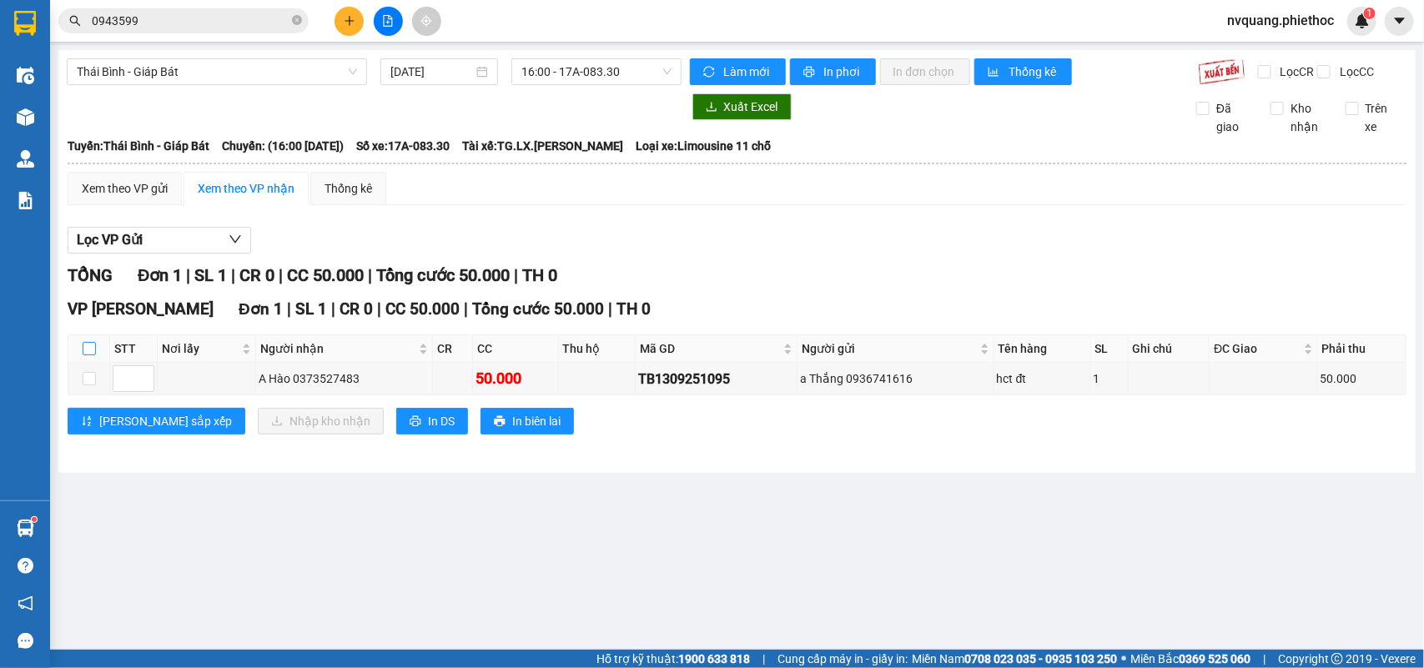
click at [88, 355] on input "checkbox" at bounding box center [89, 348] width 13 height 13
checkbox input "true"
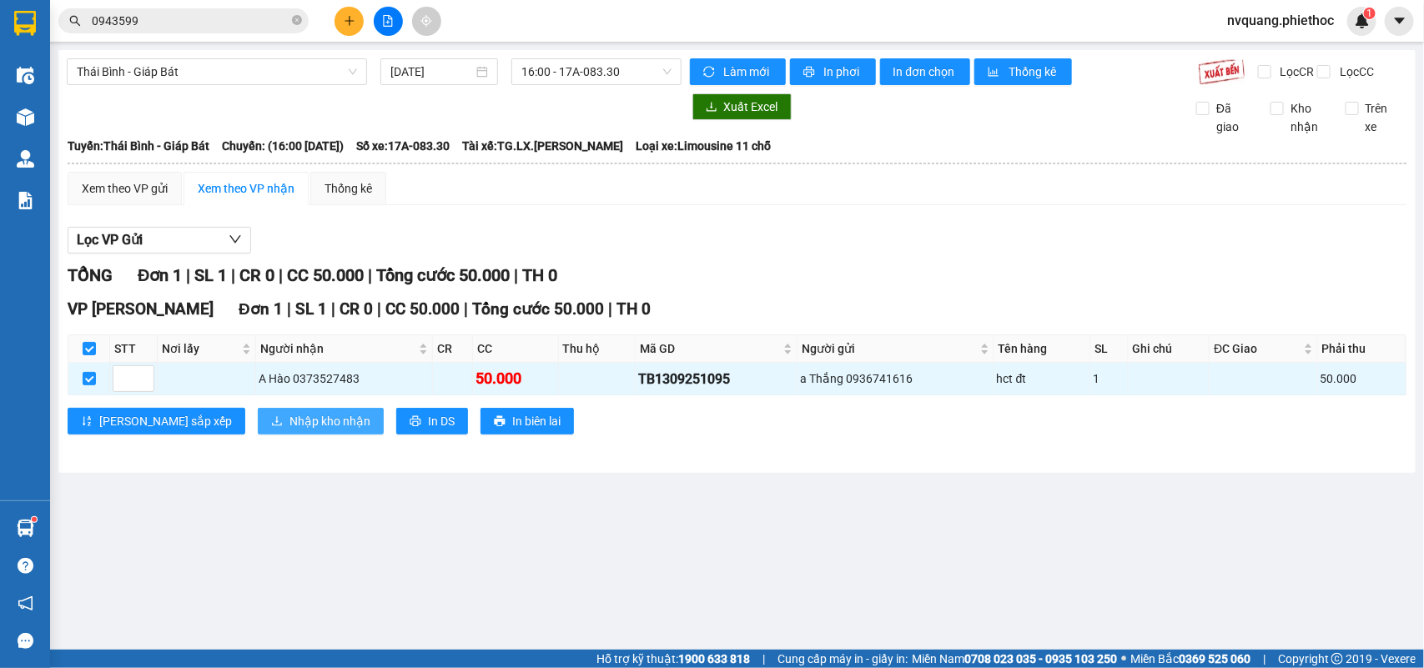
click at [290, 431] on span "Nhập kho nhận" at bounding box center [330, 421] width 81 height 18
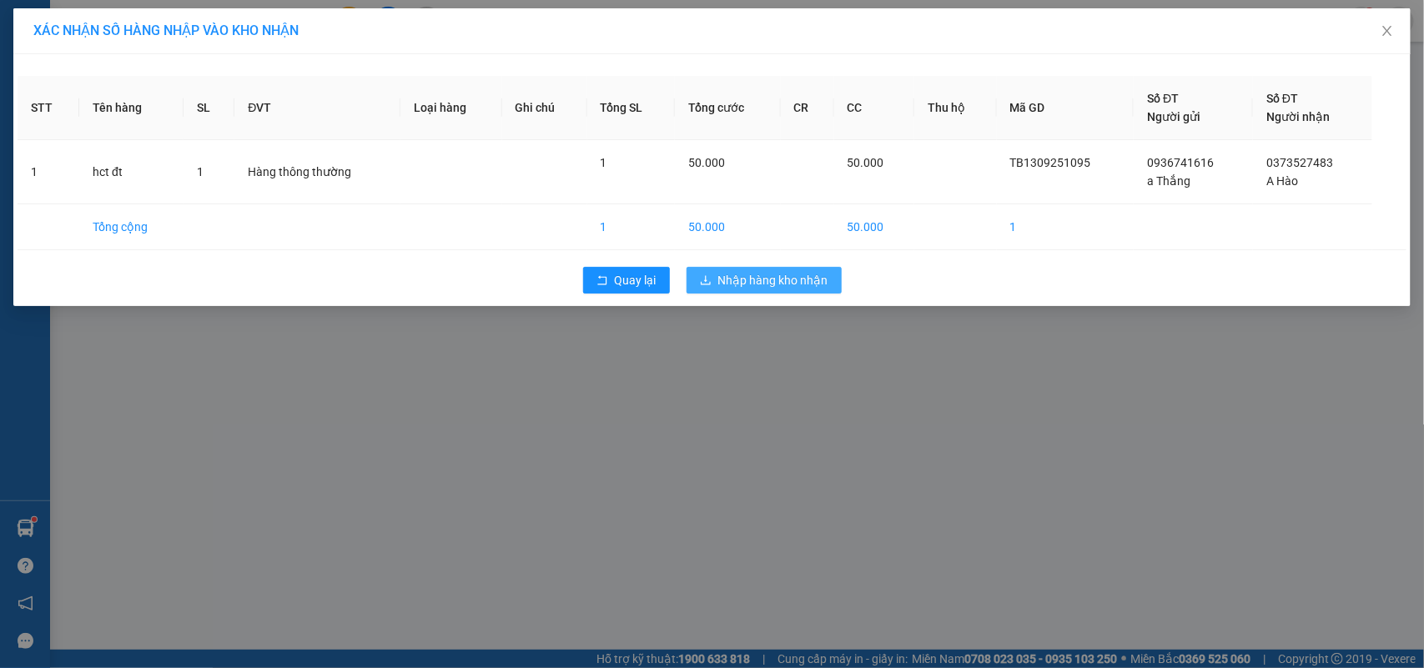
click at [706, 285] on icon "download" at bounding box center [706, 280] width 12 height 12
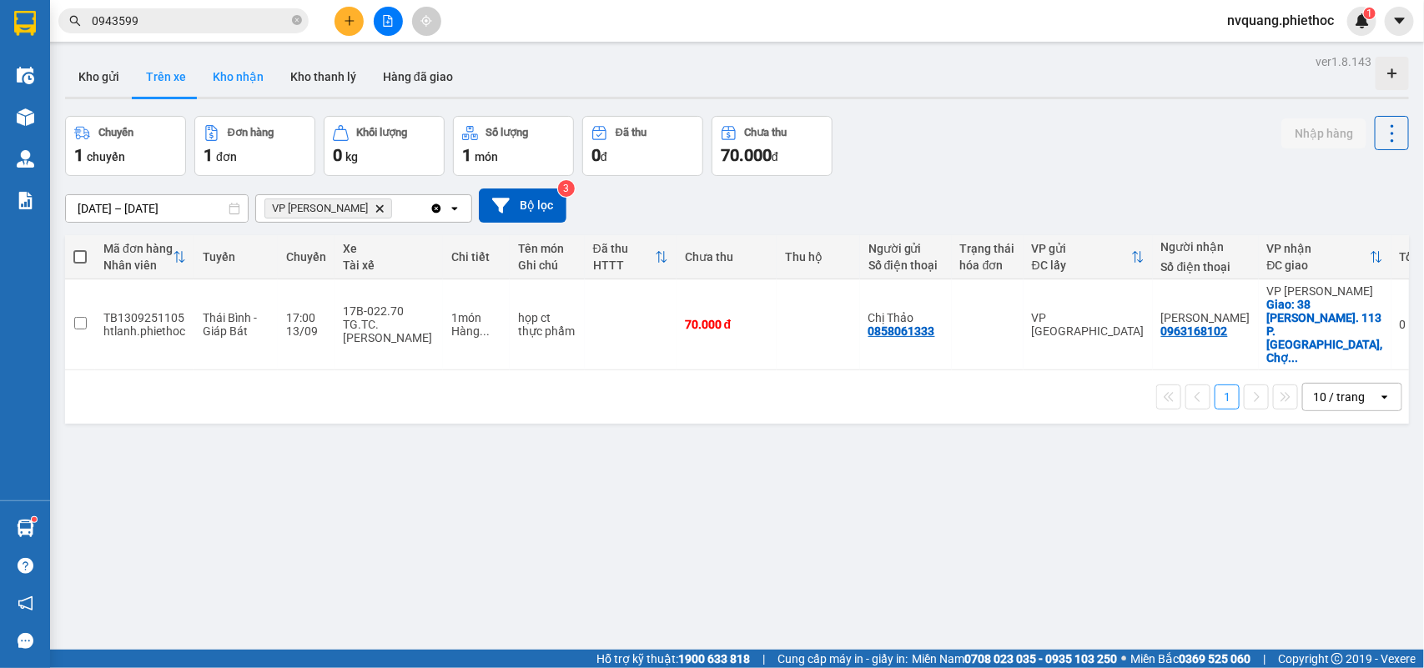
drag, startPoint x: 239, startPoint y: 67, endPoint x: 234, endPoint y: 75, distance: 9.7
click at [242, 68] on button "Kho nhận" at bounding box center [238, 77] width 78 height 40
type input "[DATE] – [DATE]"
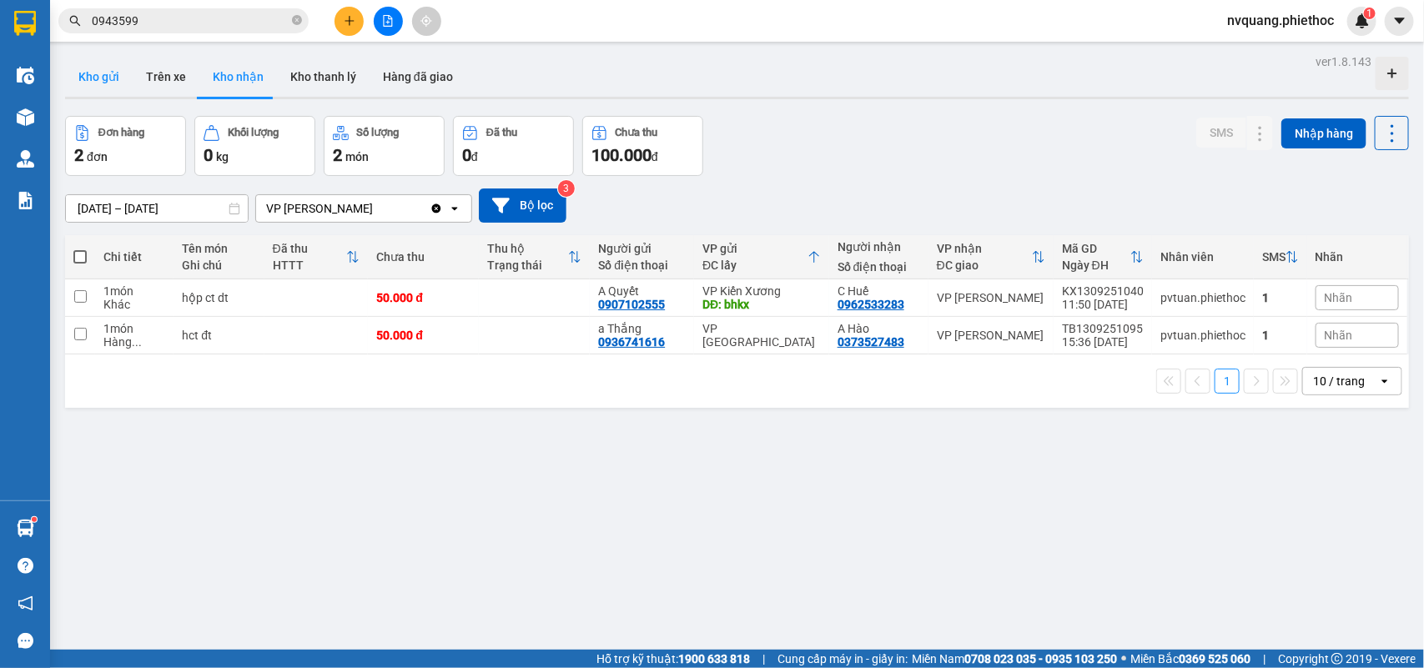
click at [110, 80] on button "Kho gửi" at bounding box center [99, 77] width 68 height 40
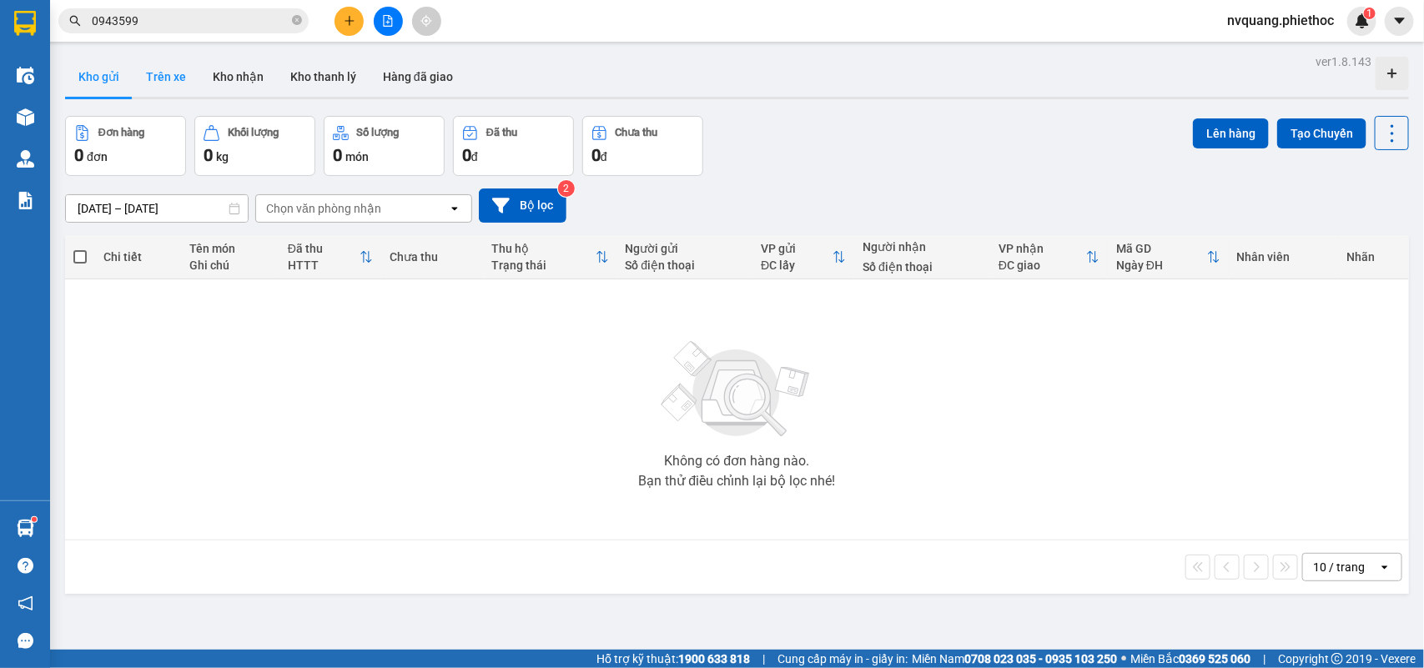
click at [164, 92] on button "Trên xe" at bounding box center [166, 77] width 67 height 40
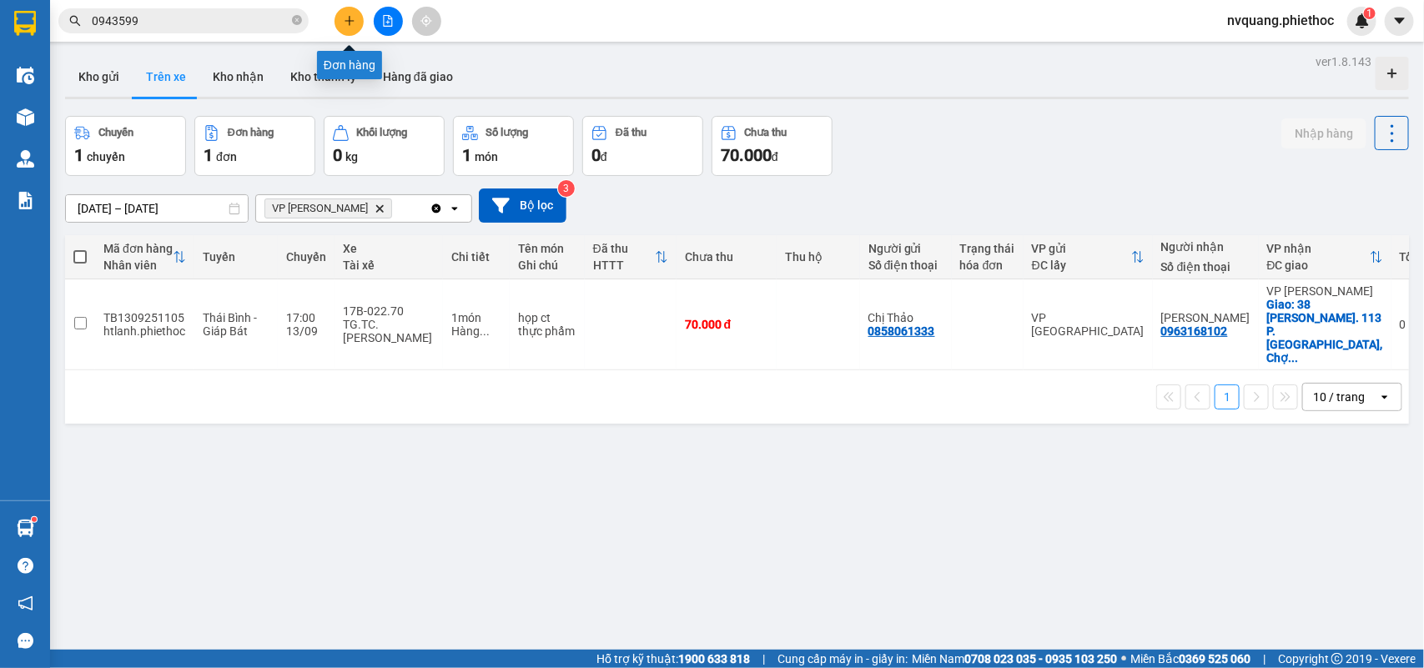
click at [349, 22] on icon "plus" at bounding box center [349, 20] width 1 height 9
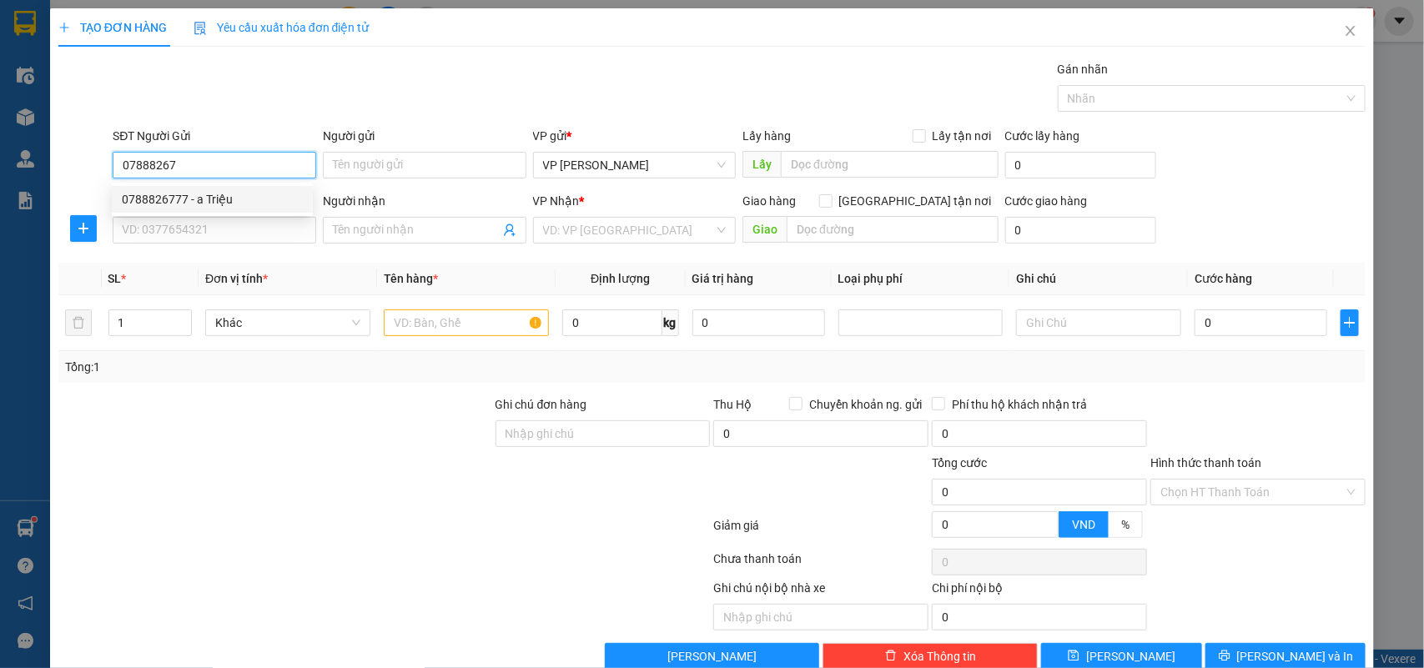
click at [201, 196] on div "0788826777 - a Triệu" at bounding box center [212, 199] width 181 height 18
type input "0788826777"
type input "a Triệu"
type input "0788826777"
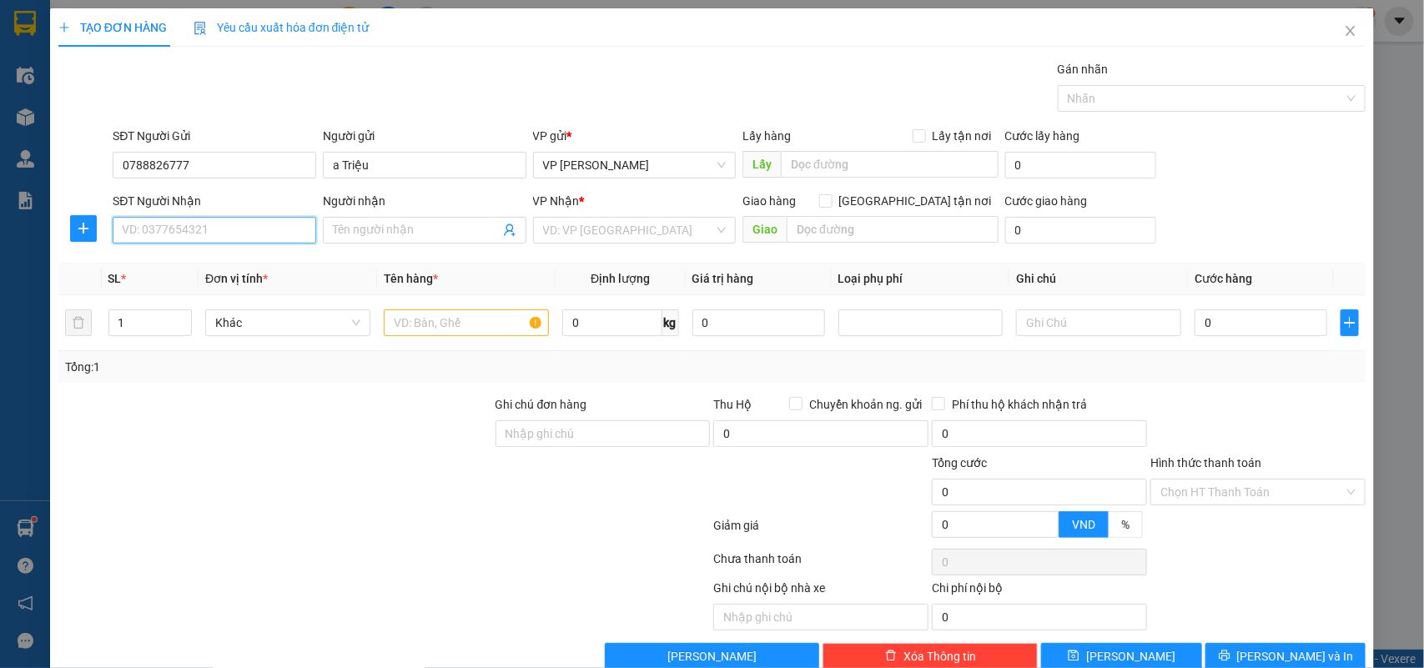
click at [205, 223] on input "SĐT Người Nhận" at bounding box center [215, 230] width 204 height 27
click at [213, 257] on div "0974012223 - A Hiến" at bounding box center [216, 264] width 188 height 18
type input "0974012223"
type input "A Hiến"
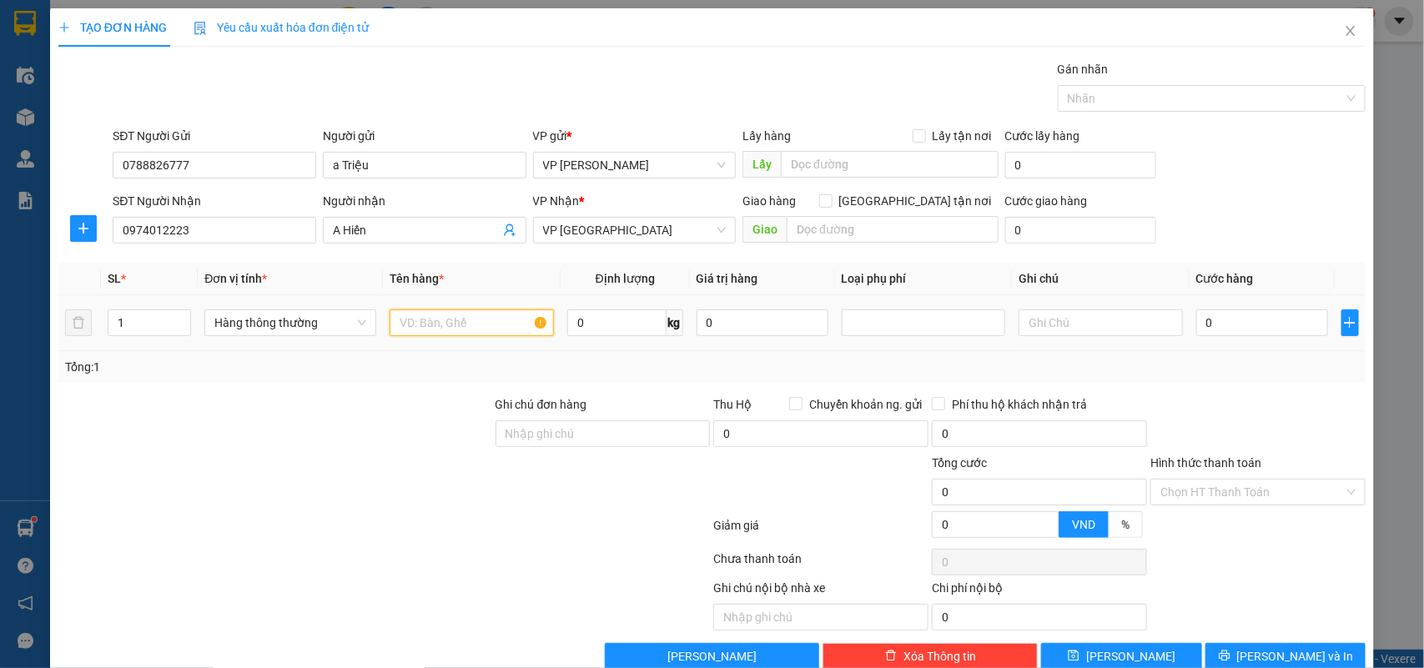
click at [411, 324] on input "text" at bounding box center [472, 323] width 164 height 27
type input "hộp ct dài phụ tùng ô tô"
click at [1223, 320] on input "0" at bounding box center [1262, 323] width 132 height 27
type input "5"
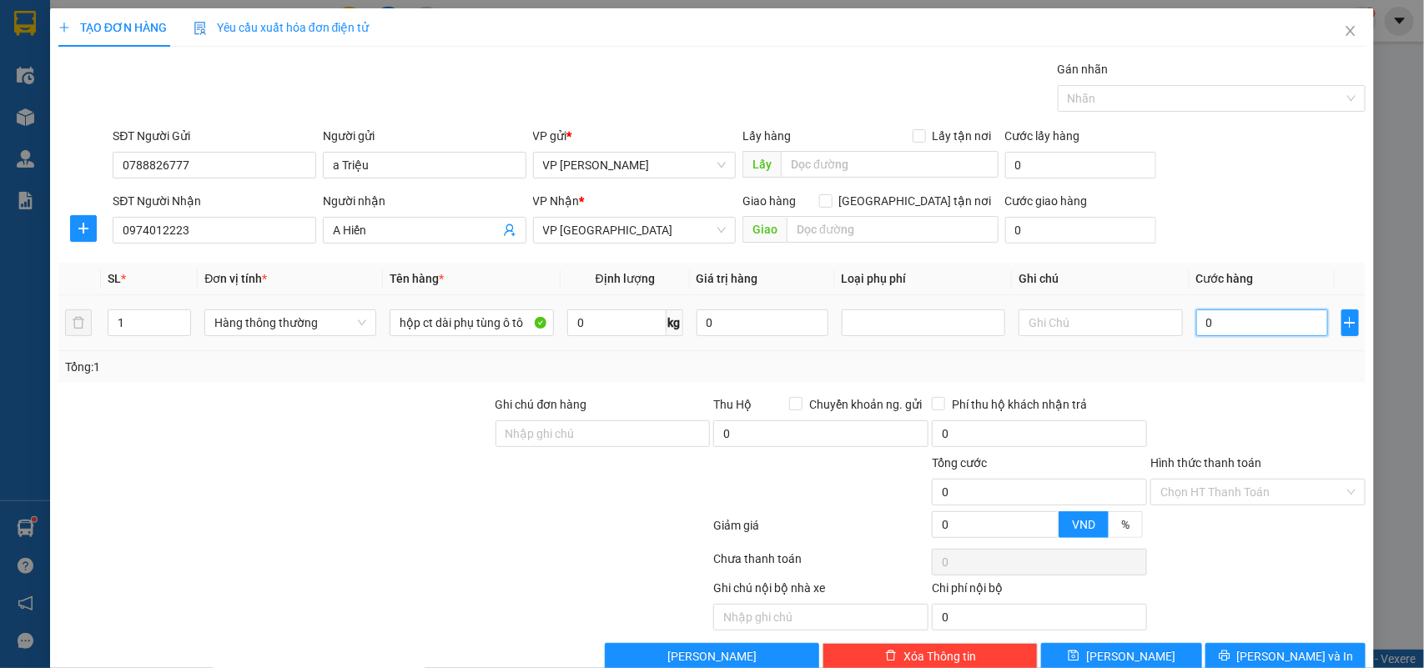
type input "5"
type input "50"
type input "50.000"
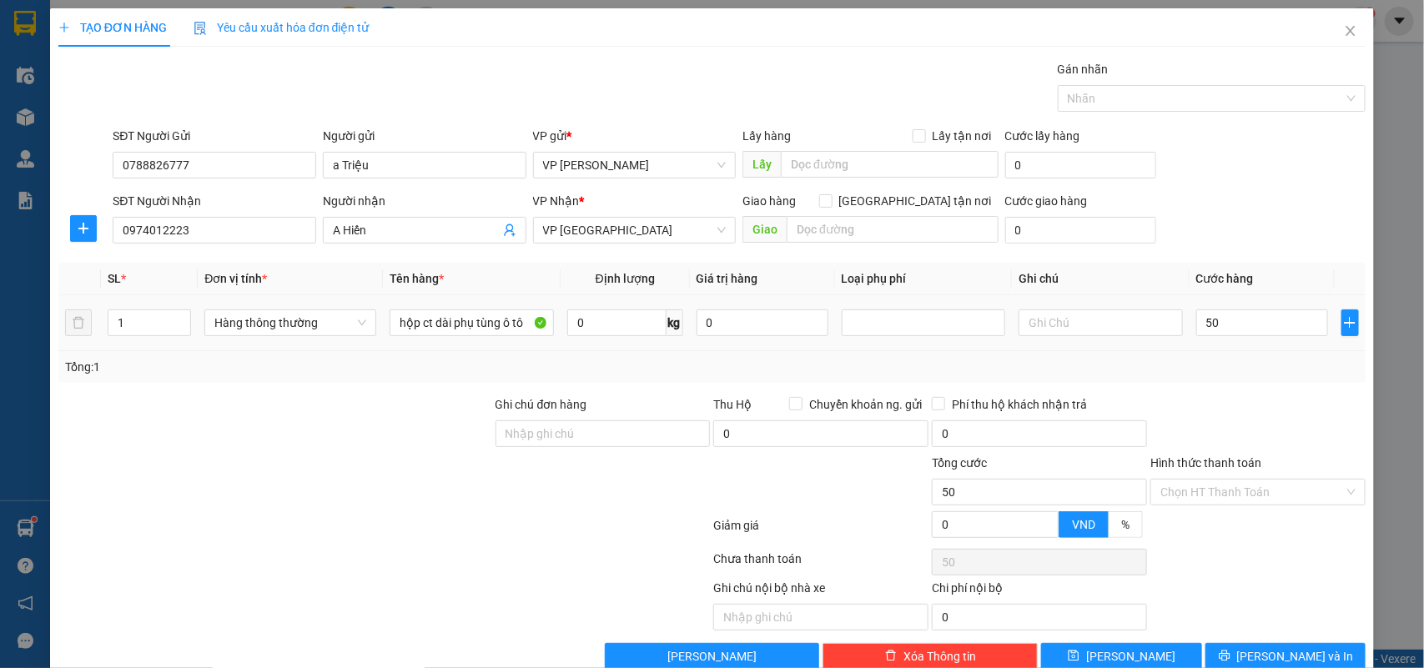
type input "50.000"
click at [1256, 348] on td "50.000" at bounding box center [1262, 323] width 145 height 56
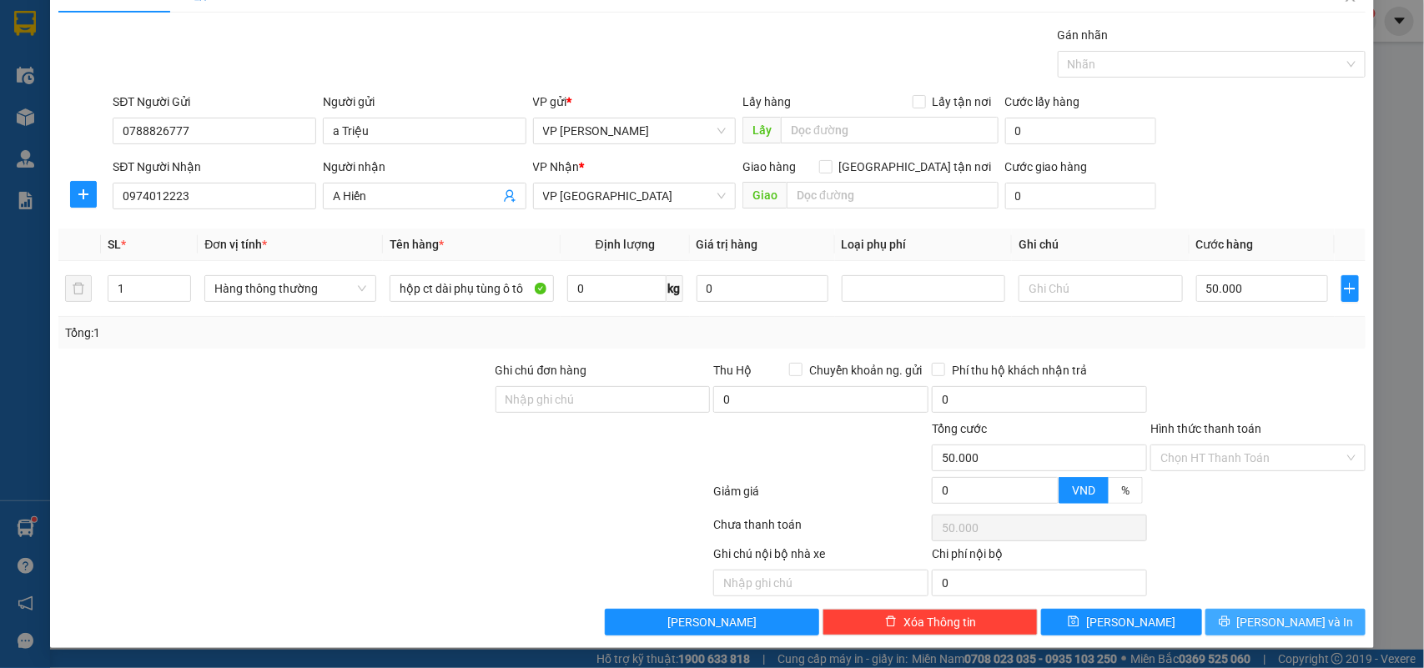
click at [1281, 617] on span "[PERSON_NAME] và In" at bounding box center [1295, 622] width 117 height 18
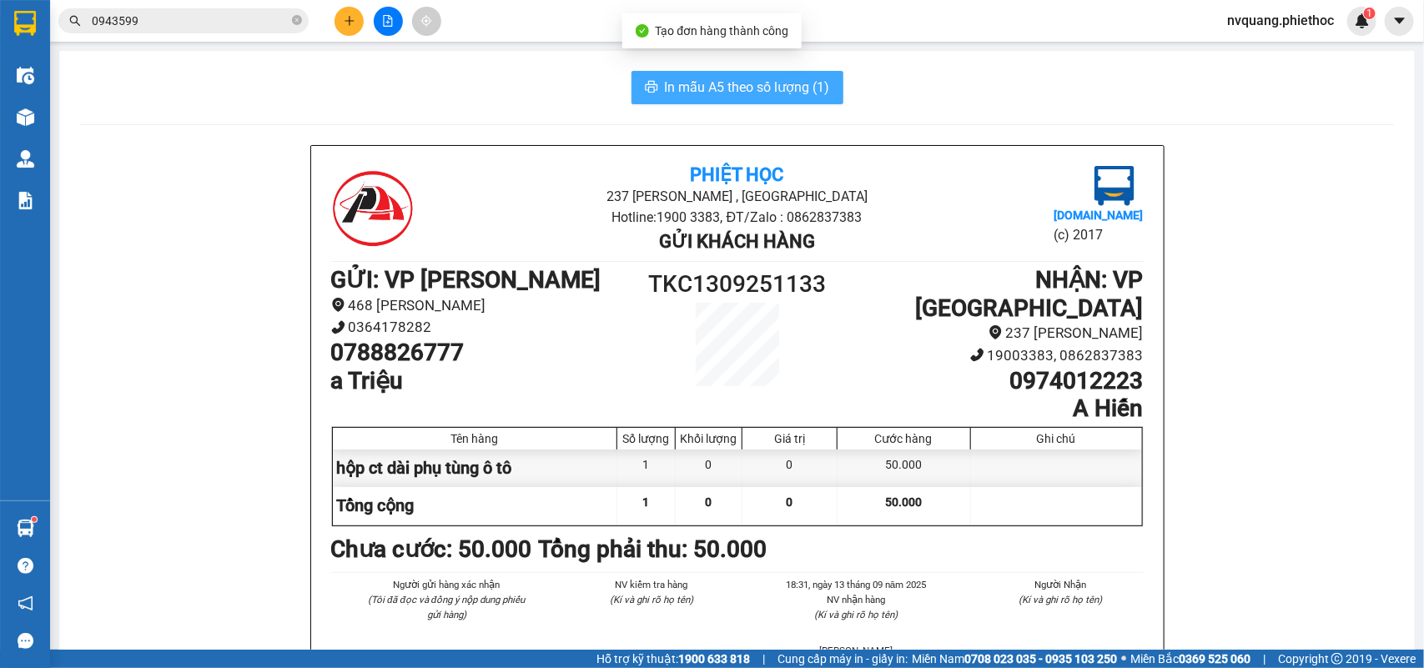
click at [738, 84] on span "In mẫu A5 theo số lượng (1)" at bounding box center [747, 87] width 165 height 21
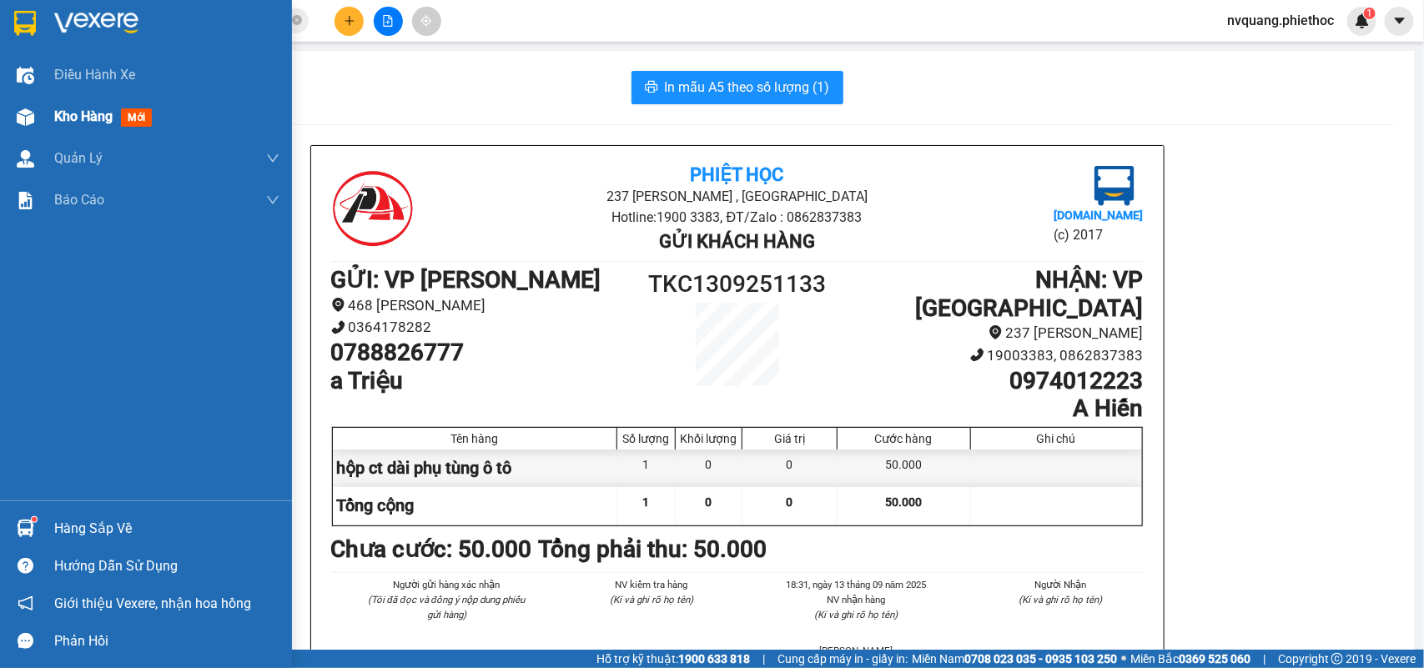
click at [97, 123] on span "Kho hàng" at bounding box center [83, 116] width 58 height 16
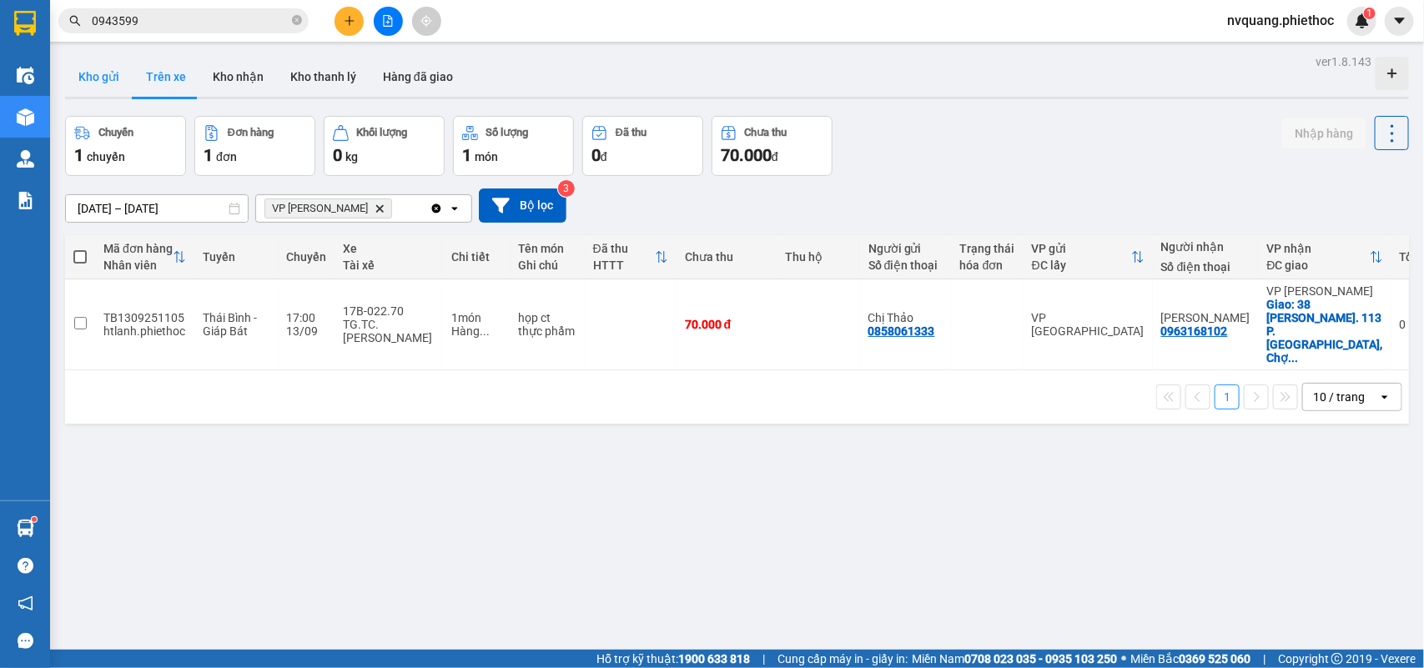
click at [102, 80] on button "Kho gửi" at bounding box center [99, 77] width 68 height 40
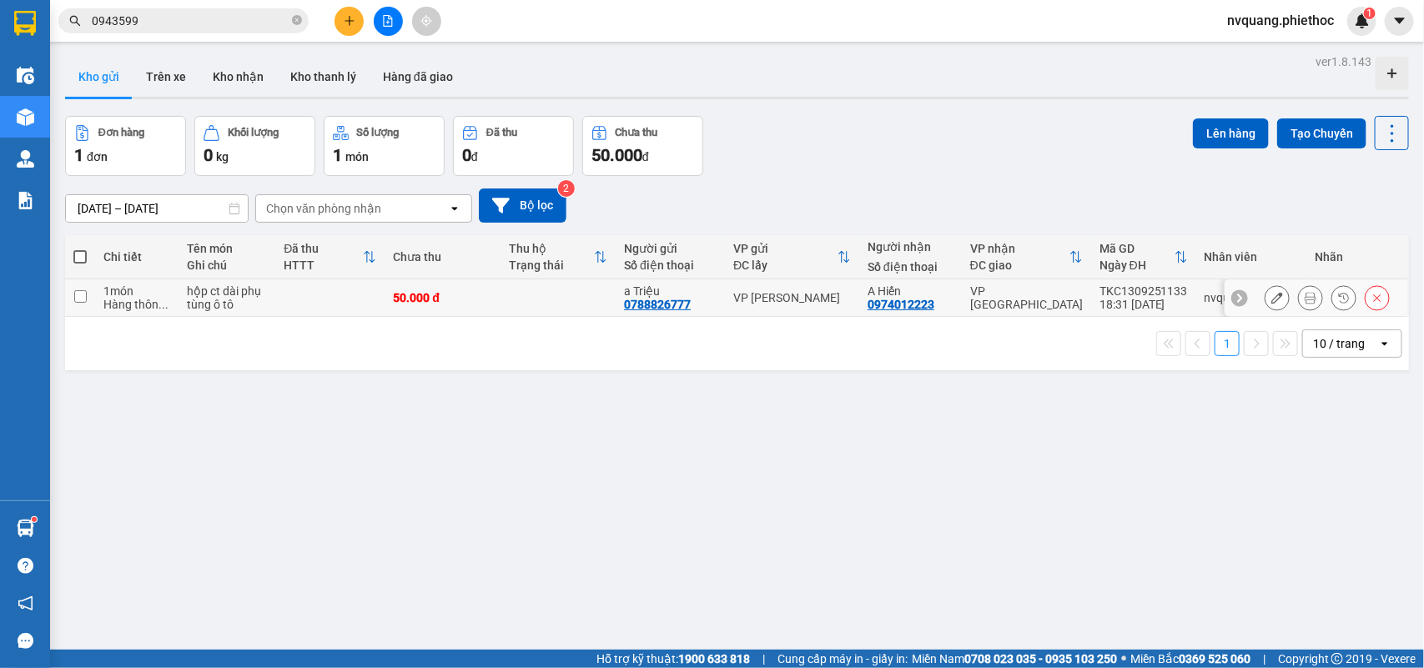
click at [305, 307] on td at bounding box center [329, 298] width 109 height 38
checkbox input "true"
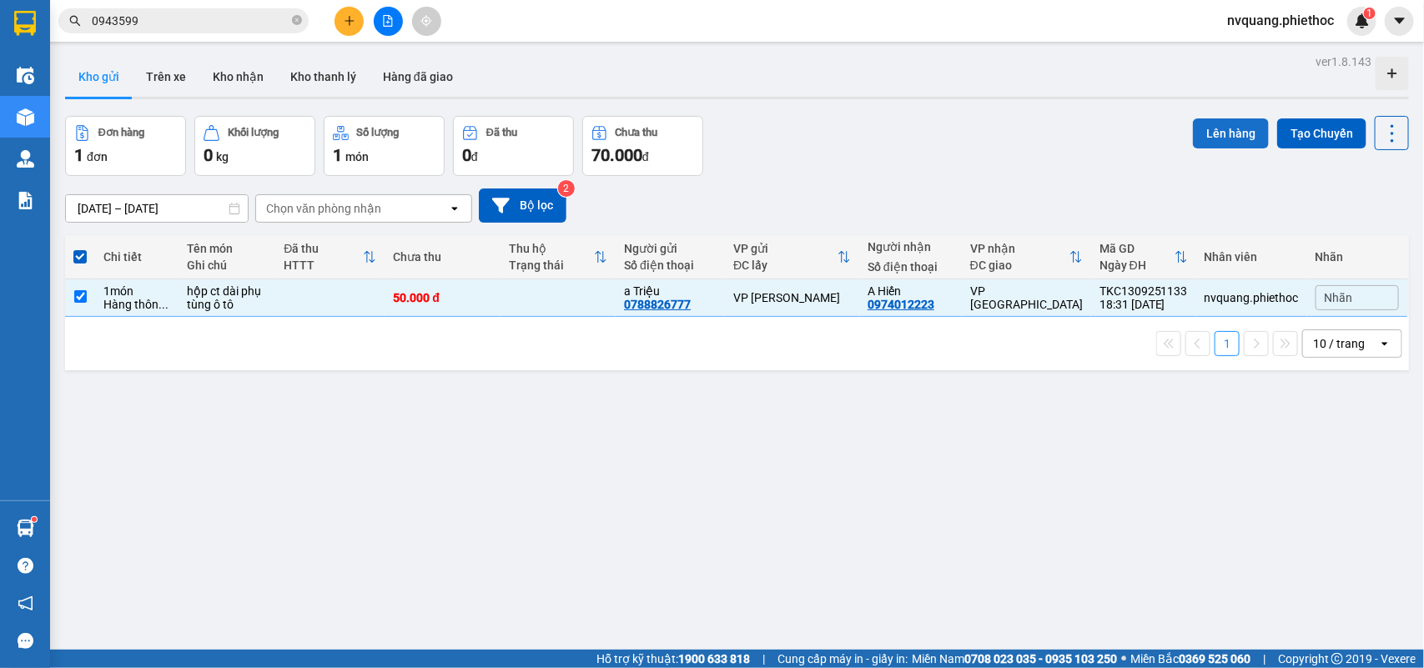
click at [1220, 136] on button "Lên hàng" at bounding box center [1231, 133] width 76 height 30
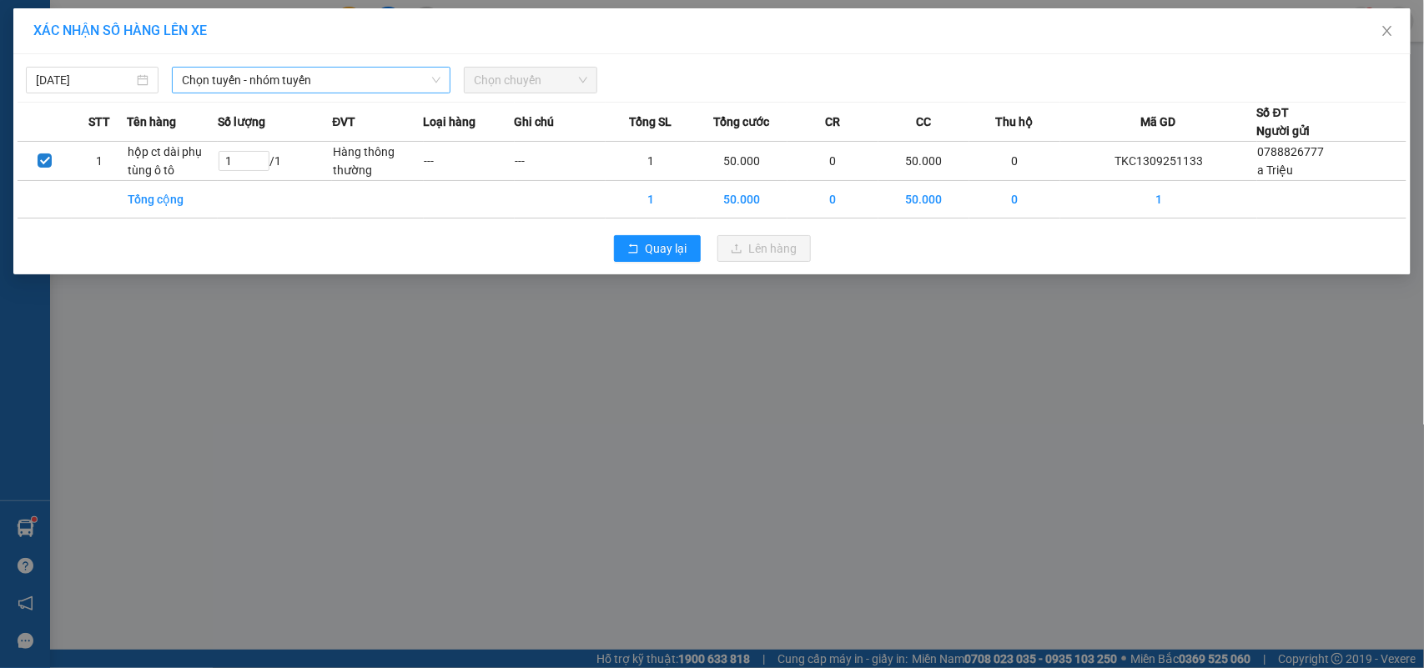
click at [310, 77] on span "Chọn tuyến - nhóm tuyến" at bounding box center [311, 80] width 259 height 25
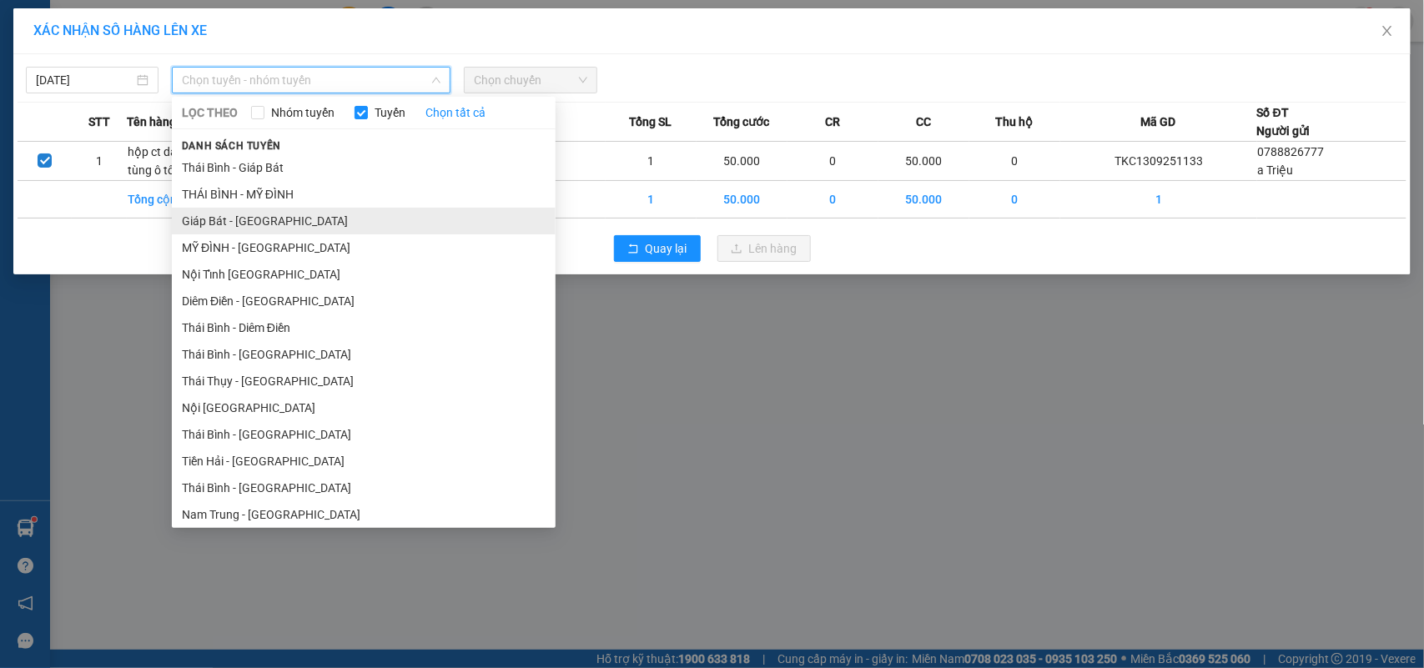
click at [219, 219] on li "Giáp Bát - [GEOGRAPHIC_DATA]" at bounding box center [364, 221] width 384 height 27
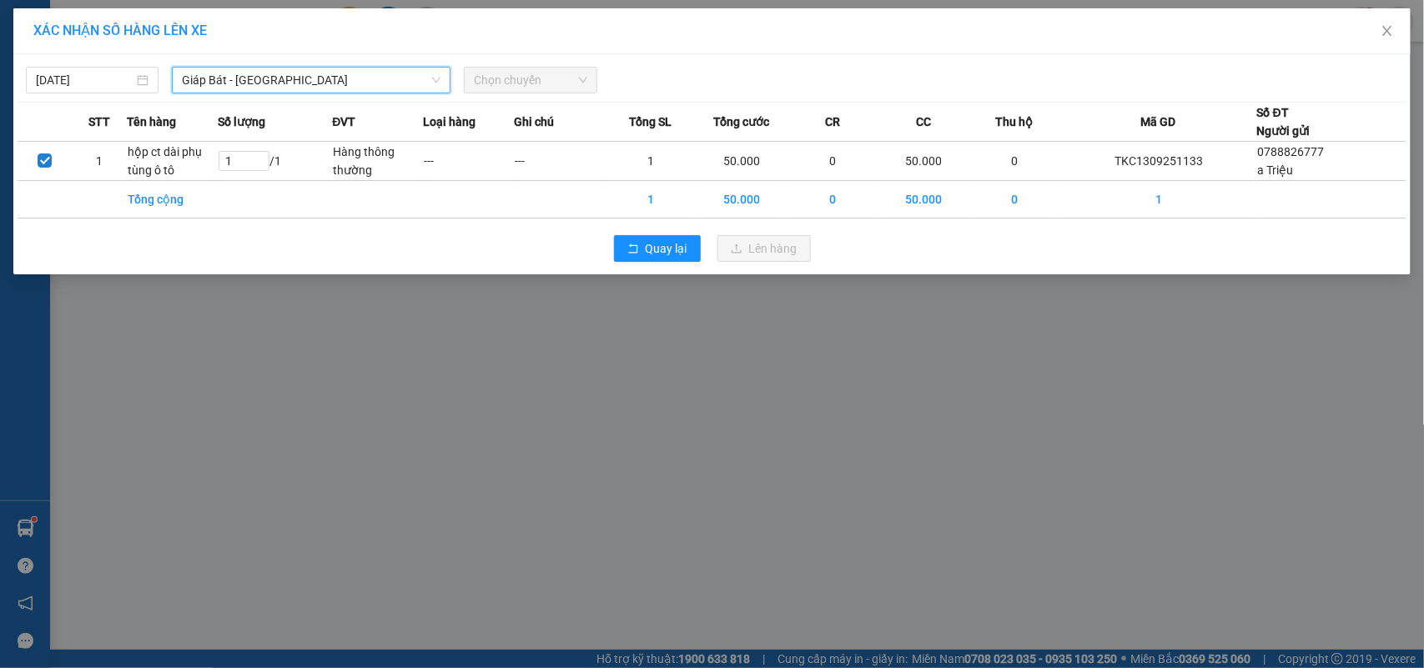
click at [509, 88] on span "Chọn chuyến" at bounding box center [530, 80] width 113 height 25
click at [514, 84] on span "Chọn chuyến" at bounding box center [530, 80] width 113 height 25
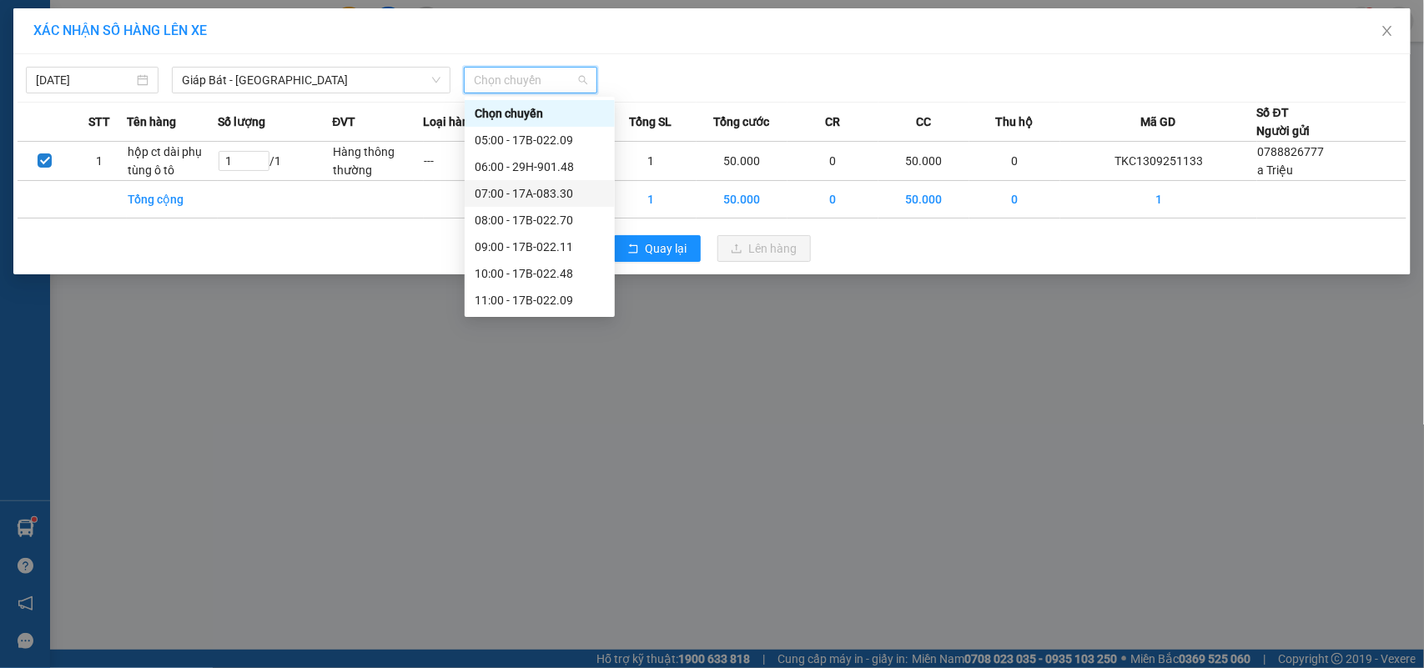
scroll to position [104, 0]
click at [541, 301] on div "20:00 - 17B-022.70" at bounding box center [540, 300] width 130 height 18
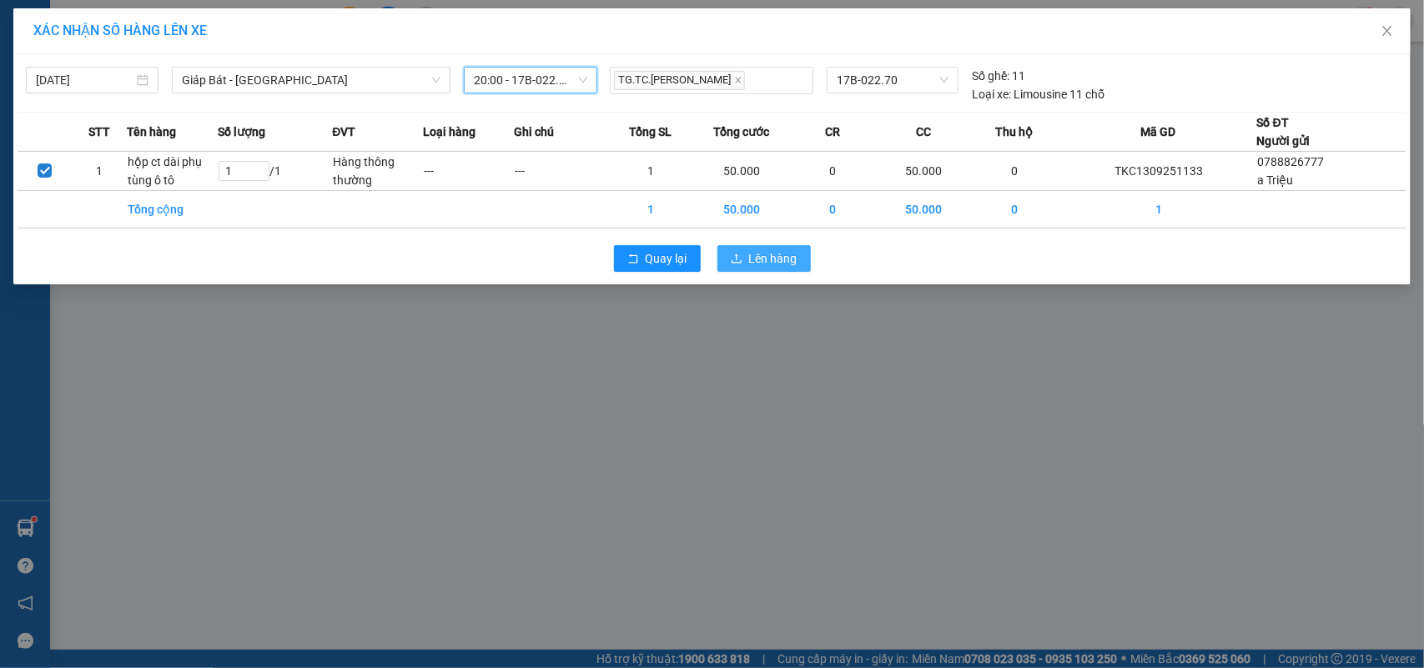
click at [760, 246] on button "Lên hàng" at bounding box center [764, 258] width 93 height 27
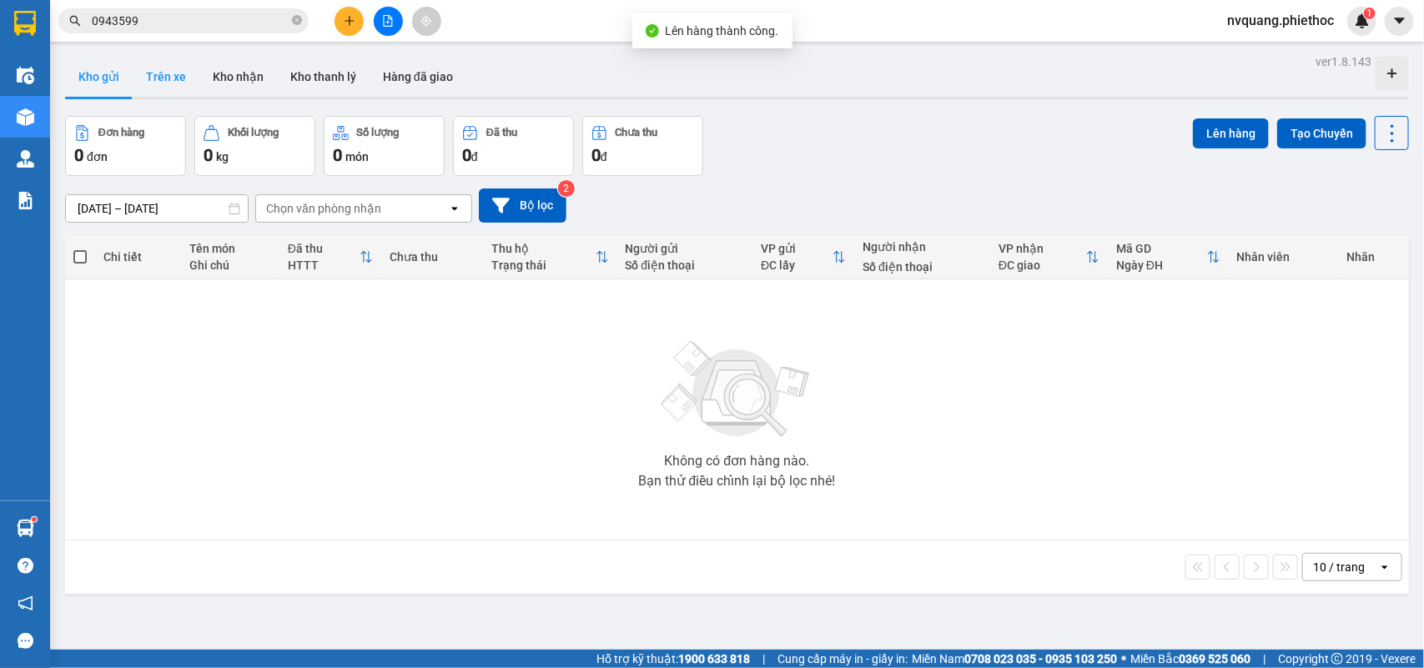
click at [151, 65] on button "Trên xe" at bounding box center [166, 77] width 67 height 40
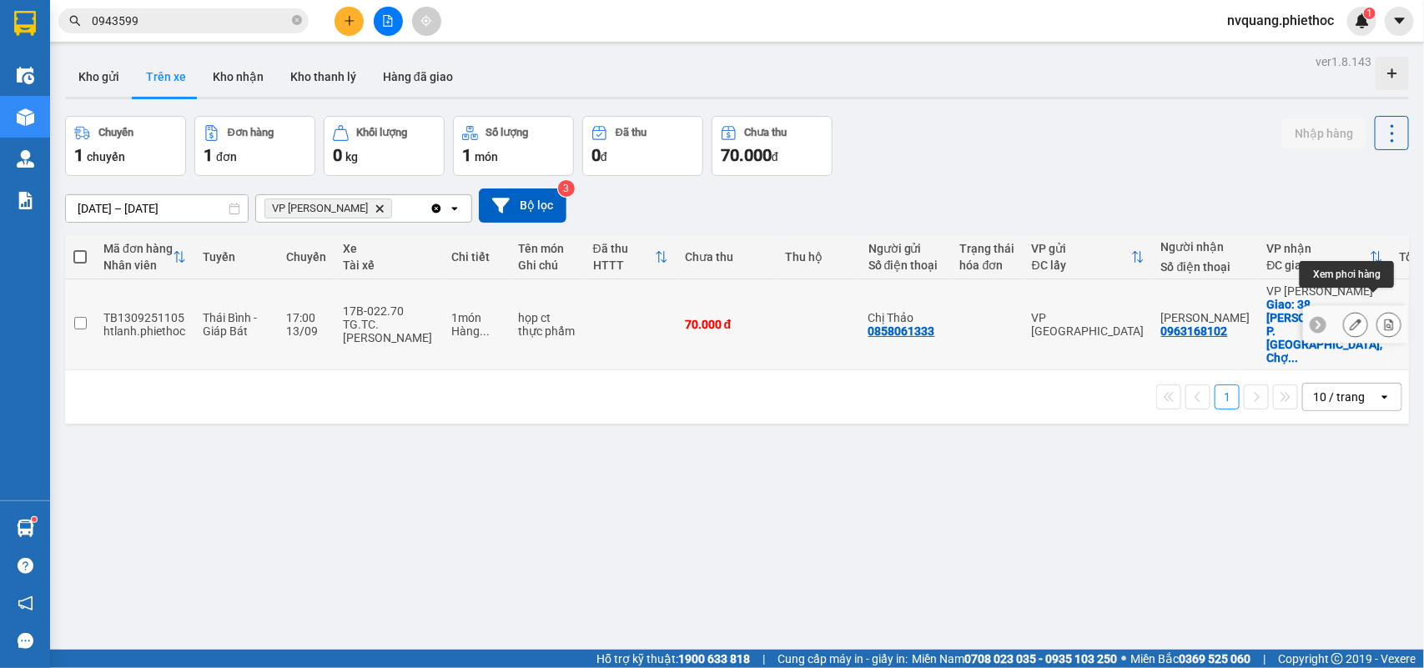
click at [1383, 319] on icon at bounding box center [1389, 325] width 12 height 12
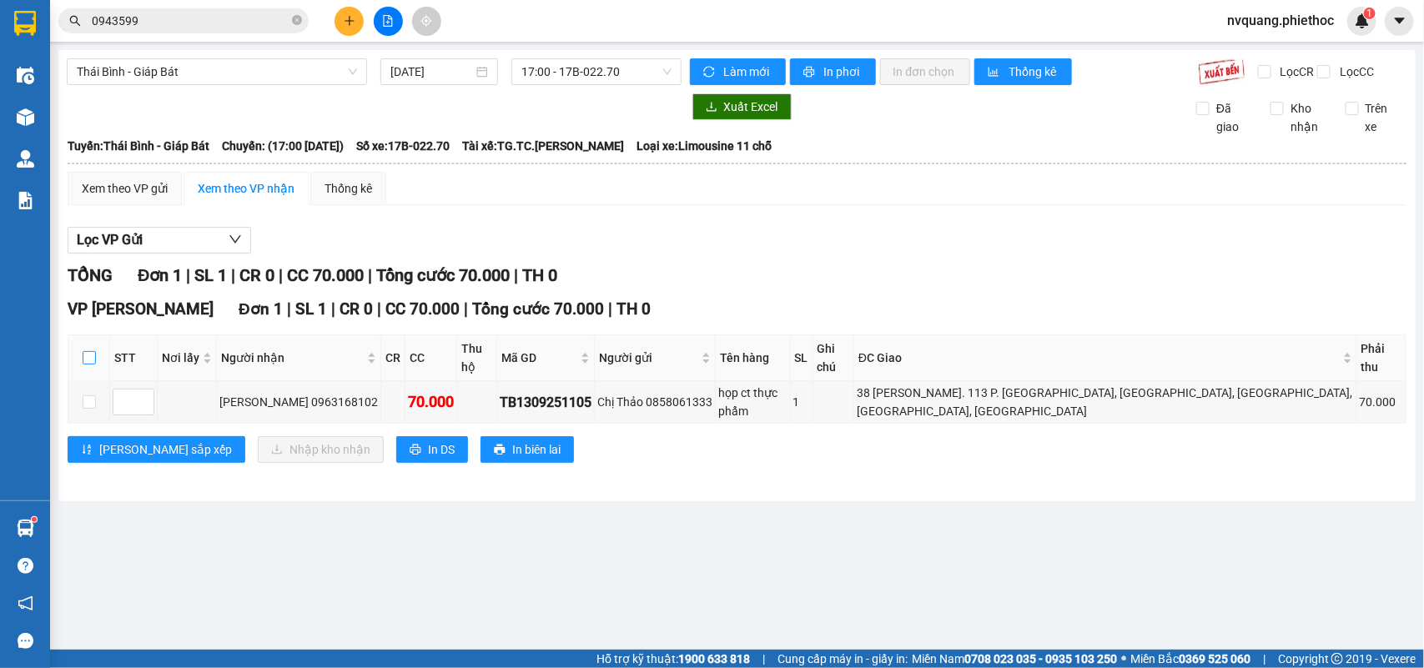
click at [90, 365] on input "checkbox" at bounding box center [89, 357] width 13 height 13
checkbox input "true"
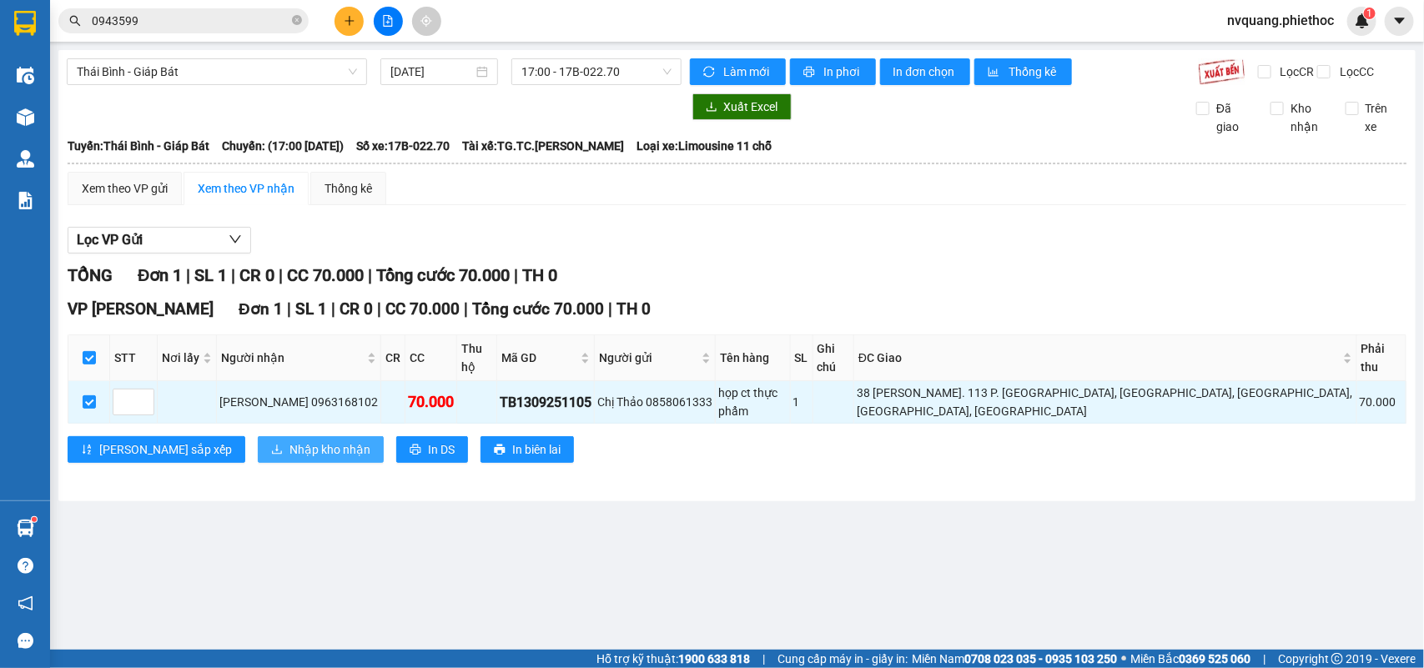
click at [290, 441] on span "Nhập kho nhận" at bounding box center [330, 450] width 81 height 18
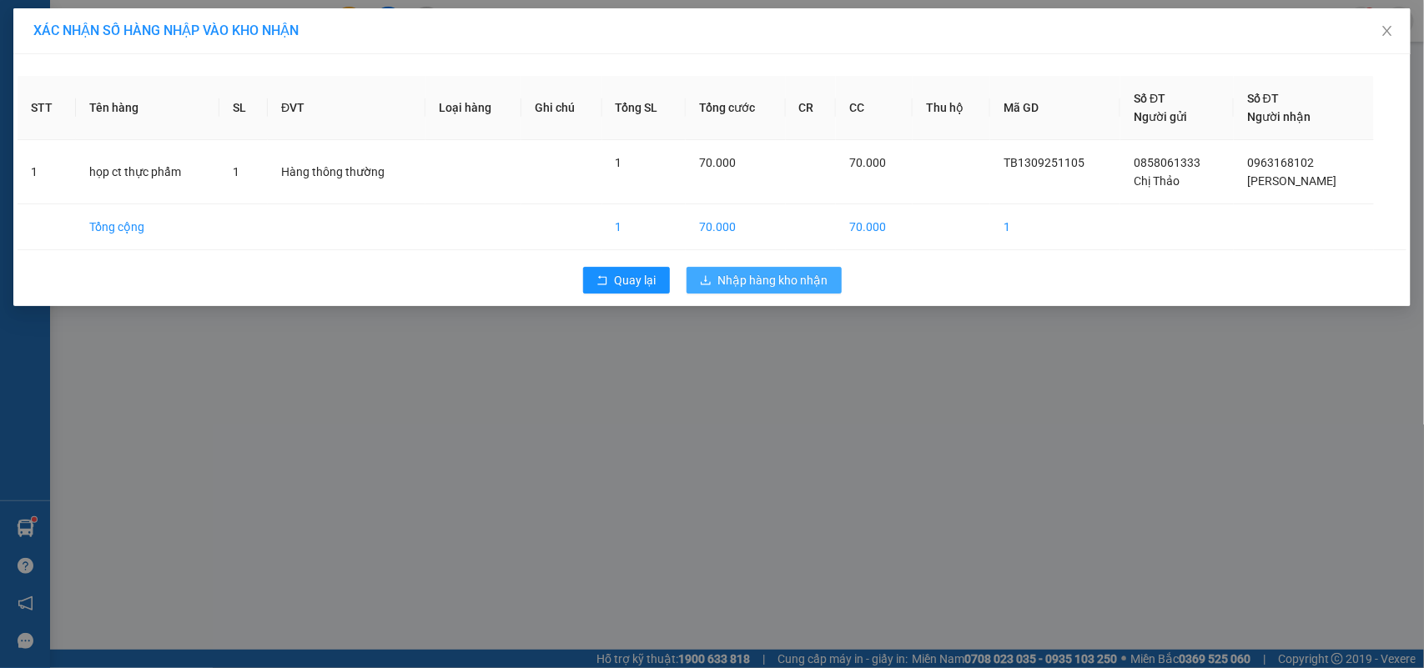
click at [713, 280] on button "Nhập hàng kho nhận" at bounding box center [764, 280] width 155 height 27
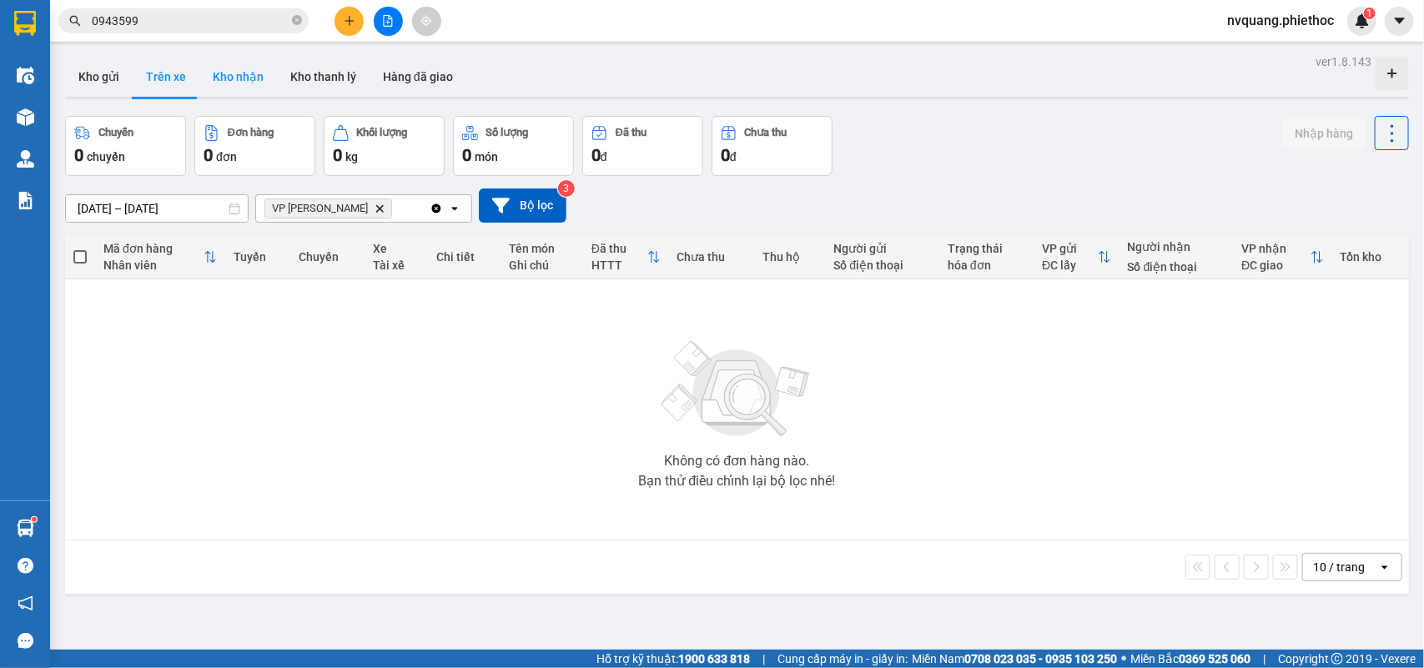
click at [234, 67] on button "Kho nhận" at bounding box center [238, 77] width 78 height 40
type input "[DATE] – [DATE]"
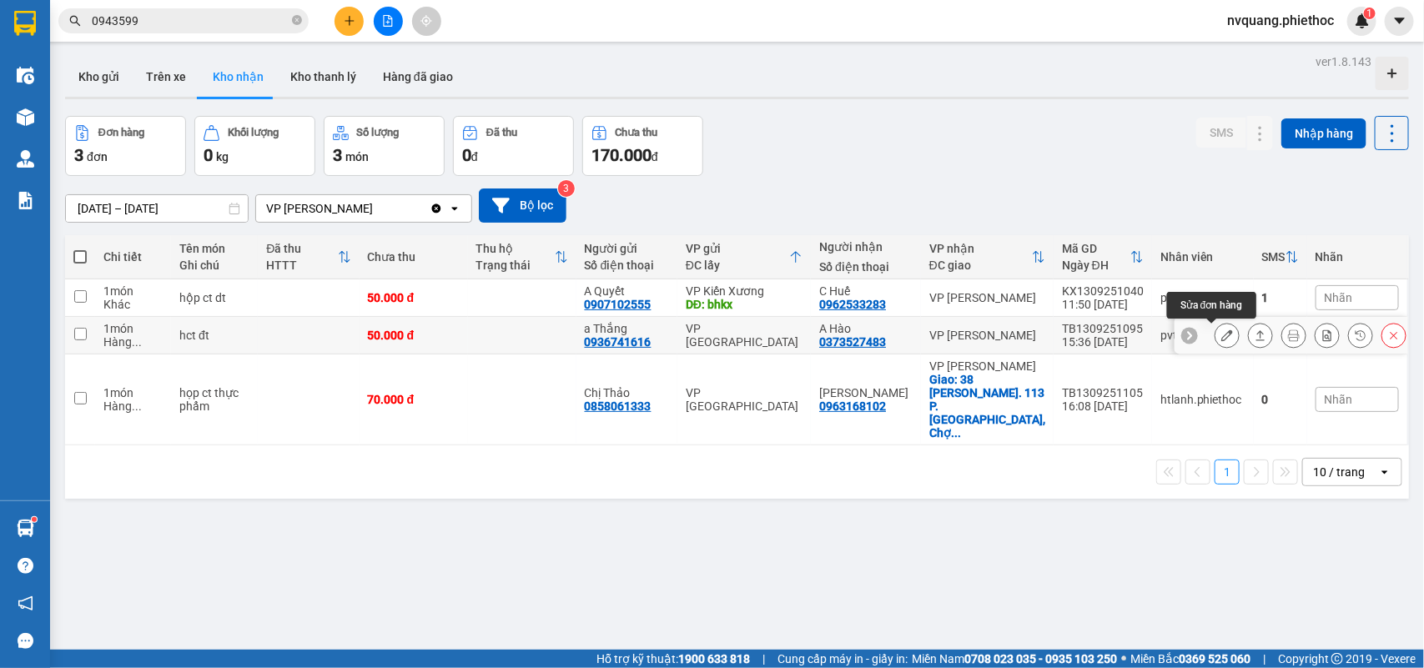
click at [1216, 336] on button at bounding box center [1227, 335] width 23 height 29
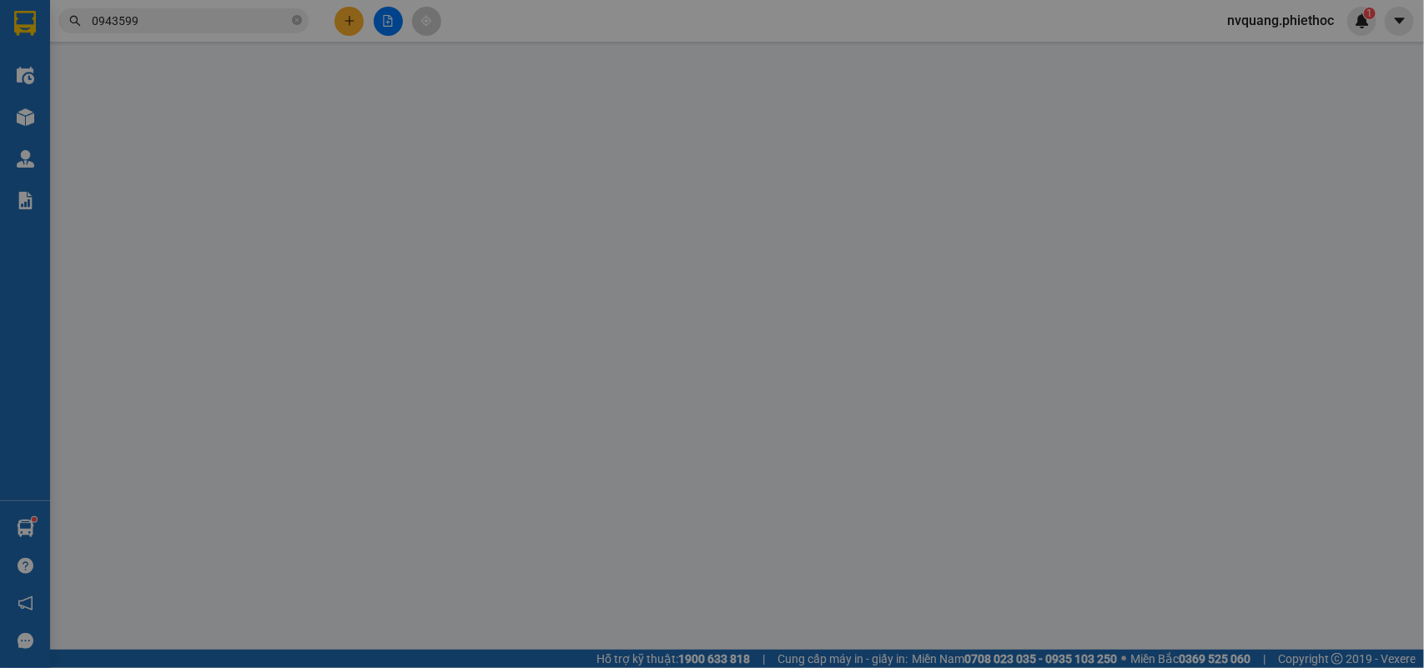
type input "0936741616"
type input "a Thắng"
type input "0373527483"
type input "A Hào"
type input "50.000"
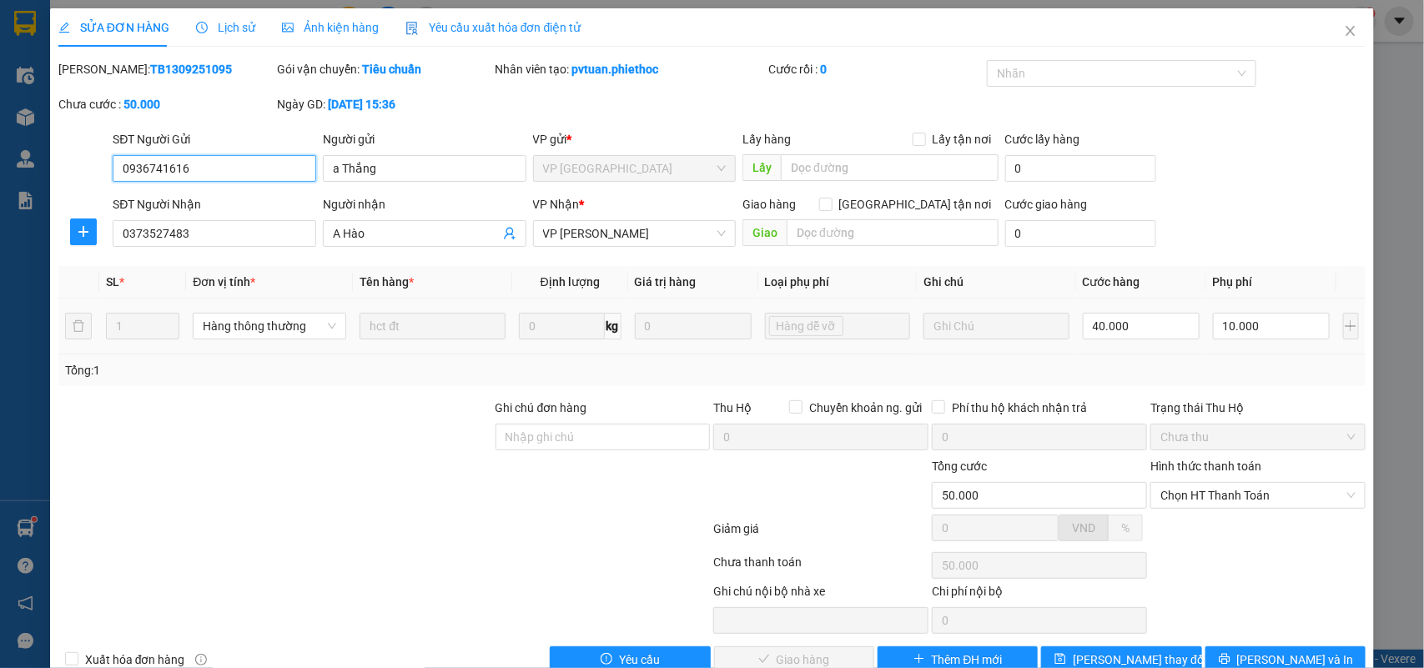
scroll to position [39, 0]
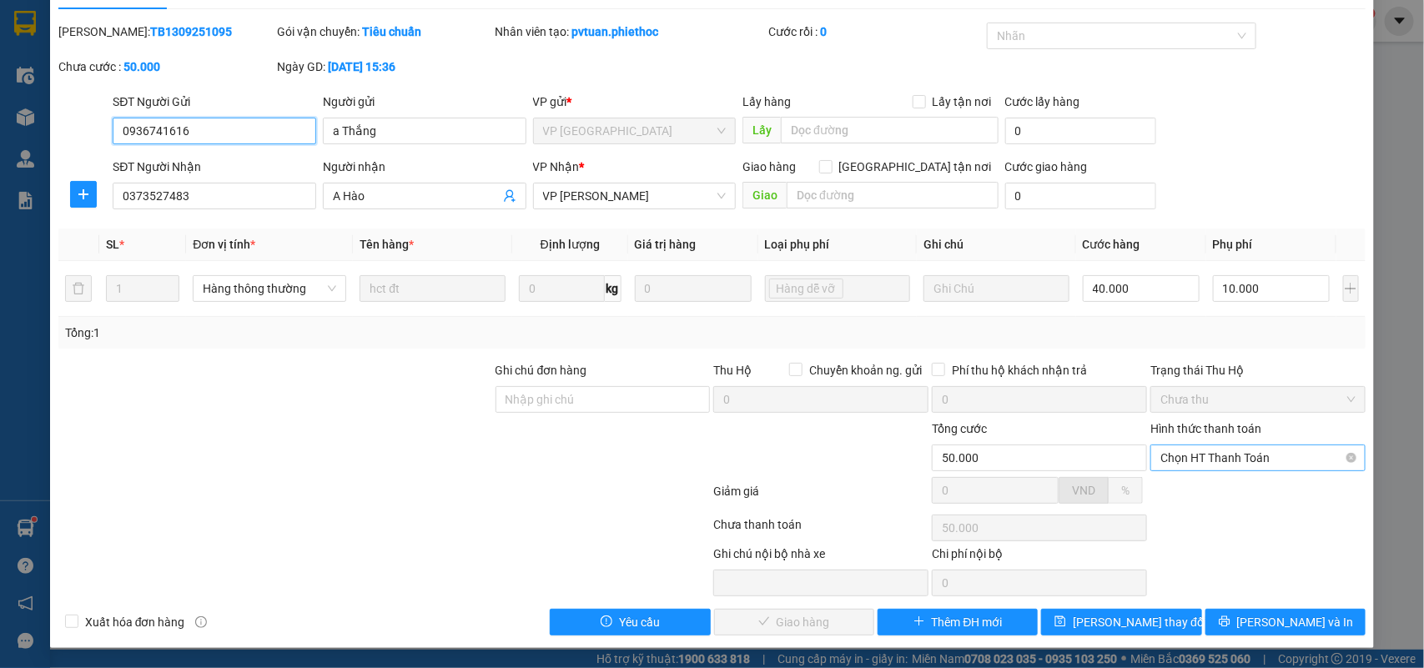
click at [1173, 457] on span "Chọn HT Thanh Toán" at bounding box center [1258, 458] width 195 height 25
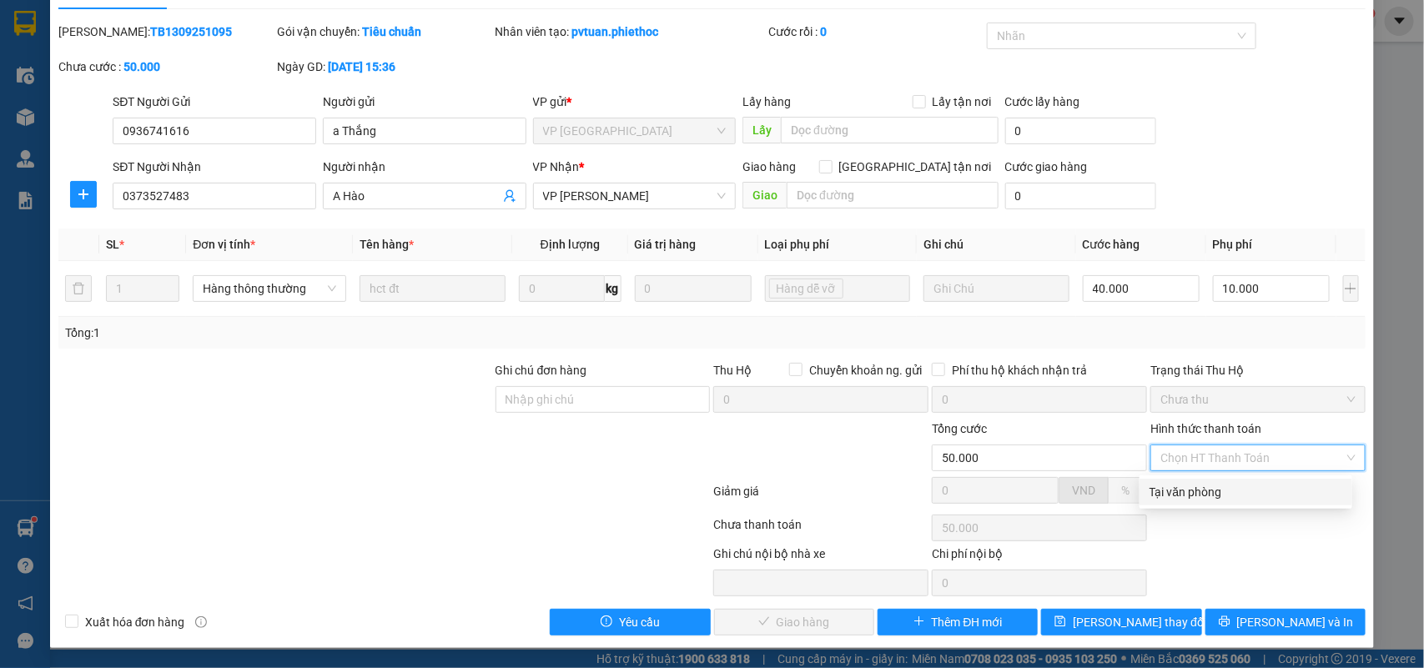
click at [1175, 485] on div "Tại văn phòng" at bounding box center [1246, 492] width 193 height 18
type input "0"
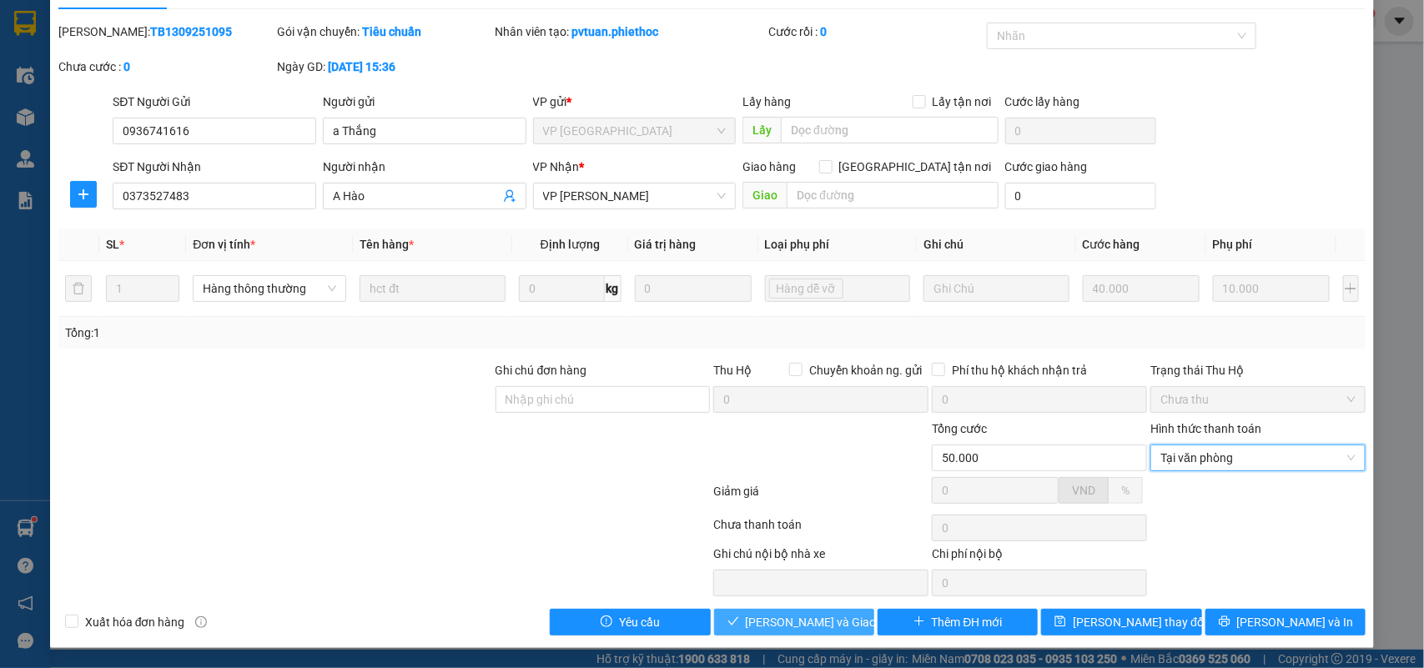
click at [843, 615] on button "[PERSON_NAME] và Giao hàng" at bounding box center [794, 622] width 160 height 27
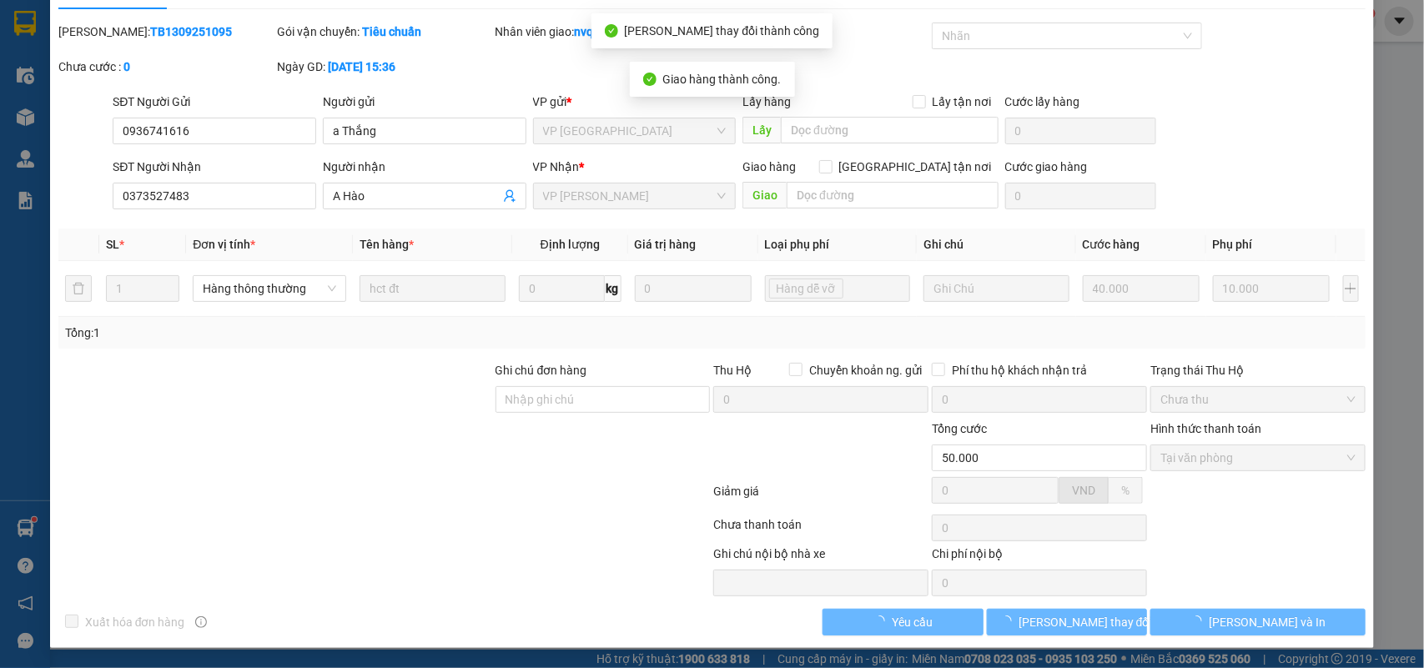
scroll to position [0, 0]
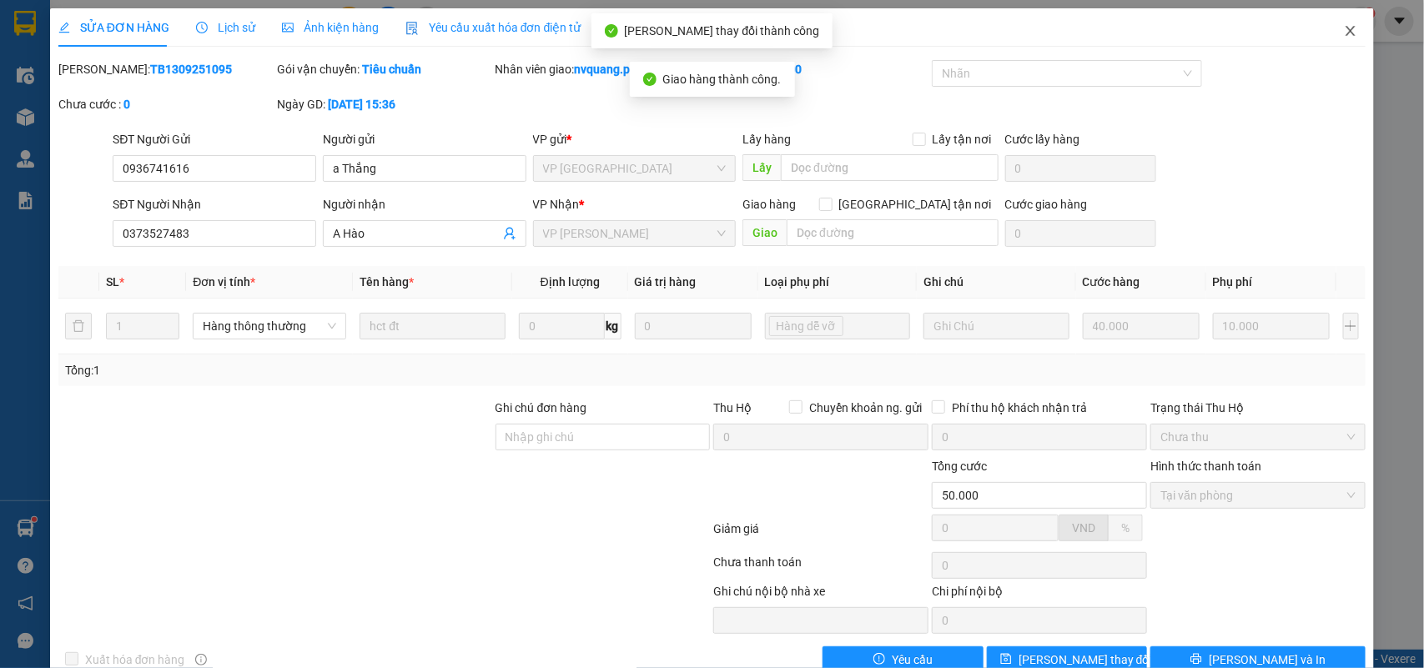
click at [1344, 30] on icon "close" at bounding box center [1350, 30] width 13 height 13
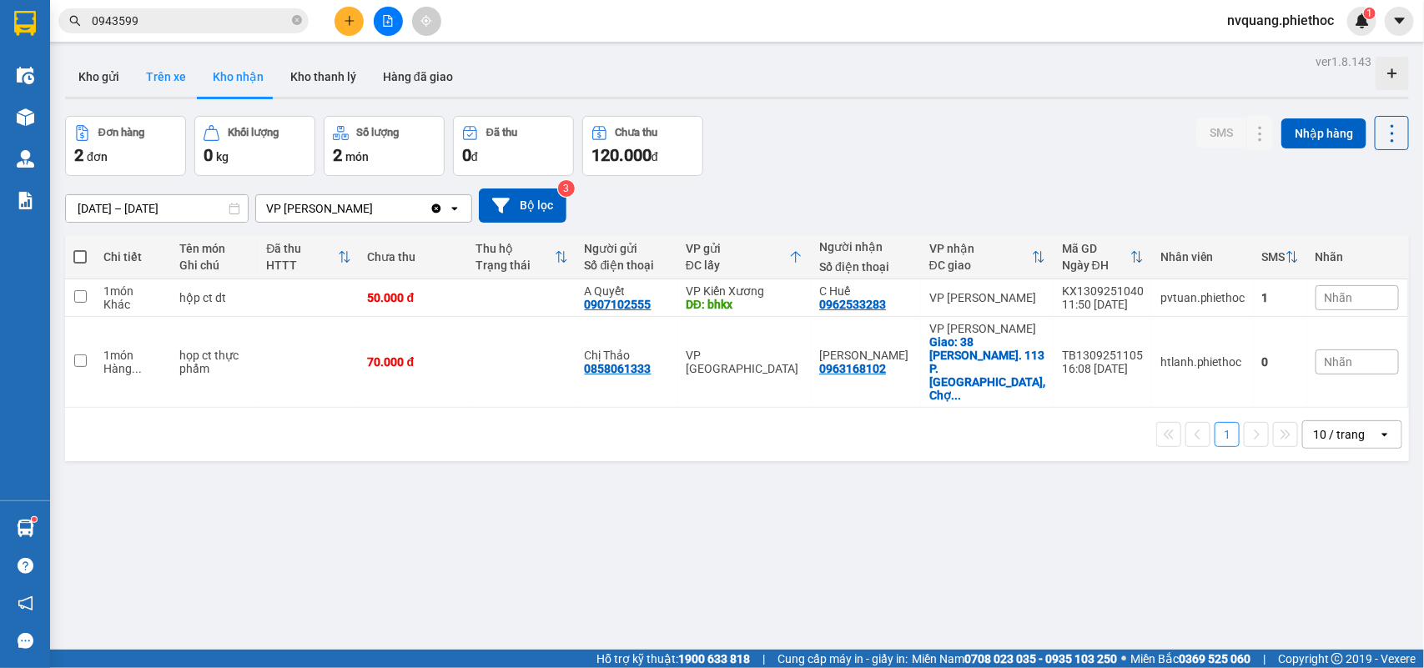
click at [173, 82] on button "Trên xe" at bounding box center [166, 77] width 67 height 40
type input "[DATE] – [DATE]"
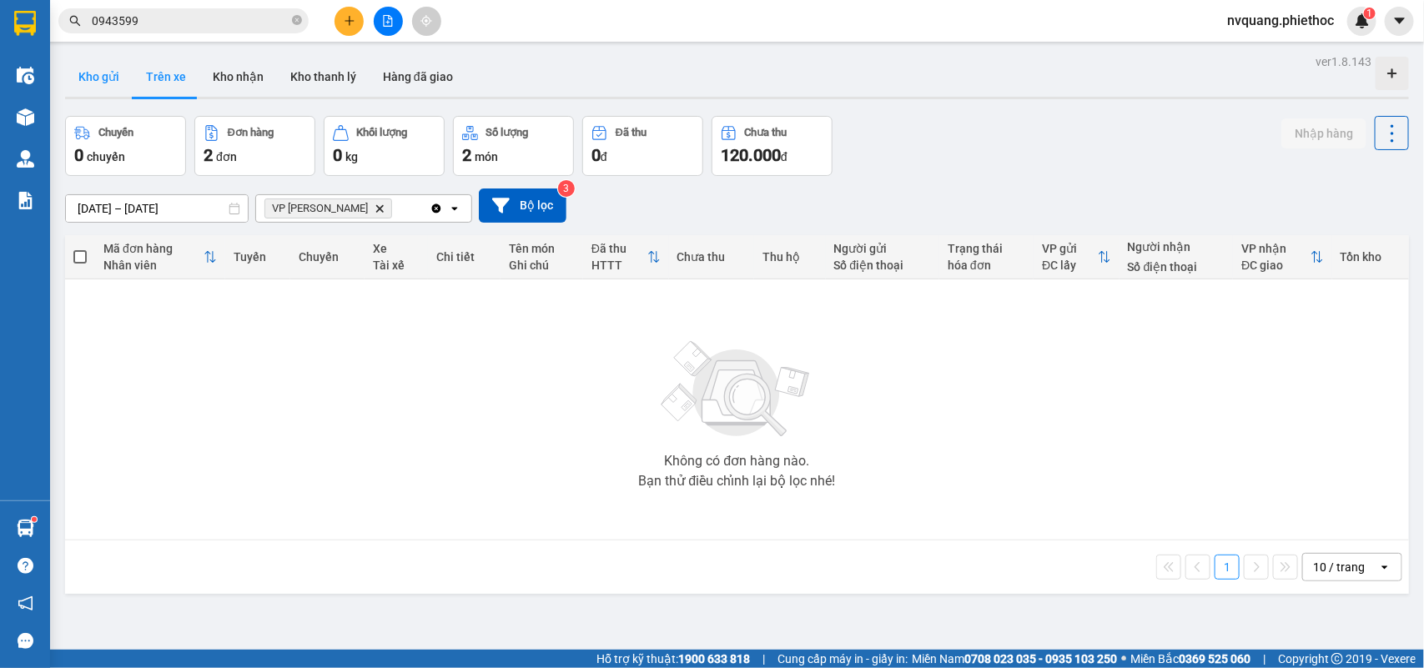
click at [113, 88] on button "Kho gửi" at bounding box center [99, 77] width 68 height 40
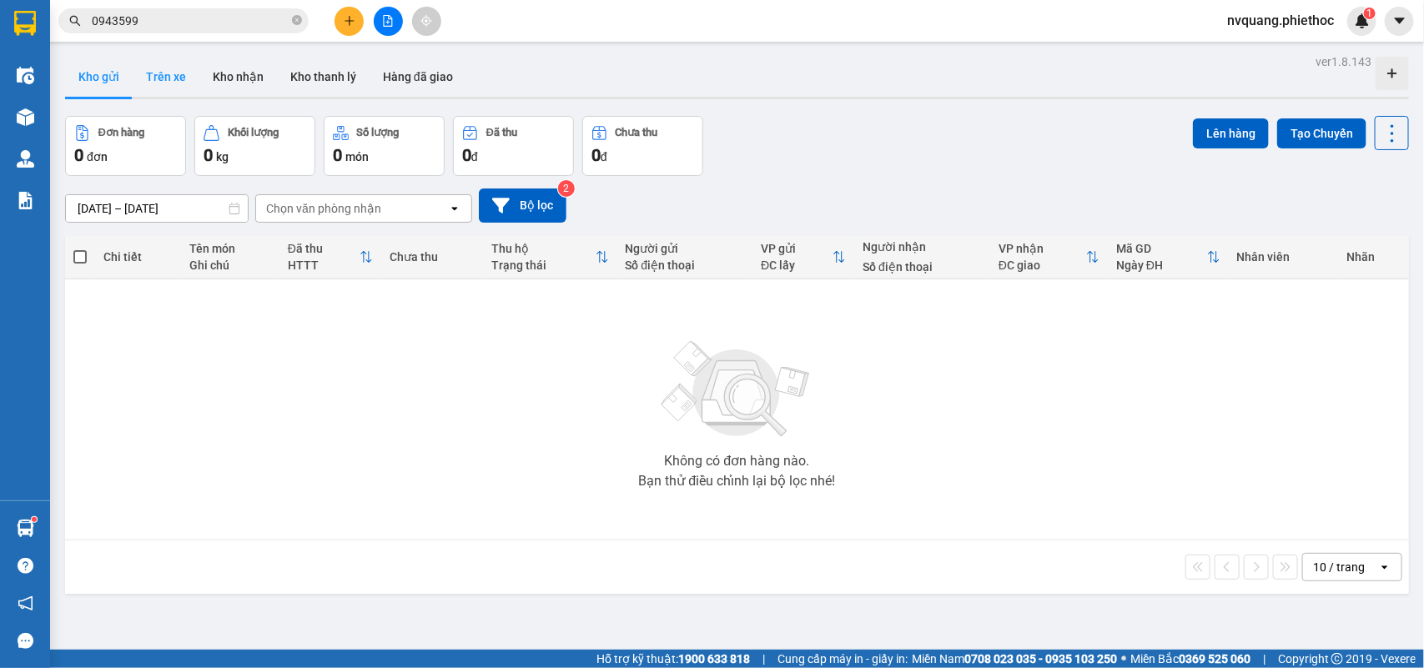
click at [161, 82] on button "Trên xe" at bounding box center [166, 77] width 67 height 40
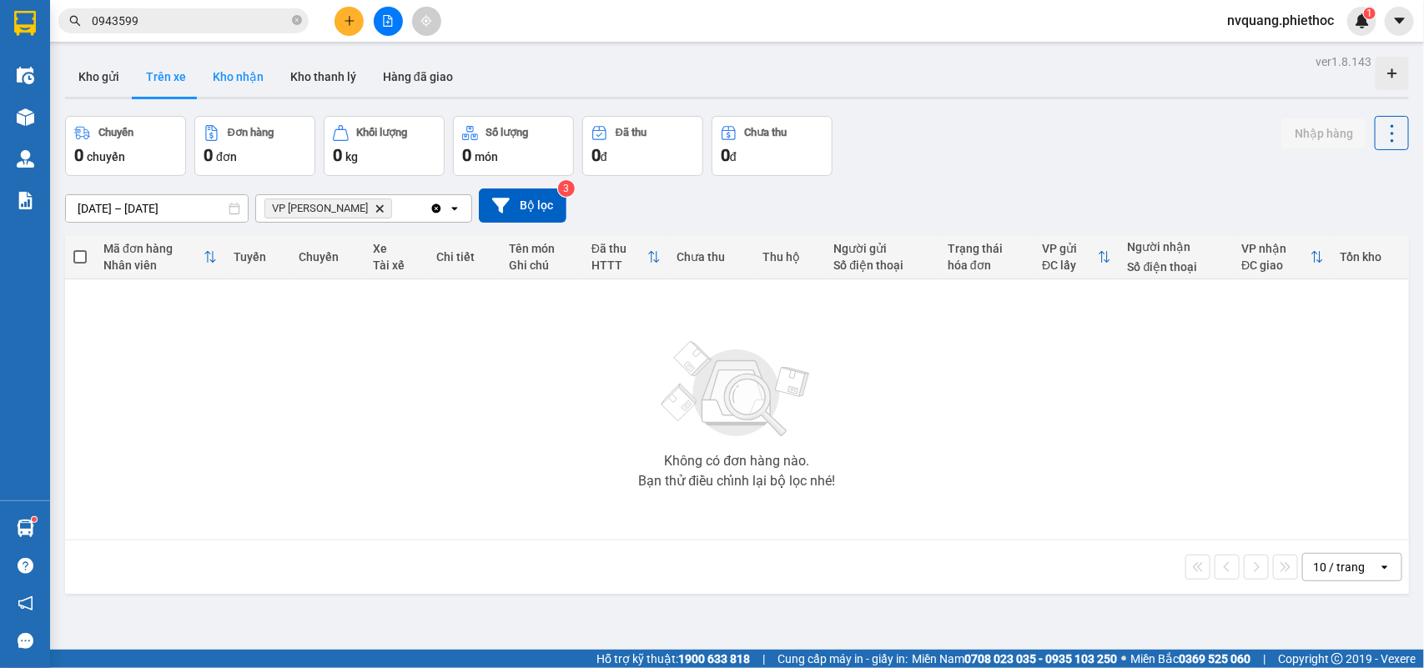
click at [222, 86] on button "Kho nhận" at bounding box center [238, 77] width 78 height 40
type input "[DATE] – [DATE]"
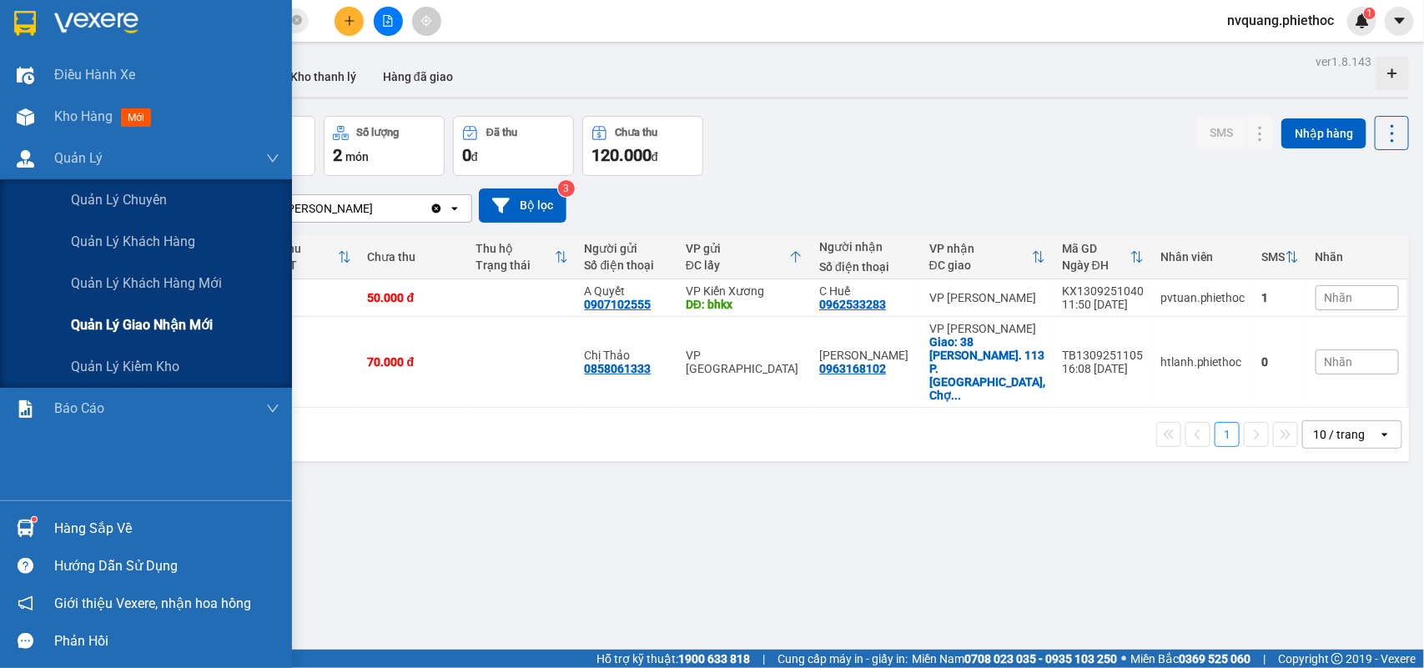
click at [125, 330] on span "Quản lý giao nhận mới" at bounding box center [142, 325] width 142 height 21
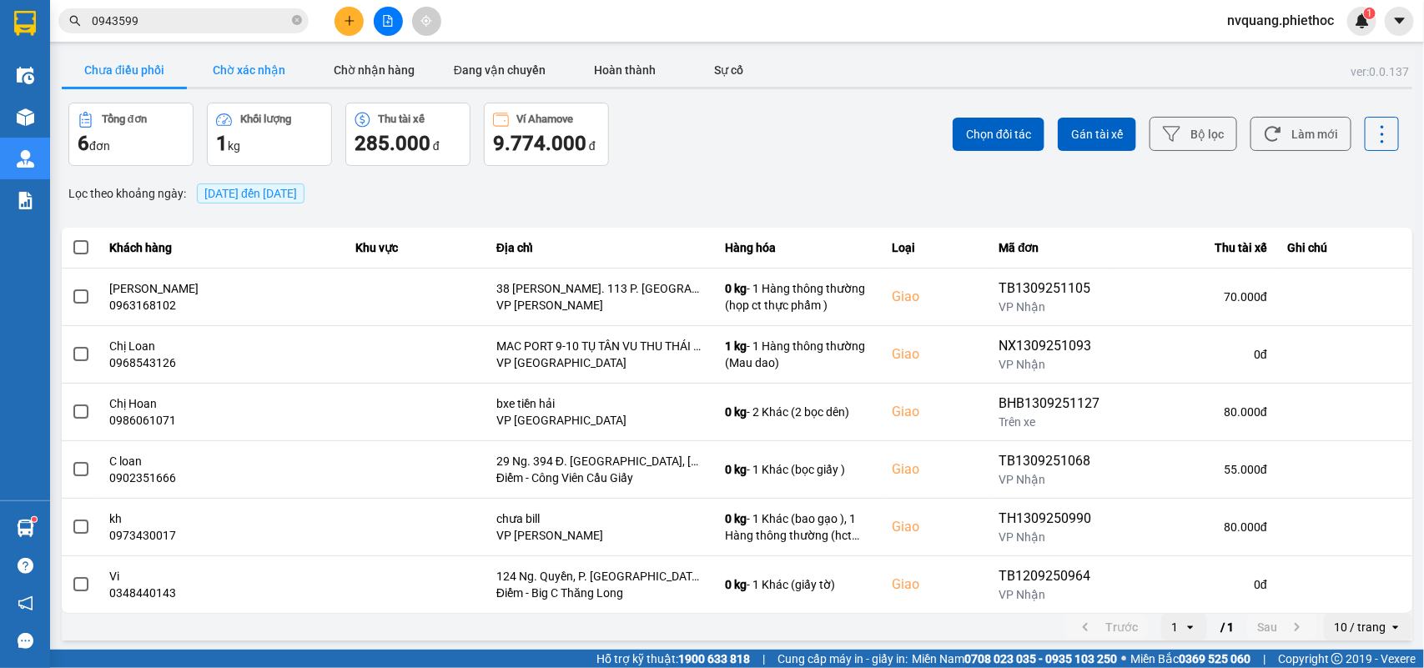
click at [268, 63] on button "Chờ xác nhận" at bounding box center [249, 69] width 125 height 33
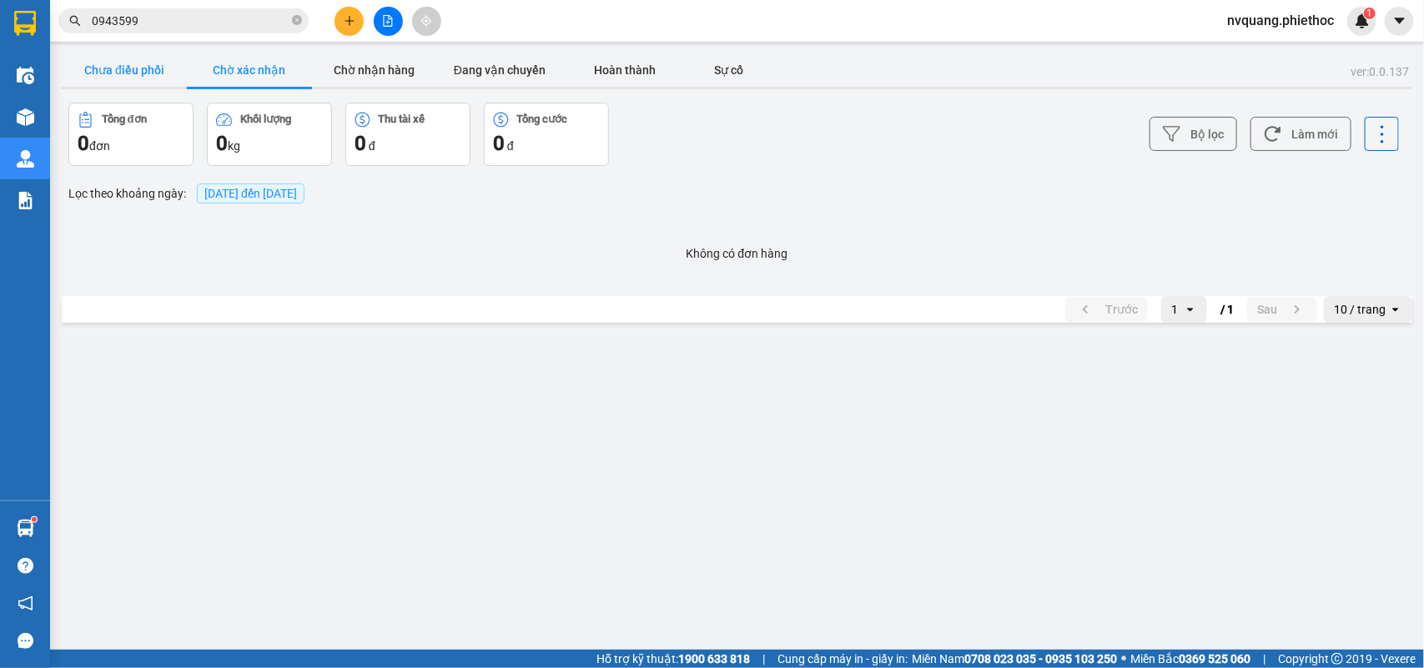
click at [173, 75] on button "Chưa điều phối" at bounding box center [124, 69] width 125 height 33
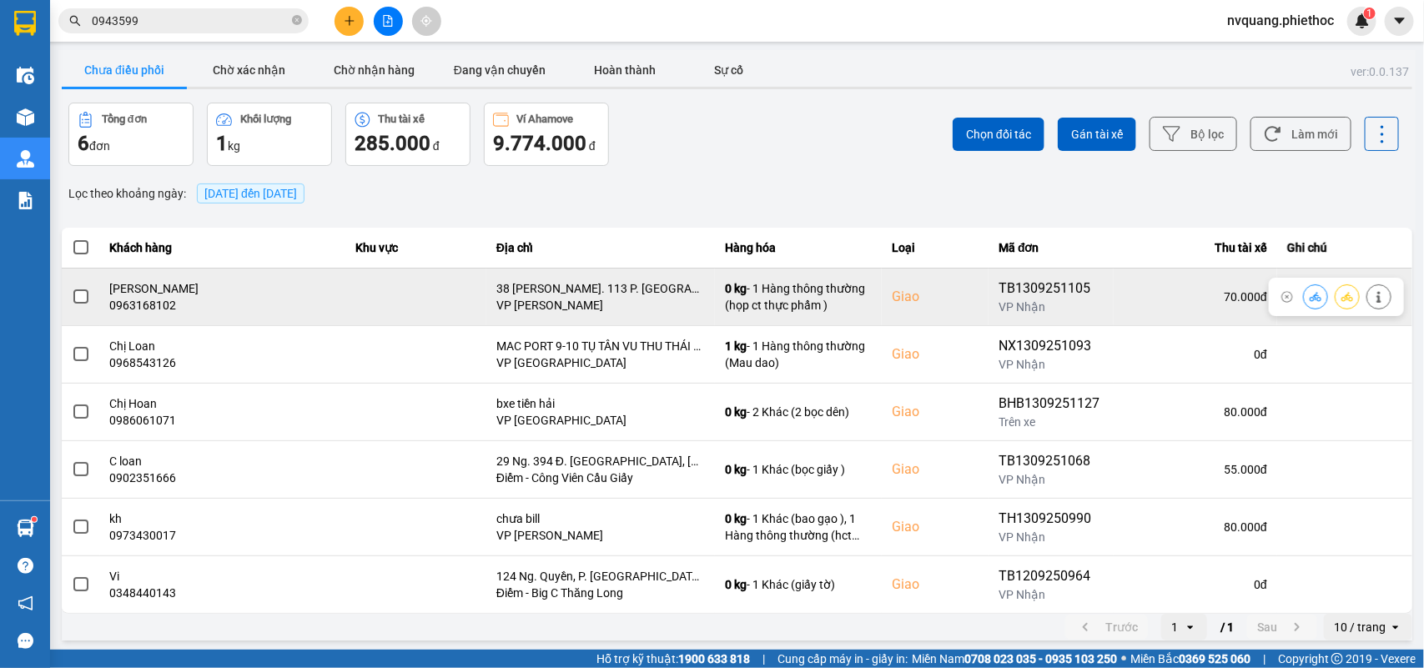
click at [80, 299] on span at bounding box center [80, 297] width 15 height 15
click at [72, 288] on input "checkbox" at bounding box center [72, 288] width 0 height 0
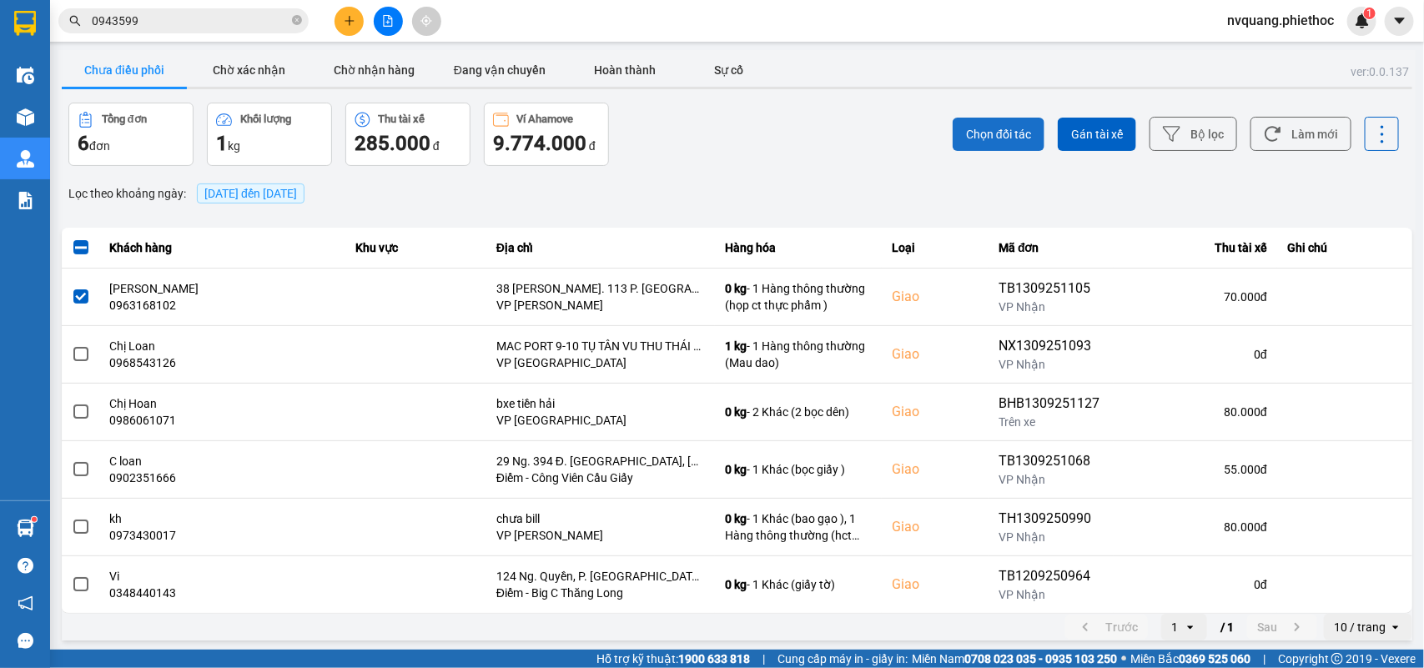
click at [976, 122] on button "Chọn đối tác" at bounding box center [999, 134] width 92 height 33
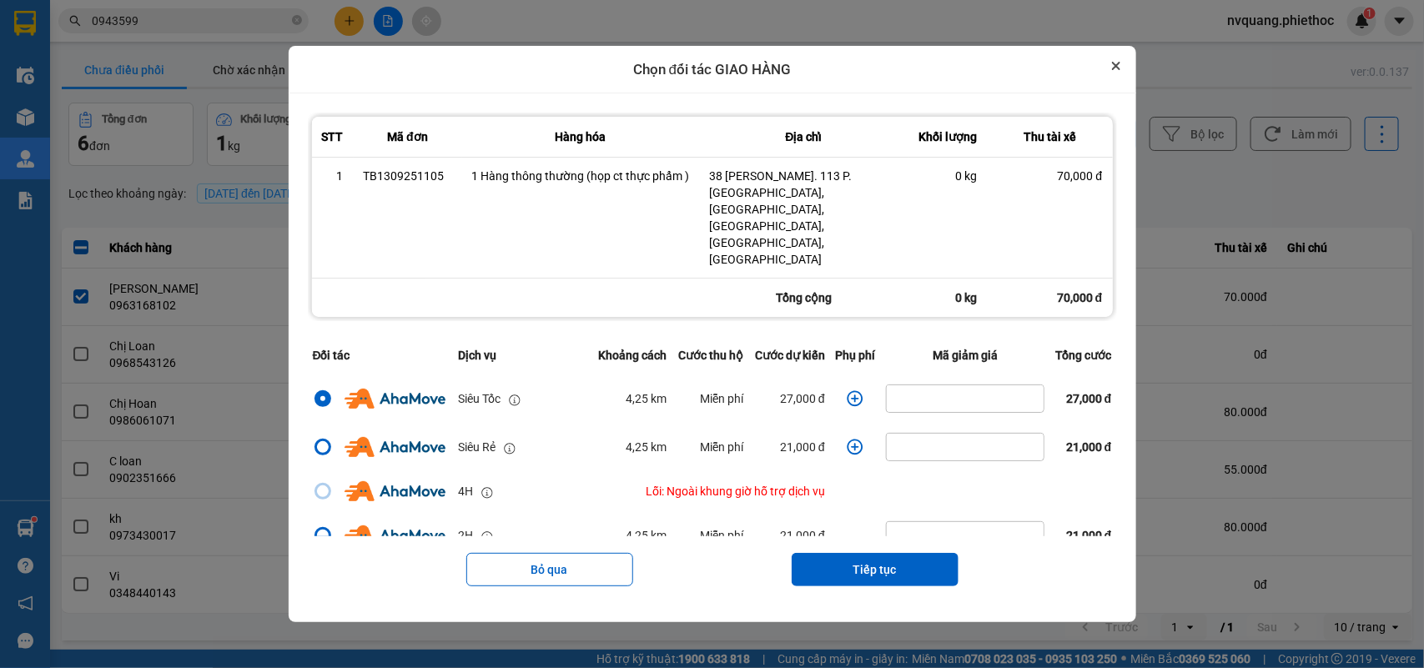
click at [1120, 70] on icon "Close" at bounding box center [1116, 66] width 8 height 8
